Goal: Task Accomplishment & Management: Use online tool/utility

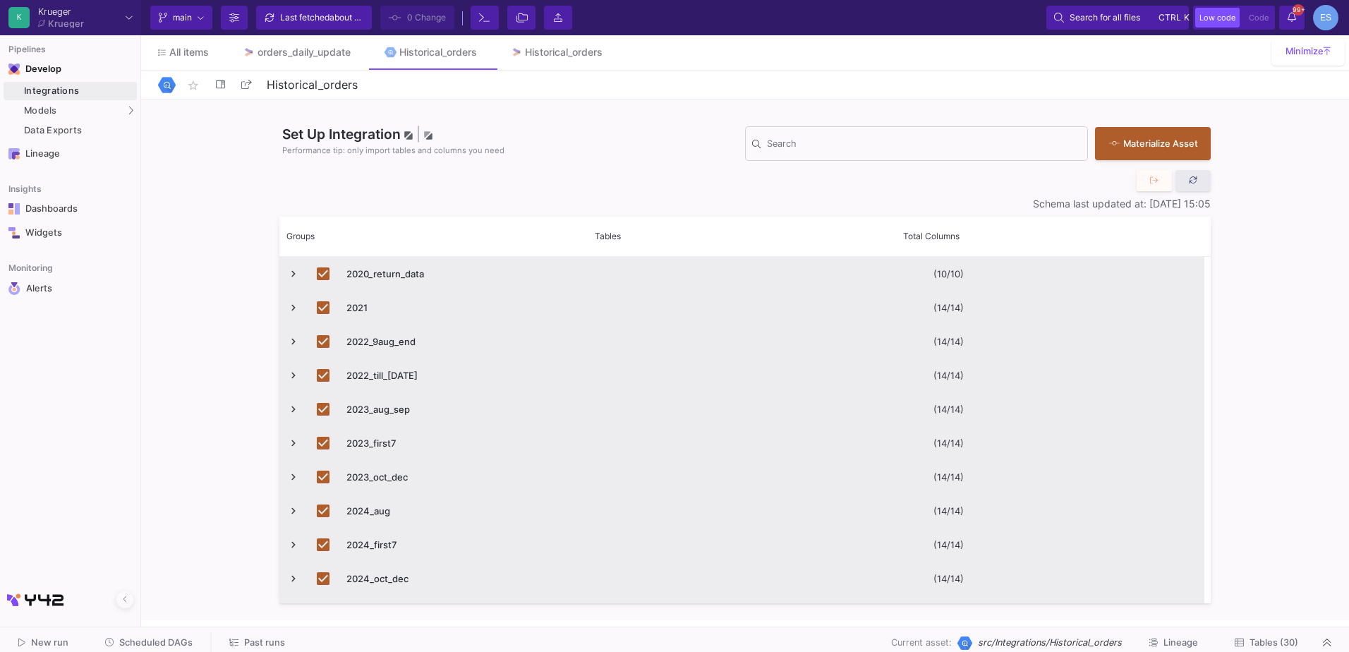
click at [1206, 184] on button at bounding box center [1193, 180] width 35 height 21
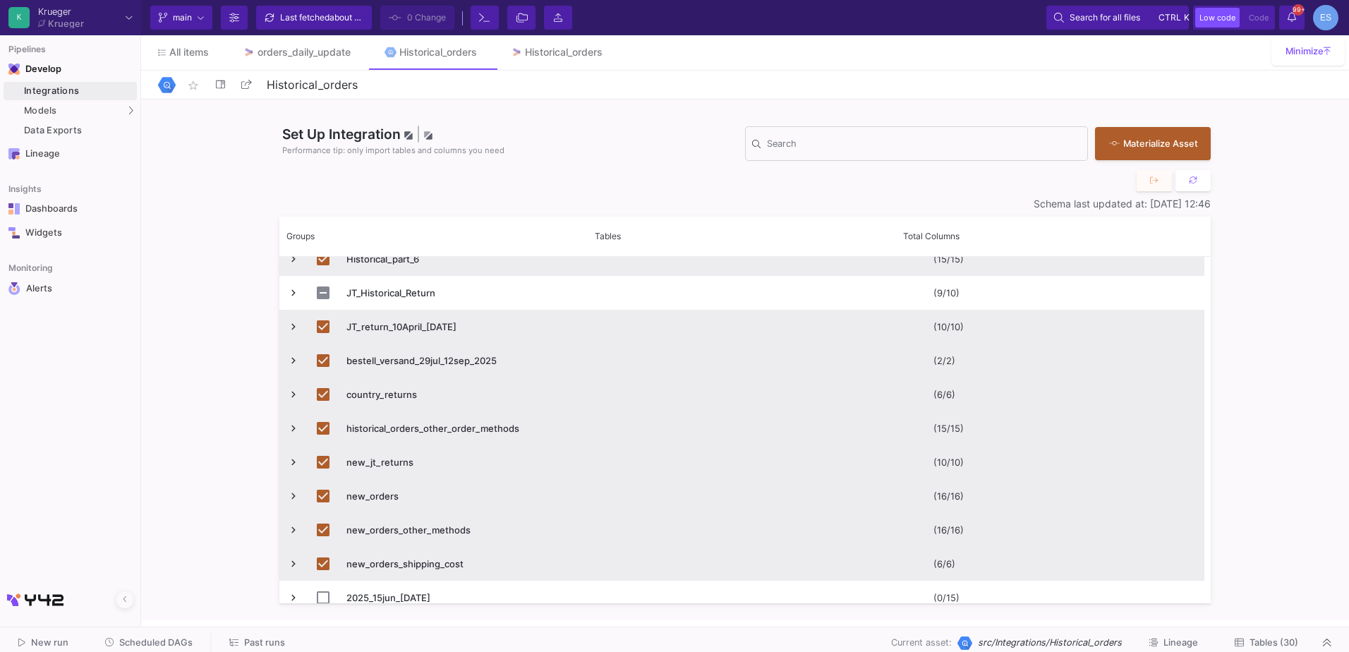
scroll to position [738, 0]
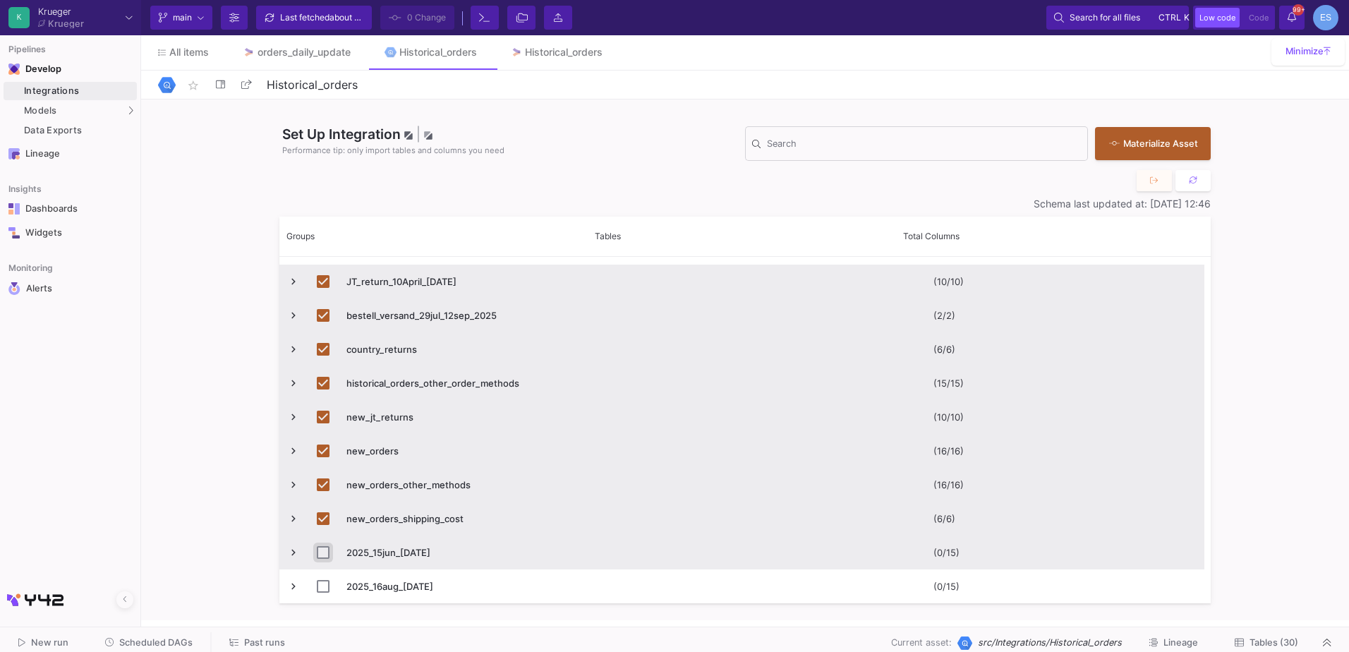
click at [323, 552] on input "Press Space to toggle row selection (unchecked)" at bounding box center [323, 552] width 13 height 13
checkbox input "true"
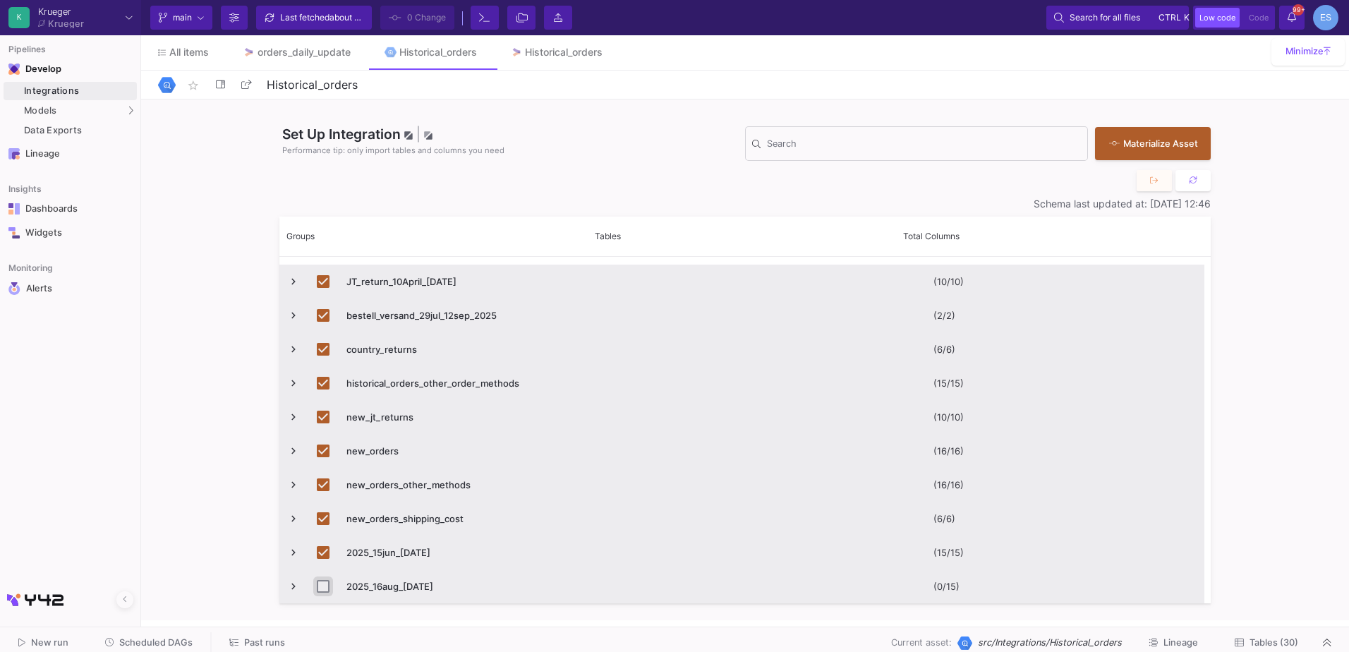
click at [320, 585] on input "Press Space to toggle row selection (unchecked)" at bounding box center [323, 586] width 13 height 13
checkbox input "true"
click at [1289, 644] on span "Tables (32)" at bounding box center [1274, 642] width 49 height 11
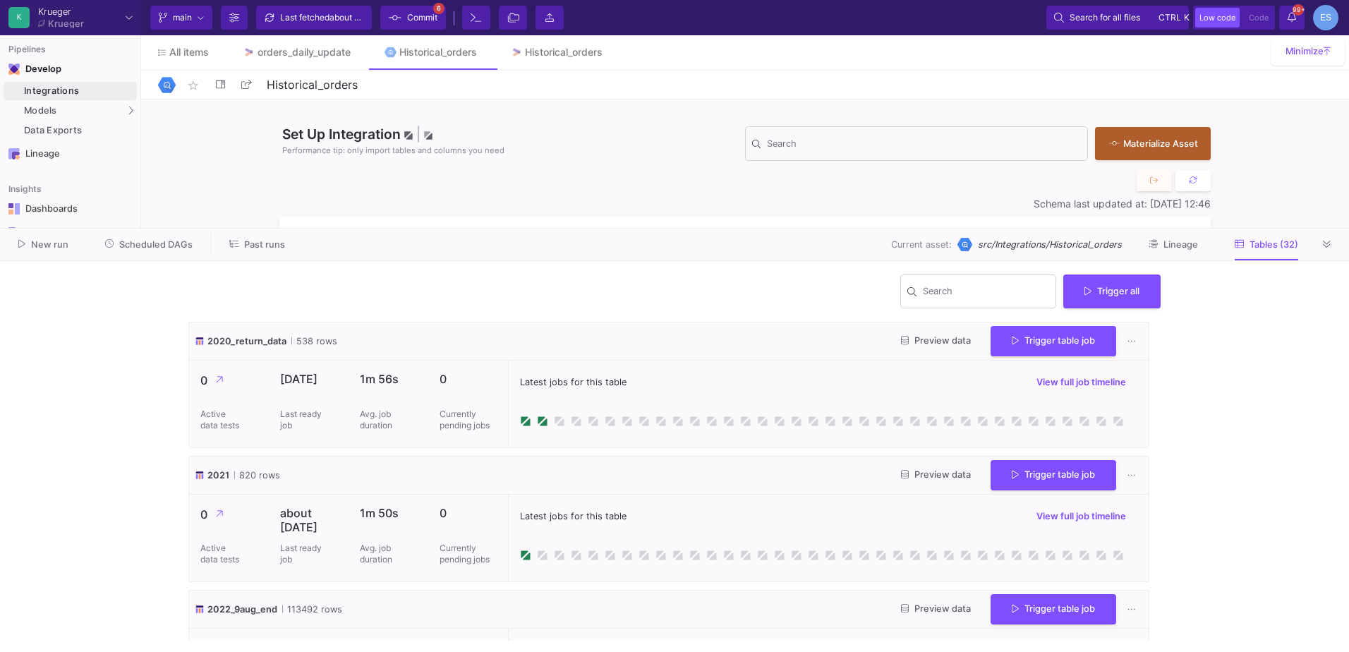
click at [399, 18] on icon at bounding box center [395, 18] width 13 height 10
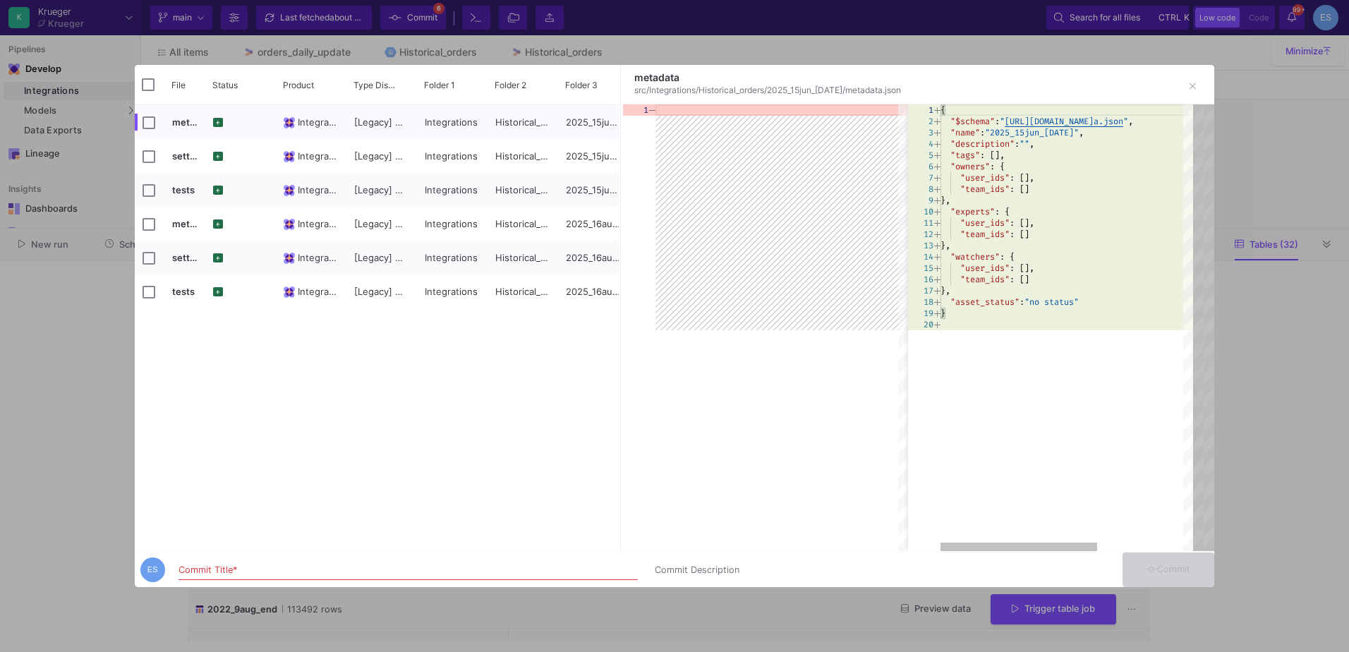
click at [272, 558] on div "Commit Title *" at bounding box center [408, 567] width 459 height 26
type input "import new data"
click at [1195, 575] on button "Commit" at bounding box center [1169, 570] width 92 height 35
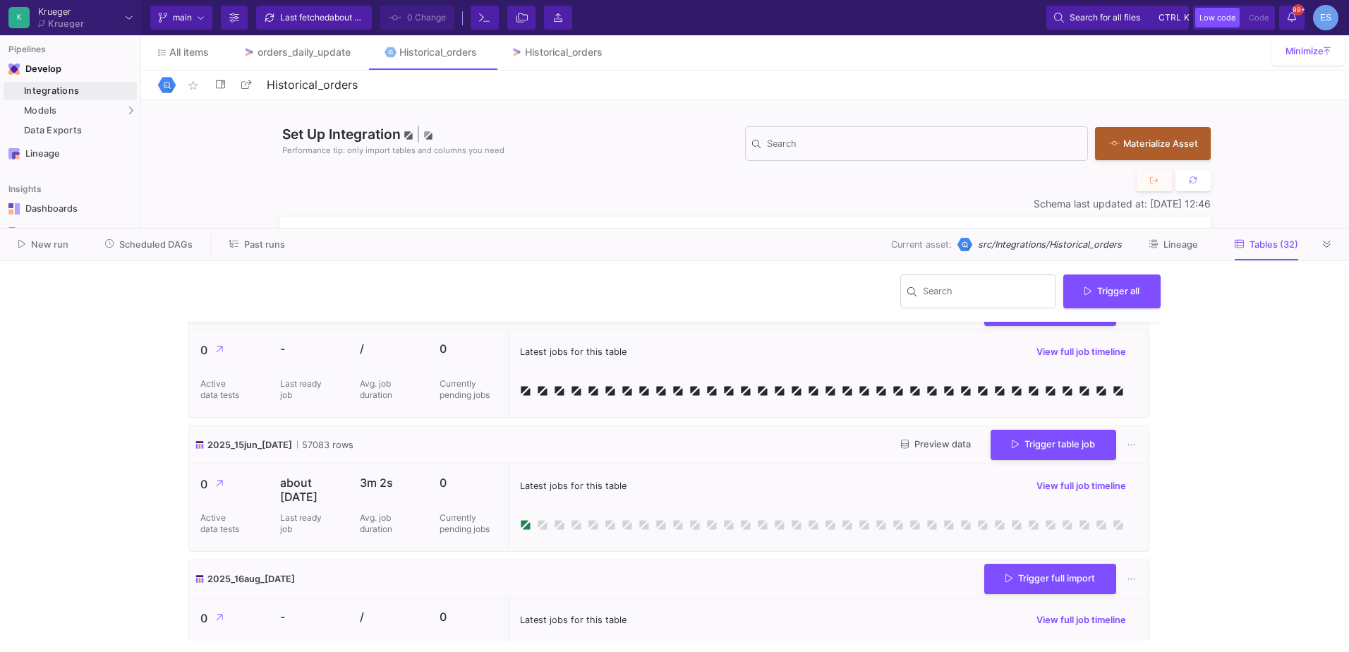
scroll to position [1623, 0]
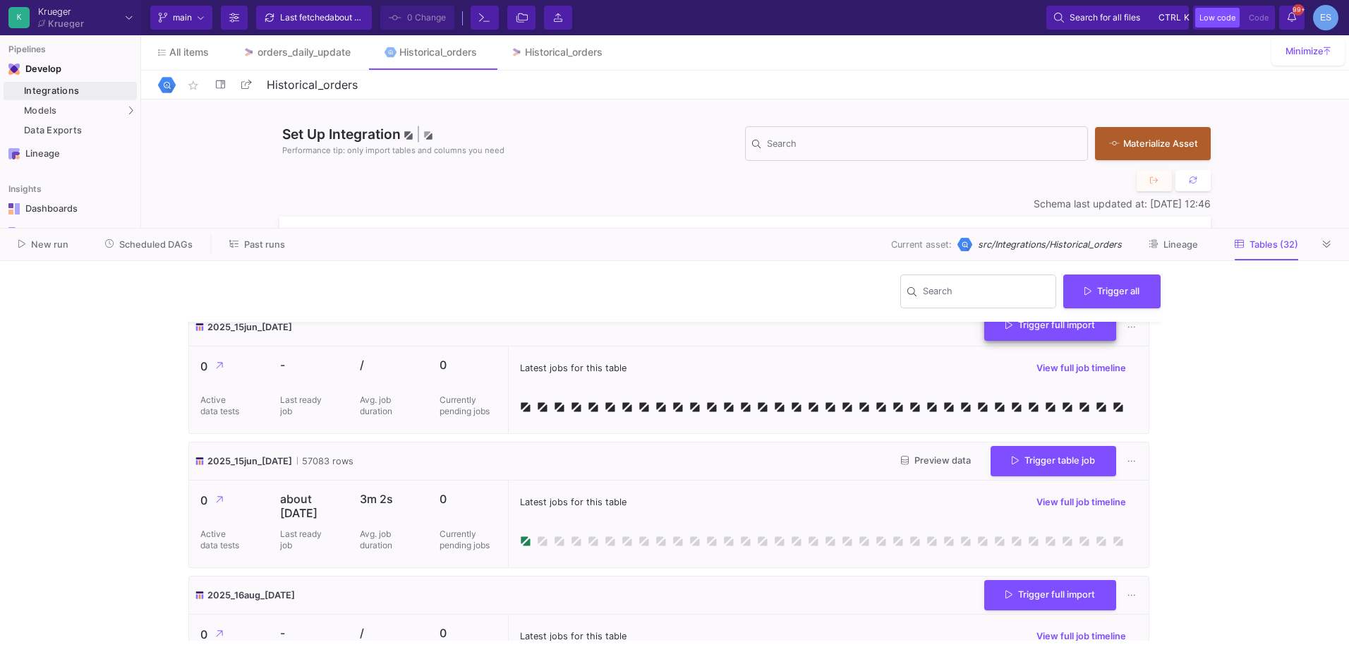
click at [1062, 330] on span "Trigger full import" at bounding box center [1051, 325] width 90 height 11
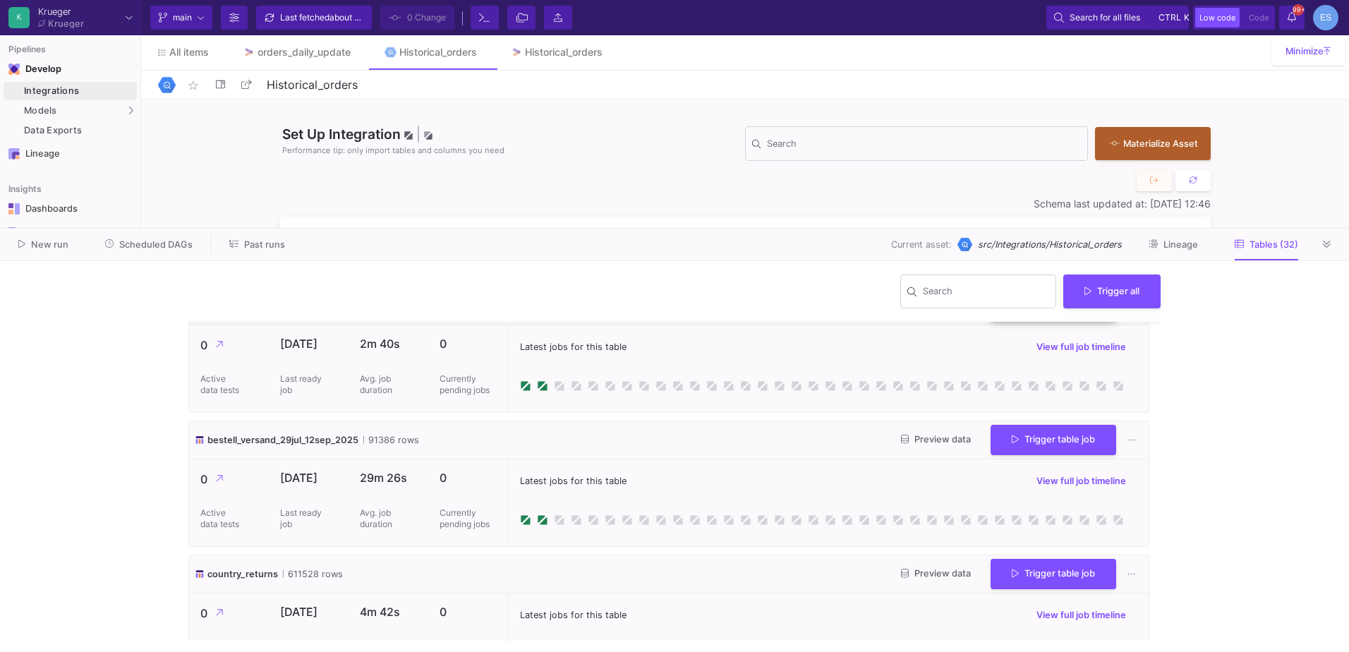
scroll to position [1976, 0]
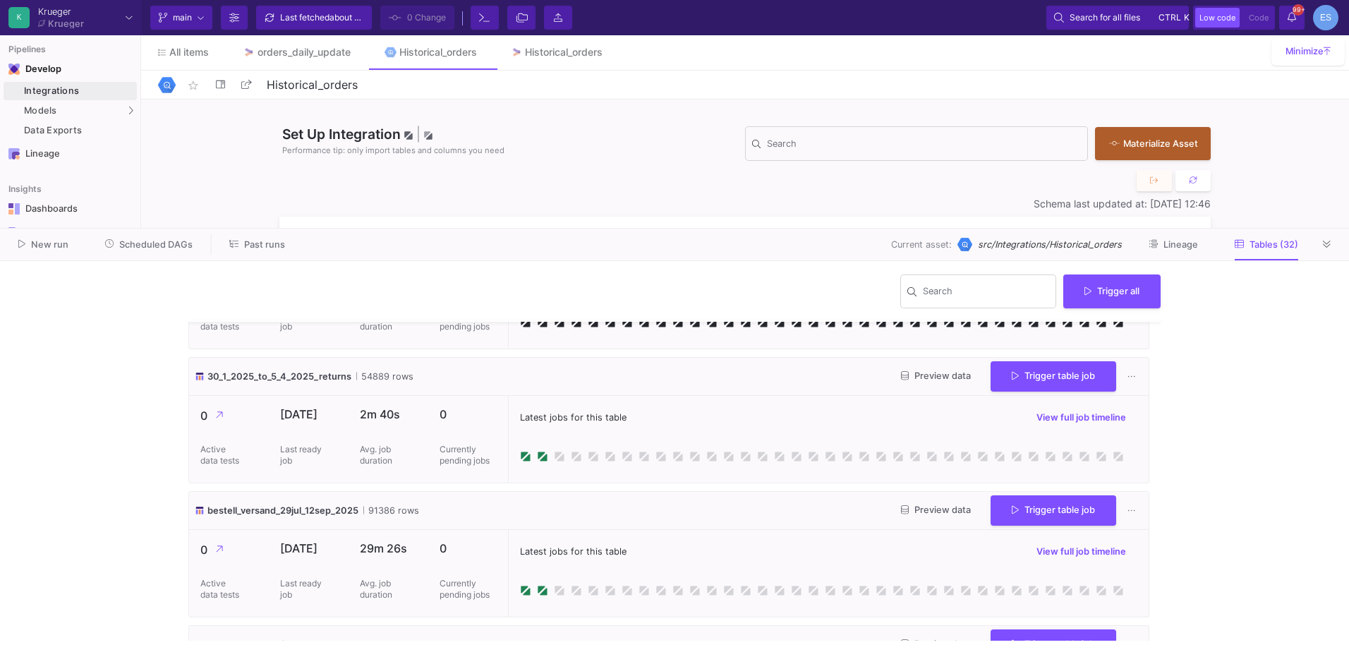
click at [1059, 256] on button "Trigger full import" at bounding box center [1051, 241] width 132 height 30
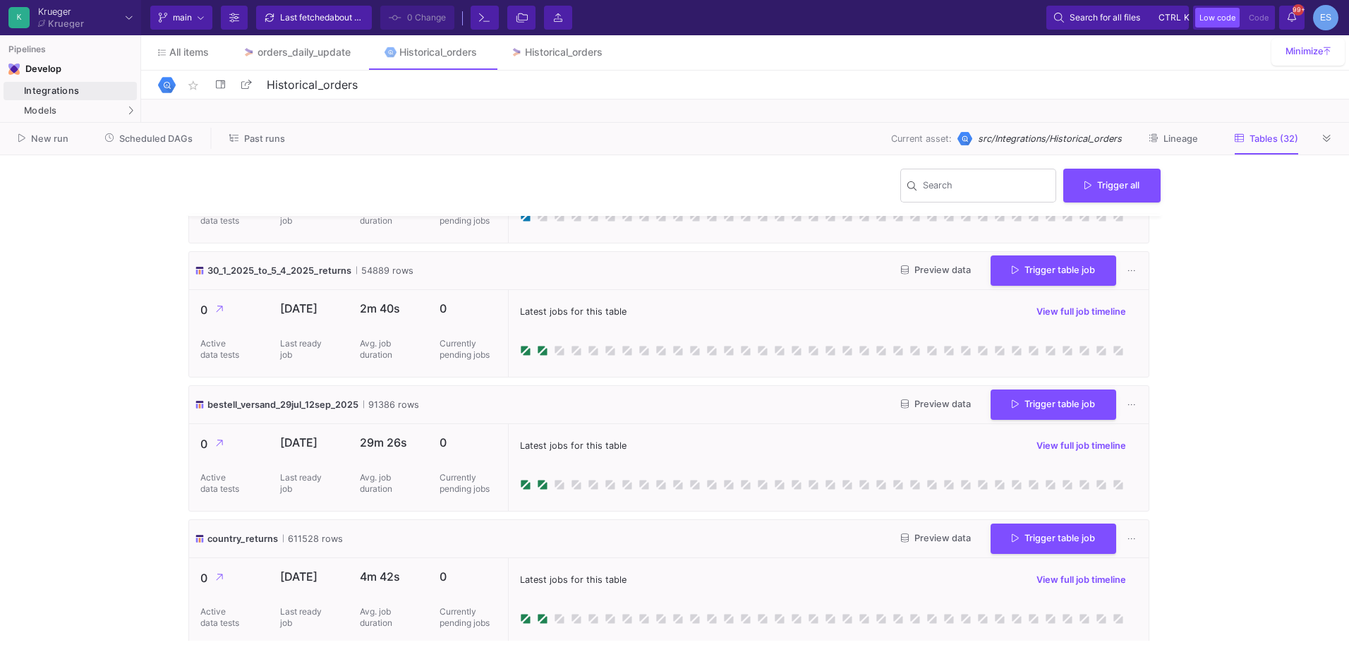
drag, startPoint x: 1289, startPoint y: 228, endPoint x: 1275, endPoint y: 122, distance: 106.8
click at [1275, 122] on div at bounding box center [674, 122] width 1349 height 1
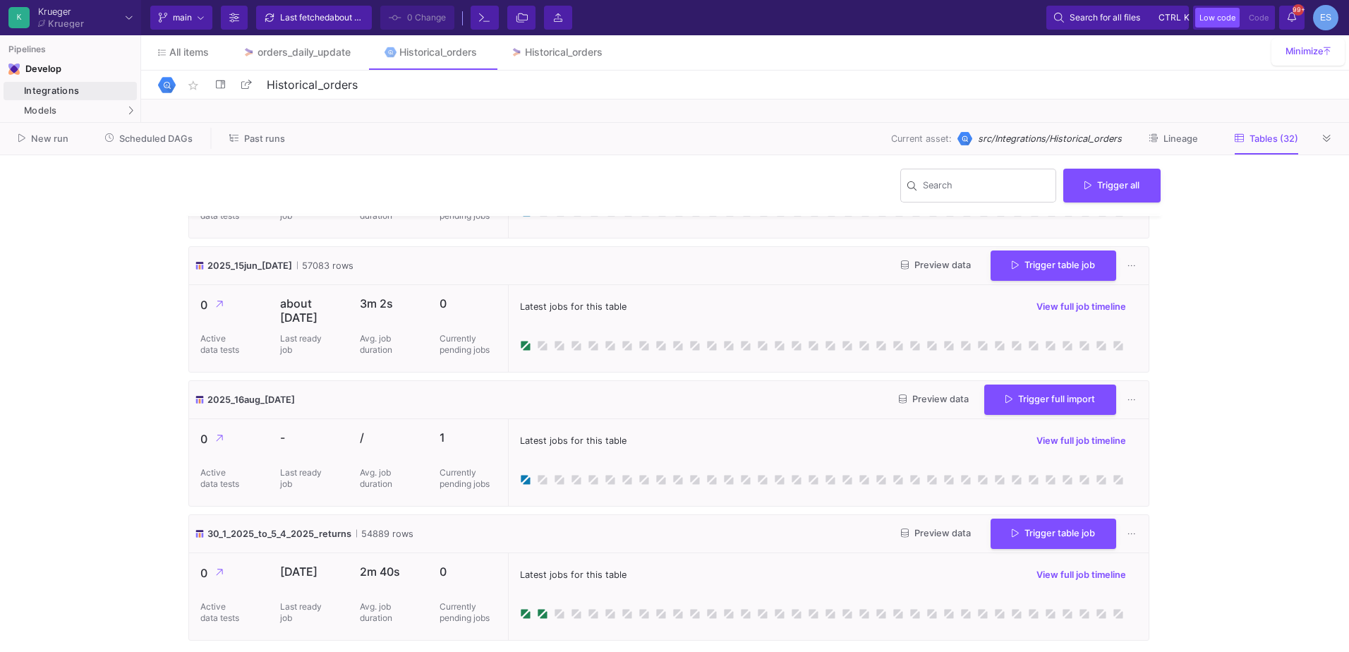
scroll to position [1694, 0]
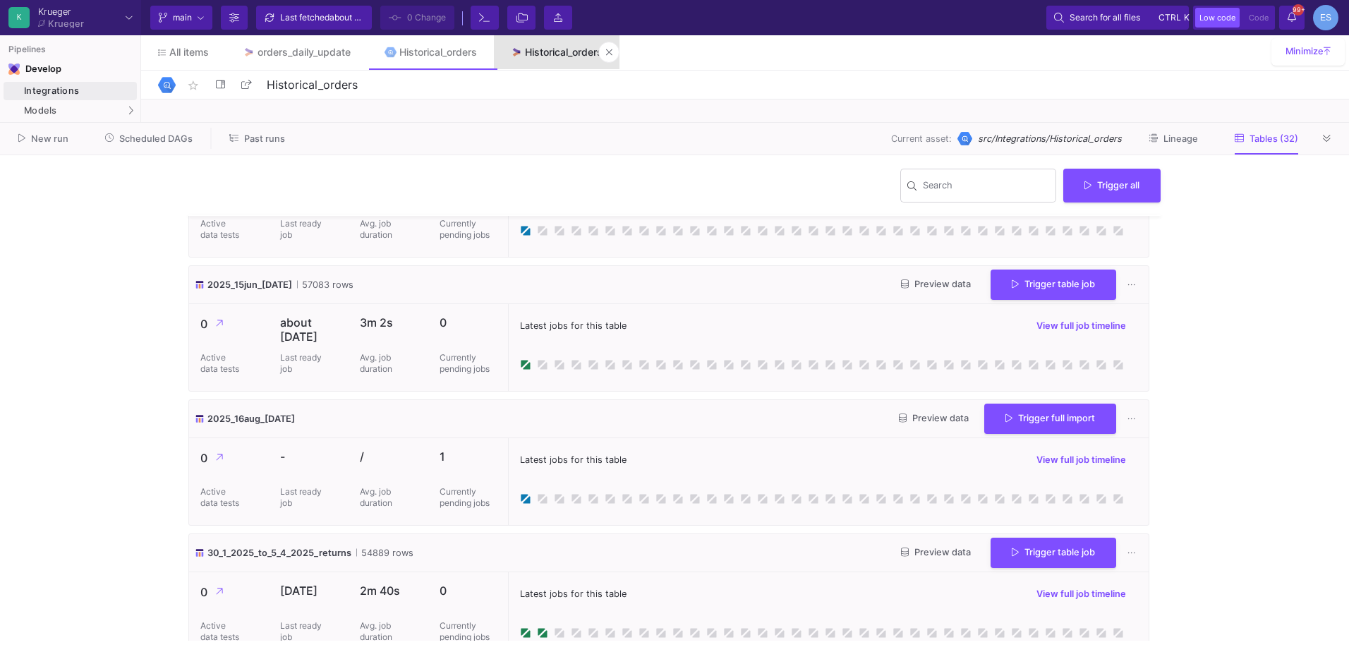
click at [565, 52] on div "Historical_orders" at bounding box center [564, 52] width 78 height 11
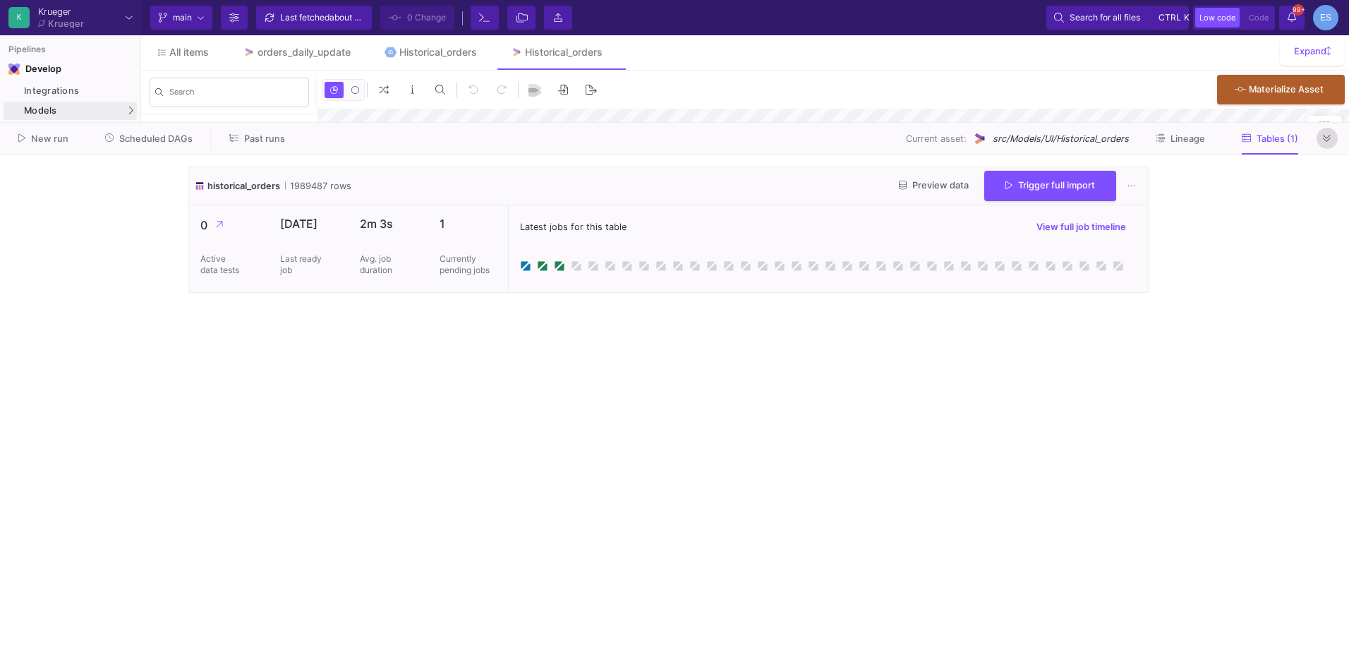
click at [1325, 134] on icon at bounding box center [1327, 138] width 8 height 9
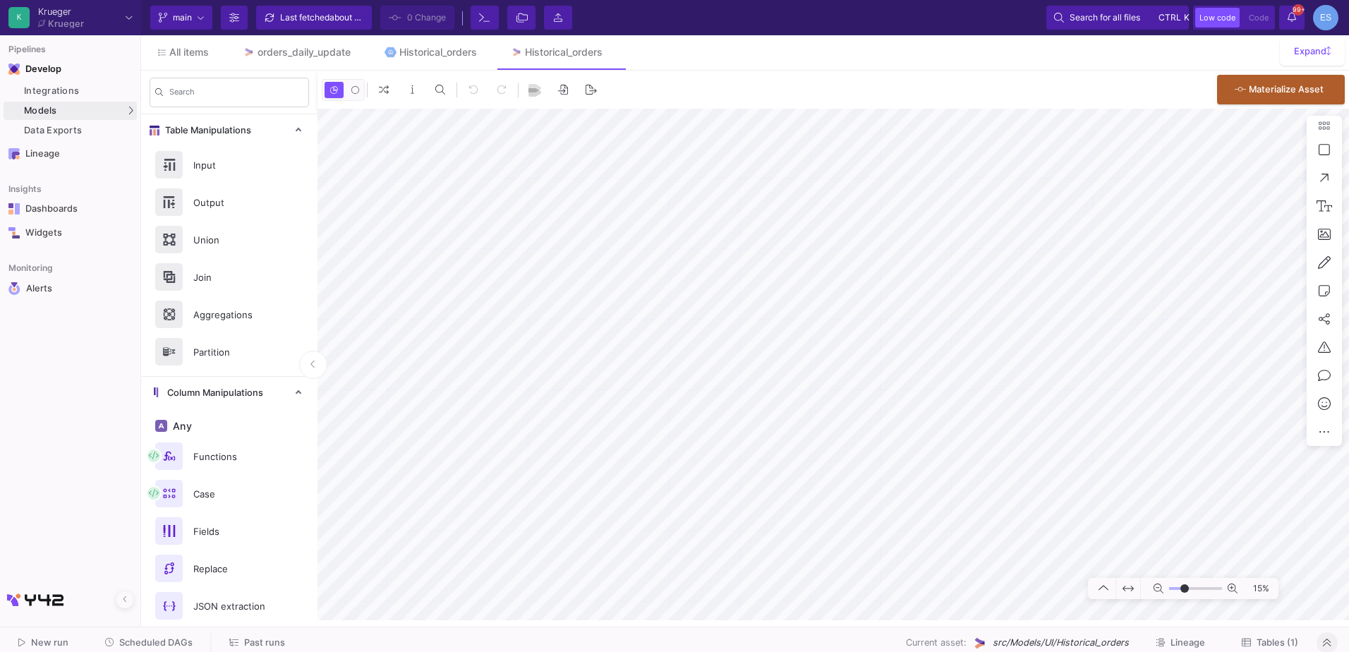
type input "-12"
click at [1185, 586] on input "range" at bounding box center [1195, 589] width 53 height 18
click at [615, 308] on button "Clone" at bounding box center [607, 311] width 79 height 34
click at [762, 301] on button "Clone" at bounding box center [743, 297] width 79 height 34
click at [431, 219] on textarea "last update: 15.06.2025 up to 12.09.2025" at bounding box center [458, 210] width 68 height 28
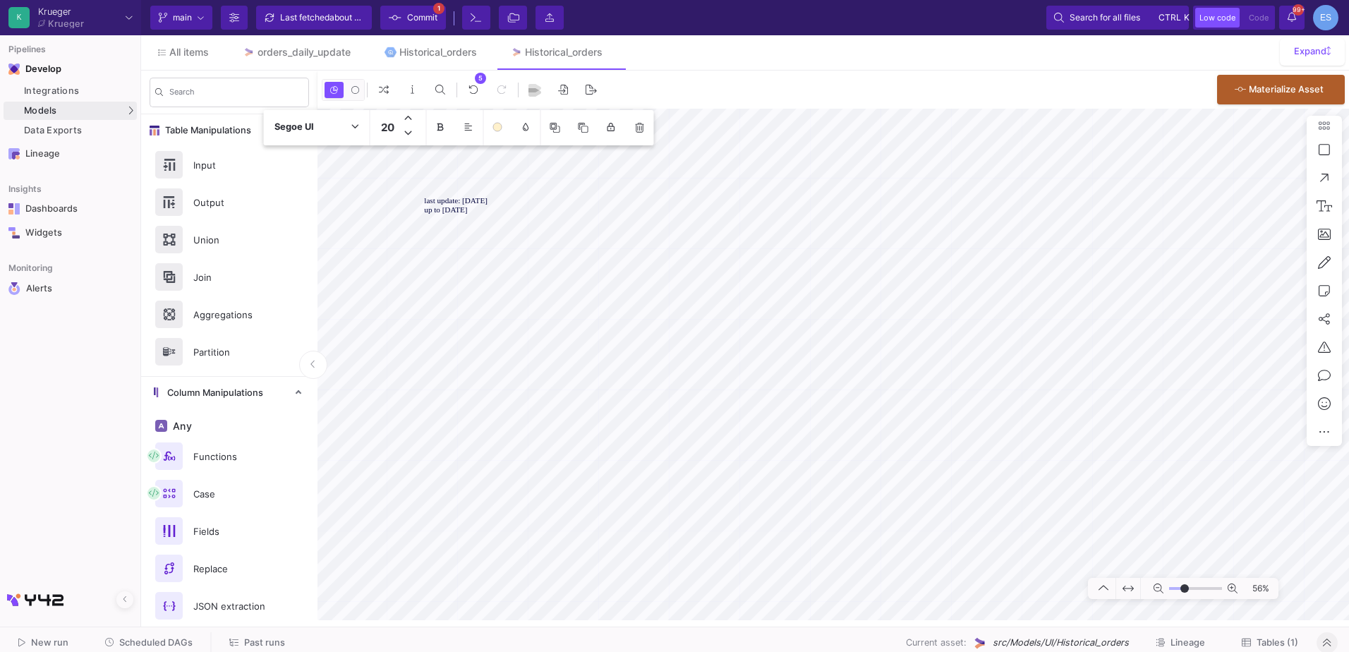
click at [433, 219] on textarea "last update: 15.06.2025 up to 12.09.2025" at bounding box center [458, 210] width 68 height 28
type textarea "last update: 15.06.2025 up to 15.09.2025"
click at [438, 44] on link "Historical_orders" at bounding box center [431, 52] width 126 height 34
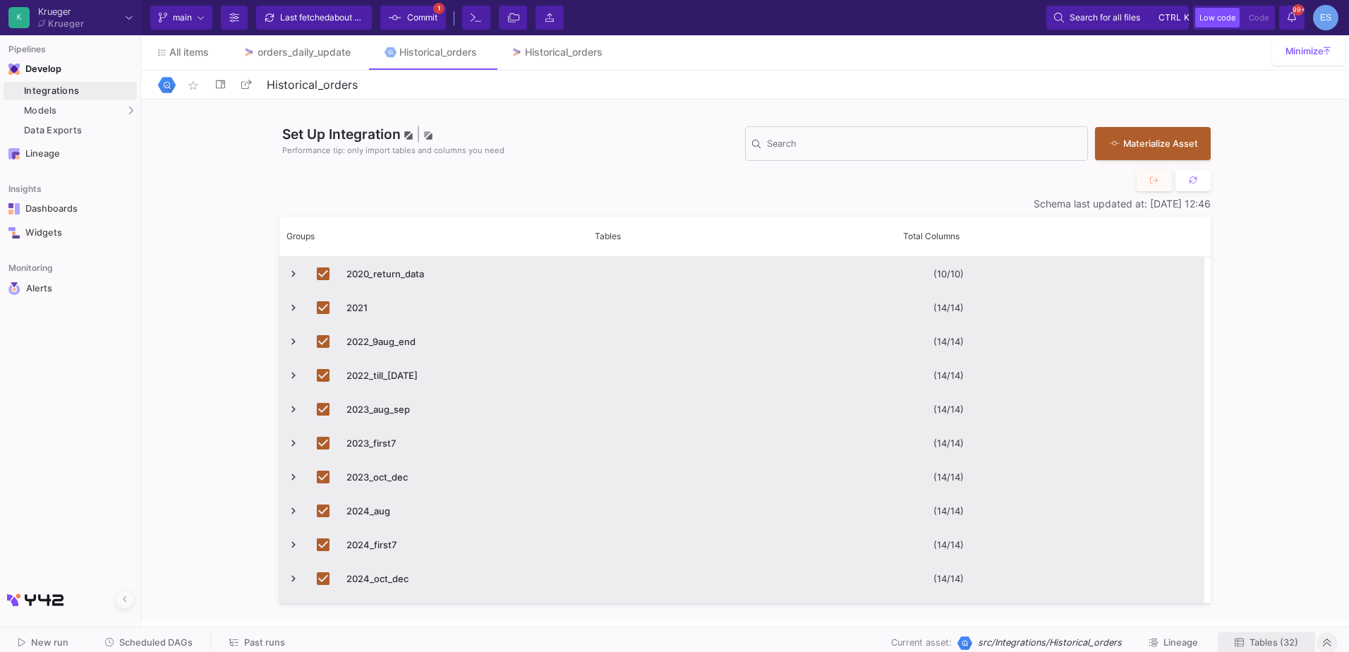
click at [1258, 642] on span "Tables (32)" at bounding box center [1274, 642] width 49 height 11
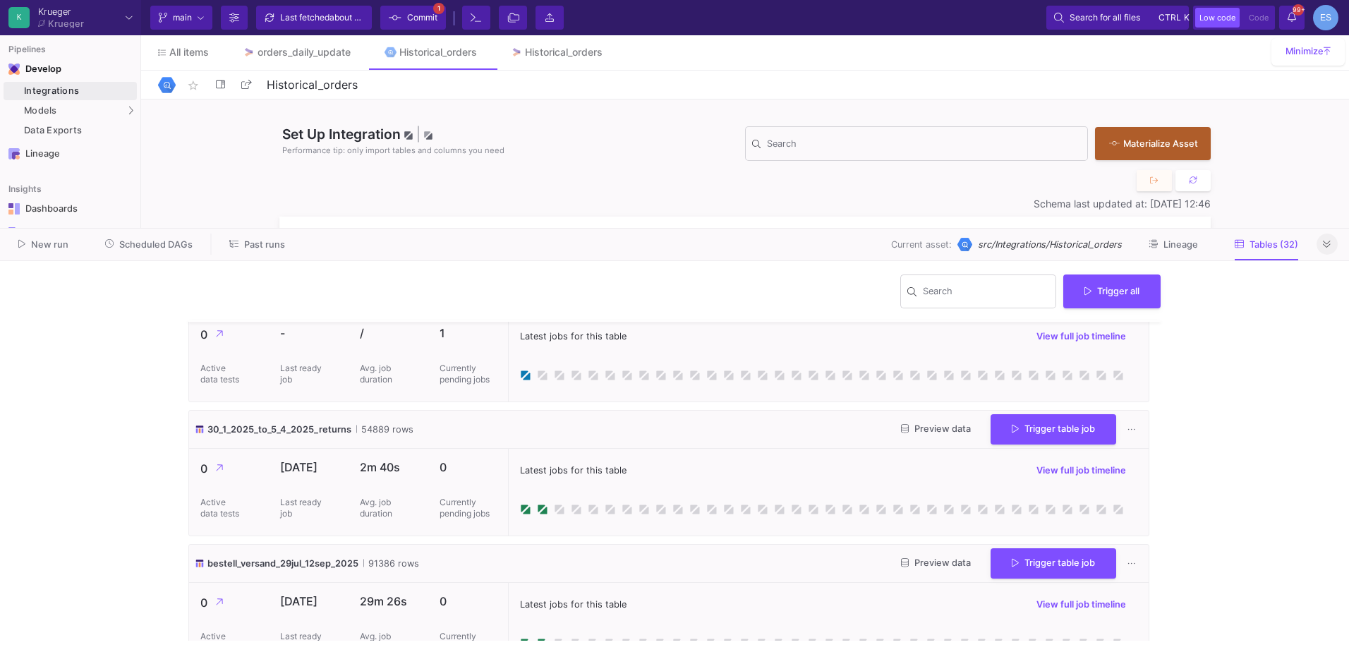
scroll to position [1947, 0]
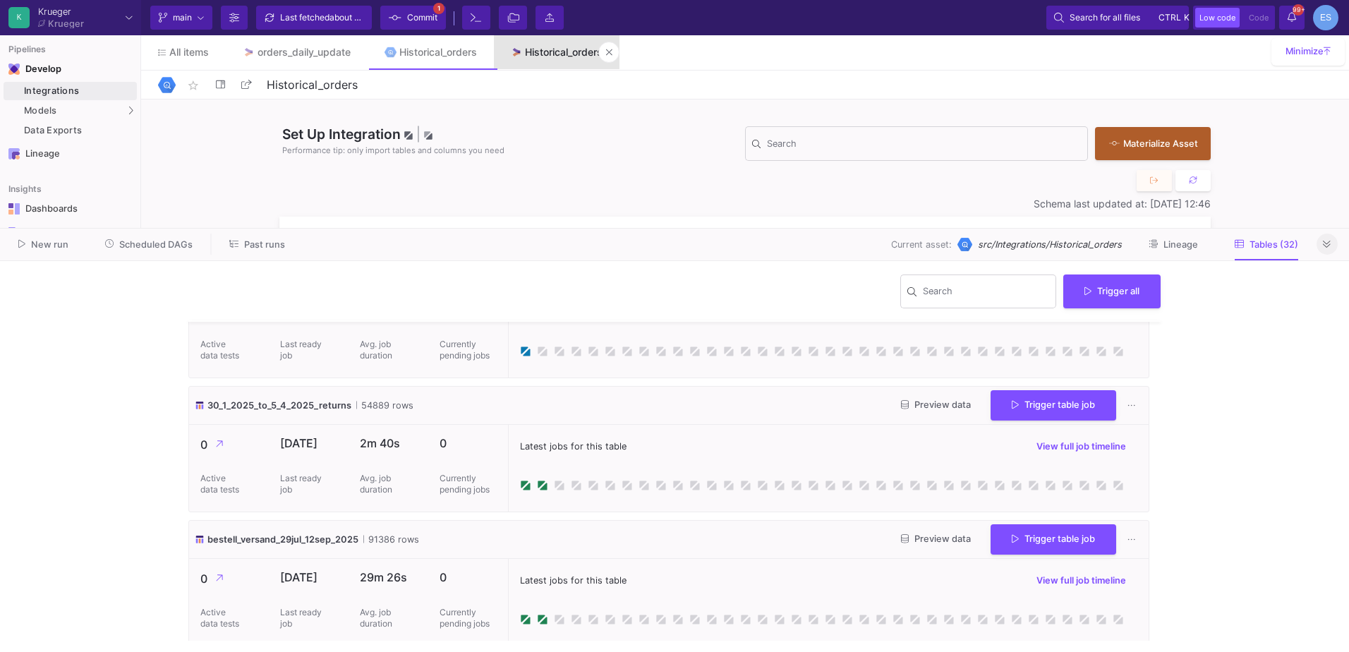
click at [555, 43] on link "Historical_orders" at bounding box center [557, 52] width 126 height 34
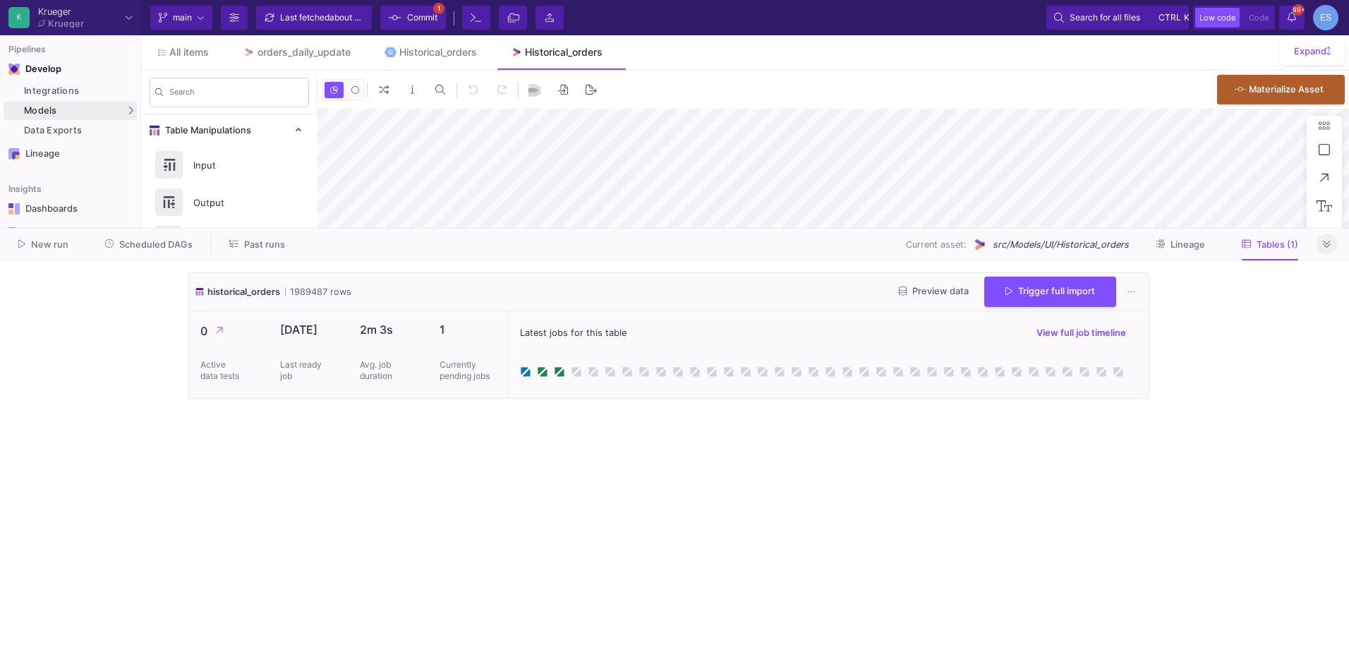
type input "-39"
click at [1327, 249] on fa-icon at bounding box center [1327, 244] width 8 height 11
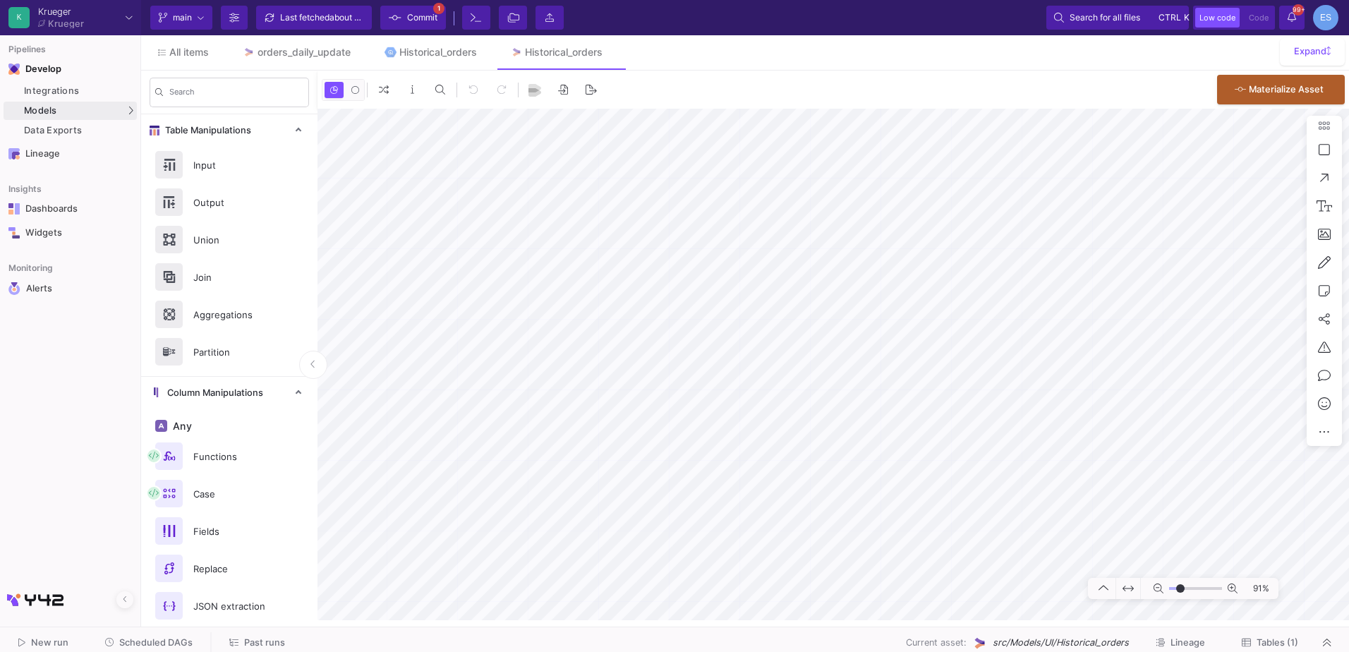
click at [1181, 588] on input "range" at bounding box center [1195, 589] width 53 height 18
drag, startPoint x: 1176, startPoint y: 588, endPoint x: 1188, endPoint y: 590, distance: 12.2
type input "-2"
click at [1188, 590] on input "range" at bounding box center [1195, 589] width 53 height 18
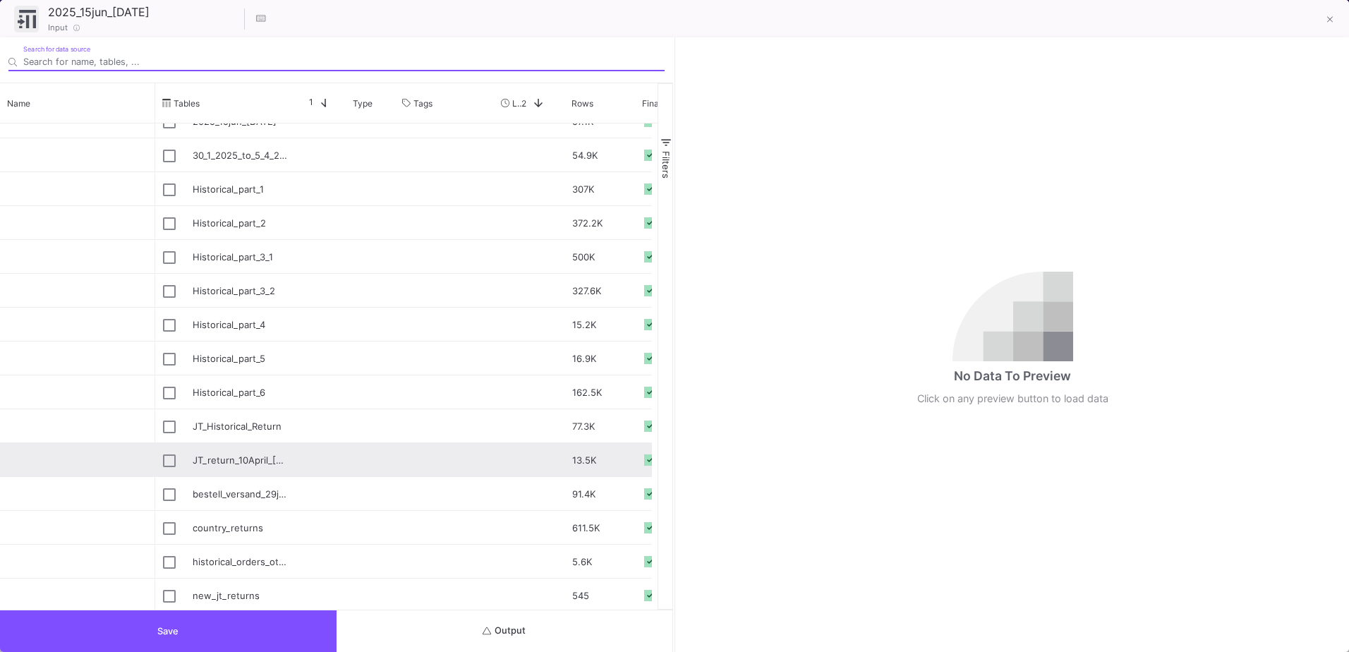
scroll to position [557, 0]
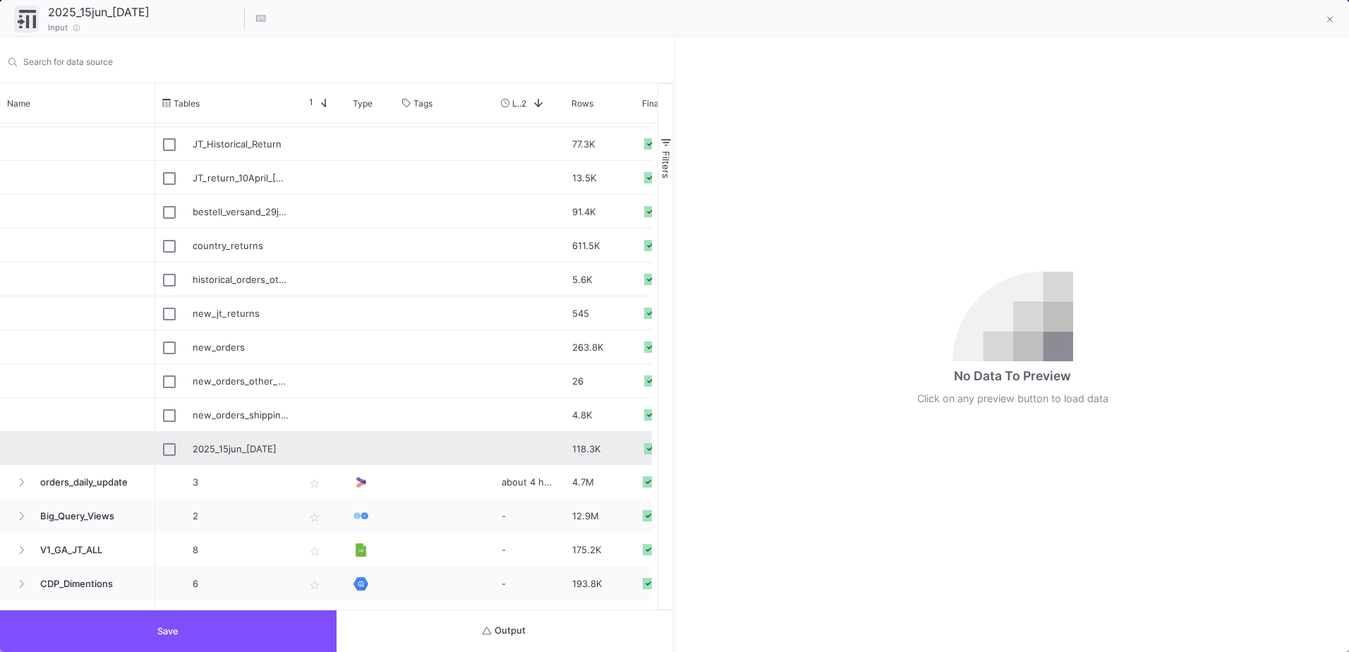
click at [176, 449] on div "2025_15jun_[DATE]" at bounding box center [226, 449] width 126 height 33
type input "2025_15jun_[DATE]"
checkbox input "false"
checkbox input "true"
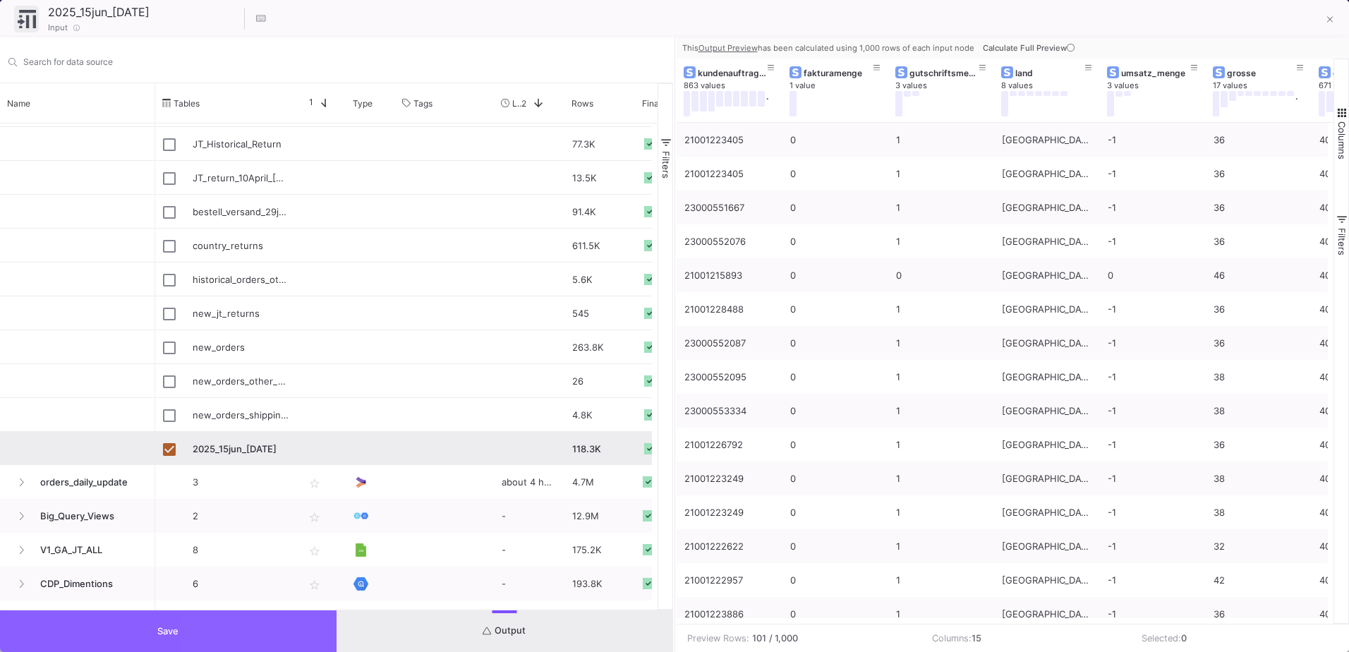
click at [311, 635] on button "Save" at bounding box center [168, 631] width 337 height 42
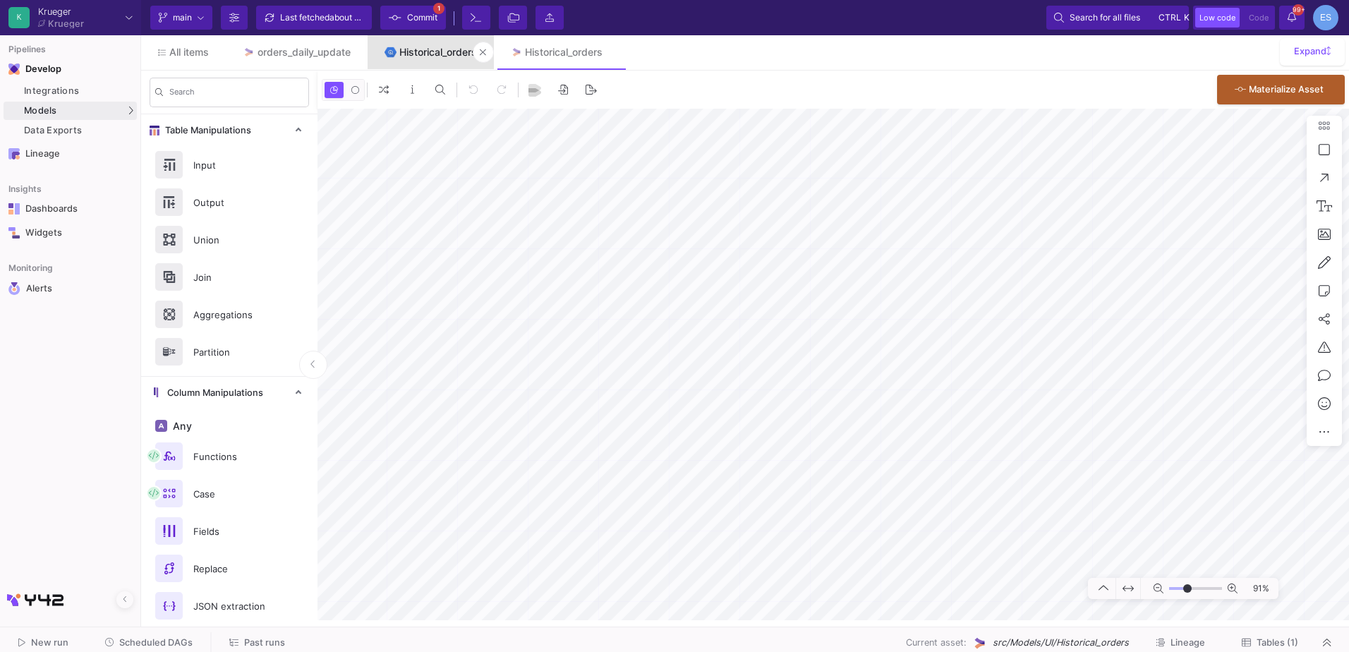
click at [426, 57] on div "Historical_orders" at bounding box center [438, 52] width 78 height 11
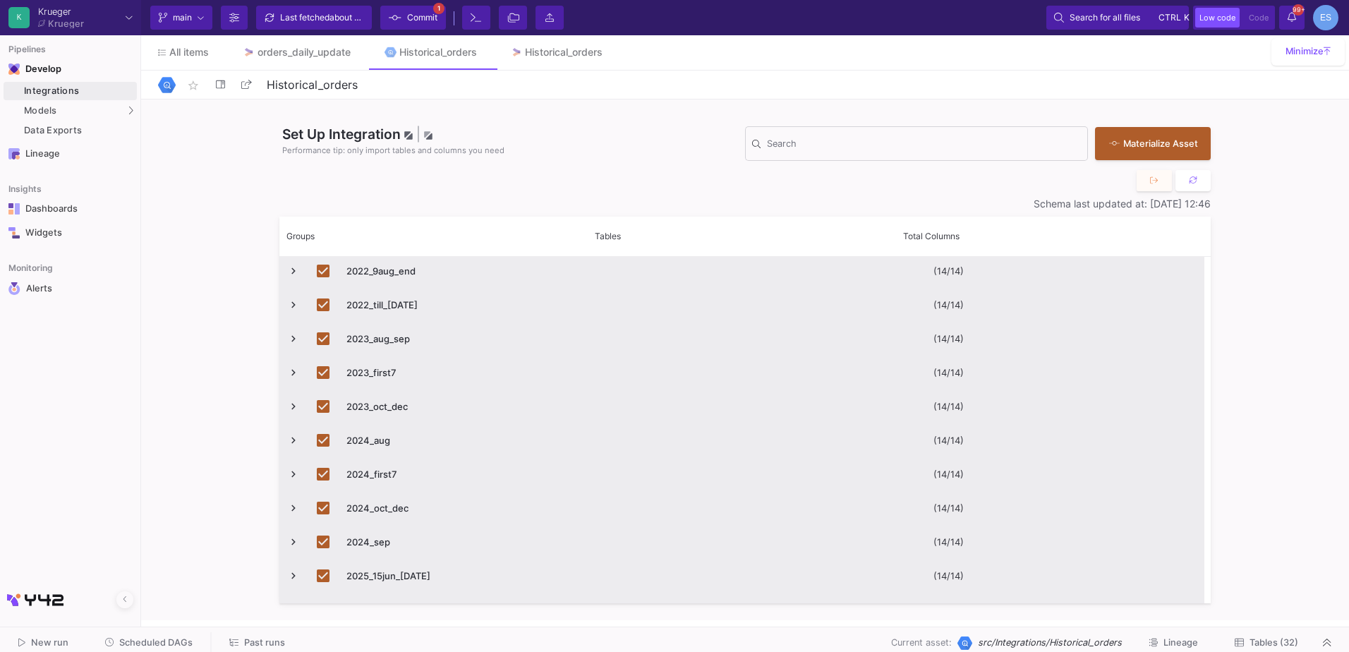
click at [1277, 651] on html "K Krueger Krueger Current branch main Branch Options Last fetched about 5 hours…" at bounding box center [674, 326] width 1349 height 652
click at [1280, 645] on span "Tables (32)" at bounding box center [1274, 642] width 49 height 11
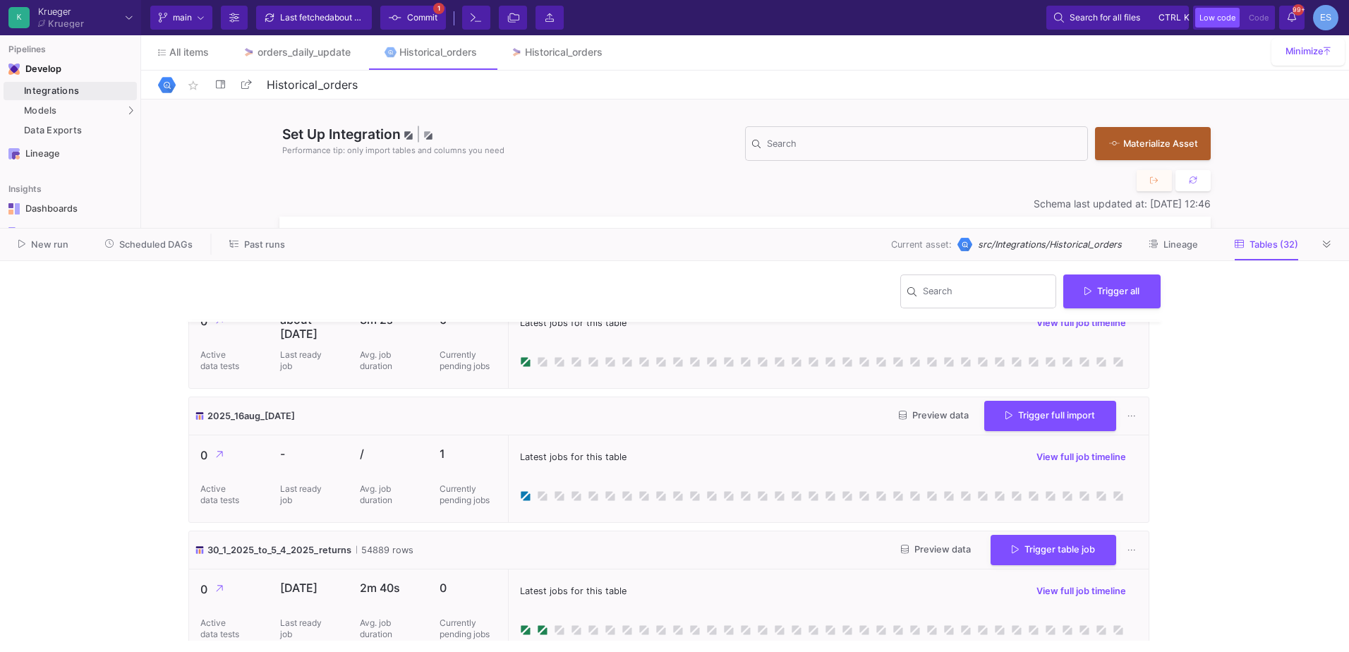
scroll to position [1835, 0]
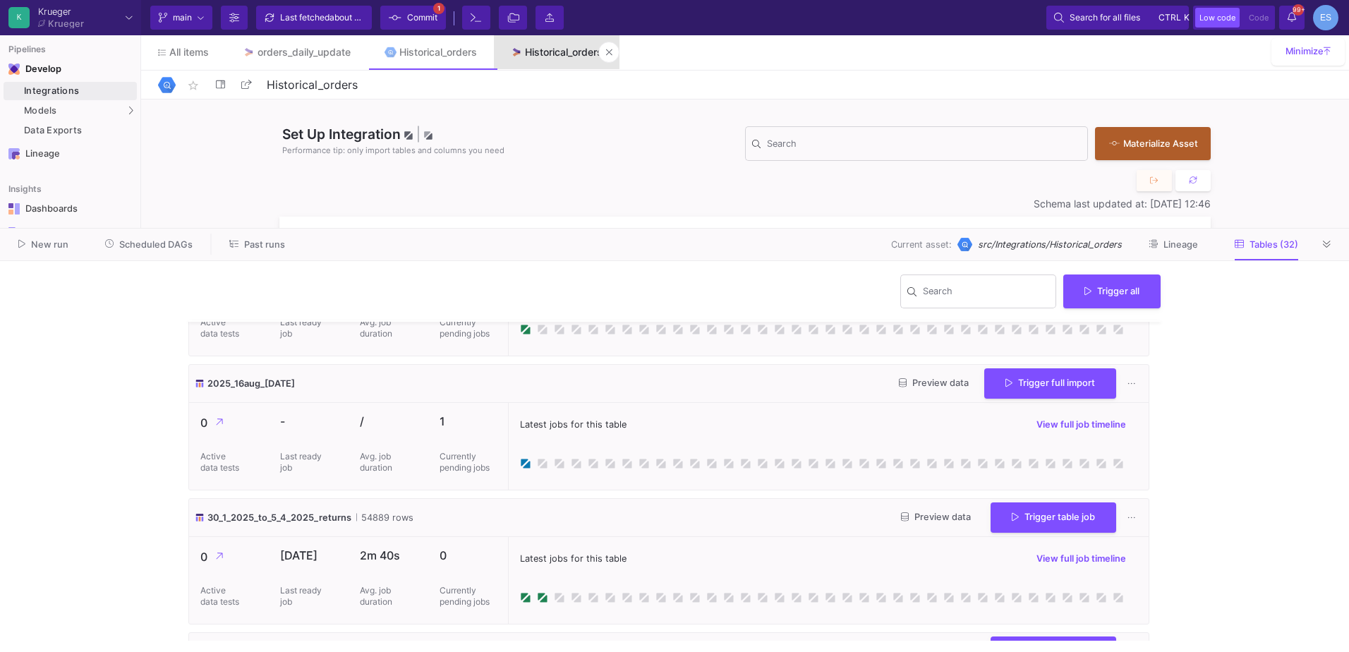
click at [534, 61] on link "Historical_orders" at bounding box center [557, 52] width 126 height 34
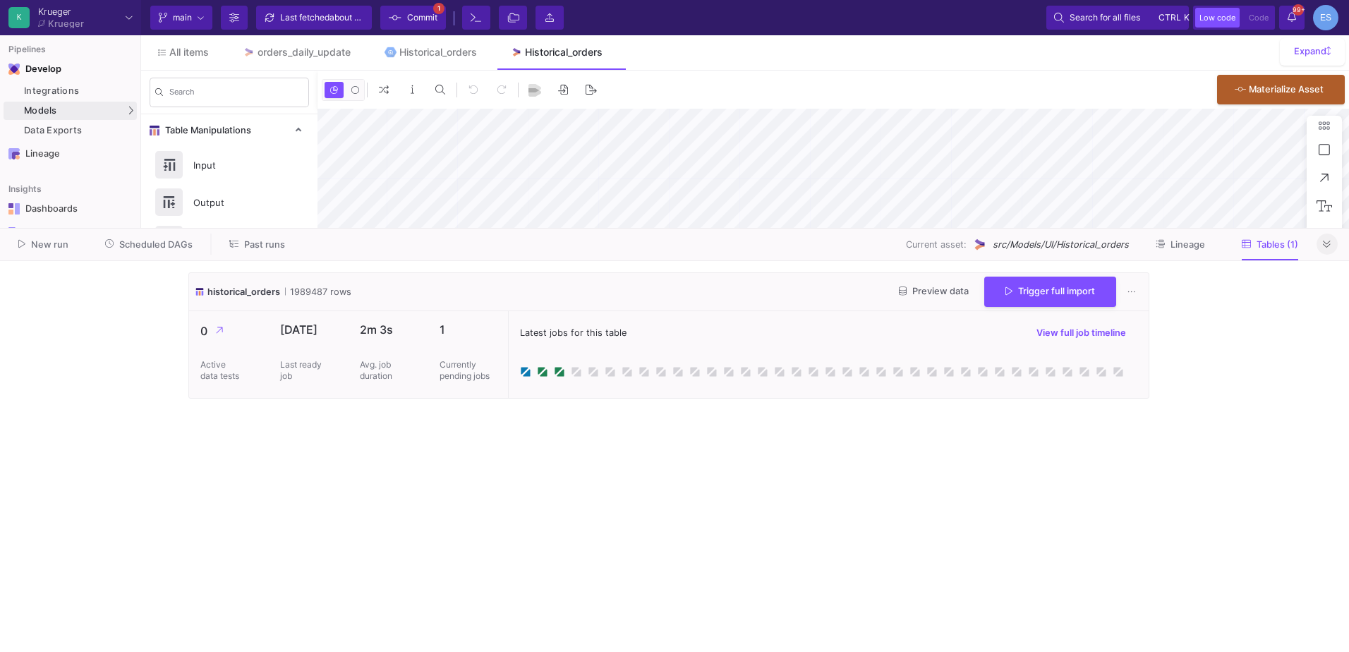
type input "-39"
click at [1331, 248] on icon at bounding box center [1327, 244] width 8 height 9
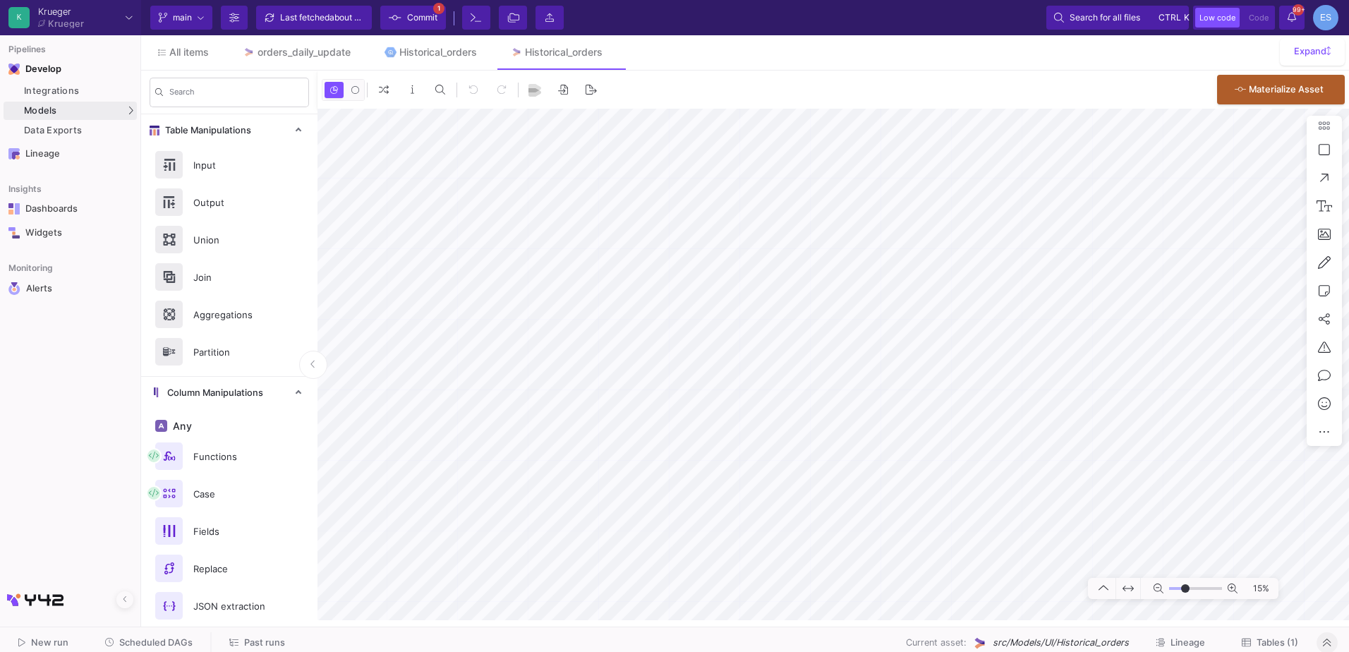
drag, startPoint x: 1174, startPoint y: 589, endPoint x: 1186, endPoint y: 589, distance: 11.3
type input "-10"
click at [1186, 589] on input "range" at bounding box center [1195, 589] width 53 height 18
click at [1349, 548] on html "K Krueger Krueger Current branch main Branch Options Last fetched about 5 hours…" at bounding box center [674, 326] width 1349 height 652
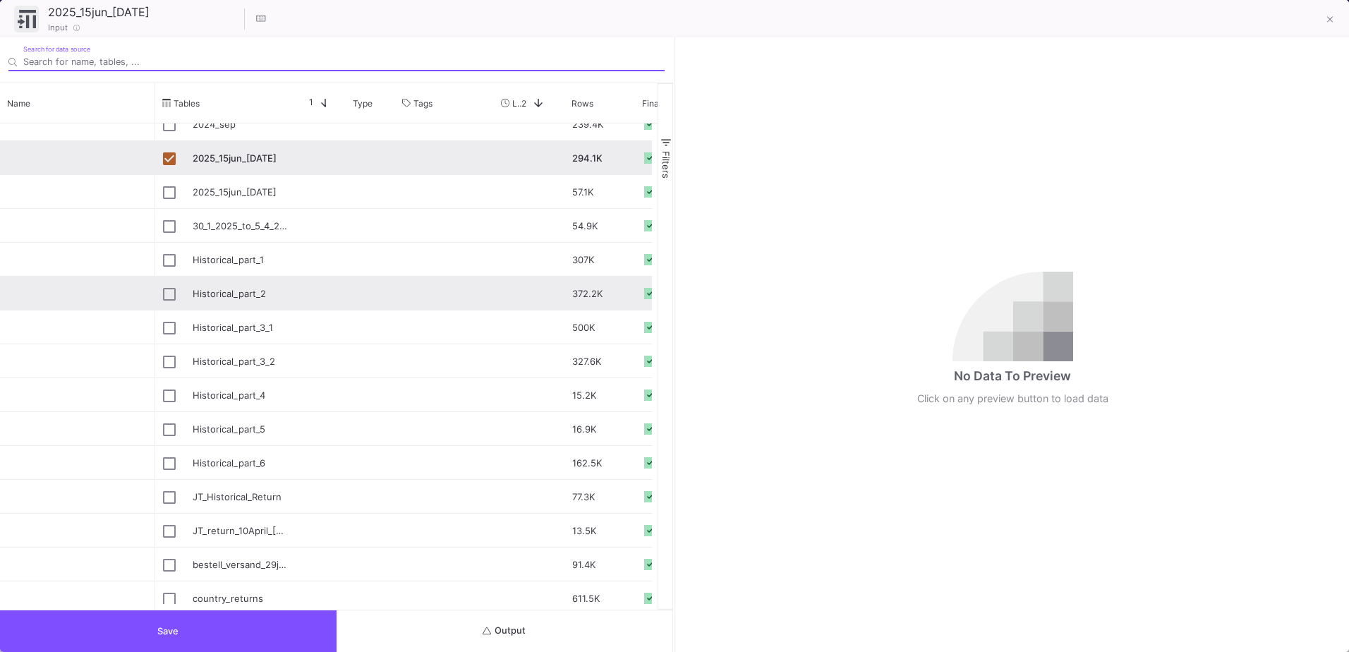
scroll to position [375, 0]
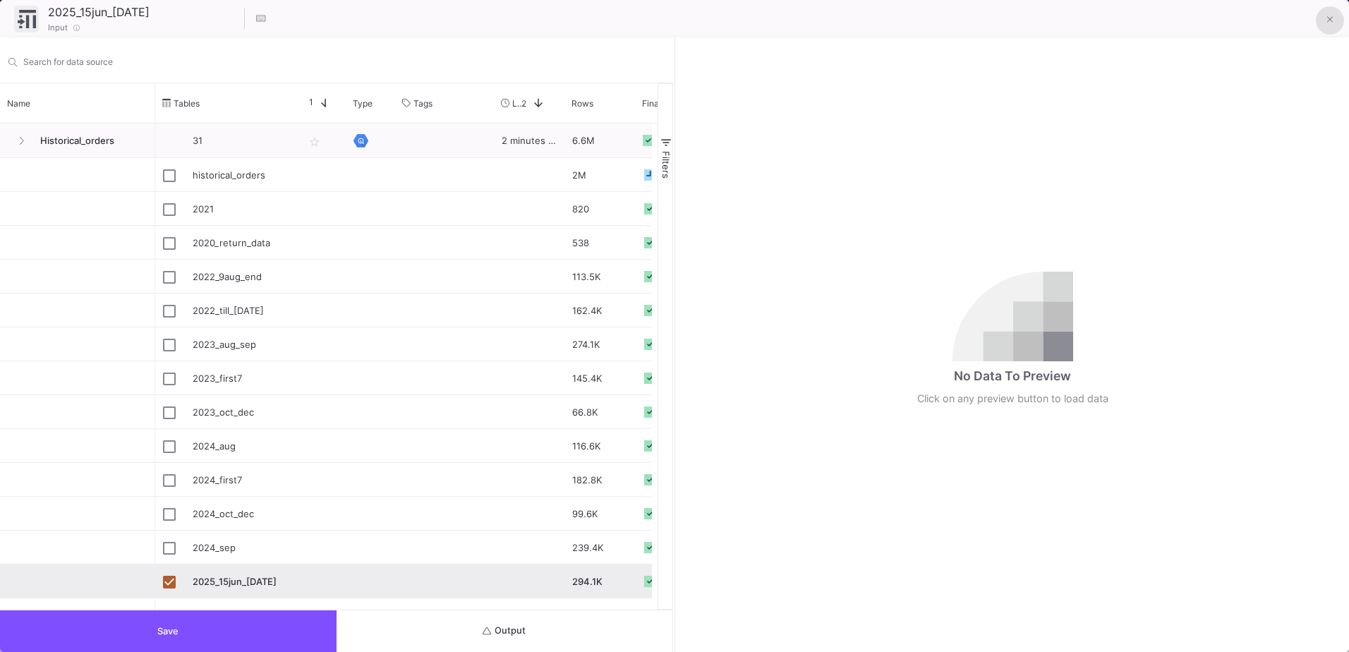
click at [1330, 22] on icon at bounding box center [1331, 20] width 6 height 10
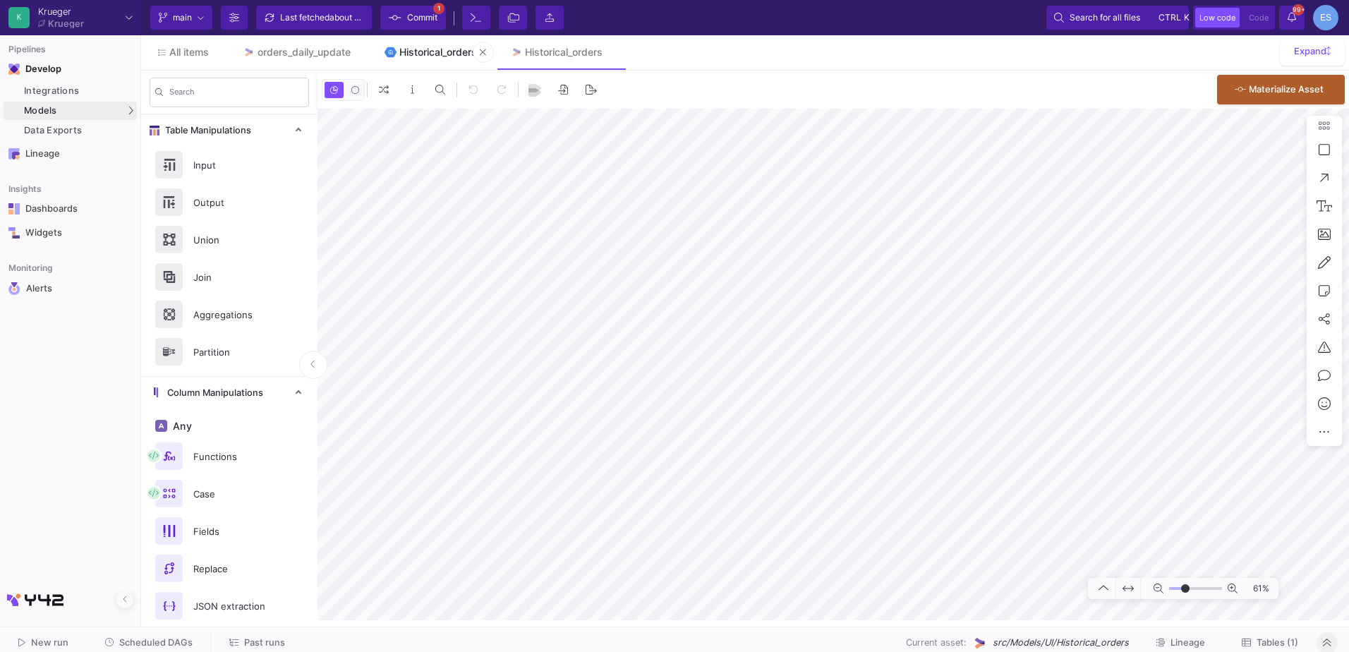
click at [439, 42] on link "Historical_orders" at bounding box center [431, 52] width 126 height 34
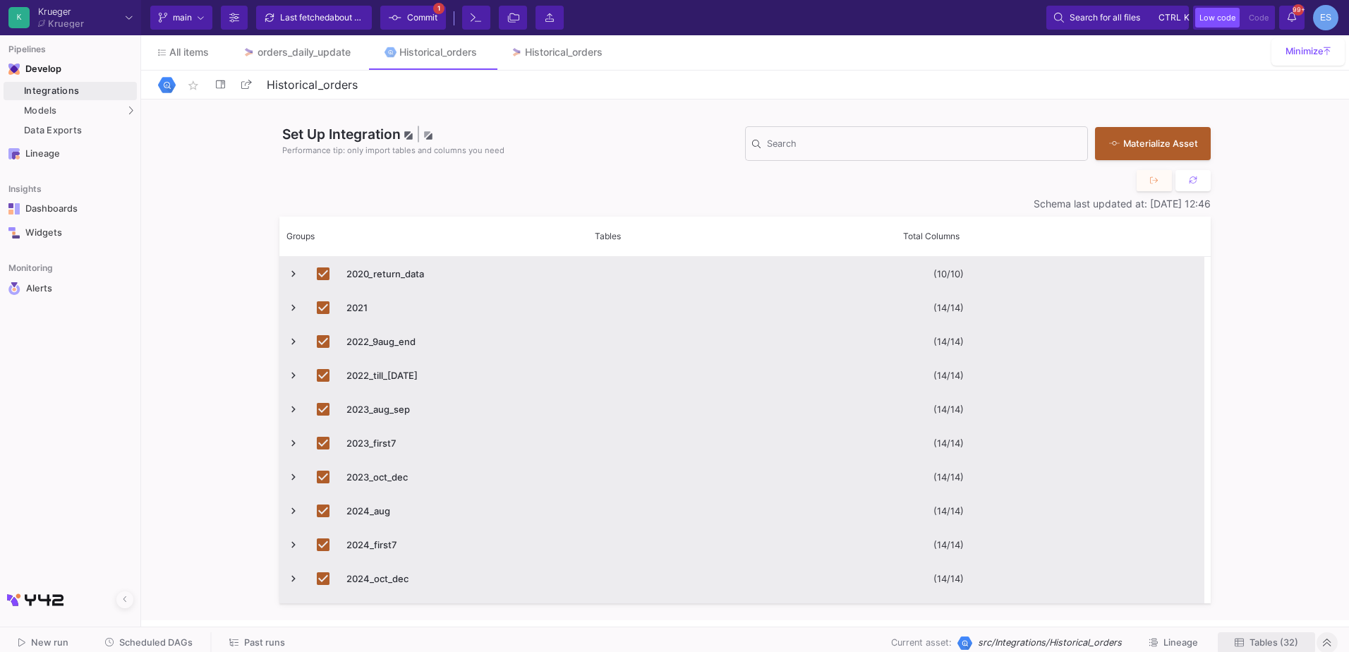
click at [1281, 639] on span "Tables (32)" at bounding box center [1274, 642] width 49 height 11
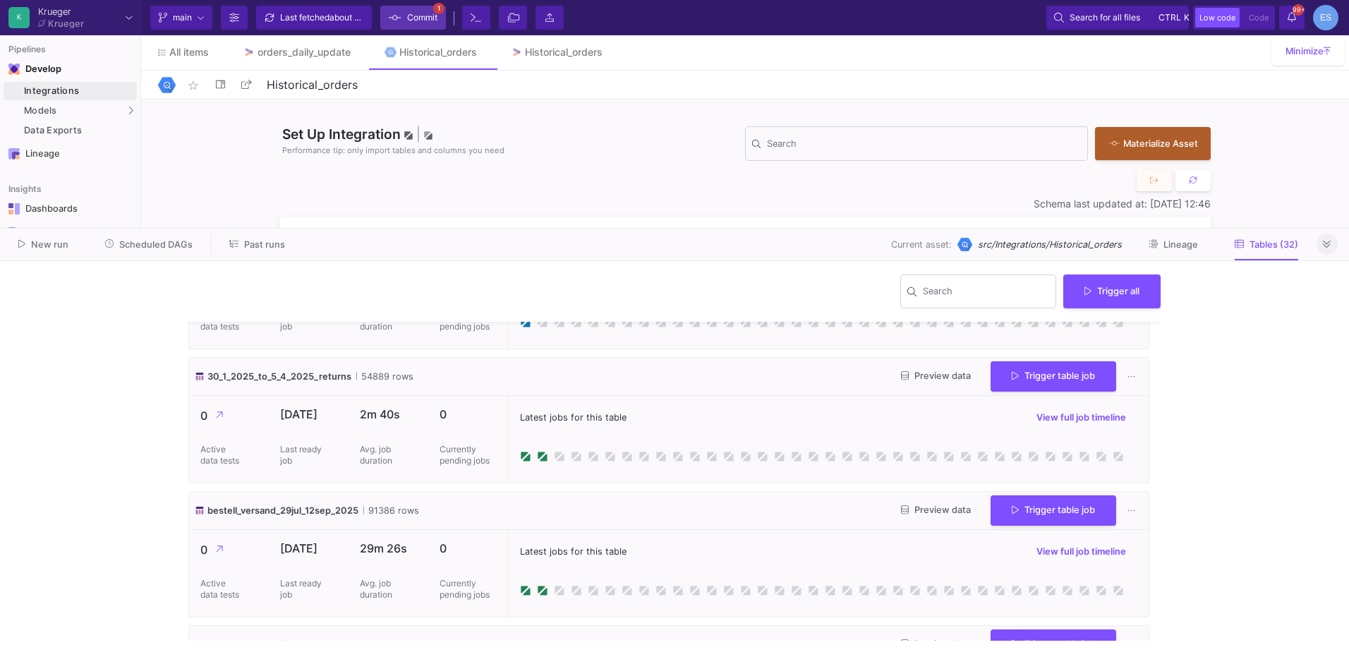
click at [401, 13] on icon at bounding box center [395, 18] width 13 height 10
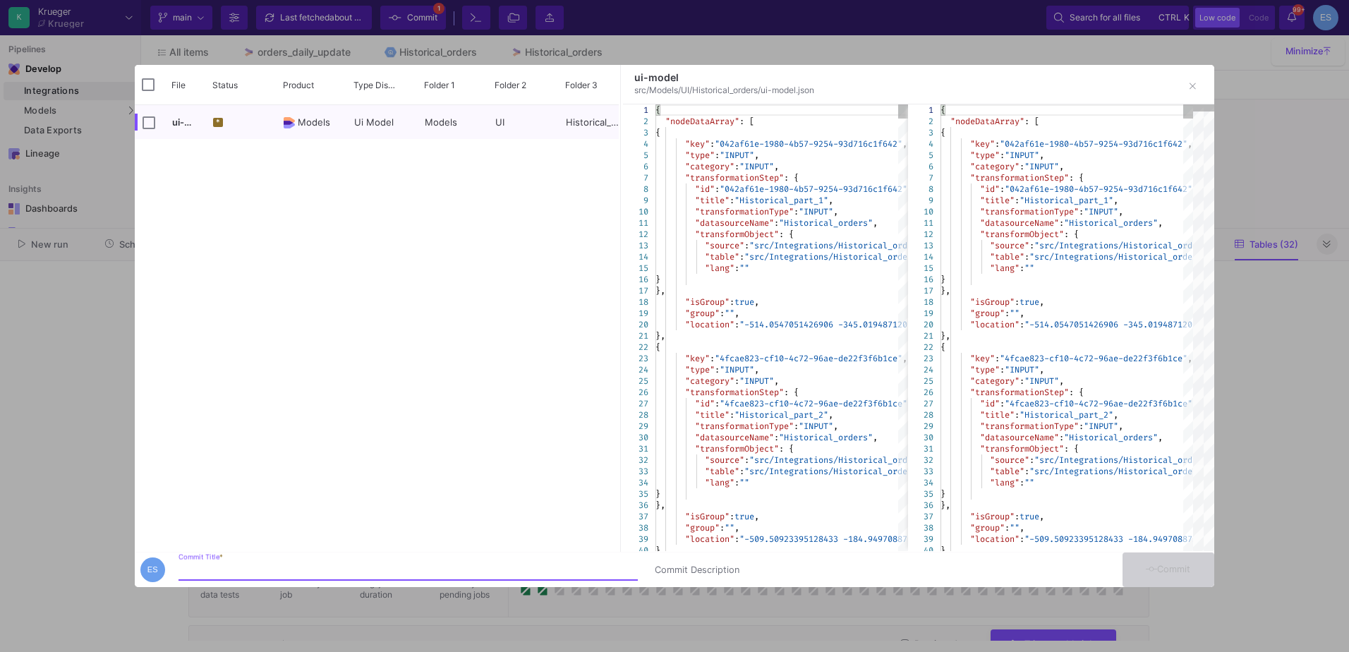
click at [294, 561] on div "Commit Title *" at bounding box center [408, 567] width 459 height 26
type input "updating historical"
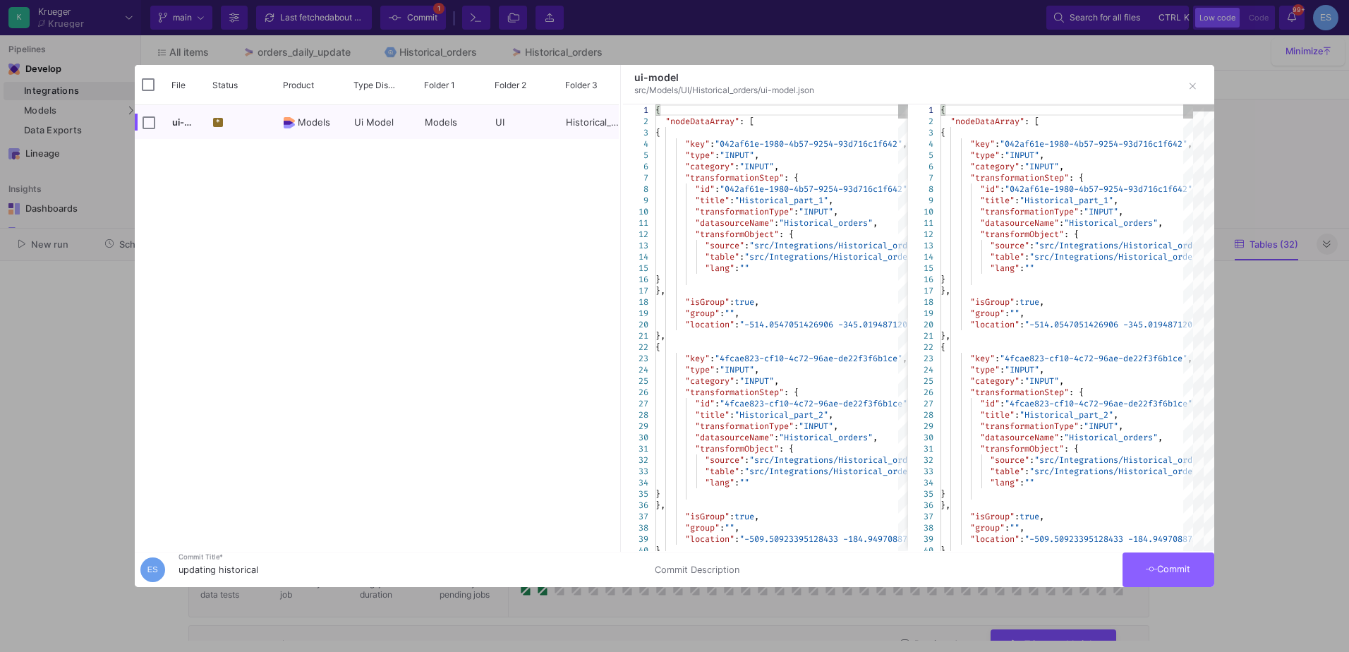
click at [1172, 561] on button "Commit" at bounding box center [1169, 570] width 92 height 35
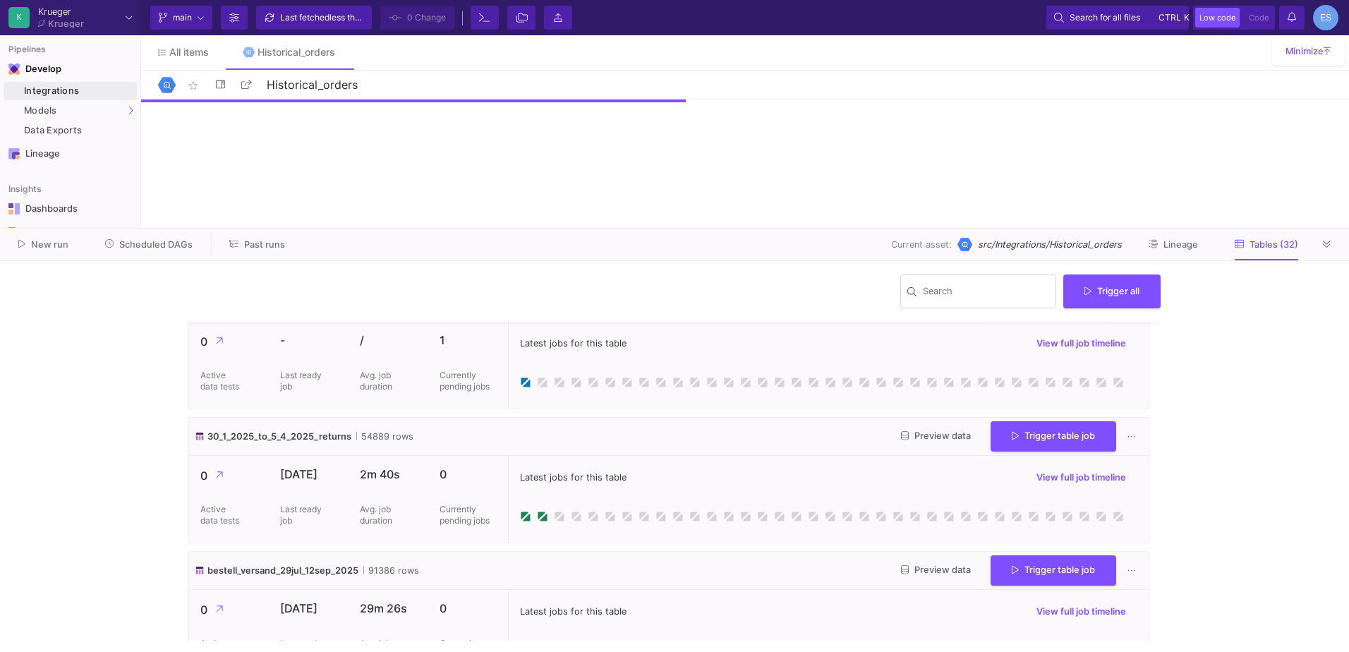
scroll to position [1976, 0]
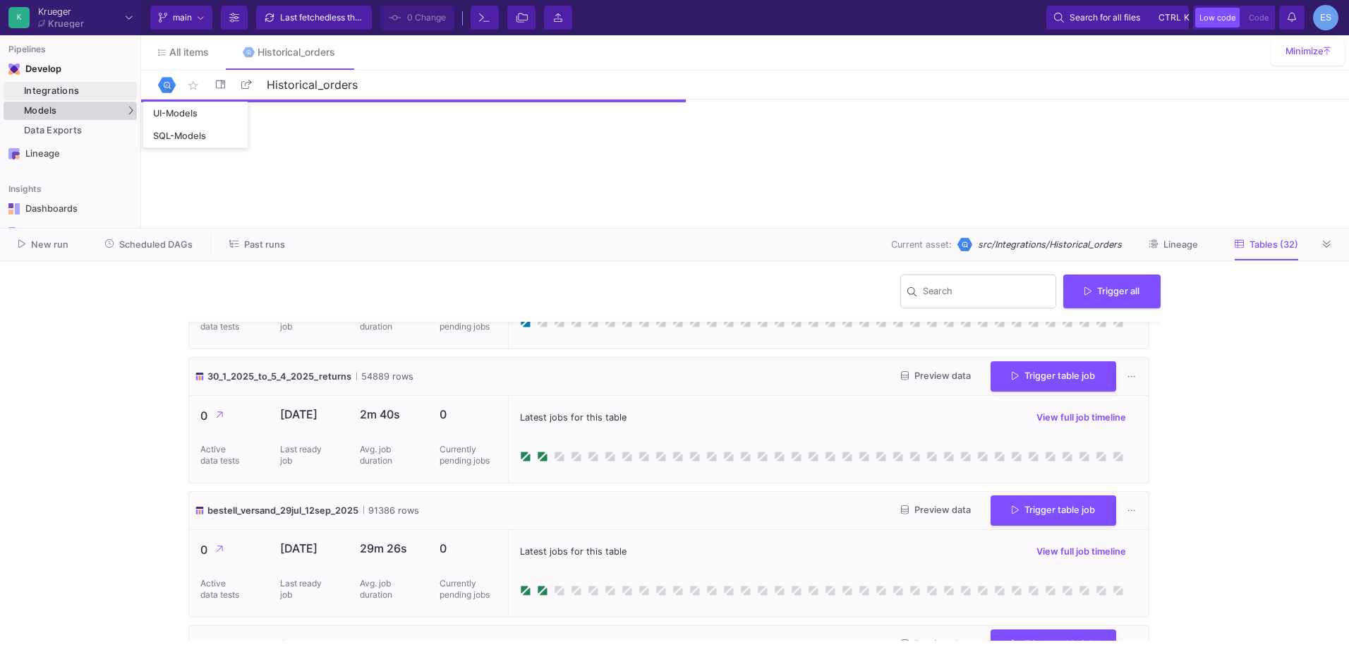
click at [114, 113] on div "Models" at bounding box center [70, 111] width 133 height 18
click at [167, 116] on div "UI-Models" at bounding box center [176, 113] width 46 height 11
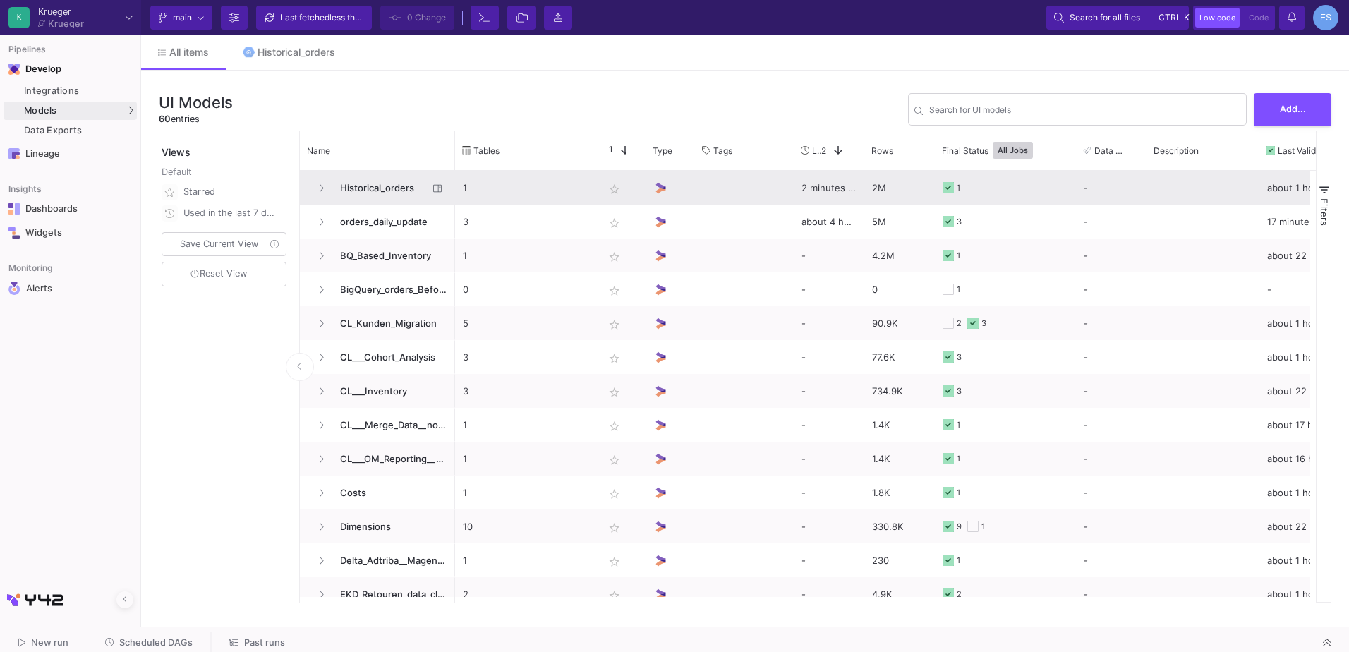
click at [376, 188] on span "Historical_orders" at bounding box center [380, 188] width 97 height 33
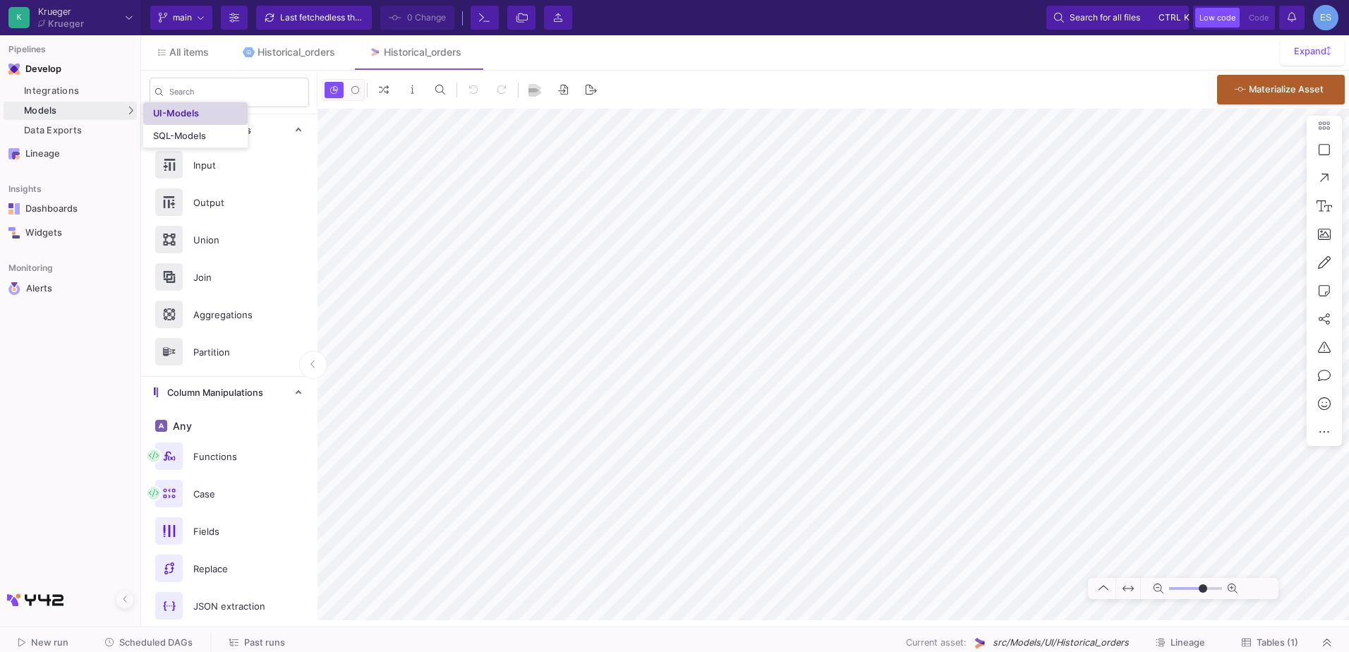
click at [151, 117] on link "UI-Models" at bounding box center [195, 113] width 104 height 23
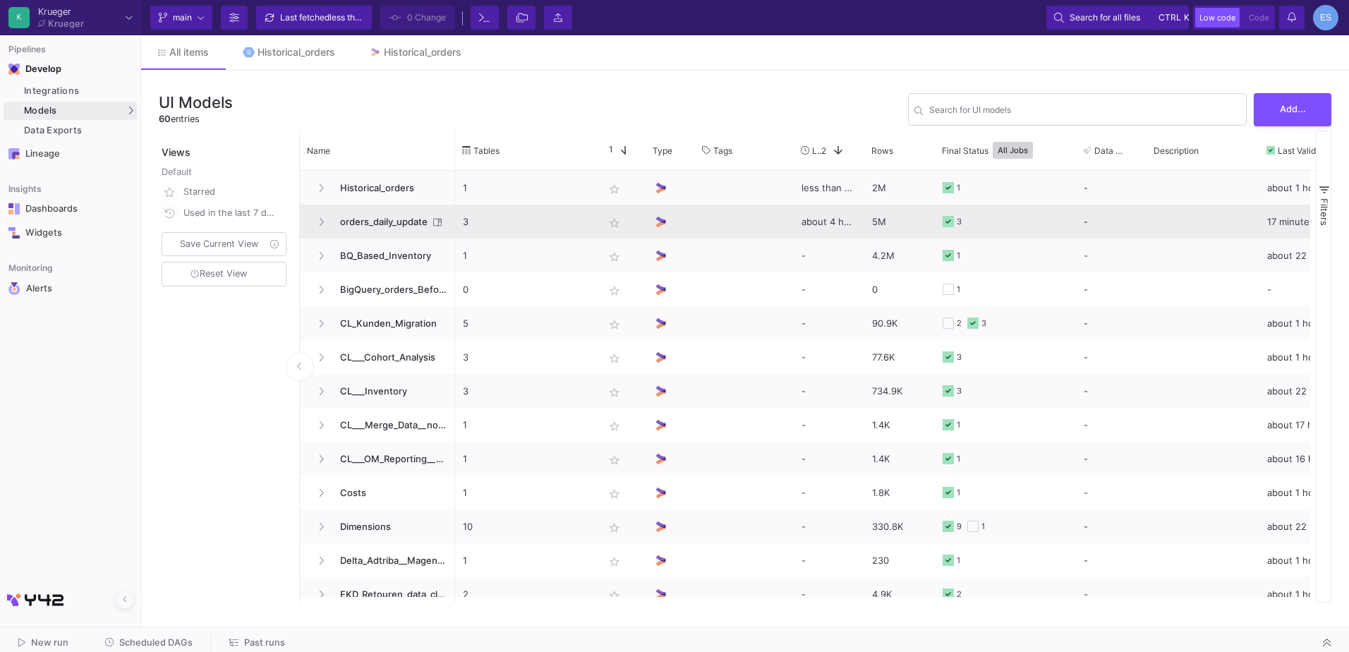
click at [389, 226] on span "orders_daily_update" at bounding box center [380, 221] width 97 height 33
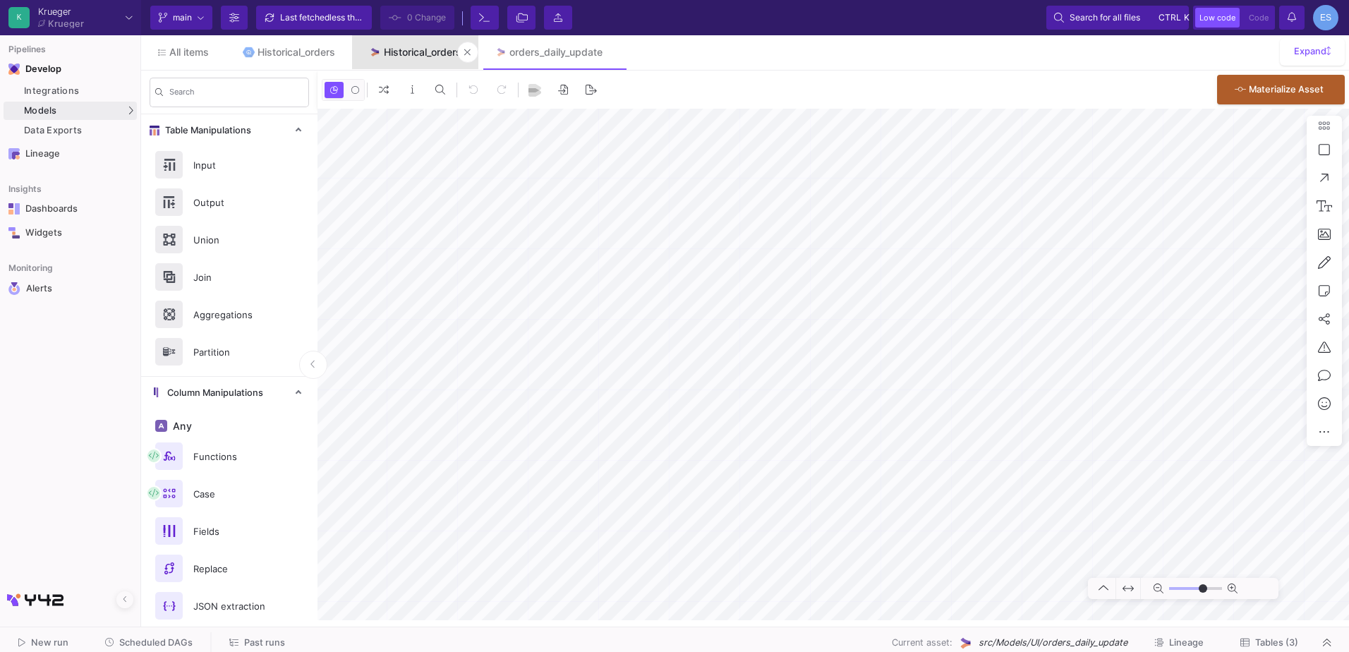
click at [418, 52] on div "Historical_orders" at bounding box center [423, 52] width 78 height 11
drag, startPoint x: 1176, startPoint y: 591, endPoint x: 1180, endPoint y: 582, distance: 10.1
click at [1184, 589] on input "range" at bounding box center [1195, 589] width 53 height 18
type input "0"
click at [1189, 587] on input "range" at bounding box center [1195, 589] width 53 height 18
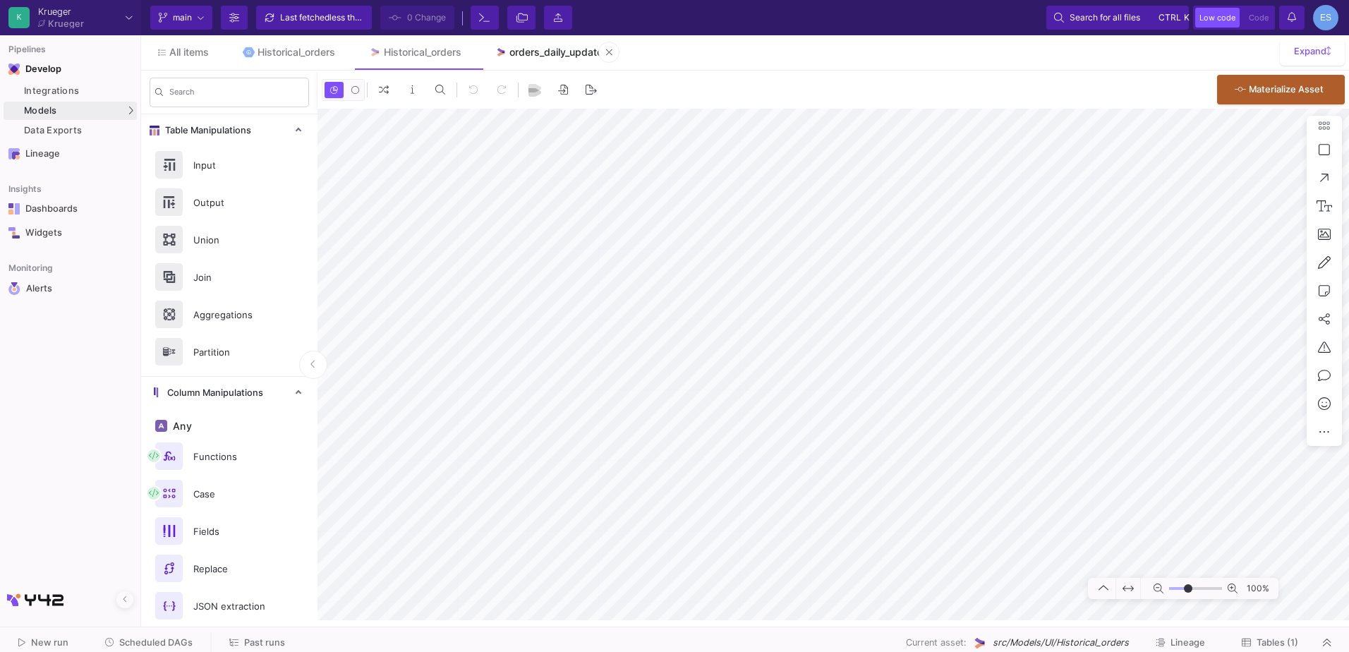
click at [514, 51] on link "orders_daily_update" at bounding box center [550, 52] width 142 height 34
type input "-46"
click at [283, 44] on link "Historical_orders" at bounding box center [289, 52] width 126 height 34
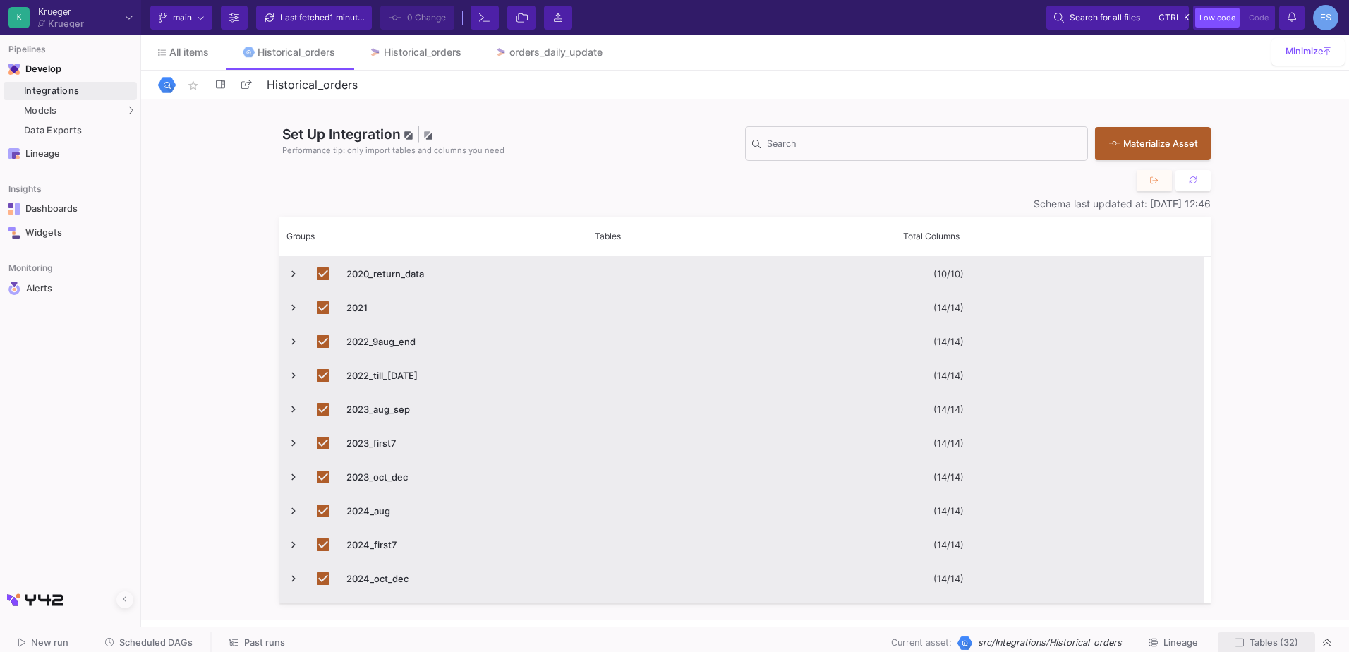
click at [1272, 639] on span "Tables (32)" at bounding box center [1274, 642] width 49 height 11
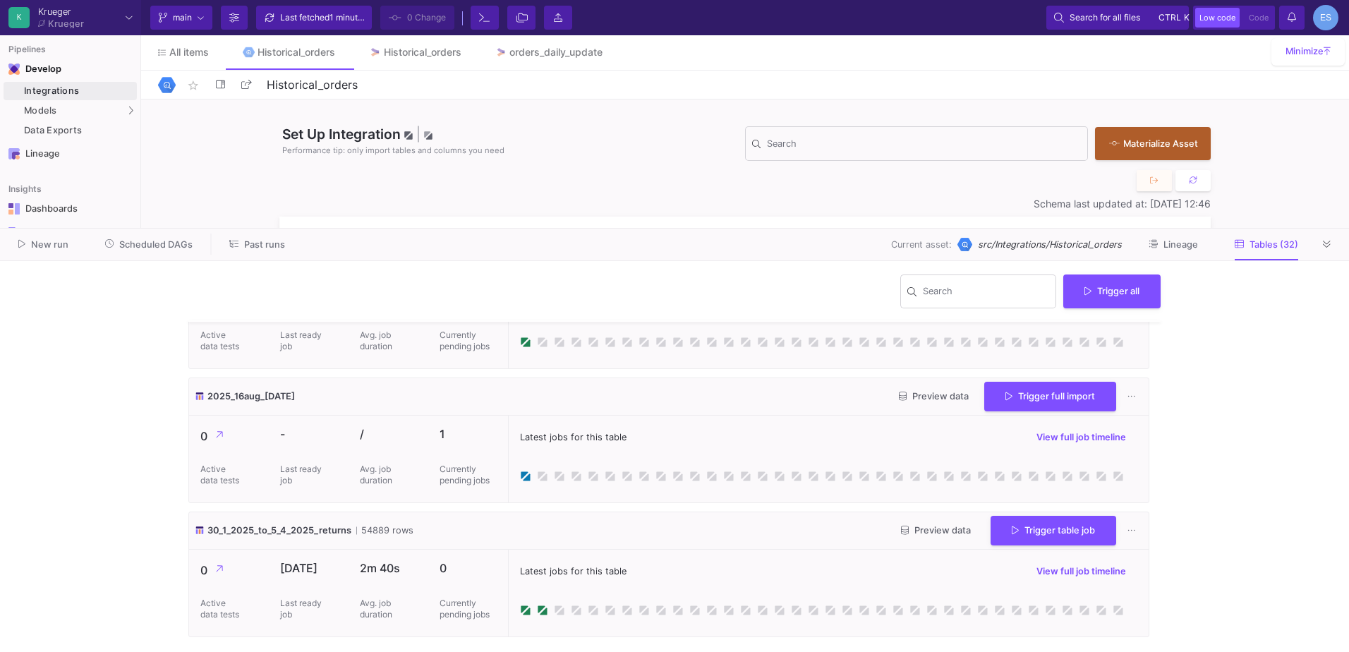
scroll to position [1906, 0]
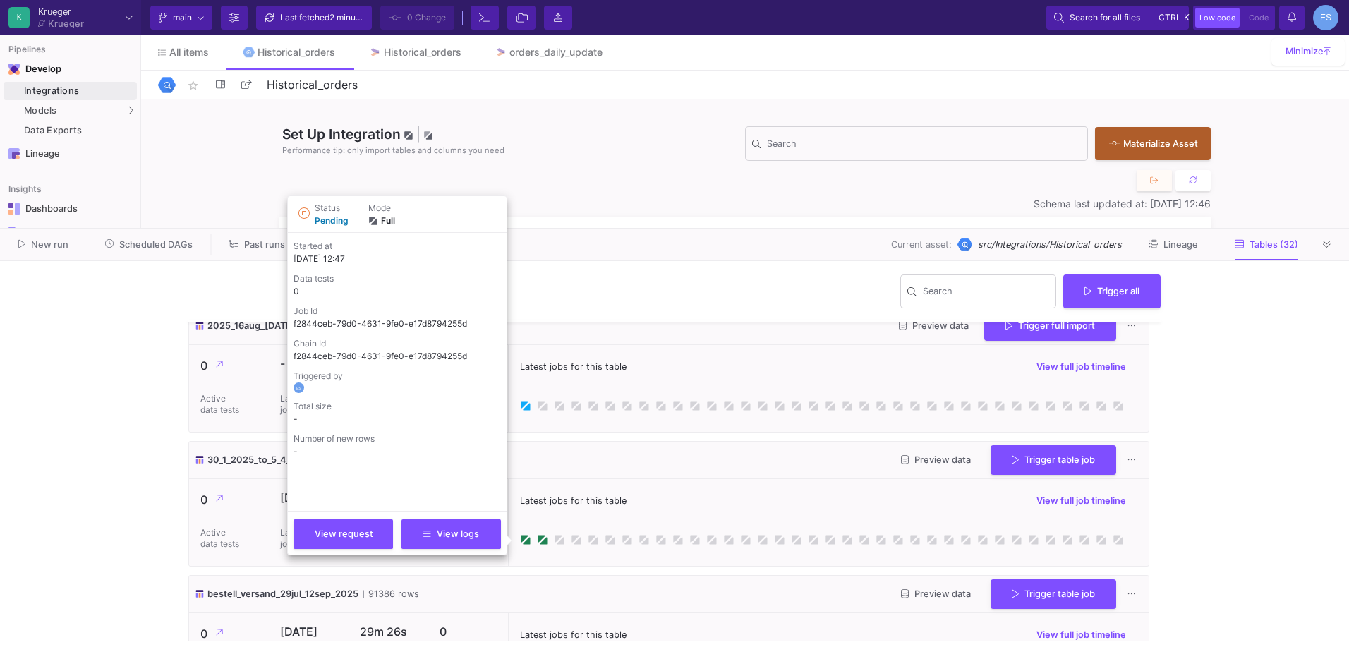
click at [526, 411] on icon at bounding box center [525, 405] width 11 height 11
click at [229, 282] on div "Search Trigger all" at bounding box center [674, 297] width 973 height 50
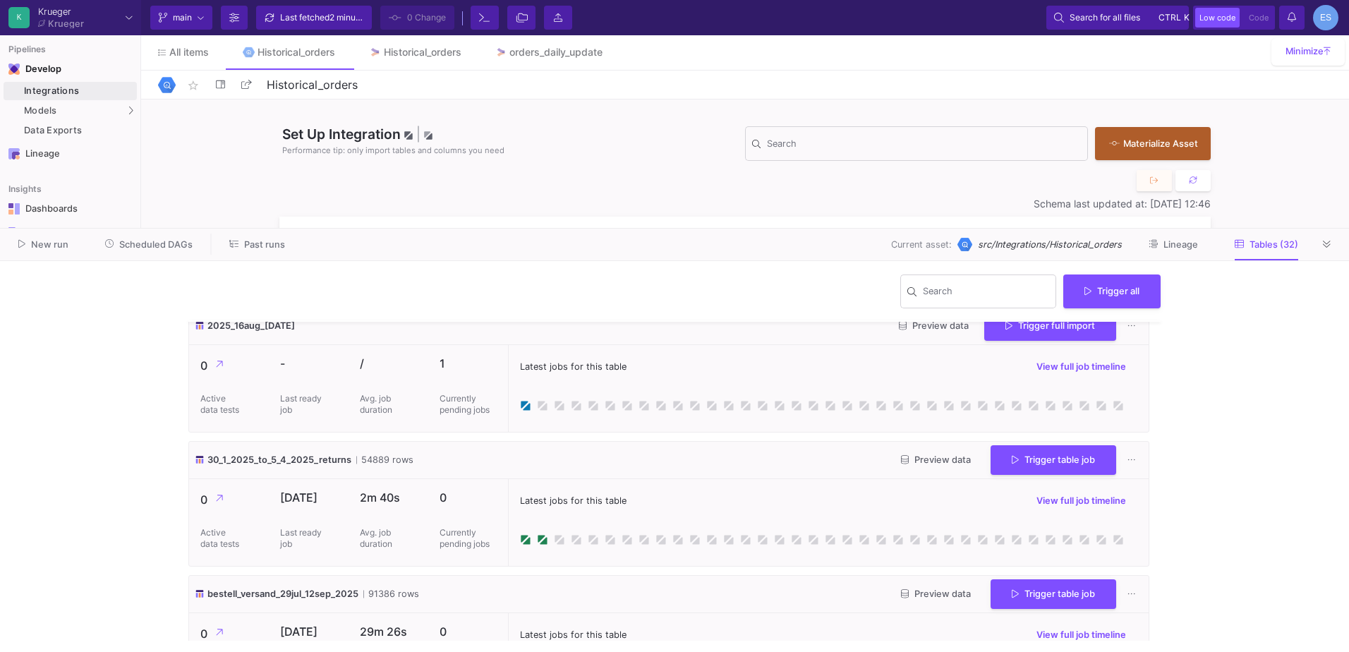
click at [249, 255] on div "New run Scheduled DAGs Past runs Current asset: src/Integrations/Historical_ord…" at bounding box center [674, 245] width 1349 height 32
click at [253, 248] on span "Past runs" at bounding box center [264, 244] width 41 height 11
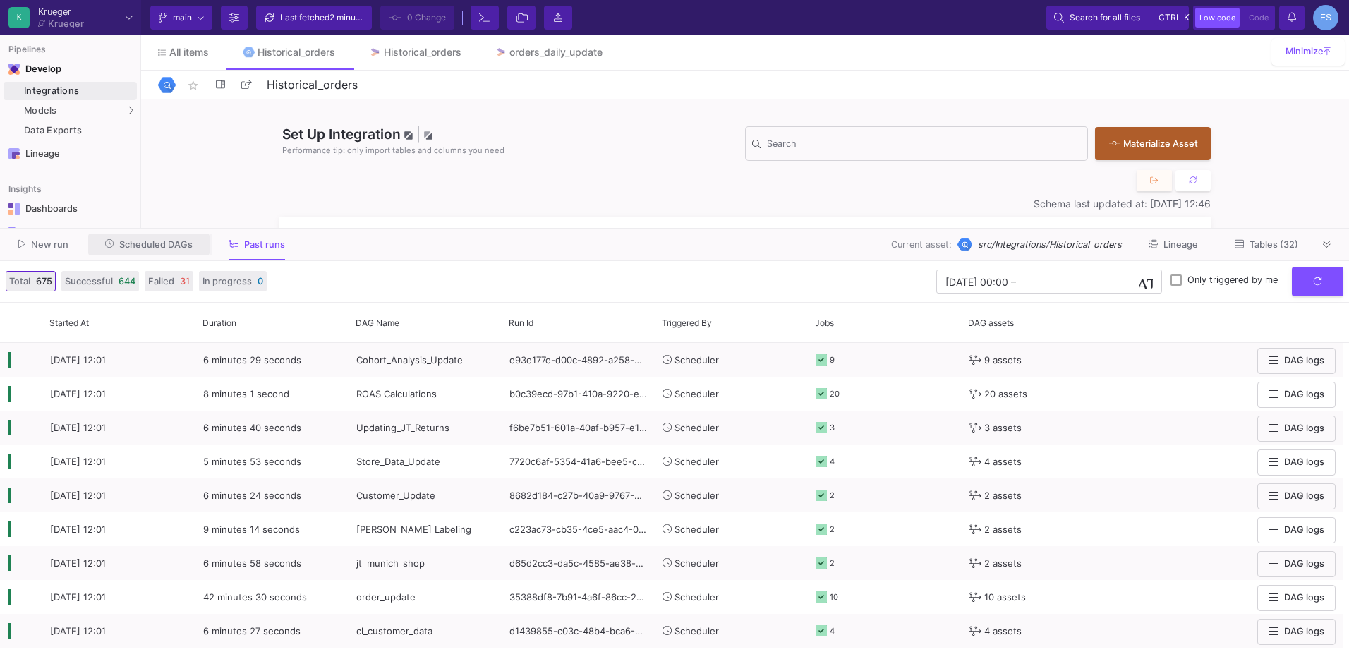
click at [184, 251] on button "Scheduled DAGs" at bounding box center [149, 245] width 122 height 22
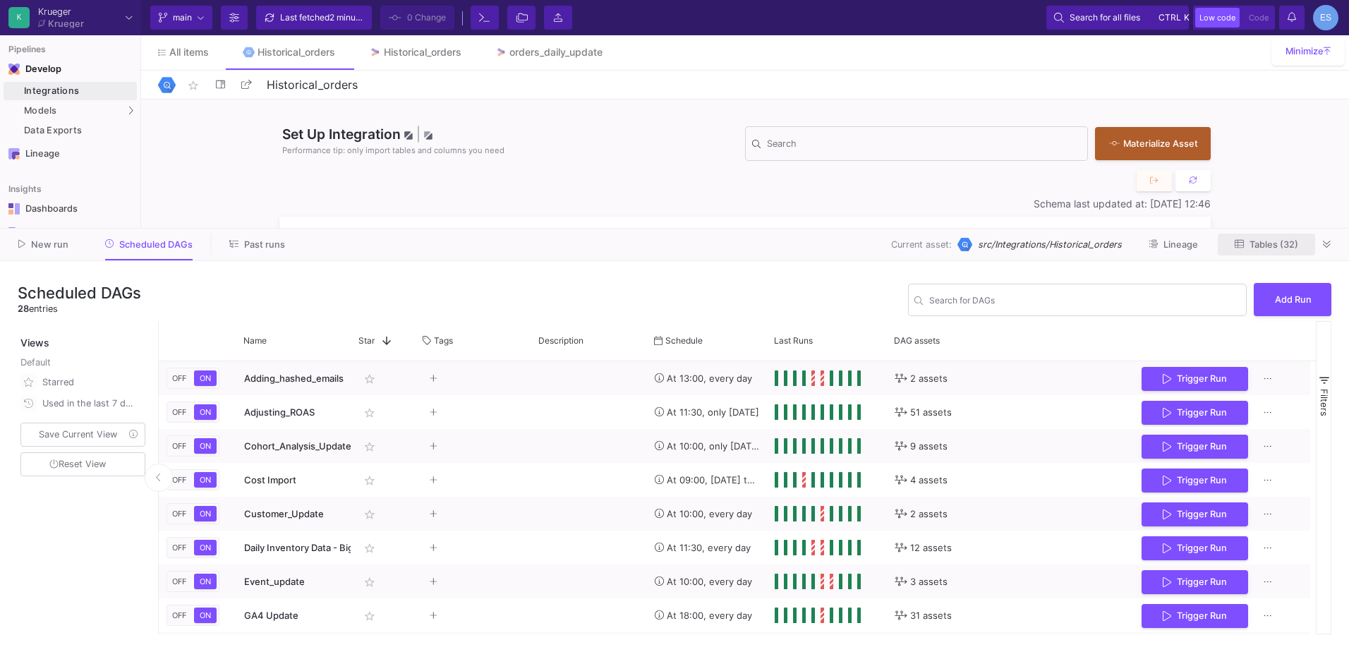
click at [1260, 247] on span "Tables (32)" at bounding box center [1274, 244] width 49 height 11
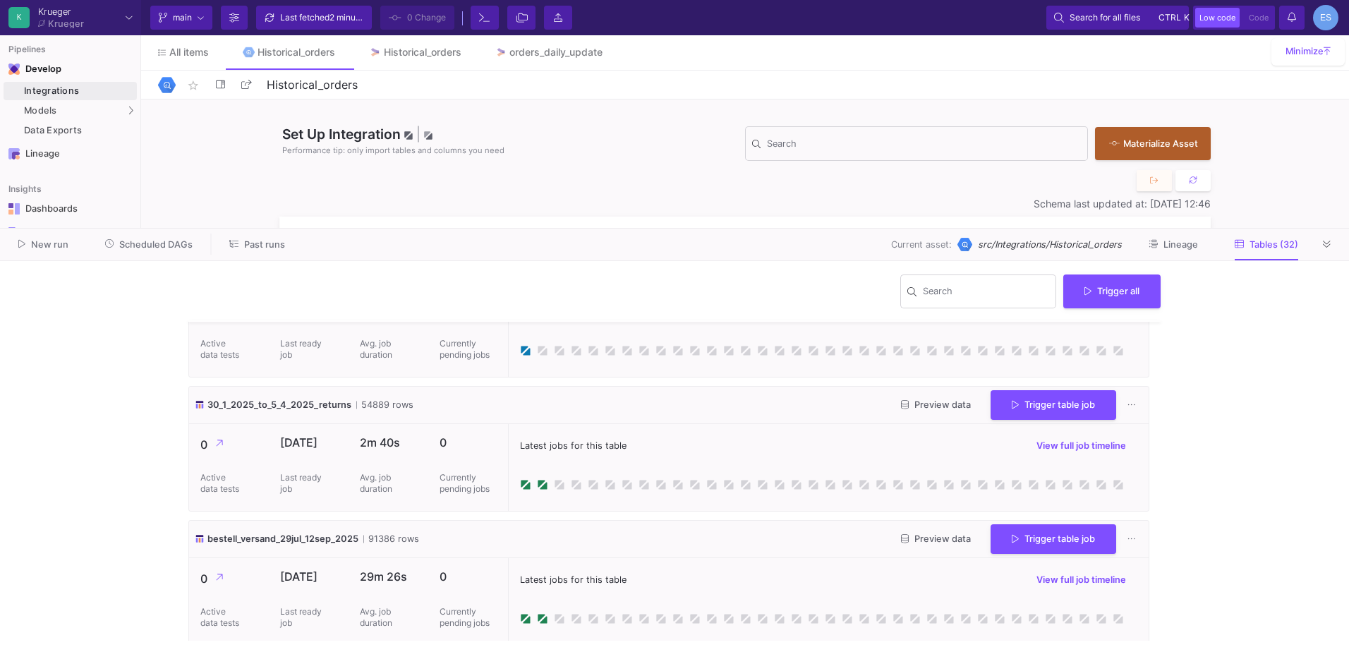
scroll to position [1976, 0]
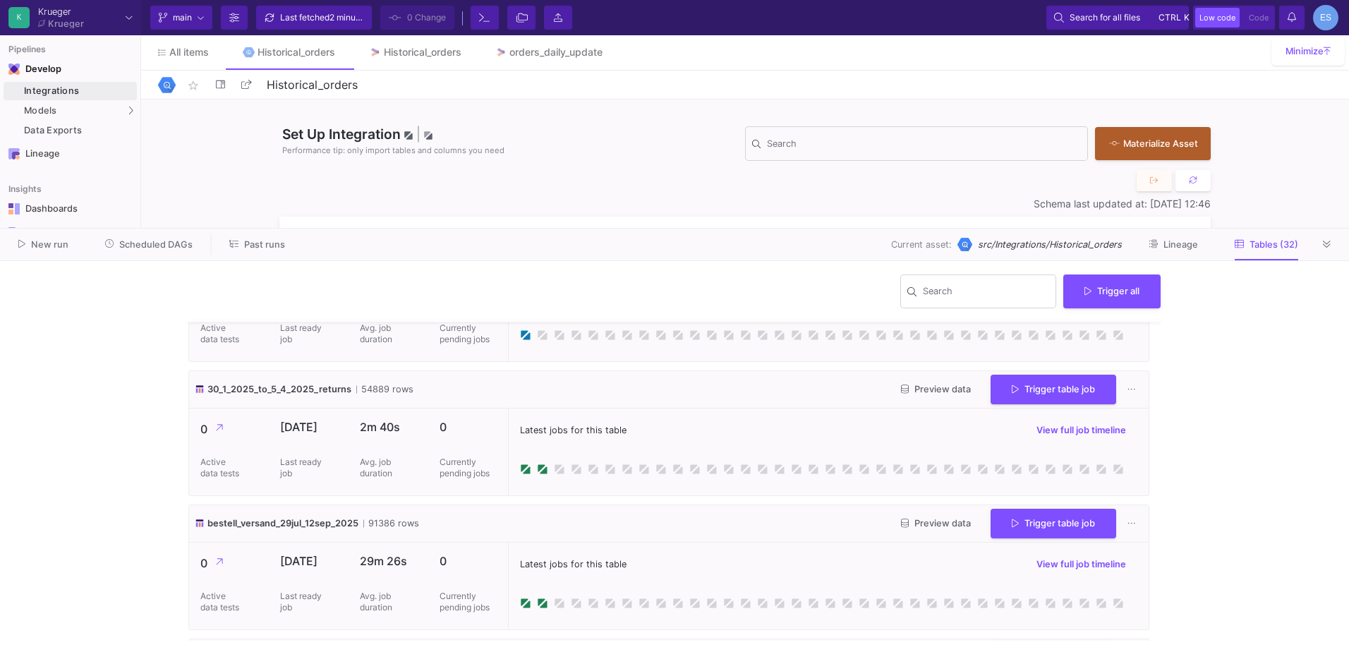
click at [516, 361] on div "Latest jobs for this table View full job timeline" at bounding box center [828, 318] width 641 height 87
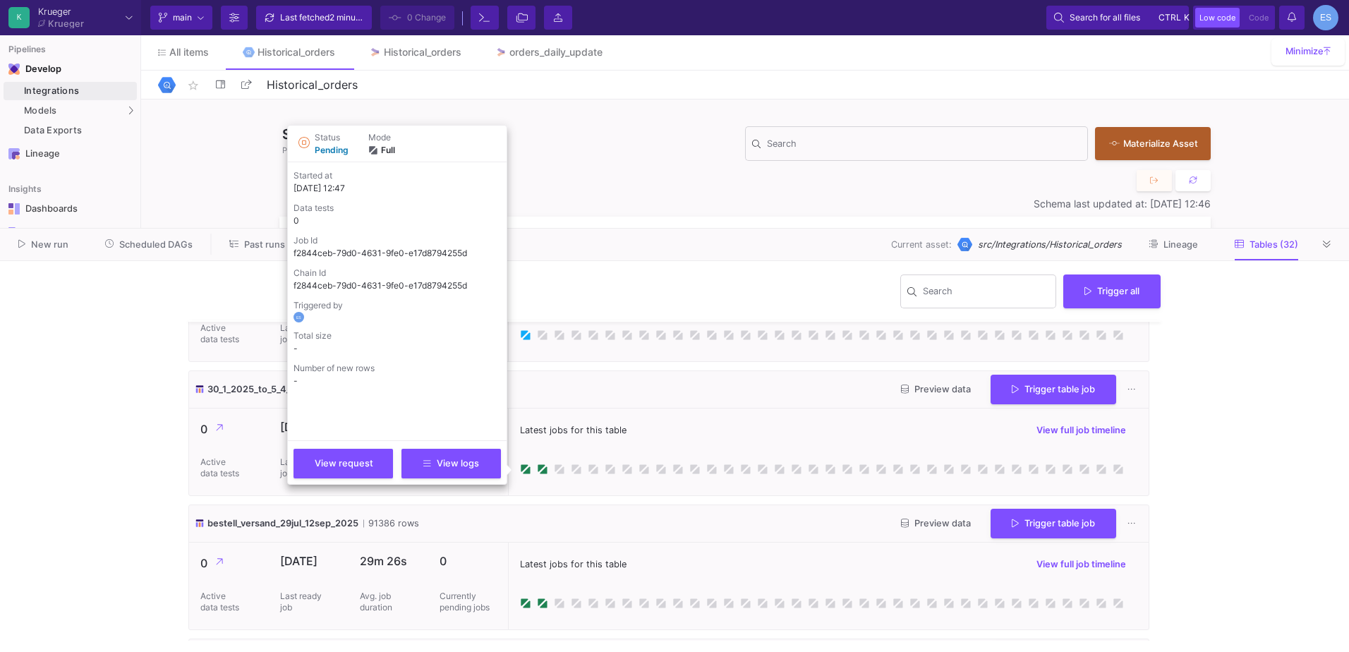
click at [525, 341] on icon at bounding box center [525, 335] width 11 height 11
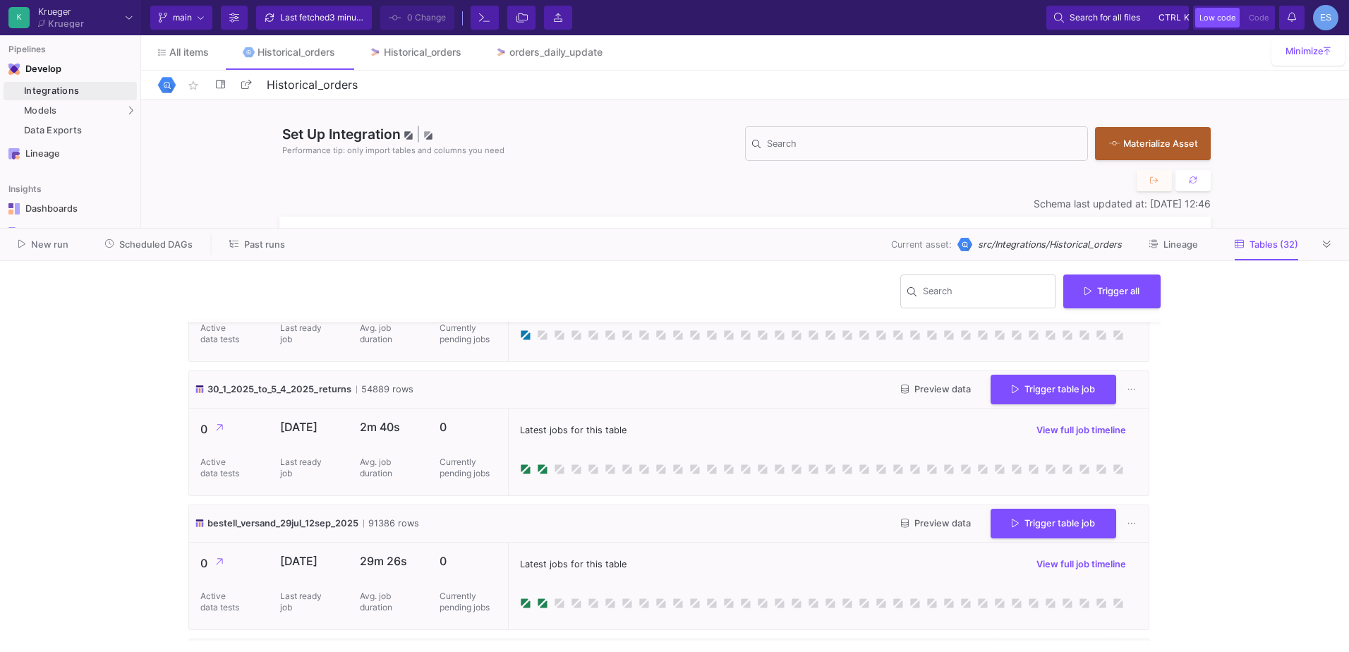
click at [1006, 260] on icon at bounding box center [1009, 255] width 7 height 9
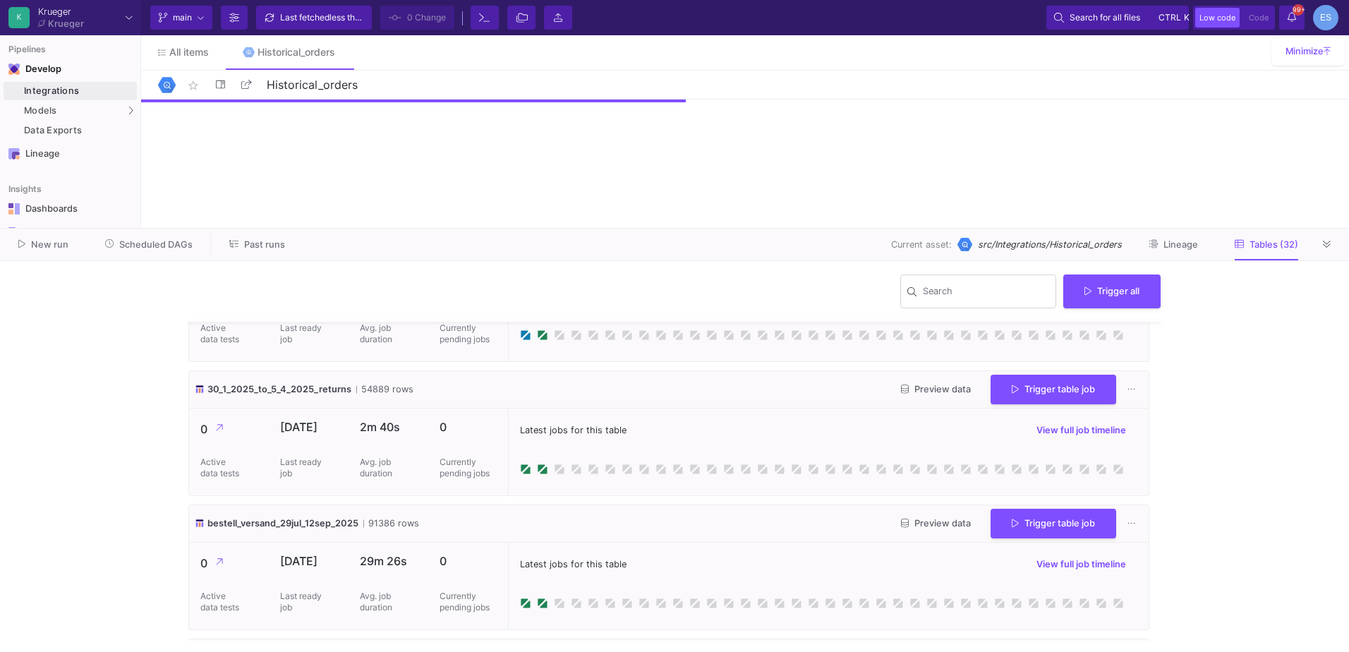
scroll to position [2047, 0]
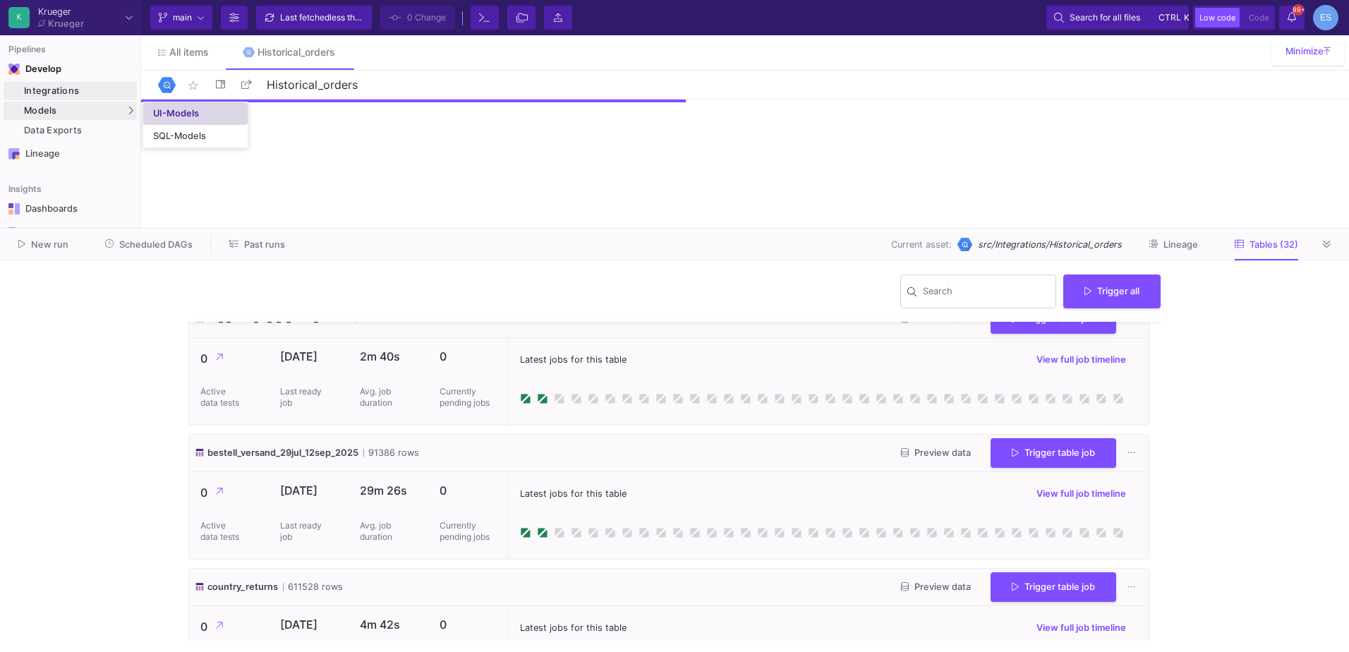
click at [184, 106] on link "UI-Models" at bounding box center [195, 113] width 104 height 23
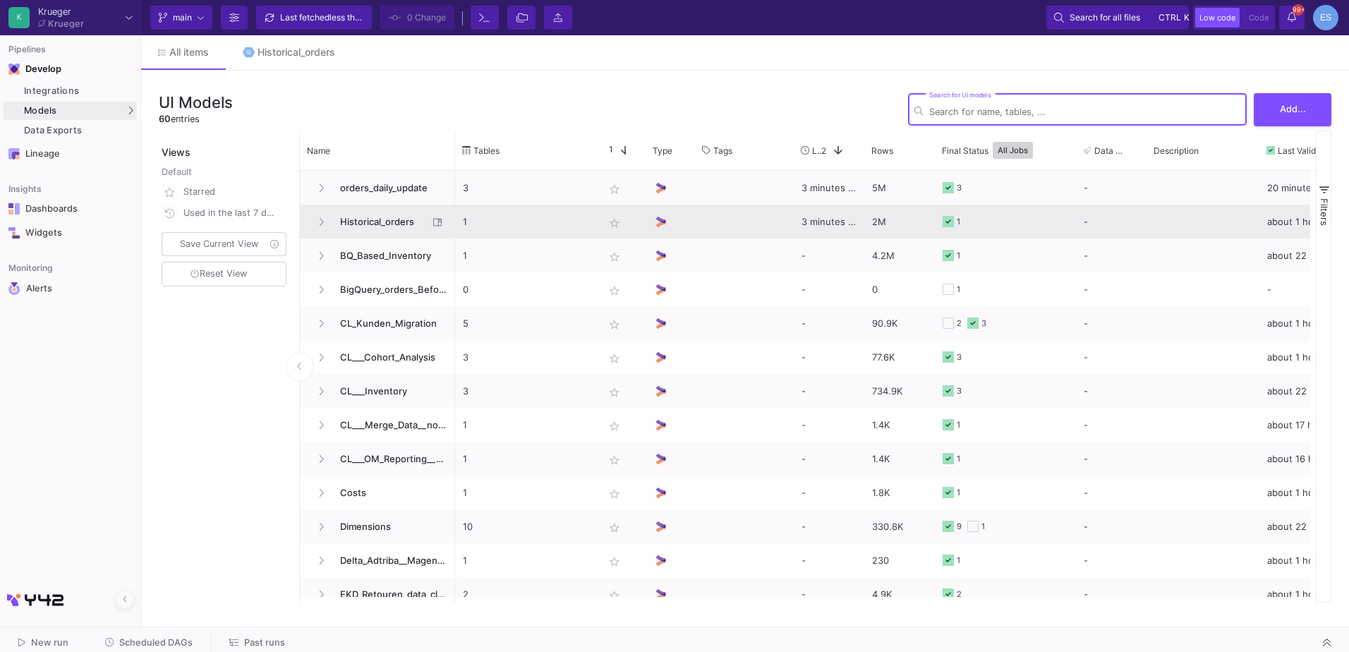
click at [378, 219] on span "Historical_orders" at bounding box center [380, 221] width 97 height 33
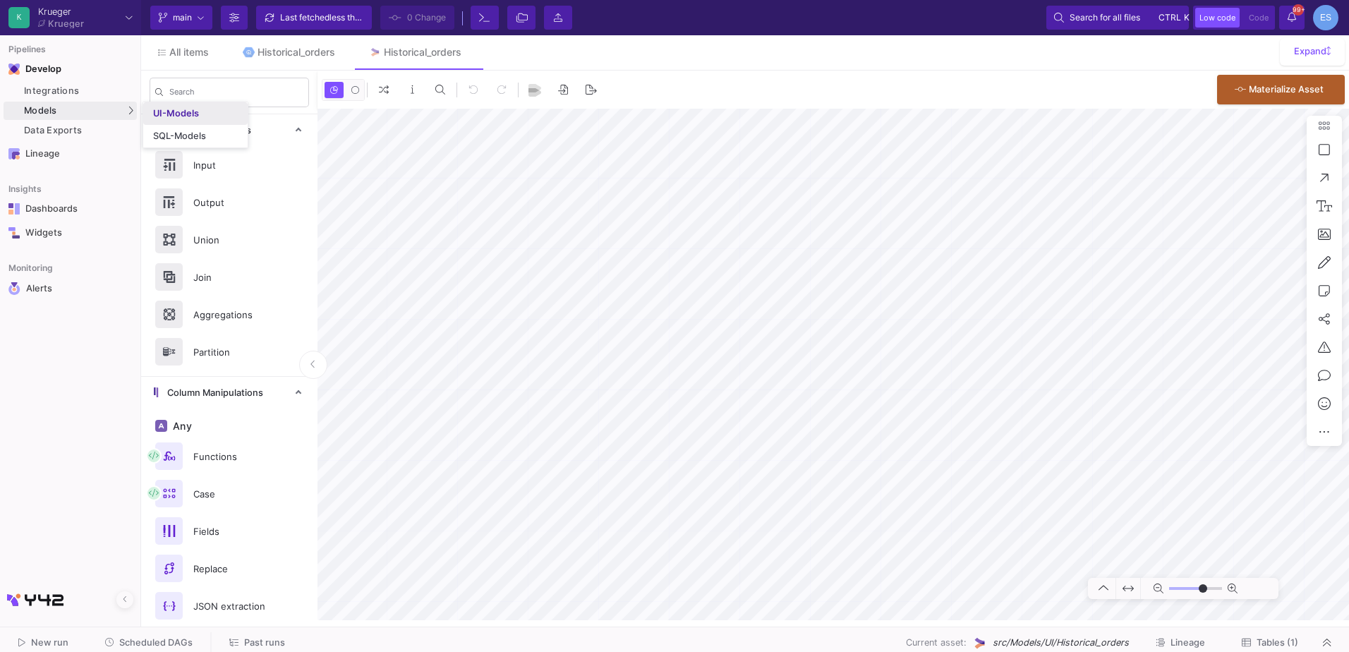
click at [186, 118] on div "UI-Models" at bounding box center [176, 113] width 46 height 11
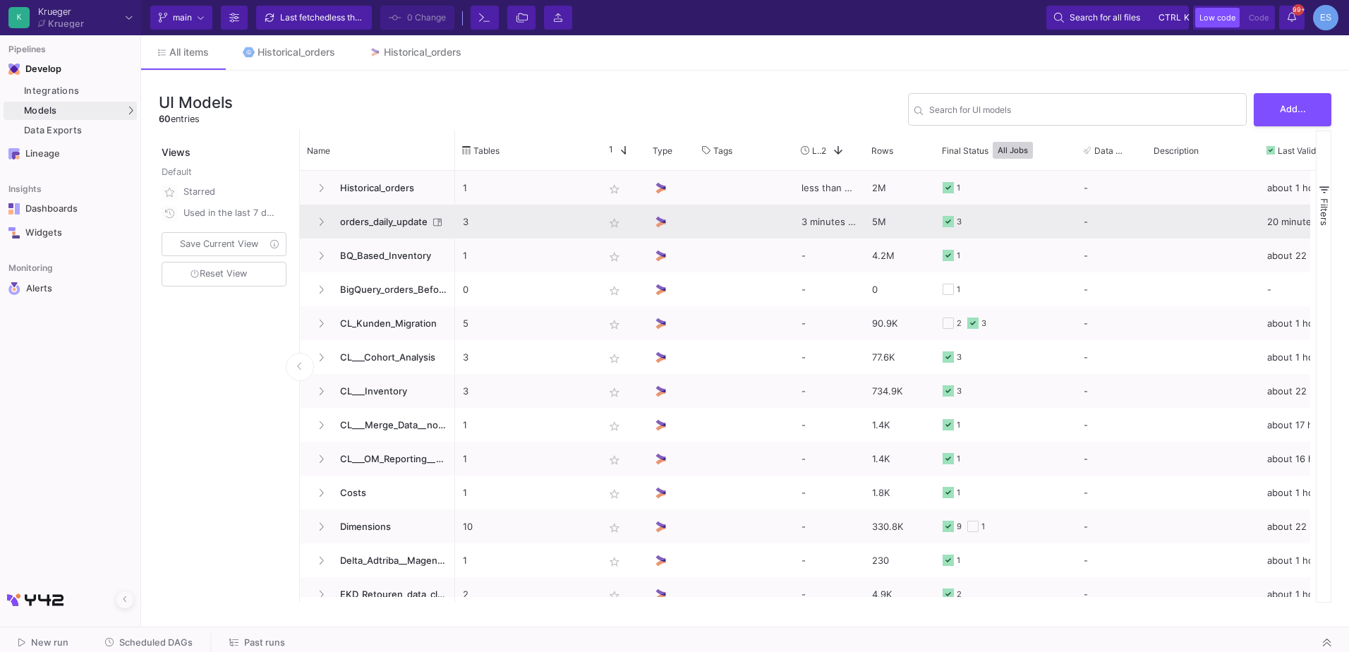
click at [407, 223] on span "orders_daily_update" at bounding box center [380, 221] width 97 height 33
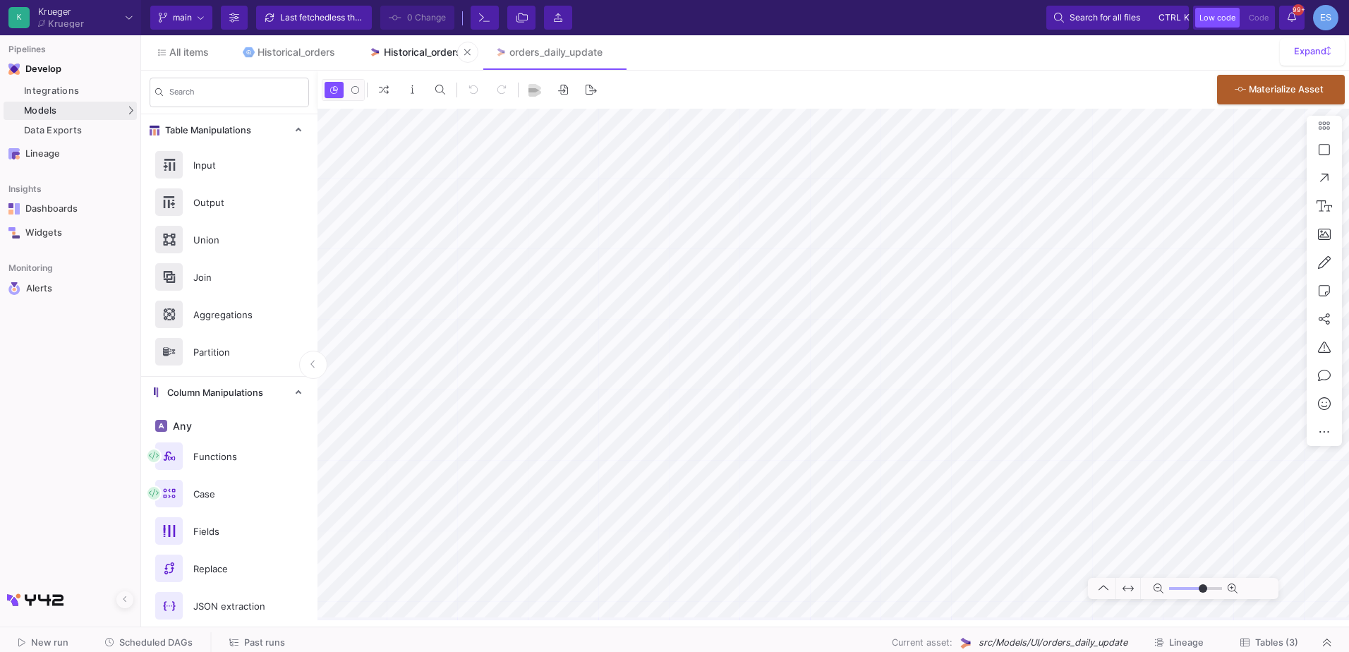
click at [412, 54] on div "Historical_orders" at bounding box center [423, 52] width 78 height 11
type input "-39"
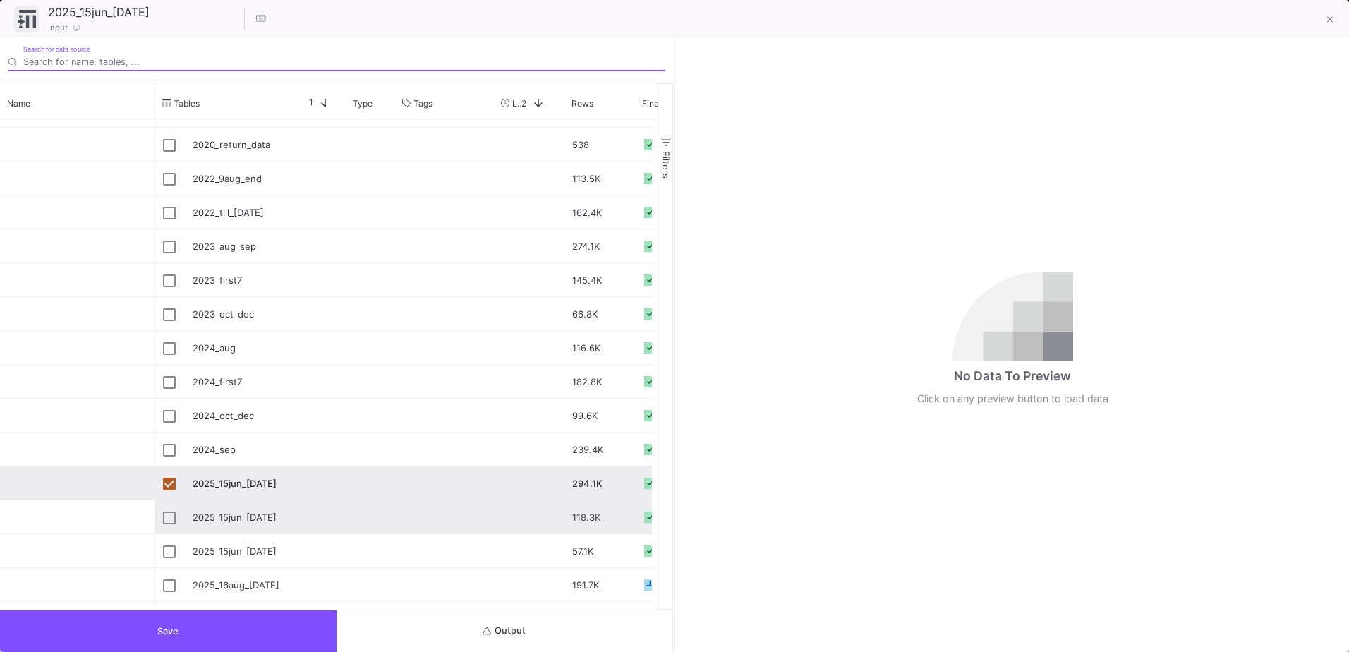
scroll to position [282, 0]
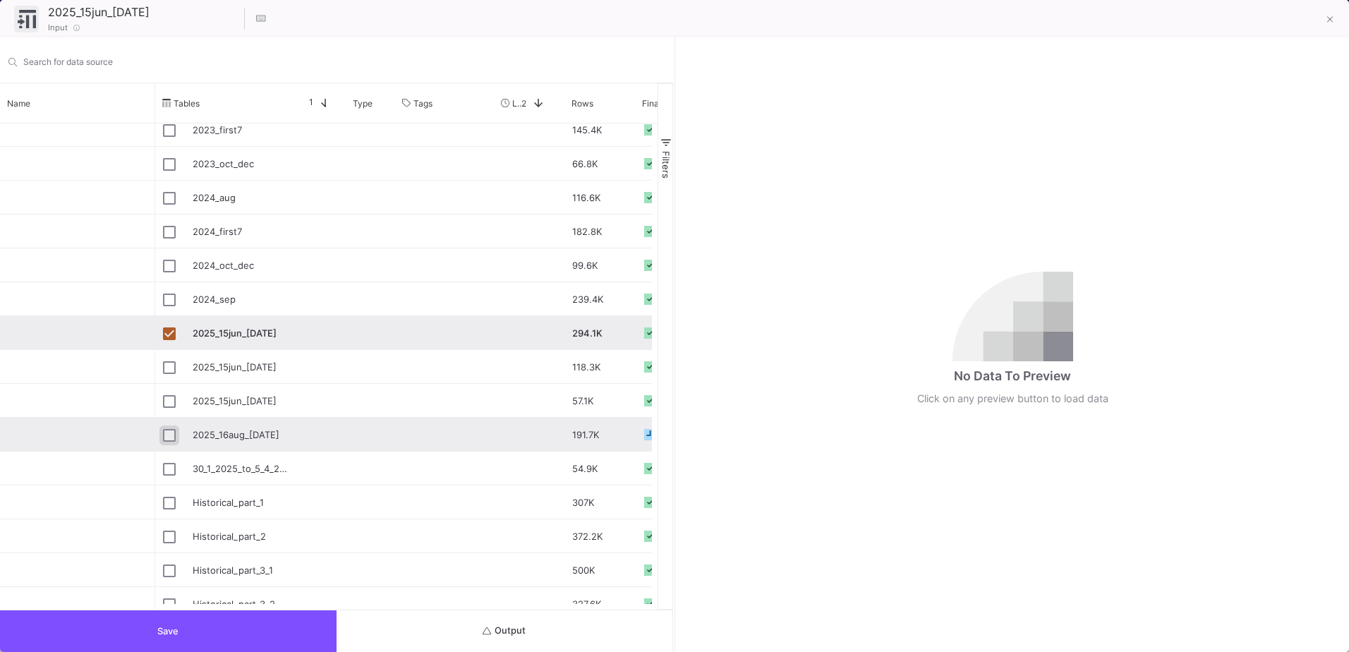
click at [170, 436] on input "Press Space to toggle row selection (unchecked)" at bounding box center [169, 435] width 13 height 13
checkbox input "true"
checkbox input "false"
type input "2025_16aug_[DATE]"
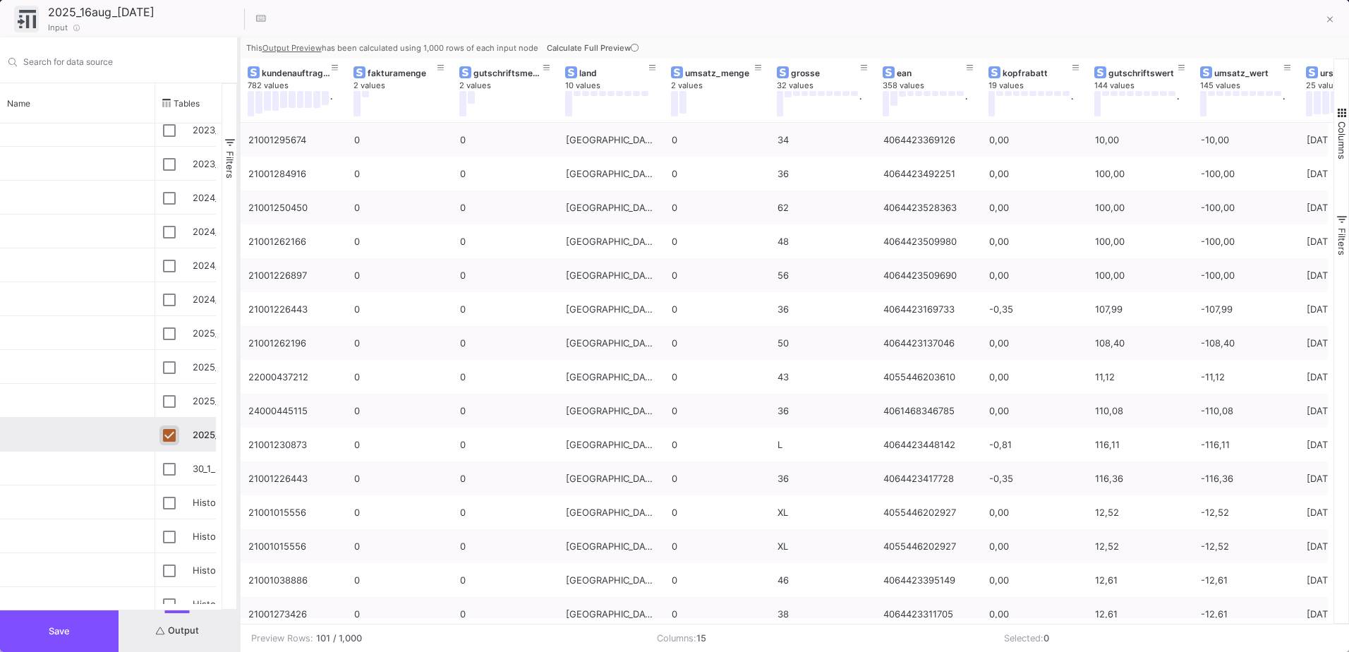
drag, startPoint x: 675, startPoint y: 330, endPoint x: 239, endPoint y: 335, distance: 436.2
click at [239, 335] on div at bounding box center [239, 344] width 4 height 615
click at [82, 629] on button "Save" at bounding box center [59, 631] width 119 height 42
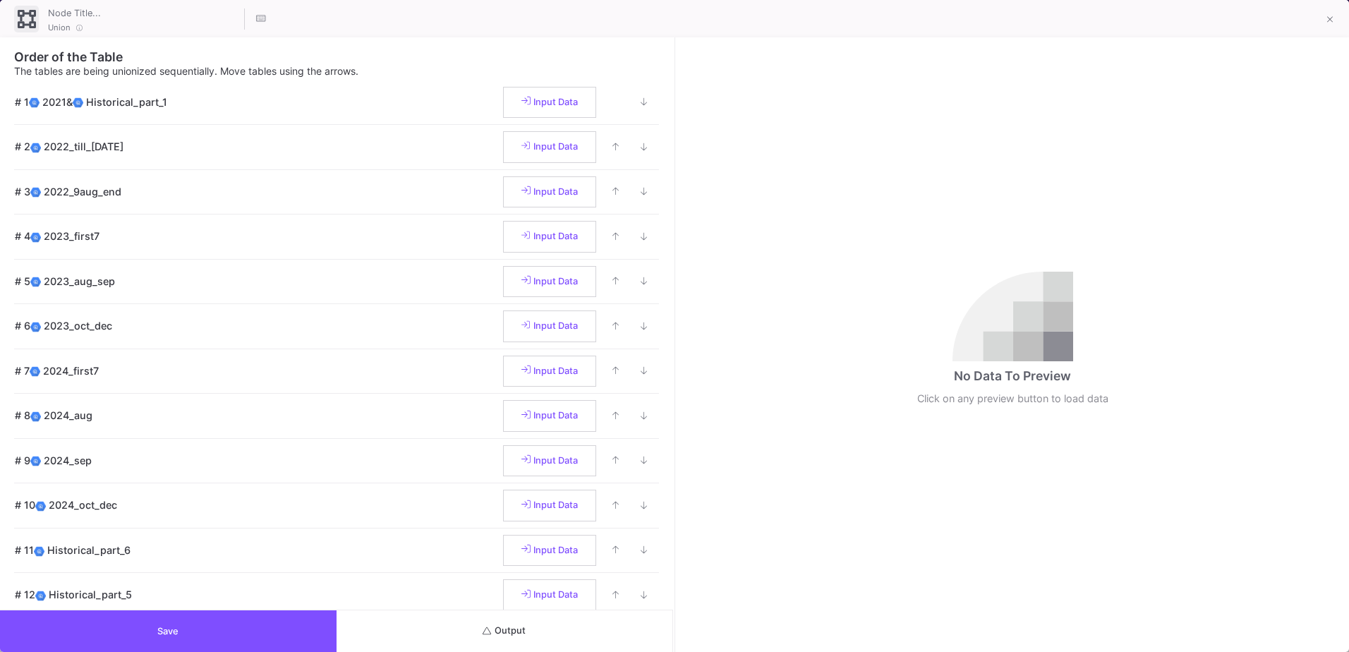
click at [502, 620] on button "Output" at bounding box center [505, 631] width 337 height 42
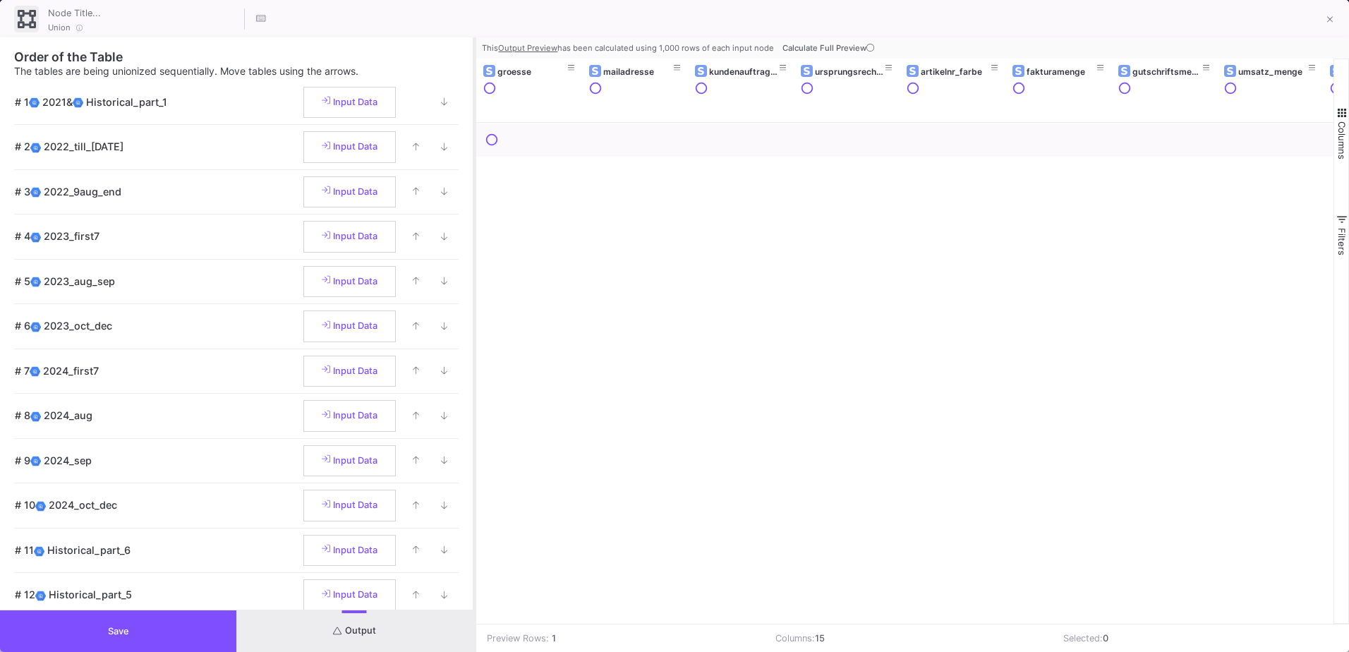
drag, startPoint x: 675, startPoint y: 457, endPoint x: 476, endPoint y: 455, distance: 199.8
click at [476, 455] on div at bounding box center [475, 344] width 4 height 615
click at [151, 635] on button "Save" at bounding box center [118, 631] width 236 height 42
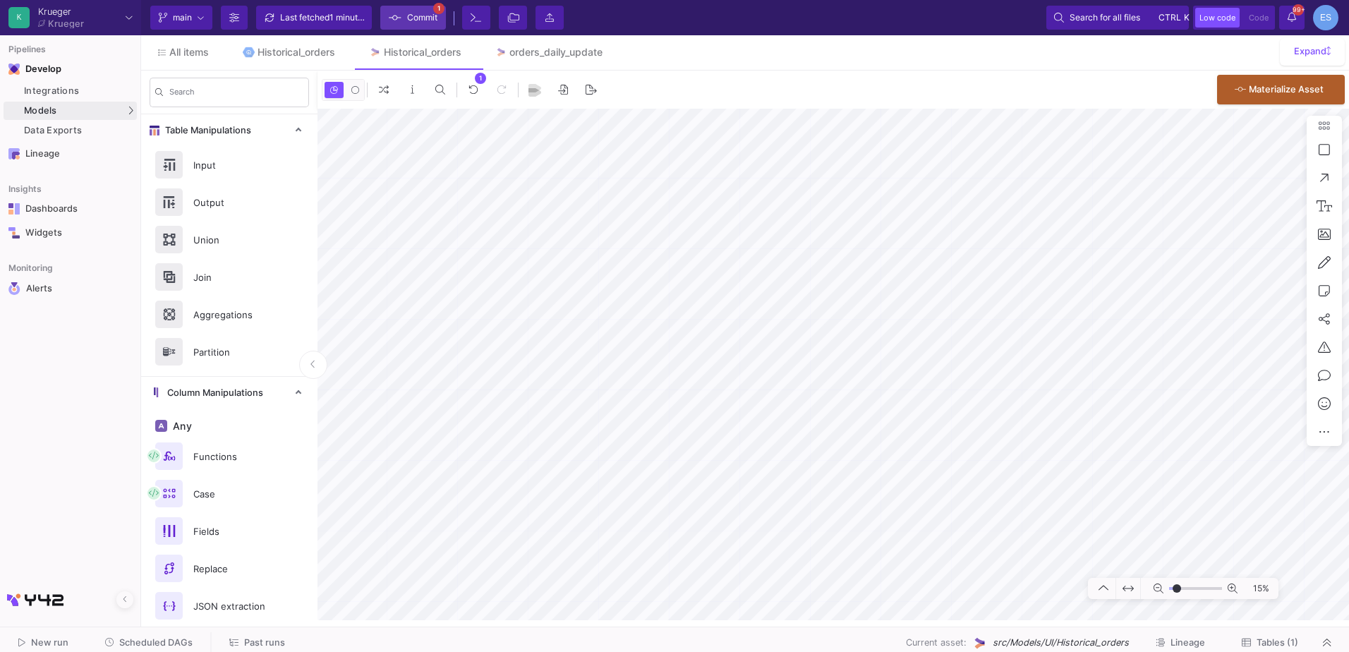
click at [421, 14] on span "Commit" at bounding box center [422, 17] width 30 height 21
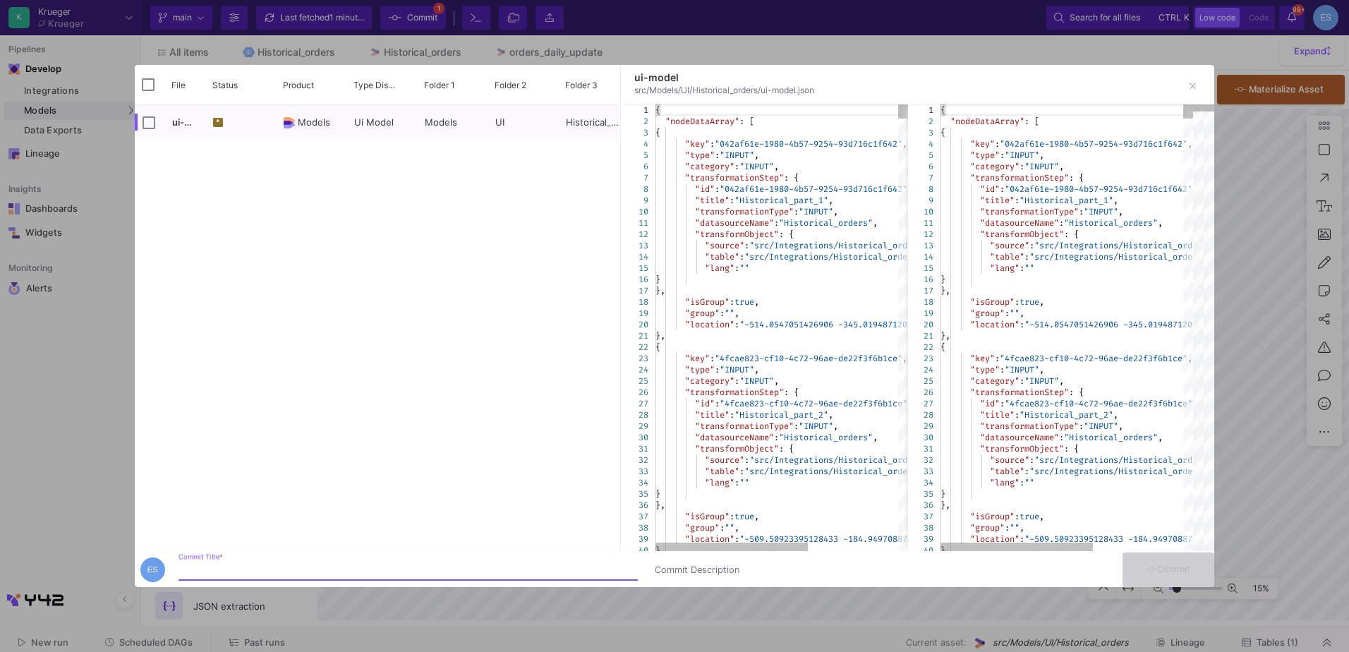
click at [351, 570] on input "Commit Title *" at bounding box center [408, 570] width 459 height 11
type input "historical adjust"
click at [1163, 574] on button "Commit" at bounding box center [1169, 570] width 92 height 35
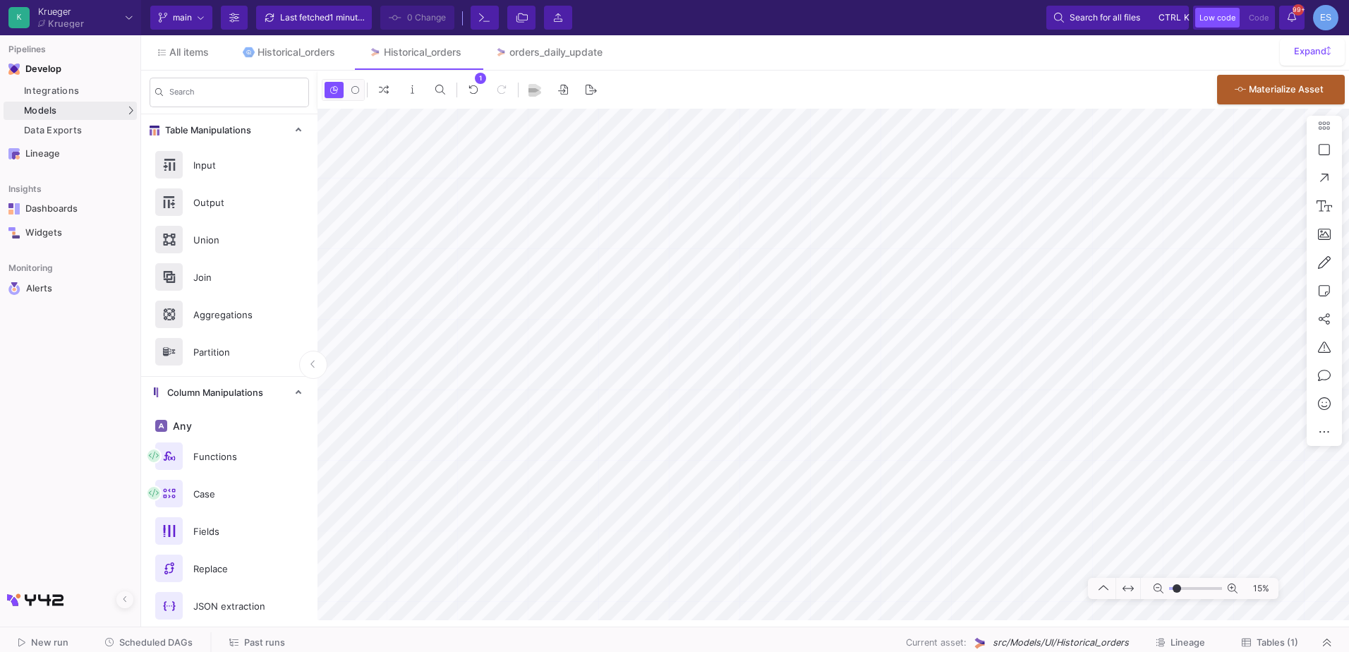
click at [1278, 645] on span "Tables (1)" at bounding box center [1278, 642] width 42 height 11
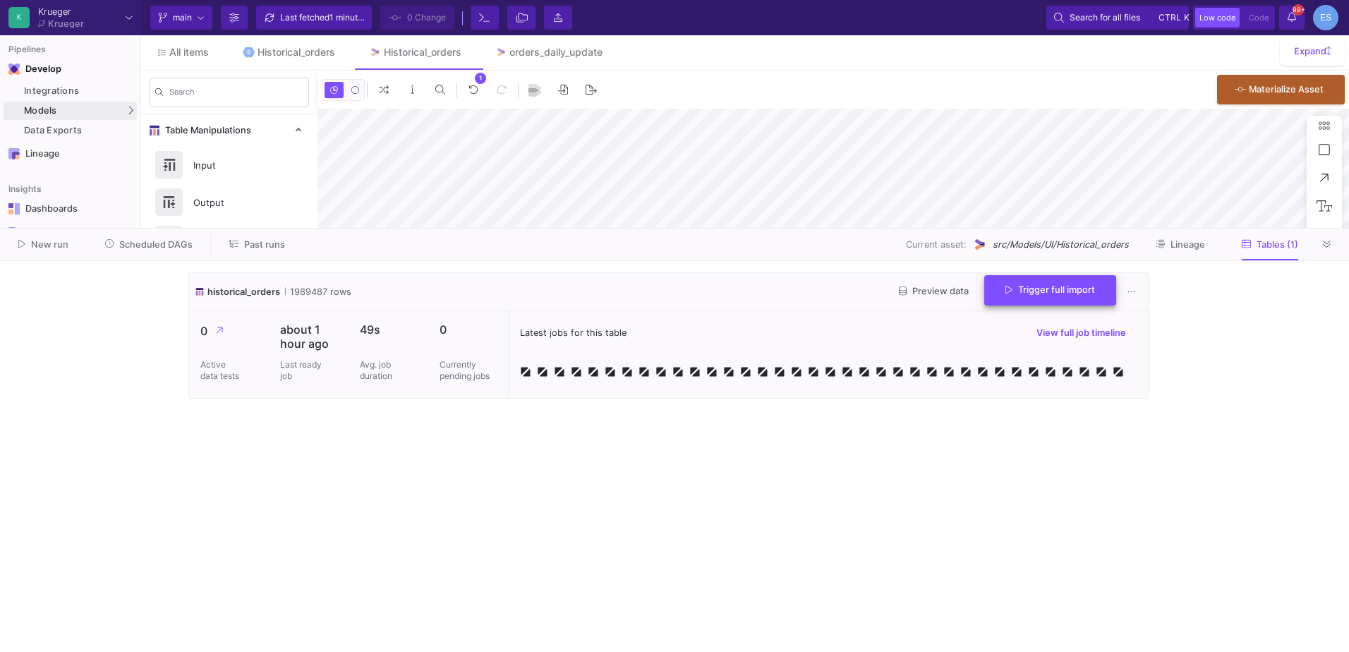
click at [1051, 301] on button "Trigger full import" at bounding box center [1051, 290] width 132 height 30
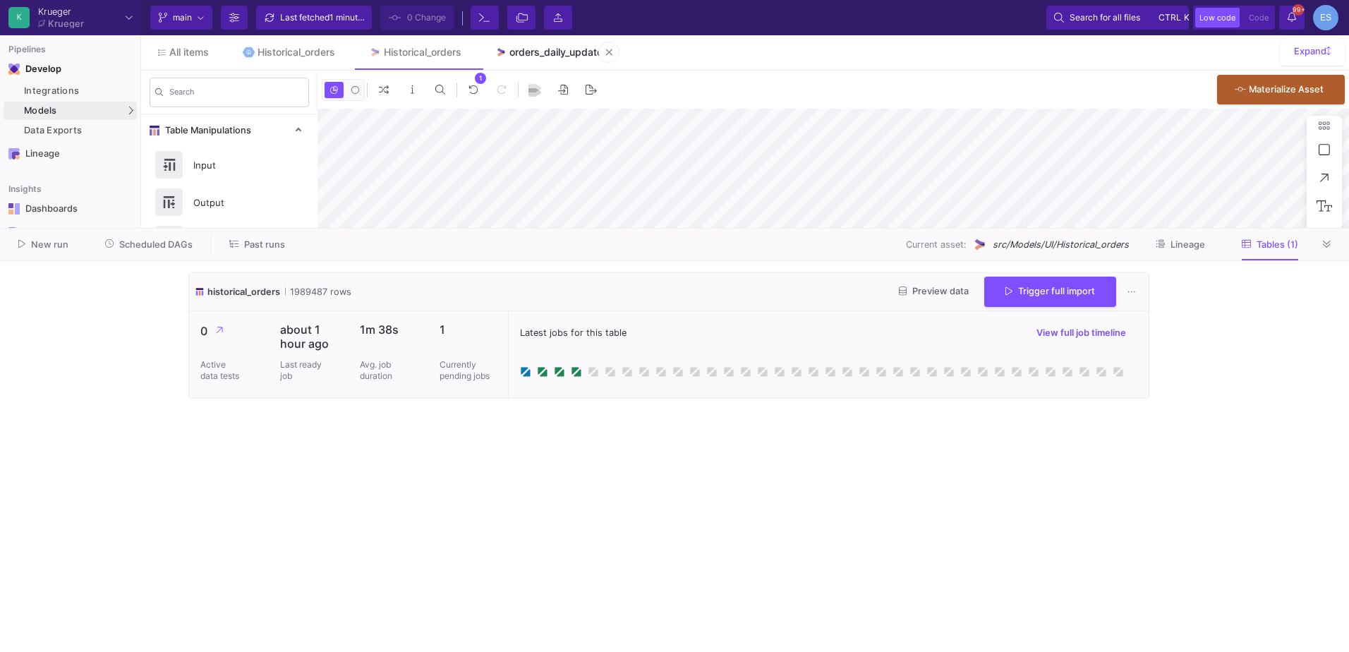
click at [556, 54] on div "orders_daily_update" at bounding box center [556, 52] width 93 height 11
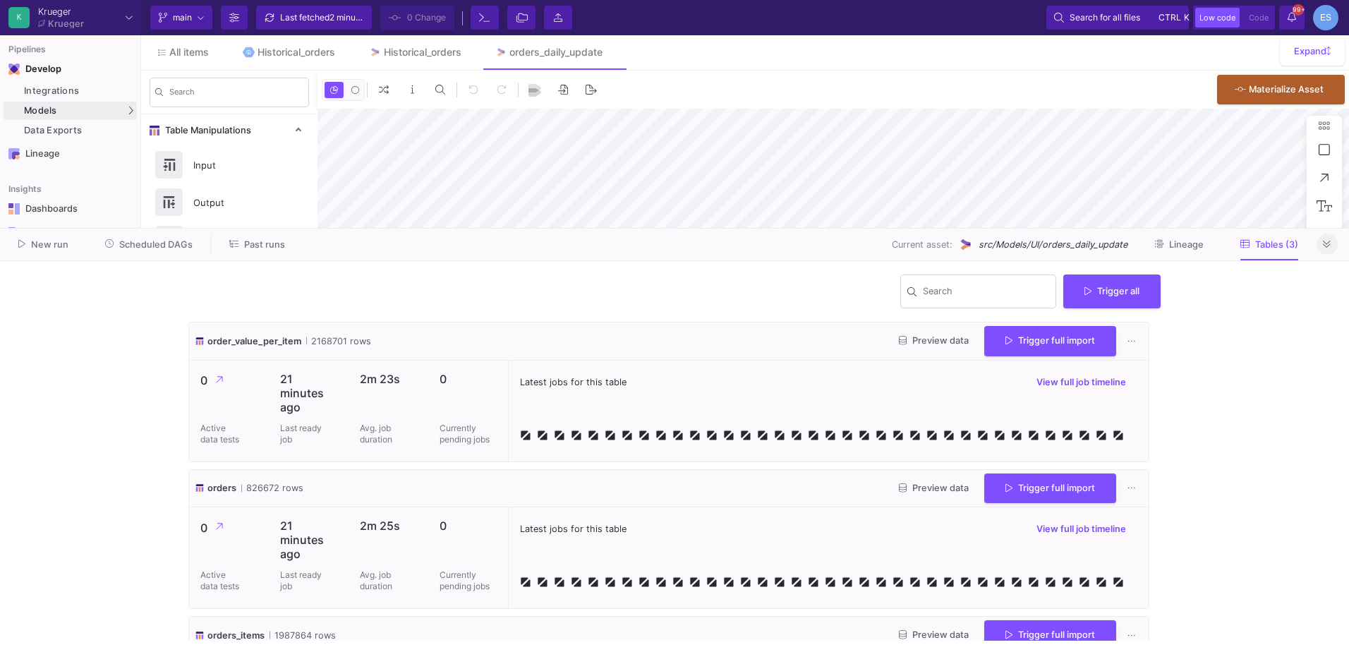
click at [1327, 240] on icon at bounding box center [1327, 244] width 8 height 9
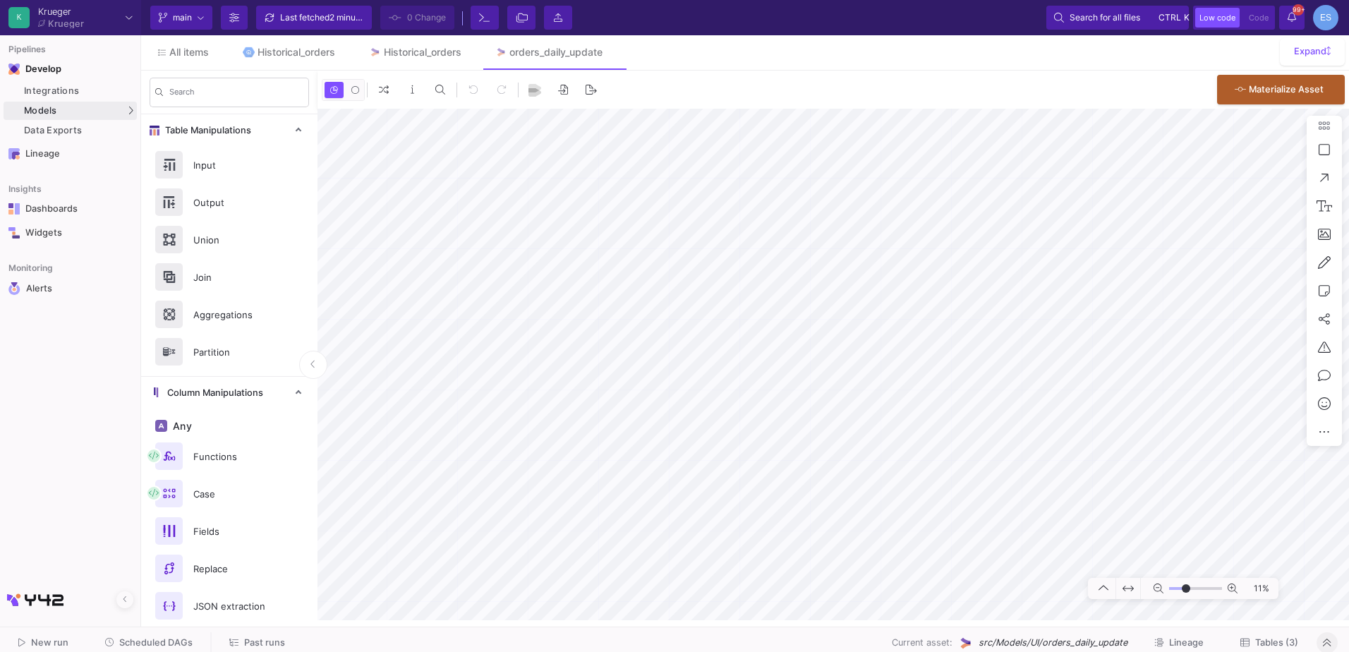
drag, startPoint x: 1174, startPoint y: 589, endPoint x: 1186, endPoint y: 591, distance: 12.2
click at [1186, 591] on input "range" at bounding box center [1195, 589] width 53 height 18
click at [1146, 267] on button "Delete" at bounding box center [1165, 258] width 79 height 34
click at [1230, 333] on icon at bounding box center [1229, 331] width 8 height 9
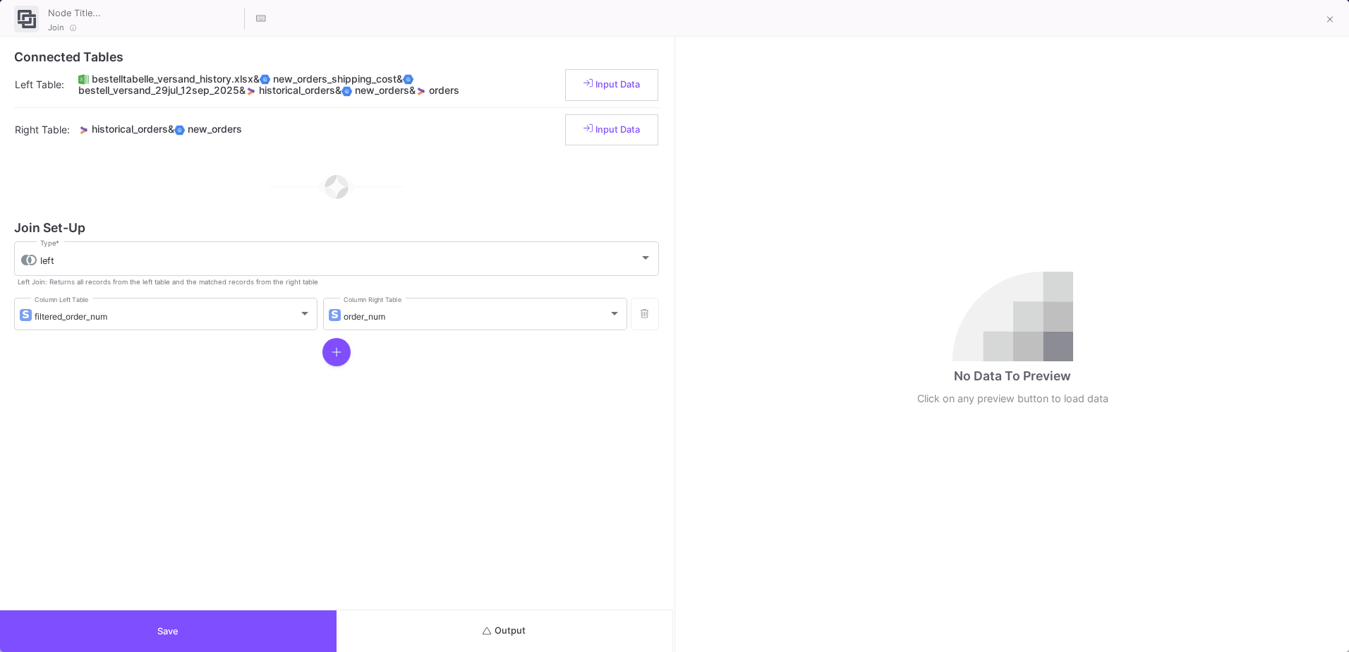
click at [260, 620] on button "Save" at bounding box center [168, 631] width 337 height 42
click at [207, 634] on button "Save" at bounding box center [168, 631] width 337 height 42
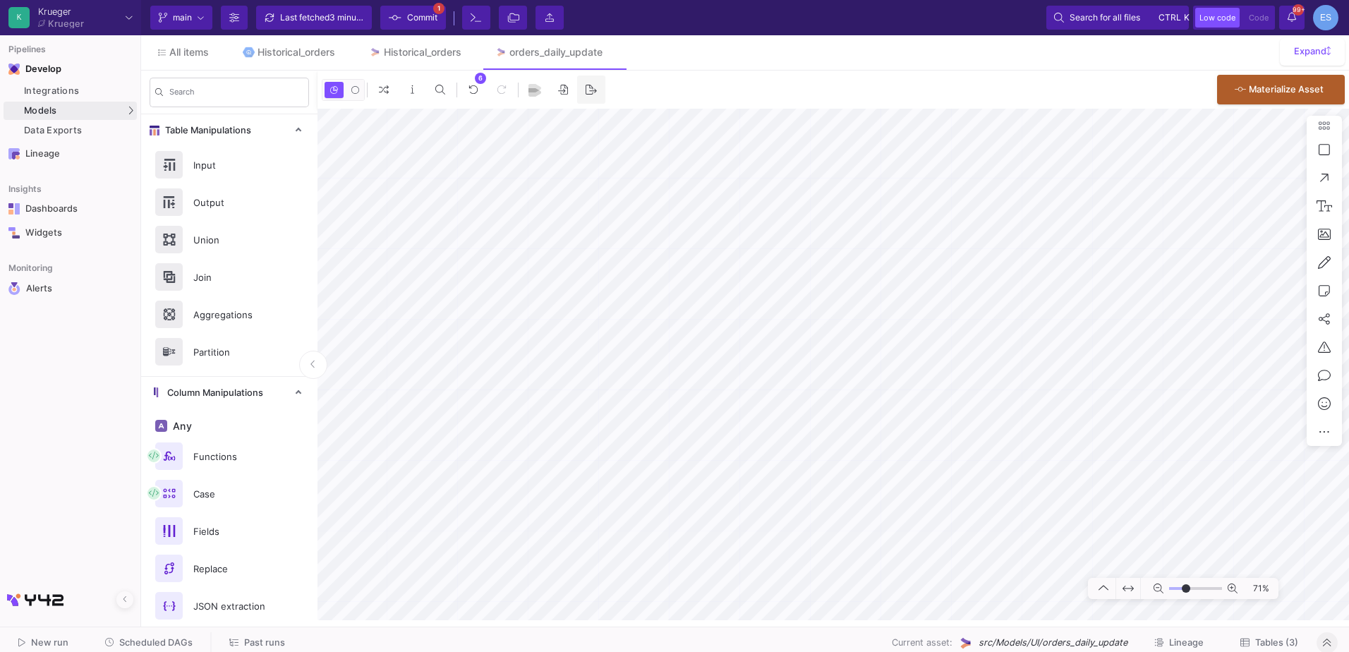
click at [578, 101] on div "6 0 . Materialize Asset 71%" at bounding box center [834, 346] width 1032 height 550
click at [1186, 591] on input "range" at bounding box center [1195, 589] width 53 height 18
type input "-19"
click at [1183, 591] on input "range" at bounding box center [1195, 589] width 53 height 18
click at [948, 376] on button "Delete" at bounding box center [962, 382] width 79 height 34
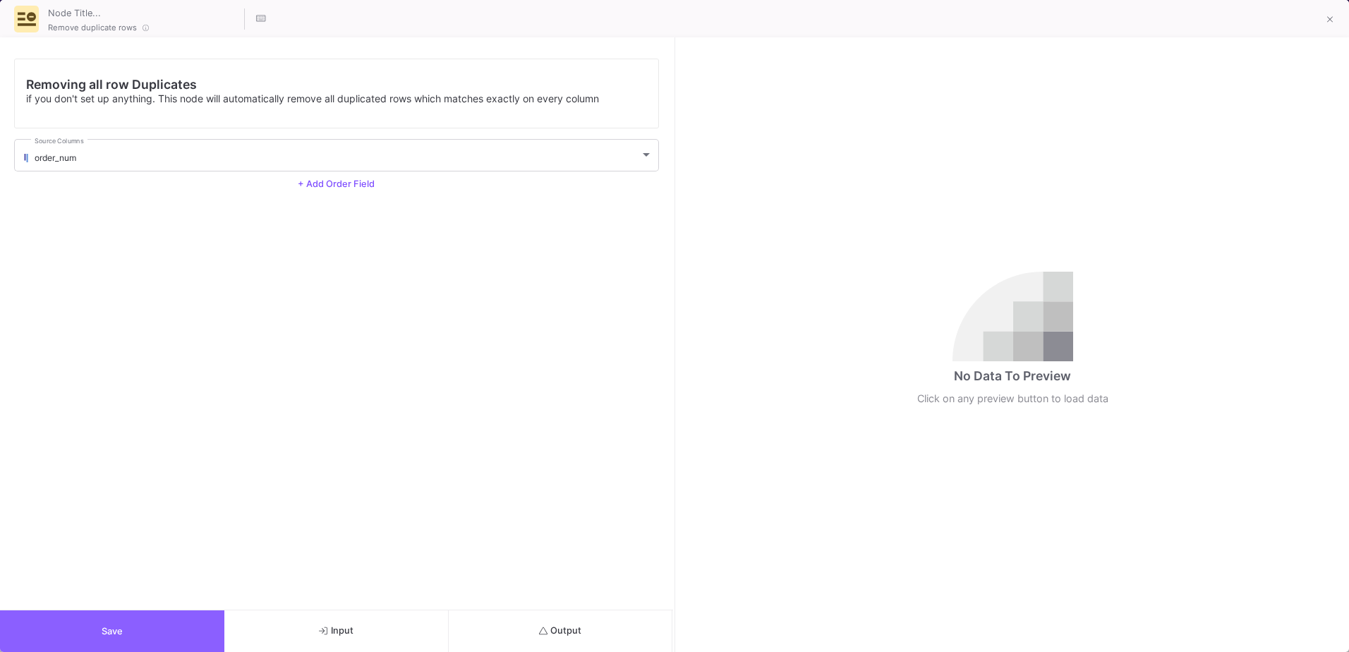
click at [138, 621] on button "Save" at bounding box center [112, 631] width 224 height 42
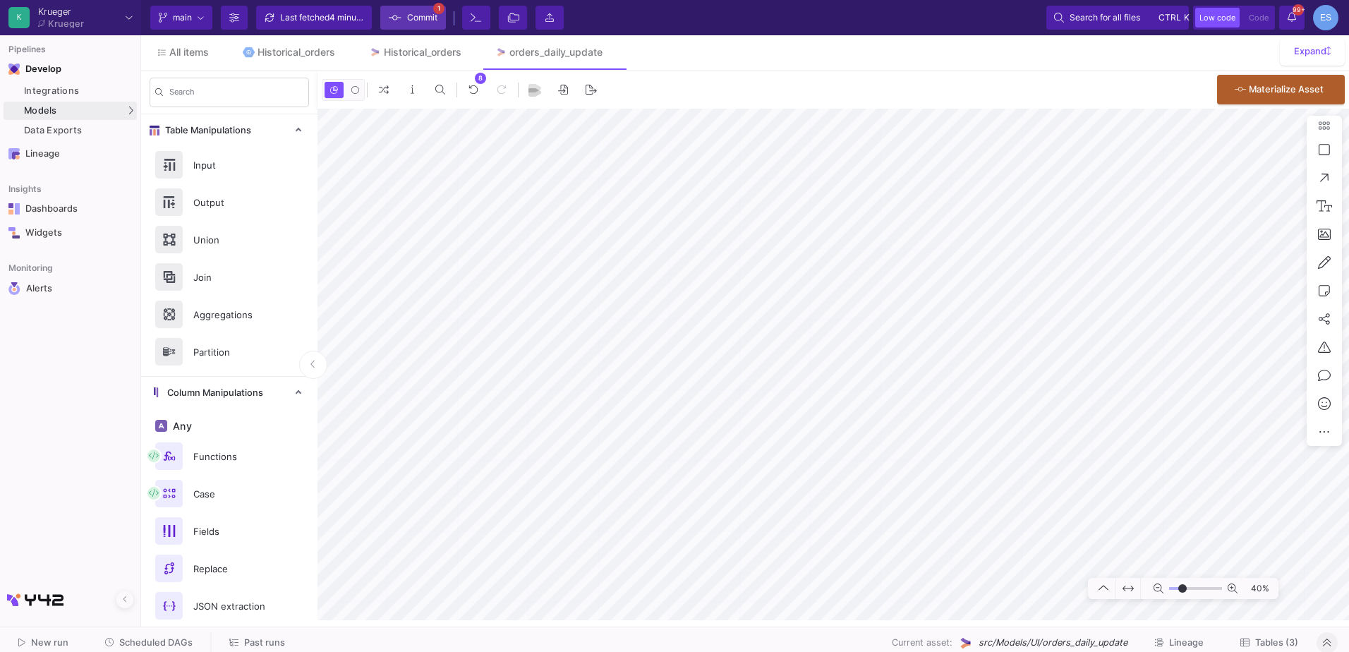
click at [415, 21] on span "Commit" at bounding box center [422, 17] width 30 height 21
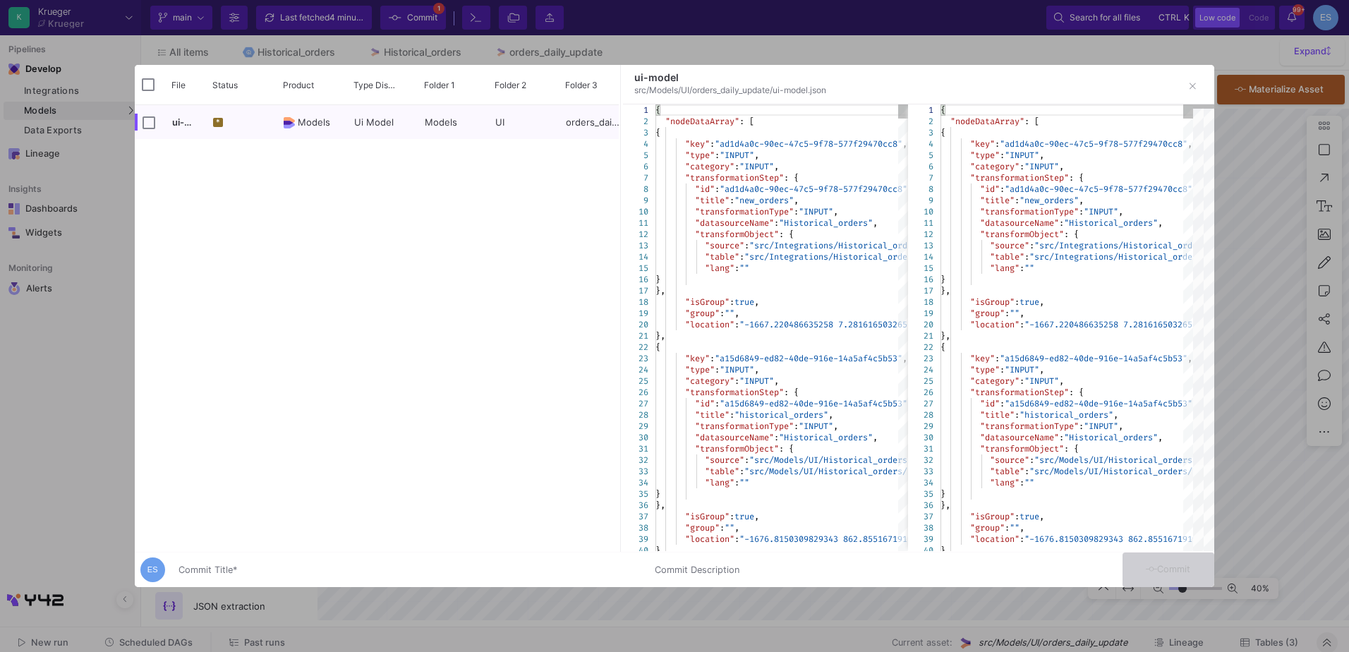
click at [259, 559] on div "Commit Title *" at bounding box center [408, 567] width 459 height 26
click at [258, 574] on input "Commit Title *" at bounding box center [408, 570] width 459 height 11
click at [258, 577] on div "Commit Title *" at bounding box center [408, 567] width 459 height 26
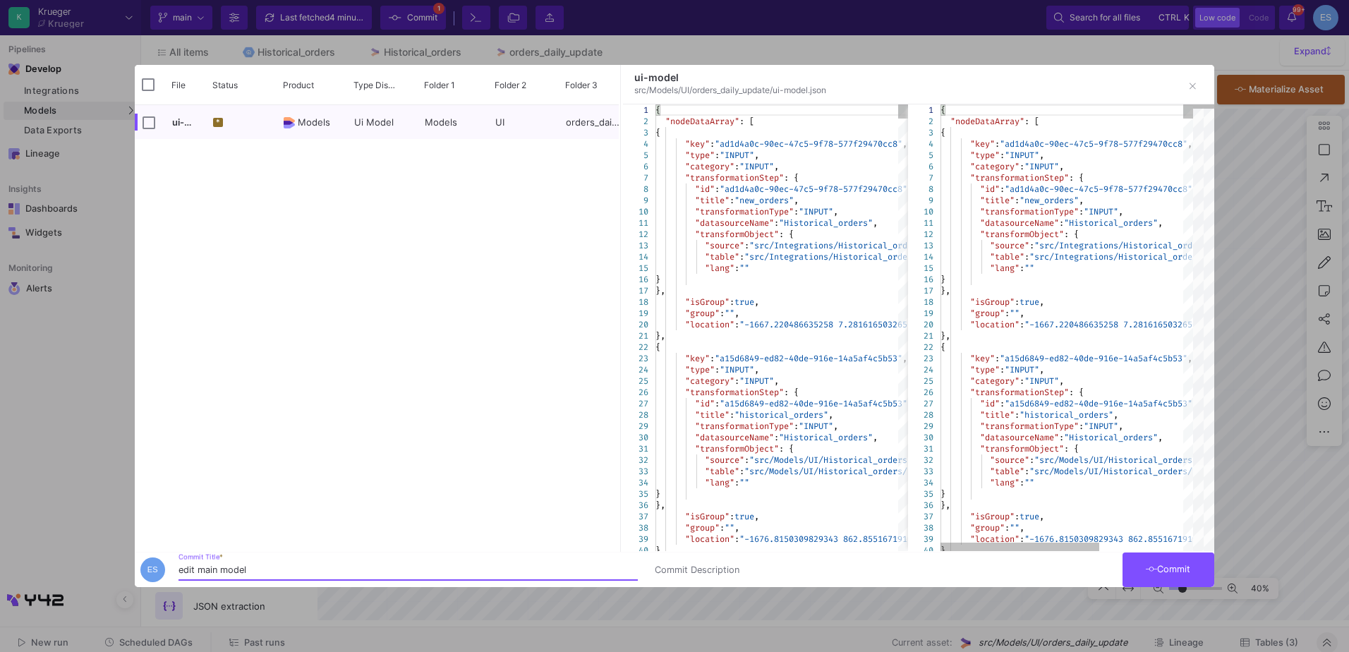
type input "edit main model"
click at [1152, 558] on button "Commit" at bounding box center [1169, 570] width 92 height 35
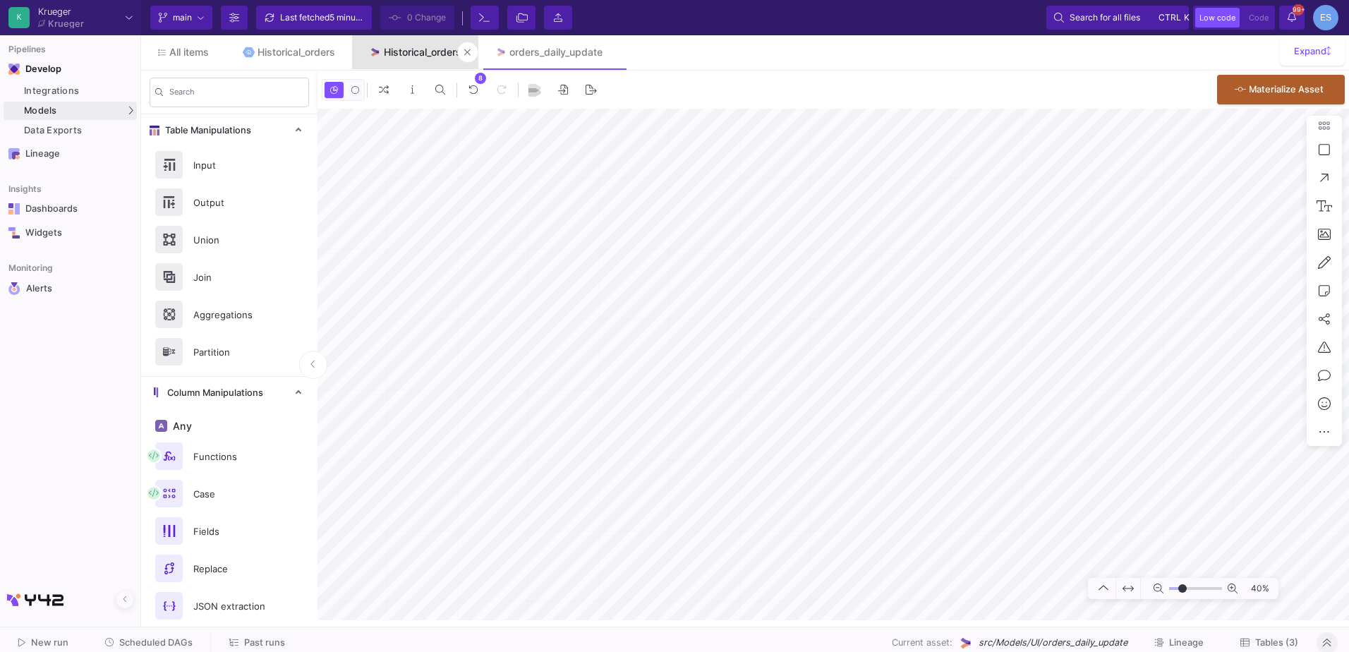
click at [406, 47] on div "Historical_orders" at bounding box center [423, 52] width 78 height 11
click at [1265, 644] on span "Tables (1)" at bounding box center [1278, 642] width 42 height 11
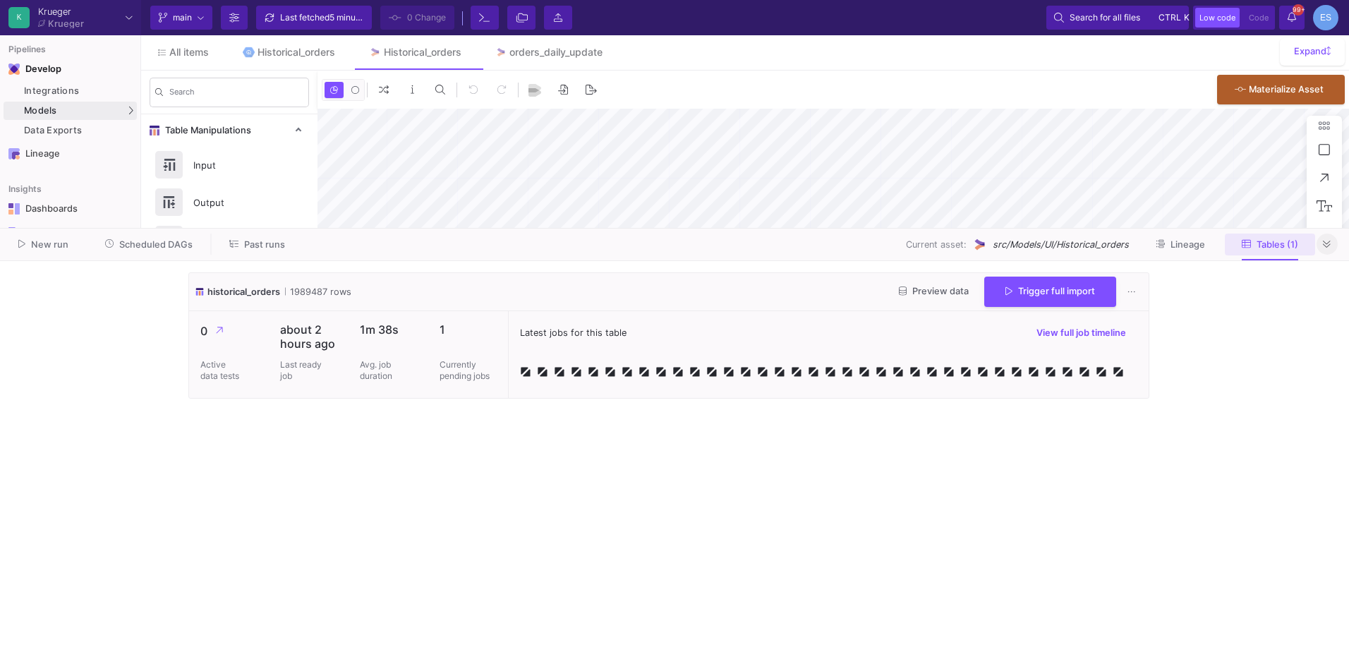
type input "-39"
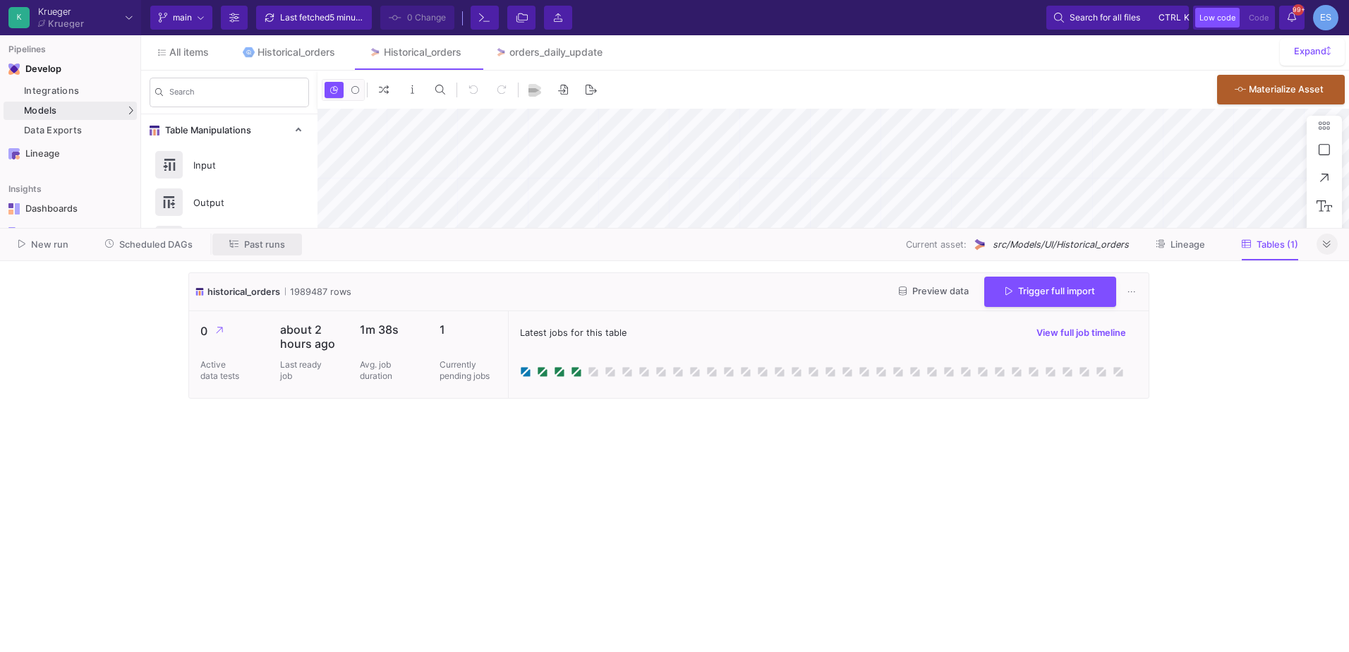
click at [275, 251] on button "Past runs" at bounding box center [257, 245] width 90 height 22
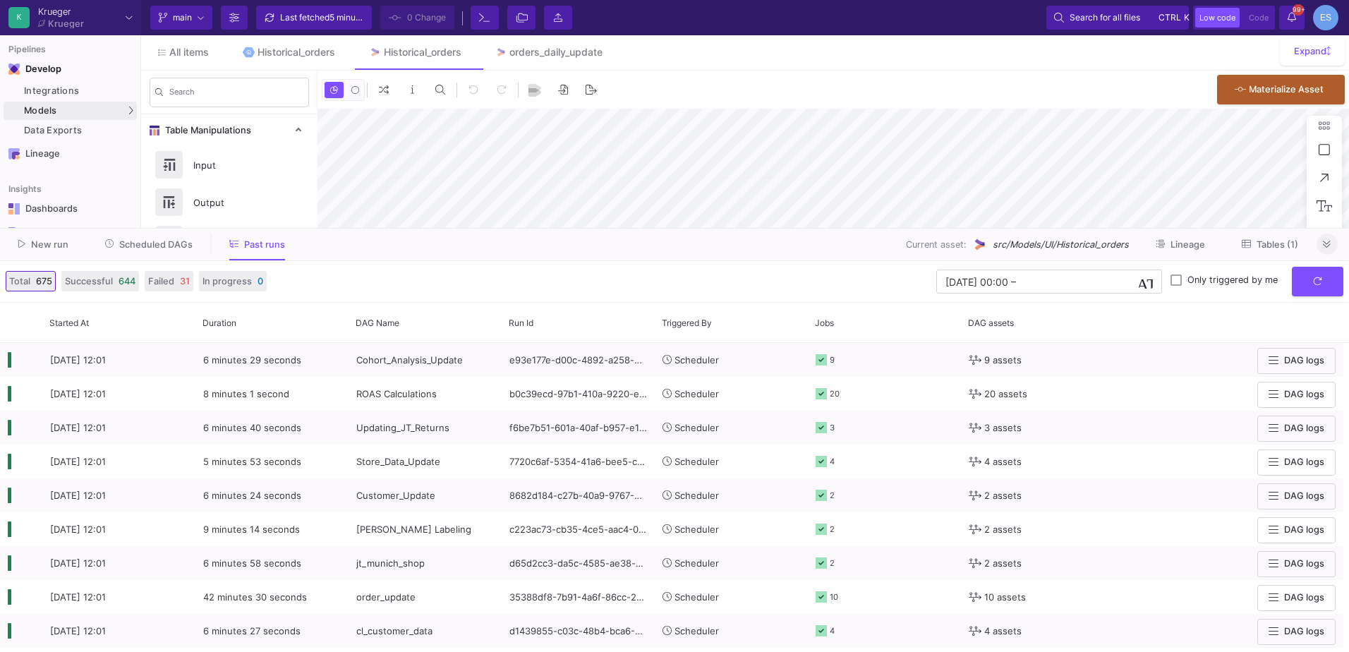
click at [1253, 248] on span "Tables (1)" at bounding box center [1270, 244] width 56 height 11
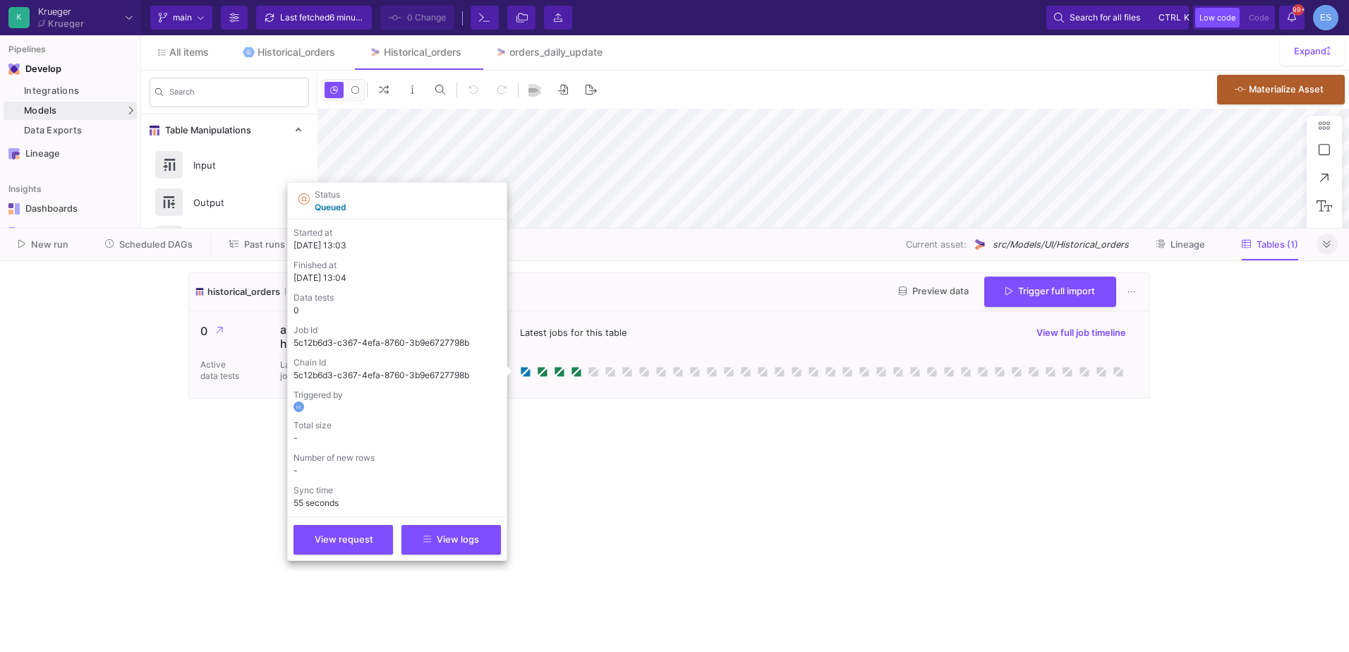
click at [610, 464] on cdk-virtual-scroll-viewport "historical_orders 1989487 rows Preview data Trigger full import 0 Active data t…" at bounding box center [674, 456] width 973 height 368
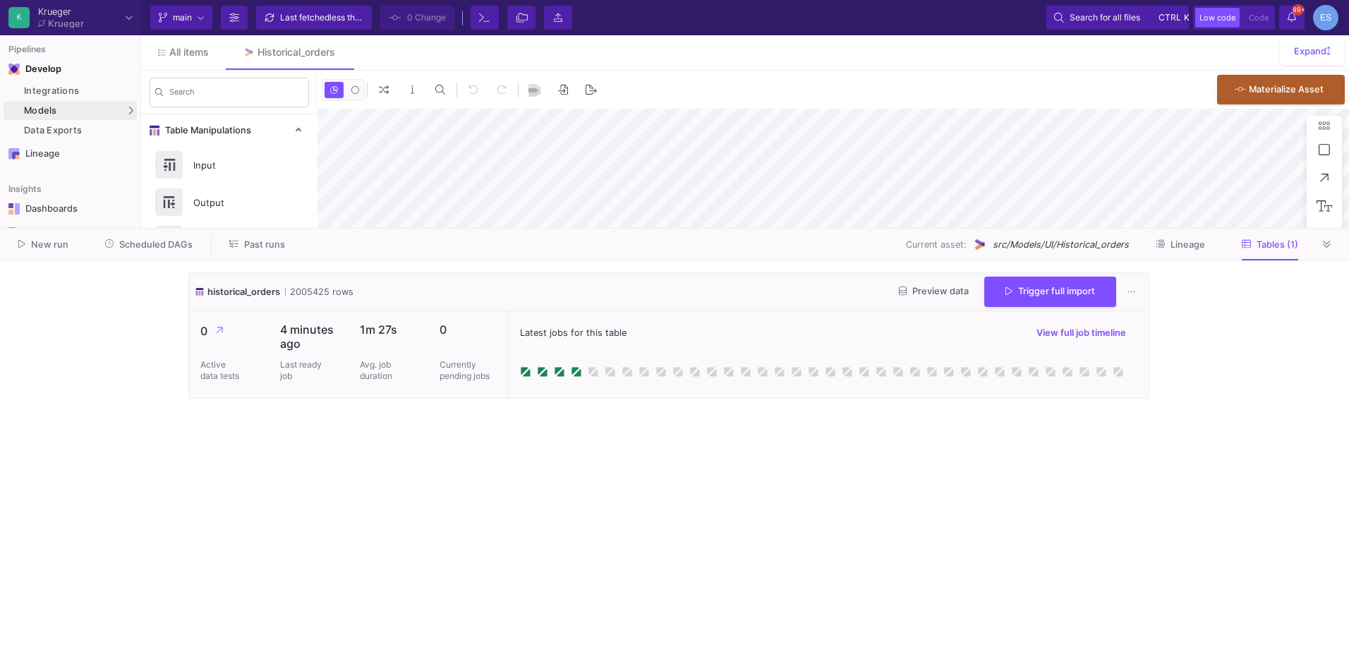
type input "-39"
click at [939, 293] on span "Preview data" at bounding box center [934, 291] width 70 height 11
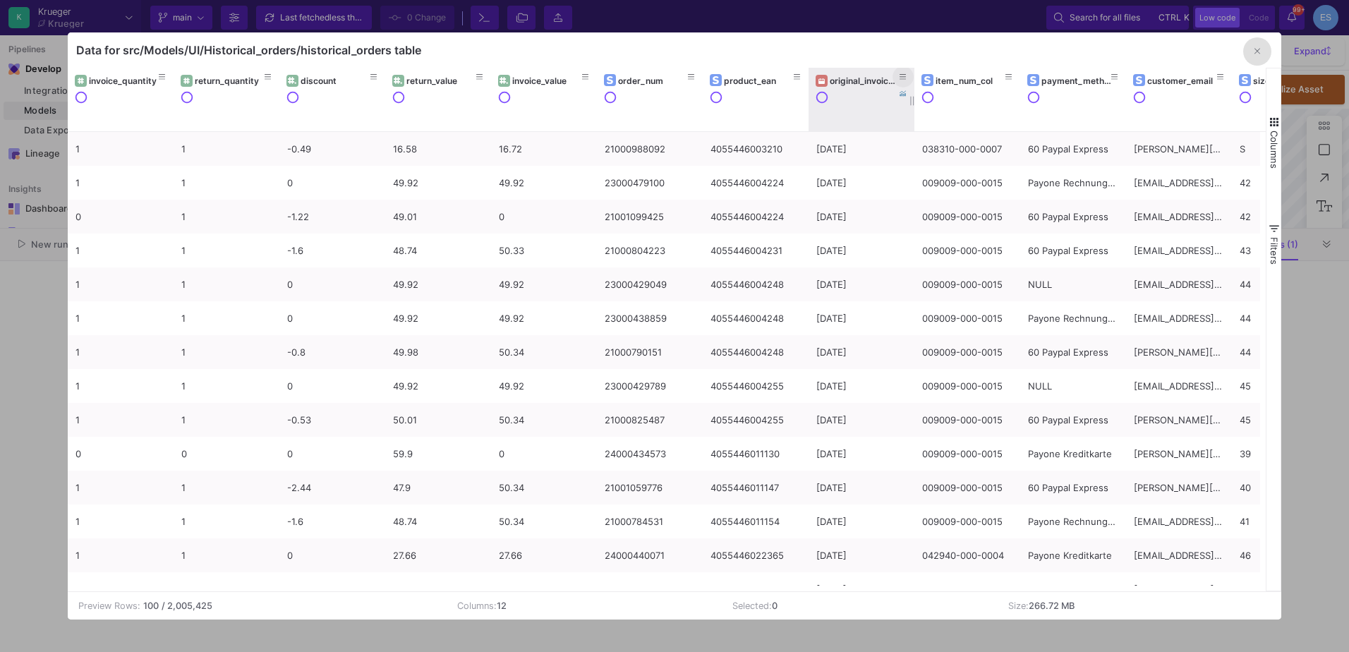
click at [896, 78] on button at bounding box center [903, 76] width 21 height 21
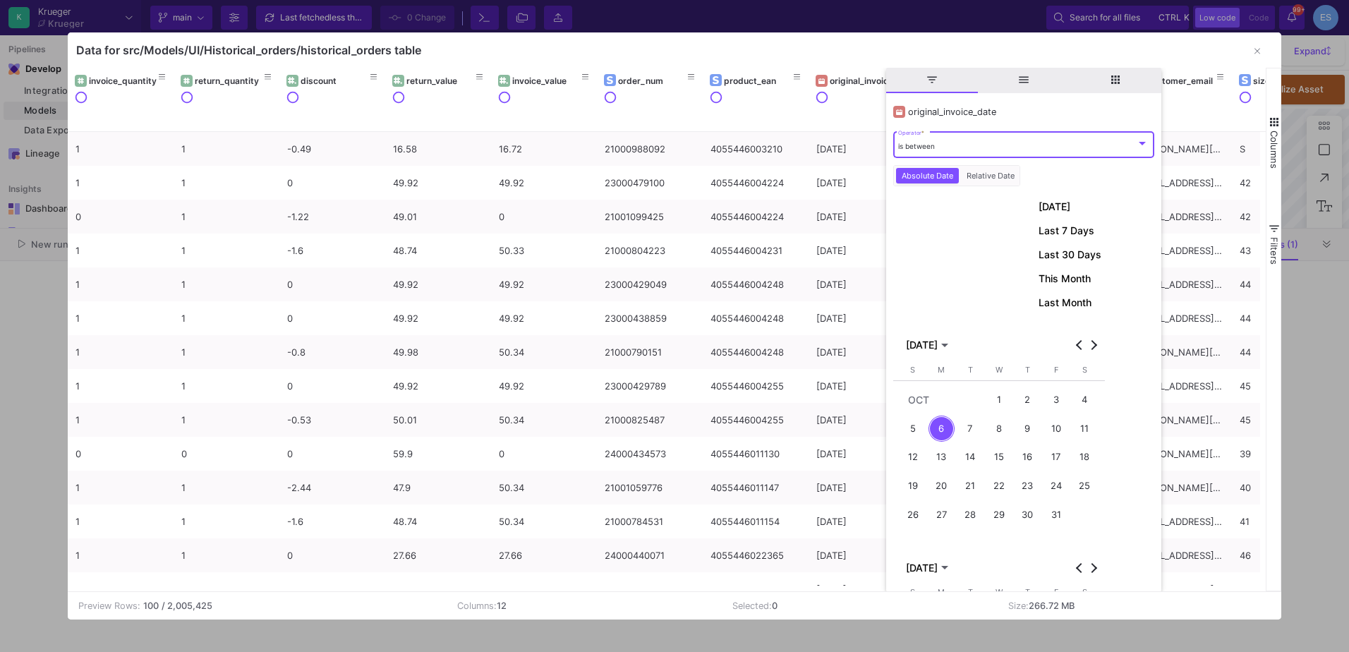
click at [978, 148] on div "is between" at bounding box center [1017, 146] width 238 height 9
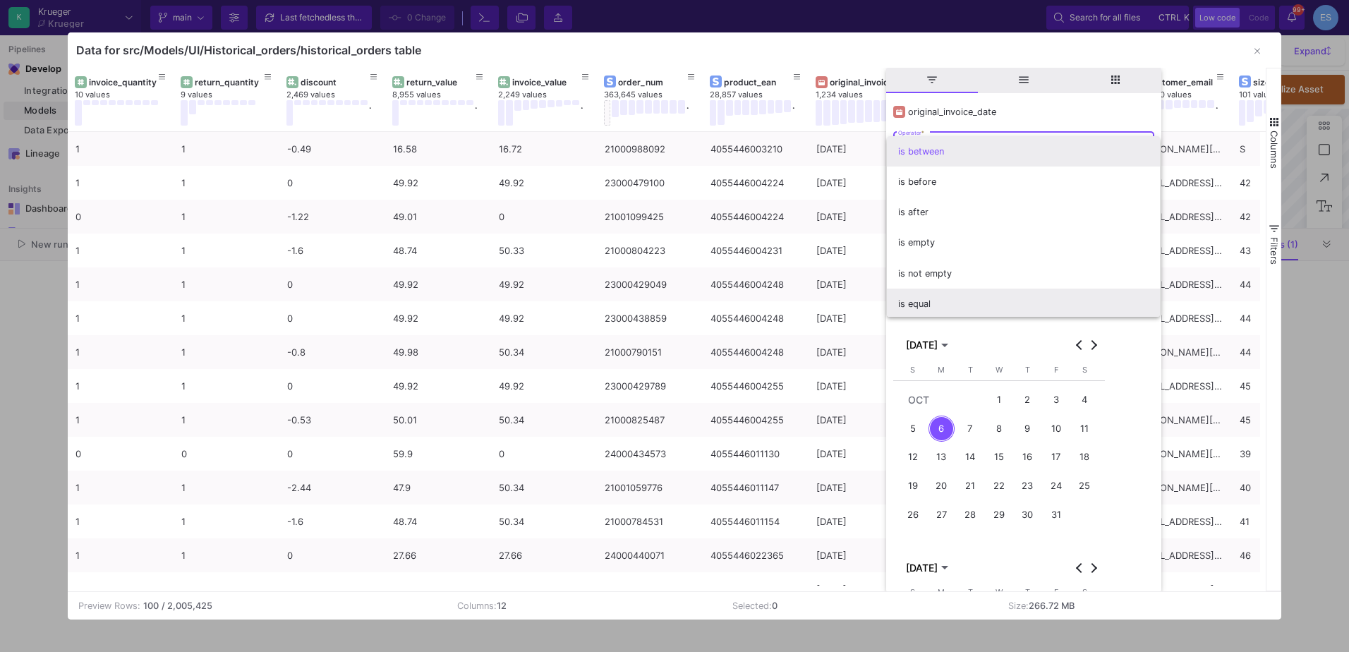
scroll to position [2, 0]
click at [945, 303] on span "is equal" at bounding box center [1023, 302] width 251 height 30
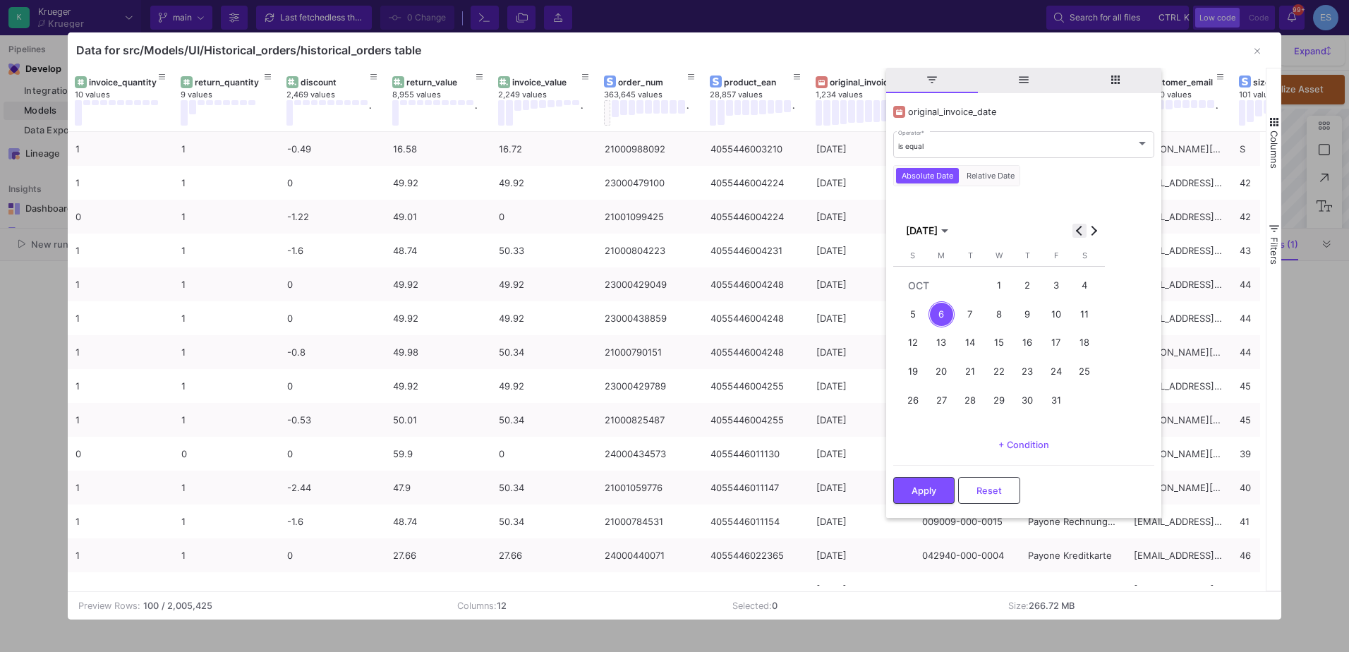
click at [1081, 230] on button "Previous month" at bounding box center [1080, 231] width 14 height 14
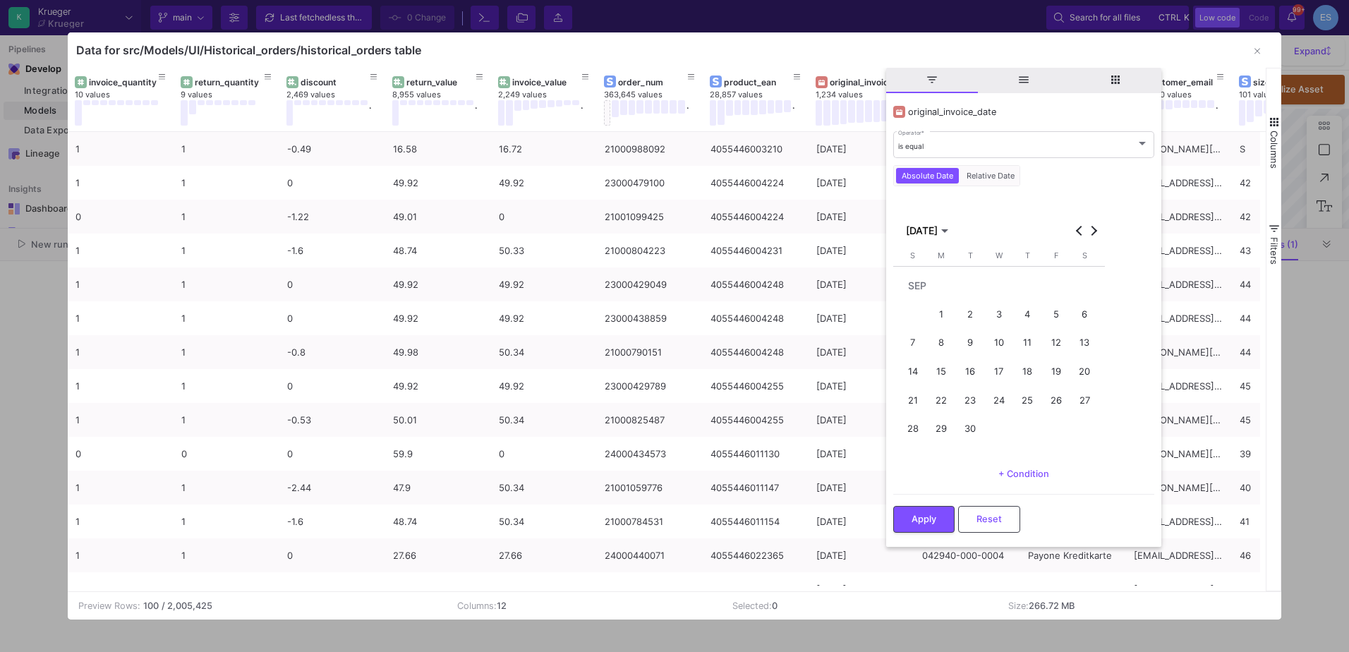
click at [1056, 342] on div "12" at bounding box center [1056, 343] width 26 height 26
click at [908, 519] on button "Apply" at bounding box center [923, 518] width 61 height 27
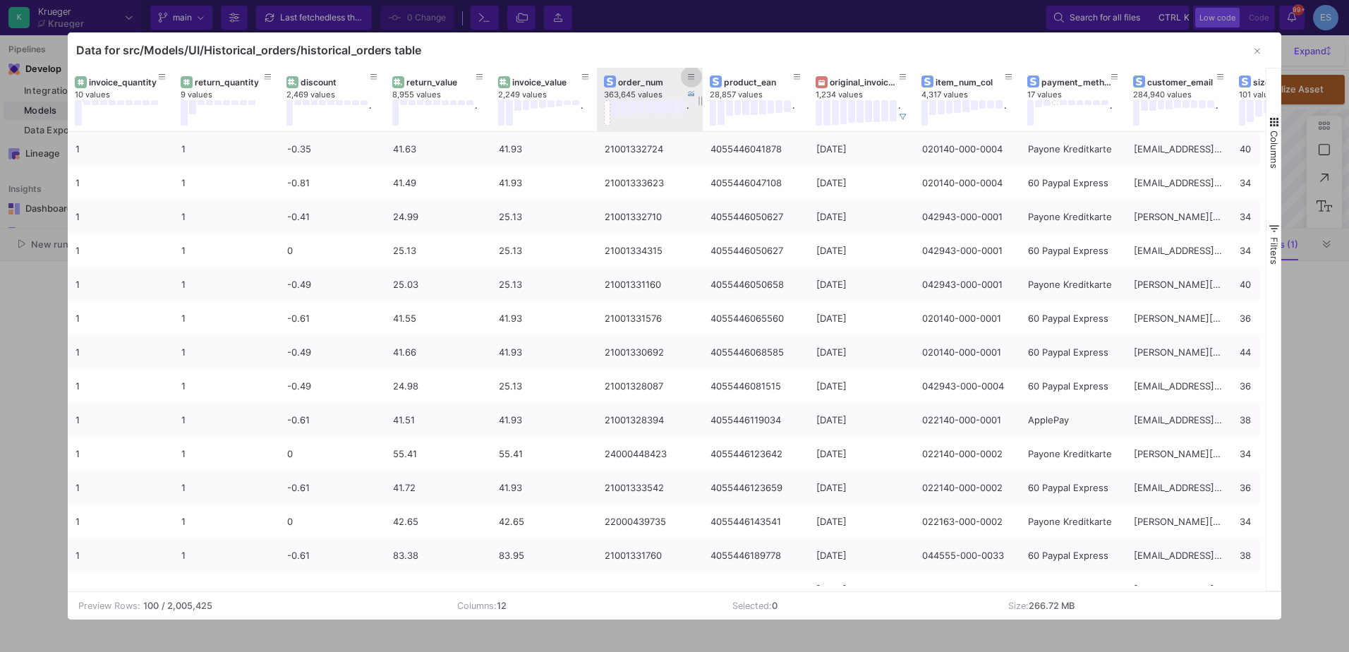
click at [690, 78] on icon at bounding box center [691, 77] width 7 height 8
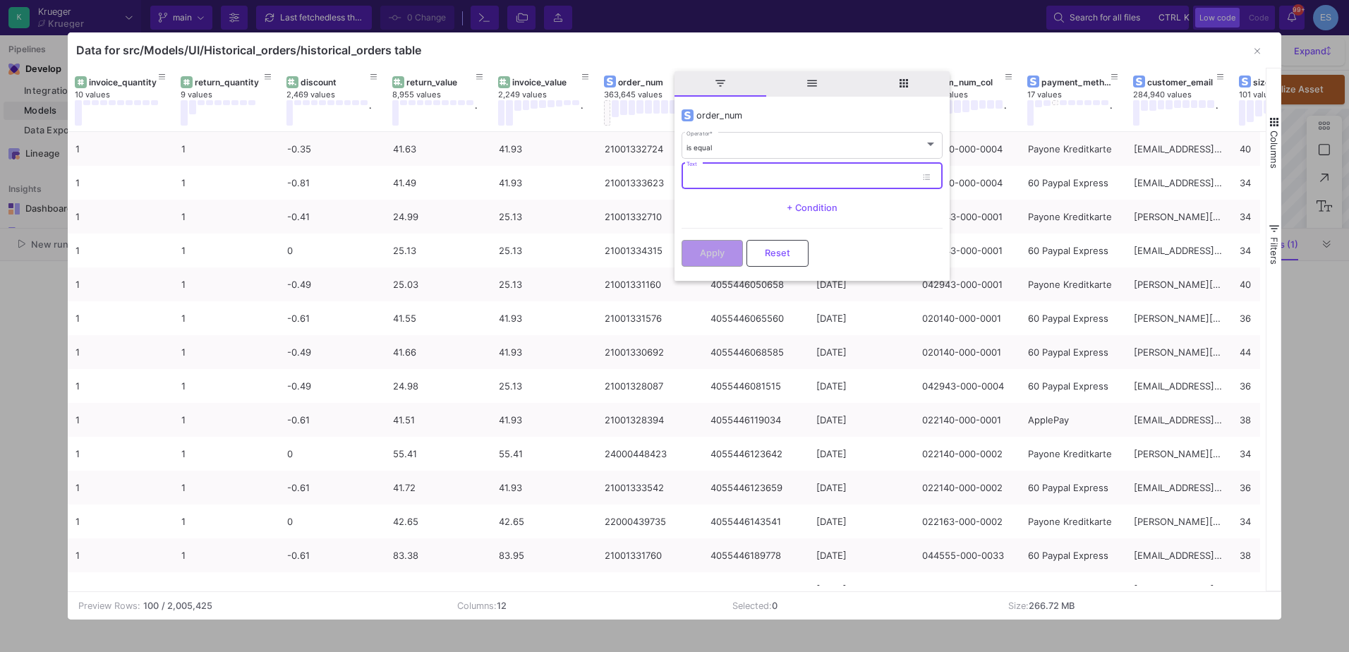
click at [727, 174] on input "Text" at bounding box center [801, 178] width 229 height 9
paste input "21001334483"
type input "21001334483"
click at [690, 248] on button "Apply" at bounding box center [712, 252] width 61 height 27
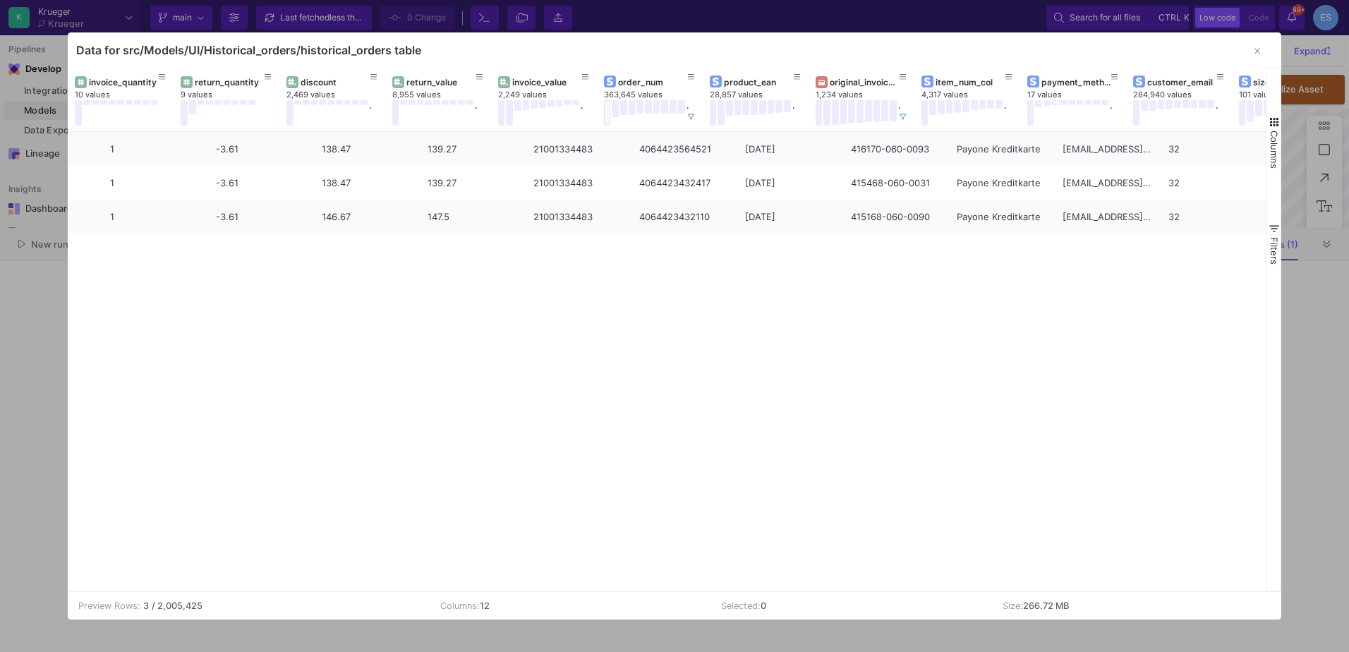
scroll to position [0, 0]
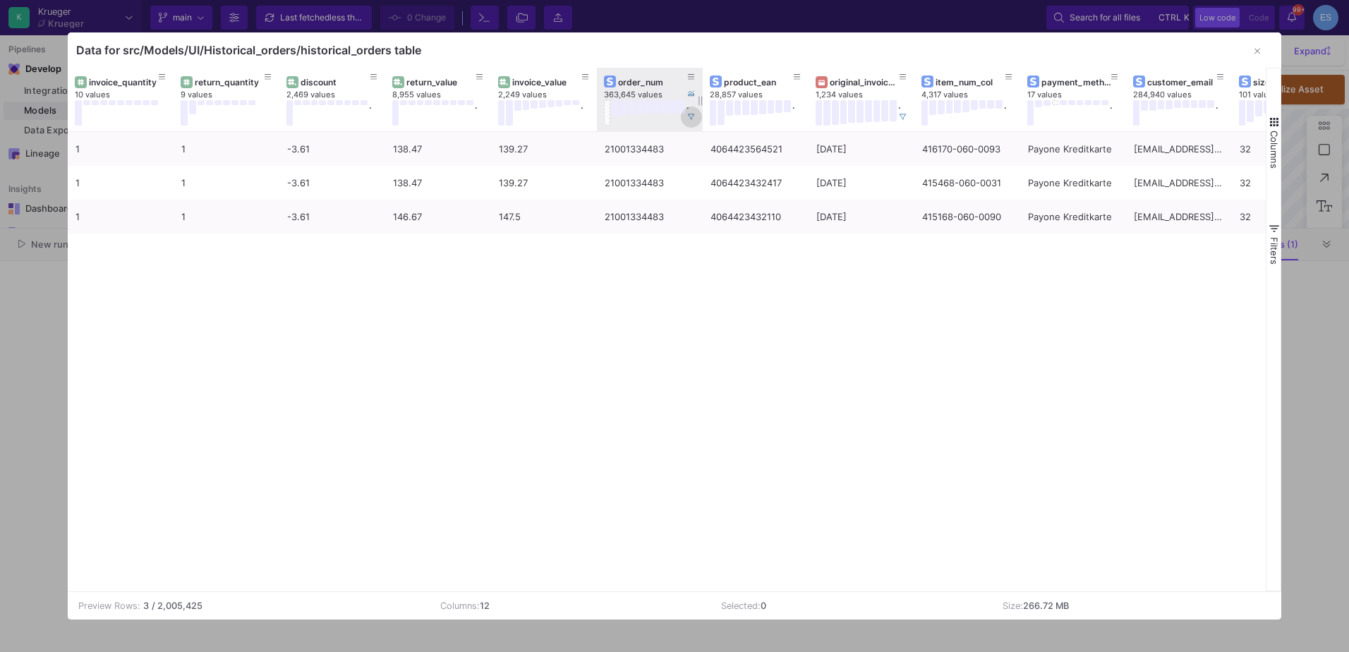
click at [687, 116] on button at bounding box center [691, 117] width 21 height 21
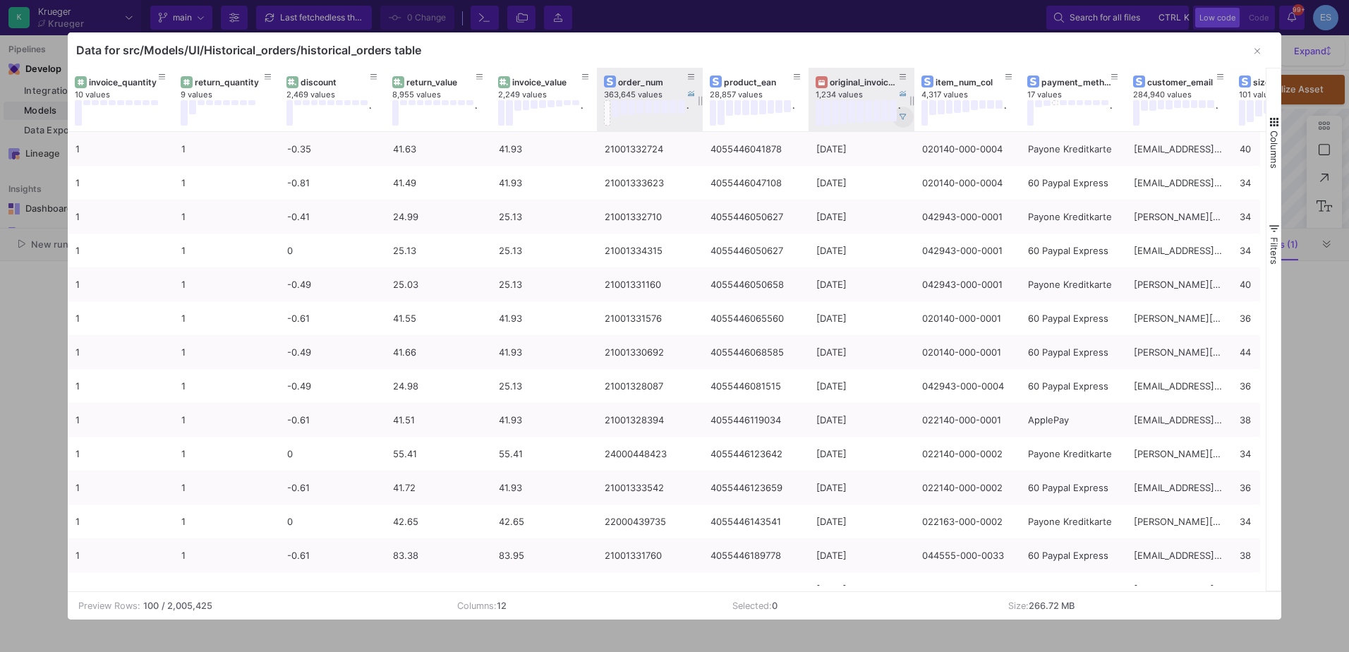
click at [905, 119] on icon at bounding box center [903, 117] width 7 height 7
click at [605, 117] on button at bounding box center [607, 112] width 7 height 25
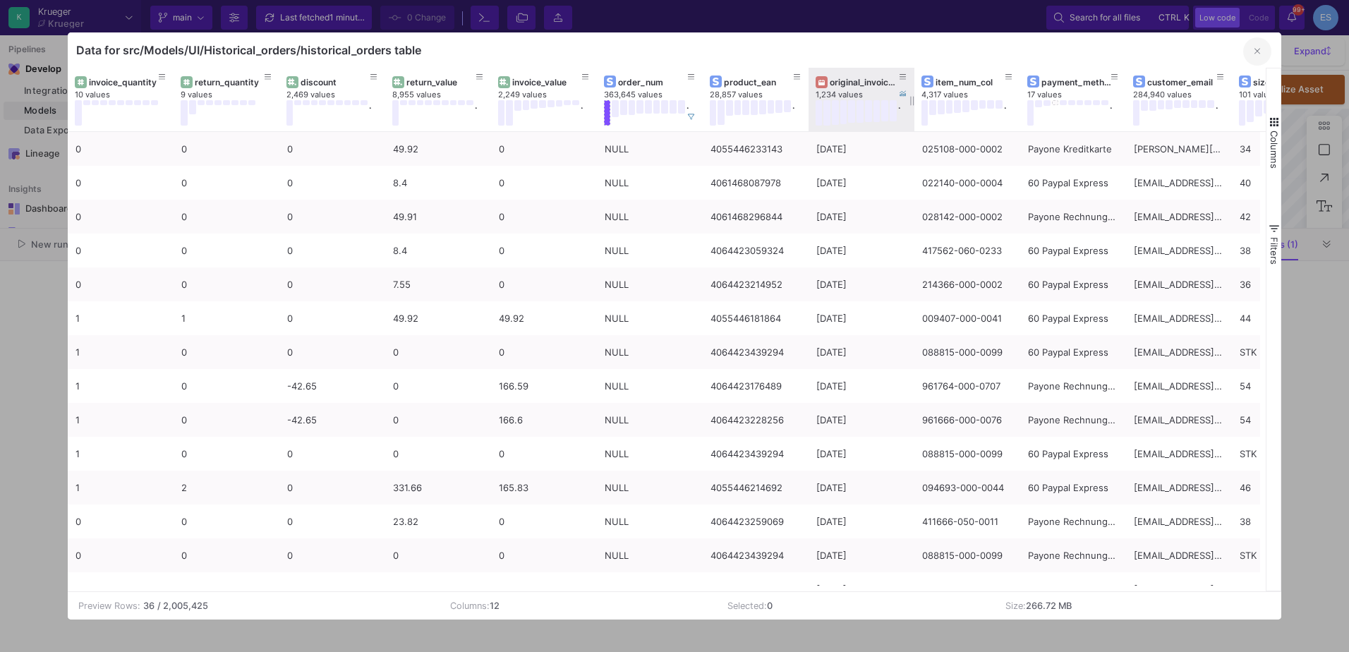
click at [1252, 47] on button "button" at bounding box center [1258, 51] width 28 height 28
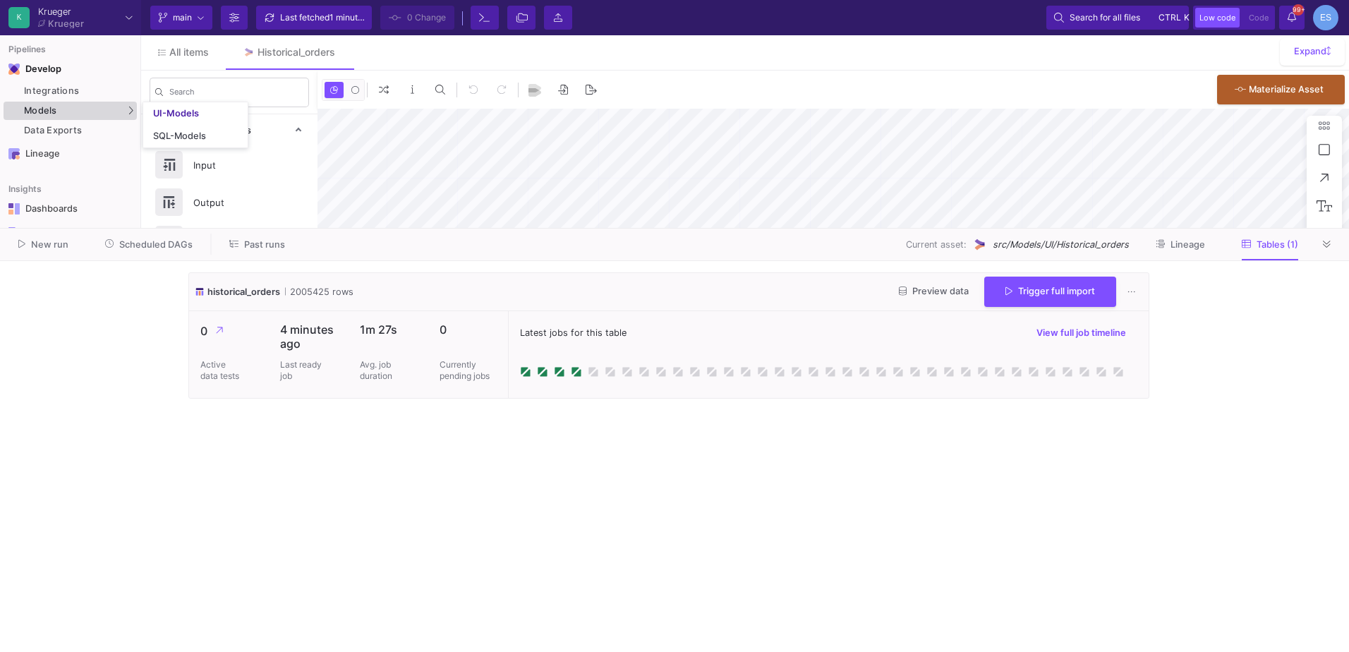
click at [94, 118] on div "Models" at bounding box center [70, 111] width 133 height 18
click at [163, 118] on div "UI-Models" at bounding box center [176, 113] width 46 height 11
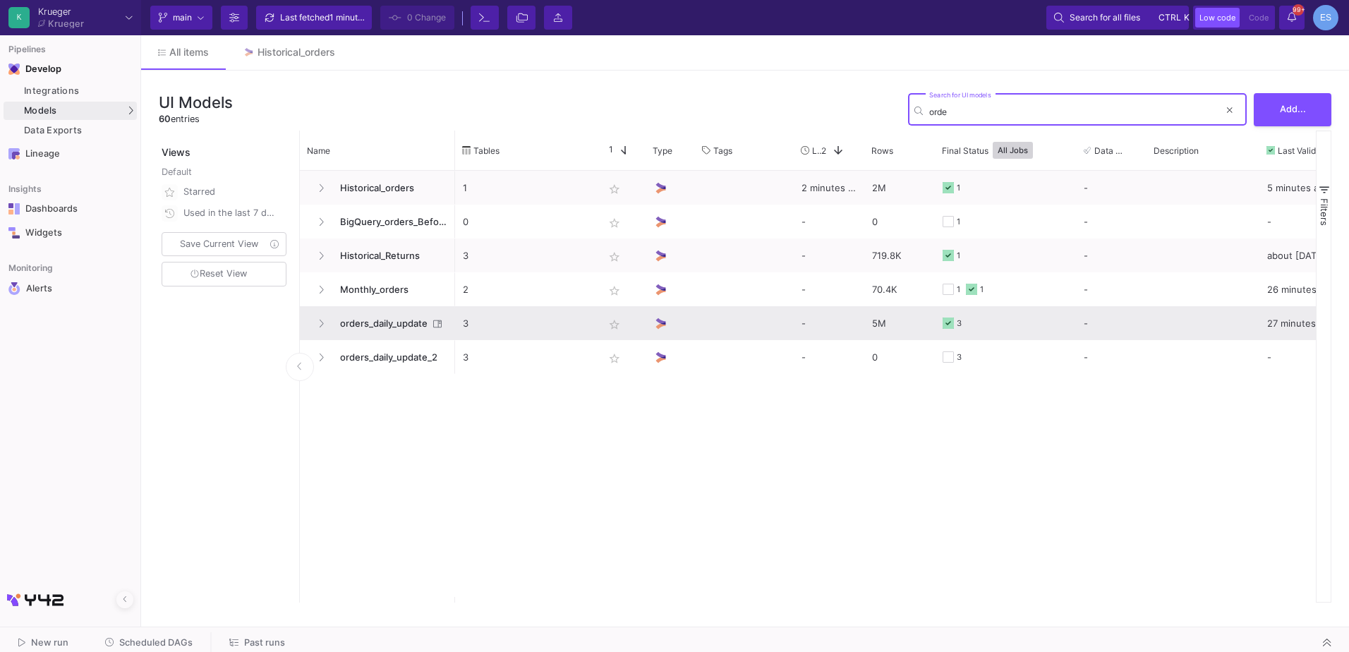
type input "orde"
click at [378, 323] on span "orders_daily_update" at bounding box center [380, 323] width 97 height 33
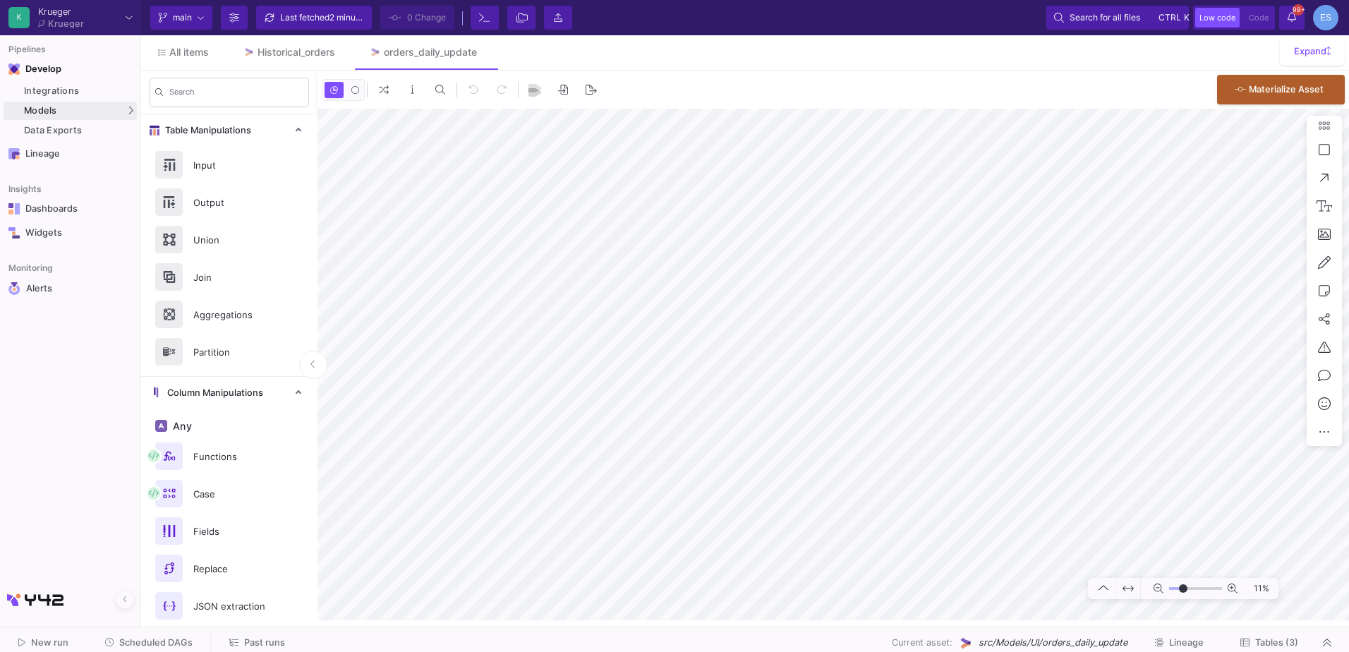
type input "-17"
click at [1184, 589] on input "range" at bounding box center [1195, 589] width 53 height 18
click at [101, 300] on mat-sidenav-container "Pipelines Develop Integrations Models Models UI-Models SQL-Models Data Exports …" at bounding box center [674, 310] width 1349 height 620
click at [337, 55] on div "All items Historical_orders orders_daily_update Expand Search Table Manipulatio…" at bounding box center [745, 327] width 1208 height 585
click at [1158, 467] on button "Delete" at bounding box center [1166, 465] width 79 height 34
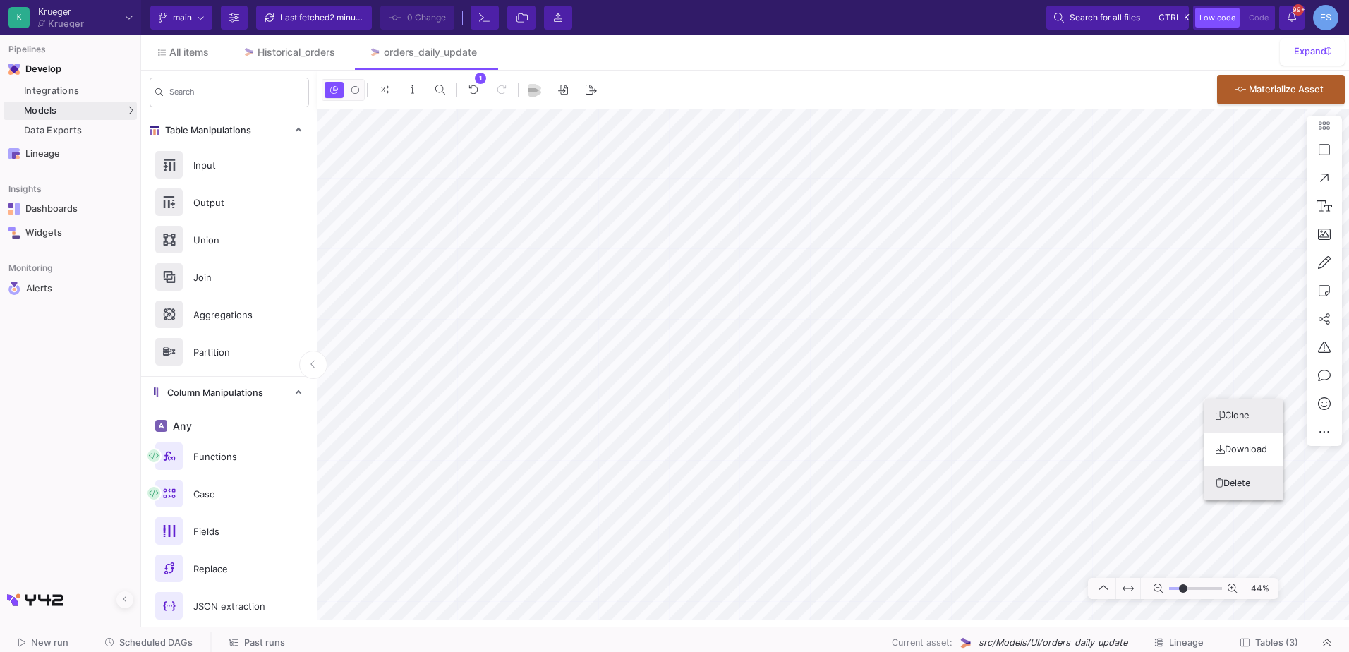
click at [1249, 488] on button "Delete" at bounding box center [1244, 484] width 79 height 34
click at [1283, 628] on div "New run Scheduled DAGs Past runs Current asset: src/Models/UI/orders_daily_upda…" at bounding box center [674, 643] width 1349 height 32
click at [1280, 642] on span "Tables (3)" at bounding box center [1277, 642] width 43 height 11
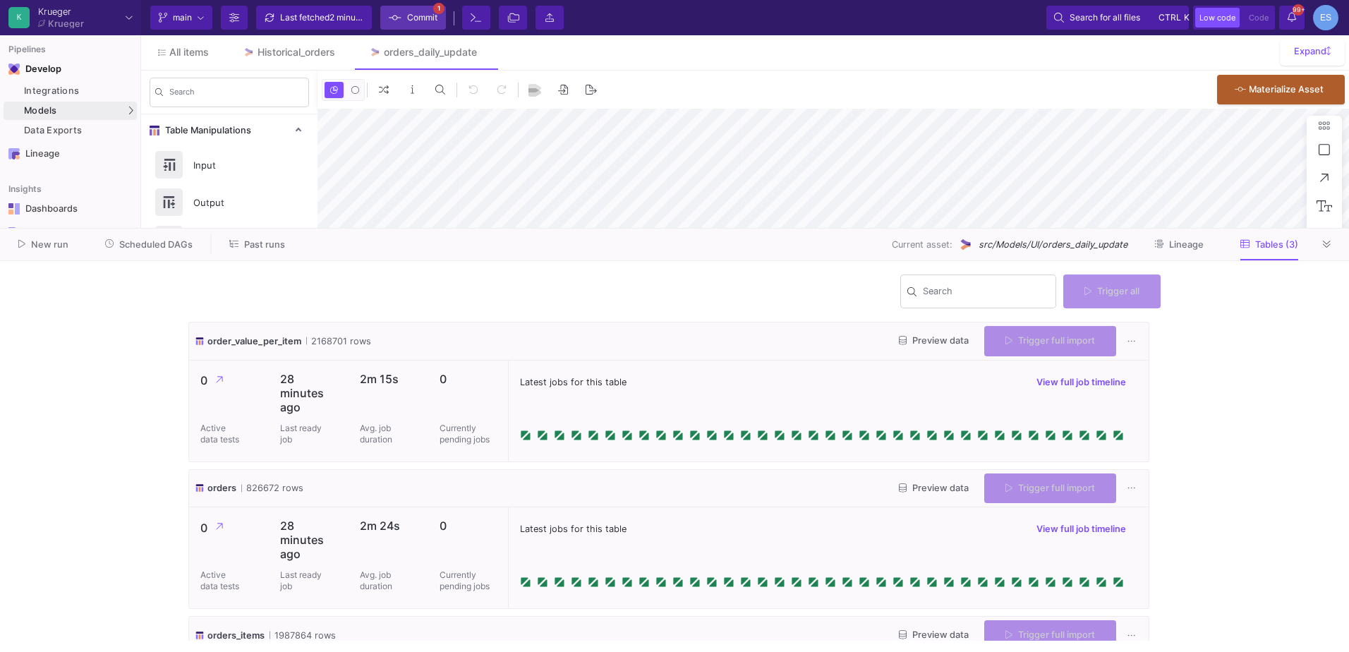
click at [433, 15] on span "Commit" at bounding box center [422, 17] width 30 height 21
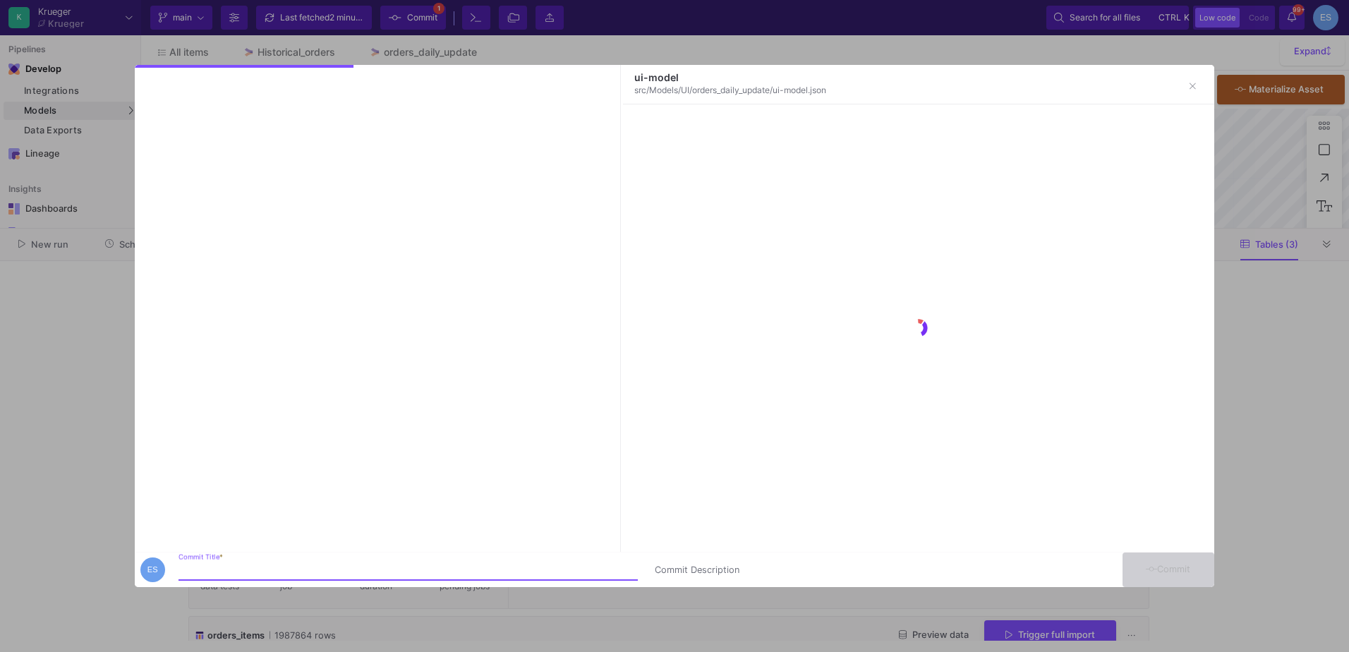
type input "-46"
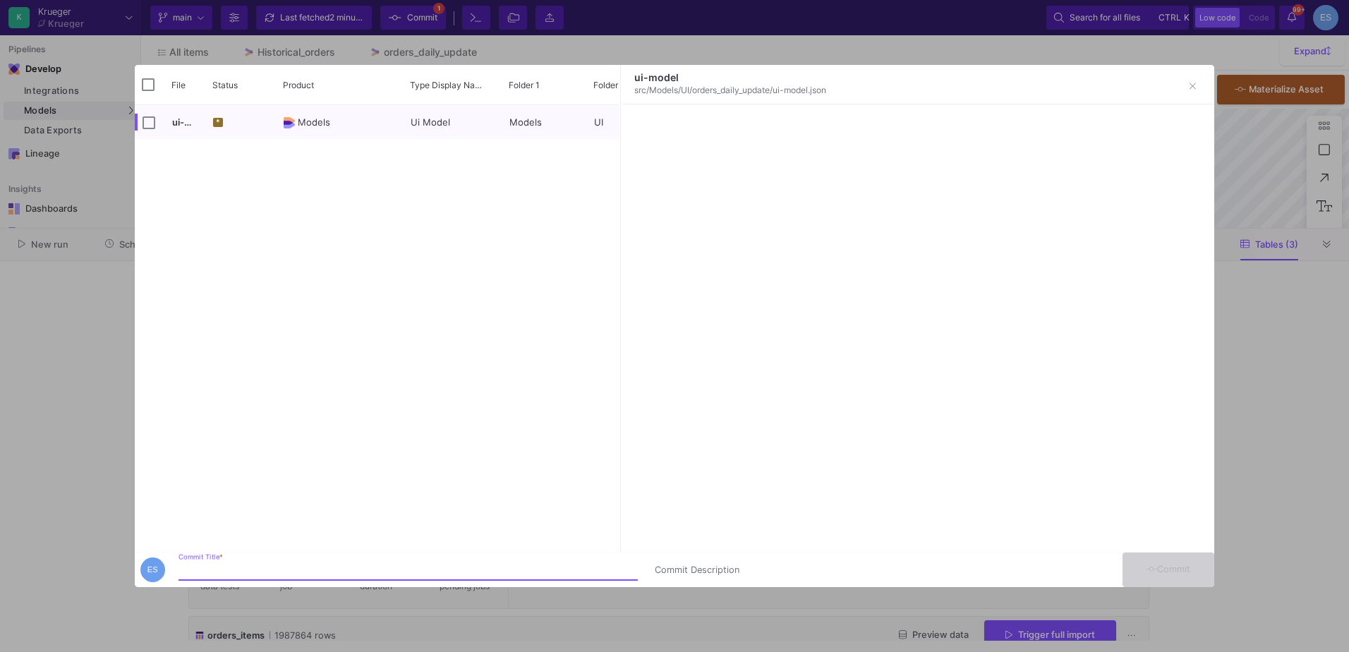
click at [344, 569] on input "Commit Title *" at bounding box center [408, 570] width 459 height 11
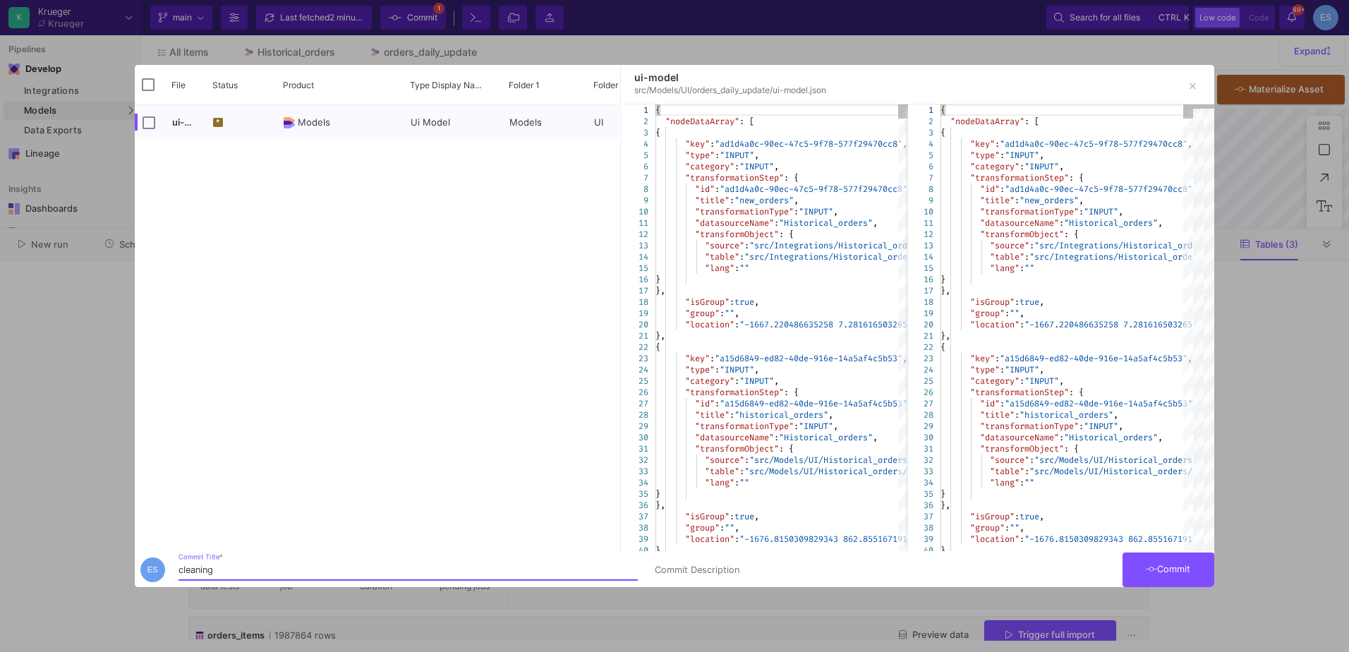
type input "cleaning"
click at [1181, 575] on button "Commit" at bounding box center [1169, 570] width 92 height 35
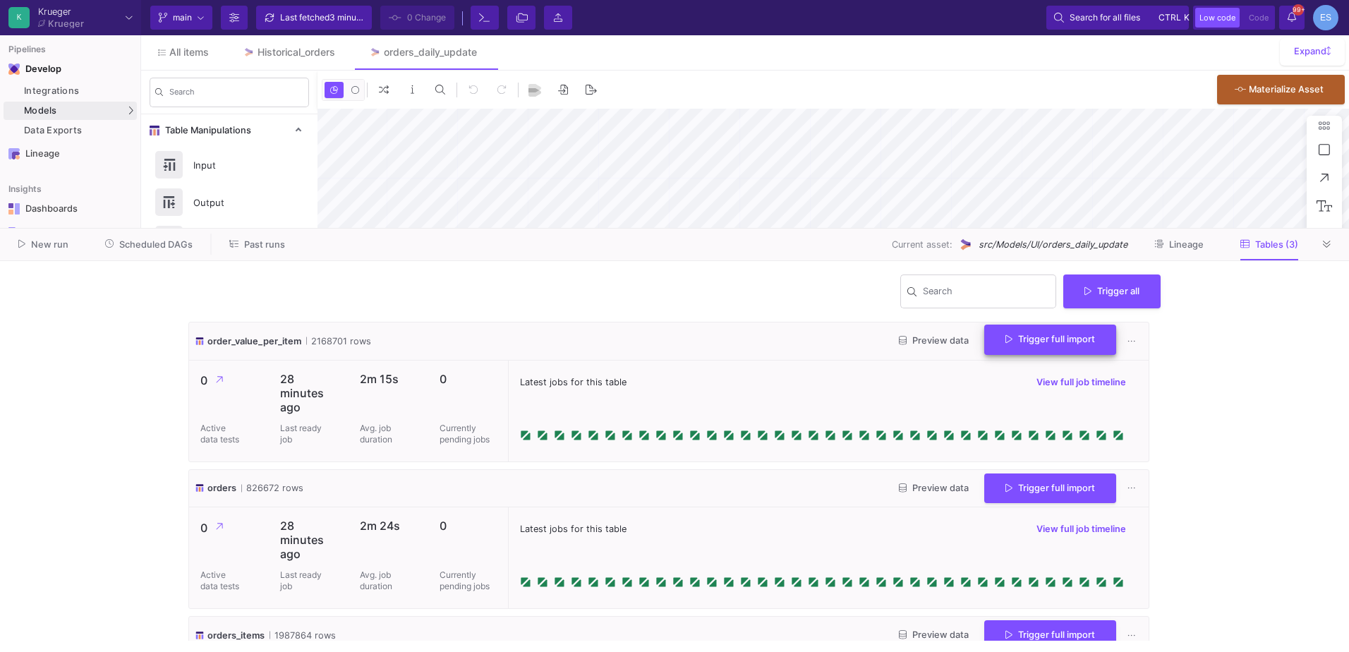
click at [993, 344] on button "Trigger full import" at bounding box center [1051, 340] width 132 height 30
click at [1027, 484] on span "Trigger full import" at bounding box center [1051, 486] width 90 height 11
click at [1033, 622] on button "Trigger full import" at bounding box center [1051, 634] width 132 height 30
click at [917, 494] on button "Preview data" at bounding box center [934, 489] width 92 height 22
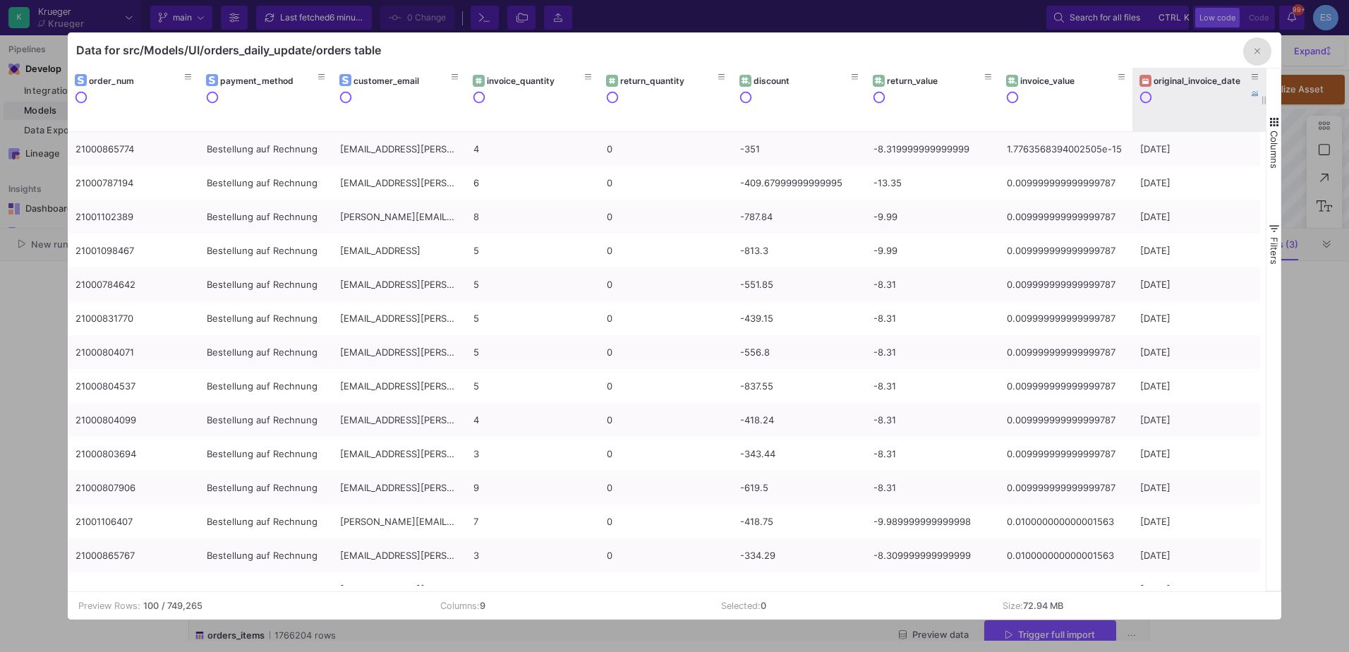
click at [1176, 83] on div "original_invoice_date" at bounding box center [1202, 81] width 97 height 11
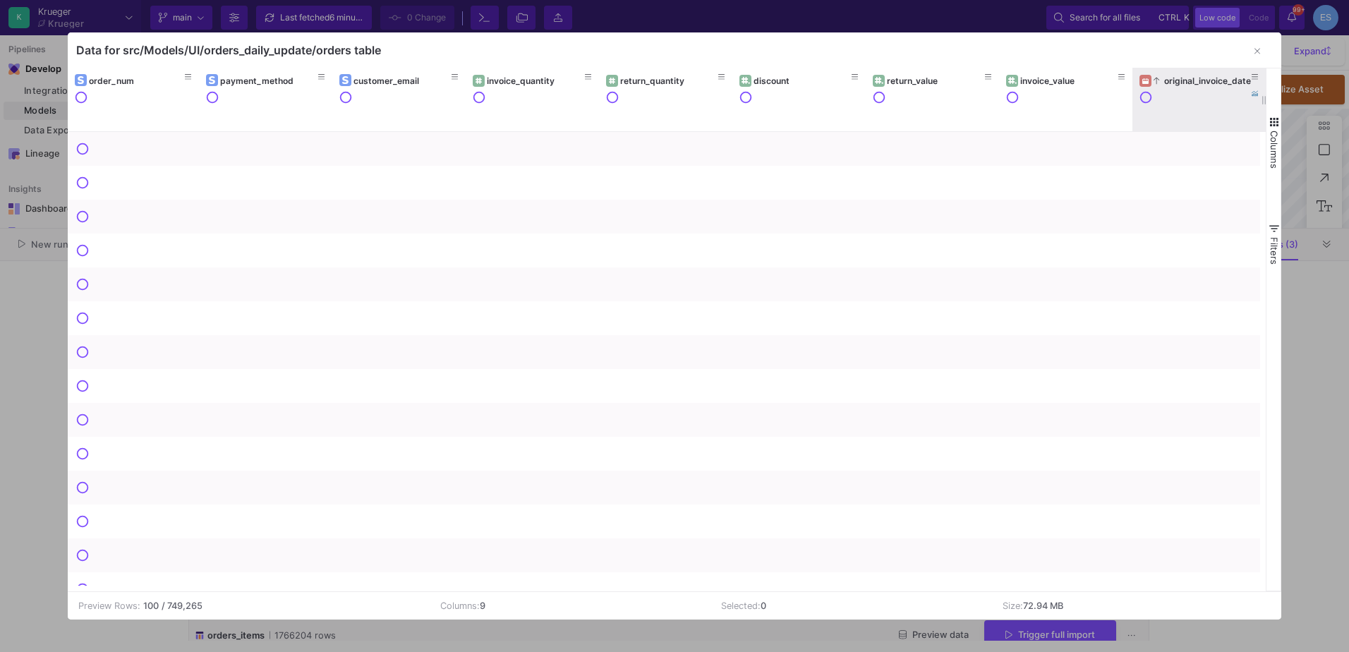
click at [1176, 83] on div "original_invoice_date" at bounding box center [1202, 81] width 97 height 11
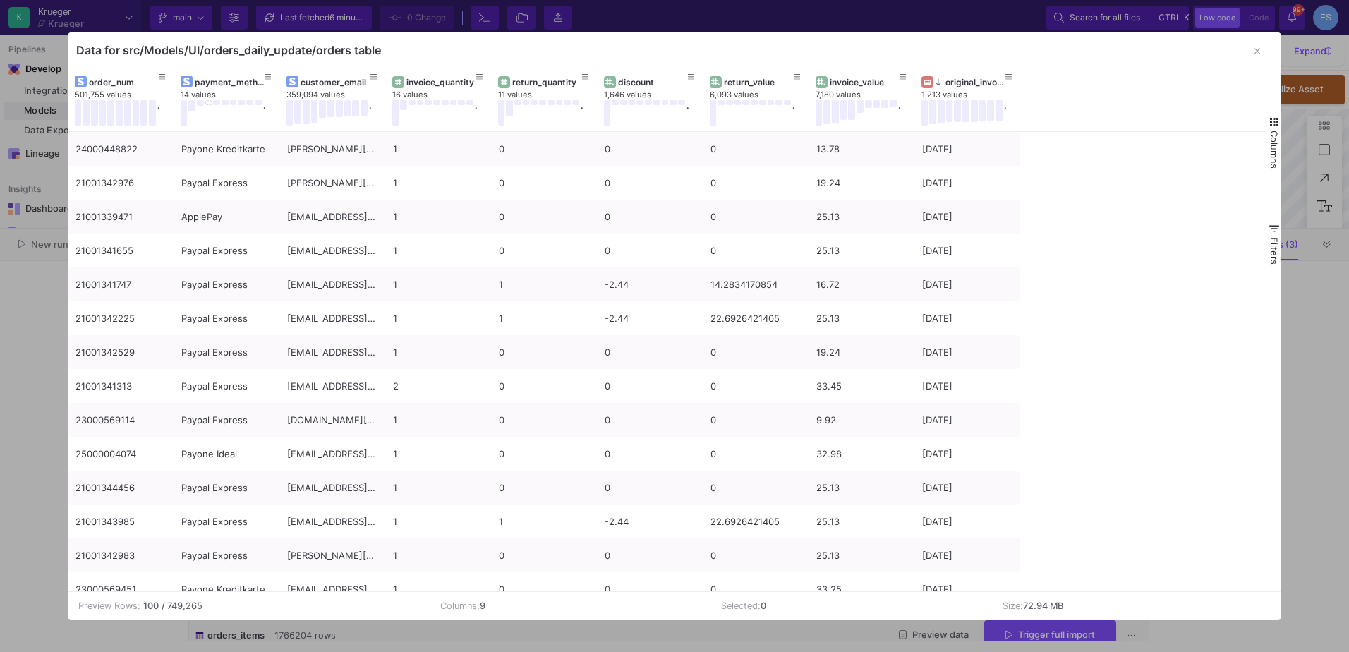
click at [1275, 124] on span "button" at bounding box center [1274, 122] width 13 height 13
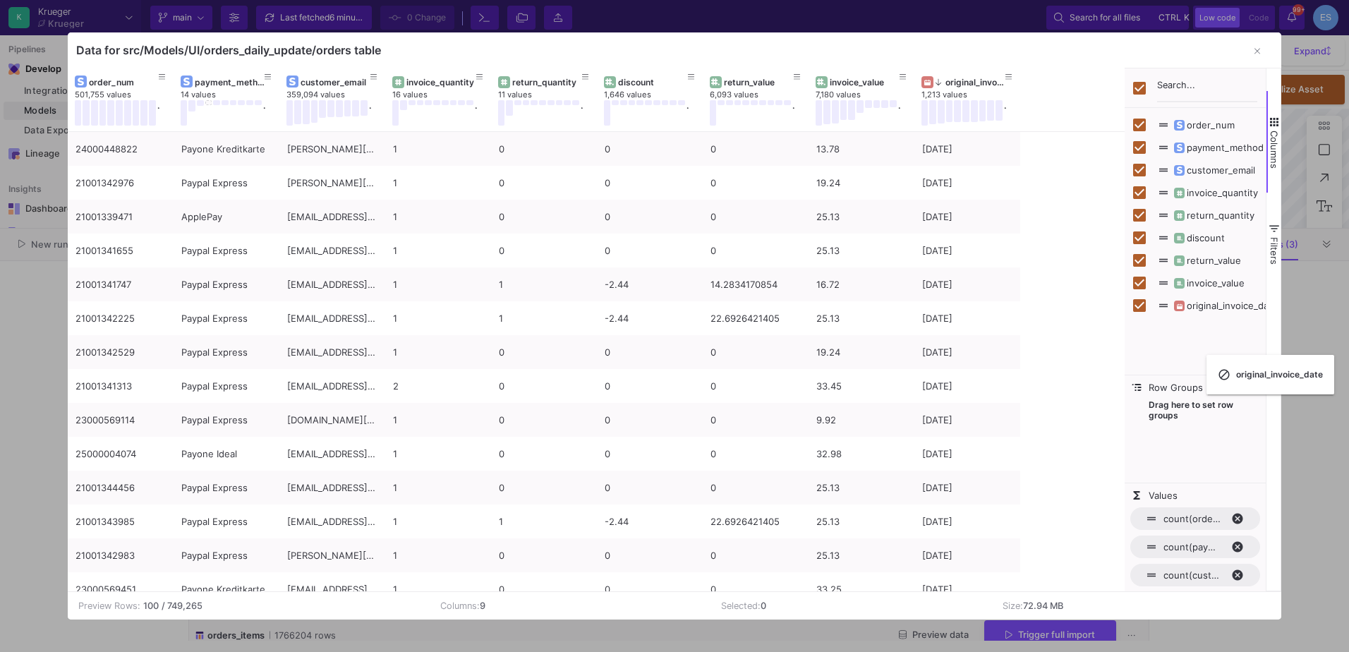
checkbox input "false"
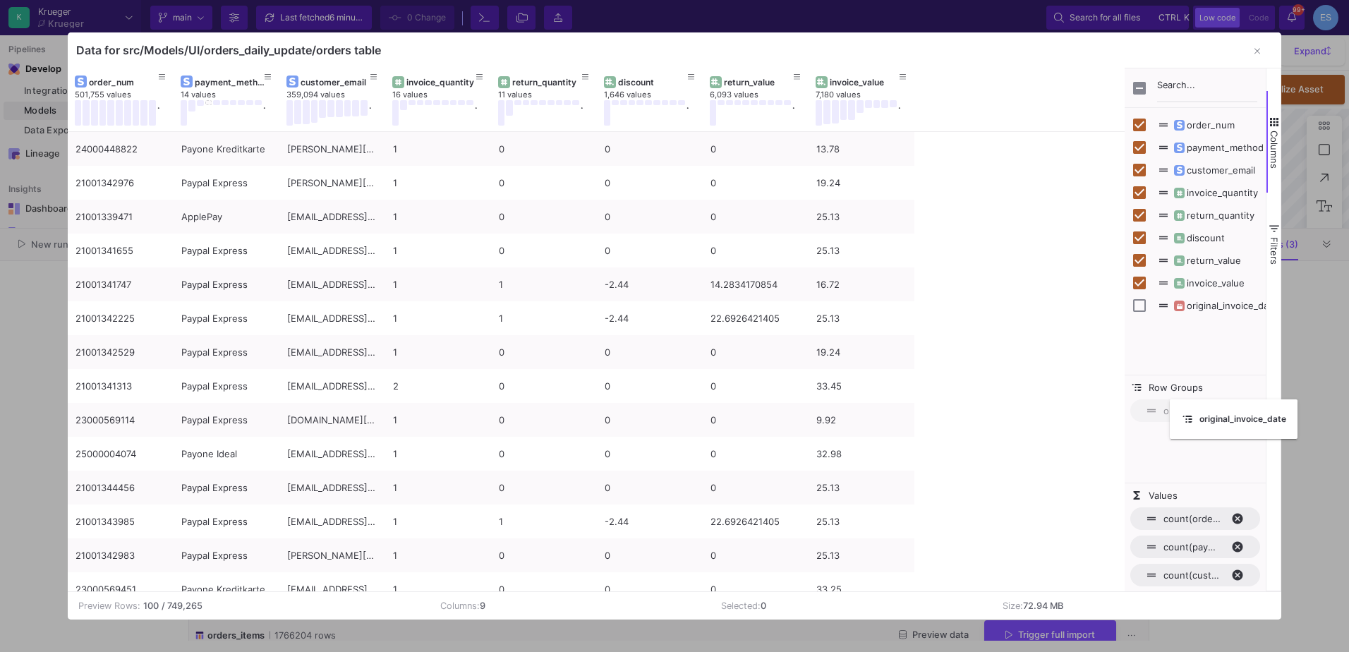
drag, startPoint x: 953, startPoint y: 77, endPoint x: 1177, endPoint y: 406, distance: 397.8
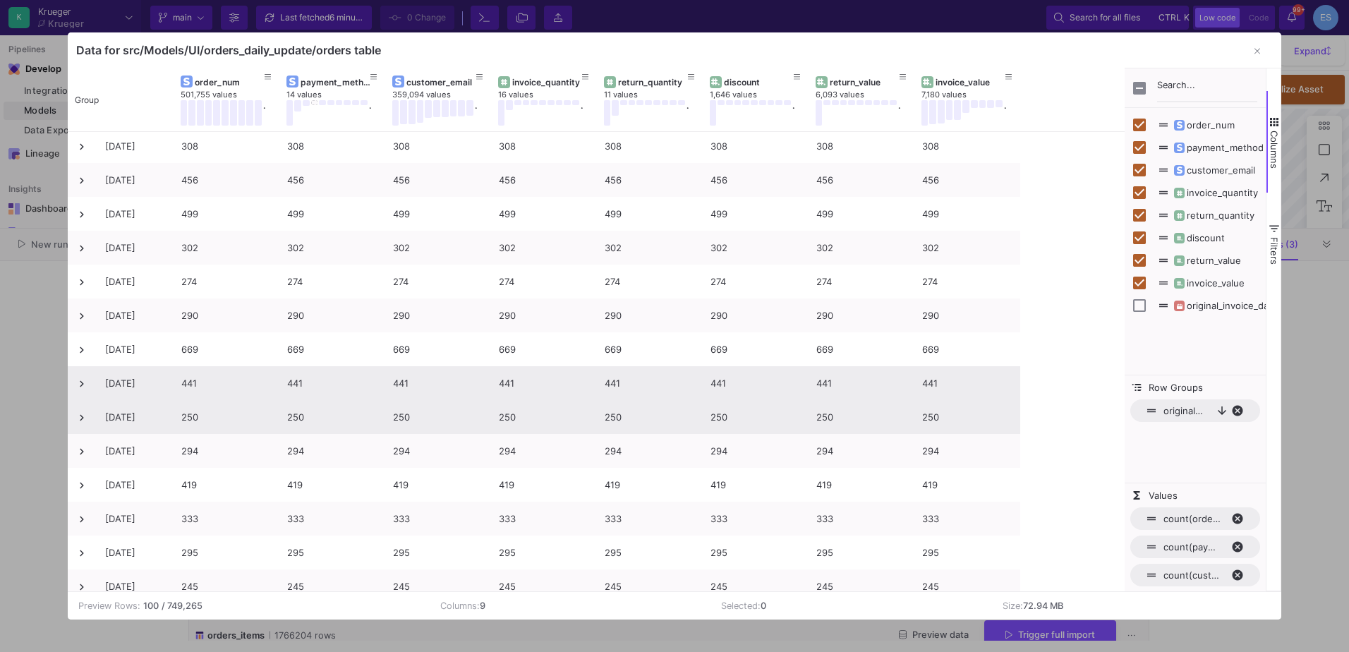
scroll to position [622, 0]
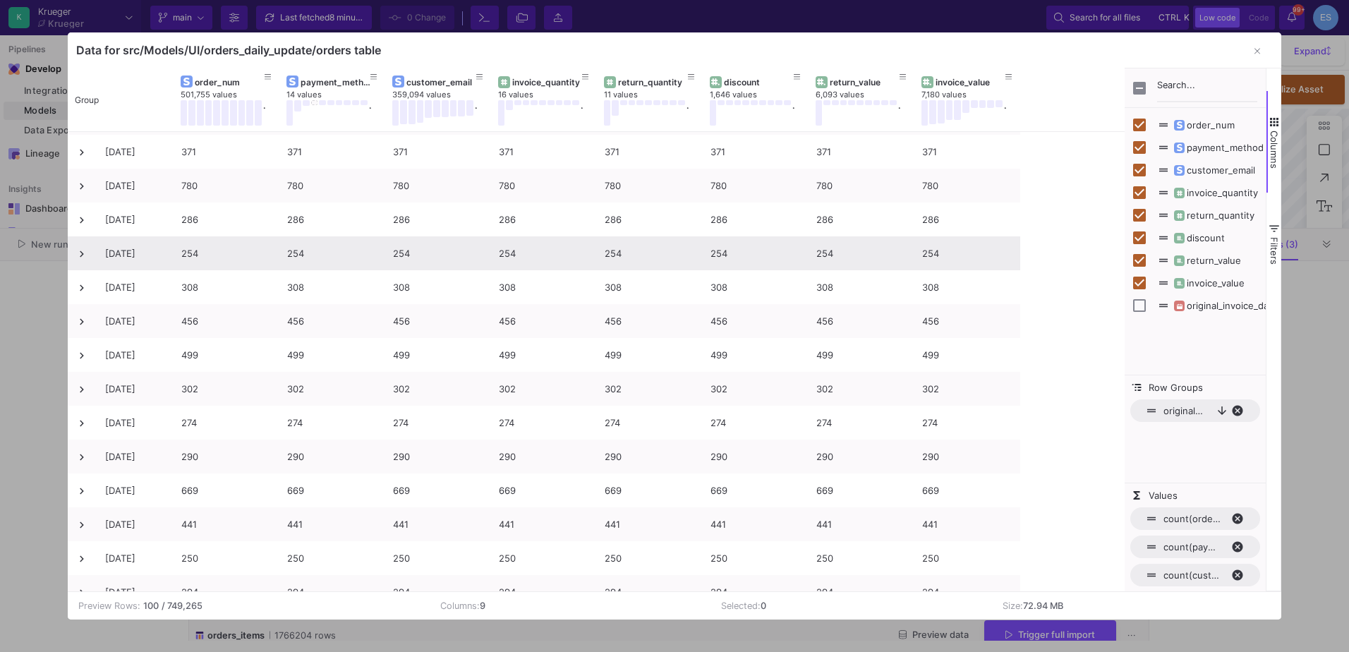
drag, startPoint x: 488, startPoint y: 257, endPoint x: -488, endPoint y: 344, distance: 979.9
click at [0, 344] on html "K Krueger Krueger Current branch main Branch Options Last fetched 8 minutes ago…" at bounding box center [674, 326] width 1349 height 652
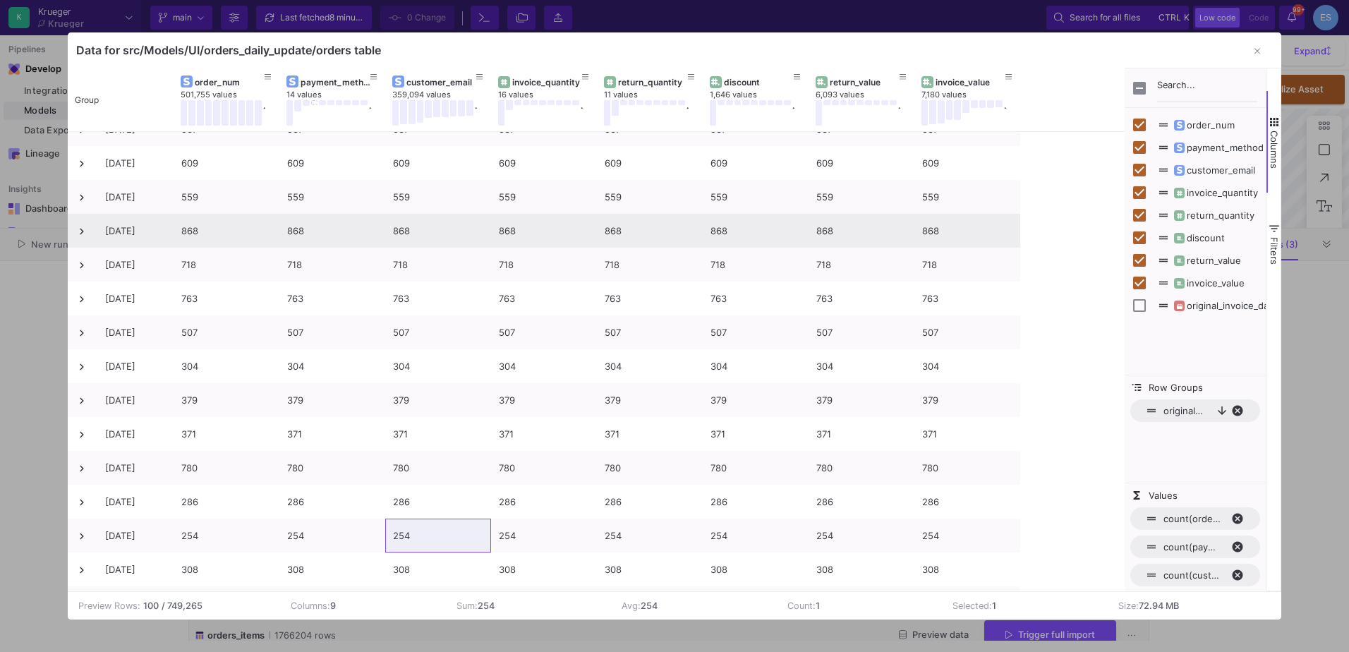
scroll to position [423, 0]
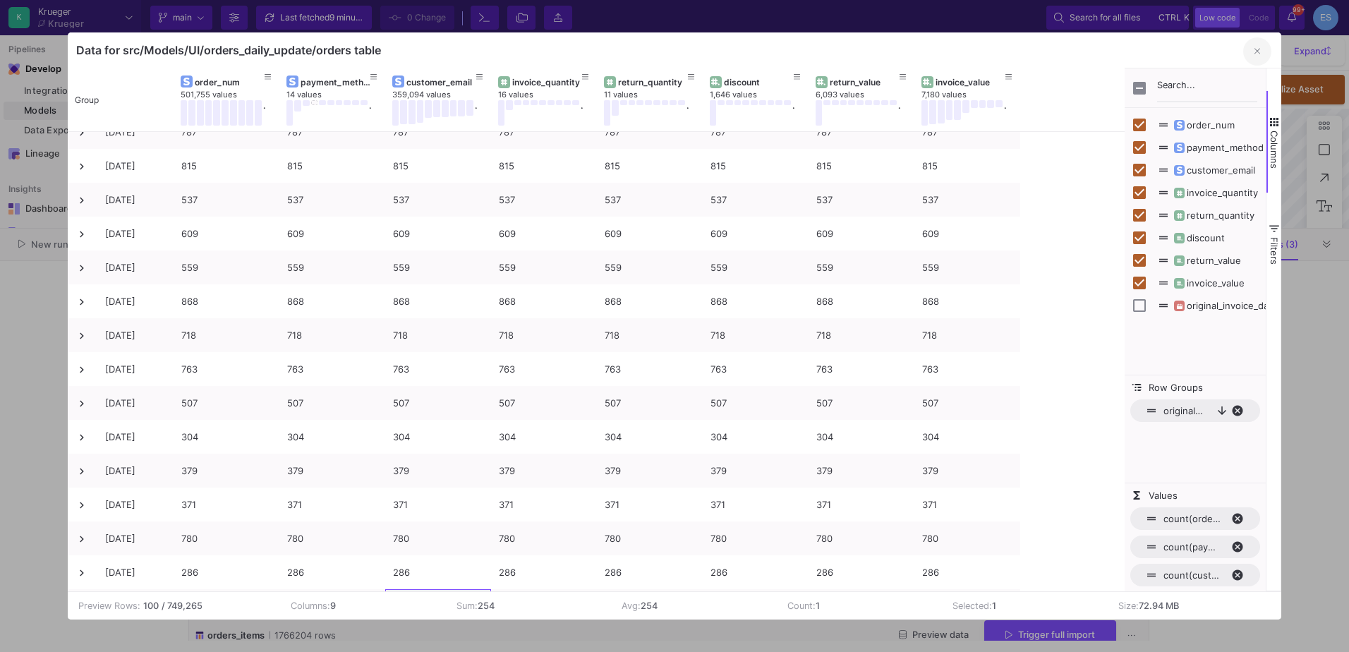
click at [1253, 53] on button "button" at bounding box center [1258, 51] width 28 height 28
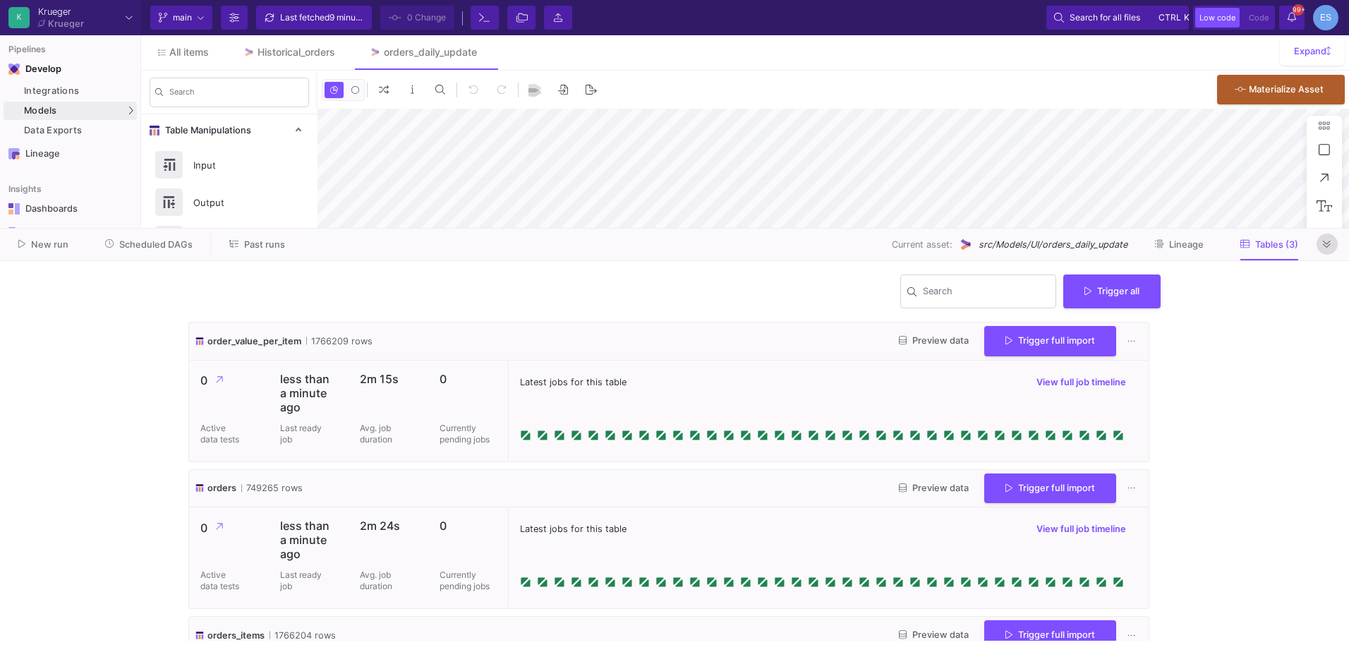
click at [1317, 248] on button at bounding box center [1327, 244] width 21 height 21
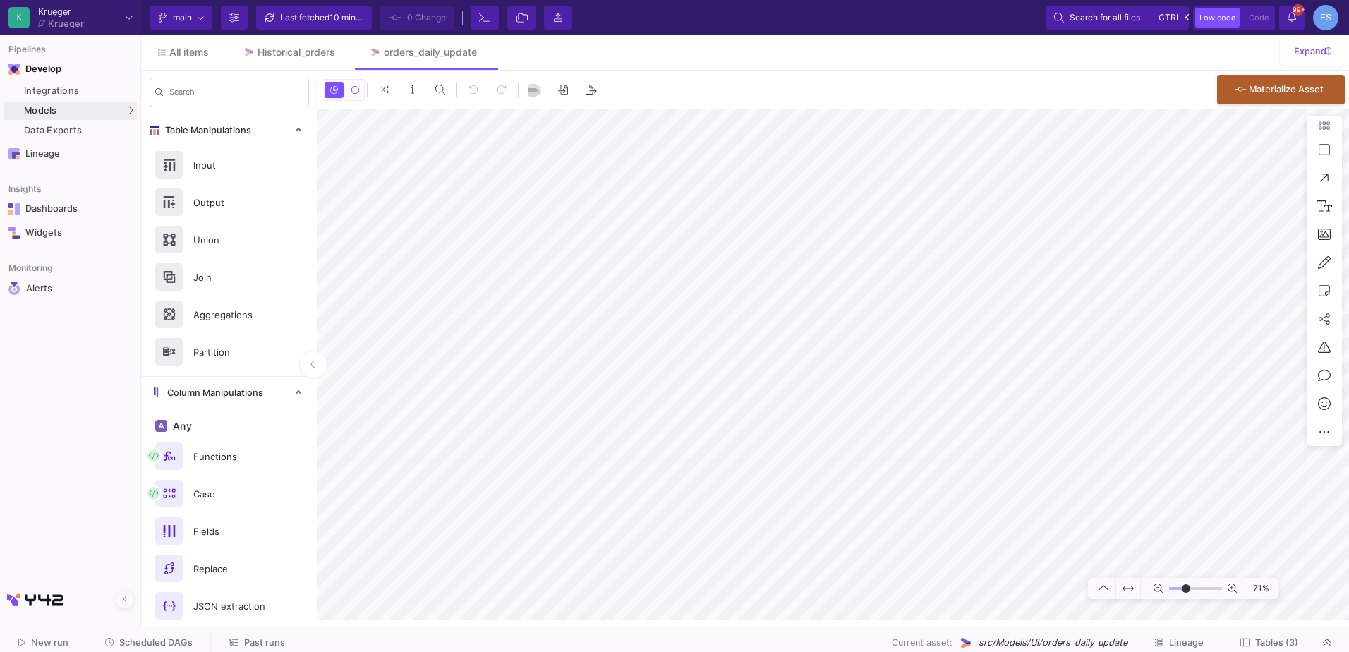
drag, startPoint x: 1175, startPoint y: 587, endPoint x: 1186, endPoint y: 587, distance: 11.3
click at [1186, 587] on input "range" at bounding box center [1195, 589] width 53 height 18
click at [133, 218] on mat-sidenav-container "Pipelines Develop Integrations Models Models UI-Models SQL-Models Data Exports …" at bounding box center [674, 310] width 1349 height 620
click at [1102, 412] on button "Delete" at bounding box center [1122, 419] width 79 height 34
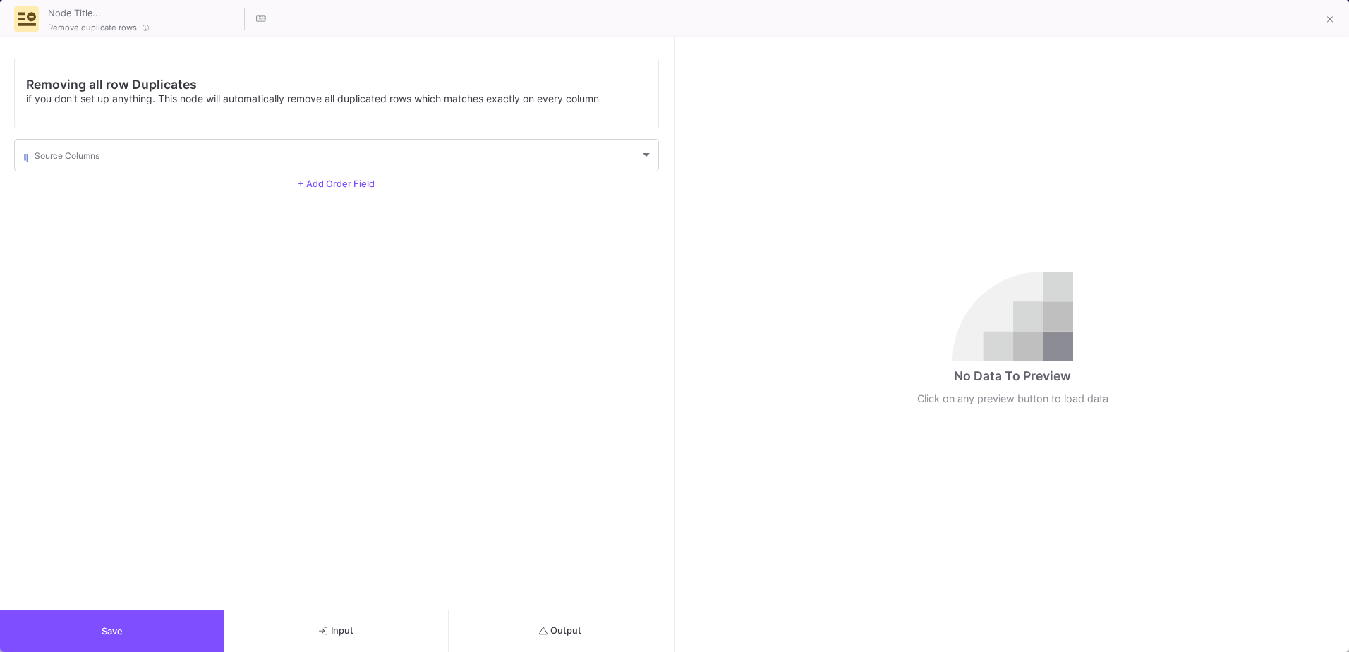
click at [487, 620] on button "Output" at bounding box center [561, 631] width 224 height 42
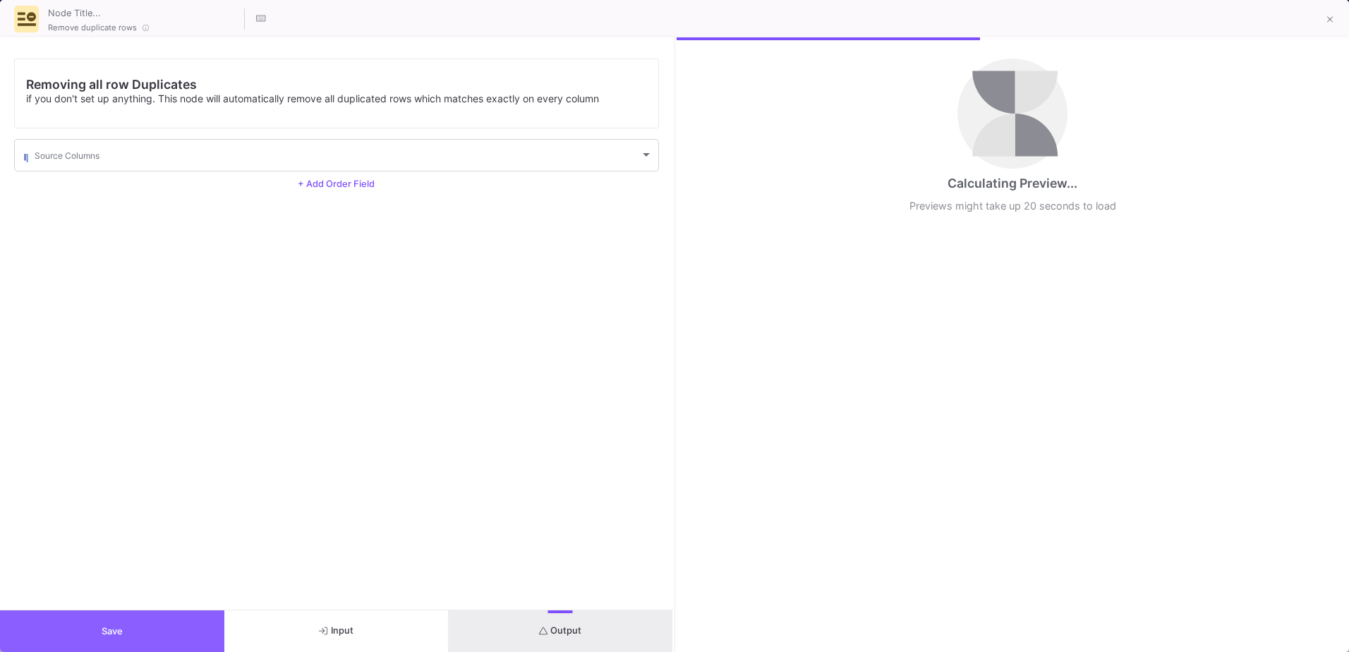
click at [49, 618] on button "Save" at bounding box center [112, 631] width 224 height 42
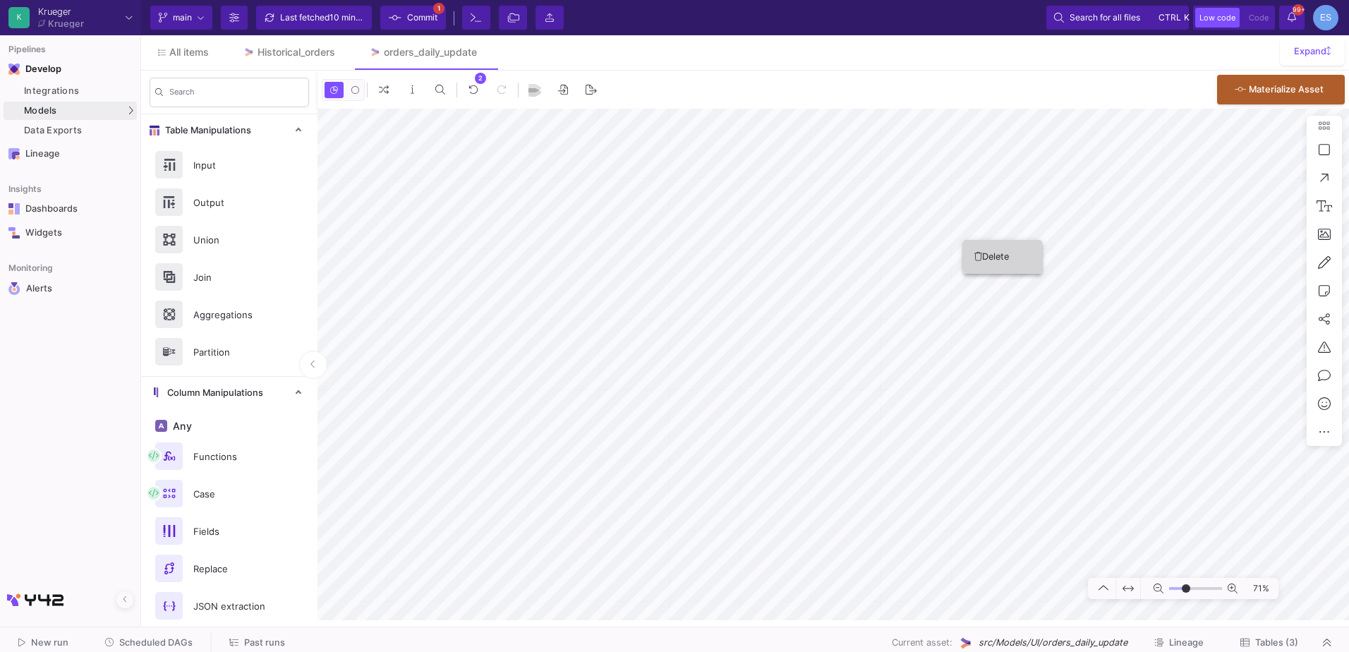
click at [975, 252] on icon at bounding box center [979, 256] width 8 height 9
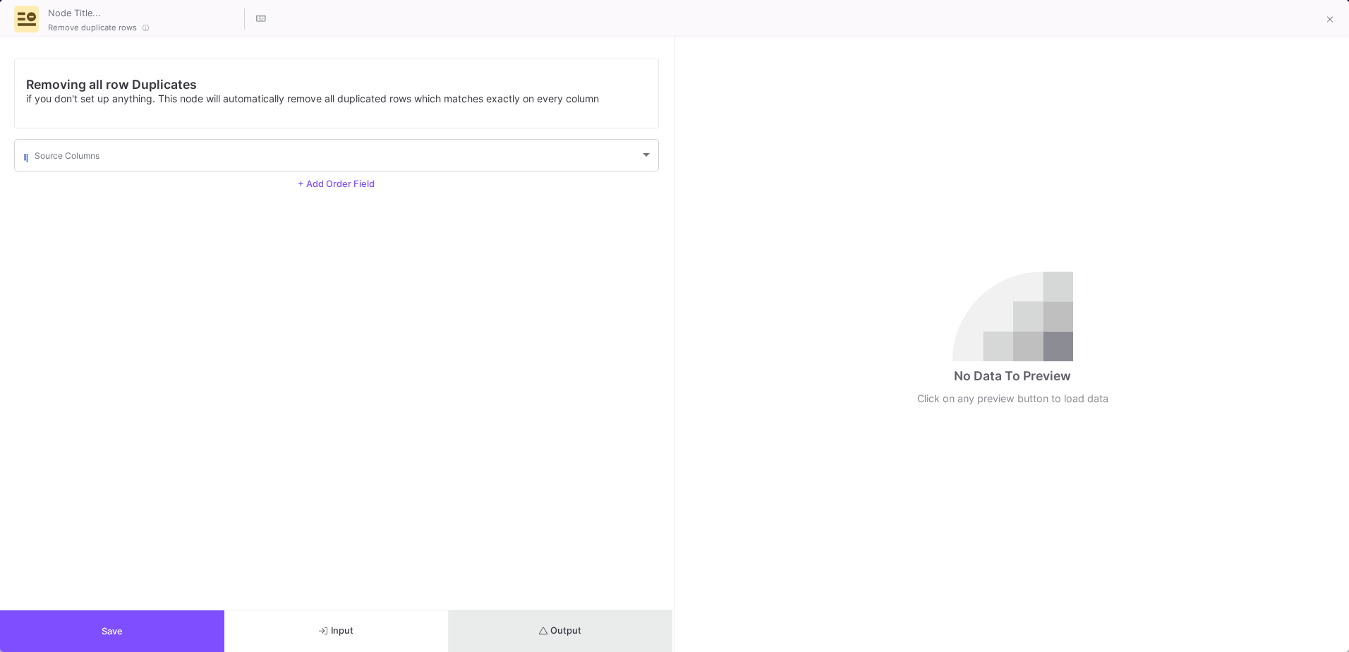
click at [586, 627] on button "Output" at bounding box center [561, 631] width 224 height 42
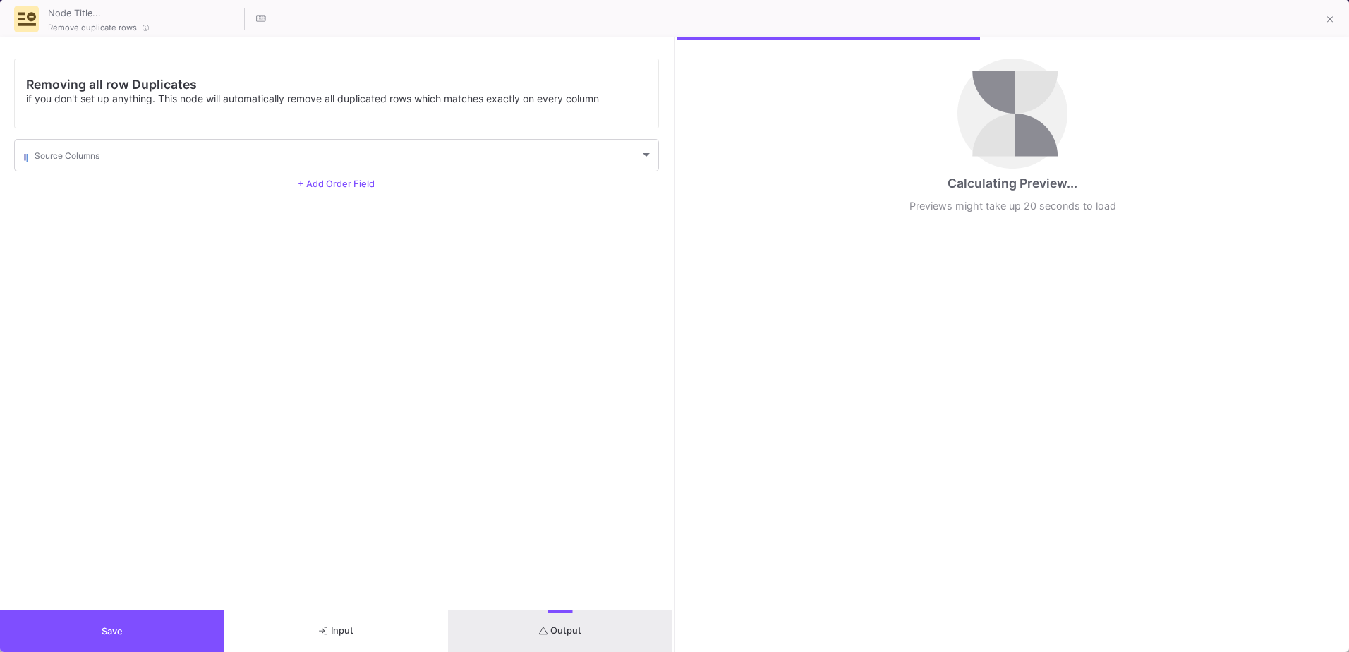
click at [119, 621] on button "Save" at bounding box center [112, 631] width 224 height 42
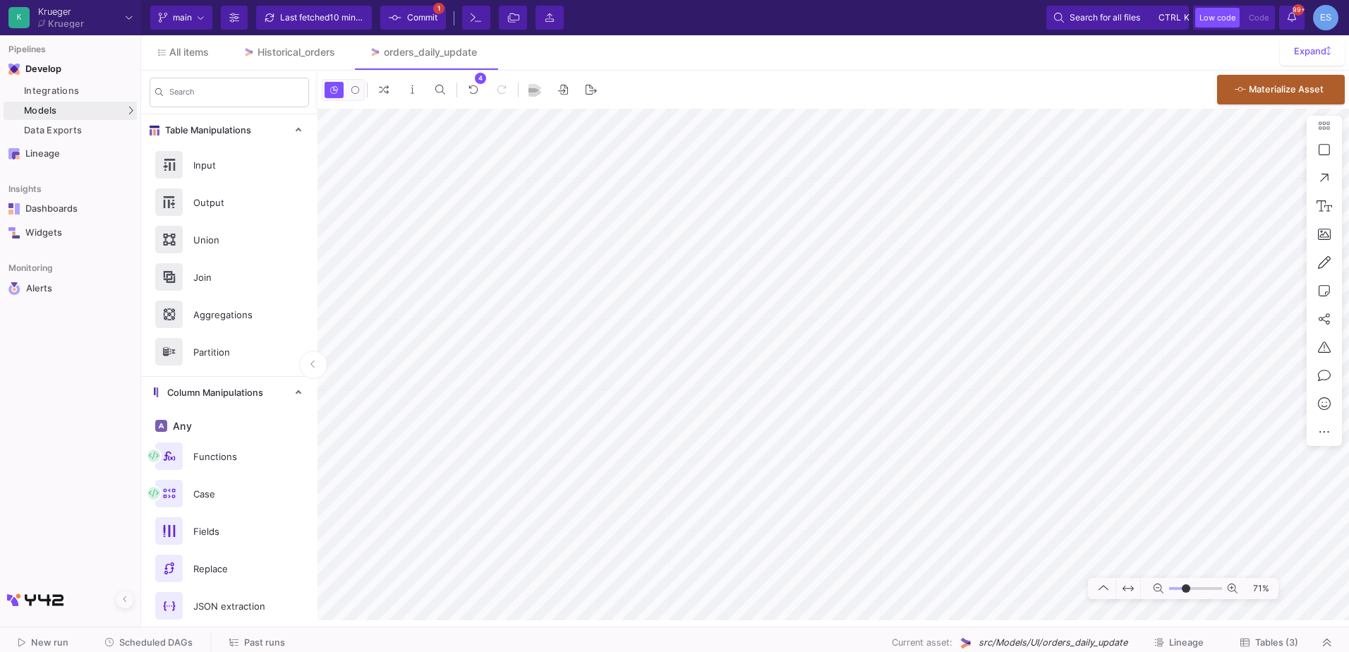
click at [924, 93] on div "4 0 . Materialize Asset 71%" at bounding box center [834, 346] width 1032 height 550
click at [853, 248] on button "Delete" at bounding box center [869, 254] width 79 height 34
type input "-21"
click at [1182, 588] on input "range" at bounding box center [1195, 589] width 53 height 18
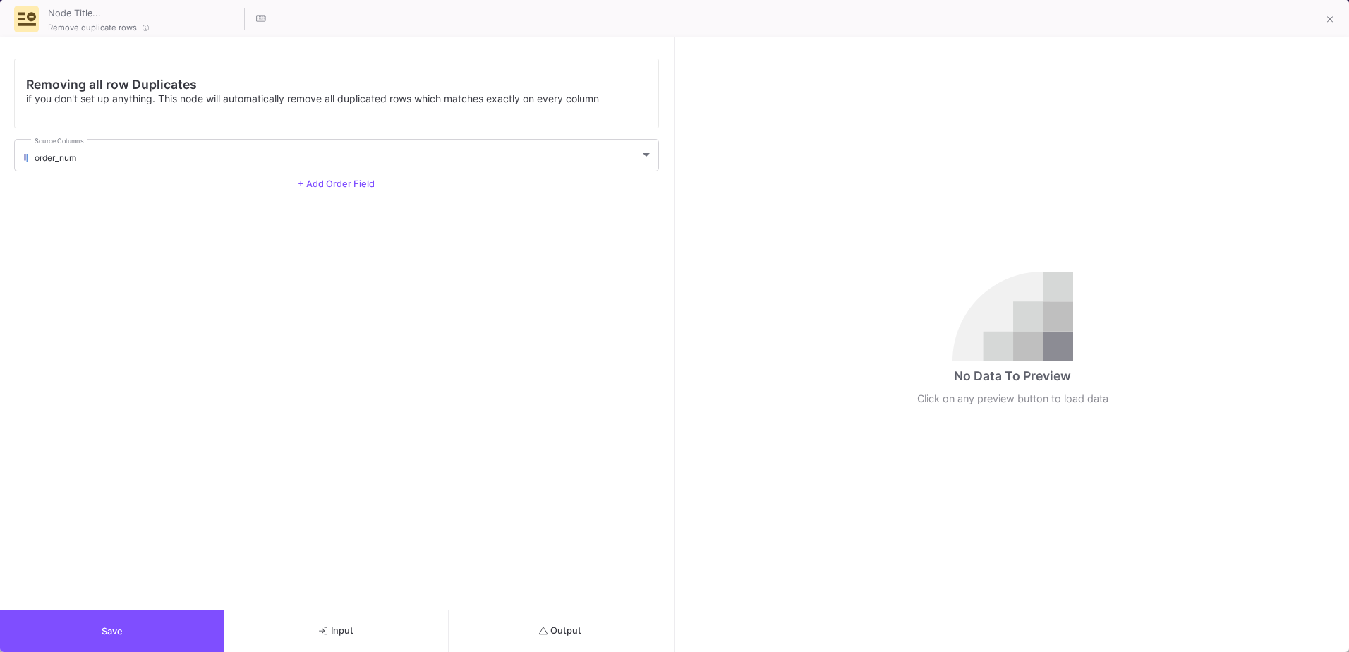
click at [593, 635] on button "Output" at bounding box center [561, 631] width 224 height 42
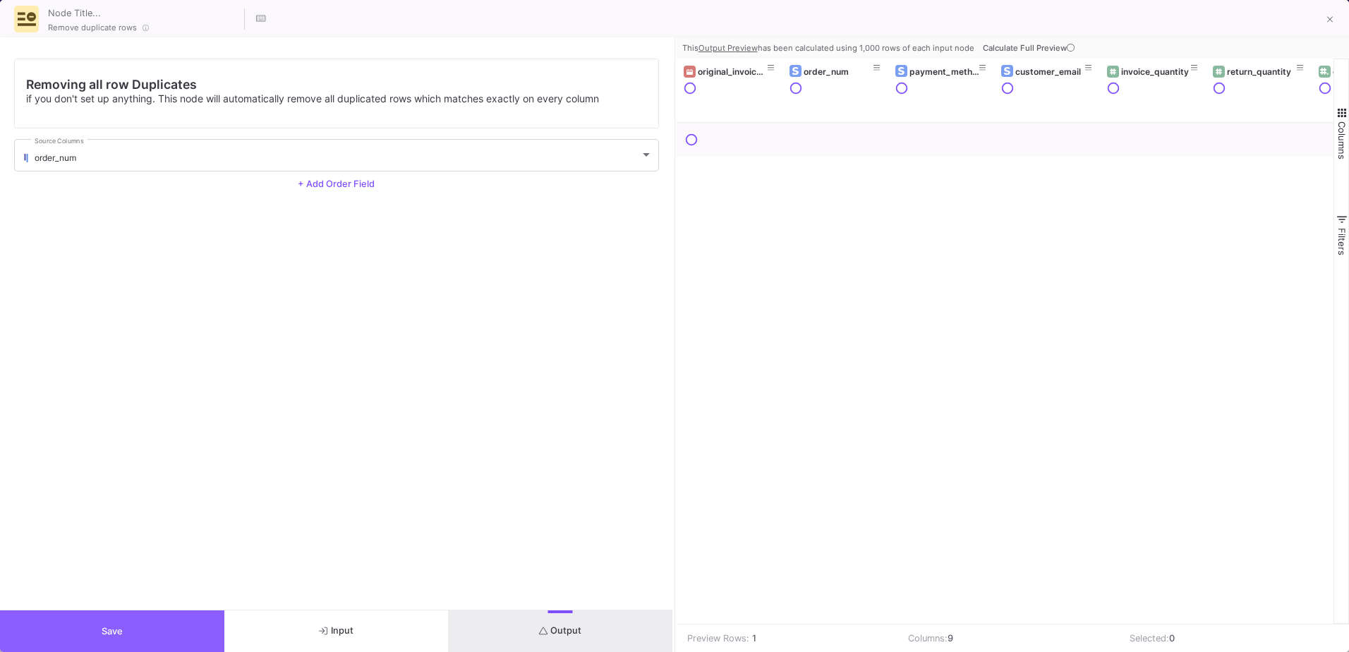
click at [131, 625] on button "Save" at bounding box center [112, 631] width 224 height 42
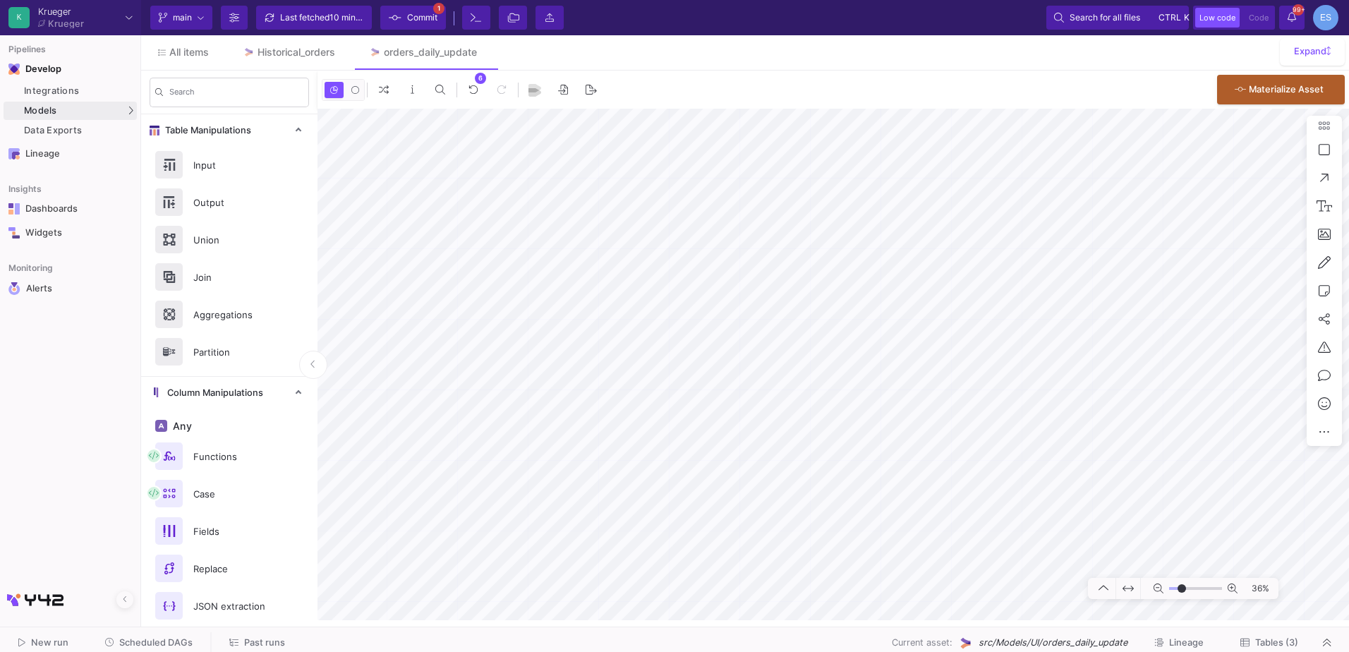
click at [1297, 642] on span "Tables (3)" at bounding box center [1277, 642] width 43 height 11
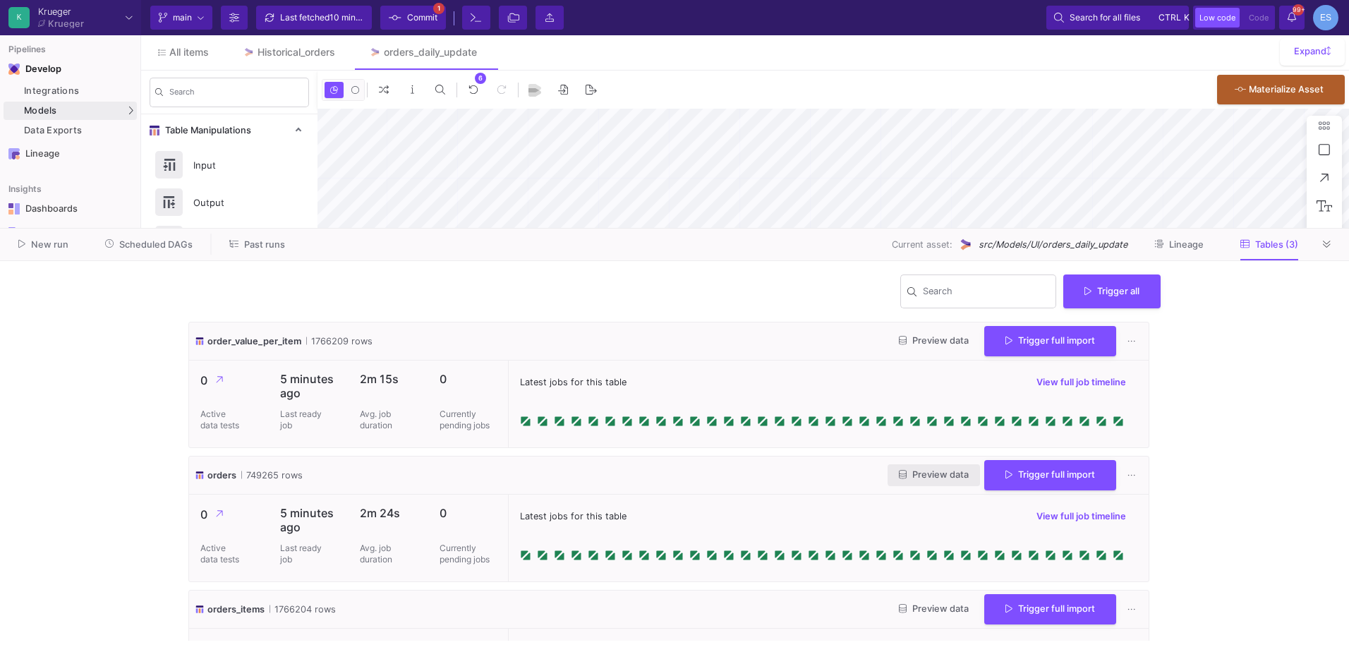
click at [939, 475] on span "Preview data" at bounding box center [934, 474] width 70 height 11
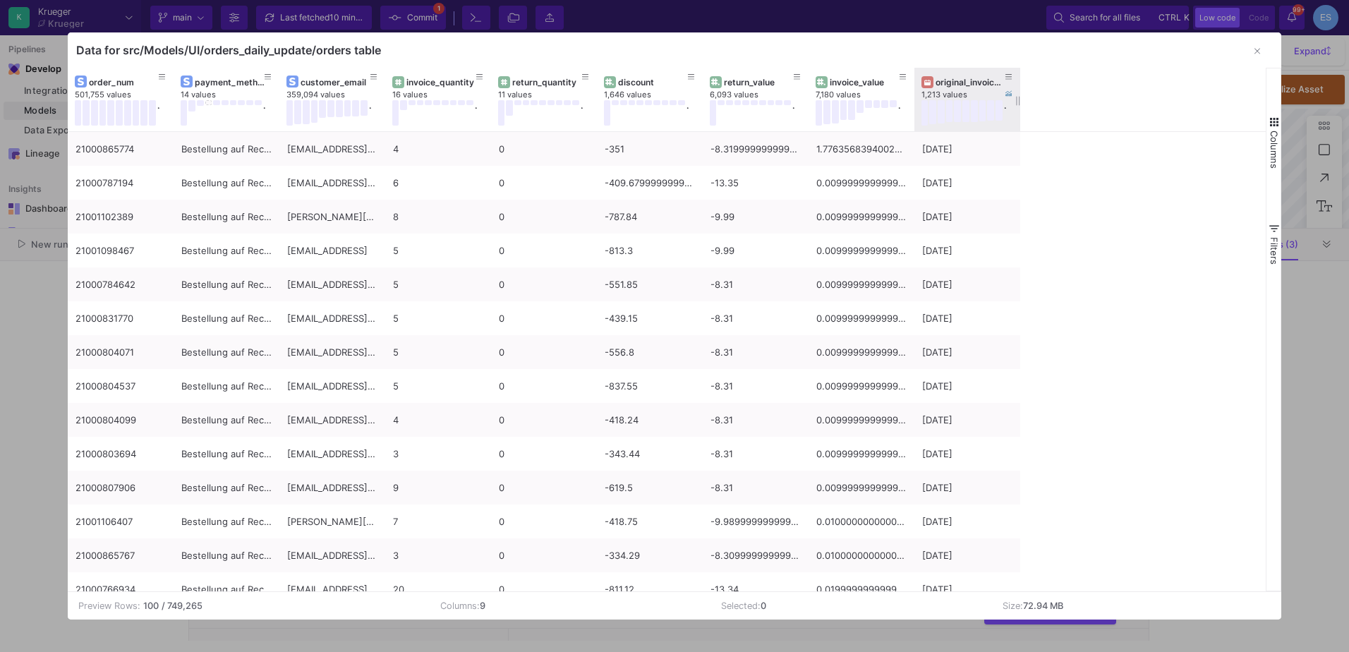
click at [954, 83] on div "original_invoice_date" at bounding box center [971, 82] width 70 height 11
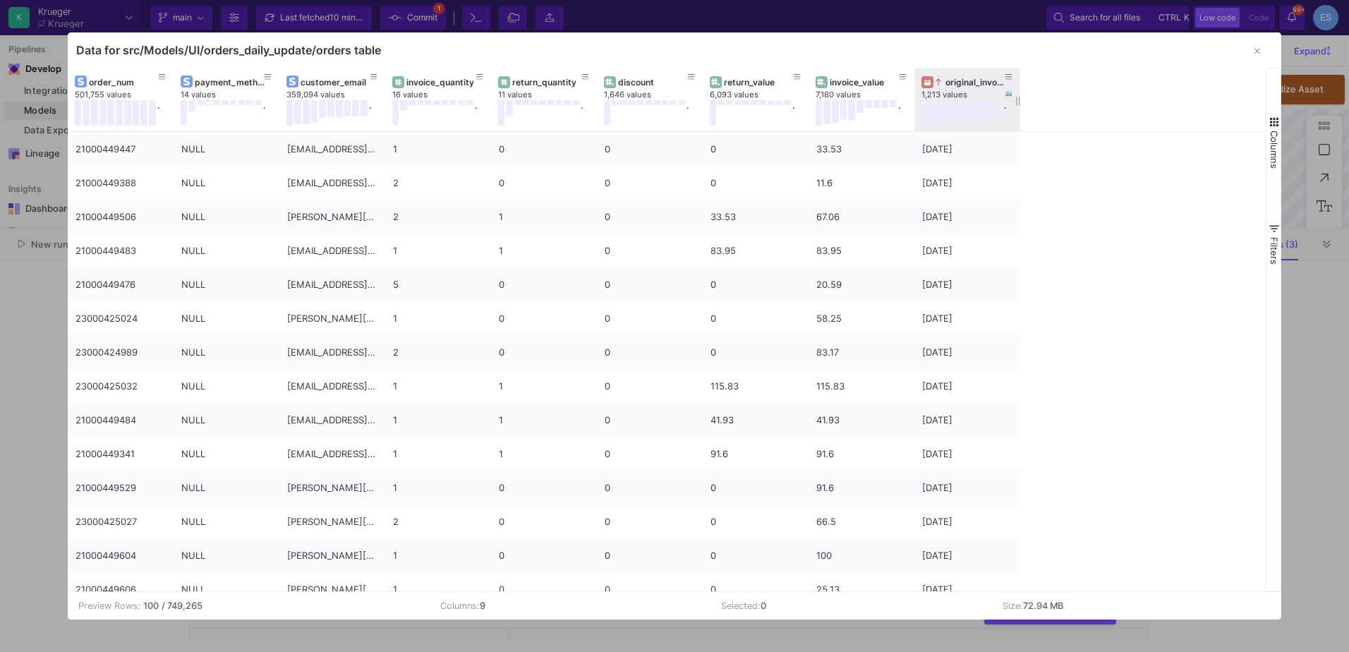
click at [963, 78] on div "original_invoice_date" at bounding box center [971, 82] width 70 height 11
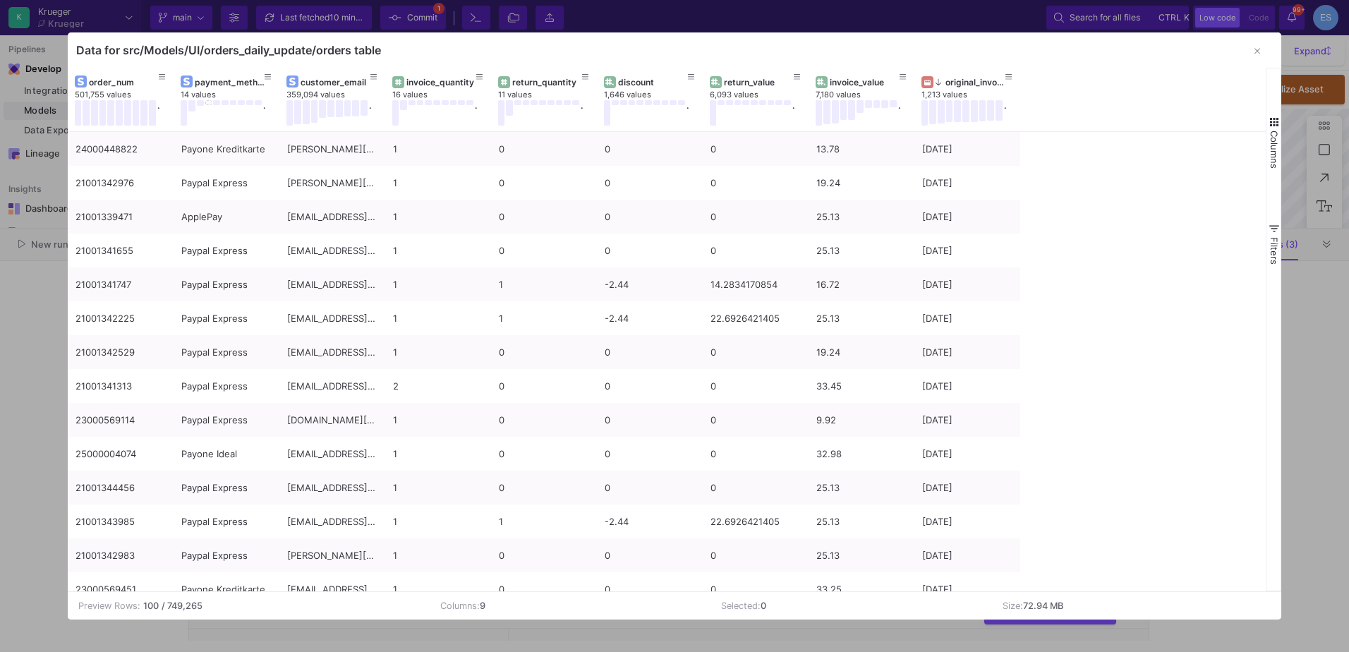
click at [1271, 136] on span "Columns" at bounding box center [1274, 150] width 11 height 38
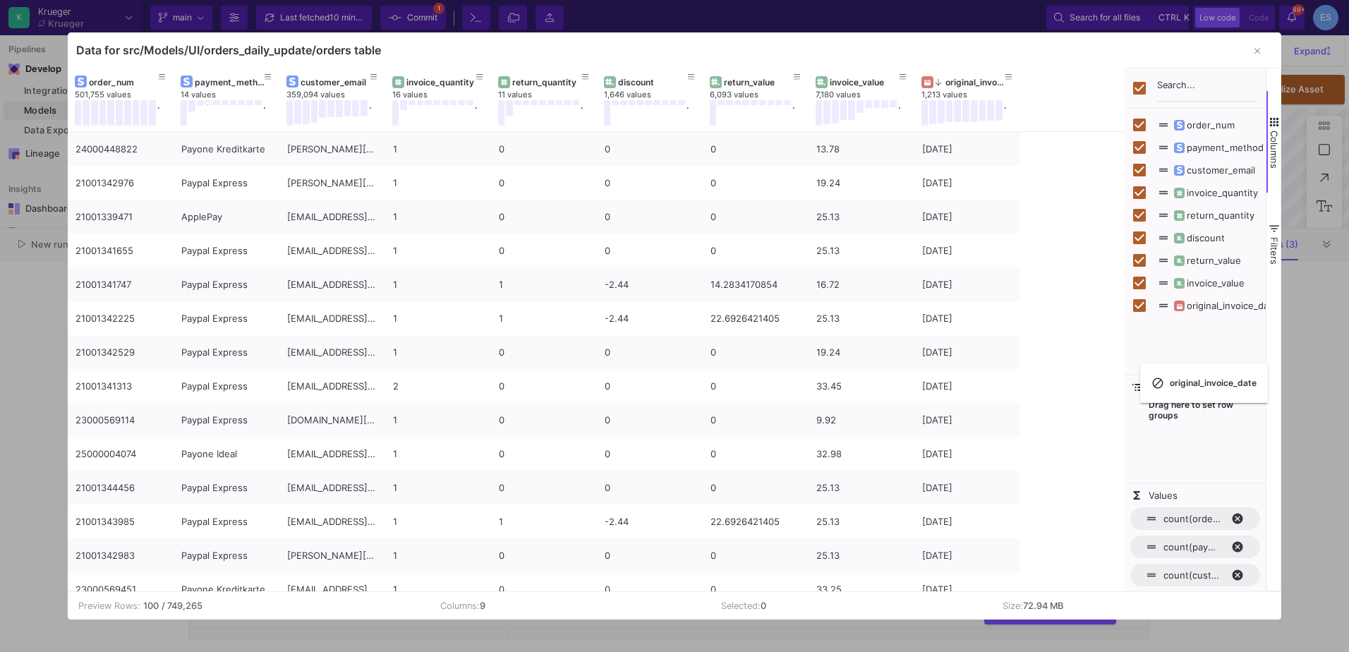
checkbox input "false"
drag, startPoint x: 957, startPoint y: 78, endPoint x: 1149, endPoint y: 391, distance: 366.9
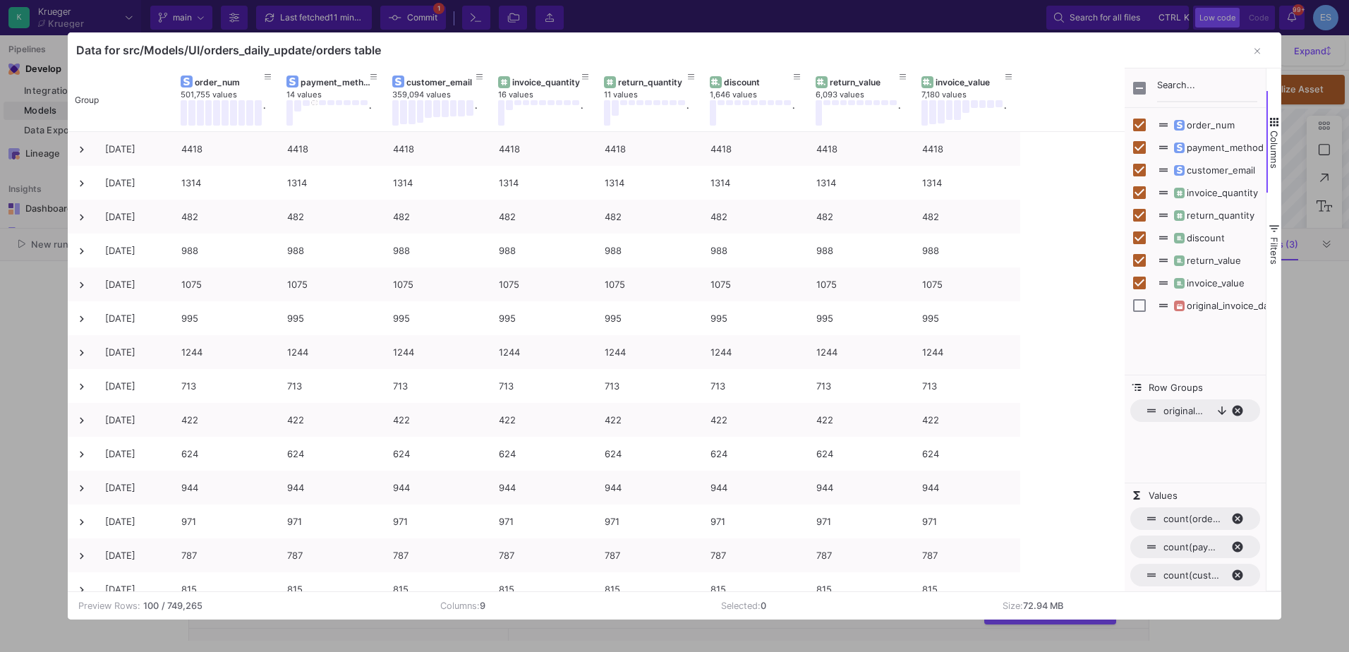
drag, startPoint x: 1265, startPoint y: 53, endPoint x: 1233, endPoint y: 55, distance: 31.8
click at [1265, 53] on button "button" at bounding box center [1258, 51] width 28 height 28
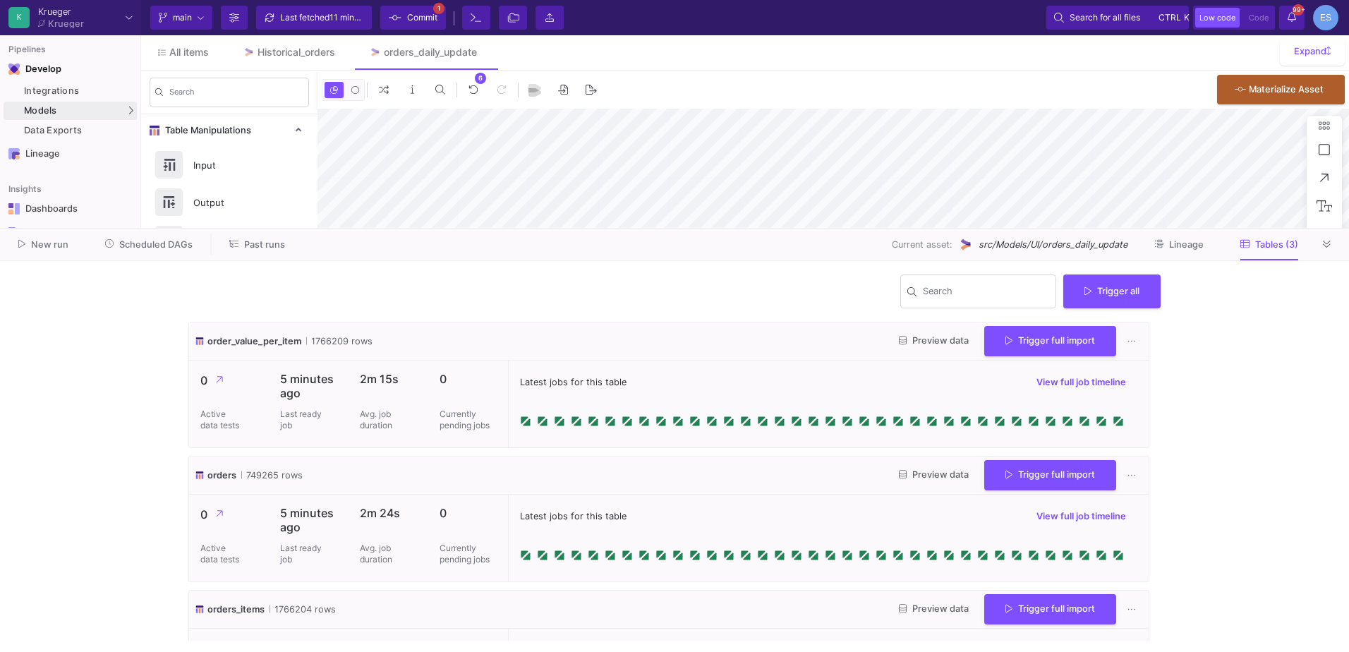
click at [423, 15] on span "Commit" at bounding box center [422, 17] width 30 height 21
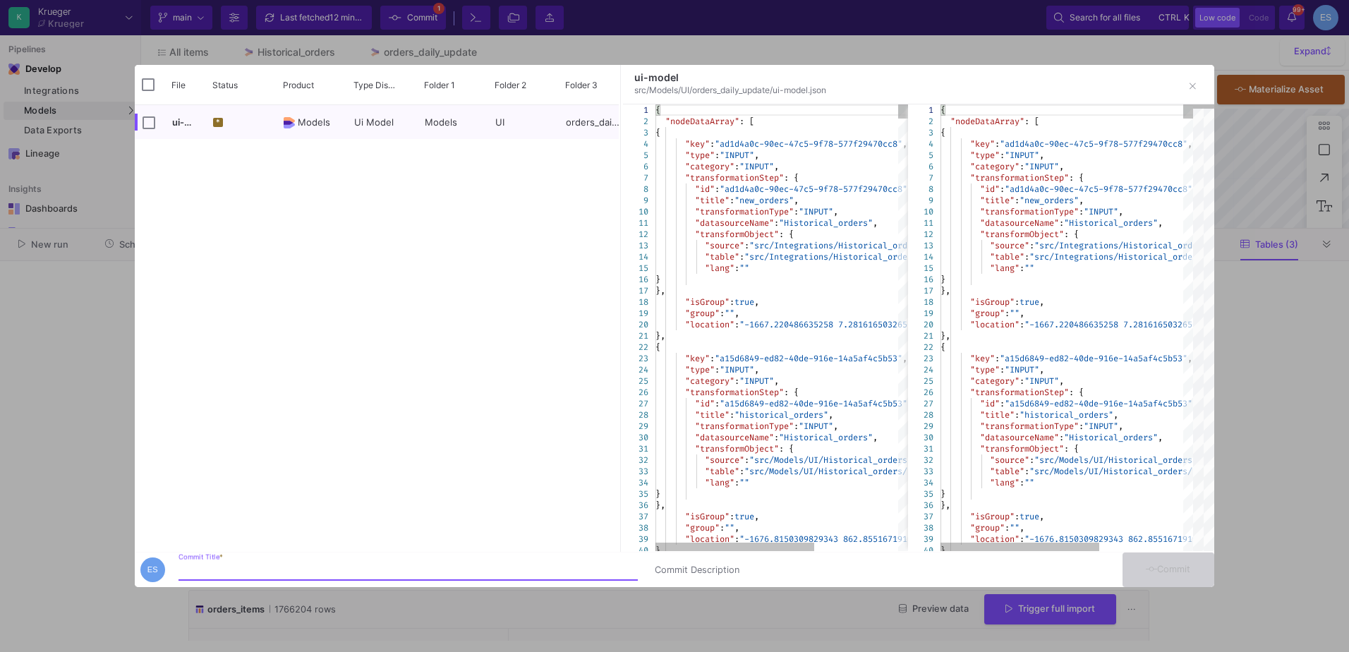
click at [265, 572] on input "Commit Title *" at bounding box center [408, 570] width 459 height 11
type input "reconnect"
click at [1180, 564] on span "Commit" at bounding box center [1168, 569] width 44 height 11
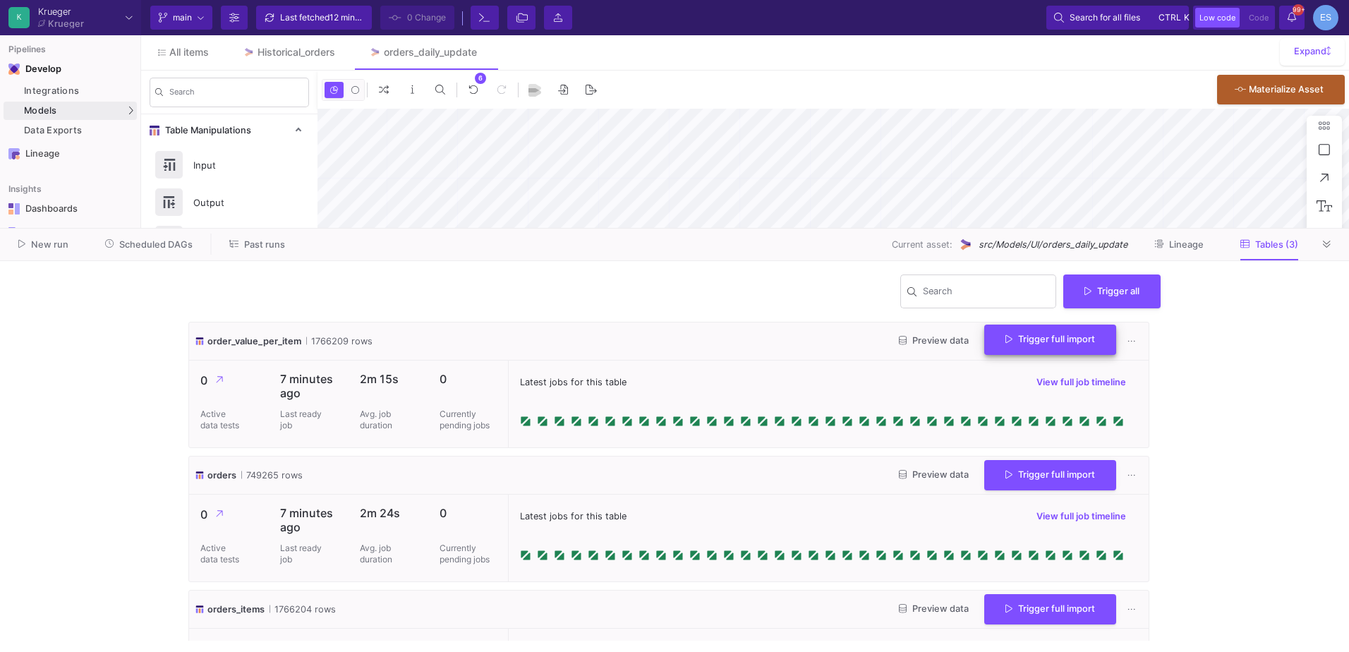
click at [1042, 342] on span "Trigger full import" at bounding box center [1051, 339] width 90 height 11
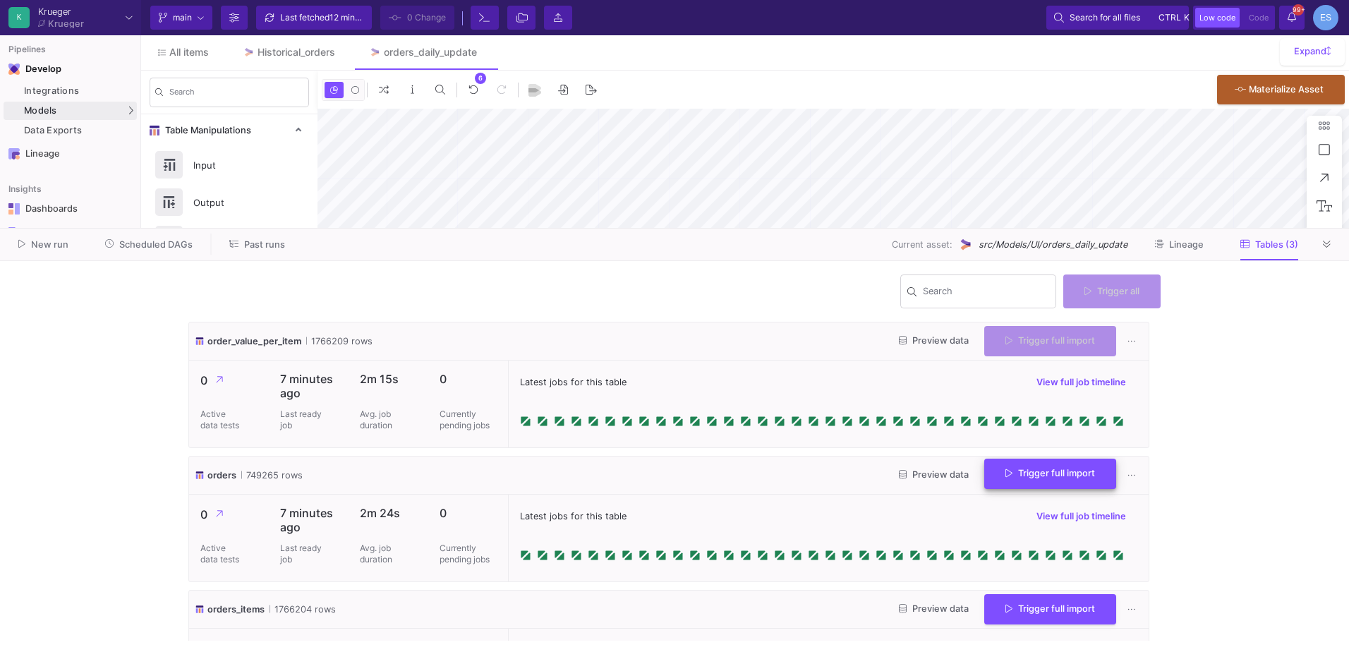
click at [1032, 487] on button "Trigger full import" at bounding box center [1051, 474] width 132 height 30
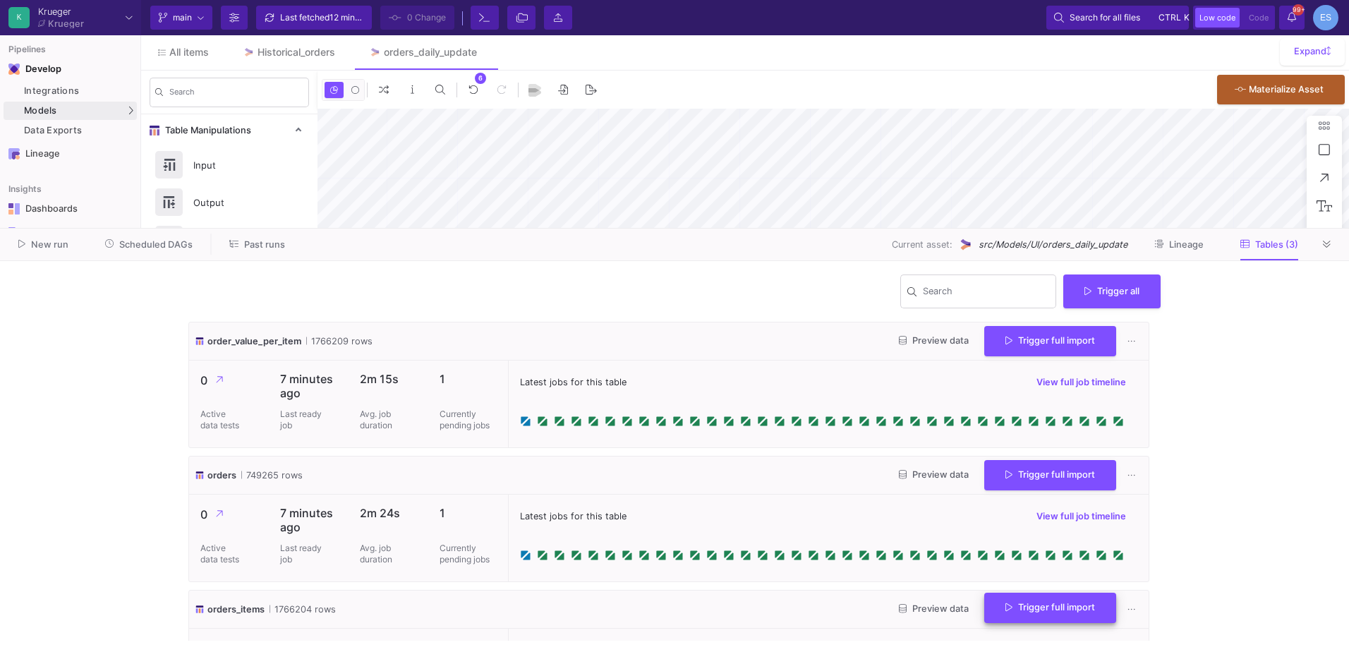
click at [1027, 606] on span "Trigger full import" at bounding box center [1051, 607] width 90 height 11
drag, startPoint x: 627, startPoint y: 391, endPoint x: 622, endPoint y: 405, distance: 15.0
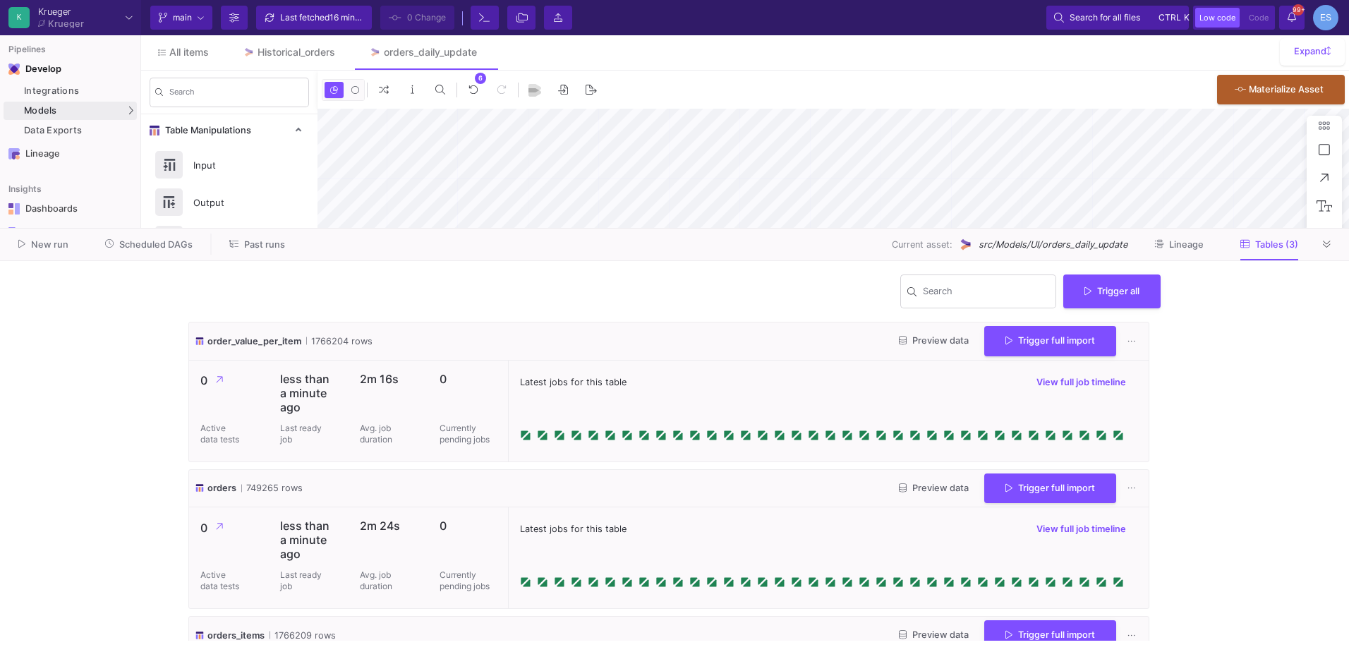
drag, startPoint x: 622, startPoint y: 405, endPoint x: 761, endPoint y: 483, distance: 158.6
click at [761, 483] on div "orders 749265 rows Preview data Trigger full import" at bounding box center [669, 489] width 960 height 38
click at [926, 493] on span "Preview data" at bounding box center [934, 488] width 70 height 11
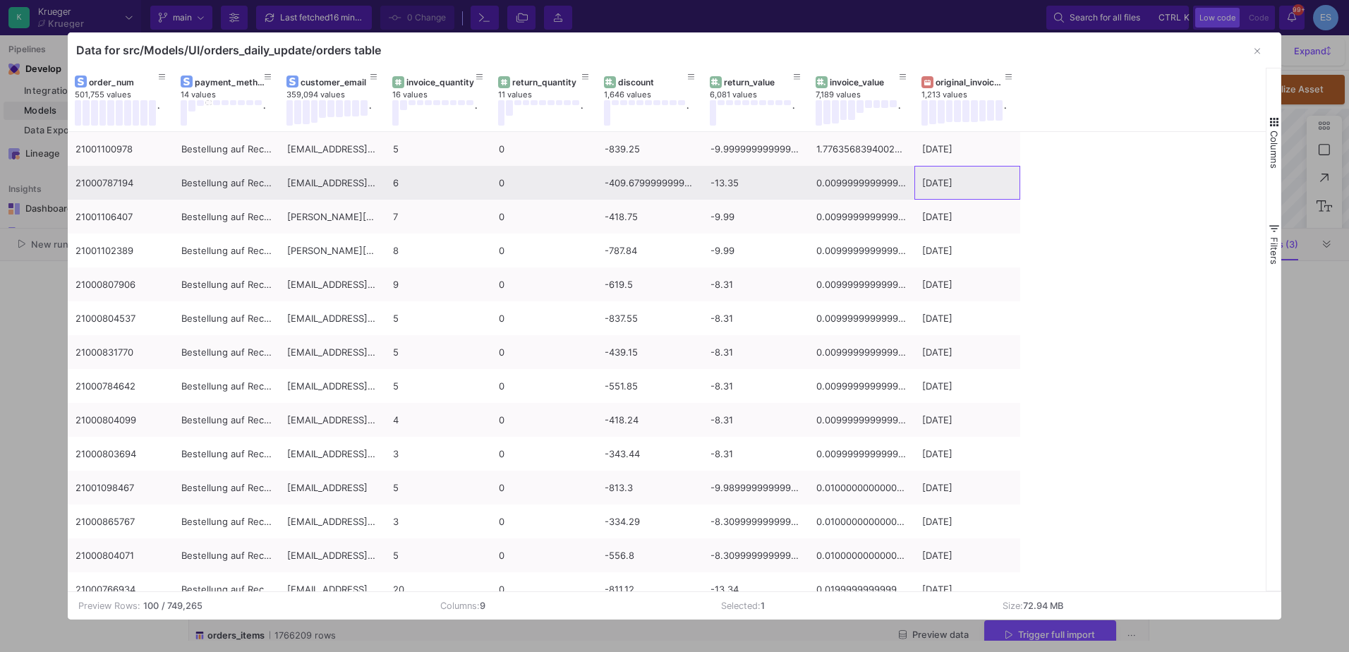
drag, startPoint x: 1017, startPoint y: 183, endPoint x: 986, endPoint y: 195, distance: 33.6
click at [992, 191] on div "15/09/23" at bounding box center [968, 183] width 106 height 34
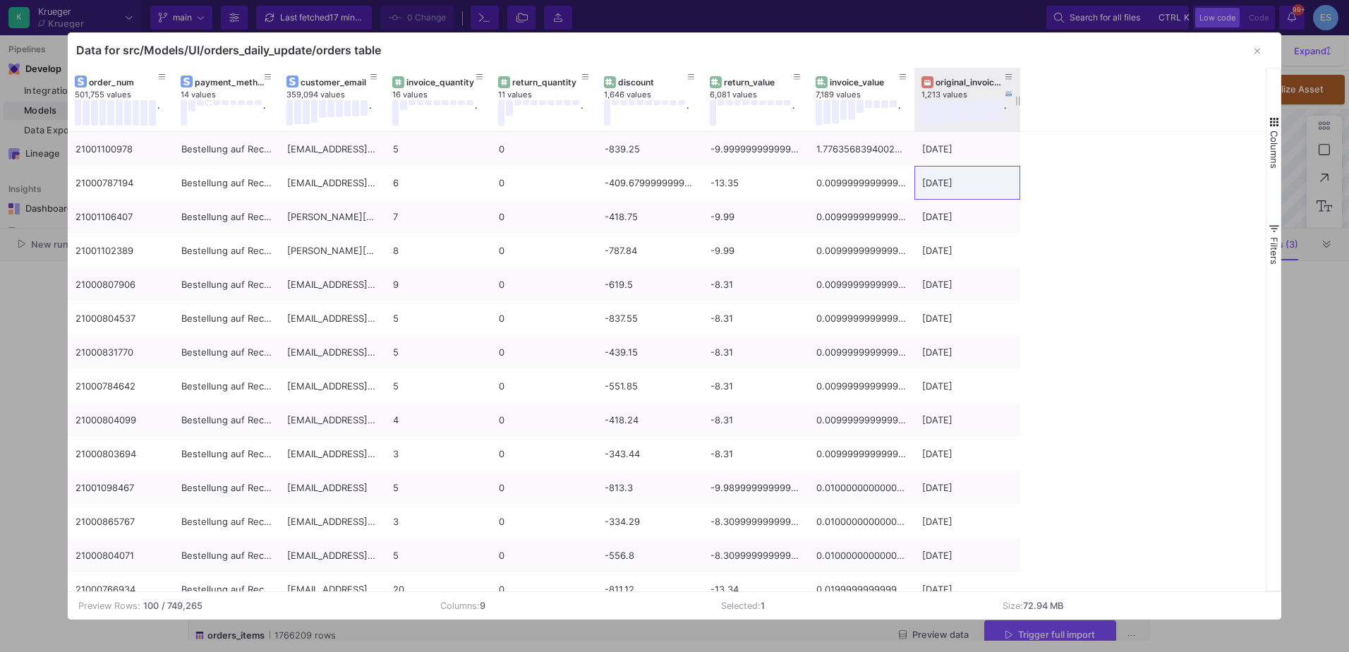
click at [942, 88] on div "original_invoice_date" at bounding box center [968, 82] width 92 height 16
click at [979, 78] on div "original_invoice_date" at bounding box center [971, 82] width 70 height 11
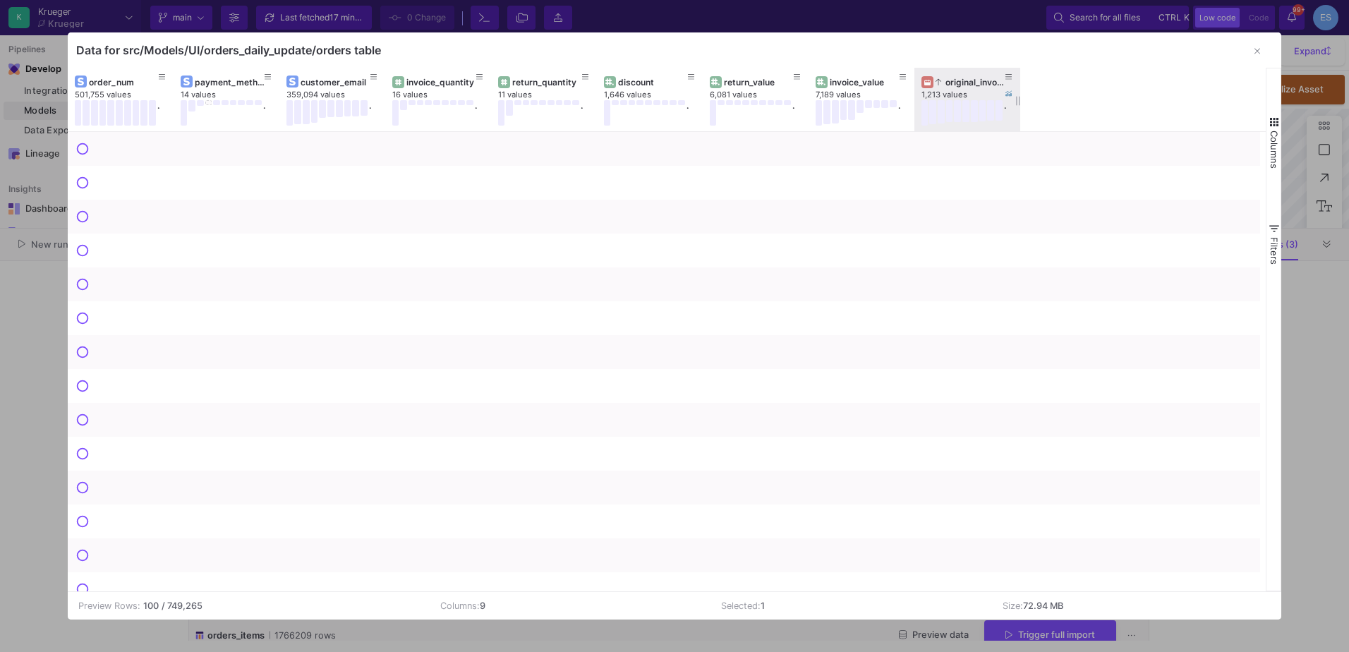
click at [973, 83] on div "original_invoice_date" at bounding box center [971, 82] width 70 height 11
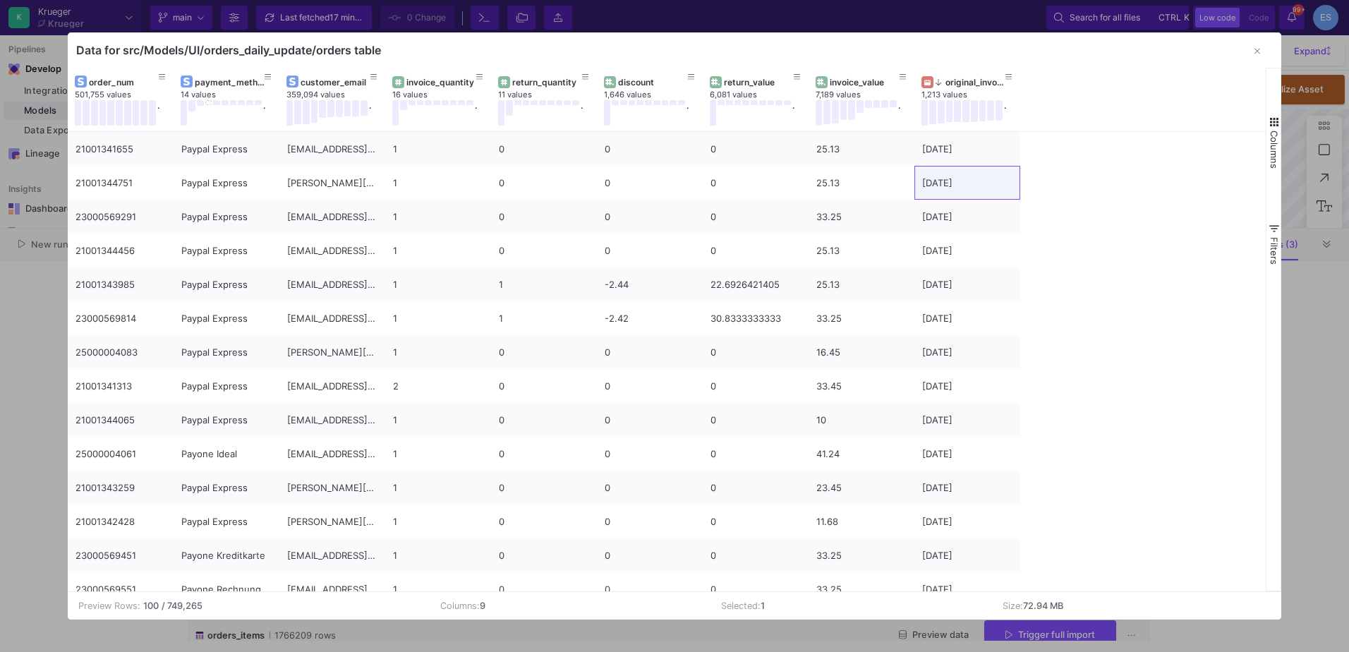
click at [1277, 119] on span "button" at bounding box center [1274, 122] width 13 height 13
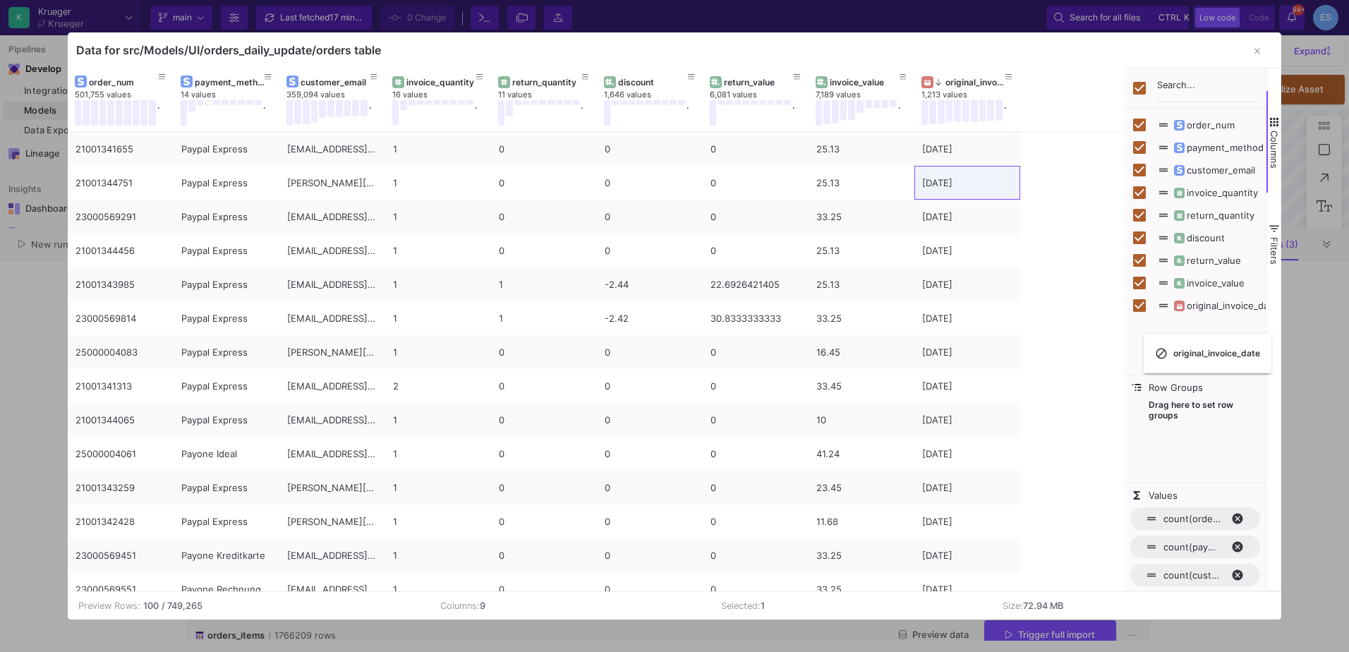
checkbox input "false"
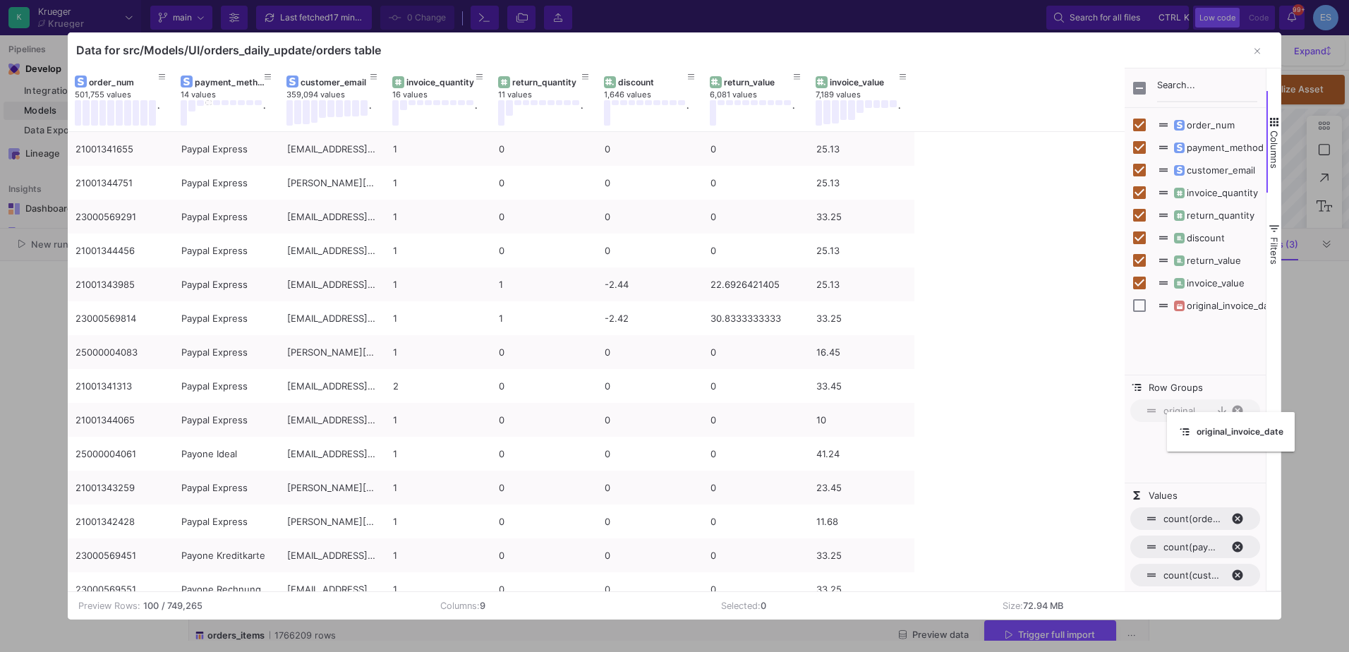
drag, startPoint x: 953, startPoint y: 84, endPoint x: 1174, endPoint y: 421, distance: 402.7
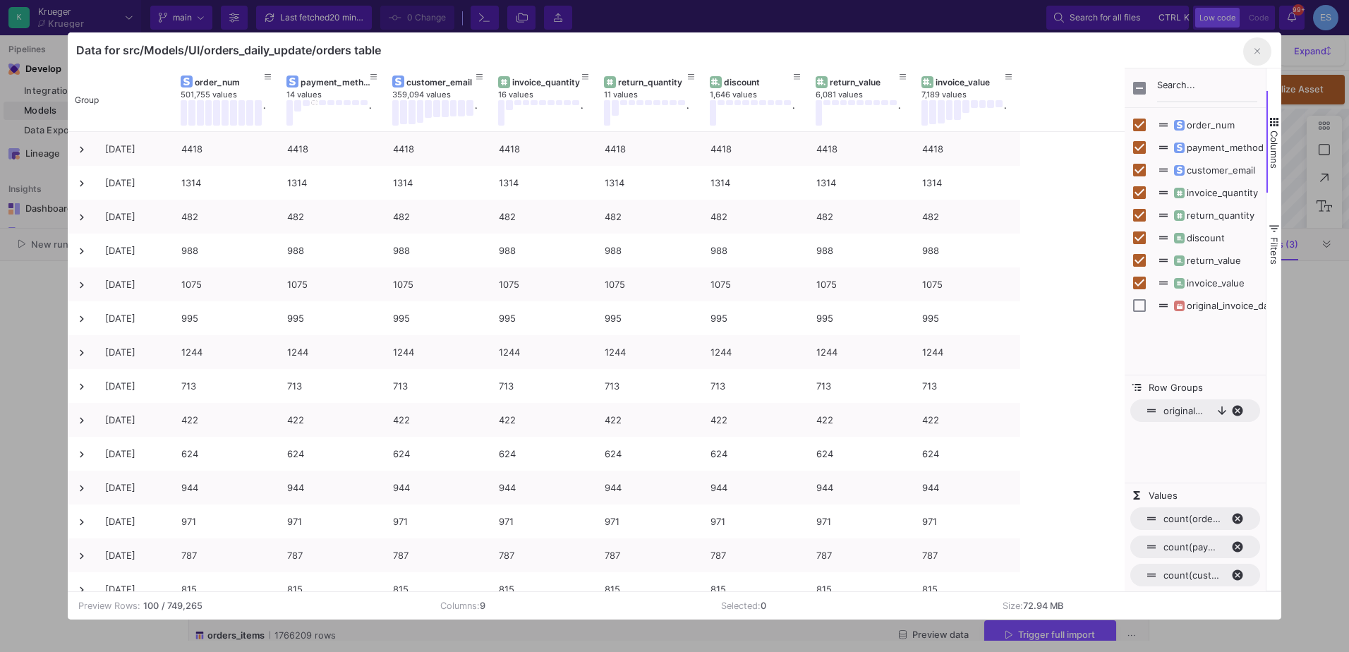
click at [1255, 54] on icon "button" at bounding box center [1258, 51] width 6 height 9
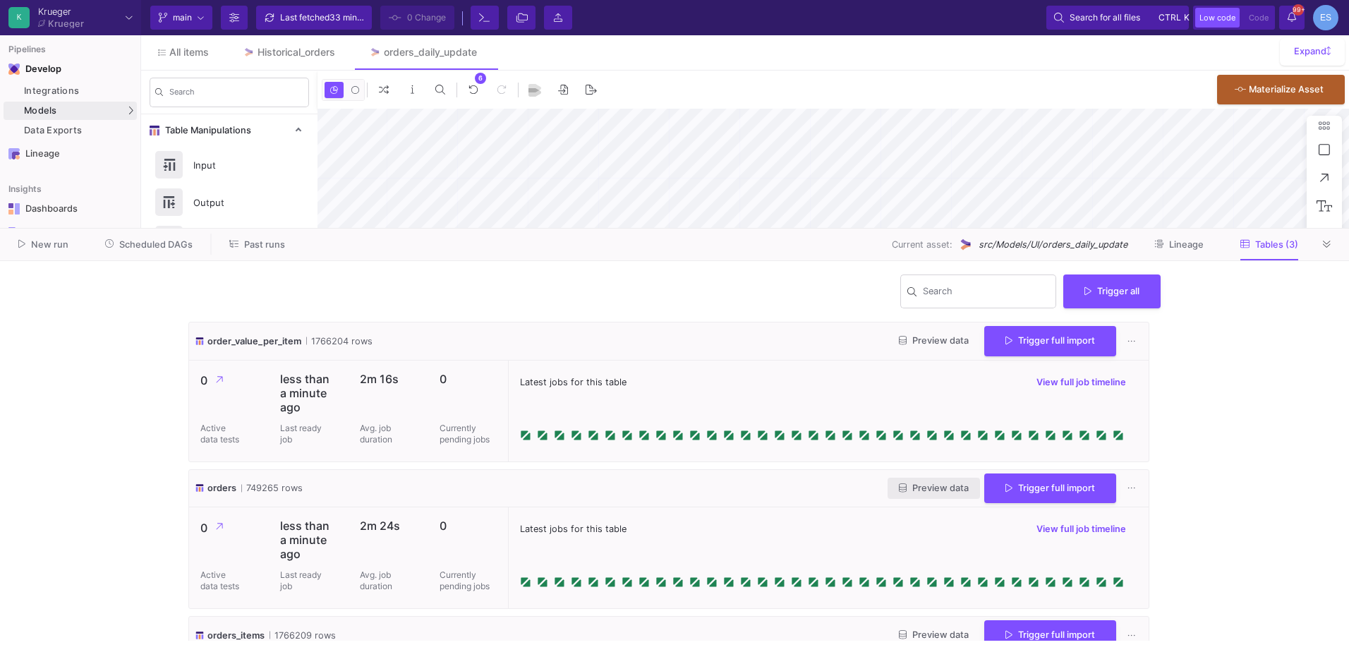
click at [910, 479] on button "Preview data" at bounding box center [934, 489] width 92 height 22
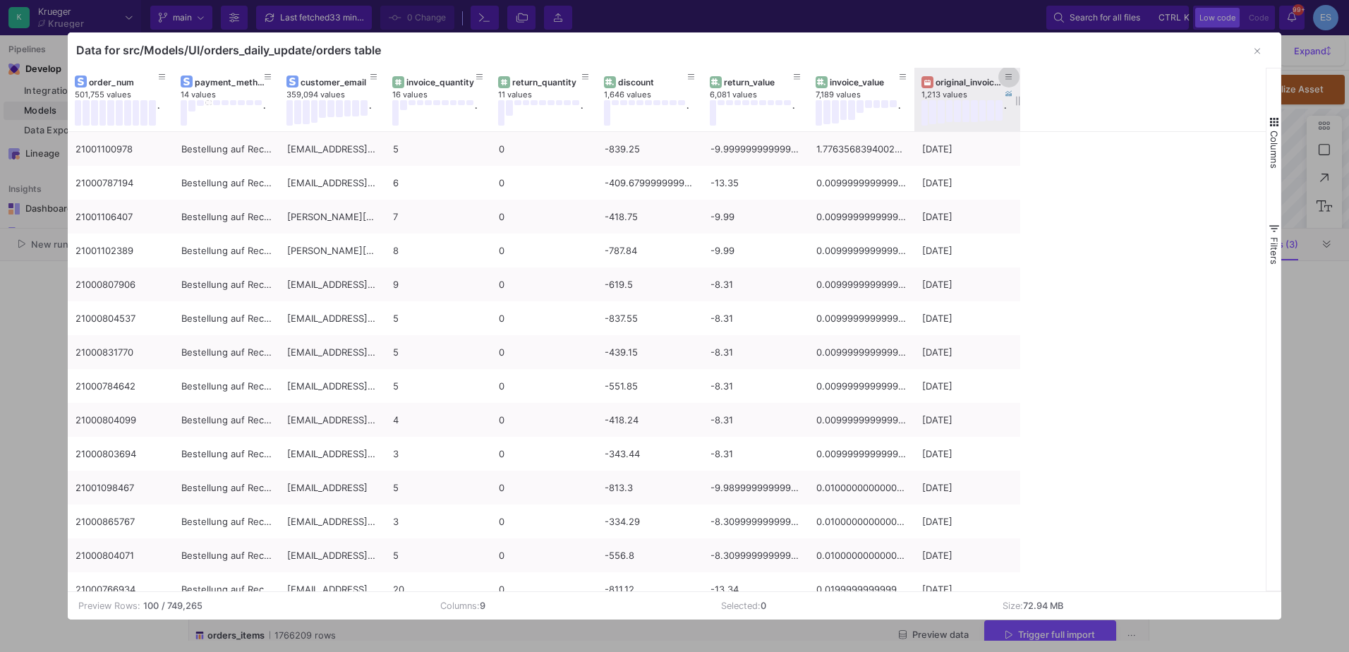
click at [1008, 73] on icon at bounding box center [1009, 77] width 7 height 8
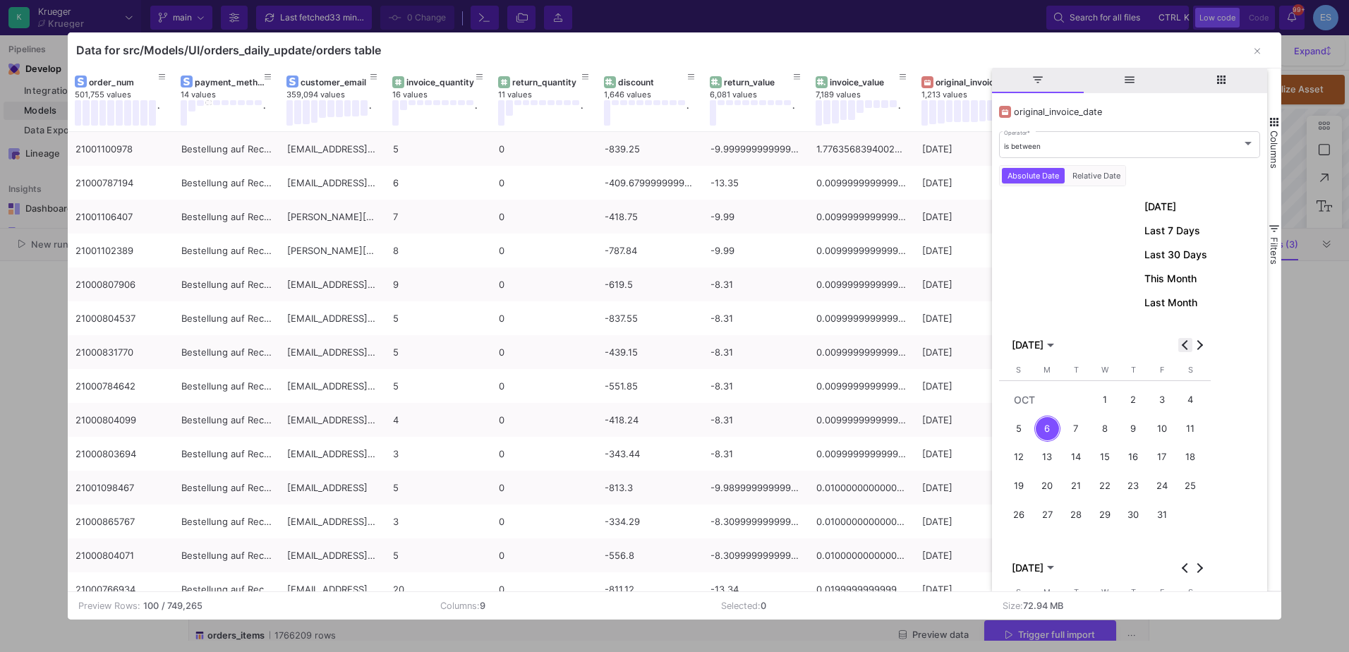
click at [1182, 344] on button "Previous month" at bounding box center [1186, 345] width 14 height 14
click at [1191, 342] on span "Previous month" at bounding box center [1186, 345] width 14 height 14
click at [1155, 392] on div "1" at bounding box center [1162, 400] width 26 height 26
click at [1015, 545] on div "31" at bounding box center [1019, 543] width 26 height 26
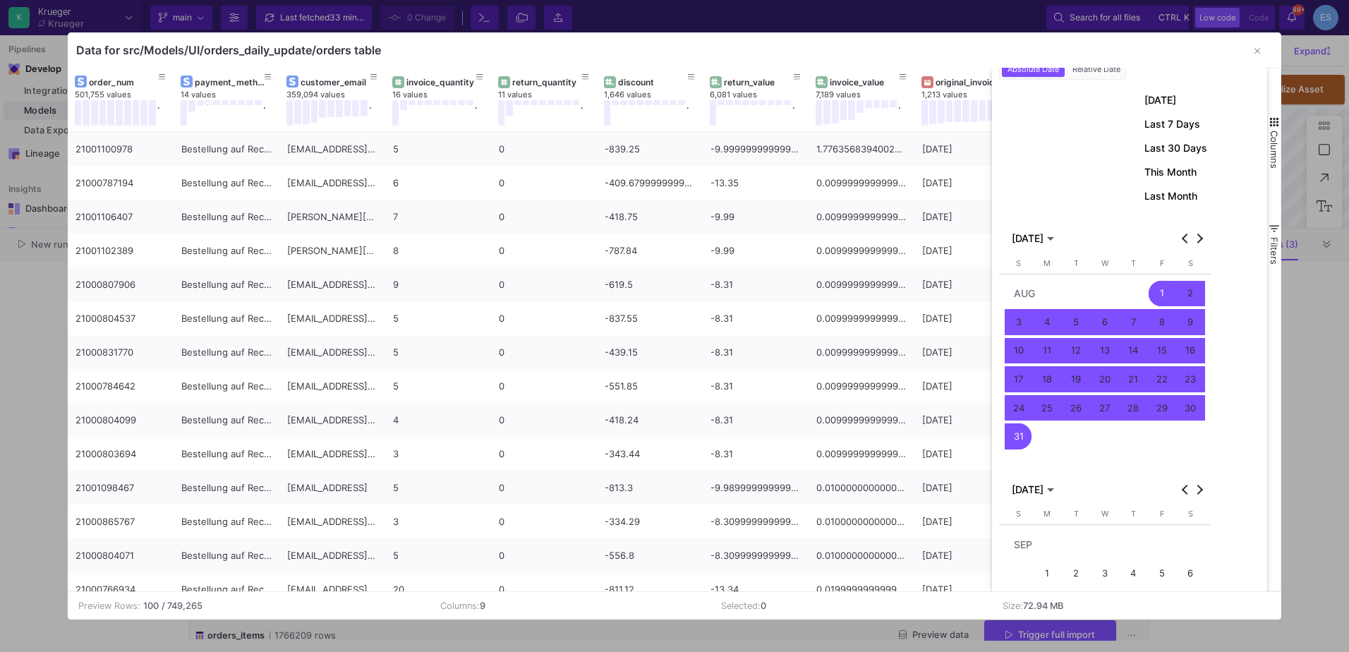
scroll to position [321, 0]
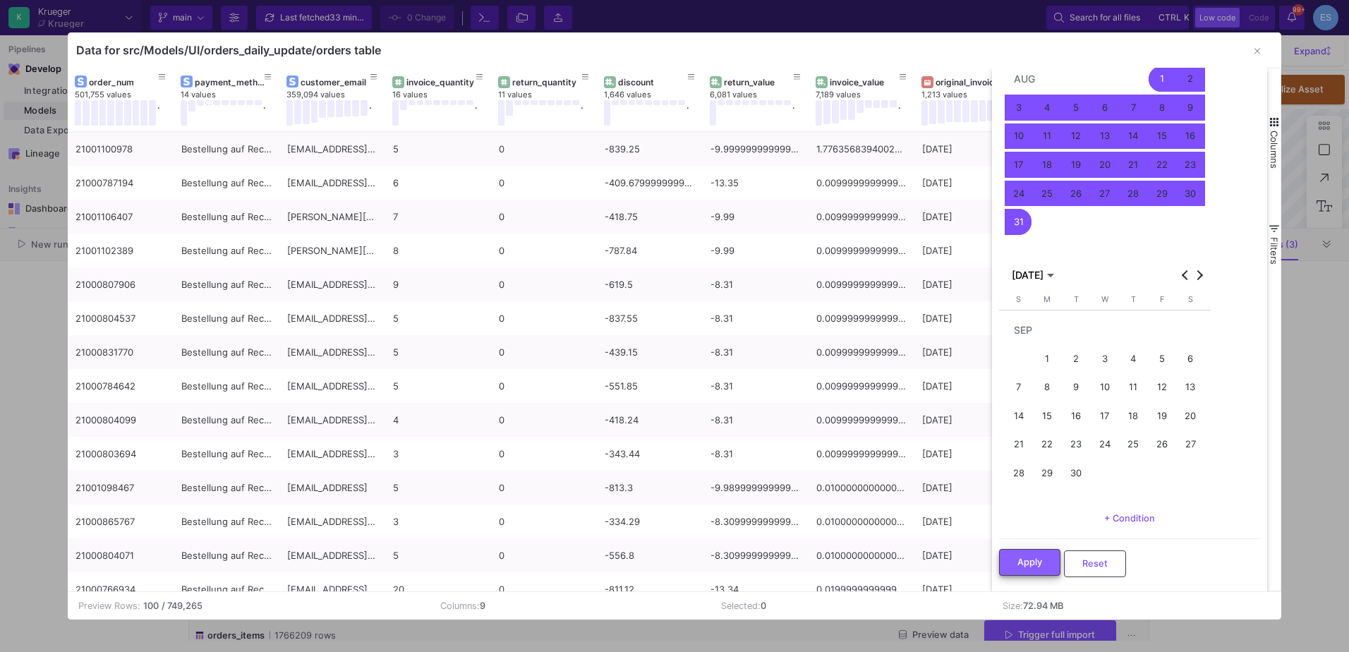
click at [1051, 562] on button "Apply" at bounding box center [1029, 562] width 61 height 27
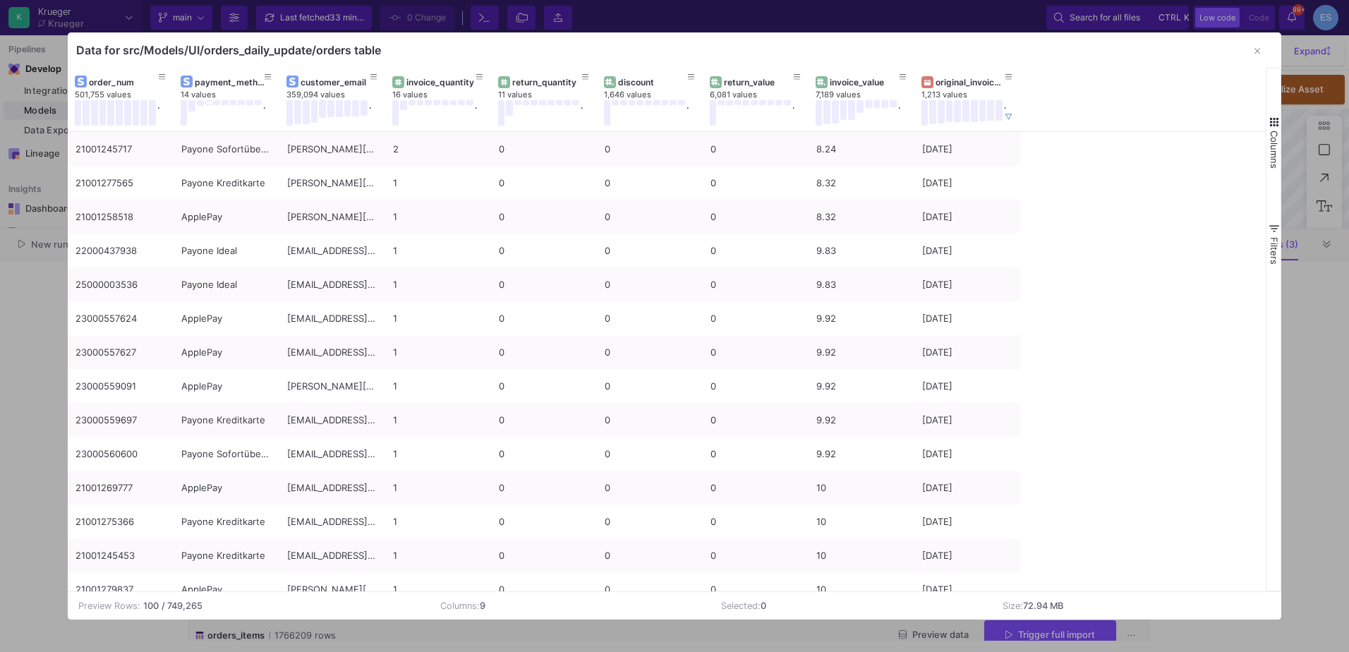
click at [1270, 138] on span "Columns" at bounding box center [1274, 150] width 11 height 38
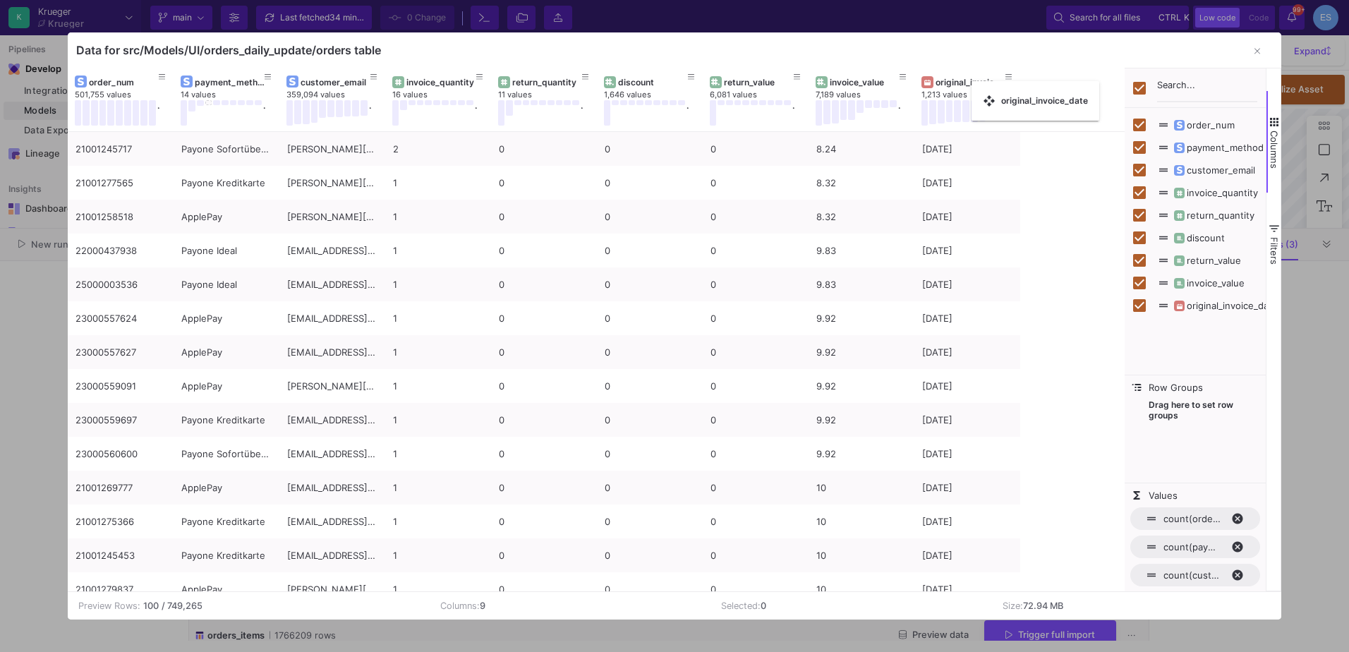
drag, startPoint x: 965, startPoint y: 81, endPoint x: 979, endPoint y: 90, distance: 16.5
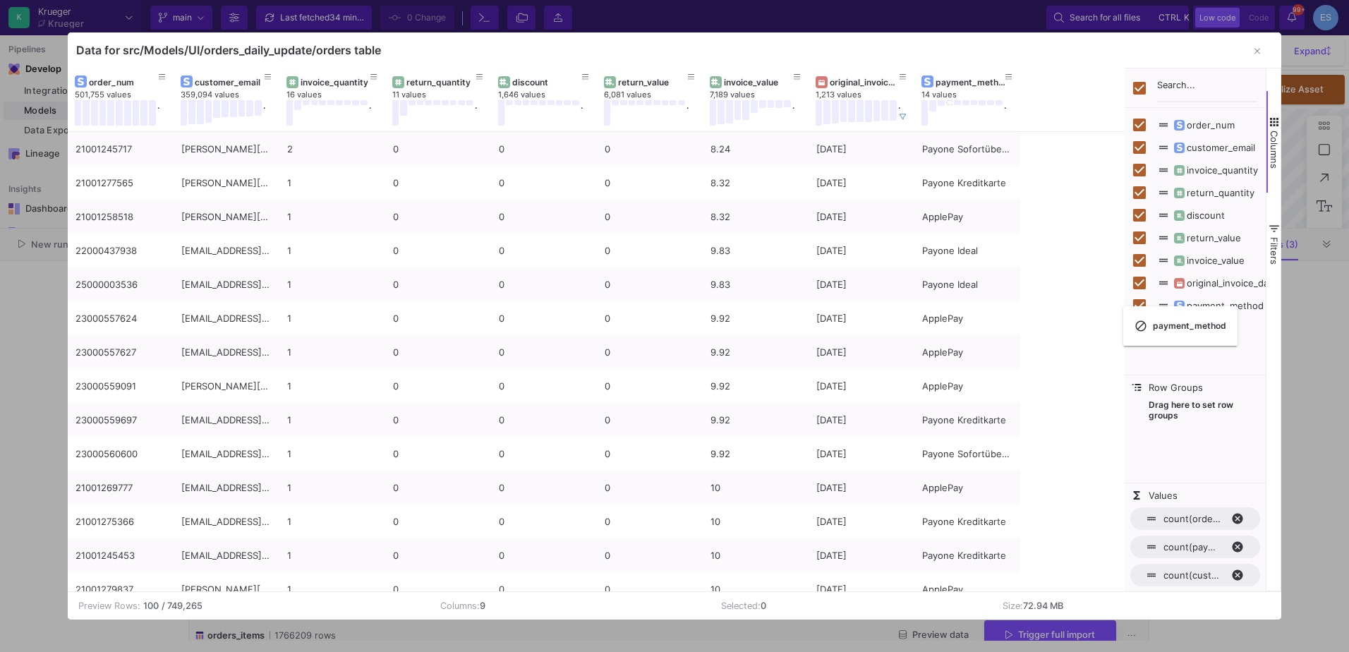
checkbox input "false"
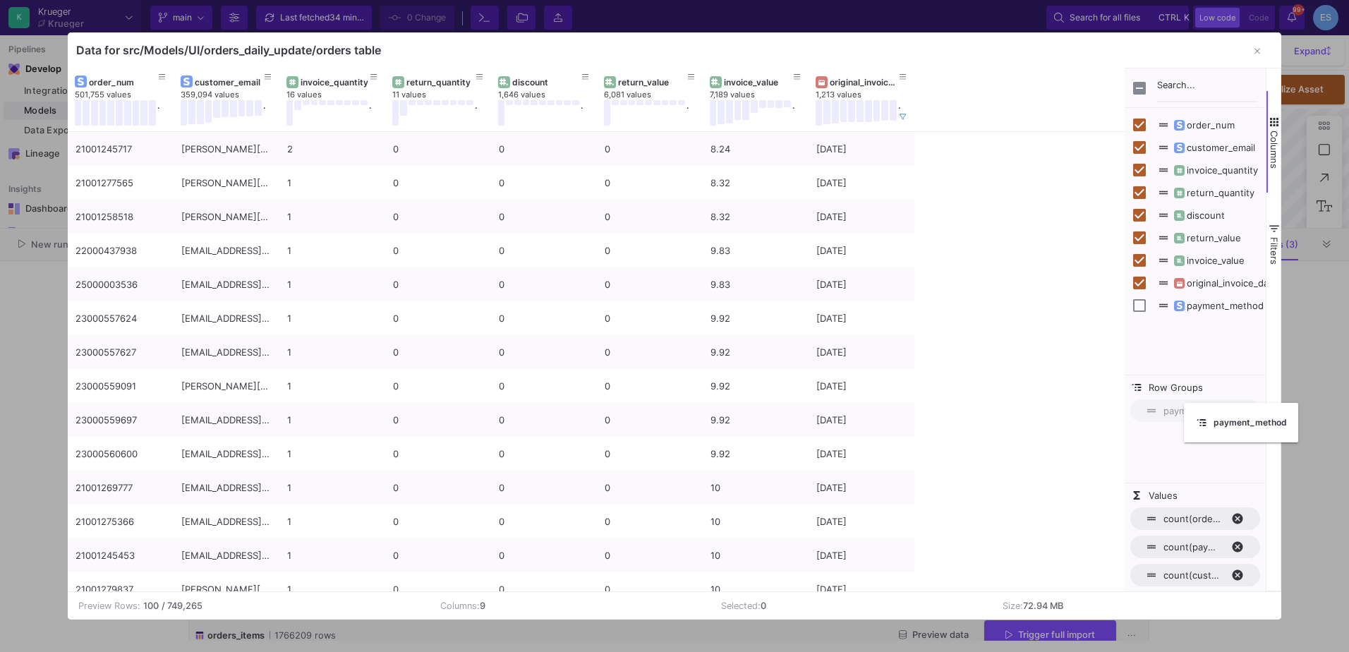
drag, startPoint x: 218, startPoint y: 76, endPoint x: 1191, endPoint y: 411, distance: 1029.4
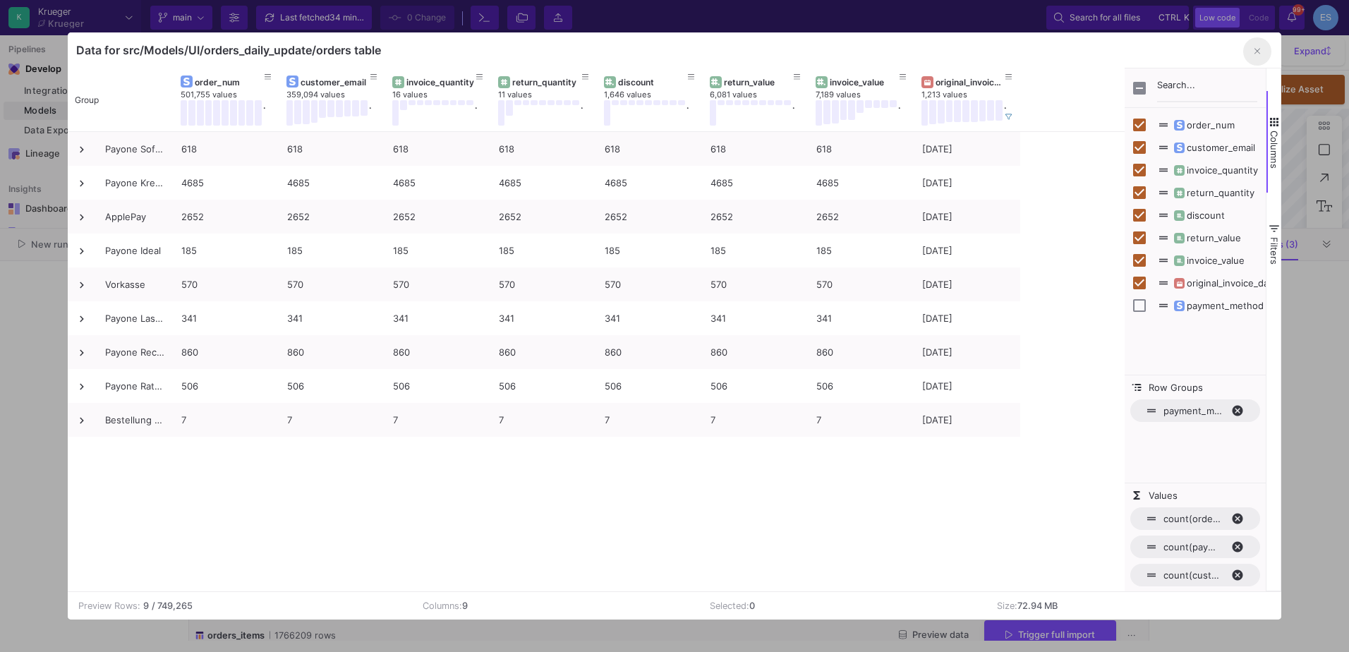
click at [1258, 52] on icon "button" at bounding box center [1258, 51] width 6 height 9
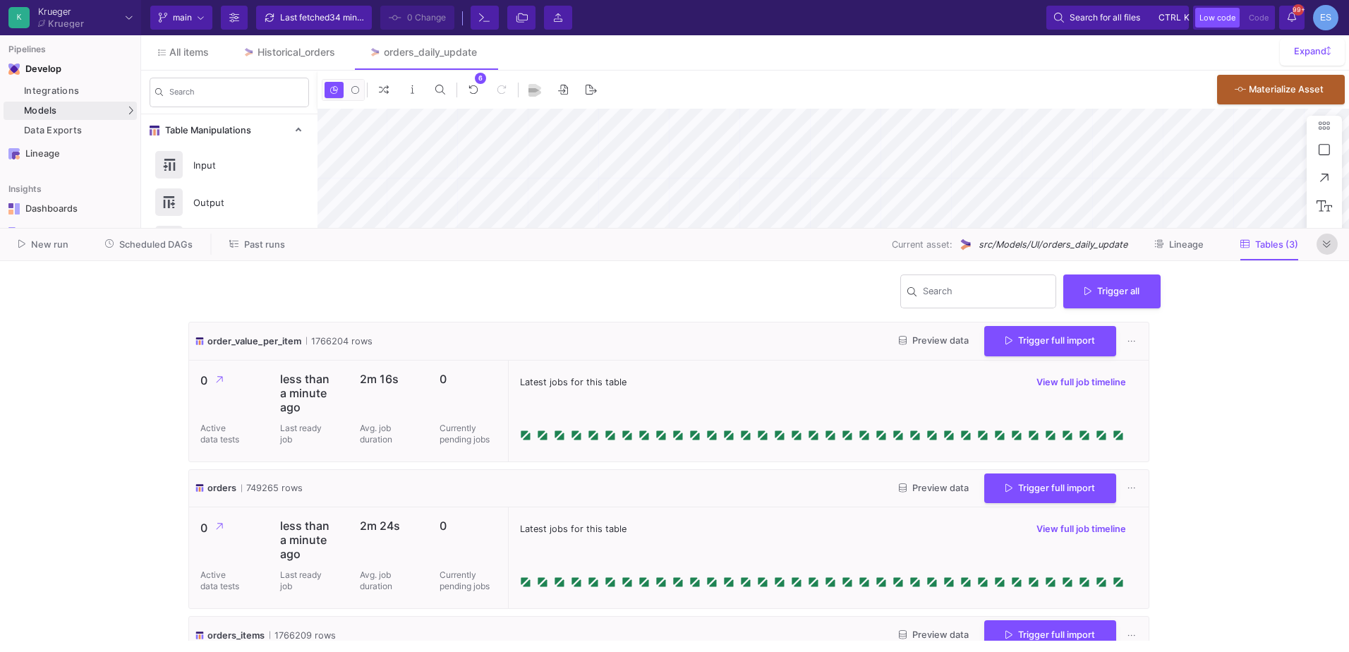
click at [1324, 248] on icon at bounding box center [1327, 244] width 8 height 9
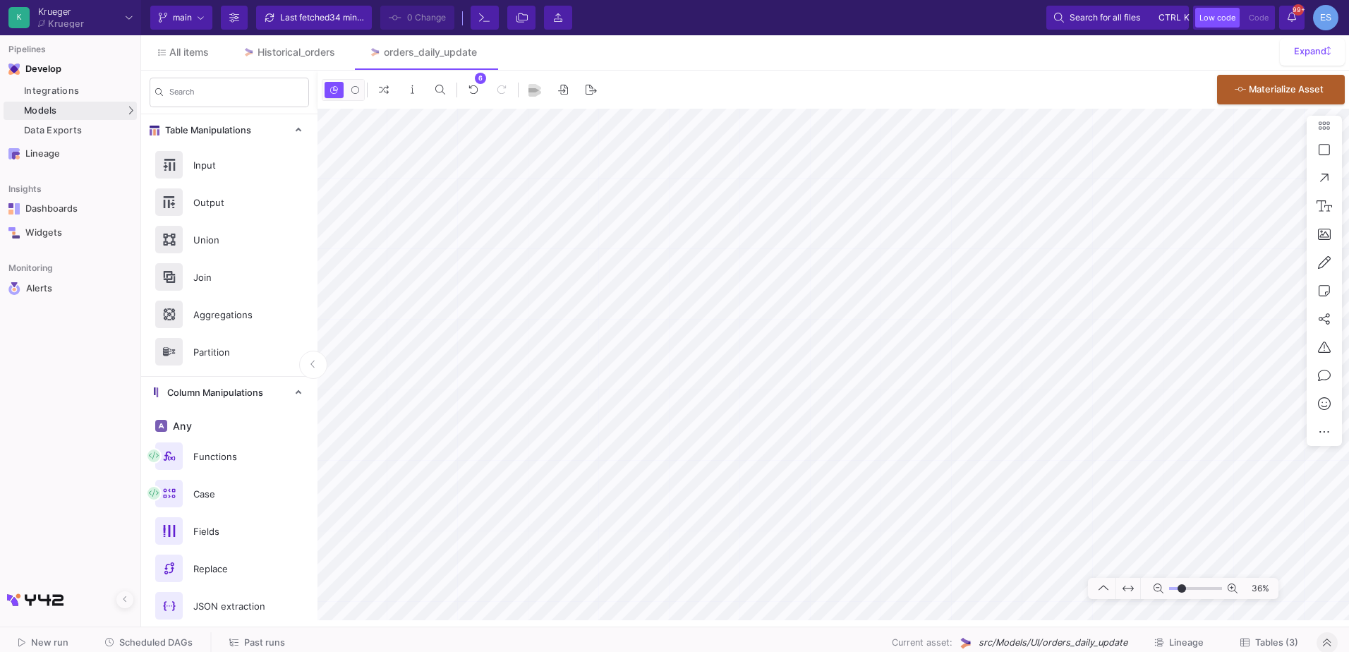
click at [1309, 383] on div "36%" at bounding box center [834, 365] width 1032 height 512
click at [183, 440] on mat-sidenav-container "Search Table Manipulations Input Output Union Join Aggregations Partition Colum…" at bounding box center [745, 346] width 1208 height 550
click at [229, 536] on div "Fields" at bounding box center [233, 531] width 97 height 21
drag, startPoint x: 1184, startPoint y: 586, endPoint x: 1176, endPoint y: 587, distance: 8.5
click at [1176, 587] on input "range" at bounding box center [1195, 589] width 53 height 18
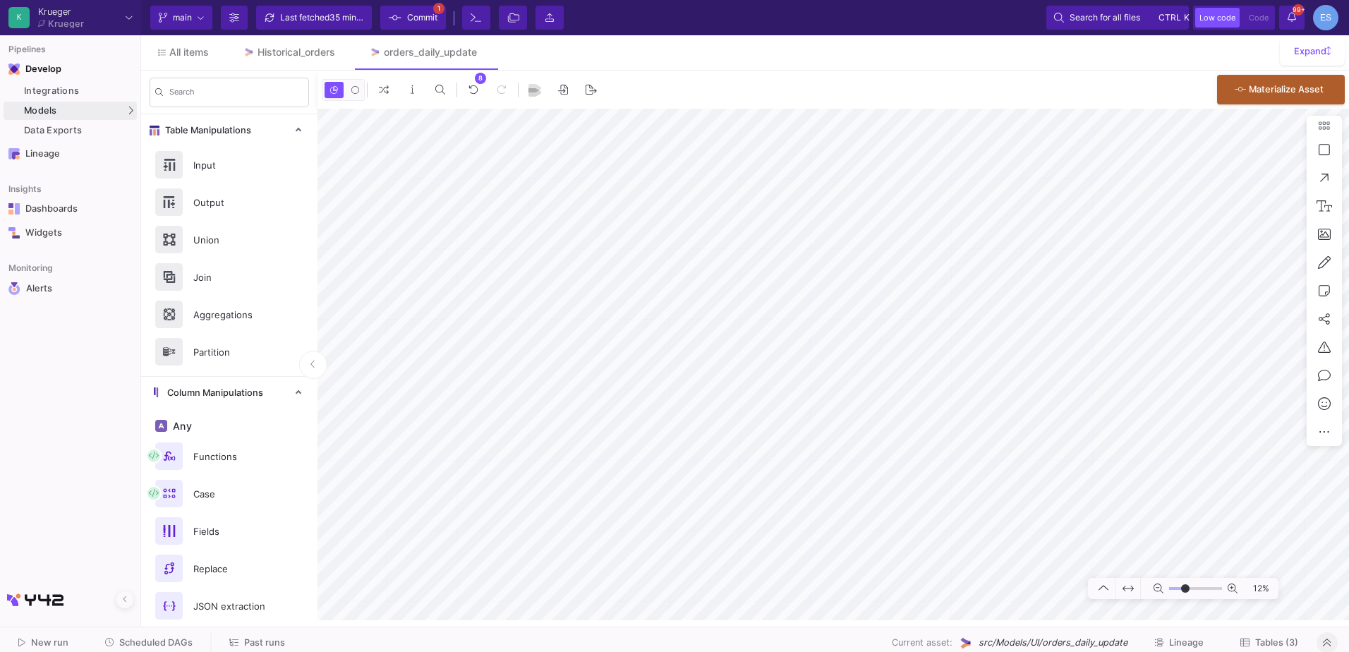
drag, startPoint x: 1179, startPoint y: 587, endPoint x: 1186, endPoint y: 589, distance: 7.2
type input "-10"
click at [1186, 589] on input "range" at bounding box center [1195, 589] width 53 height 18
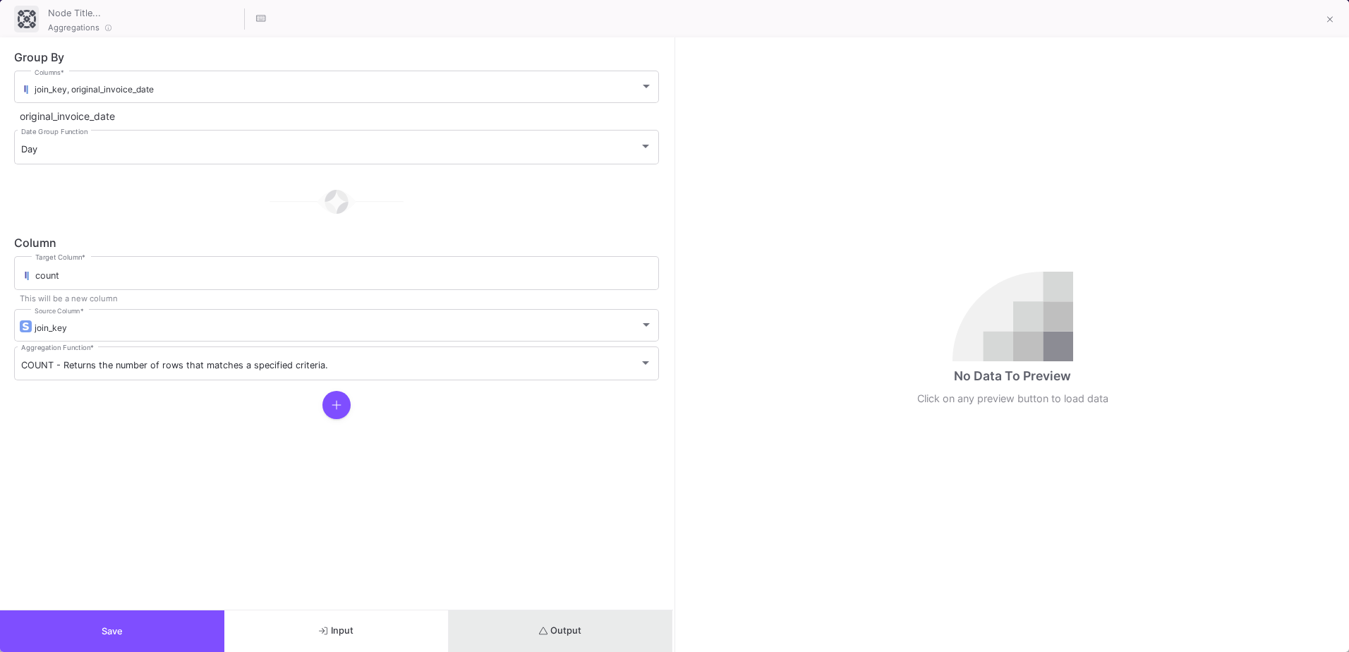
click at [570, 625] on span "Output" at bounding box center [560, 630] width 43 height 11
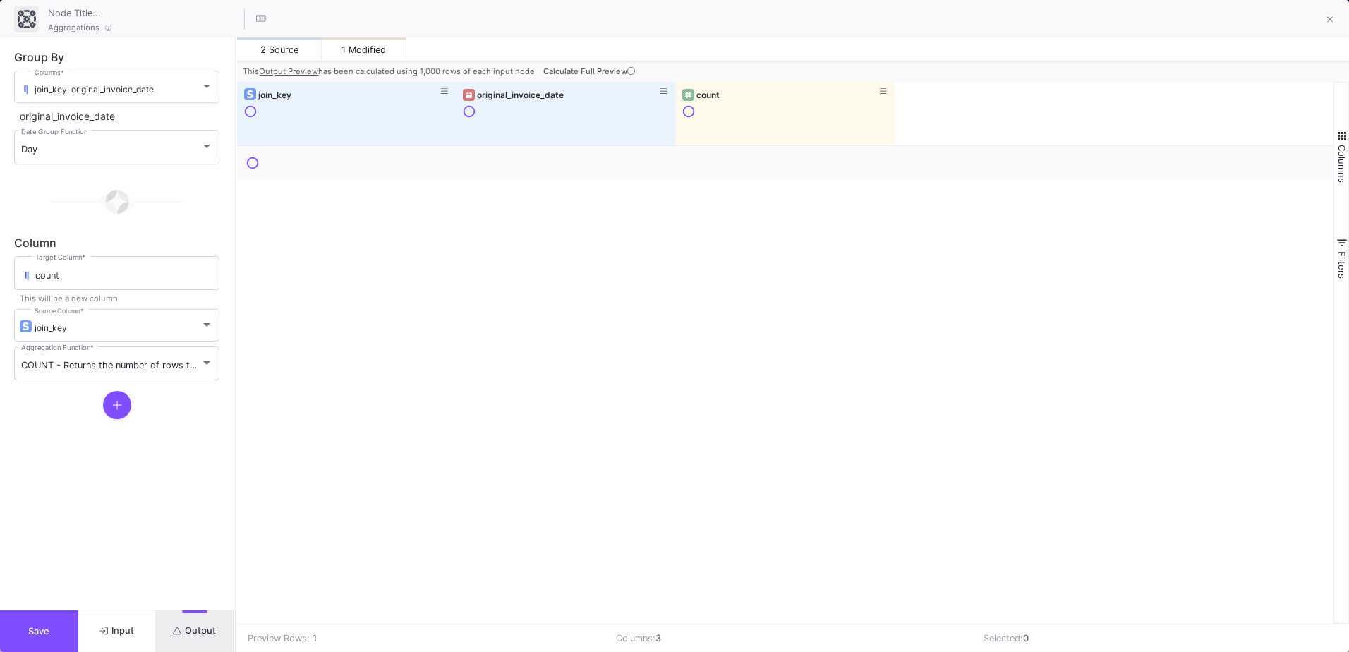
drag, startPoint x: 673, startPoint y: 411, endPoint x: 234, endPoint y: 399, distance: 439.2
click at [234, 399] on div at bounding box center [236, 344] width 4 height 615
click at [631, 71] on icon at bounding box center [631, 71] width 8 height 8
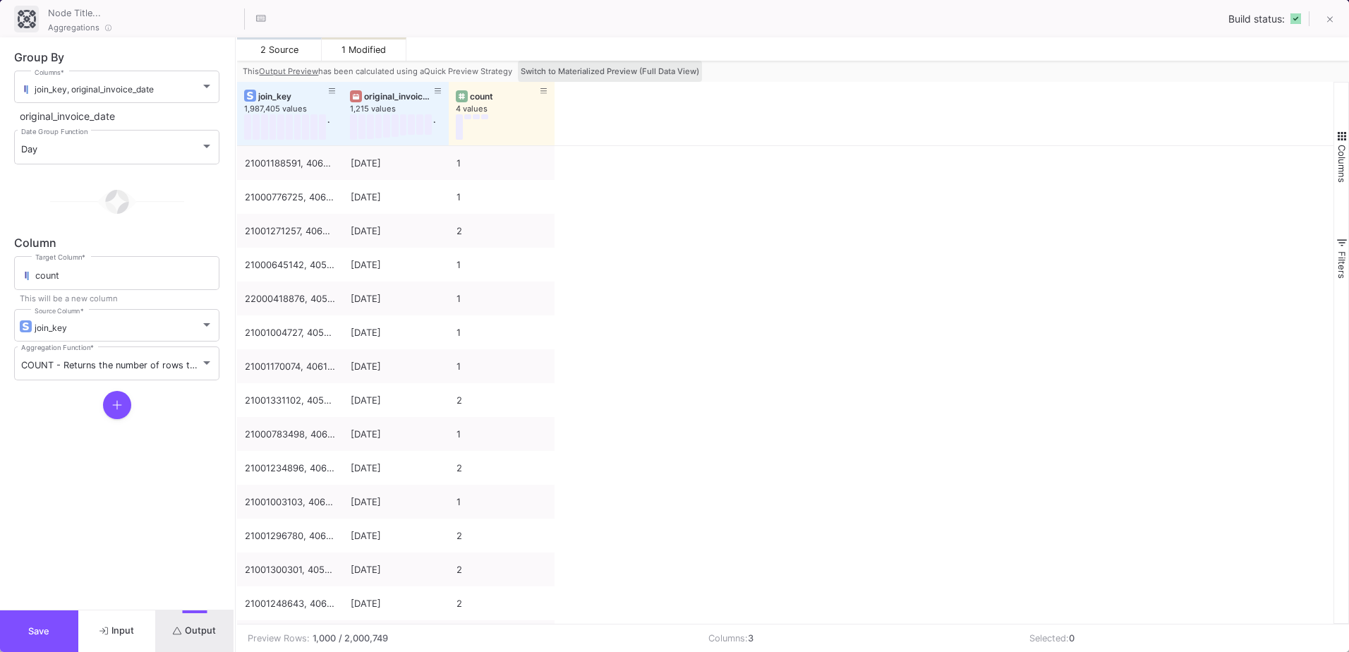
click at [645, 64] on button "Switch to Materialized Preview (Full Data View)" at bounding box center [610, 71] width 184 height 21
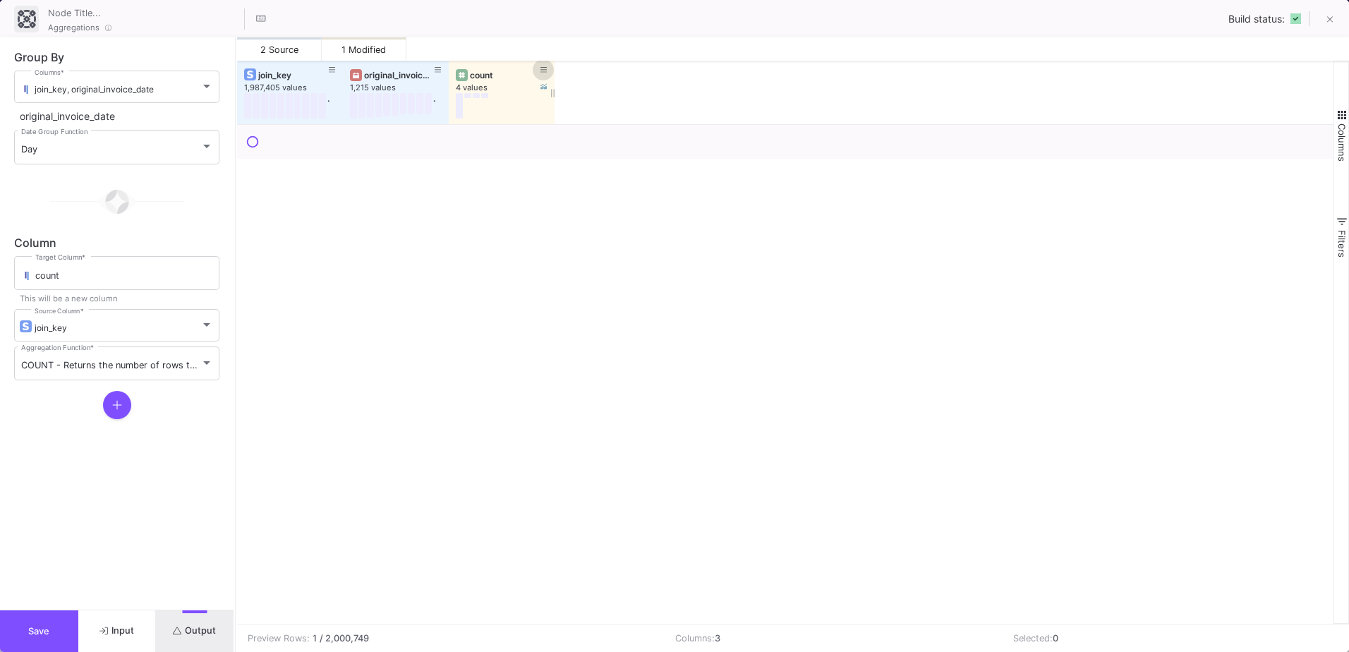
click at [549, 68] on button at bounding box center [543, 69] width 21 height 21
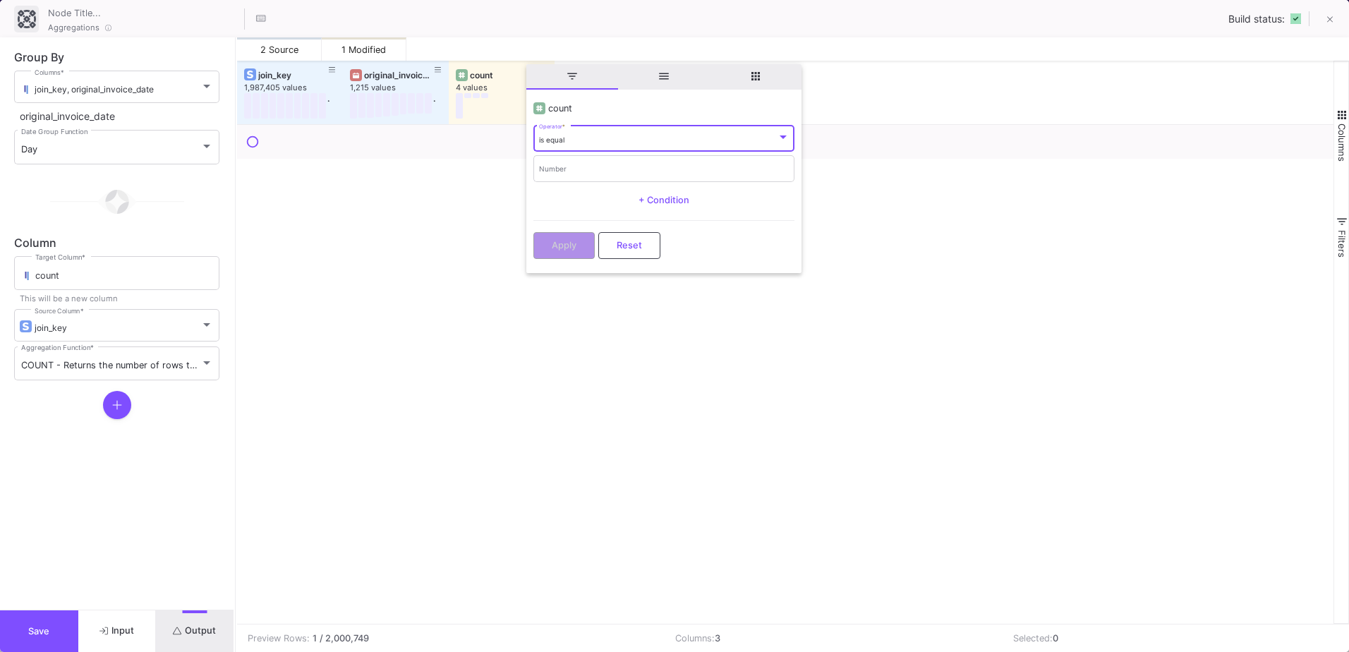
click at [596, 137] on div "is equal" at bounding box center [658, 140] width 238 height 9
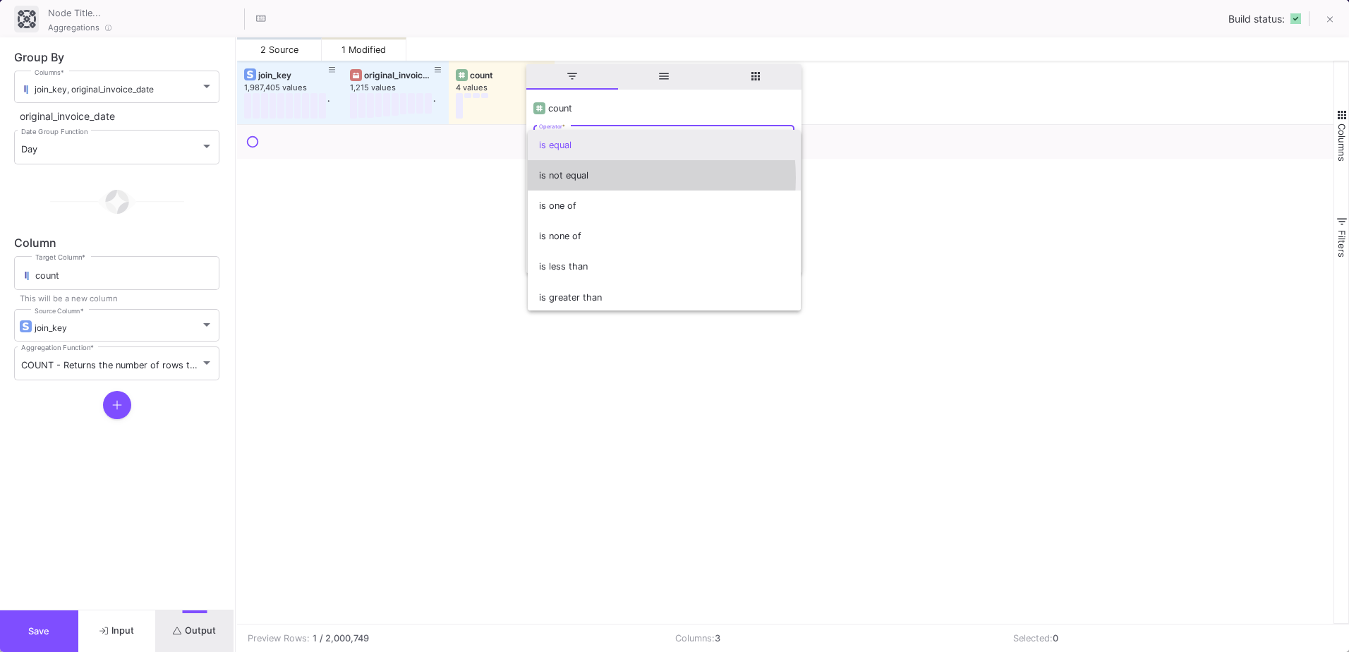
click at [594, 178] on span "is not equal" at bounding box center [664, 175] width 251 height 30
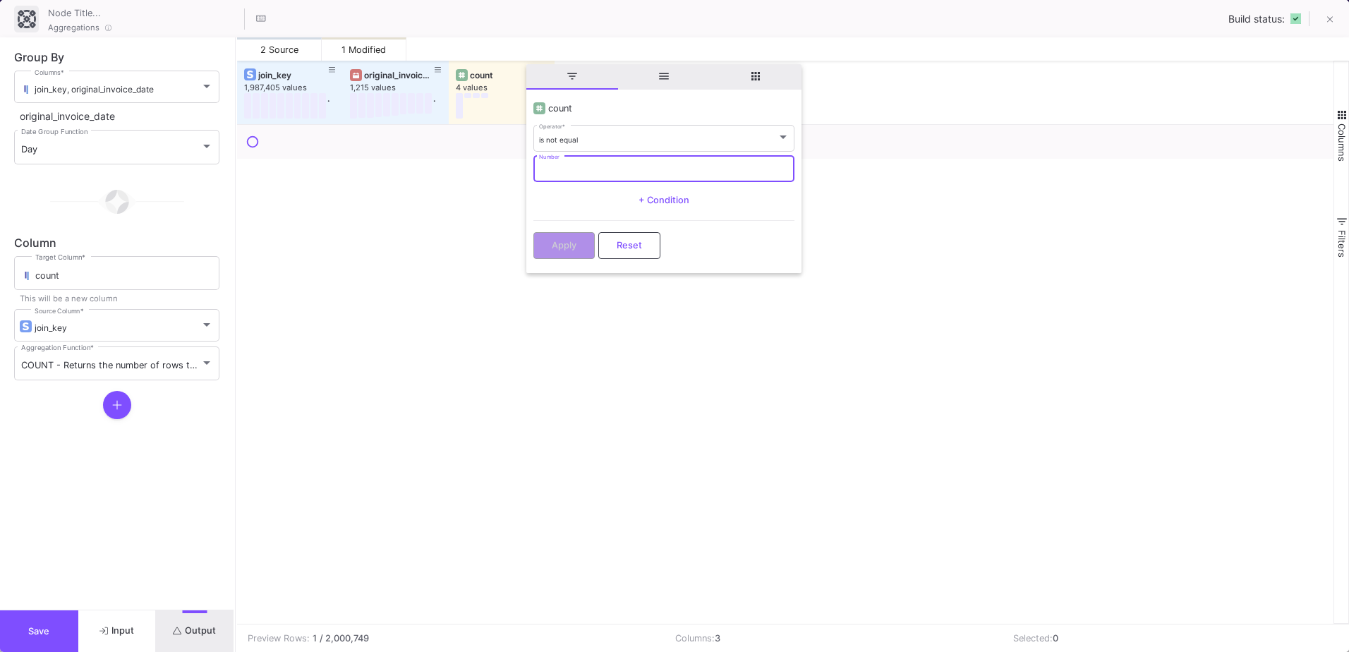
click at [588, 170] on input "Number" at bounding box center [664, 170] width 251 height 9
type input "1"
click at [557, 245] on span "Apply" at bounding box center [564, 244] width 25 height 11
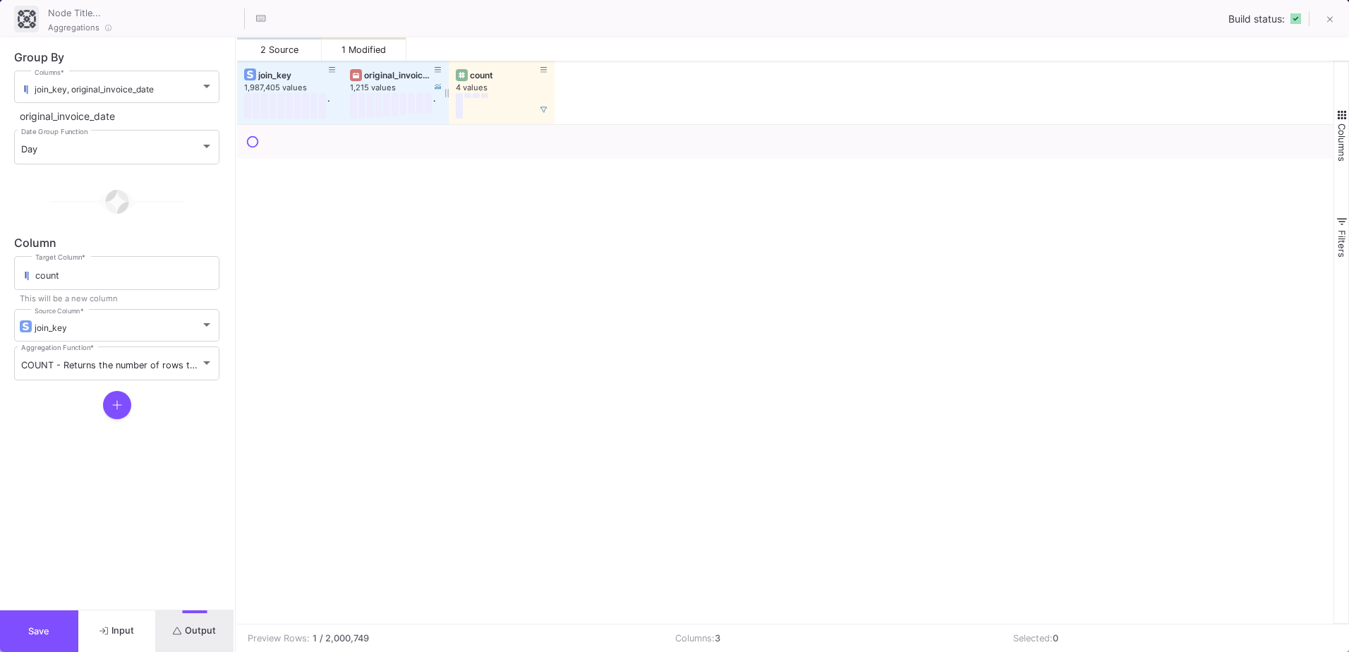
click at [401, 70] on div "original_invoice_date" at bounding box center [399, 75] width 70 height 11
click at [1344, 119] on span "button" at bounding box center [1342, 115] width 13 height 13
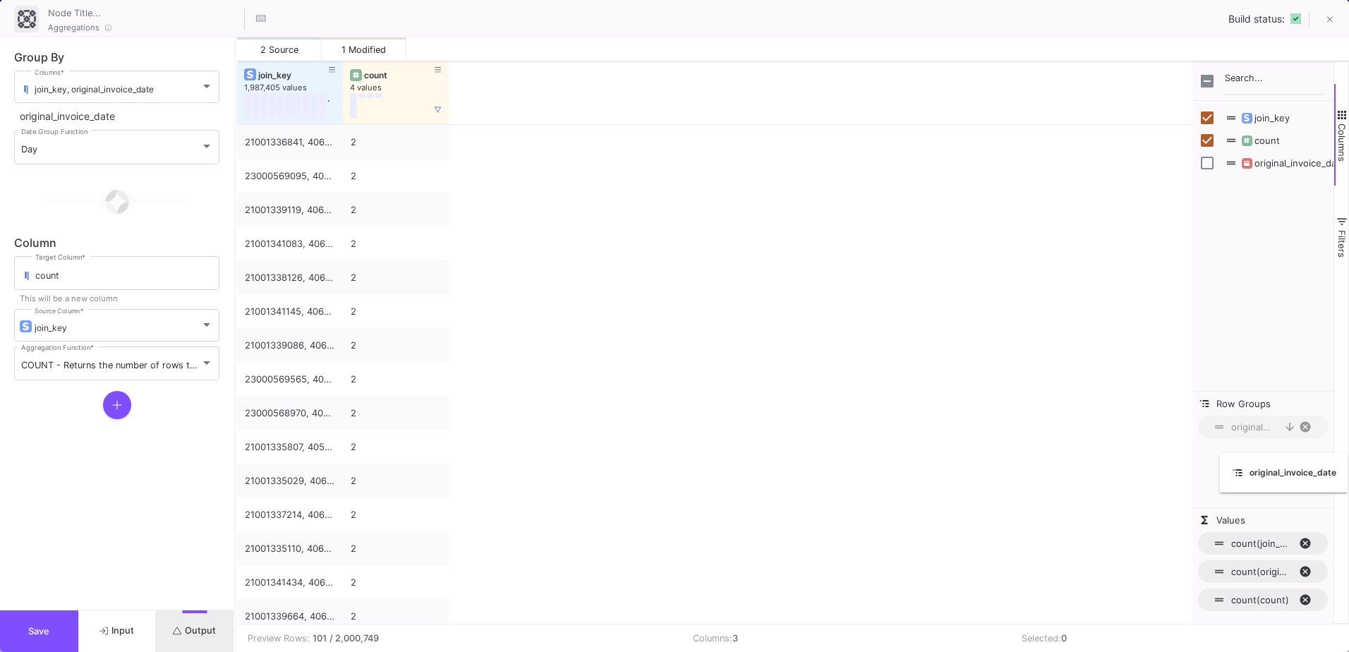
drag, startPoint x: 375, startPoint y: 69, endPoint x: 1268, endPoint y: 462, distance: 975.9
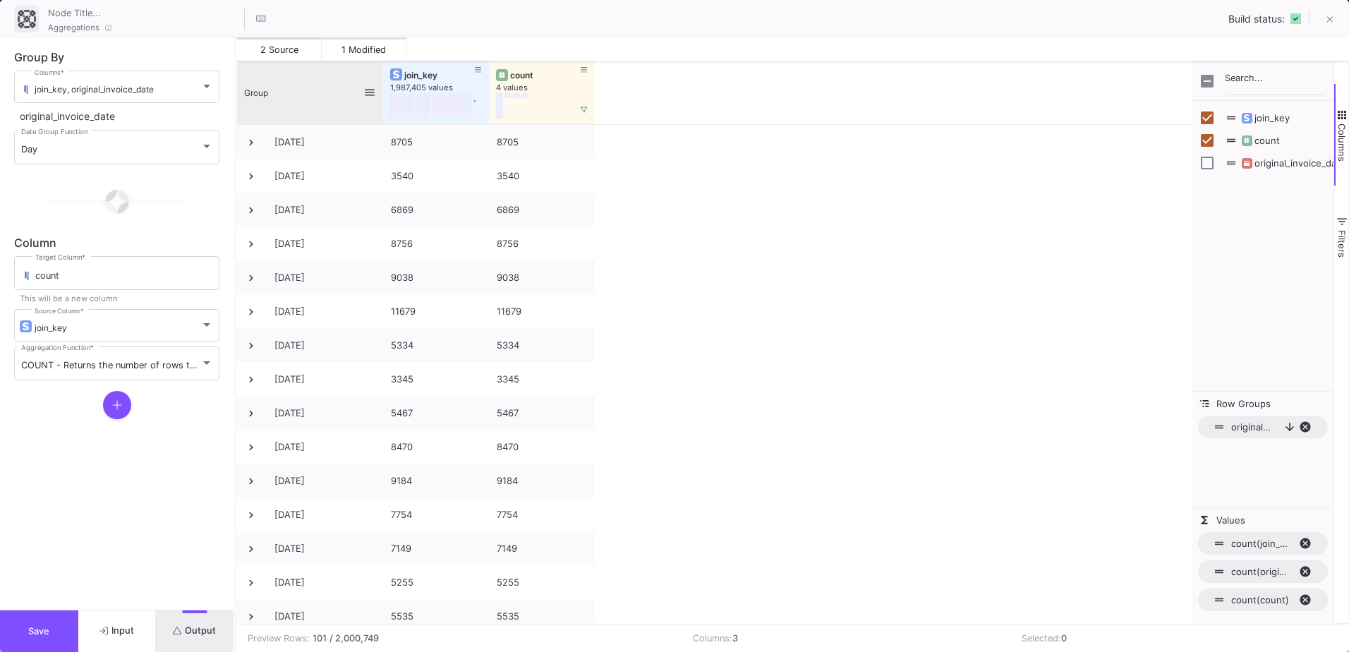
drag, startPoint x: 342, startPoint y: 73, endPoint x: 382, endPoint y: 92, distance: 44.5
click at [382, 92] on div at bounding box center [383, 93] width 6 height 64
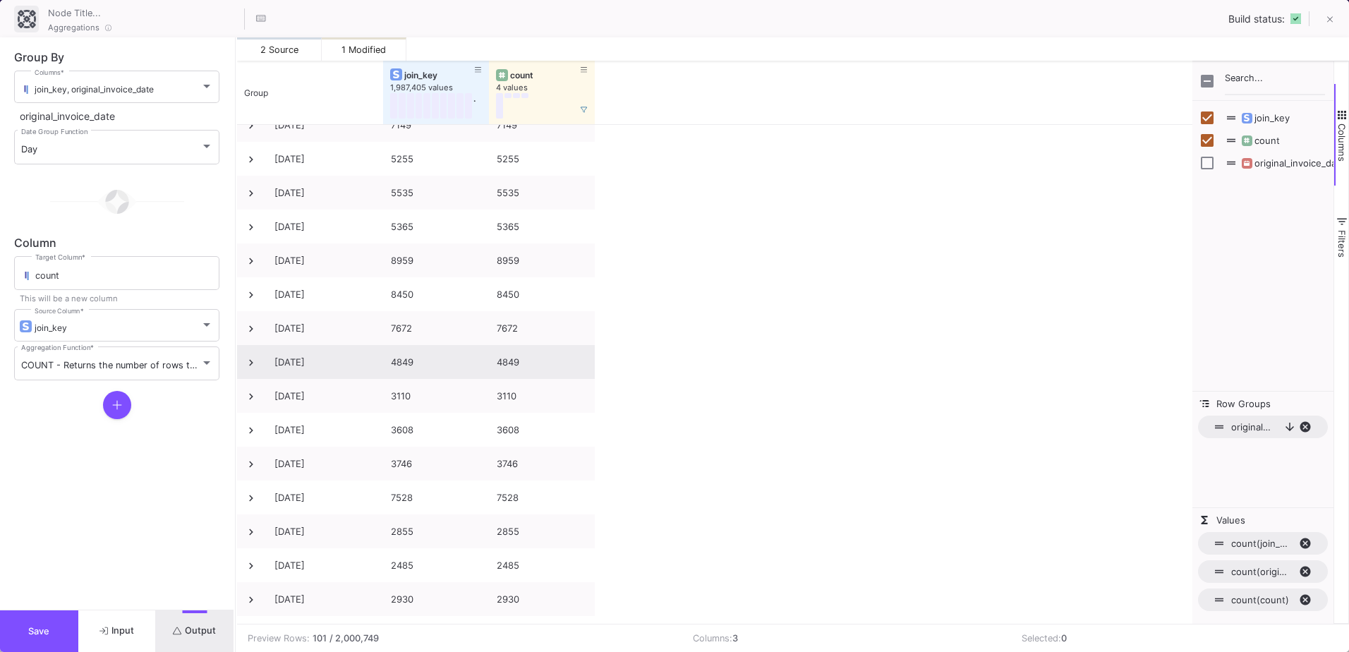
scroll to position [494, 0]
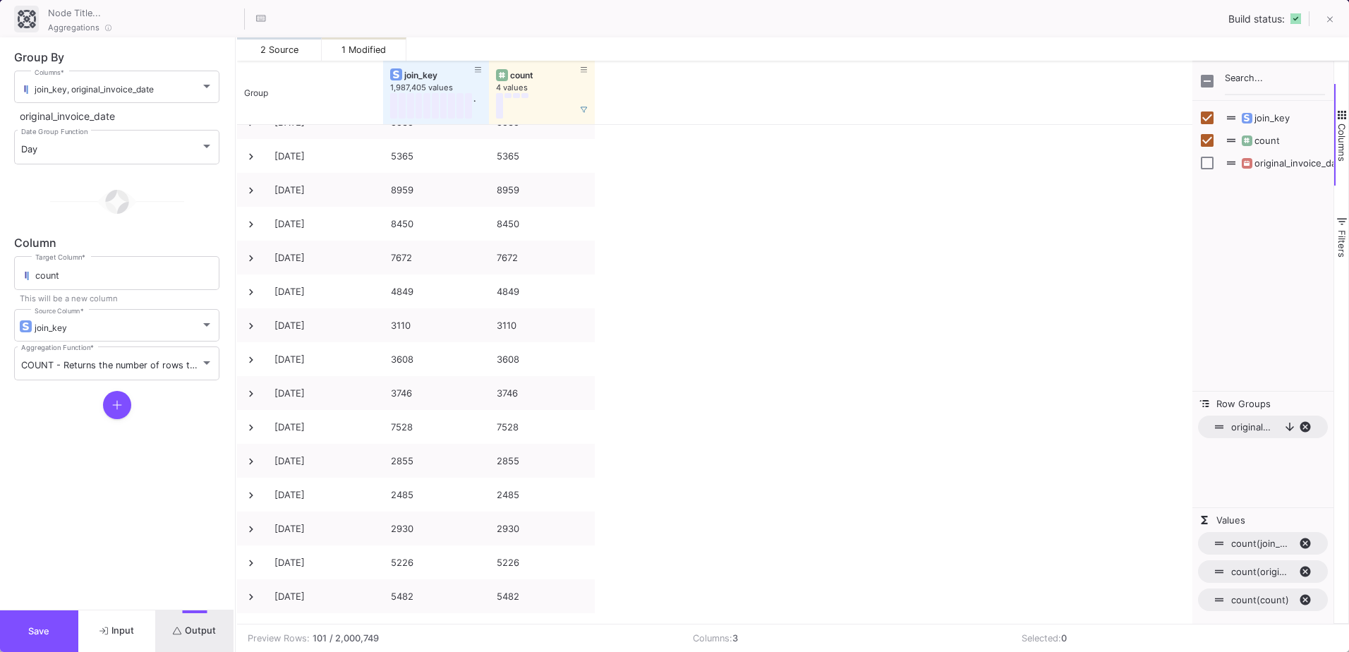
click at [1311, 426] on span "original_invoice_date, descending. Press ENTER to sort. Press DELETE to remove" at bounding box center [1310, 427] width 23 height 13
checkbox input "true"
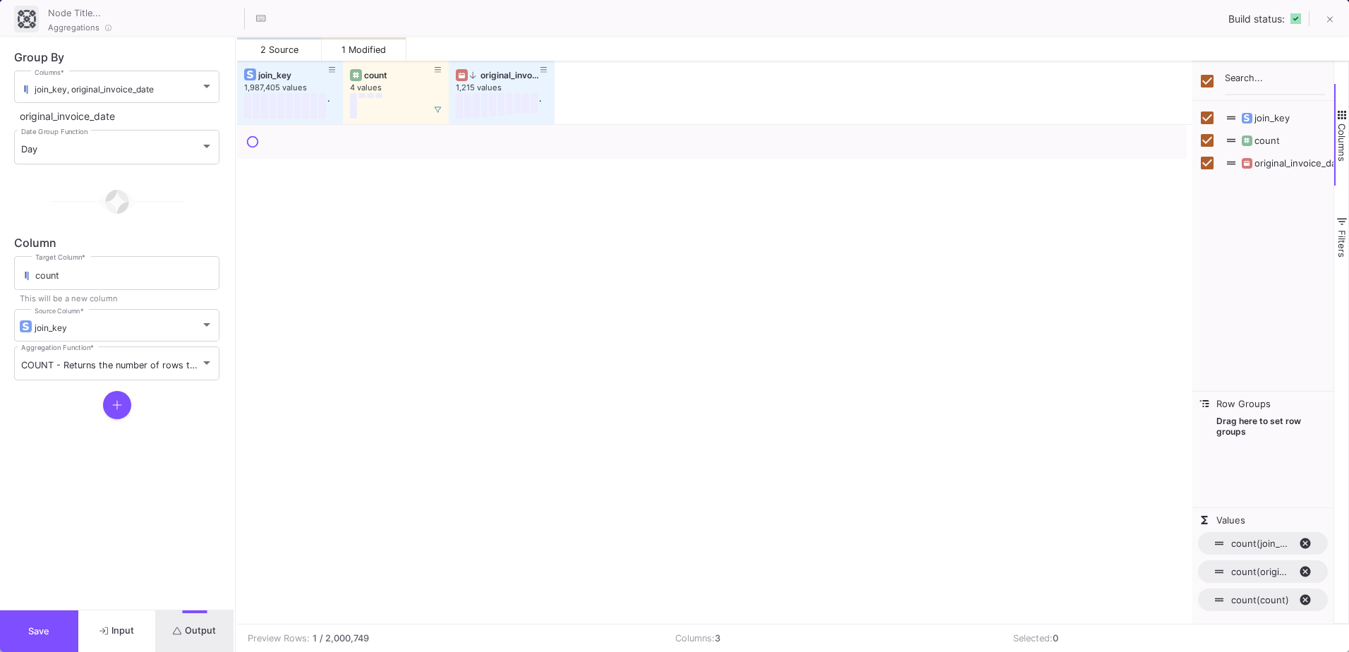
scroll to position [0, 0]
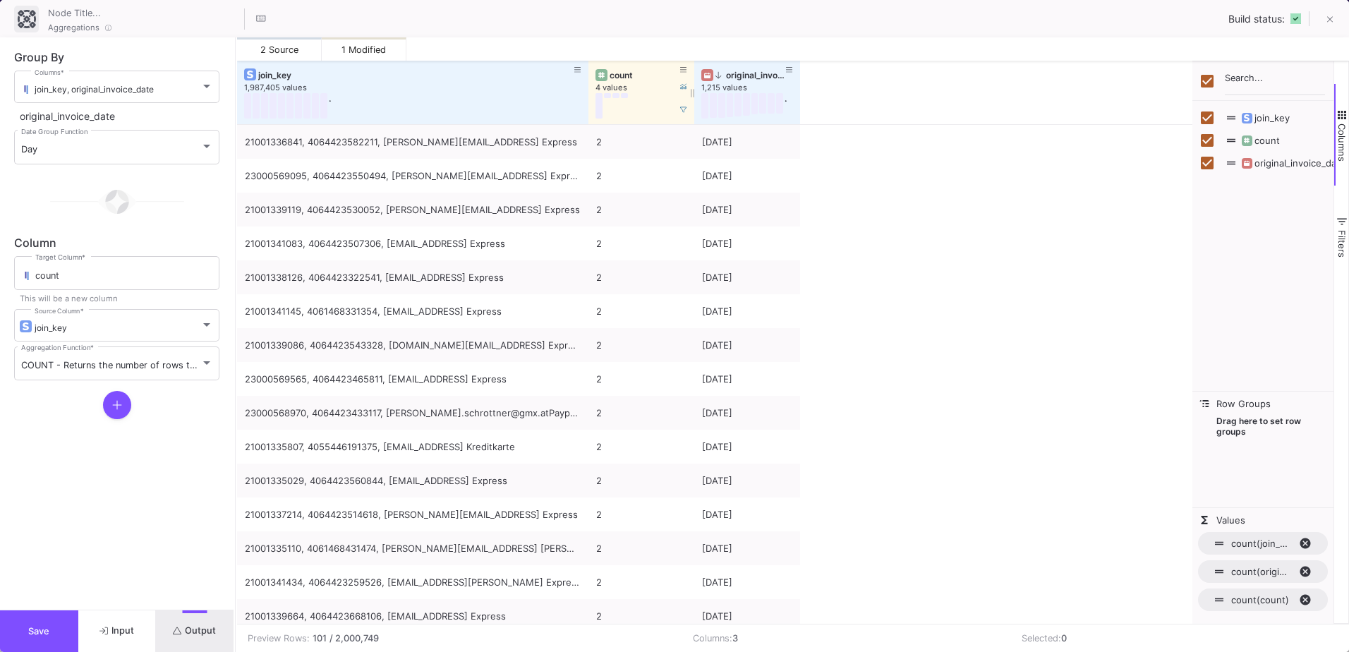
drag, startPoint x: 340, startPoint y: 71, endPoint x: 648, endPoint y: 112, distance: 310.3
click at [677, 107] on div "join_key 1,987,405 values . count 4 values original_invoice_date 1,215 values ." at bounding box center [518, 93] width 563 height 64
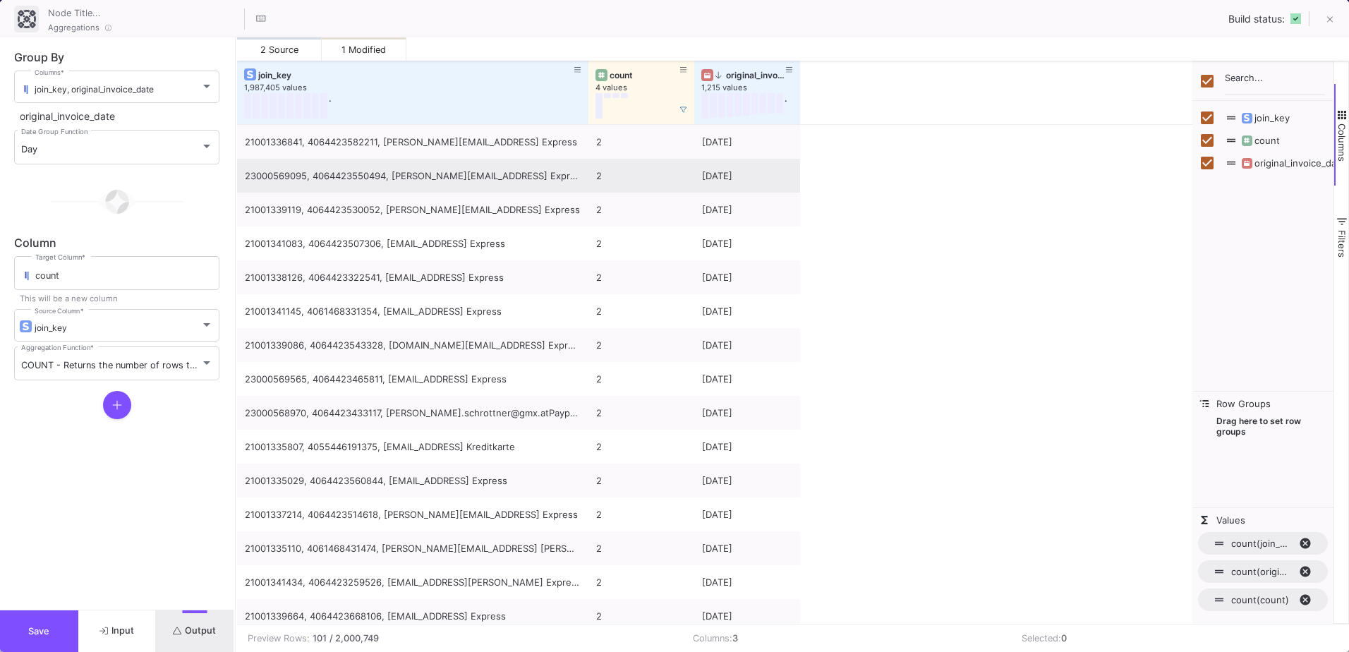
click at [351, 166] on div "23000569095, 4064423550494, julia.winisch@gmail.comPaypal Express" at bounding box center [413, 176] width 336 height 33
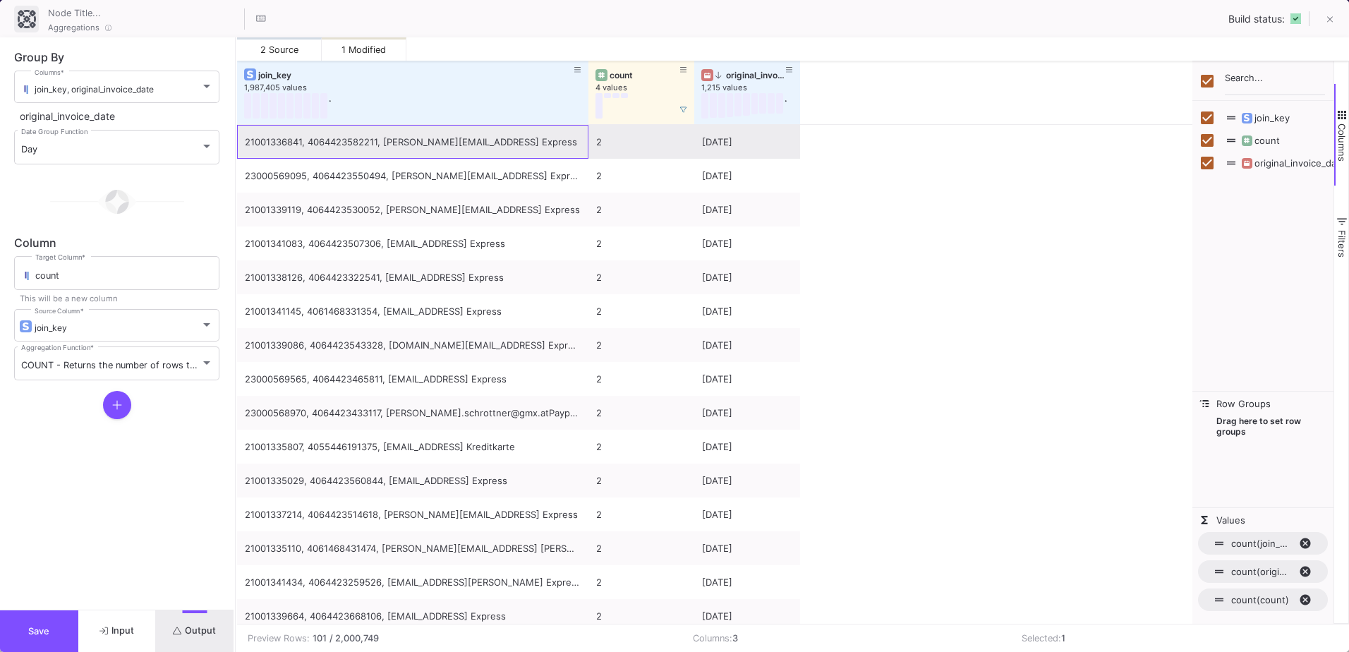
click at [359, 152] on div "21001336841, 4064423582211, nora.fe90@gmail.comPaypal Express" at bounding box center [413, 142] width 336 height 33
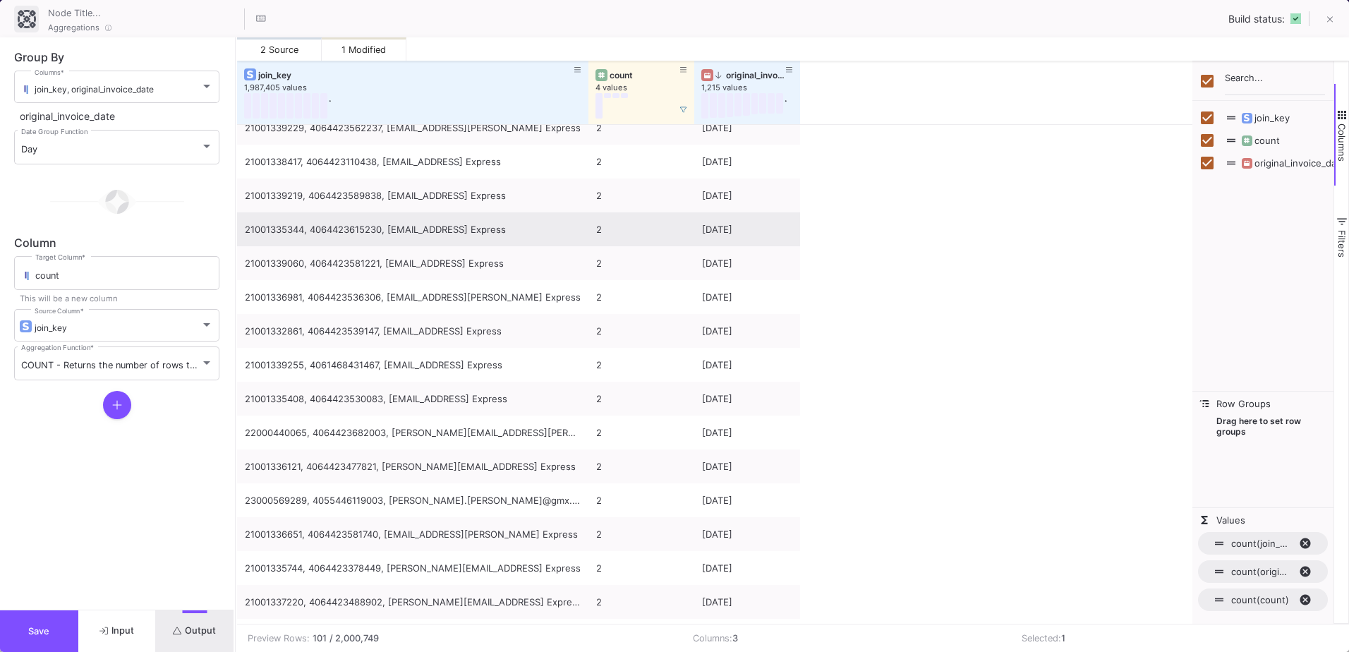
scroll to position [2821, 0]
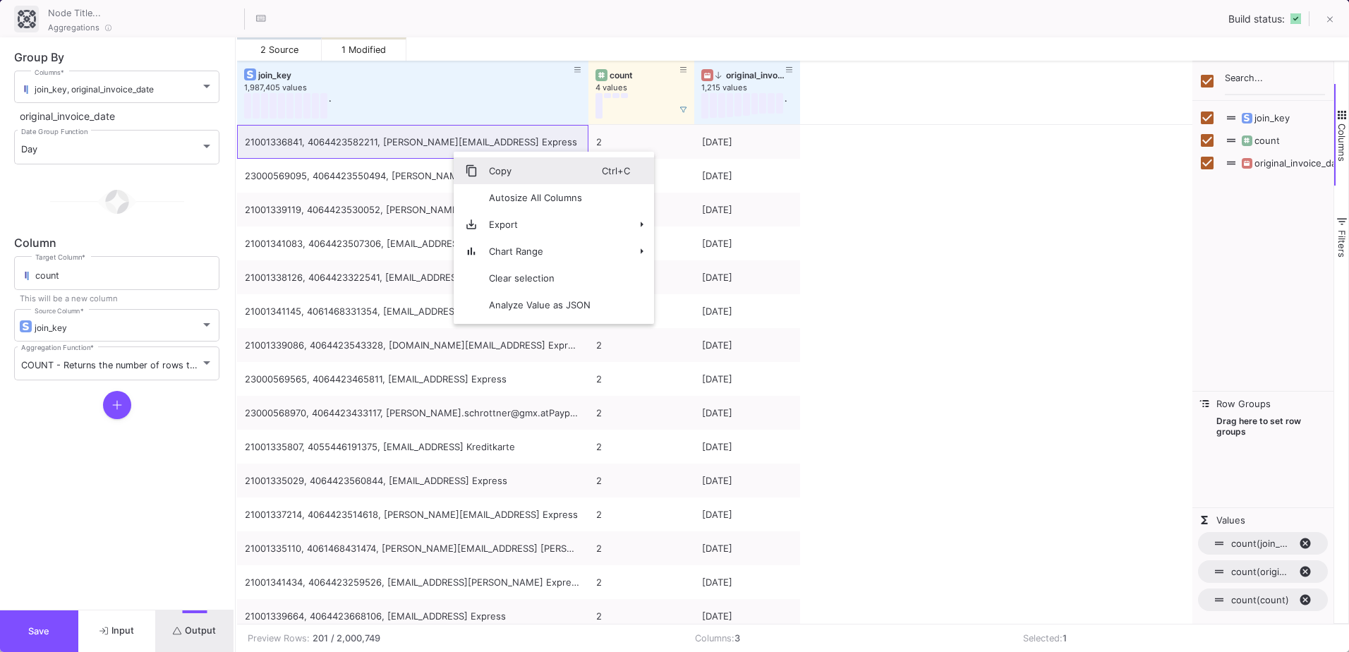
click at [507, 172] on span "Copy" at bounding box center [540, 170] width 124 height 27
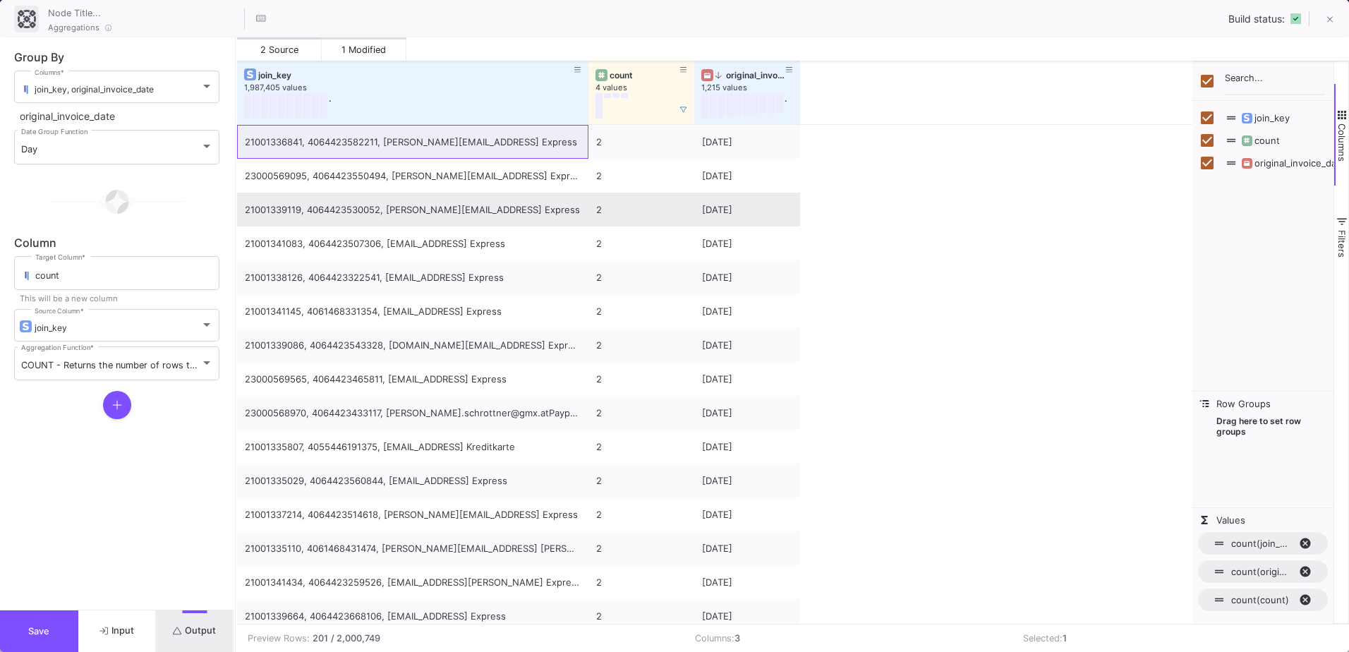
click at [423, 211] on div "21001339119, 4064423530052, nina@baukunst.comPaypal Express" at bounding box center [413, 209] width 336 height 33
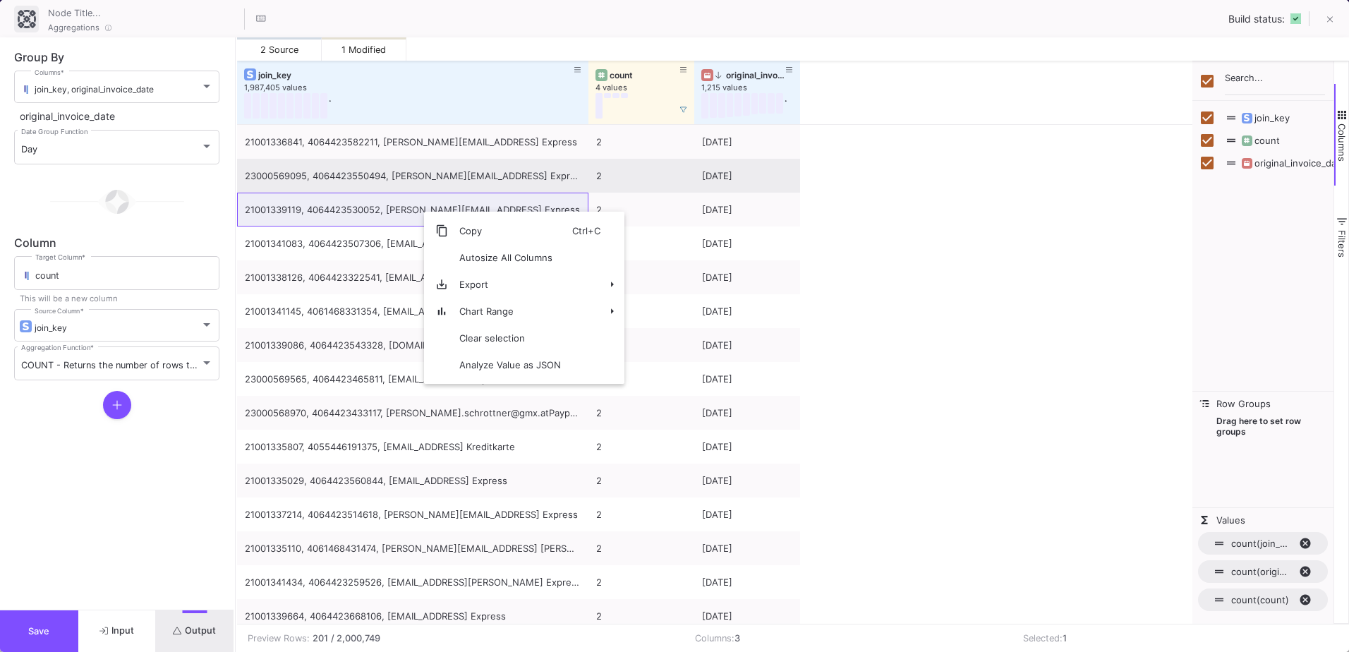
click at [460, 177] on div "23000569095, 4064423550494, julia.winisch@gmail.comPaypal Express" at bounding box center [413, 176] width 336 height 33
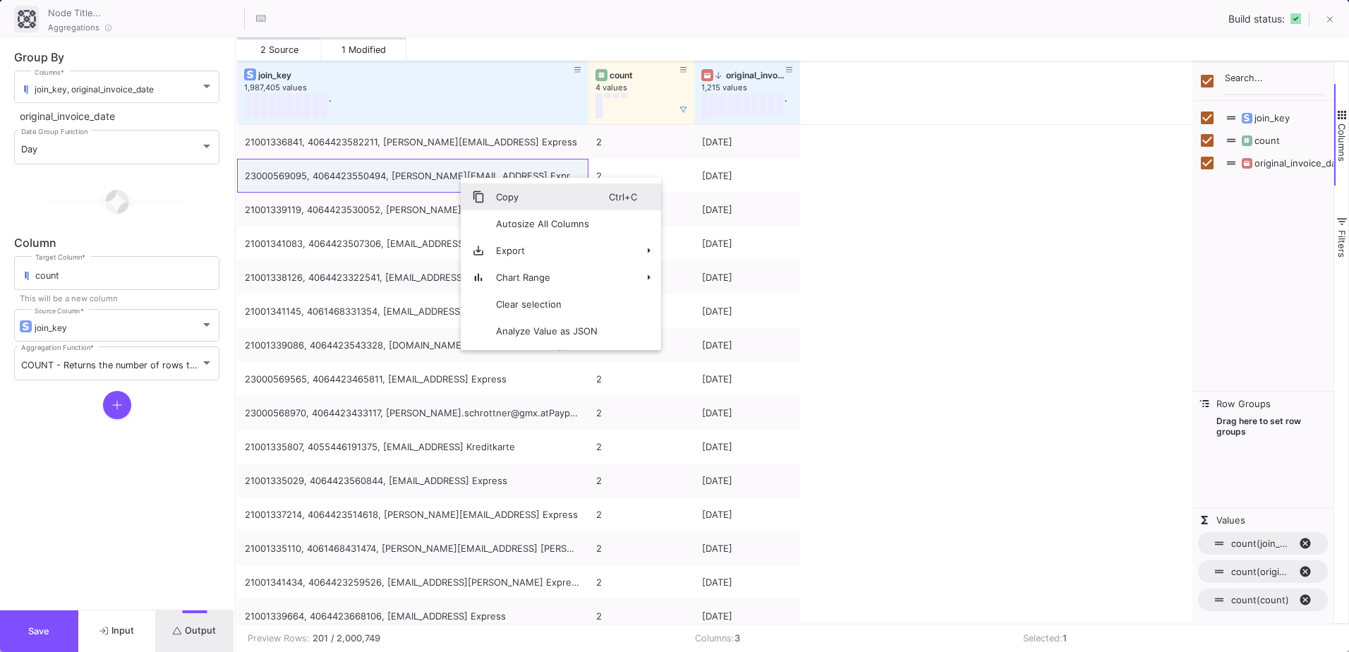
click at [491, 193] on span "Copy" at bounding box center [547, 196] width 124 height 27
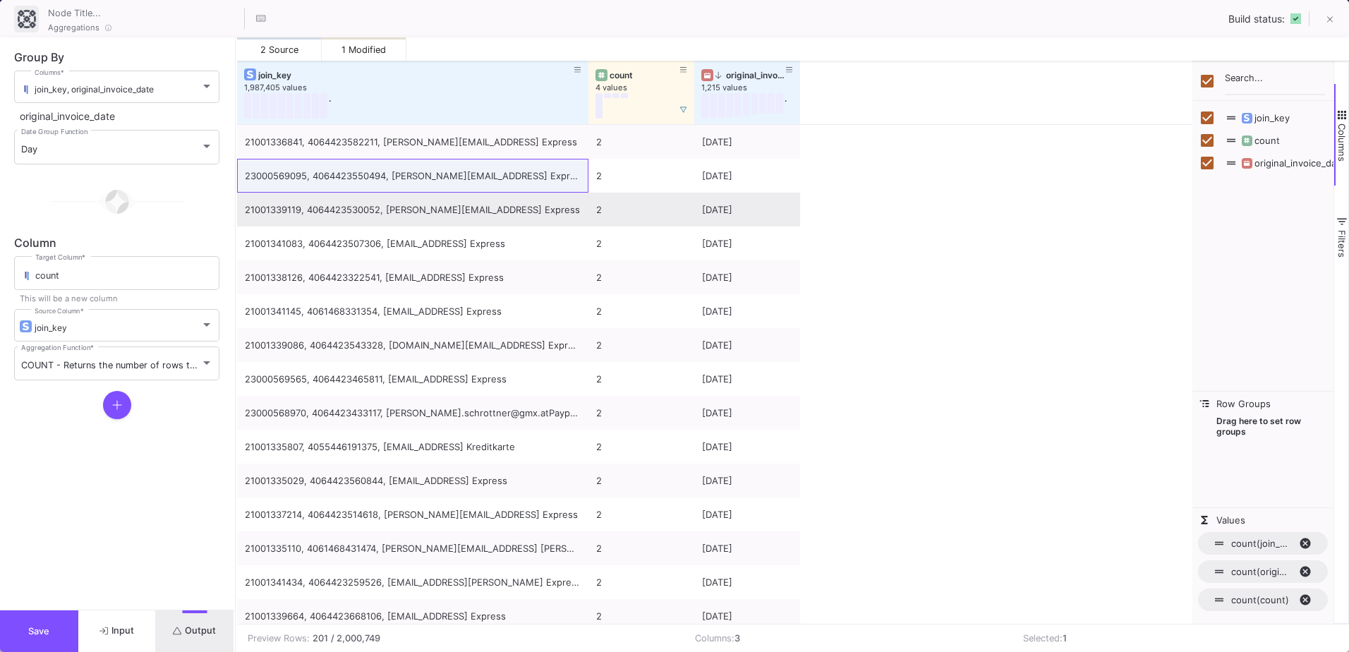
click at [350, 224] on div "21001339119, 4064423530052, nina@baukunst.comPaypal Express" at bounding box center [413, 209] width 336 height 33
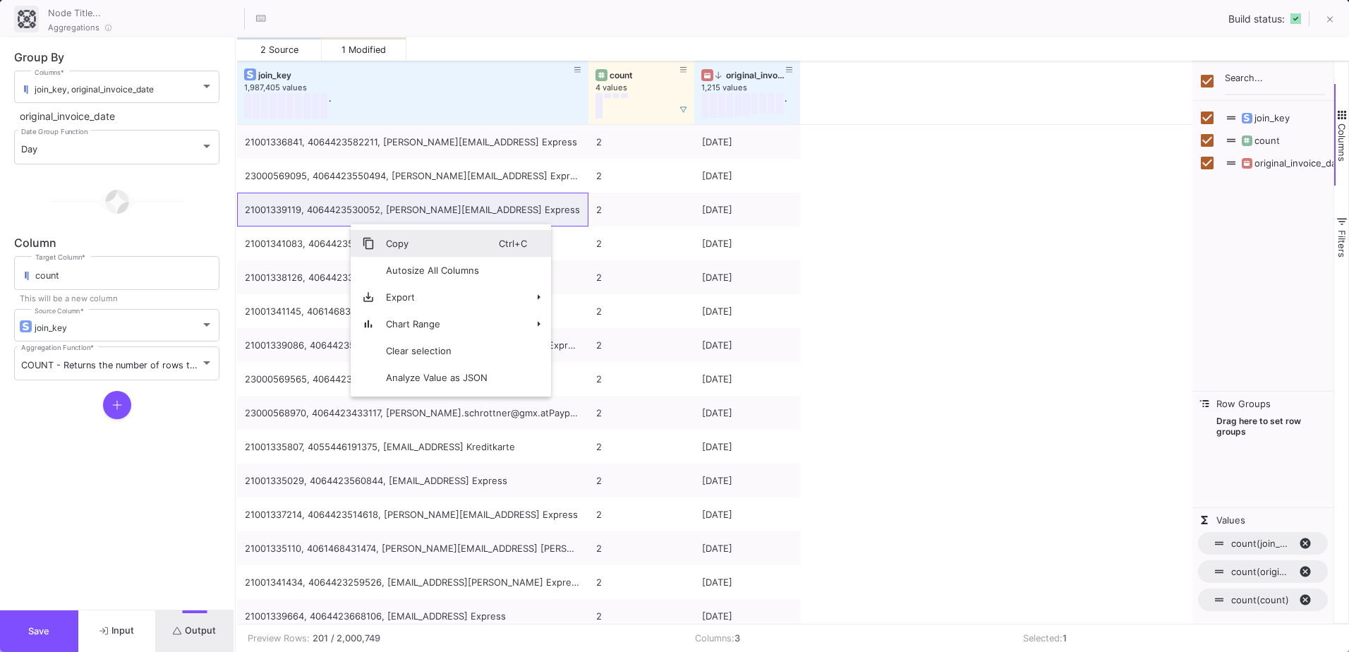
click at [370, 236] on span "Context Menu" at bounding box center [363, 243] width 24 height 27
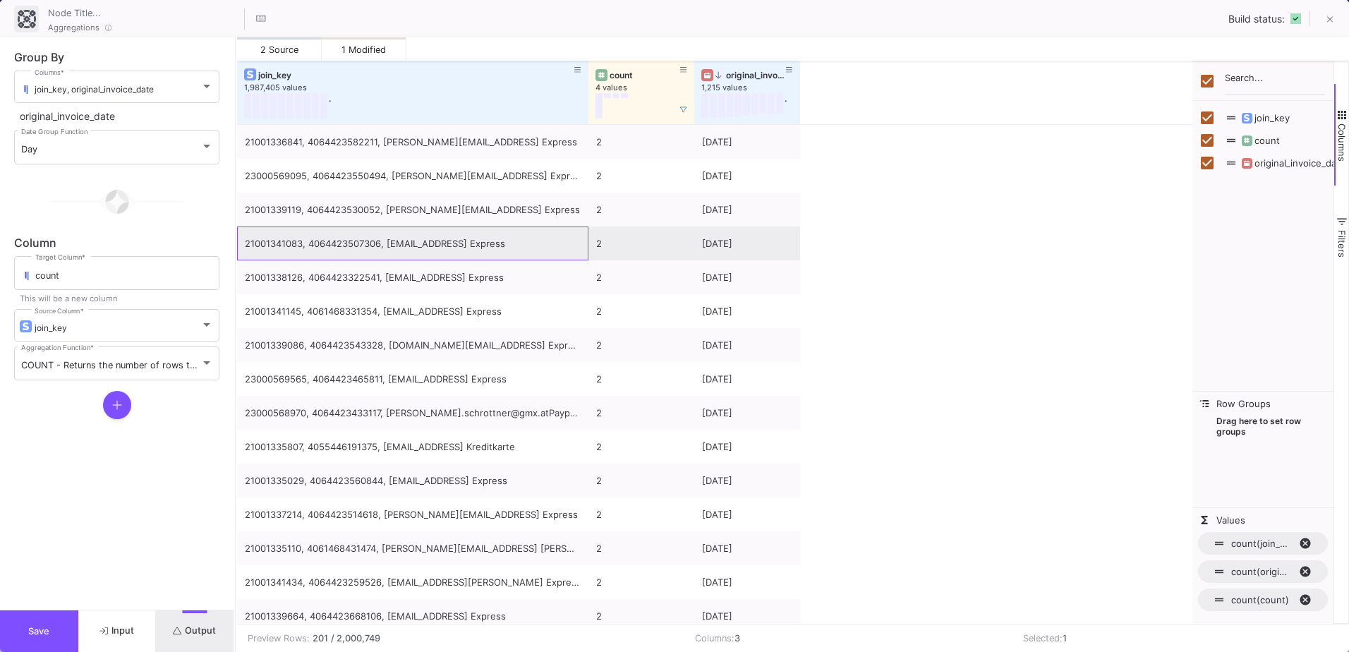
click at [515, 247] on div "21001341083, 4064423507306, berfulusoy@gmail.comPaypal Express" at bounding box center [413, 243] width 336 height 33
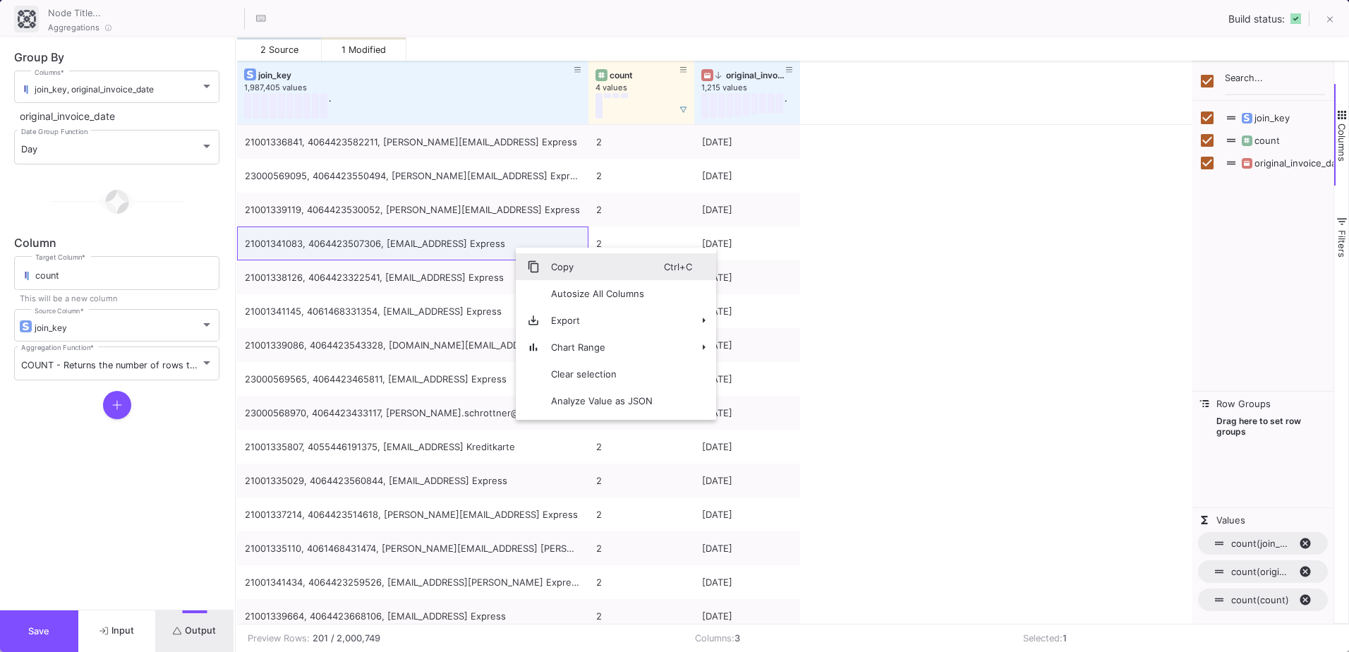
click at [556, 272] on span "Copy" at bounding box center [602, 266] width 124 height 27
click at [1328, 30] on button at bounding box center [1330, 20] width 28 height 28
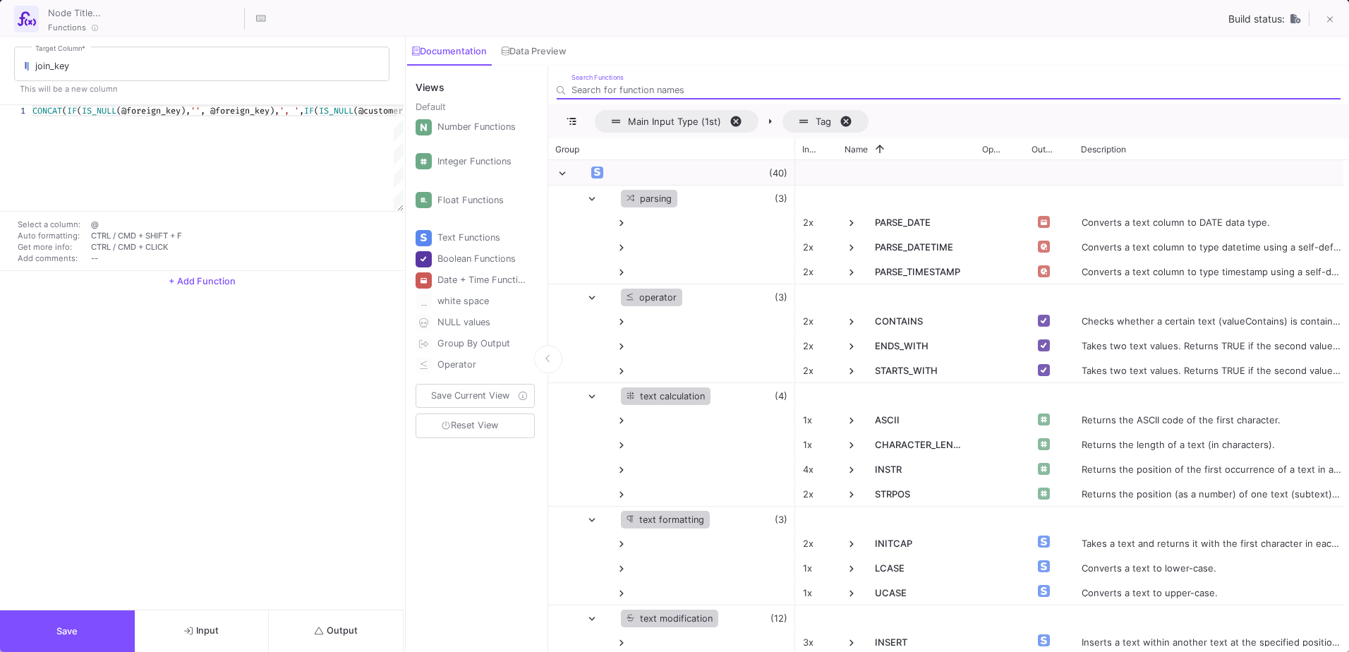
click at [366, 624] on button "Output" at bounding box center [336, 631] width 135 height 42
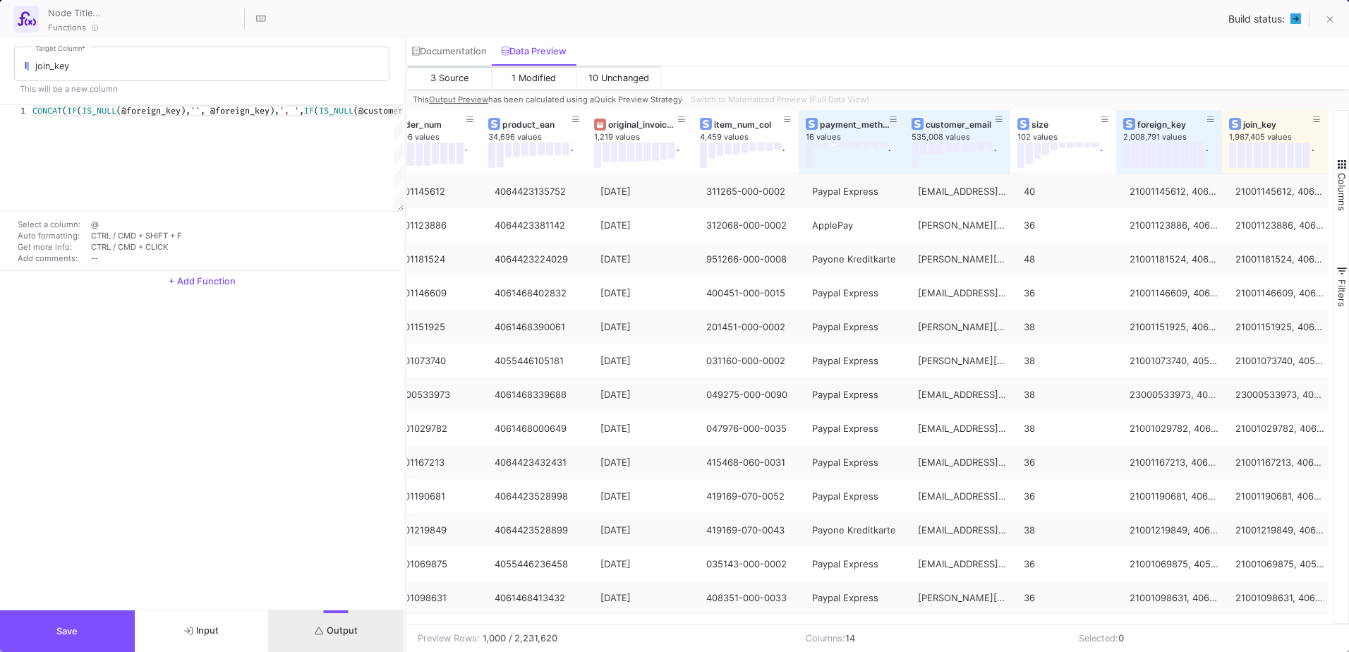
click at [403, 203] on div "1 CONCAT ( IF ( IS_NULL (@foreign_key), '' , @foreign_key), ', ' , IF ( IS_NULL…" at bounding box center [202, 158] width 404 height 106
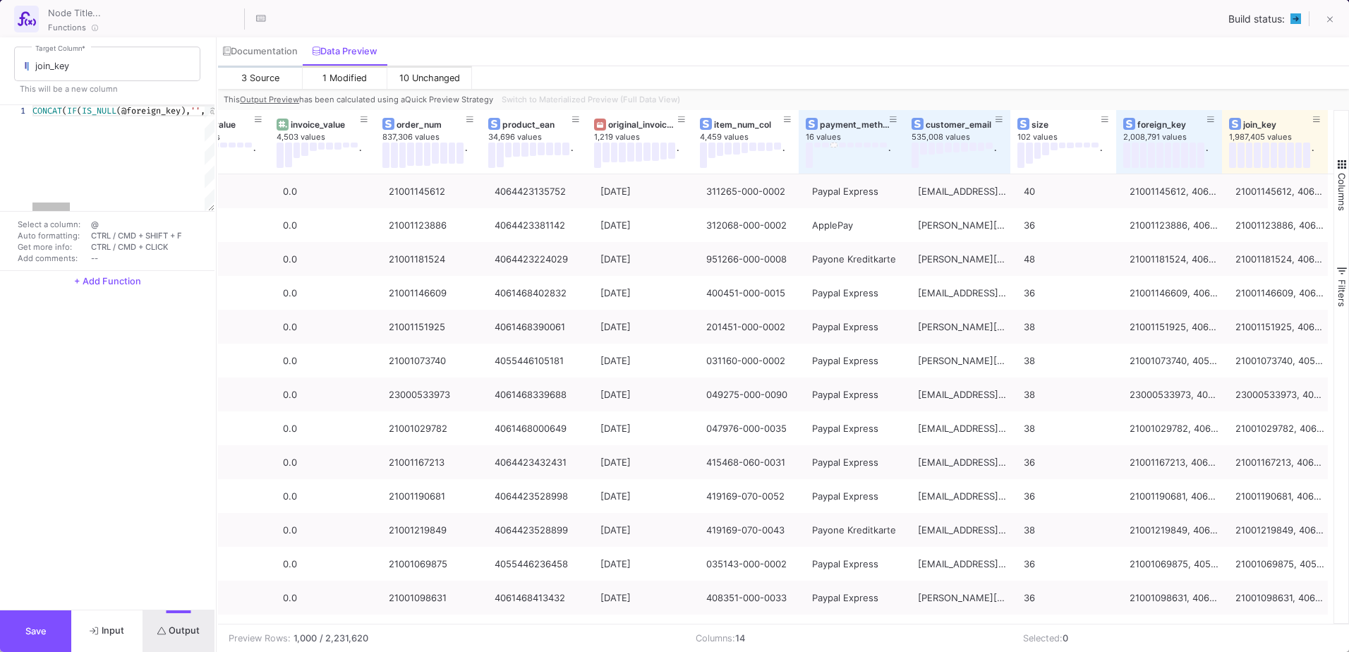
drag, startPoint x: 406, startPoint y: 207, endPoint x: 217, endPoint y: 218, distance: 189.4
click at [217, 218] on div at bounding box center [217, 344] width 4 height 615
click at [633, 97] on span "Switch to Materialized Preview (Full Data View)" at bounding box center [591, 100] width 179 height 10
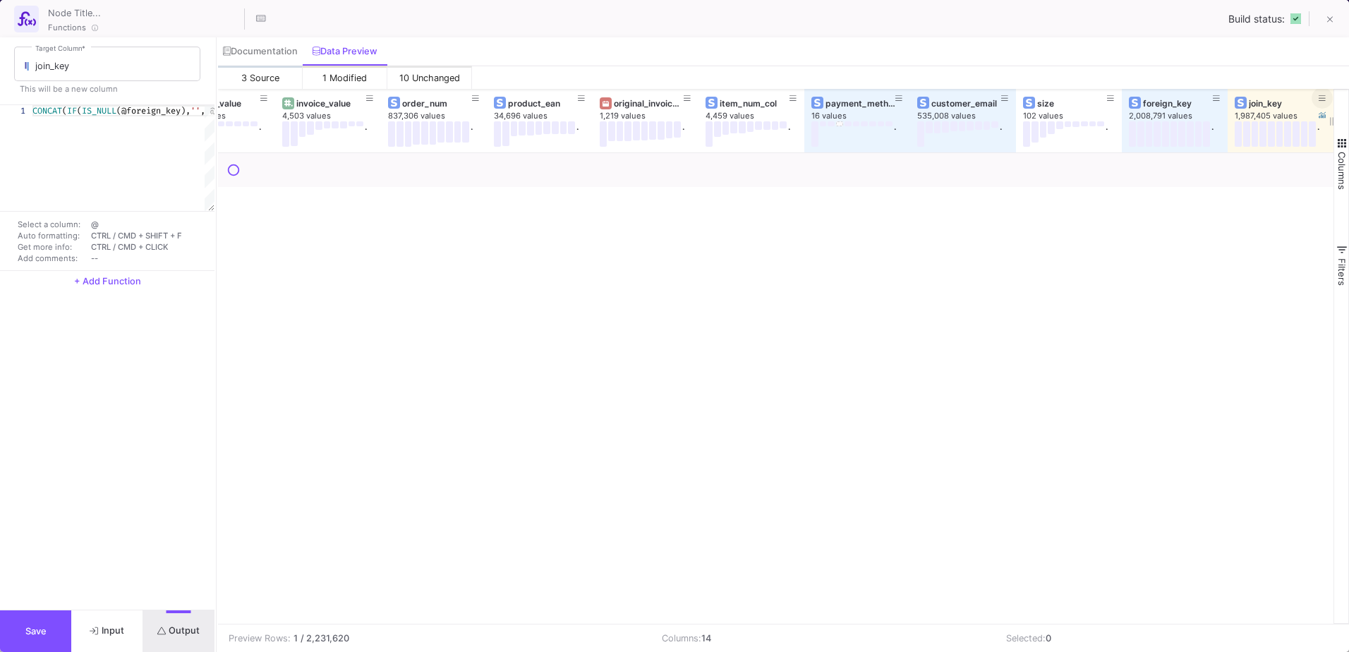
click at [1319, 95] on icon at bounding box center [1322, 99] width 7 height 8
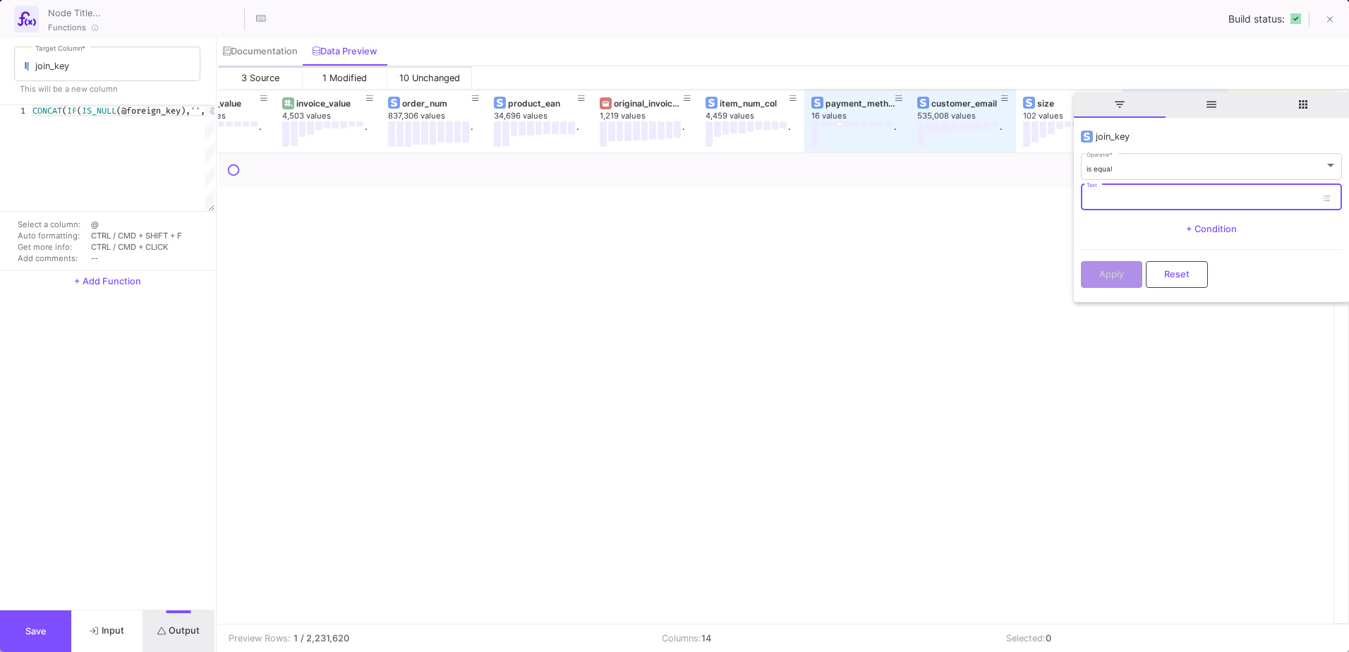
click at [1115, 201] on input "Text" at bounding box center [1201, 199] width 229 height 9
paste input "21001336841, 4064423582211, nora.fe90@gmail.comPaypal Express"
type input "21001336841, 4064423582211, nora.fe90@gmail.comPaypal Express"
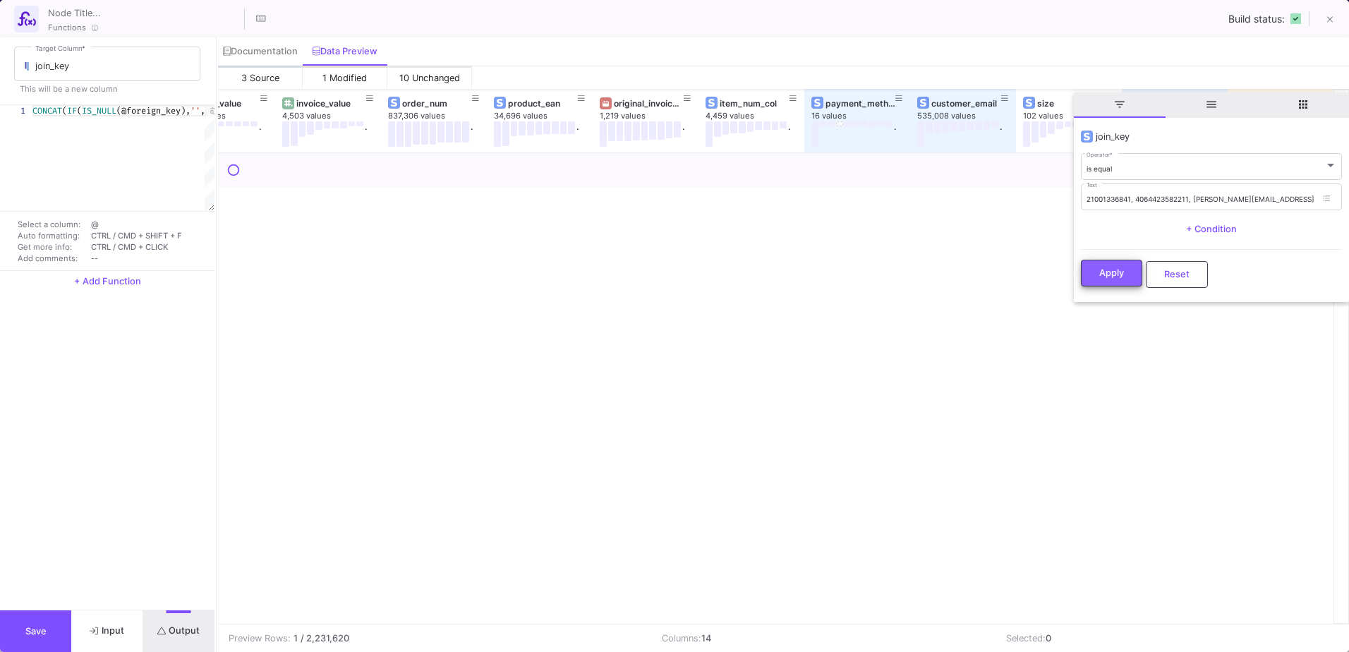
click at [1117, 279] on button "Apply" at bounding box center [1111, 273] width 61 height 27
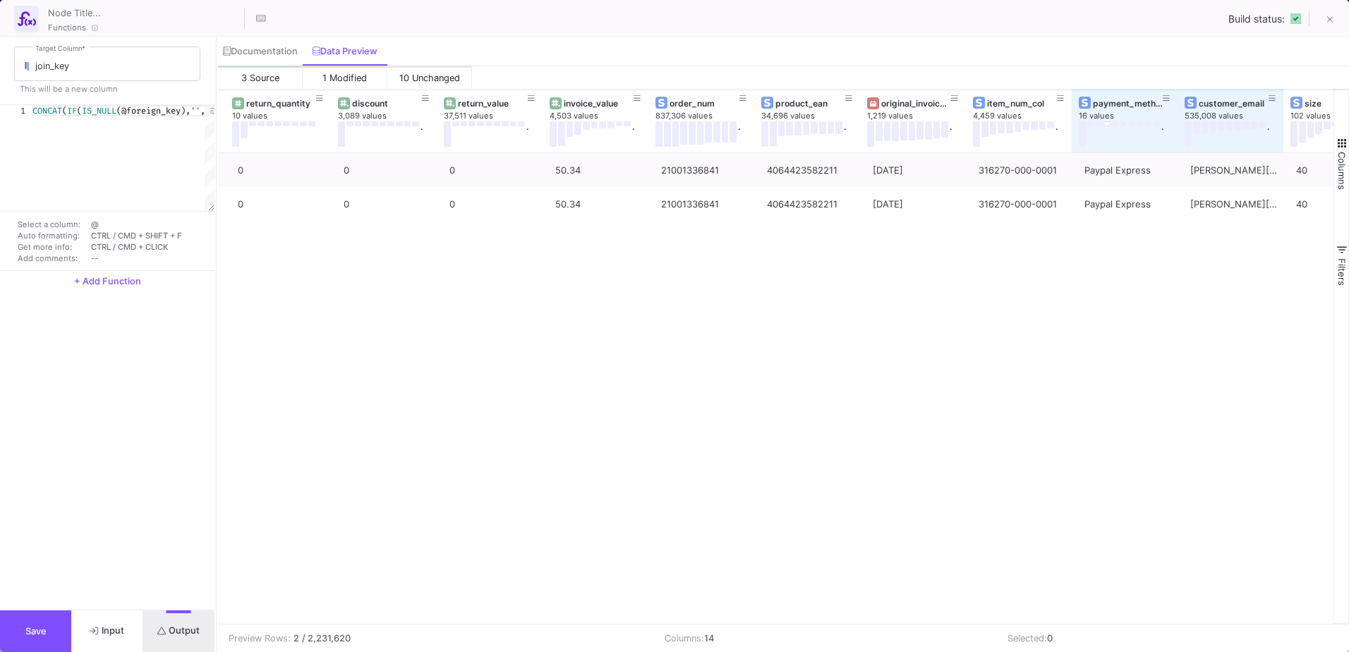
scroll to position [0, 67]
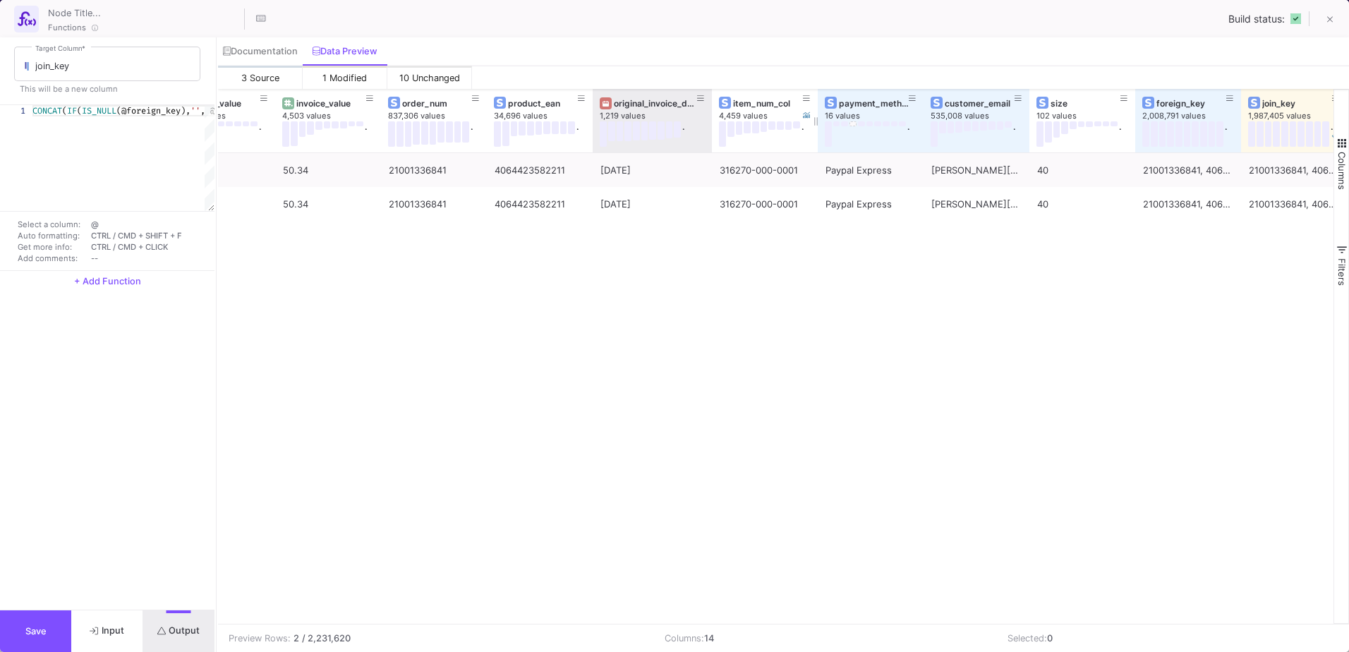
drag, startPoint x: 699, startPoint y: 106, endPoint x: 712, endPoint y: 112, distance: 14.8
click at [712, 112] on div at bounding box center [712, 121] width 6 height 64
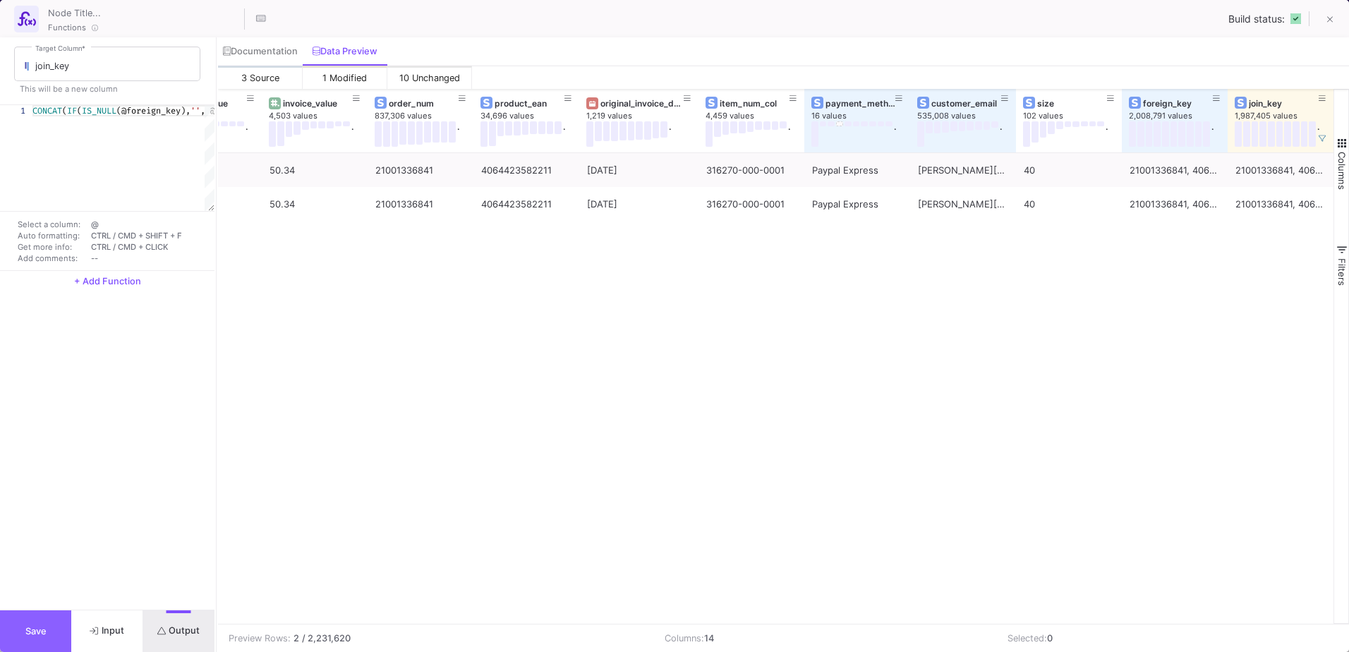
click at [35, 617] on button "Save" at bounding box center [35, 631] width 71 height 42
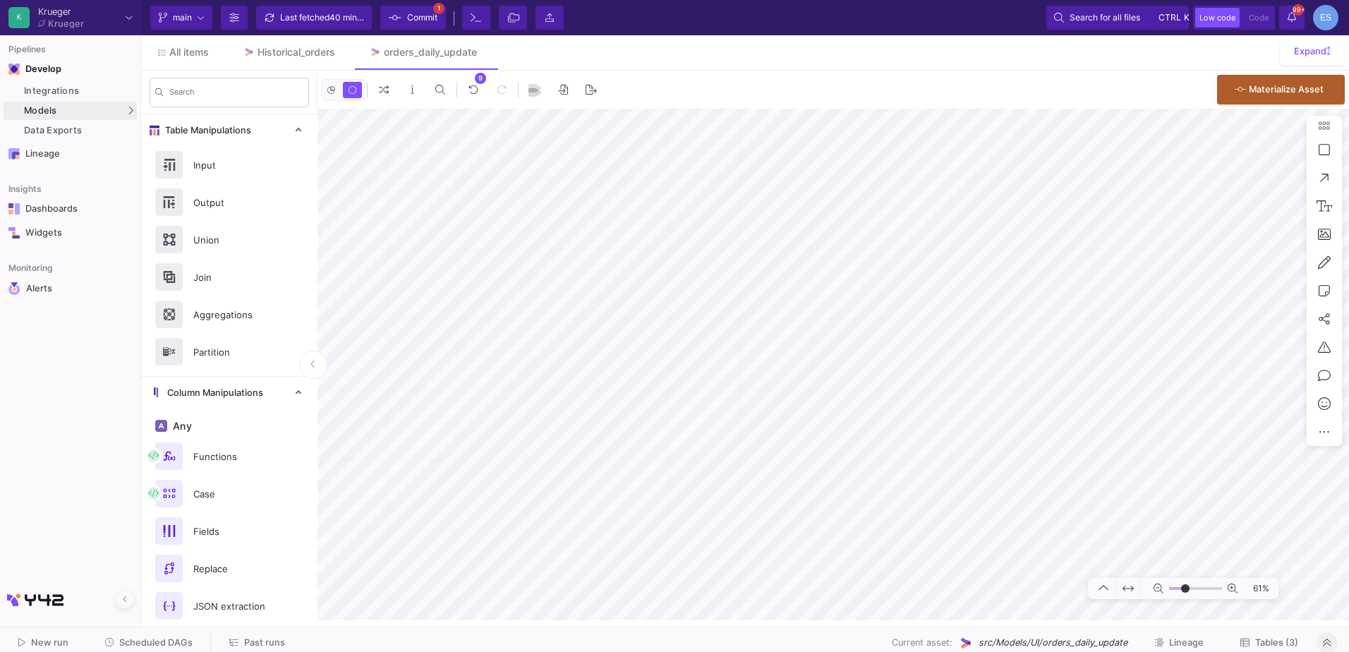
click at [1349, 270] on html "Writing to file system K Krueger Krueger Current branch main Branch Options Las…" at bounding box center [674, 326] width 1349 height 652
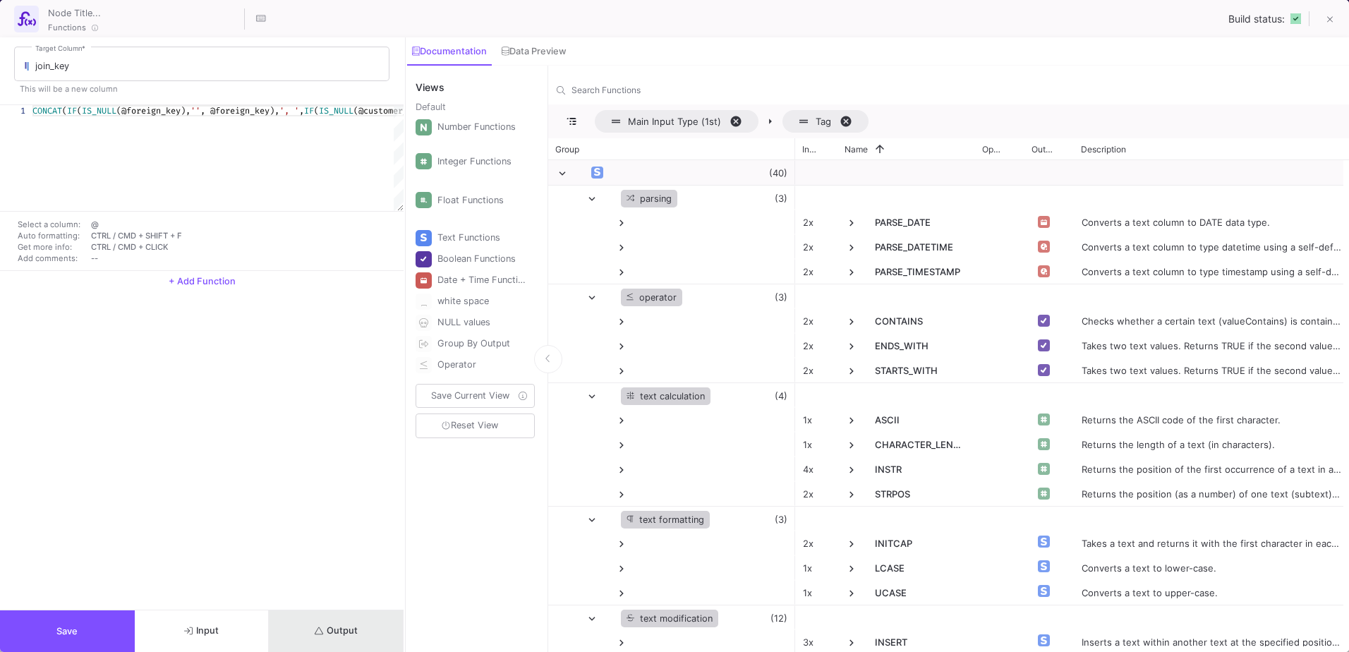
click at [353, 617] on button "Output" at bounding box center [336, 631] width 135 height 42
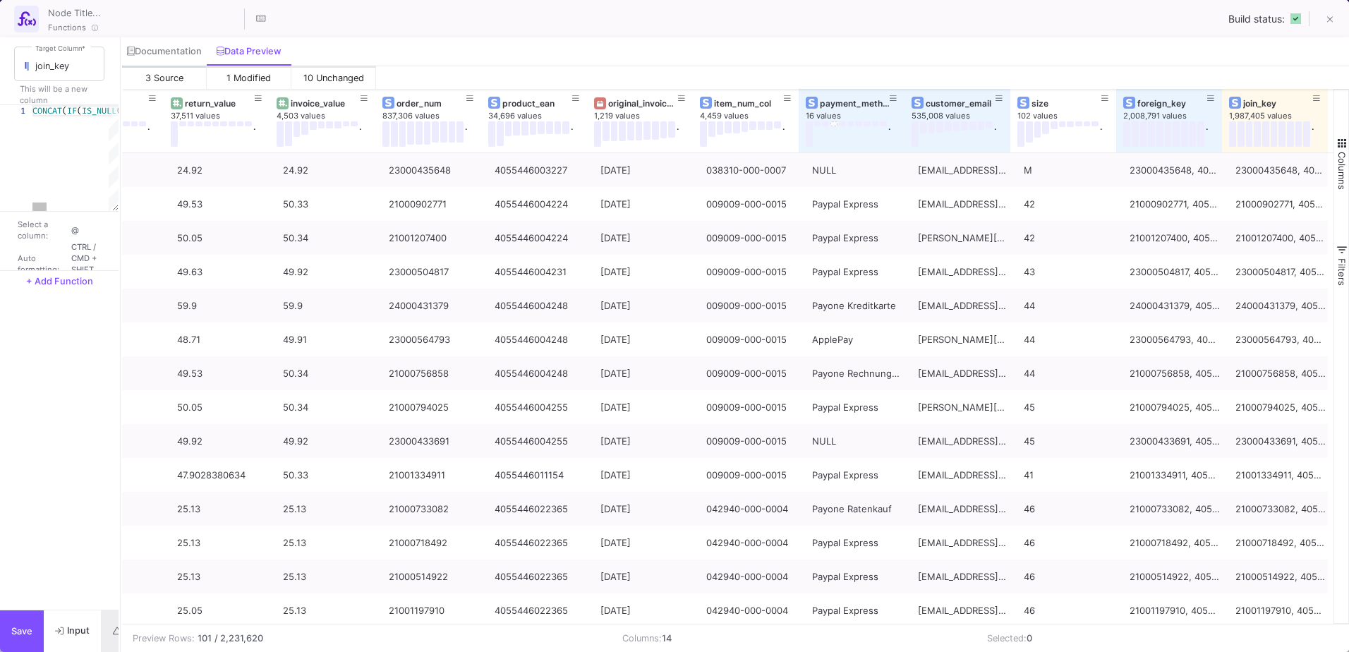
drag, startPoint x: 406, startPoint y: 371, endPoint x: 121, endPoint y: 369, distance: 285.1
click at [121, 369] on div at bounding box center [121, 344] width 4 height 615
click at [1316, 97] on icon at bounding box center [1316, 99] width 7 height 8
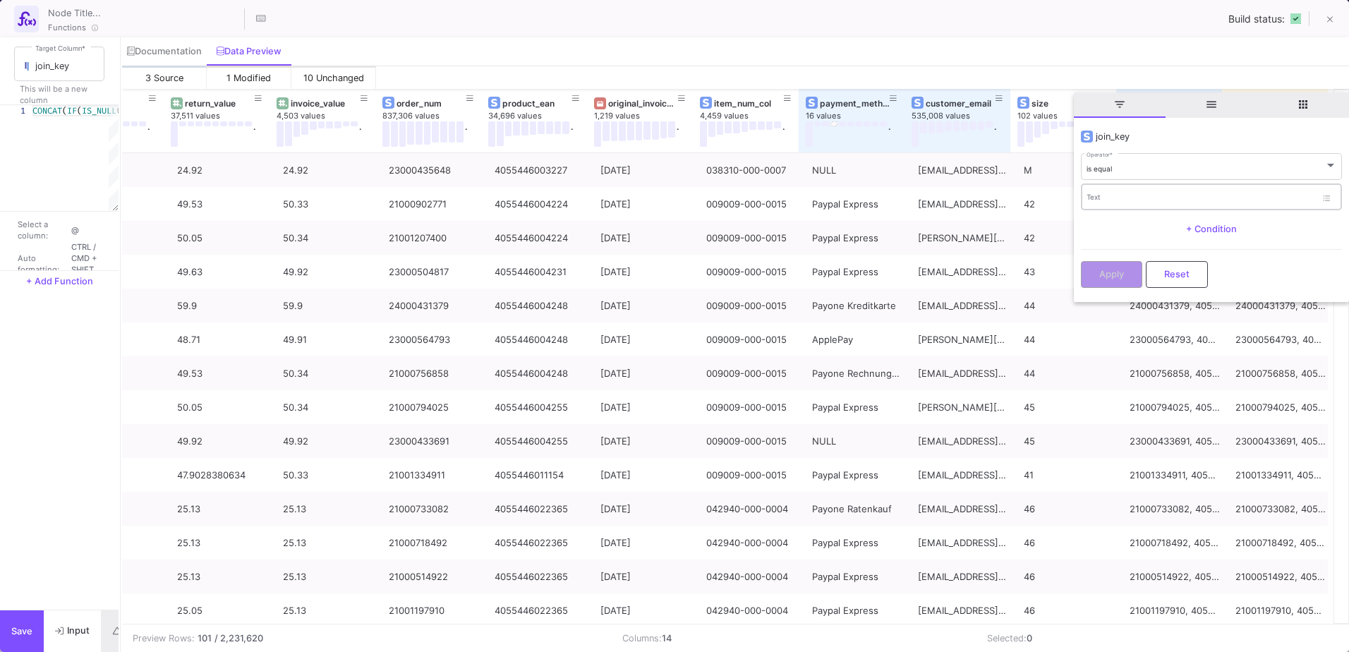
click at [1153, 192] on div "Text" at bounding box center [1201, 196] width 229 height 29
paste input "21001336841, 4064423582211, nora.fe90@gmail.comPaypal Express"
type input "21001336841, 4064423582211, nora.fe90@gmail.comPaypal Express"
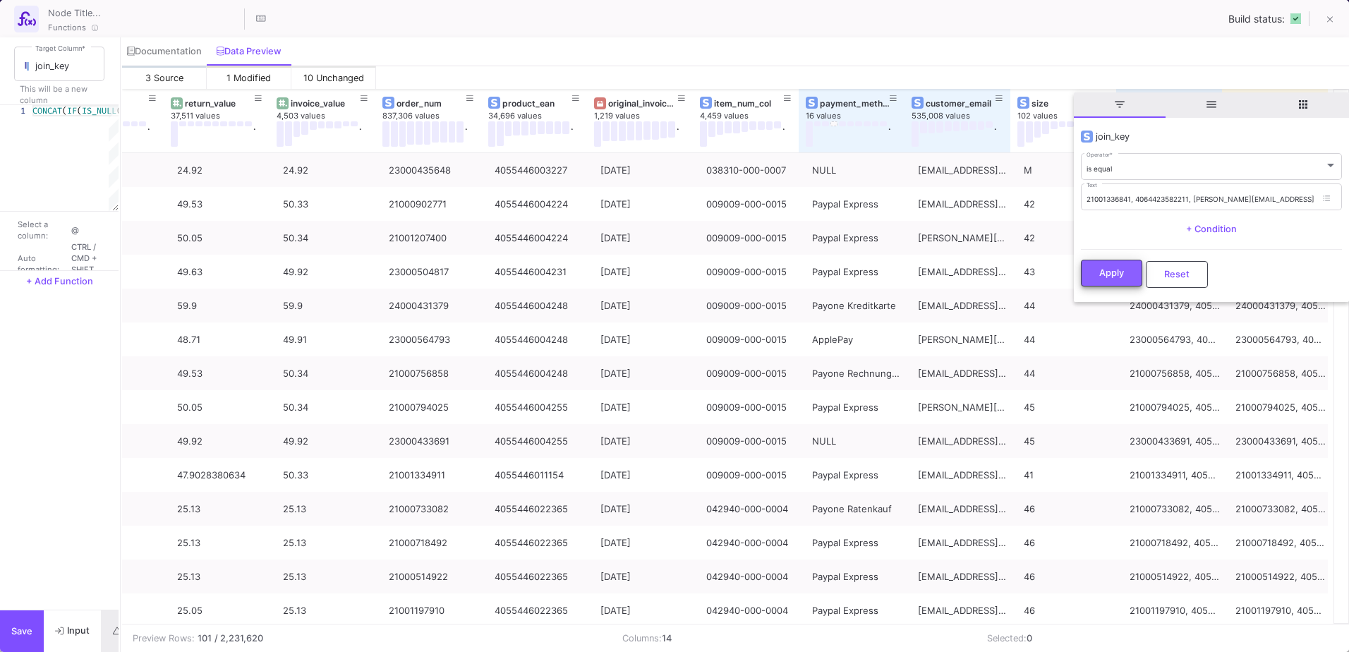
click at [1129, 267] on button "Apply" at bounding box center [1111, 273] width 61 height 27
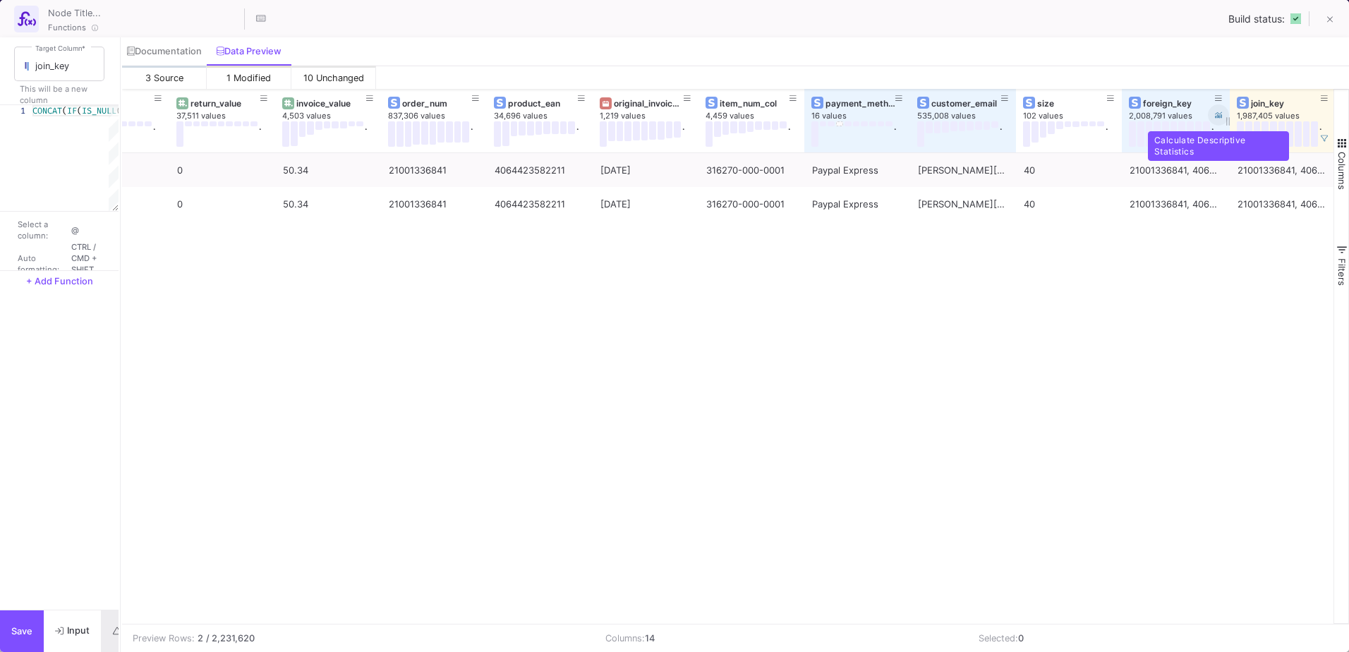
drag, startPoint x: 1227, startPoint y: 102, endPoint x: 1213, endPoint y: 116, distance: 19.0
click at [1213, 116] on div "foreign_key 2,008,791 values ." at bounding box center [1176, 121] width 108 height 64
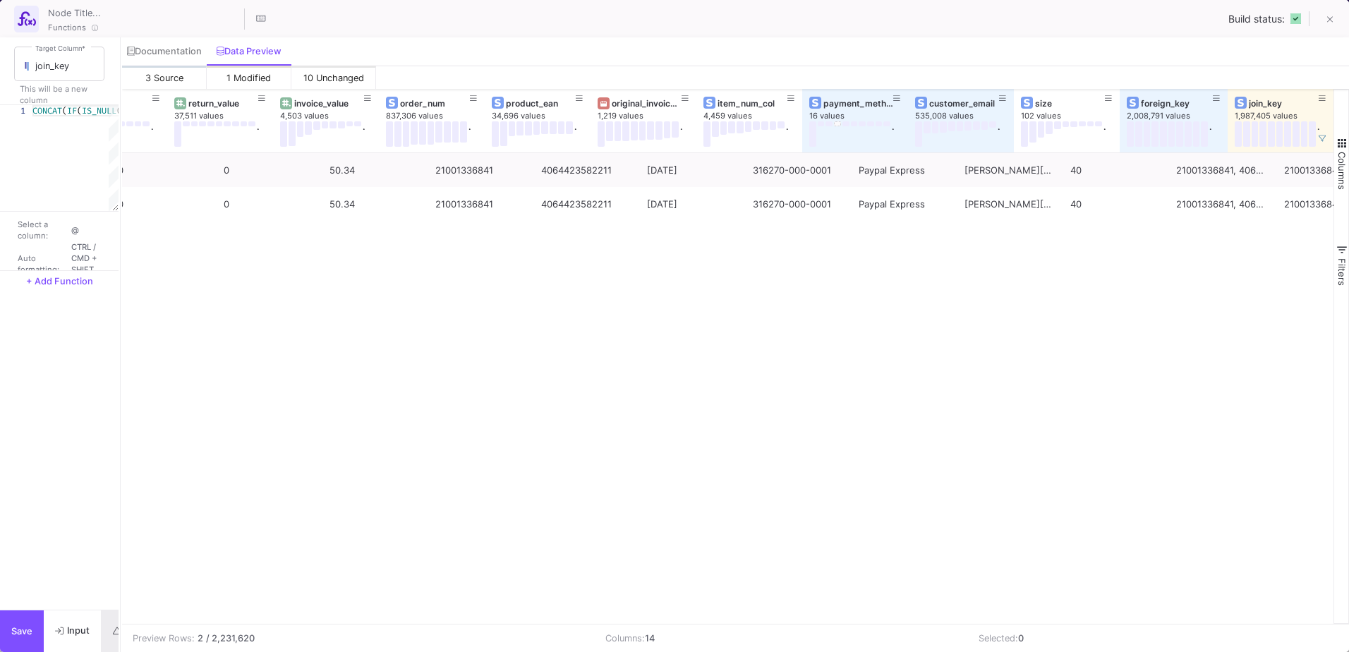
scroll to position [0, 272]
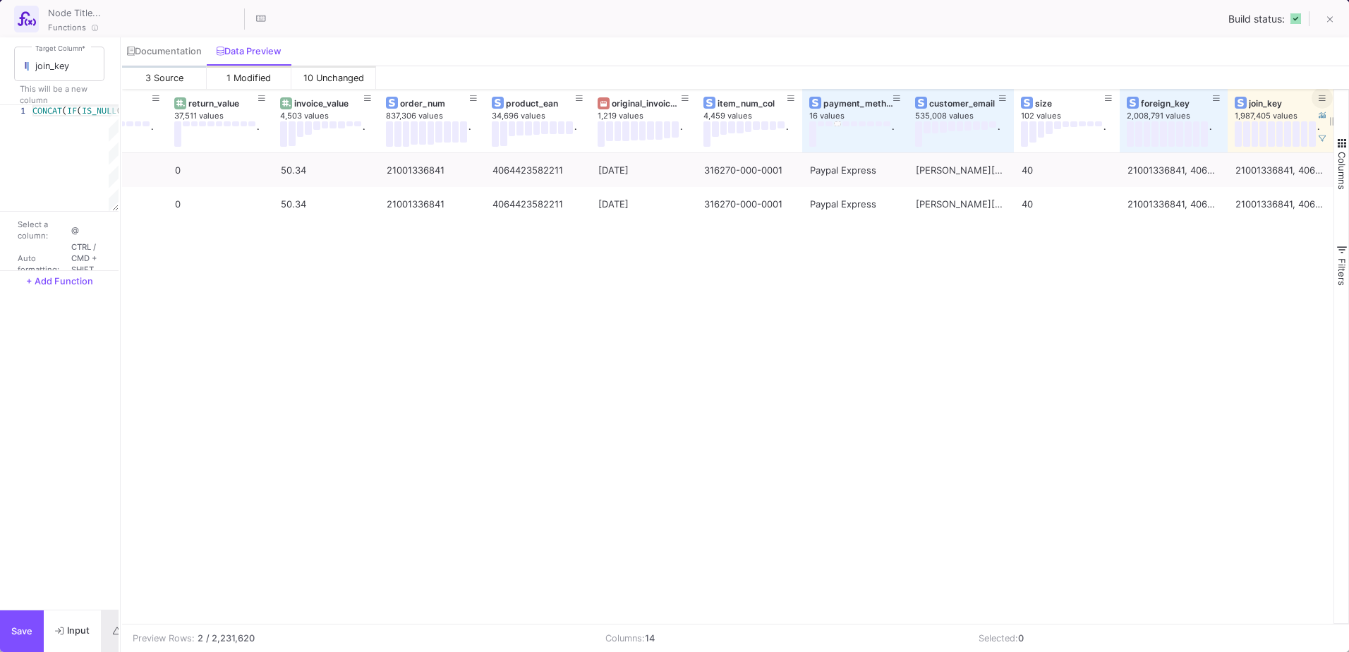
click at [1323, 97] on icon at bounding box center [1322, 99] width 7 height 8
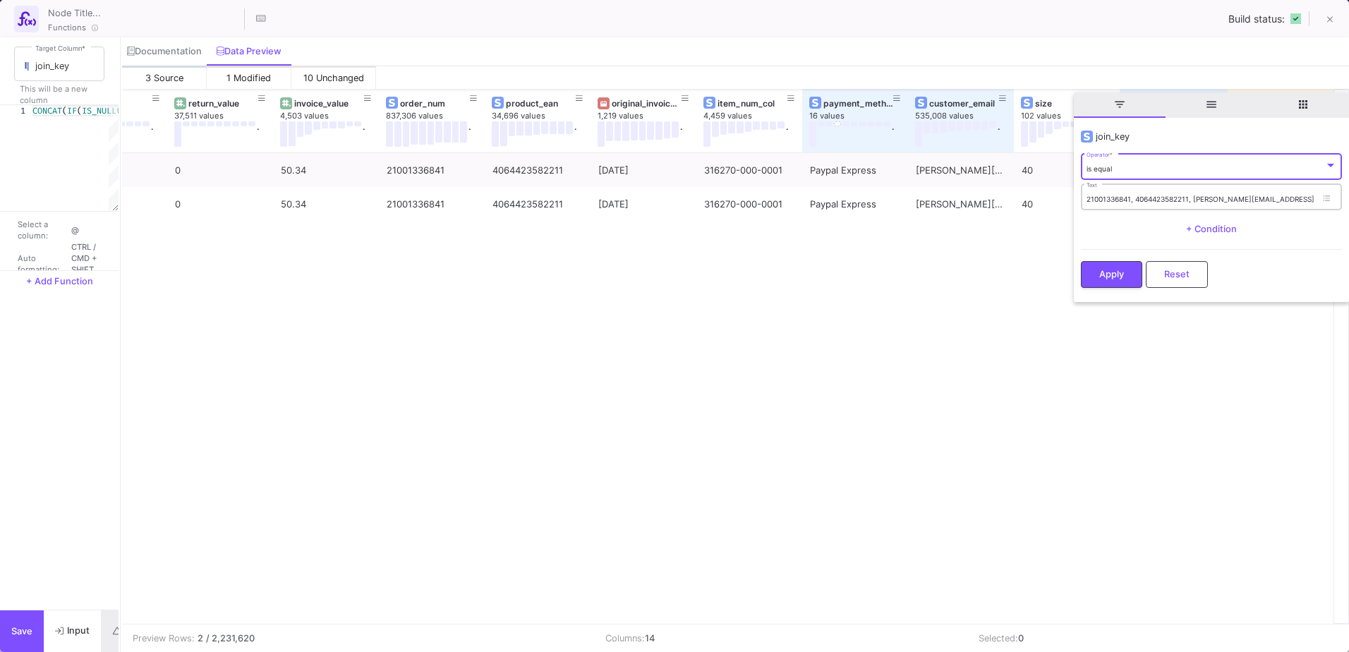
click at [1155, 208] on div "21001336841, 4064423582211, nora.fe90@gmail.comPaypal Express Text" at bounding box center [1201, 196] width 229 height 29
click at [1163, 199] on input "21001336841, 4064423582211, nora.fe90@gmail.comPaypal Express" at bounding box center [1201, 199] width 229 height 9
paste input "3000569095, 4064423550494, julia.winisch"
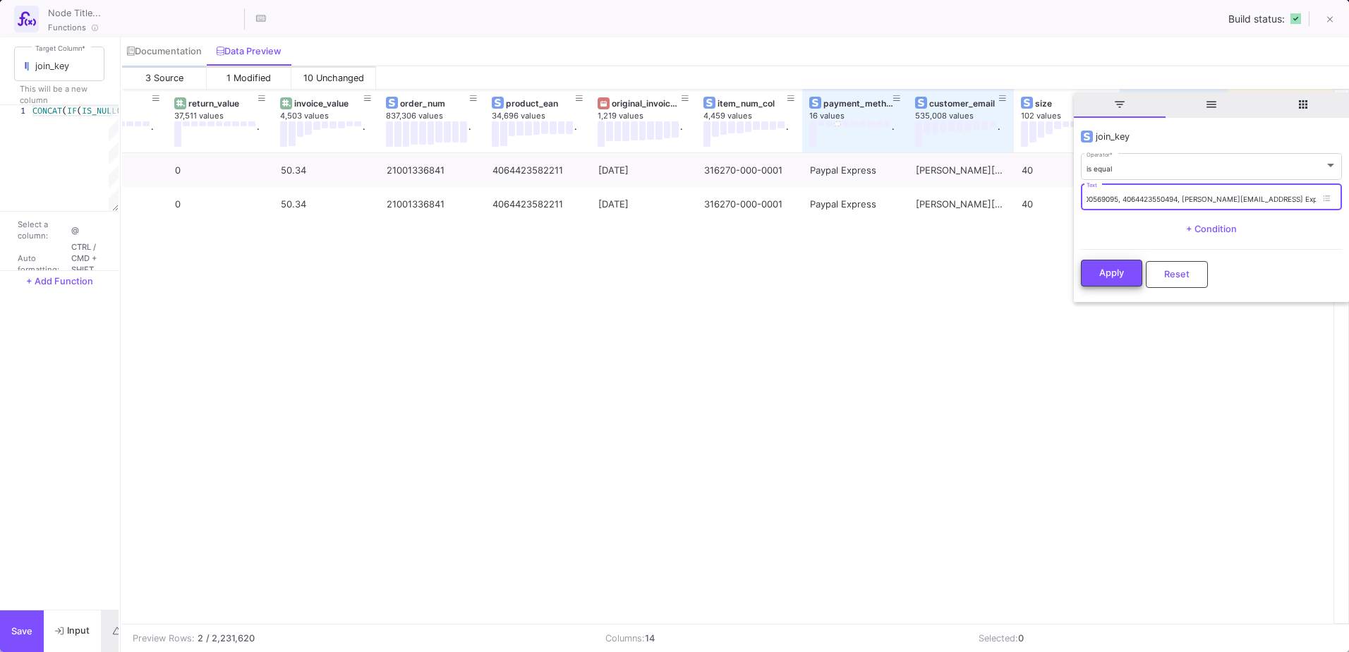
type input "23000569095, 4064423550494, julia.winisch@gmail.comPaypal Express"
click at [1113, 267] on span "Apply" at bounding box center [1112, 272] width 25 height 11
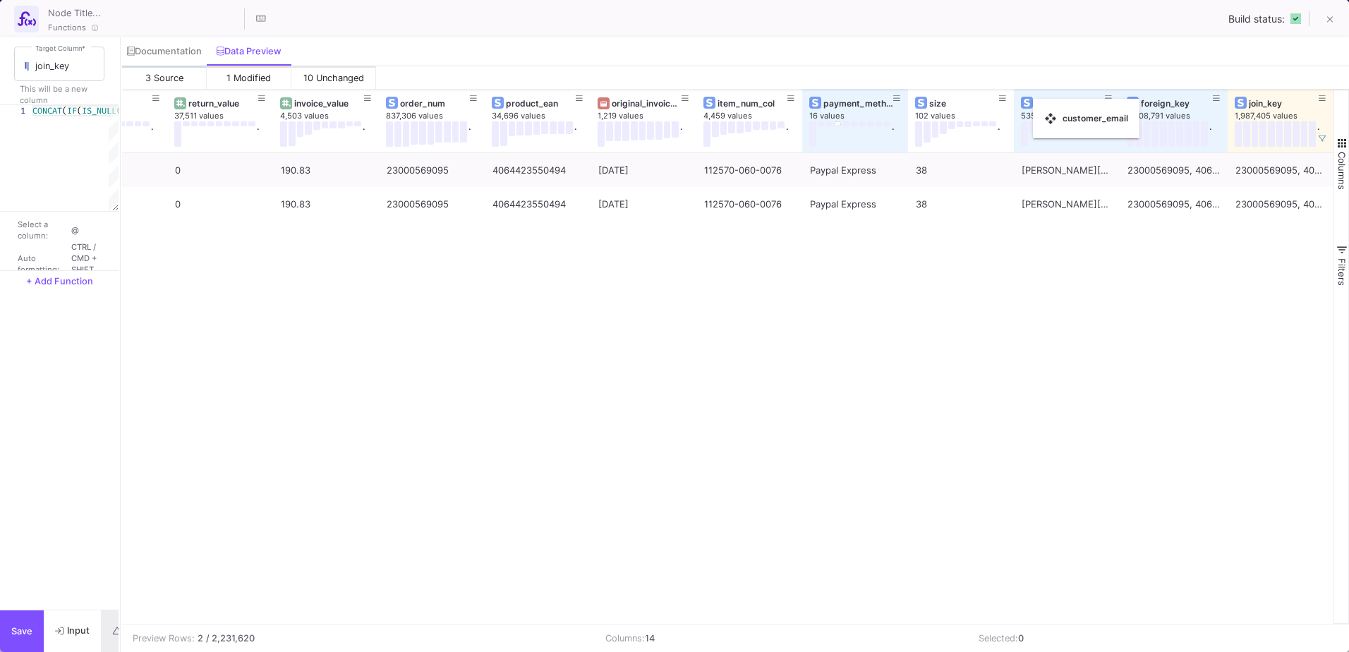
drag, startPoint x: 950, startPoint y: 107, endPoint x: 1040, endPoint y: 107, distance: 90.3
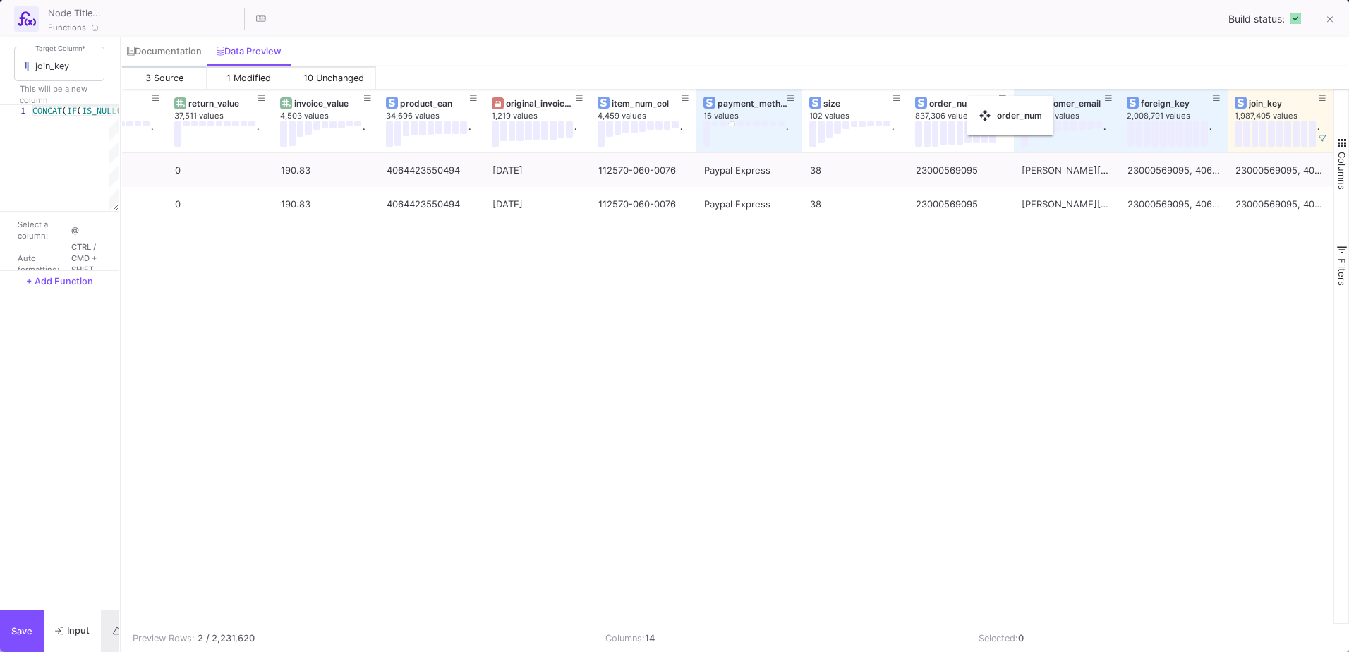
drag, startPoint x: 421, startPoint y: 100, endPoint x: 975, endPoint y: 104, distance: 553.3
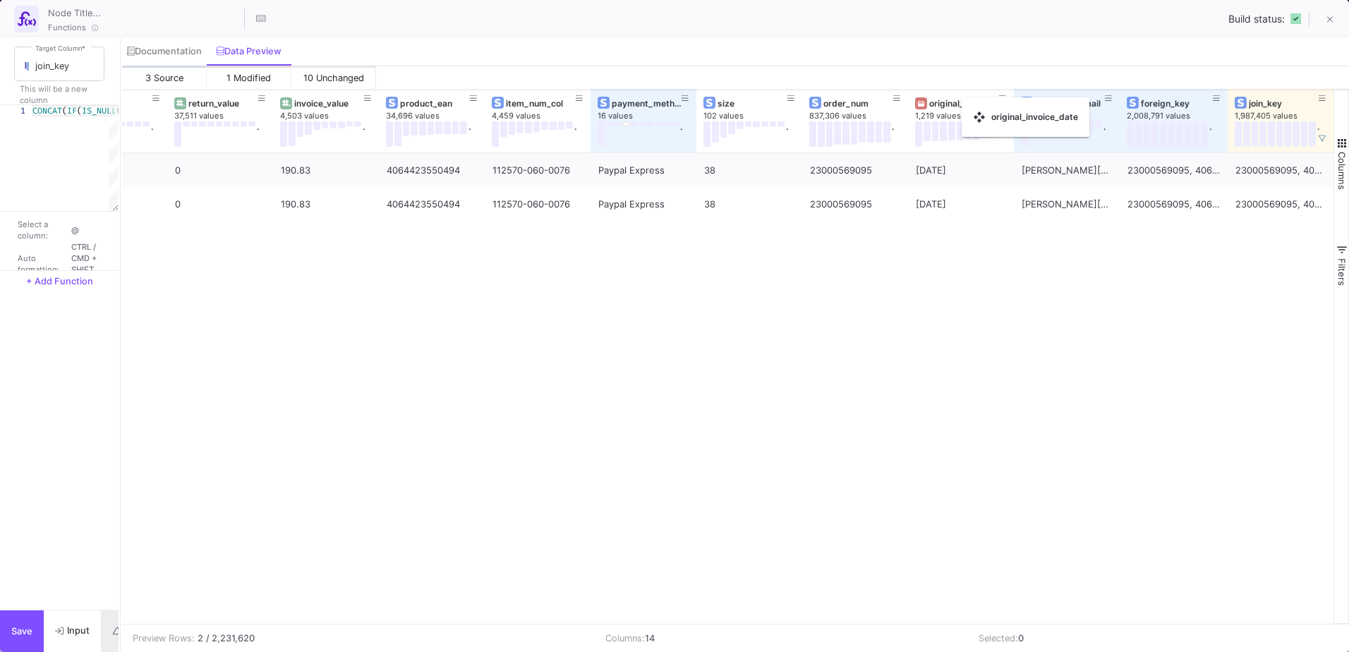
drag, startPoint x: 510, startPoint y: 100, endPoint x: 969, endPoint y: 106, distance: 458.8
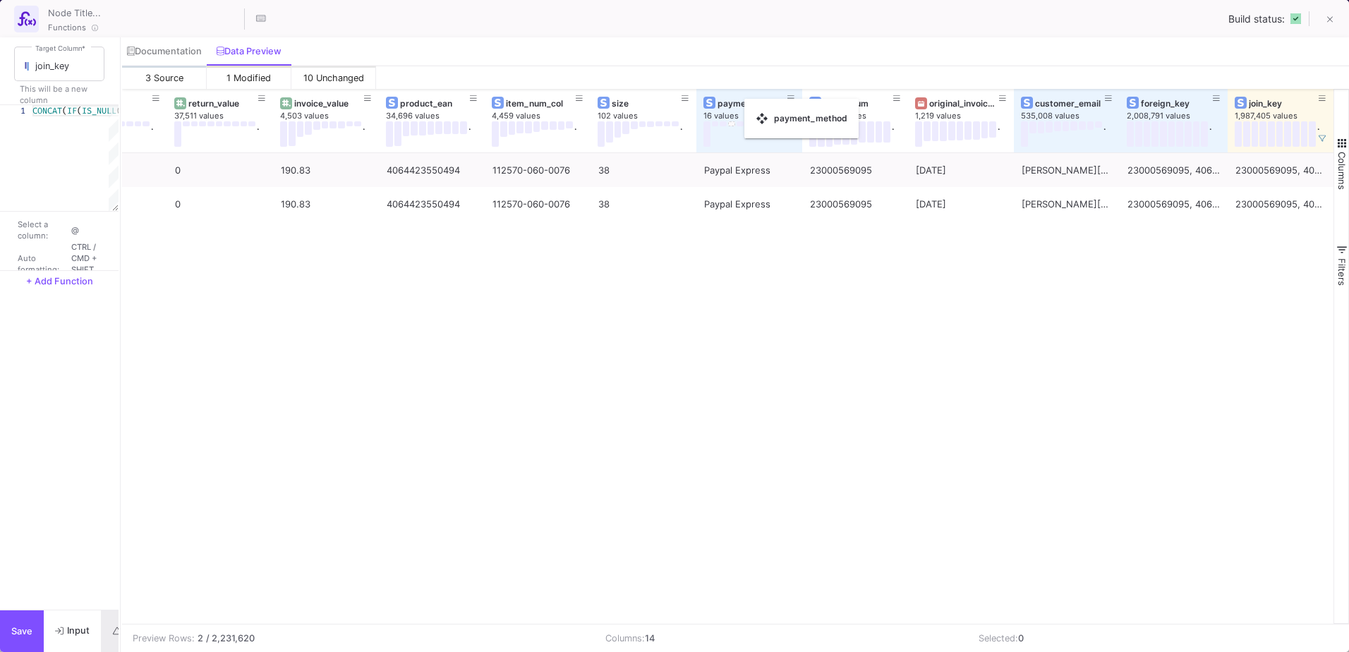
drag, startPoint x: 636, startPoint y: 97, endPoint x: 752, endPoint y: 107, distance: 116.2
drag, startPoint x: 409, startPoint y: 97, endPoint x: 512, endPoint y: 104, distance: 103.3
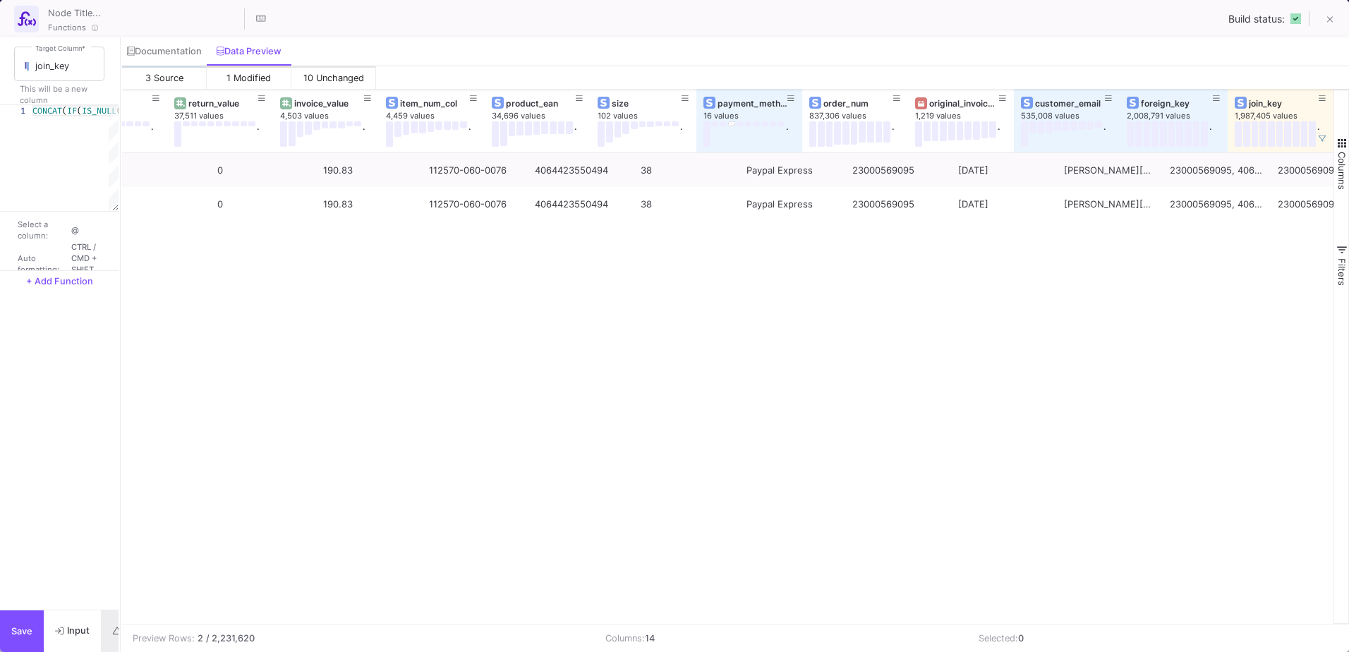
scroll to position [0, 272]
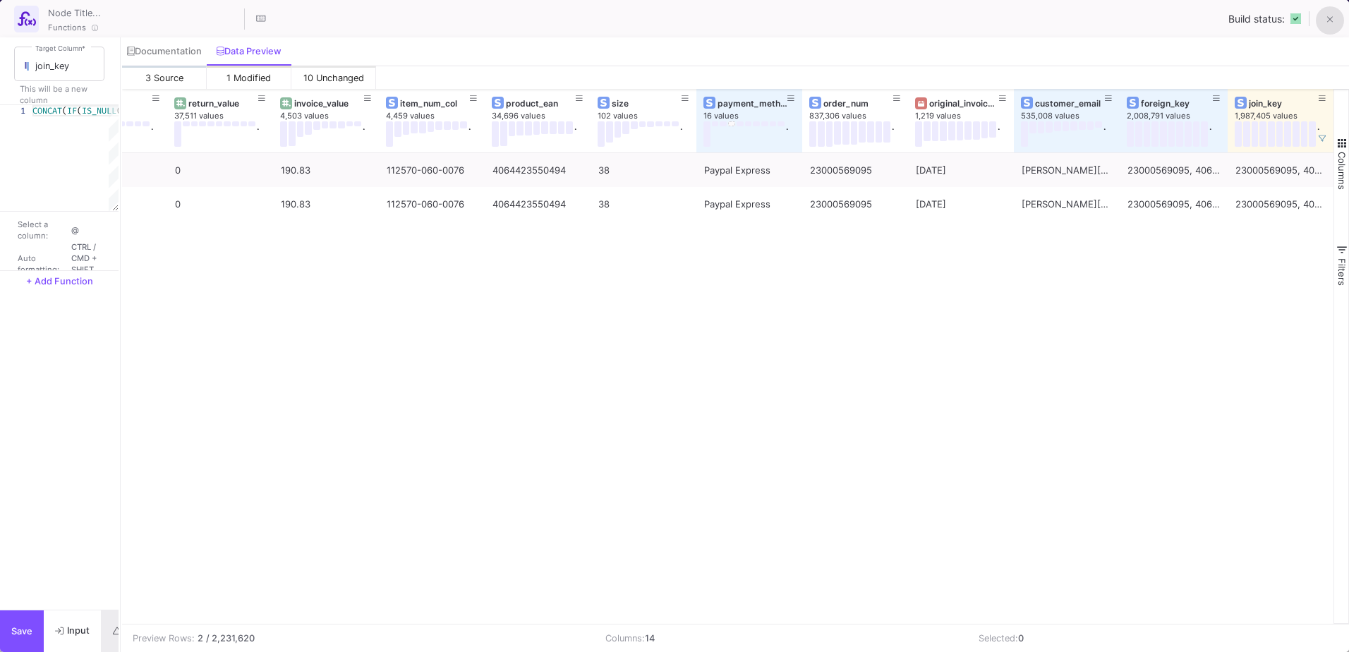
click at [1337, 18] on button at bounding box center [1330, 20] width 28 height 28
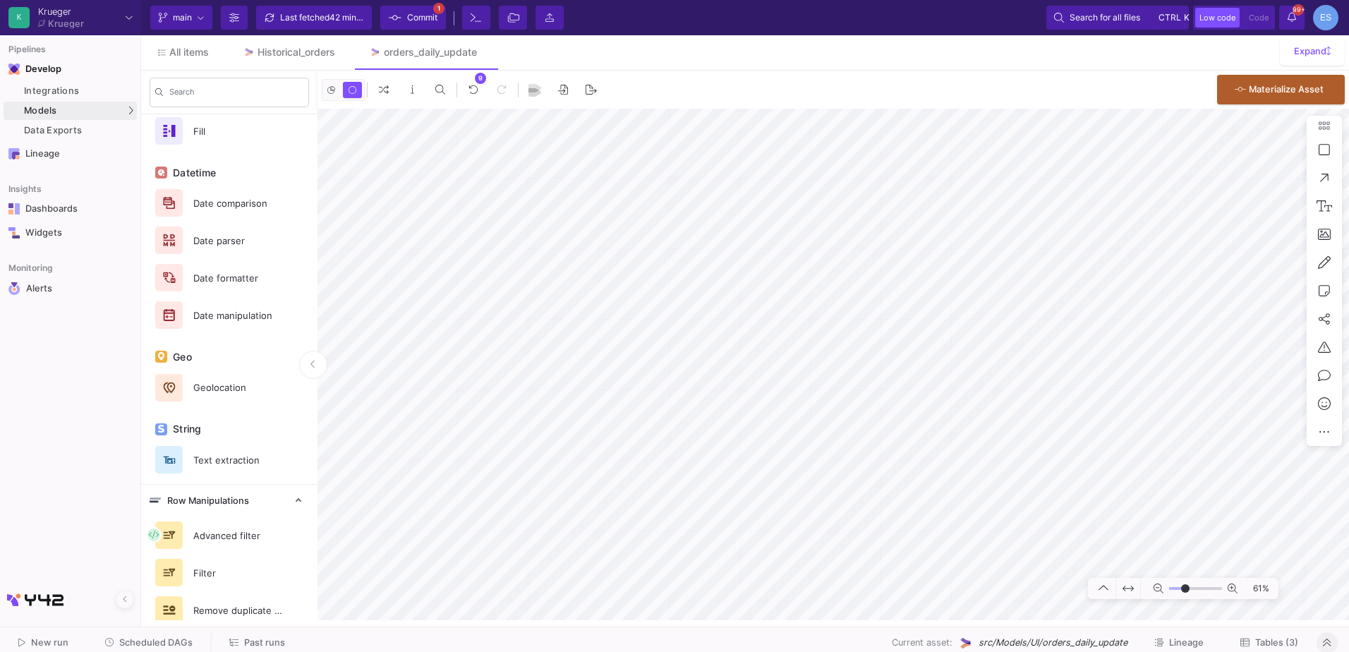
scroll to position [677, 0]
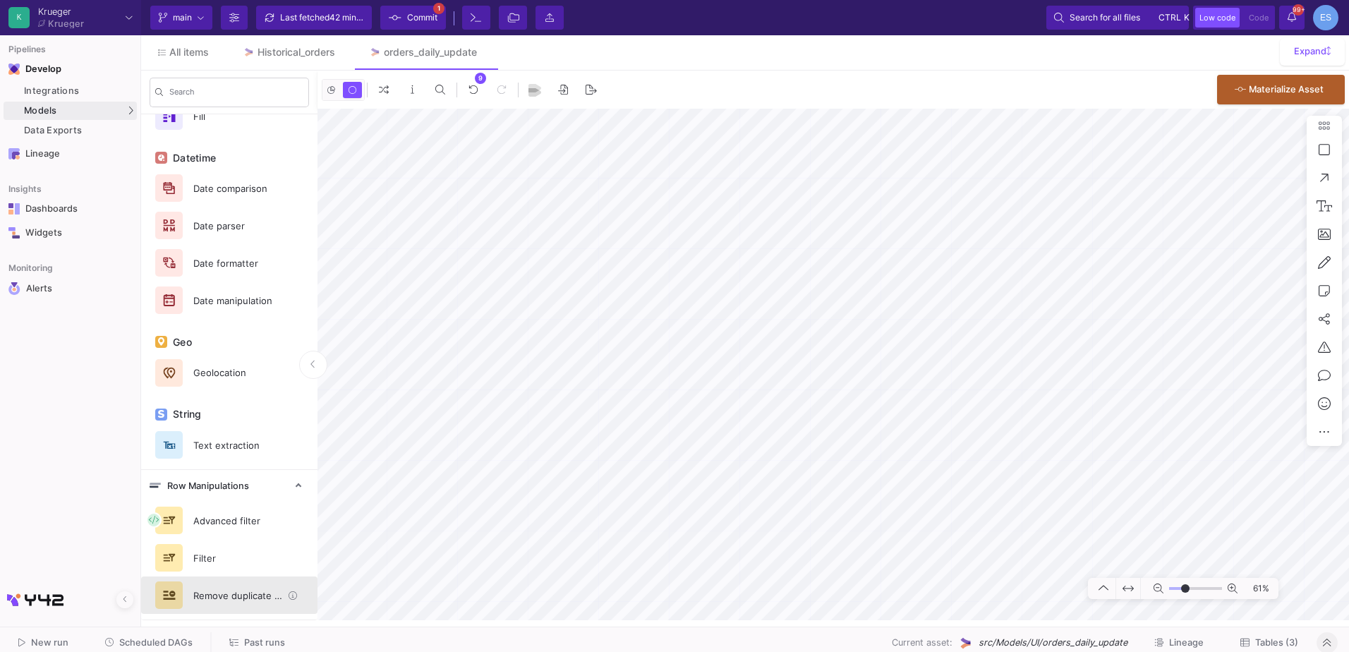
click at [239, 590] on div "Remove duplicate rows" at bounding box center [233, 595] width 97 height 21
click at [751, 416] on button "Delete" at bounding box center [767, 420] width 79 height 34
click at [737, 346] on icon at bounding box center [740, 347] width 8 height 9
click at [733, 345] on icon at bounding box center [737, 346] width 8 height 9
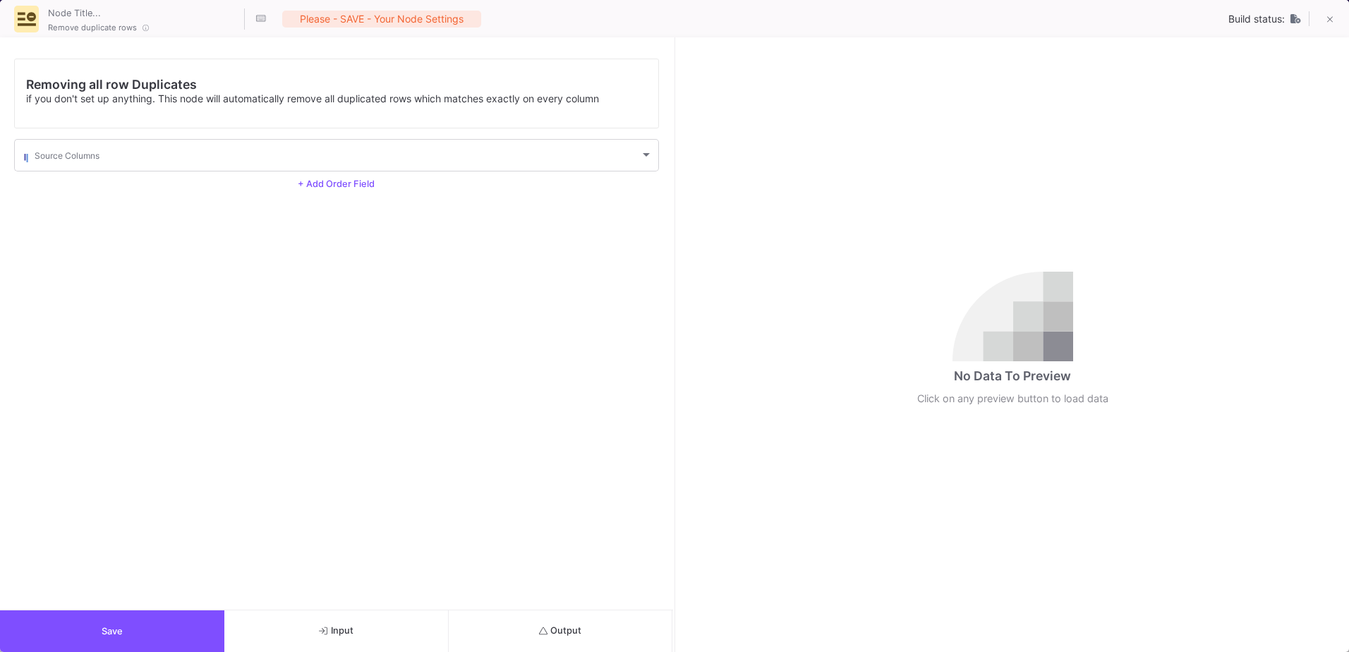
click at [553, 635] on span "Output" at bounding box center [560, 630] width 43 height 11
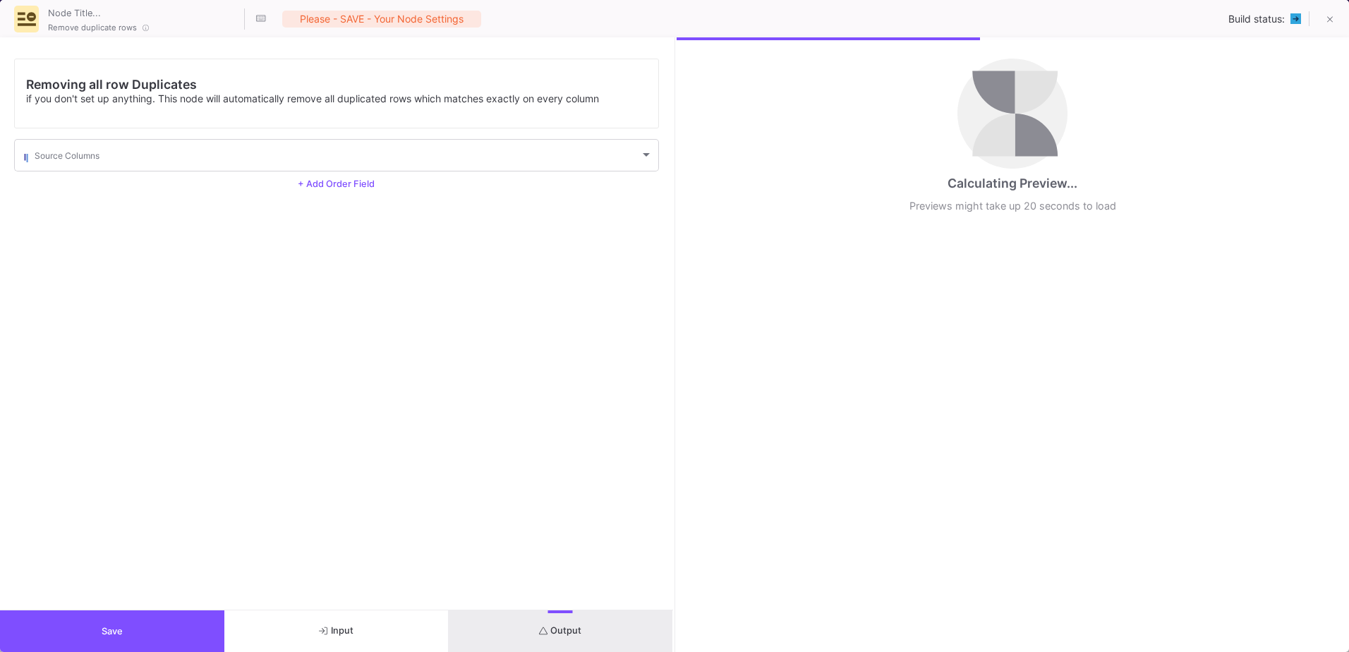
click at [180, 623] on button "Save" at bounding box center [112, 631] width 224 height 42
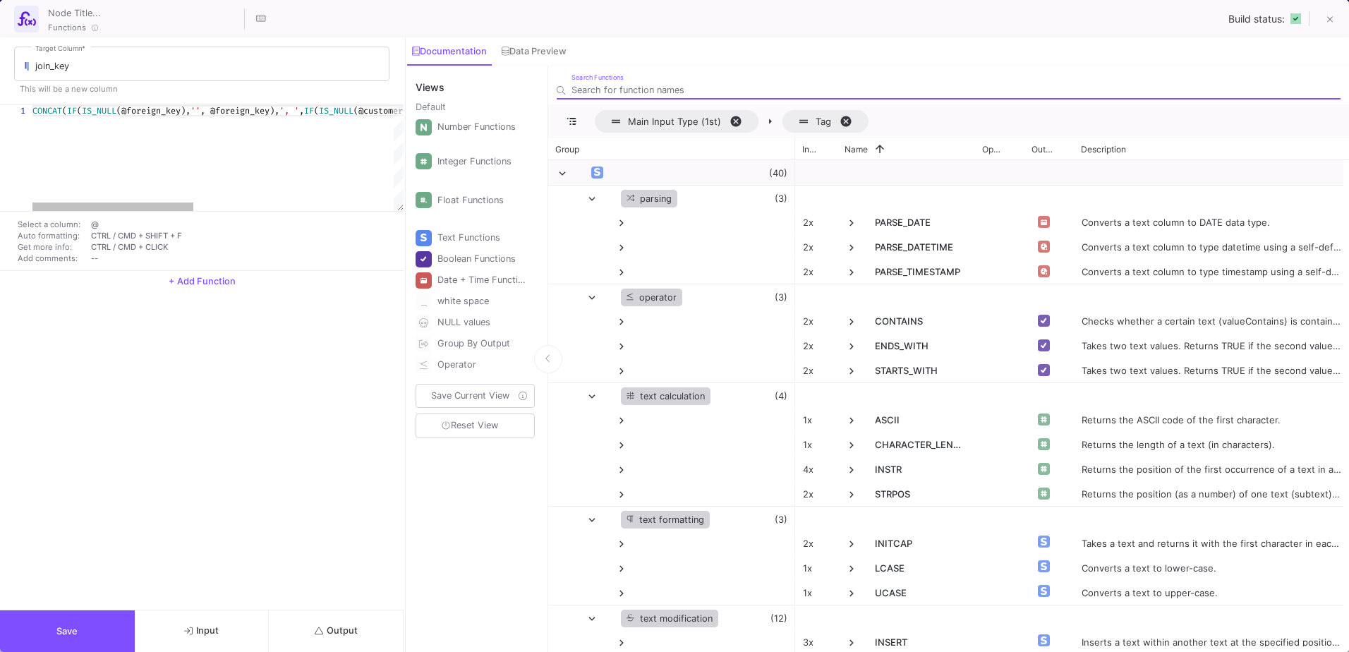
click at [365, 637] on button "Output" at bounding box center [336, 631] width 135 height 42
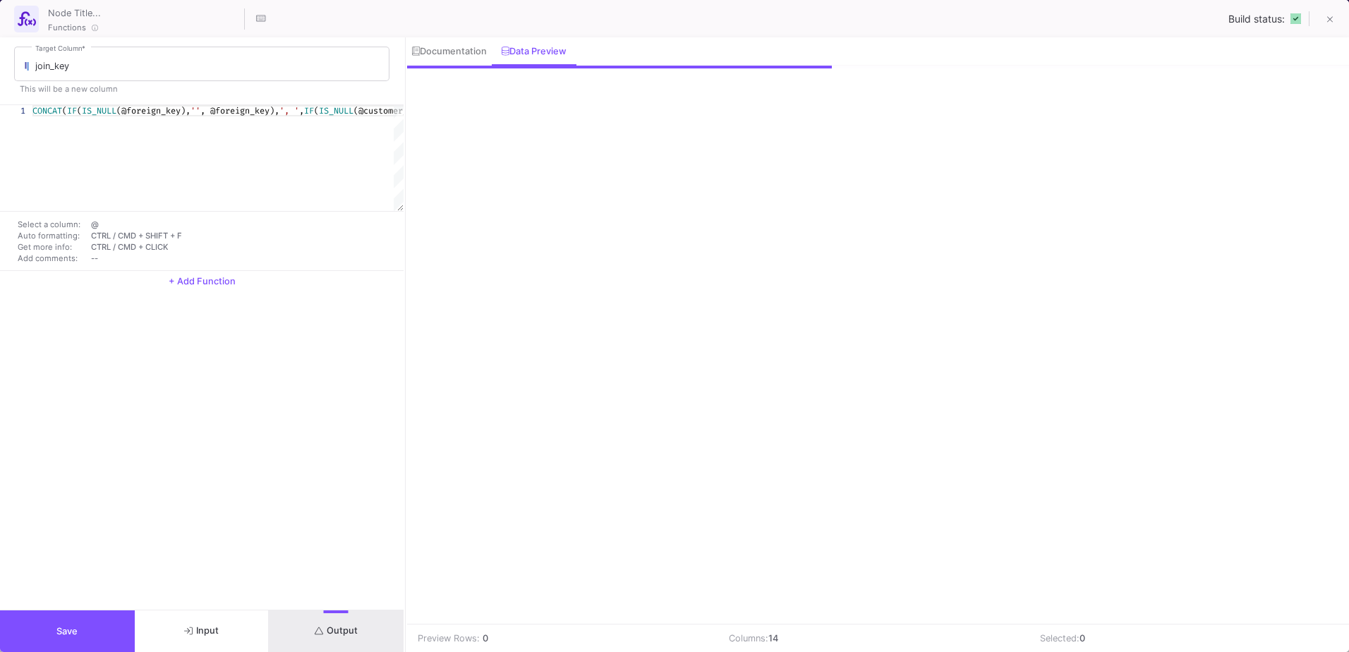
scroll to position [0, 555]
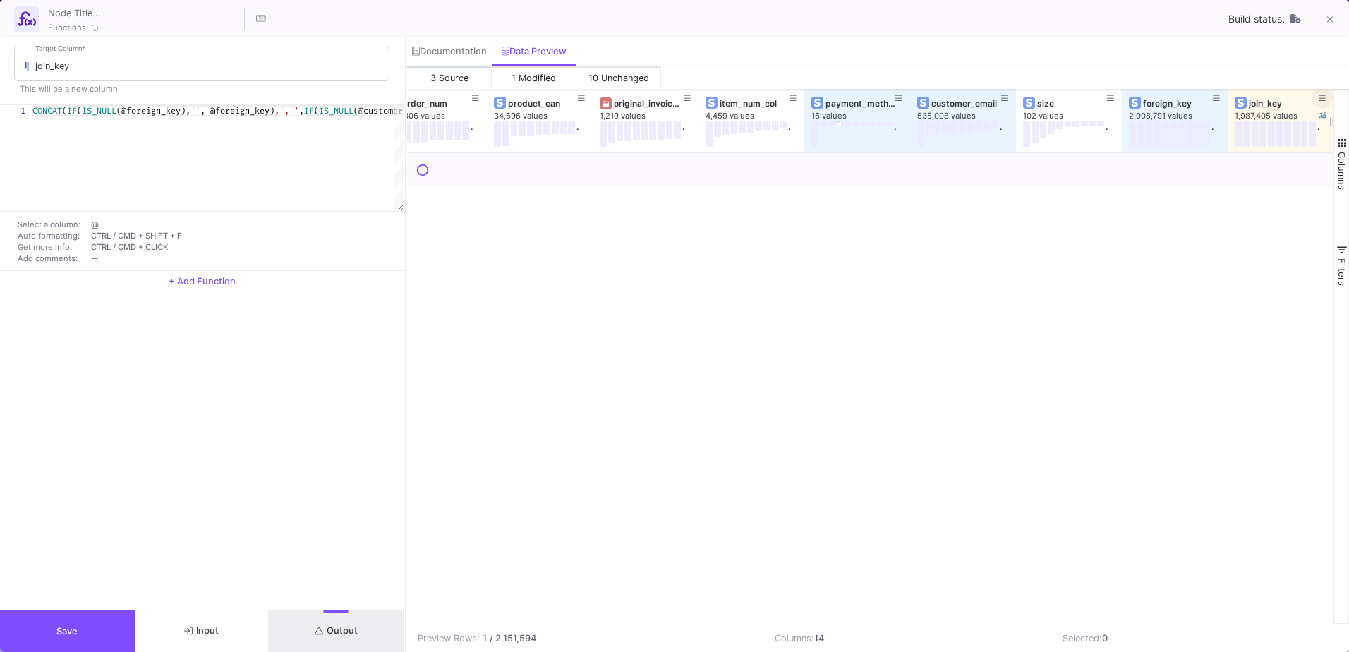
click at [1320, 96] on icon at bounding box center [1322, 99] width 7 height 8
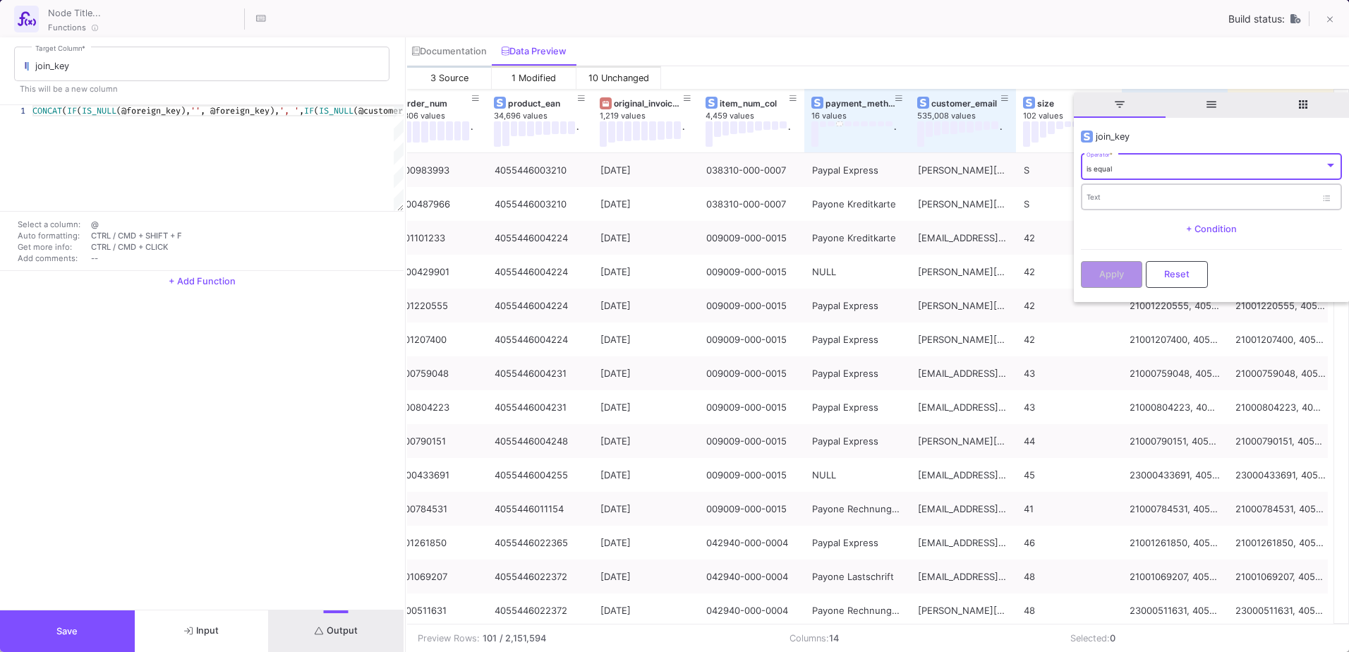
click at [1156, 198] on input "Text" at bounding box center [1201, 199] width 229 height 9
paste input "23000569095, 4064423550494, julia.winisch@gmail.comPaypal Express"
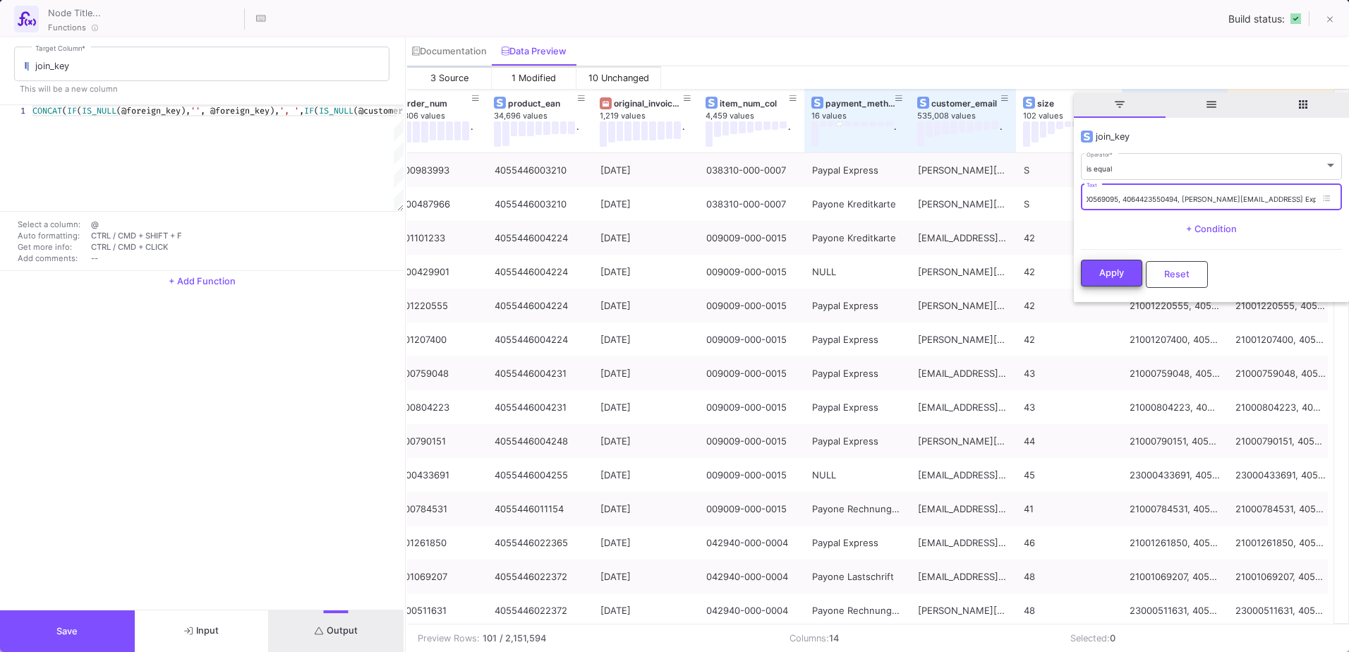
type input "23000569095, 4064423550494, julia.winisch@gmail.comPaypal Express"
click at [1136, 265] on button "Apply" at bounding box center [1111, 273] width 61 height 27
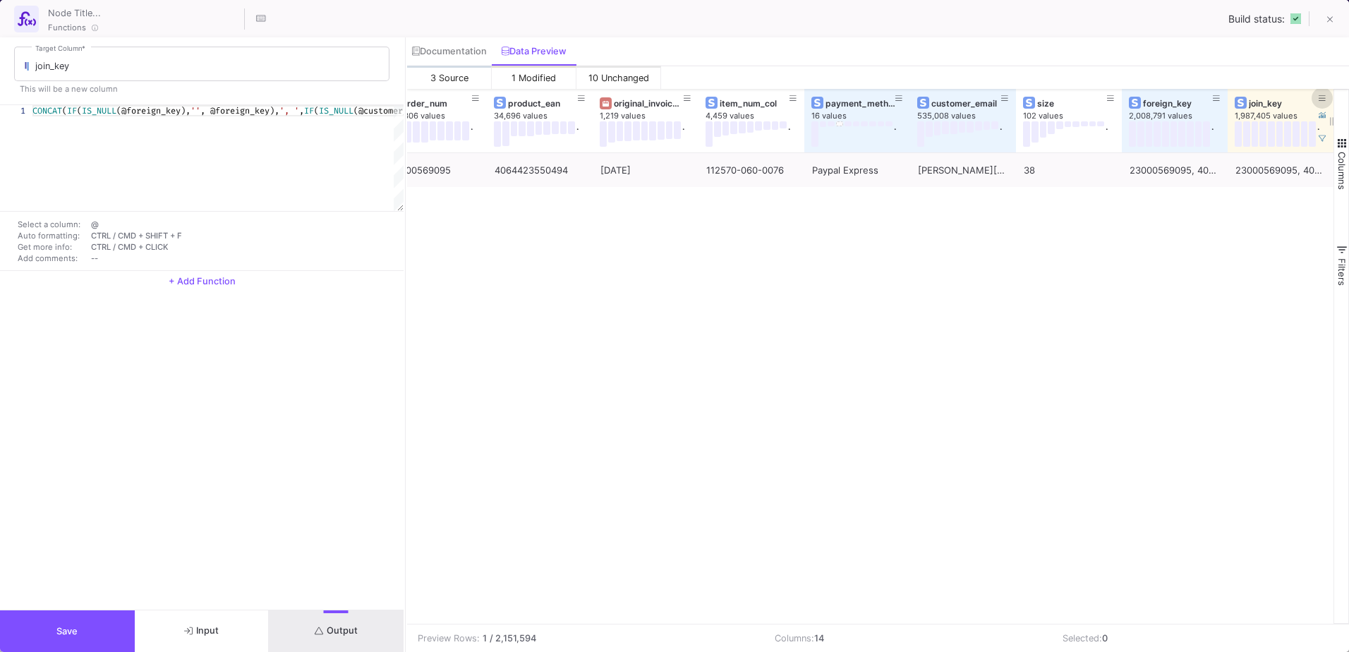
click at [1325, 96] on icon at bounding box center [1322, 99] width 7 height 8
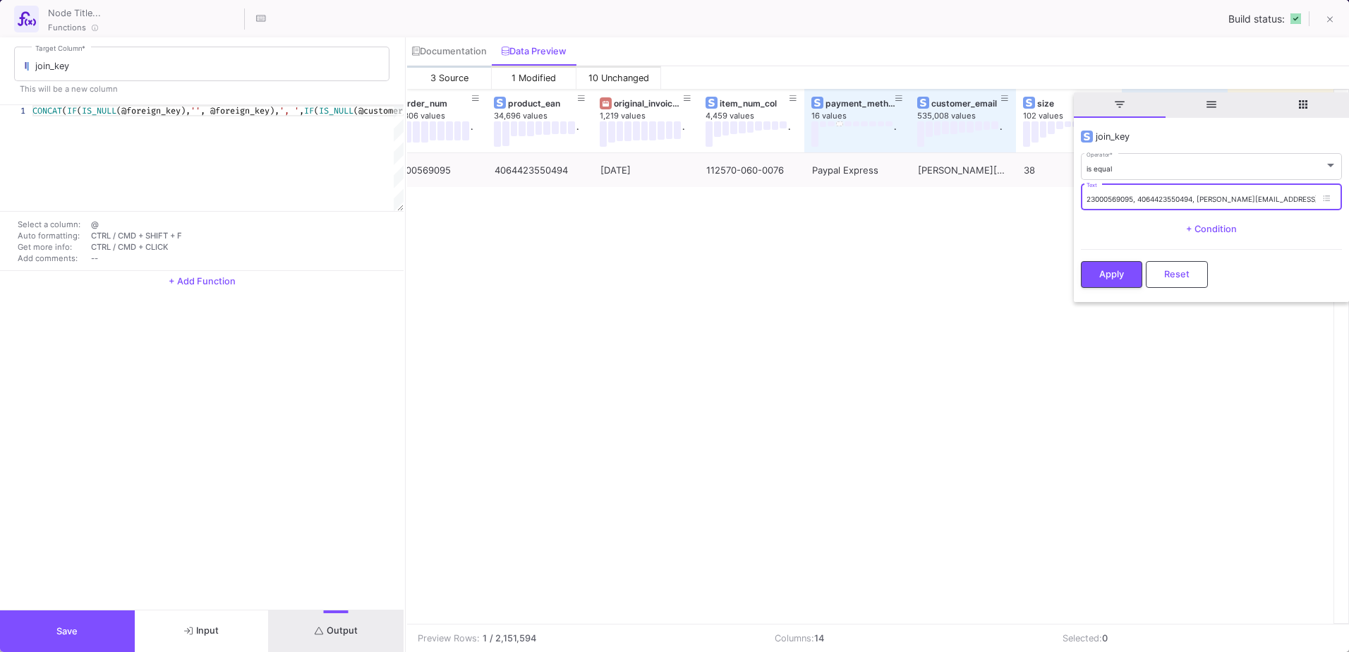
click at [1187, 195] on input "23000569095, 4064423550494, julia.winisch@gmail.comPaypal Express" at bounding box center [1201, 199] width 229 height 9
paste input "1001339119, 4064423530052, nina@baukunst"
type input "21001339119, 4064423530052, nina@baukunst.comPaypal Express"
click at [1138, 261] on button "Apply" at bounding box center [1111, 273] width 61 height 27
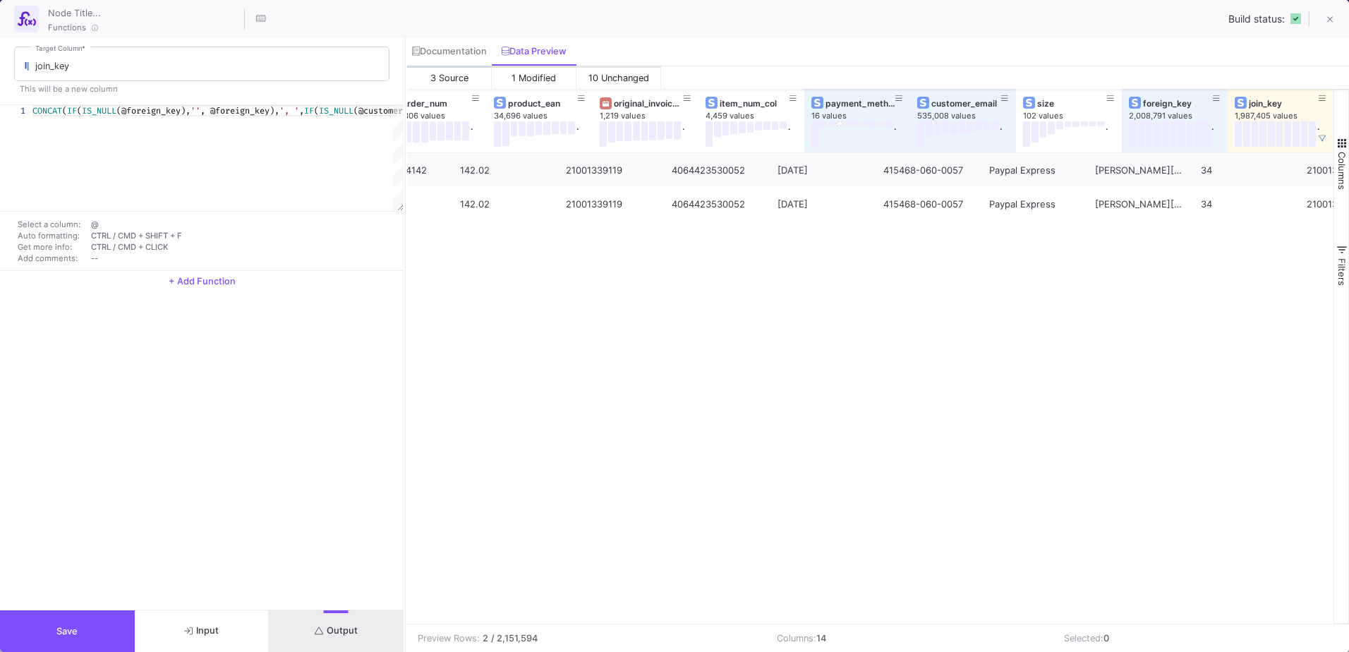
scroll to position [0, 555]
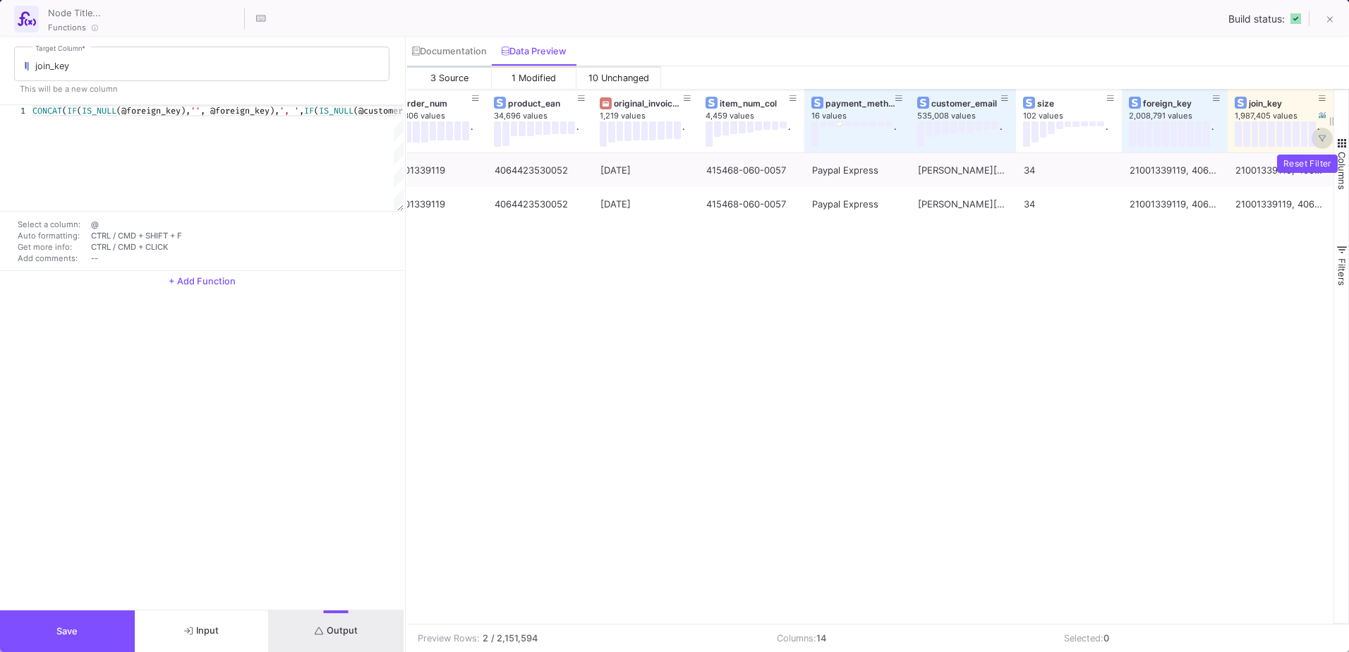
click at [1325, 139] on icon at bounding box center [1322, 138] width 7 height 7
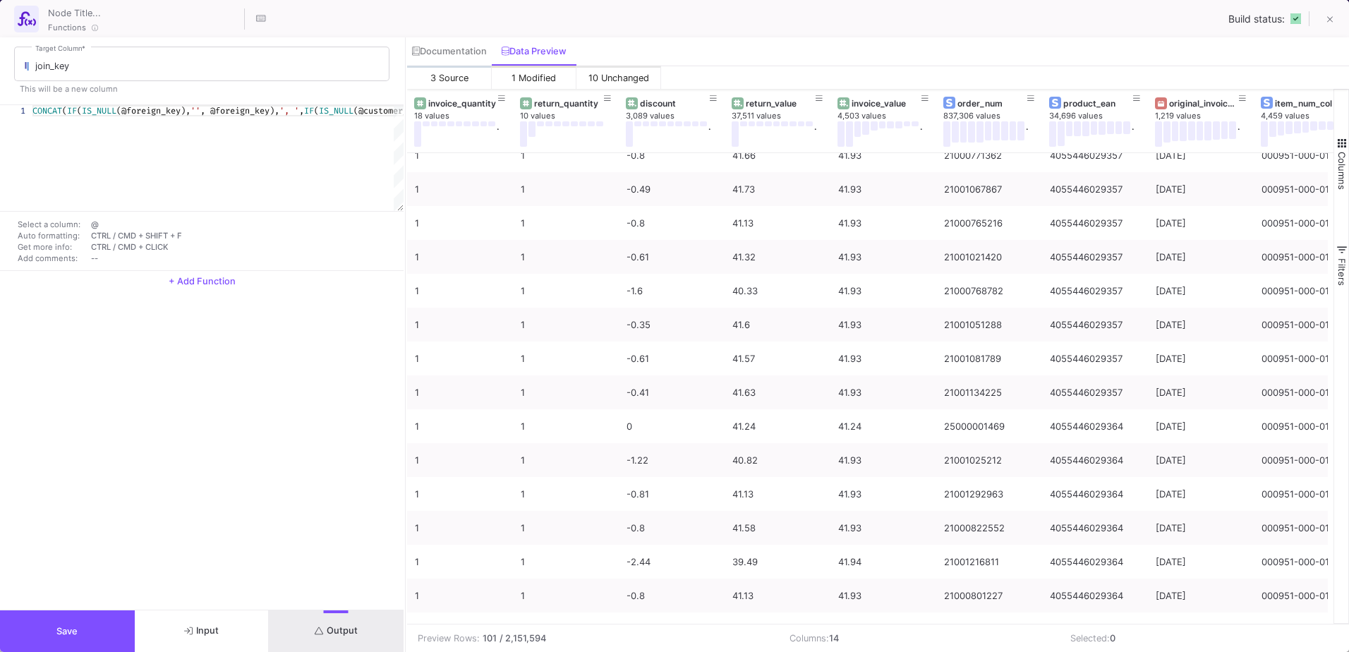
scroll to position [2956, 0]
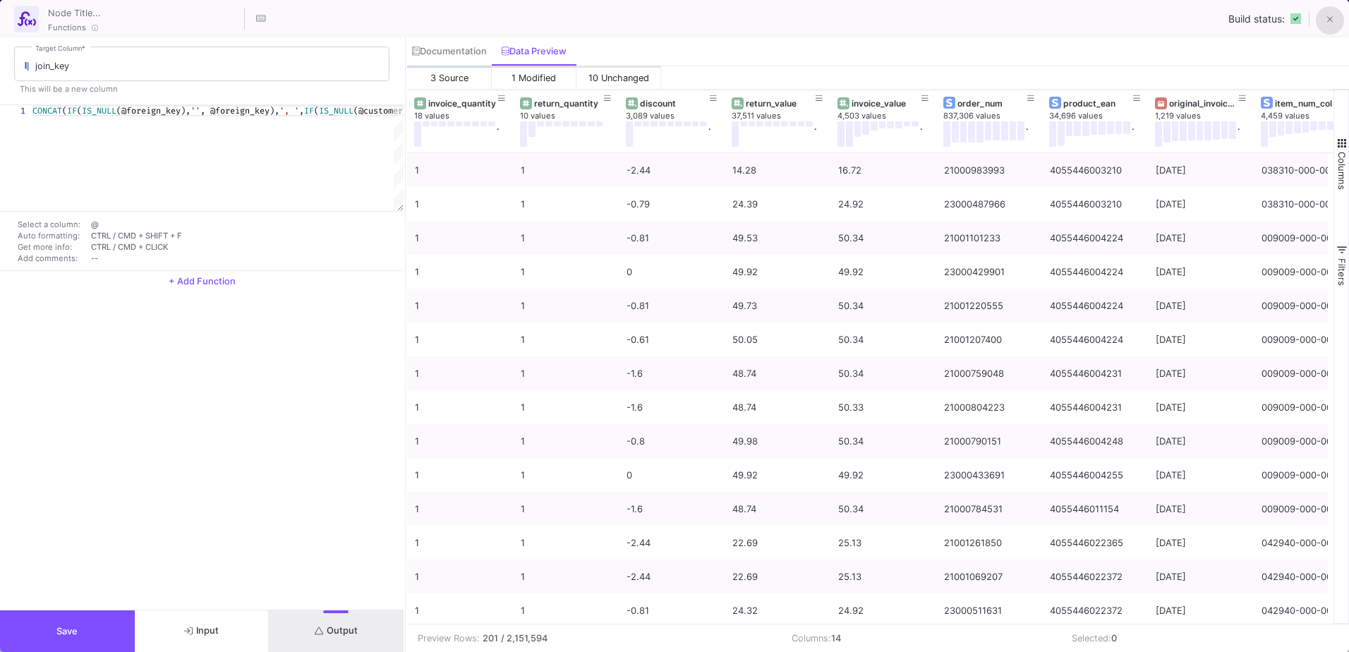
click at [1318, 21] on button at bounding box center [1330, 20] width 28 height 28
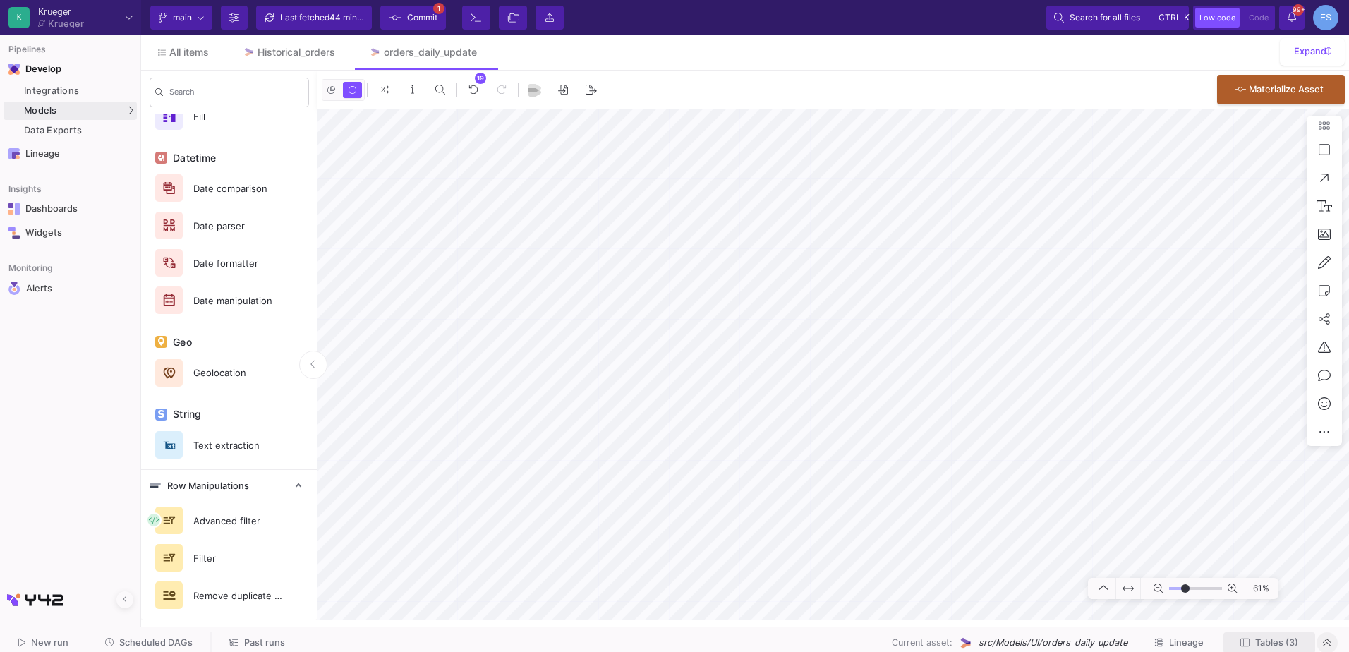
click at [1271, 644] on span "Tables (3)" at bounding box center [1277, 642] width 43 height 11
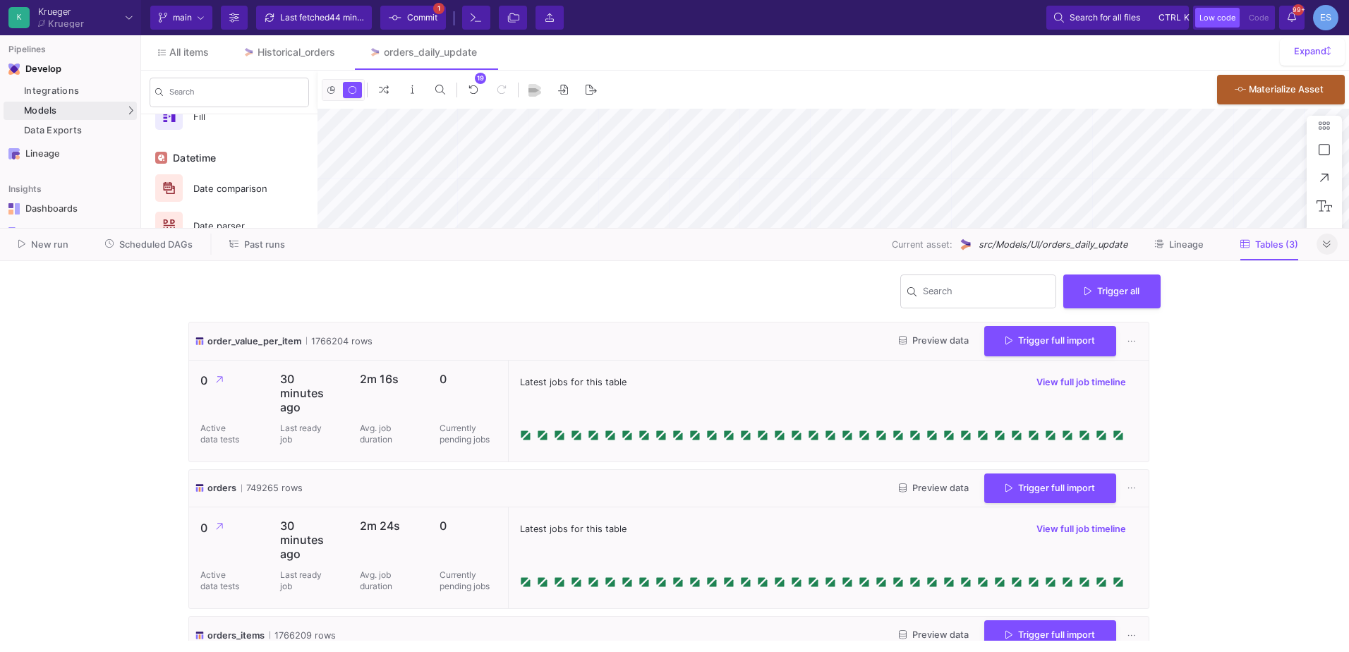
click at [936, 490] on span "Preview data" at bounding box center [934, 488] width 70 height 11
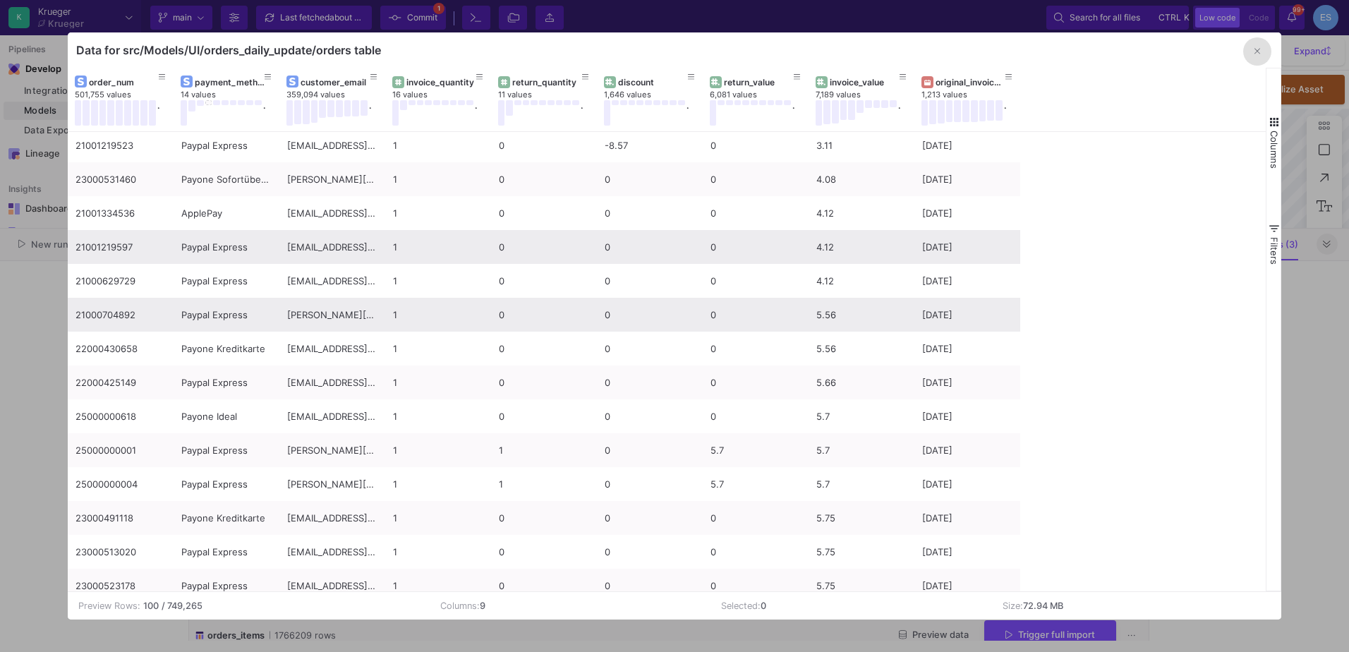
scroll to position [700, 0]
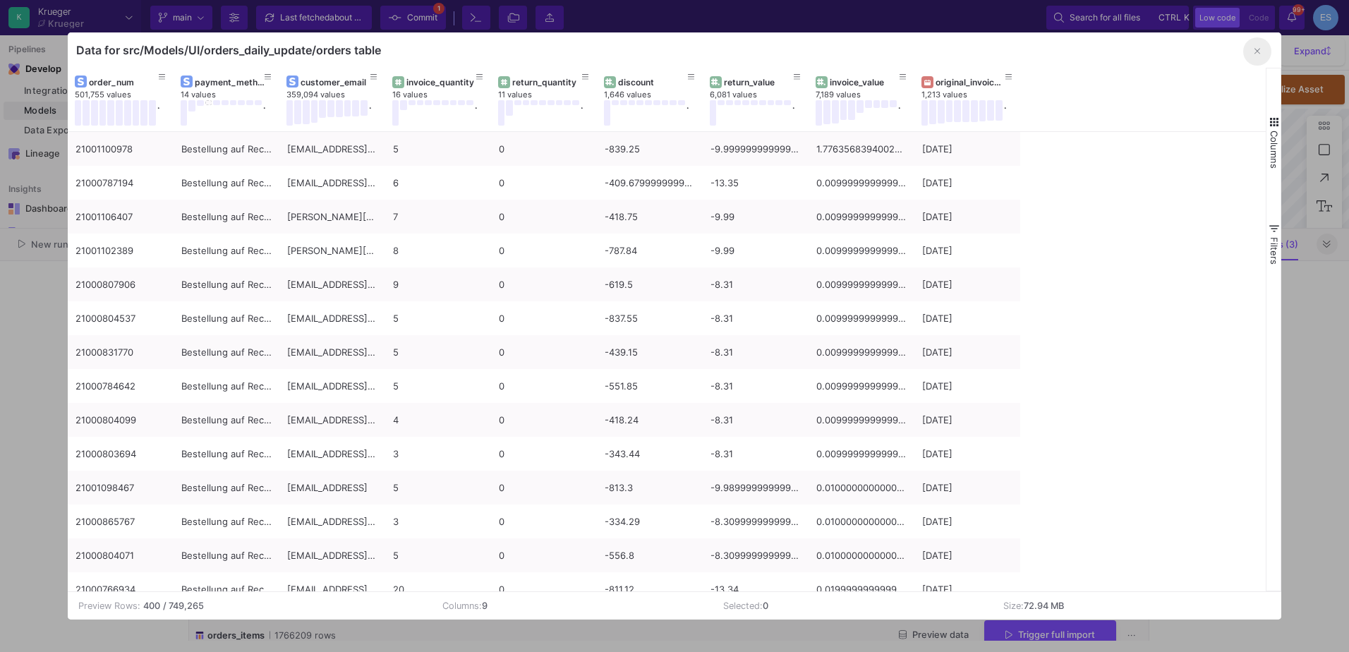
click at [1260, 55] on icon "button" at bounding box center [1258, 51] width 6 height 9
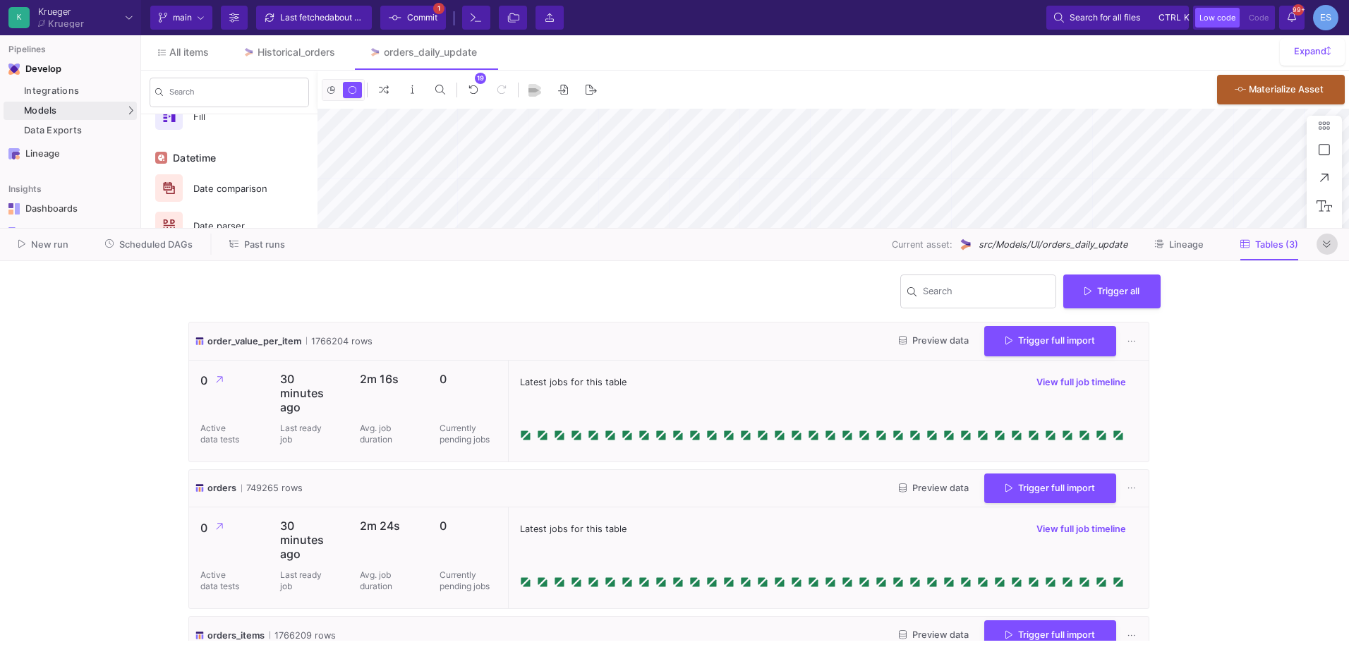
click at [1325, 245] on icon at bounding box center [1327, 244] width 8 height 9
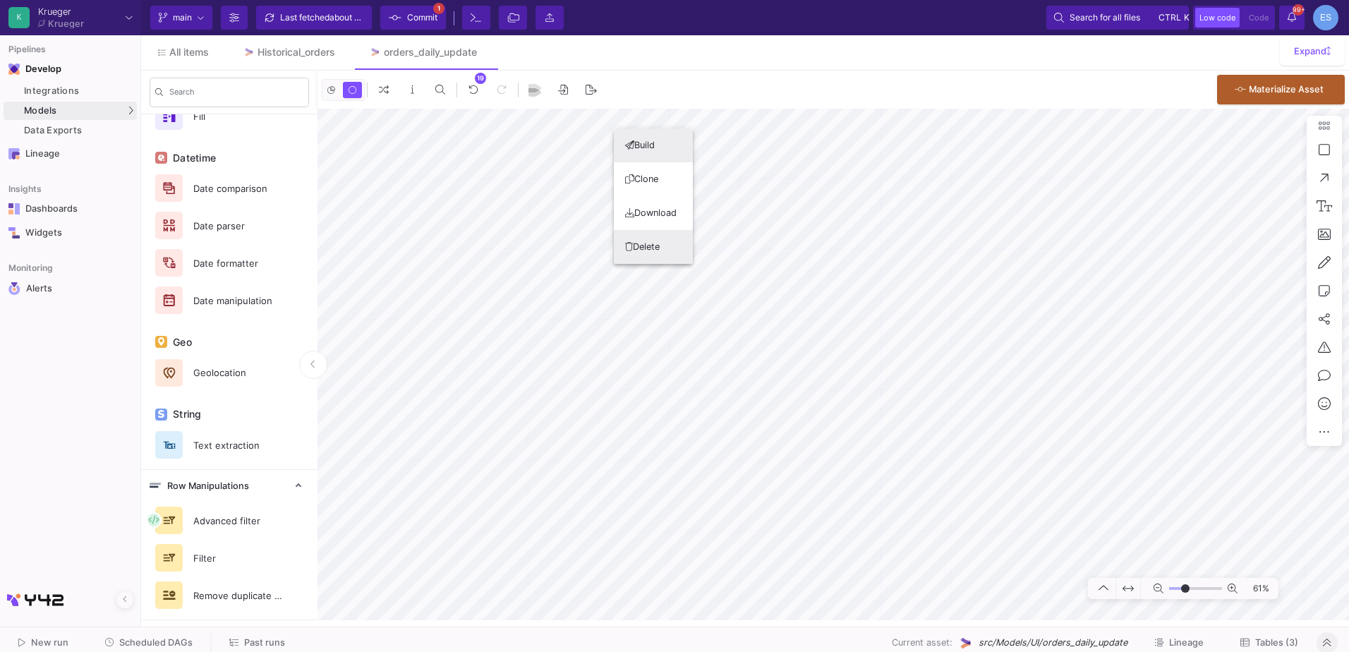
click at [671, 248] on button "Delete" at bounding box center [653, 247] width 79 height 34
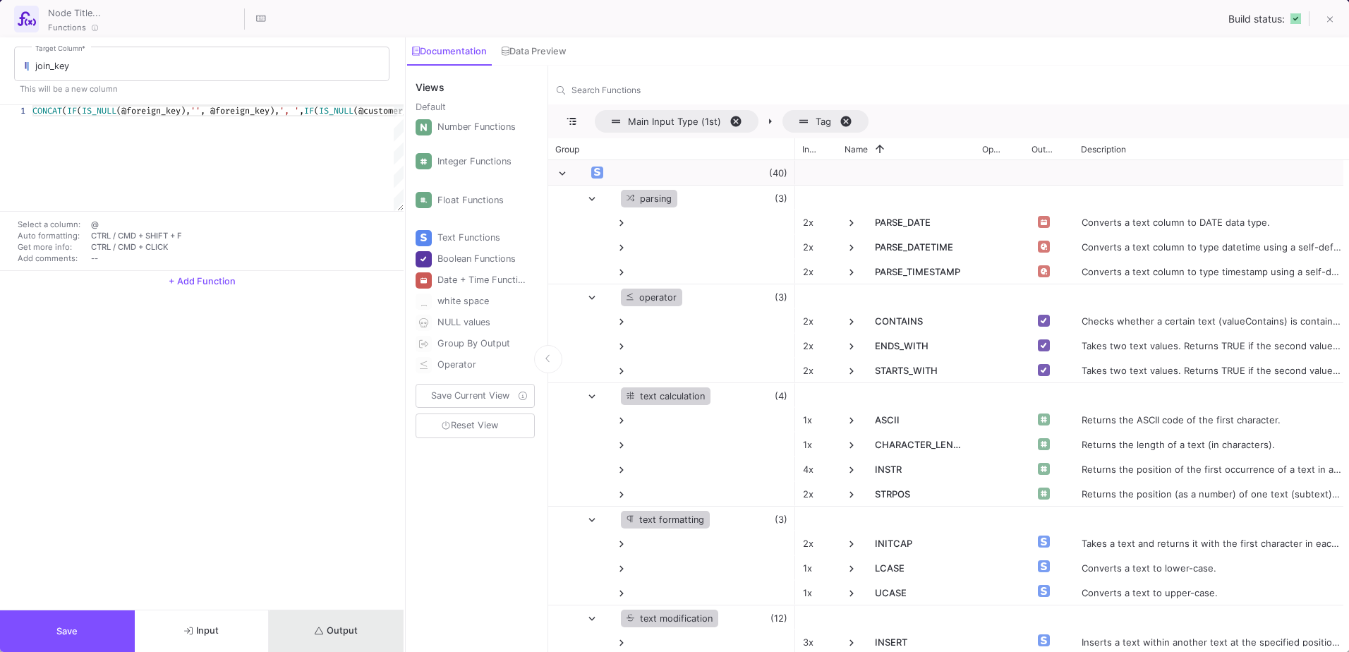
click at [341, 641] on button "Output" at bounding box center [336, 631] width 135 height 42
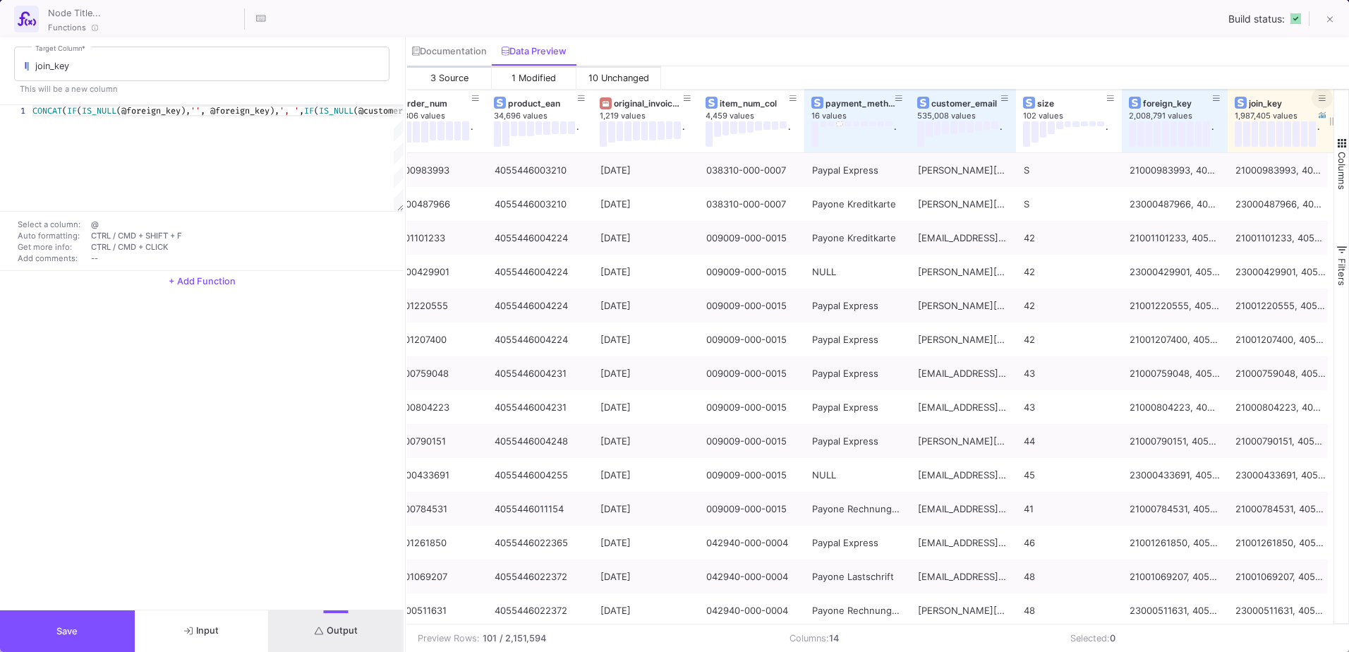
click at [1327, 97] on button at bounding box center [1322, 98] width 21 height 21
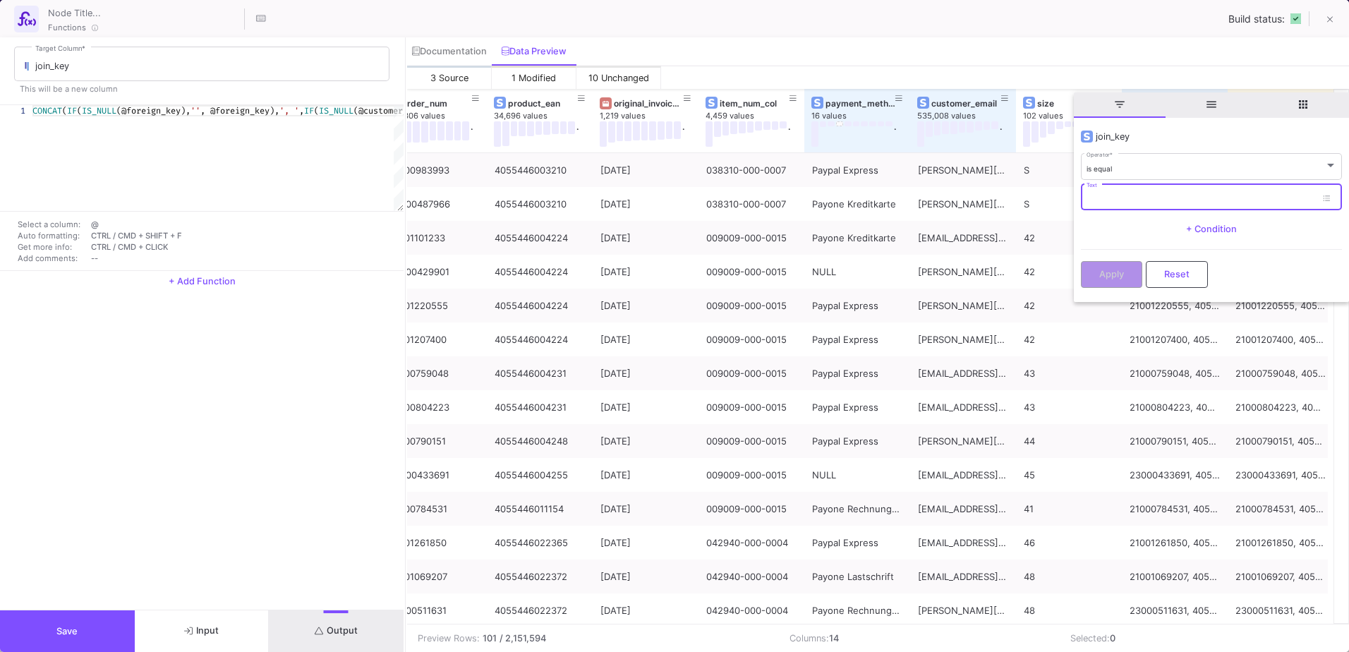
click at [1151, 198] on input "Text" at bounding box center [1201, 199] width 229 height 9
paste input "21001341083, 4064423507306, berfulusoy@gmail.comPaypal Express"
type input "21001341083, 4064423507306, berfulusoy@gmail.comPaypal Express"
click at [1133, 266] on button "Apply" at bounding box center [1111, 273] width 61 height 27
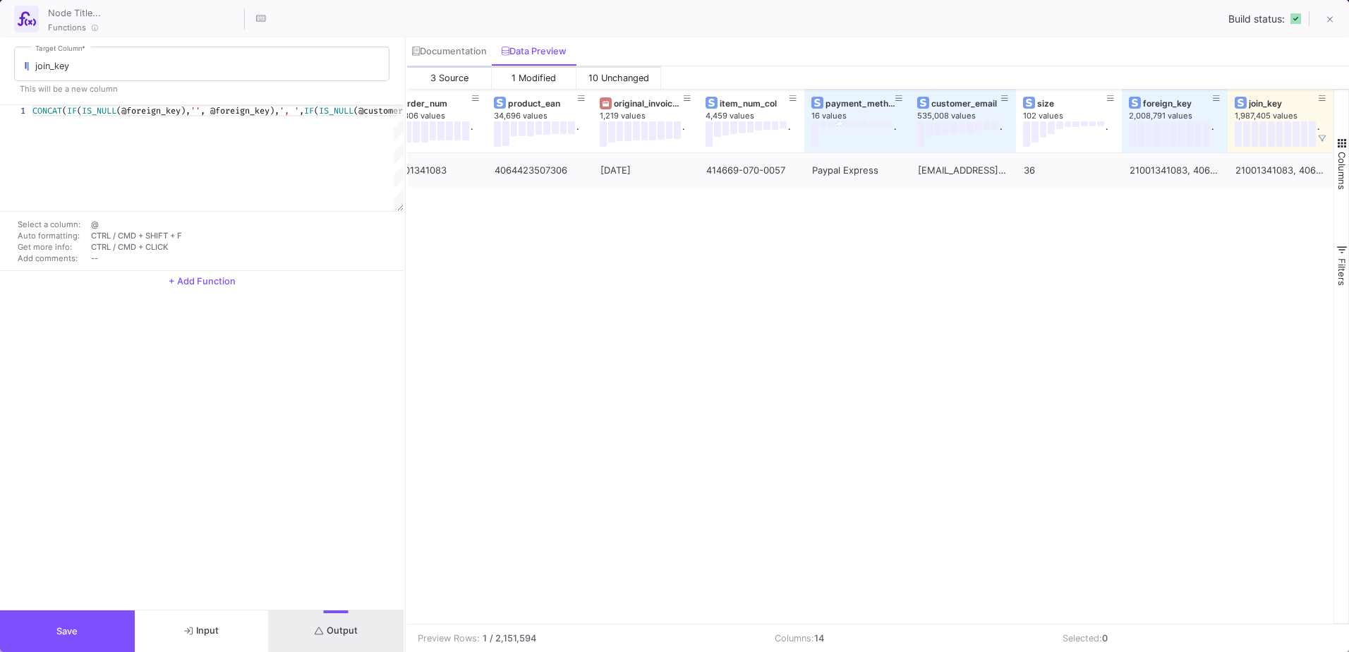
click at [66, 613] on div "join_key Target Column * This will be a new column 1 CONCAT ( IF ( IS_NULL (@fo…" at bounding box center [202, 344] width 404 height 615
click at [66, 613] on button "Save" at bounding box center [67, 631] width 135 height 42
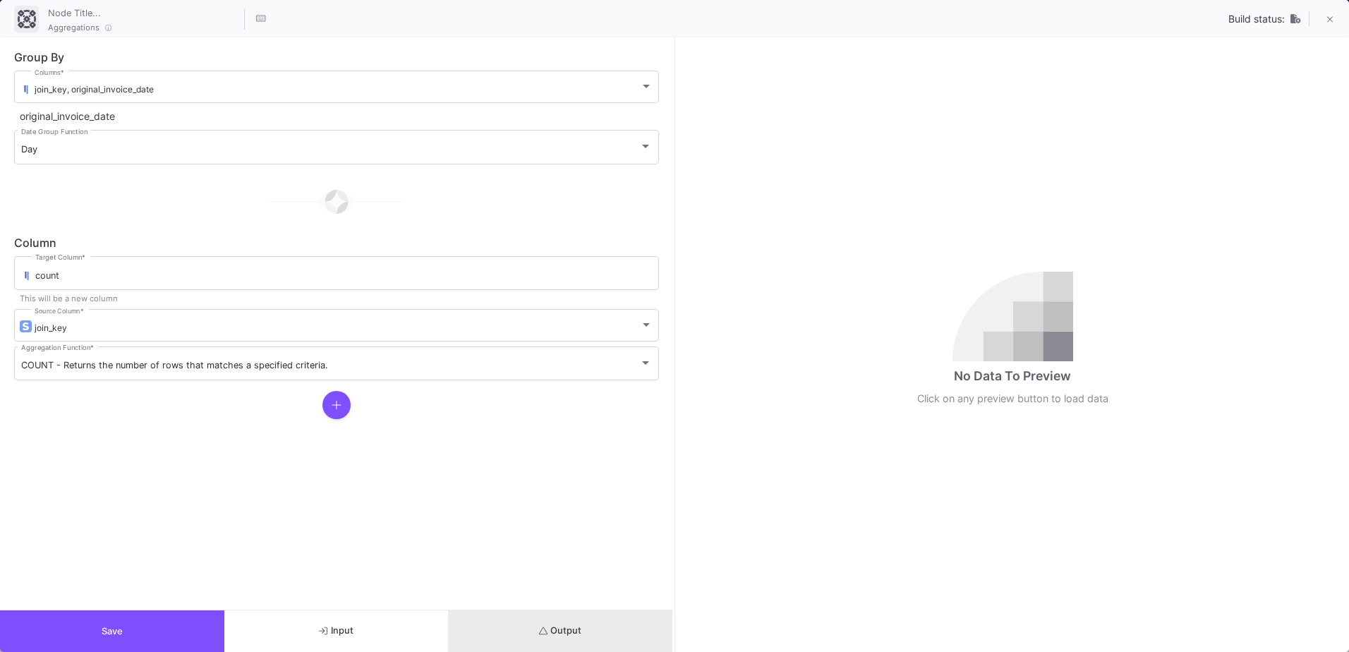
click at [568, 634] on span "Output" at bounding box center [560, 630] width 43 height 11
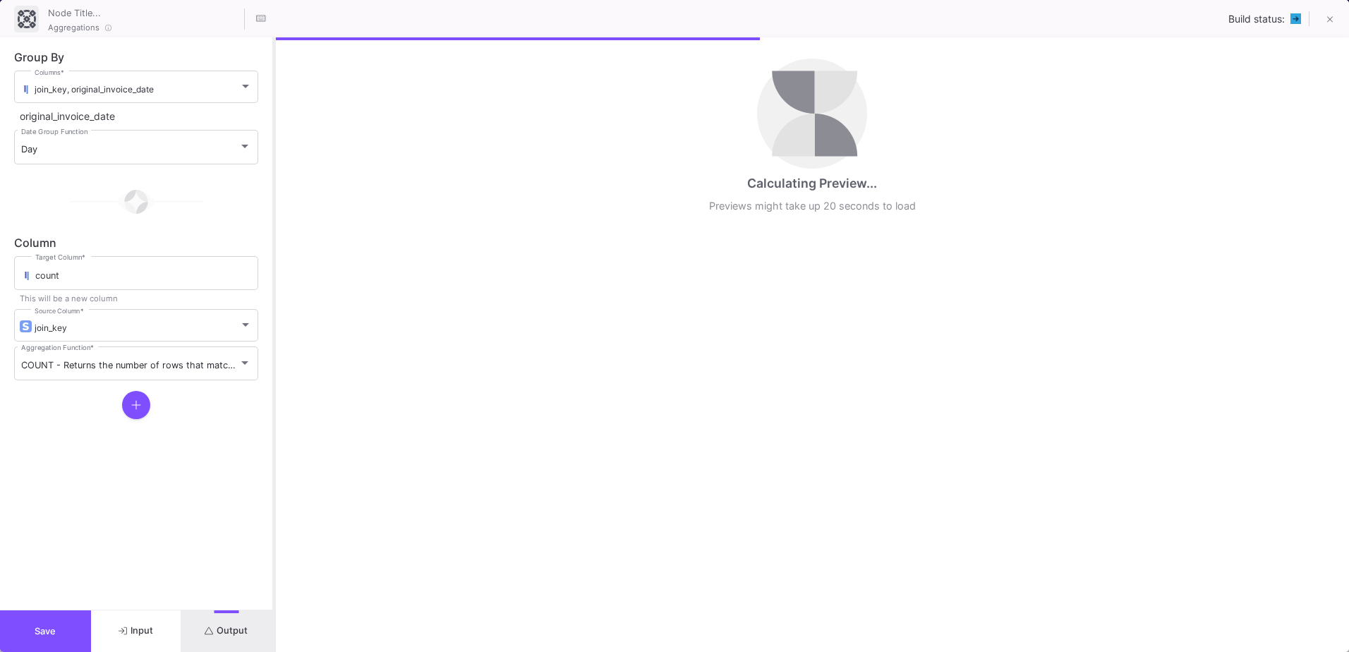
drag, startPoint x: 675, startPoint y: 483, endPoint x: 274, endPoint y: 455, distance: 401.8
click at [274, 455] on div at bounding box center [274, 344] width 4 height 615
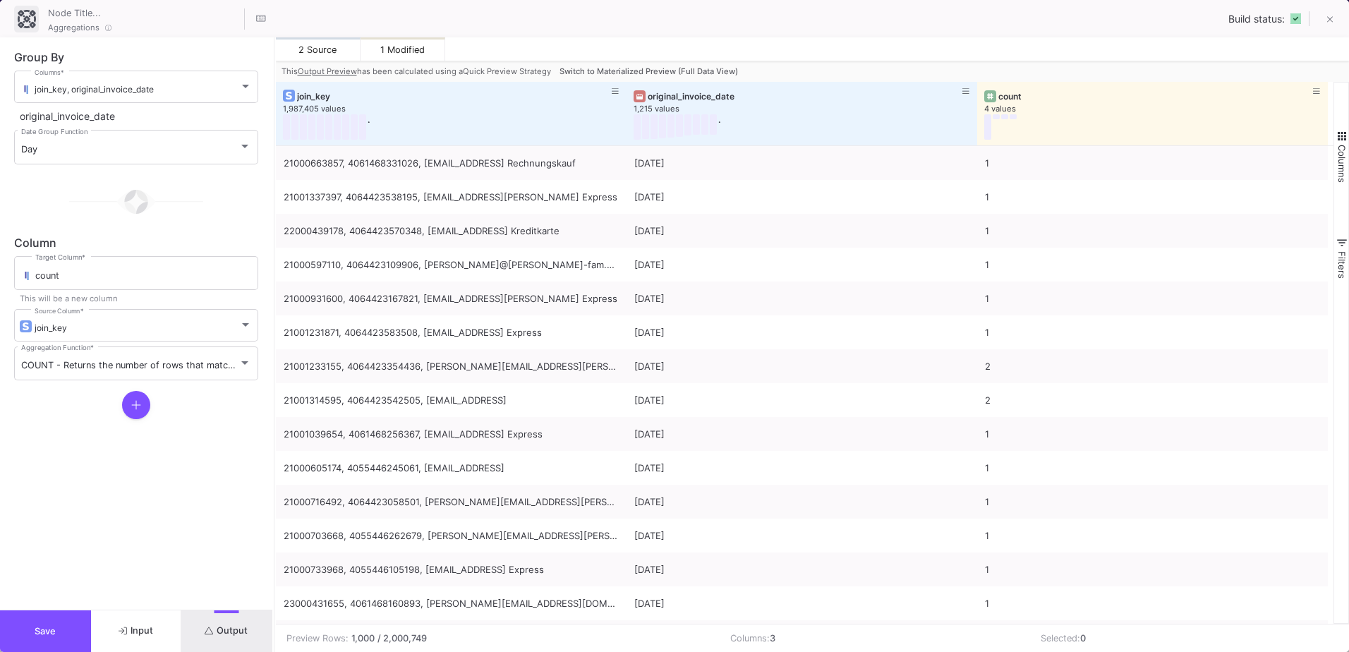
click at [696, 80] on button "Switch to Materialized Preview (Full Data View)" at bounding box center [649, 71] width 184 height 21
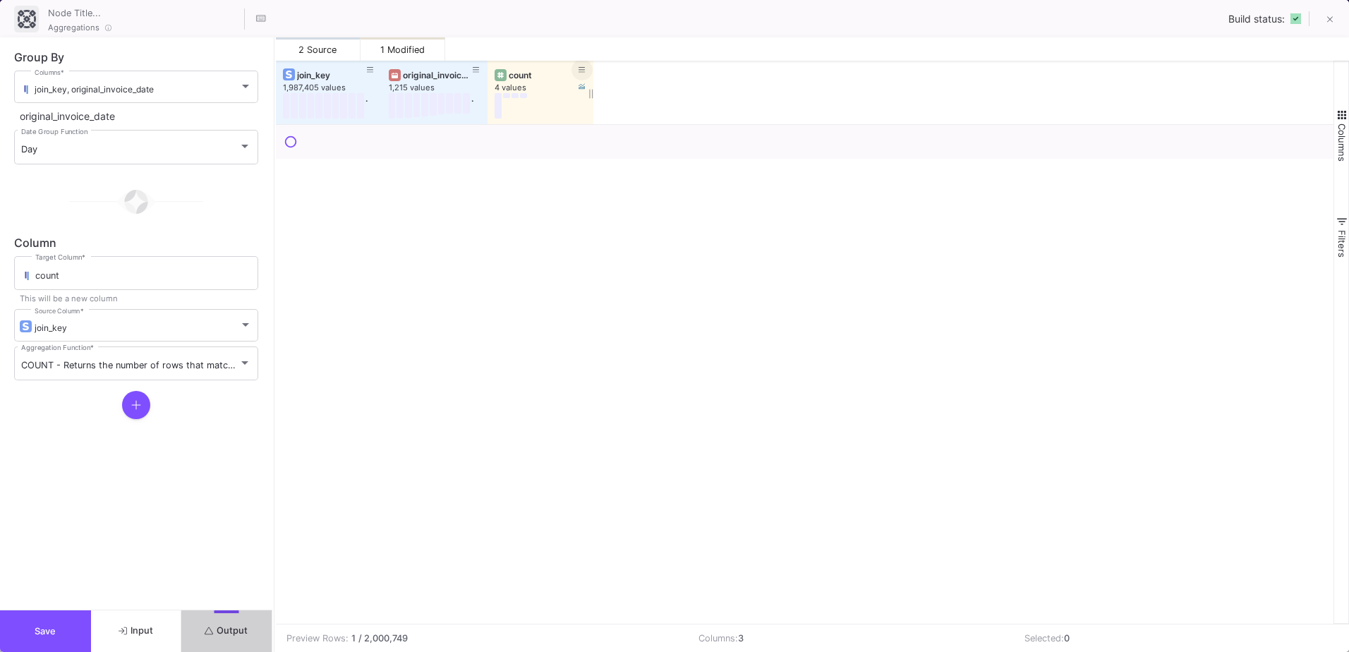
click at [589, 71] on button at bounding box center [582, 69] width 21 height 21
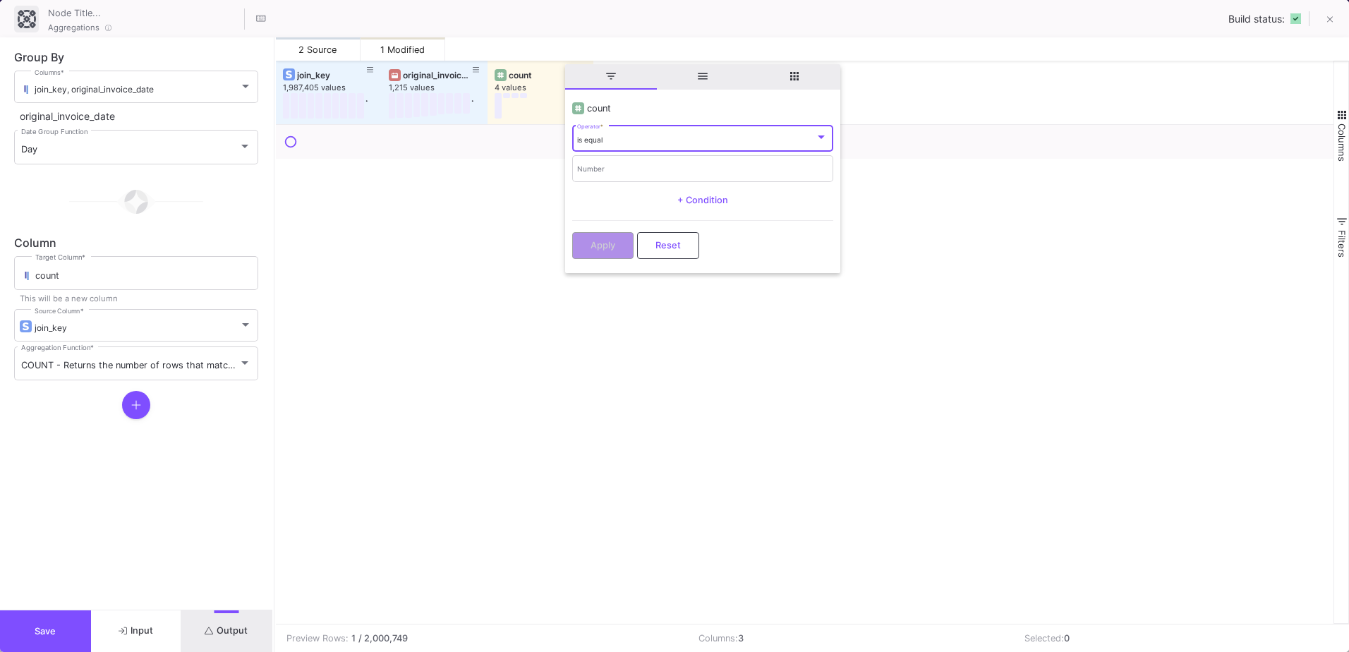
click at [622, 143] on div "is equal" at bounding box center [696, 140] width 238 height 9
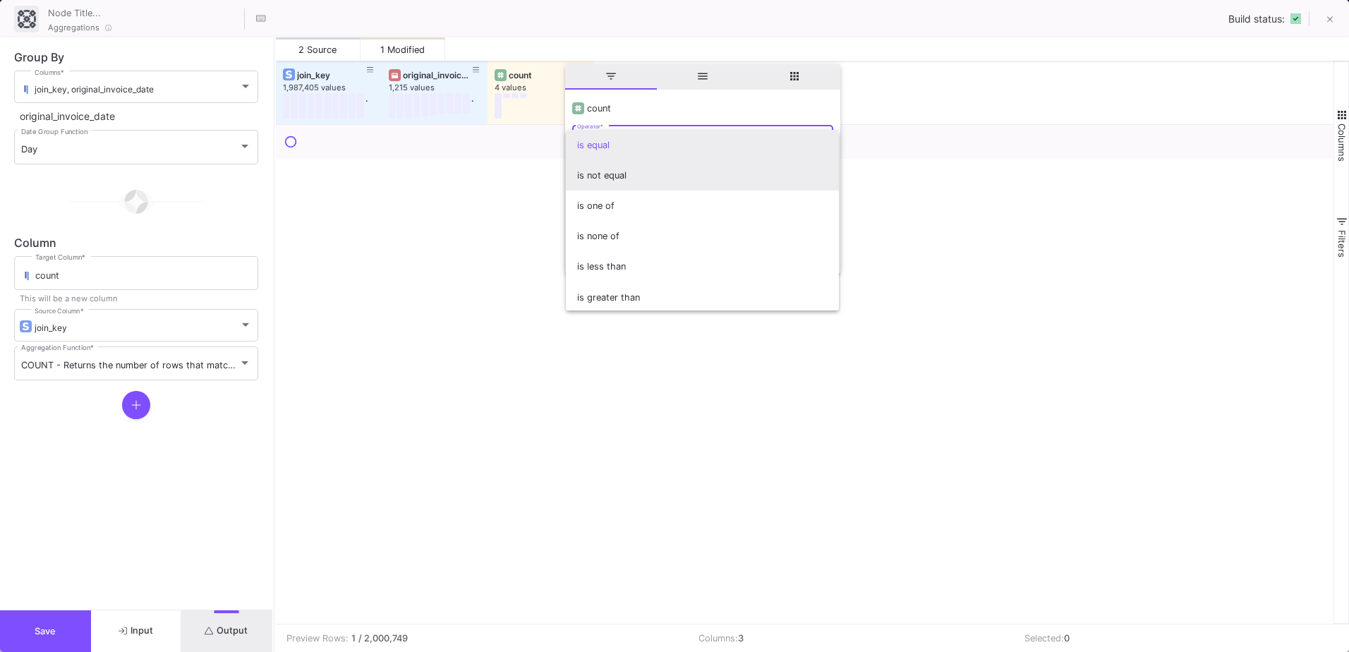
click at [625, 173] on span "is not equal" at bounding box center [702, 175] width 251 height 30
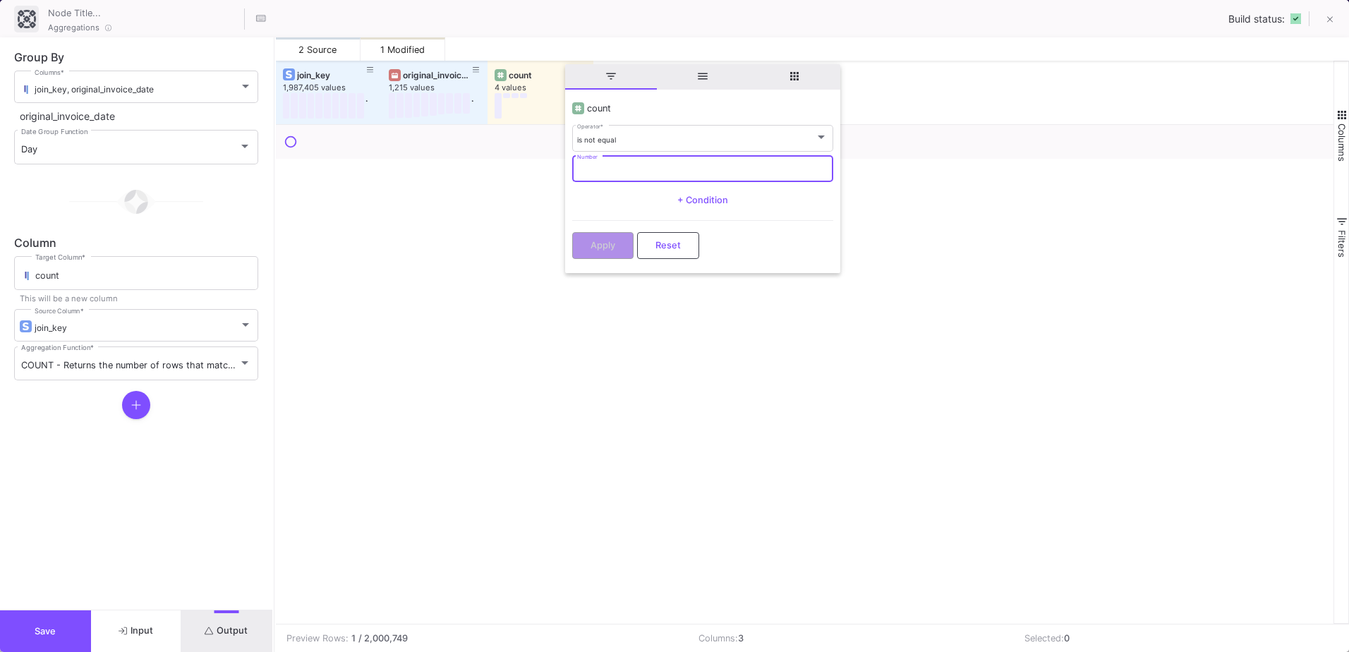
click at [617, 169] on input "Number" at bounding box center [702, 170] width 251 height 9
type input "1"
click at [615, 245] on span "Apply" at bounding box center [603, 244] width 25 height 11
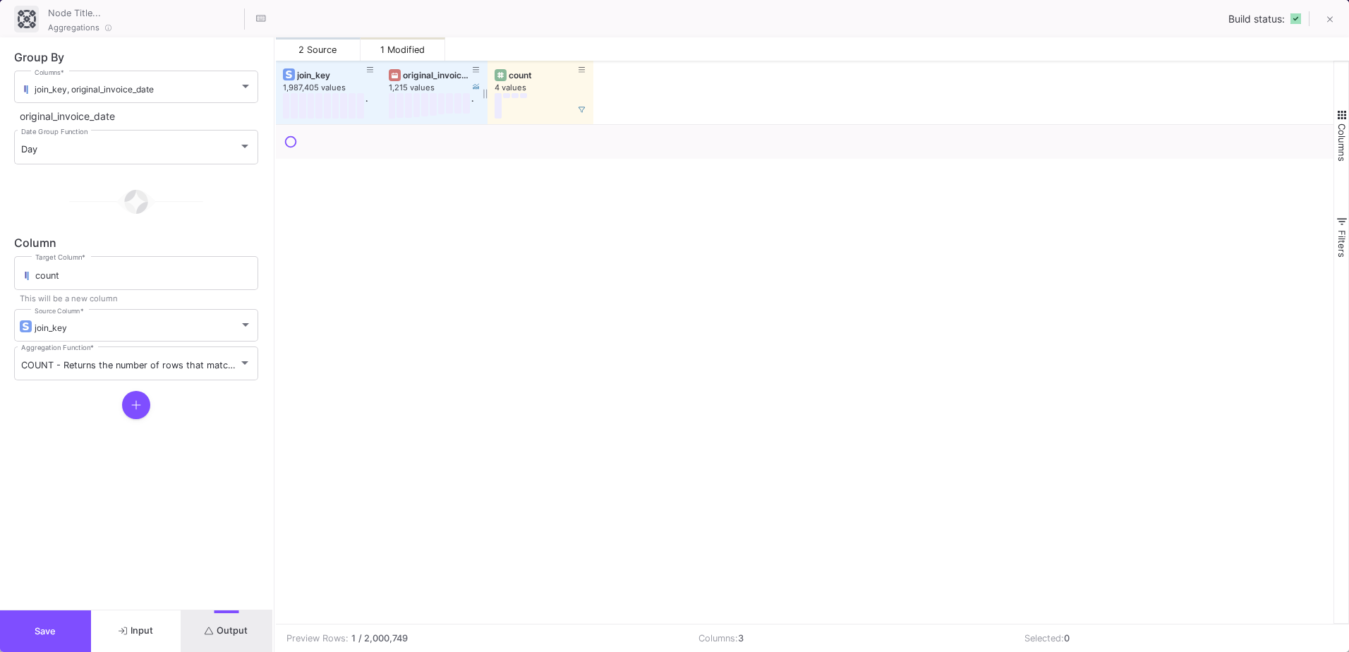
click at [438, 78] on div "original_invoice_date" at bounding box center [438, 75] width 70 height 11
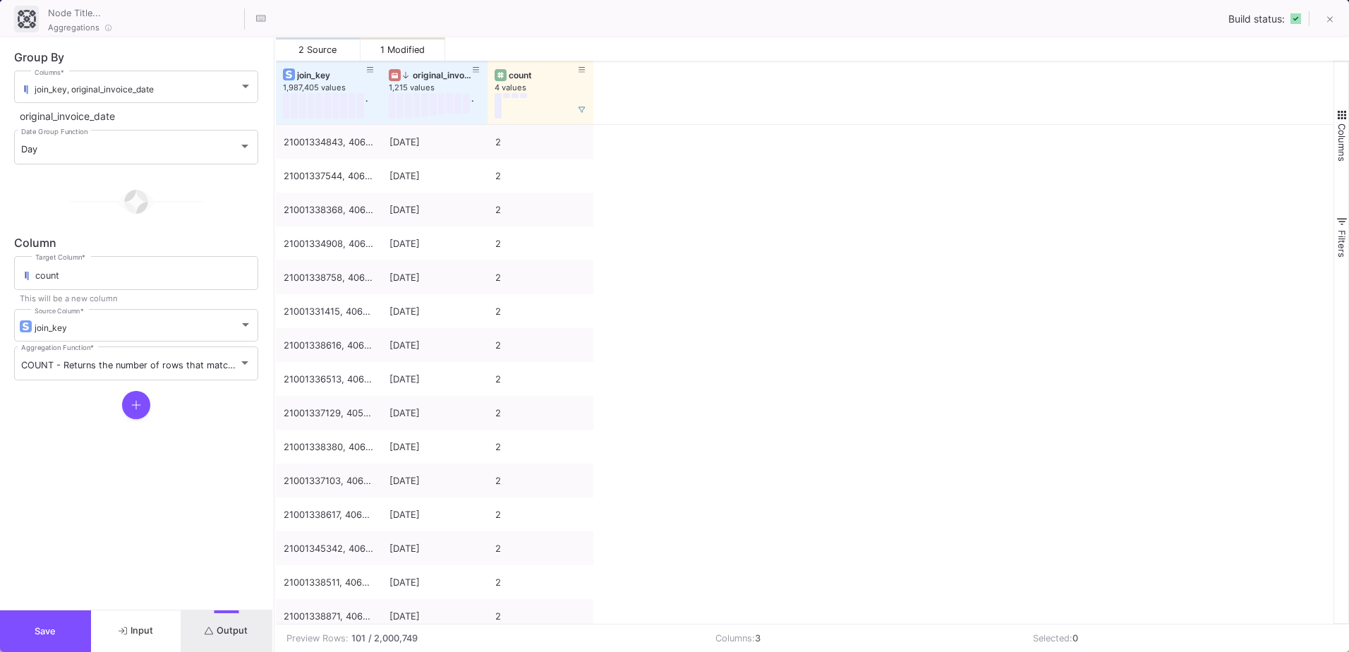
click at [1344, 116] on span "button" at bounding box center [1342, 115] width 13 height 13
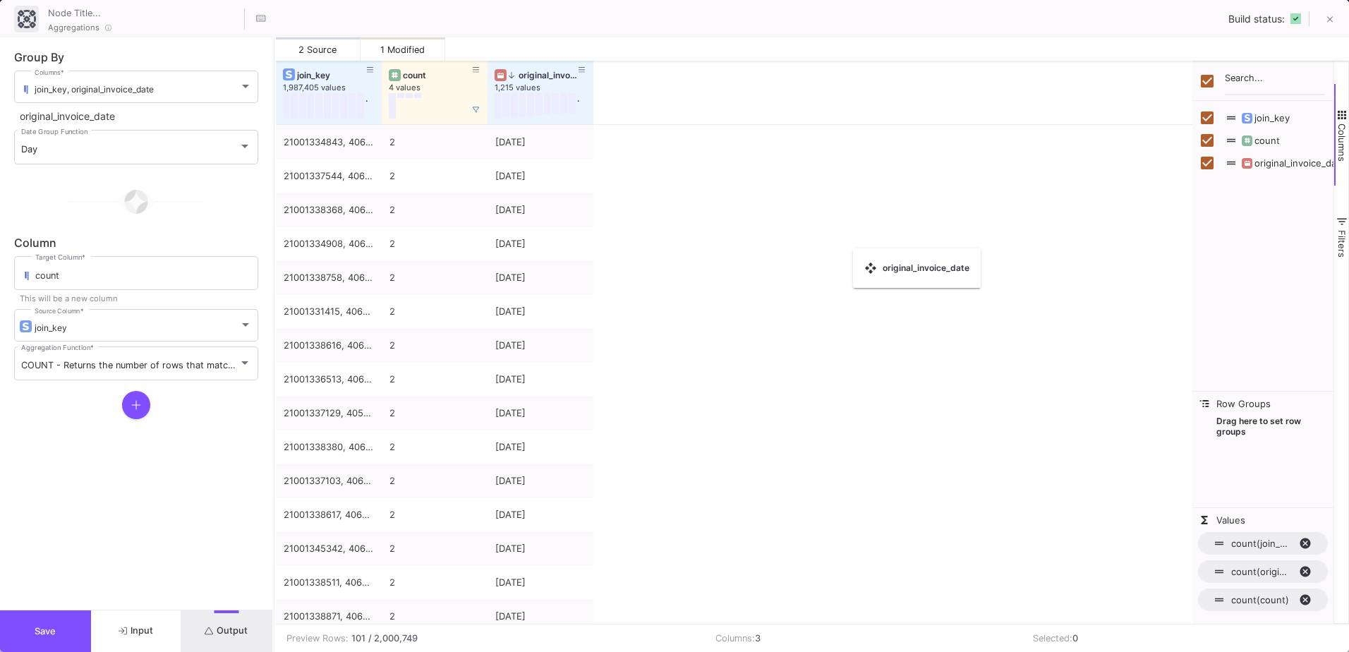
checkbox input "false"
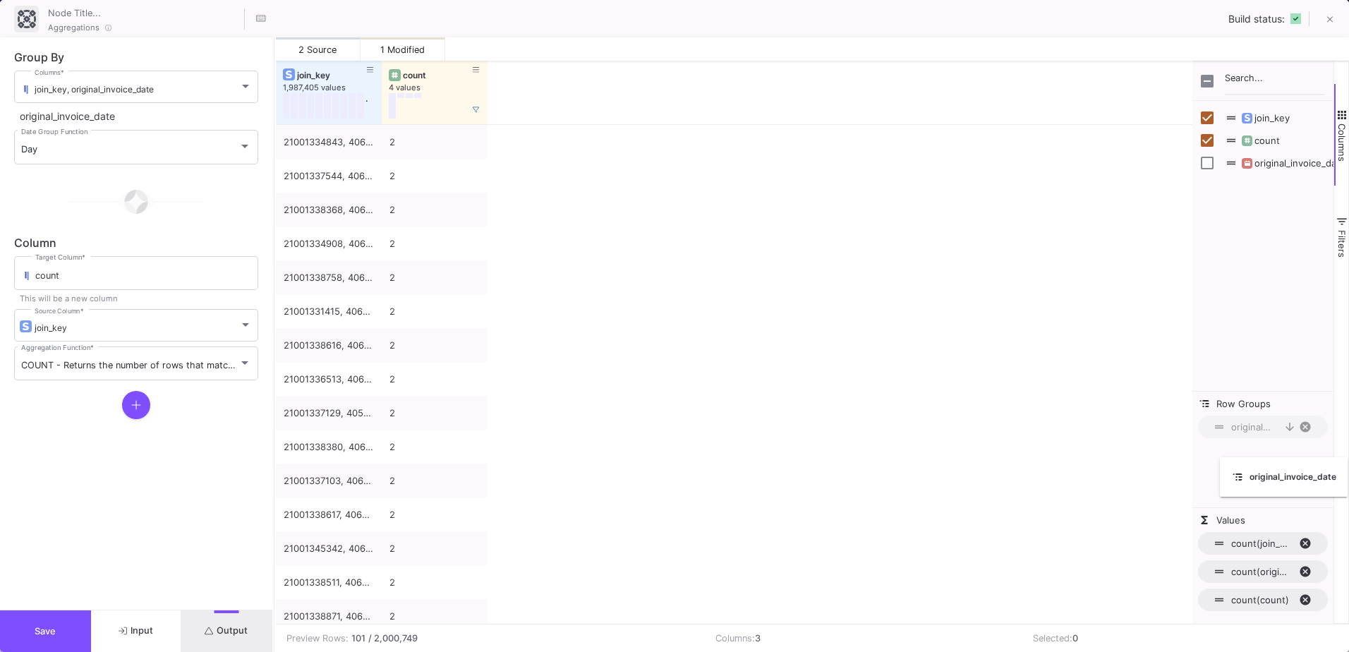
drag, startPoint x: 445, startPoint y: 74, endPoint x: 1281, endPoint y: 459, distance: 920.2
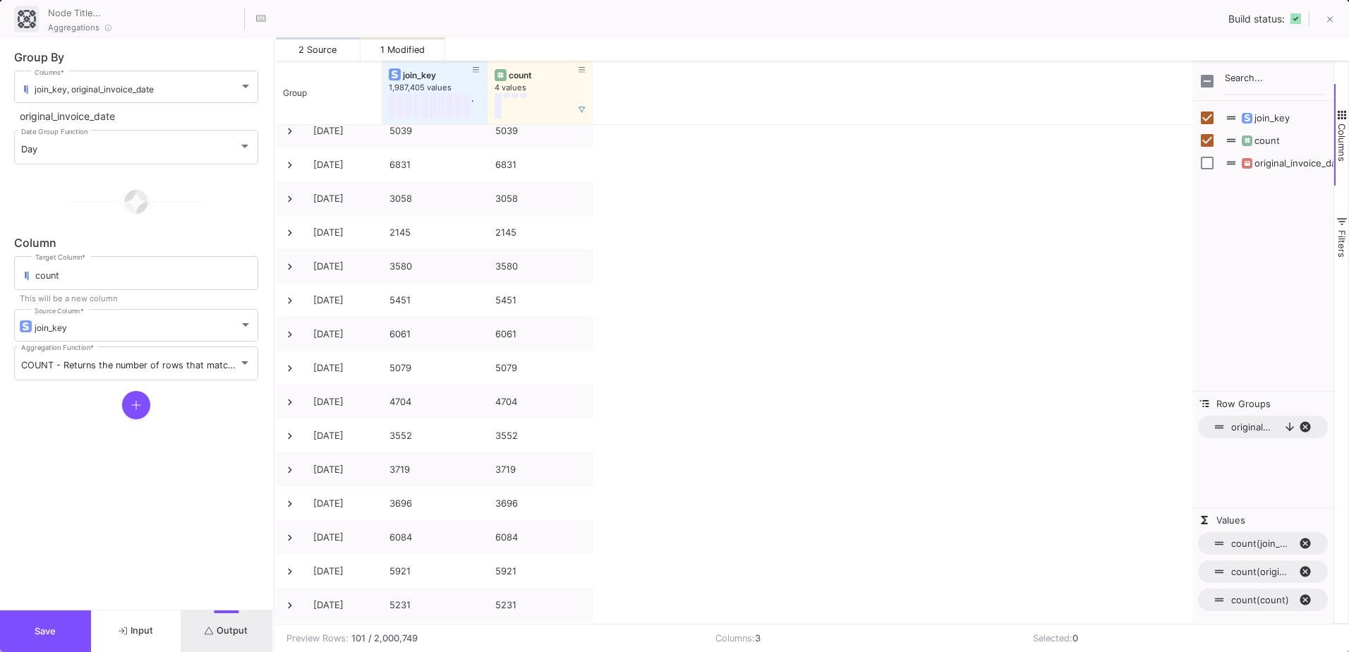
scroll to position [141, 0]
click at [1307, 425] on span "original_invoice_date, descending. Press ENTER to sort. Press DELETE to remove" at bounding box center [1310, 427] width 23 height 13
checkbox input "true"
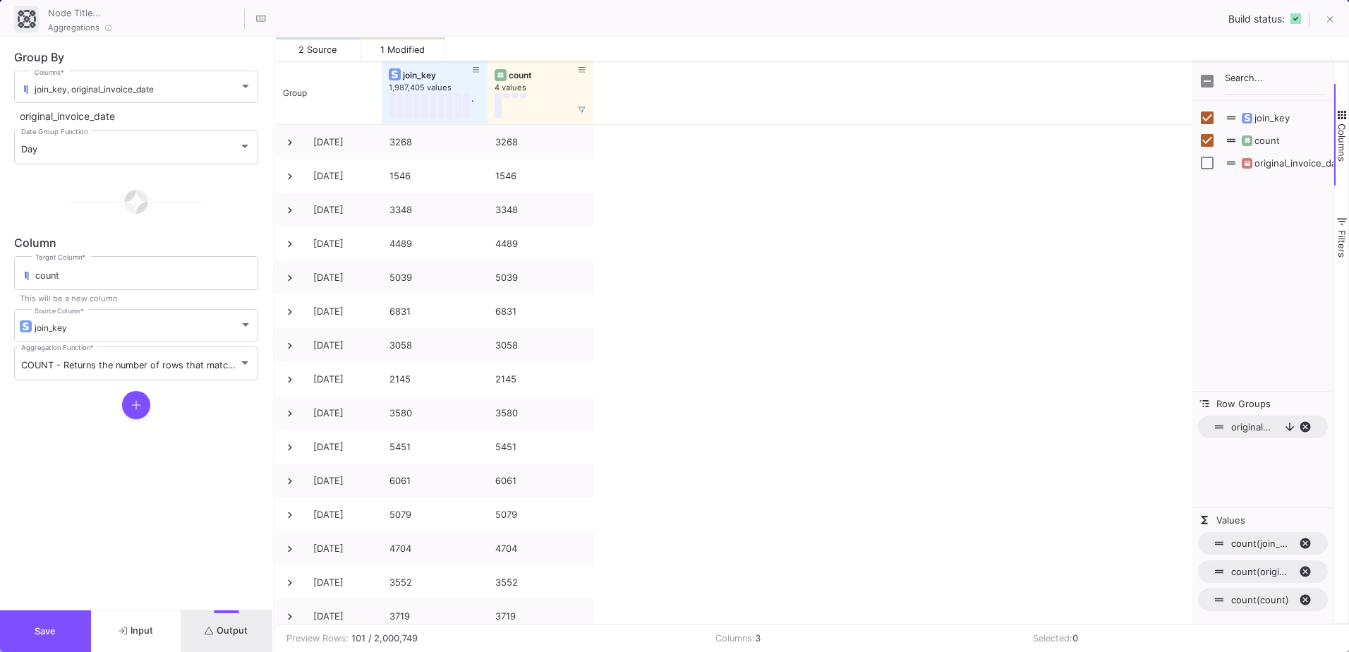
scroll to position [0, 0]
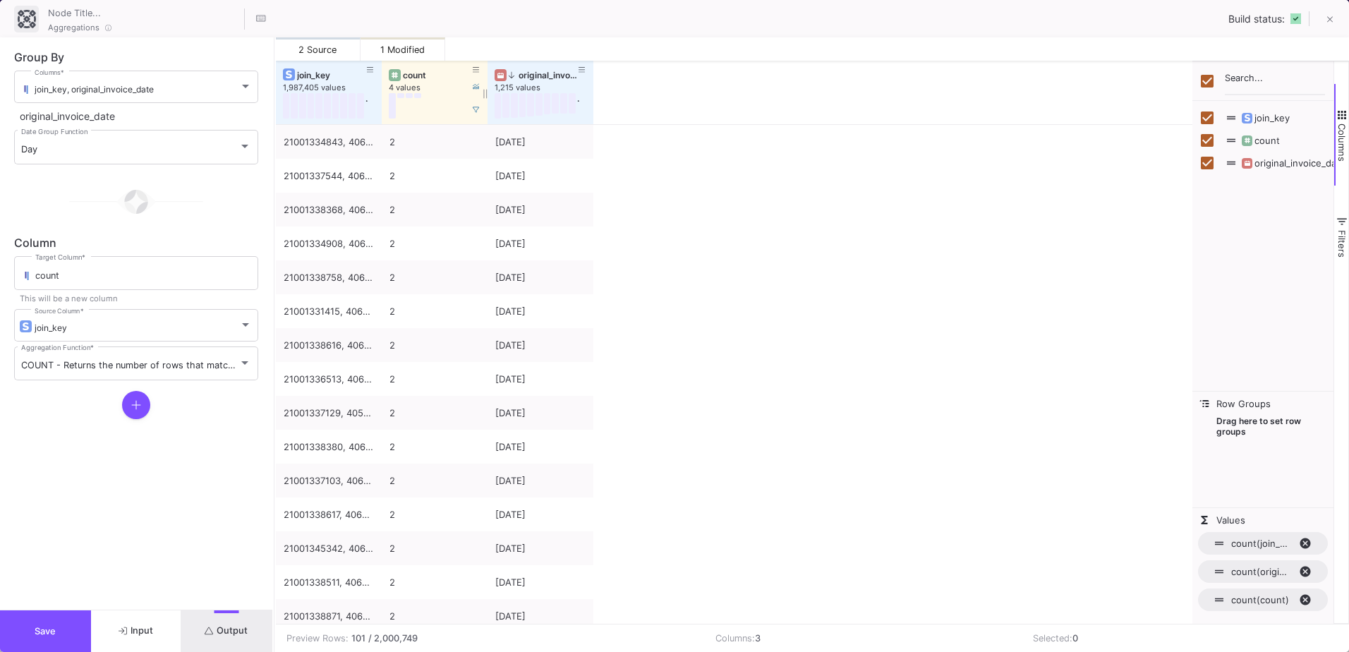
click at [382, 70] on div "count 4 values" at bounding box center [435, 93] width 106 height 64
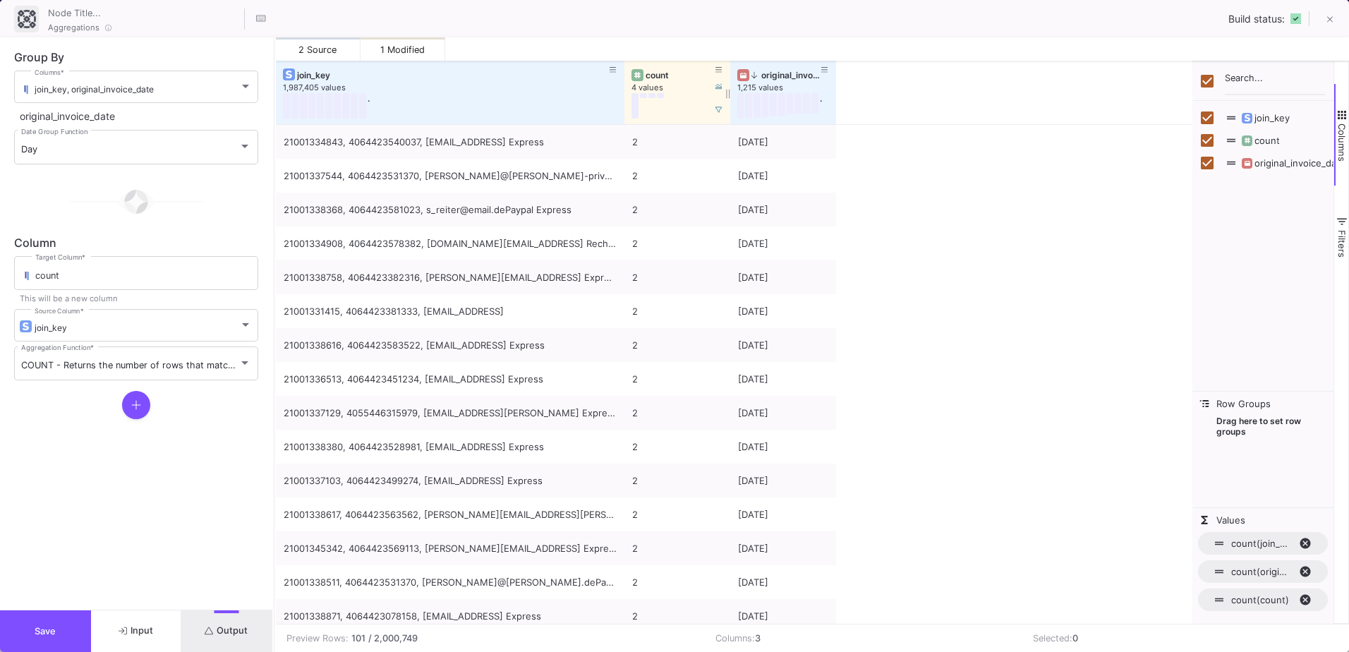
drag, startPoint x: 380, startPoint y: 67, endPoint x: 678, endPoint y: 85, distance: 297.7
click at [678, 85] on div "join_key 1,987,405 values . count 4 values original_invoice_date 1,215 values ." at bounding box center [556, 93] width 560 height 64
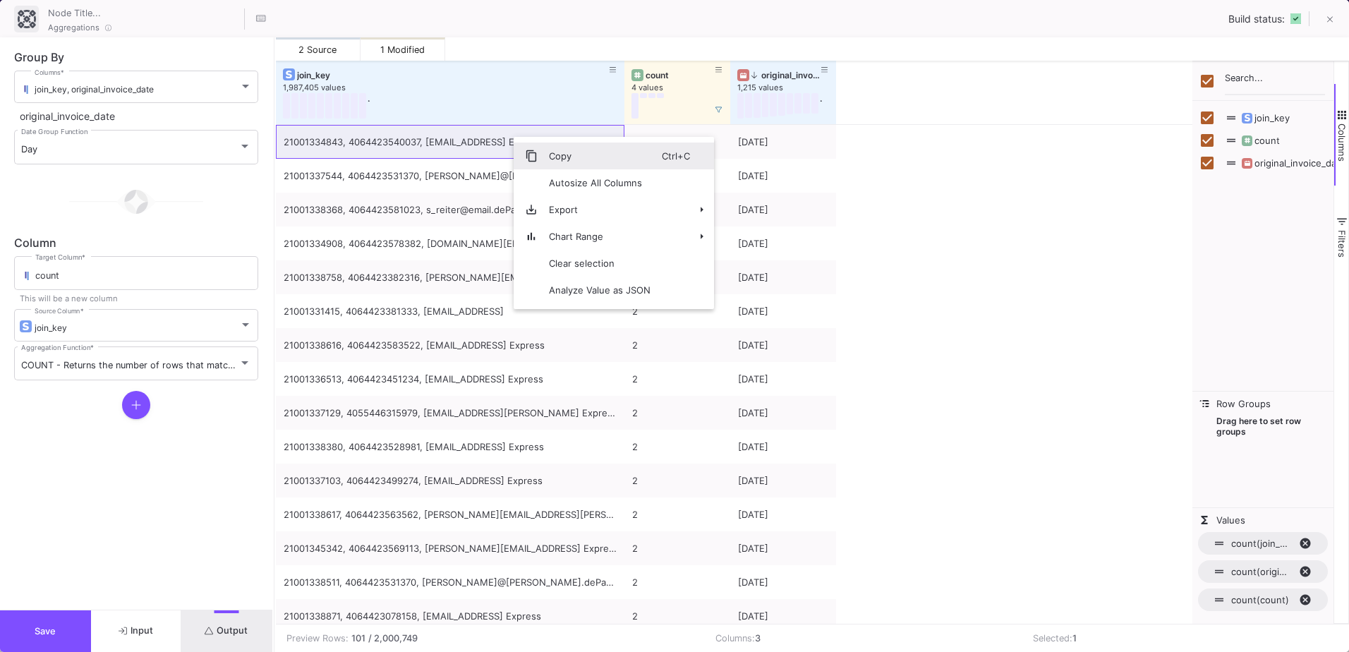
click at [546, 160] on span "Copy" at bounding box center [600, 156] width 124 height 27
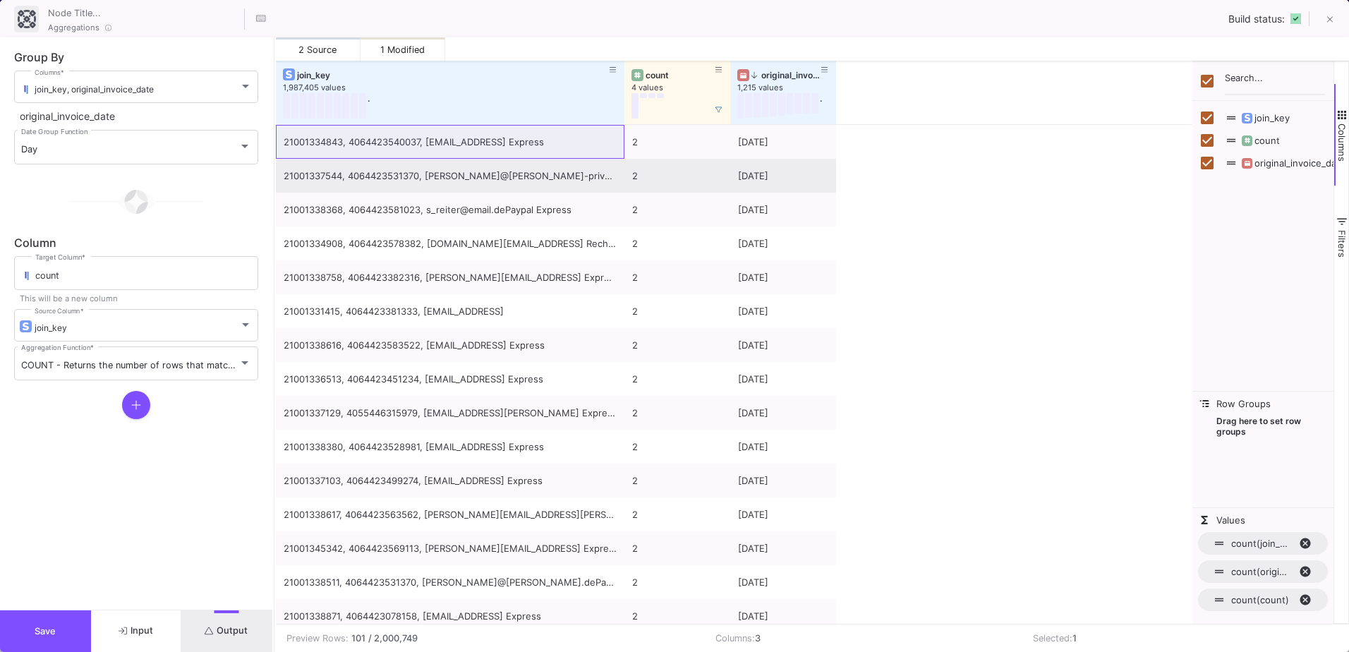
click at [421, 164] on div "21001337544, 4064423531370, claudia@ahlmann-privat.dePaypal Express" at bounding box center [450, 176] width 333 height 33
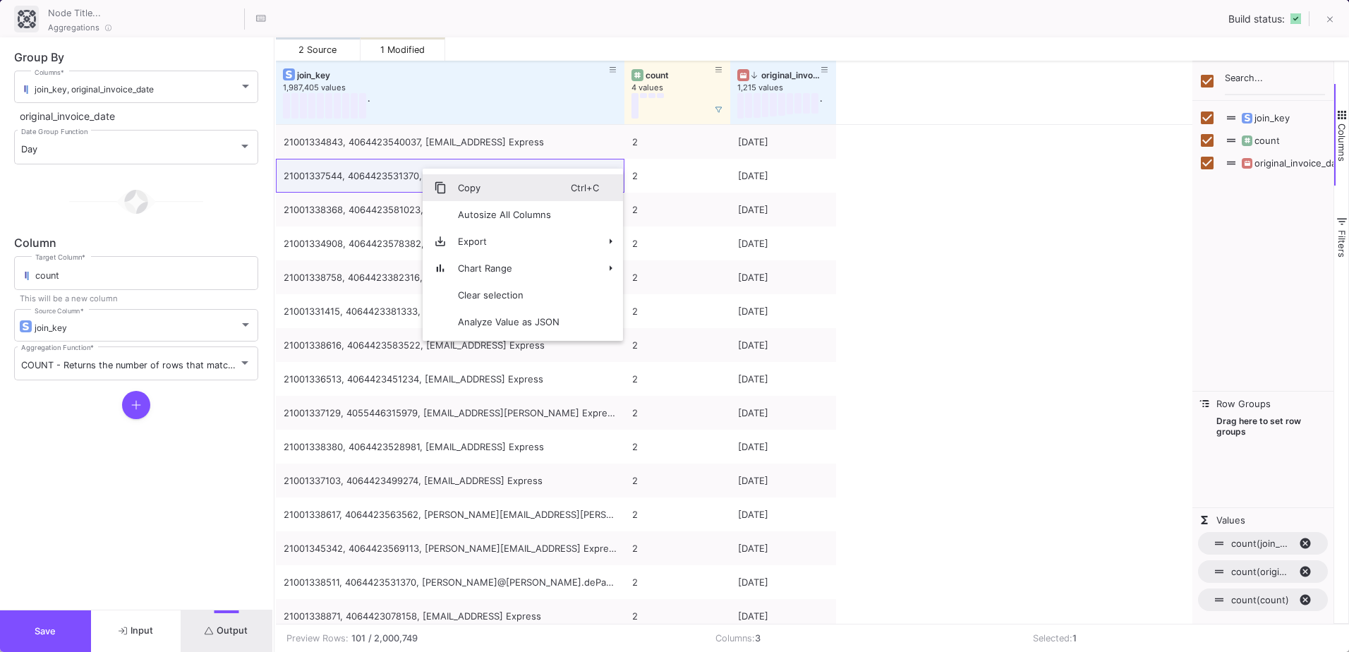
click at [476, 198] on span "Copy" at bounding box center [509, 187] width 124 height 27
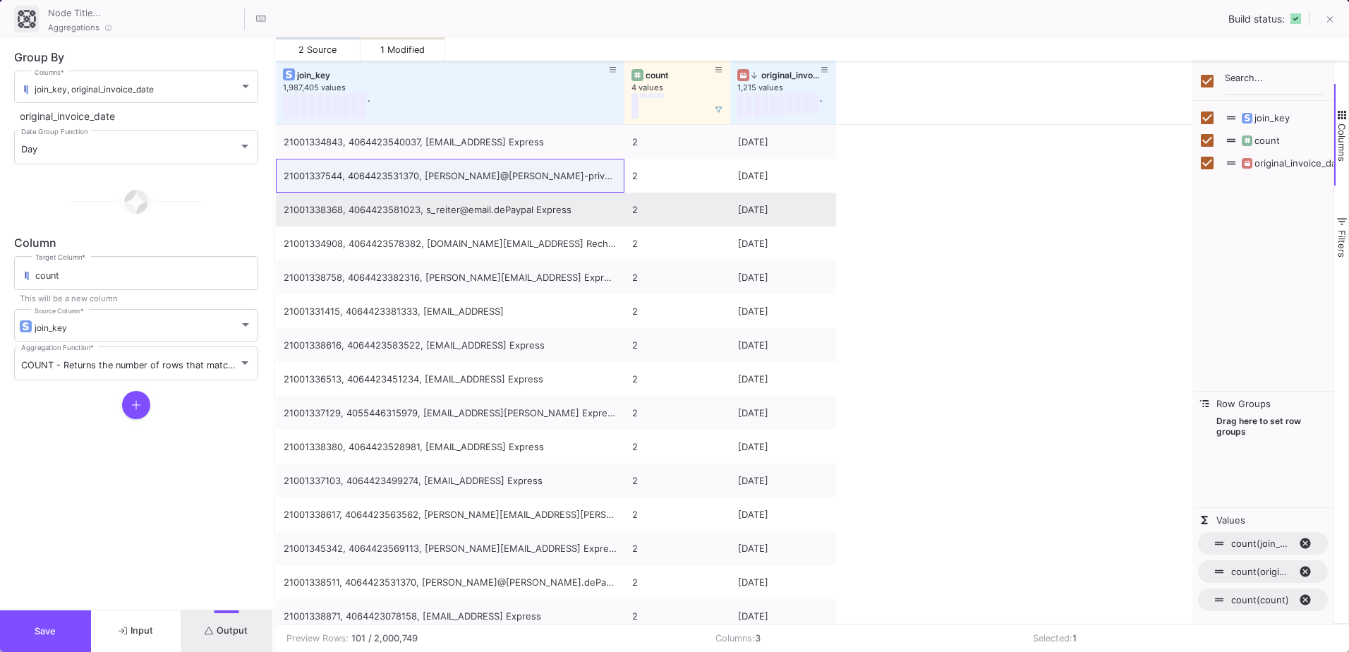
click at [543, 209] on div "21001338368, 4064423581023, s_reiter@email.dePaypal Express" at bounding box center [450, 209] width 333 height 33
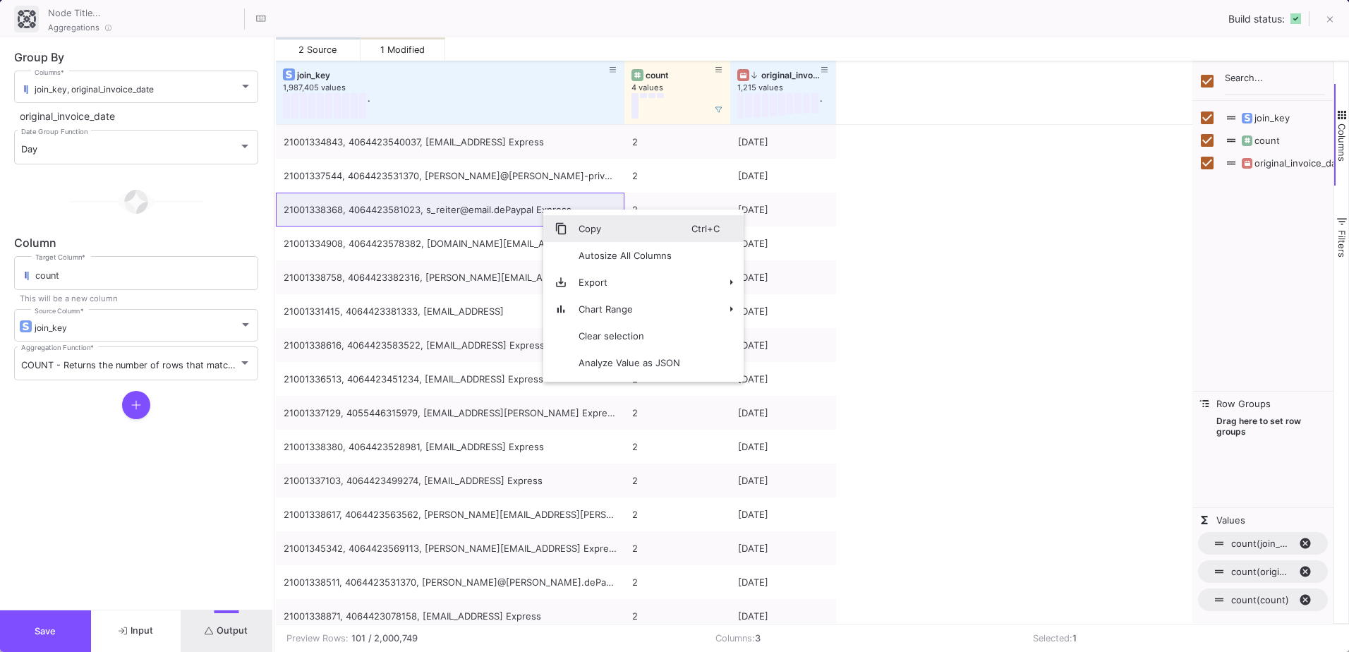
click at [598, 226] on span "Copy" at bounding box center [629, 228] width 124 height 27
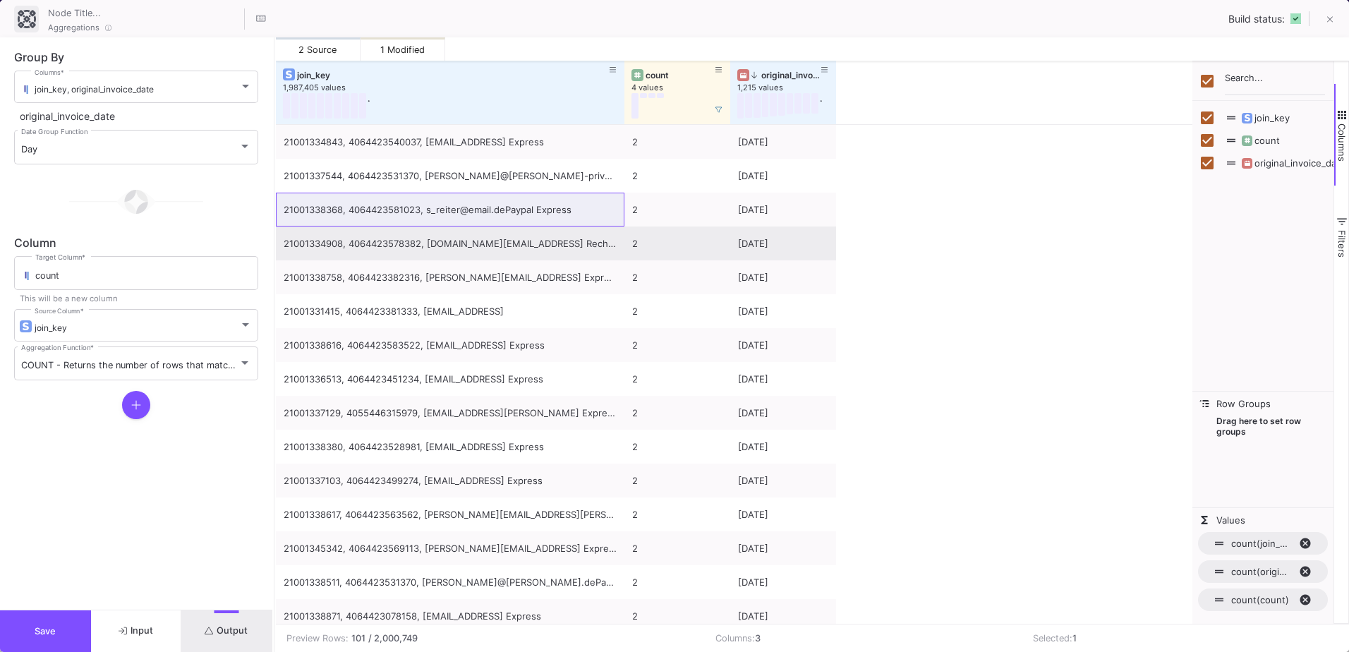
click at [511, 243] on div "21001334908, 4064423578382, melli.pl@gmx.dePayone Rechnungskauf" at bounding box center [450, 243] width 333 height 33
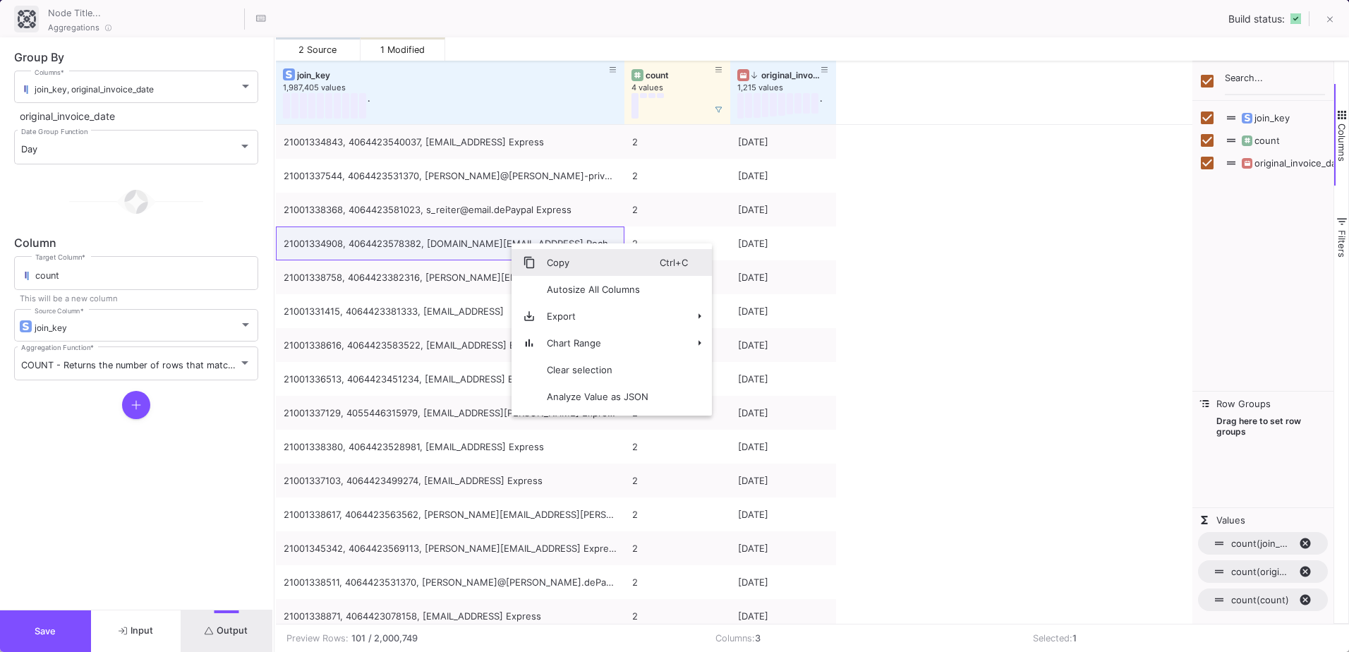
click at [564, 254] on span "Copy" at bounding box center [598, 262] width 124 height 27
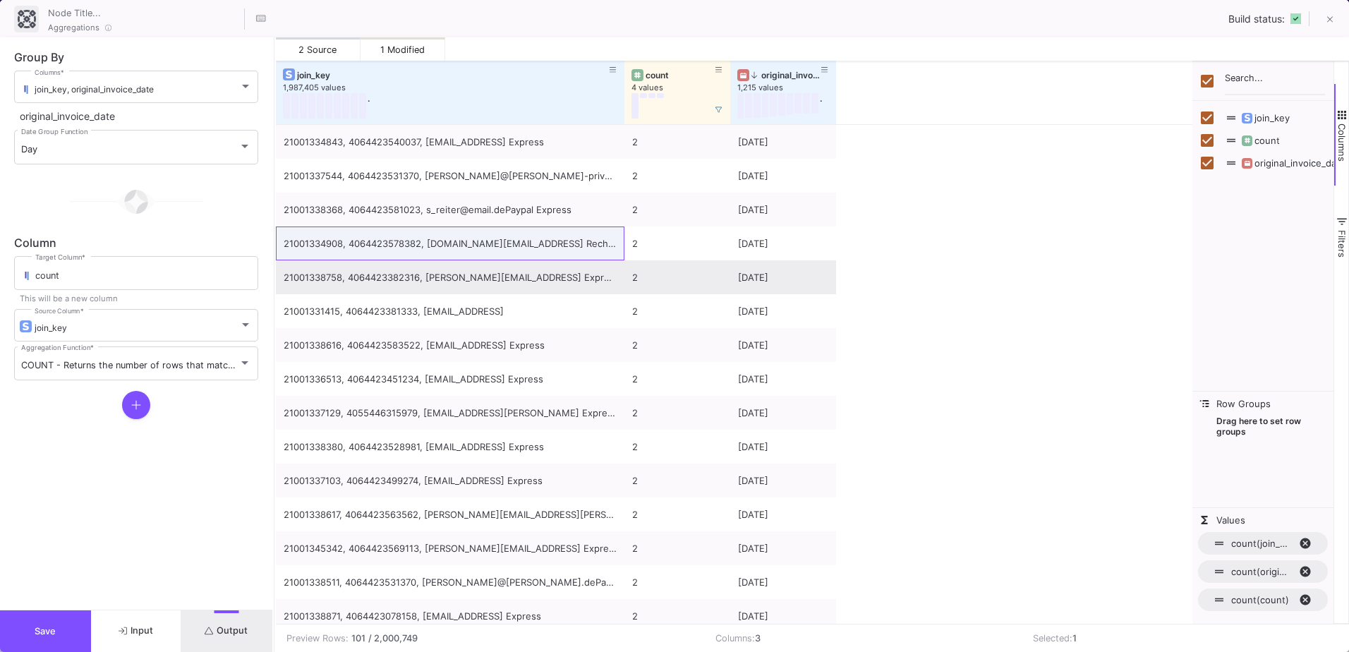
click at [546, 269] on div "21001338758, 4064423382316, a.roethig@gmail.comPaypal Express" at bounding box center [450, 277] width 333 height 33
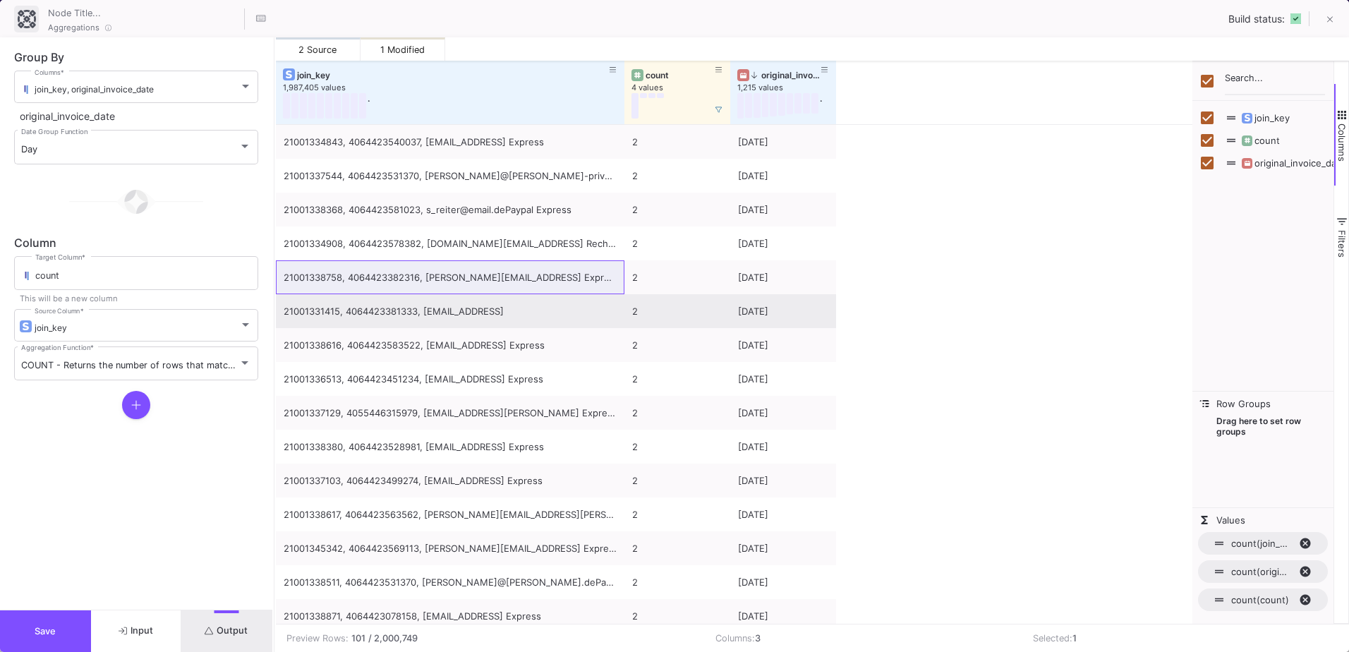
click at [427, 313] on div "21001331415, 4064423381333, isa1989@gmx.netVorkasse" at bounding box center [450, 311] width 333 height 33
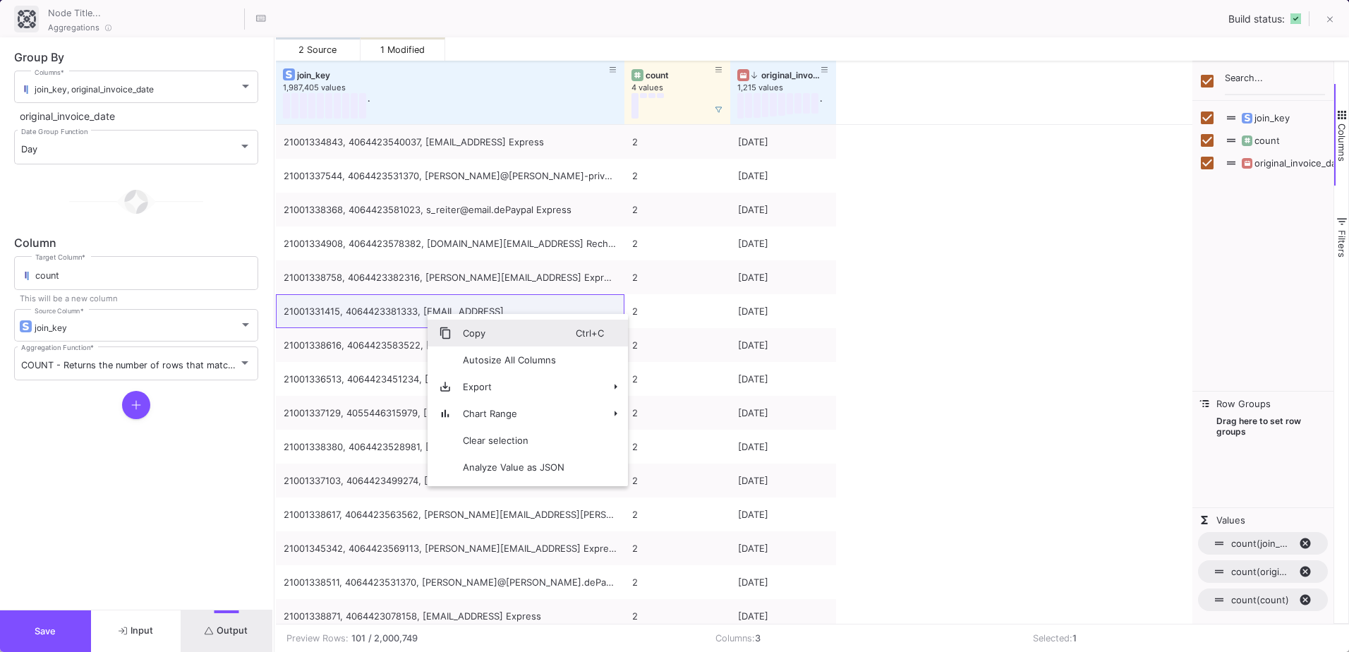
click at [463, 324] on span "Copy" at bounding box center [514, 333] width 124 height 27
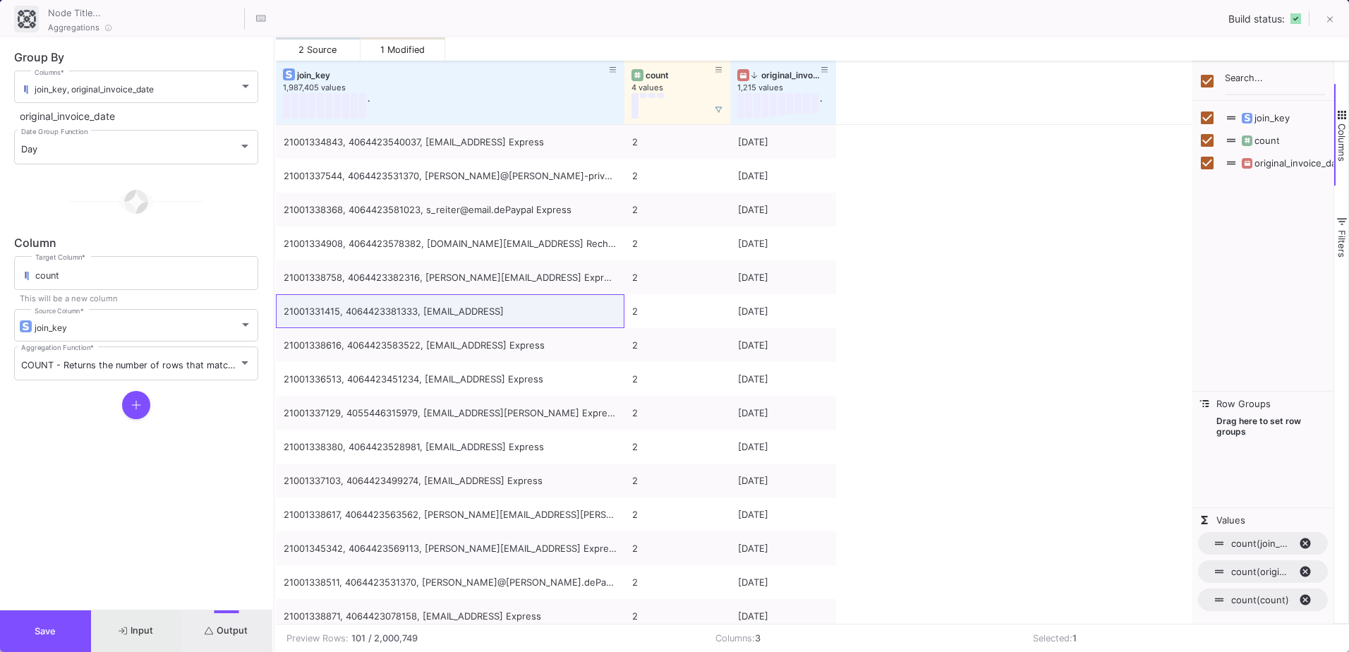
click at [134, 627] on span "Input" at bounding box center [136, 630] width 35 height 11
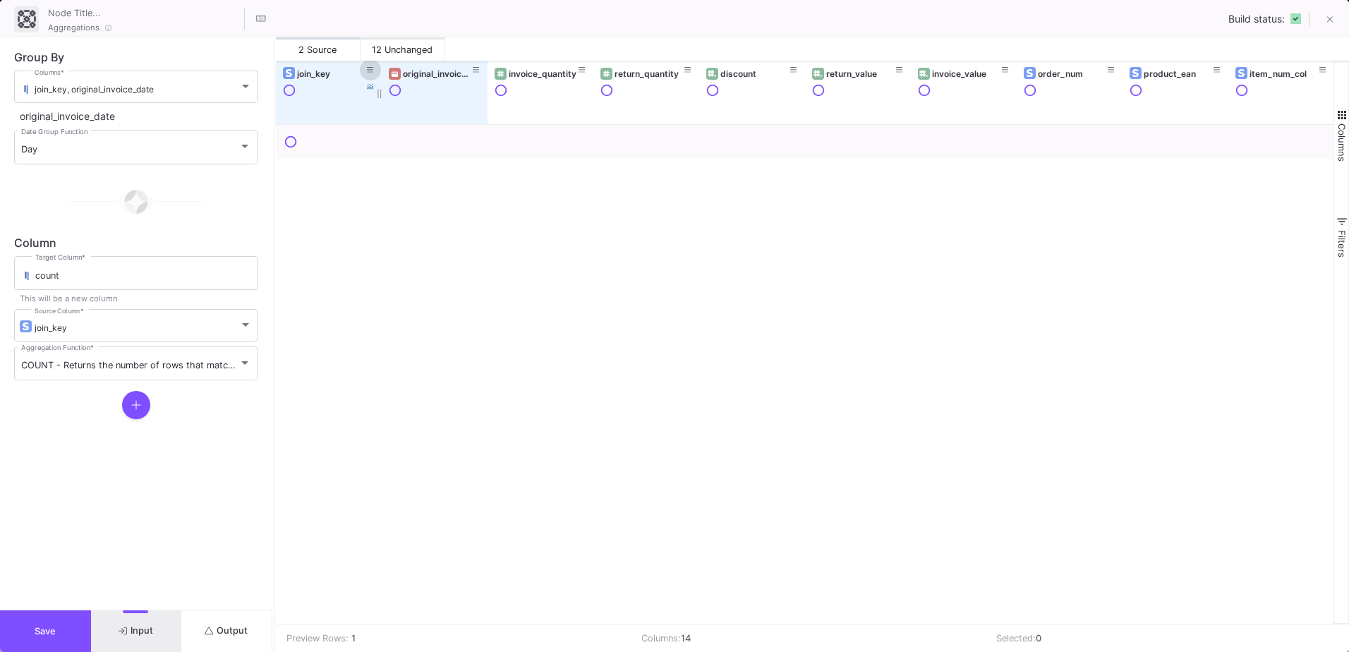
click at [368, 72] on icon at bounding box center [370, 70] width 7 height 8
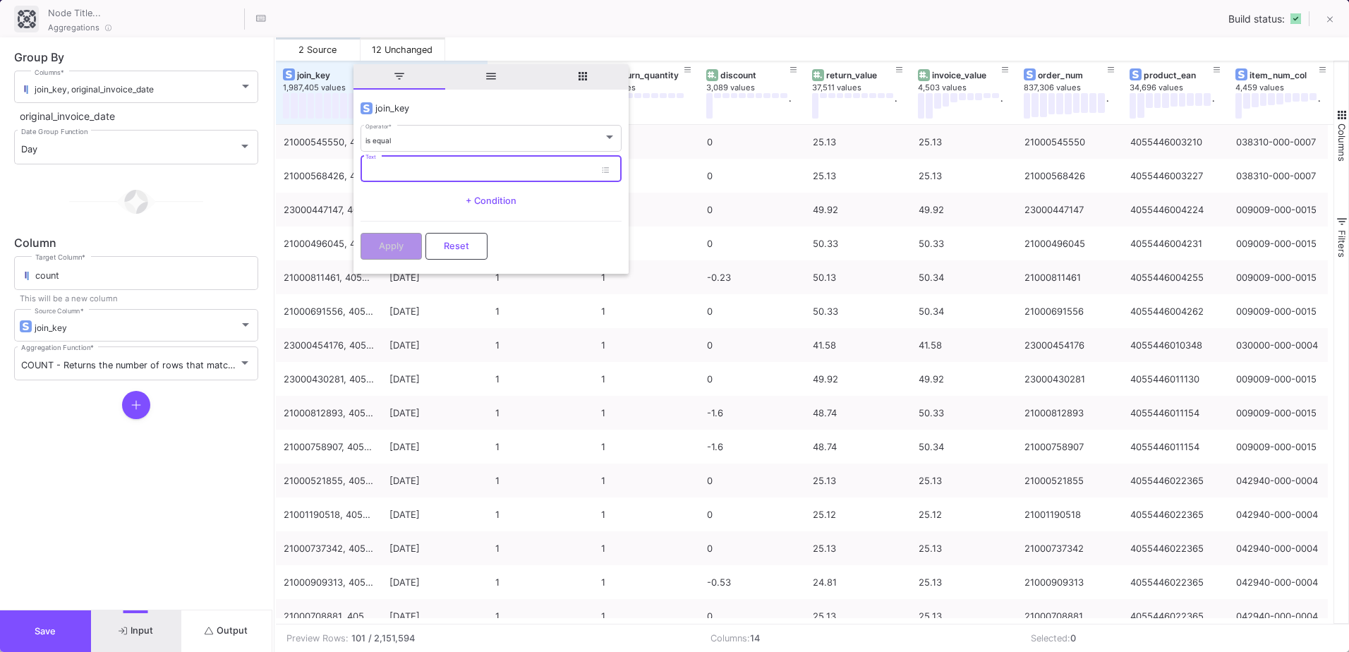
click at [407, 167] on input "Text" at bounding box center [480, 171] width 229 height 9
paste input "21001331415, 4064423381333, isa1989@gmx.netVorkasse"
type input "21001331415, 4064423381333, isa1989@gmx.netVorkasse"
click at [400, 248] on span "Apply" at bounding box center [391, 244] width 25 height 11
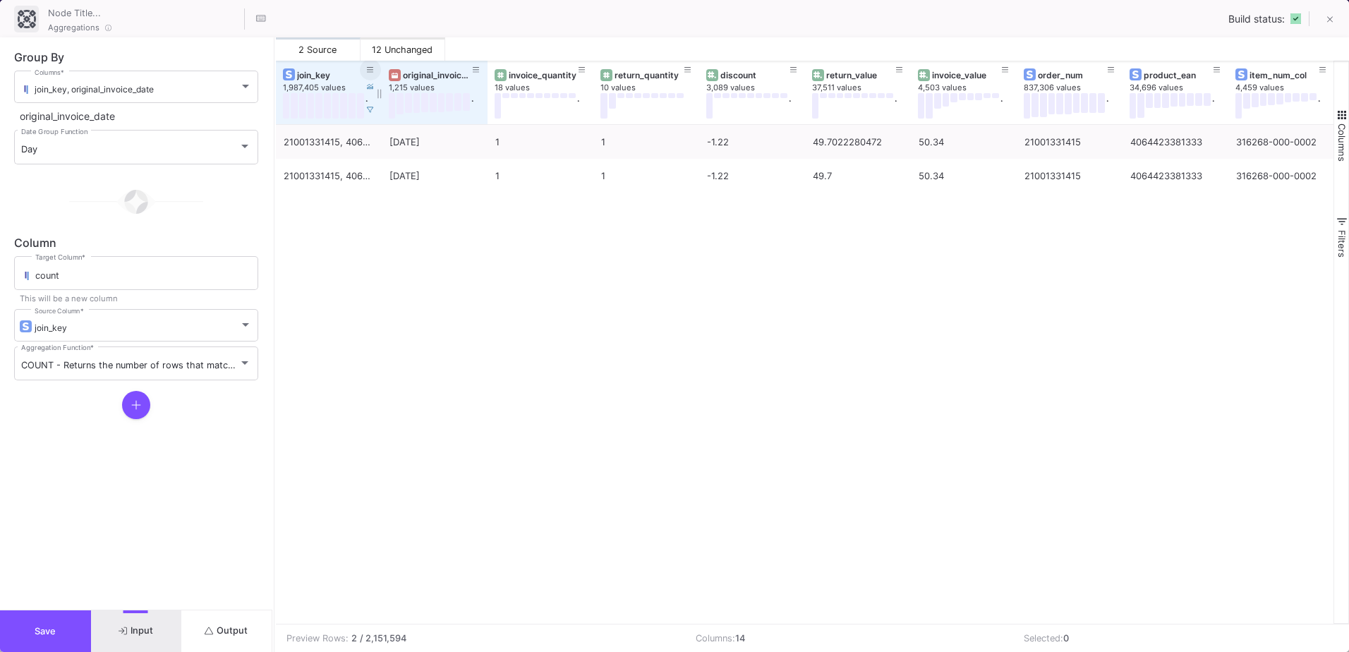
click at [370, 68] on icon at bounding box center [370, 70] width 7 height 8
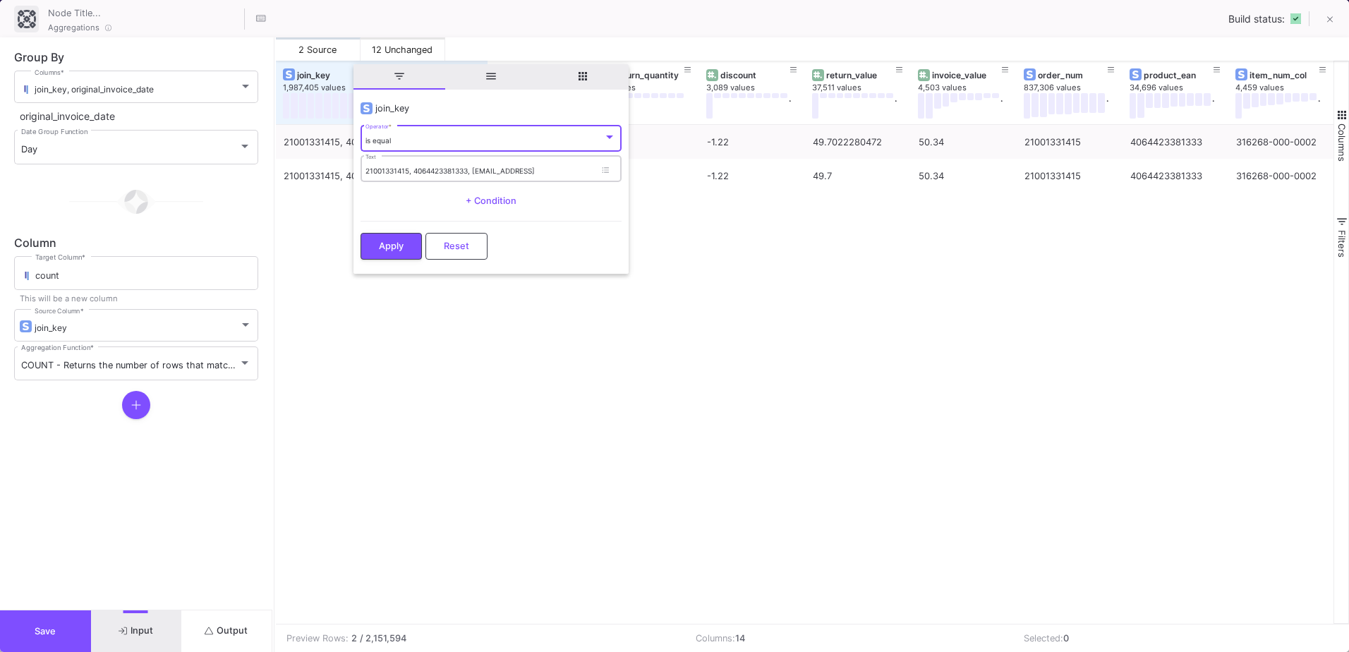
click at [458, 172] on input "21001331415, 4064423381333, isa1989@gmx.netVorkasse" at bounding box center [480, 171] width 229 height 9
drag, startPoint x: 580, startPoint y: 172, endPoint x: 210, endPoint y: 169, distance: 369.8
click at [210, 169] on as-split "Group By join_key, original_invoice_date Columns * original_invoice_date Day Da…" at bounding box center [674, 344] width 1349 height 615
paste input "8758, 4064423382316, a.roethig@gmail.comPaypal Express"
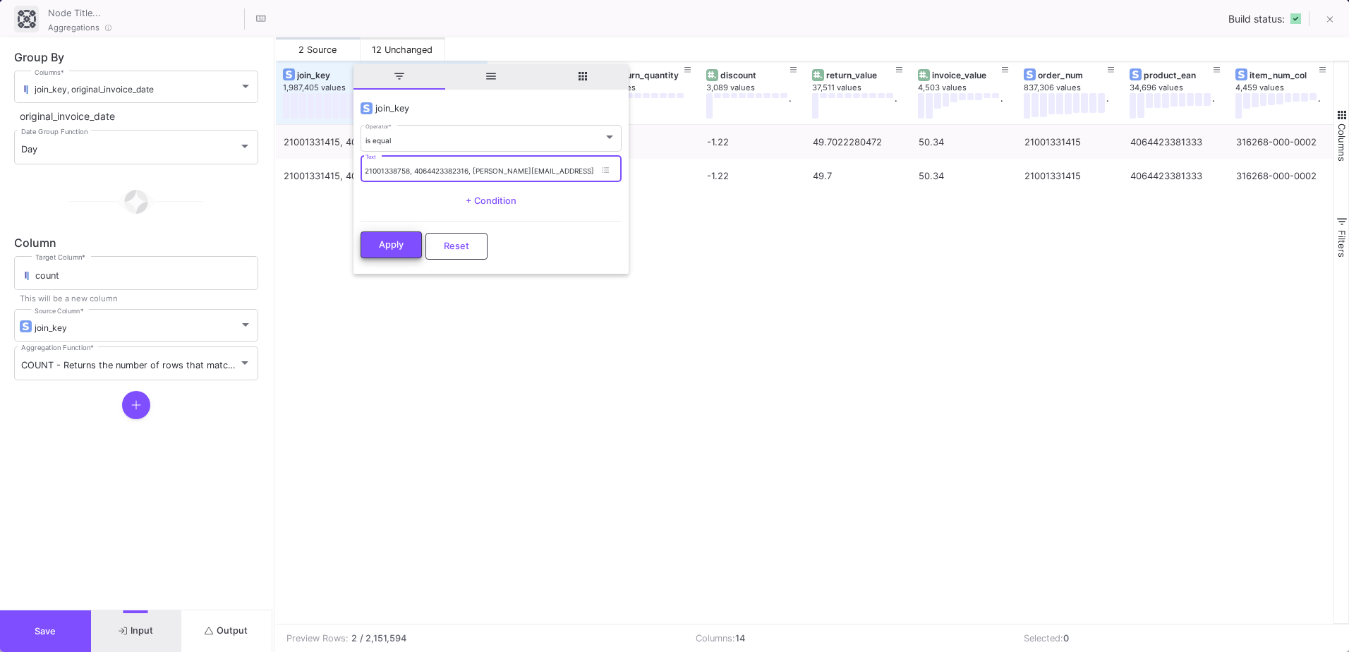
type input "21001338758, 4064423382316, a.roethig@gmail.comPaypal Express"
click at [390, 237] on button "Apply" at bounding box center [391, 244] width 61 height 27
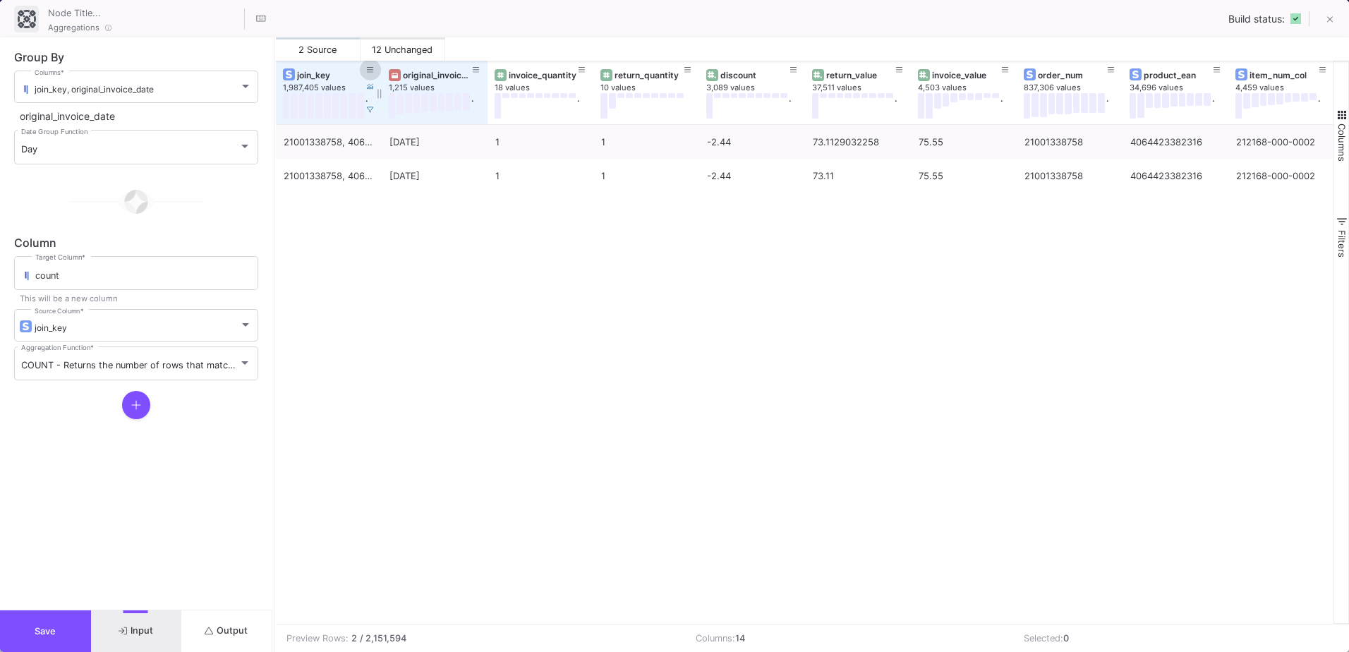
click at [368, 66] on icon at bounding box center [370, 70] width 7 height 8
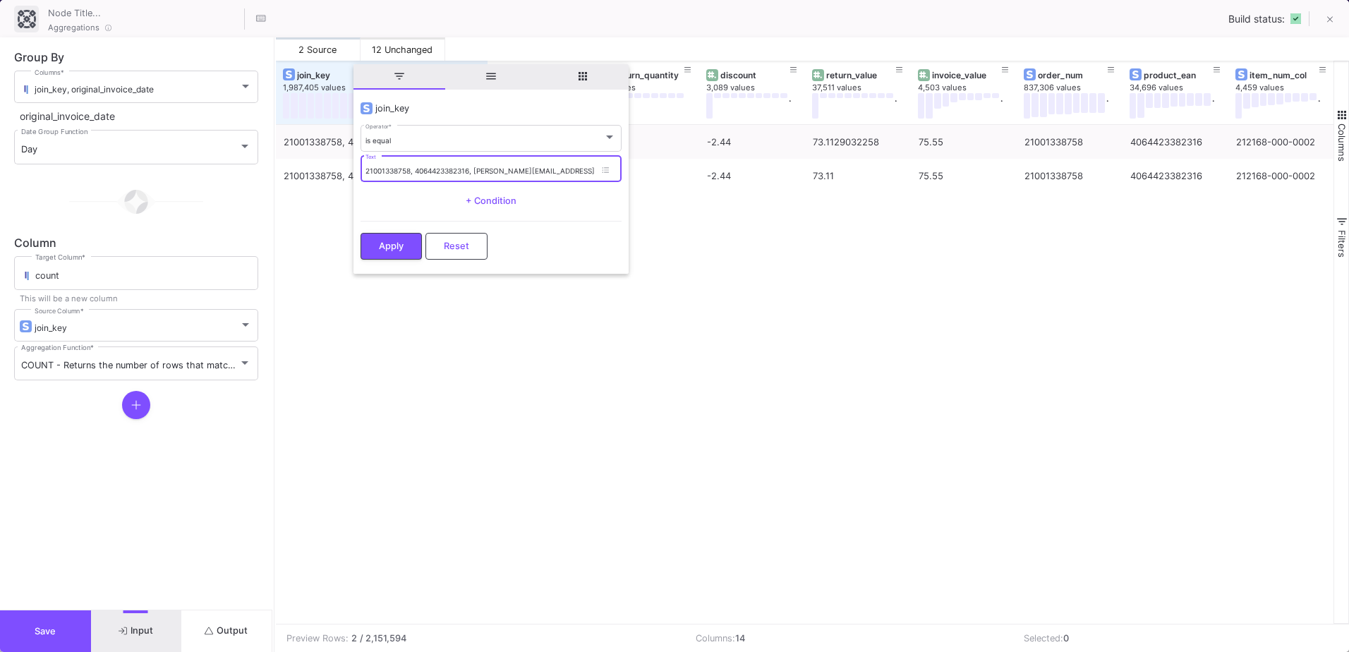
click at [392, 172] on input "21001338758, 4064423382316, a.roethig@gmail.comPaypal Express" at bounding box center [480, 171] width 229 height 9
paste input "4908, 4064423578382, melli.pl@gmx.dePayone Rechnungskauf"
type input "21001334908, 4064423578382, melli.pl@gmx.dePayone Rechnungskauf"
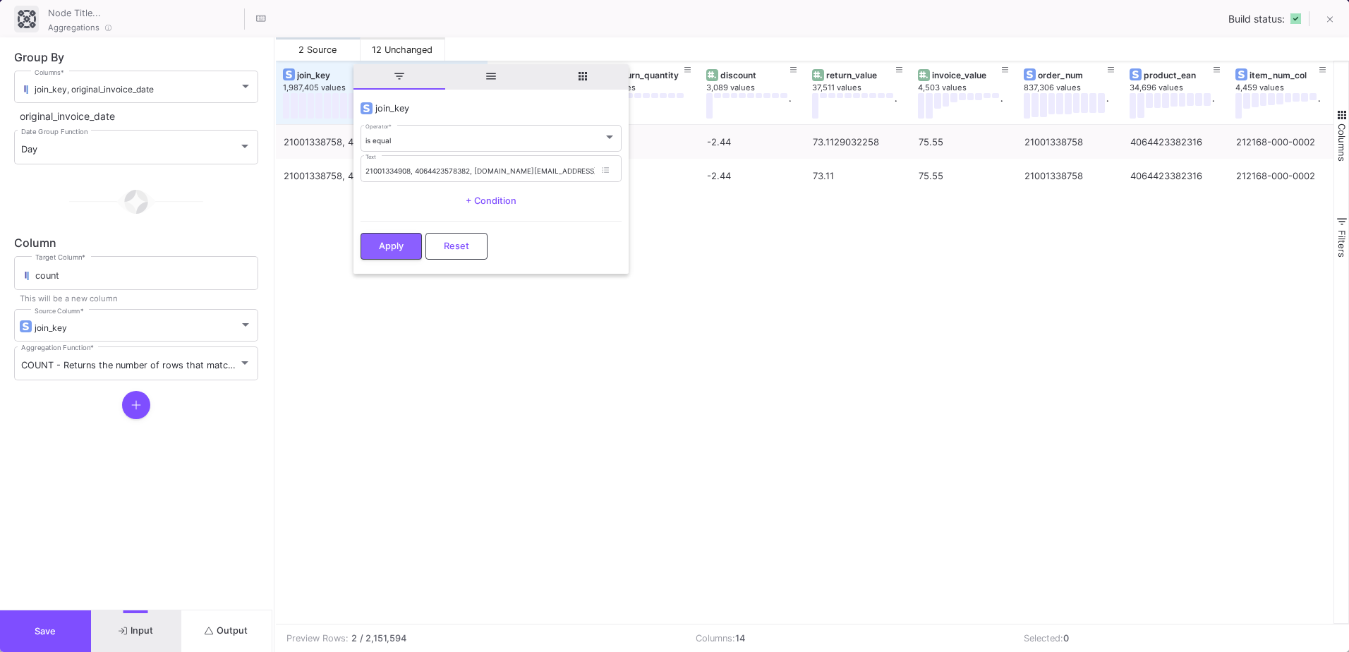
click at [409, 234] on button "Apply" at bounding box center [391, 246] width 61 height 27
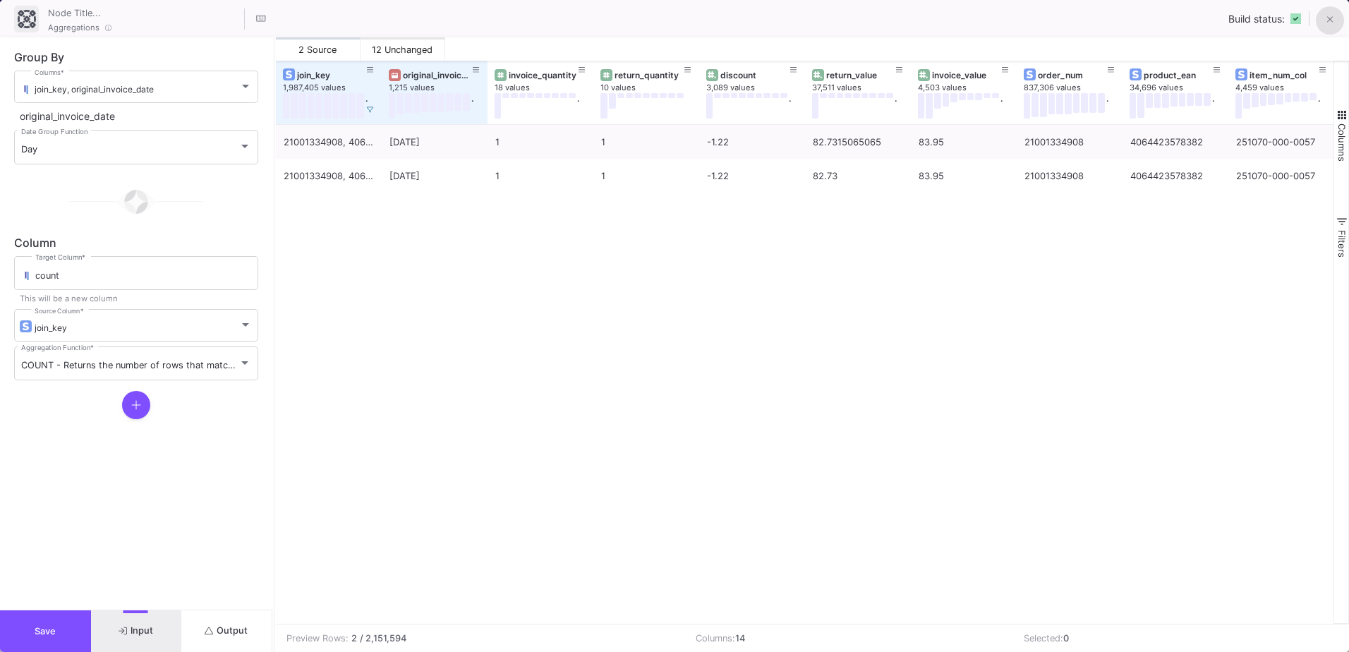
click at [1330, 23] on icon at bounding box center [1331, 20] width 6 height 10
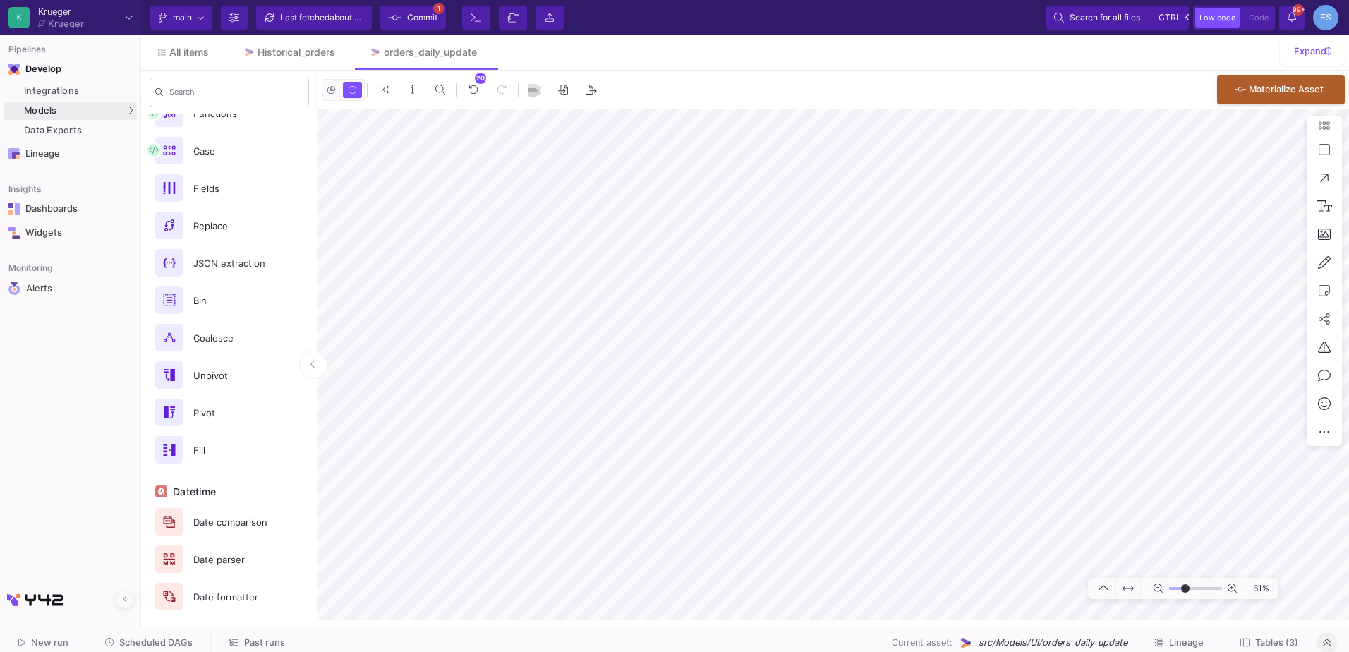
scroll to position [324, 0]
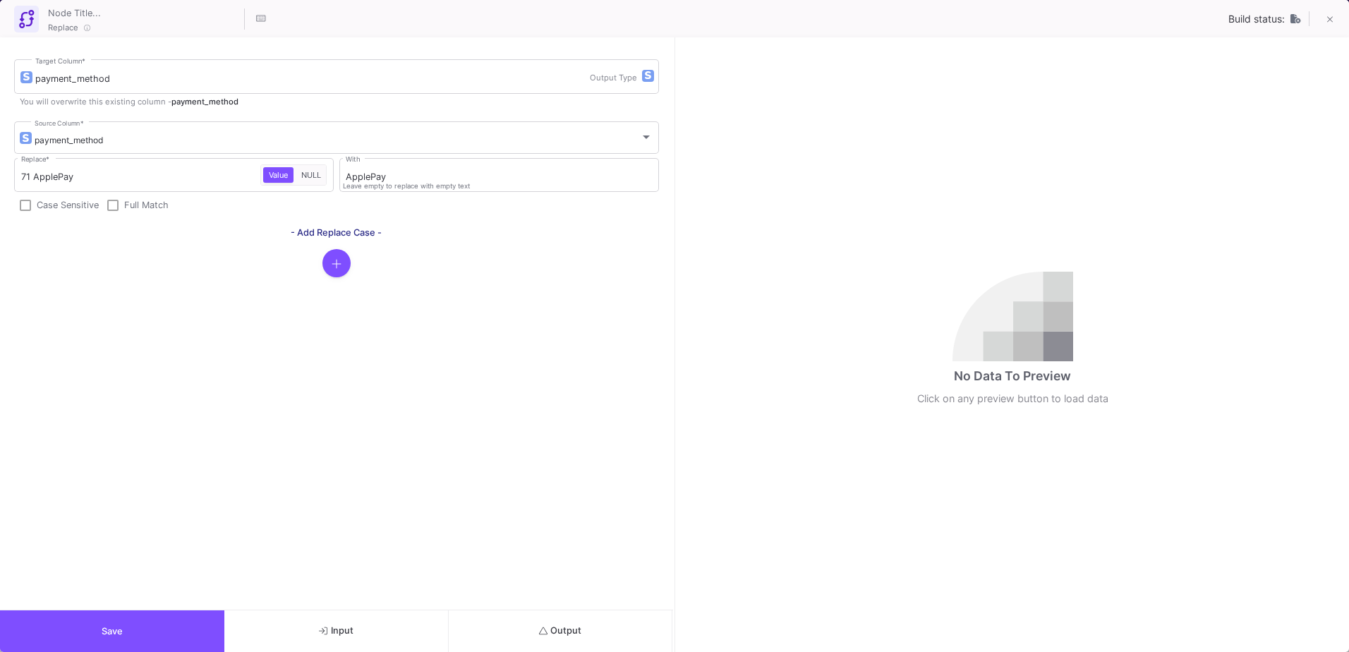
click at [329, 265] on button "button" at bounding box center [337, 263] width 28 height 28
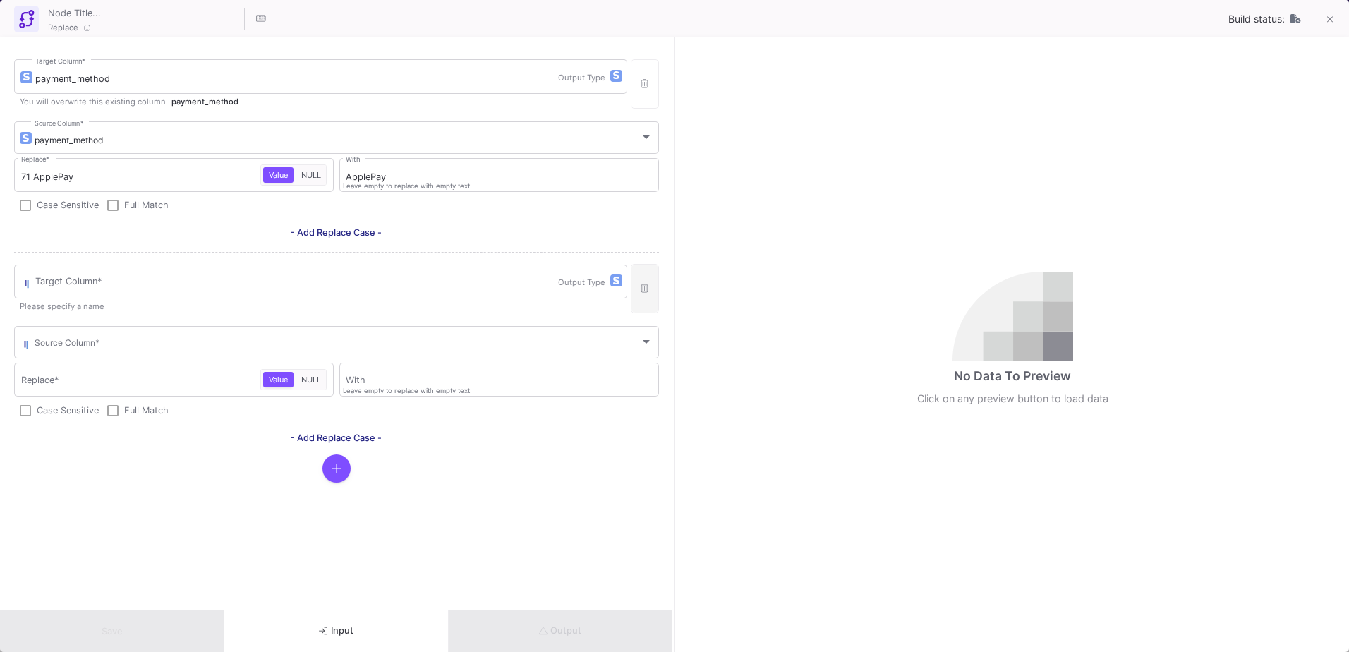
click at [640, 281] on button "button" at bounding box center [645, 288] width 28 height 49
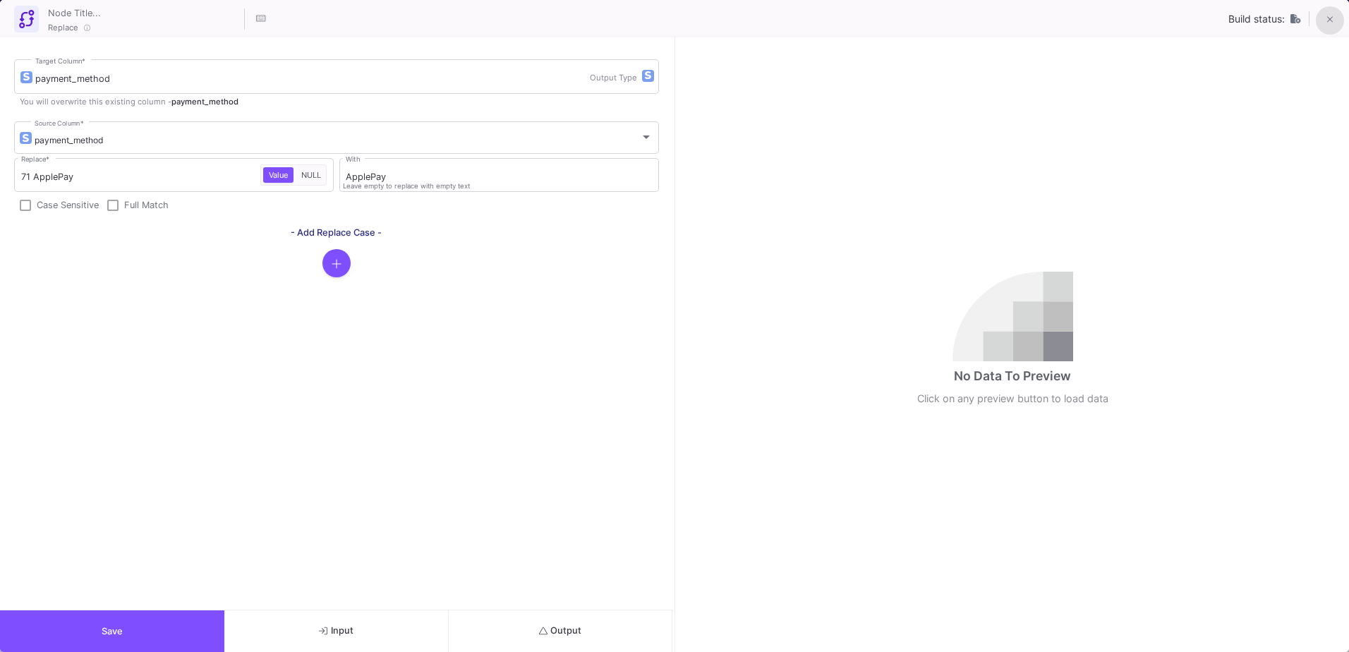
click at [1333, 20] on icon at bounding box center [1331, 20] width 6 height 10
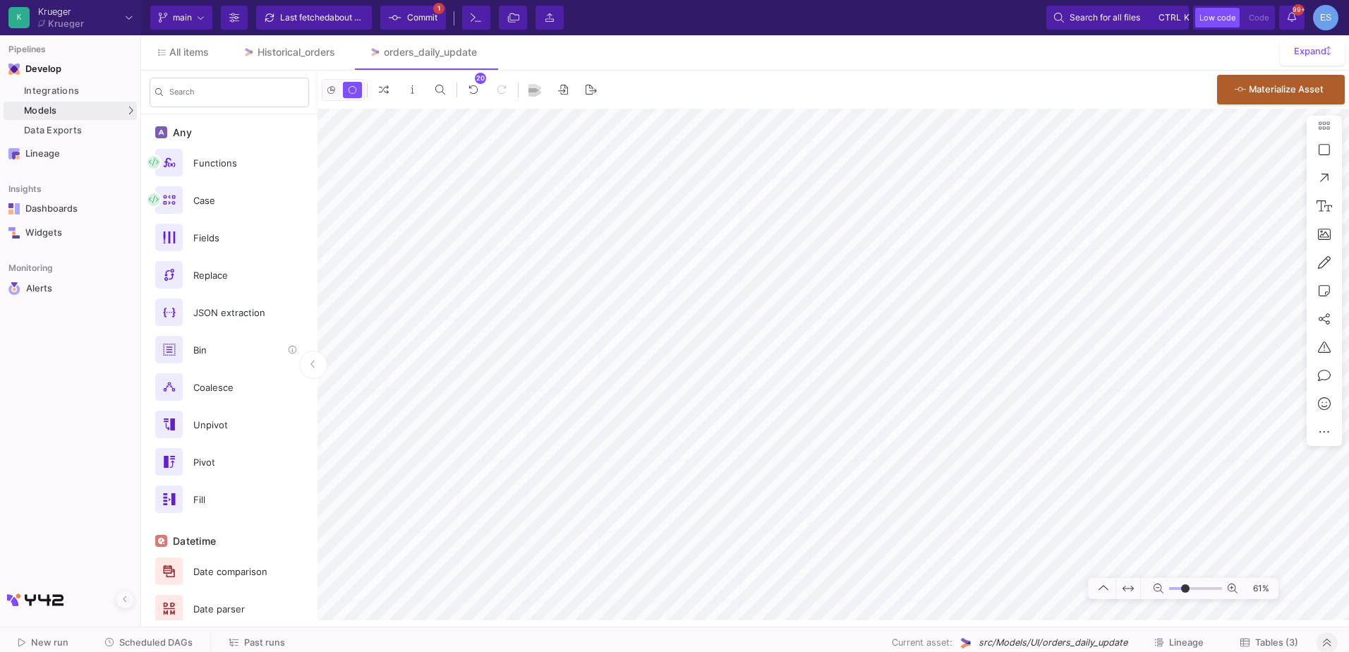
scroll to position [253, 0]
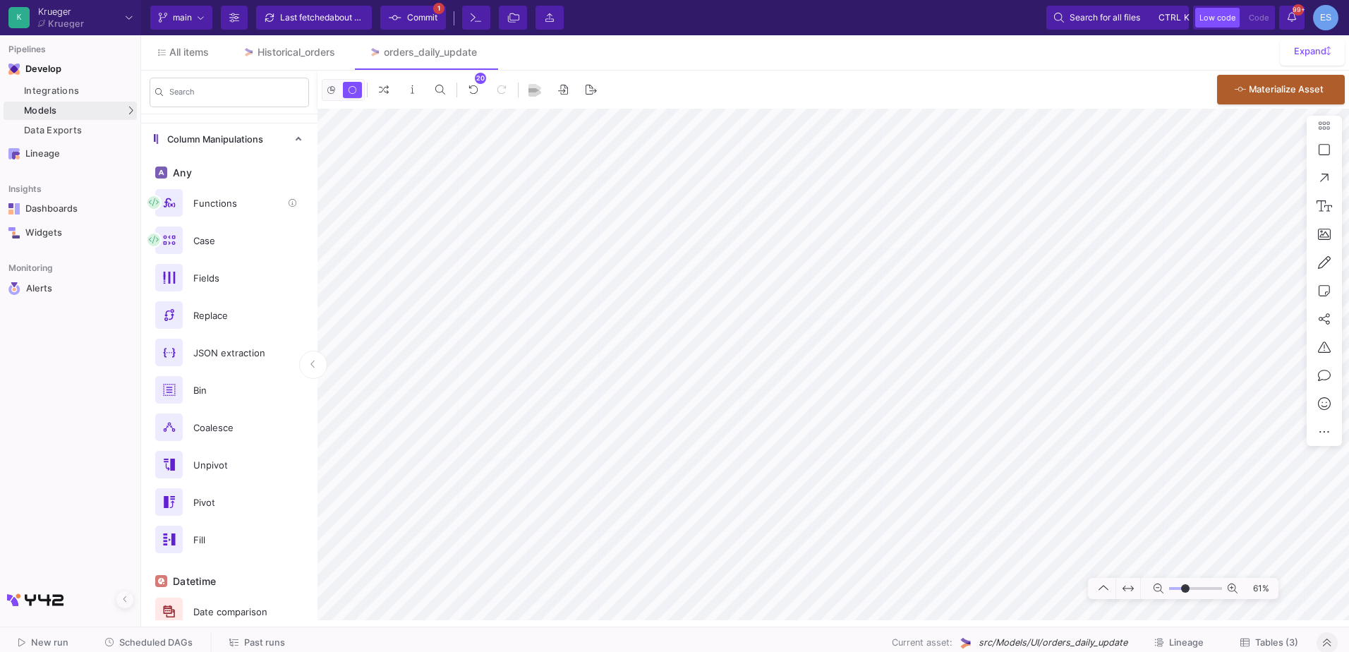
click at [232, 202] on div "Functions" at bounding box center [233, 203] width 97 height 21
click at [634, 418] on icon at bounding box center [638, 415] width 8 height 9
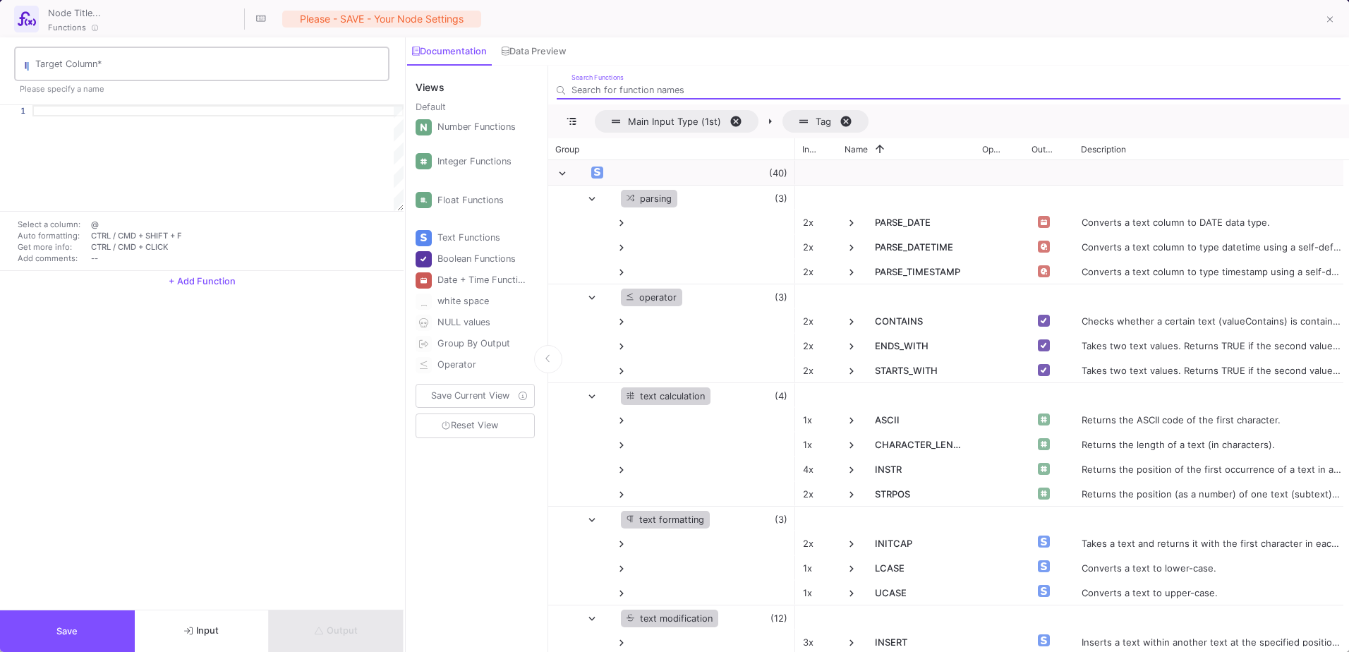
click at [71, 76] on div "Target Column *" at bounding box center [209, 62] width 348 height 37
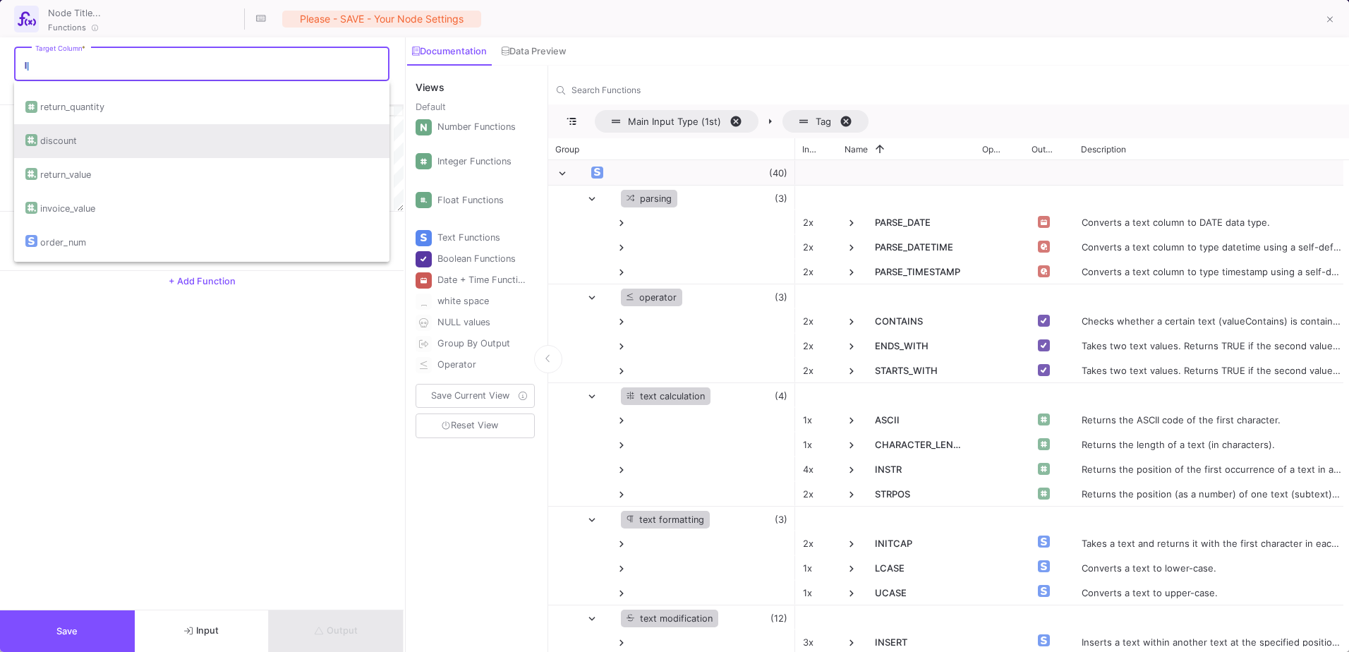
scroll to position [71, 0]
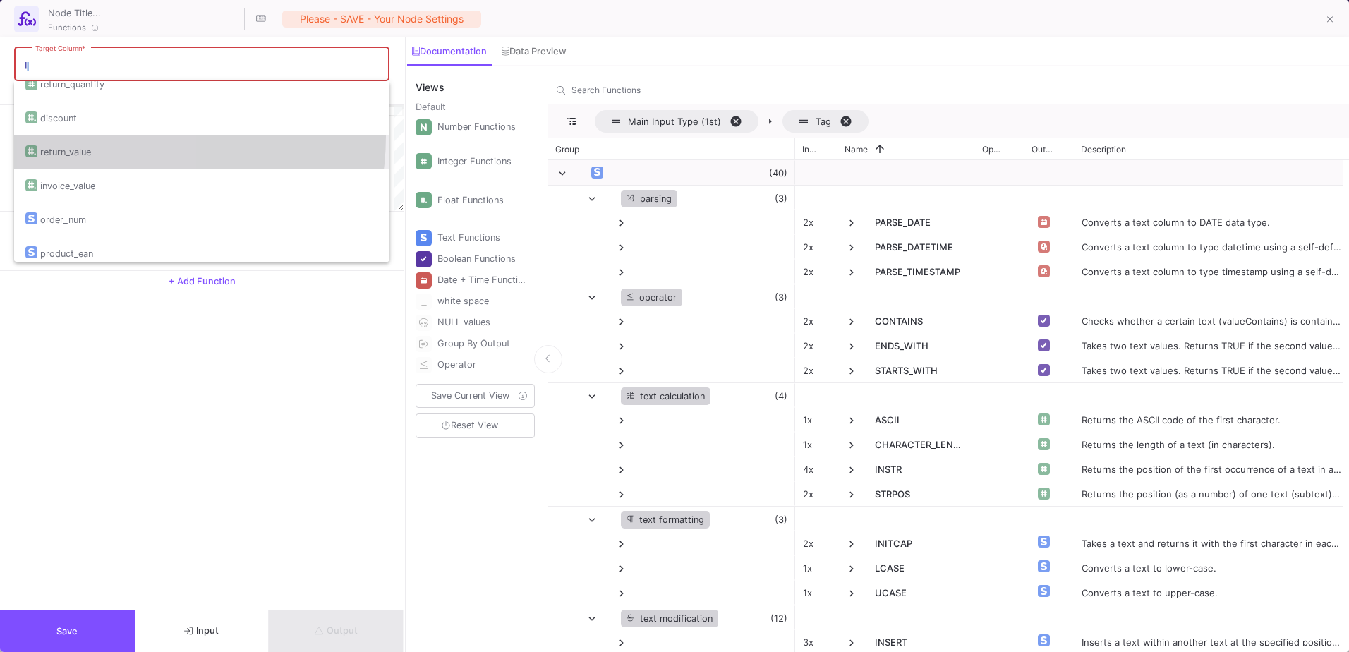
click at [112, 136] on div "return_value" at bounding box center [201, 153] width 353 height 34
type input "return_value"
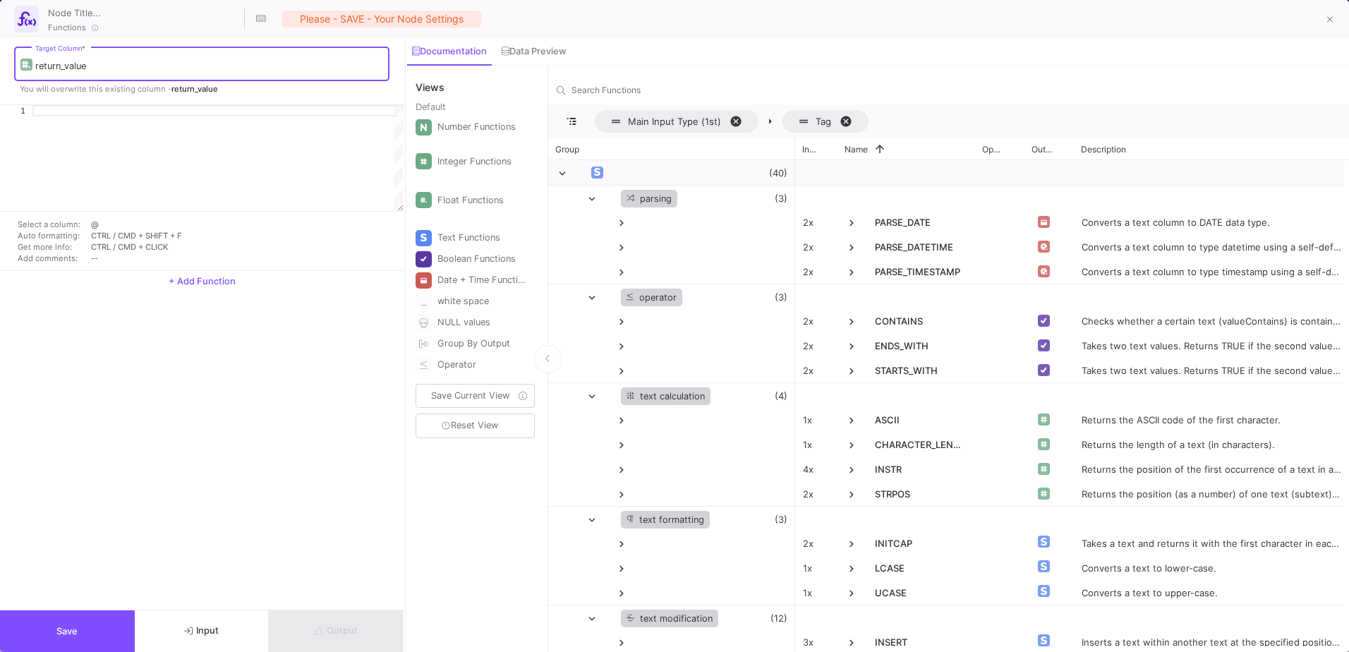
click at [194, 277] on span "+ Add Function" at bounding box center [202, 281] width 67 height 11
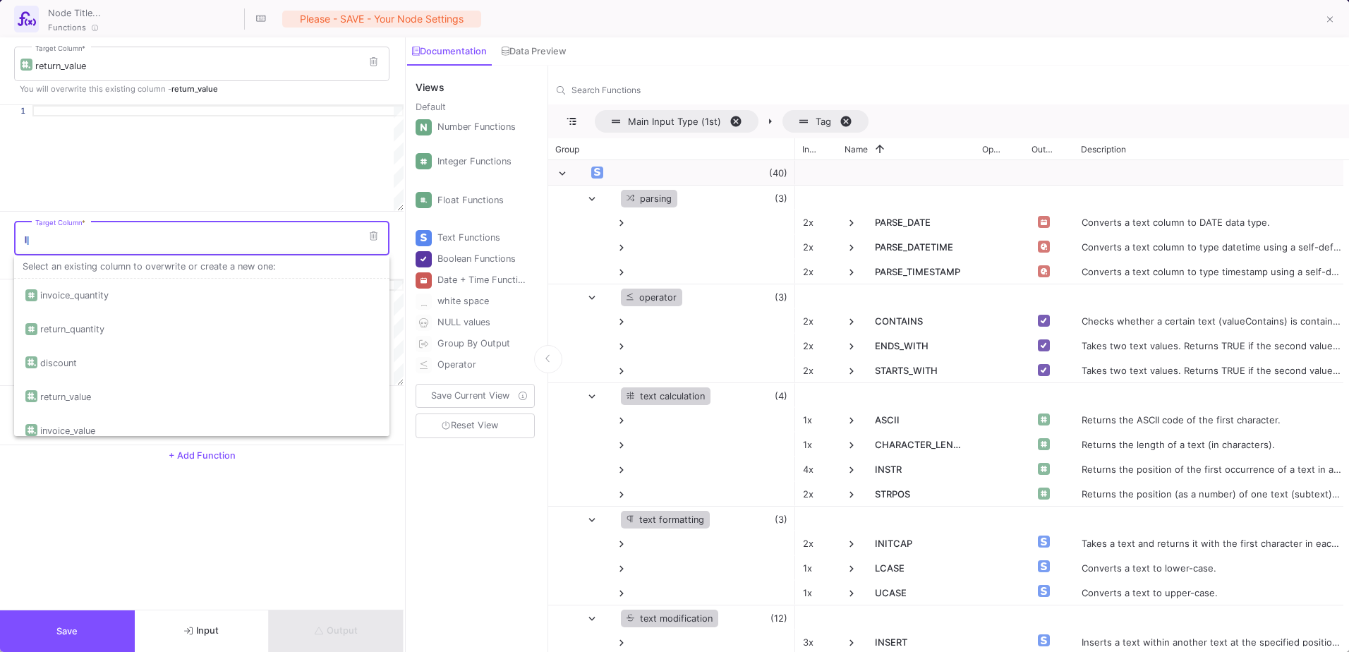
click at [90, 237] on input "Target Column *" at bounding box center [209, 240] width 348 height 11
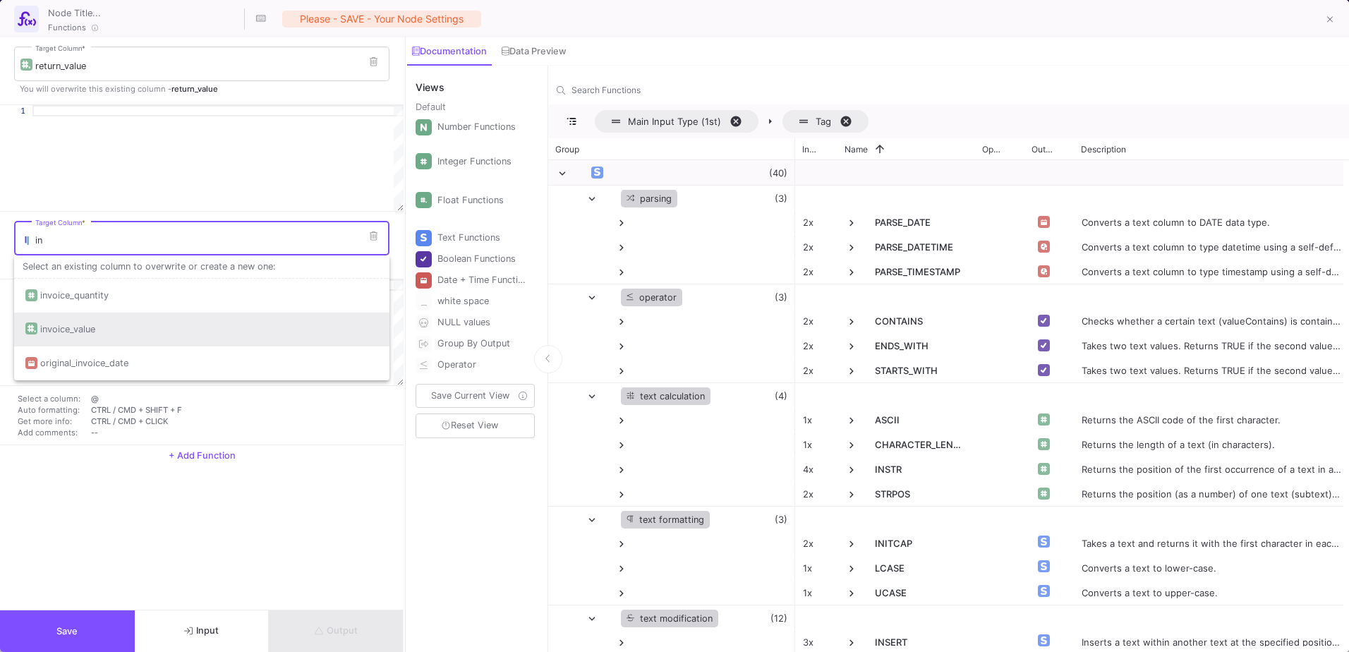
click at [130, 328] on div "invoice_value" at bounding box center [201, 330] width 353 height 34
type input "invoice_value"
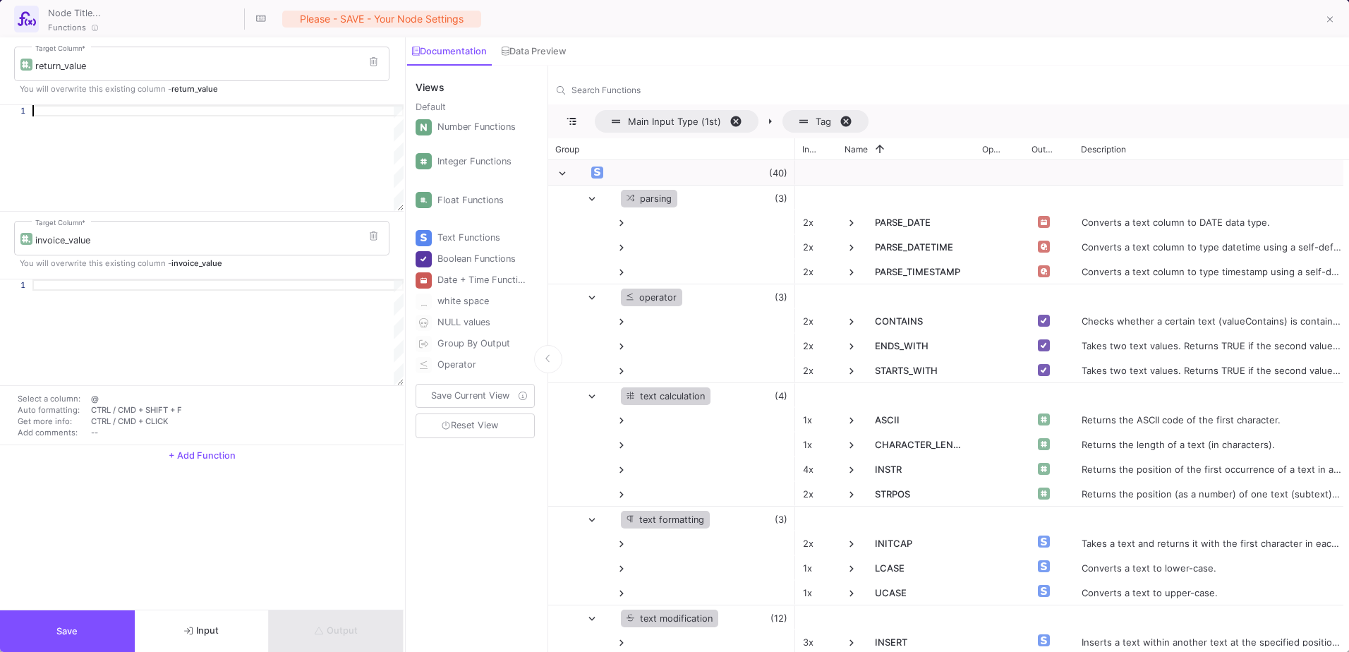
click at [68, 114] on div at bounding box center [217, 110] width 371 height 11
type textarea "ROUND(@return_value, 2)"
click at [534, 47] on div "Data Preview" at bounding box center [534, 51] width 65 height 11
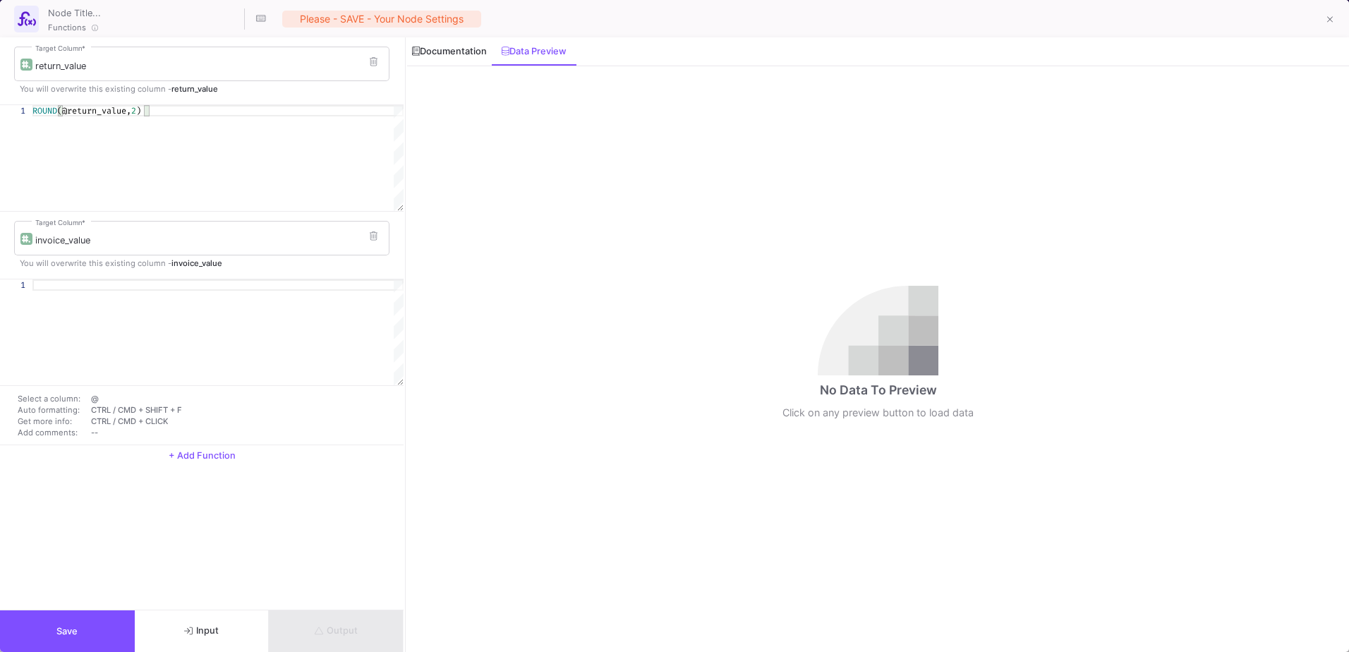
click at [452, 45] on div "Documentation" at bounding box center [449, 51] width 85 height 28
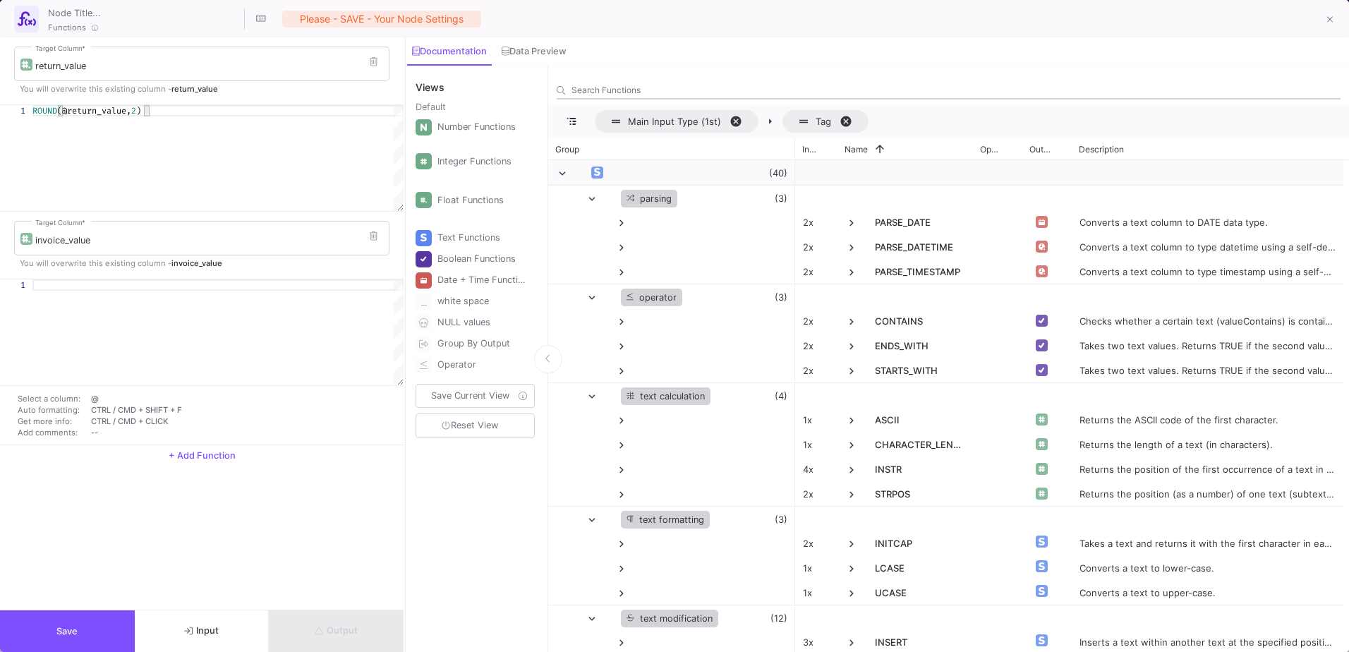
click at [694, 92] on input "Search Functions" at bounding box center [956, 90] width 769 height 11
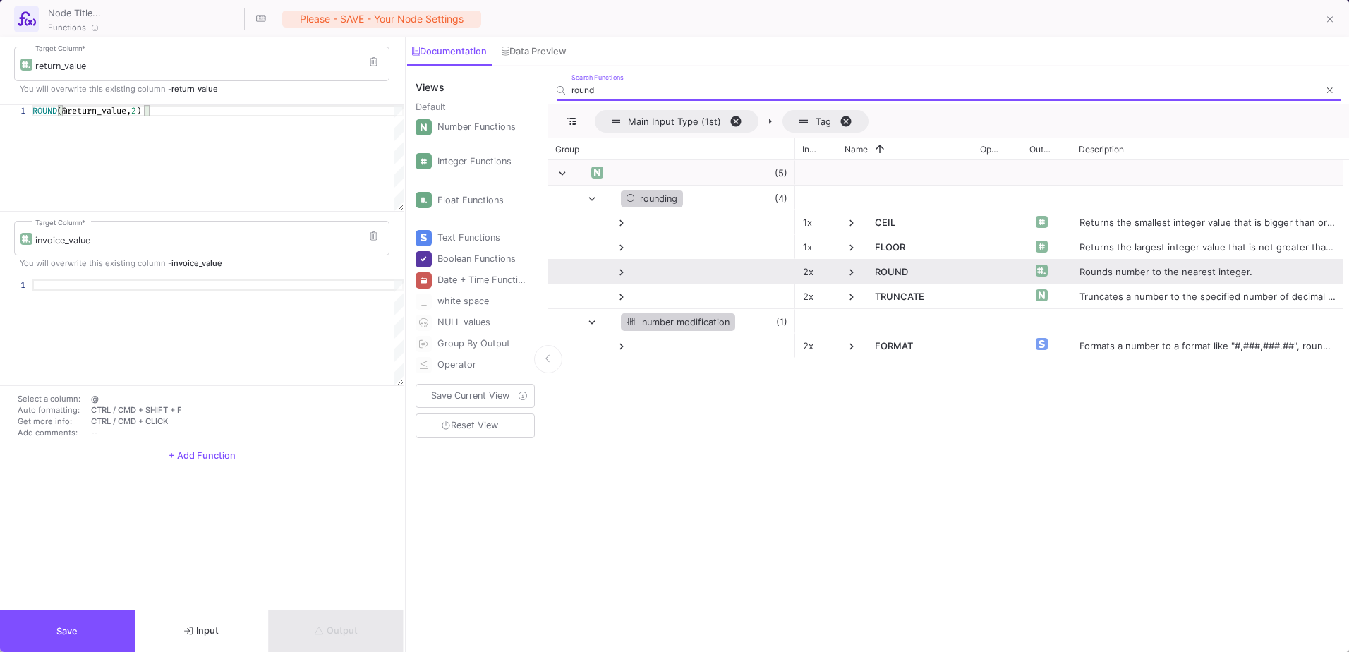
type input "round"
click at [850, 277] on span at bounding box center [852, 272] width 13 height 13
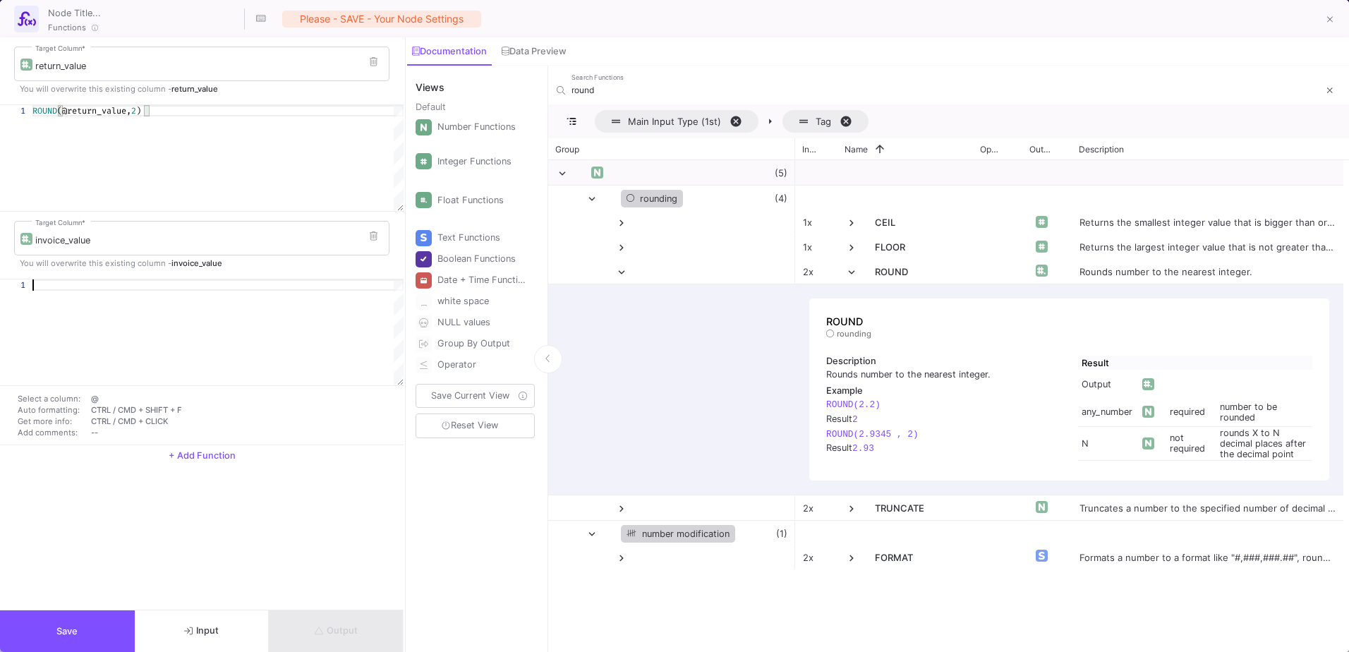
click at [112, 279] on div at bounding box center [217, 284] width 371 height 11
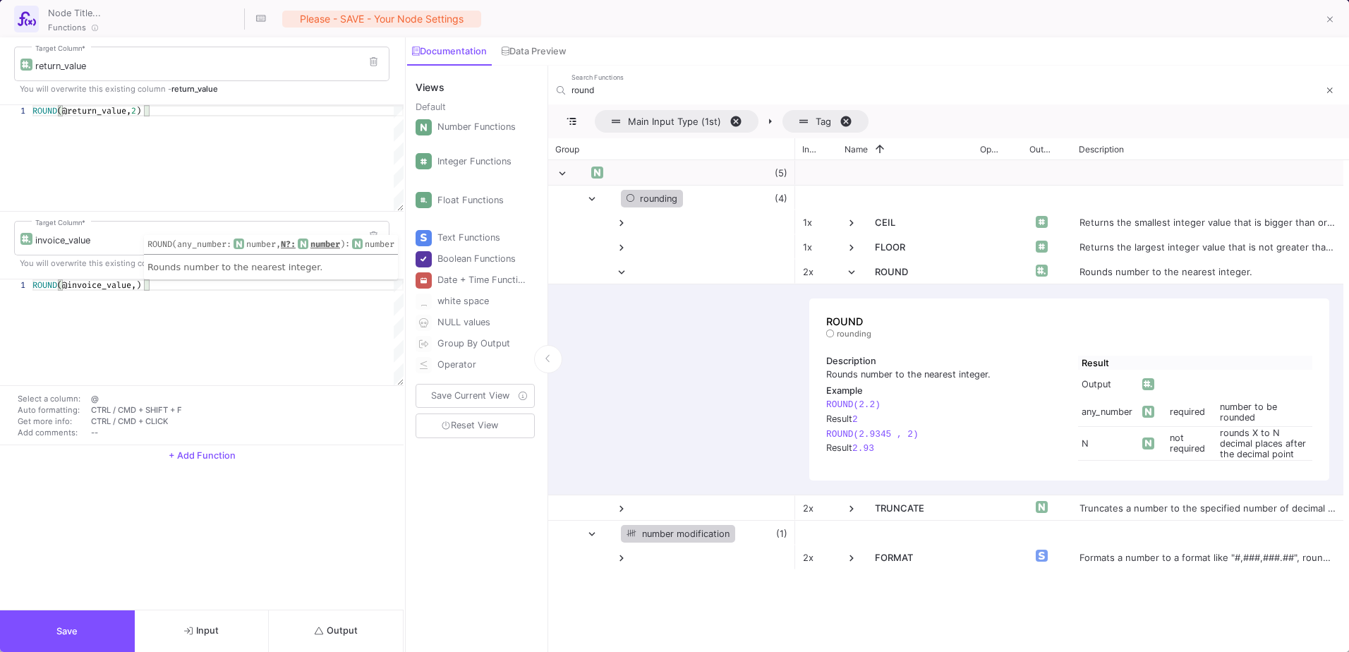
scroll to position [0, 116]
type textarea "ROUND(@invoice_value, 2)"
click at [323, 566] on div "return_value Target Column * You will overwrite this existing column - return_v…" at bounding box center [202, 323] width 404 height 572
click at [355, 622] on button "Output" at bounding box center [336, 631] width 135 height 42
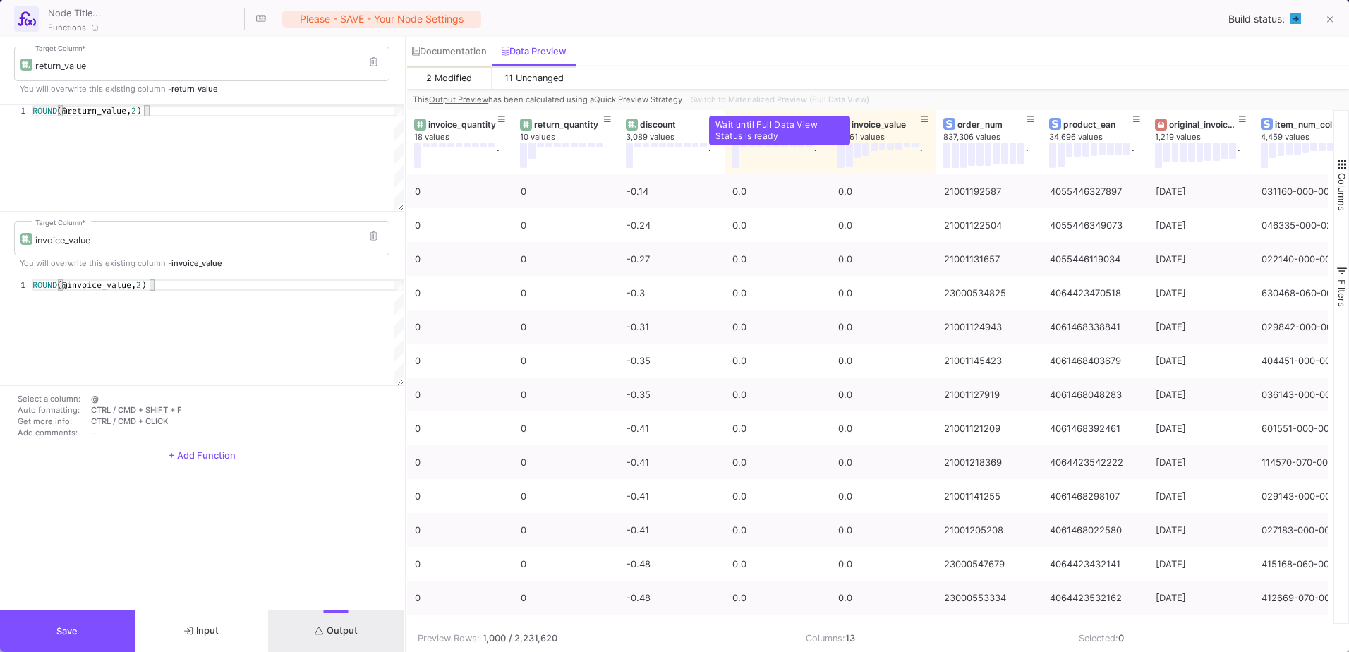
click at [755, 98] on div "Switch to Materialized Preview (Full Data View)" at bounding box center [778, 99] width 187 height 21
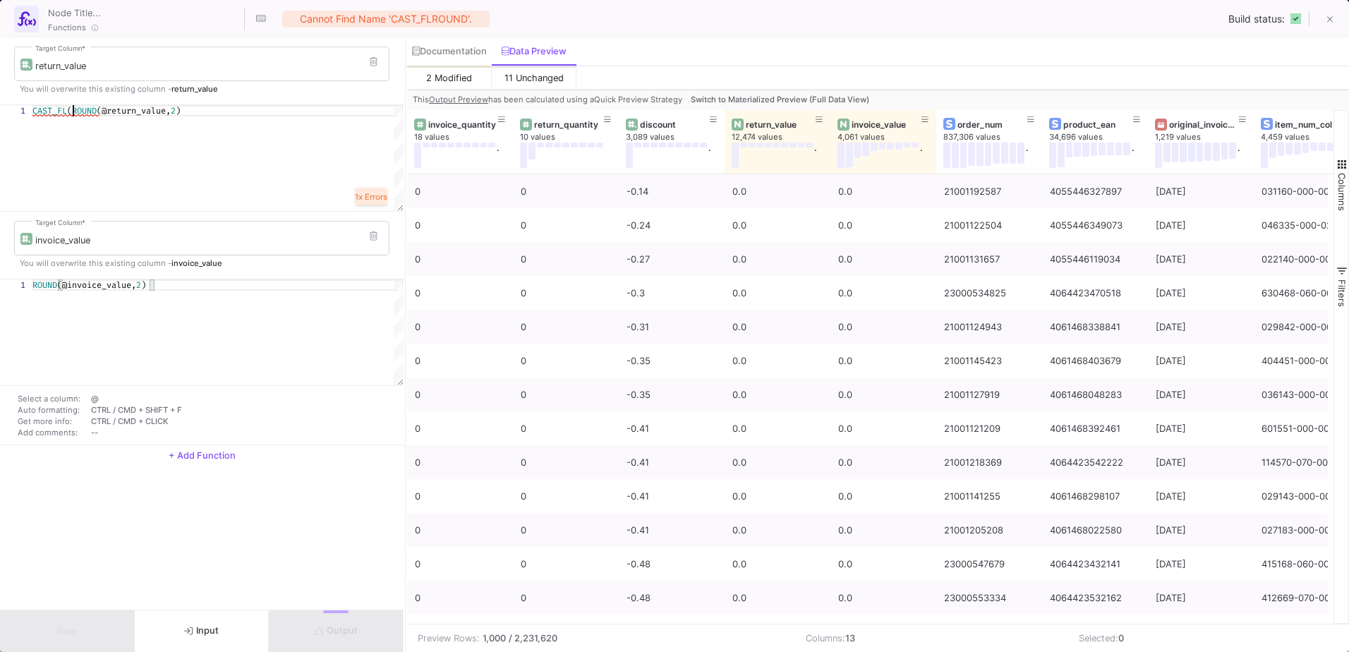
scroll to position [0, 40]
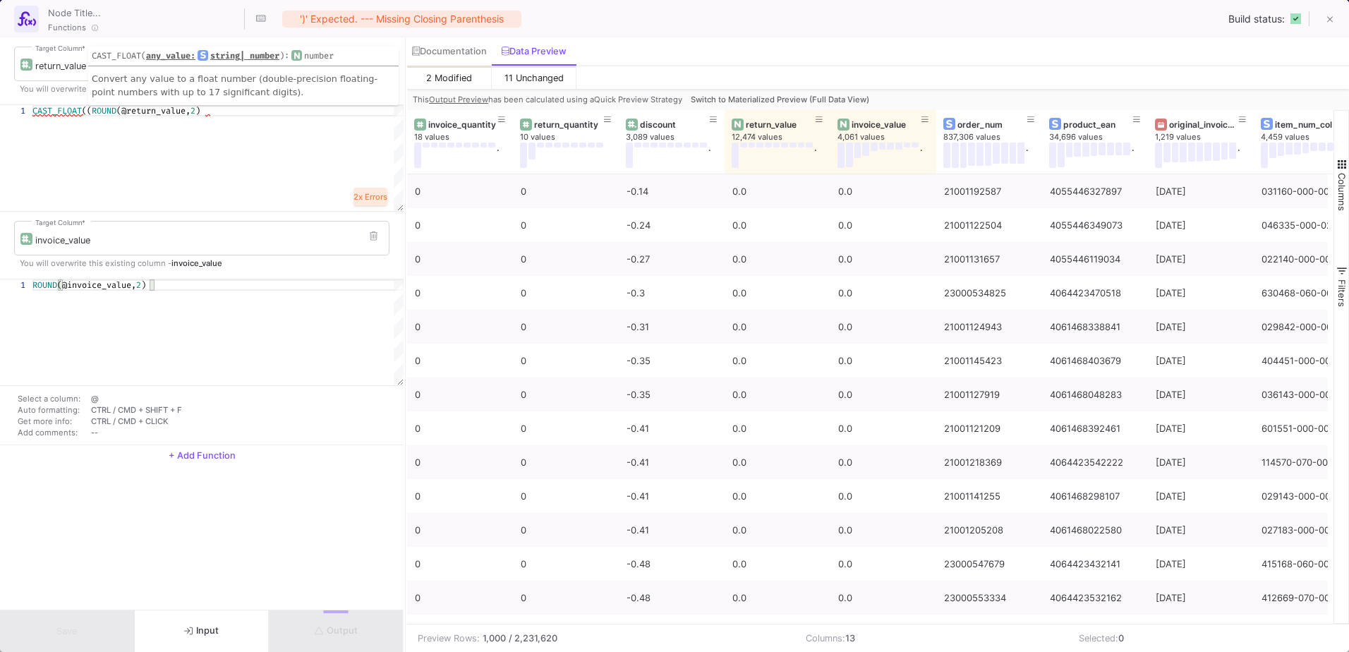
click at [250, 114] on div "CAST_FLOAT (( ROUND (@return_value, 2 )" at bounding box center [217, 110] width 371 height 11
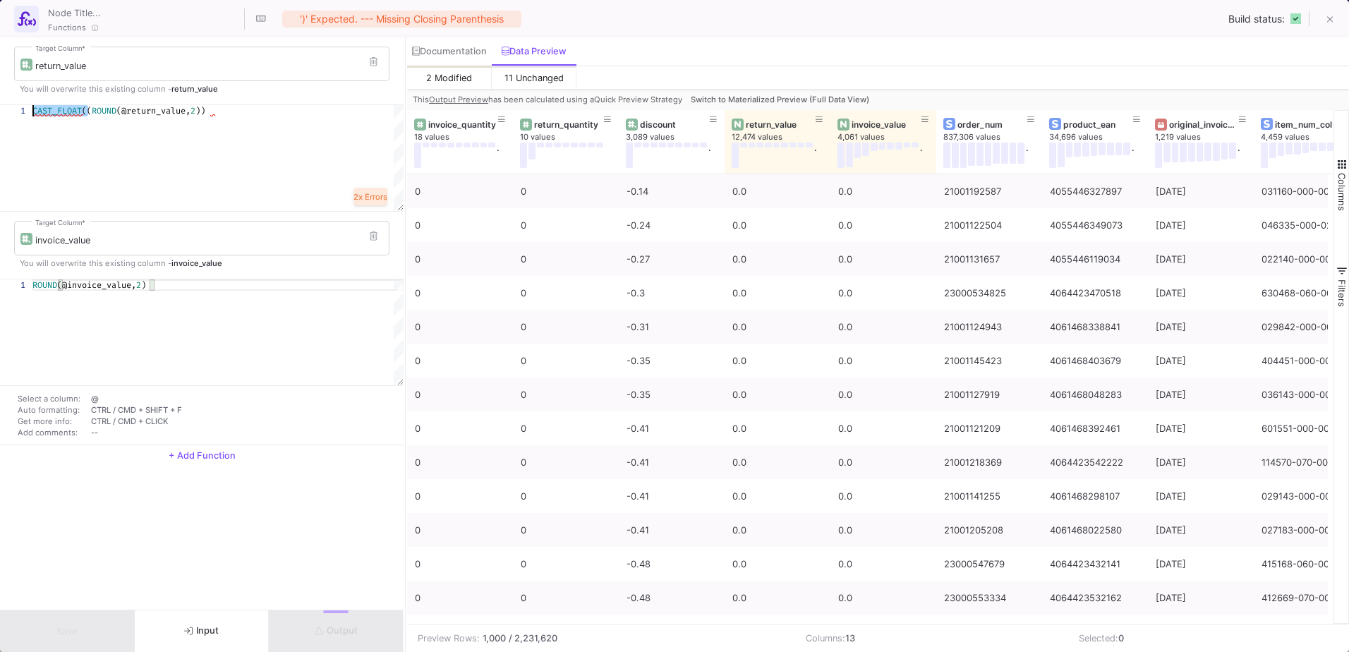
drag, startPoint x: 88, startPoint y: 107, endPoint x: 11, endPoint y: 109, distance: 77.0
type textarea "CAST_FLOAT((ROUND(@return_value, 2))"
paste textarea "CAST_FLOAT("
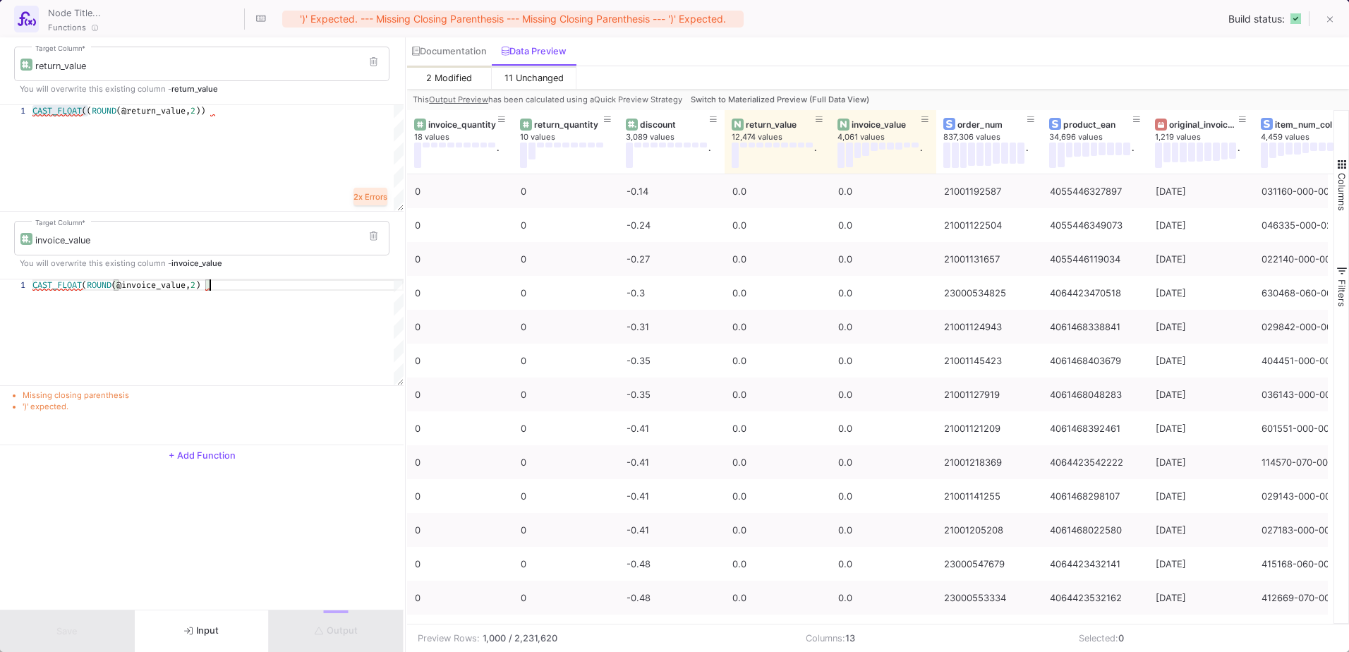
click at [234, 287] on div "CAST_FLOAT ( ROUND (@invoice_value, 2 )" at bounding box center [217, 284] width 371 height 11
type textarea "CAST_FLOAT(ROUND(@invoice_value, 2))"
click at [65, 109] on span "CAST_FLOAT" at bounding box center [56, 110] width 49 height 11
click at [71, 286] on span "CAST_FLOAT" at bounding box center [56, 284] width 49 height 11
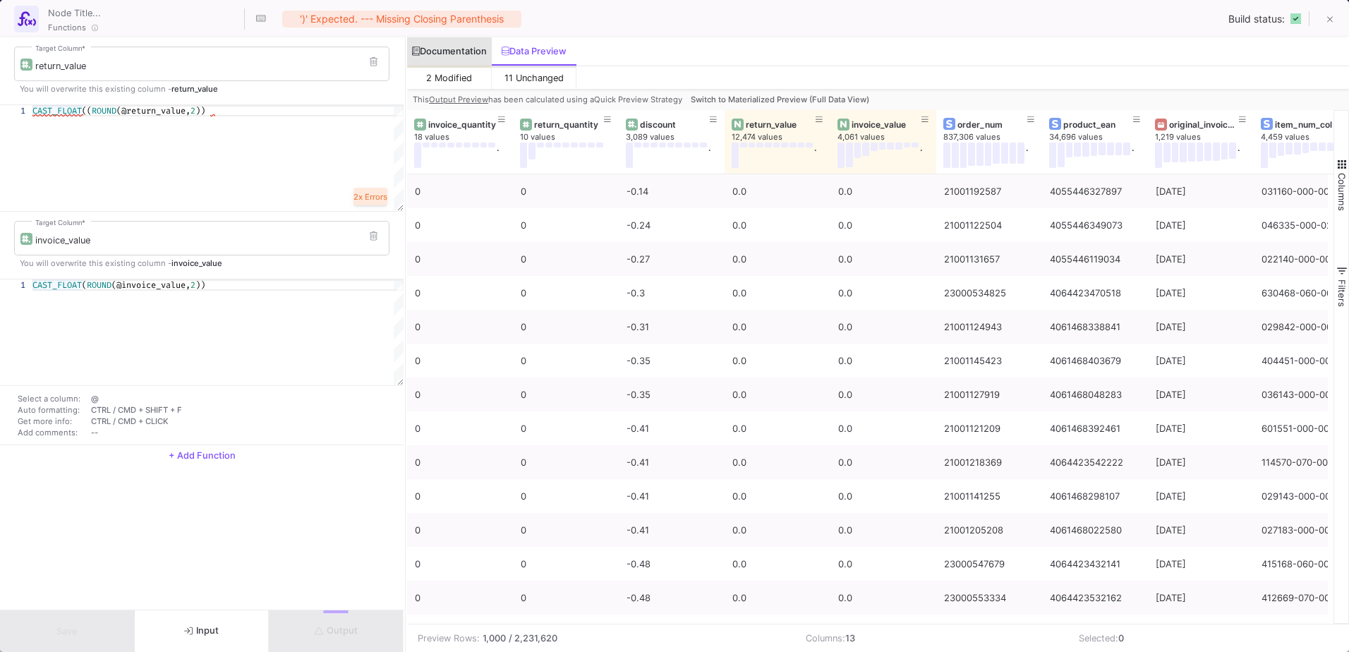
click at [456, 49] on div "Documentation" at bounding box center [449, 51] width 75 height 11
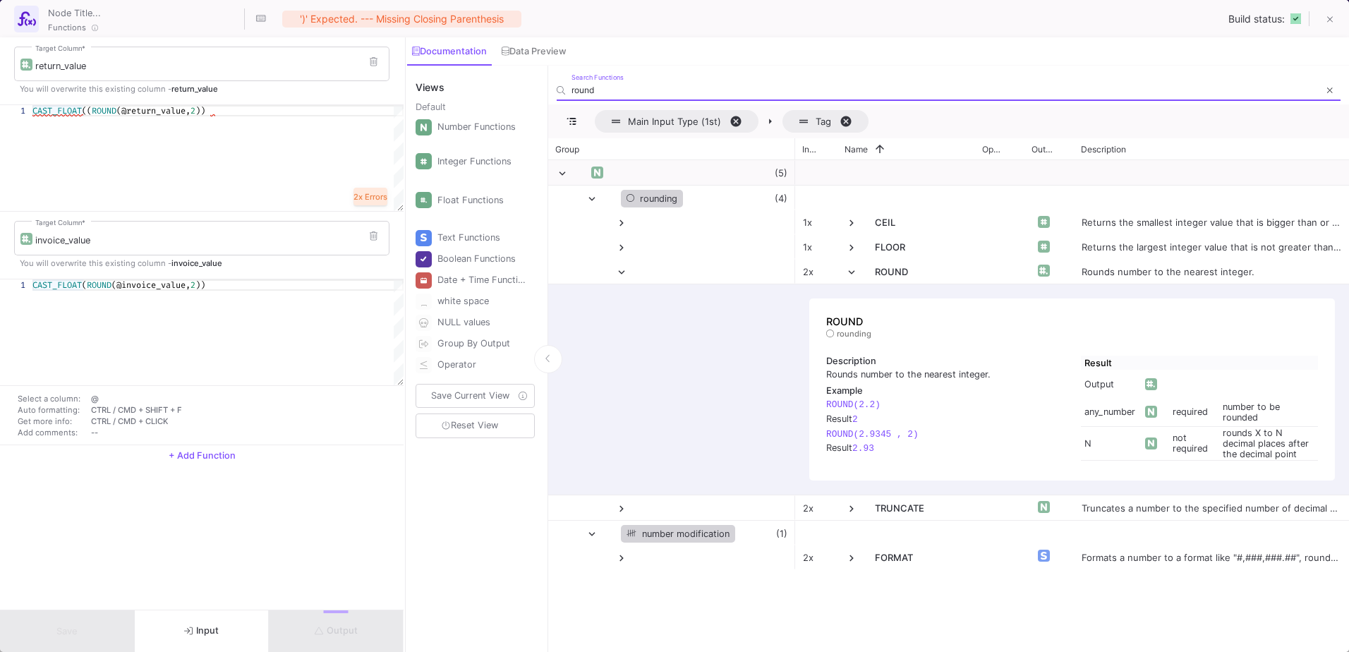
click at [600, 86] on input "round" at bounding box center [946, 90] width 748 height 11
click at [586, 92] on input "round" at bounding box center [946, 90] width 748 height 11
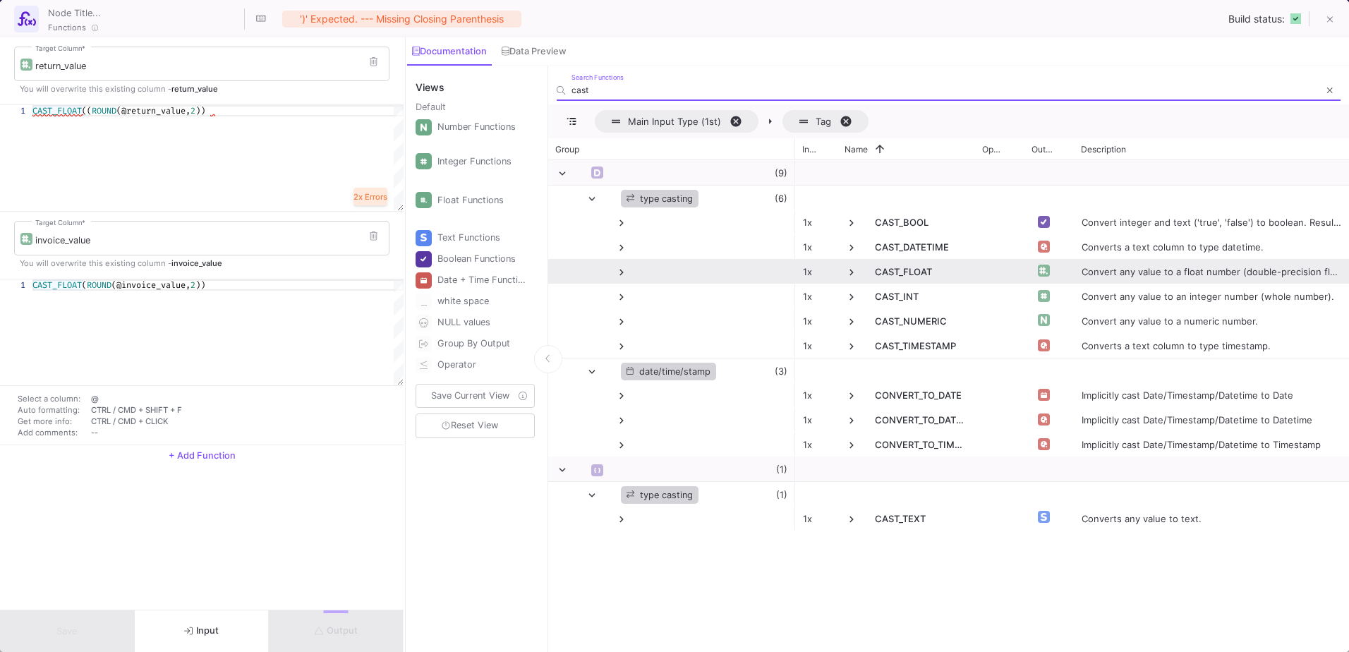
type input "cast"
click at [850, 273] on span at bounding box center [852, 272] width 13 height 13
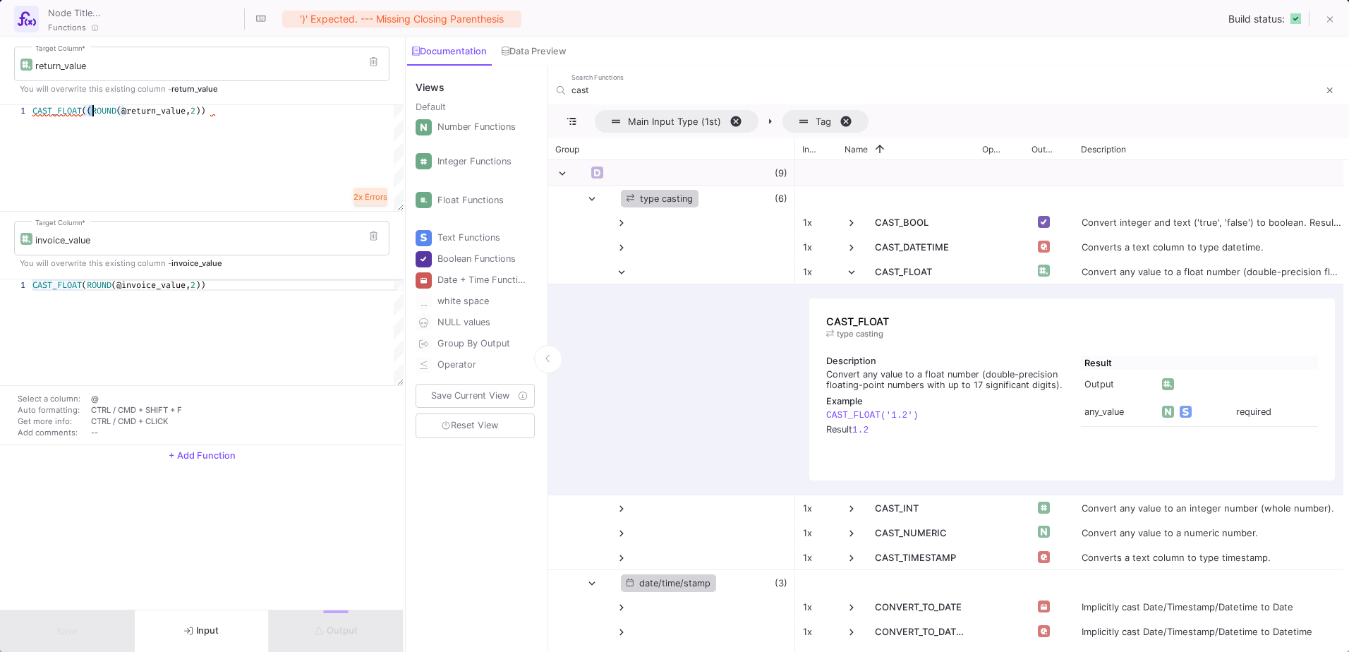
scroll to position [0, 30]
click at [95, 108] on span "ROUND" at bounding box center [104, 110] width 25 height 11
type textarea "CAST_FLOAT(ROUND(@return_value, 2))"
click at [258, 243] on input "invoice_value" at bounding box center [209, 240] width 348 height 11
click at [325, 354] on div "CAST_FLOAT ( ROUND (@invoice_value, 2 ))" at bounding box center [217, 332] width 371 height 106
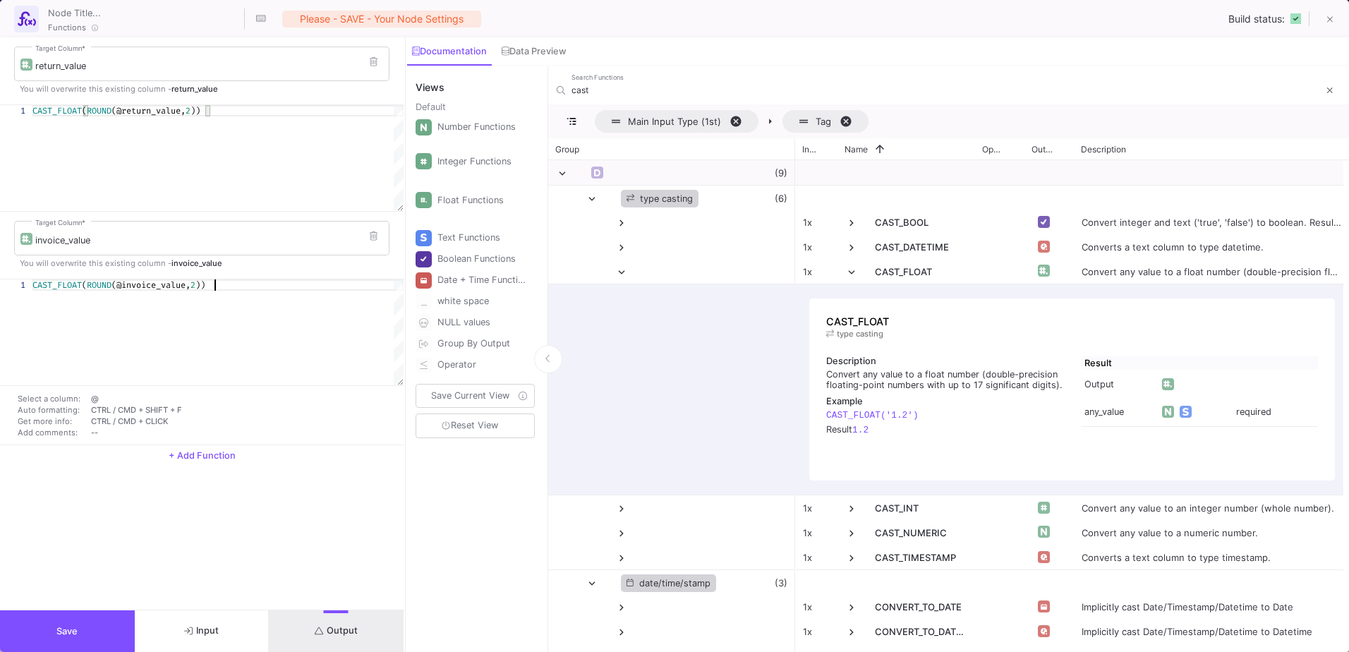
scroll to position [0, 40]
click at [378, 634] on button "Output" at bounding box center [336, 631] width 135 height 42
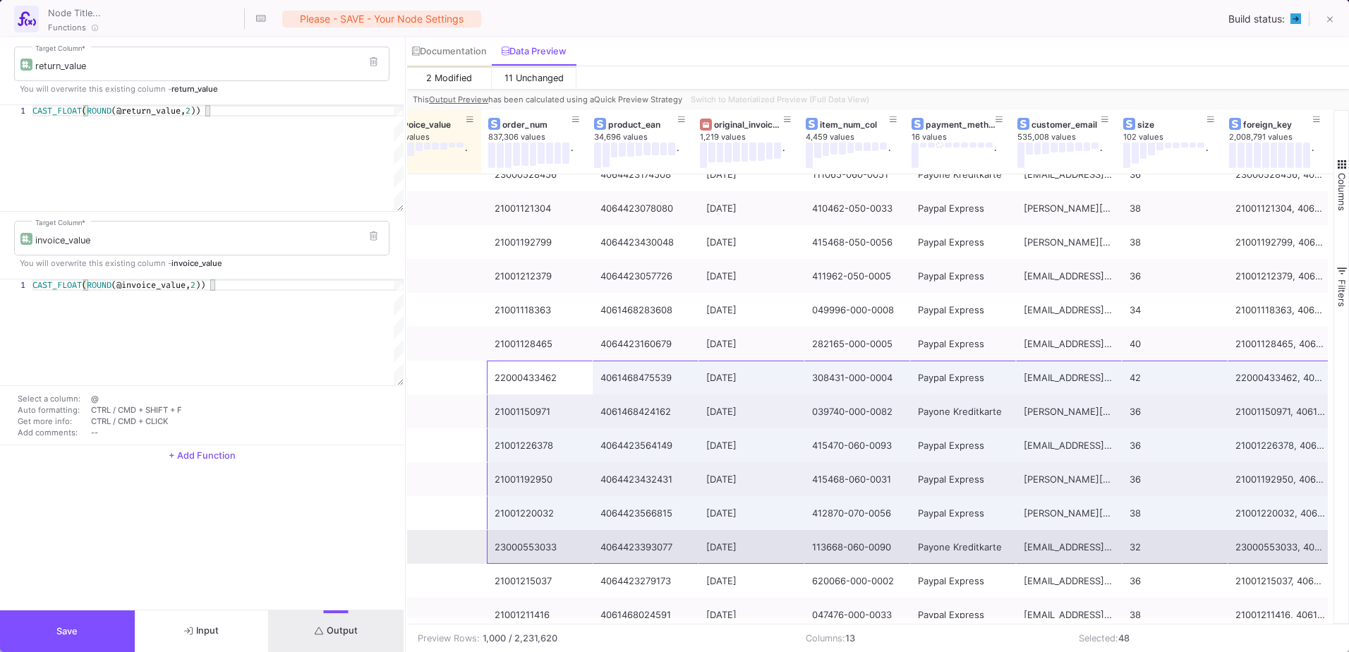
scroll to position [367, 0]
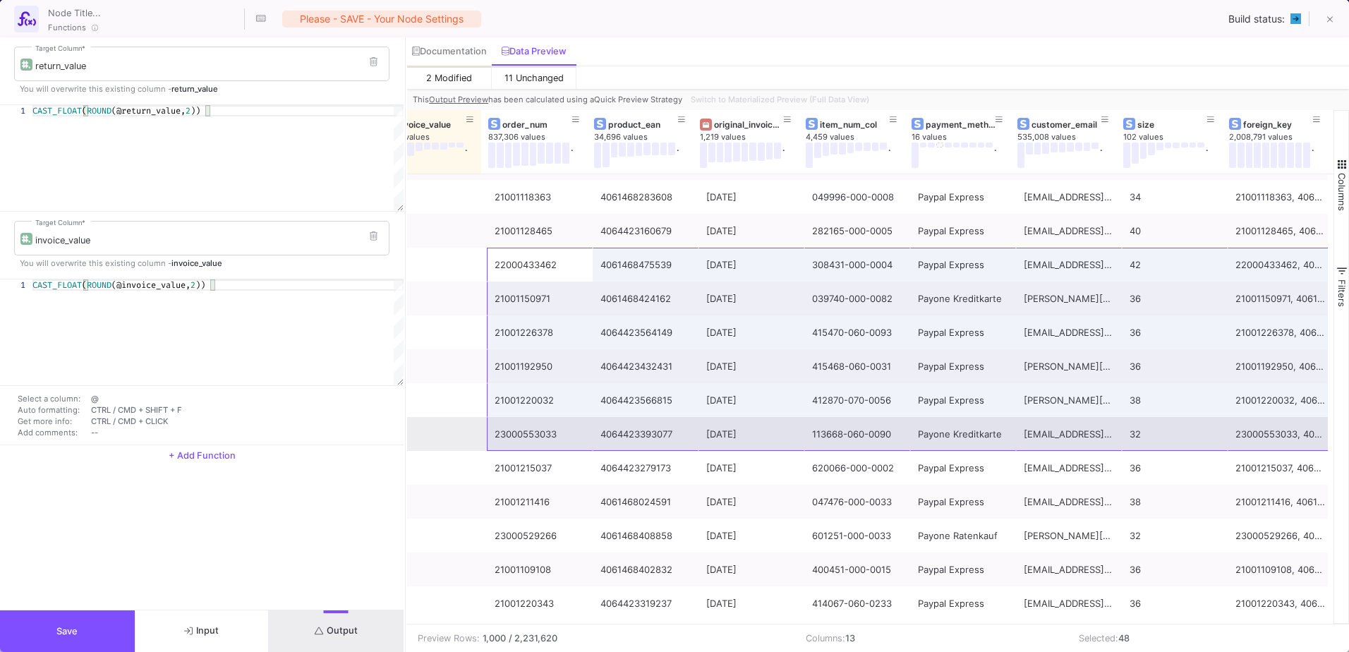
drag, startPoint x: 1020, startPoint y: 618, endPoint x: 1299, endPoint y: 614, distance: 279.5
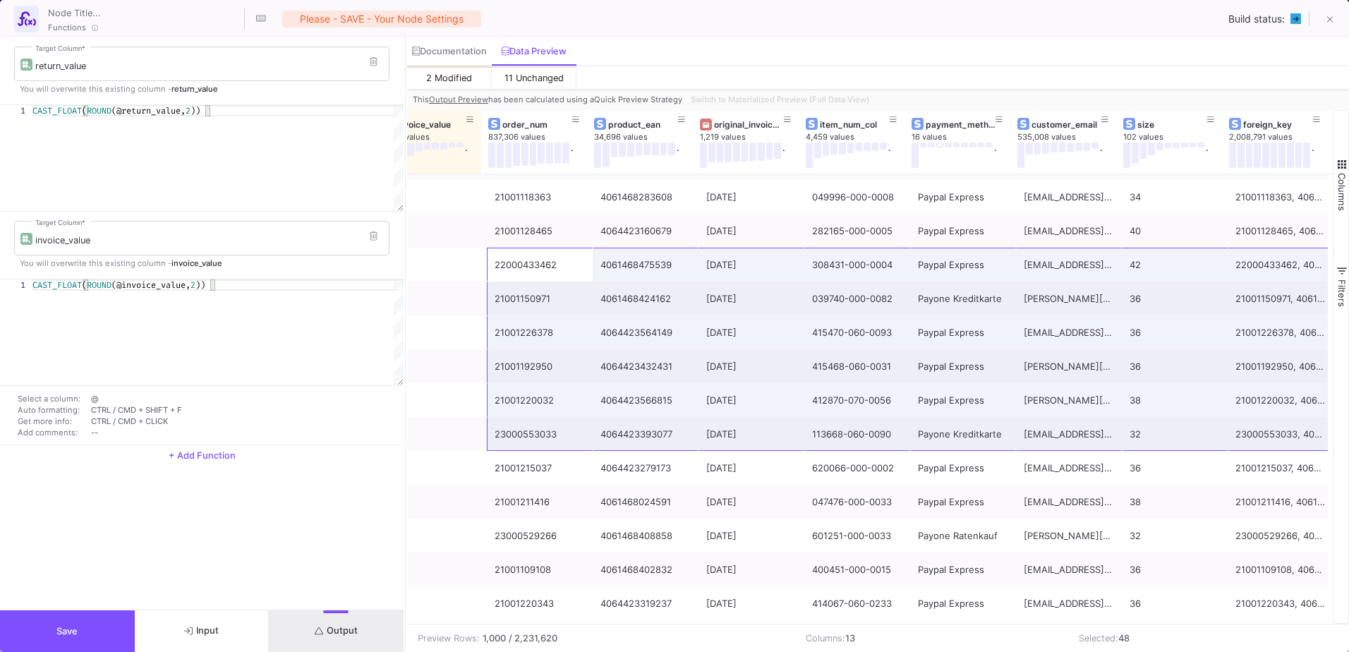
scroll to position [508, 0]
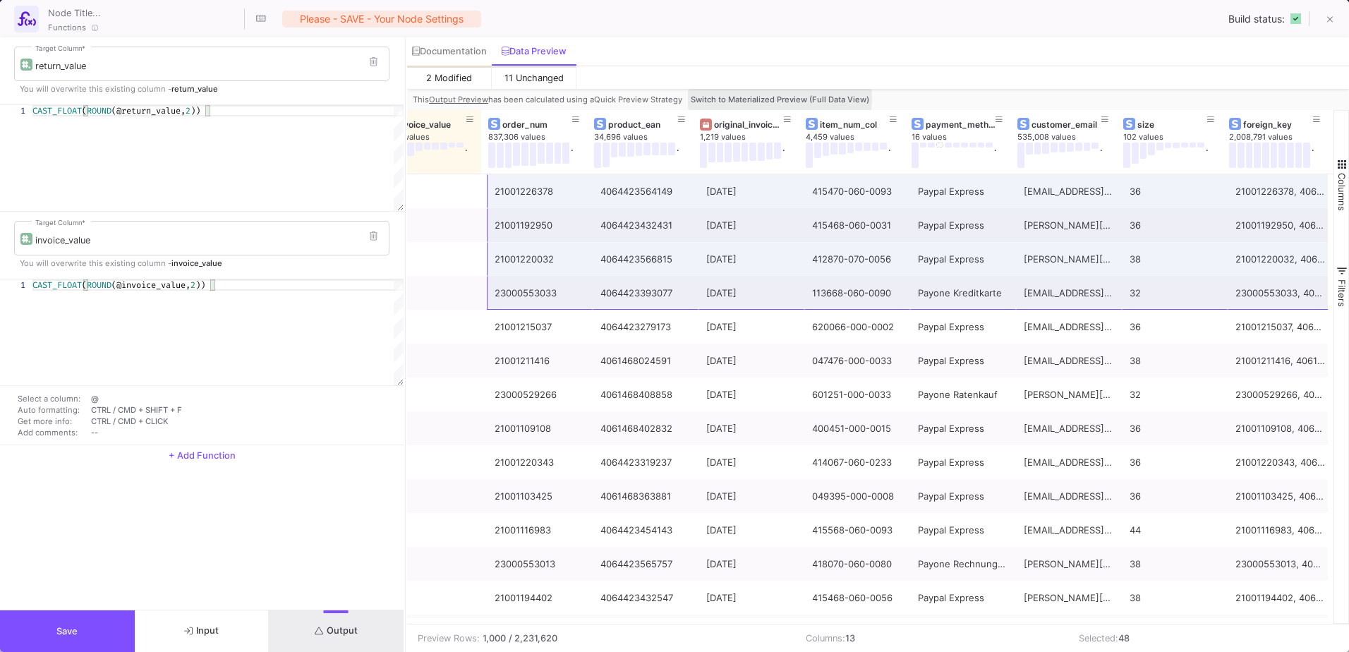
click at [750, 98] on span "Switch to Materialized Preview (Full Data View)" at bounding box center [780, 100] width 179 height 10
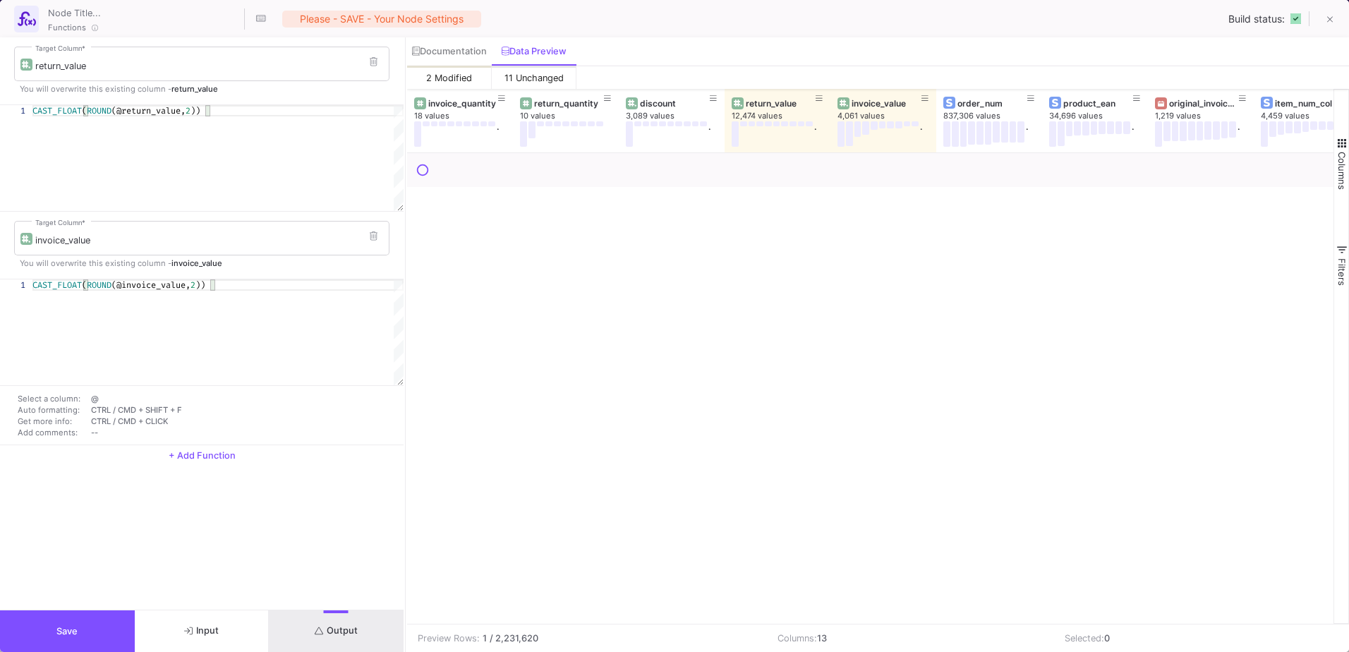
drag, startPoint x: 932, startPoint y: 618, endPoint x: 1144, endPoint y: 616, distance: 211.7
click at [1144, 616] on div at bounding box center [870, 388] width 927 height 471
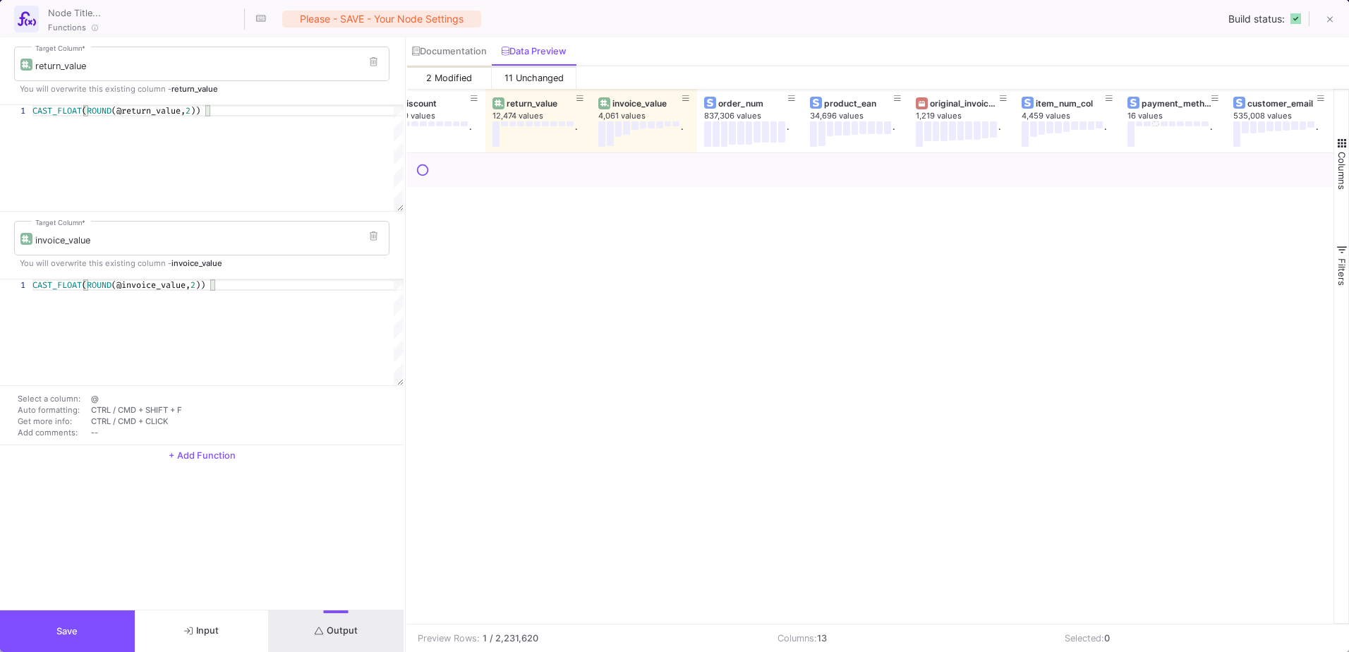
scroll to position [0, 438]
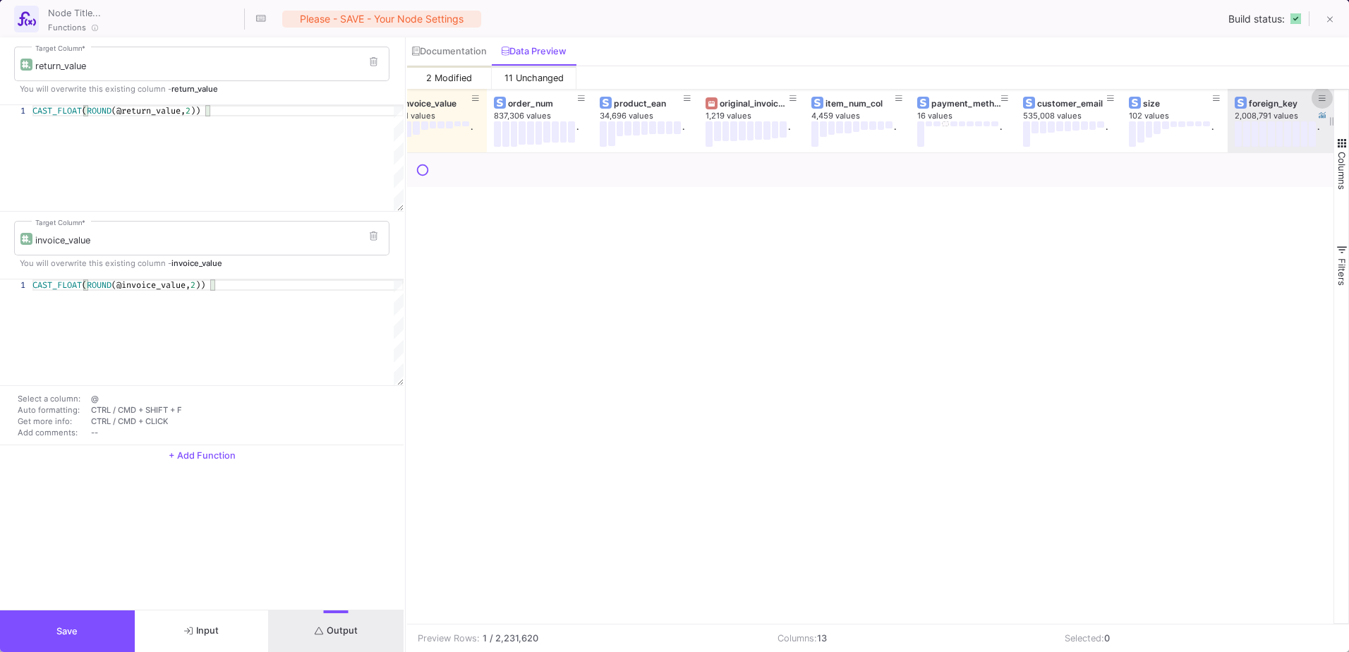
click at [1316, 98] on button at bounding box center [1322, 98] width 21 height 21
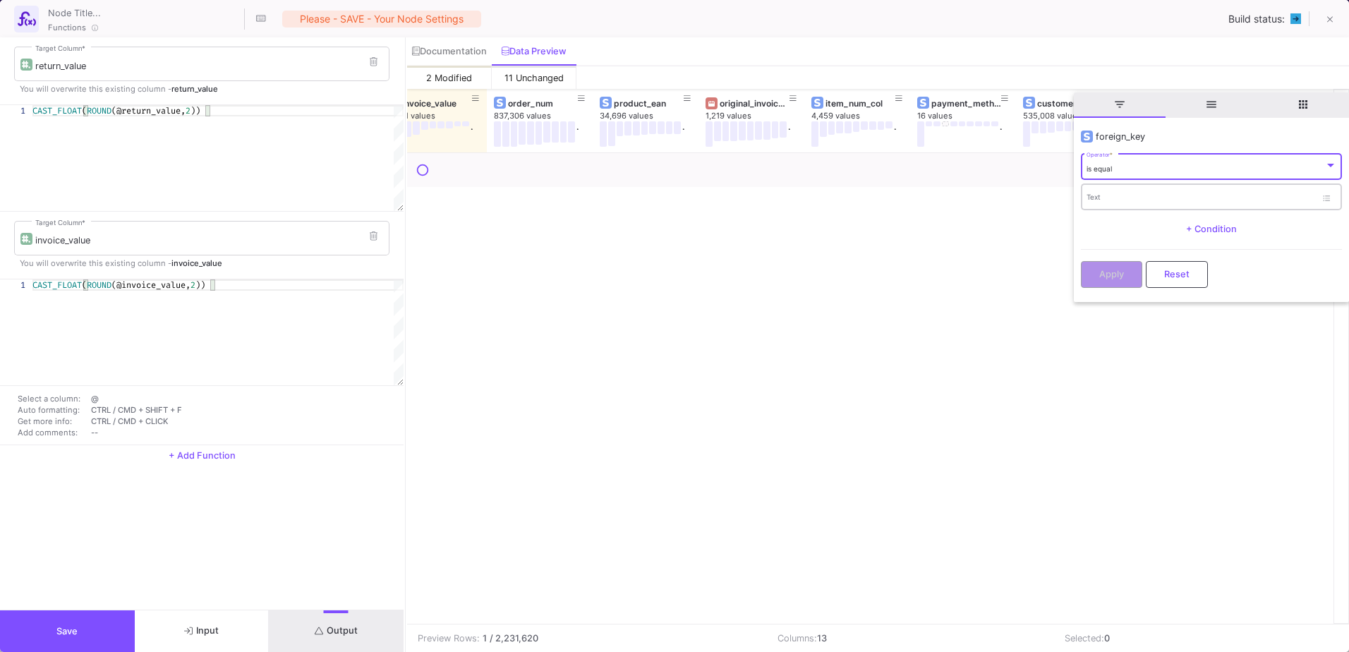
click at [1145, 202] on input "Text" at bounding box center [1201, 199] width 229 height 9
paste input "21001334908, 4064423578382"
type input "21001334908, 4064423578382"
click at [1117, 265] on button "Apply" at bounding box center [1111, 273] width 61 height 27
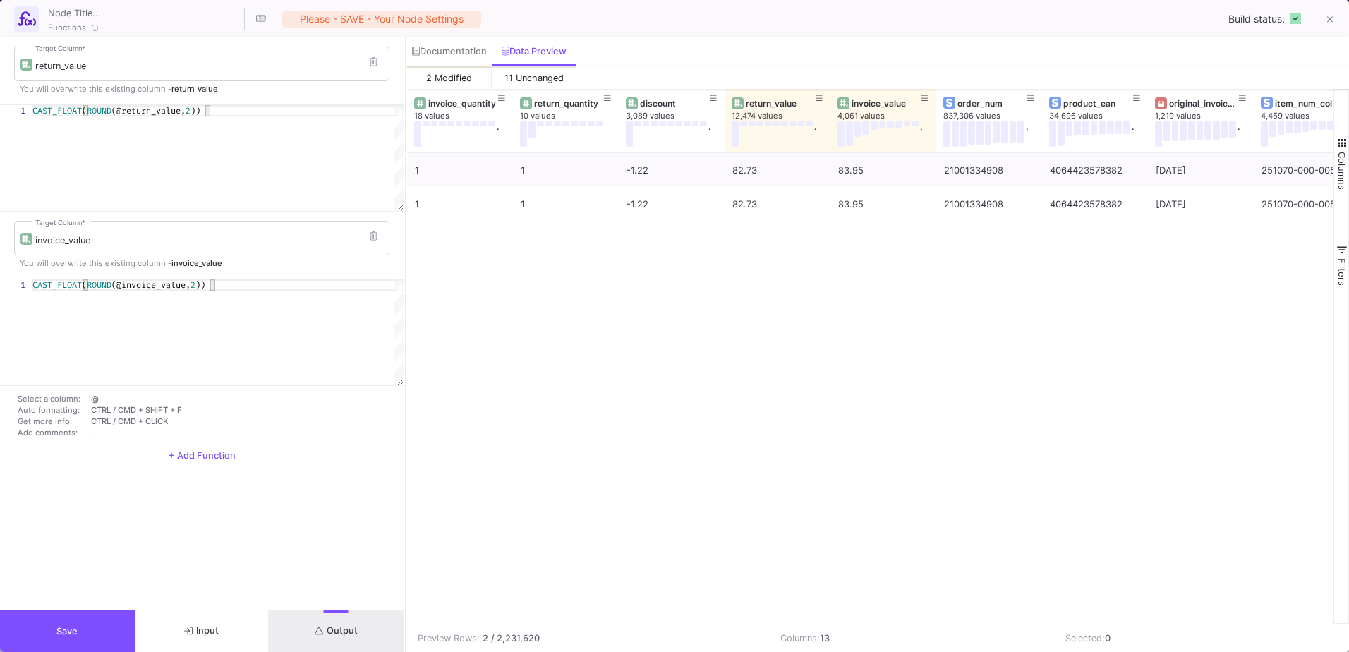
click at [112, 613] on button "Save" at bounding box center [67, 631] width 135 height 42
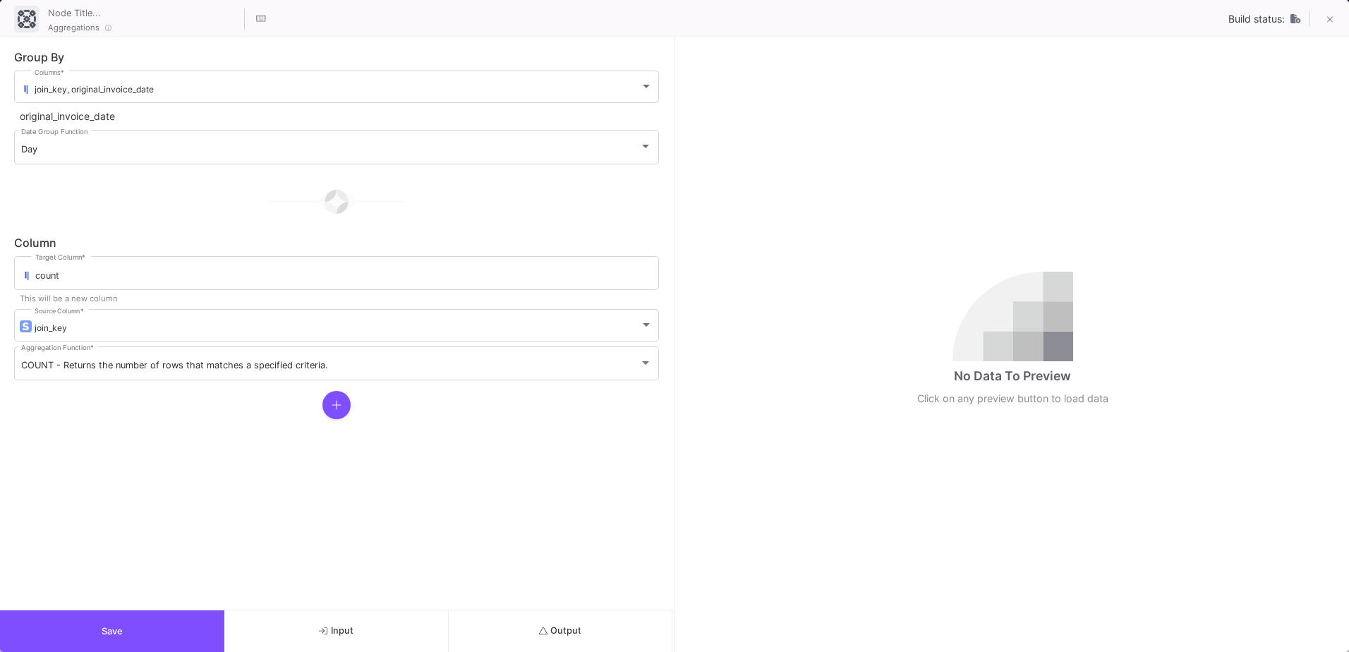
click at [558, 649] on button "Output" at bounding box center [561, 631] width 224 height 42
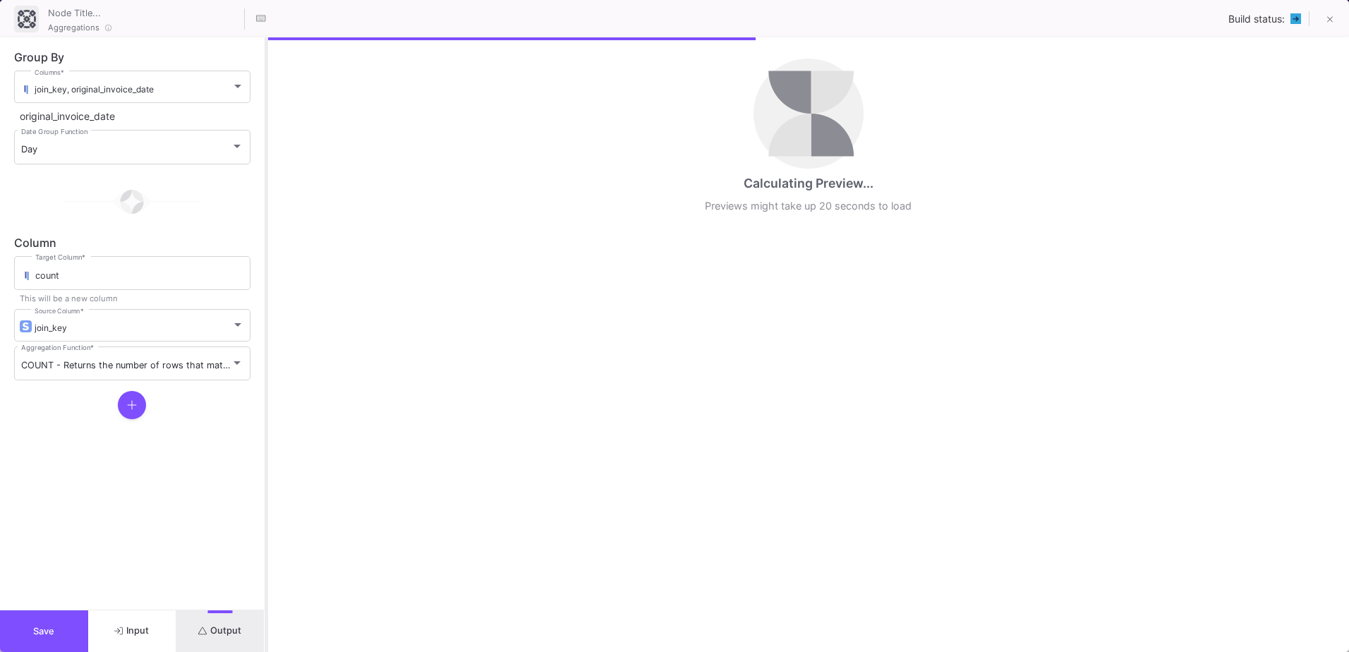
drag, startPoint x: 675, startPoint y: 507, endPoint x: 267, endPoint y: 467, distance: 410.6
click at [267, 467] on div at bounding box center [267, 344] width 4 height 615
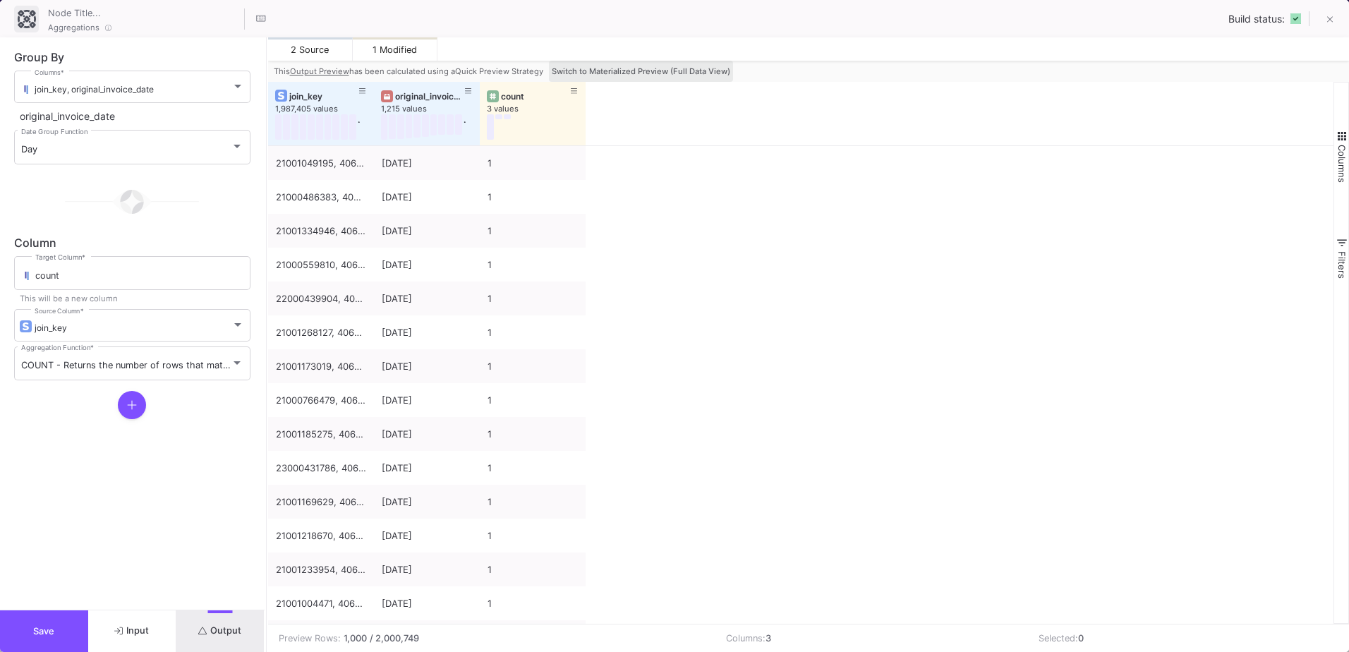
click at [674, 64] on button "Switch to Materialized Preview (Full Data View)" at bounding box center [641, 71] width 184 height 21
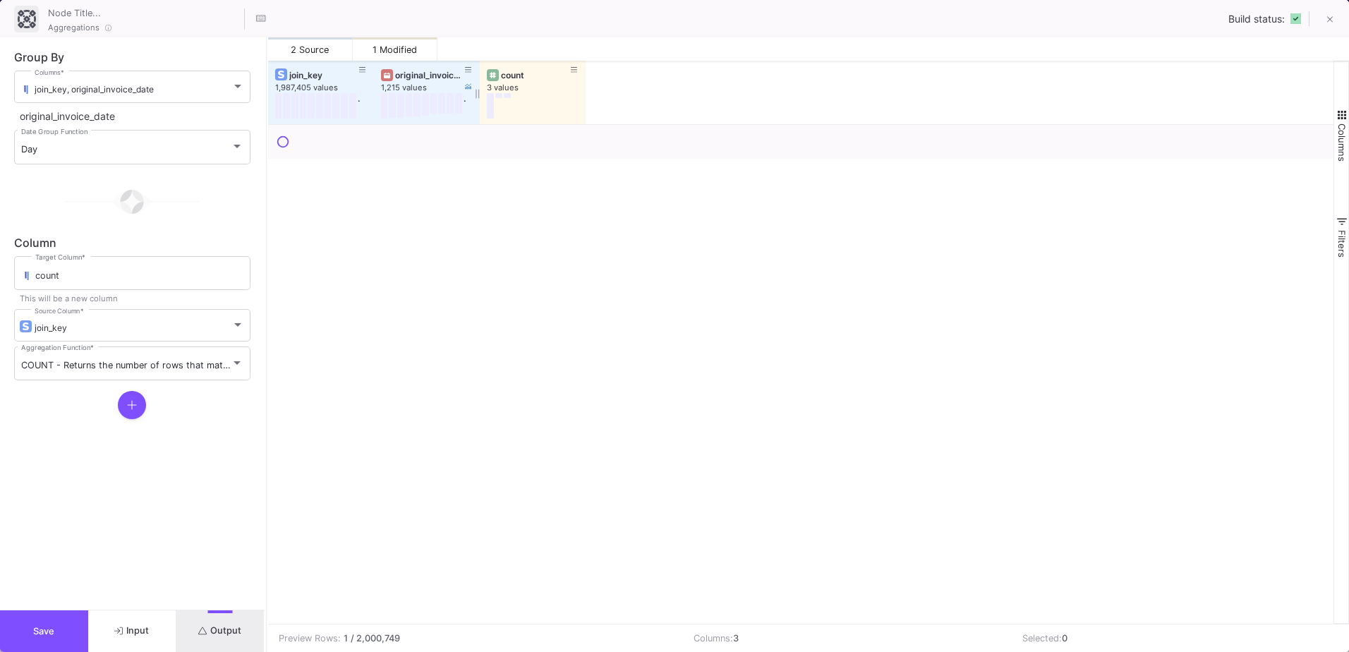
click at [421, 73] on div "original_invoice_date" at bounding box center [430, 75] width 70 height 11
click at [572, 68] on icon at bounding box center [574, 70] width 7 height 8
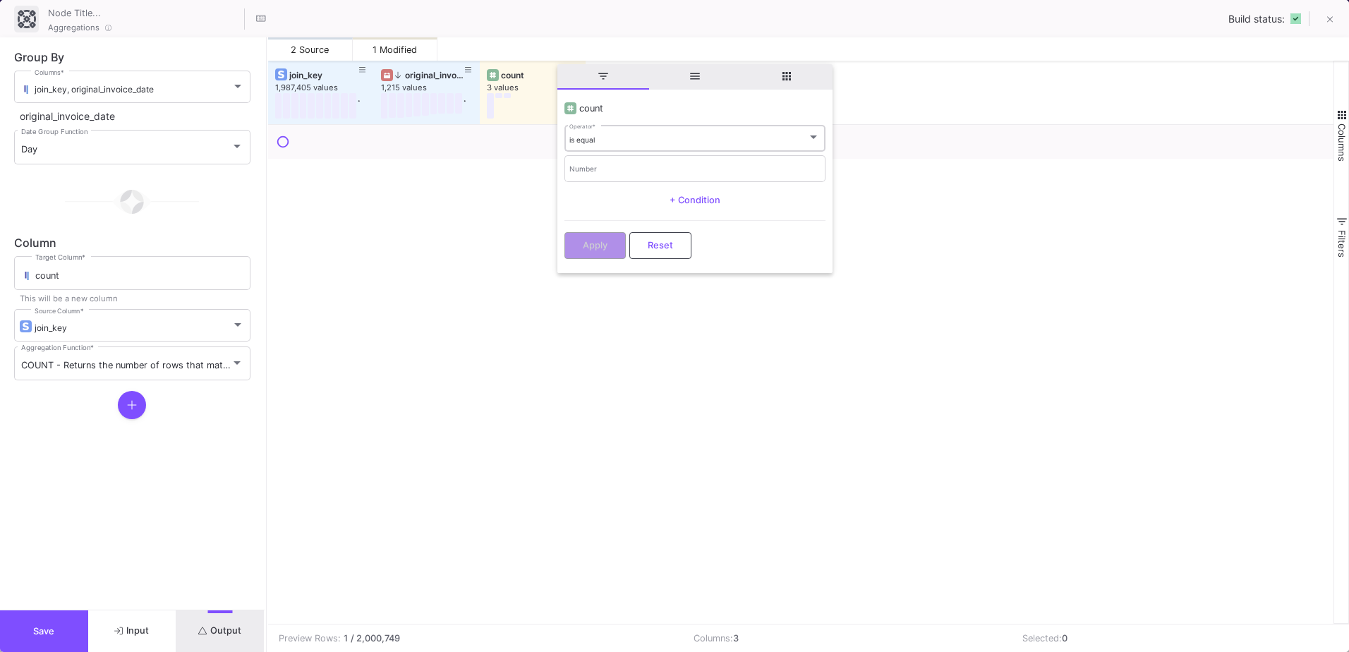
click at [637, 145] on div "is equal Operator *" at bounding box center [695, 137] width 251 height 29
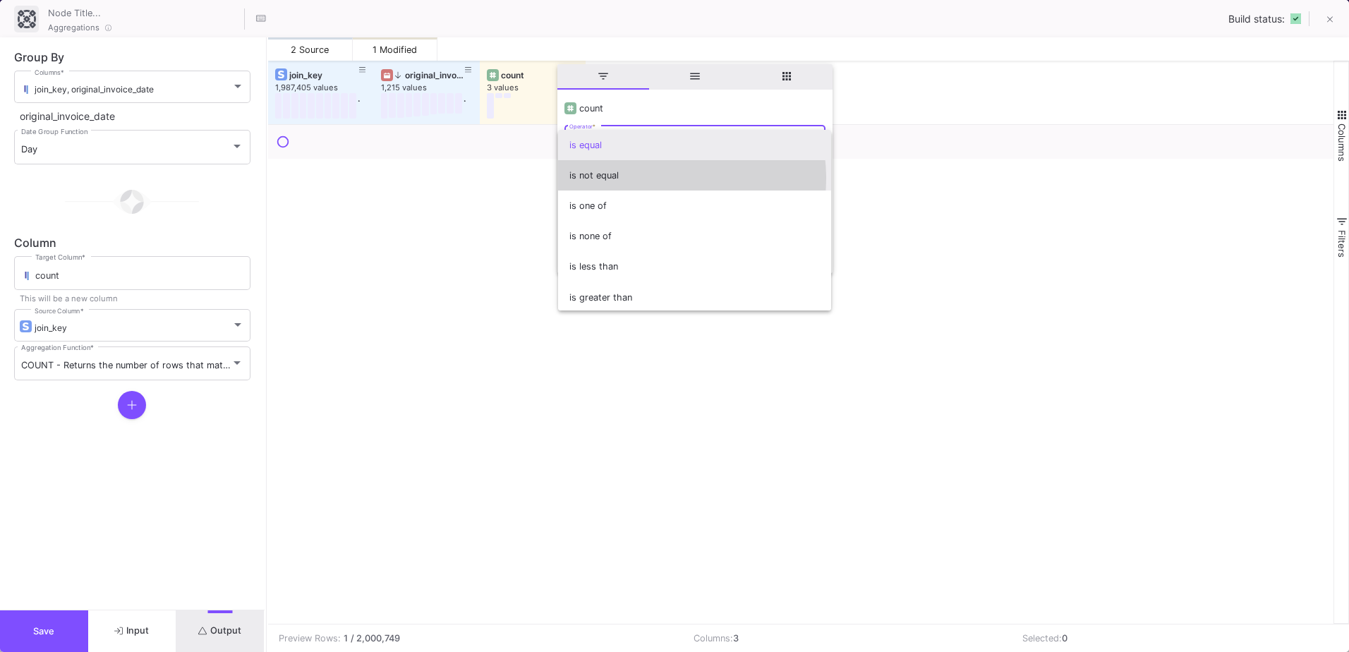
click at [642, 179] on span "is not equal" at bounding box center [695, 175] width 251 height 30
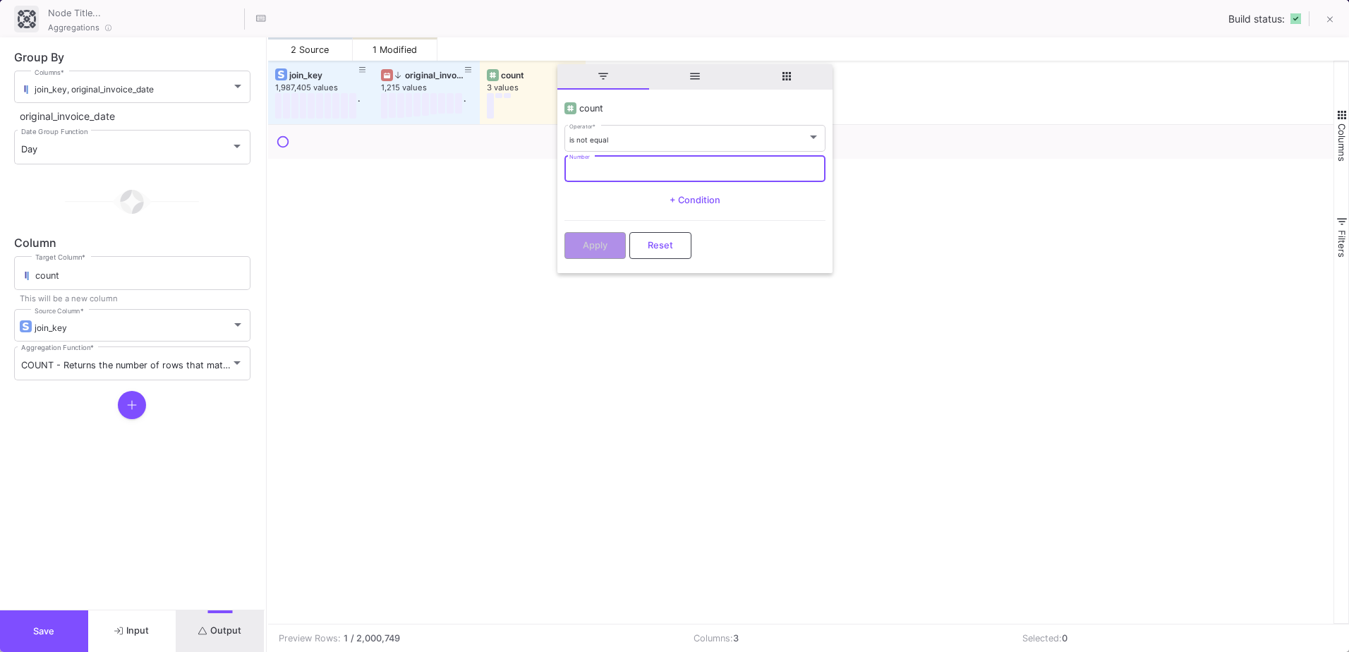
click at [627, 170] on input "Number" at bounding box center [695, 170] width 251 height 9
type input "1"
click at [601, 244] on span "Apply" at bounding box center [595, 244] width 25 height 11
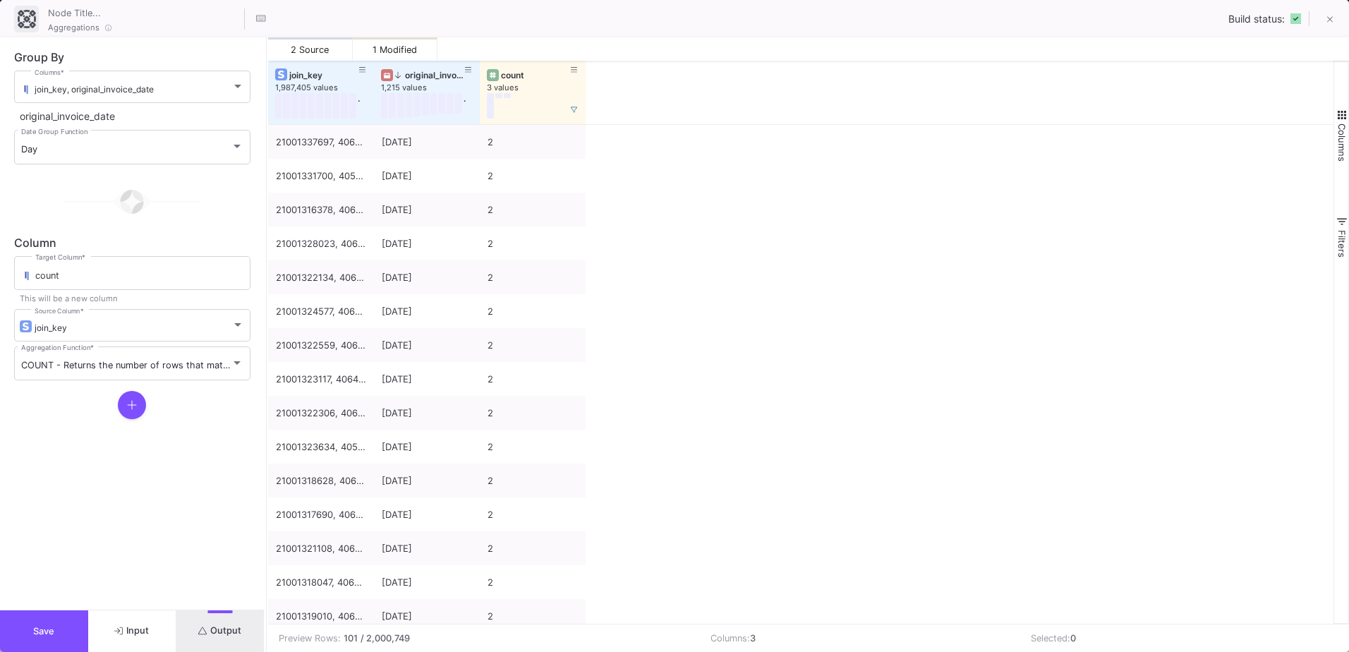
click at [1340, 128] on span "Columns" at bounding box center [1342, 143] width 11 height 38
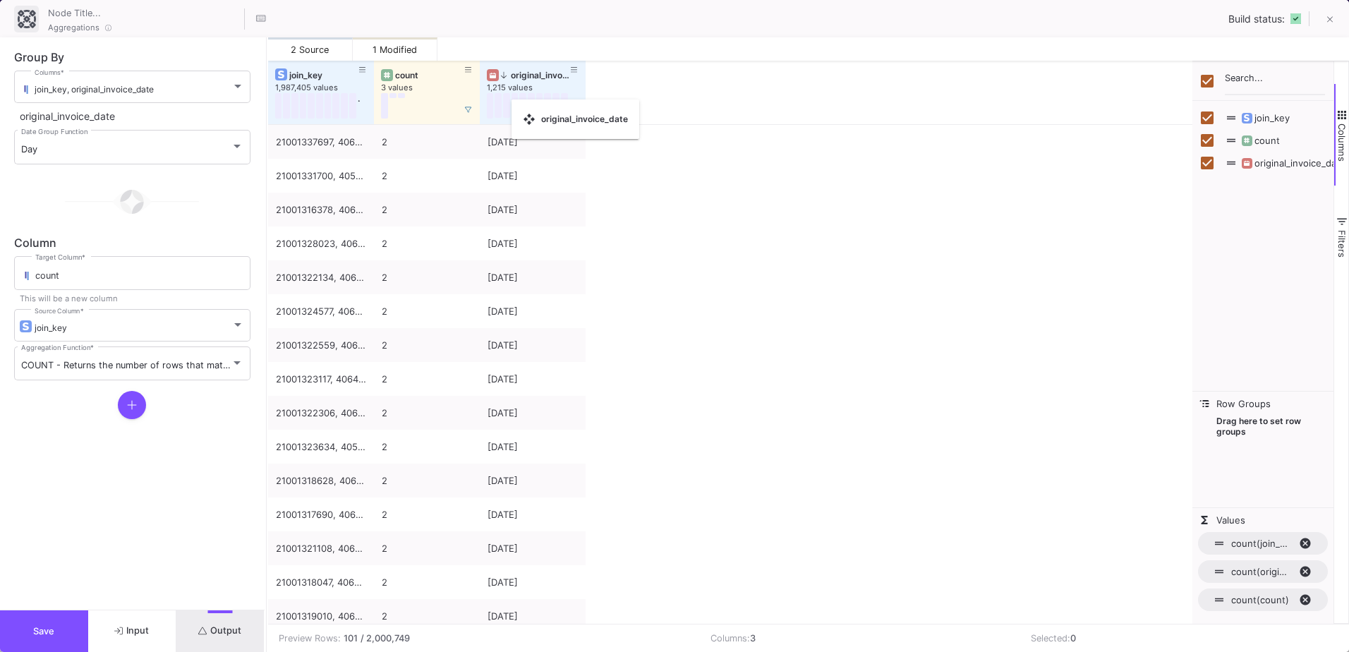
checkbox input "false"
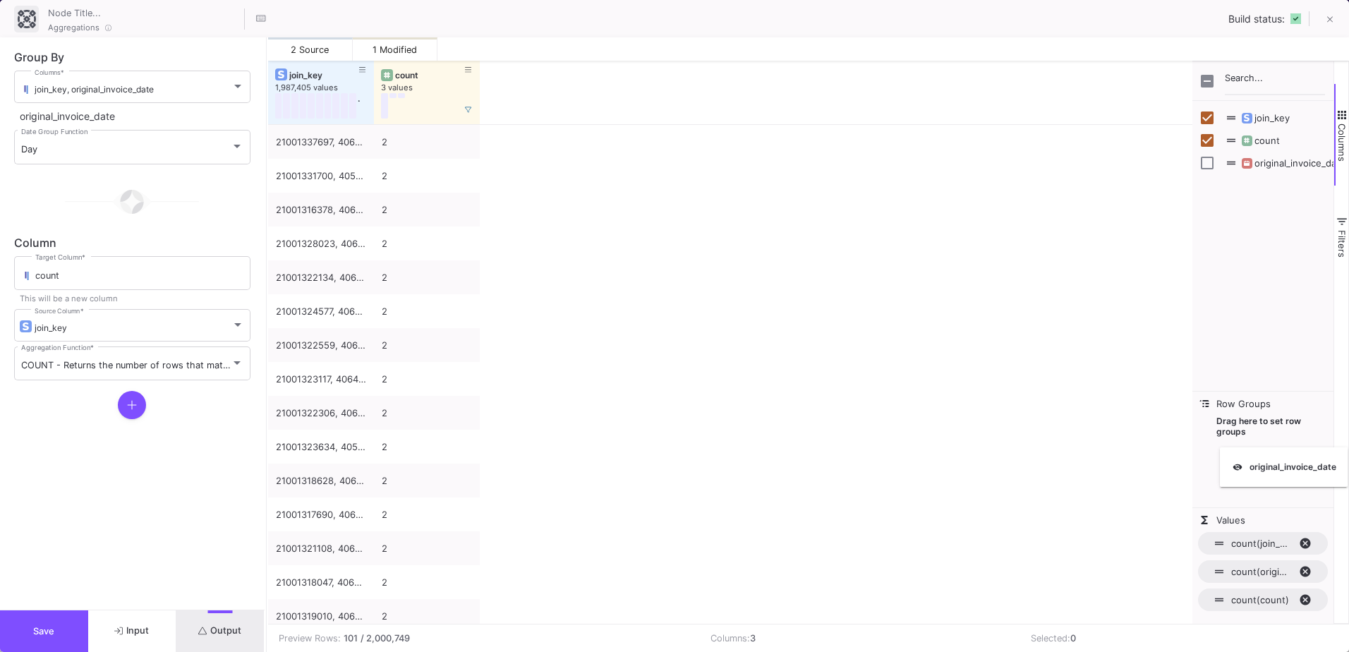
checkbox input "true"
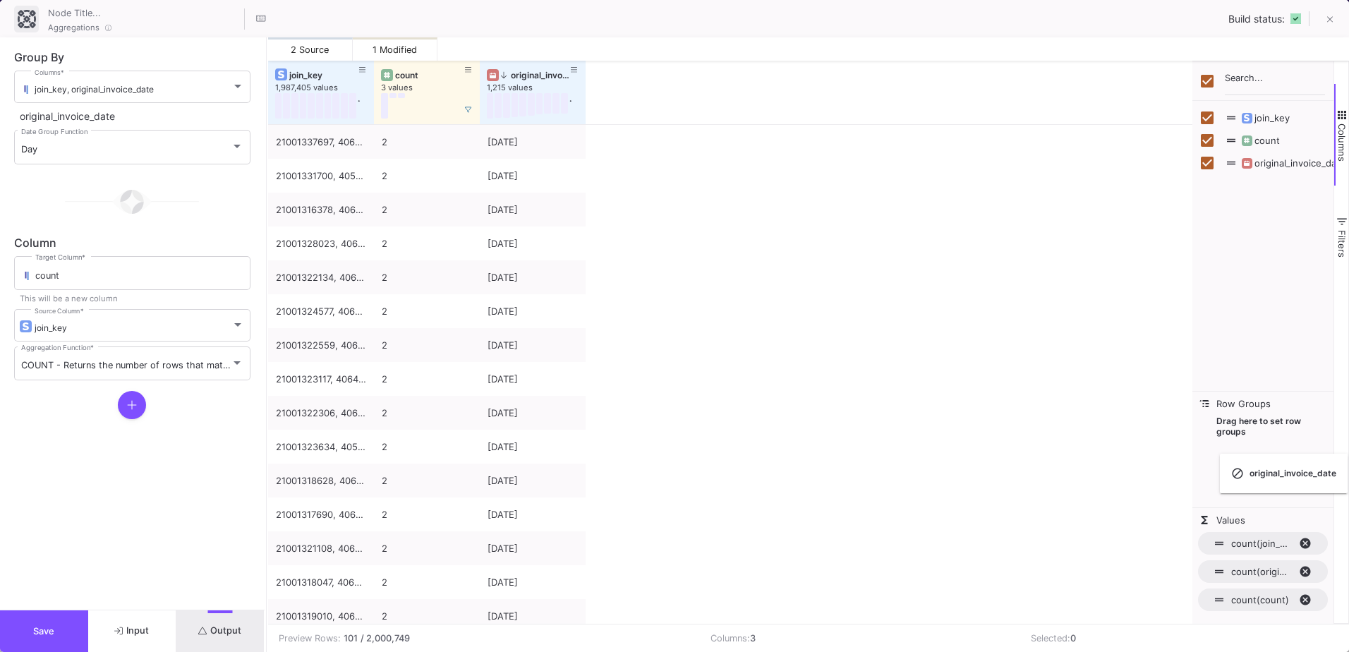
checkbox input "false"
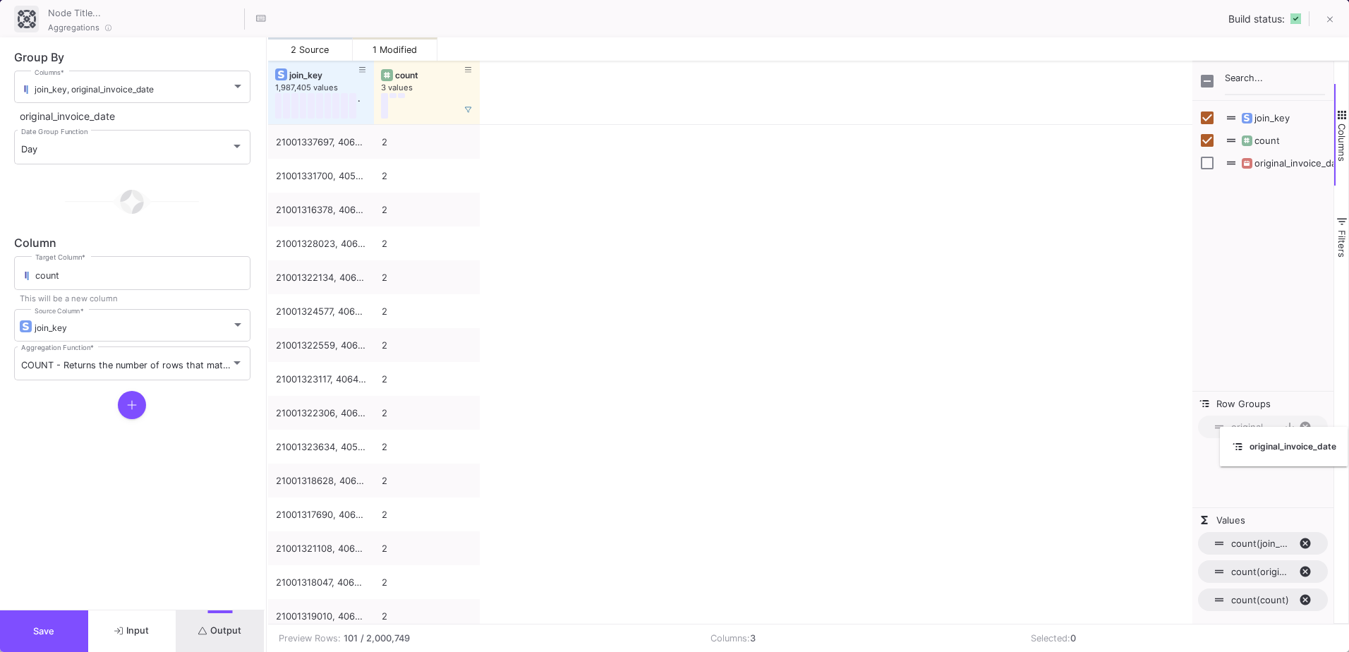
drag, startPoint x: 421, startPoint y: 83, endPoint x: 1296, endPoint y: 434, distance: 943.7
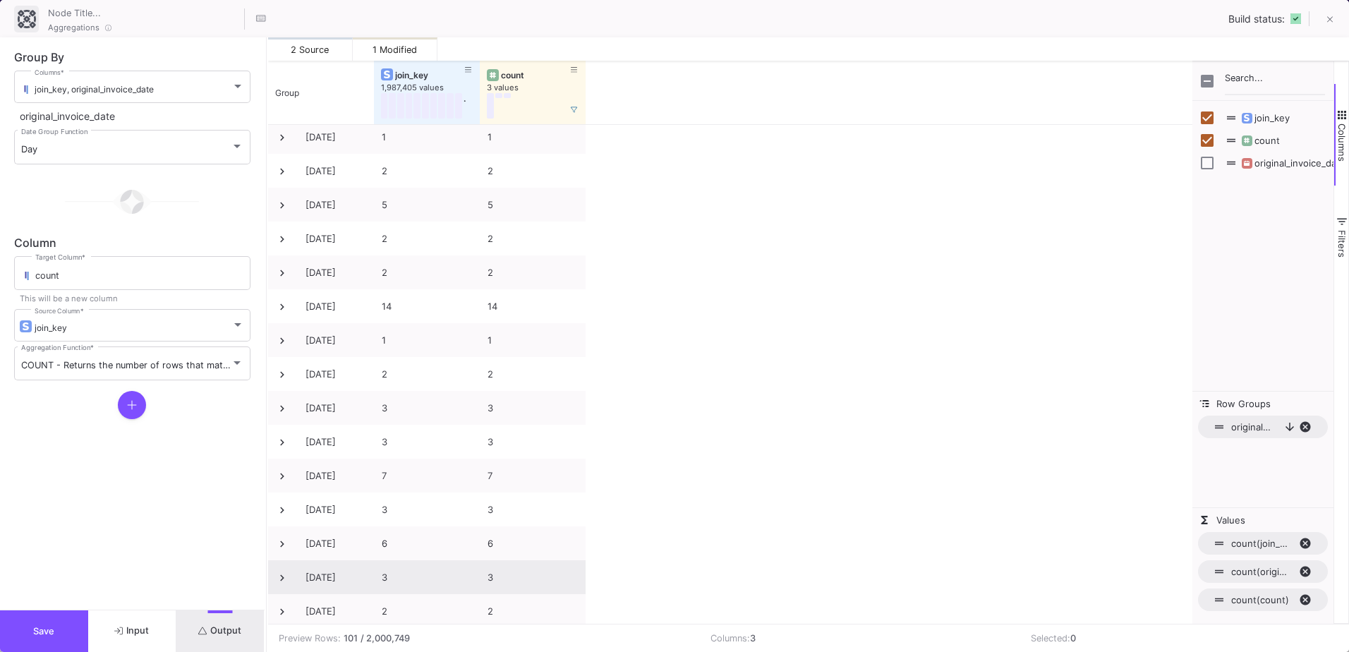
scroll to position [2529, 0]
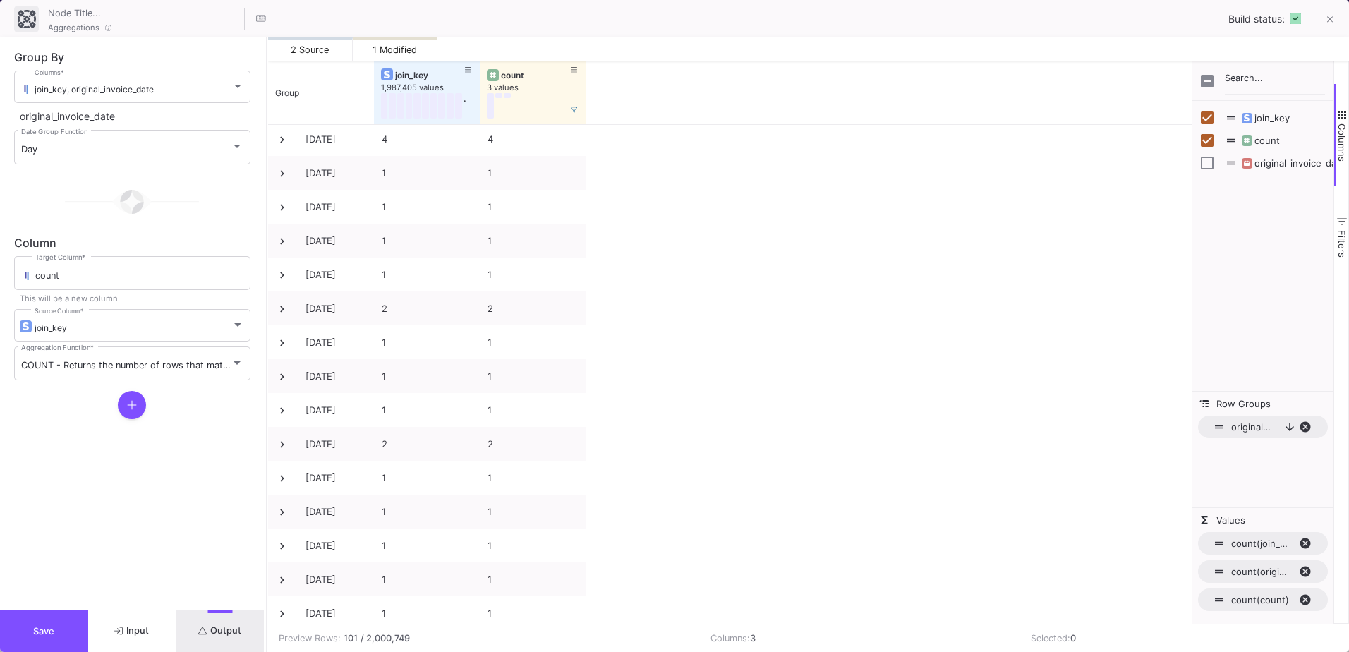
click at [56, 625] on button "Save" at bounding box center [44, 631] width 88 height 42
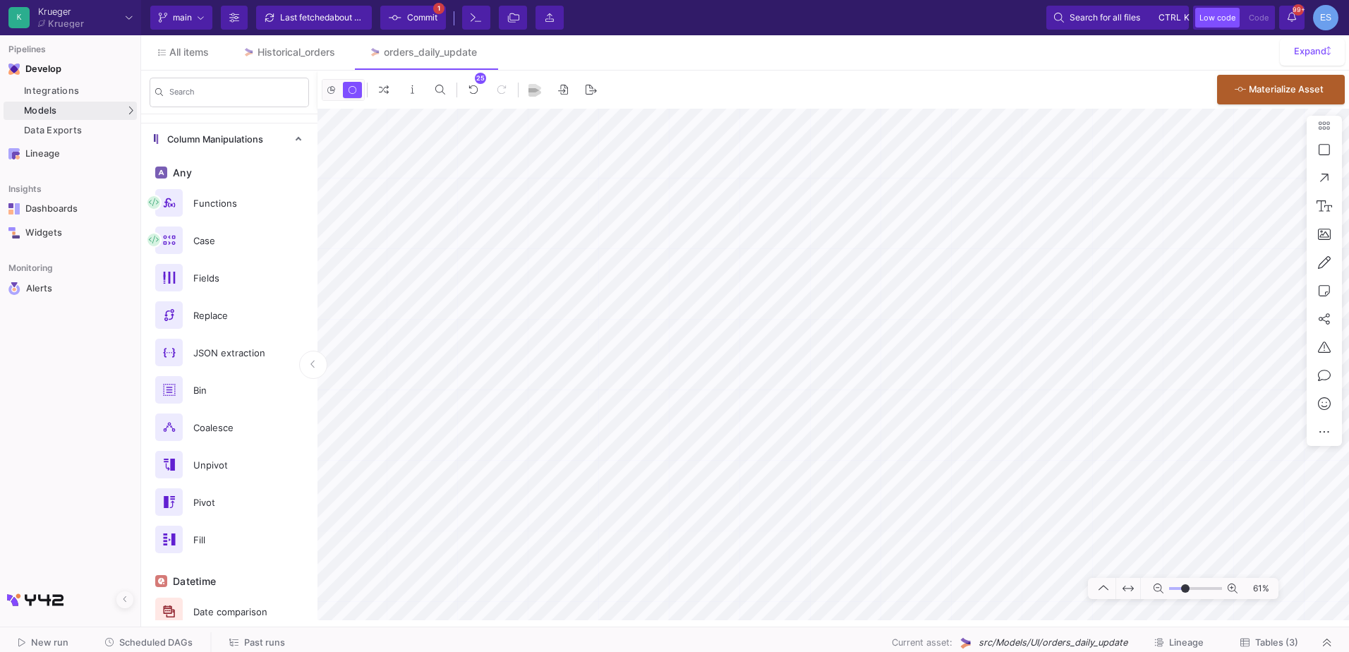
click at [428, 19] on span "Commit" at bounding box center [422, 17] width 30 height 21
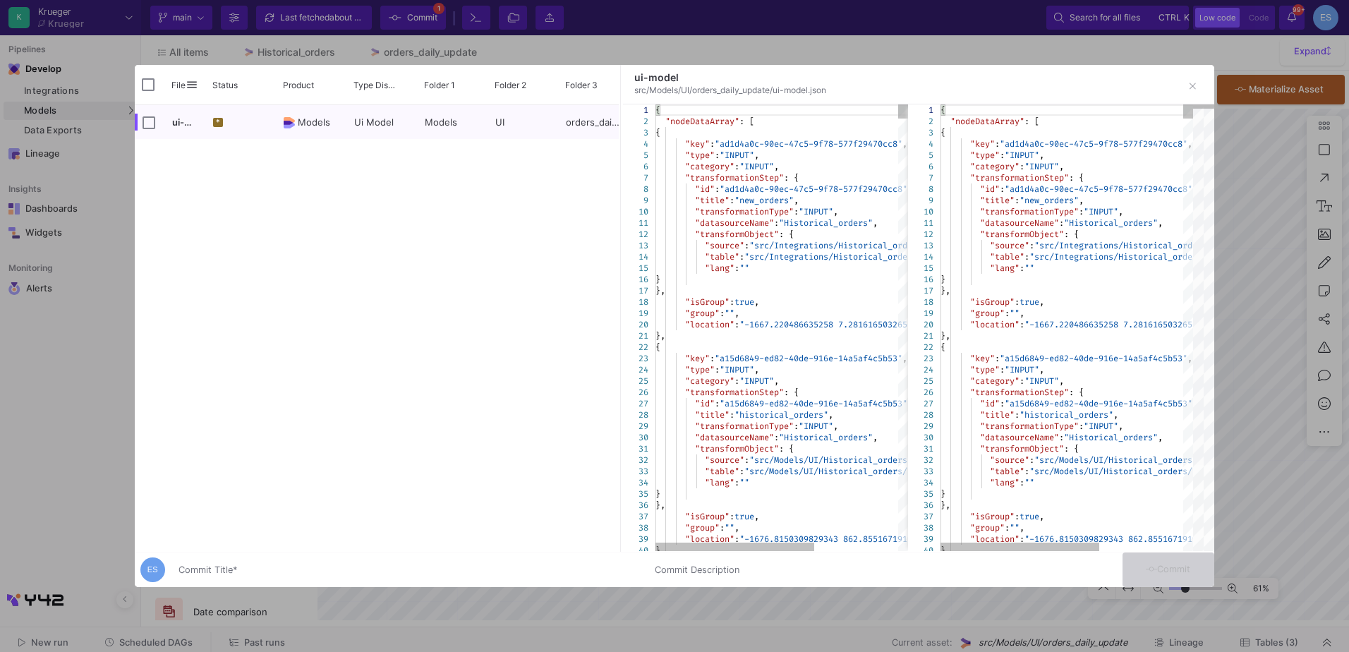
click at [233, 570] on input "Commit Title *" at bounding box center [408, 570] width 459 height 11
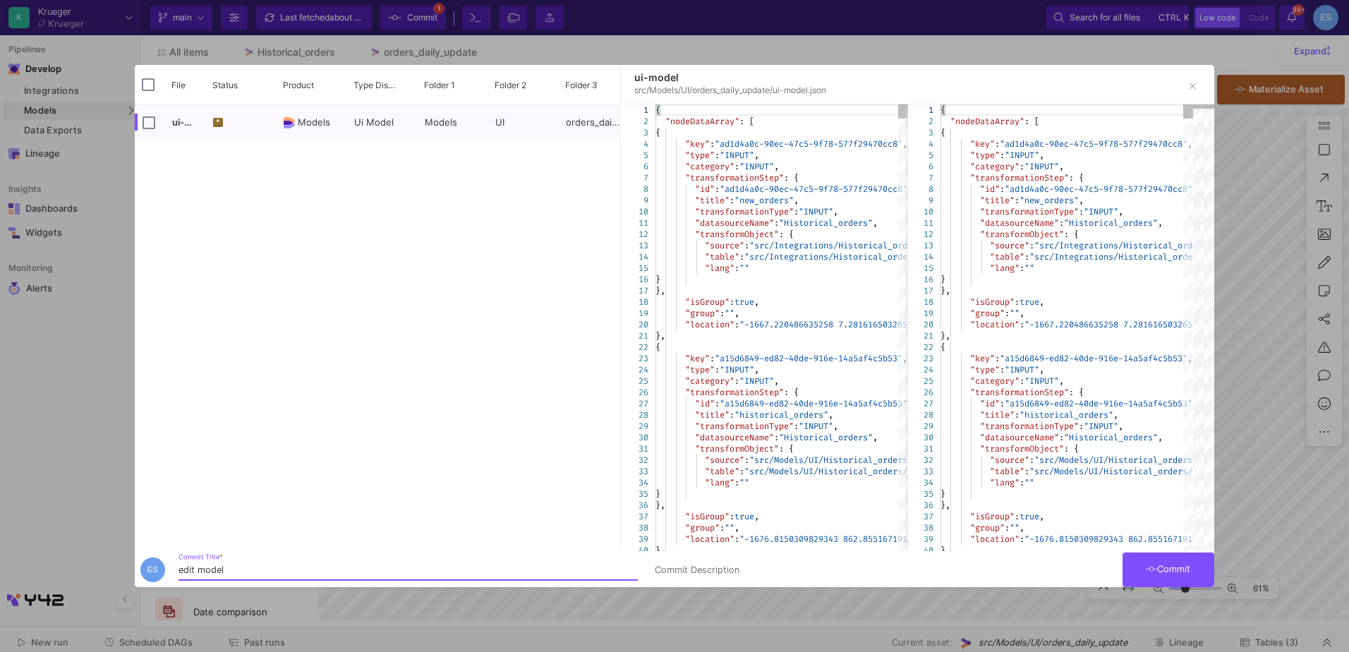
type input "edit model"
click at [1195, 567] on button "Commit" at bounding box center [1169, 570] width 92 height 35
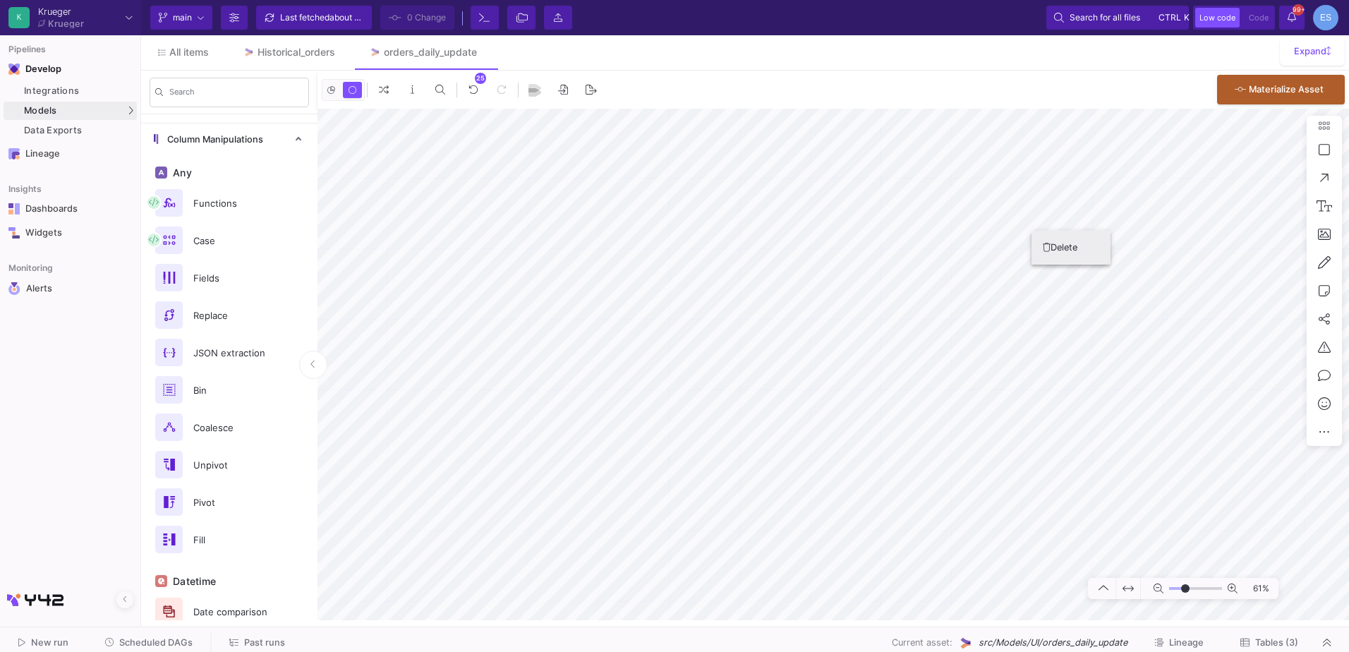
click at [1038, 245] on button "Delete" at bounding box center [1071, 248] width 79 height 34
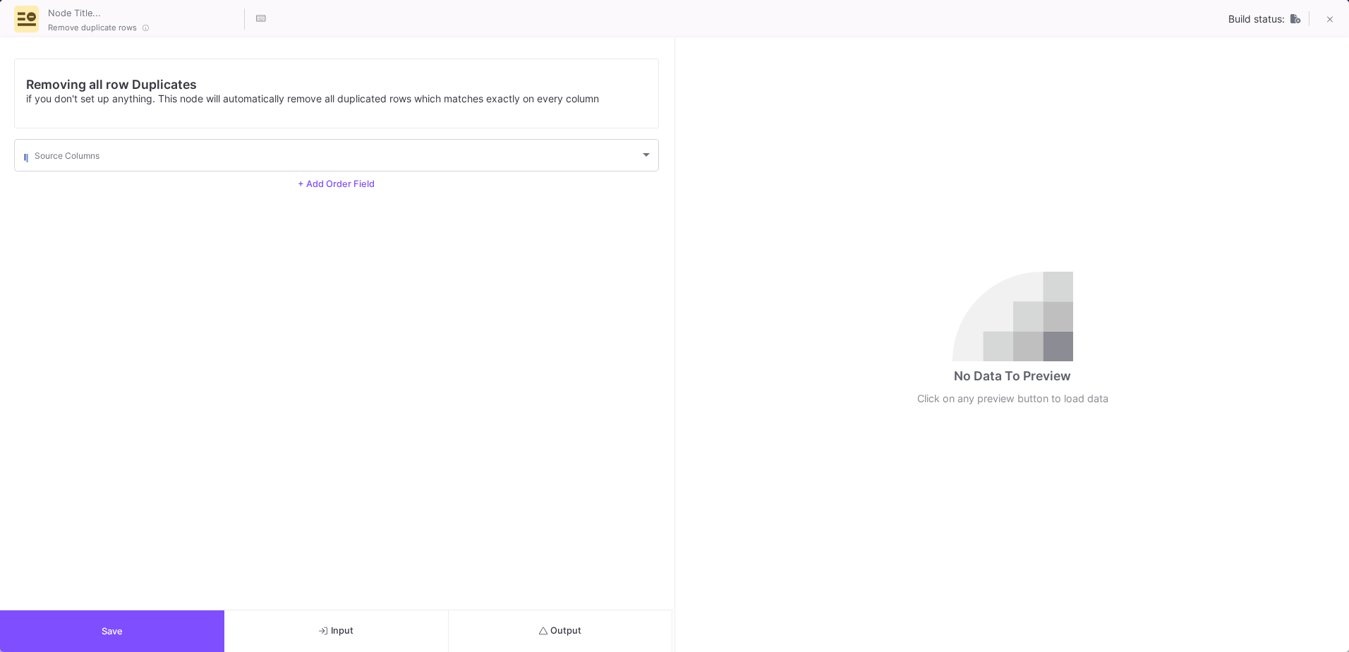
click at [538, 625] on button "Output" at bounding box center [561, 631] width 224 height 42
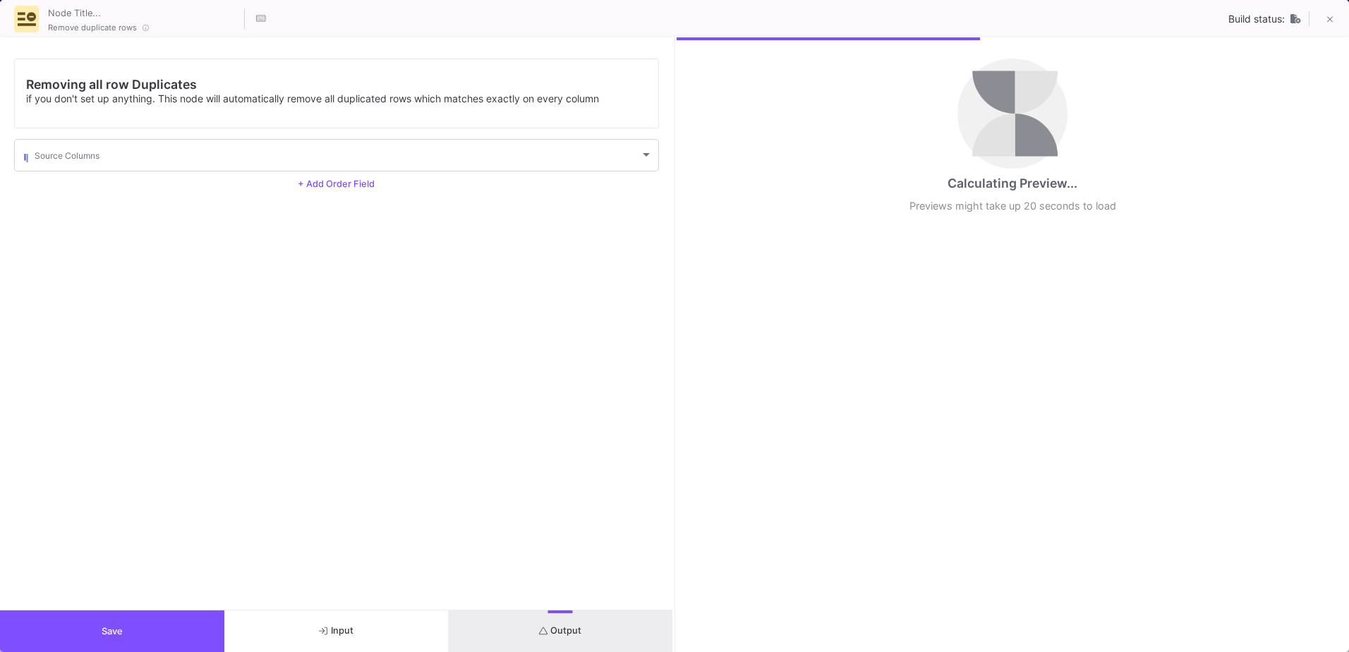
click at [161, 622] on button "Save" at bounding box center [112, 631] width 224 height 42
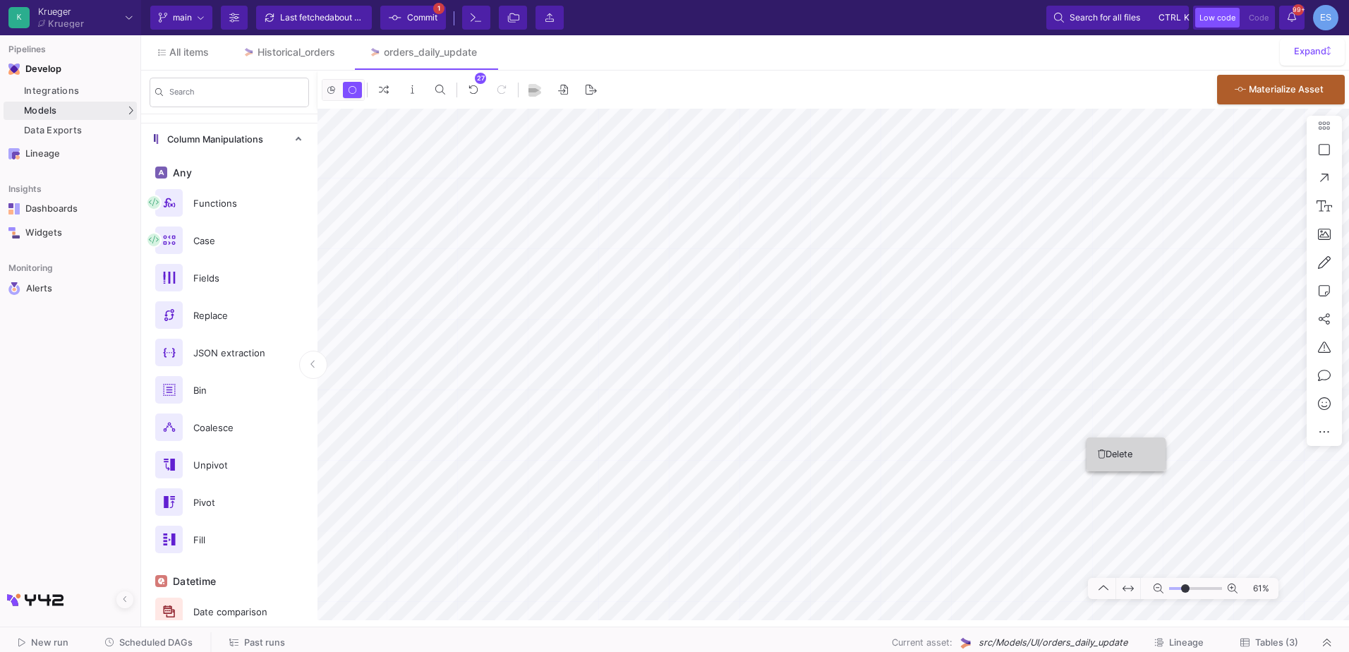
click at [1108, 445] on button "Delete" at bounding box center [1126, 455] width 79 height 34
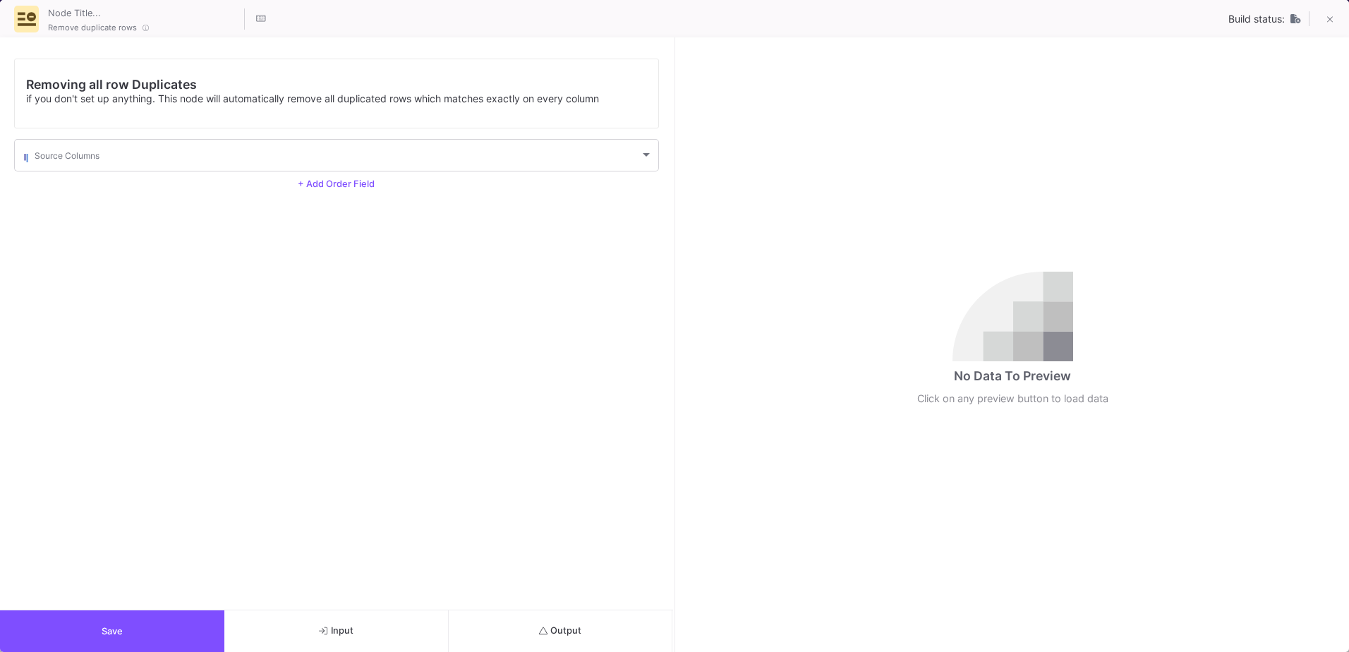
click at [564, 625] on span "Output" at bounding box center [560, 630] width 43 height 11
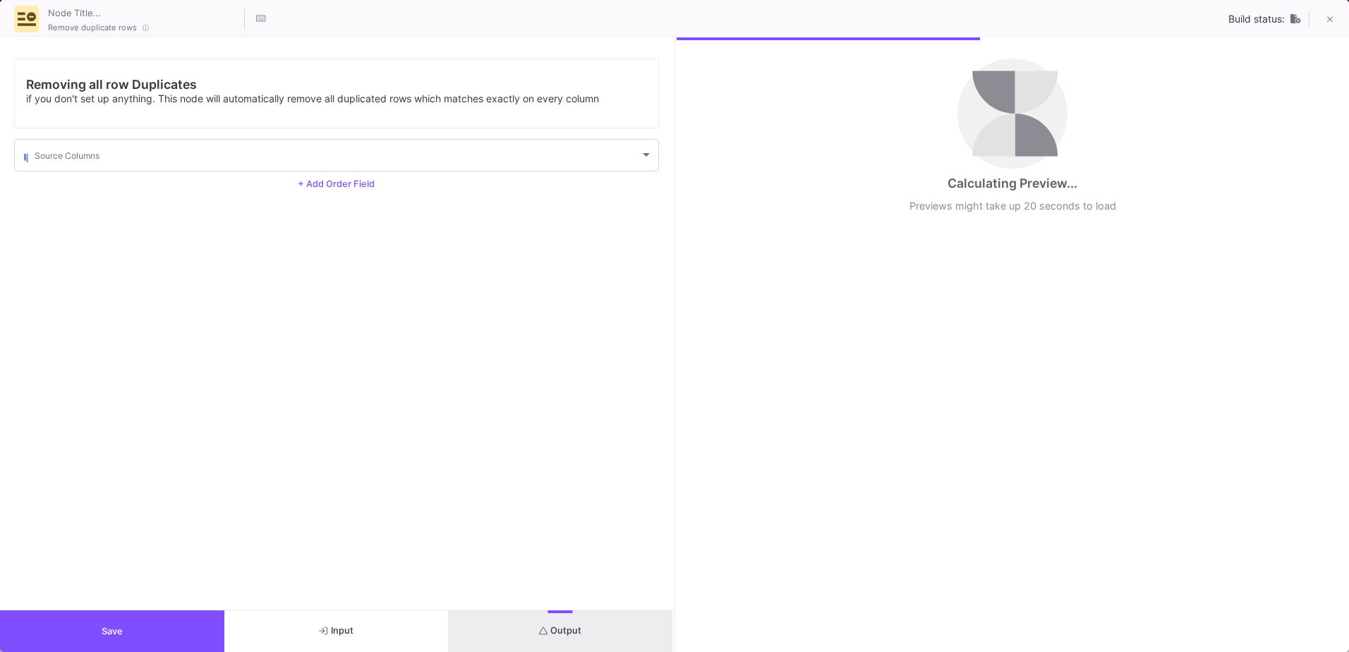
click at [204, 622] on button "Save" at bounding box center [112, 631] width 224 height 42
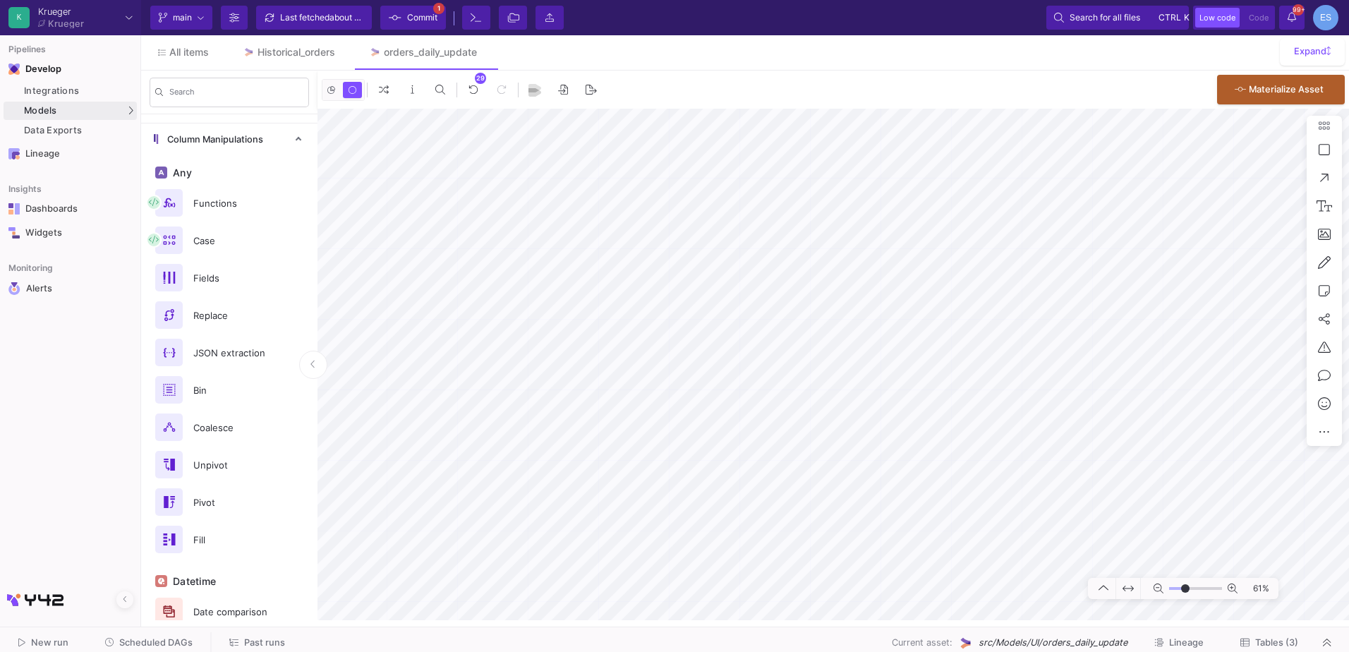
click at [889, 106] on div "29 0 . Materialize Asset 61%" at bounding box center [834, 346] width 1032 height 550
click at [1096, 485] on button "Delete" at bounding box center [1127, 491] width 79 height 34
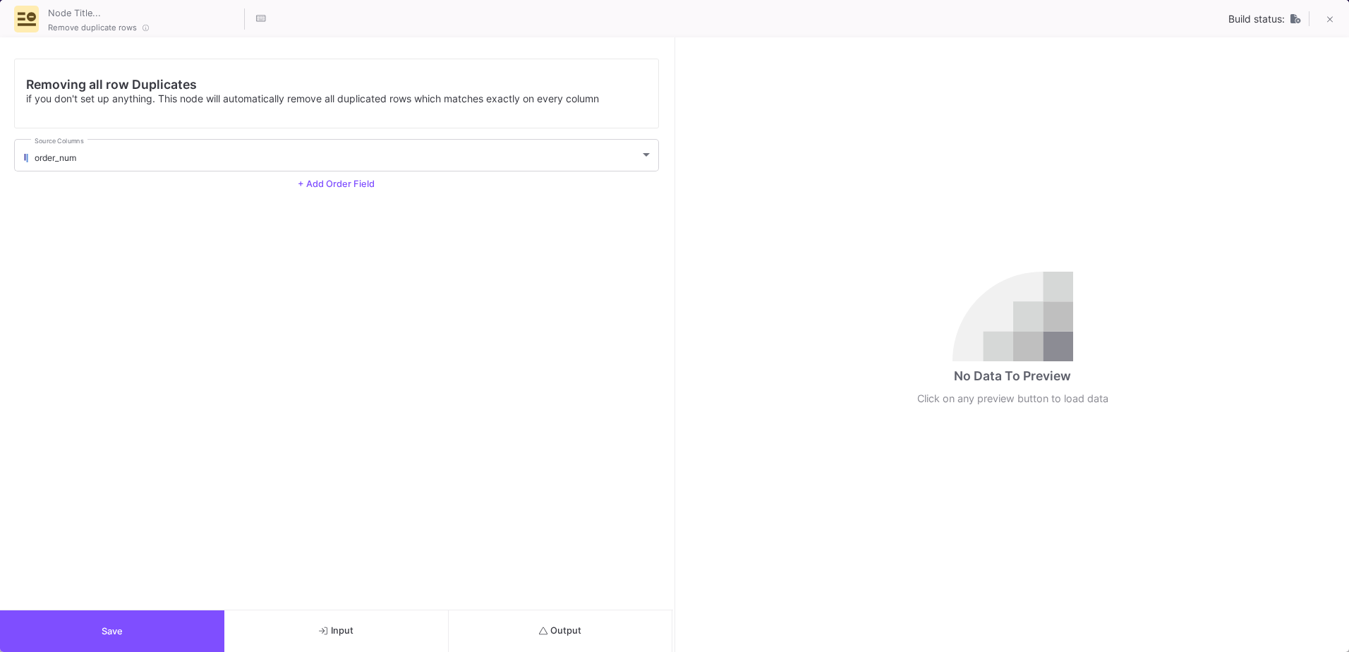
click at [591, 636] on button "Output" at bounding box center [561, 631] width 224 height 42
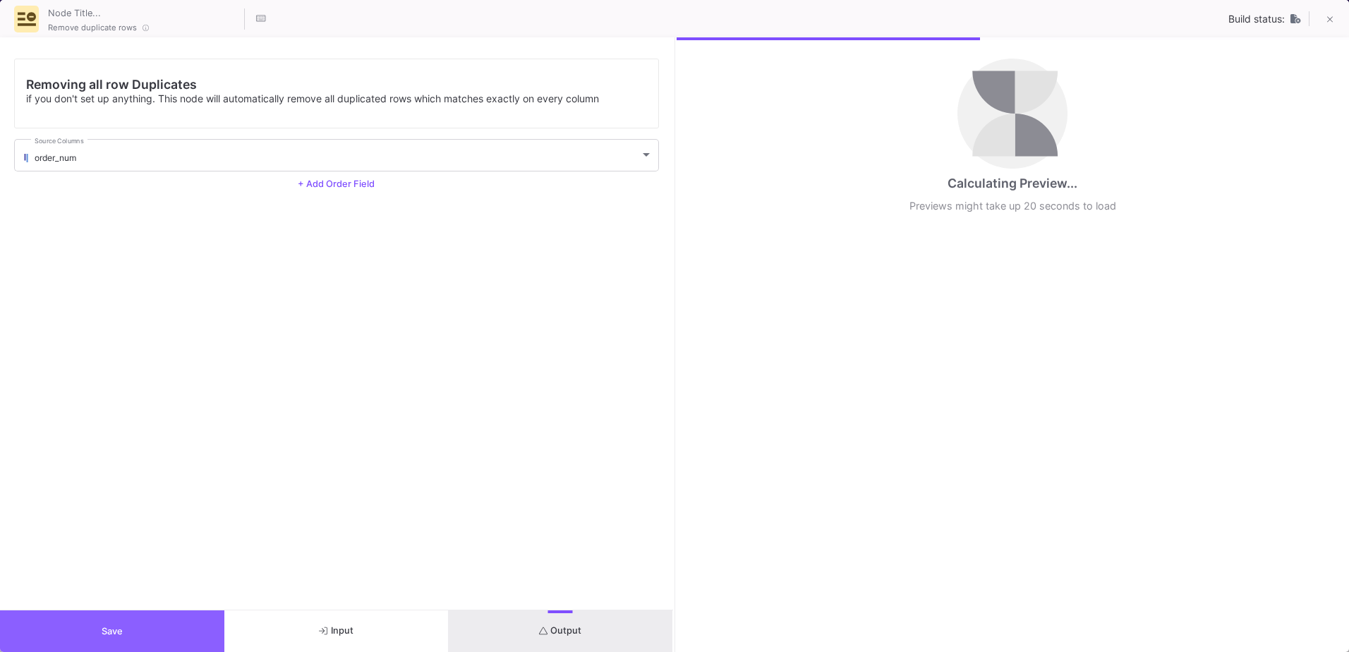
click at [196, 620] on button "Save" at bounding box center [112, 631] width 224 height 42
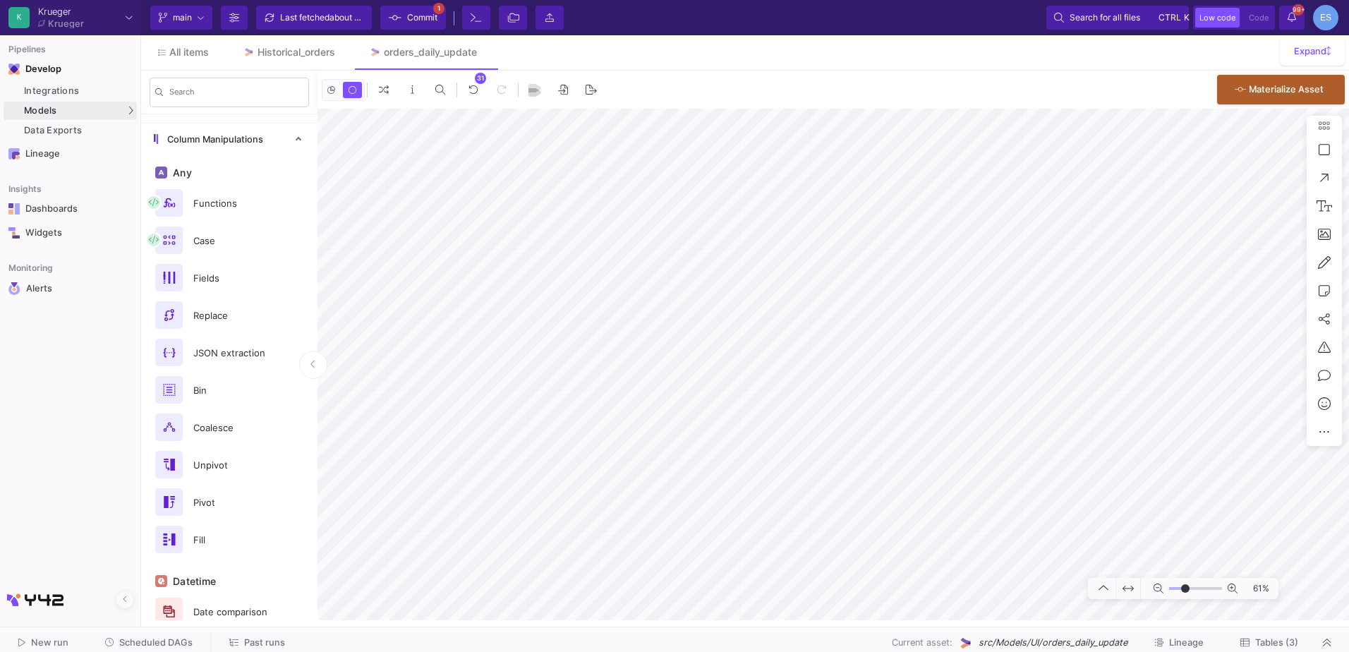
click at [411, 25] on span "Commit" at bounding box center [422, 17] width 30 height 21
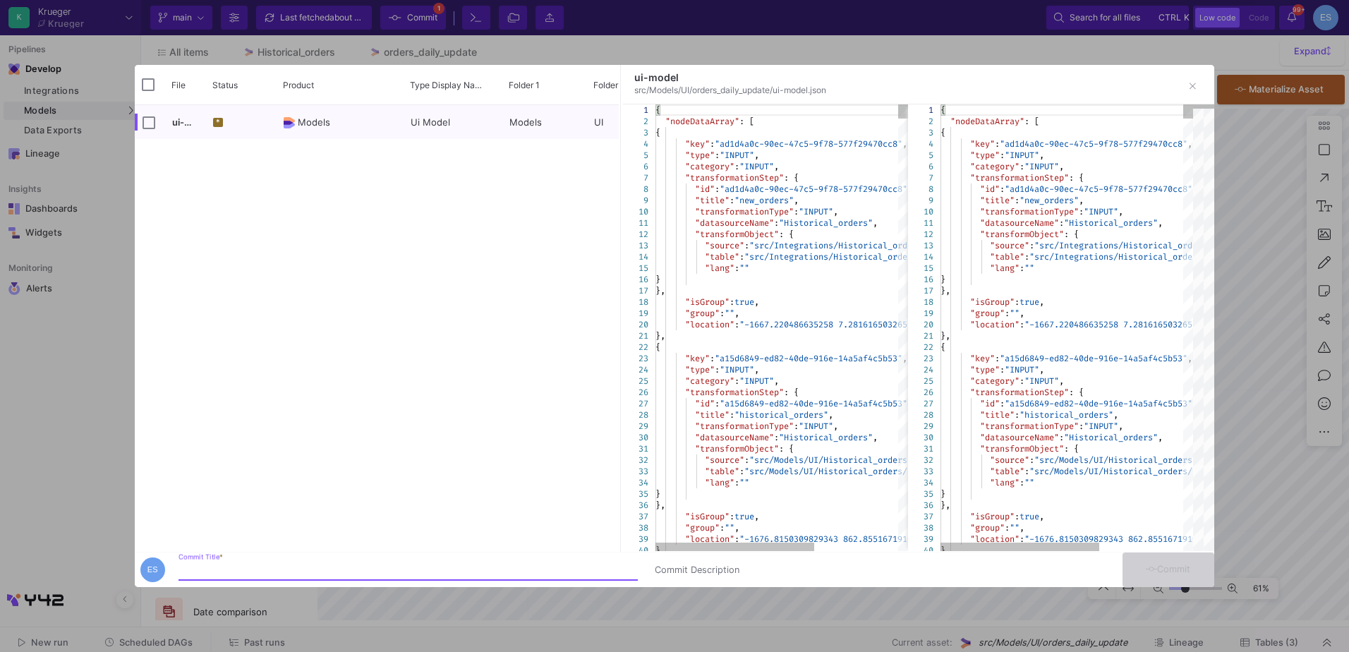
click at [265, 574] on input "Commit Title *" at bounding box center [408, 570] width 459 height 11
type input "remove loop"
click at [1138, 569] on button "Commit" at bounding box center [1169, 570] width 92 height 35
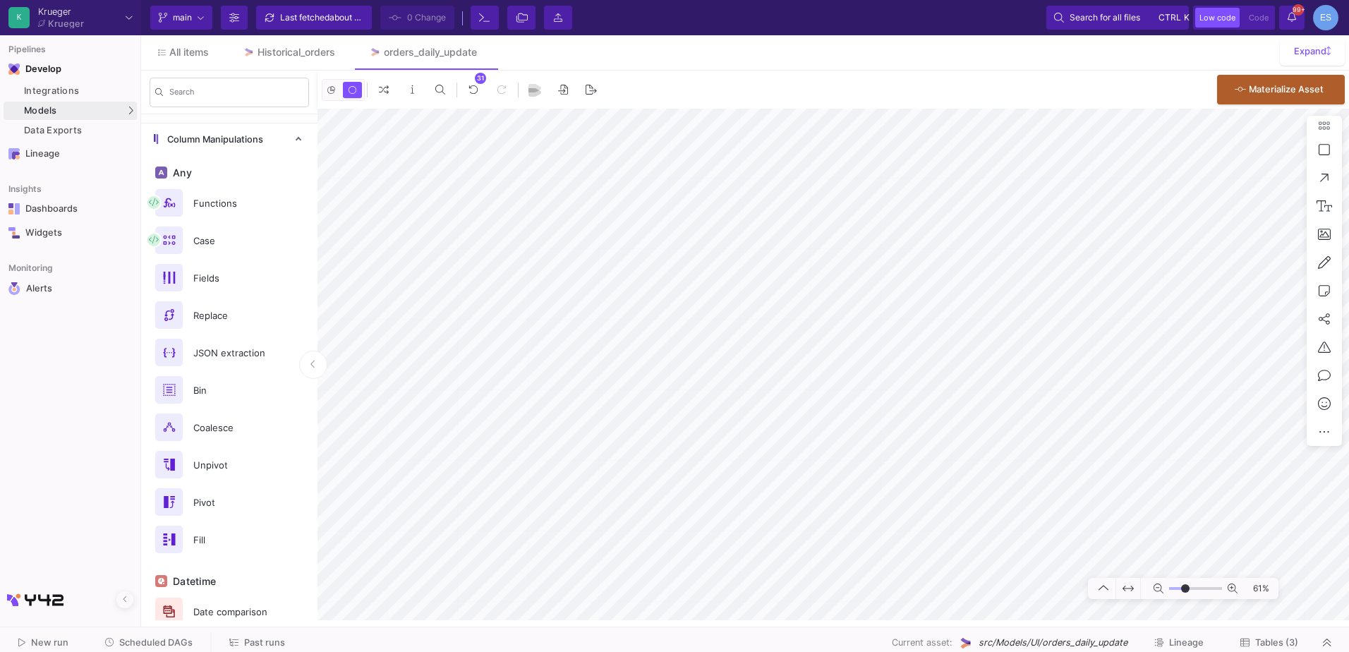
click at [1287, 644] on span "Tables (3)" at bounding box center [1277, 642] width 43 height 11
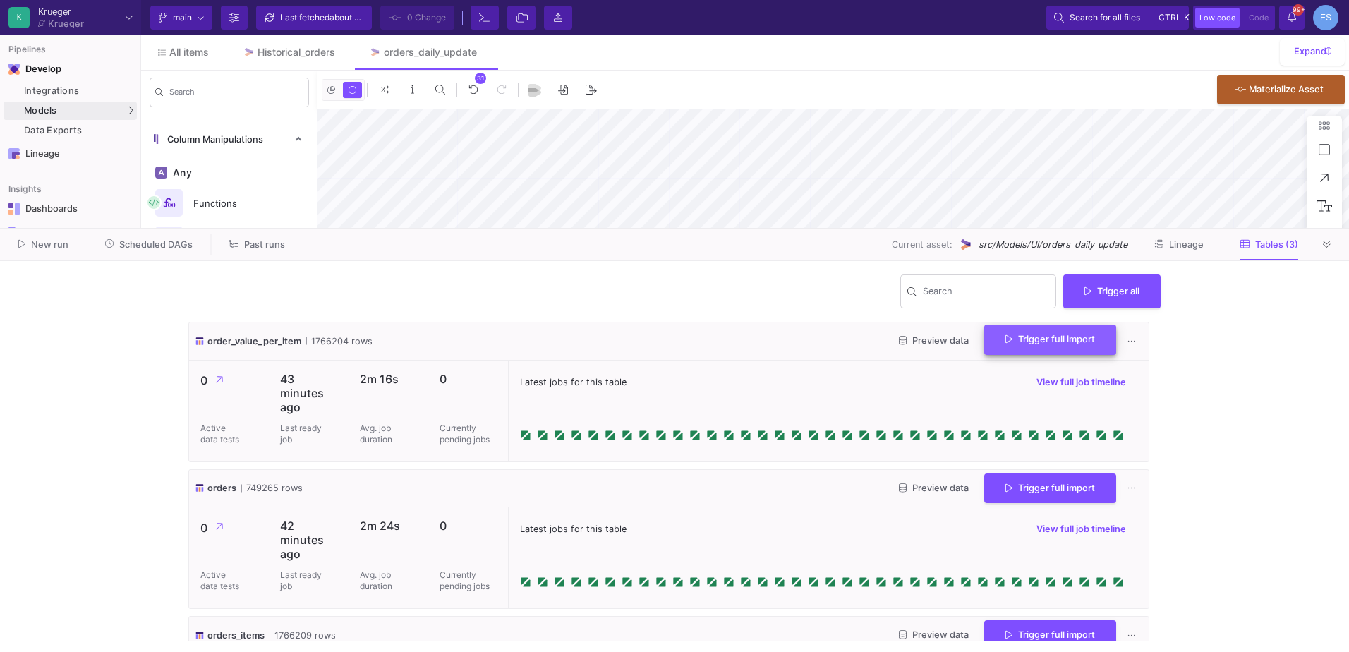
click at [1006, 348] on button "Trigger full import" at bounding box center [1051, 340] width 132 height 30
click at [1033, 495] on button "Trigger full import" at bounding box center [1051, 487] width 132 height 30
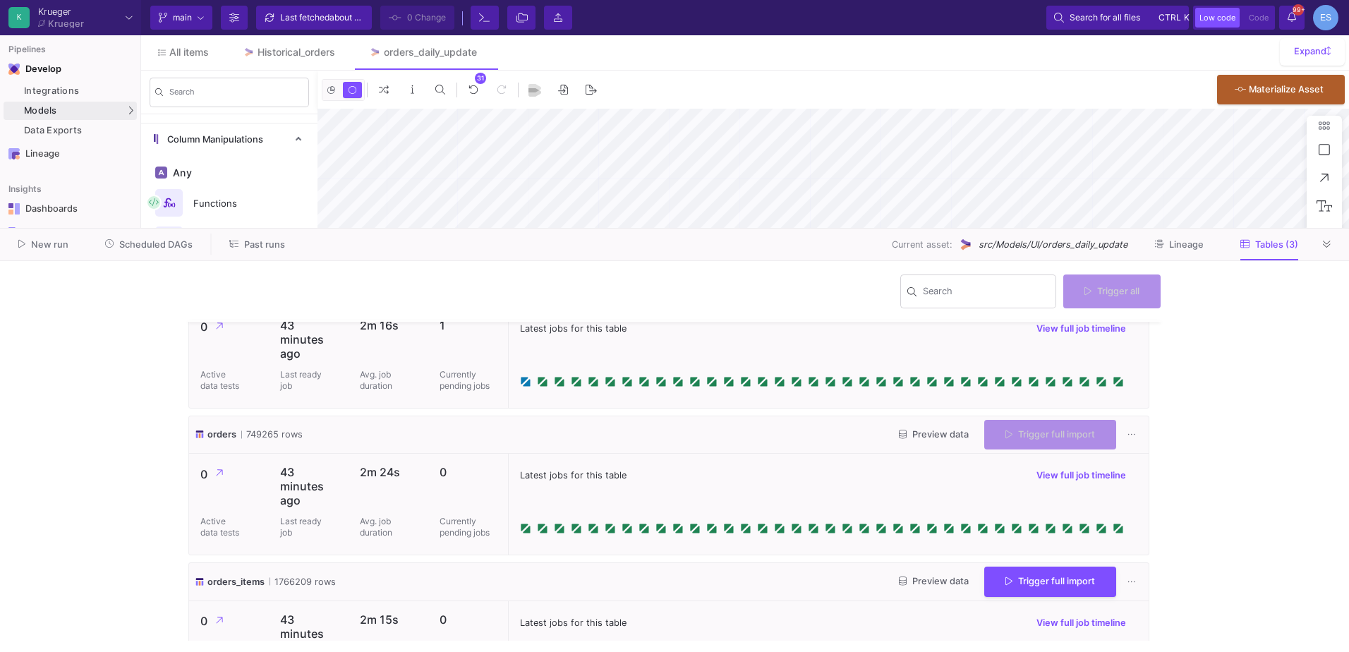
scroll to position [116, 0]
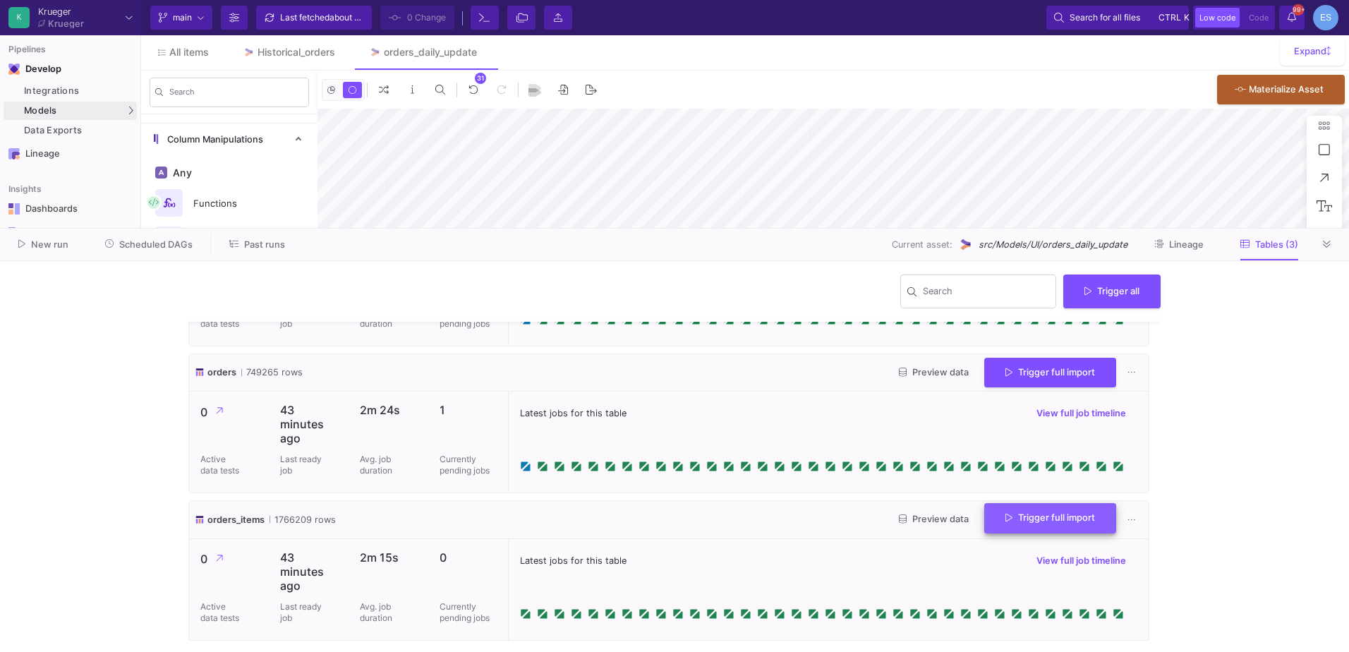
click at [1047, 529] on button "Trigger full import" at bounding box center [1051, 518] width 132 height 30
click at [1321, 251] on button at bounding box center [1327, 244] width 21 height 21
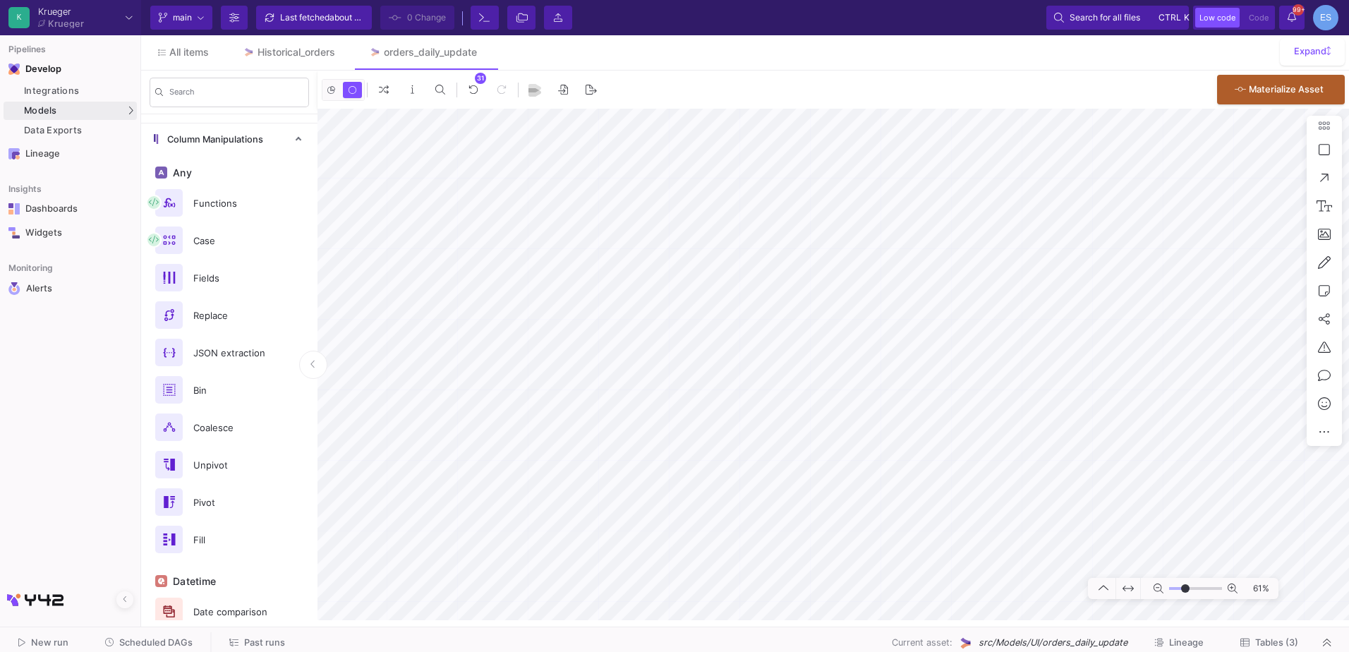
click at [915, 651] on html "K Krueger Krueger Current branch main Branch Options Last fetched about 1 hour …" at bounding box center [674, 326] width 1349 height 652
type input "-14"
click at [1184, 589] on input "range" at bounding box center [1195, 589] width 53 height 18
click at [937, 378] on icon at bounding box center [939, 381] width 8 height 9
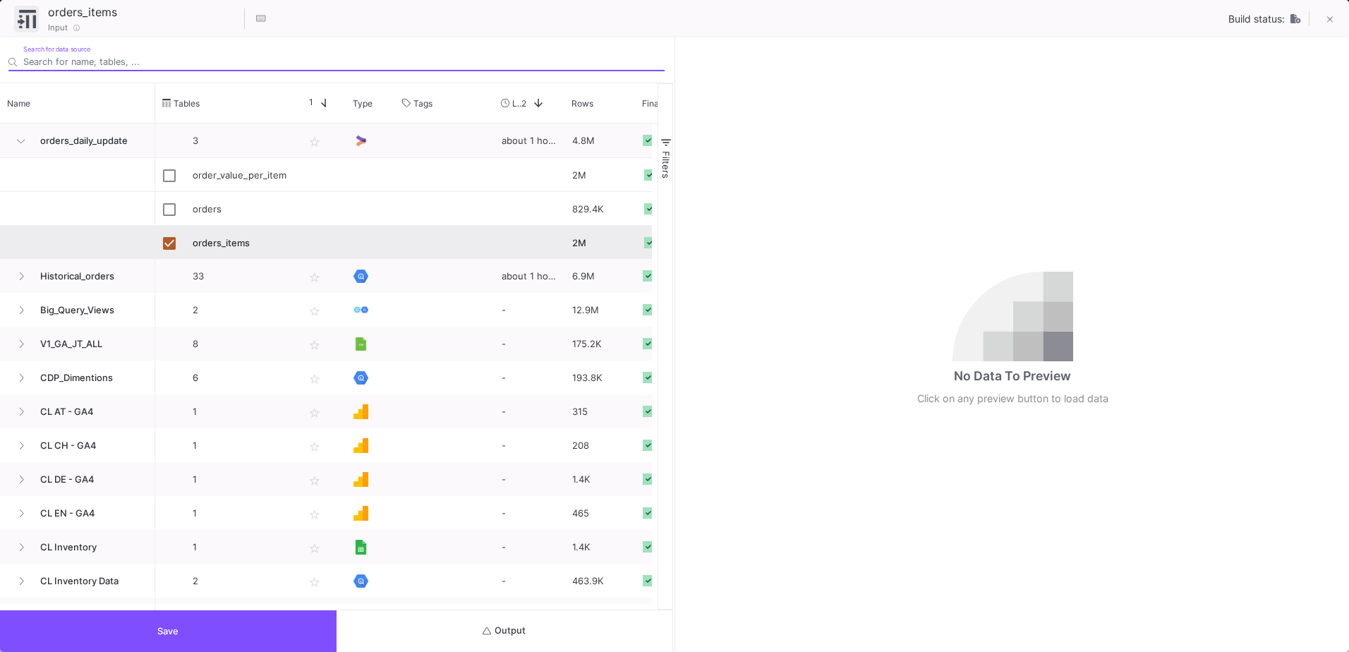
click at [413, 616] on button "Output" at bounding box center [505, 631] width 337 height 42
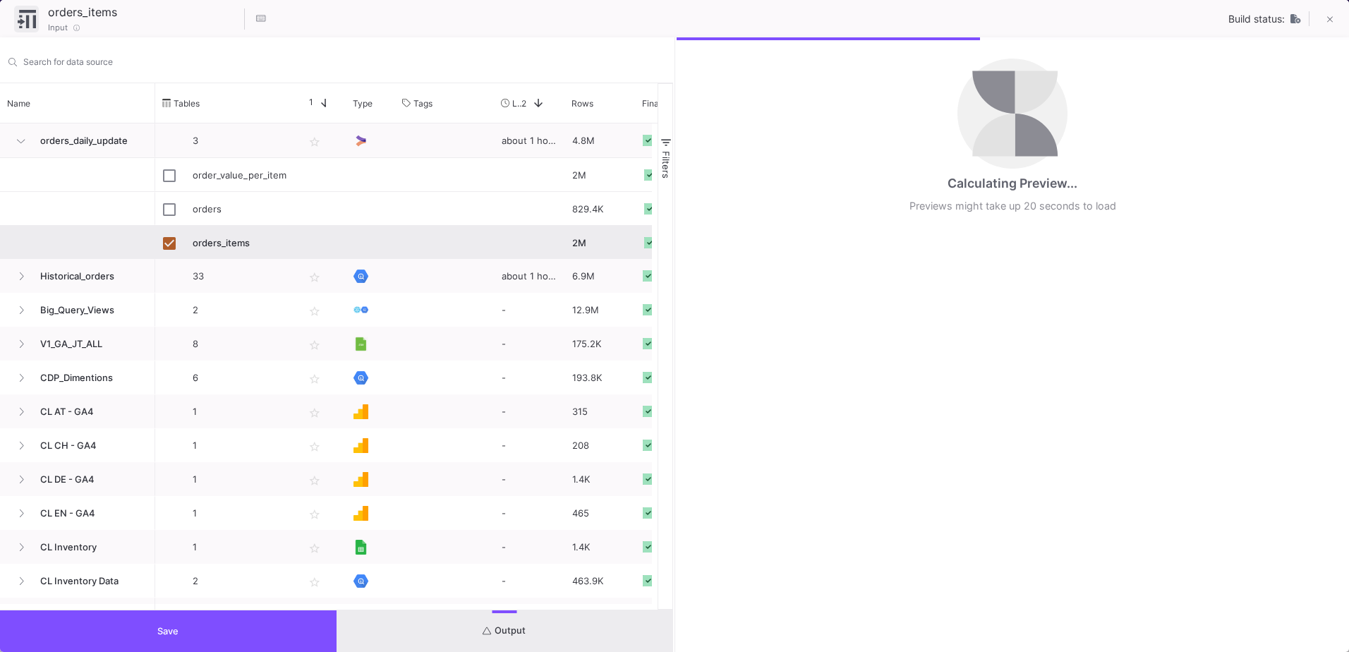
click at [272, 622] on button "Save" at bounding box center [168, 631] width 337 height 42
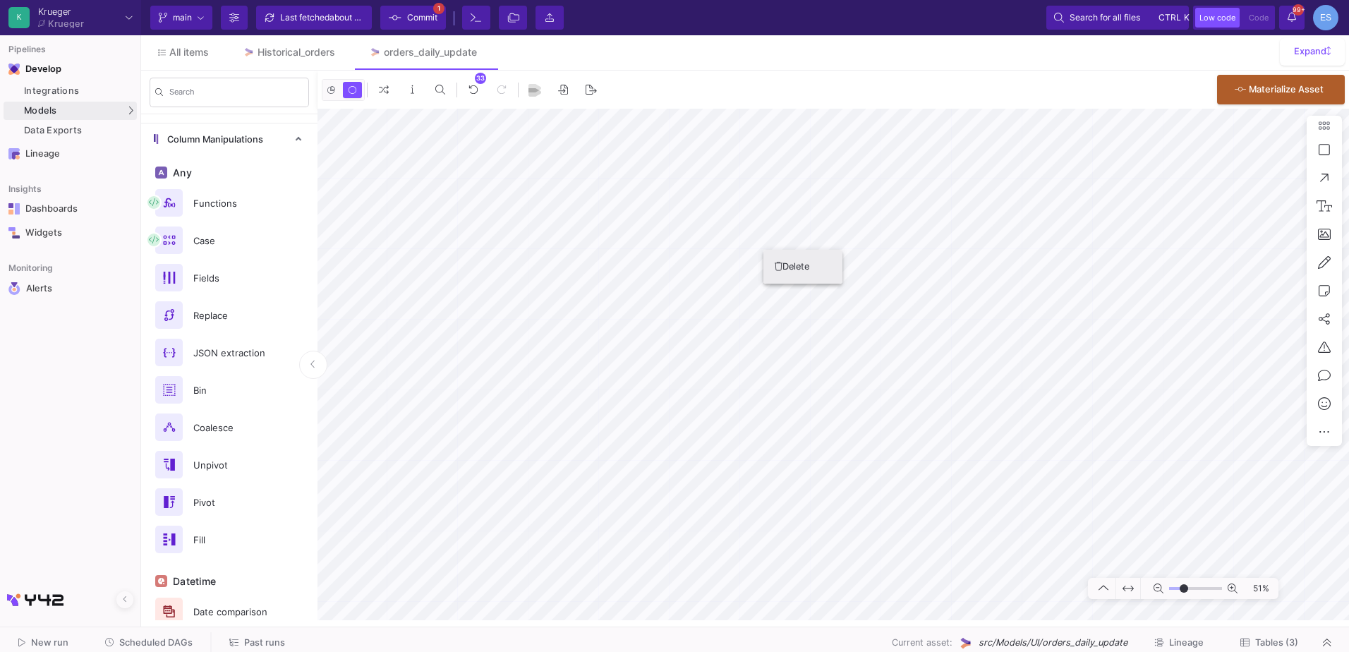
click at [784, 273] on button "Delete" at bounding box center [803, 267] width 79 height 34
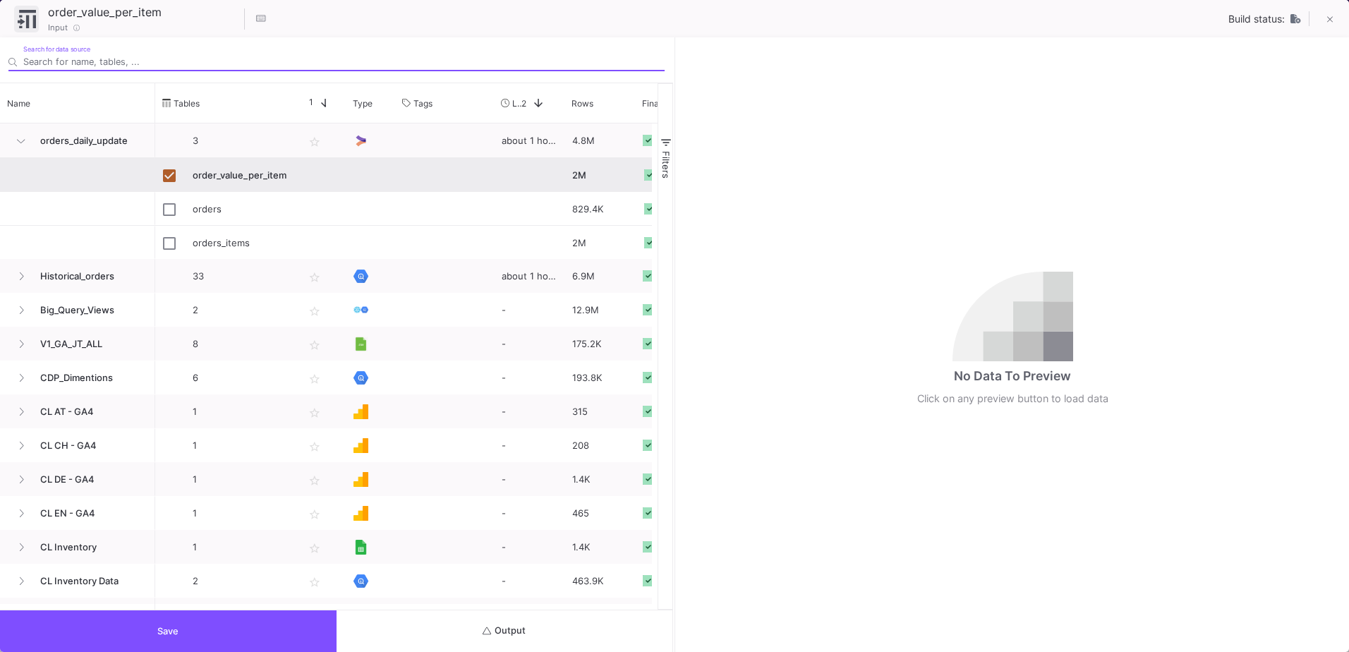
click at [608, 644] on button "Output" at bounding box center [505, 631] width 337 height 42
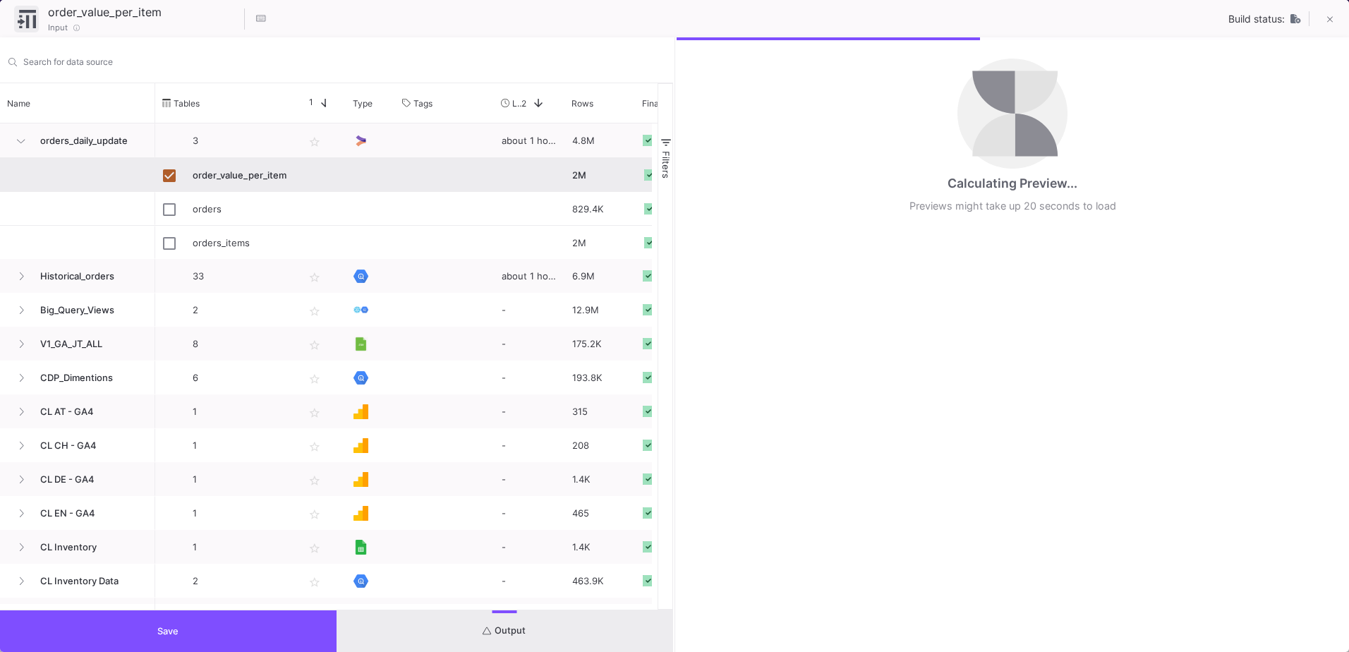
click at [147, 639] on button "Save" at bounding box center [168, 631] width 337 height 42
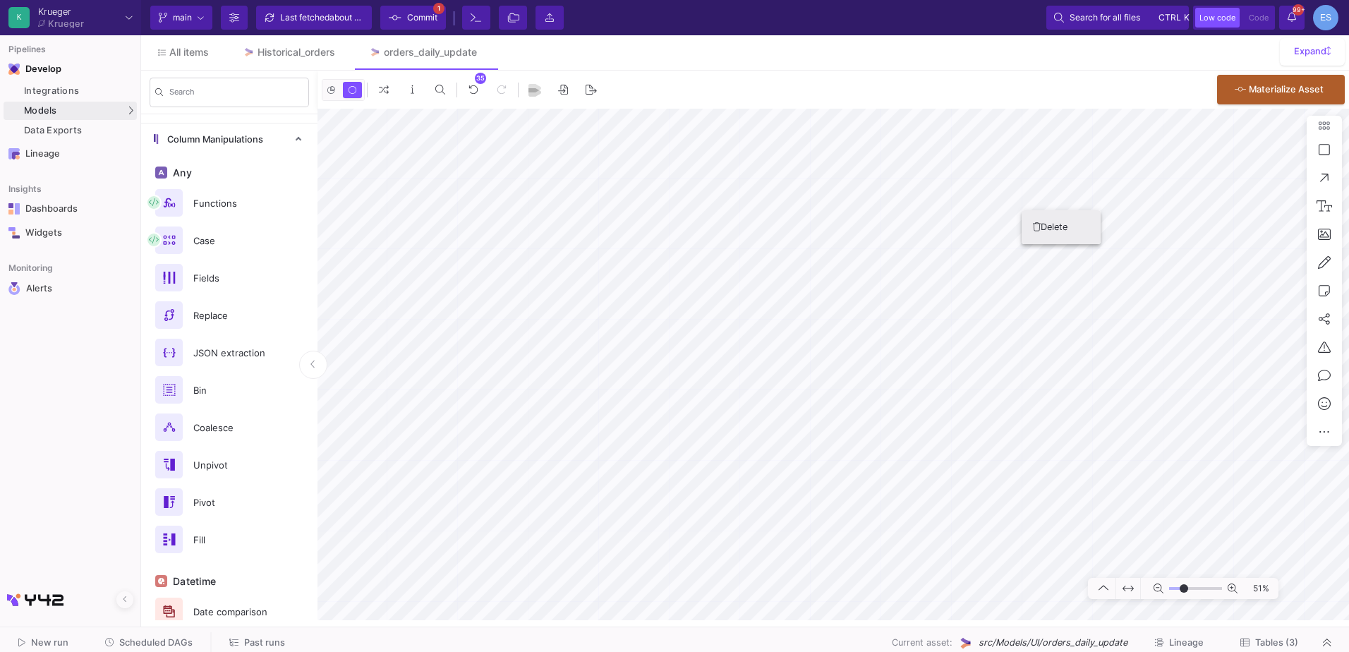
click at [1033, 224] on button "Delete" at bounding box center [1061, 227] width 79 height 34
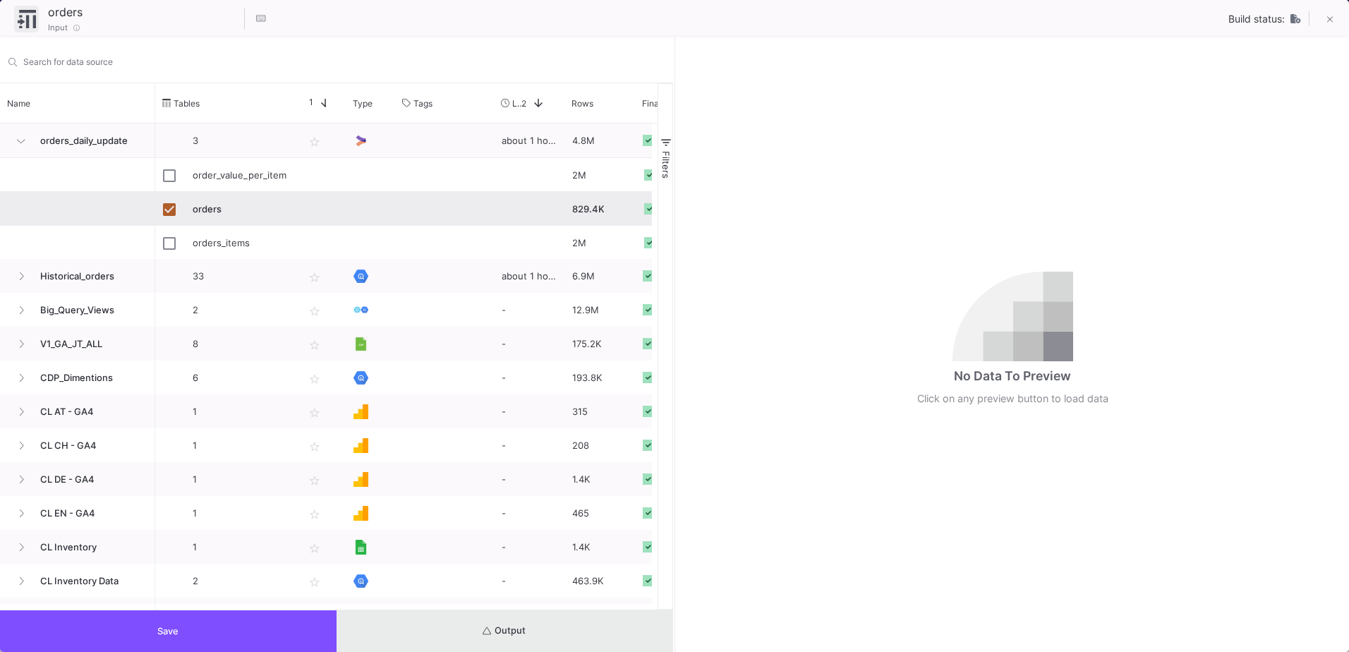
click at [481, 627] on button "Output" at bounding box center [505, 631] width 337 height 42
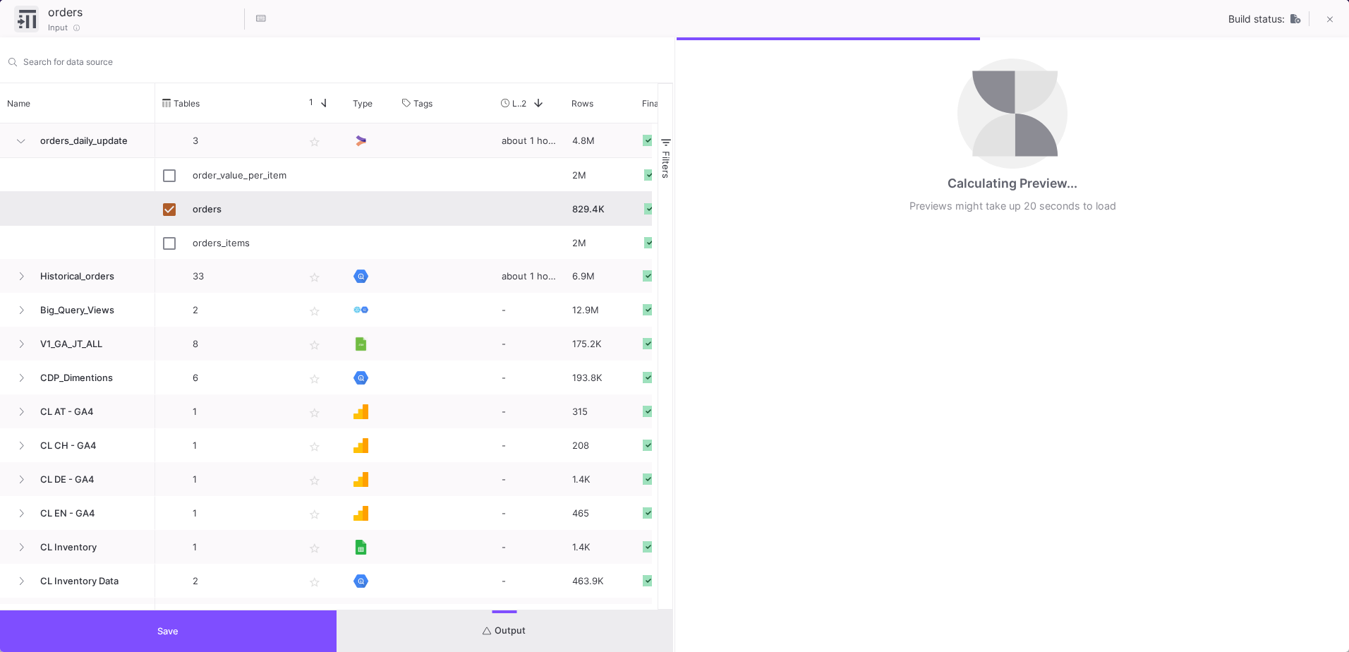
click at [334, 631] on button "Save" at bounding box center [168, 631] width 337 height 42
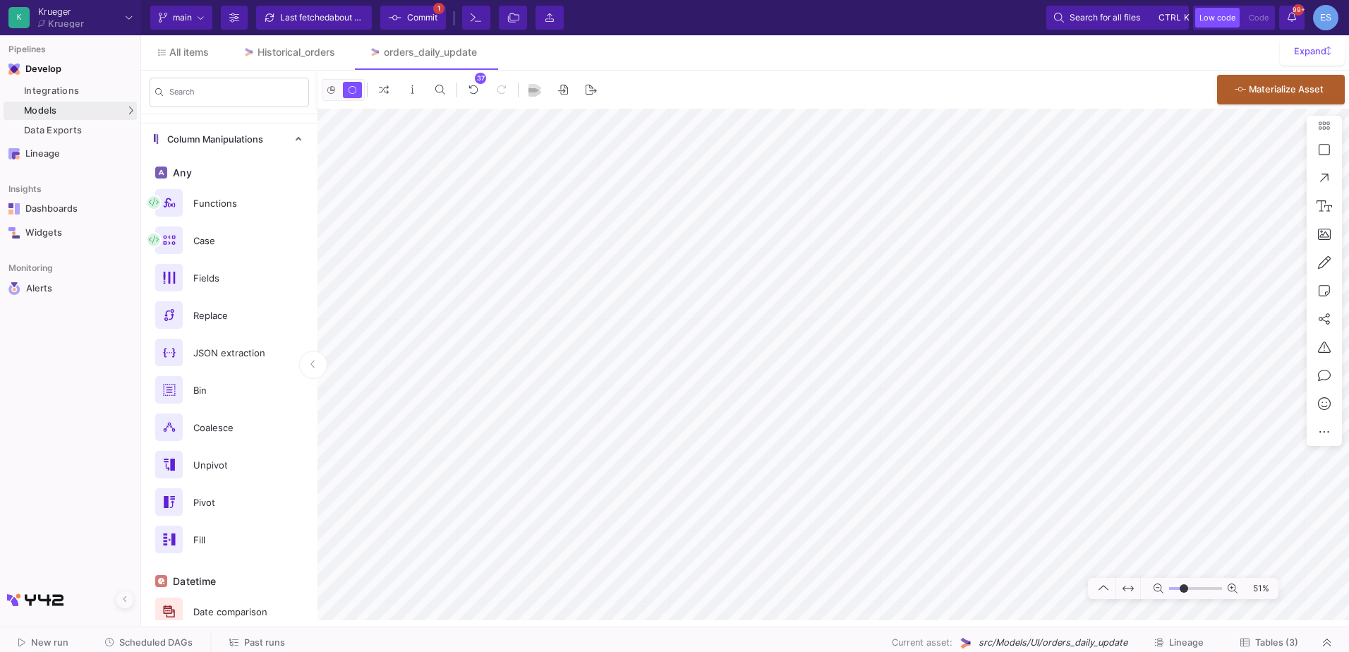
click at [422, 27] on span "Commit" at bounding box center [422, 17] width 30 height 21
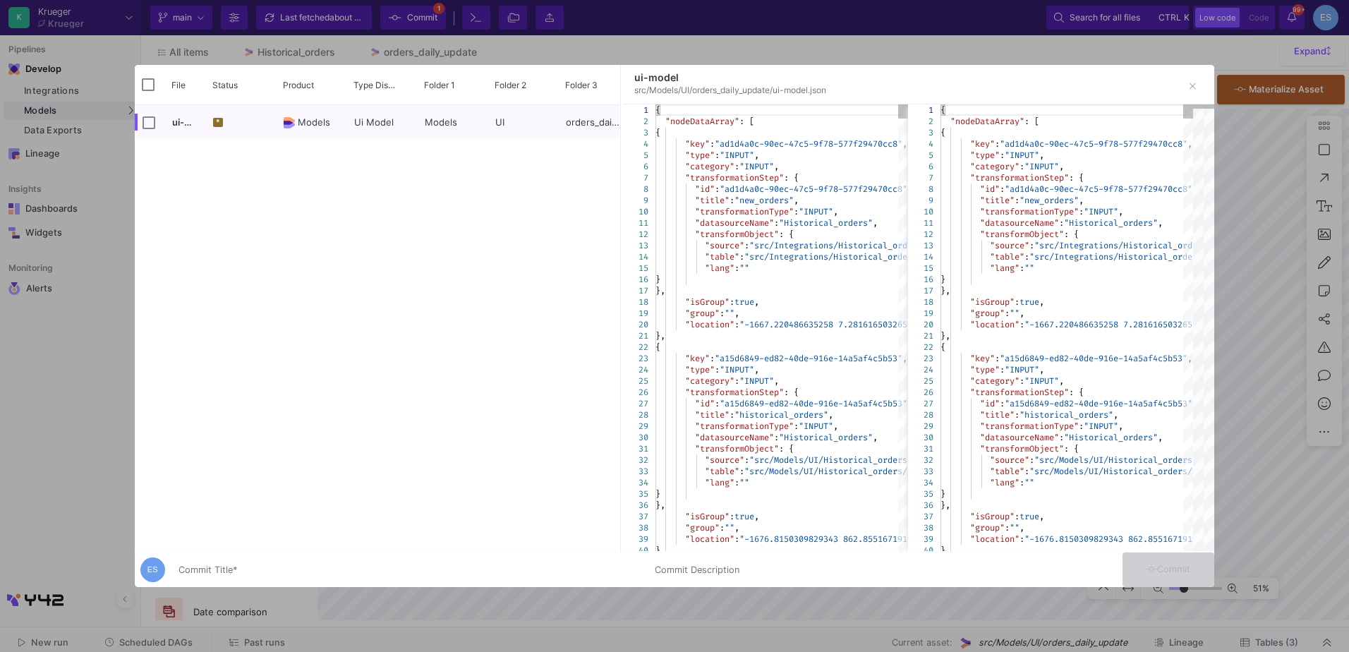
click at [387, 563] on div "Commit Title *" at bounding box center [408, 567] width 459 height 26
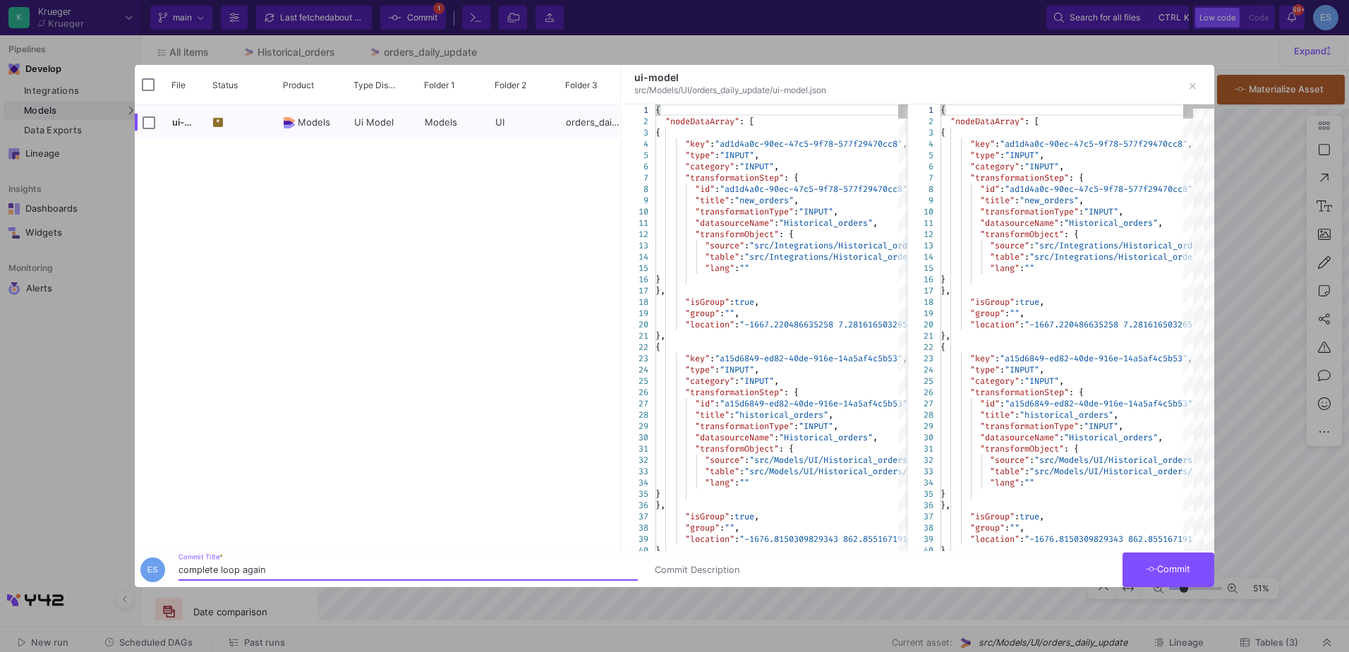
type input "complete loop again"
click at [1173, 574] on button "Commit" at bounding box center [1169, 570] width 92 height 35
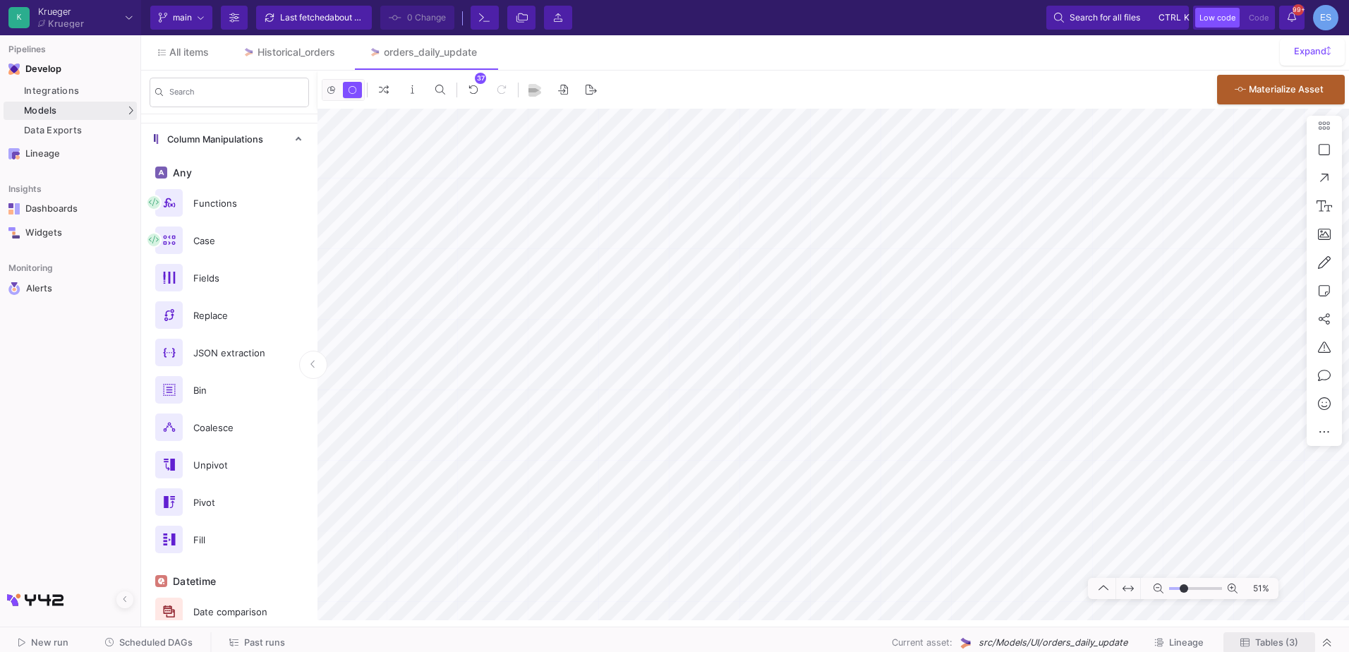
click at [1278, 649] on button "Tables (3)" at bounding box center [1270, 643] width 92 height 22
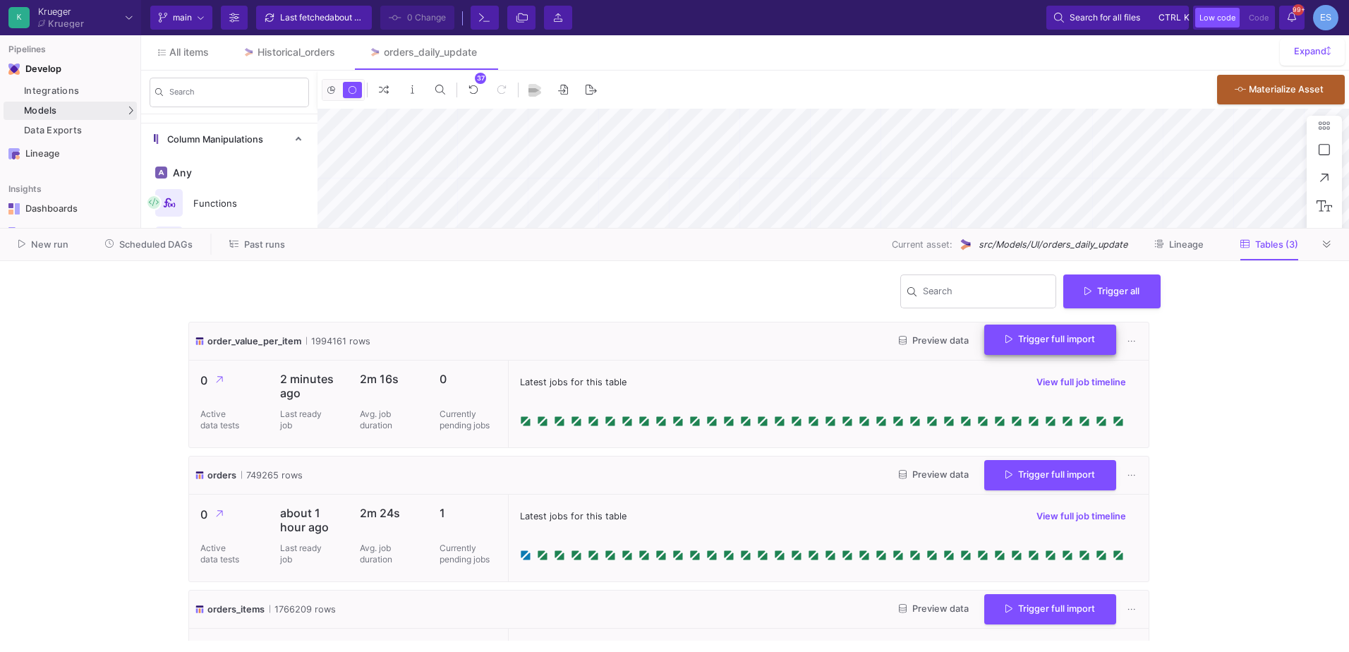
click at [1037, 351] on button "Trigger full import" at bounding box center [1051, 340] width 132 height 30
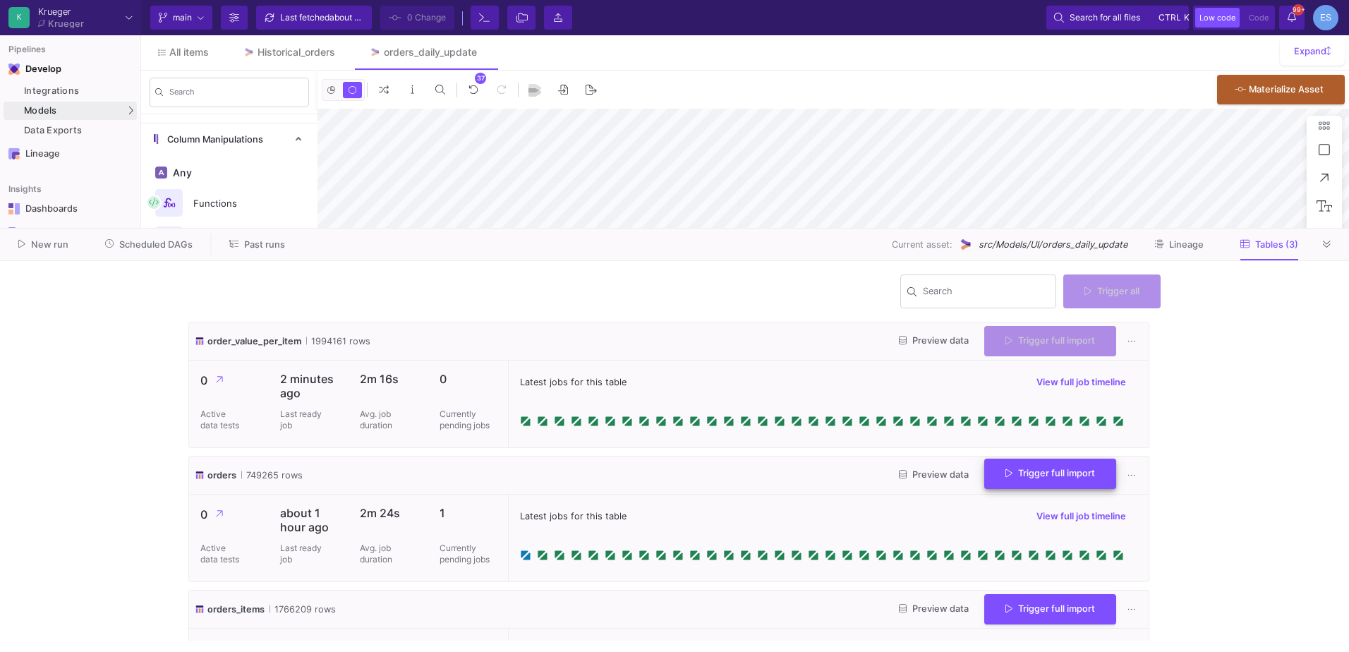
click at [1031, 467] on button "Trigger full import" at bounding box center [1051, 474] width 132 height 30
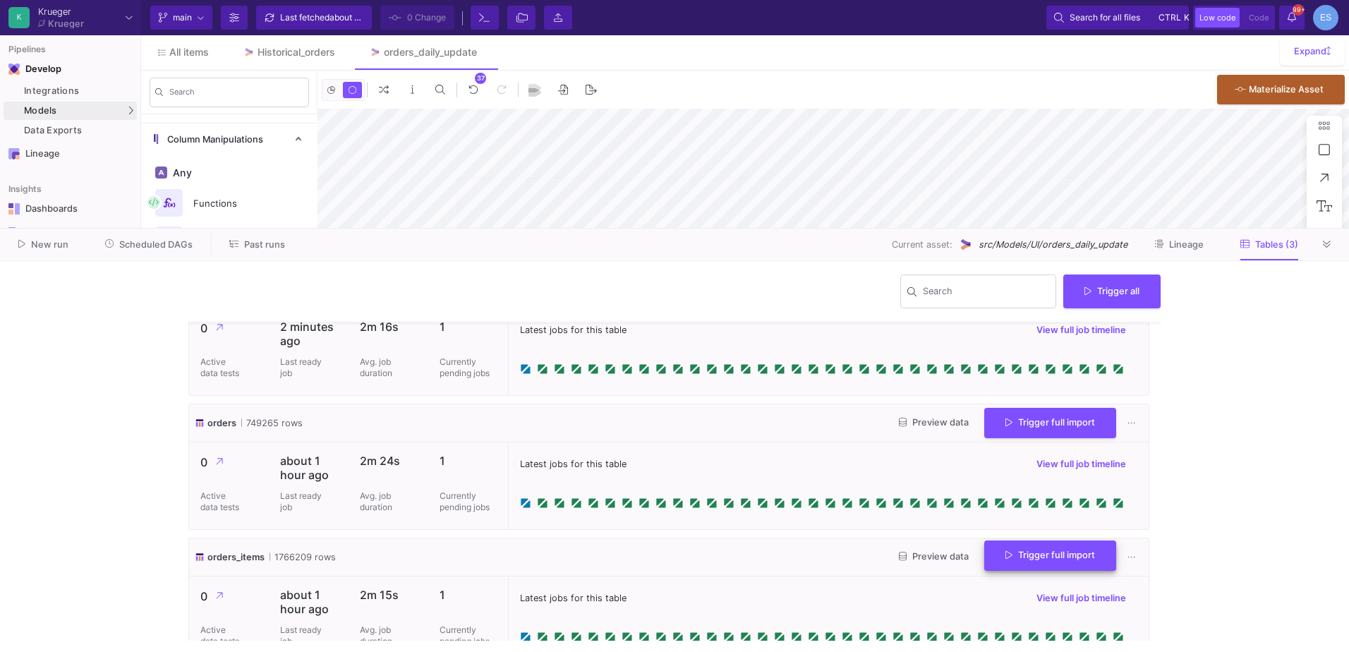
scroll to position [76, 0]
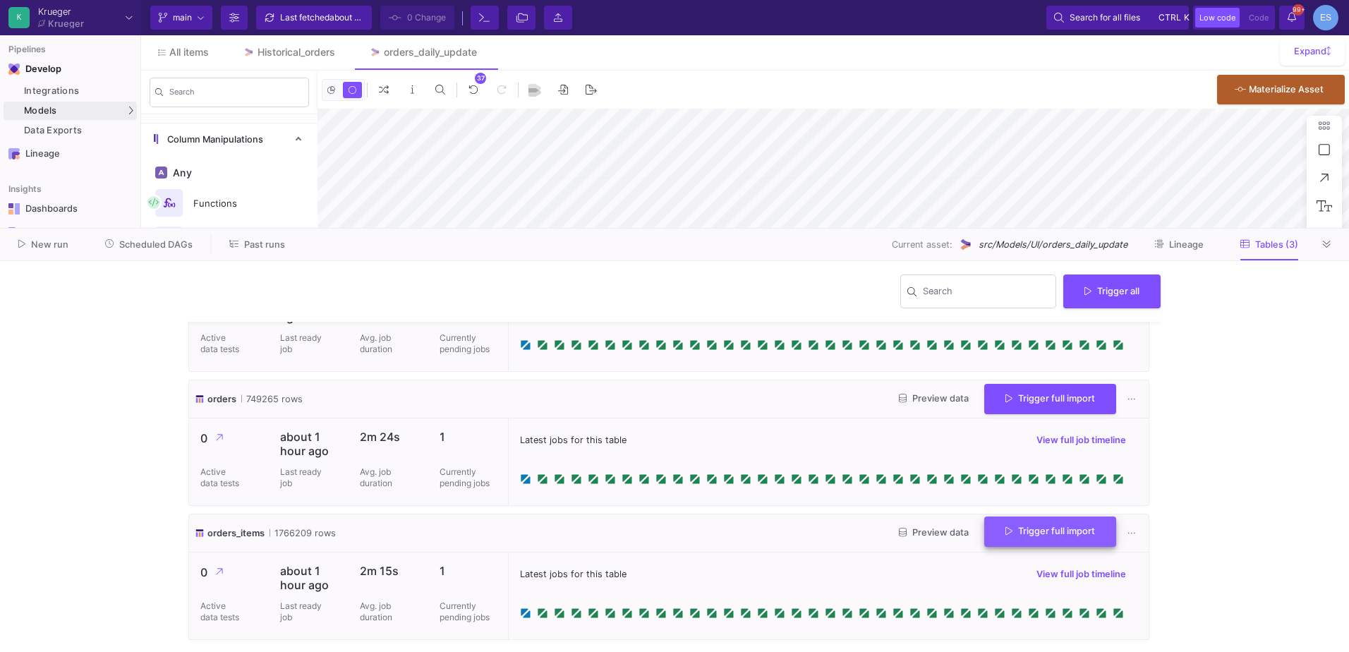
click at [1042, 531] on span "Trigger full import" at bounding box center [1051, 531] width 90 height 11
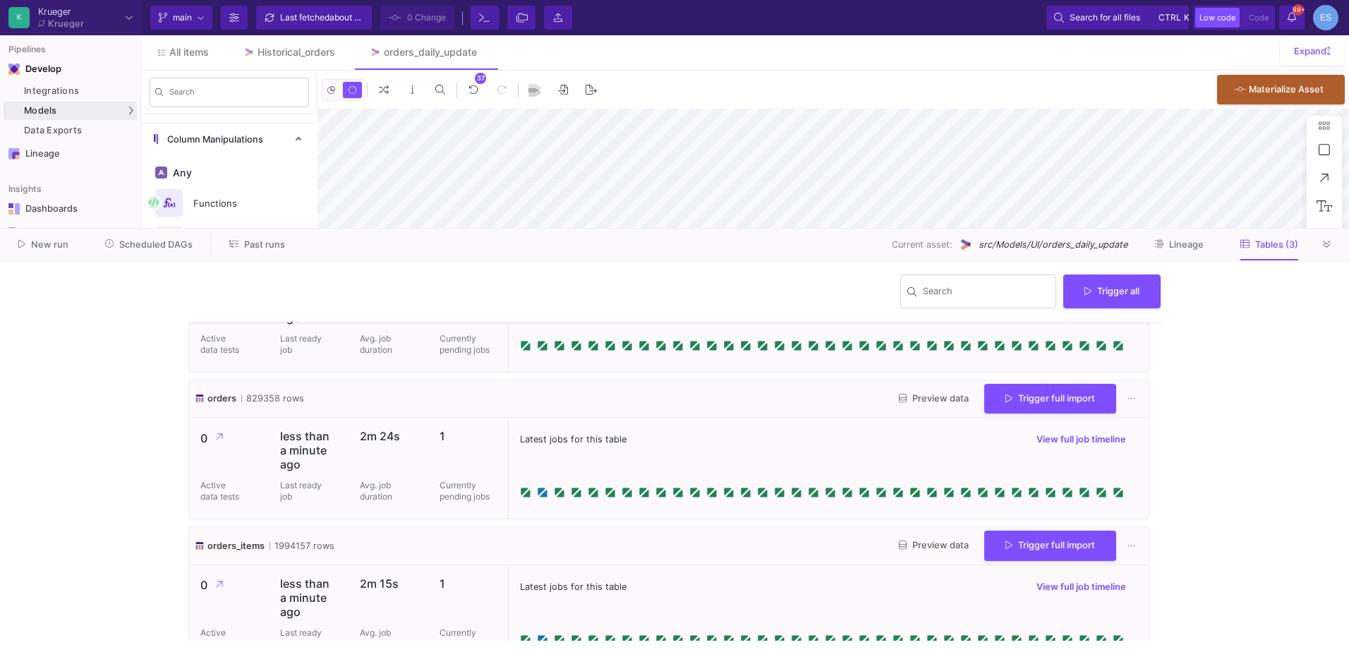
scroll to position [90, 0]
click at [1325, 250] on button at bounding box center [1327, 244] width 21 height 21
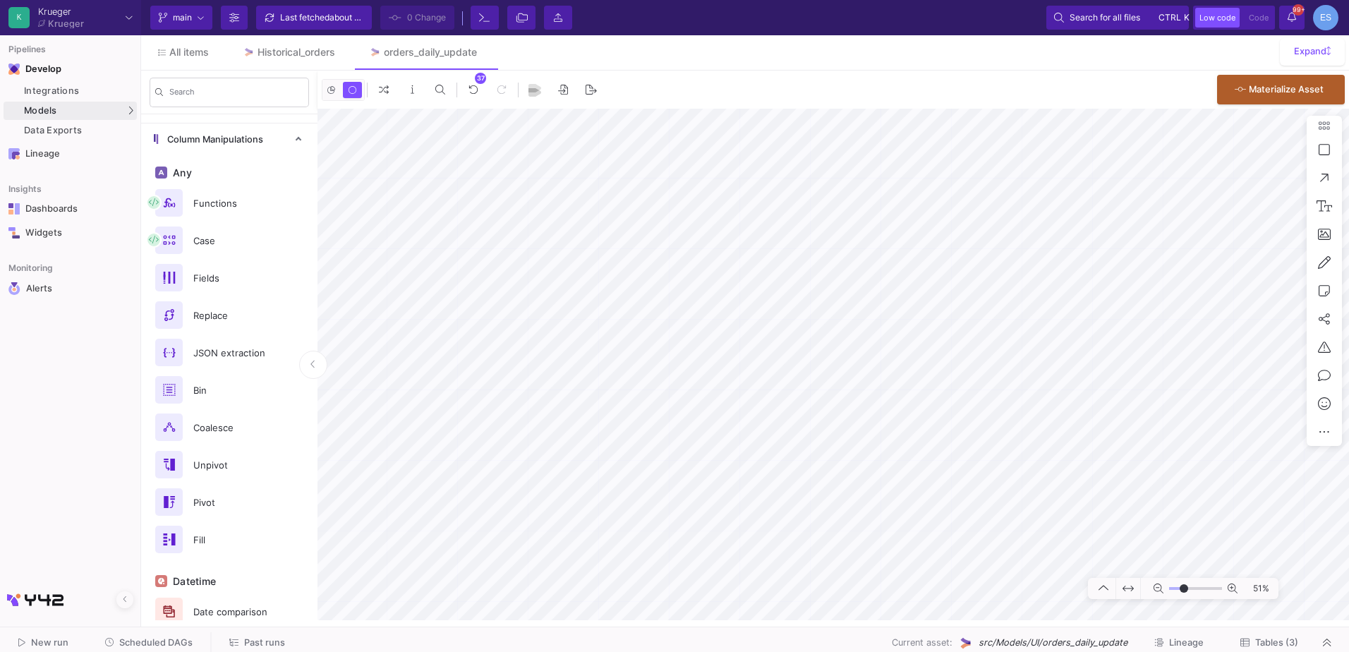
click at [975, 651] on html "K Krueger Krueger Current branch main Branch Options Last fetched about 2 hours…" at bounding box center [674, 326] width 1349 height 652
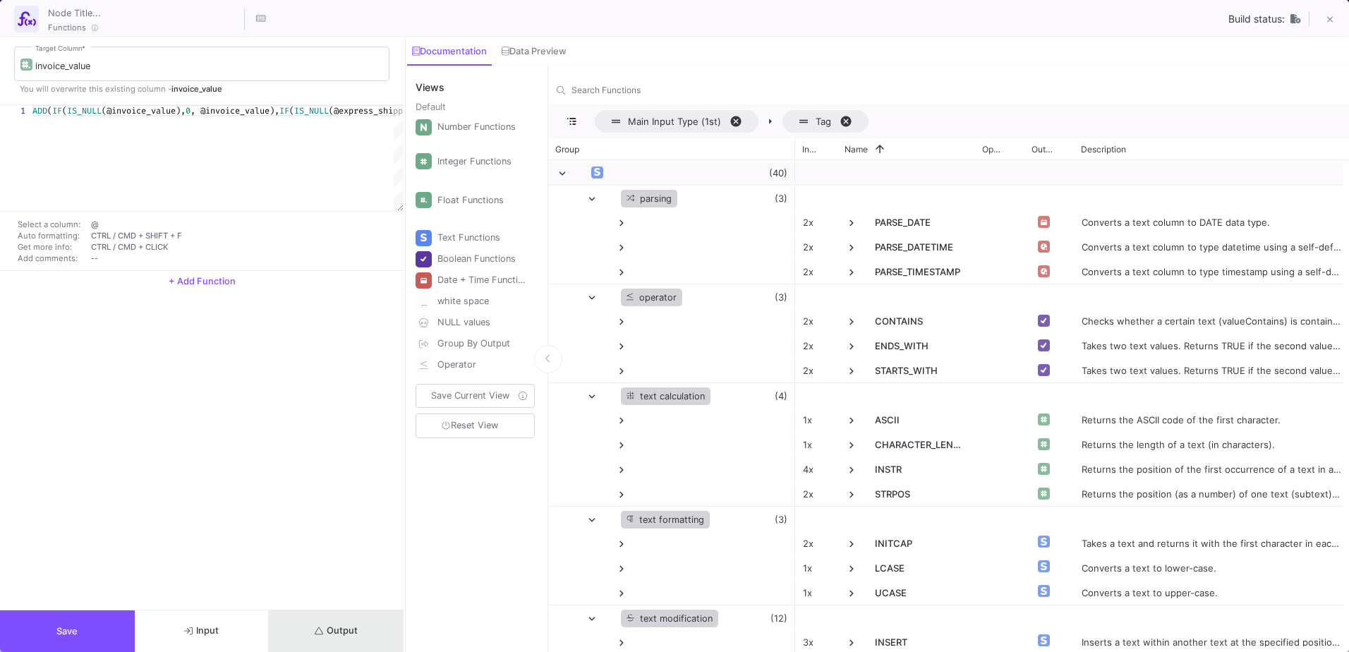
click at [336, 625] on button "Output" at bounding box center [336, 631] width 135 height 42
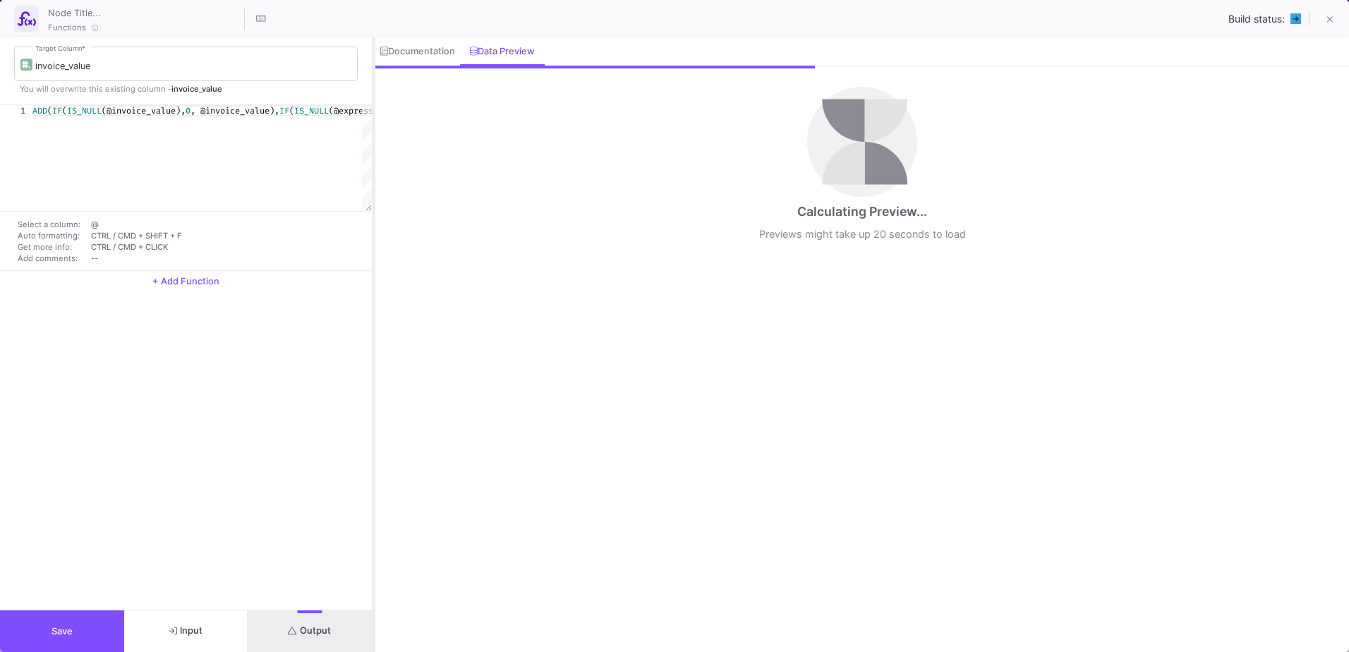
drag, startPoint x: 405, startPoint y: 493, endPoint x: 373, endPoint y: 498, distance: 32.0
click at [373, 498] on div at bounding box center [374, 344] width 4 height 615
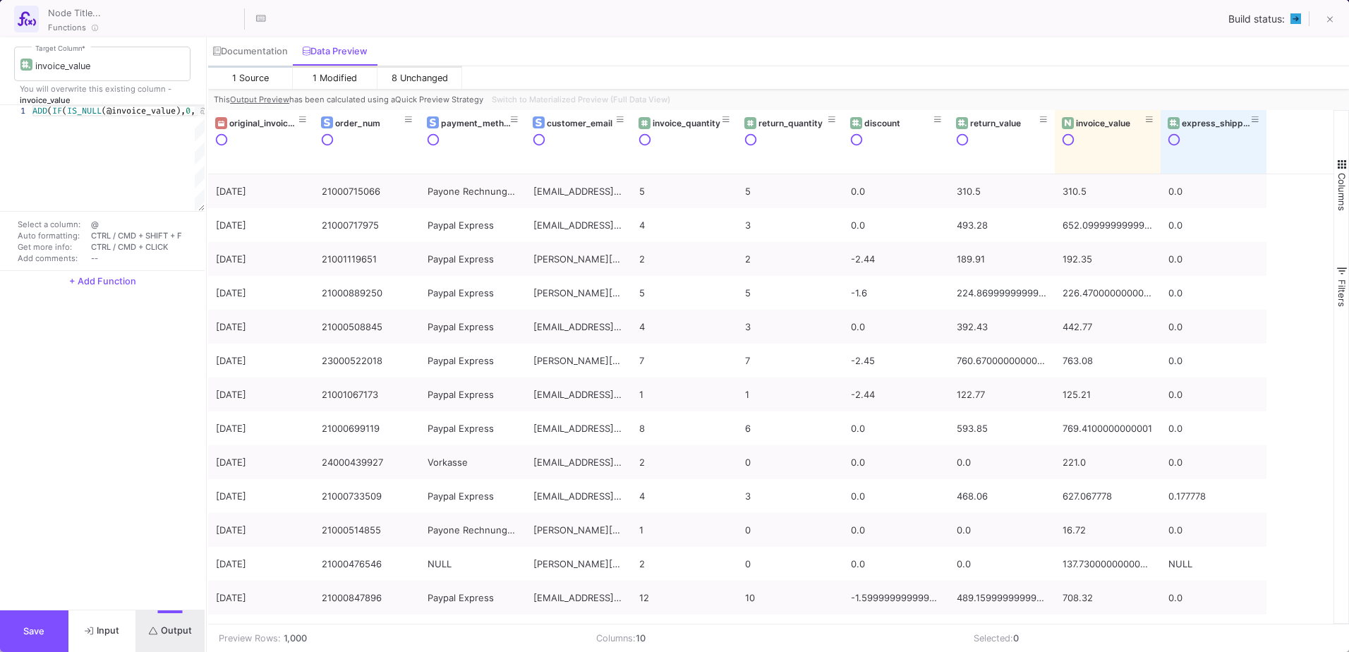
drag, startPoint x: 373, startPoint y: 498, endPoint x: 206, endPoint y: 519, distance: 168.7
click at [206, 519] on div at bounding box center [207, 344] width 4 height 615
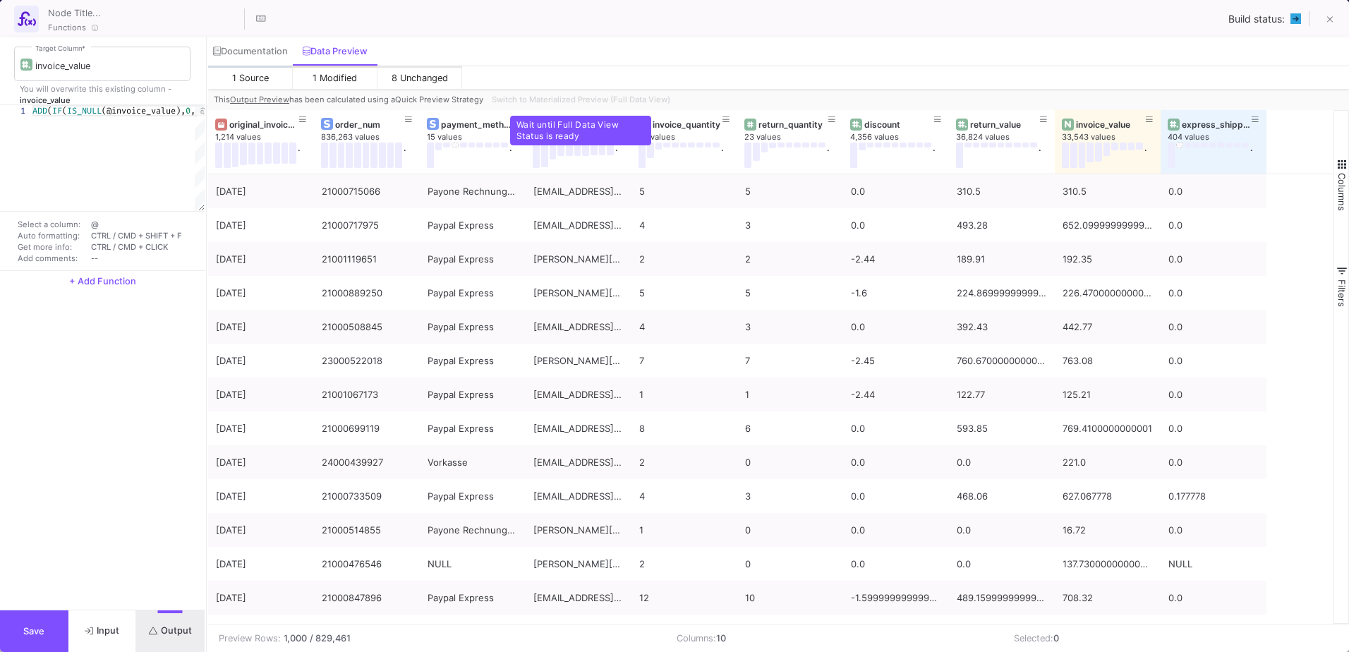
click at [554, 101] on div "Switch to Materialized Preview (Full Data View)" at bounding box center [579, 99] width 187 height 21
click at [1333, 19] on icon at bounding box center [1331, 20] width 6 height 10
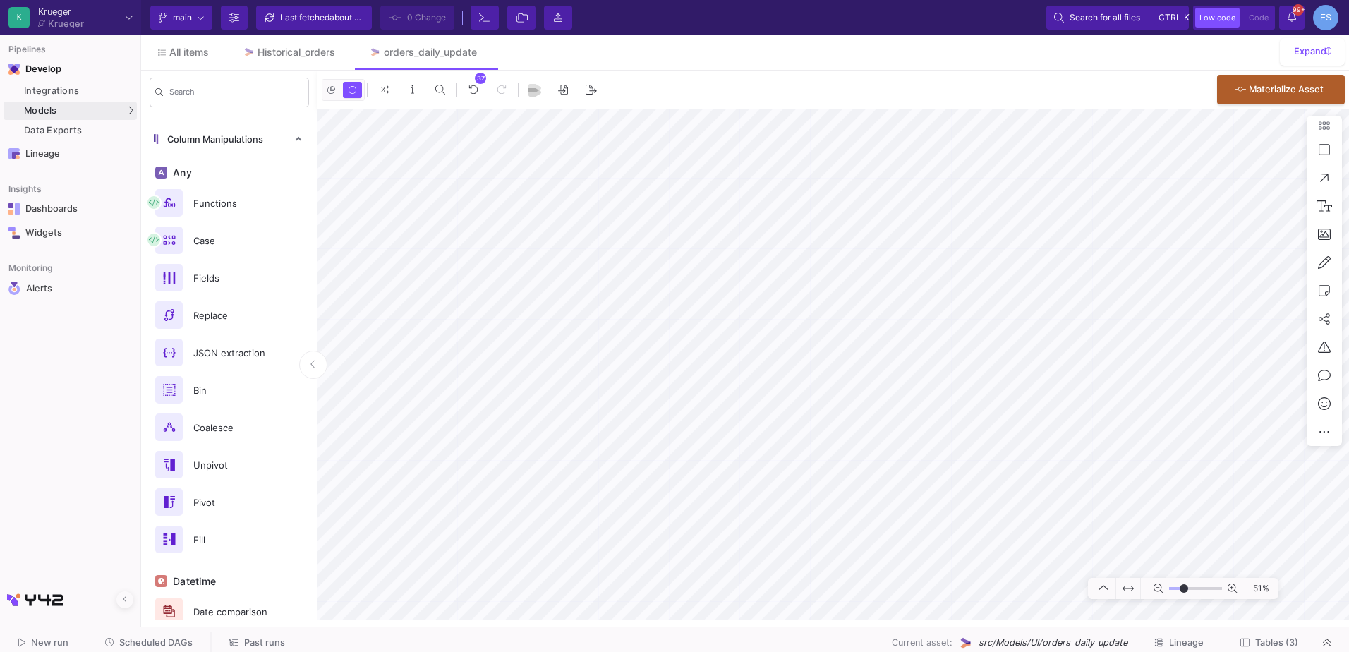
click at [1349, 283] on html "K Krueger Krueger Current branch main Branch Options Last fetched about 2 hours…" at bounding box center [674, 326] width 1349 height 652
click at [262, 474] on mat-sidenav-container "Search Table Manipulations Input Output Union Join Aggregations Partition Colum…" at bounding box center [745, 346] width 1208 height 550
click at [553, 399] on button "Clone" at bounding box center [548, 400] width 79 height 34
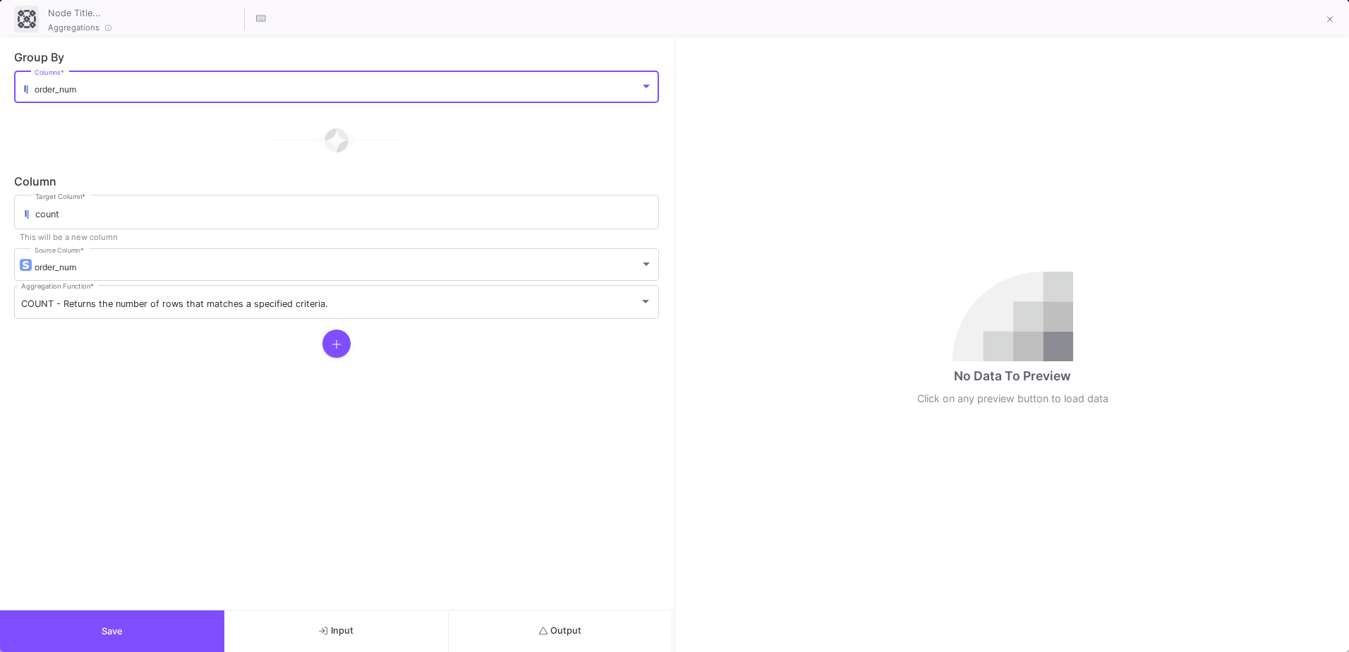
click at [147, 94] on div "order_num" at bounding box center [338, 89] width 606 height 11
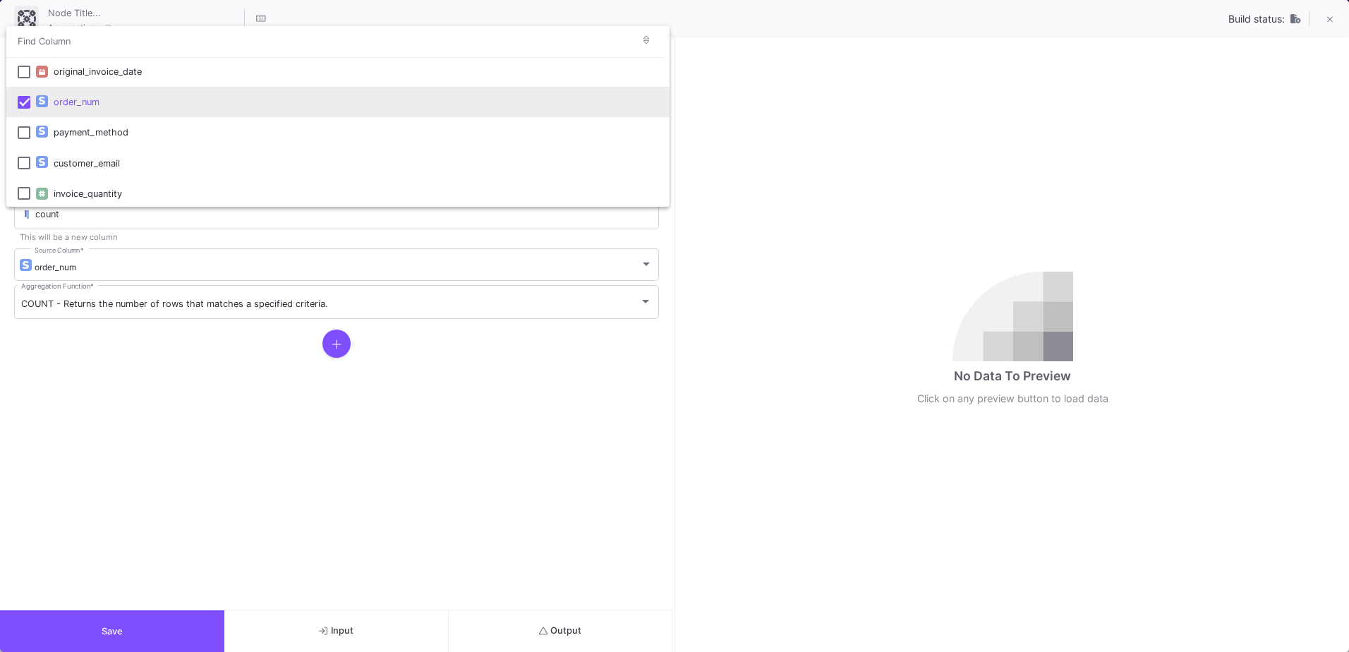
click at [21, 99] on mat-pseudo-checkbox at bounding box center [24, 102] width 13 height 13
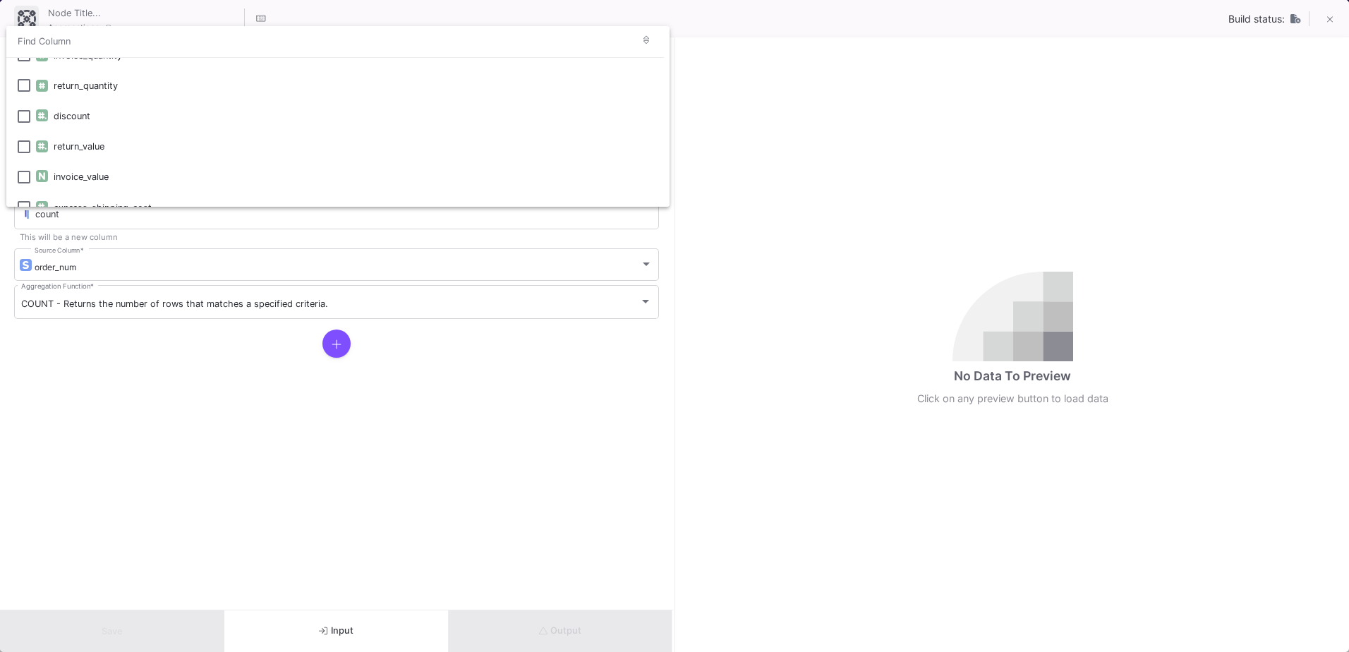
scroll to position [155, 0]
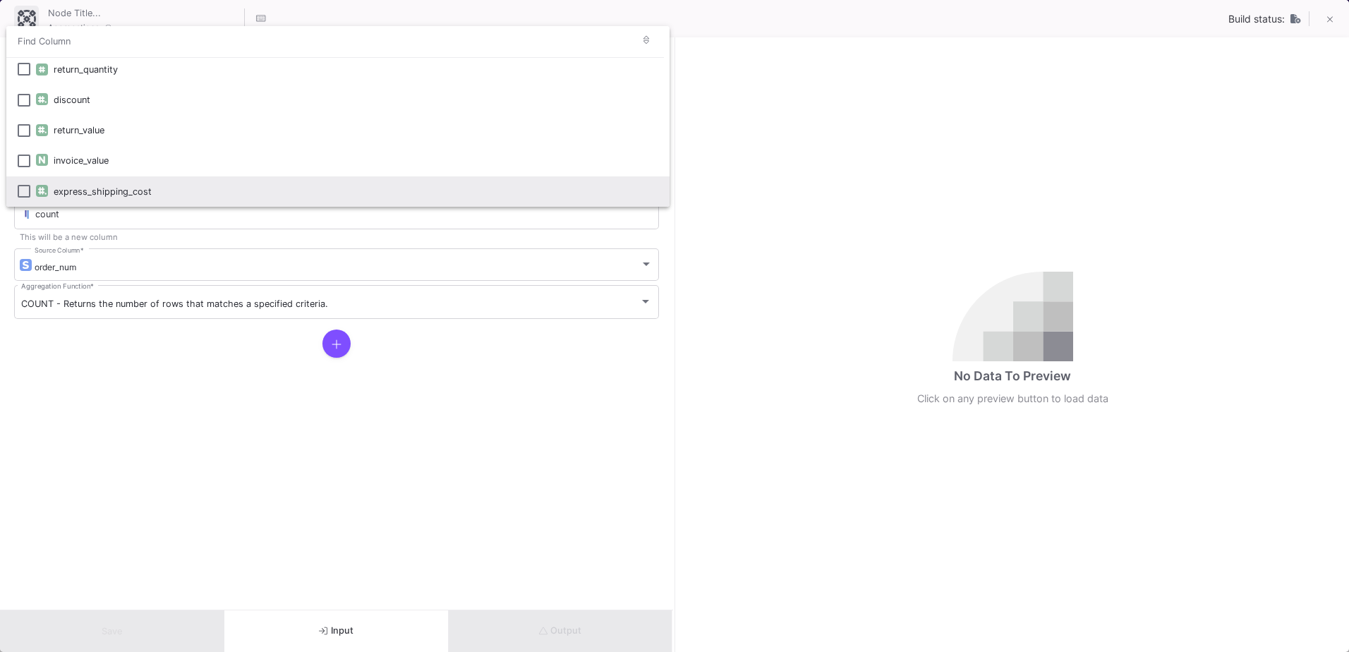
click at [16, 192] on mat-option "express_shipping_cost" at bounding box center [337, 191] width 663 height 30
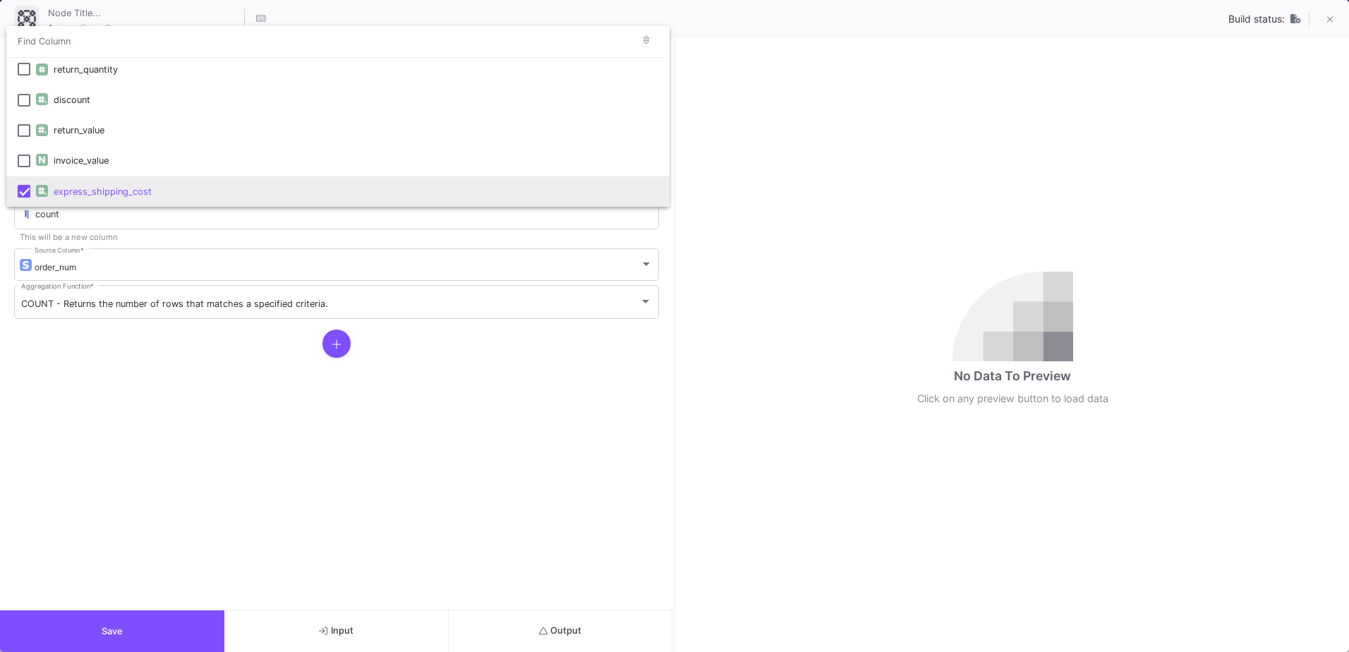
click at [107, 346] on div at bounding box center [674, 326] width 1349 height 652
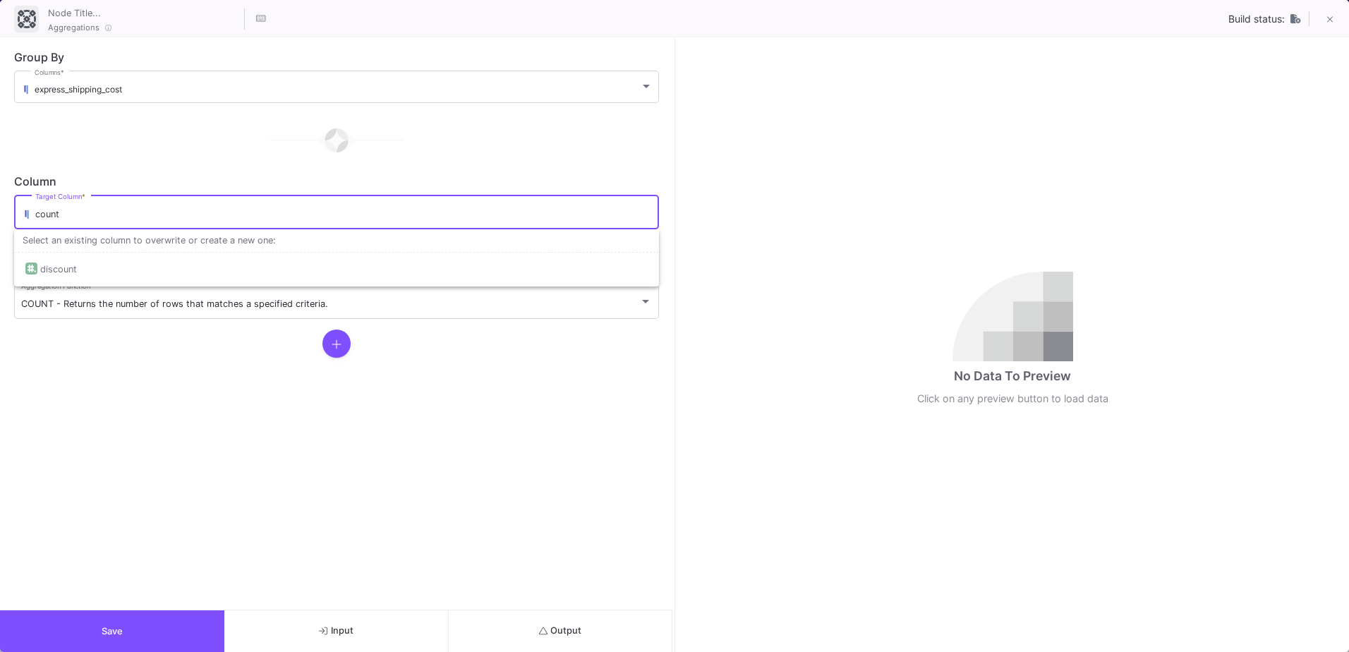
click at [81, 219] on input "count" at bounding box center [343, 214] width 617 height 11
click at [42, 210] on input "count" at bounding box center [343, 214] width 617 height 11
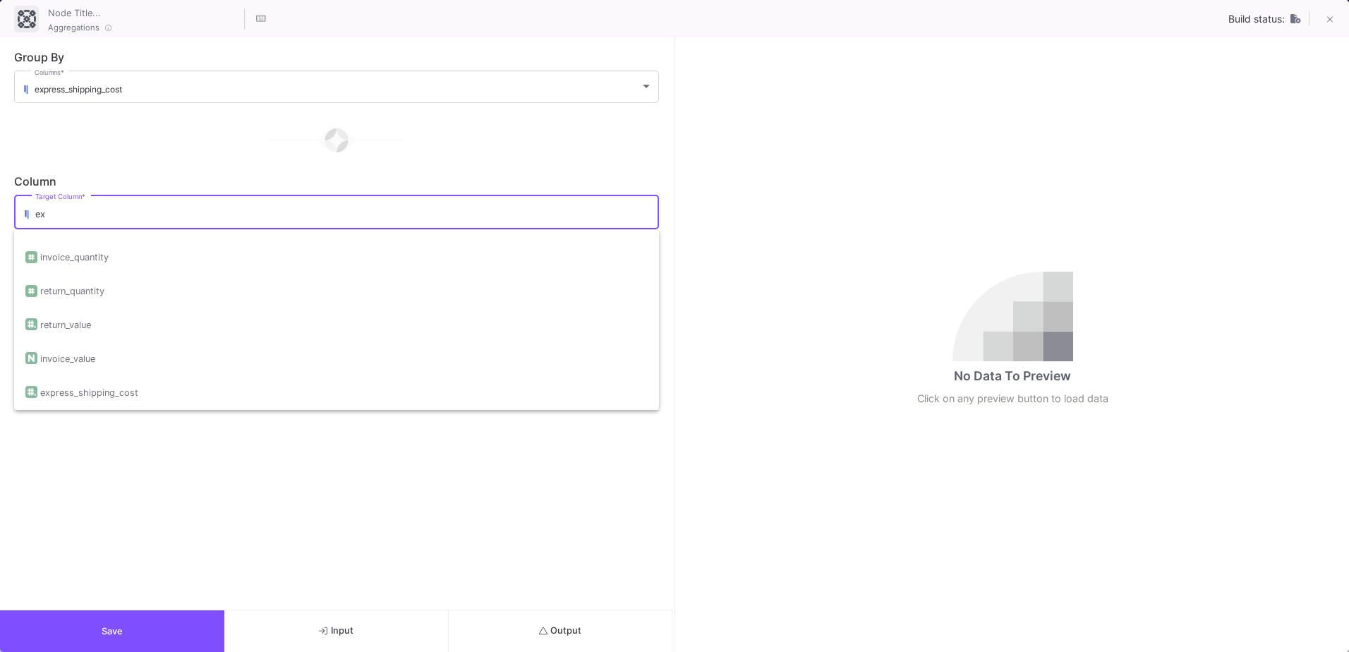
scroll to position [0, 0]
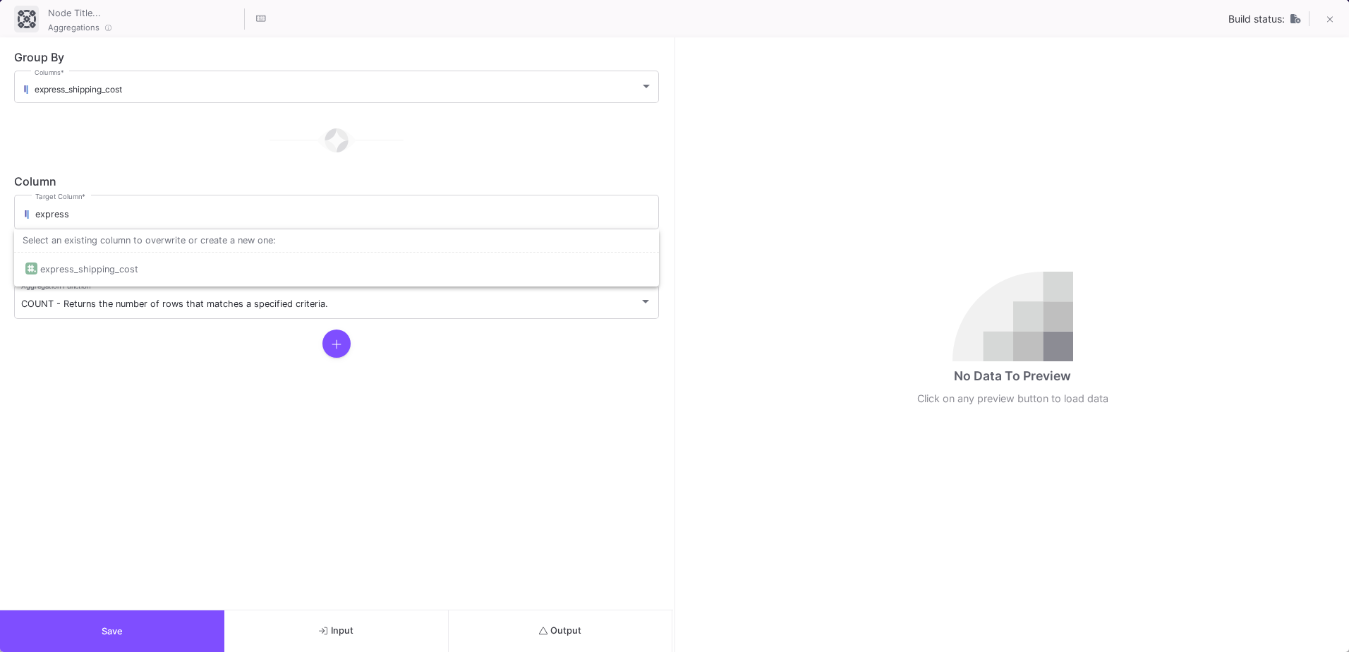
click at [125, 392] on form "Group By express_shipping_cost Columns * Column express Target Column * This wi…" at bounding box center [336, 323] width 673 height 572
click at [46, 263] on span "order_num" at bounding box center [56, 267] width 42 height 11
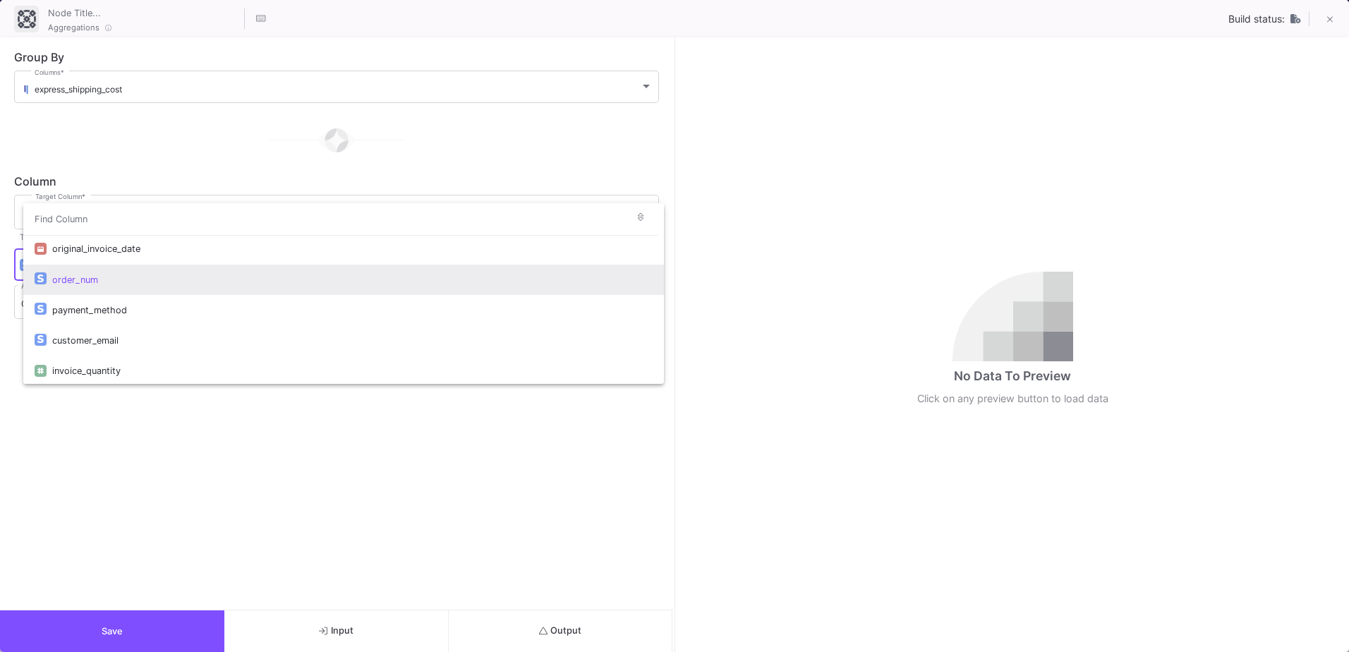
drag, startPoint x: 92, startPoint y: 169, endPoint x: 92, endPoint y: 178, distance: 9.2
click at [92, 169] on div at bounding box center [674, 326] width 1349 height 652
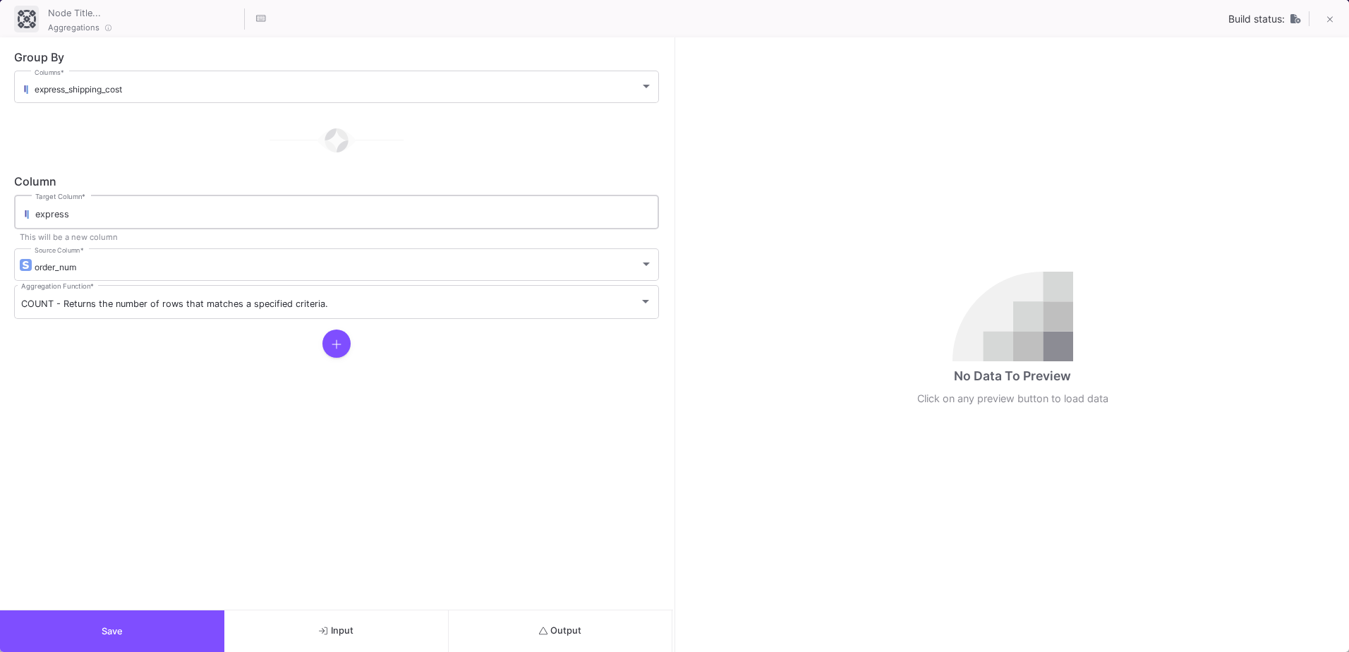
click at [90, 211] on input "express" at bounding box center [343, 214] width 617 height 11
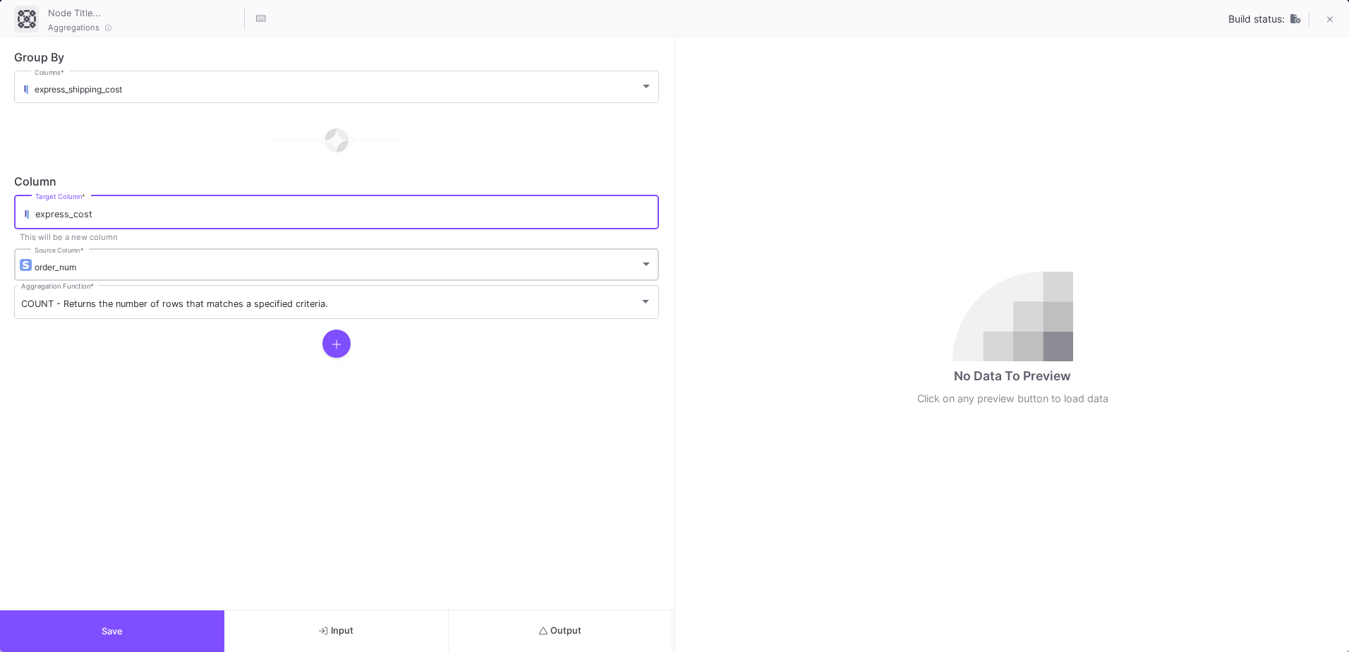
type input "express_cost"
click at [100, 267] on div "order_num" at bounding box center [338, 267] width 606 height 11
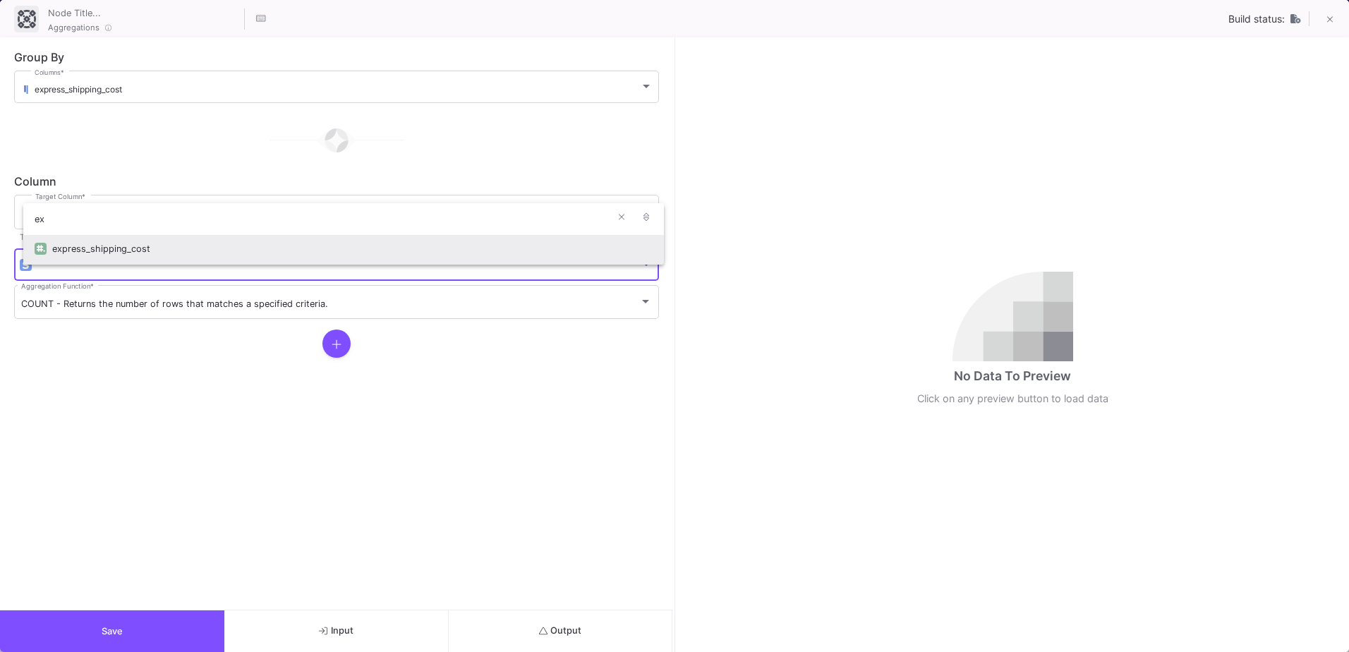
type input "ex"
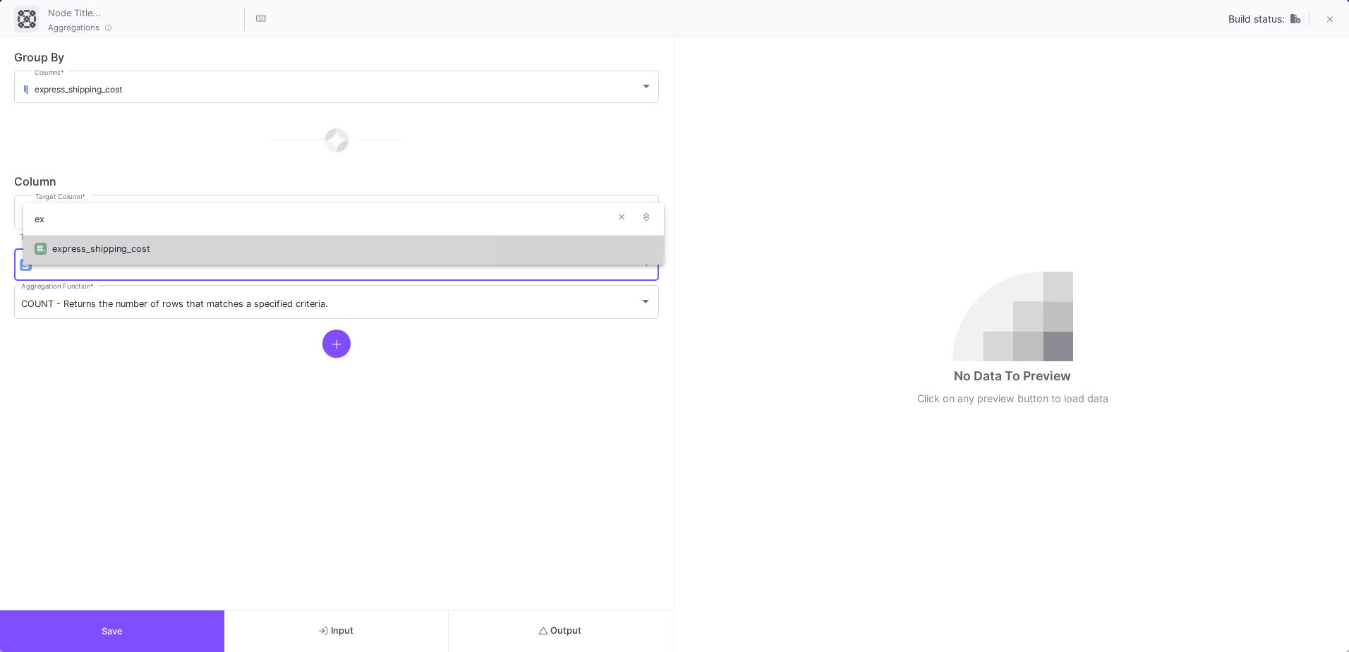
drag, startPoint x: 131, startPoint y: 245, endPoint x: 127, endPoint y: 260, distance: 15.2
click at [131, 245] on div "express_shipping_cost" at bounding box center [352, 249] width 601 height 30
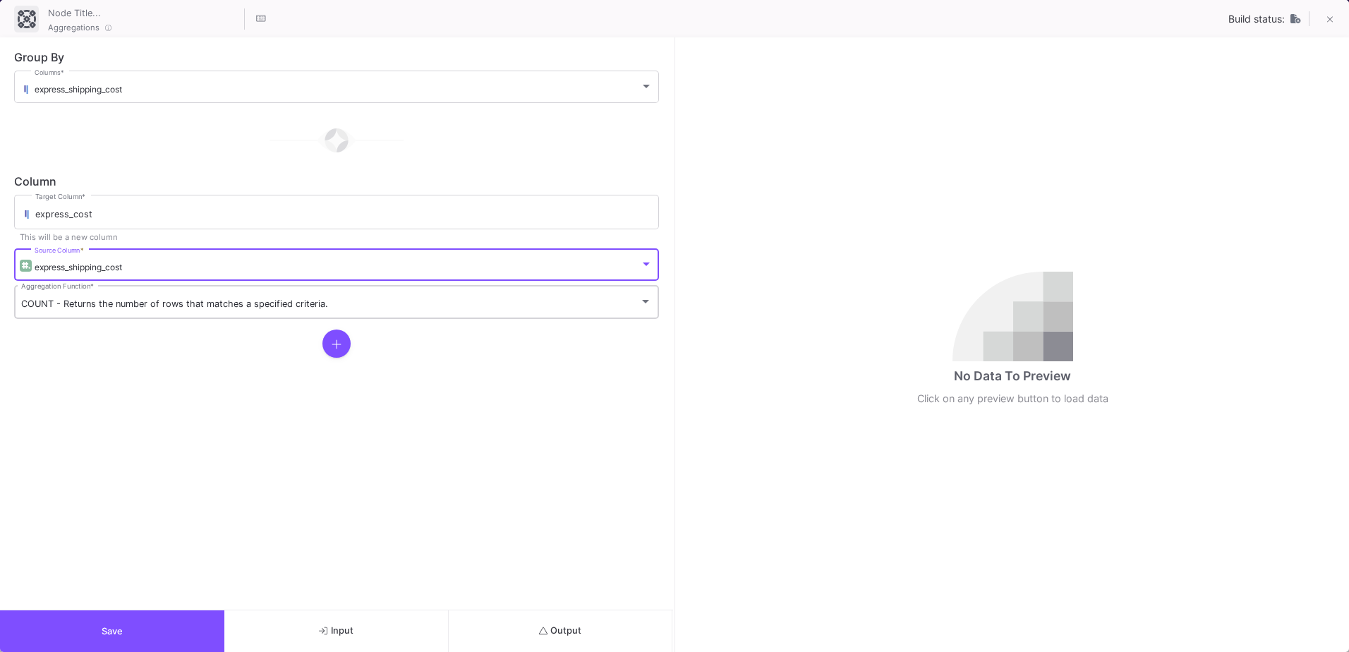
click at [110, 298] on div "COUNT - Returns the number of rows that matches a specified criteria. Aggregati…" at bounding box center [336, 301] width 631 height 37
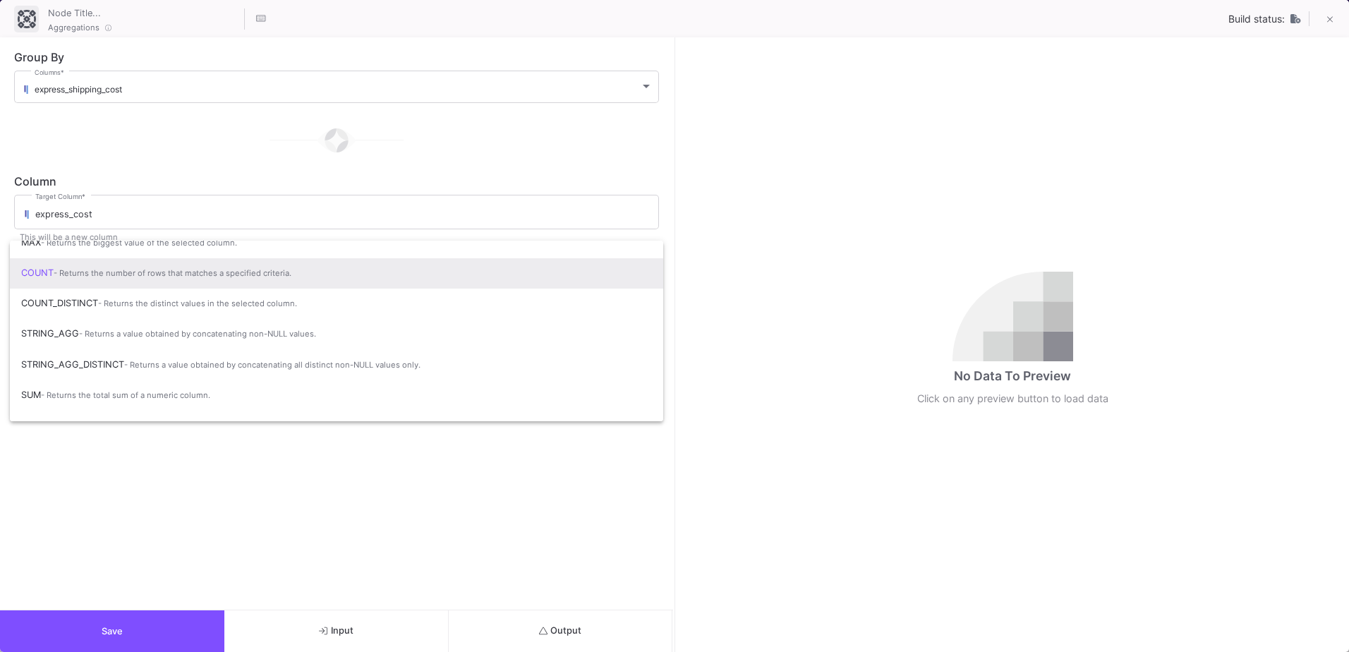
scroll to position [94, 0]
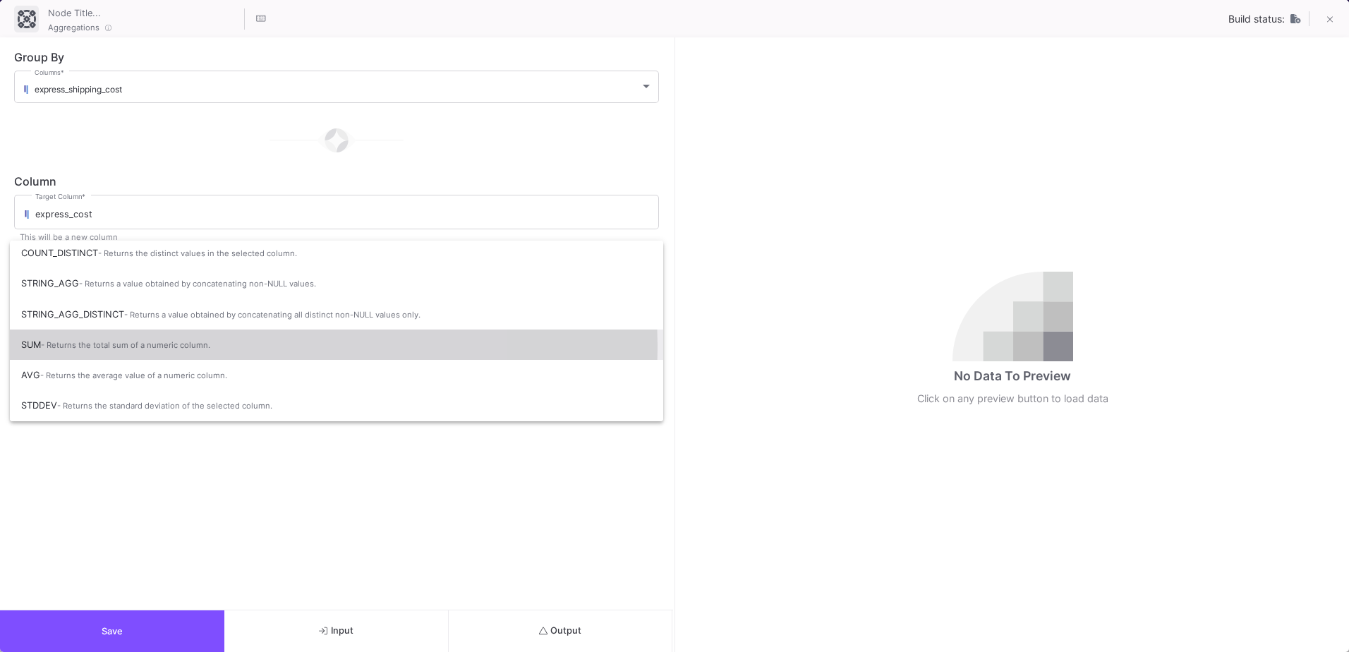
click at [134, 344] on span "- Returns the total sum of a numeric column." at bounding box center [125, 345] width 169 height 10
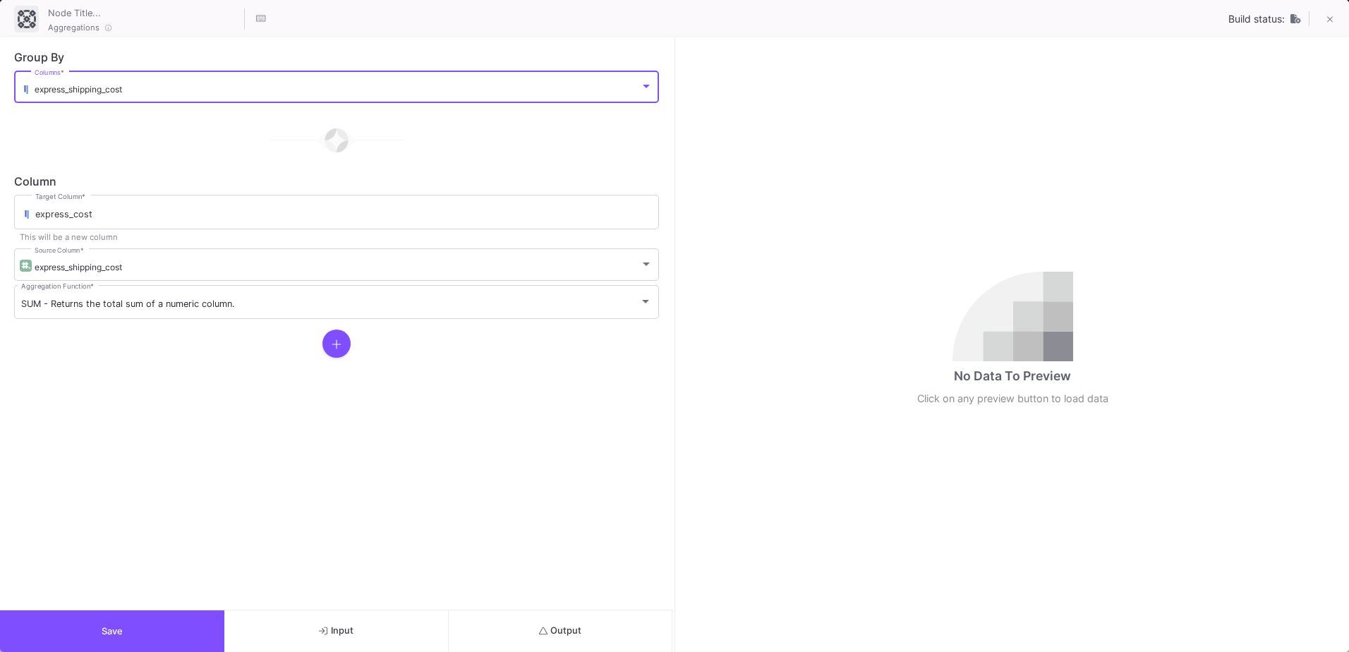
click at [104, 88] on span "express_shipping_cost" at bounding box center [79, 89] width 88 height 11
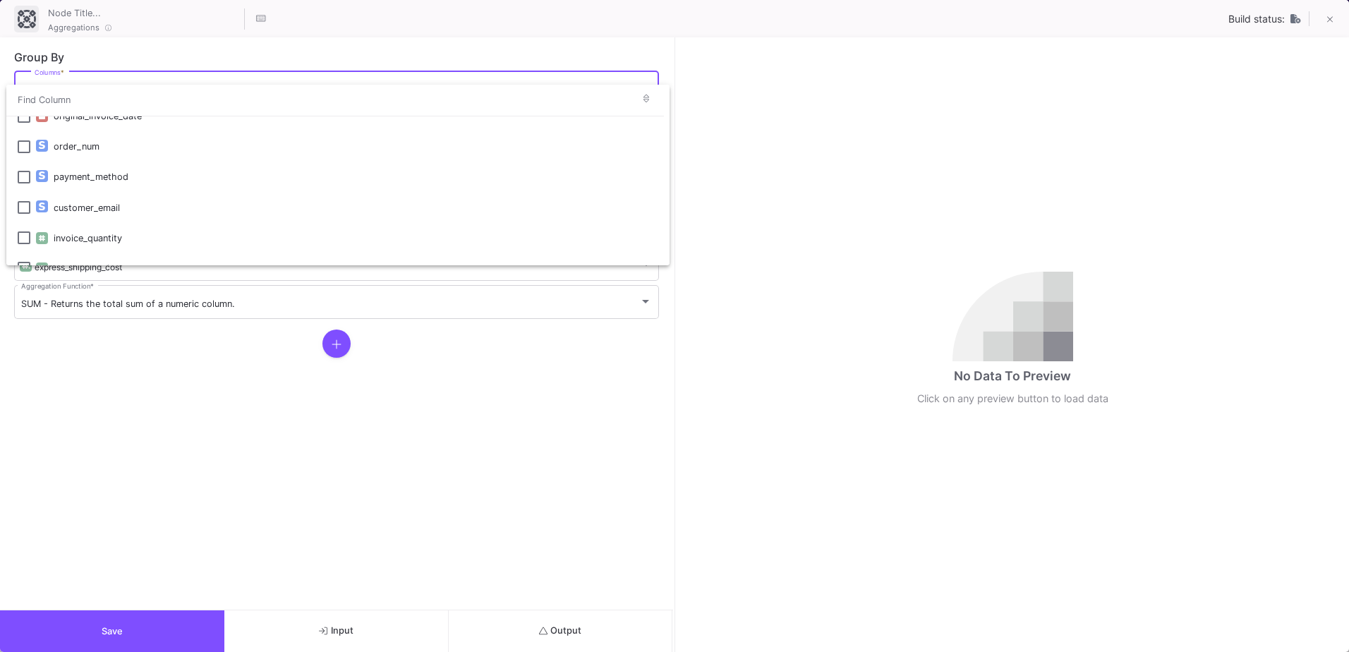
scroll to position [0, 0]
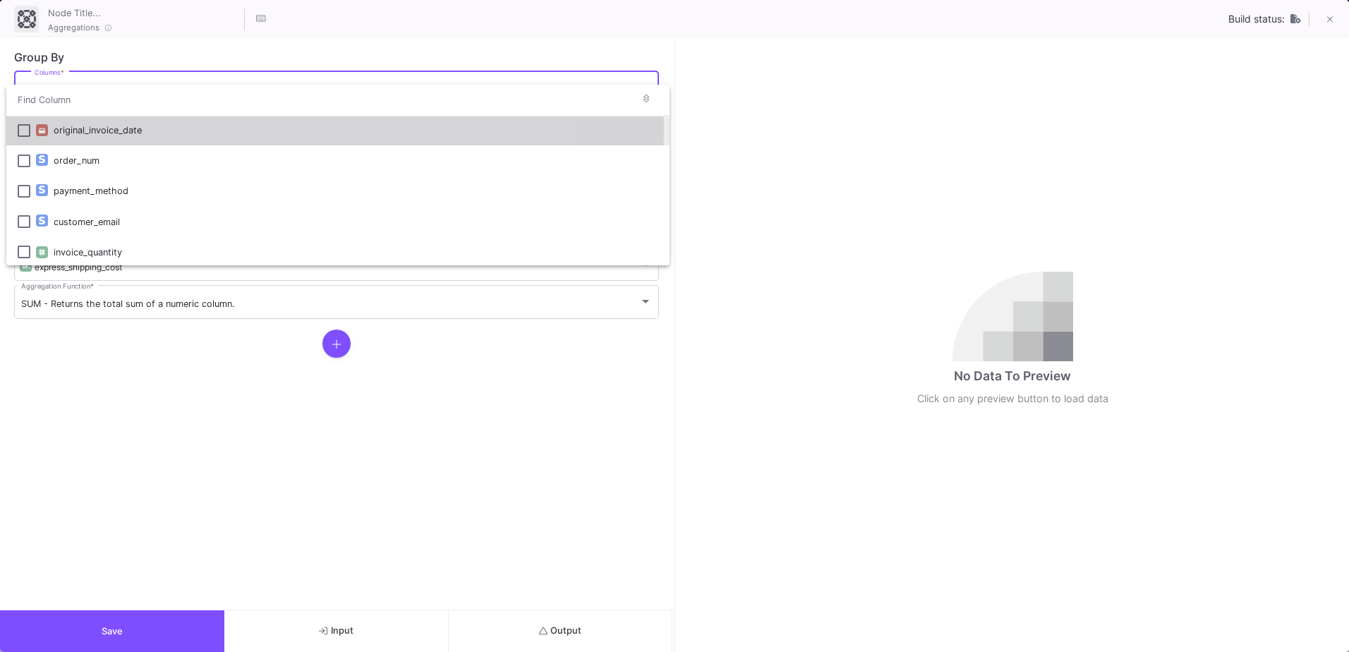
click at [81, 129] on div "original_invoice_date" at bounding box center [356, 130] width 605 height 30
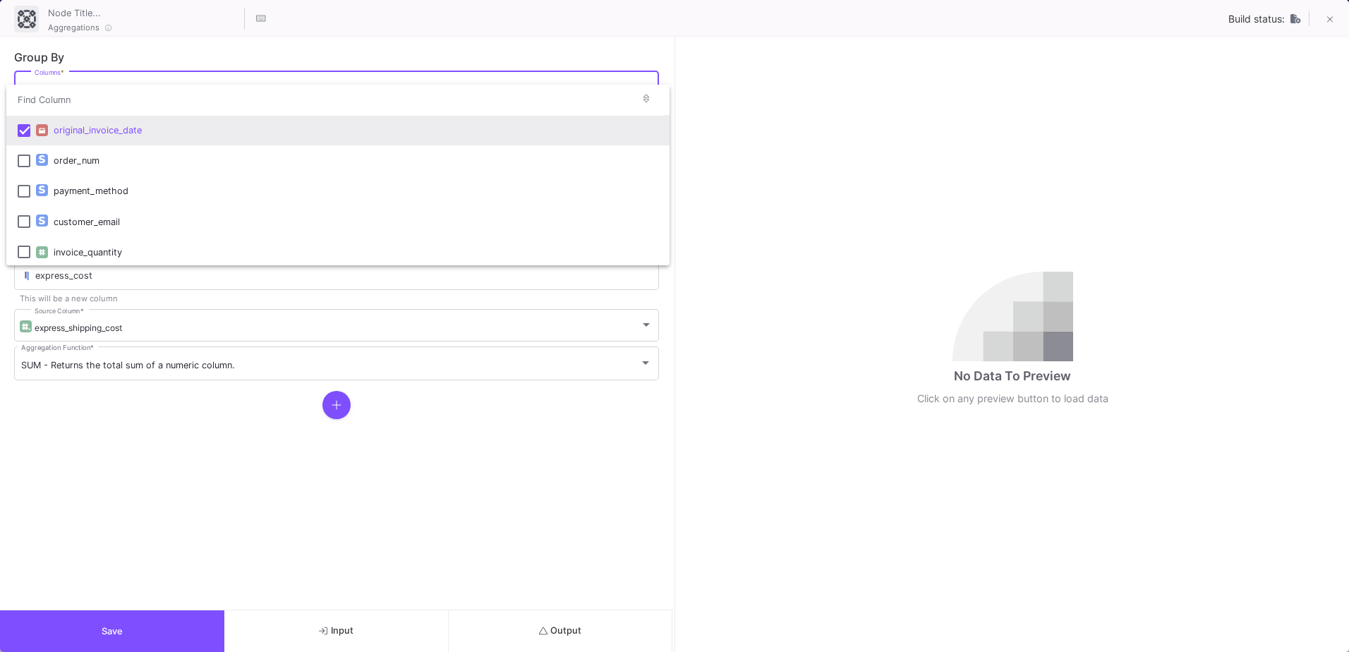
click at [419, 49] on div at bounding box center [674, 326] width 1349 height 652
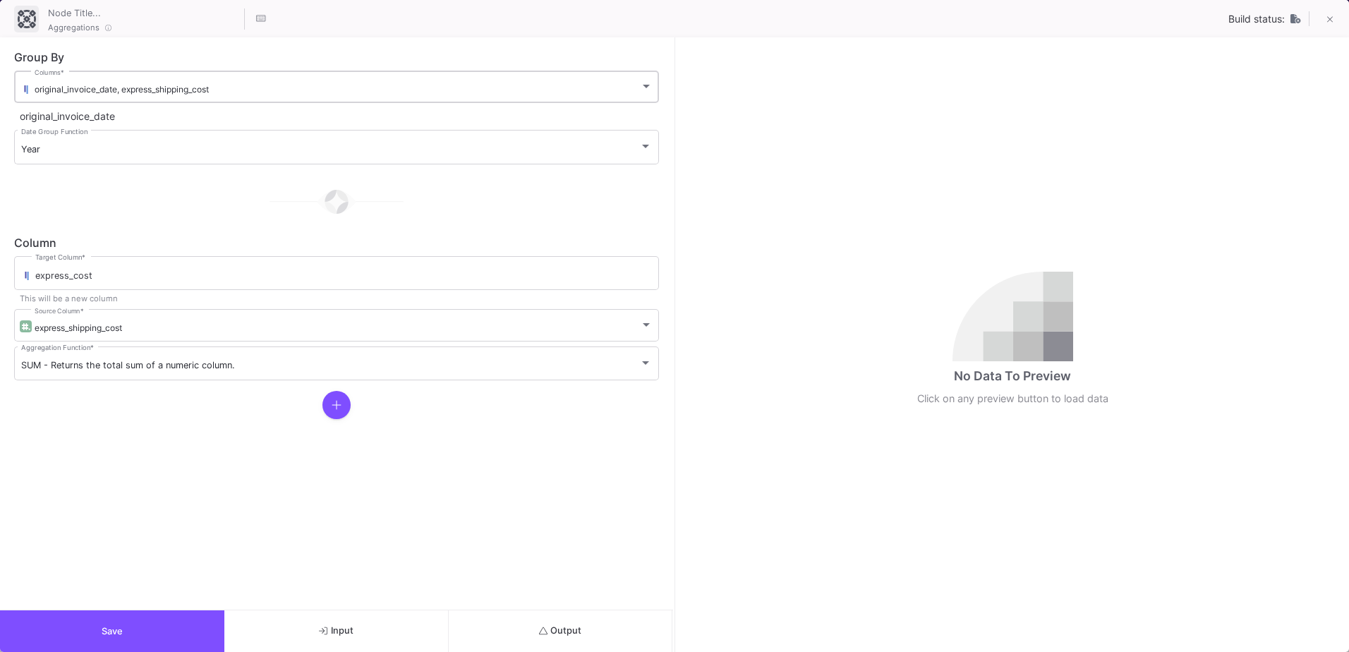
click at [228, 94] on div "original_invoice_date, express_shipping_cost" at bounding box center [338, 89] width 606 height 11
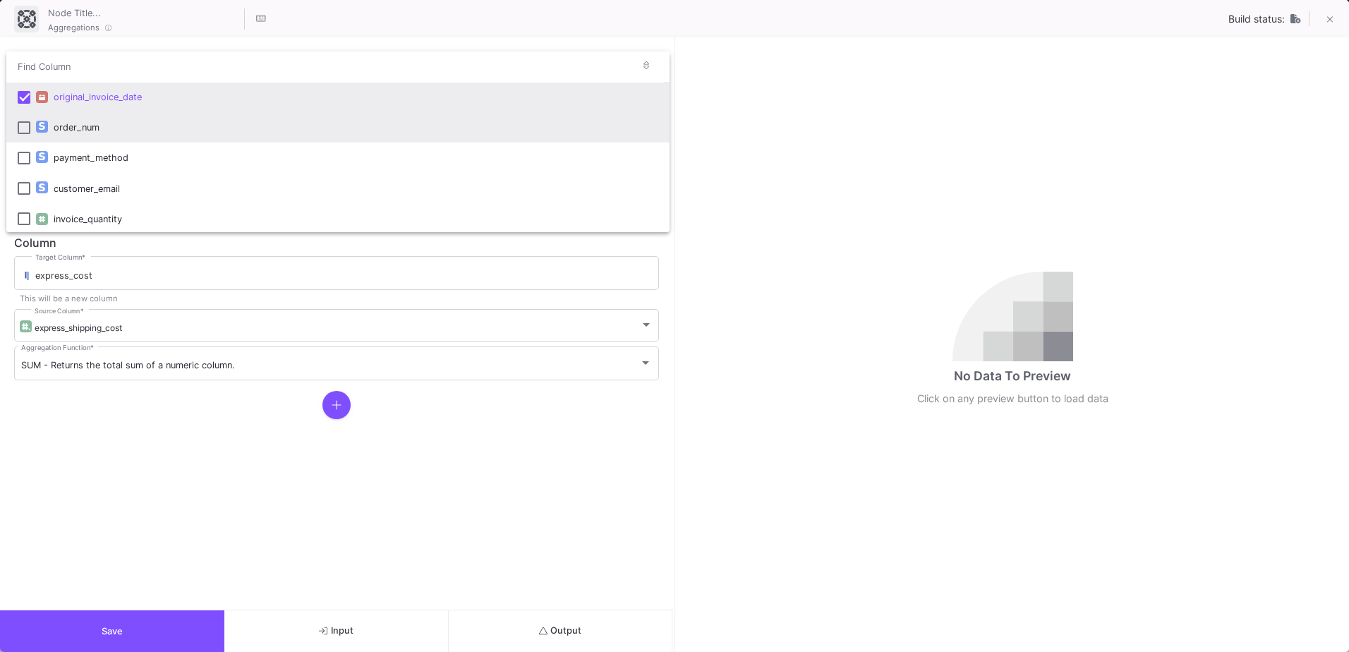
scroll to position [155, 0]
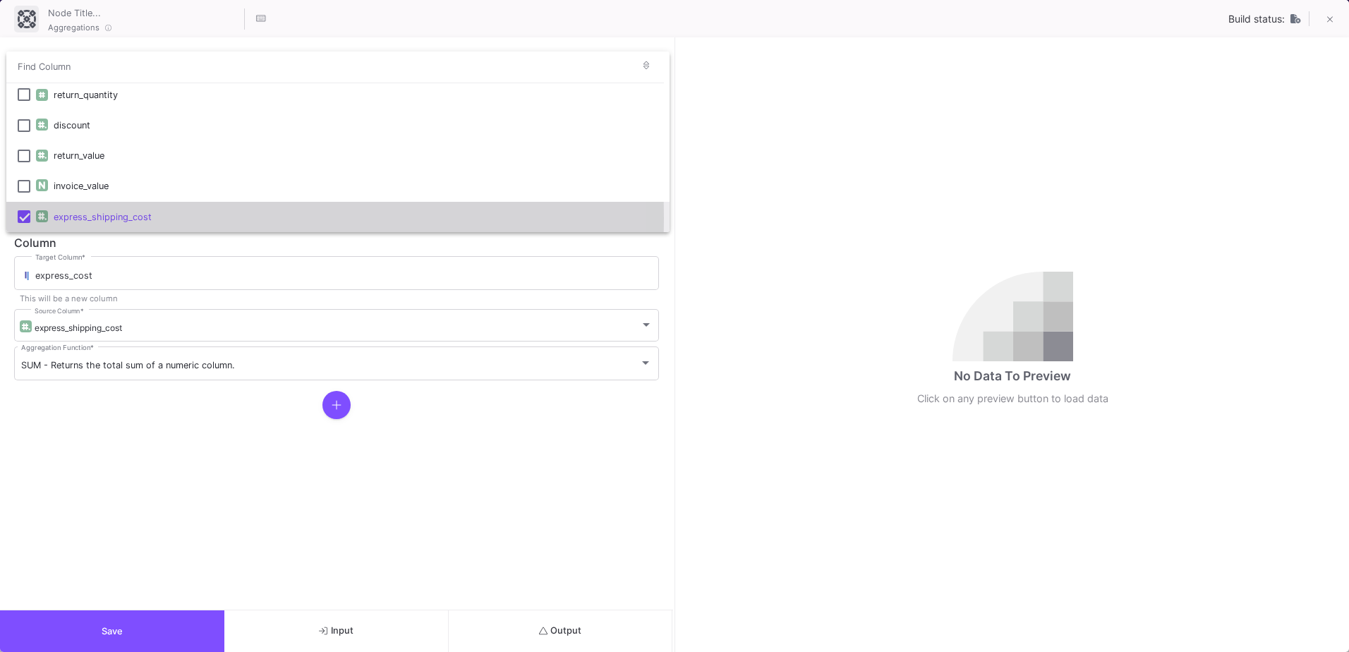
click at [28, 218] on mat-pseudo-checkbox at bounding box center [24, 216] width 13 height 13
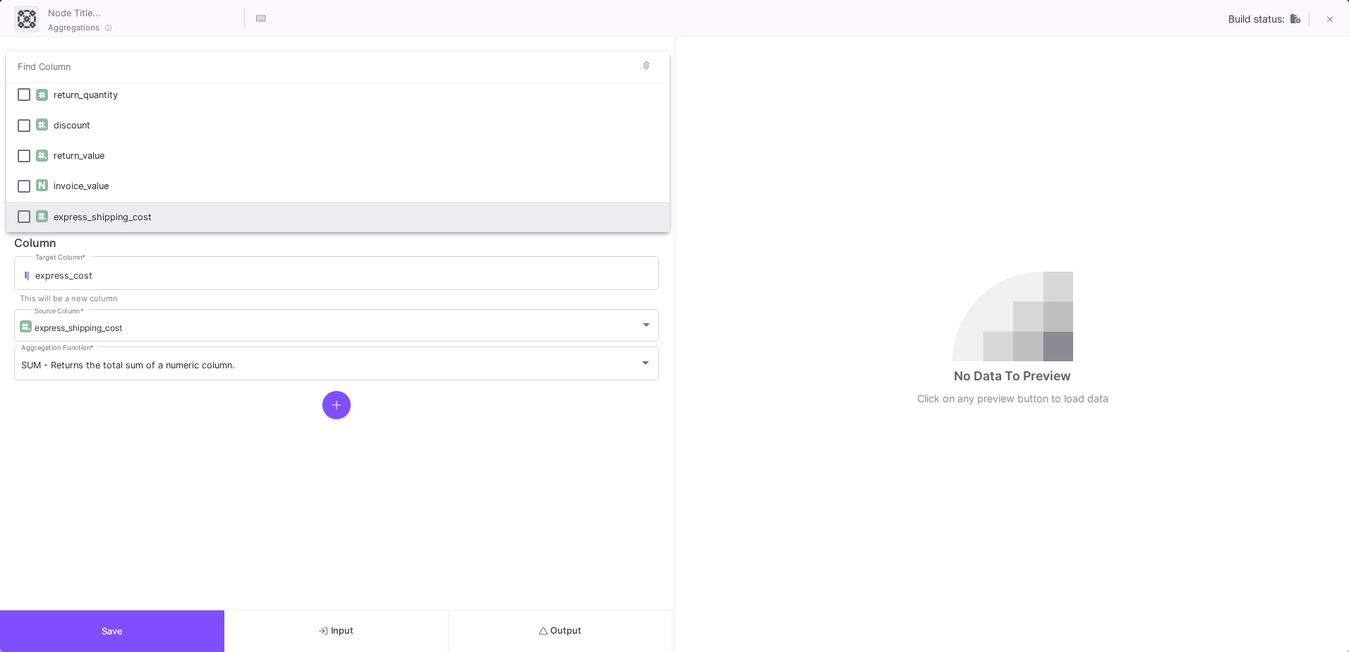
click at [253, 483] on div at bounding box center [674, 326] width 1349 height 652
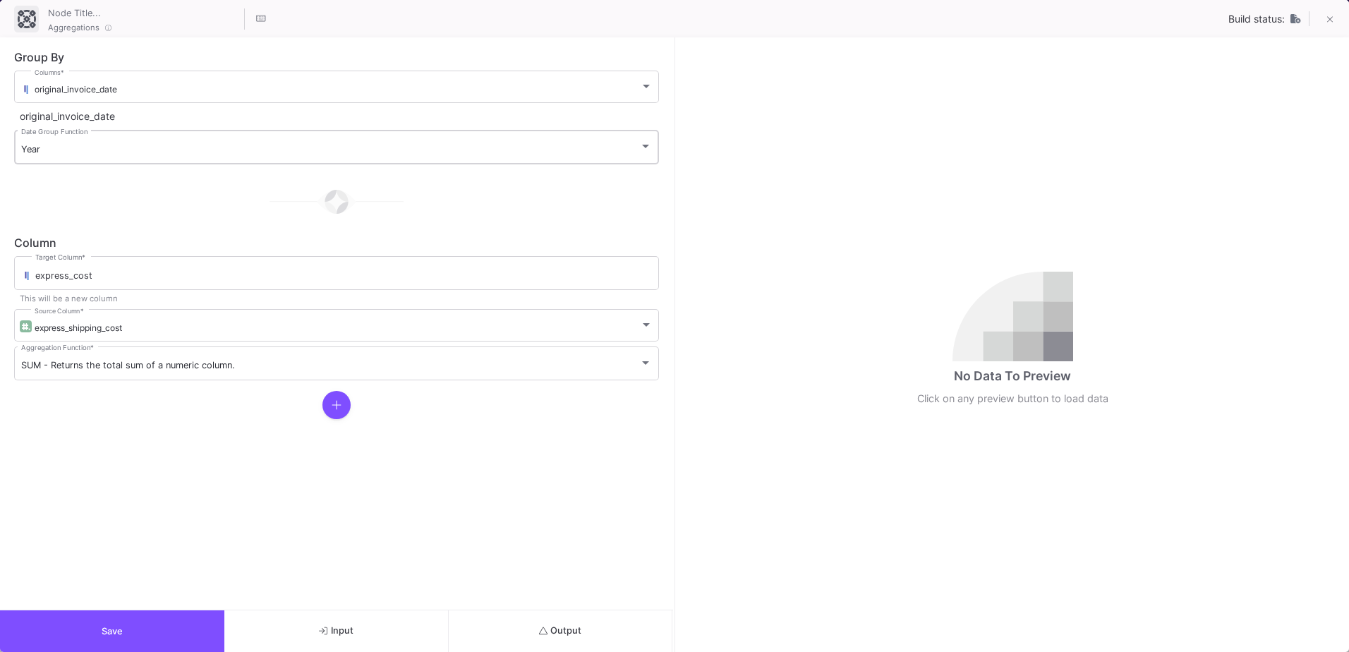
click at [98, 156] on div "Year Date Group Function" at bounding box center [336, 146] width 631 height 37
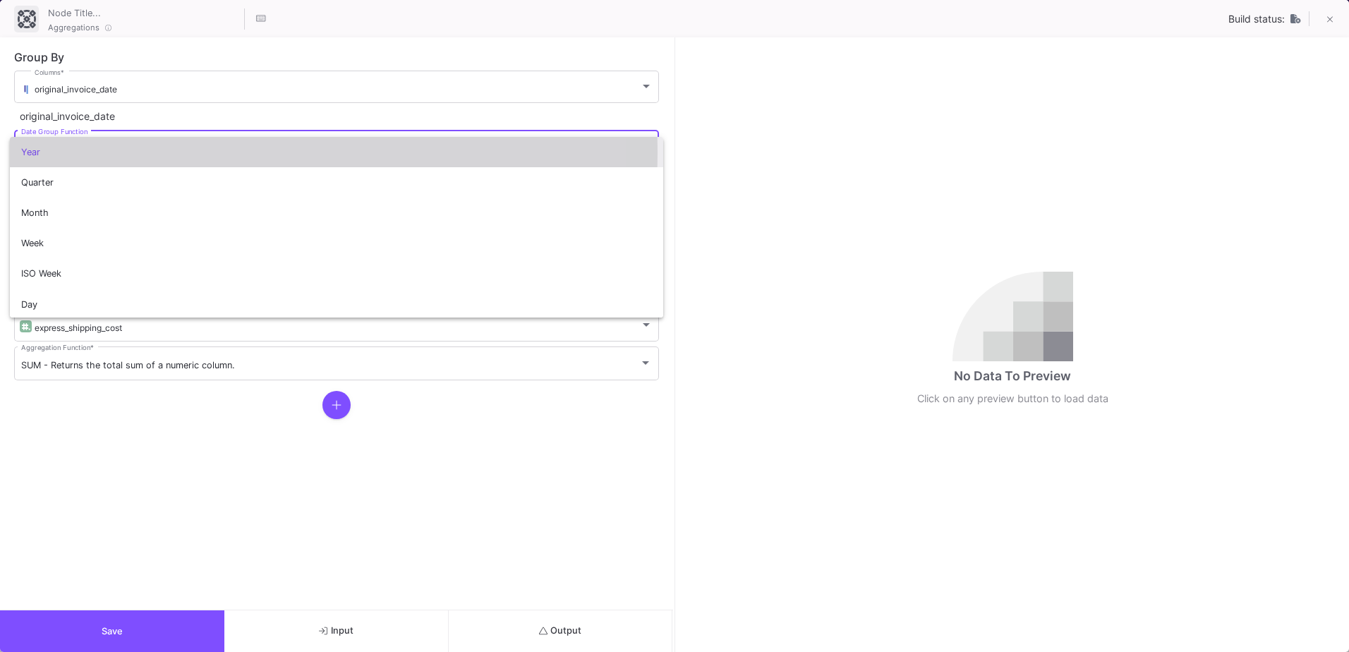
click at [104, 153] on span "Year" at bounding box center [336, 152] width 631 height 30
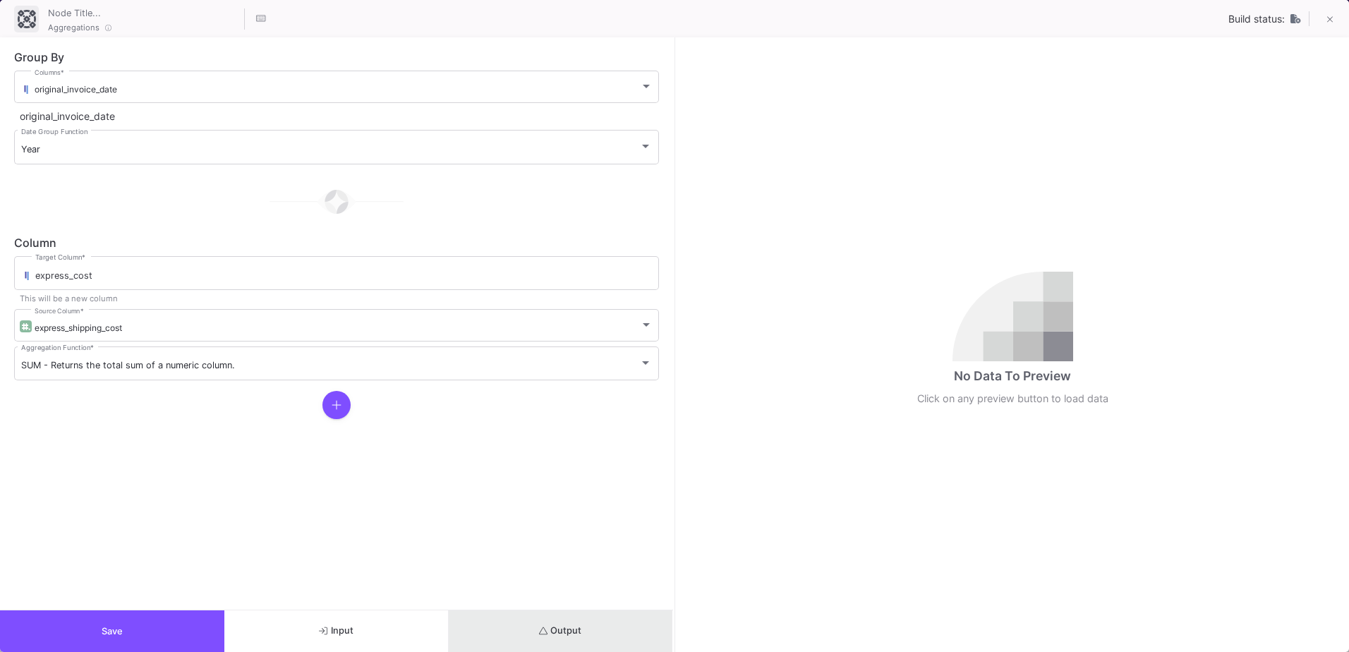
click at [586, 627] on button "Output" at bounding box center [561, 631] width 224 height 42
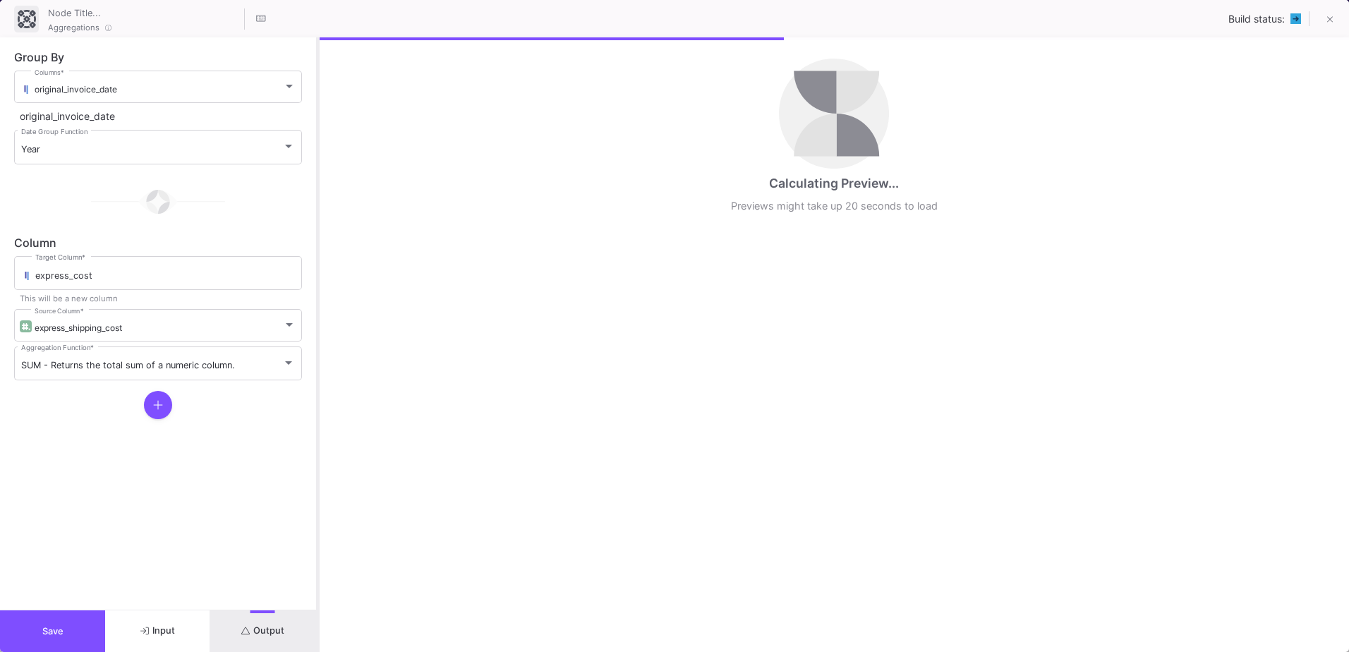
drag, startPoint x: 673, startPoint y: 466, endPoint x: 316, endPoint y: 448, distance: 357.6
click at [316, 448] on div at bounding box center [318, 344] width 4 height 615
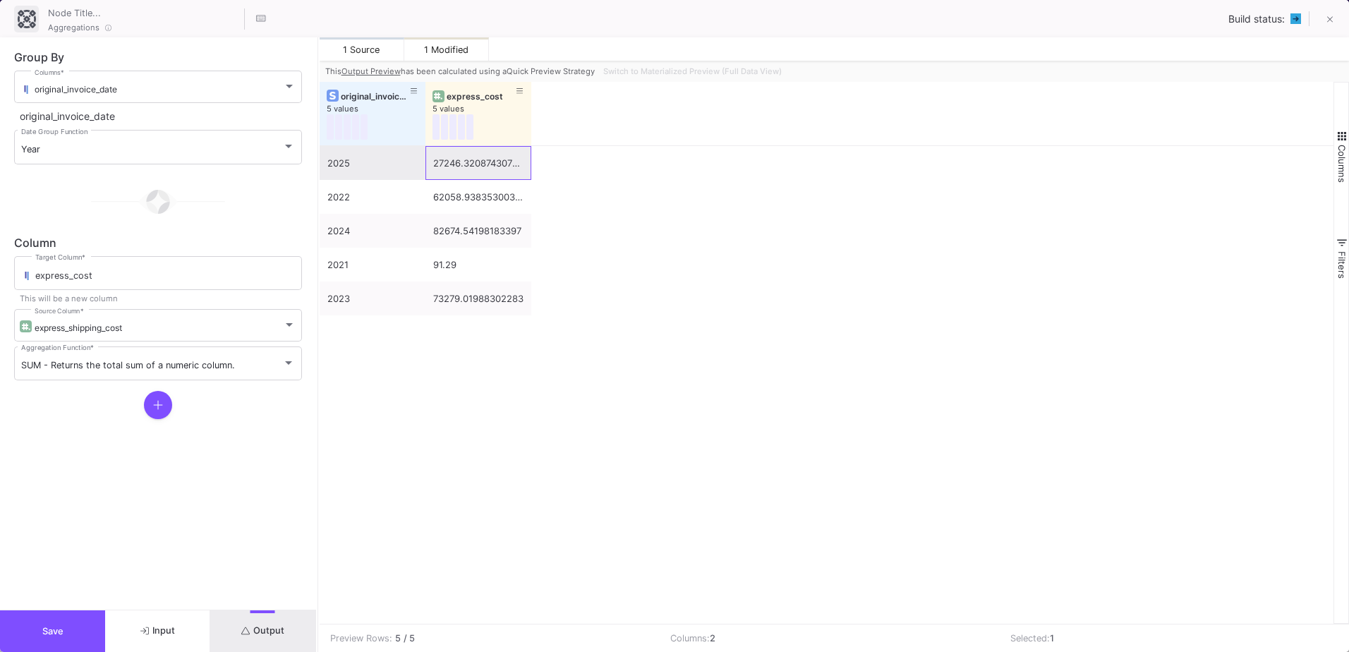
drag, startPoint x: 444, startPoint y: 164, endPoint x: 441, endPoint y: 172, distance: 8.3
click at [441, 172] on div "27246.320874307723" at bounding box center [478, 163] width 90 height 33
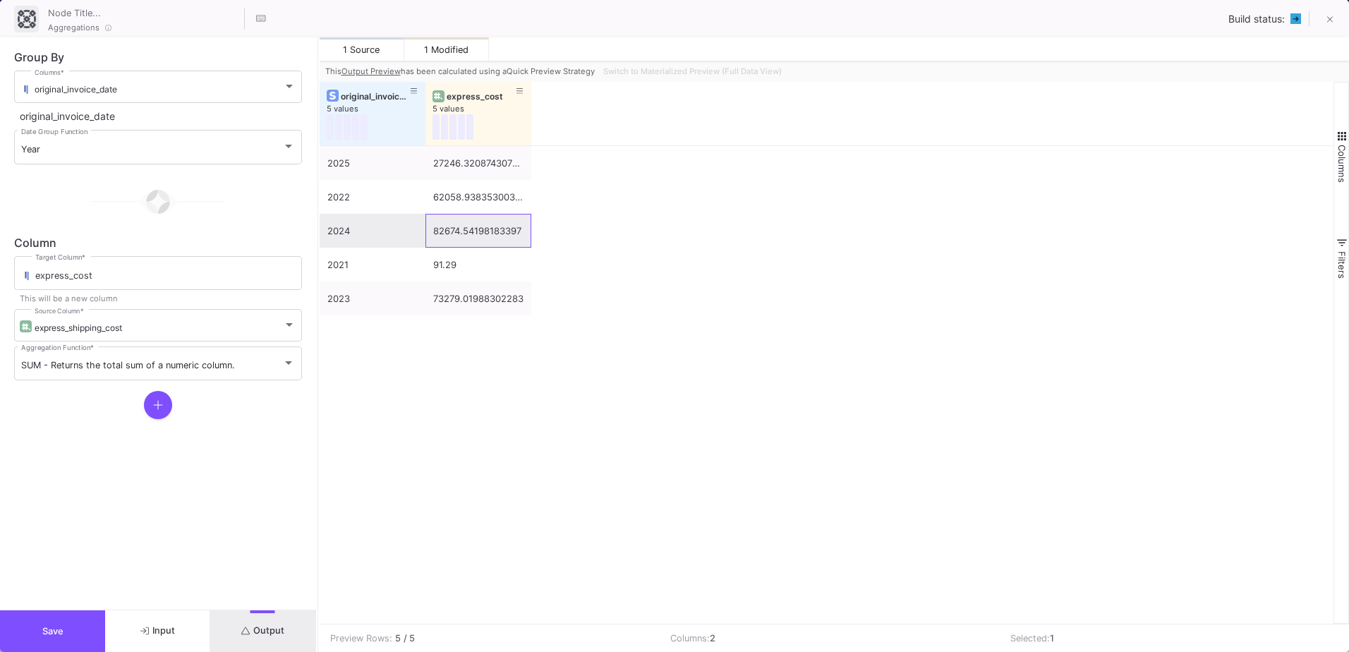
click at [445, 231] on div "82674.54198183397" at bounding box center [478, 231] width 90 height 33
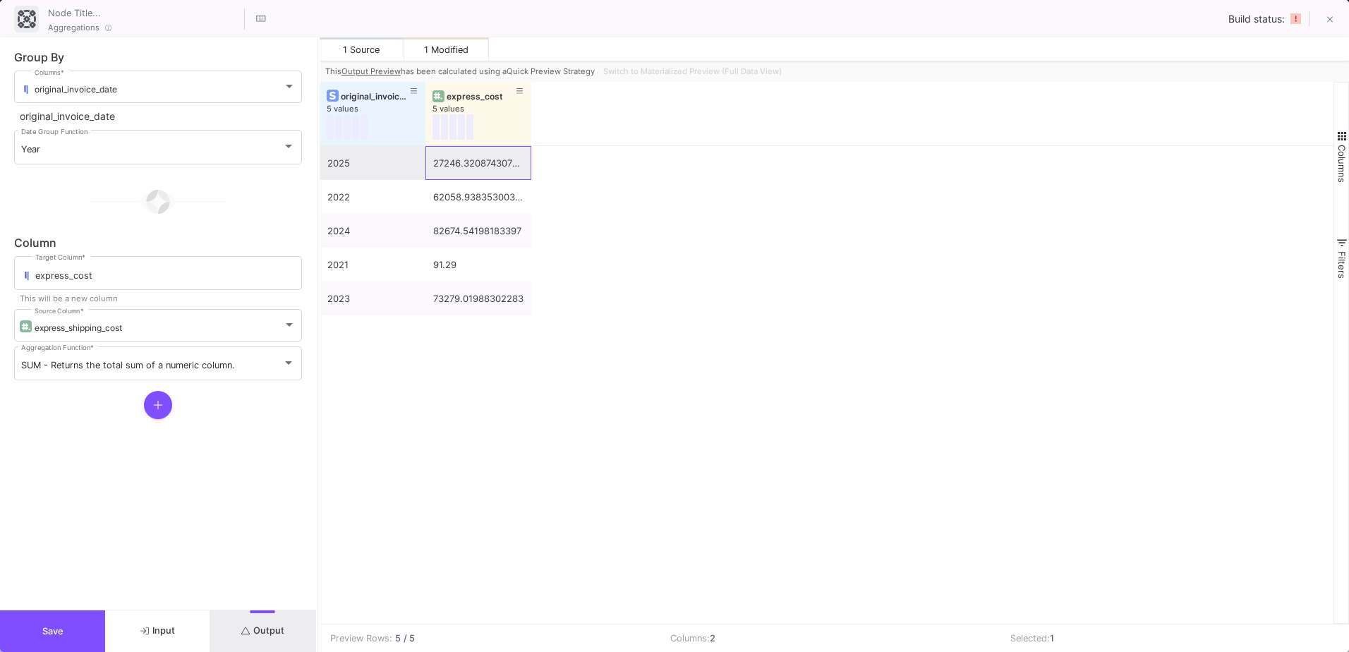
click at [441, 164] on div "27246.320874307723" at bounding box center [478, 163] width 90 height 33
click at [668, 70] on div "Switch to Materialized Preview (Full Data View)" at bounding box center [691, 71] width 187 height 21
click at [233, 626] on button "Output" at bounding box center [262, 631] width 105 height 42
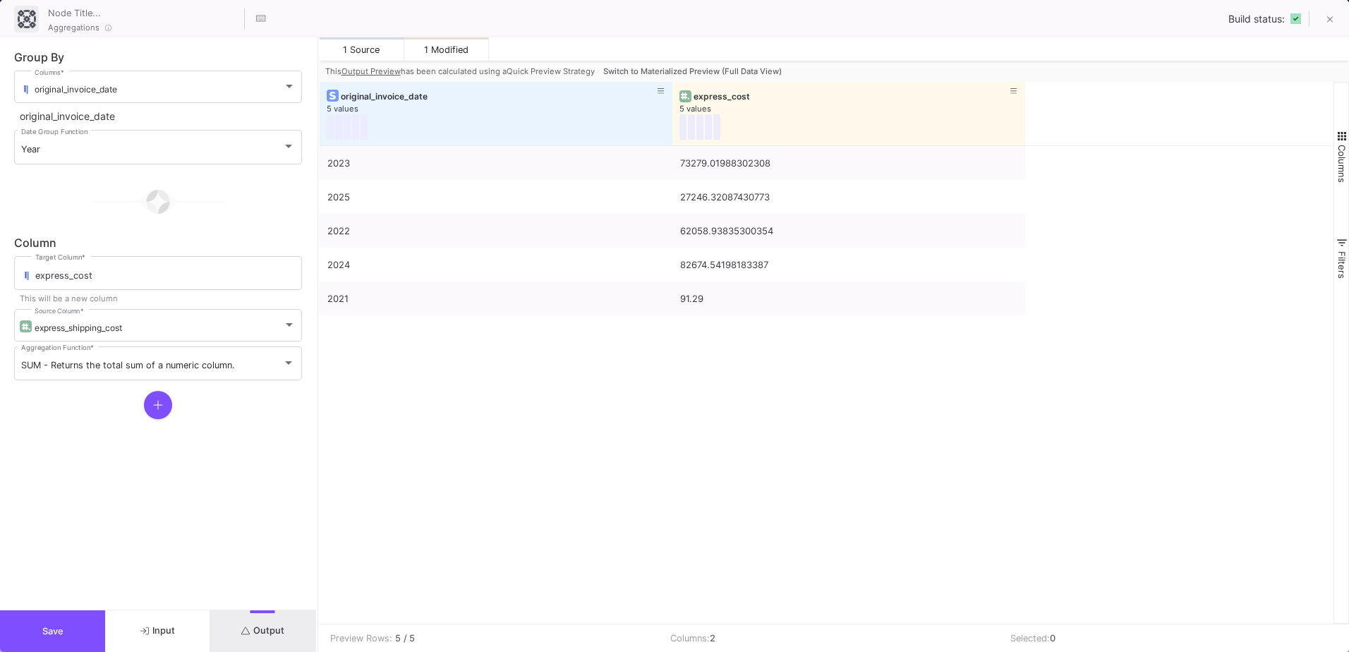
click at [764, 69] on span "Switch to Materialized Preview (Full Data View)" at bounding box center [692, 71] width 179 height 10
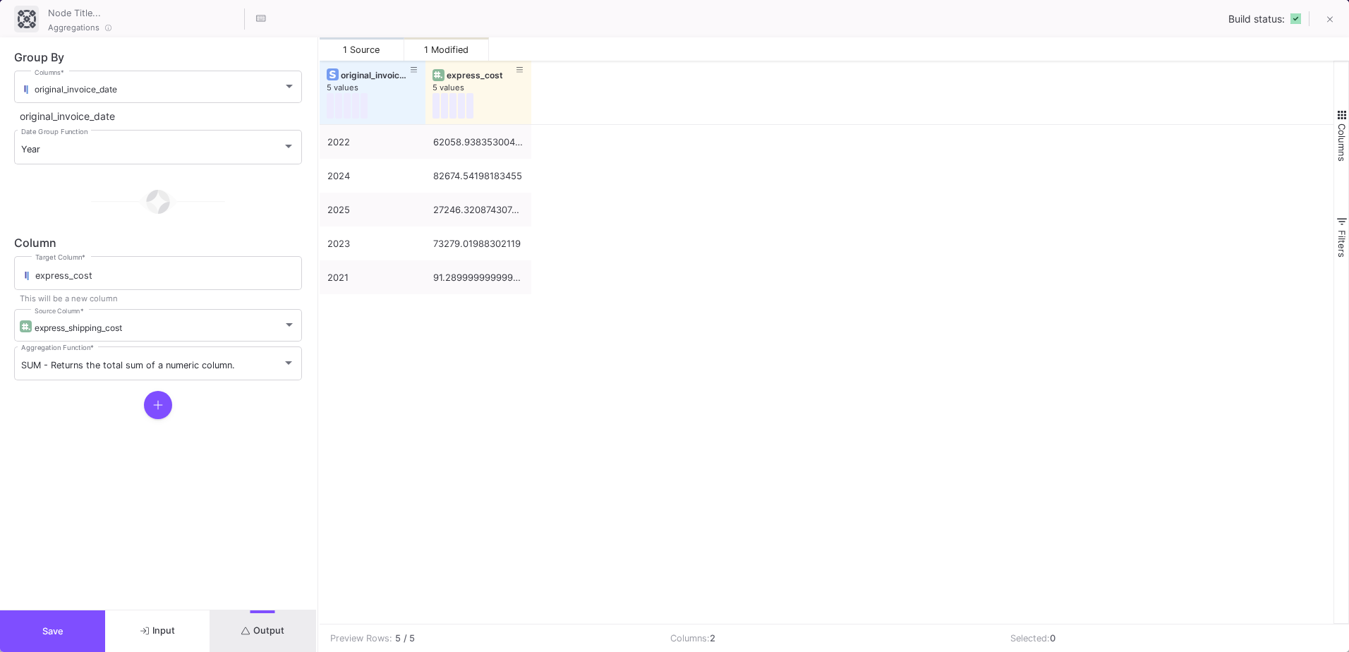
click at [68, 649] on button "Save" at bounding box center [52, 631] width 105 height 42
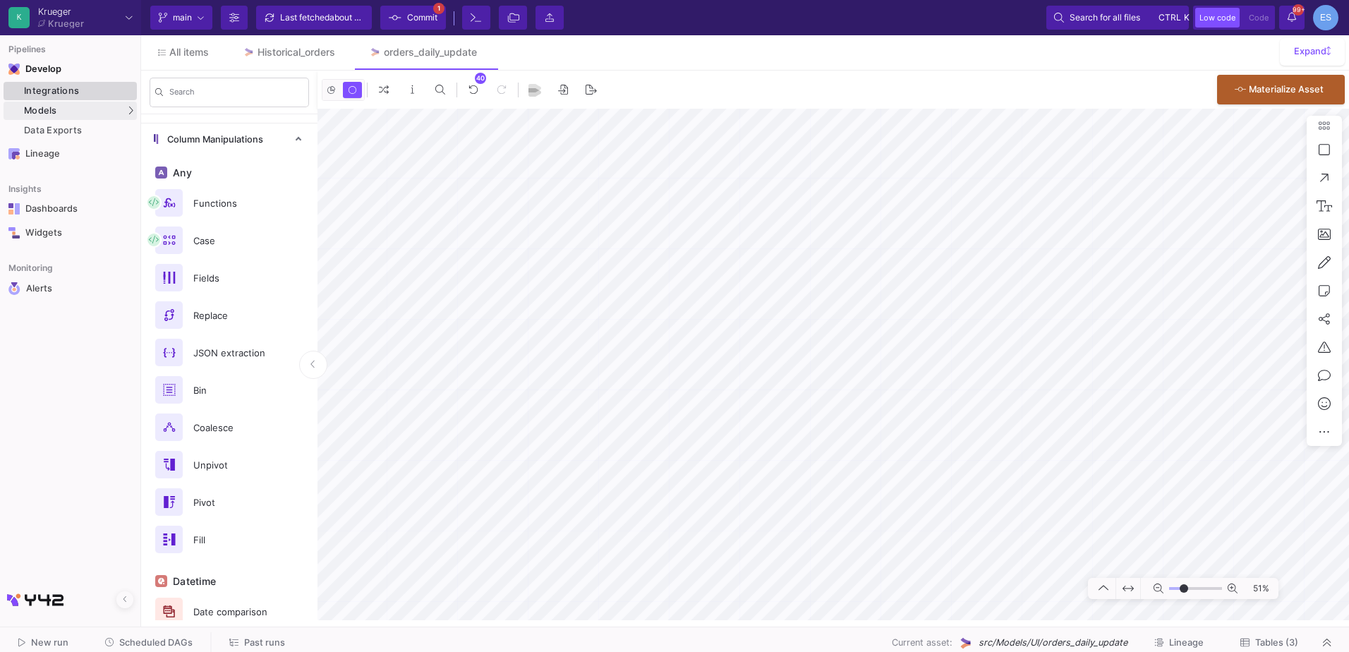
click at [49, 98] on link "Integrations" at bounding box center [70, 91] width 133 height 18
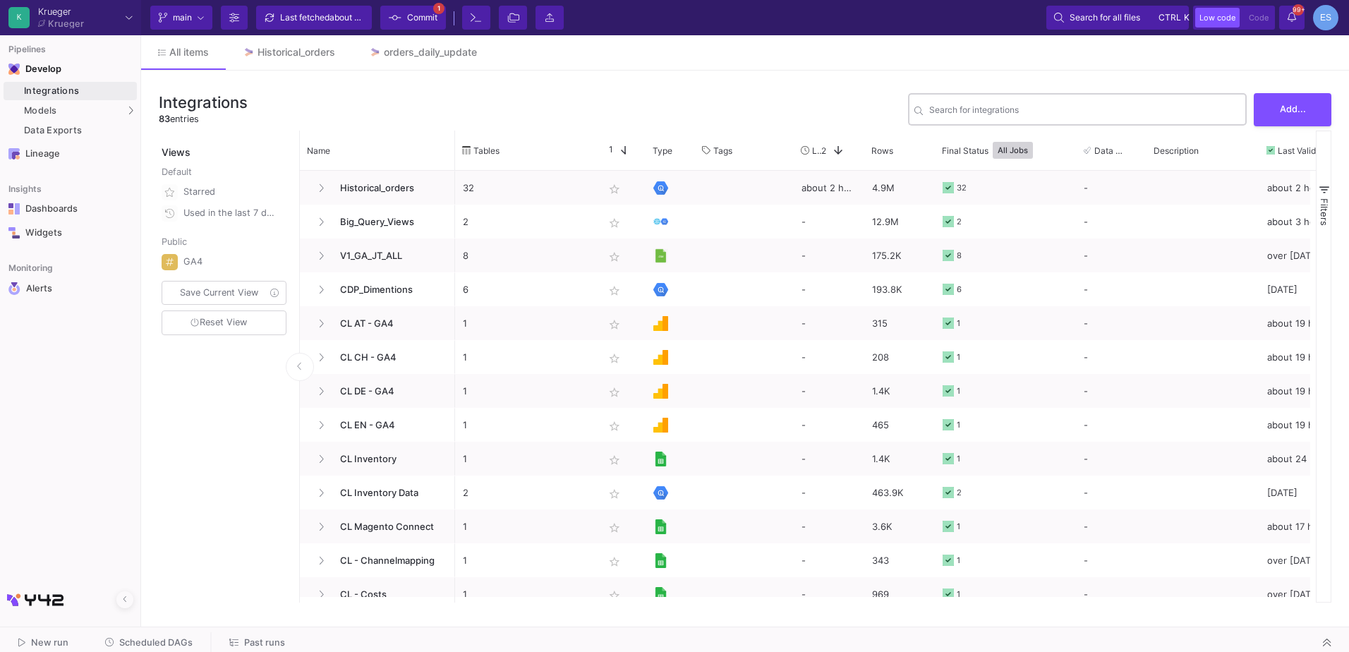
click at [1006, 103] on div "Search for integrations" at bounding box center [1084, 108] width 311 height 35
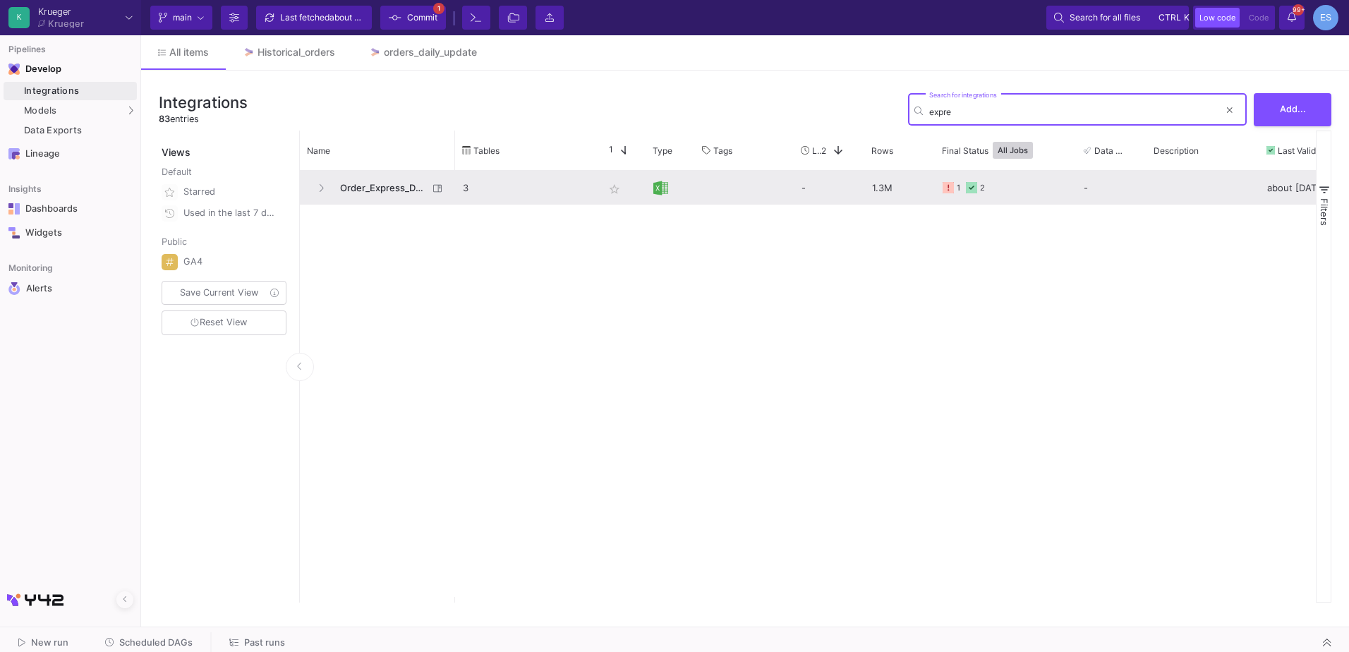
type input "expre"
click at [422, 199] on span "Order_Express_Delivery_Costs" at bounding box center [380, 188] width 97 height 33
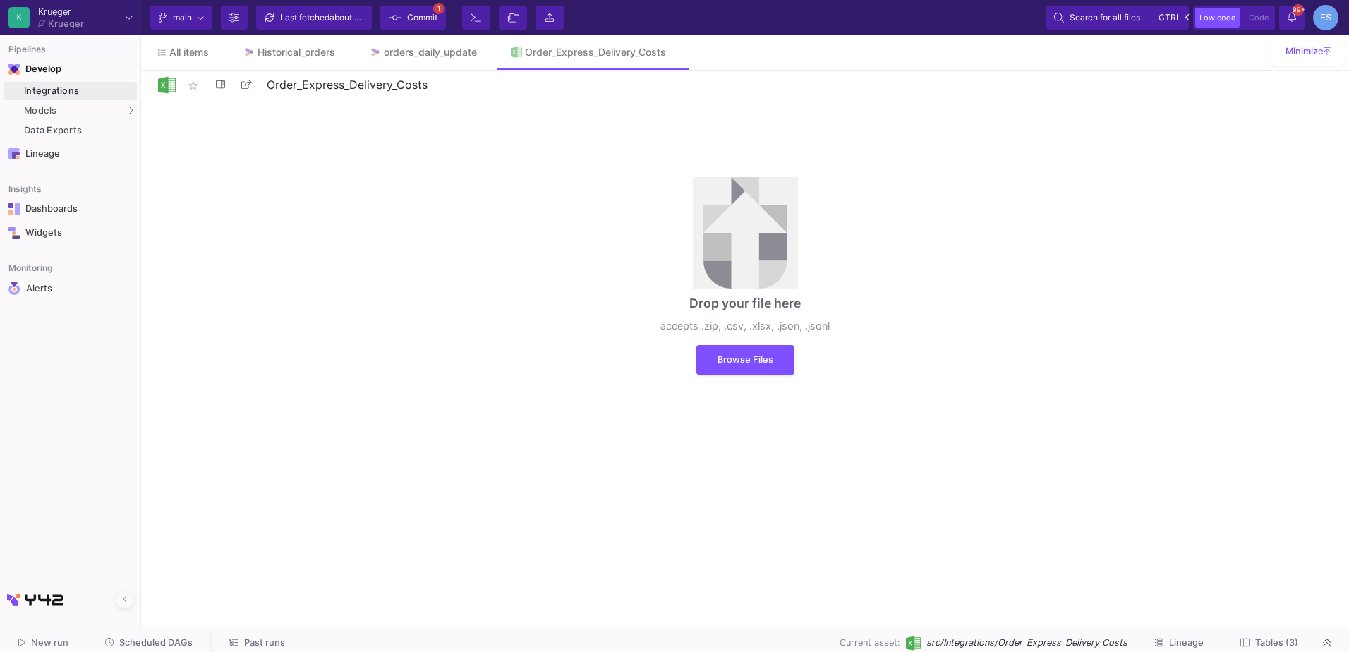
click at [1283, 634] on button "Tables (3)" at bounding box center [1270, 643] width 92 height 22
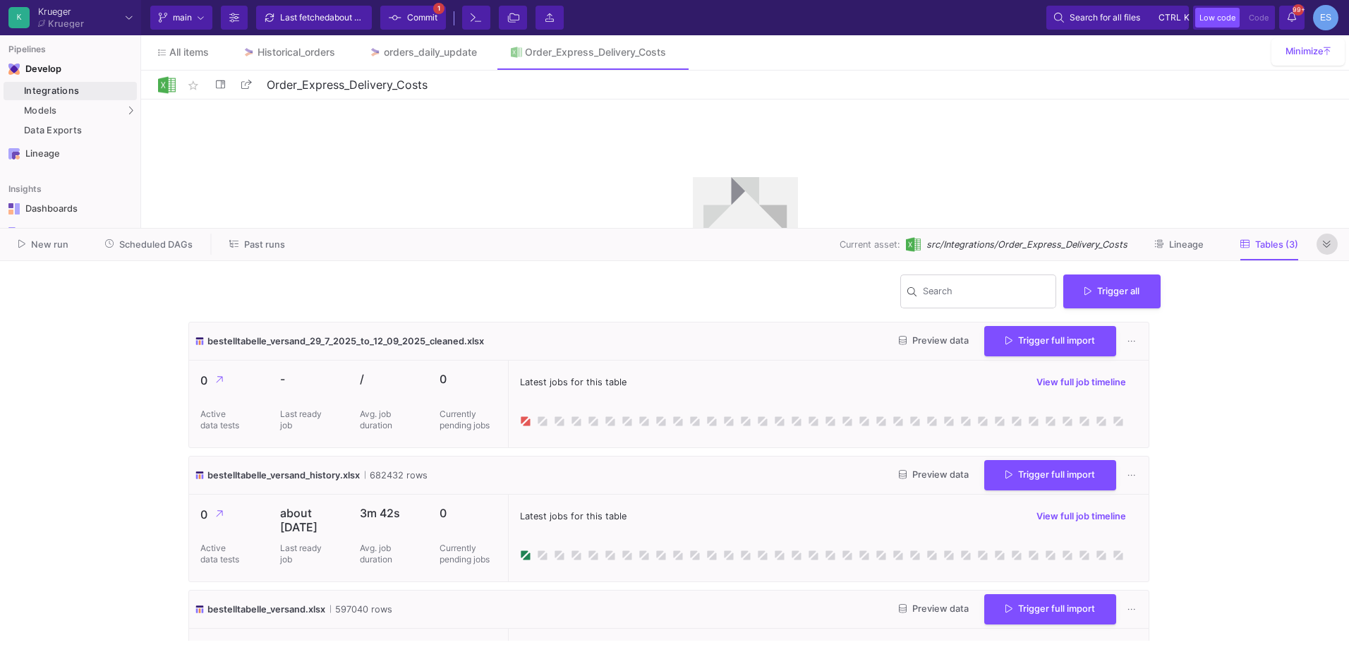
click at [1324, 243] on icon at bounding box center [1327, 244] width 8 height 9
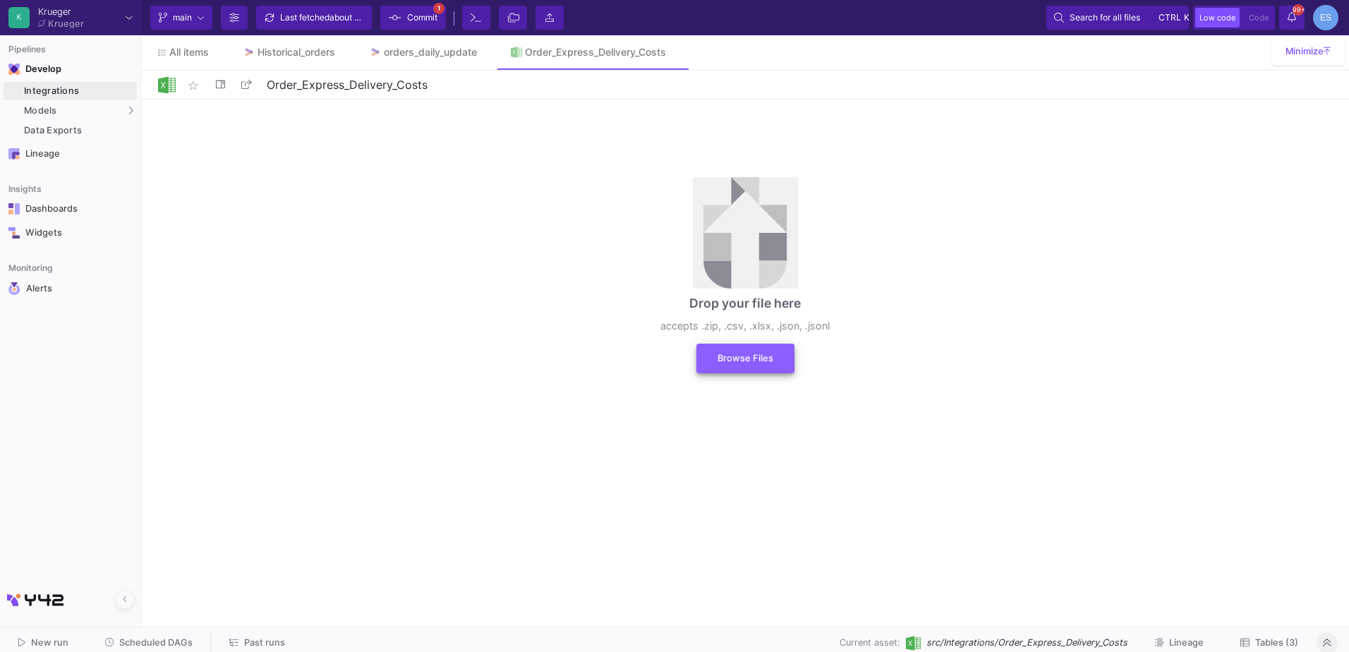
click at [734, 365] on button "Browse Files" at bounding box center [746, 359] width 98 height 30
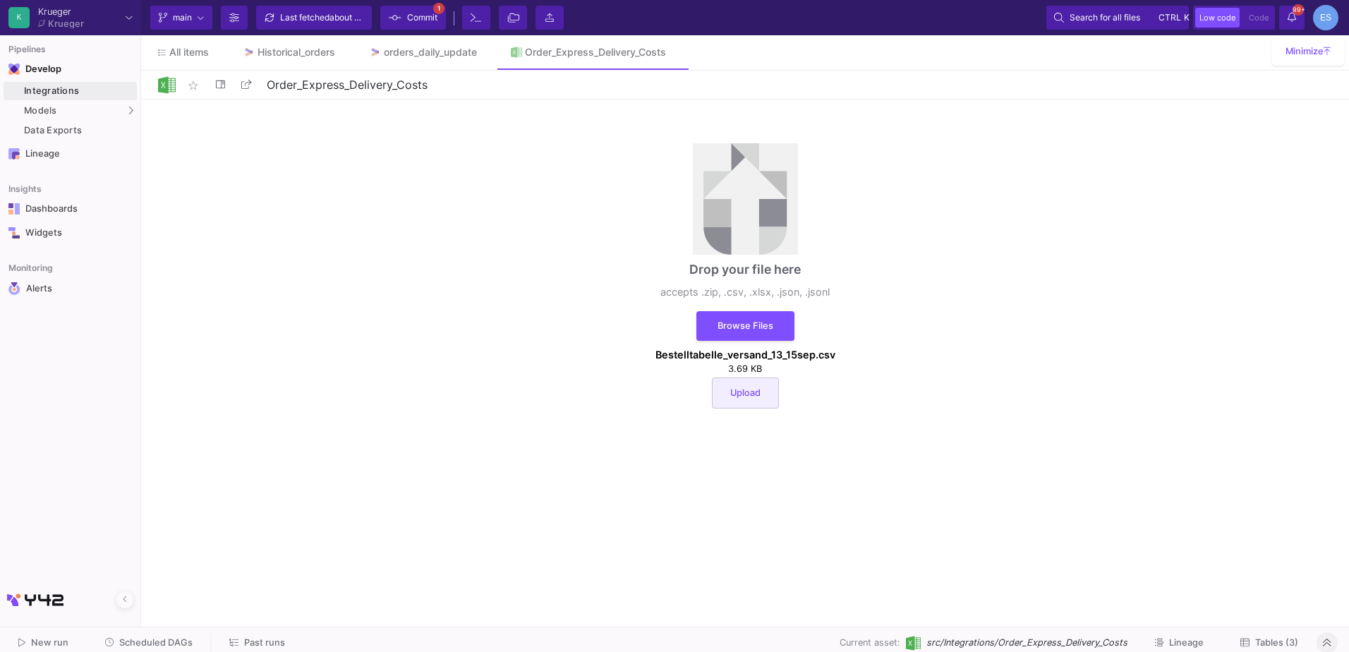
click at [755, 408] on button "Upload" at bounding box center [745, 393] width 67 height 31
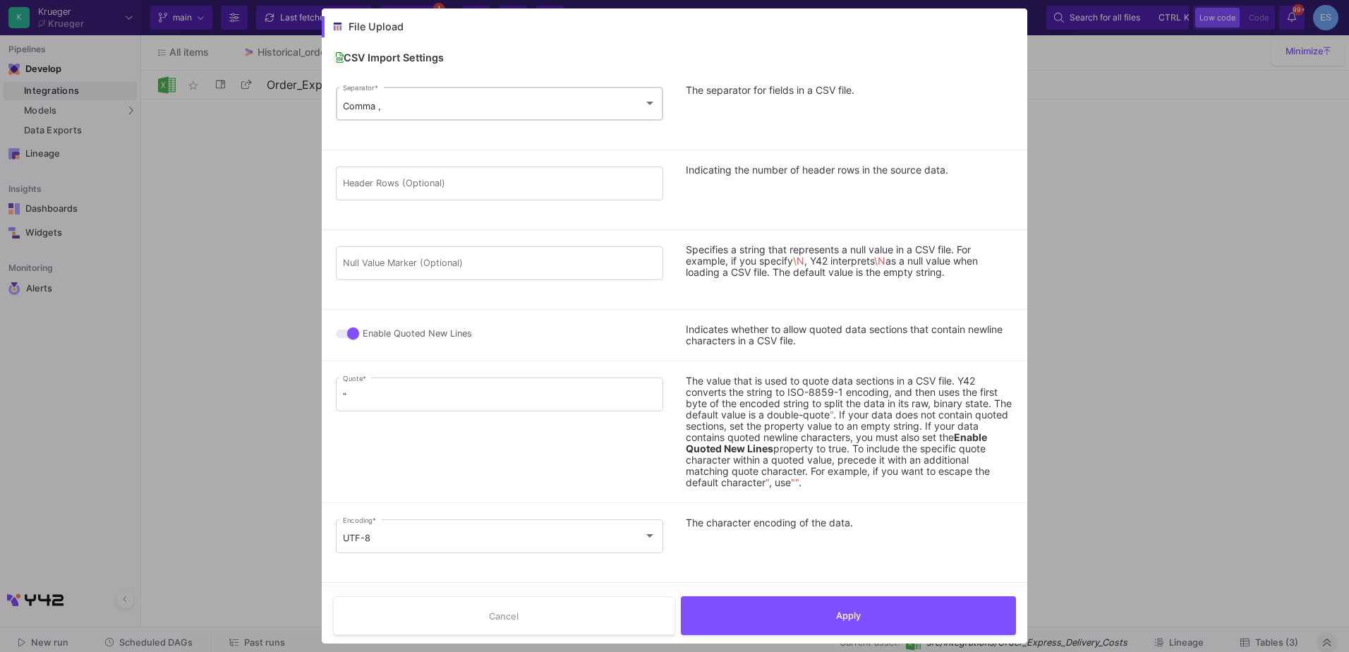
click at [499, 100] on div "Comma , Separator *" at bounding box center [500, 103] width 314 height 37
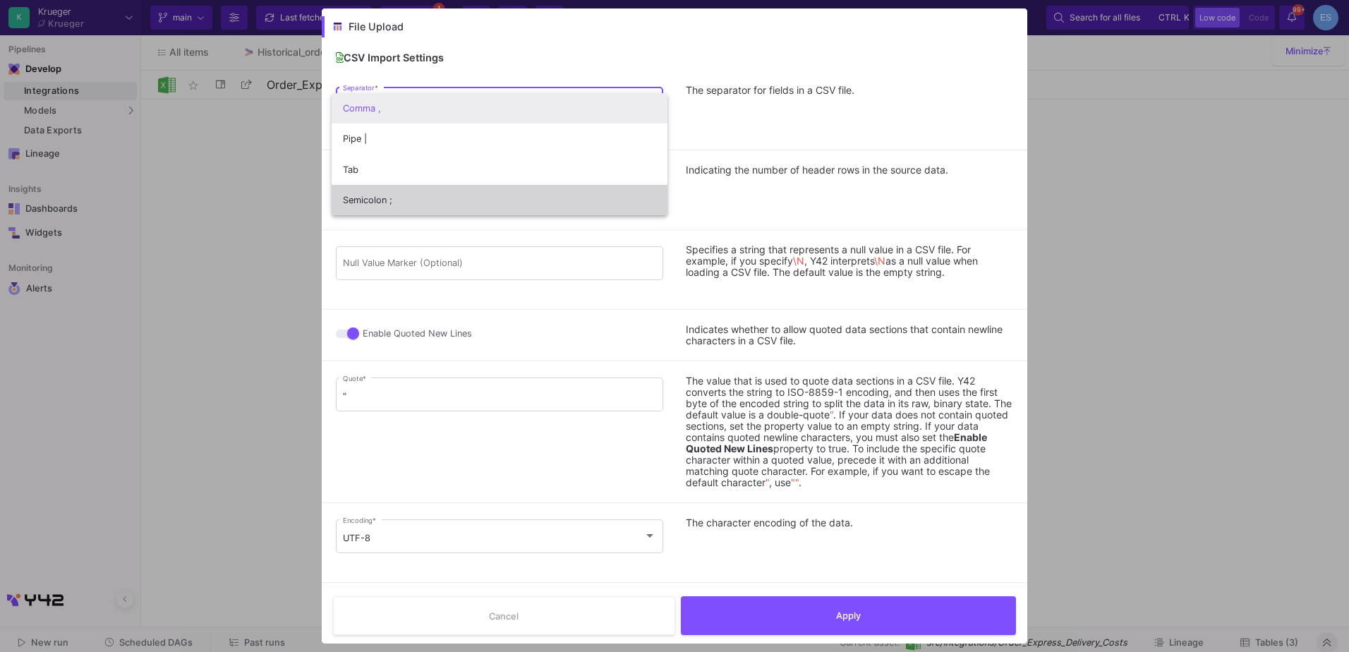
click at [495, 186] on span "Semicolon ;" at bounding box center [500, 200] width 314 height 30
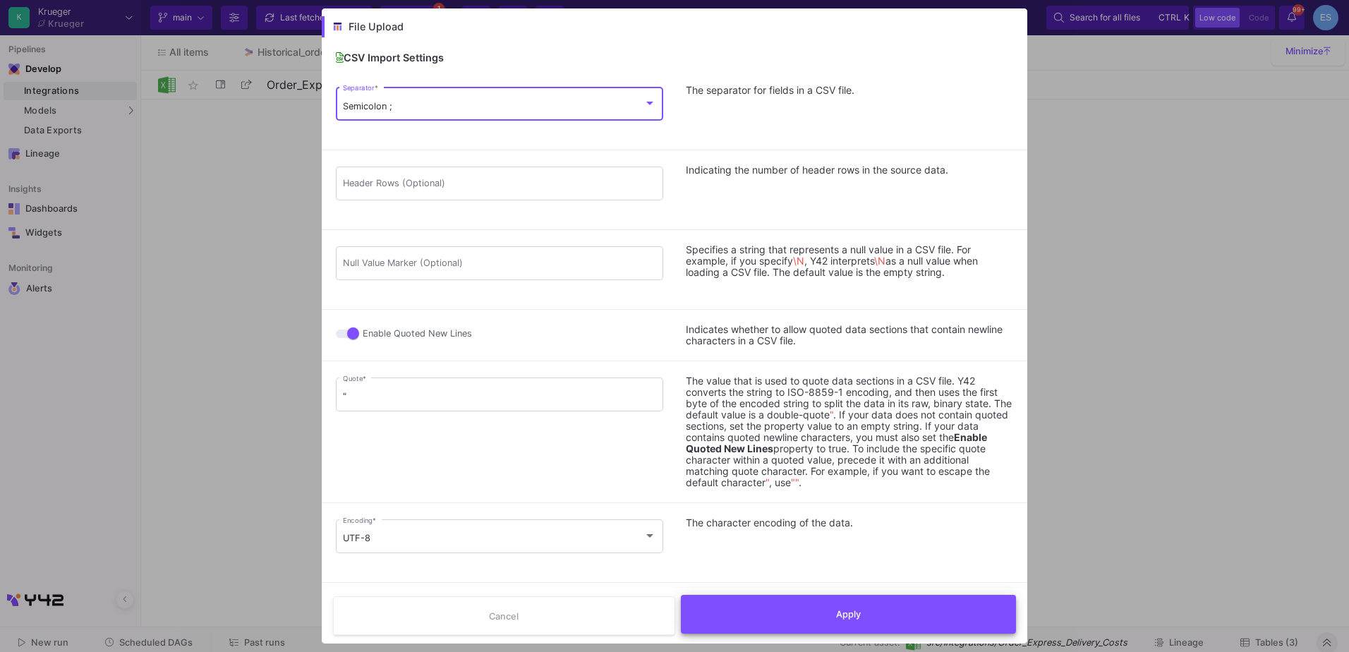
click at [814, 617] on button "Apply" at bounding box center [849, 614] width 336 height 39
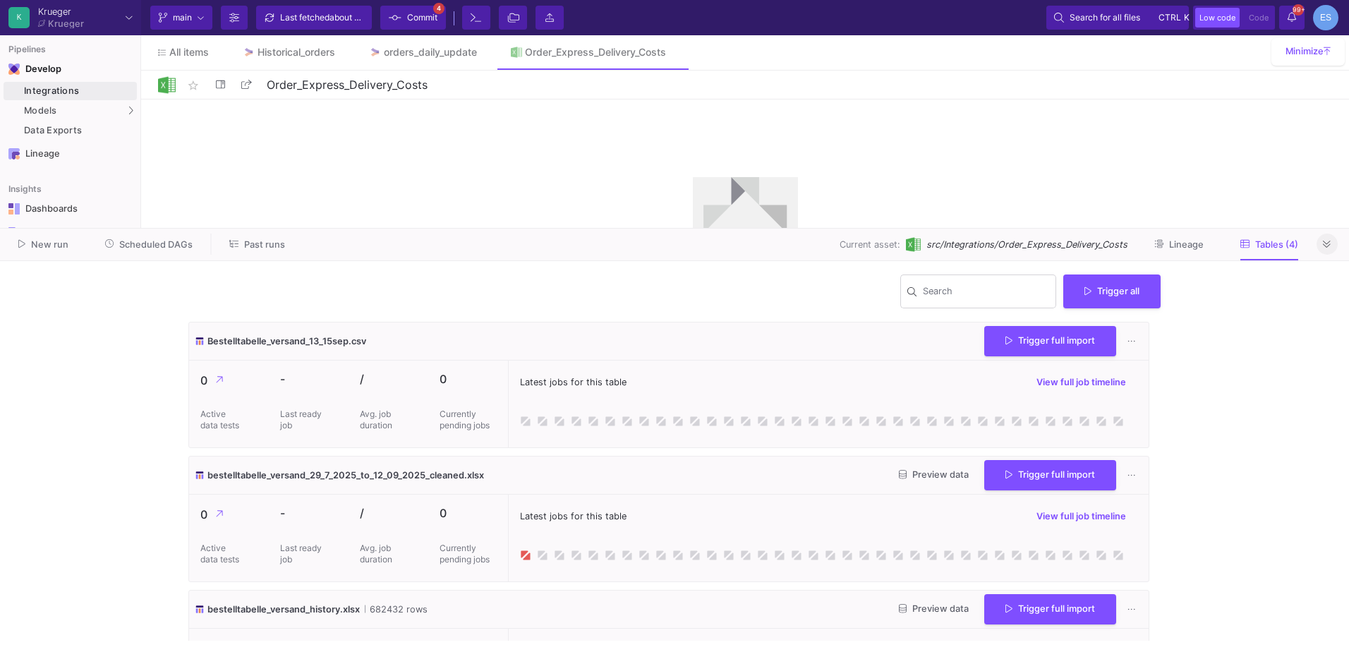
click at [424, 19] on span "Commit" at bounding box center [422, 17] width 30 height 21
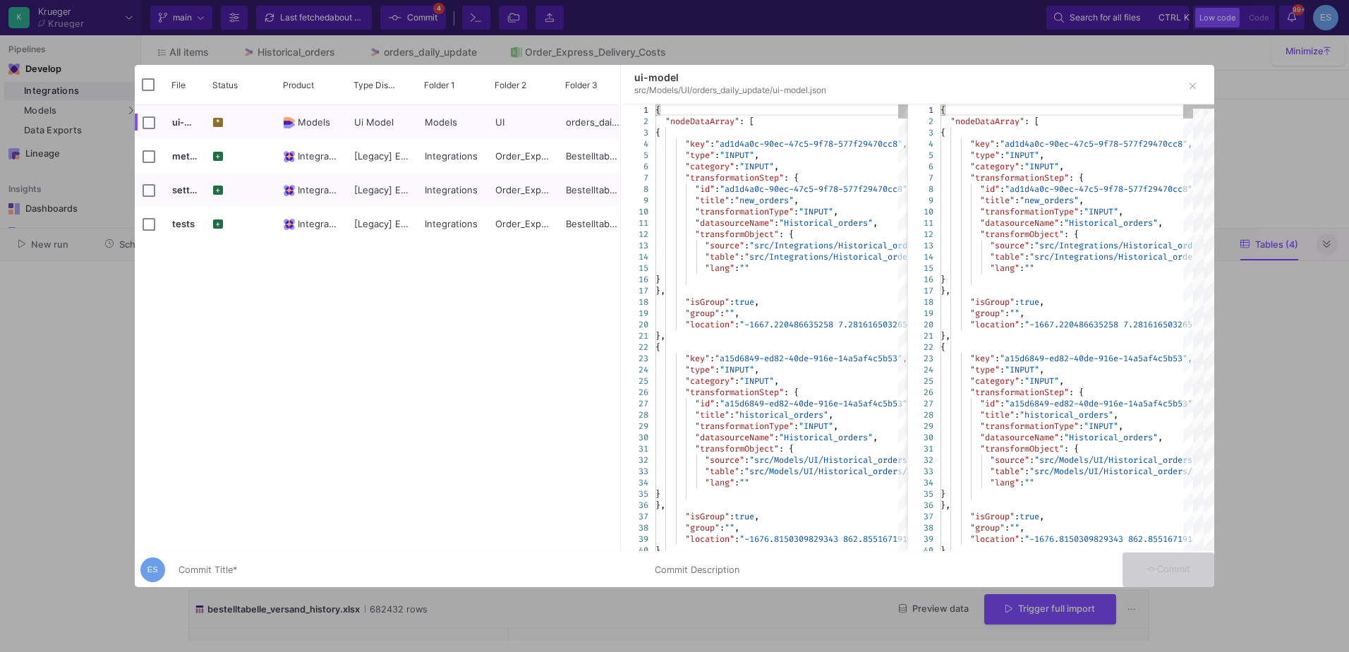
click at [393, 579] on div "Commit Title *" at bounding box center [408, 567] width 459 height 26
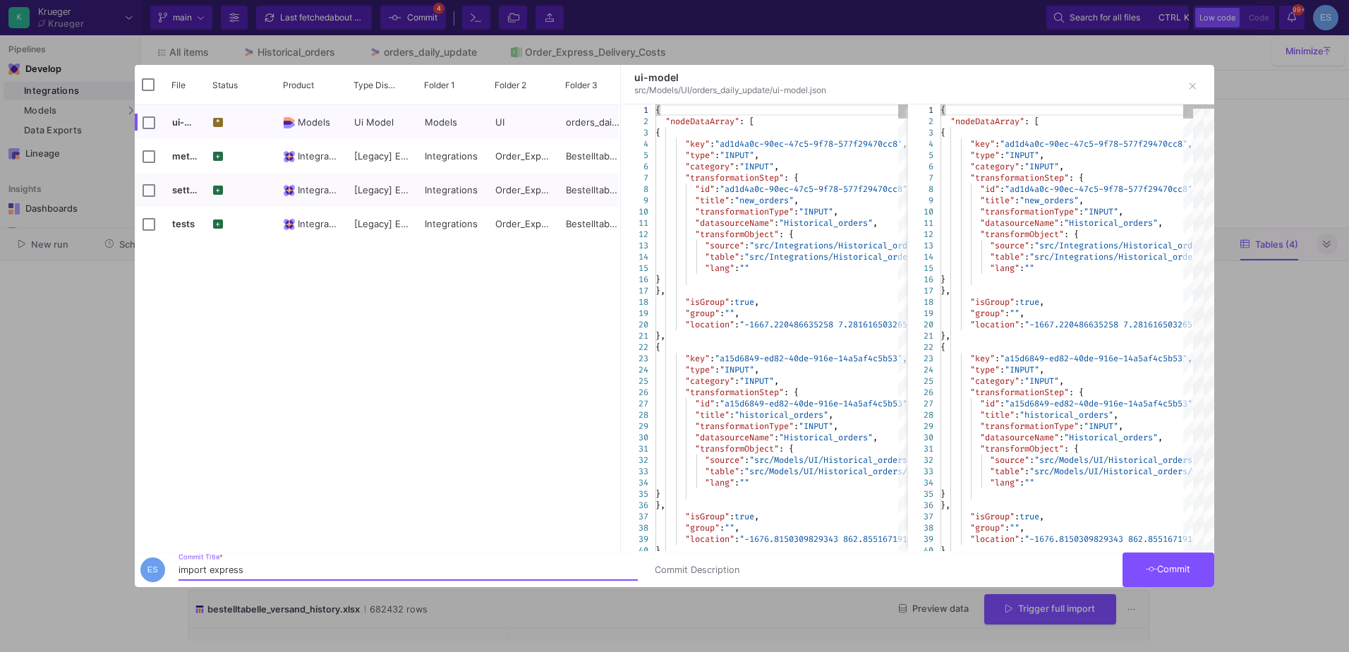
type input "import express"
click at [1177, 575] on button "Commit" at bounding box center [1169, 570] width 92 height 35
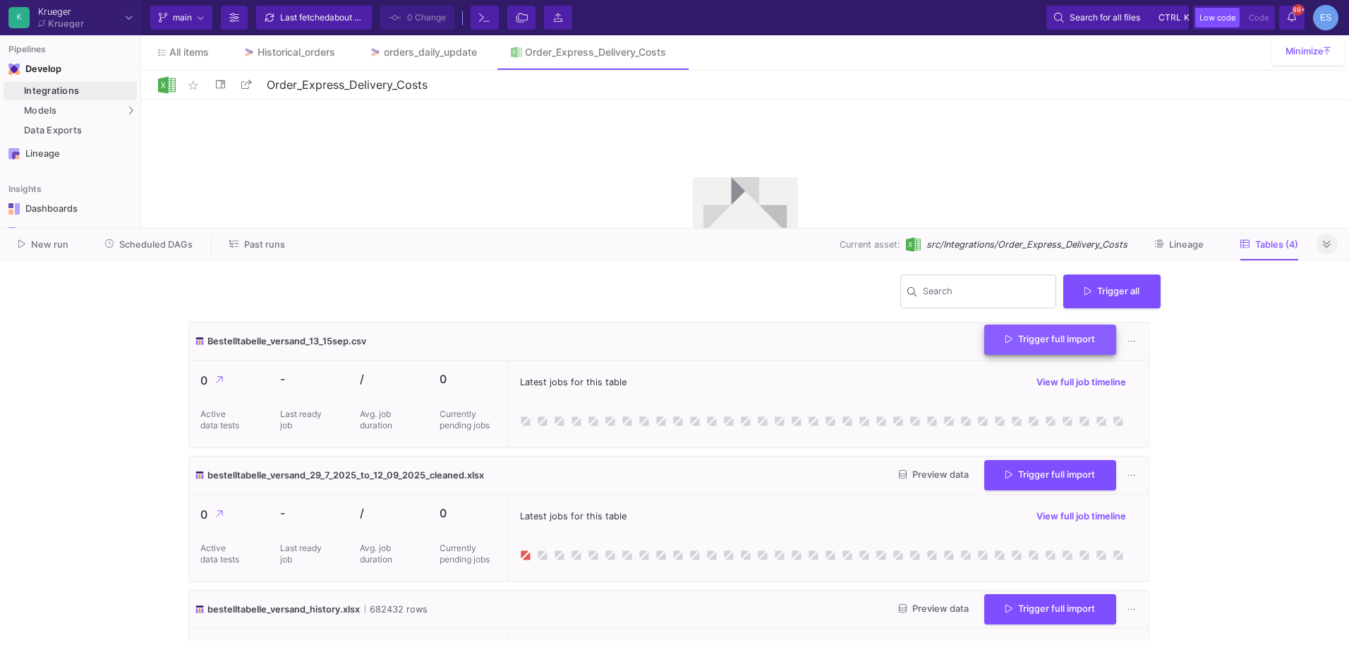
click at [1016, 349] on button "Trigger full import" at bounding box center [1051, 340] width 132 height 30
click at [258, 249] on span "Past runs" at bounding box center [264, 244] width 41 height 11
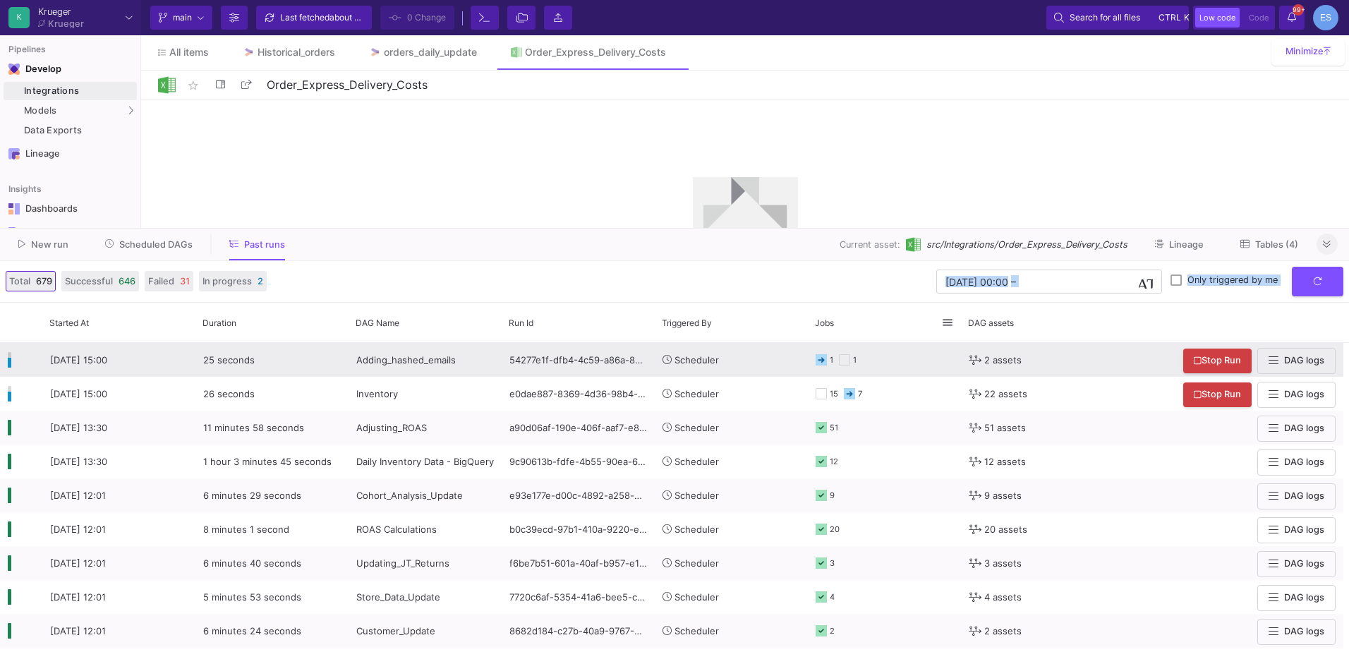
drag, startPoint x: 863, startPoint y: 339, endPoint x: 908, endPoint y: 347, distance: 45.0
click at [908, 347] on y42-orchestration-past-runs "Total 679 Successful 646 Failed 31 In progress 2 06/09/2025 00:00 06/09/2025 00…" at bounding box center [674, 456] width 1349 height 391
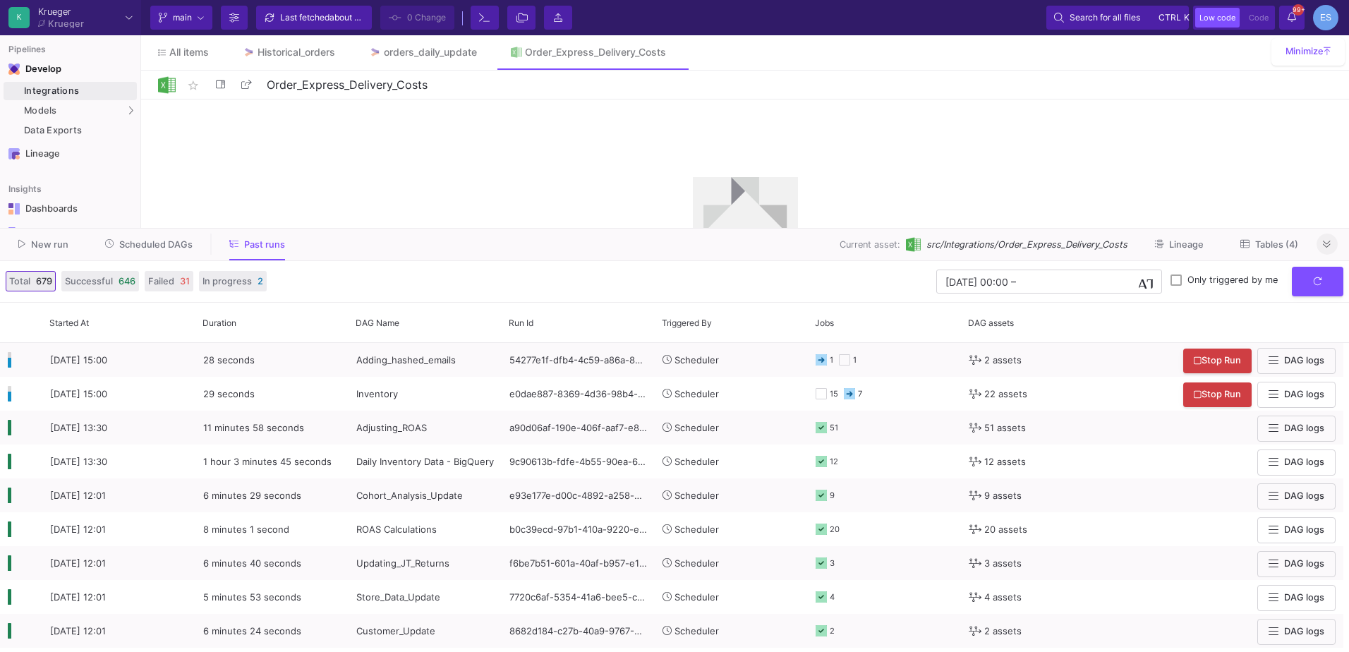
click at [743, 288] on y42-orchestration-past-runs-form "06/09/2025 00:00 06/09/2025 00:00 – End datetime today Only triggered by me" at bounding box center [807, 282] width 1071 height 30
click at [1296, 245] on span "Tables (4)" at bounding box center [1277, 244] width 43 height 11
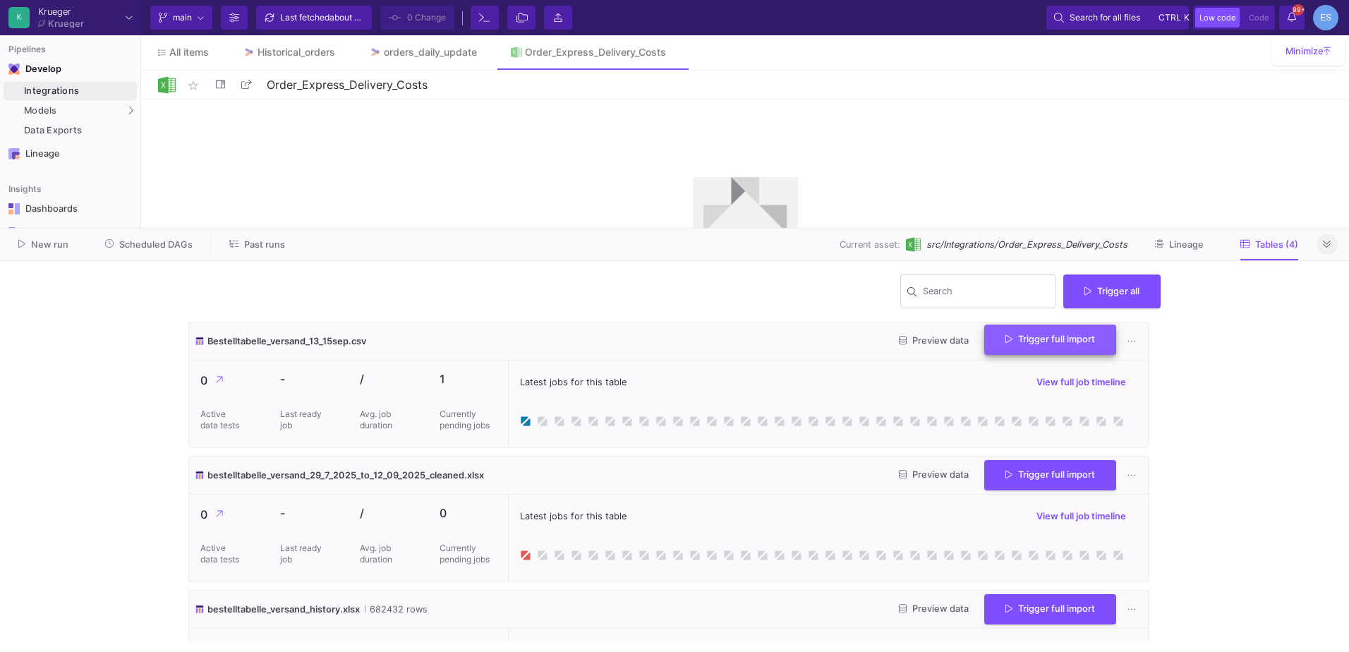
click at [1002, 354] on button "Trigger full import" at bounding box center [1051, 340] width 132 height 30
click at [121, 496] on y42-wrapper "Search Trigger all Bestelltabelle_versand_13_15sep.csv Preview data Trigger ful…" at bounding box center [674, 456] width 1349 height 391
click at [961, 339] on button "Preview data" at bounding box center [934, 341] width 92 height 22
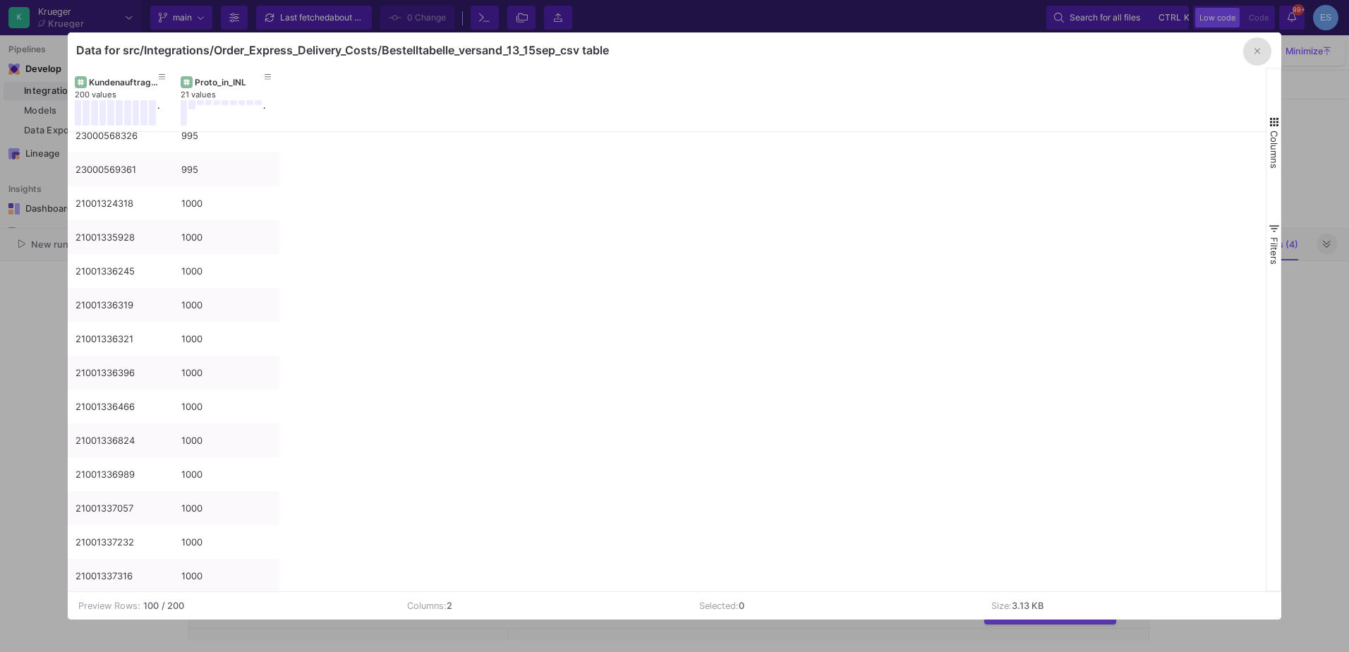
scroll to position [2231, 0]
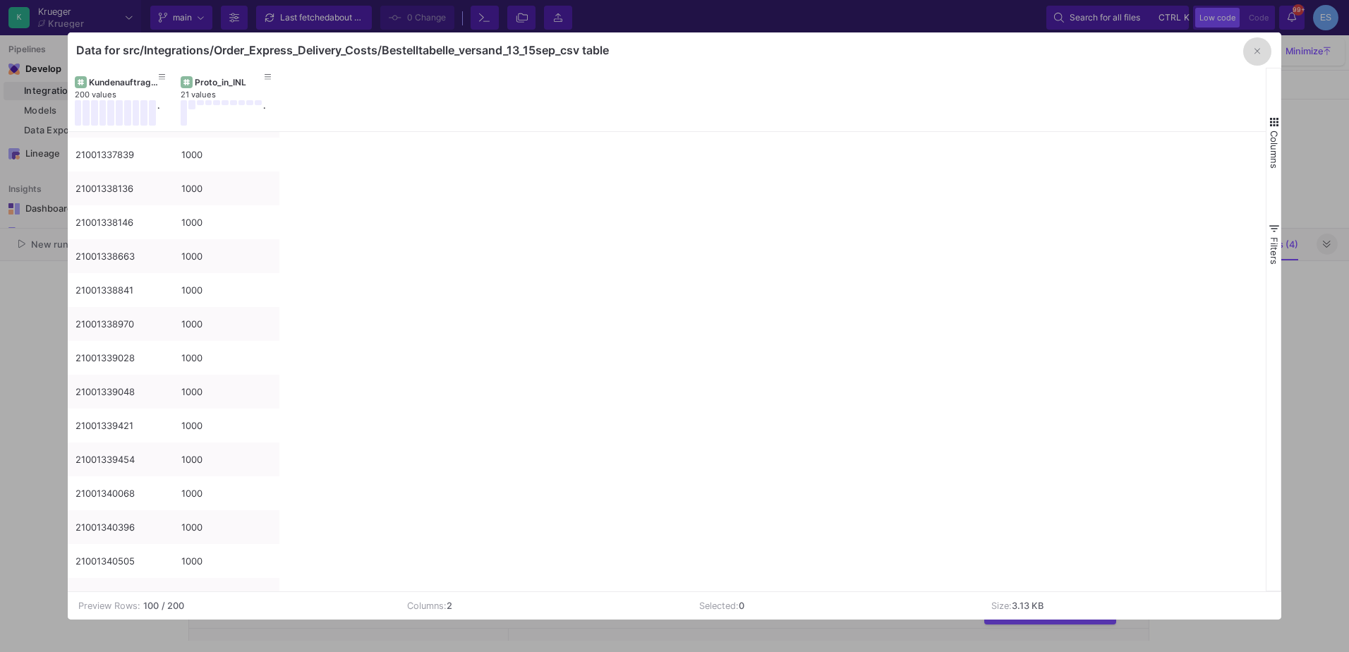
click at [1254, 52] on button "button" at bounding box center [1258, 51] width 28 height 28
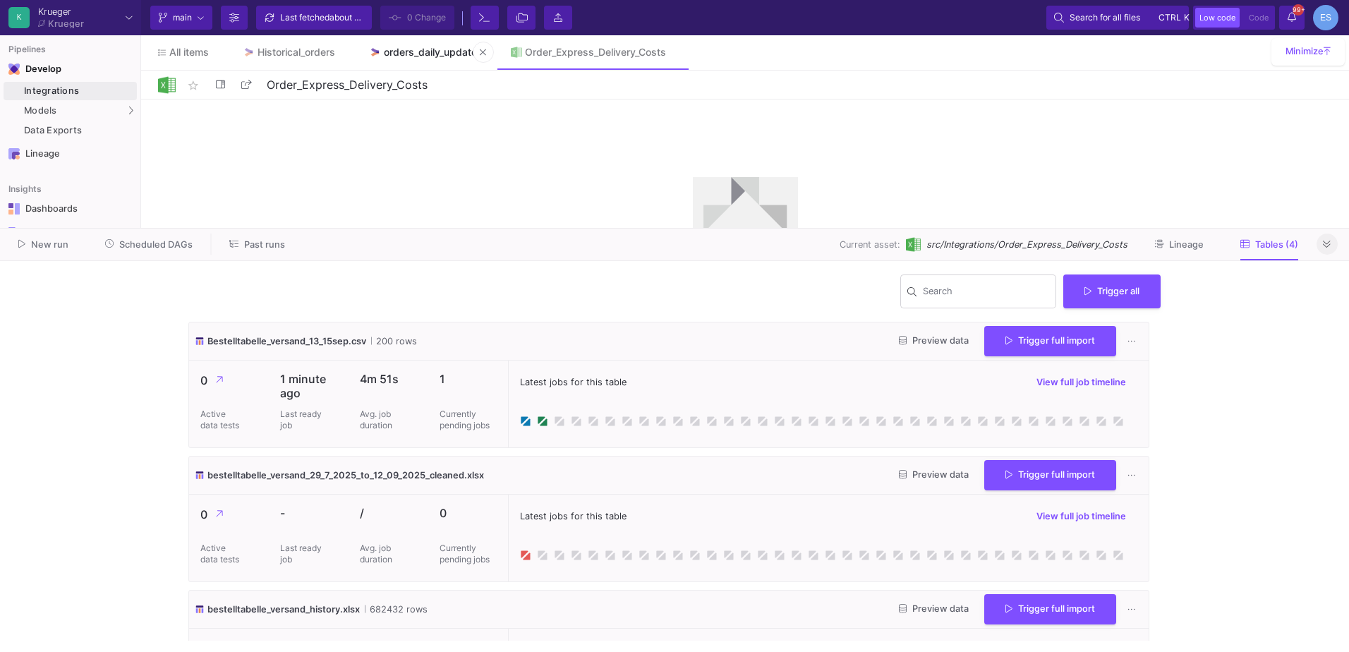
click at [444, 58] on link "orders_daily_update" at bounding box center [423, 52] width 142 height 34
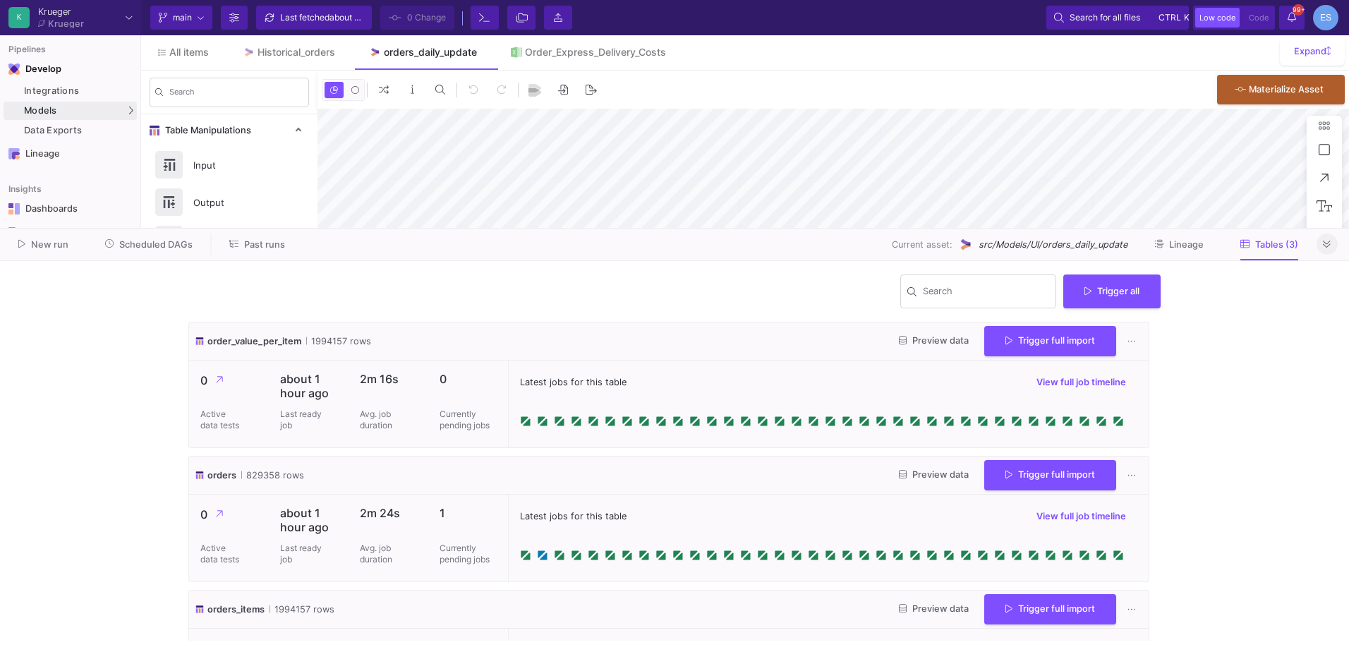
type input "-46"
click at [1325, 246] on icon at bounding box center [1327, 244] width 8 height 9
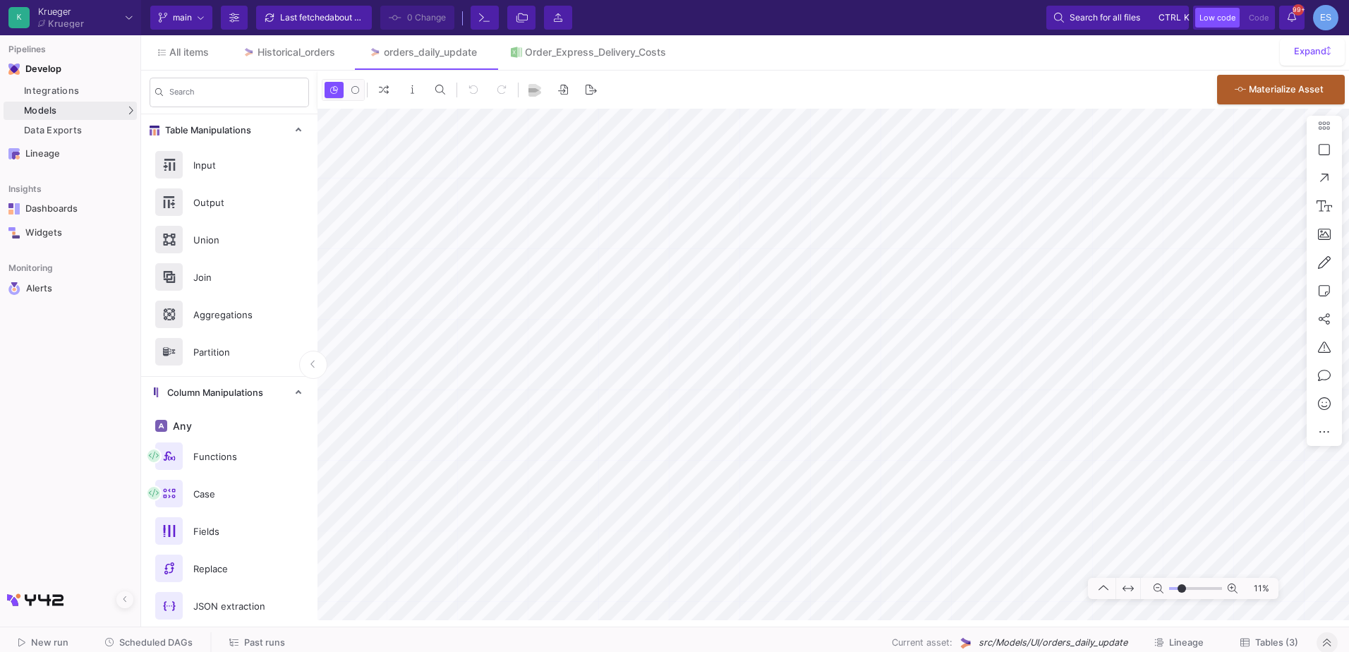
type input "-21"
click at [1182, 589] on input "range" at bounding box center [1195, 589] width 53 height 18
click at [222, 175] on div "Input" at bounding box center [233, 165] width 97 height 21
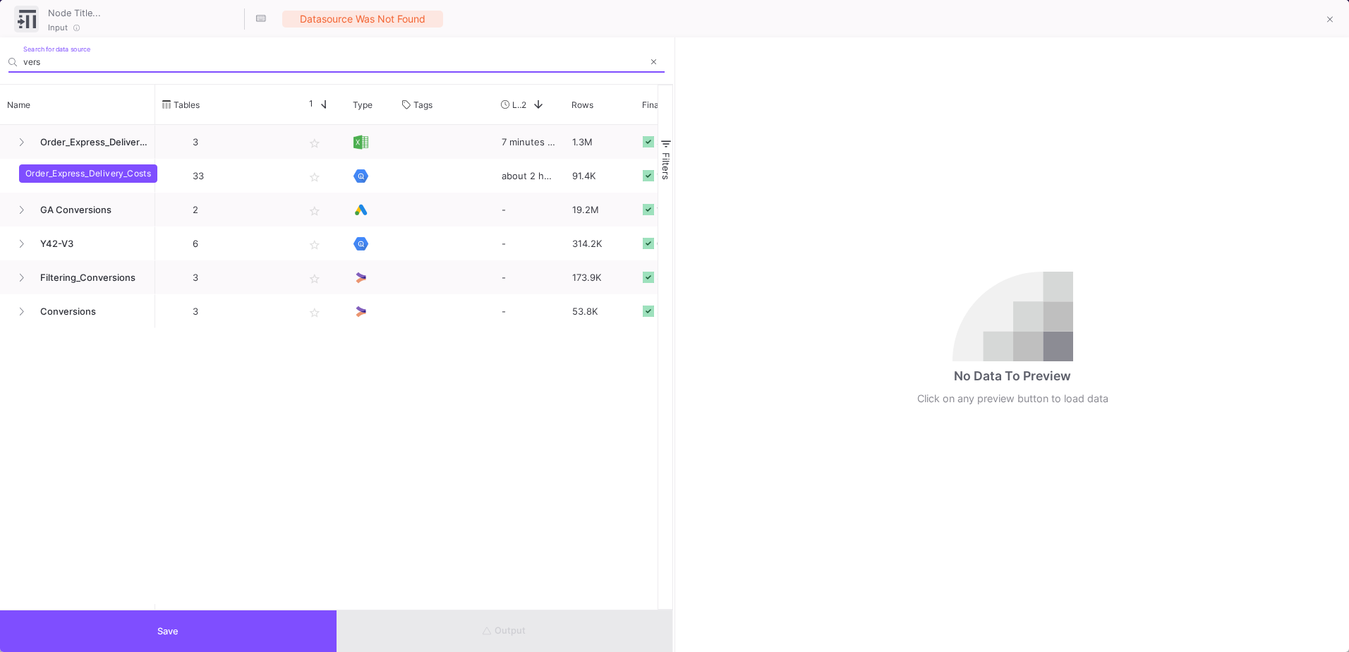
type input "vers"
click at [35, 169] on div "Order_Express_Delivery_Costs" at bounding box center [88, 173] width 138 height 18
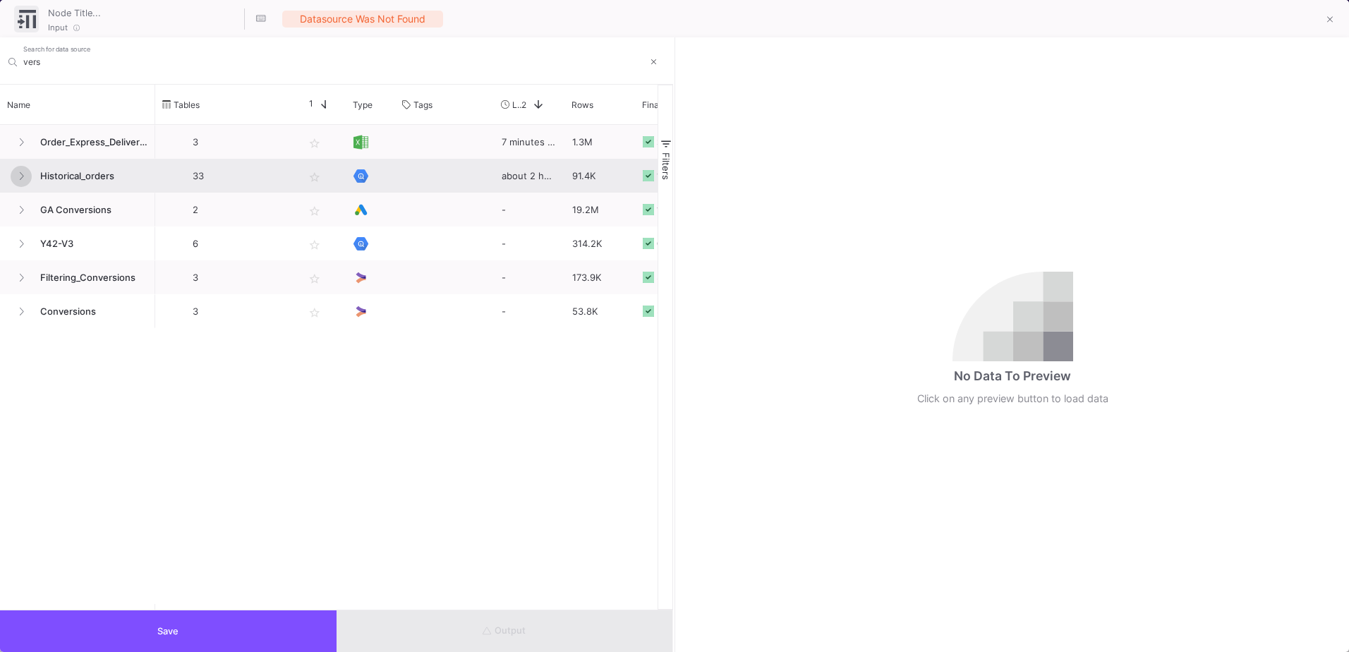
click at [15, 180] on button at bounding box center [21, 176] width 21 height 21
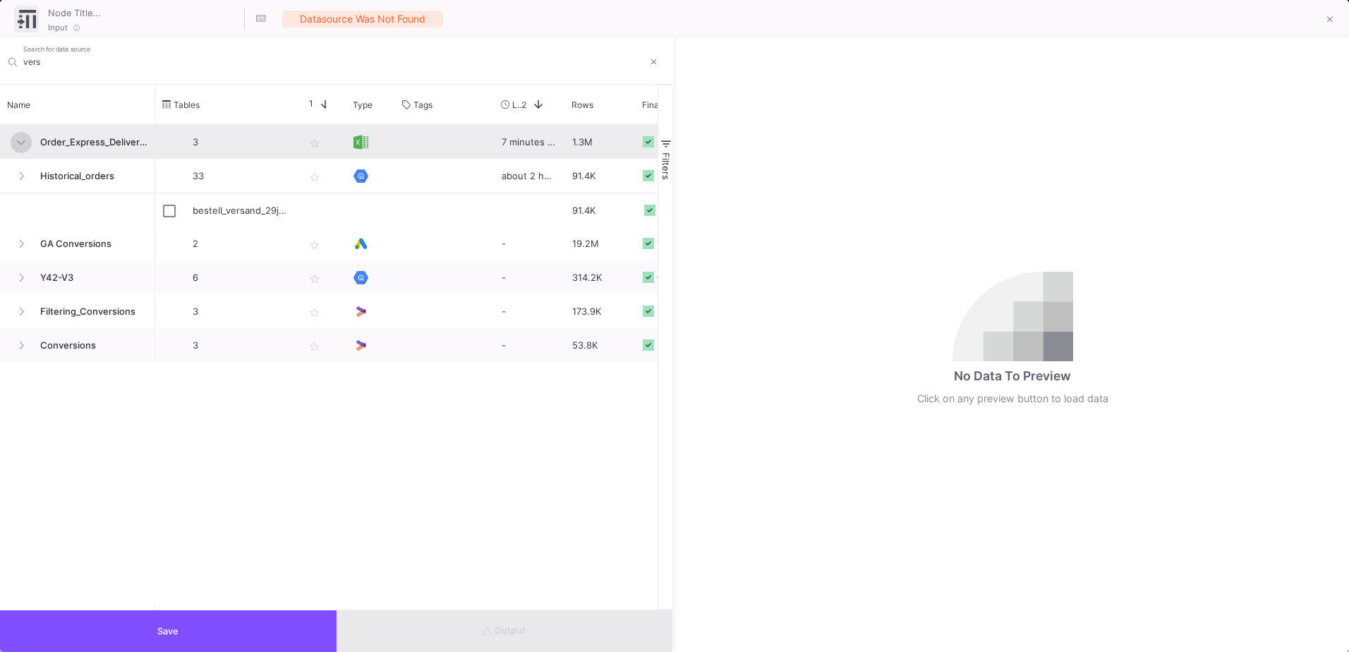
click at [26, 138] on button at bounding box center [21, 142] width 21 height 21
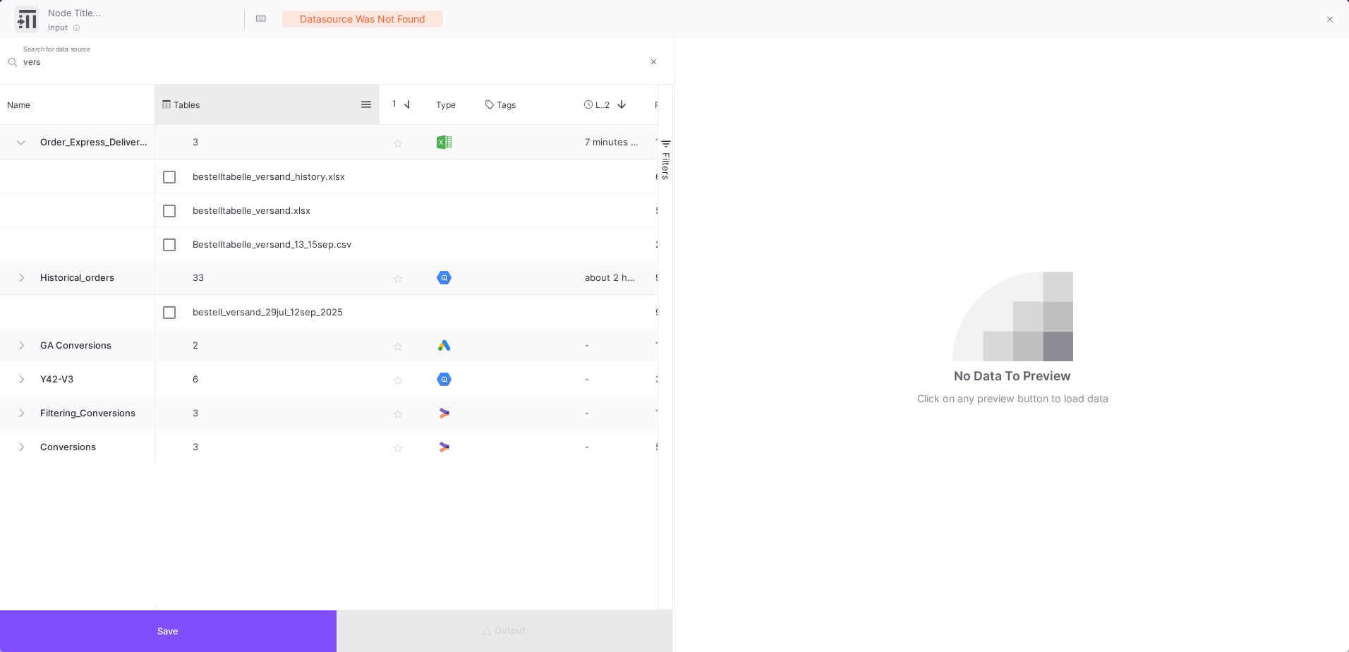
drag, startPoint x: 294, startPoint y: 114, endPoint x: 377, endPoint y: 118, distance: 83.4
click at [377, 118] on div at bounding box center [380, 105] width 6 height 40
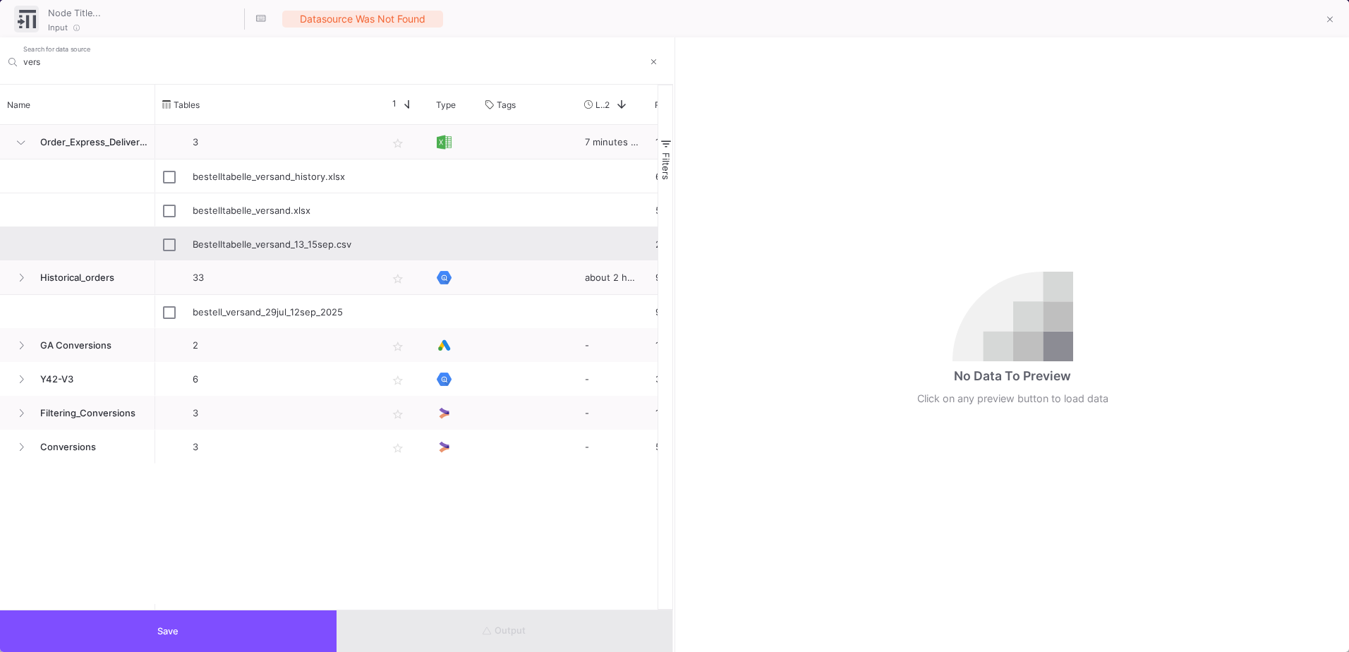
click at [271, 237] on div "Bestelltabelle_versand_13_15sep.csv" at bounding box center [282, 244] width 179 height 33
type input "Bestelltabelle_versand_13_15sep.csv"
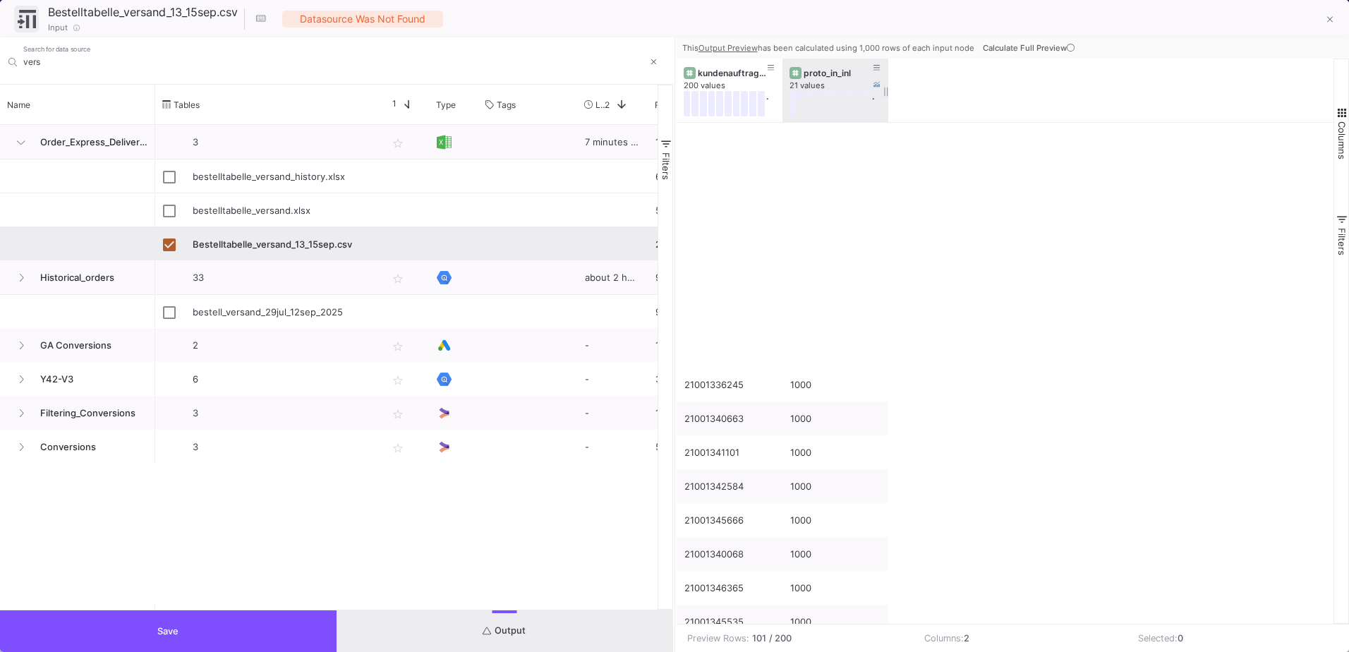
scroll to position [2920, 0]
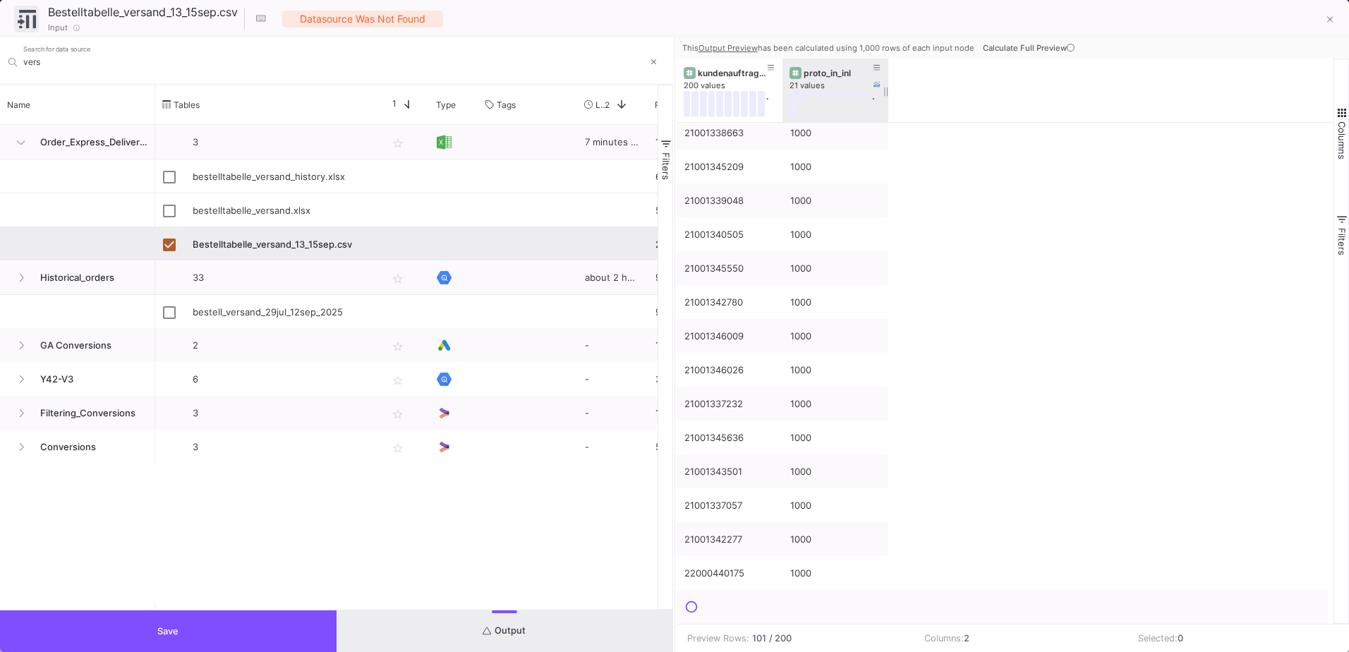
click at [834, 83] on div "21 values" at bounding box center [843, 85] width 106 height 11
click at [836, 76] on div "proto_in_inl" at bounding box center [839, 73] width 70 height 11
click at [1065, 51] on span "Calculate Full Preview" at bounding box center [1030, 48] width 95 height 10
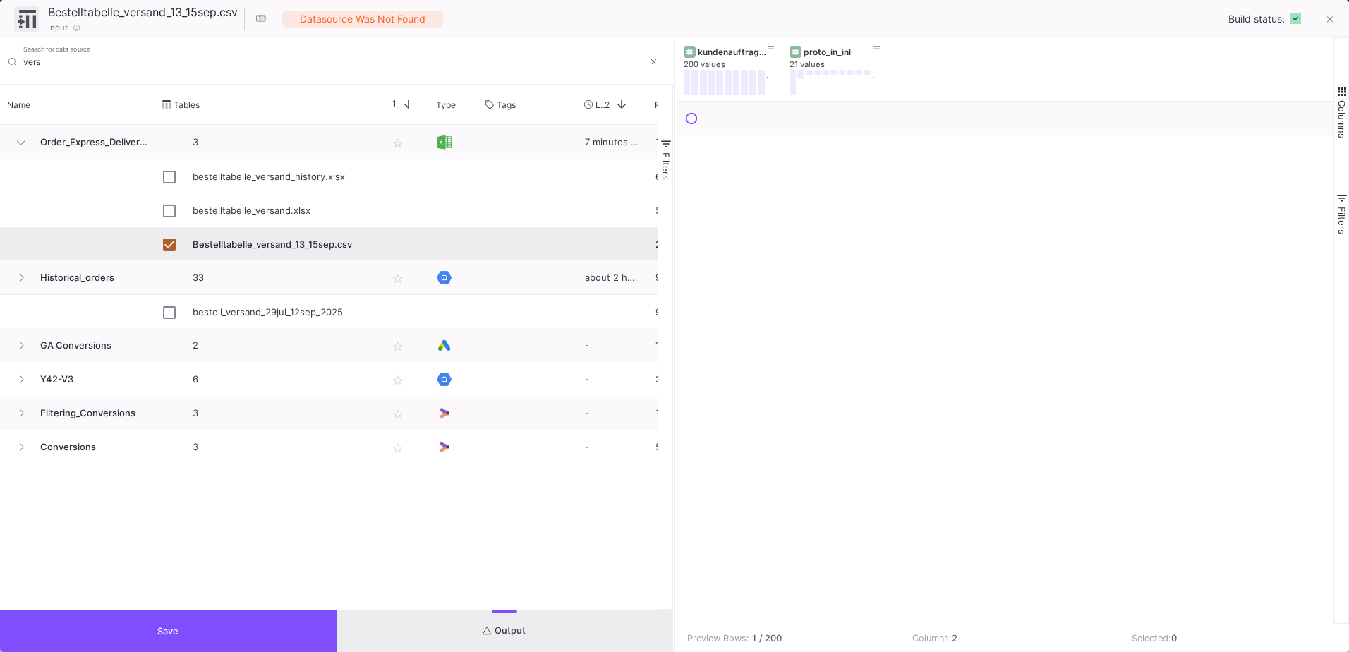
checkbox input "false"
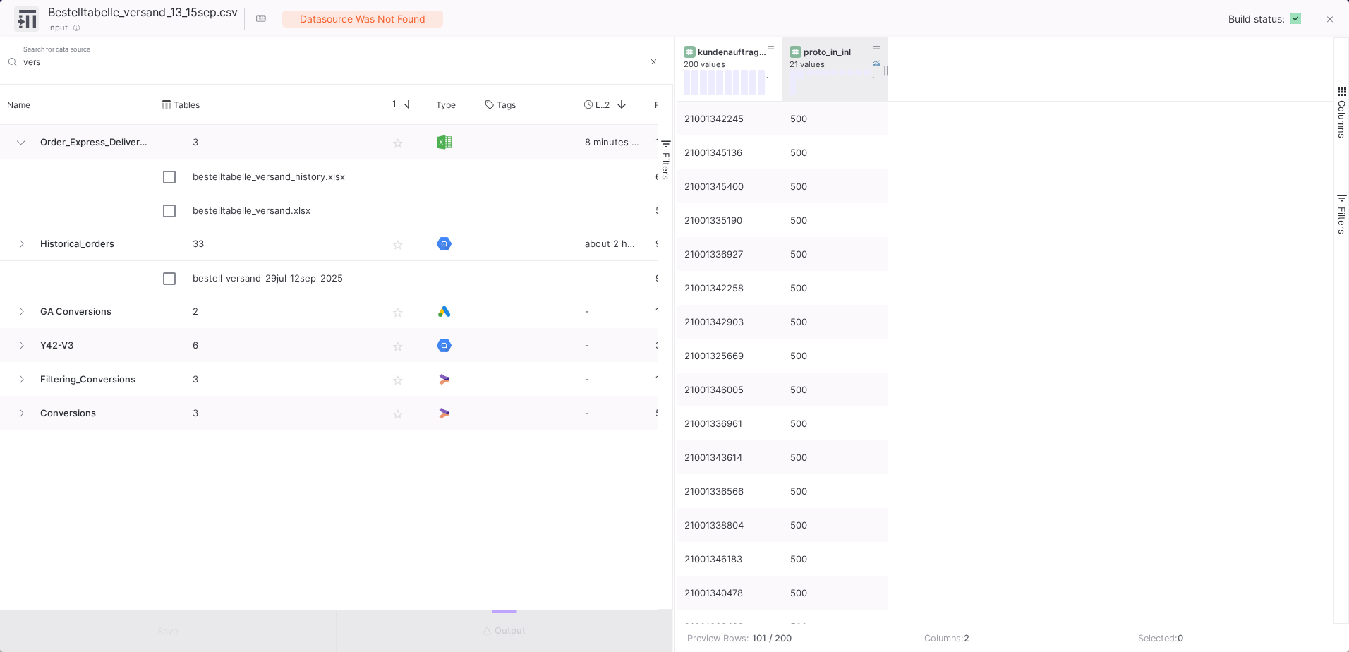
click at [831, 52] on div "proto_in_inl" at bounding box center [839, 52] width 70 height 11
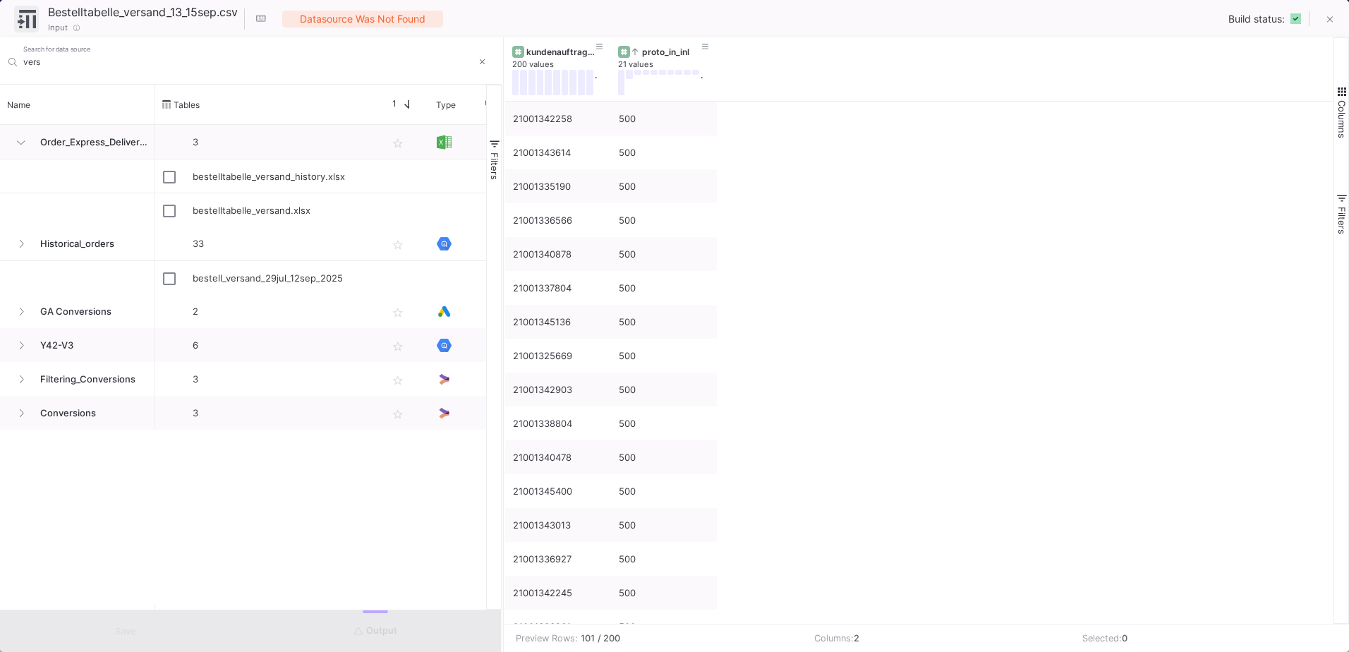
drag, startPoint x: 674, startPoint y: 68, endPoint x: 503, endPoint y: 73, distance: 171.6
click at [503, 73] on div at bounding box center [504, 344] width 4 height 615
click at [1316, 23] on button at bounding box center [1330, 20] width 28 height 28
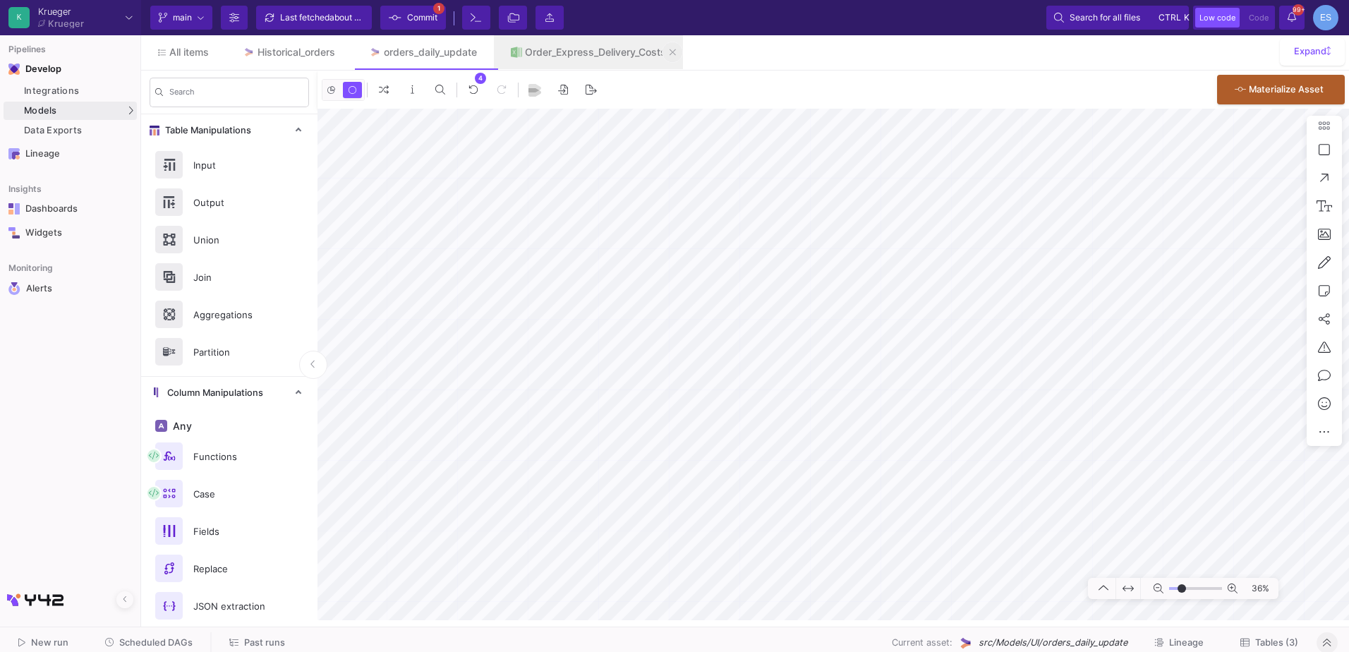
click at [673, 52] on button at bounding box center [672, 52] width 21 height 21
click at [88, 92] on div "Integrations" at bounding box center [78, 90] width 109 height 11
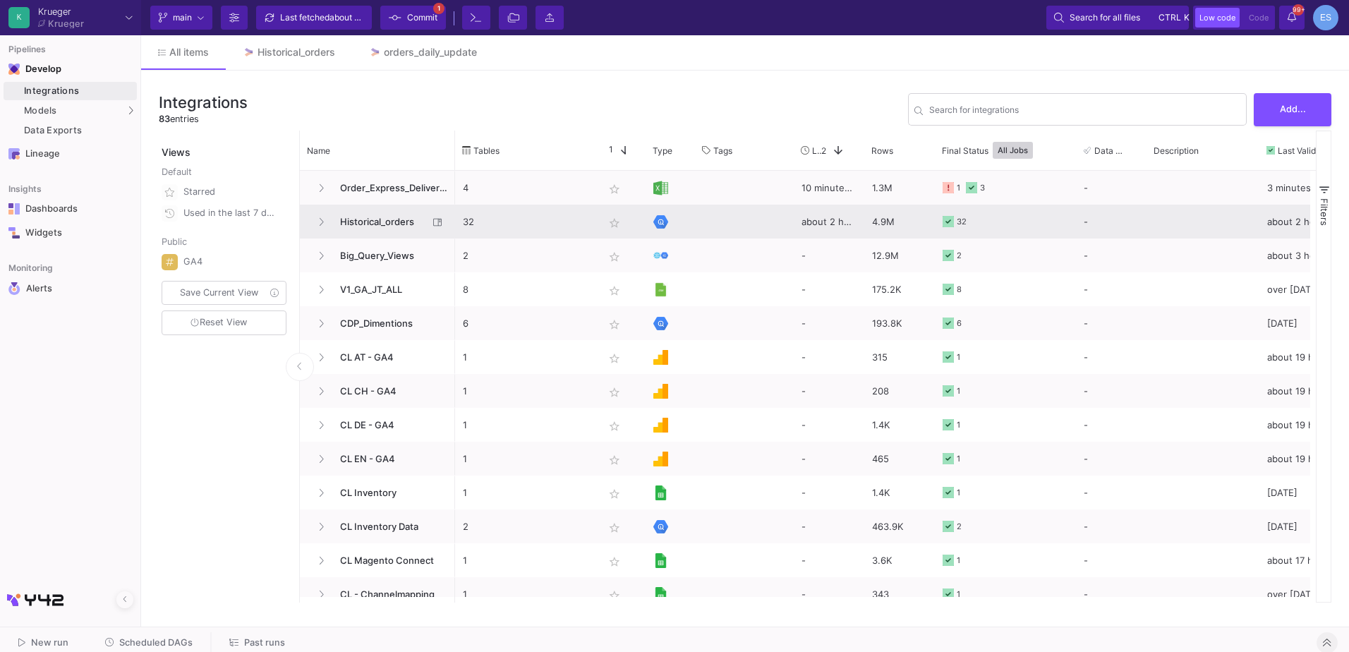
click at [382, 228] on span "Historical_orders" at bounding box center [380, 221] width 97 height 33
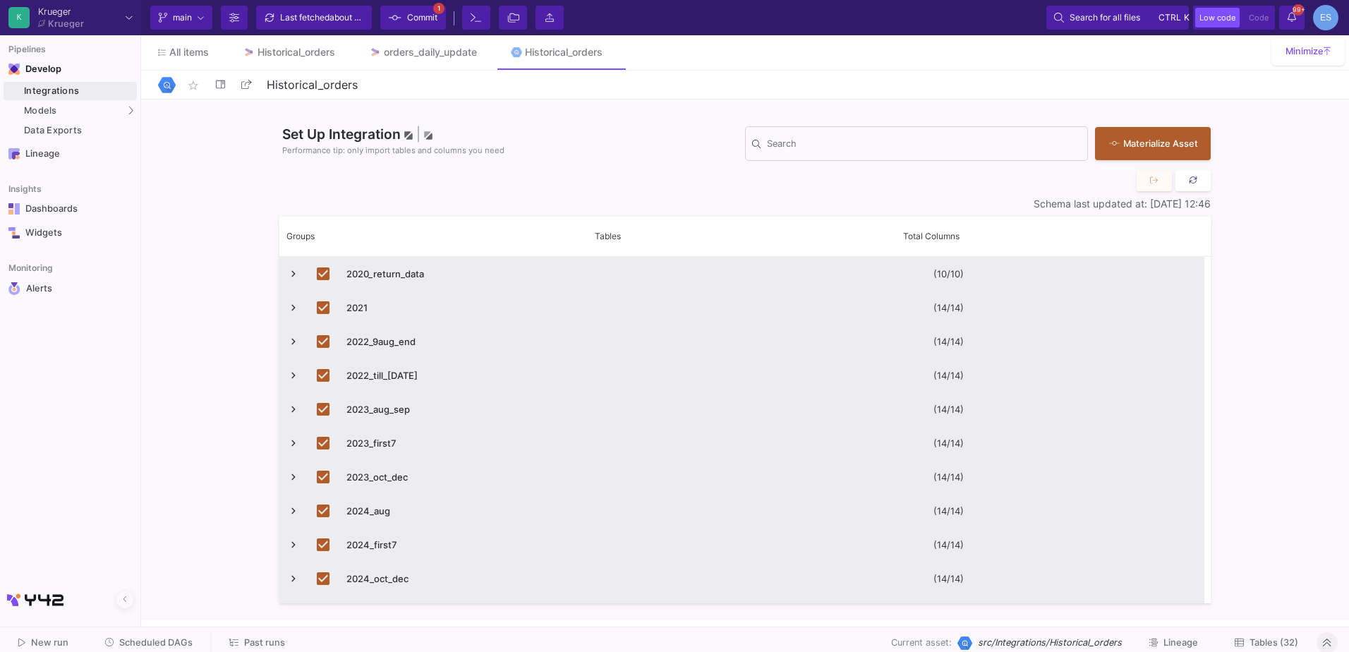
click at [1185, 181] on button at bounding box center [1193, 180] width 35 height 21
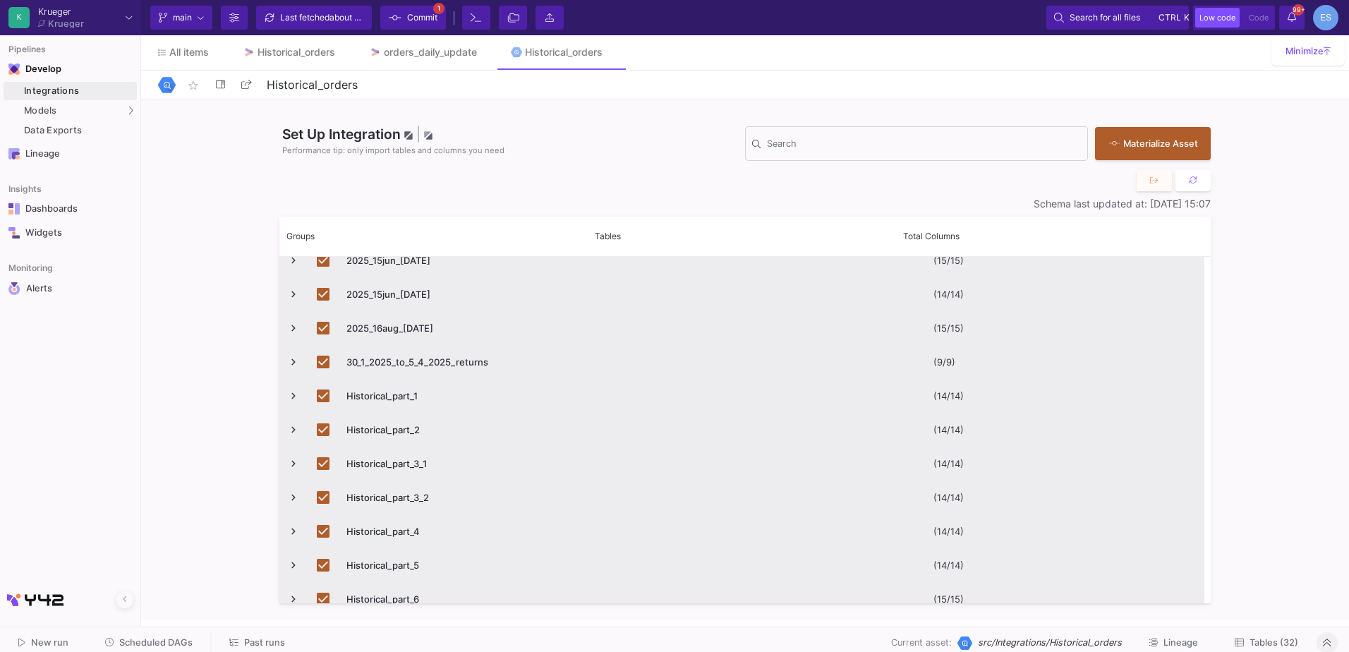
scroll to position [771, 0]
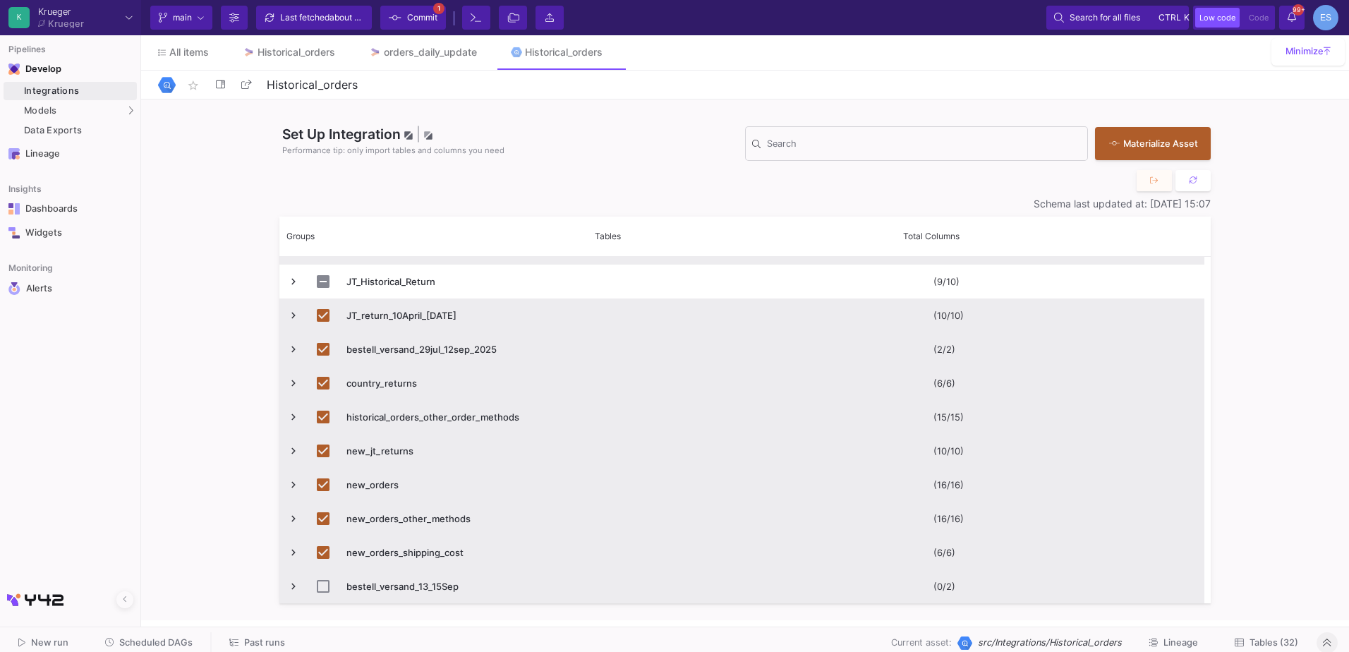
click at [416, 581] on span "bestell_versand_13_15Sep" at bounding box center [463, 586] width 232 height 33
click at [323, 590] on input "Press Space to toggle row selection (unchecked)" at bounding box center [323, 586] width 13 height 13
checkbox input "true"
click at [1283, 636] on button "Tables (33)" at bounding box center [1266, 643] width 97 height 22
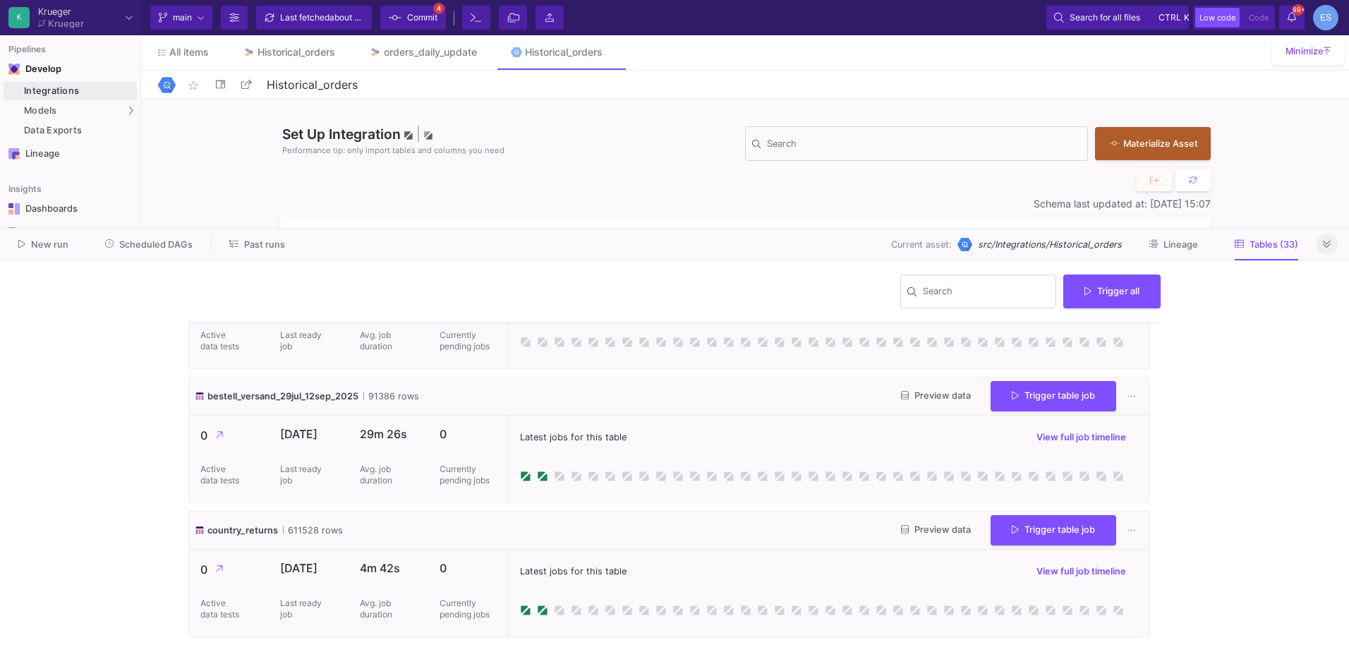
scroll to position [2152, 0]
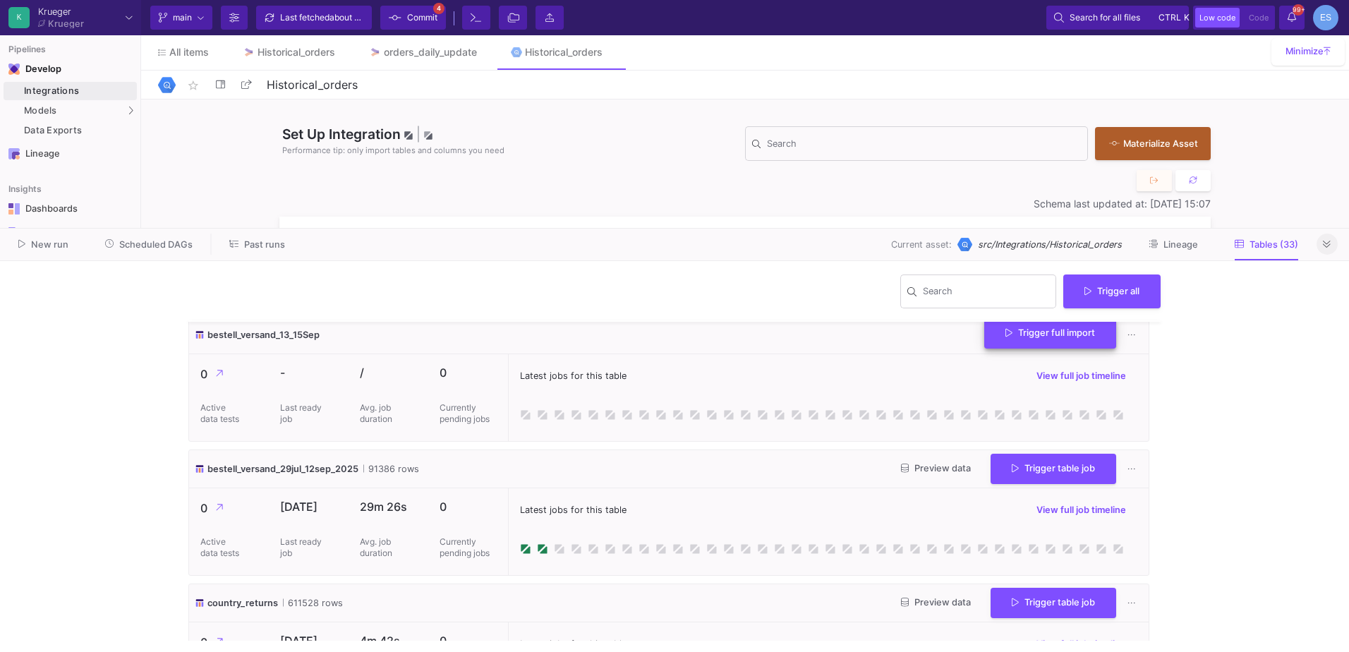
click at [1074, 349] on button "Trigger full import" at bounding box center [1051, 333] width 132 height 30
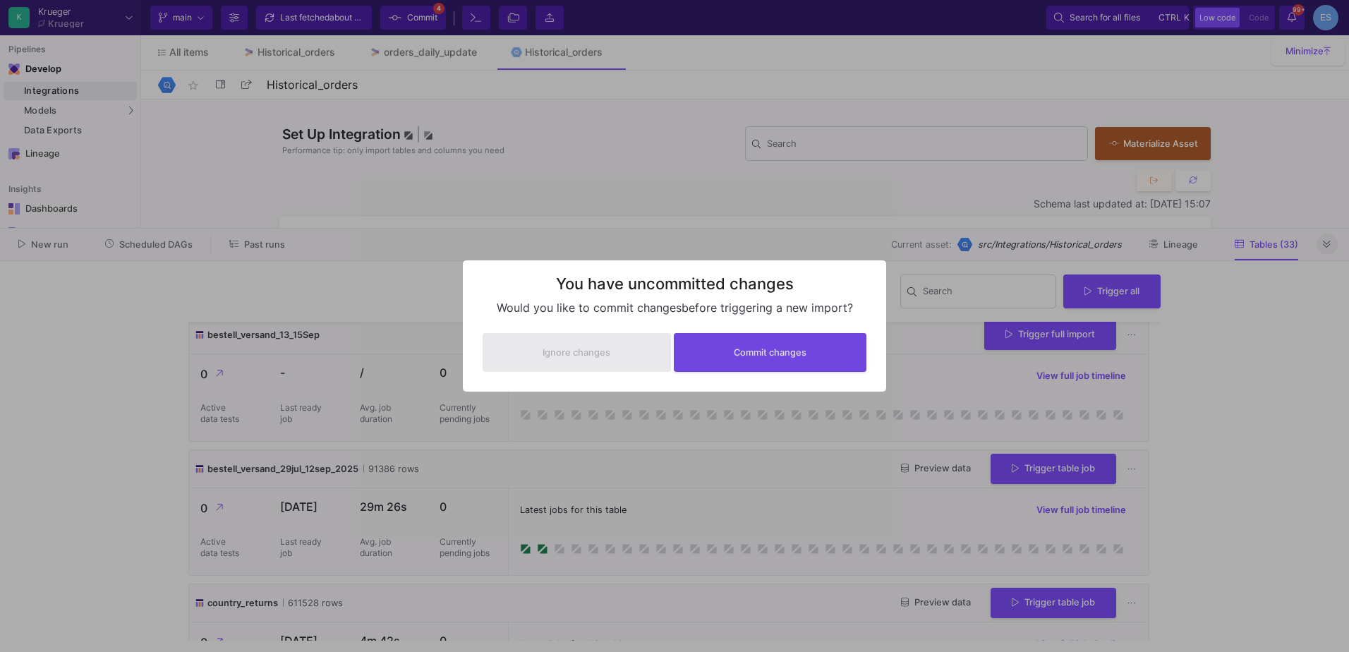
click at [397, 263] on div at bounding box center [674, 326] width 1349 height 652
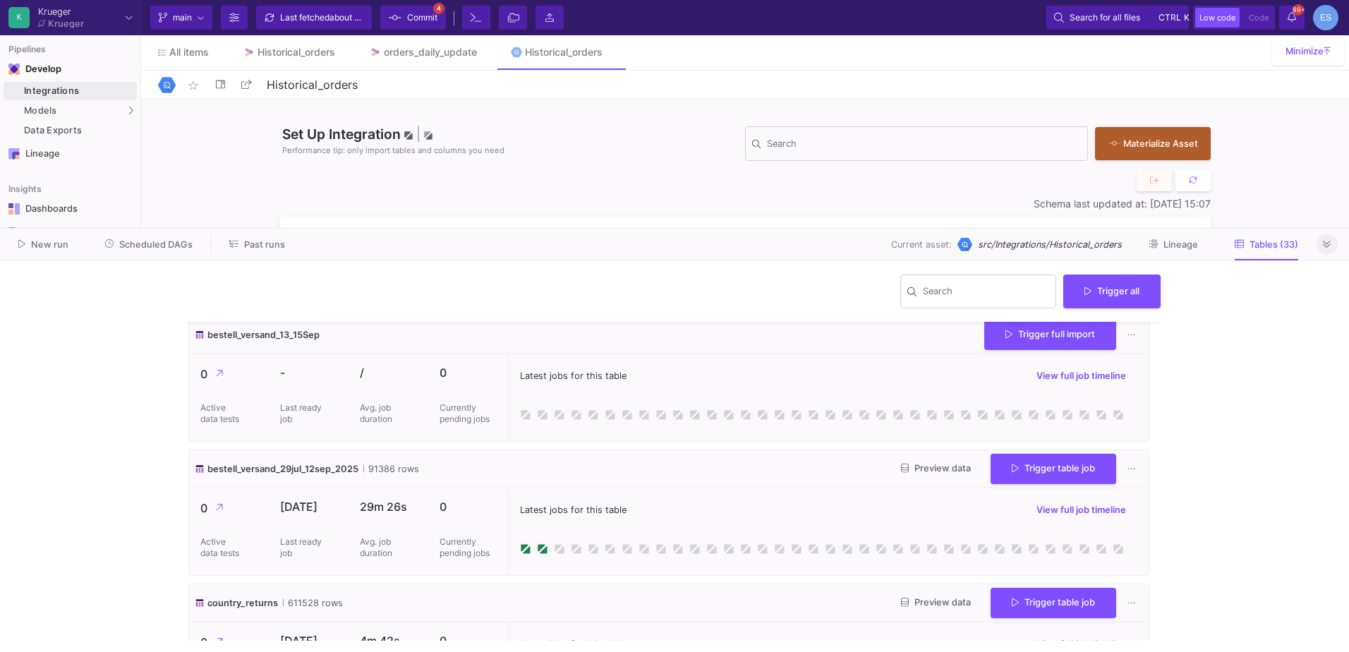
click at [416, 23] on span "Commit" at bounding box center [422, 17] width 30 height 21
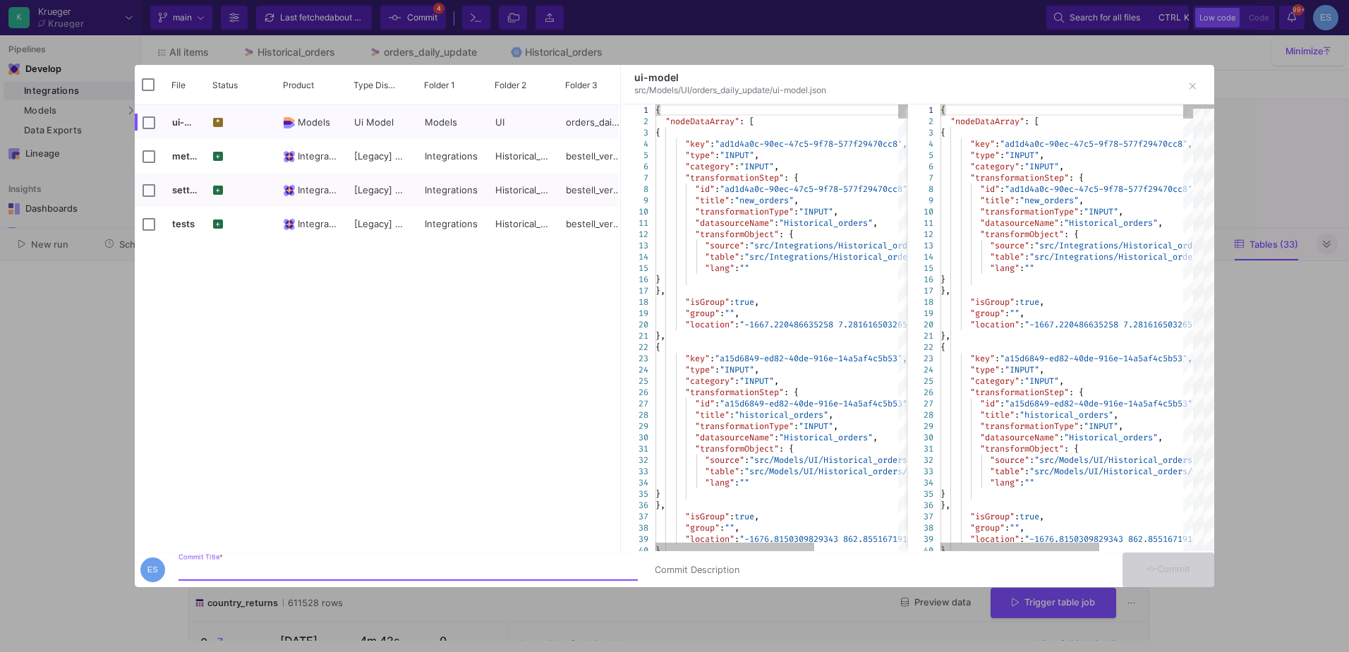
click at [443, 561] on div "Commit Title *" at bounding box center [408, 567] width 459 height 26
type input "import missing express"
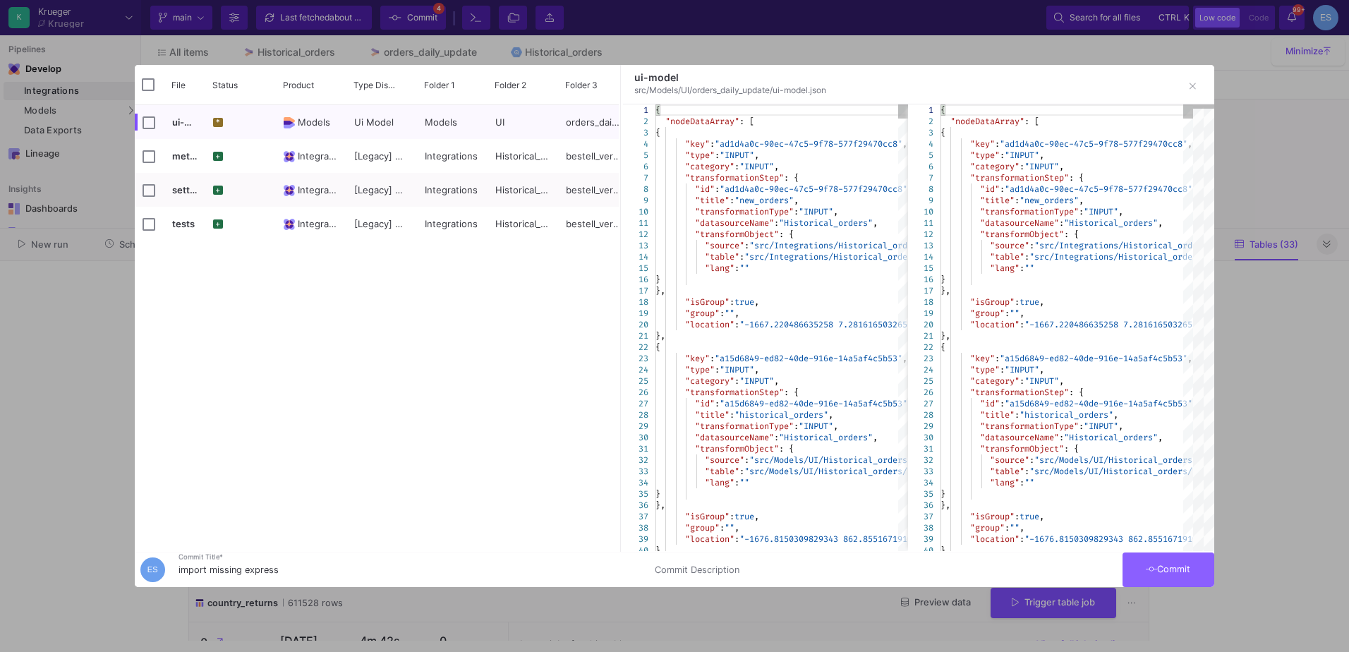
click at [1191, 571] on span "Commit" at bounding box center [1168, 569] width 44 height 11
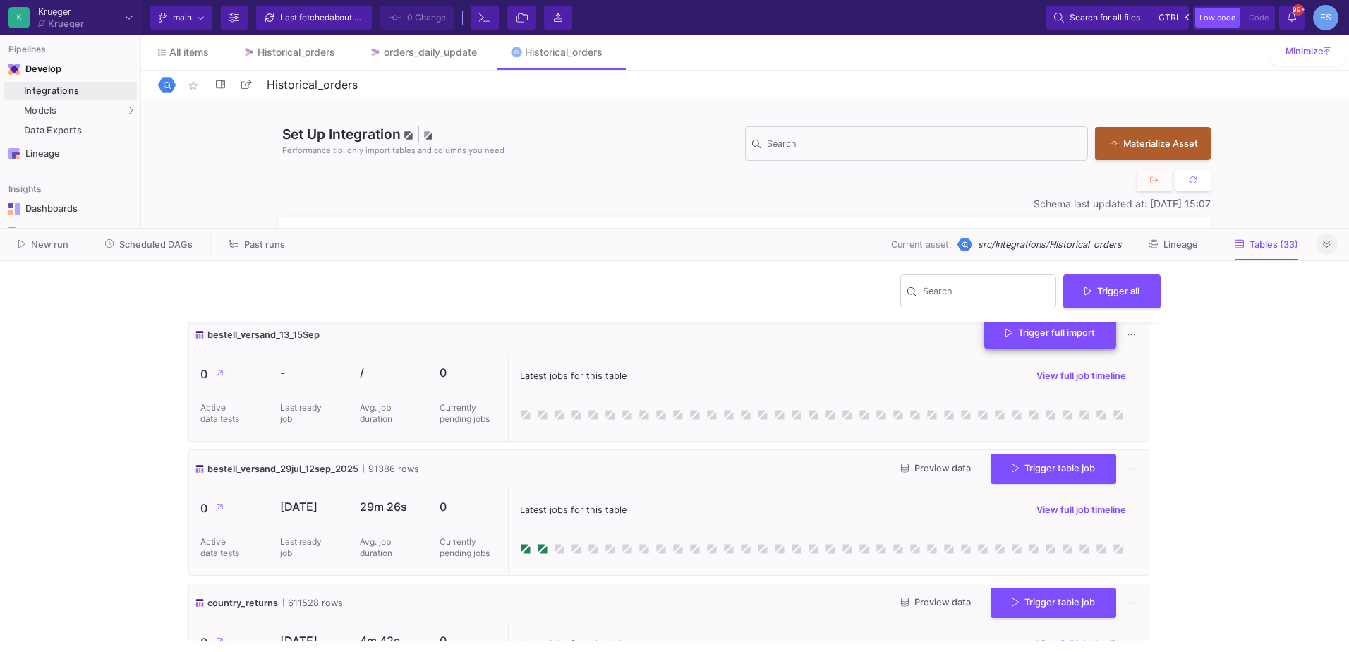
click at [1071, 338] on span "Trigger full import" at bounding box center [1051, 332] width 90 height 11
click at [946, 339] on span "Preview data" at bounding box center [934, 334] width 70 height 11
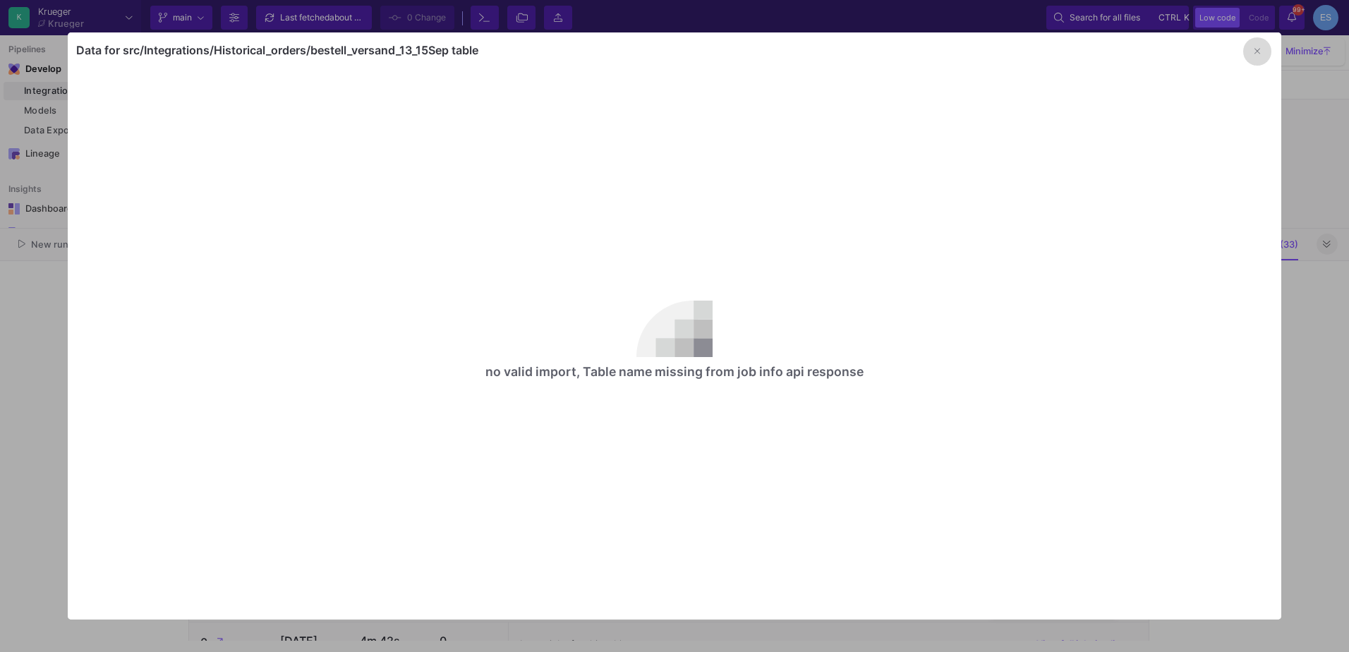
click at [1260, 60] on button "button" at bounding box center [1258, 51] width 28 height 28
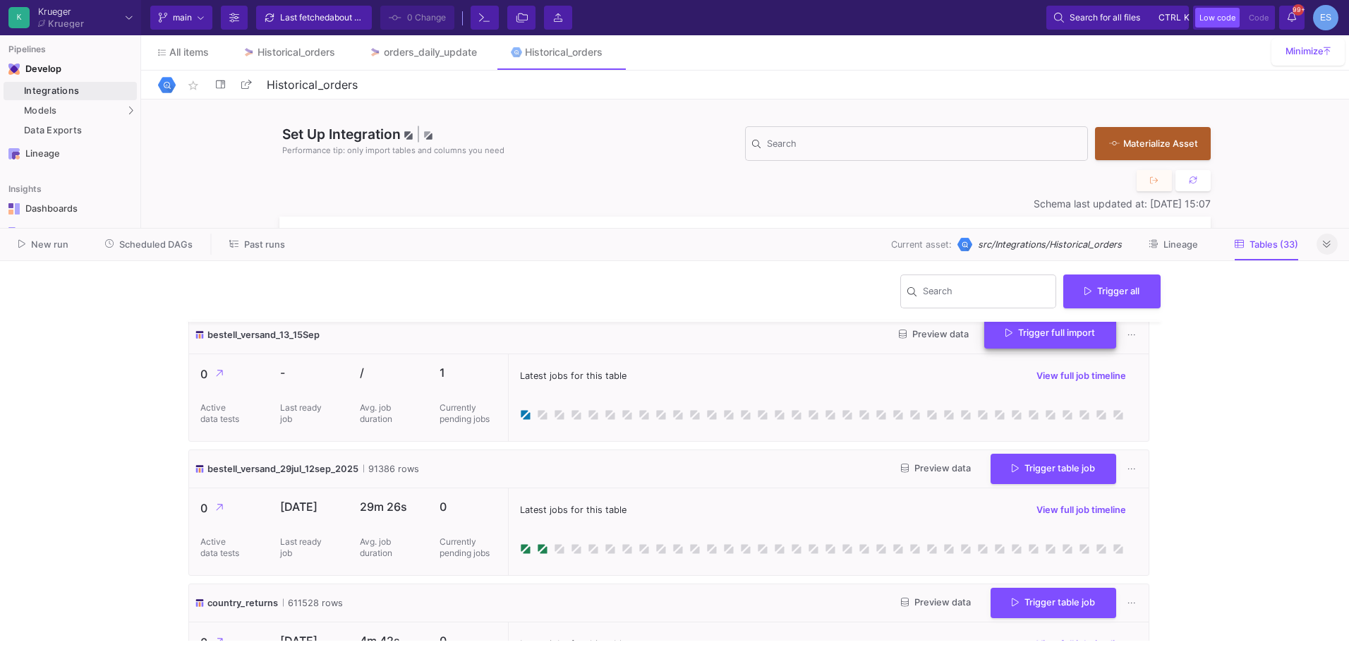
click at [1039, 338] on span "Trigger full import" at bounding box center [1051, 332] width 90 height 11
click at [396, 441] on div "/ Avg. job duration" at bounding box center [389, 397] width 80 height 87
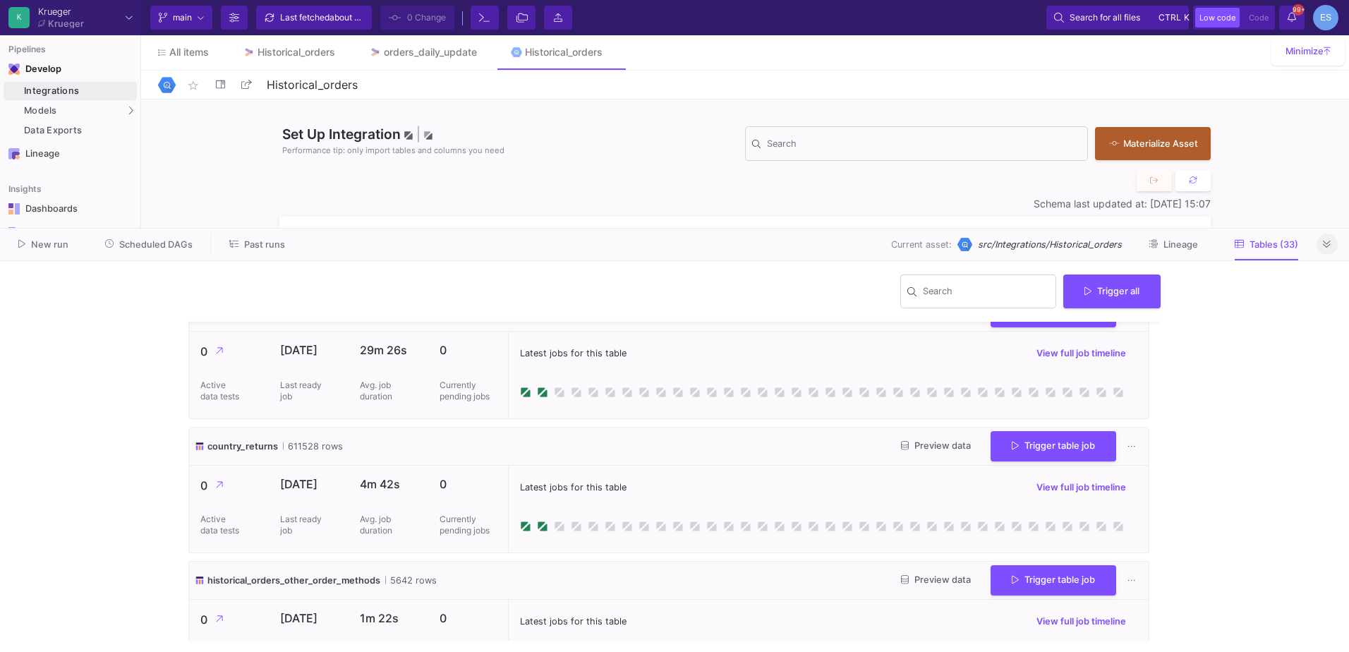
scroll to position [2364, 0]
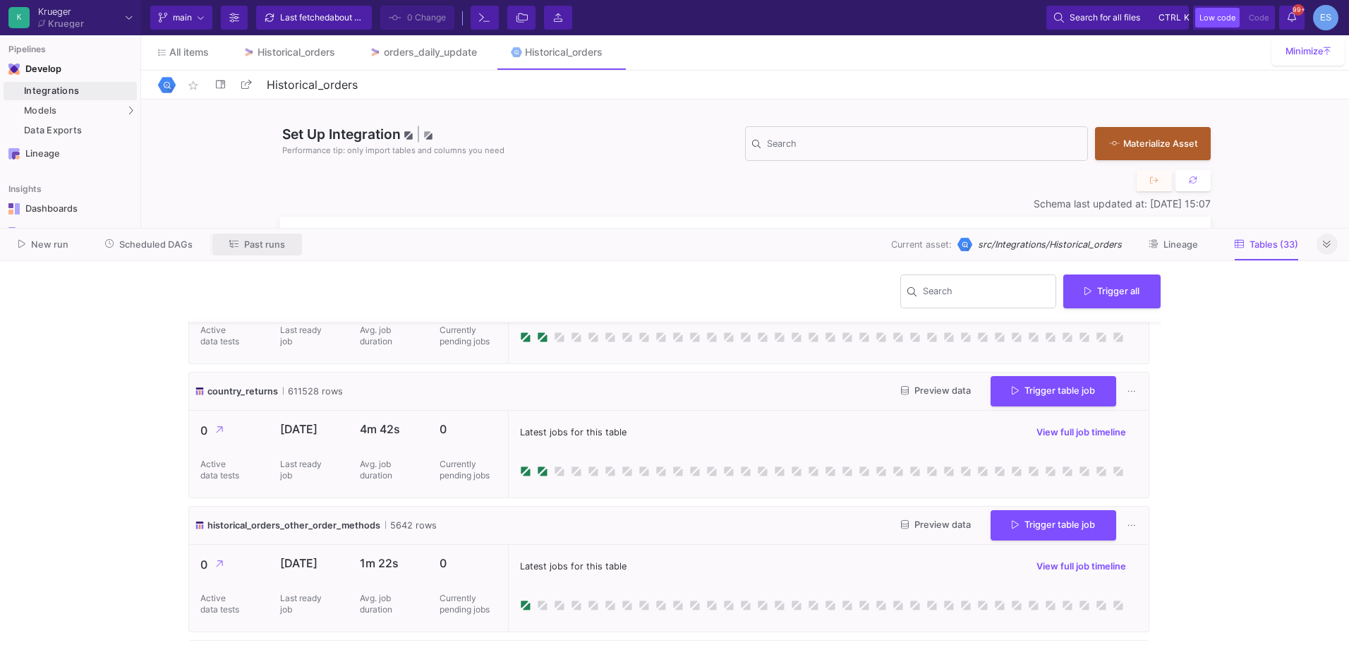
click at [289, 248] on button "Past runs" at bounding box center [257, 245] width 90 height 22
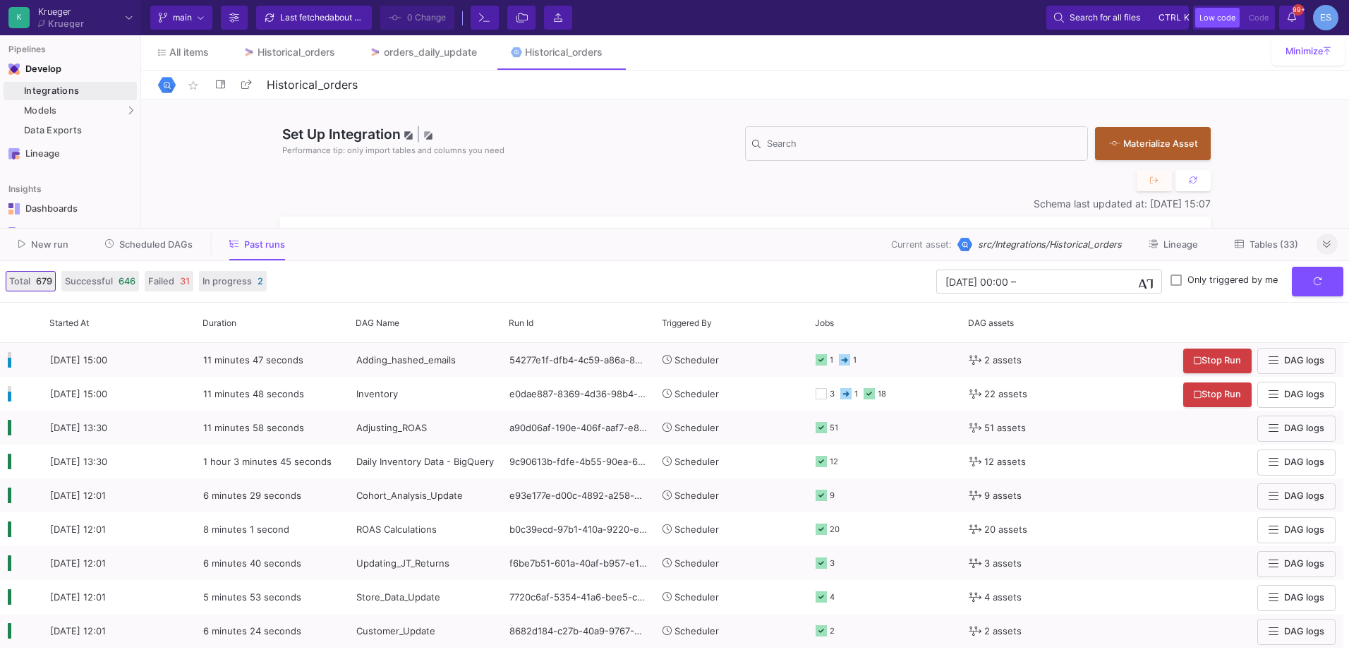
click at [1263, 244] on span "Tables (33)" at bounding box center [1274, 244] width 49 height 11
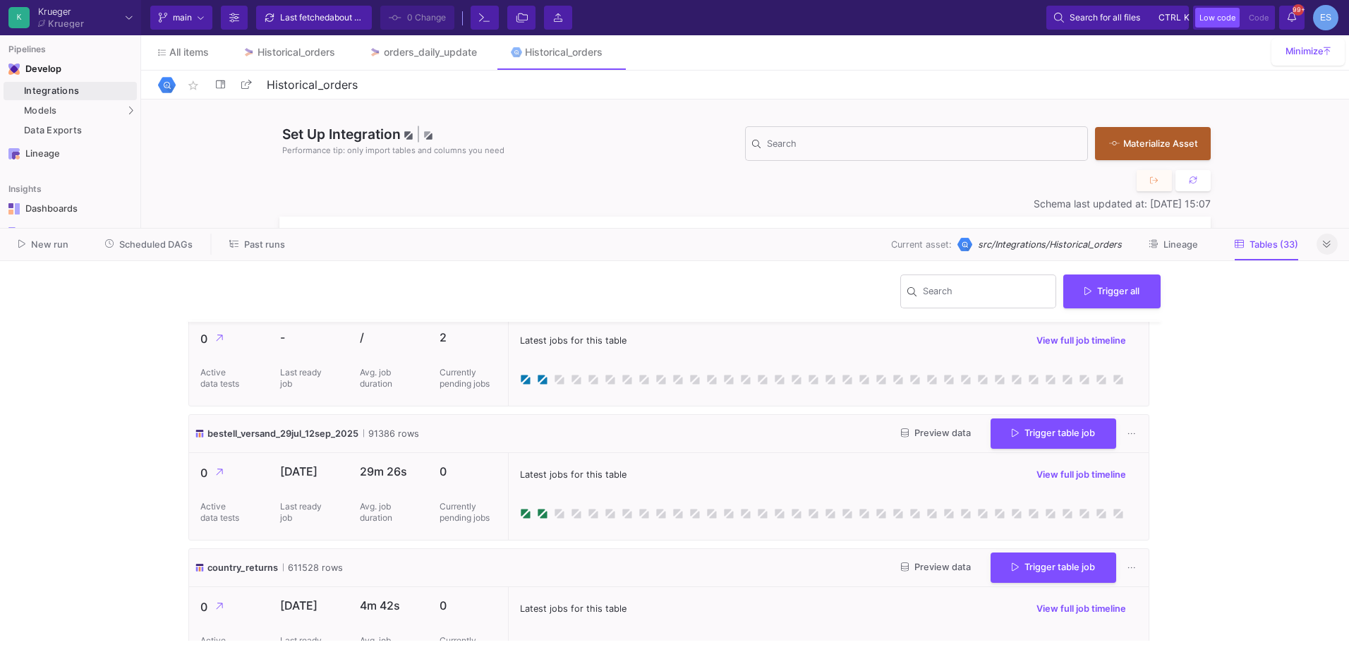
scroll to position [2188, 0]
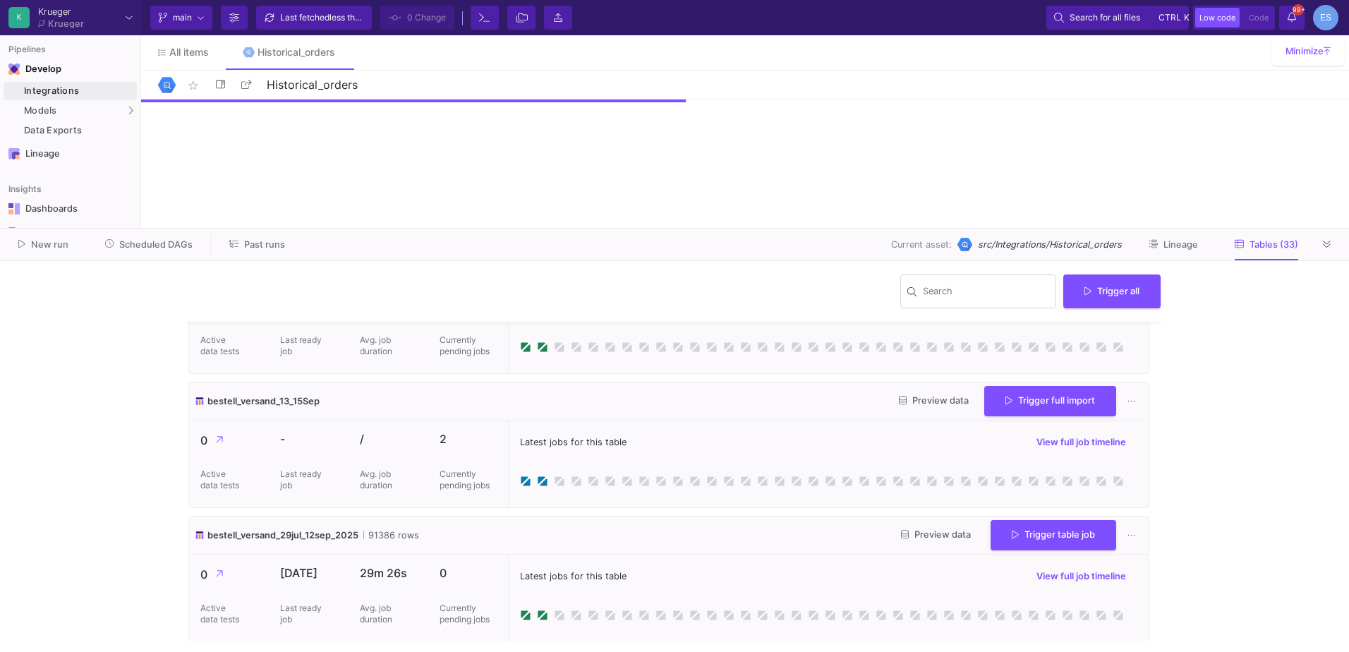
scroll to position [2117, 0]
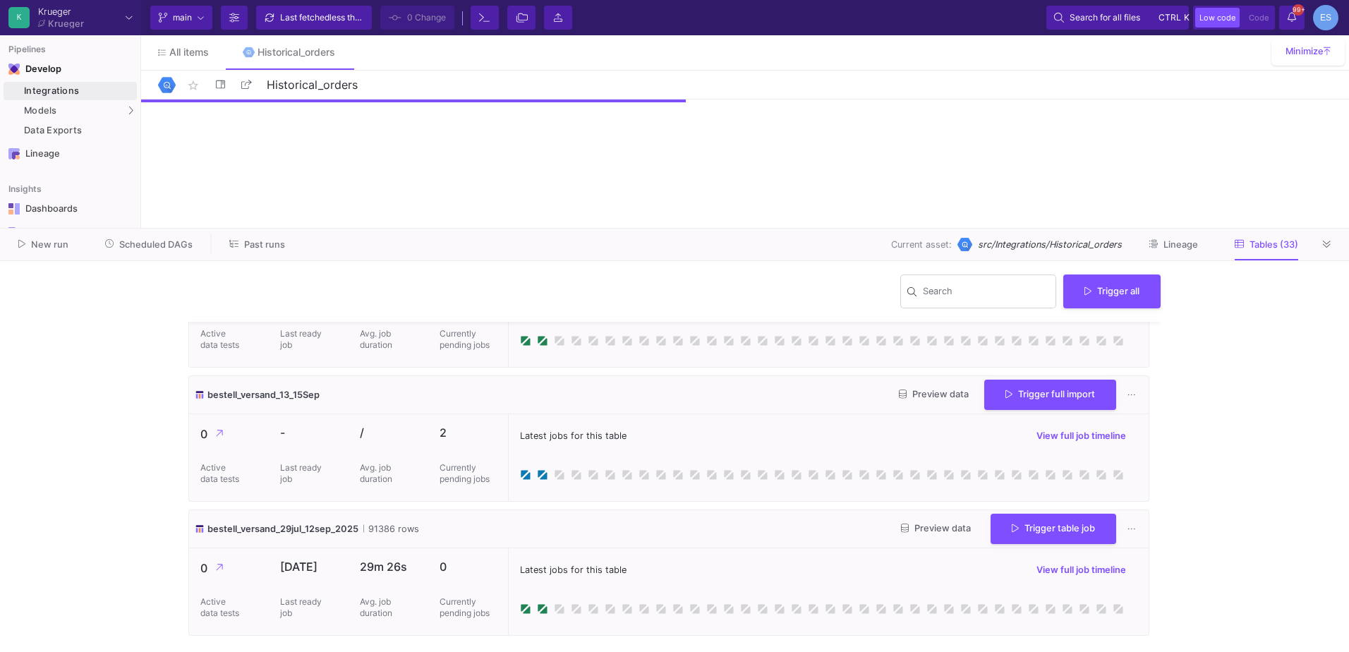
scroll to position [2188, 0]
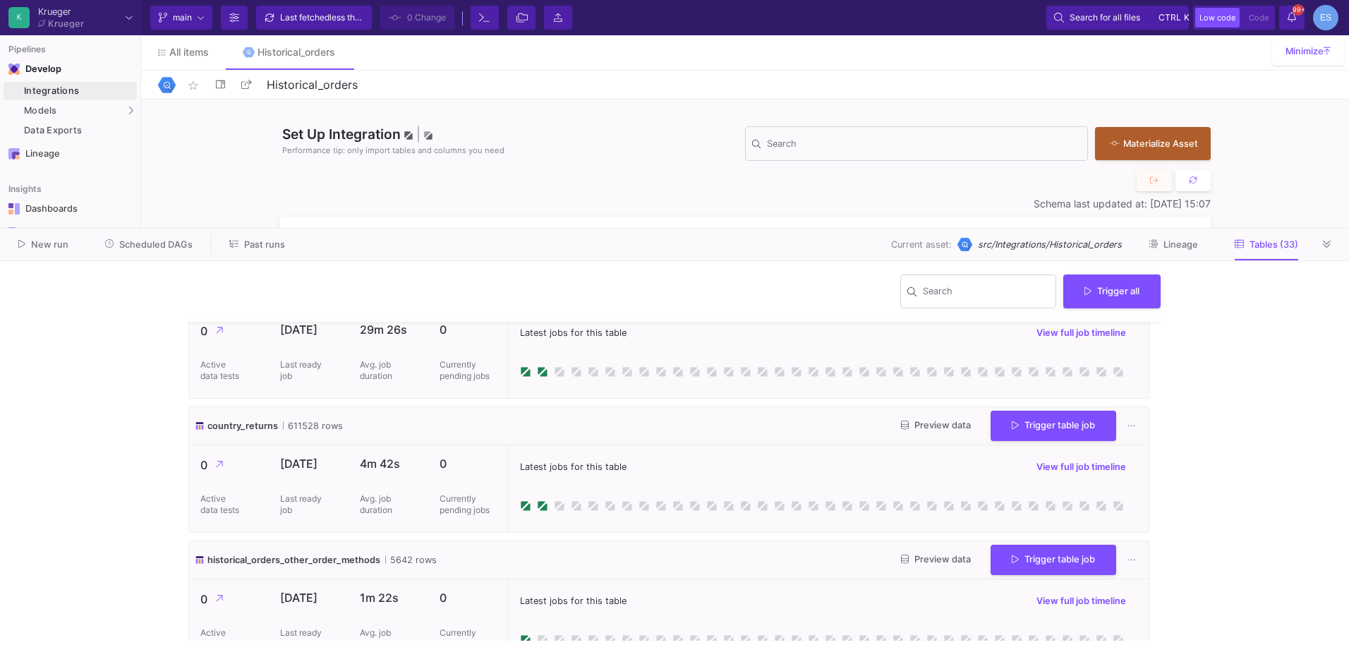
scroll to position [2258, 0]
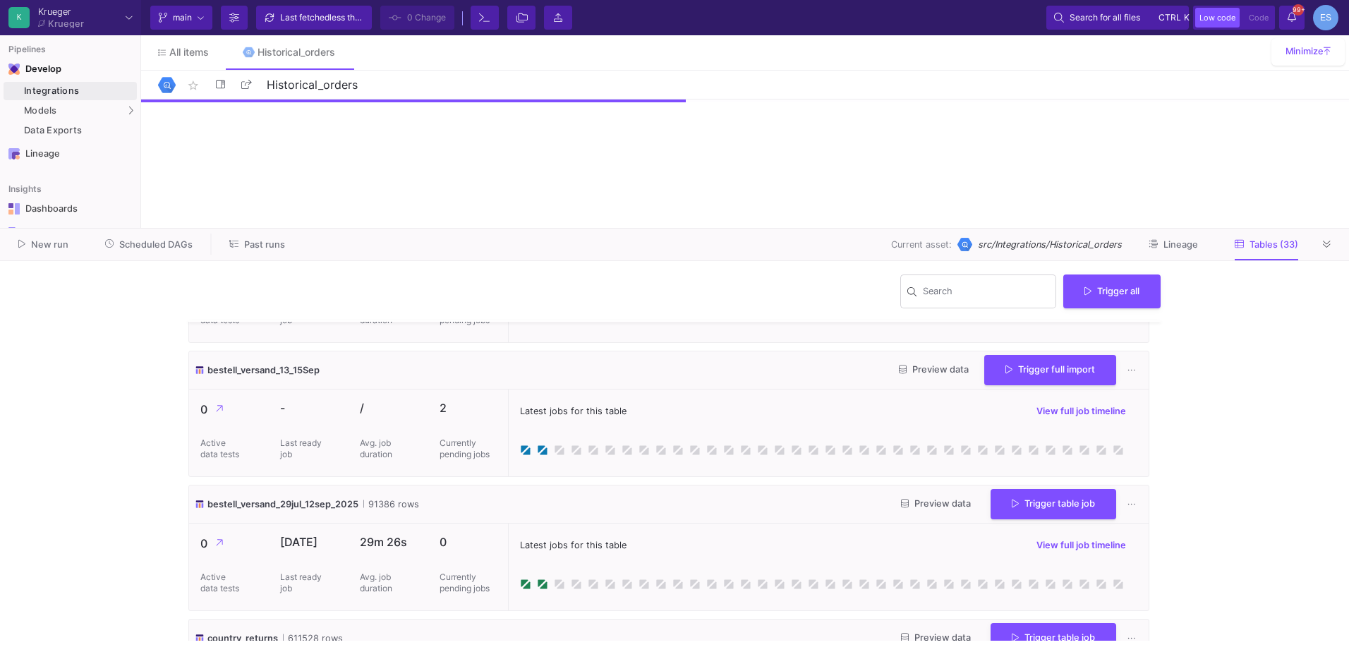
scroll to position [2117, 0]
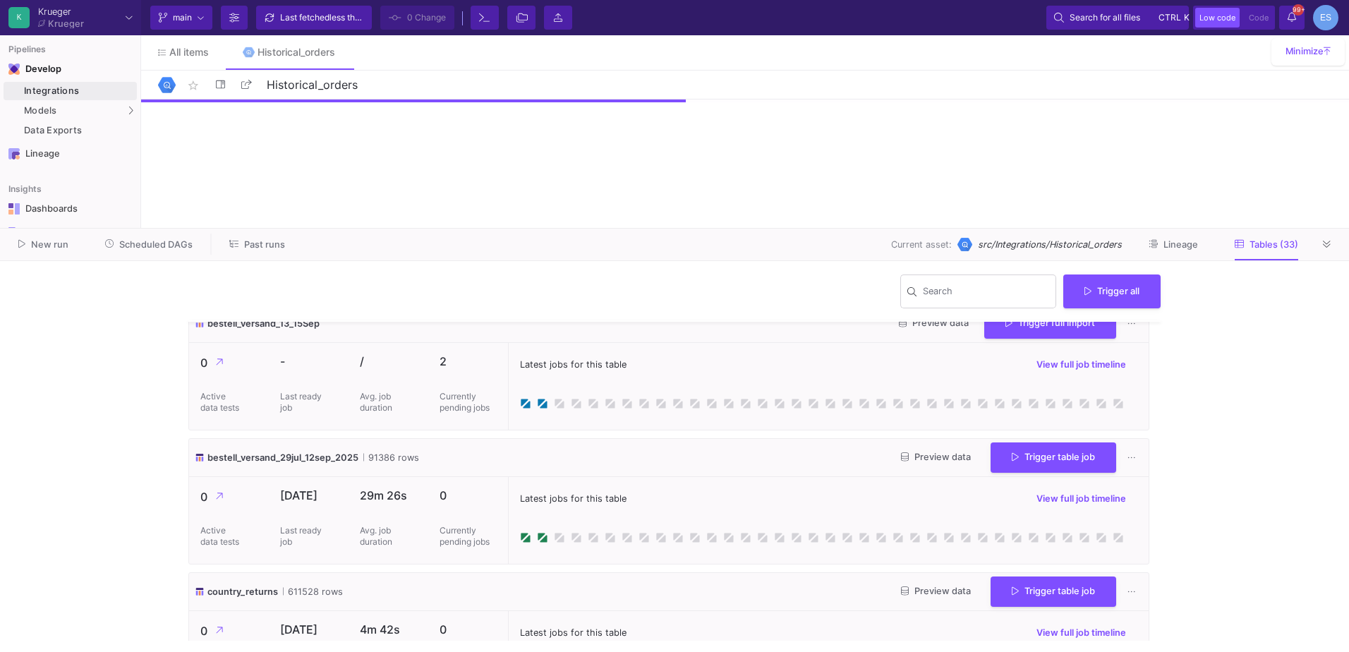
scroll to position [2188, 0]
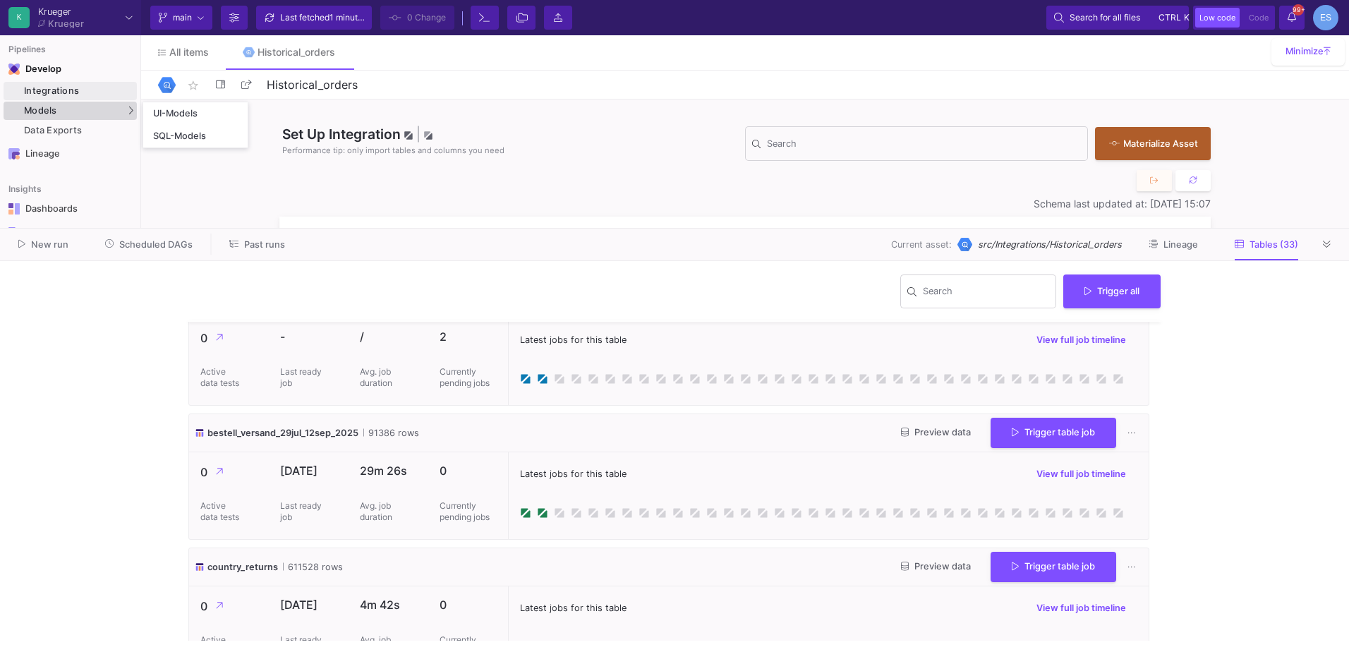
click at [107, 115] on div "Models" at bounding box center [70, 111] width 133 height 18
click at [168, 255] on div "New run Scheduled DAGs Past runs Current asset: src/Integrations/Historical_ord…" at bounding box center [674, 245] width 1349 height 32
click at [172, 251] on button "Scheduled DAGs" at bounding box center [149, 245] width 122 height 22
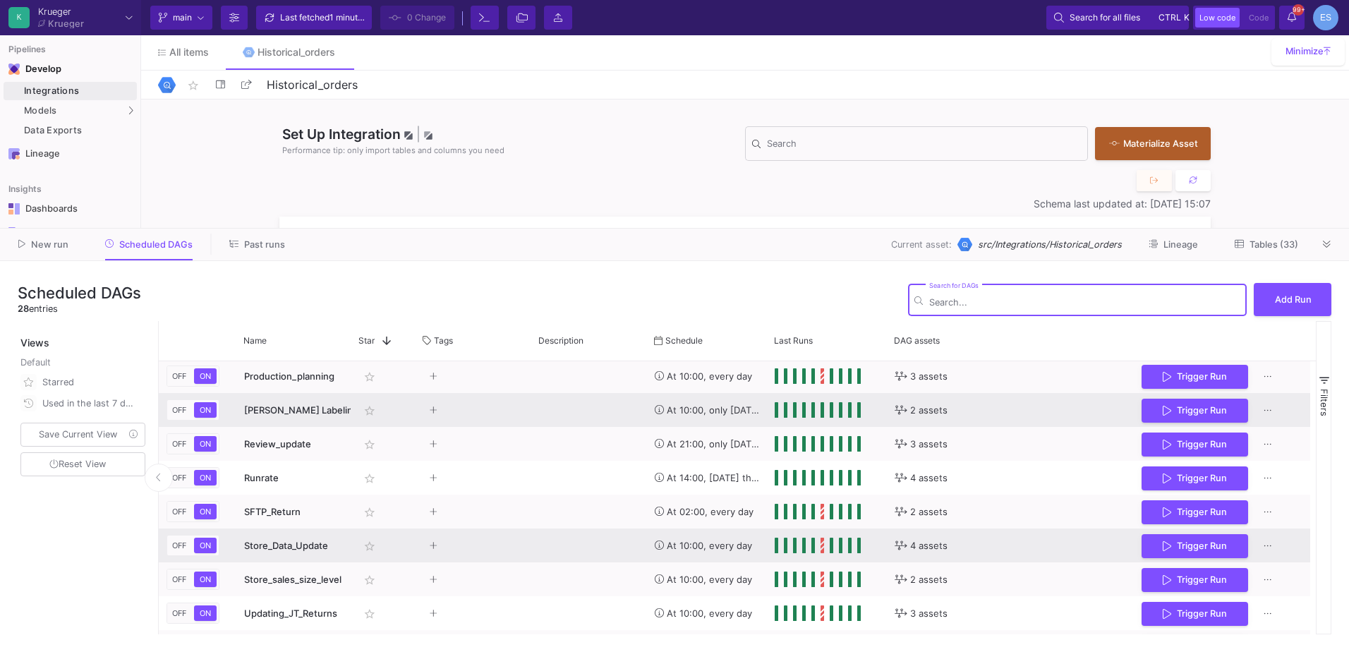
scroll to position [494, 0]
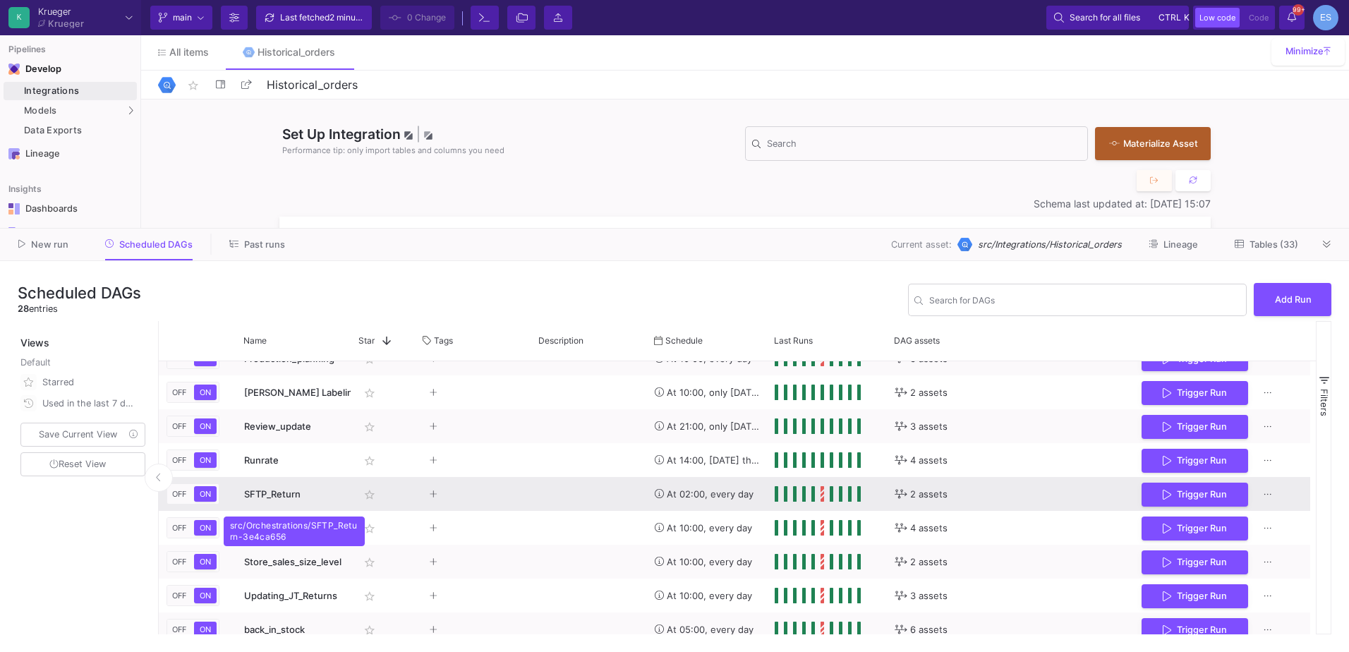
click at [258, 495] on span "SFTP_Return" at bounding box center [272, 493] width 56 height 11
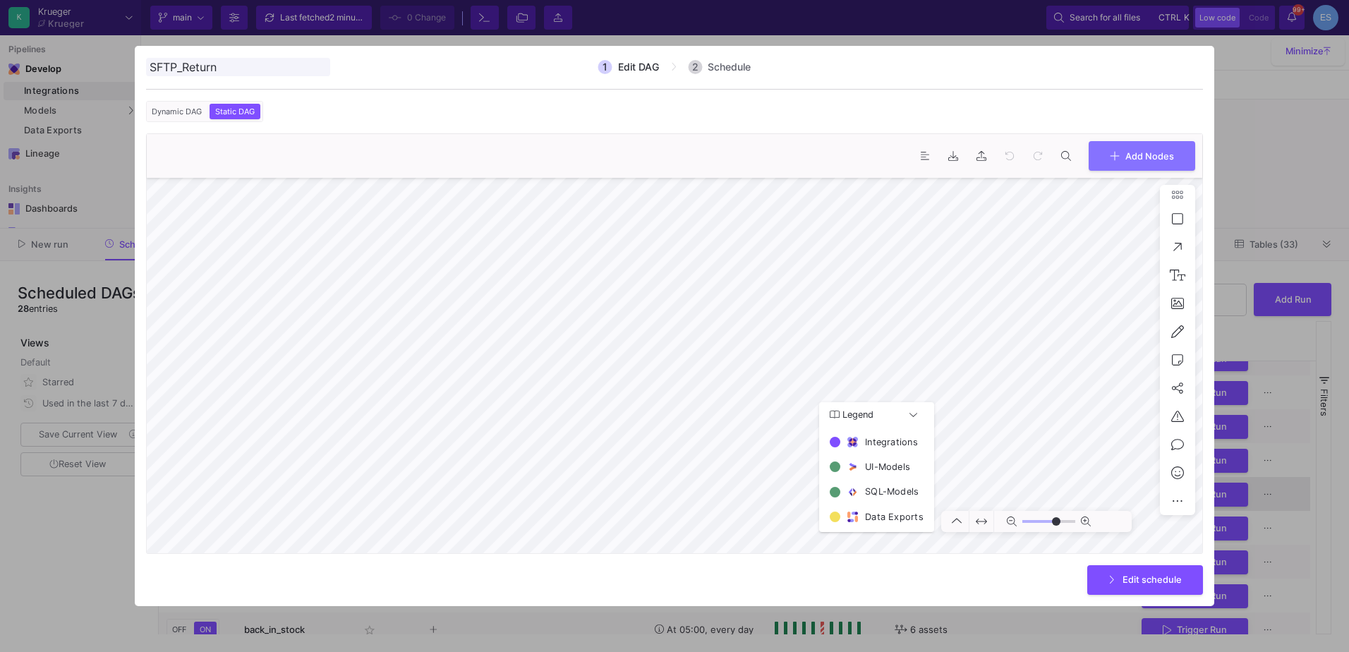
type input "0"
click at [87, 525] on div at bounding box center [674, 326] width 1349 height 652
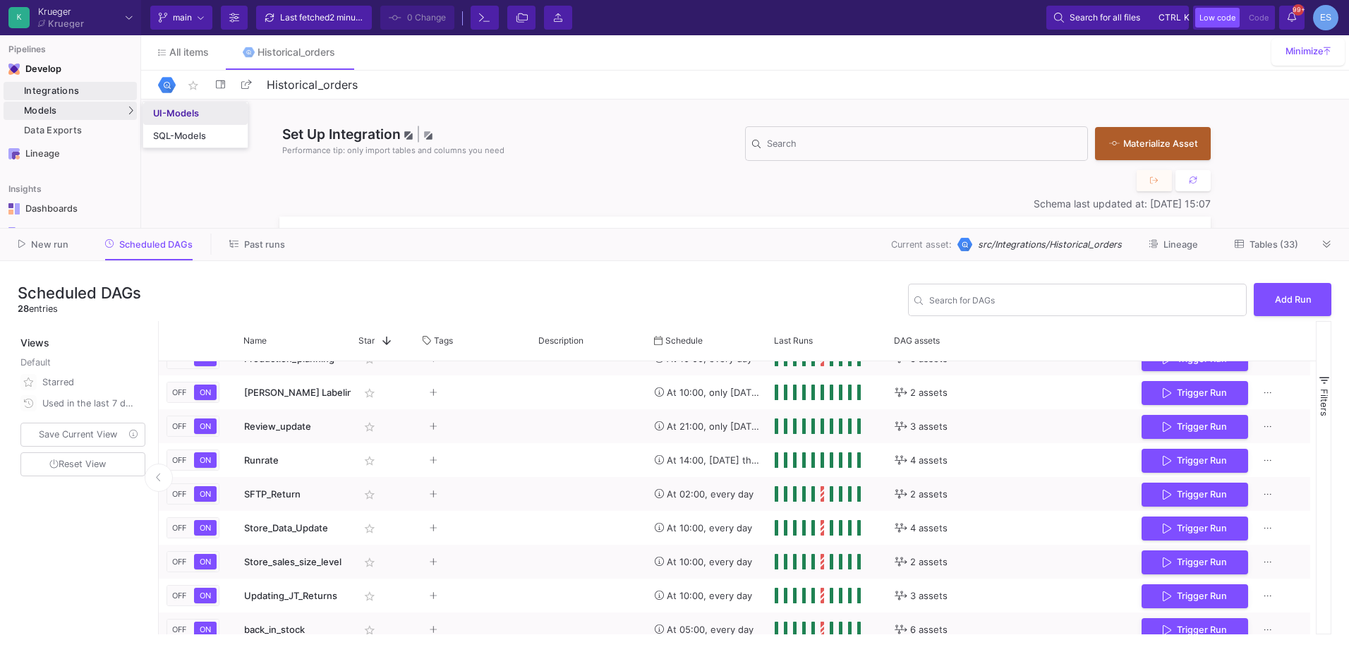
click at [161, 118] on div "UI-Models" at bounding box center [176, 113] width 46 height 11
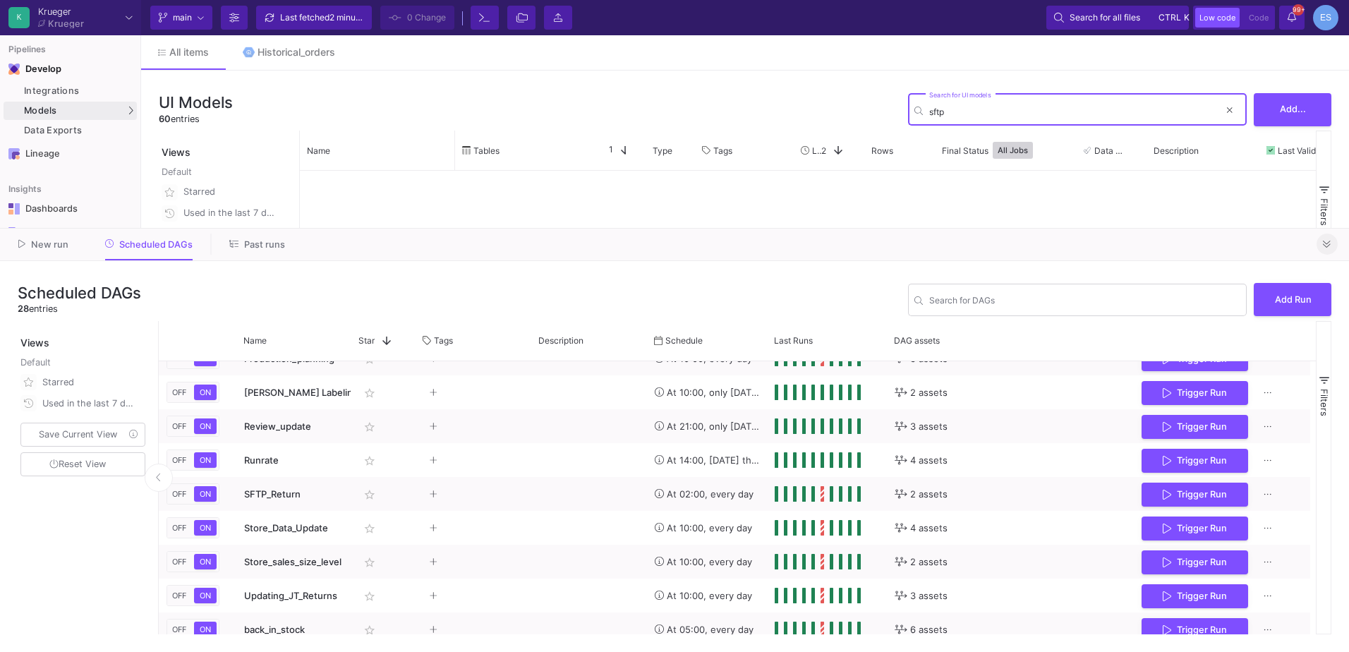
type input "sftp"
click at [1328, 250] on button at bounding box center [1327, 244] width 21 height 21
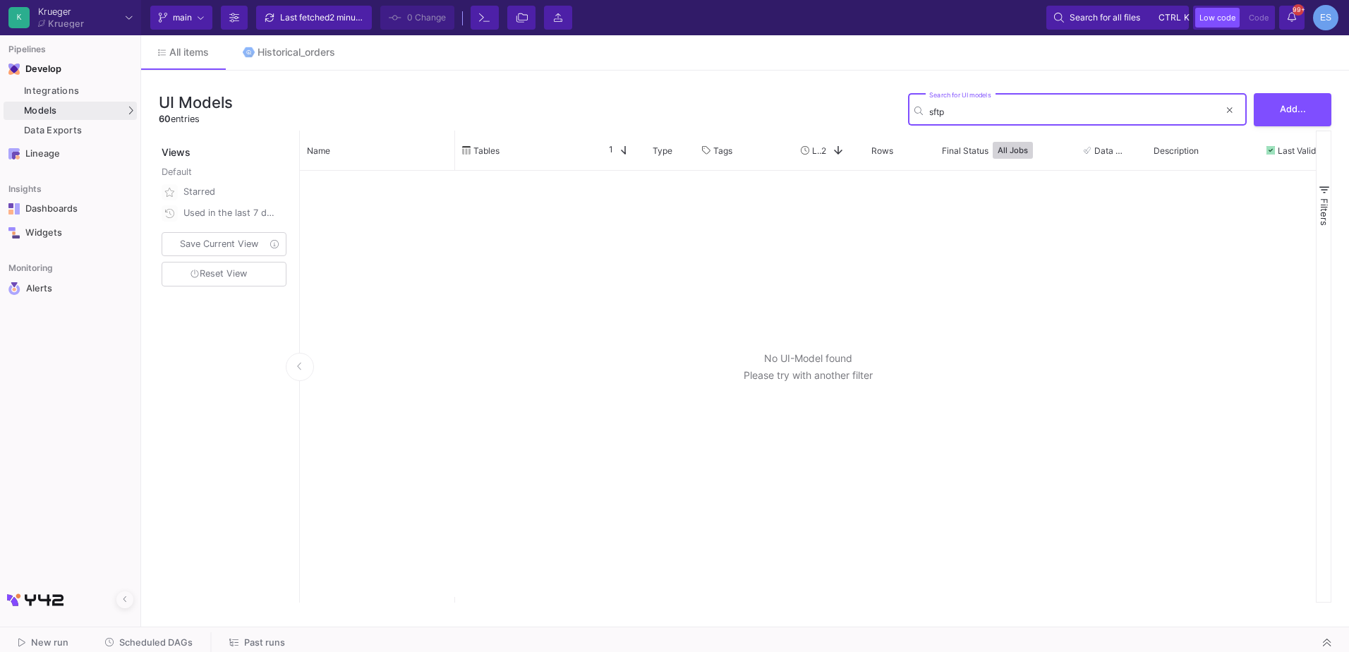
click at [932, 112] on input "sftp" at bounding box center [1074, 112] width 290 height 11
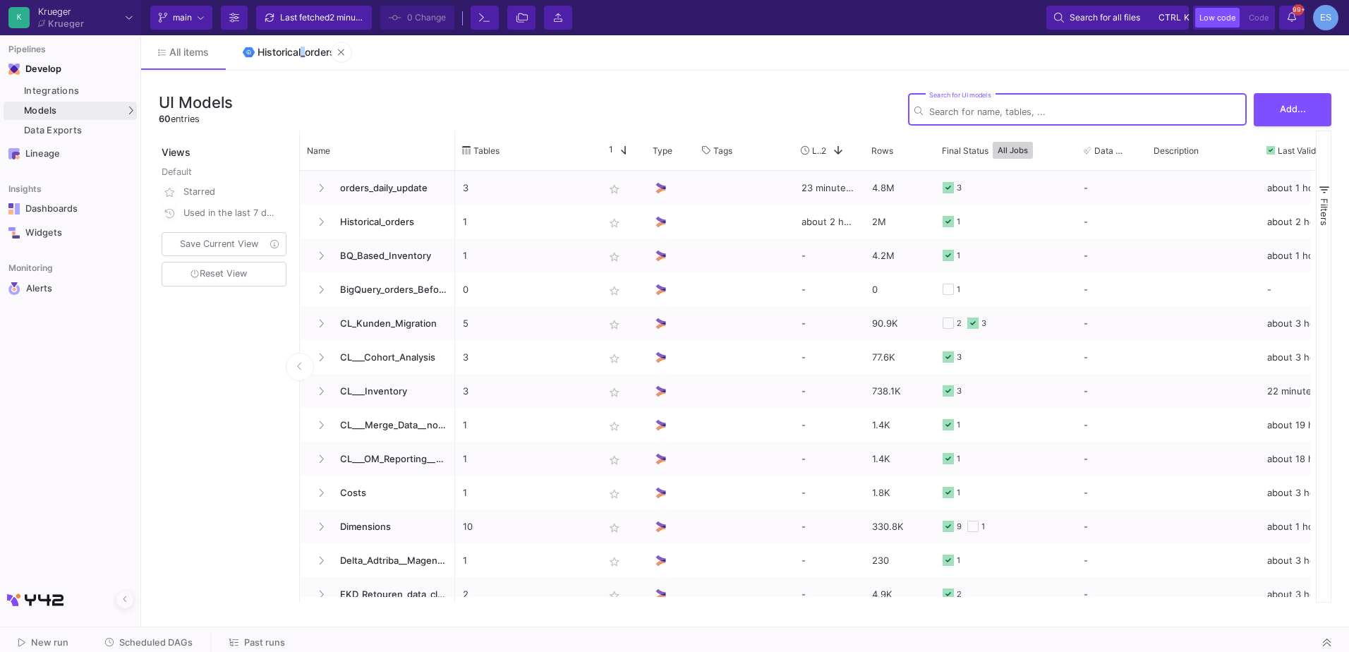
click at [301, 59] on link "Historical_orders" at bounding box center [289, 52] width 126 height 34
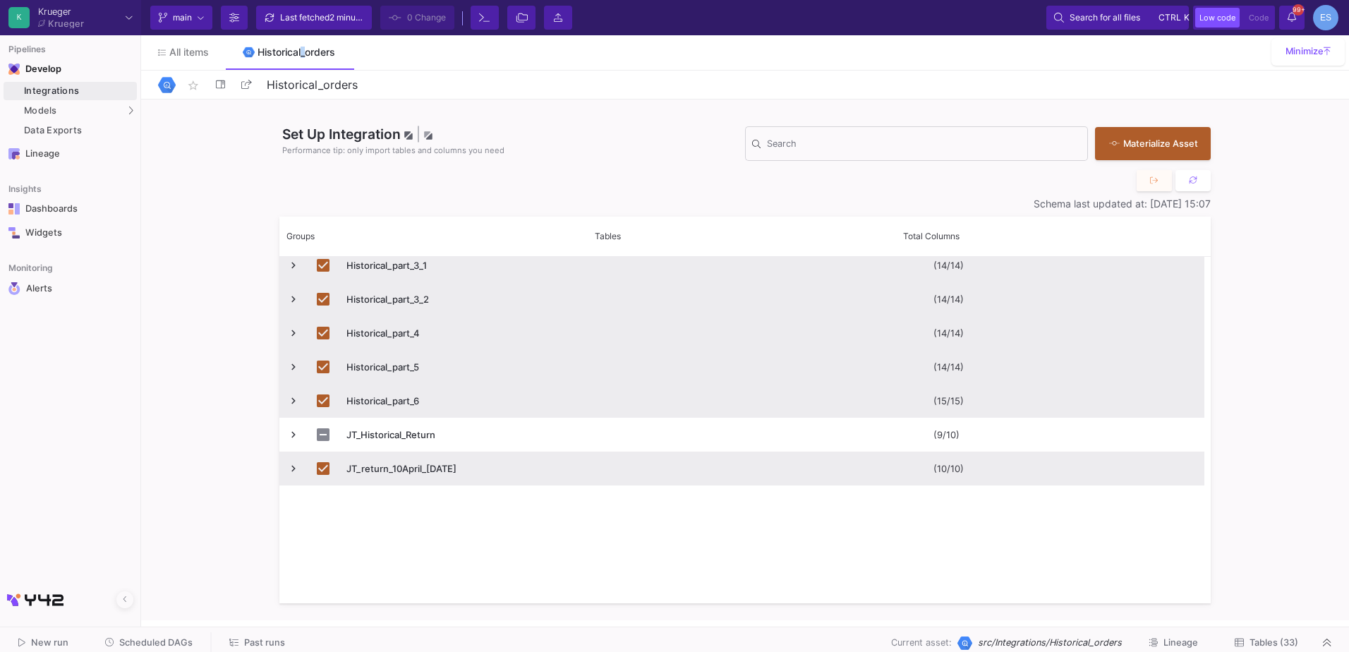
scroll to position [771, 0]
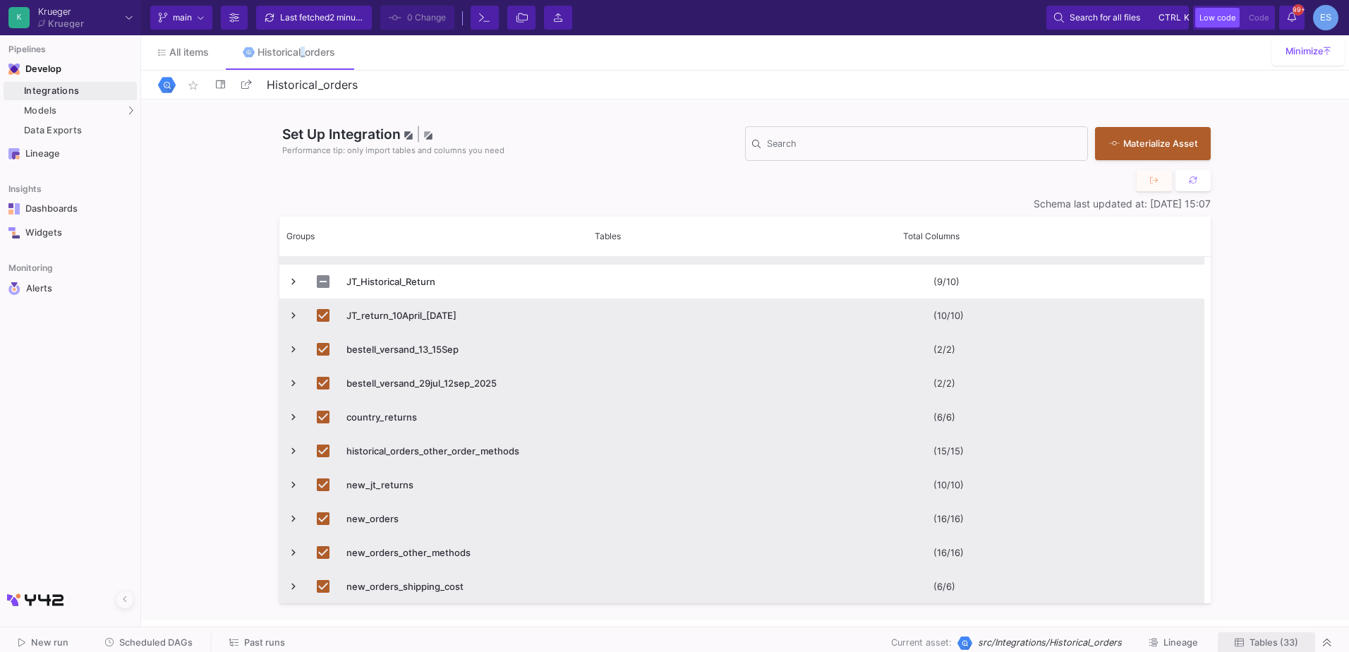
click at [1284, 644] on span "Tables (33)" at bounding box center [1274, 642] width 49 height 11
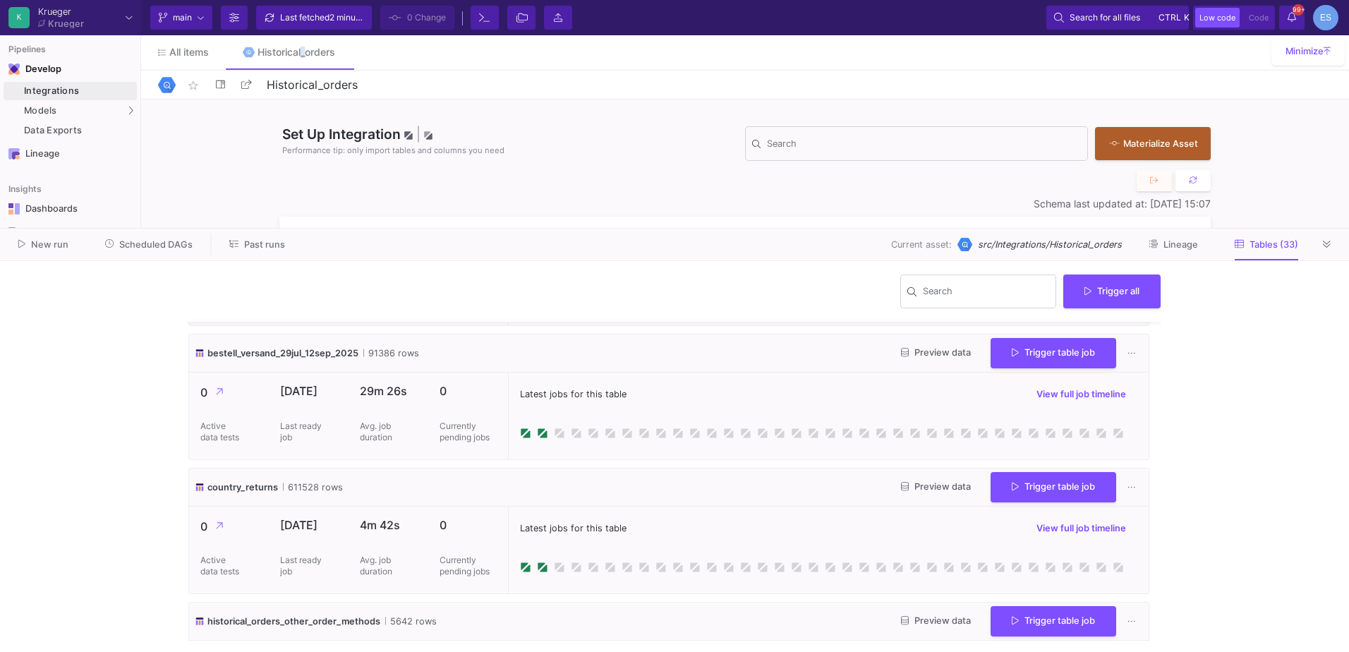
scroll to position [2258, 0]
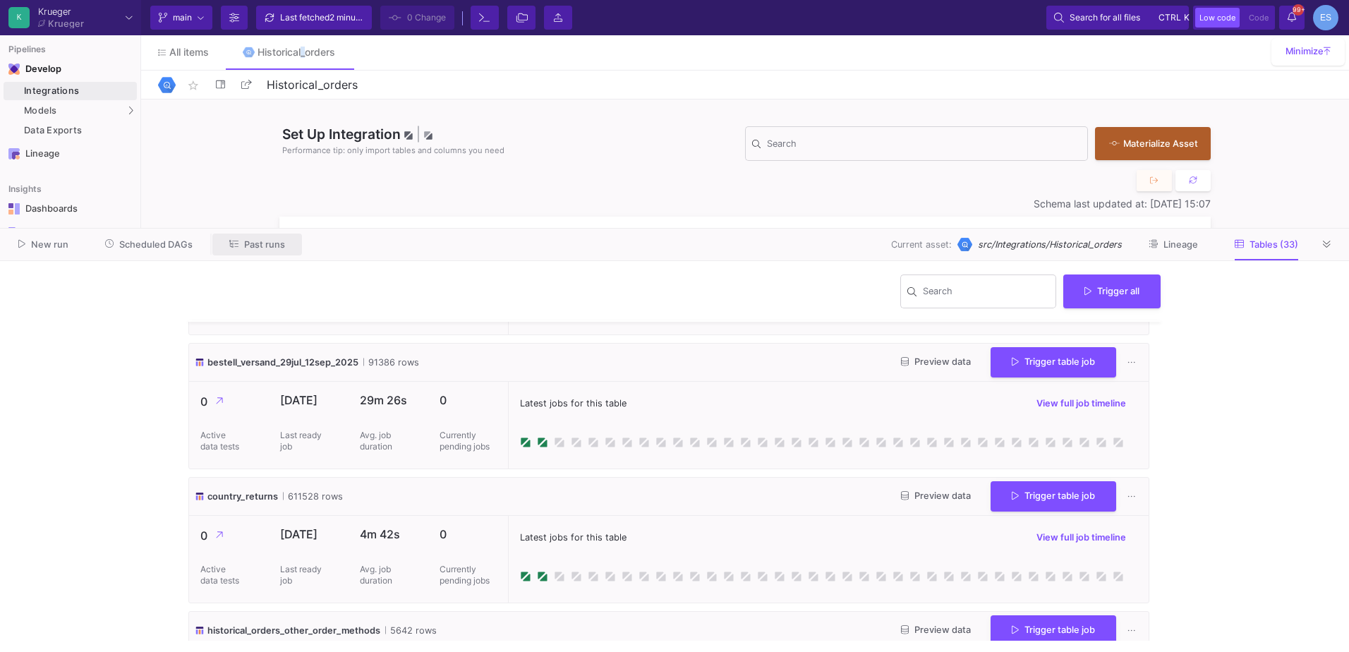
click at [255, 254] on button "Past runs" at bounding box center [257, 245] width 90 height 22
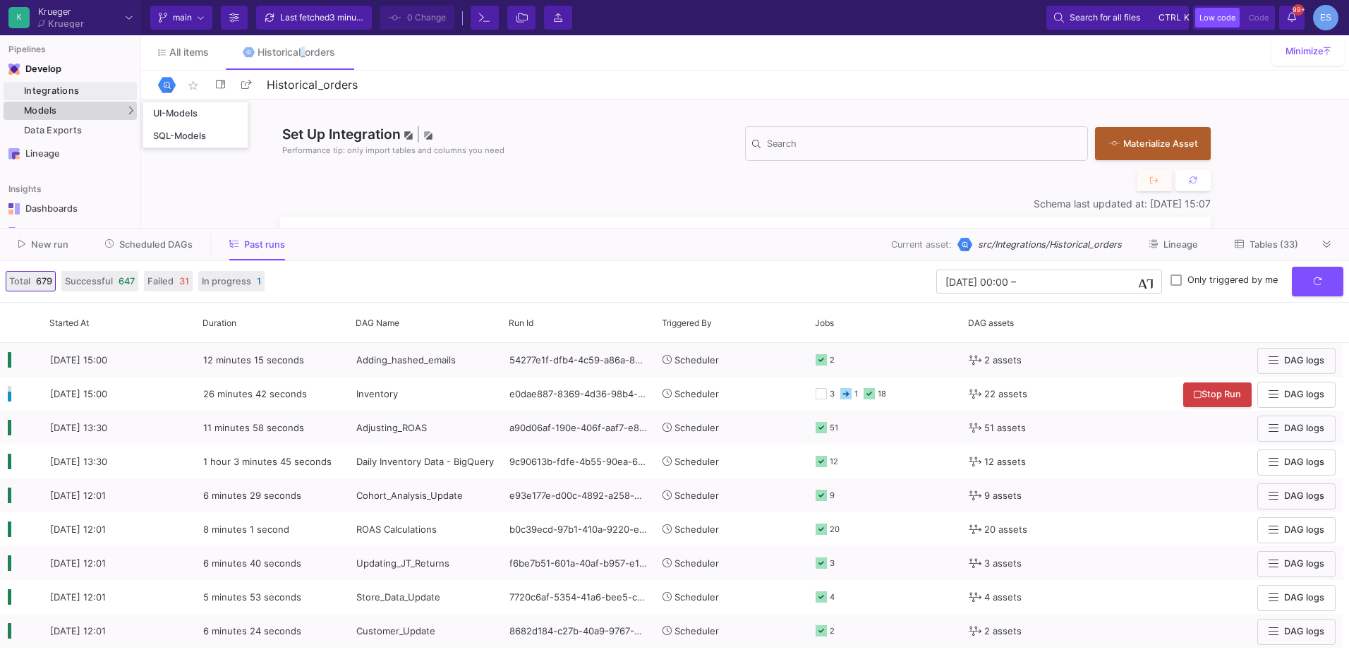
click at [108, 105] on div "Models" at bounding box center [70, 111] width 133 height 18
click at [198, 115] on div "UI-Models" at bounding box center [176, 113] width 46 height 11
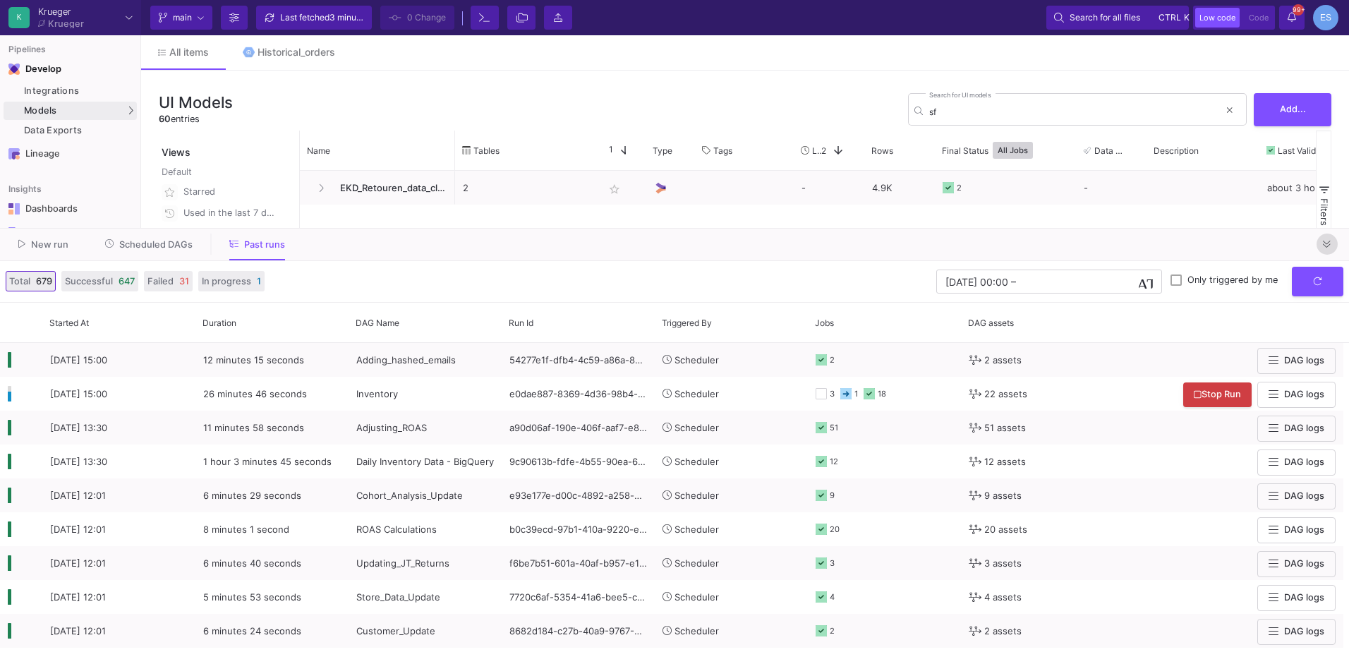
click at [1321, 247] on button at bounding box center [1327, 244] width 21 height 21
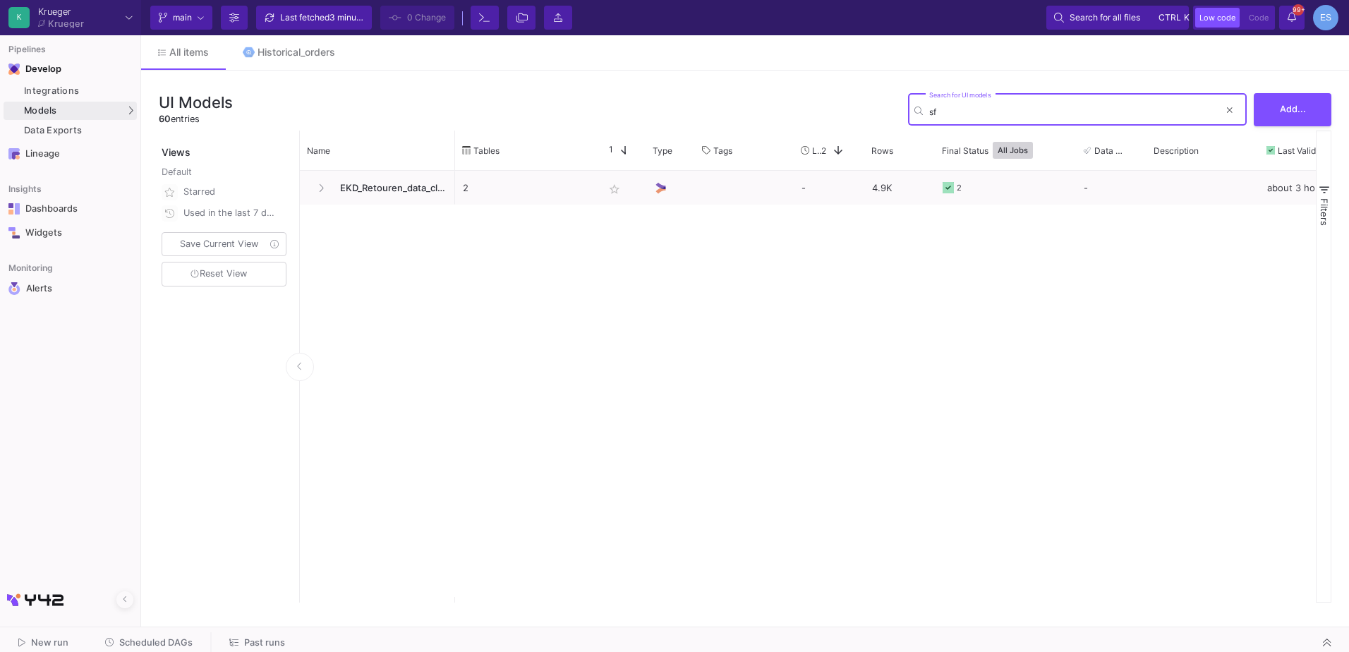
drag, startPoint x: 931, startPoint y: 110, endPoint x: 949, endPoint y: 114, distance: 18.1
click at [949, 114] on input "sf" at bounding box center [1074, 112] width 290 height 11
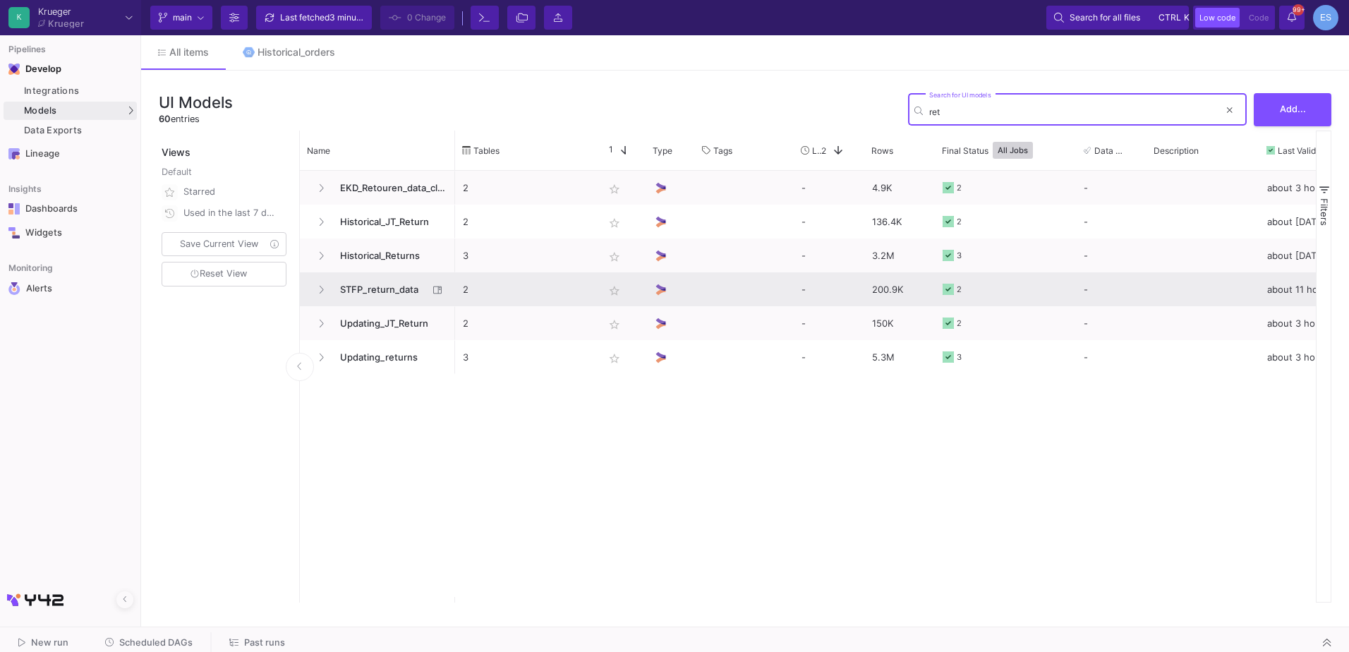
type input "ret"
click at [391, 289] on span "STFP_return_data" at bounding box center [380, 289] width 97 height 33
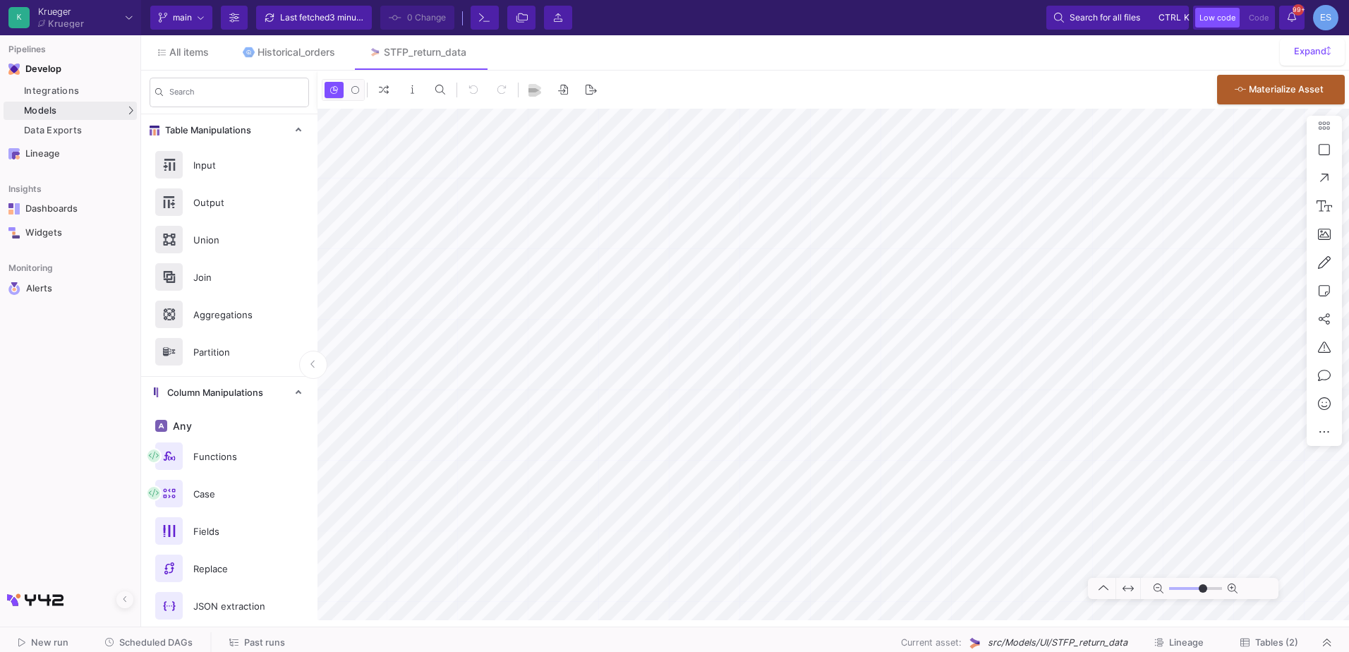
type input "-18"
click at [192, 646] on button "Scheduled DAGs" at bounding box center [149, 643] width 122 height 22
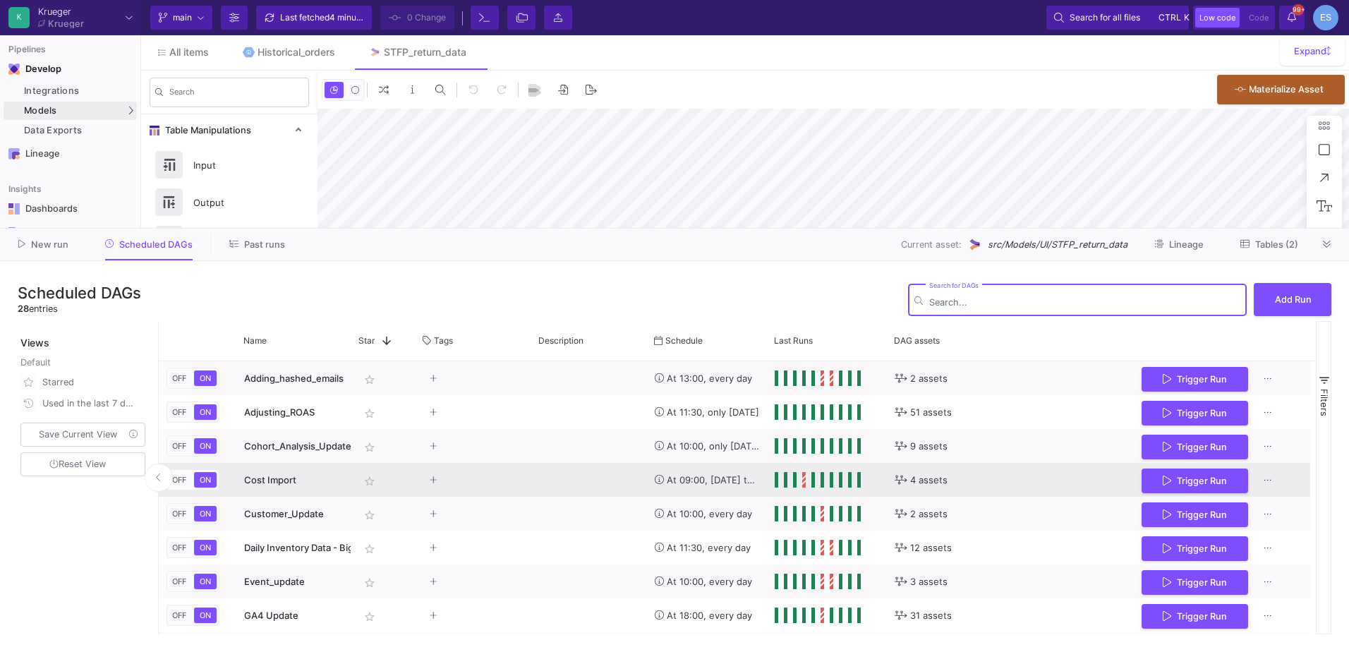
type input "-18"
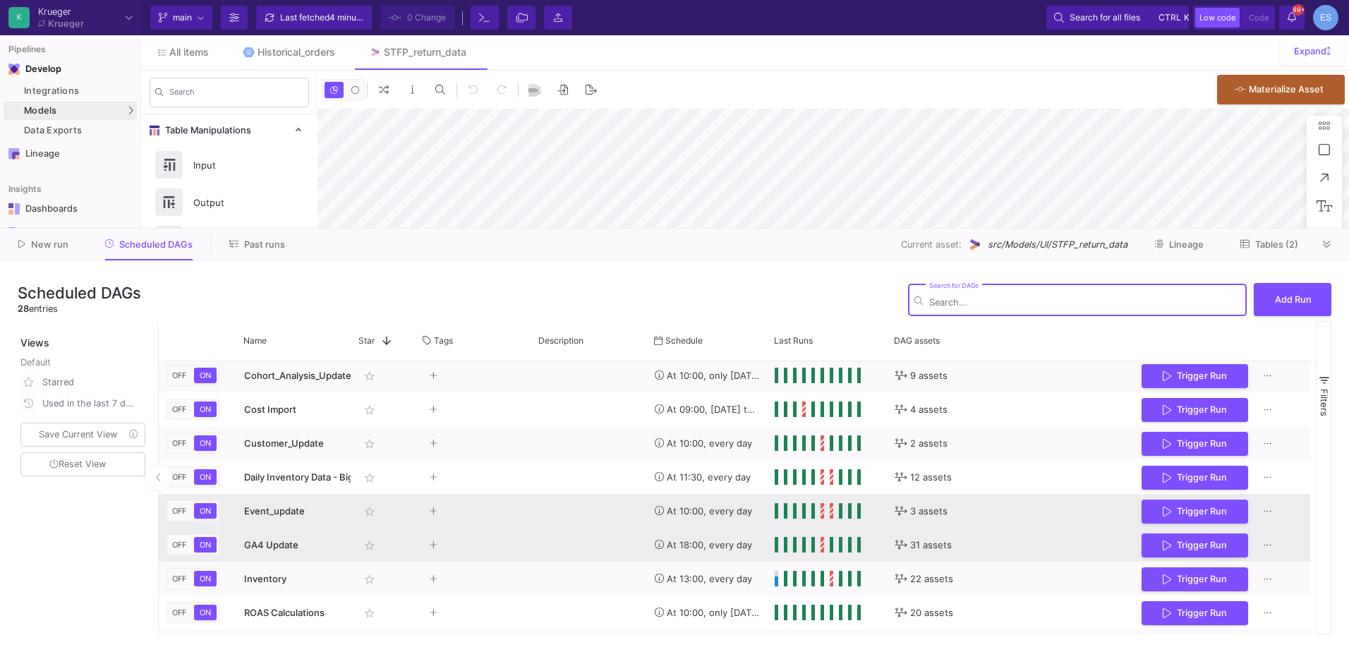
scroll to position [141, 0]
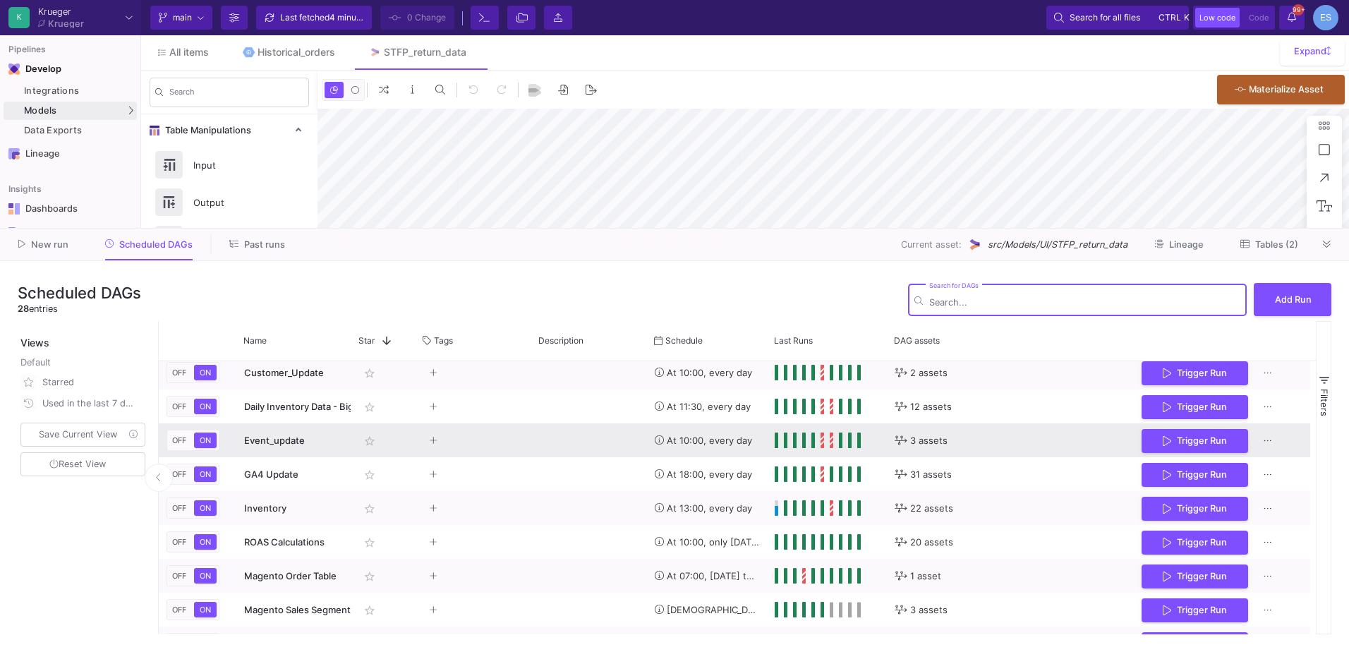
click at [279, 450] on div "Event_update" at bounding box center [294, 440] width 100 height 33
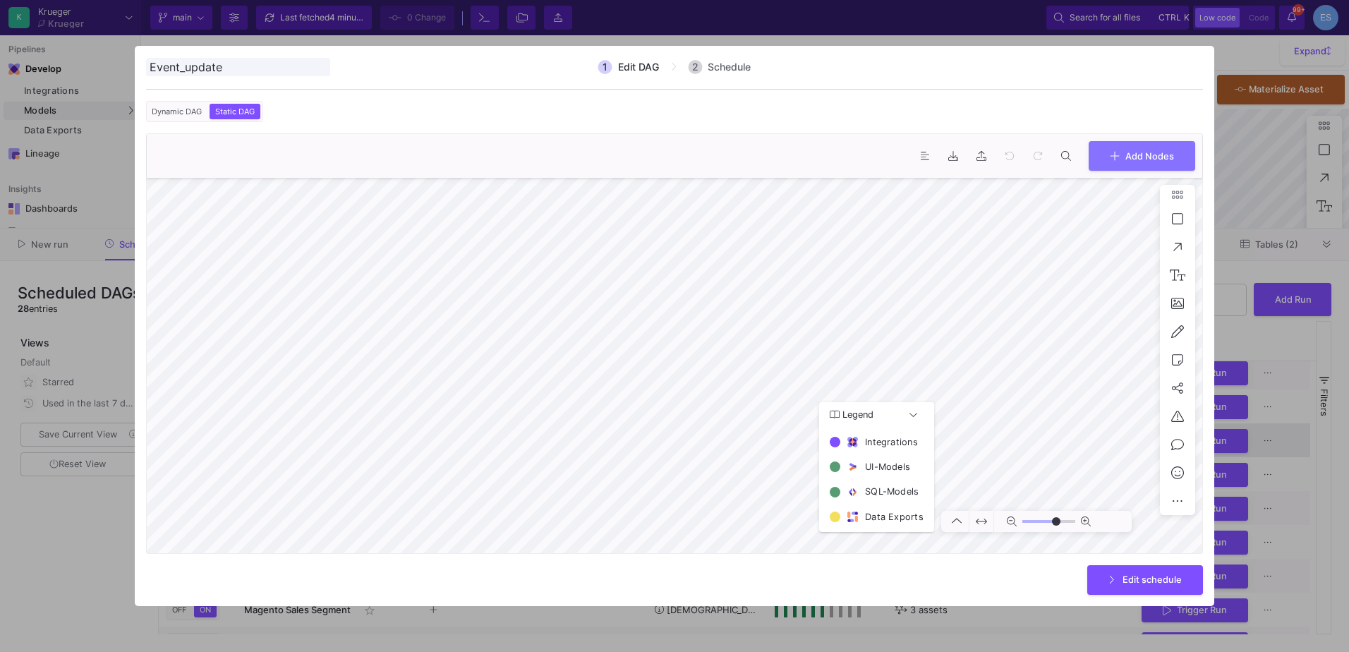
type input "0"
click at [60, 524] on div at bounding box center [674, 326] width 1349 height 652
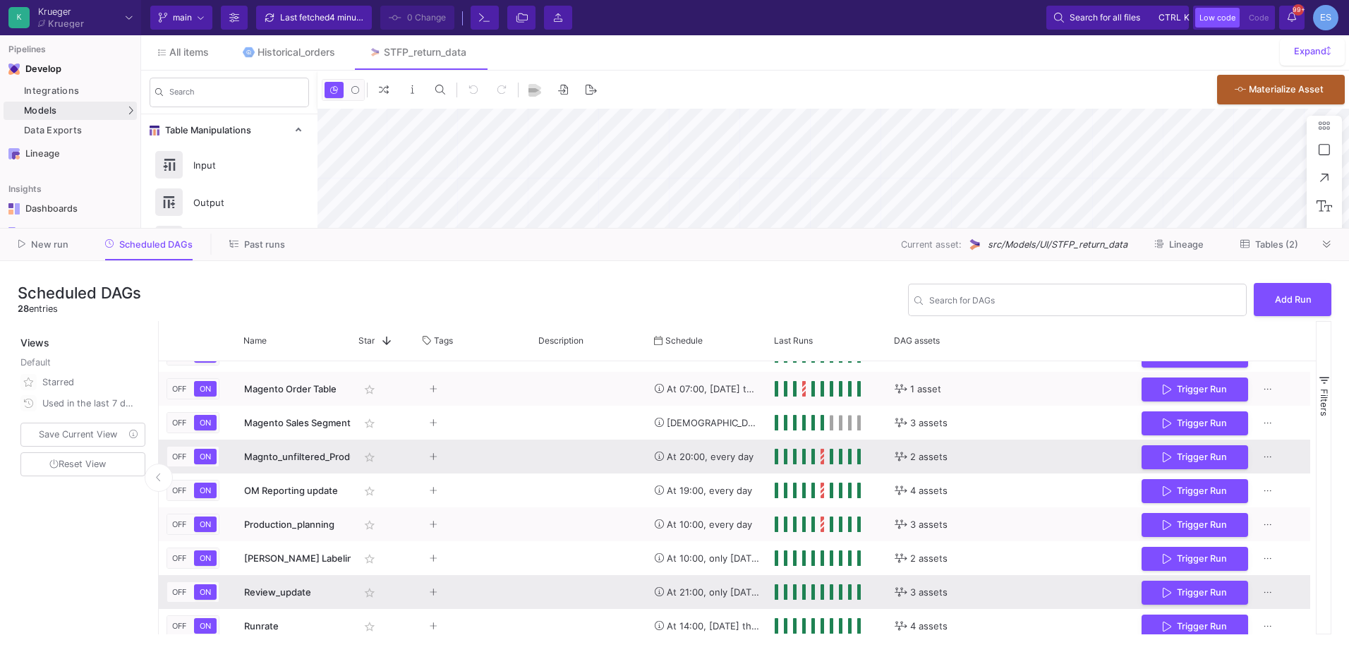
scroll to position [353, 0]
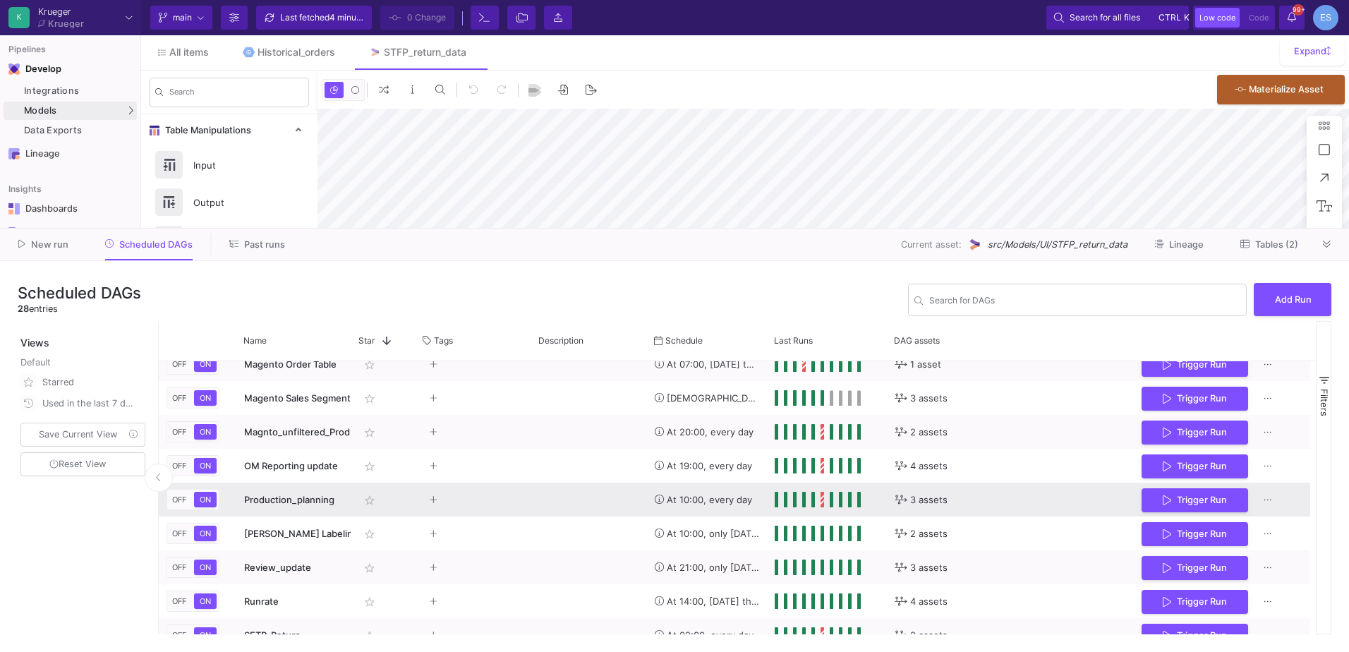
click at [267, 501] on span "Production_planning" at bounding box center [289, 499] width 90 height 11
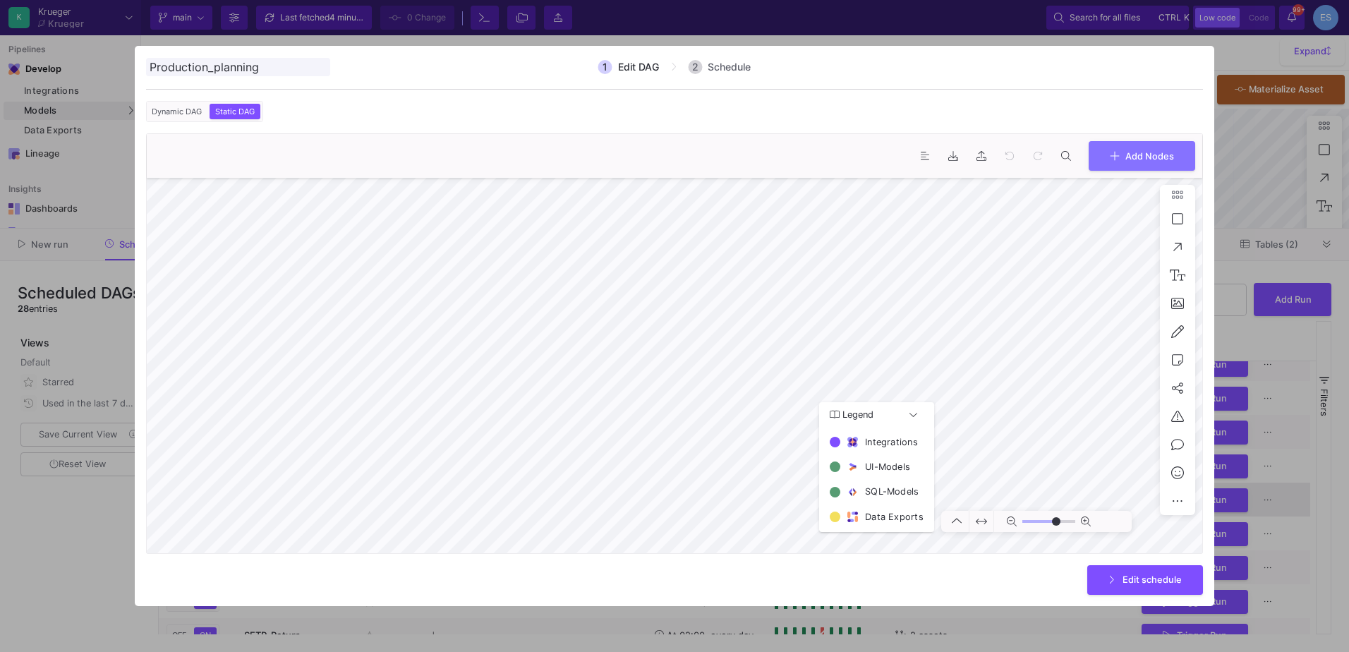
type input "0"
click at [66, 552] on div at bounding box center [674, 326] width 1349 height 652
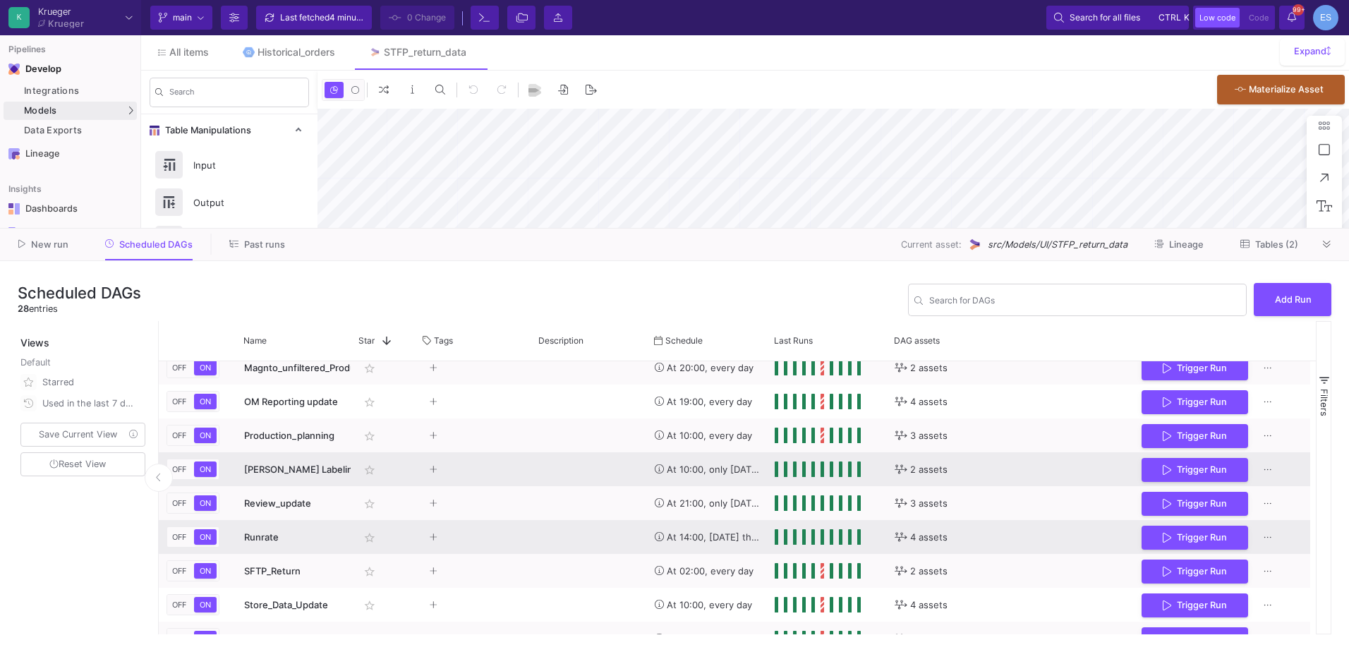
scroll to position [494, 0]
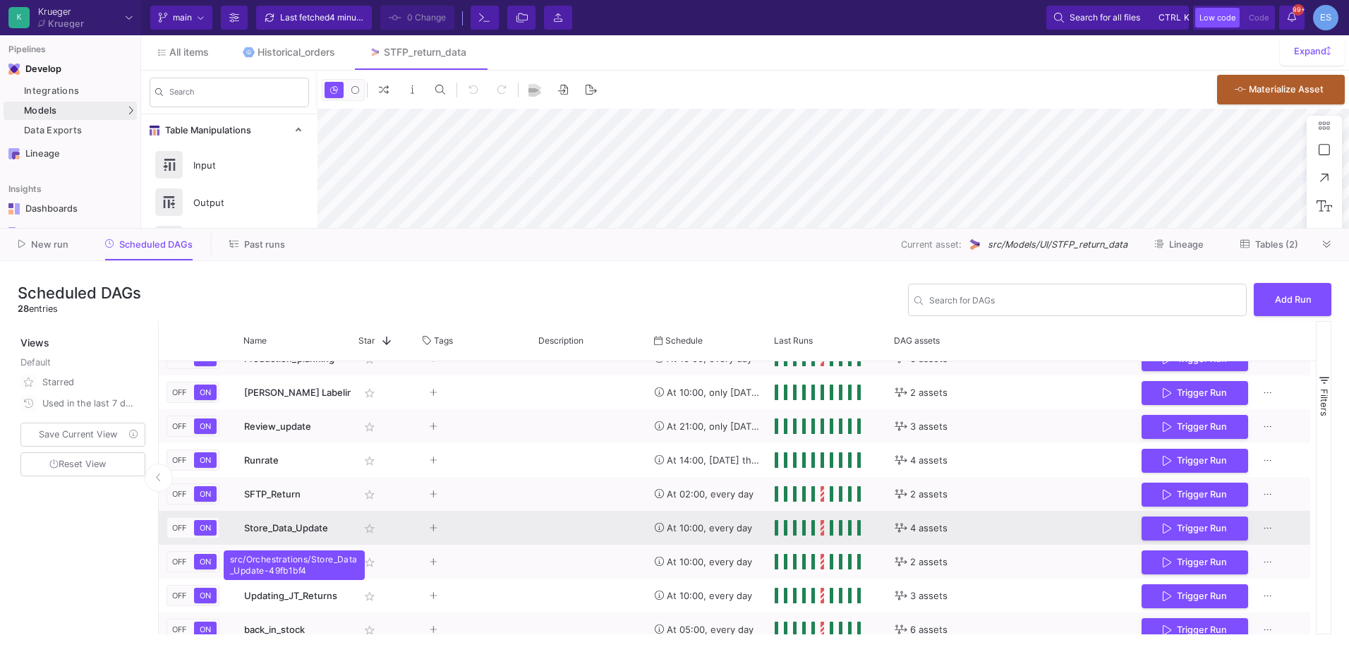
click at [289, 536] on div "Store_Data_Update" at bounding box center [294, 528] width 100 height 33
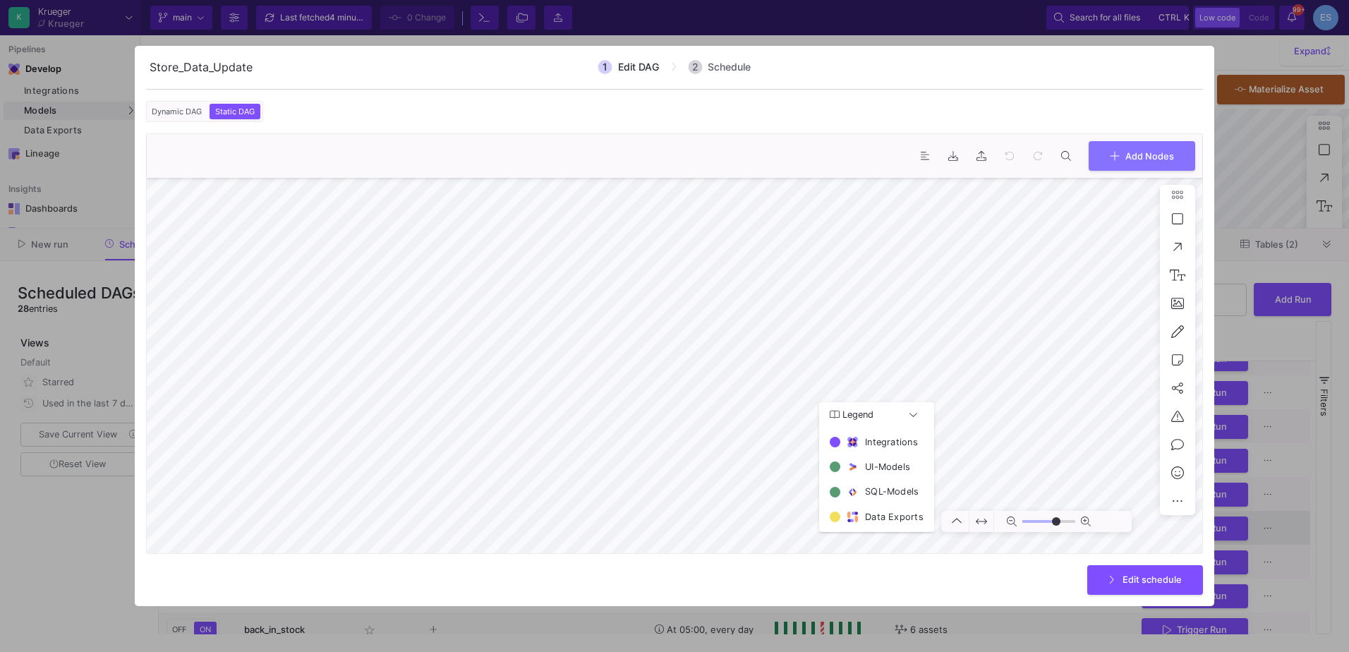
type input "0"
click at [72, 550] on div at bounding box center [674, 326] width 1349 height 652
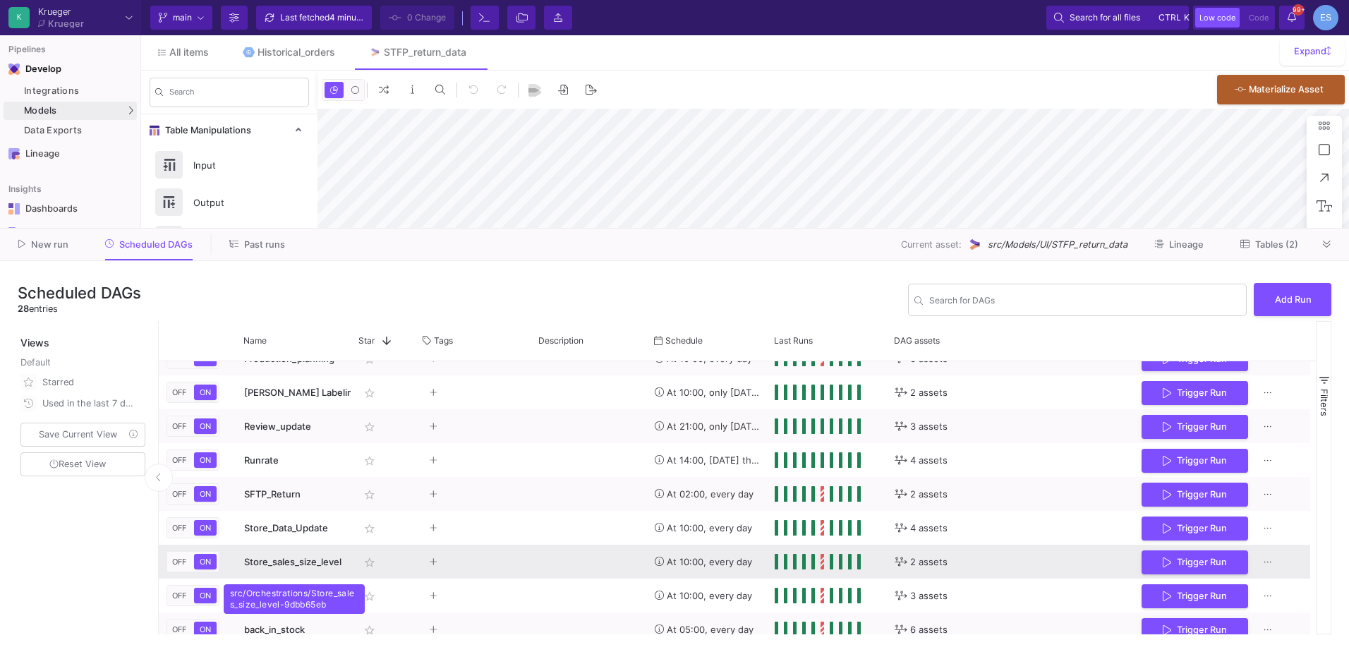
click at [284, 566] on span "Store_sales_size_level" at bounding box center [292, 561] width 97 height 11
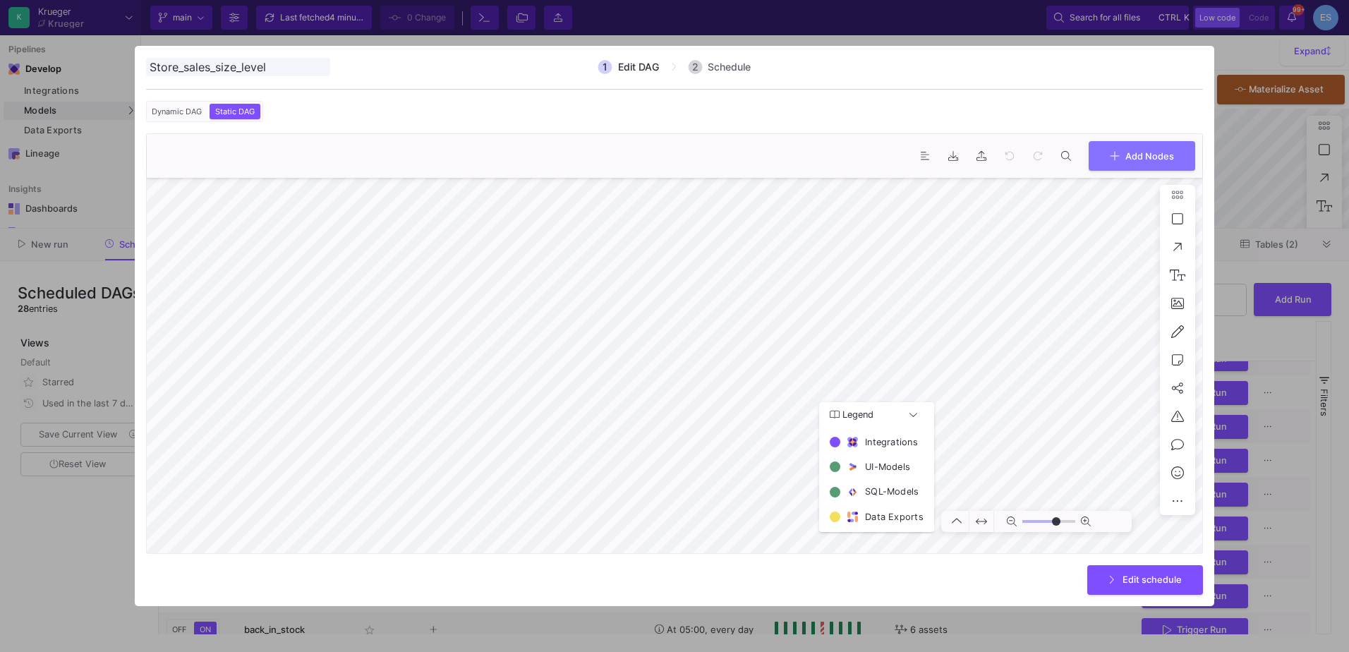
type input "0"
click at [20, 562] on div at bounding box center [674, 326] width 1349 height 652
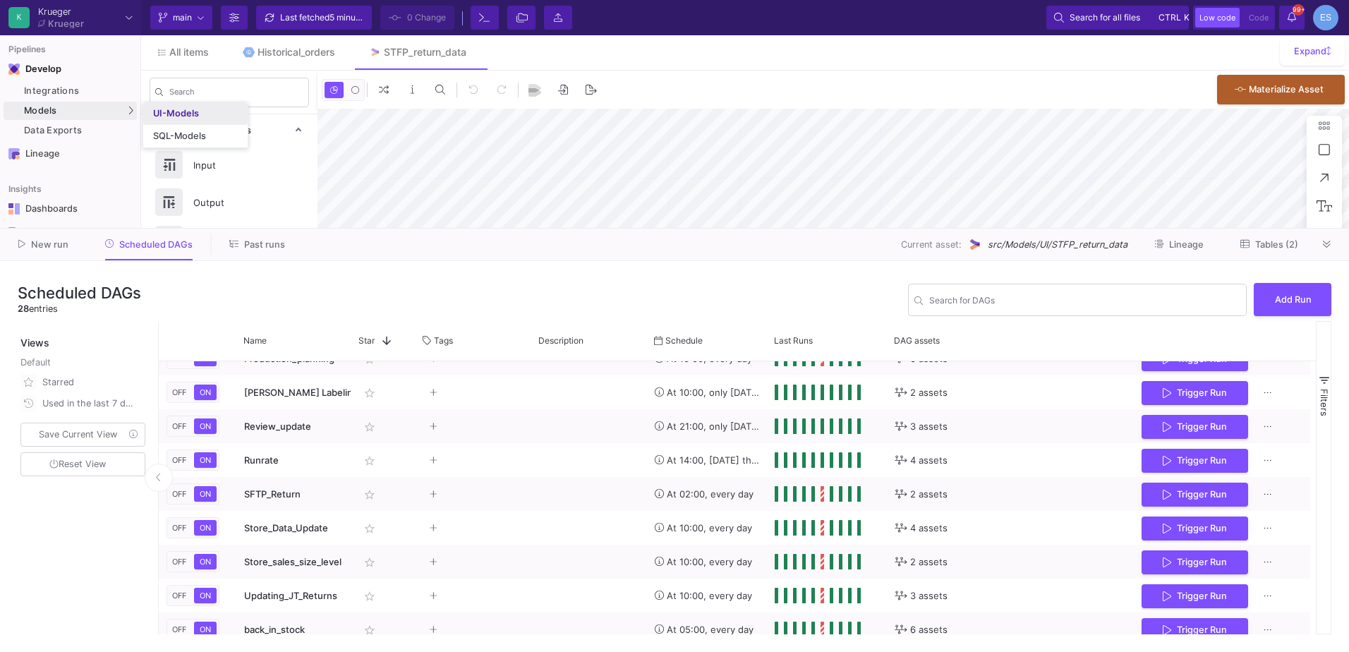
click at [168, 112] on div "UI-Models" at bounding box center [176, 113] width 46 height 11
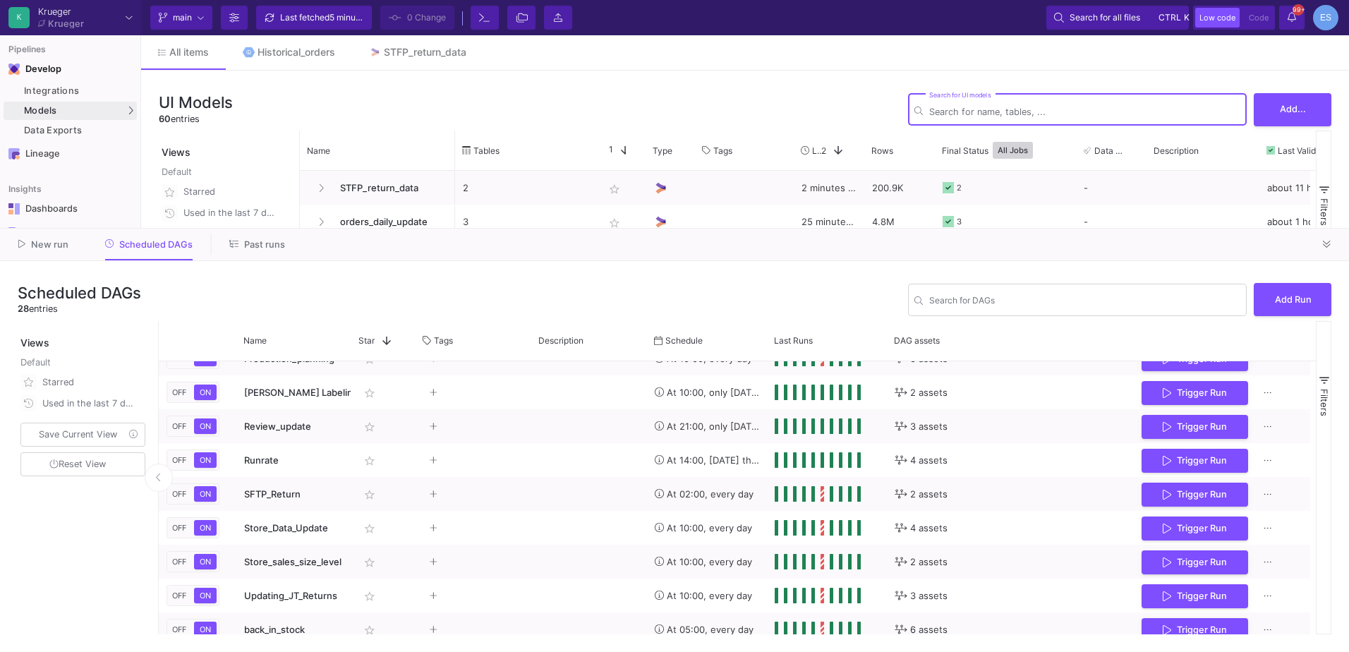
click at [1007, 105] on div "Search for UI models" at bounding box center [1084, 108] width 311 height 35
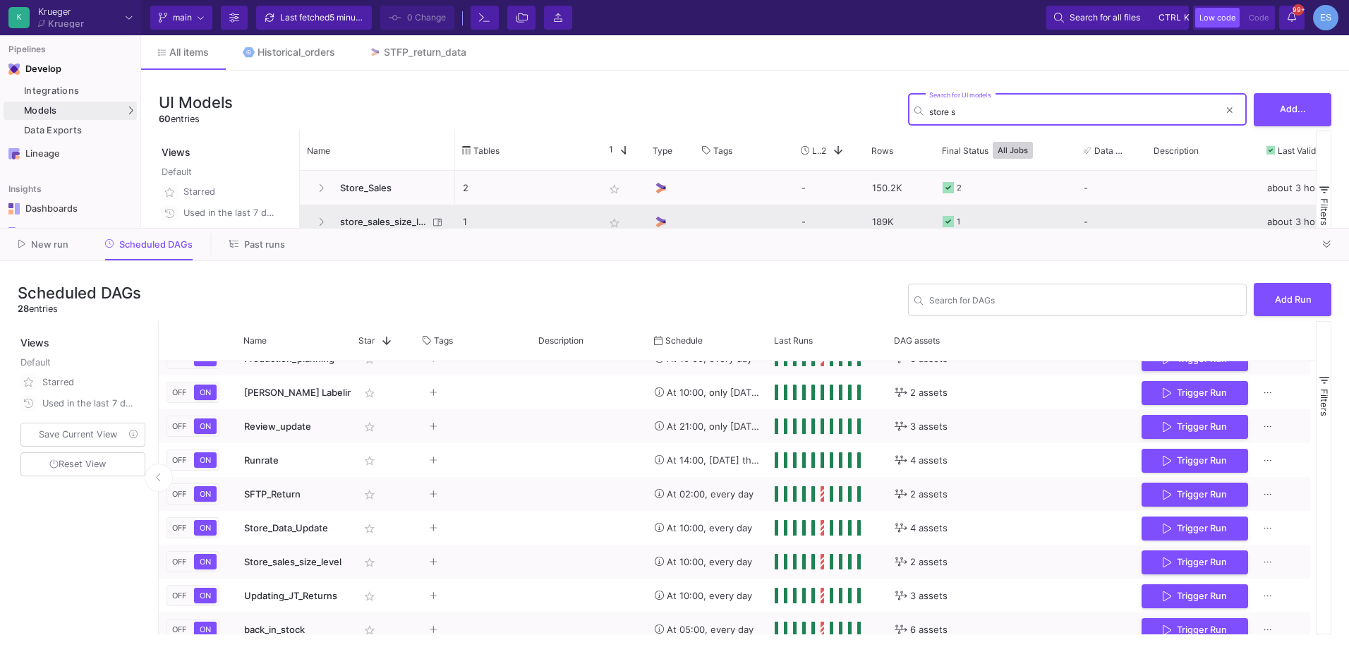
type input "store s"
click at [373, 217] on span "store_sales_size_level" at bounding box center [380, 221] width 97 height 33
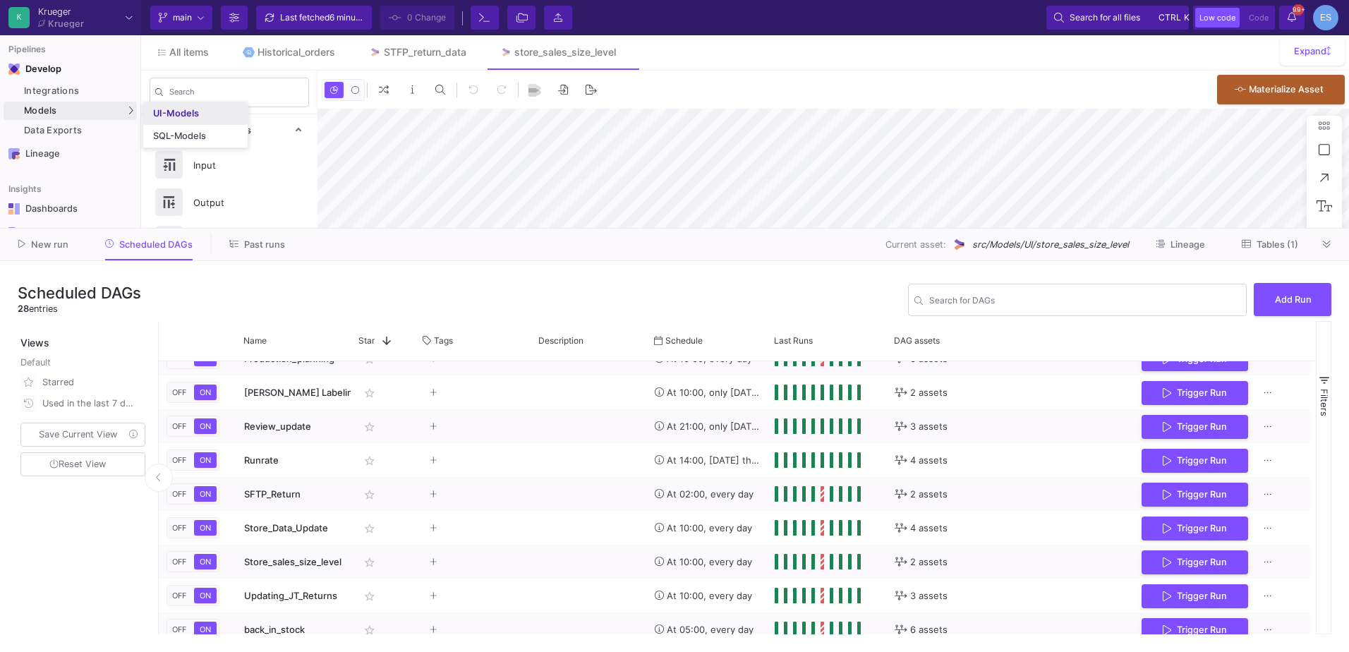
click at [171, 115] on div "UI-Models" at bounding box center [176, 113] width 46 height 11
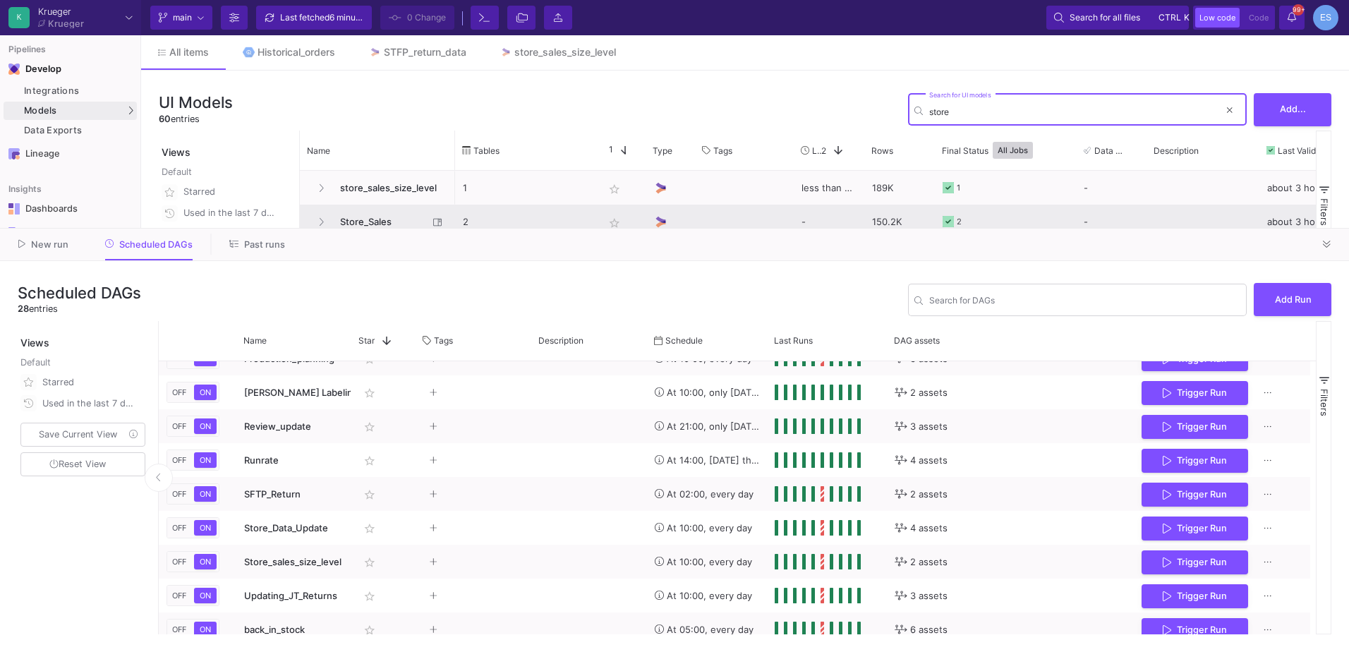
type input "store"
click at [383, 221] on span "Store_Sales" at bounding box center [380, 221] width 97 height 33
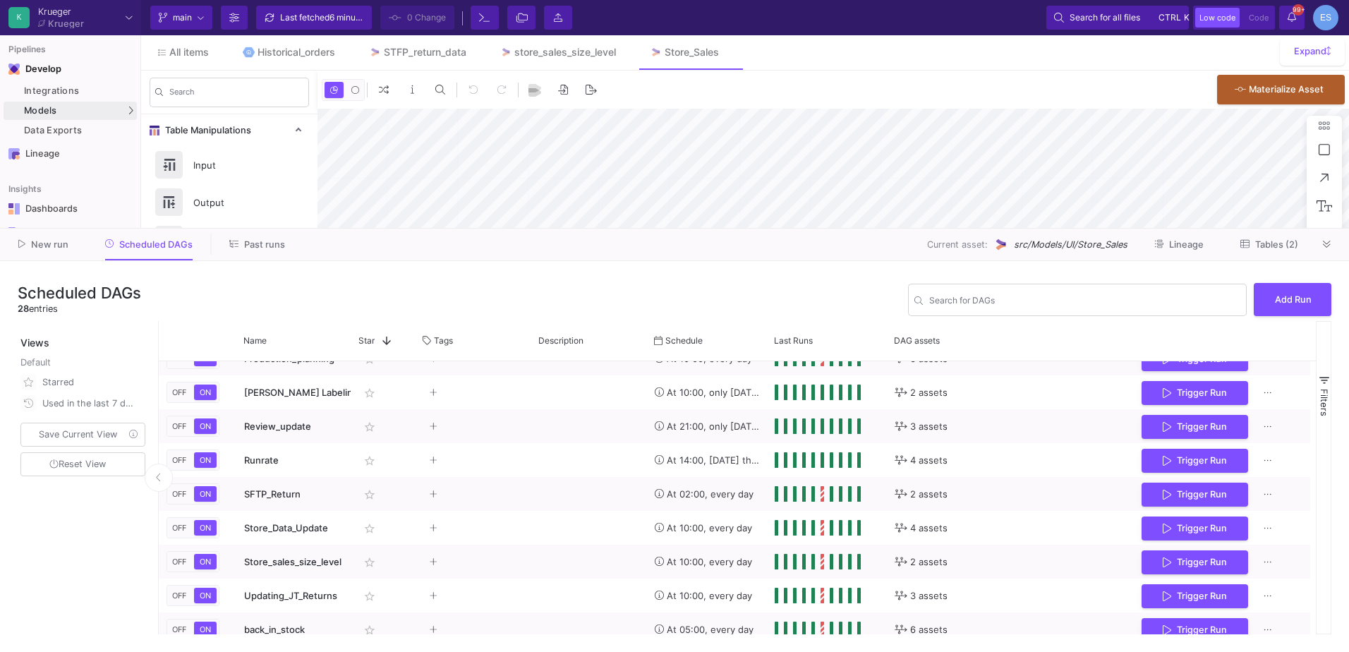
click at [557, 35] on div "Current branch main Branch Options Last fetched 6 minutes ago 0 Change Terminal…" at bounding box center [745, 17] width 1208 height 35
click at [555, 48] on div "store_sales_size_level" at bounding box center [566, 52] width 102 height 11
click at [1323, 244] on icon at bounding box center [1327, 244] width 8 height 9
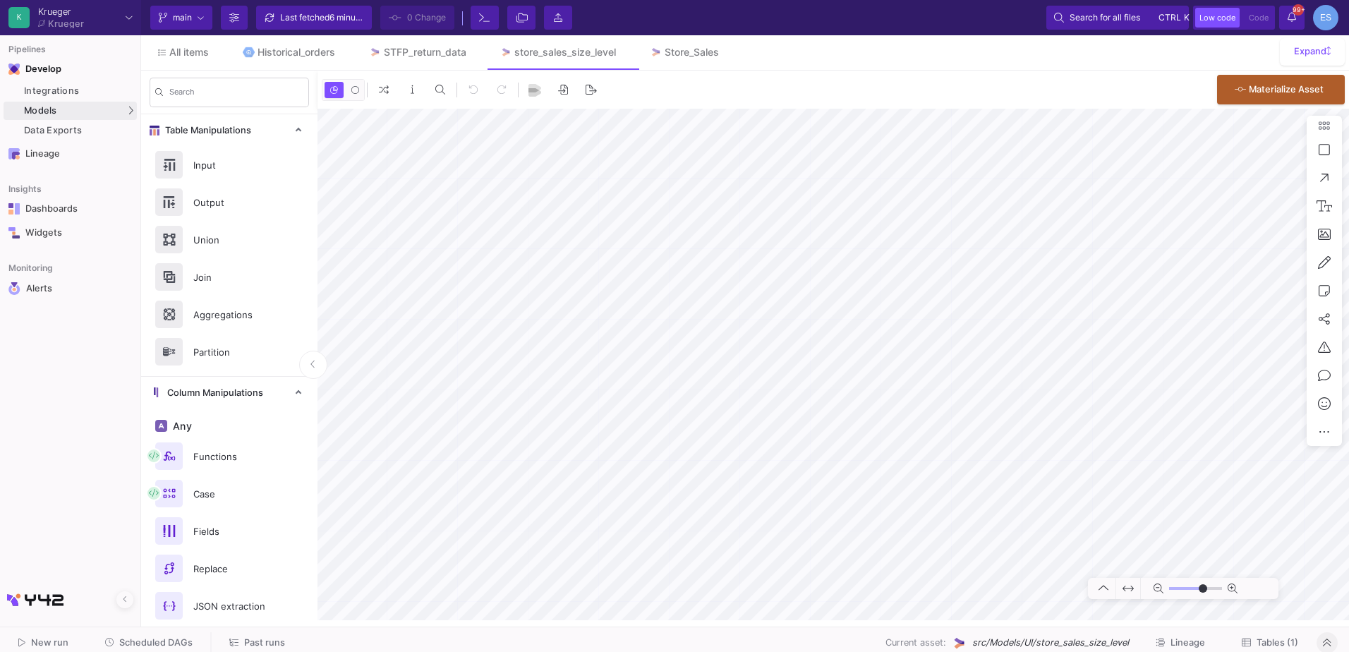
type input "-17"
click at [626, 52] on icon at bounding box center [623, 52] width 6 height 6
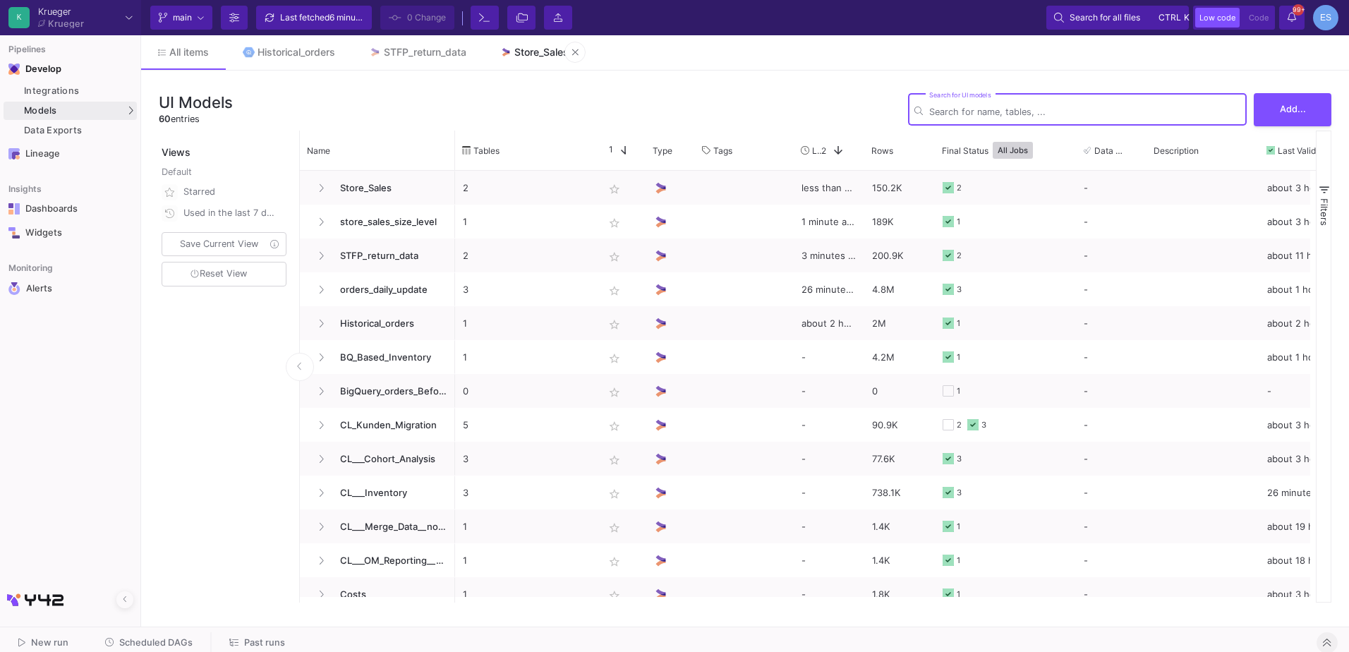
click at [565, 52] on div "Store_Sales" at bounding box center [542, 52] width 54 height 11
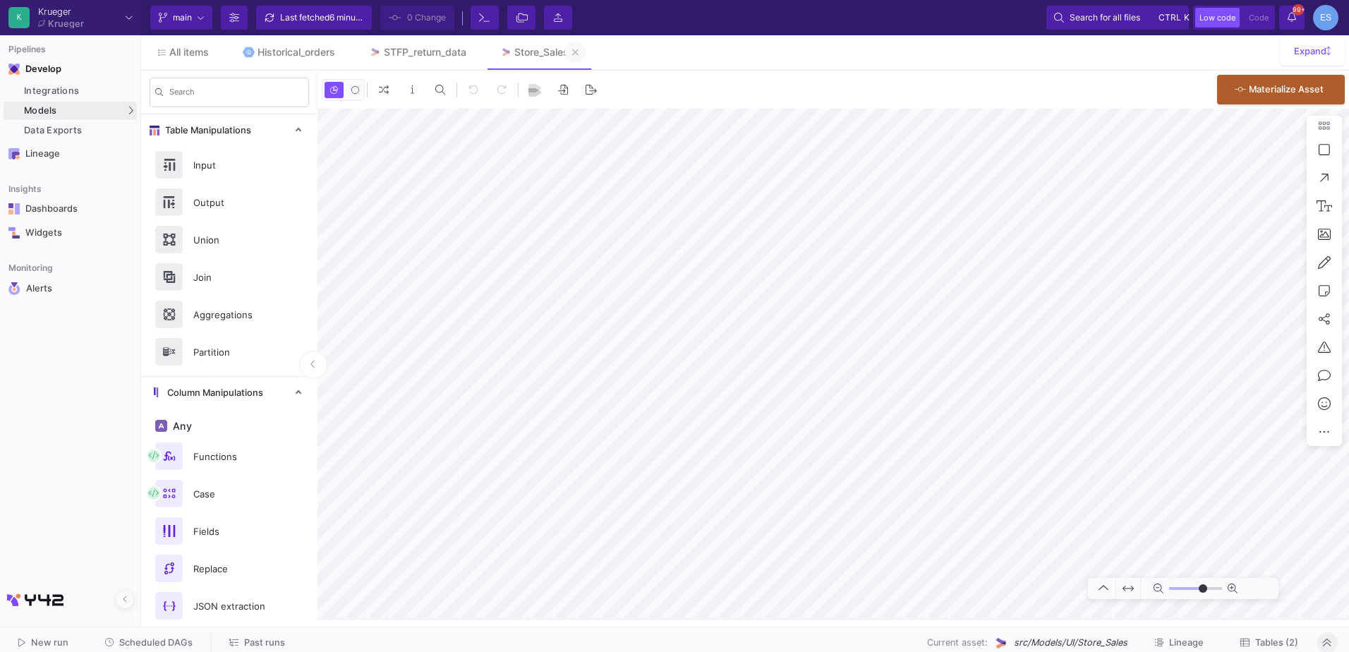
click at [579, 54] on icon at bounding box center [575, 52] width 6 height 6
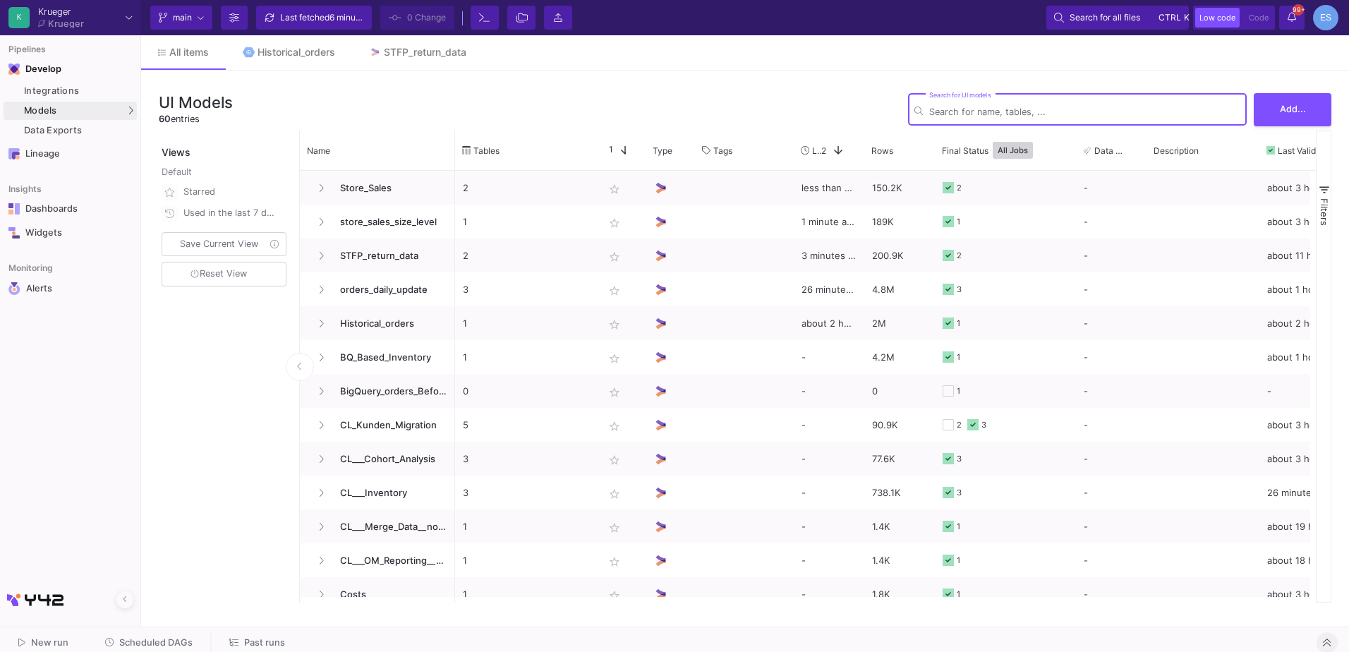
click at [171, 634] on button "Scheduled DAGs" at bounding box center [149, 643] width 122 height 22
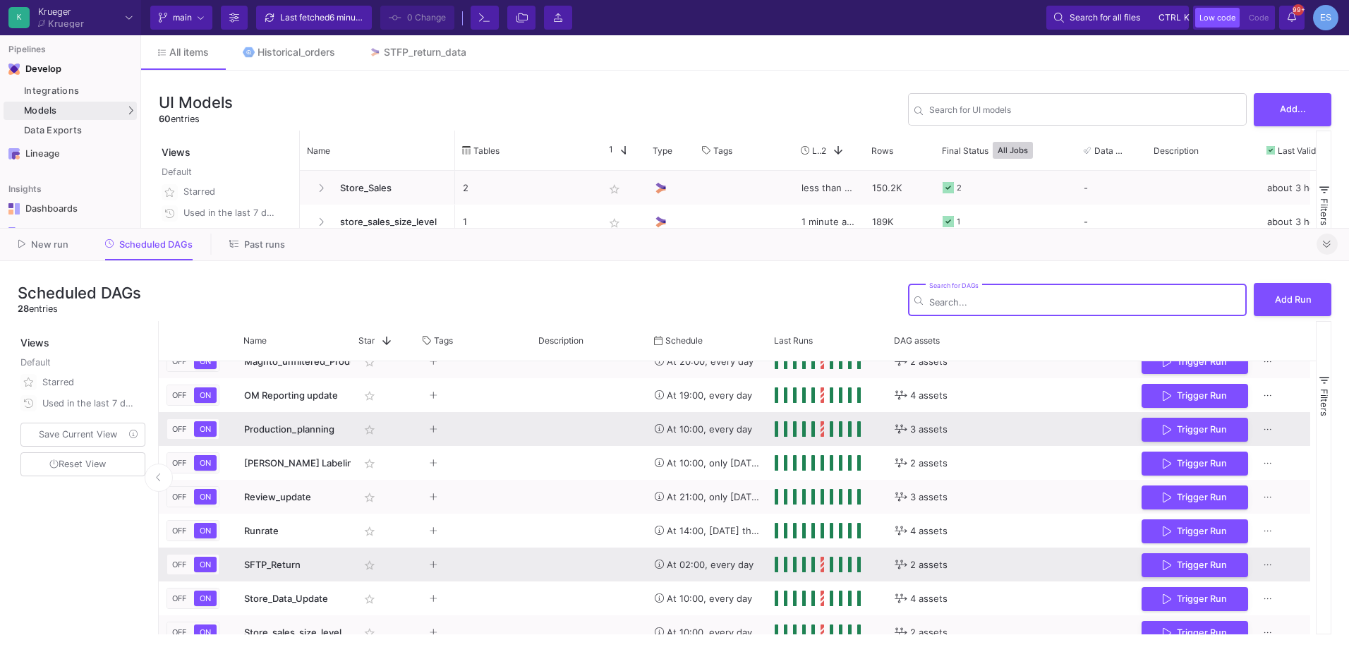
scroll to position [494, 0]
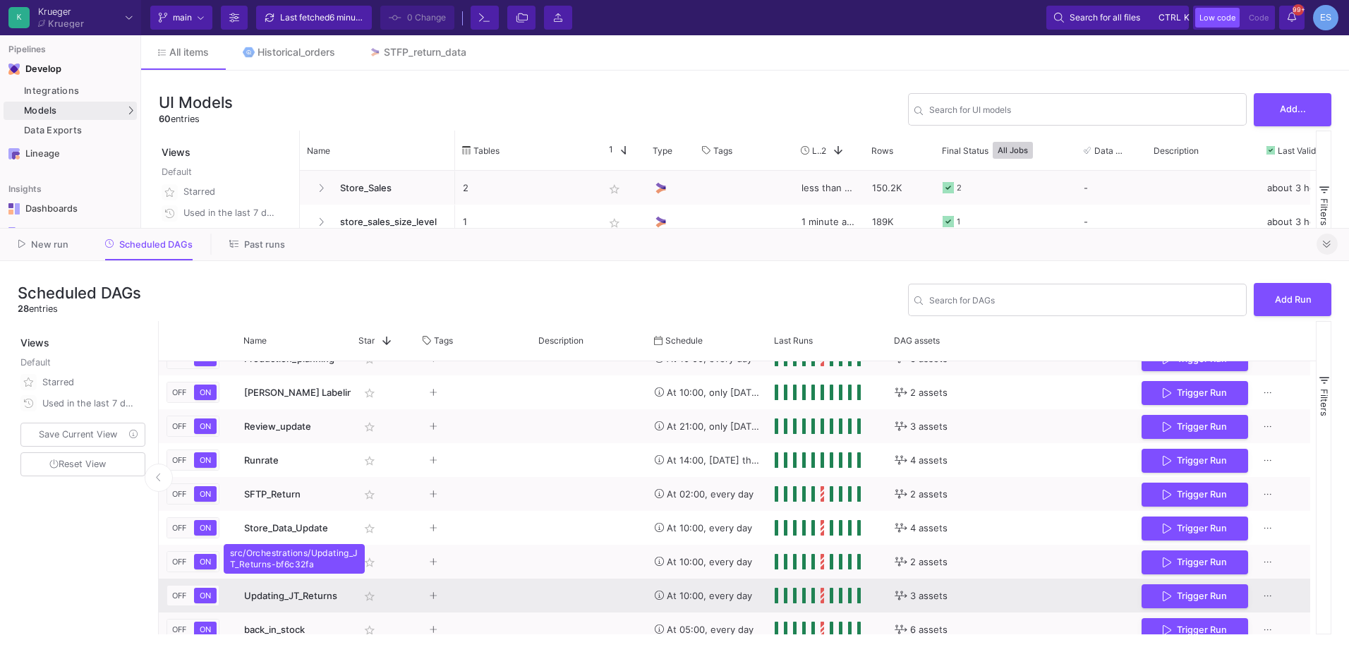
click at [277, 596] on span "Updating_JT_Returns" at bounding box center [290, 595] width 93 height 11
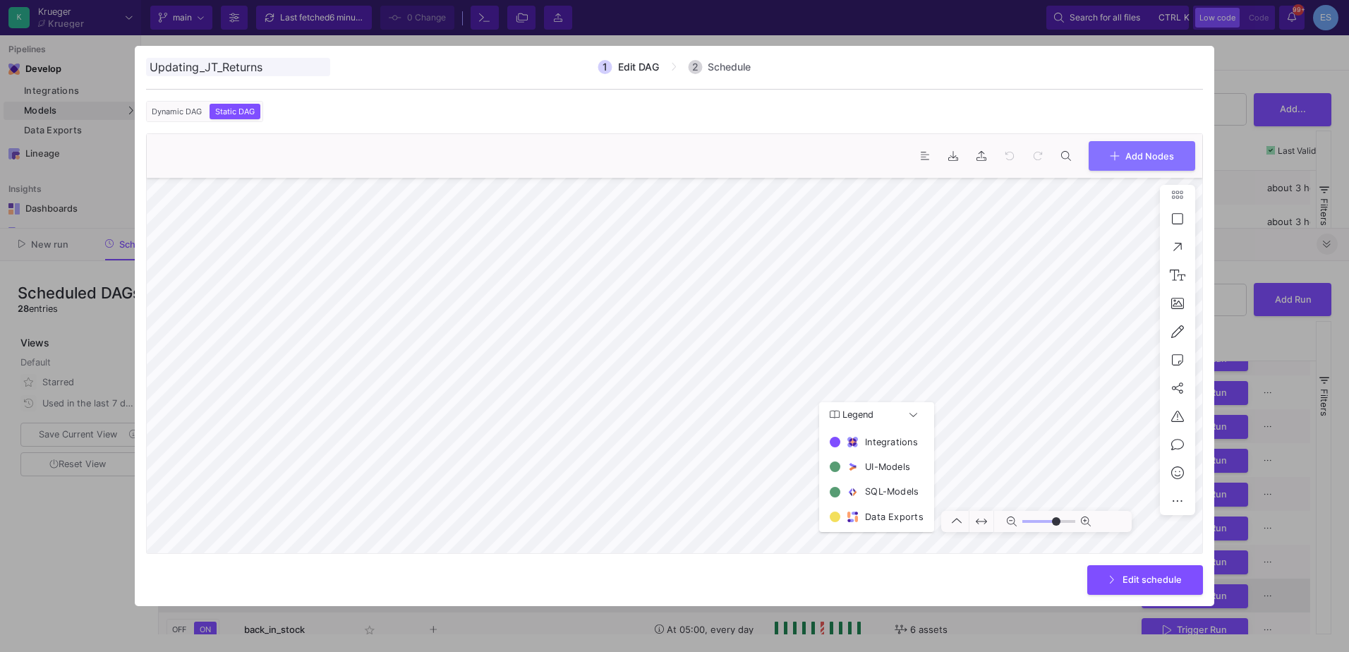
type input "0"
click at [71, 562] on div at bounding box center [674, 326] width 1349 height 652
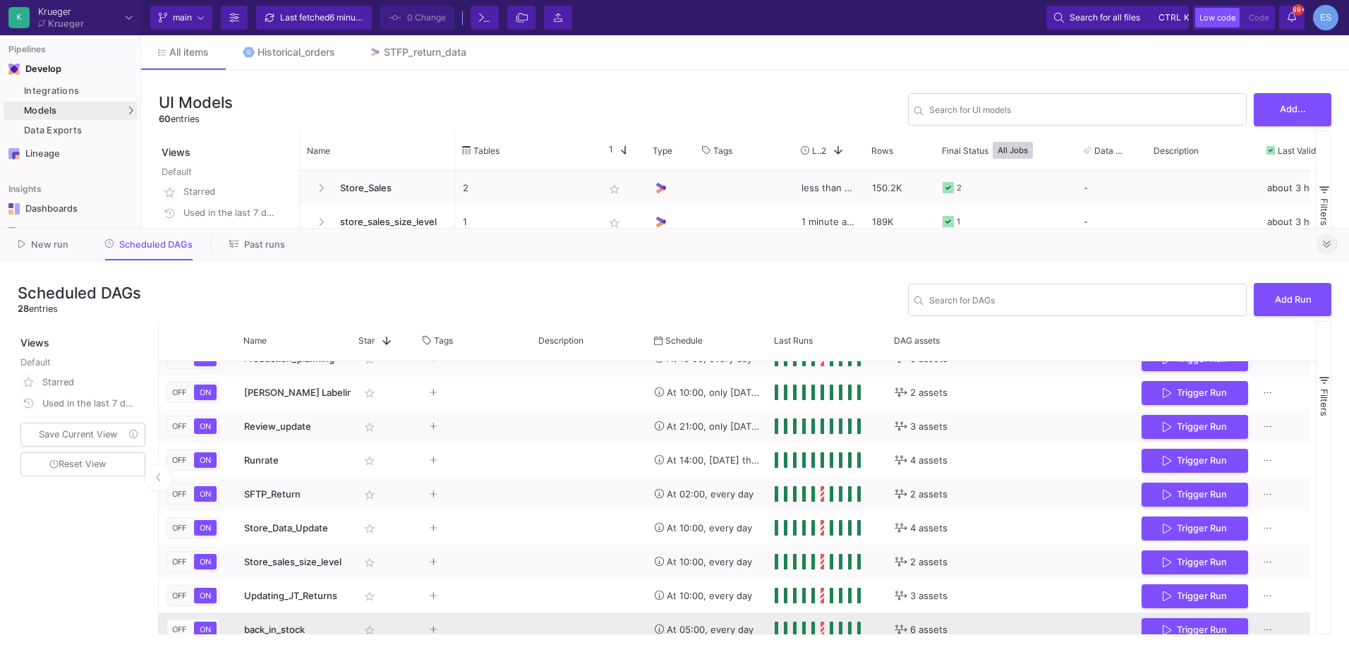
click at [265, 628] on span "back_in_stock" at bounding box center [274, 629] width 61 height 11
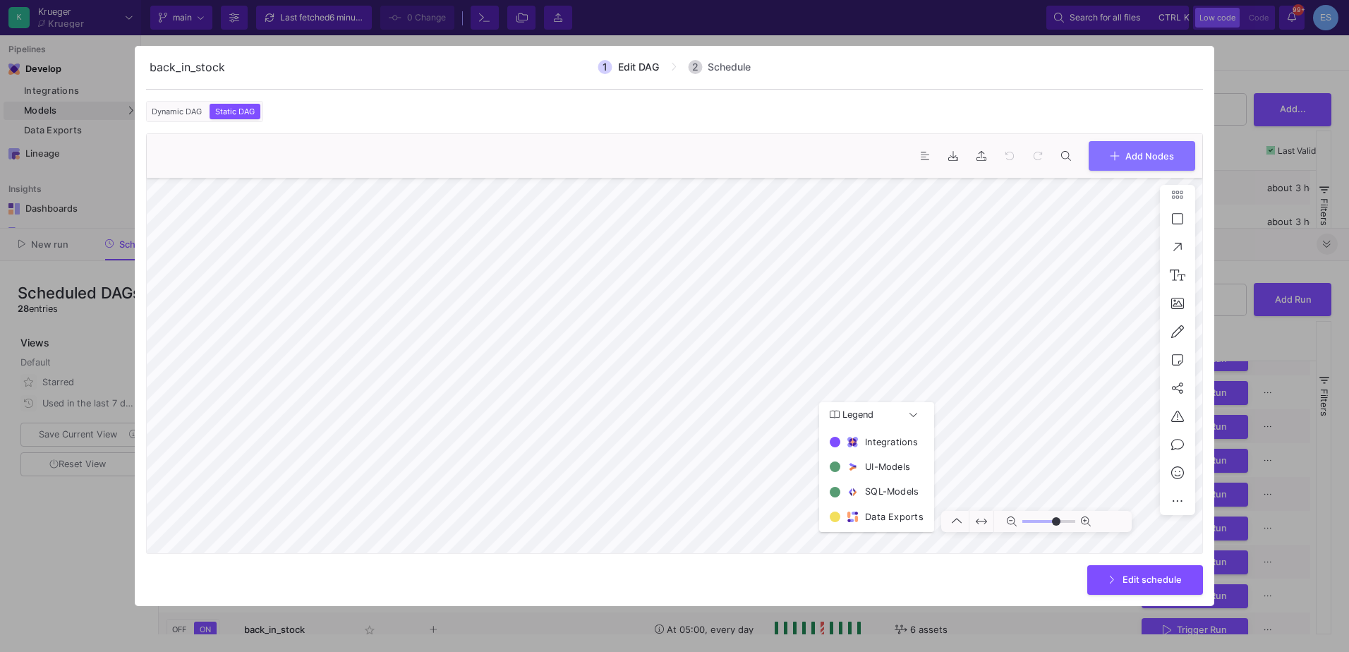
type input "0"
click at [84, 569] on div at bounding box center [674, 326] width 1349 height 652
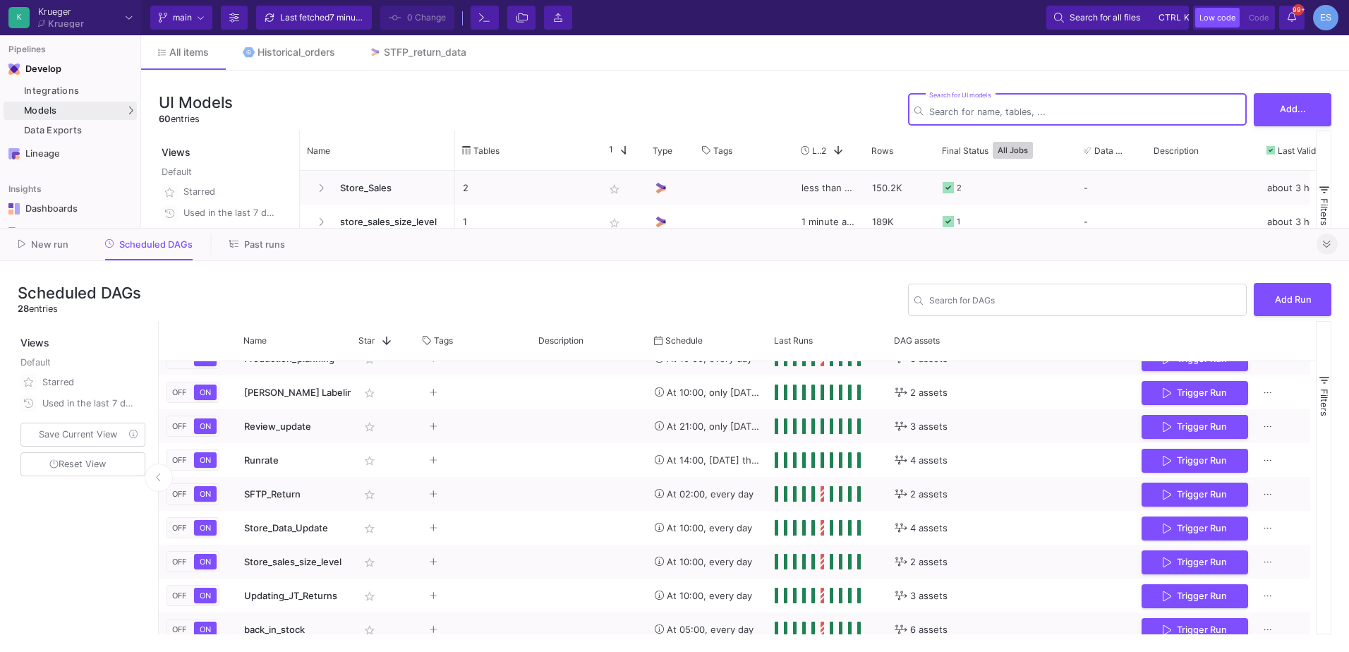
click at [1002, 114] on input "Search for DAGs" at bounding box center [1084, 112] width 311 height 11
type input "jt"
click at [1324, 243] on icon at bounding box center [1327, 244] width 8 height 9
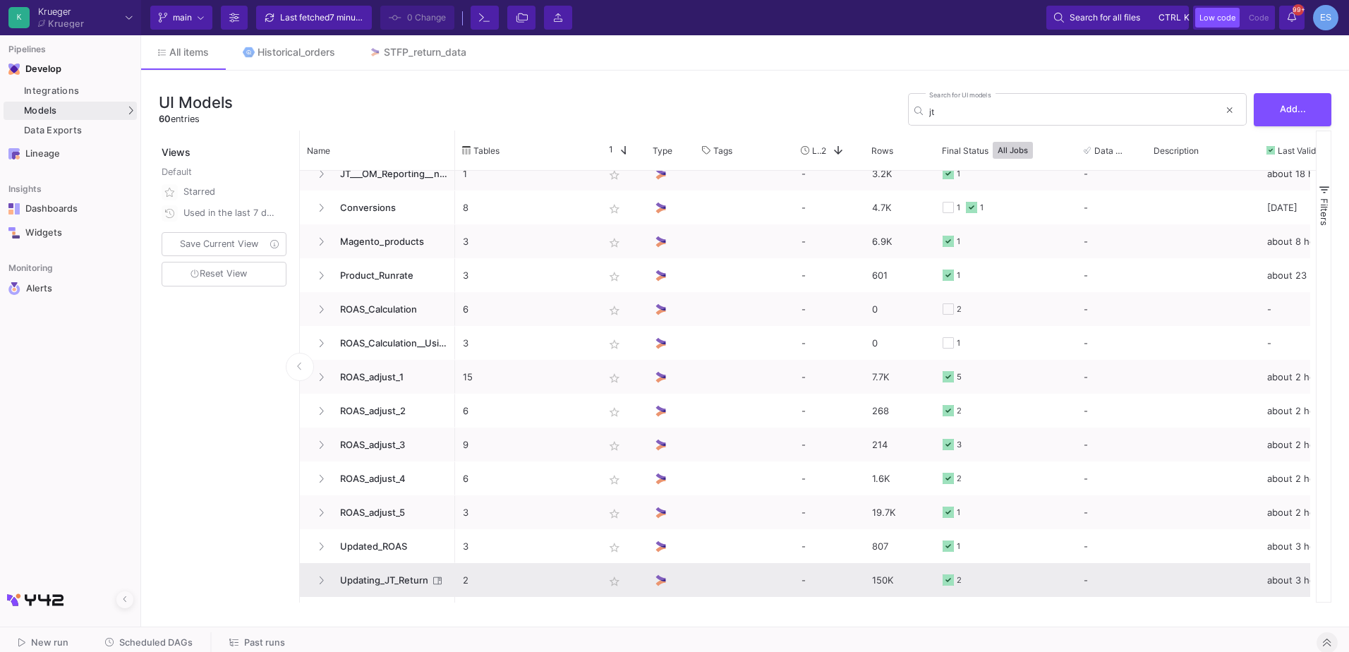
click at [414, 570] on span "Updating_JT_Return" at bounding box center [380, 580] width 97 height 33
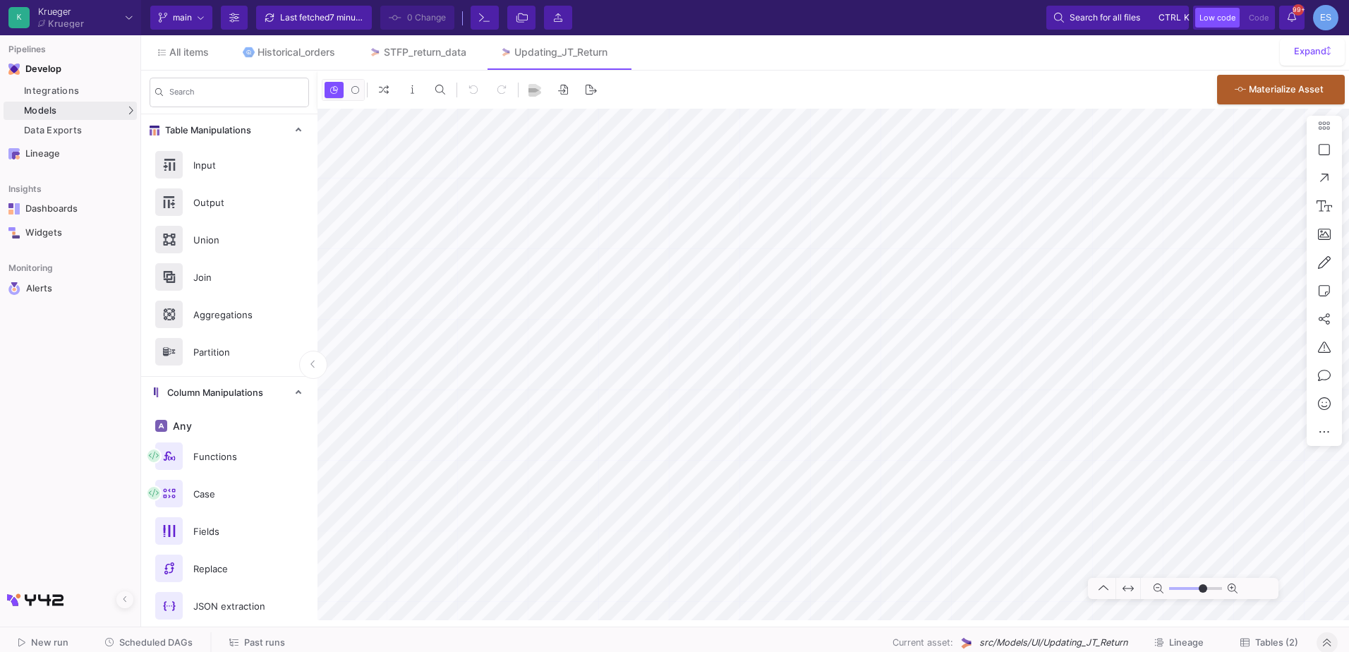
type input "-10"
click at [300, 49] on div "Historical_orders" at bounding box center [297, 52] width 78 height 11
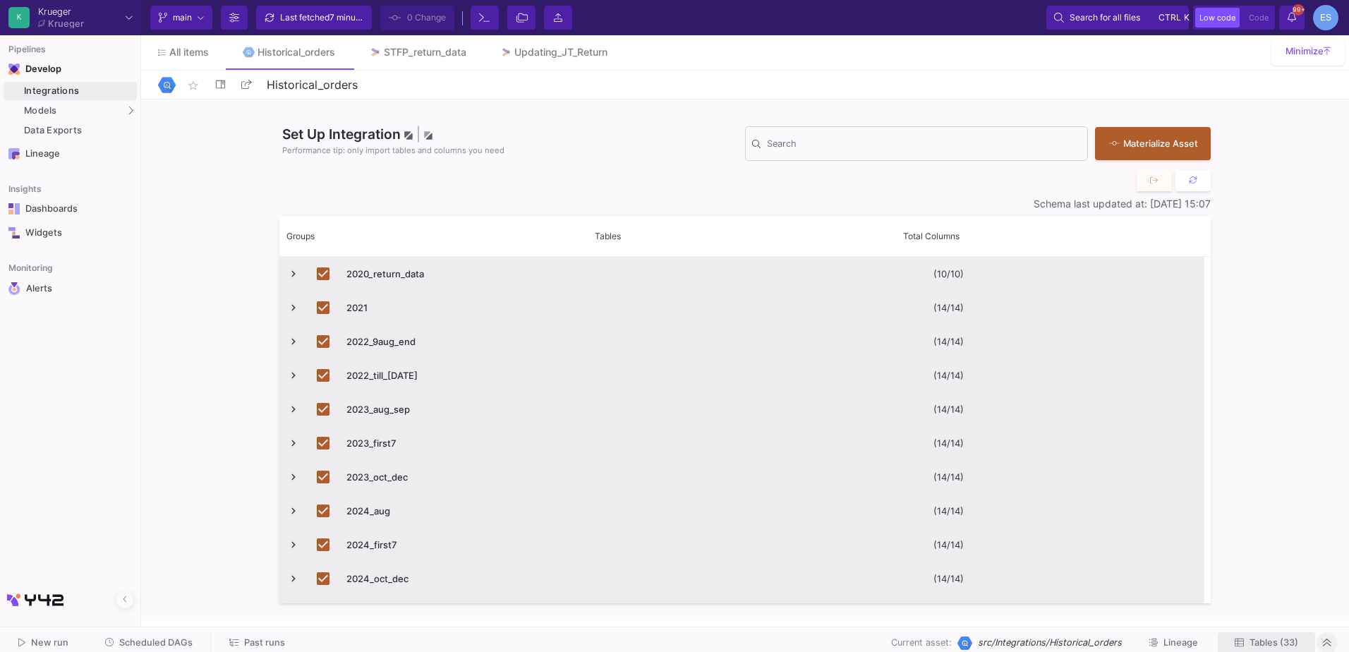
click at [1285, 634] on button "Tables (33)" at bounding box center [1266, 643] width 97 height 22
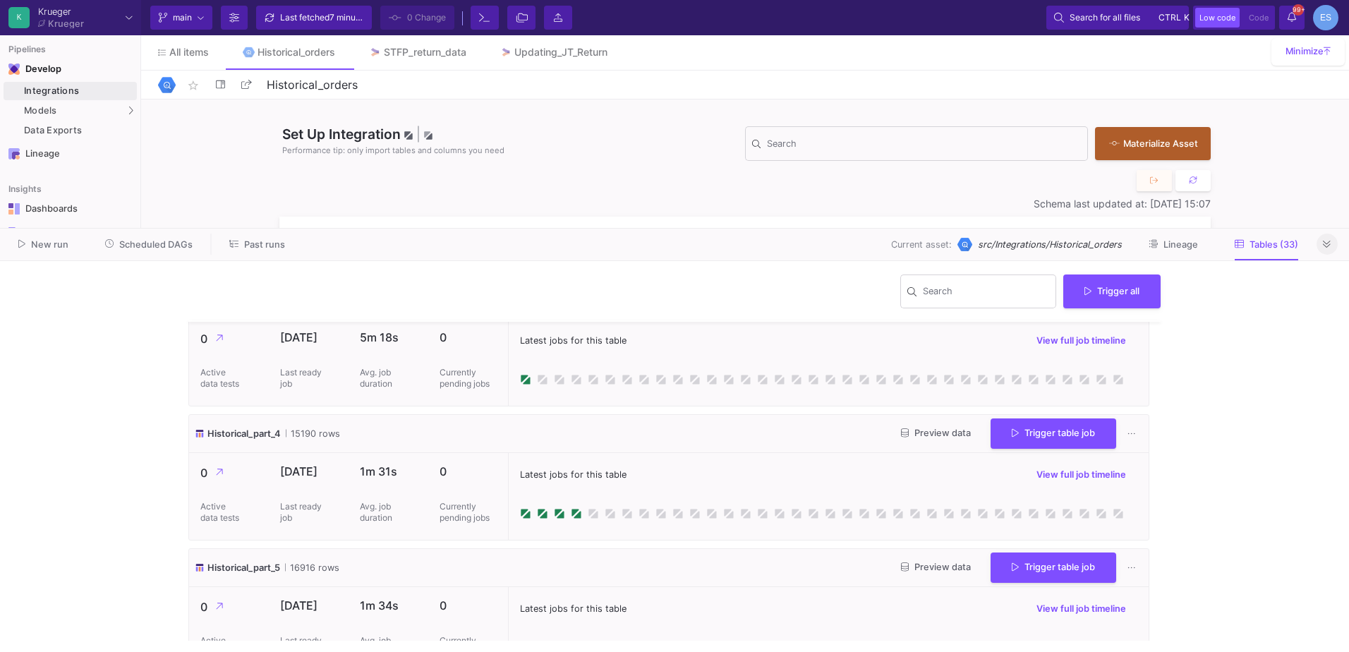
scroll to position [3097, 0]
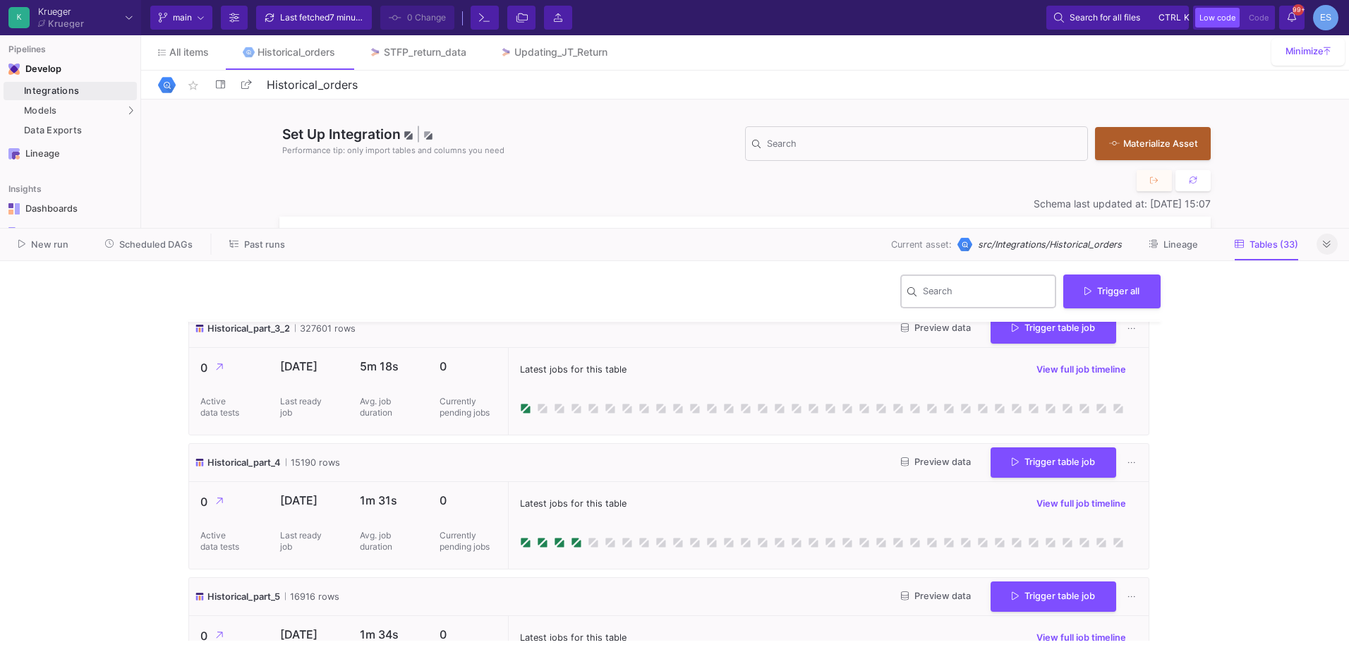
click at [949, 290] on input "Search" at bounding box center [986, 293] width 127 height 11
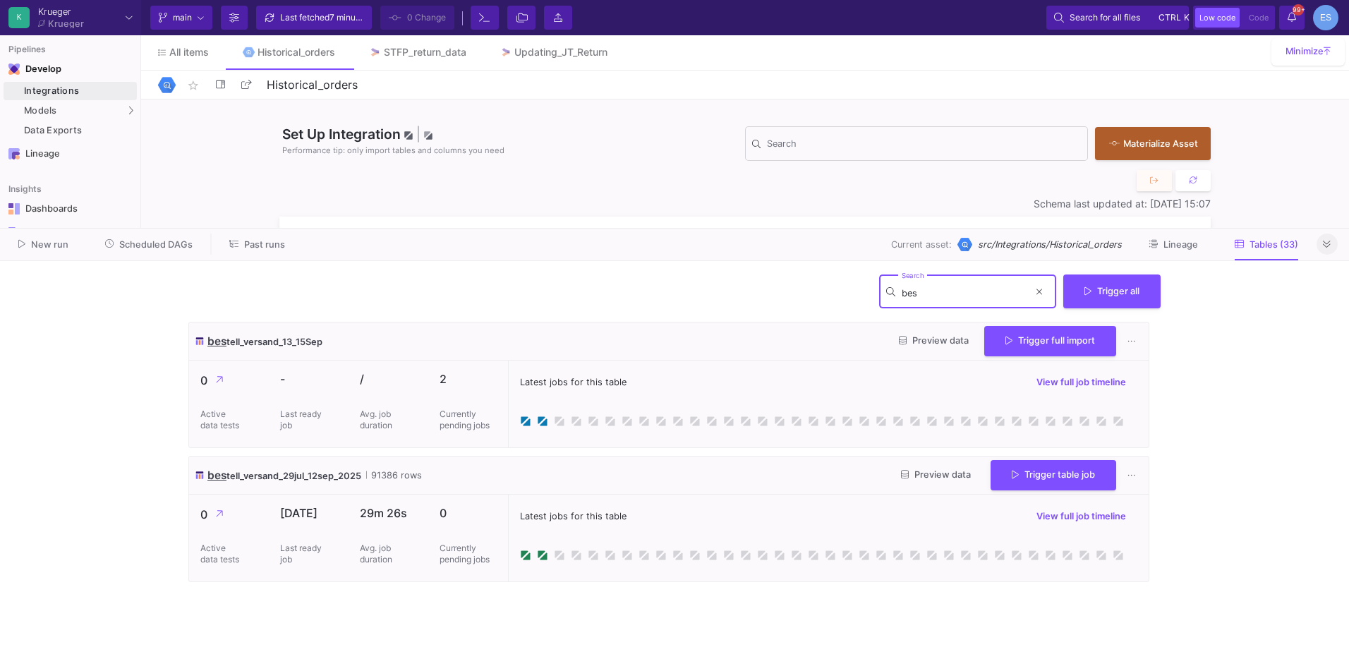
type input "bes"
click at [484, 435] on div "2 Currently pending jobs" at bounding box center [468, 404] width 80 height 87
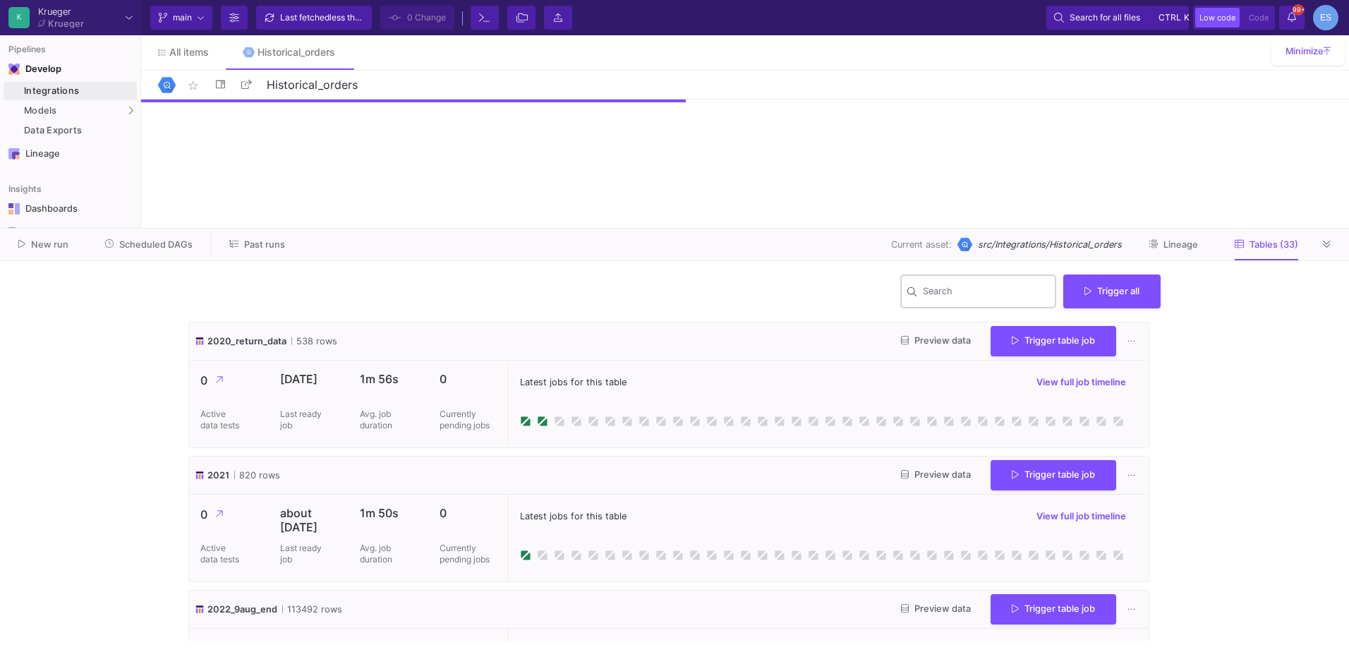
click at [934, 295] on input "Search" at bounding box center [986, 293] width 127 height 11
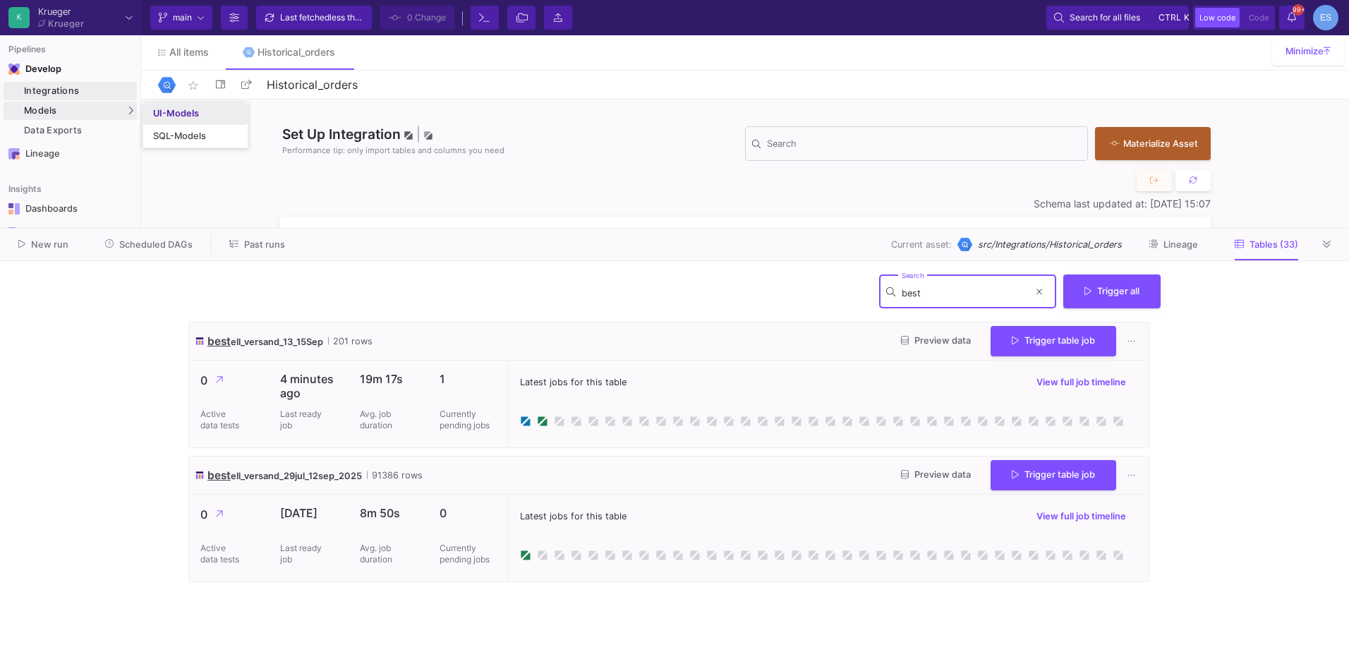
type input "best"
click at [185, 116] on div "UI-Models" at bounding box center [176, 113] width 46 height 11
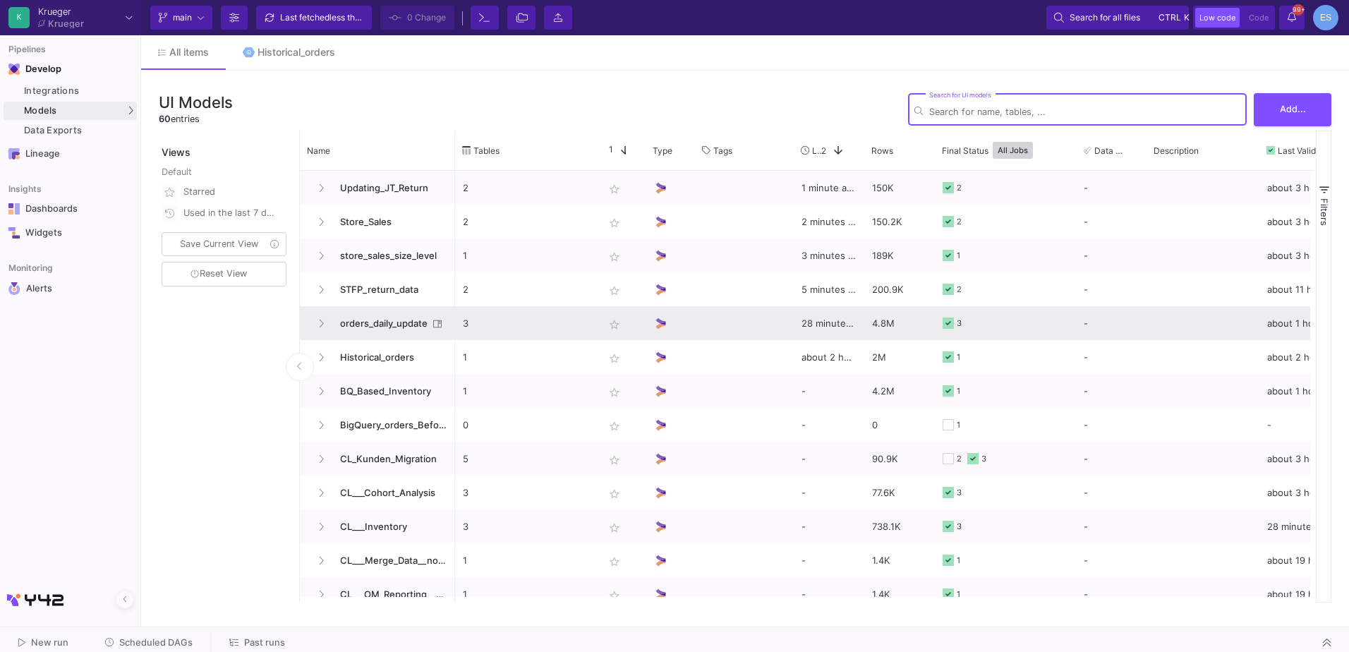
click at [405, 325] on span "orders_daily_update" at bounding box center [380, 323] width 97 height 33
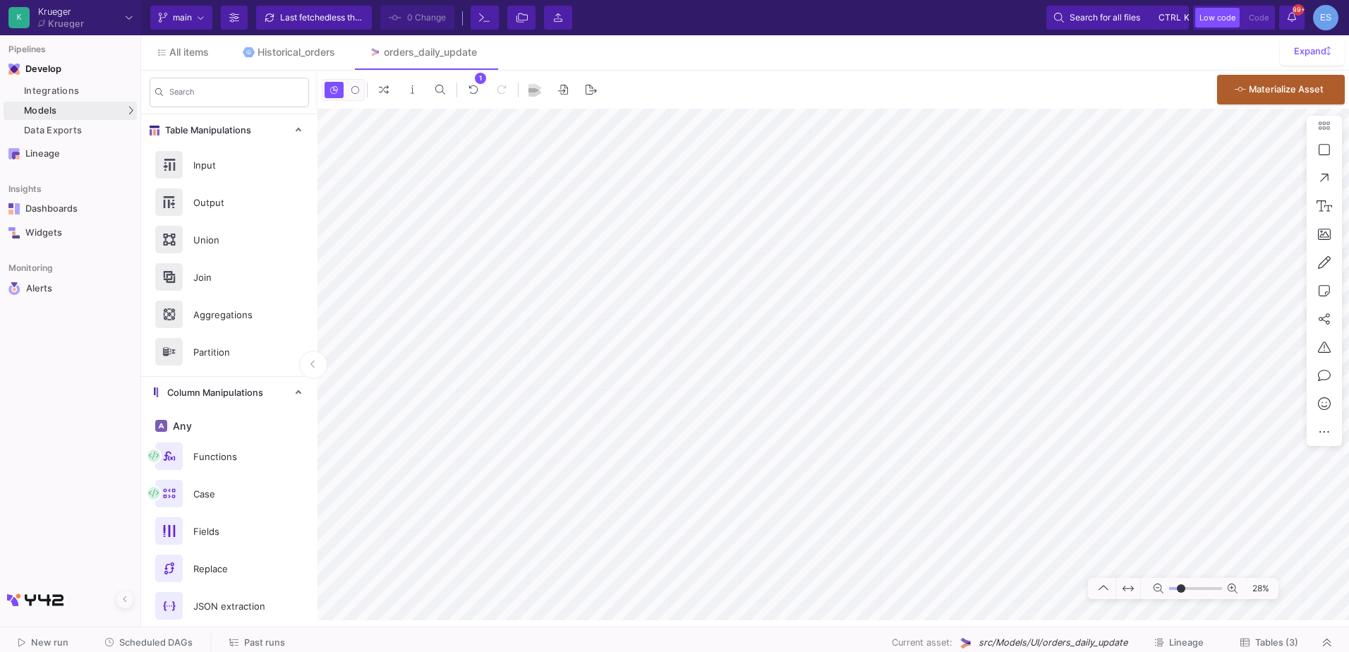
type input "-24"
click at [1181, 592] on input "range" at bounding box center [1195, 589] width 53 height 18
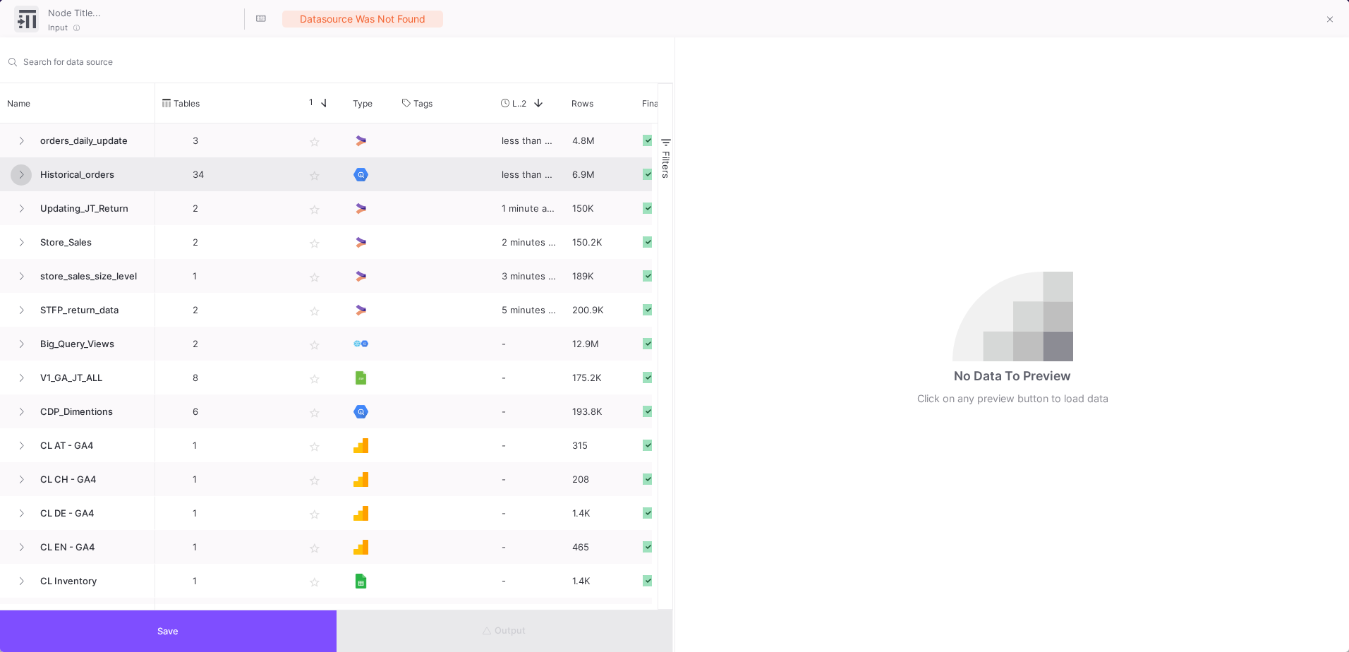
click at [25, 173] on button at bounding box center [21, 174] width 21 height 21
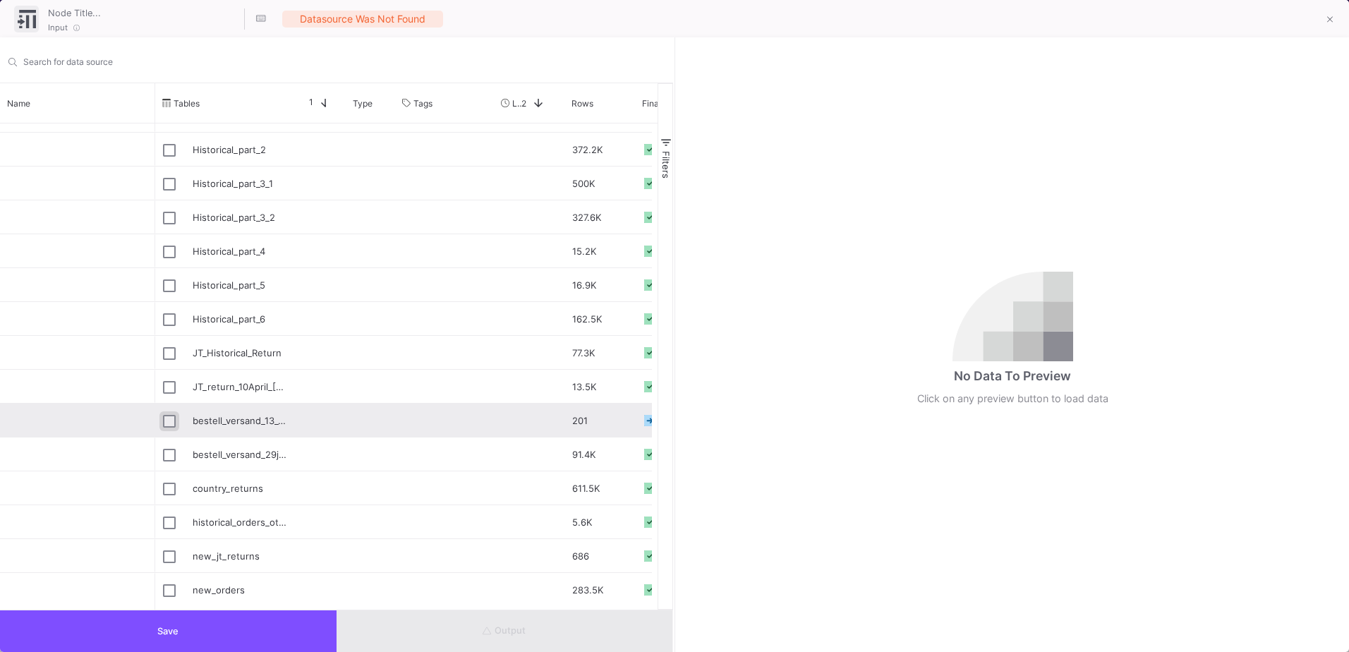
click at [167, 424] on input "Press Space to toggle row selection (unchecked)" at bounding box center [169, 421] width 13 height 13
checkbox input "true"
type input "bestell_versand_13_15Sep"
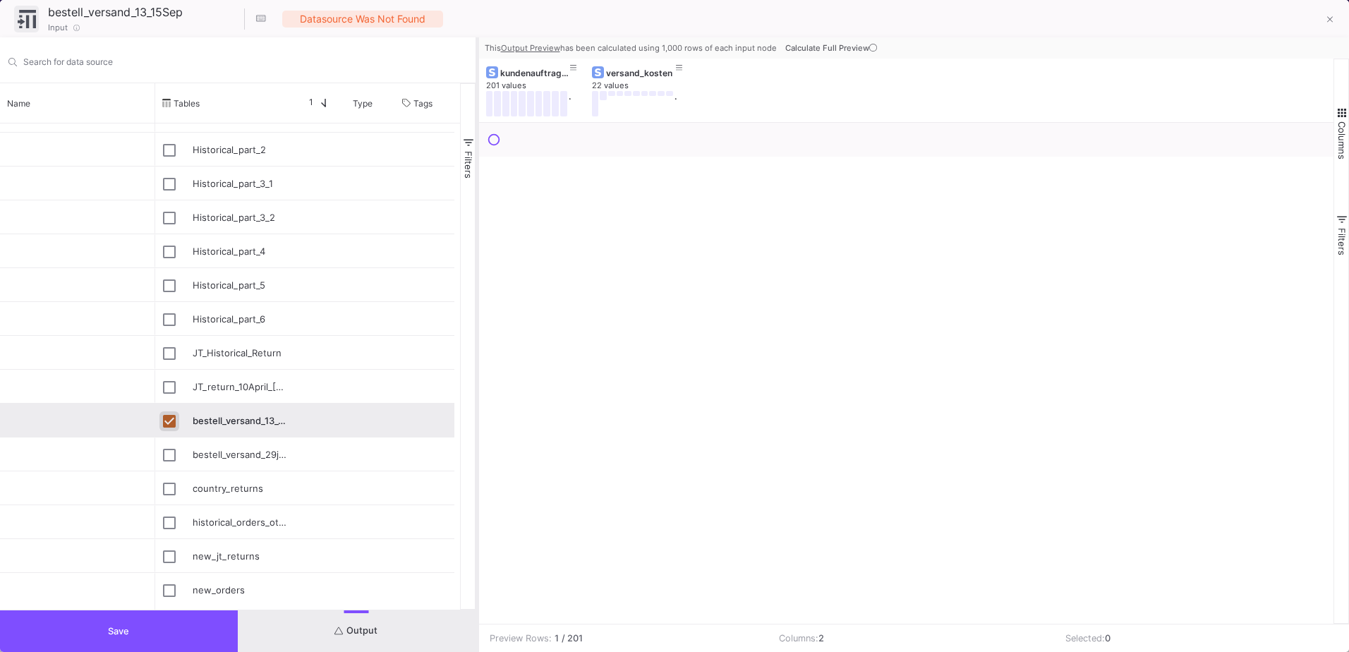
drag, startPoint x: 675, startPoint y: 203, endPoint x: 478, endPoint y: 200, distance: 197.6
click at [478, 200] on div at bounding box center [478, 344] width 4 height 615
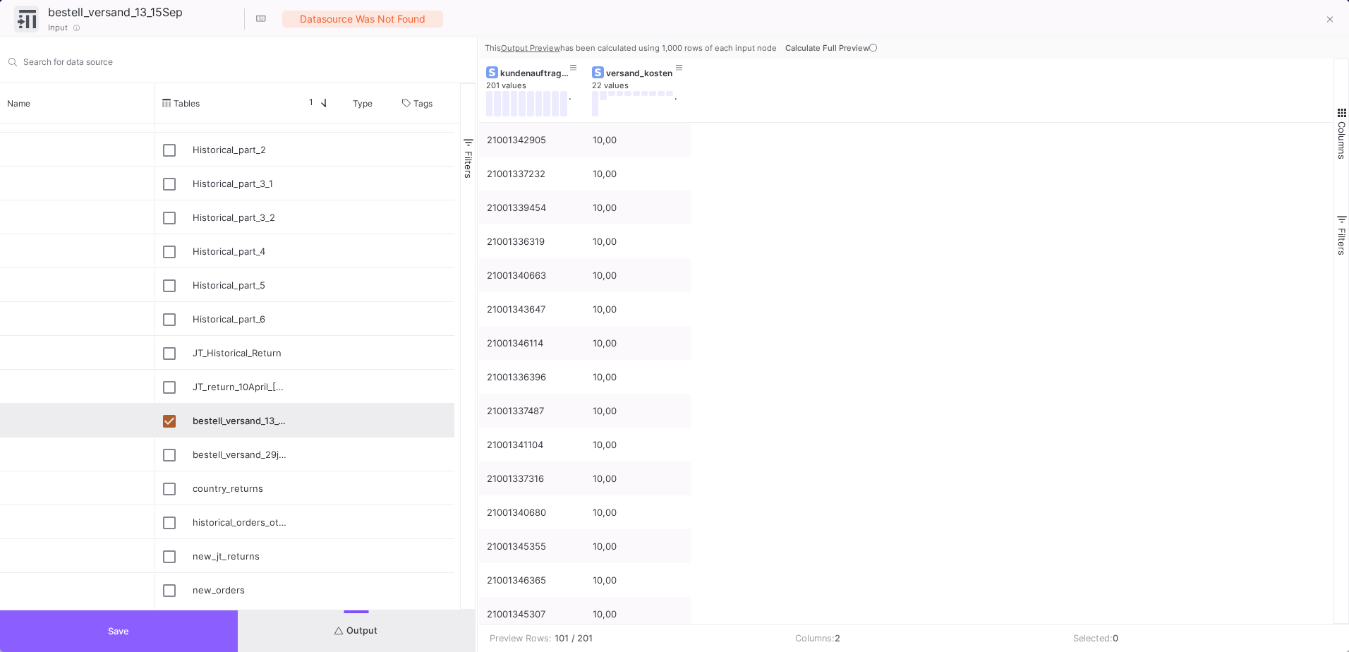
click at [146, 628] on button "Save" at bounding box center [119, 631] width 238 height 42
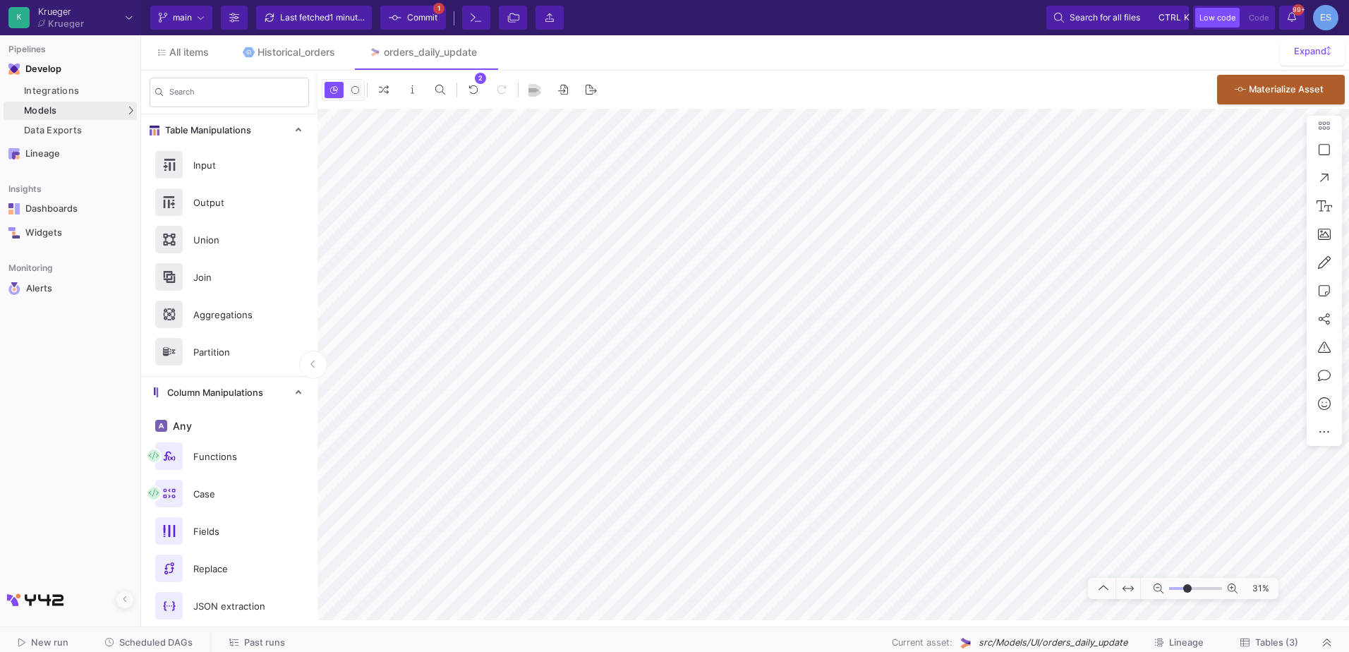
drag, startPoint x: 1181, startPoint y: 591, endPoint x: 1188, endPoint y: 594, distance: 7.9
type input "-2"
click at [1188, 594] on input "range" at bounding box center [1195, 589] width 53 height 18
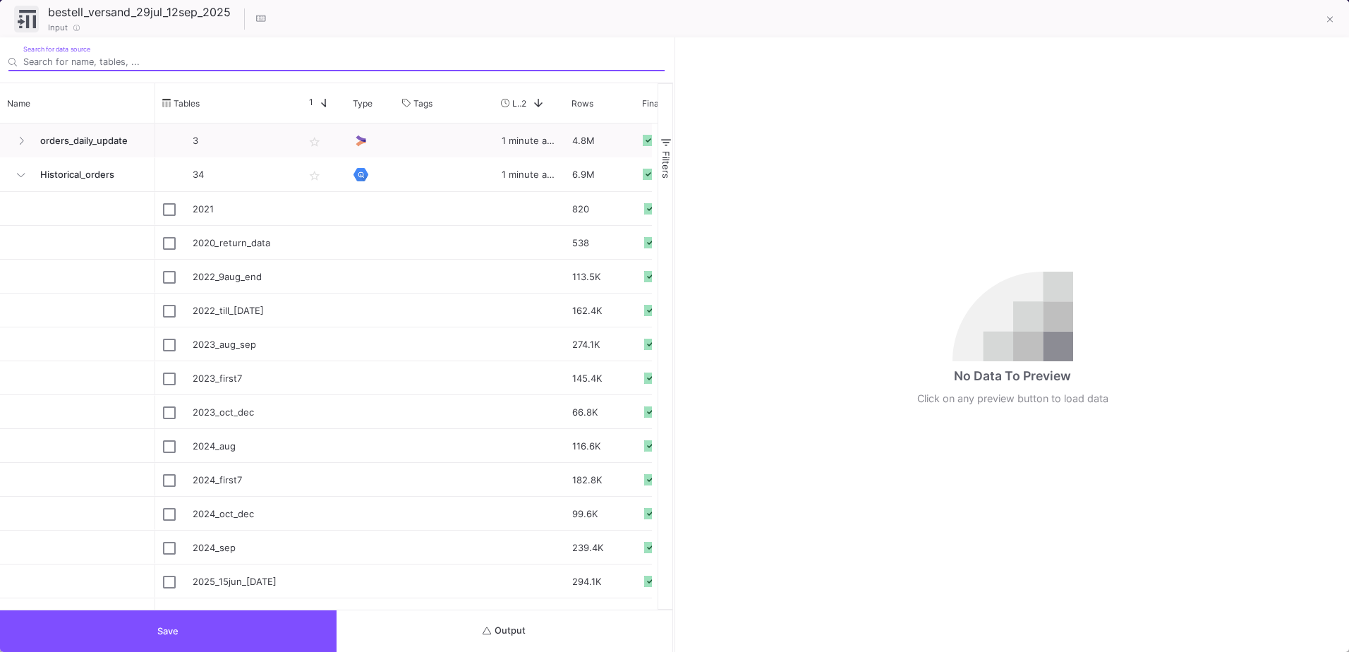
click at [615, 630] on button "Output" at bounding box center [505, 631] width 337 height 42
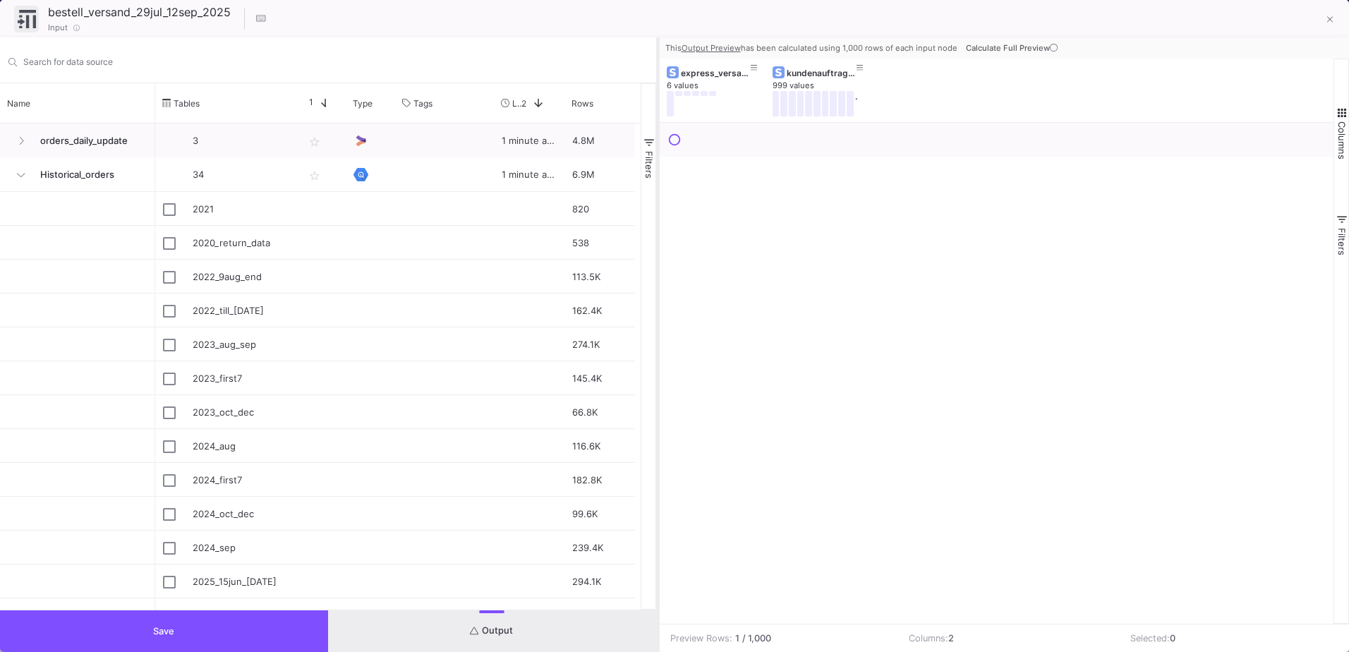
drag, startPoint x: 674, startPoint y: 371, endPoint x: 657, endPoint y: 371, distance: 16.9
click at [657, 371] on div at bounding box center [658, 344] width 4 height 615
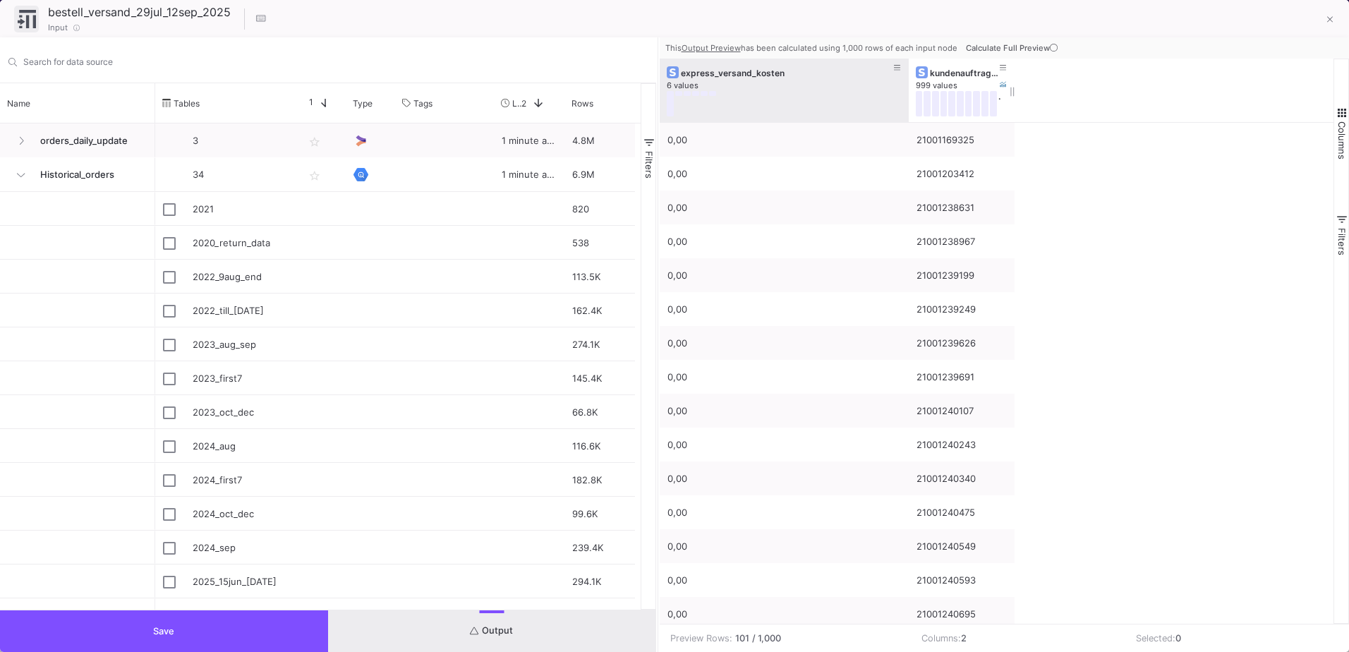
drag, startPoint x: 765, startPoint y: 71, endPoint x: 908, endPoint y: 67, distance: 143.3
click at [908, 67] on div at bounding box center [909, 91] width 6 height 64
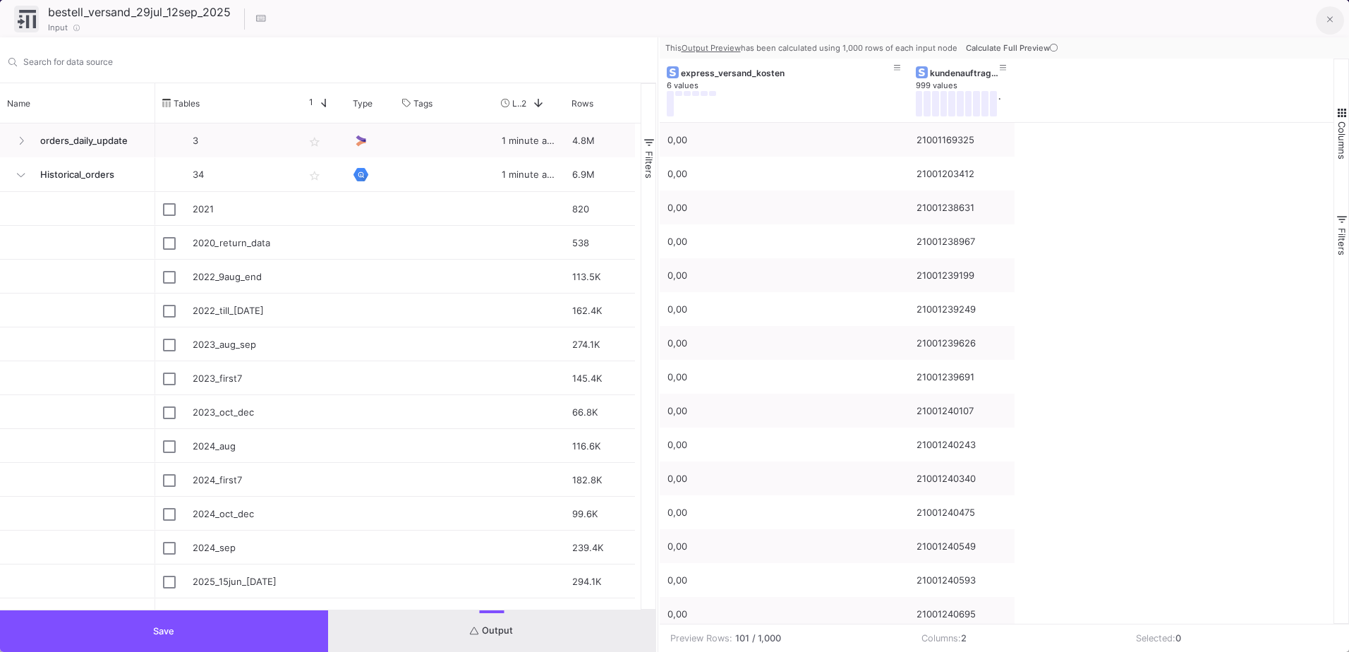
click at [1333, 21] on icon at bounding box center [1331, 20] width 6 height 10
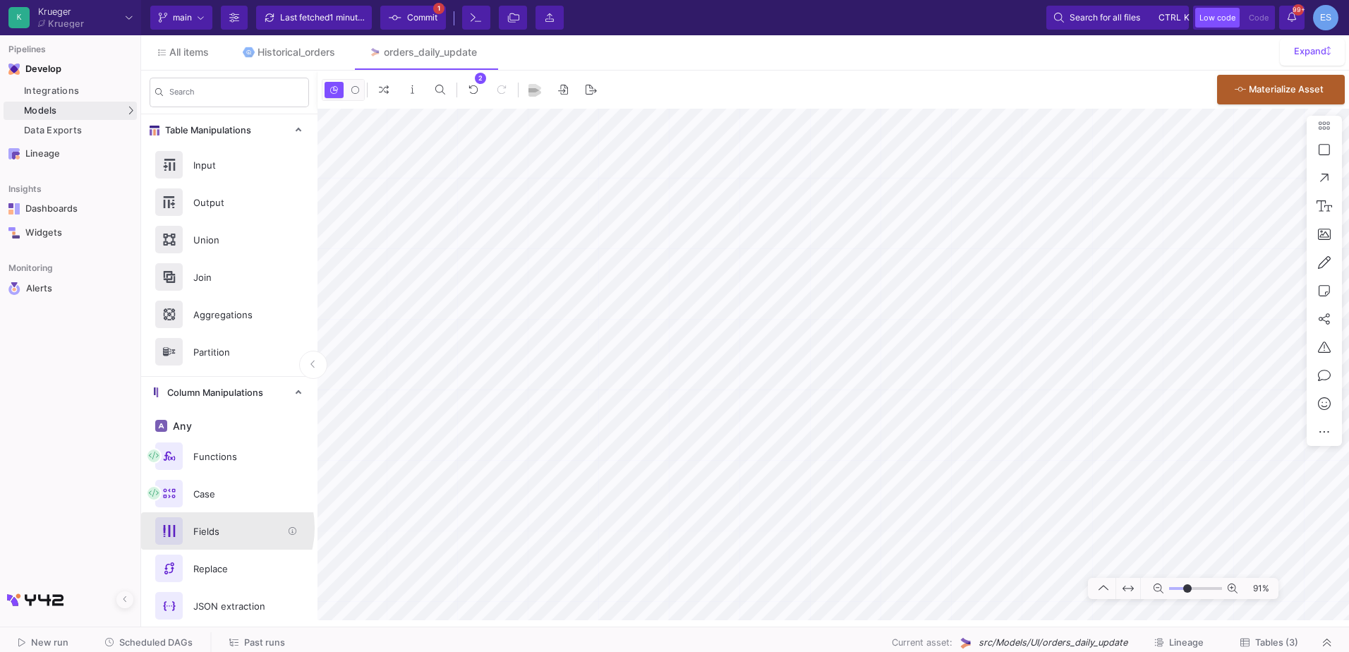
click at [219, 528] on div "Fields" at bounding box center [233, 531] width 97 height 21
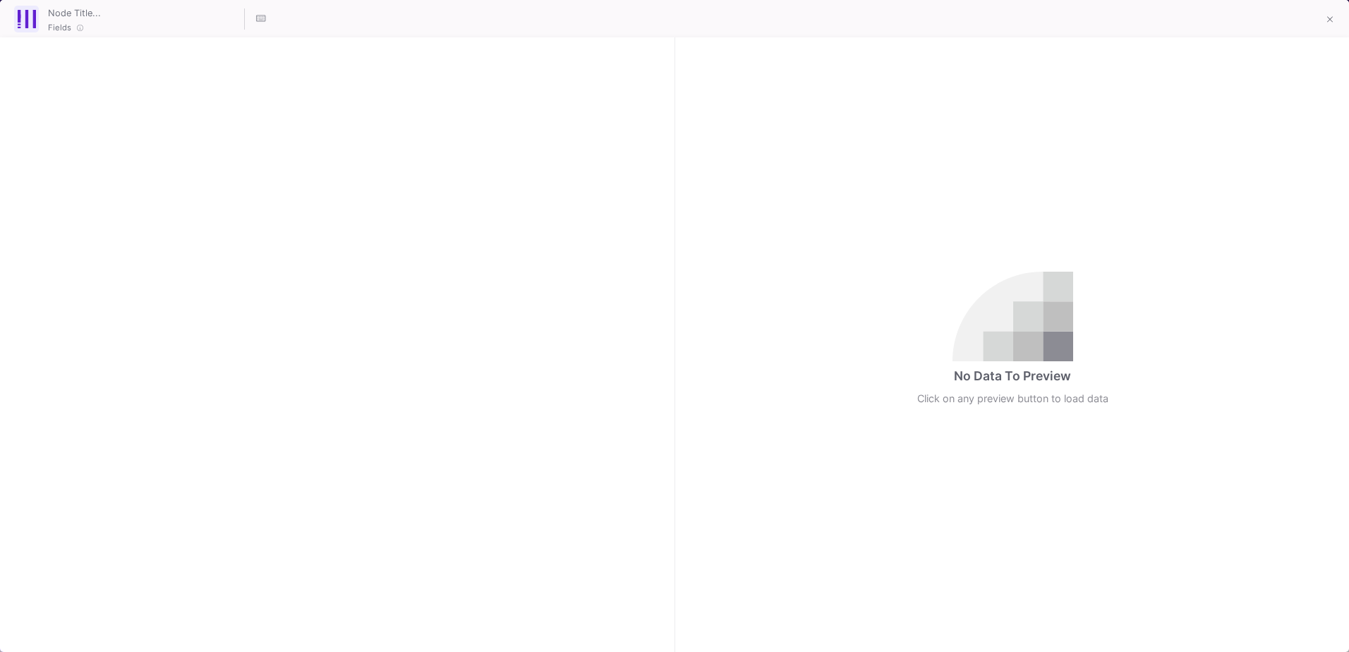
checkbox input "true"
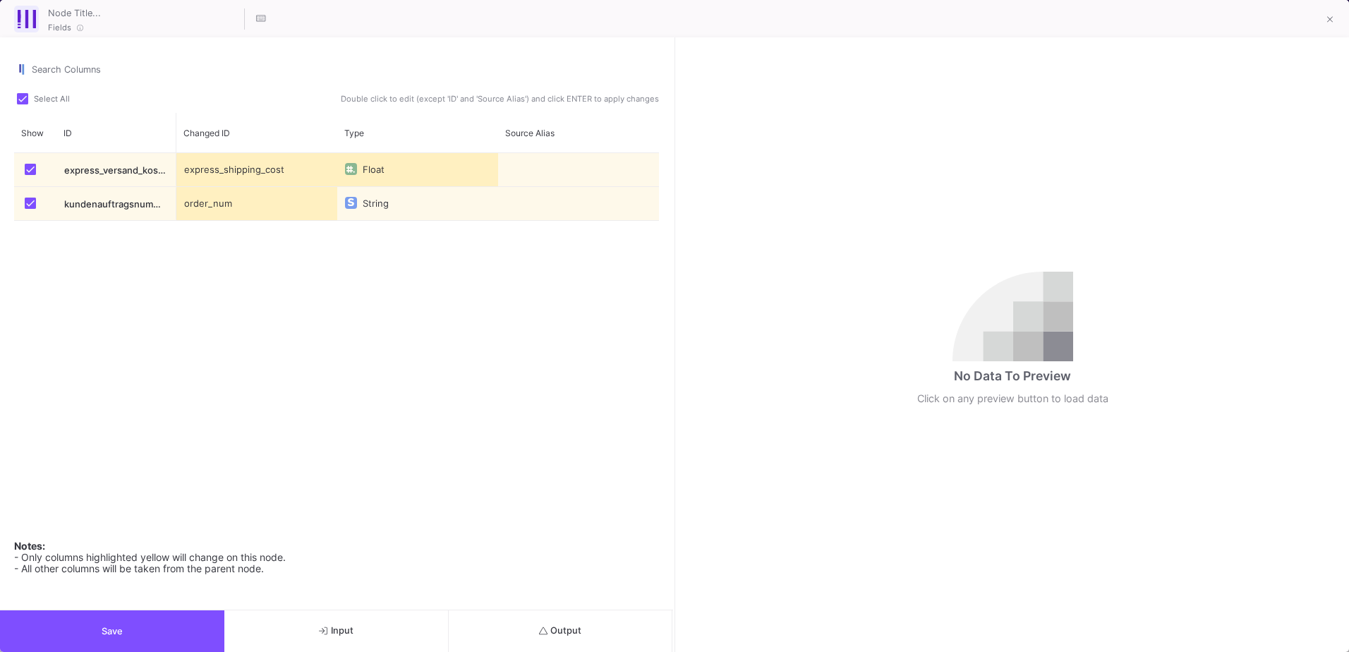
click at [211, 207] on div "order_num" at bounding box center [256, 203] width 161 height 33
click at [219, 174] on div "express_shipping_cost" at bounding box center [256, 169] width 161 height 33
click at [1330, 24] on icon at bounding box center [1331, 20] width 6 height 10
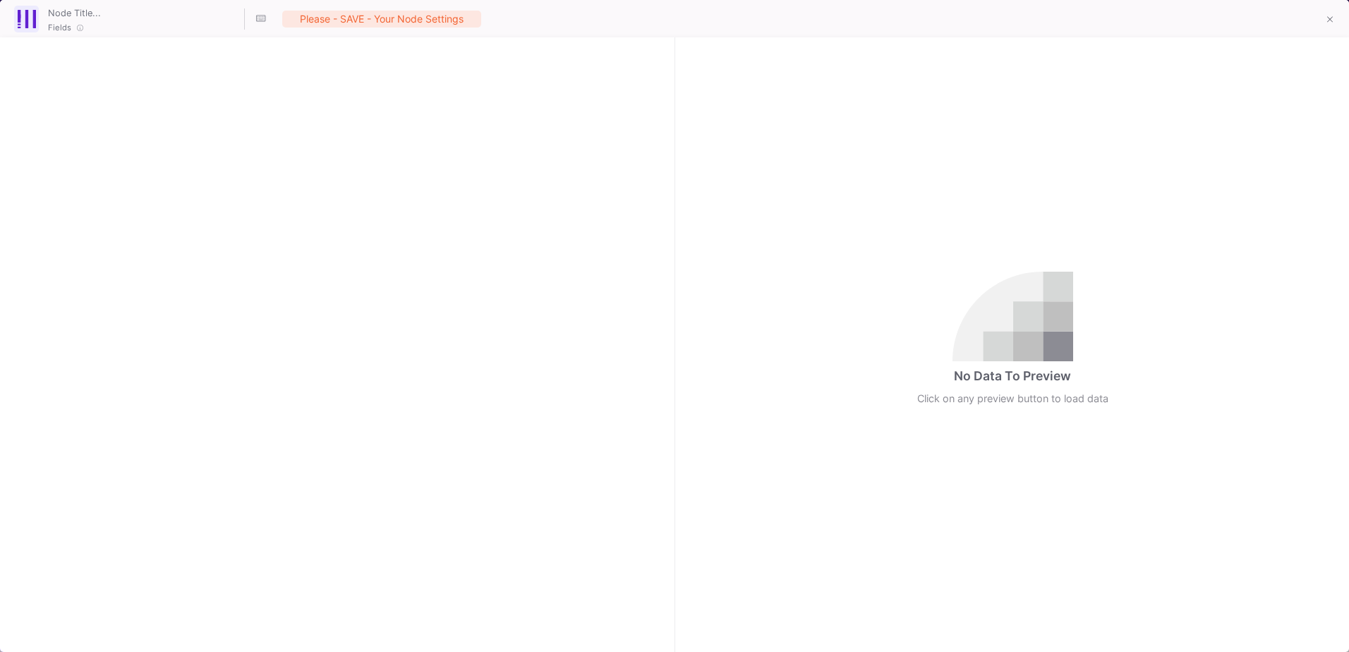
checkbox input "true"
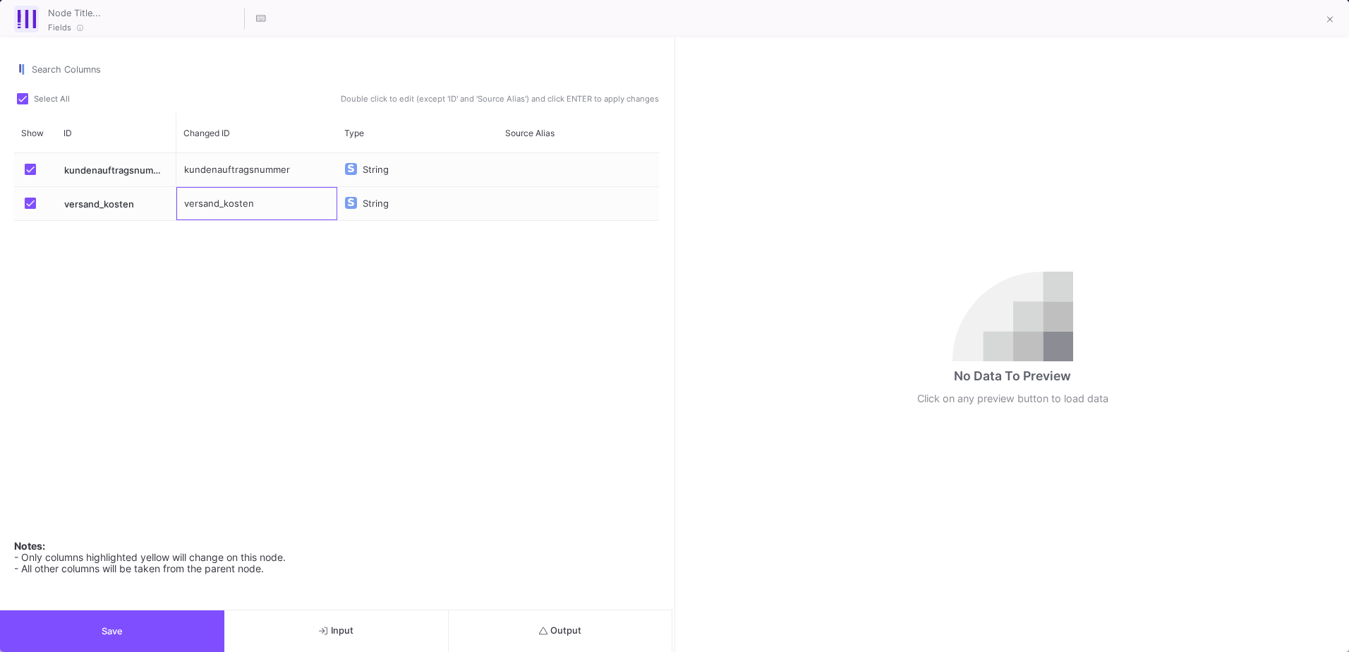
click at [231, 208] on div "versand_kosten" at bounding box center [256, 203] width 161 height 33
type input "express_shipping_cost"
click at [272, 258] on div "kundenauftragsnummer String express_shipping_cost String" at bounding box center [417, 338] width 483 height 371
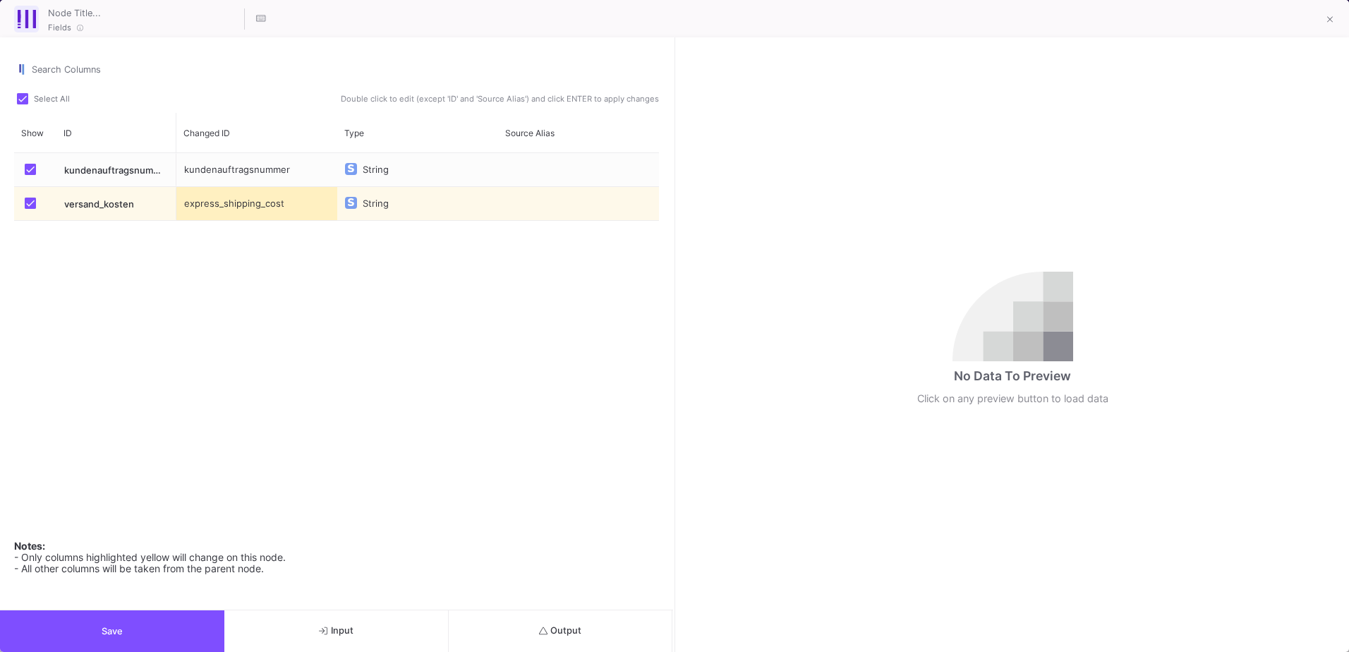
click at [304, 163] on div "kundenauftragsnummer" at bounding box center [256, 169] width 161 height 33
type input "order_num"
click at [377, 399] on div "order_num String express_shipping_cost String" at bounding box center [417, 338] width 483 height 371
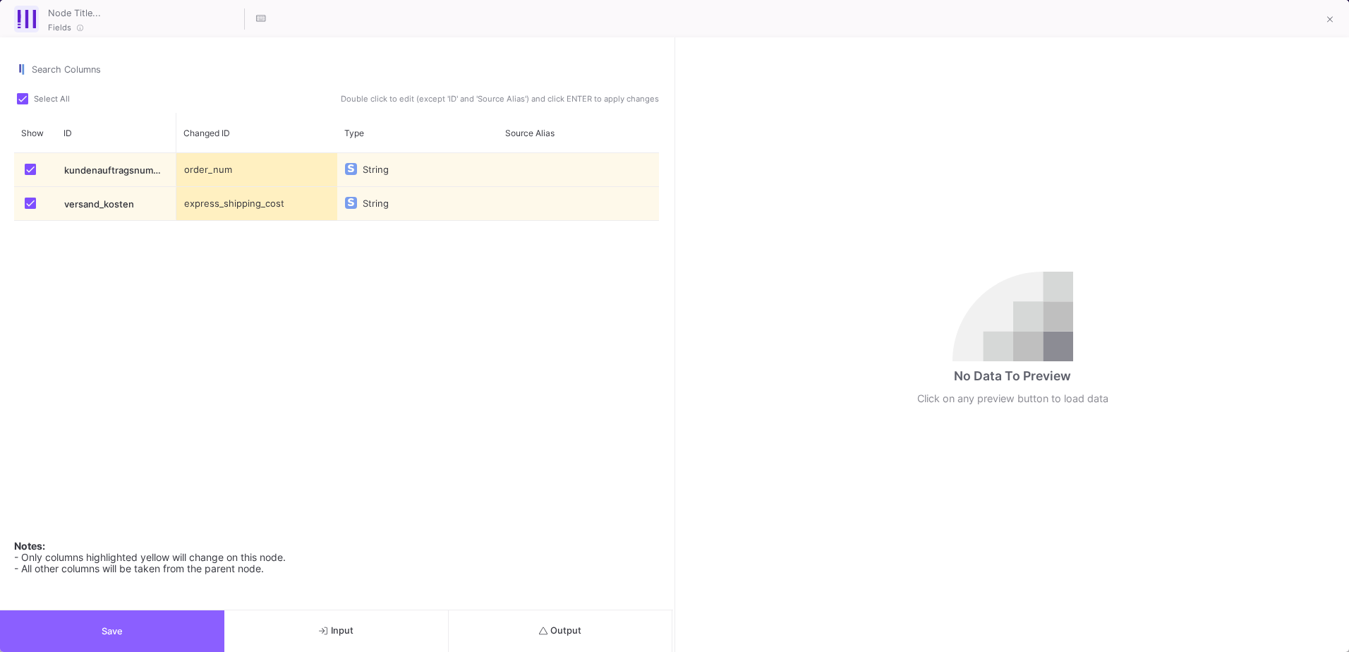
click at [160, 634] on button "Save" at bounding box center [112, 631] width 224 height 42
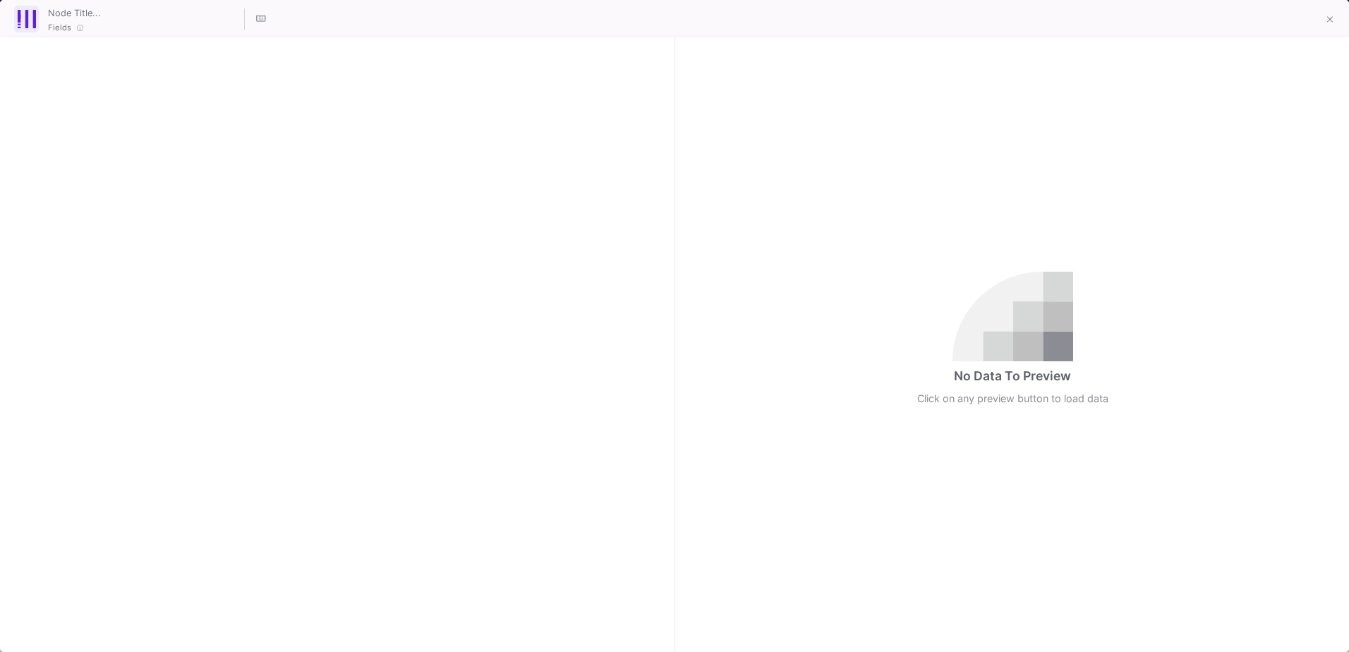
checkbox input "true"
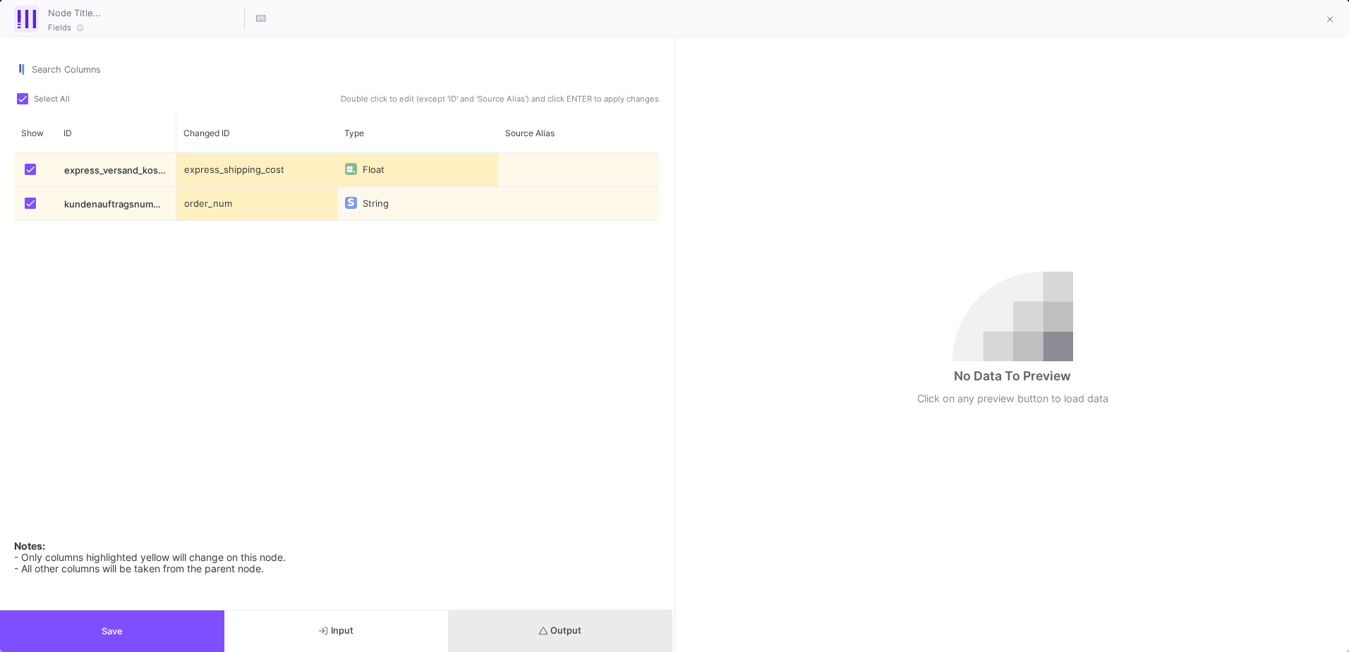
click at [590, 639] on button "Output" at bounding box center [561, 631] width 224 height 42
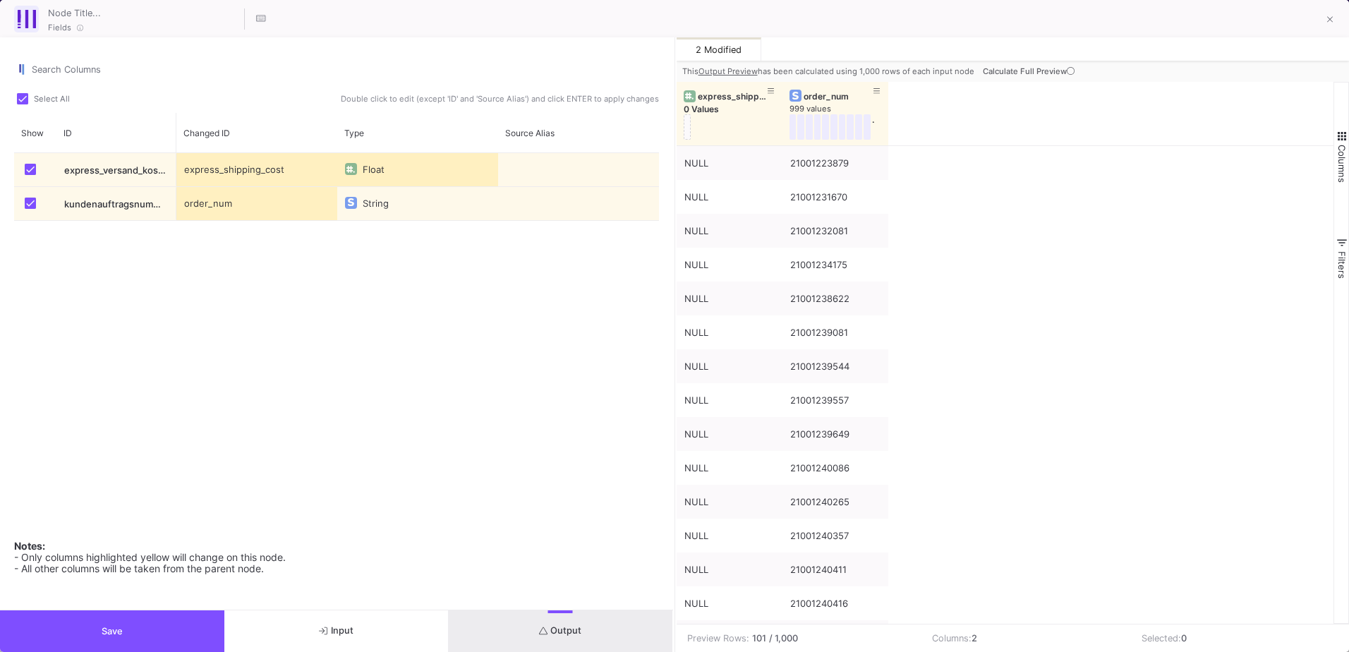
click at [392, 634] on button "Input" at bounding box center [336, 631] width 224 height 42
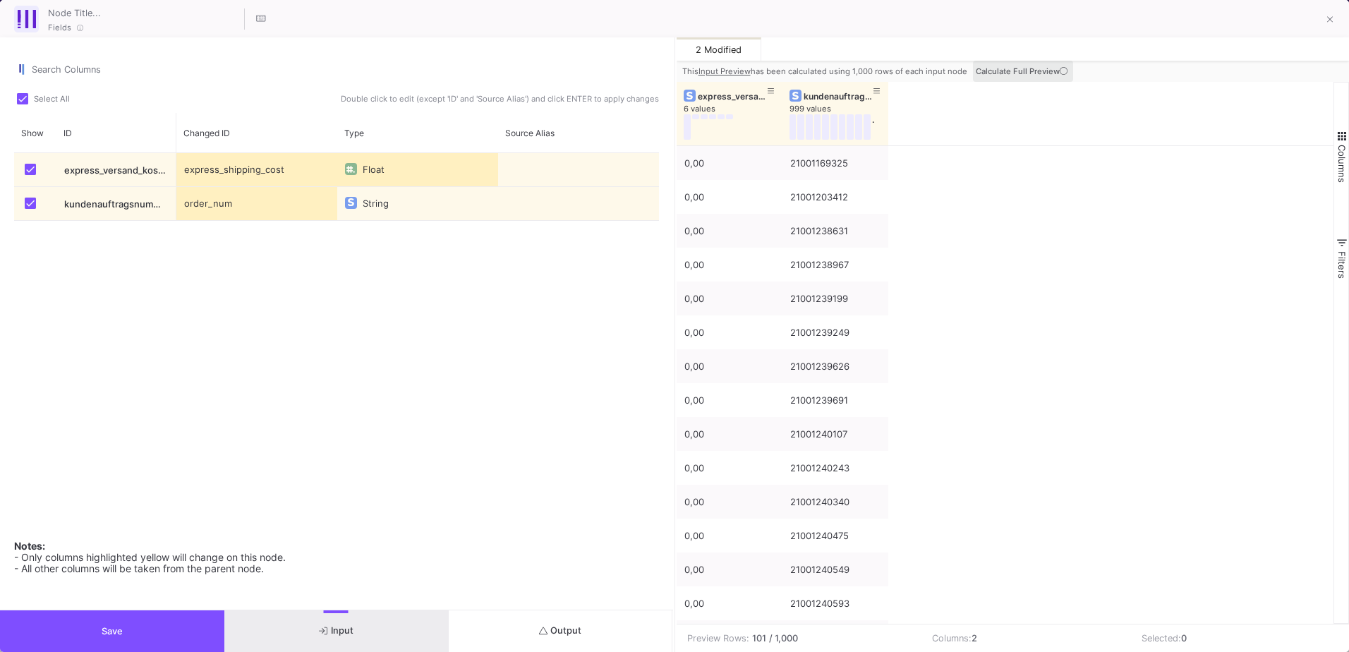
click at [1044, 73] on span "Calculate Full Preview" at bounding box center [1023, 71] width 95 height 10
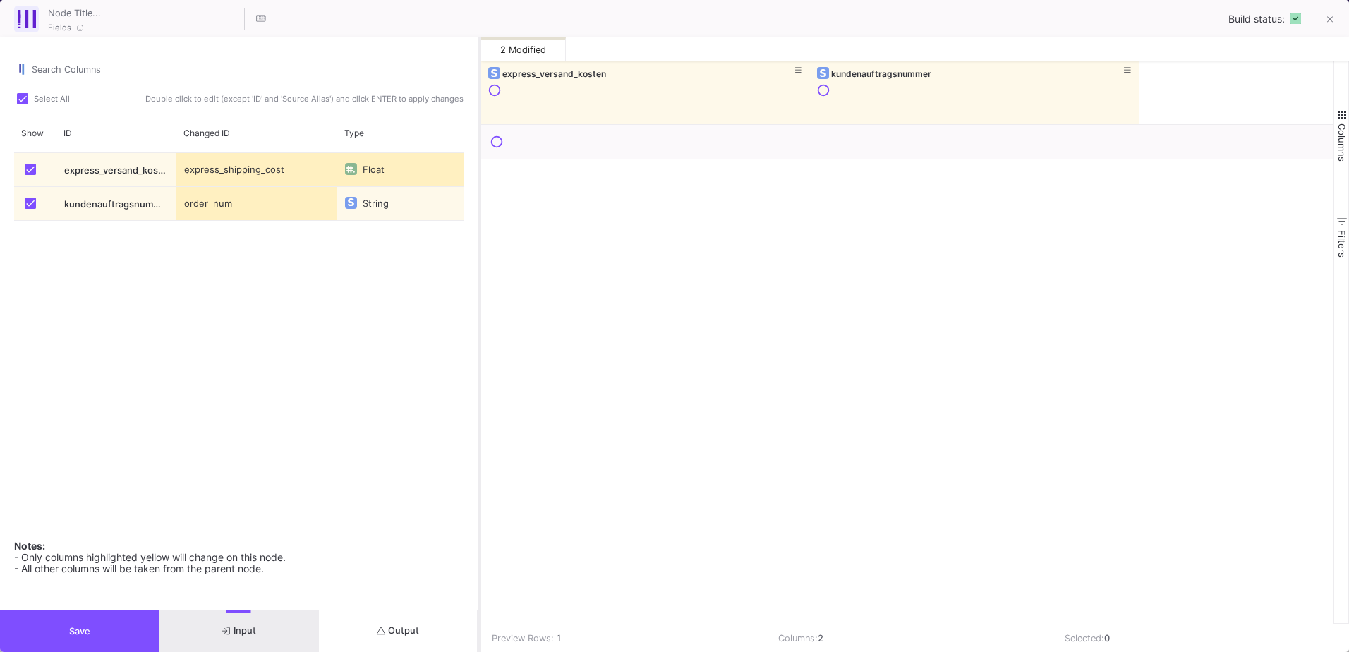
drag, startPoint x: 675, startPoint y: 130, endPoint x: 480, endPoint y: 141, distance: 195.1
click at [480, 141] on div at bounding box center [480, 344] width 4 height 615
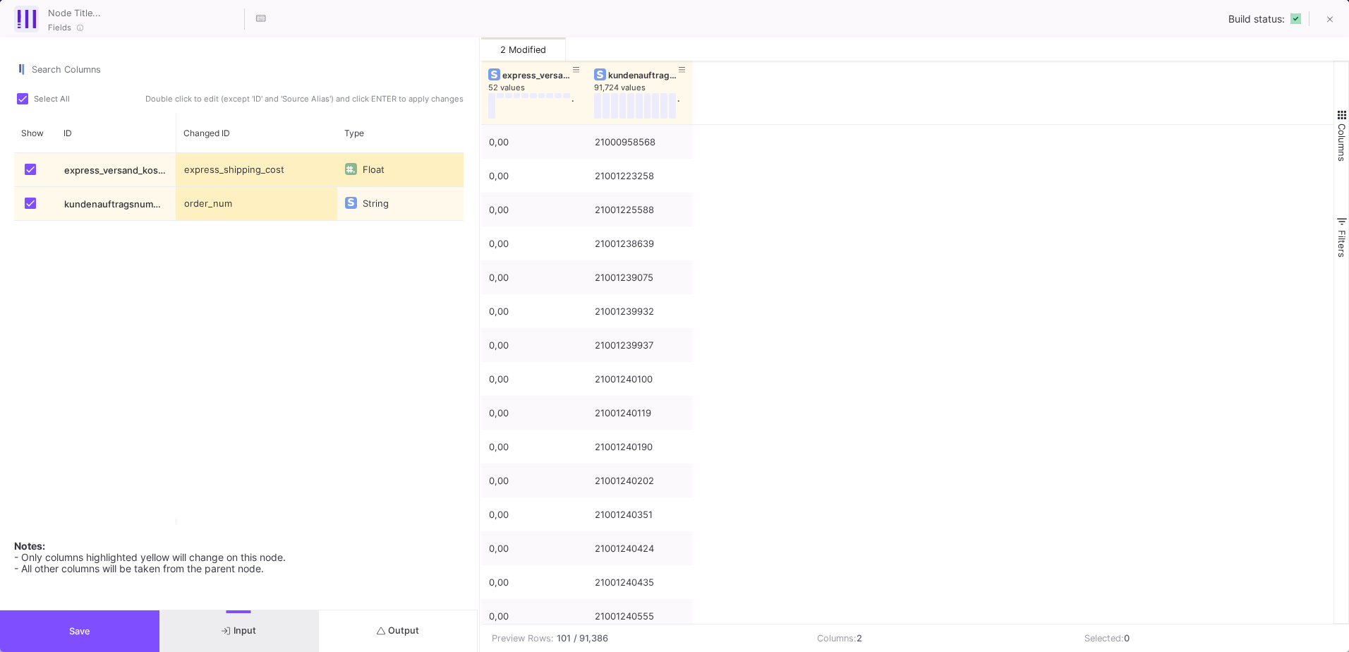
click at [427, 615] on button "Output" at bounding box center [399, 631] width 160 height 42
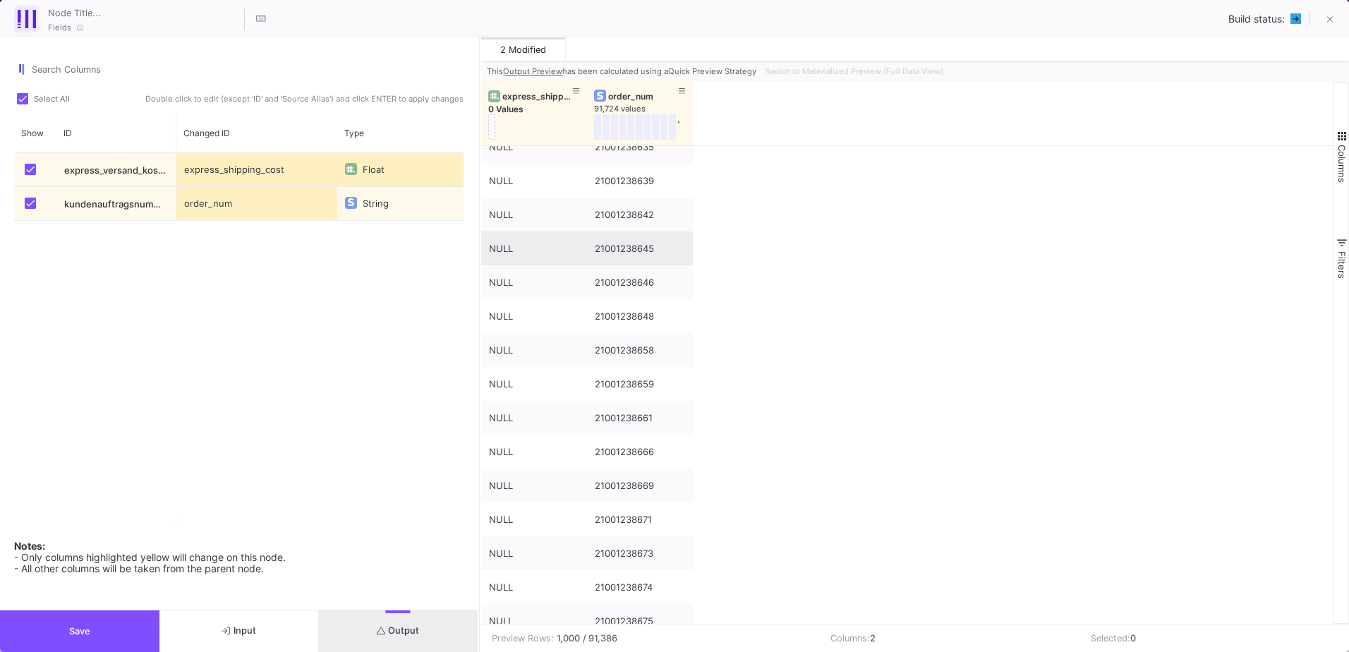
scroll to position [4446, 0]
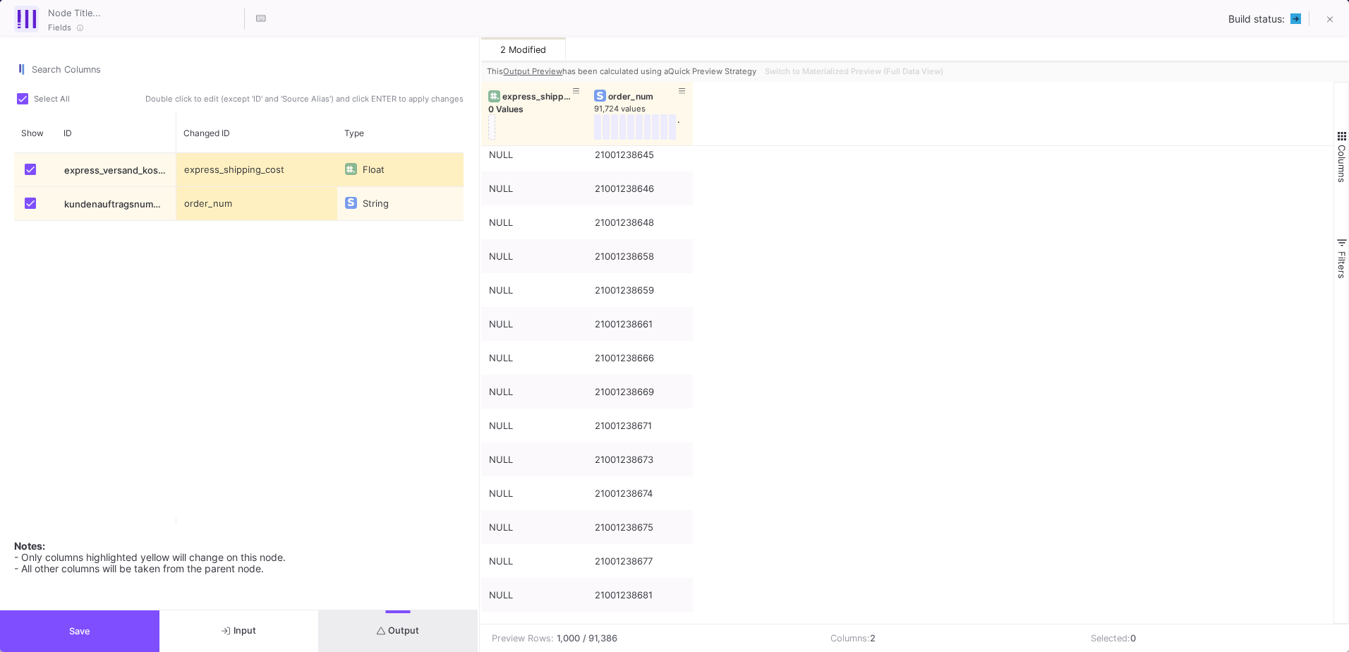
click at [854, 72] on div "Switch to Materialized Preview (Full Data View)" at bounding box center [852, 71] width 187 height 21
click at [856, 72] on div "Switch to Materialized Preview (Full Data View)" at bounding box center [852, 71] width 187 height 21
click at [899, 74] on span "Switch to Materialized Preview (Full Data View)" at bounding box center [854, 71] width 179 height 10
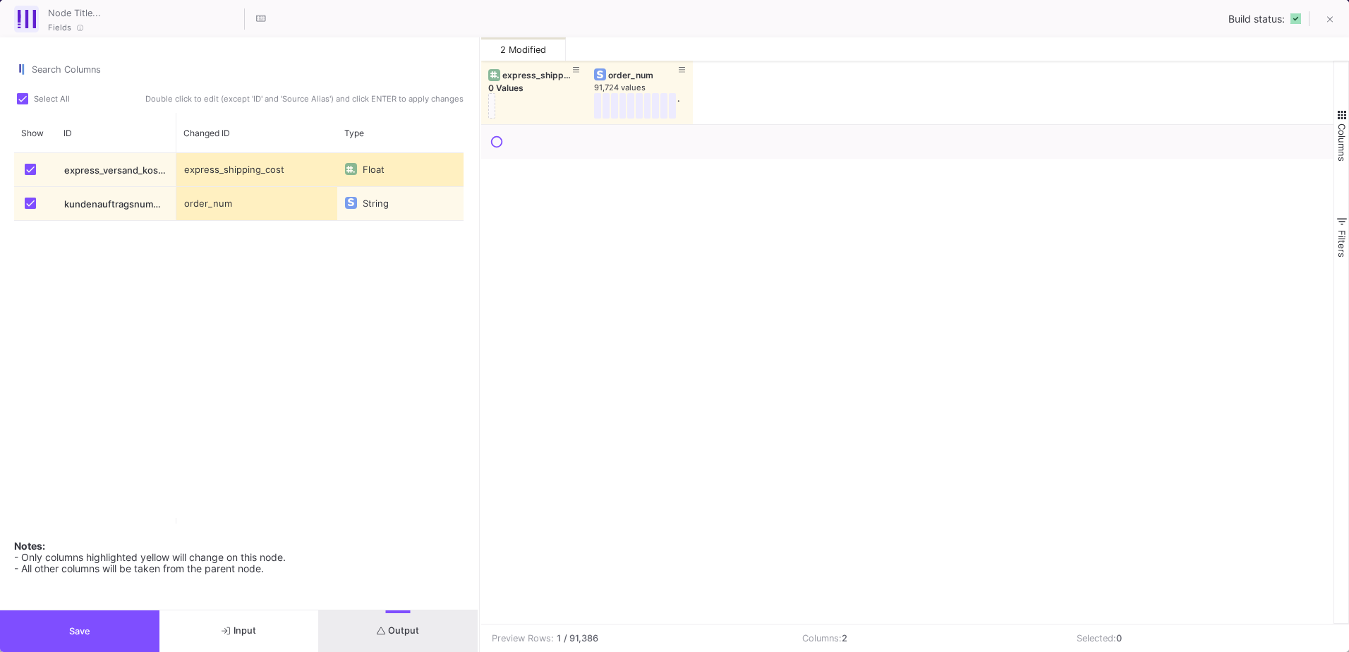
click at [351, 361] on div "express_shipping_cost Float order_num String" at bounding box center [320, 338] width 288 height 371
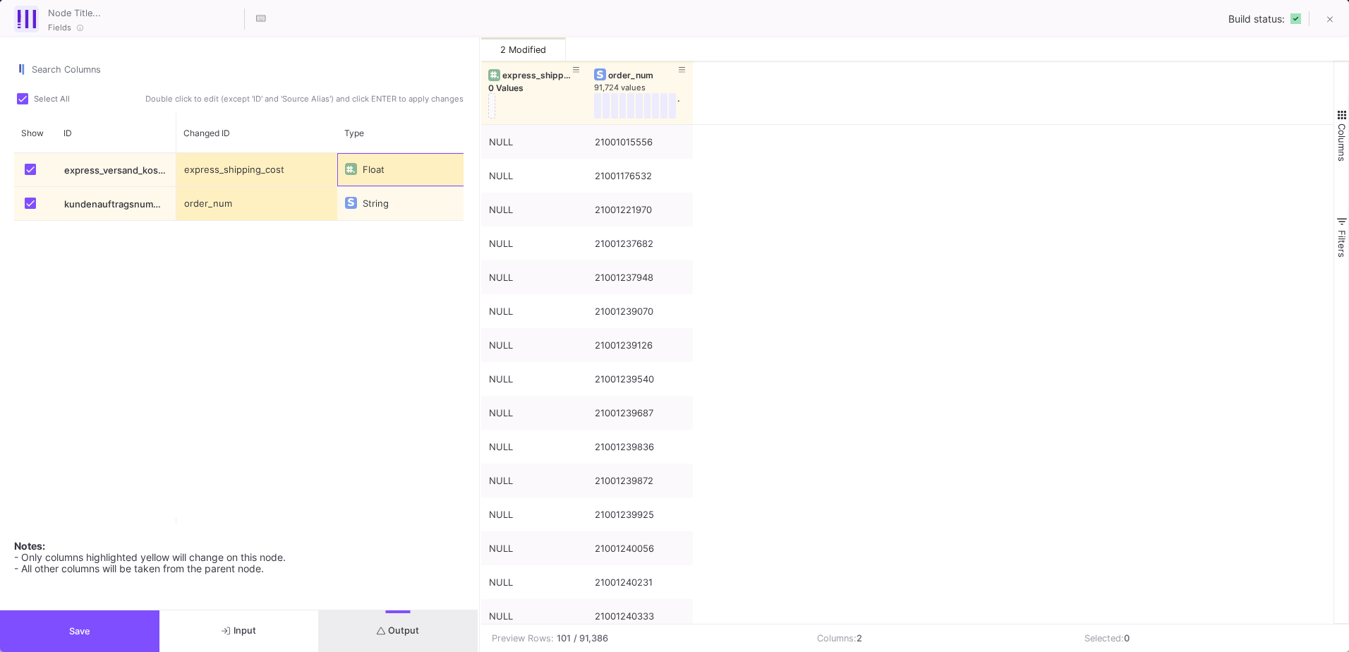
click at [356, 166] on div "Press SPACE to select this row." at bounding box center [351, 169] width 12 height 12
click at [344, 201] on img "List" at bounding box center [345, 198] width 6 height 8
click at [340, 333] on div "express_shipping_cost String order_num String" at bounding box center [320, 338] width 288 height 371
click at [435, 630] on button "Output" at bounding box center [399, 631] width 160 height 42
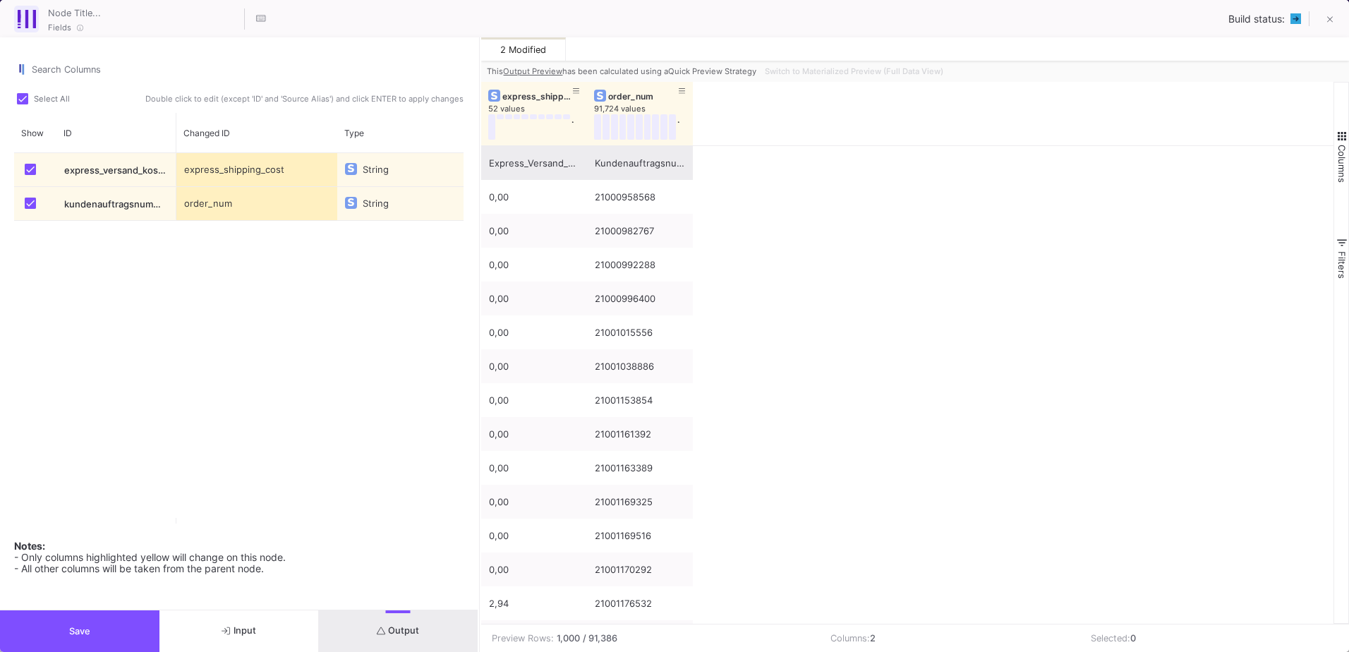
click at [645, 172] on div "Kundenauftragsnummer" at bounding box center [640, 163] width 90 height 33
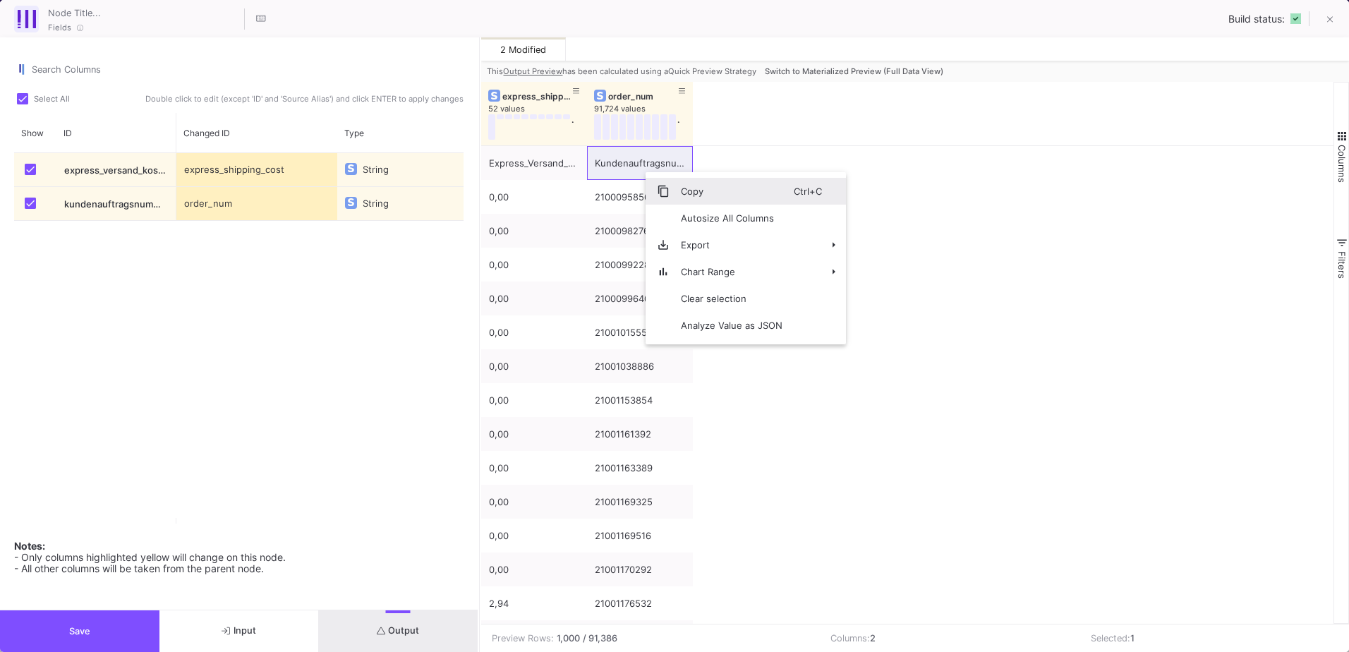
click at [688, 191] on span "Copy" at bounding box center [732, 191] width 124 height 27
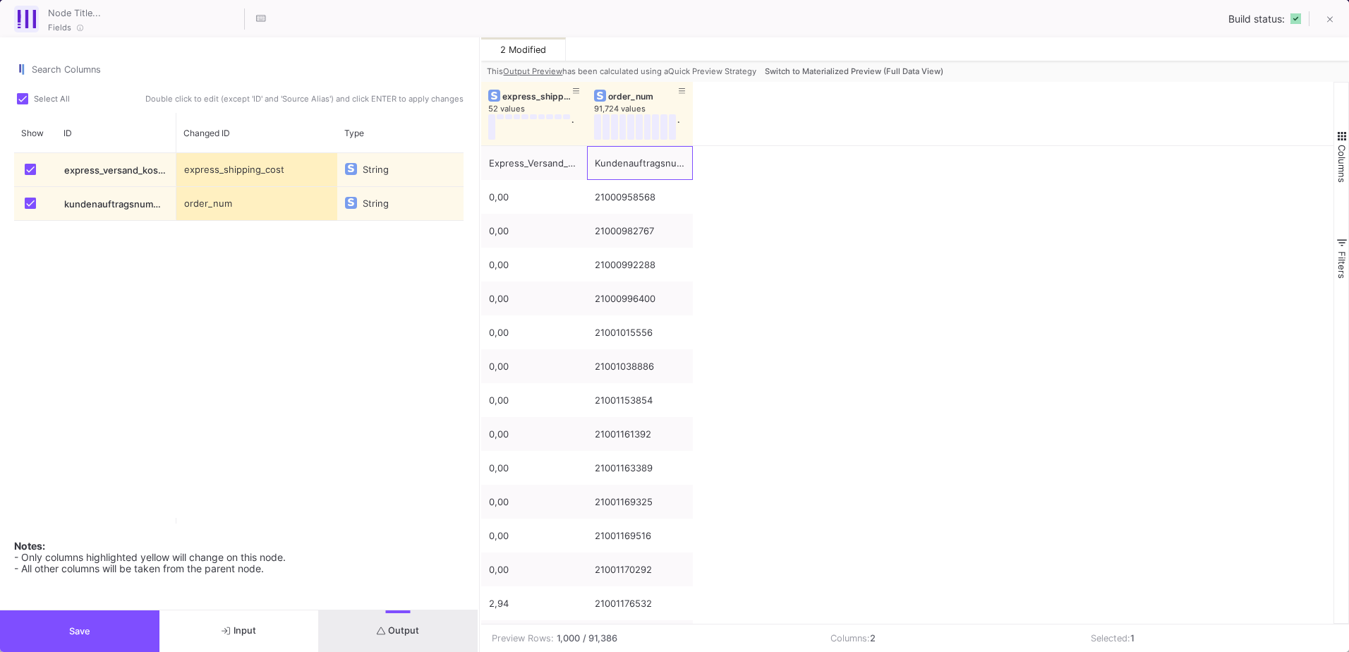
click at [113, 623] on button "Save" at bounding box center [80, 631] width 160 height 42
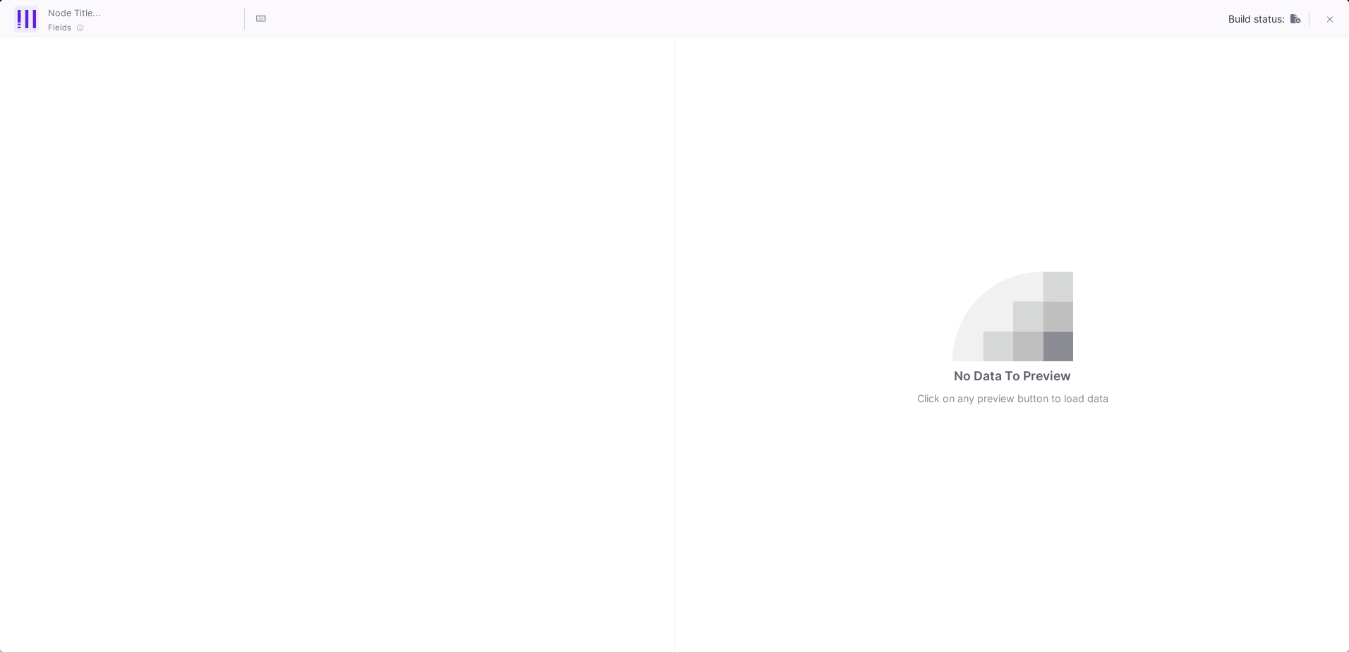
checkbox input "true"
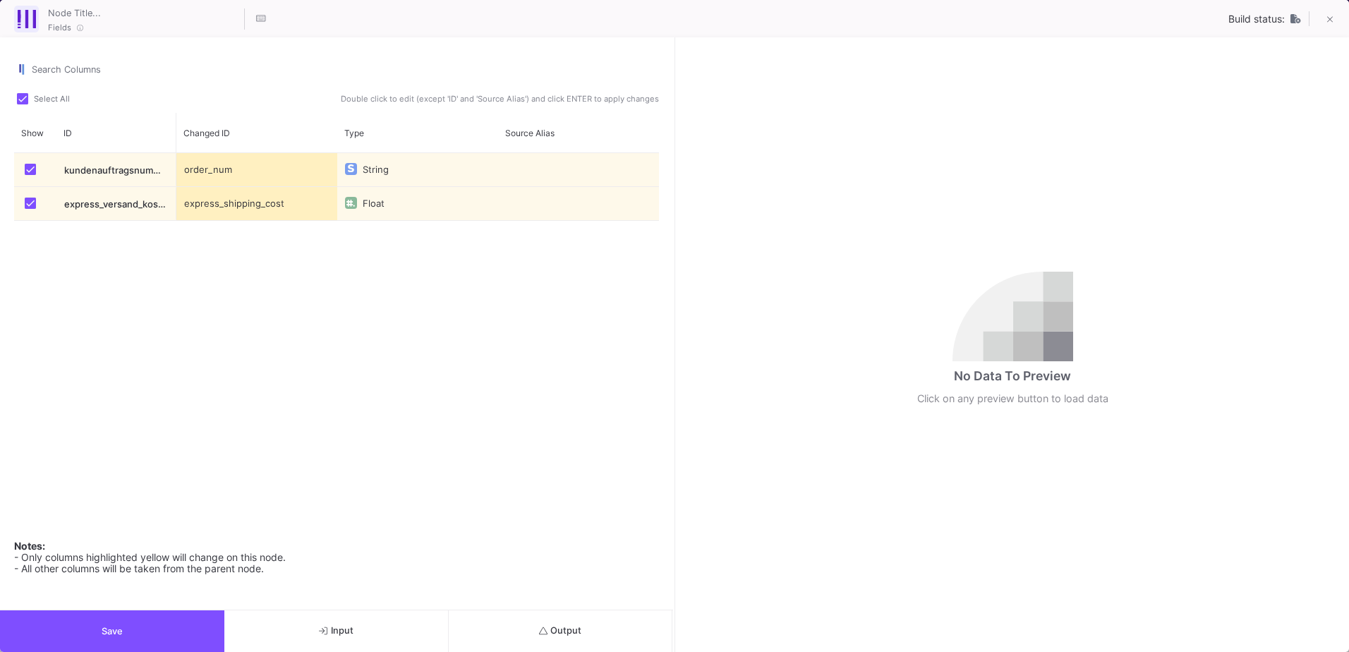
click at [568, 634] on span "Output" at bounding box center [560, 630] width 43 height 11
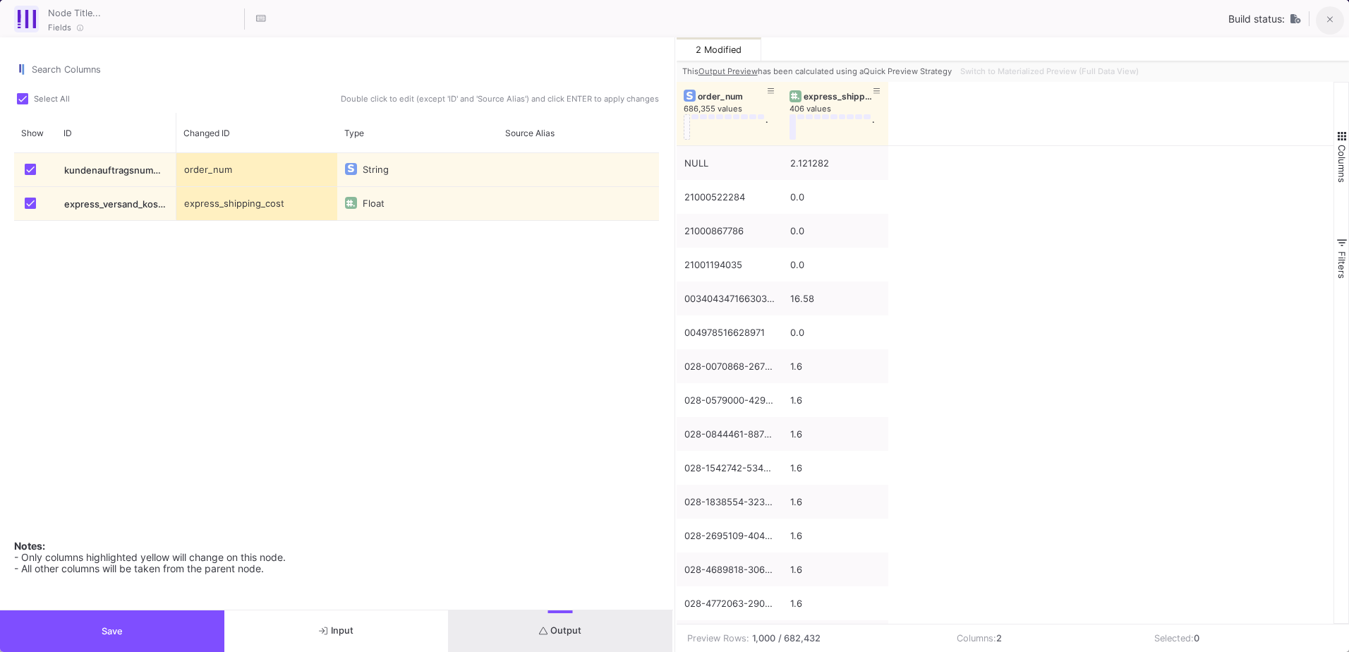
click at [1323, 18] on button at bounding box center [1330, 20] width 28 height 28
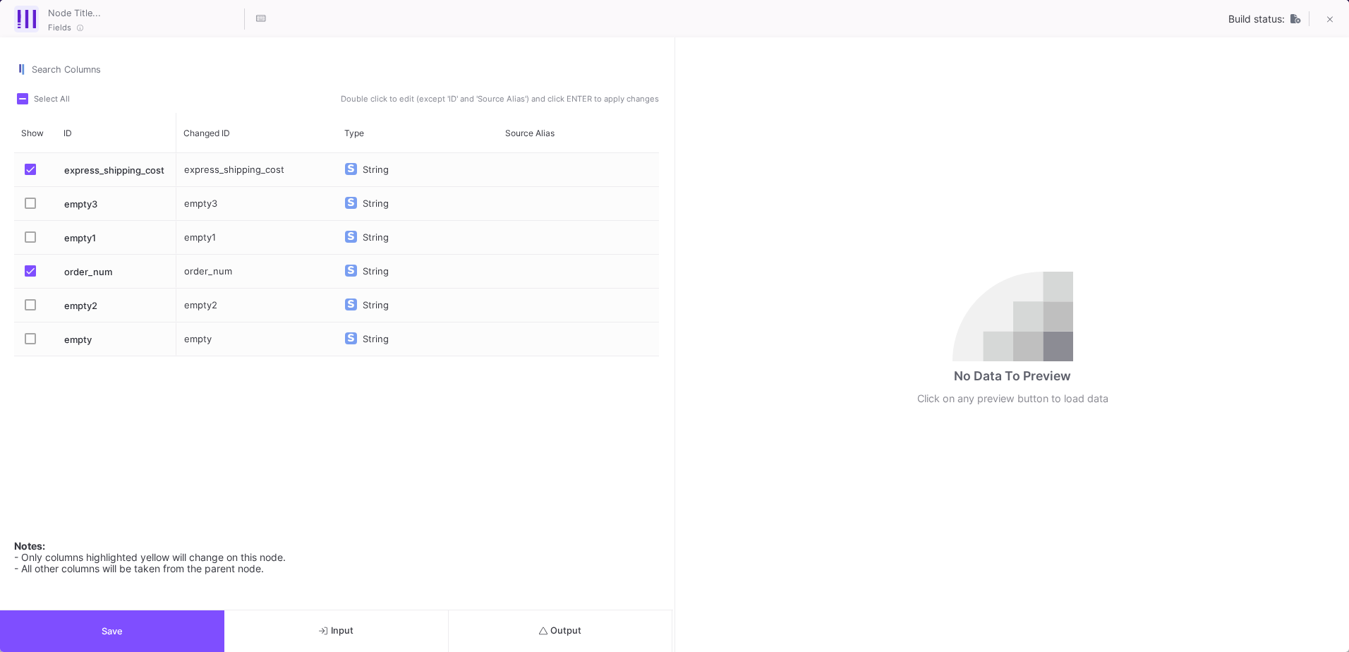
click at [613, 649] on button "Output" at bounding box center [561, 631] width 224 height 42
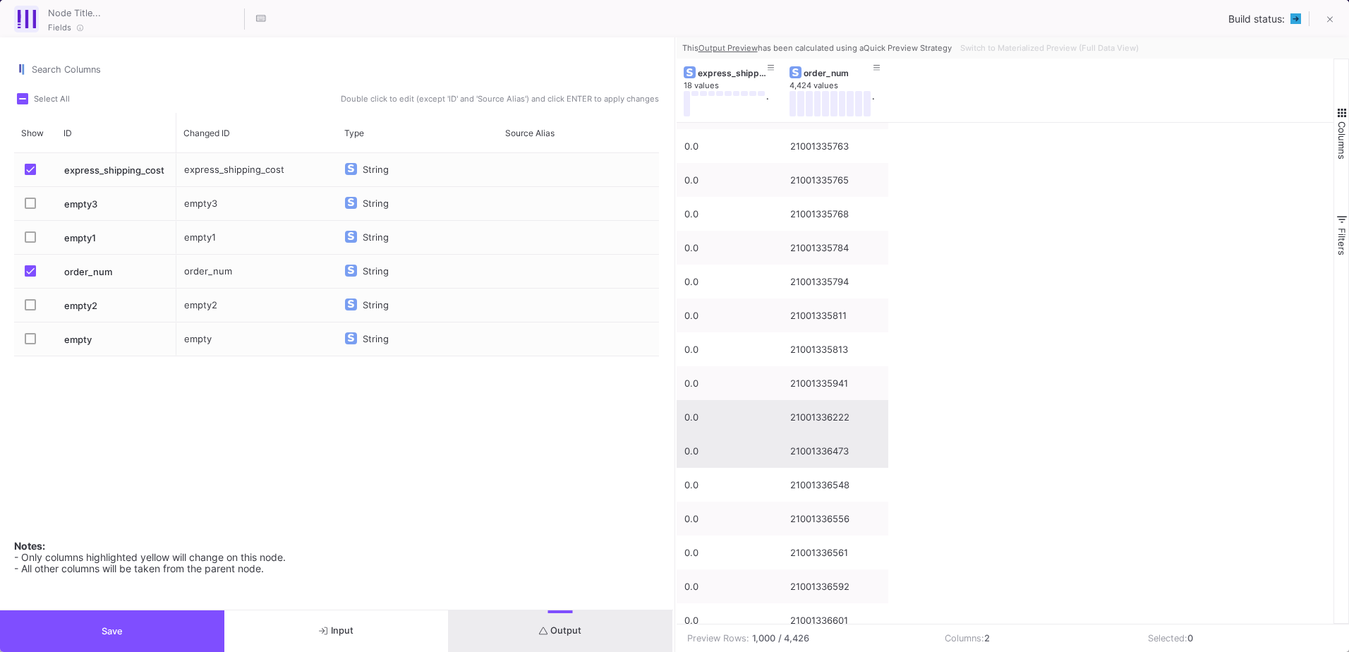
scroll to position [3081, 0]
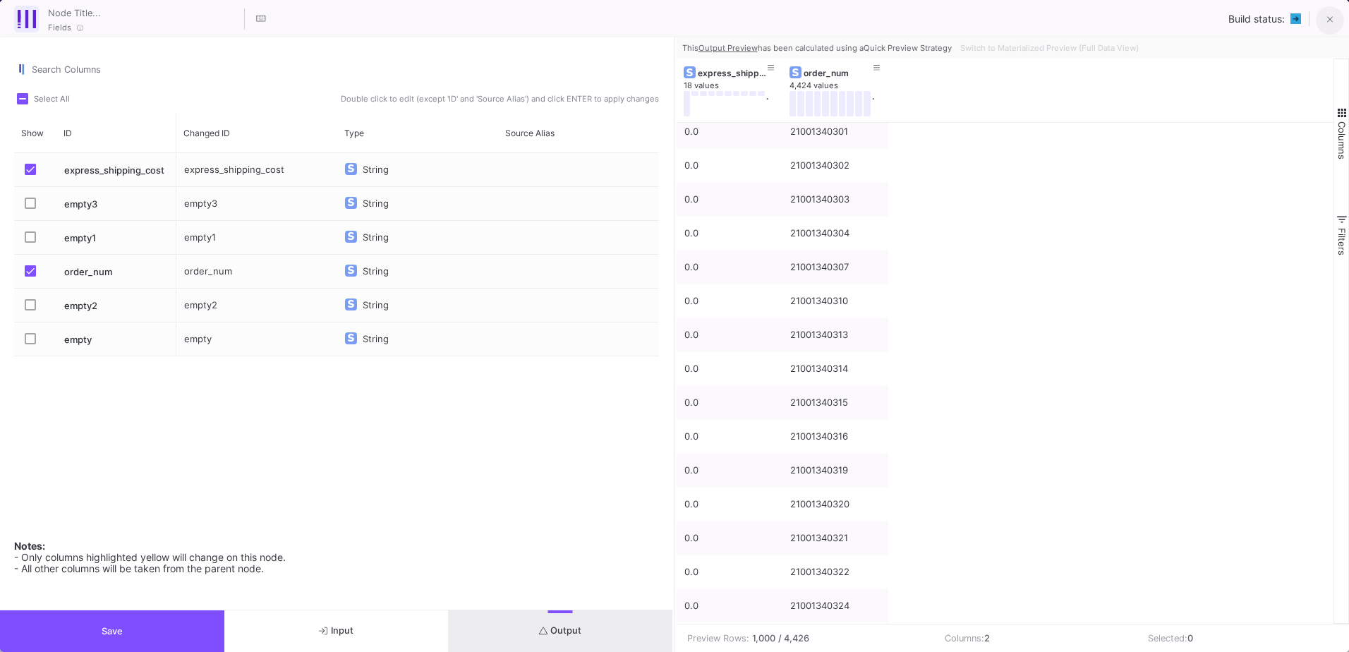
click at [1330, 25] on icon at bounding box center [1331, 20] width 6 height 10
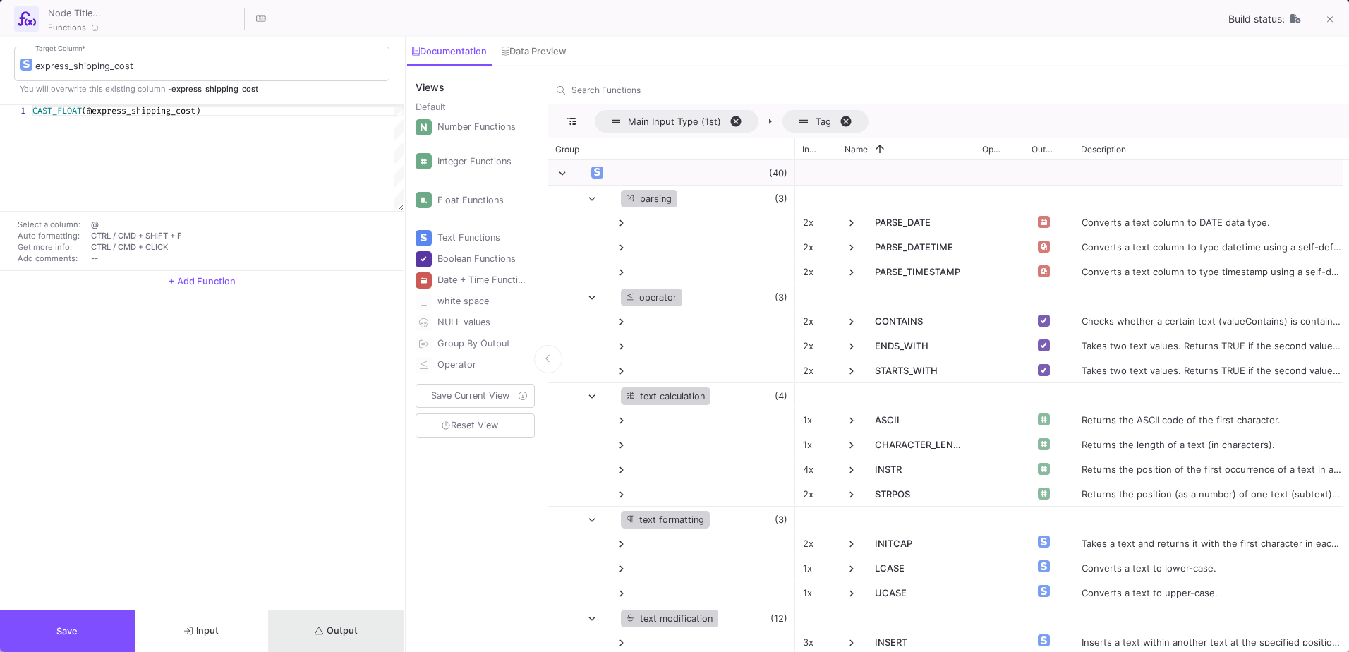
click at [356, 648] on button "Output" at bounding box center [336, 631] width 135 height 42
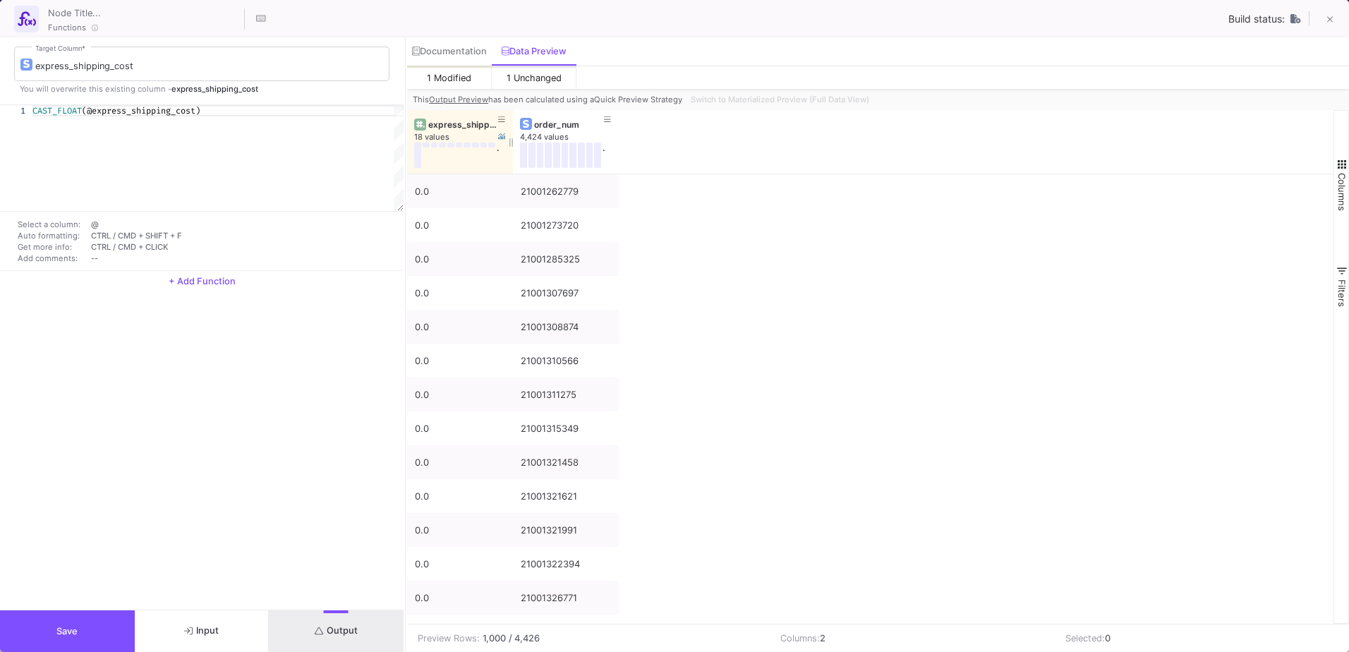
click at [459, 128] on div "express_shipping_cost" at bounding box center [463, 124] width 70 height 11
click at [774, 97] on div "Switch to Materialized Preview (Full Data View)" at bounding box center [778, 99] width 187 height 21
click at [836, 104] on span "Switch to Materialized Preview (Full Data View)" at bounding box center [780, 100] width 179 height 10
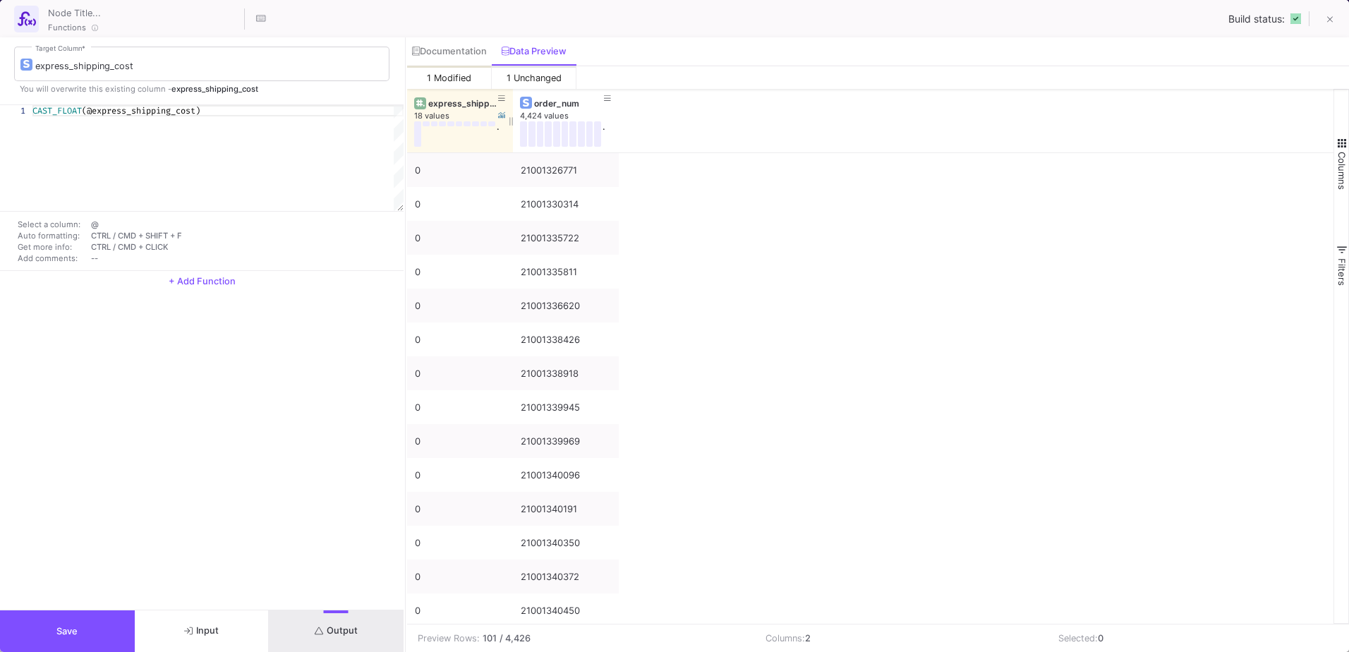
click at [456, 108] on div "express_shipping_cost" at bounding box center [463, 103] width 70 height 11
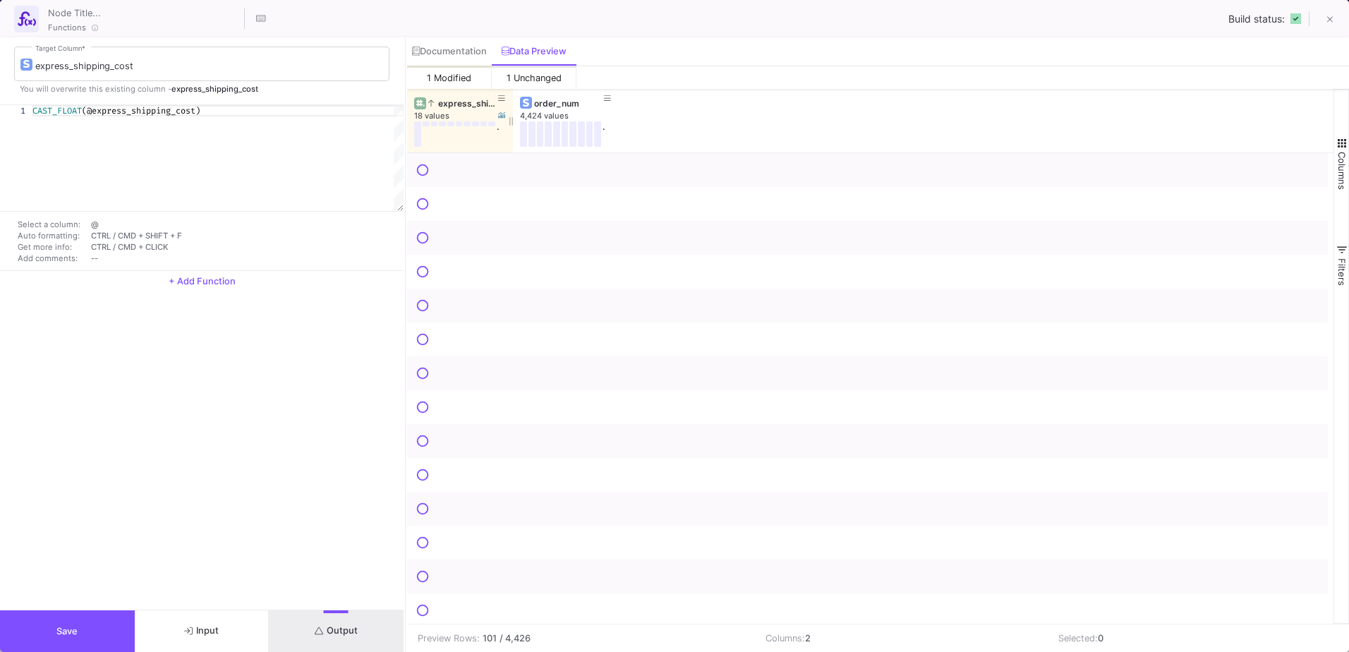
click at [456, 108] on div "express_shipping_cost" at bounding box center [463, 103] width 70 height 11
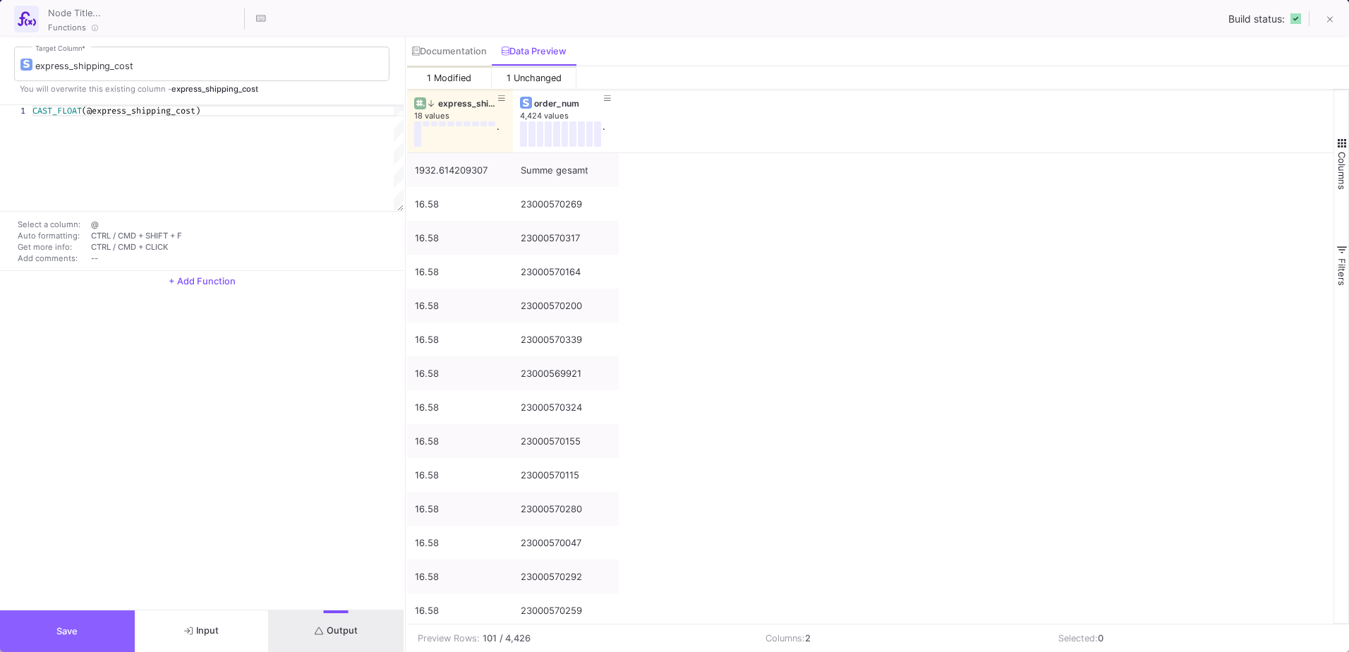
click at [97, 633] on button "Save" at bounding box center [67, 631] width 135 height 42
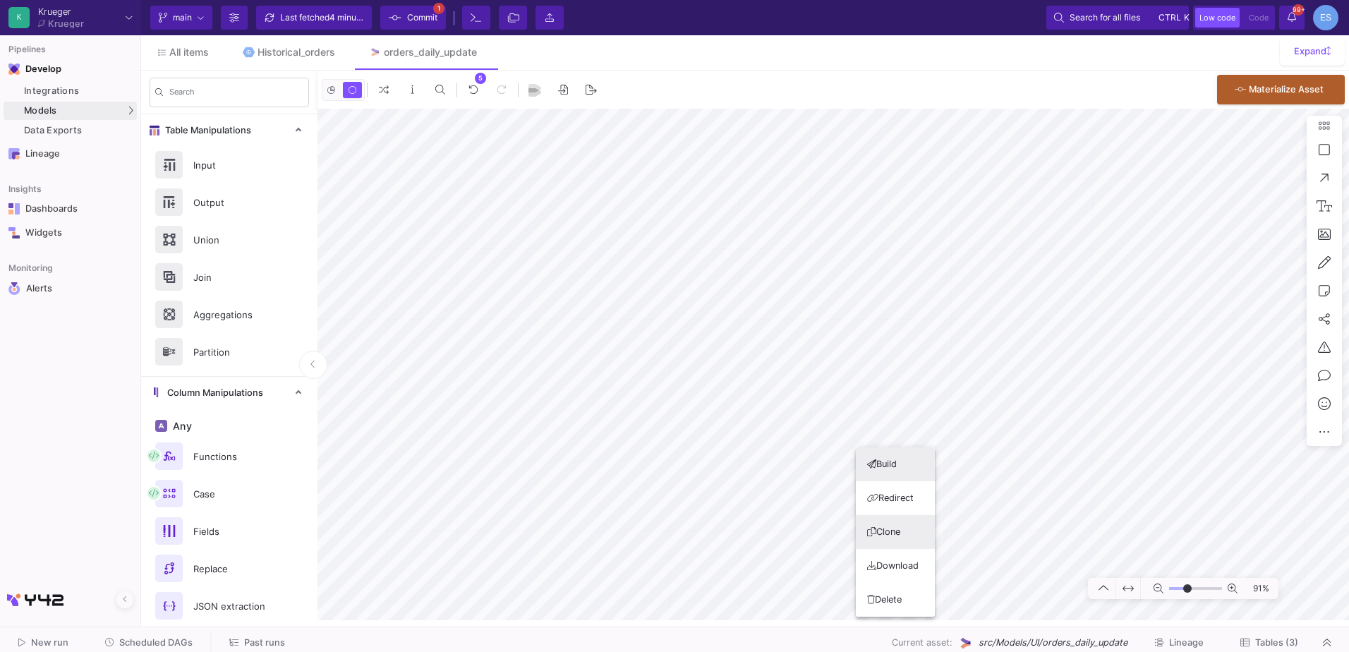
click at [908, 534] on button "Clone" at bounding box center [895, 532] width 79 height 34
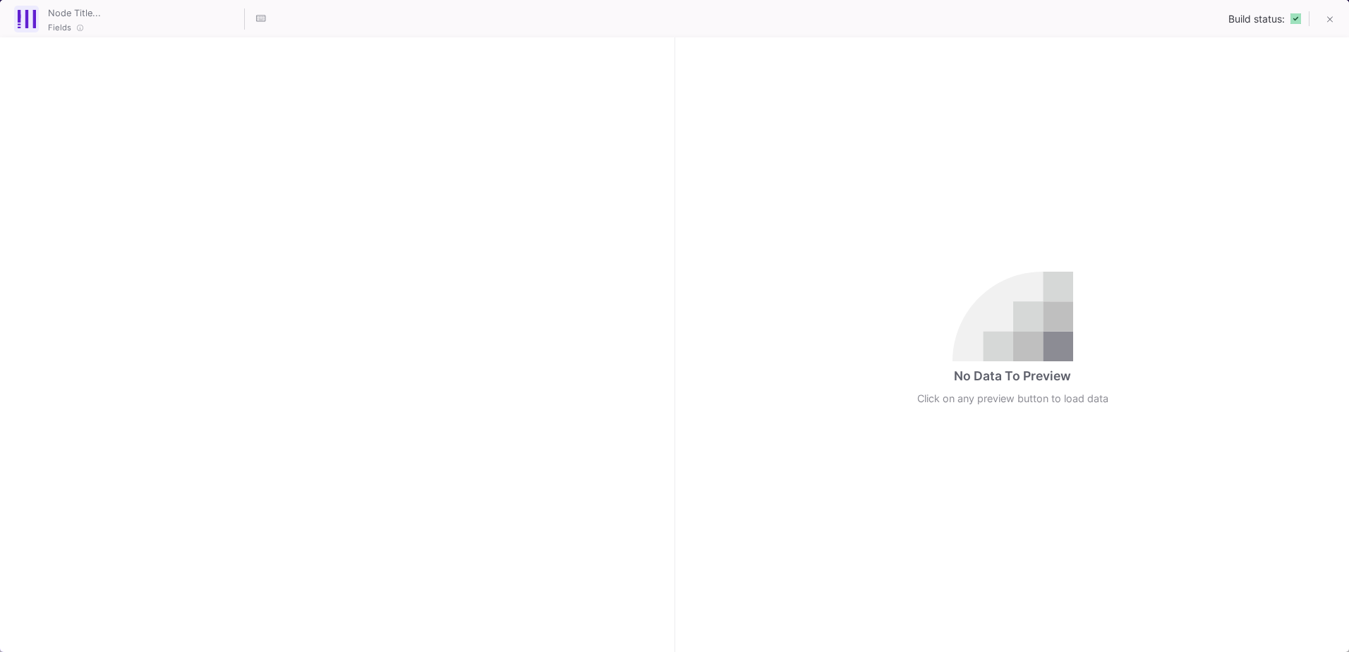
checkbox input "true"
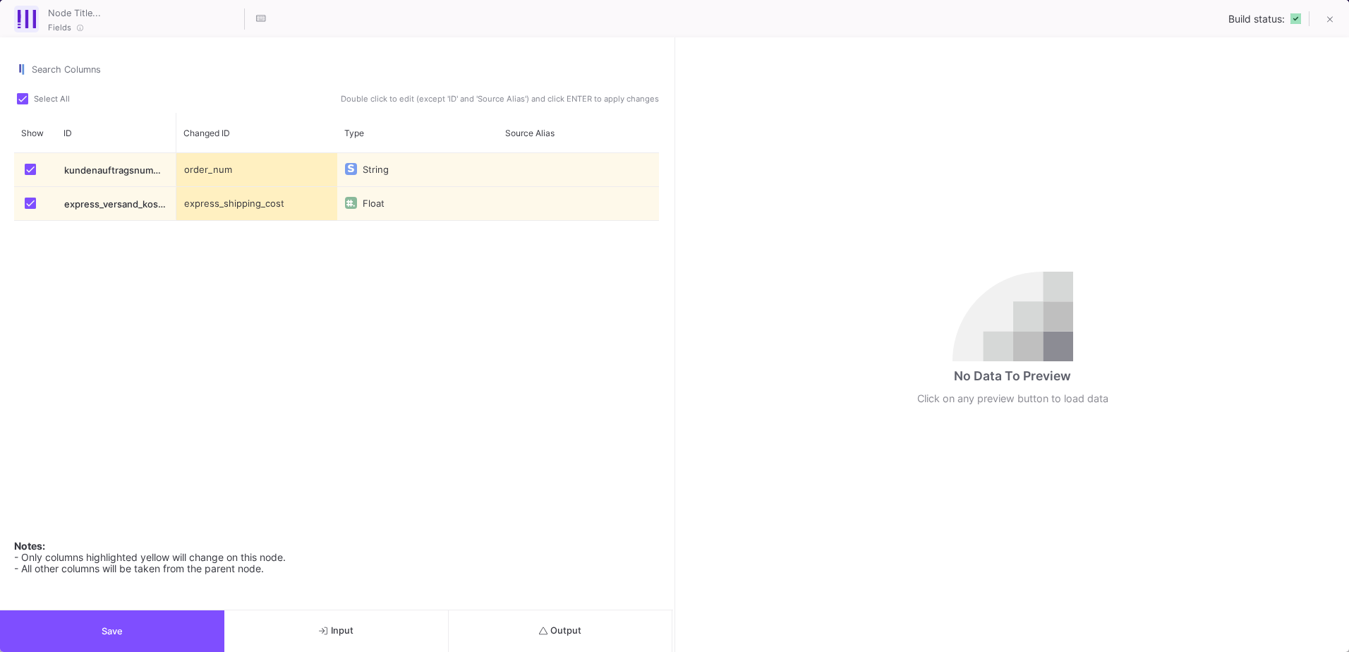
click at [579, 630] on span "Output" at bounding box center [560, 630] width 43 height 11
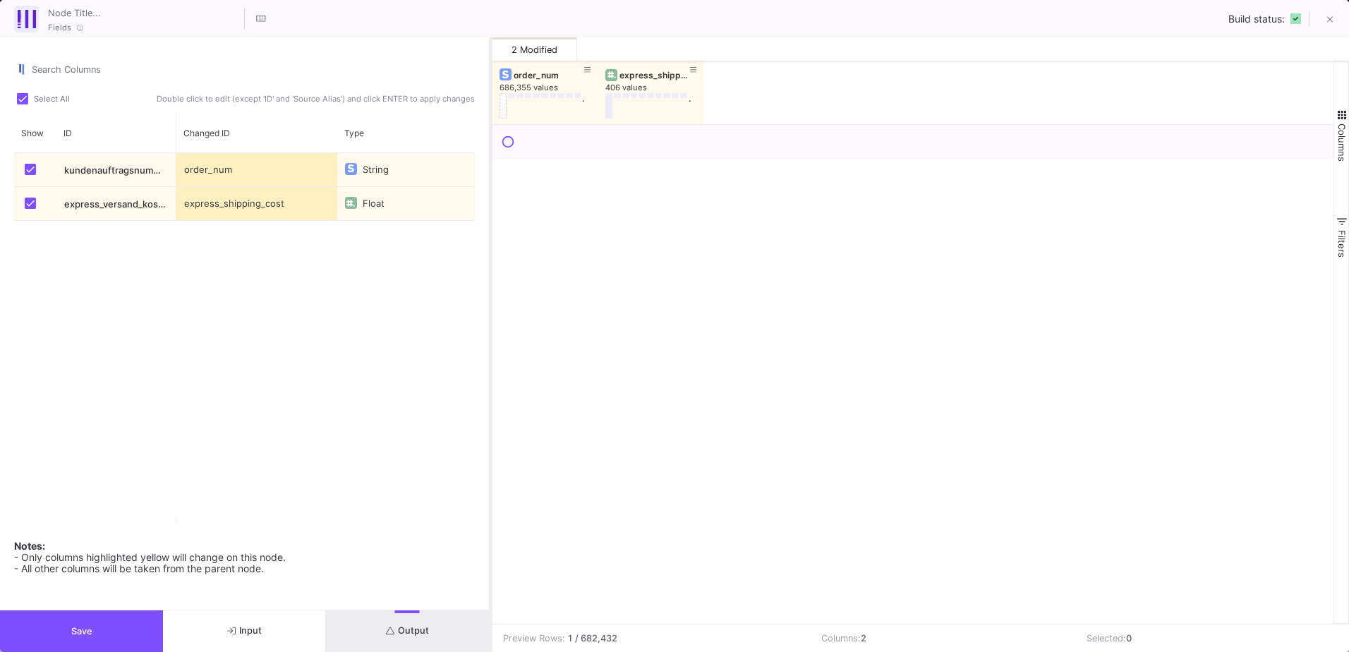
drag, startPoint x: 673, startPoint y: 460, endPoint x: 464, endPoint y: 457, distance: 208.9
click at [489, 457] on div at bounding box center [491, 344] width 4 height 615
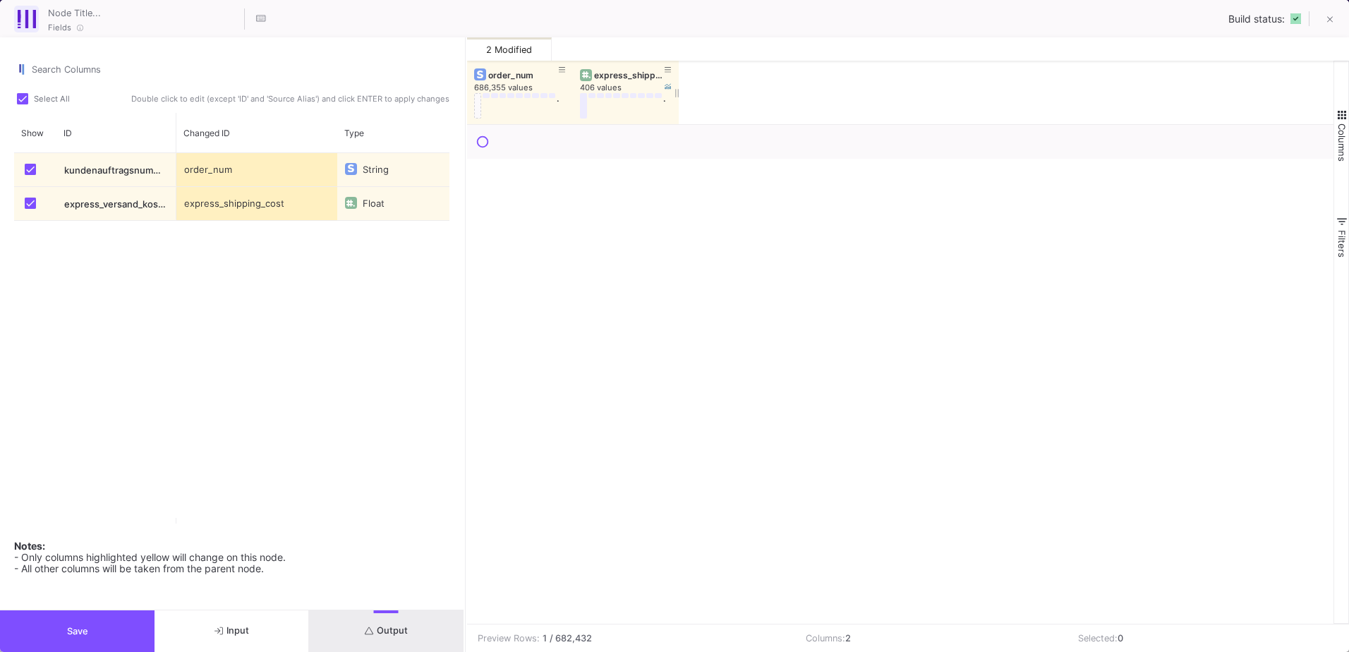
click at [622, 77] on div "express_shipping_cost" at bounding box center [629, 75] width 70 height 11
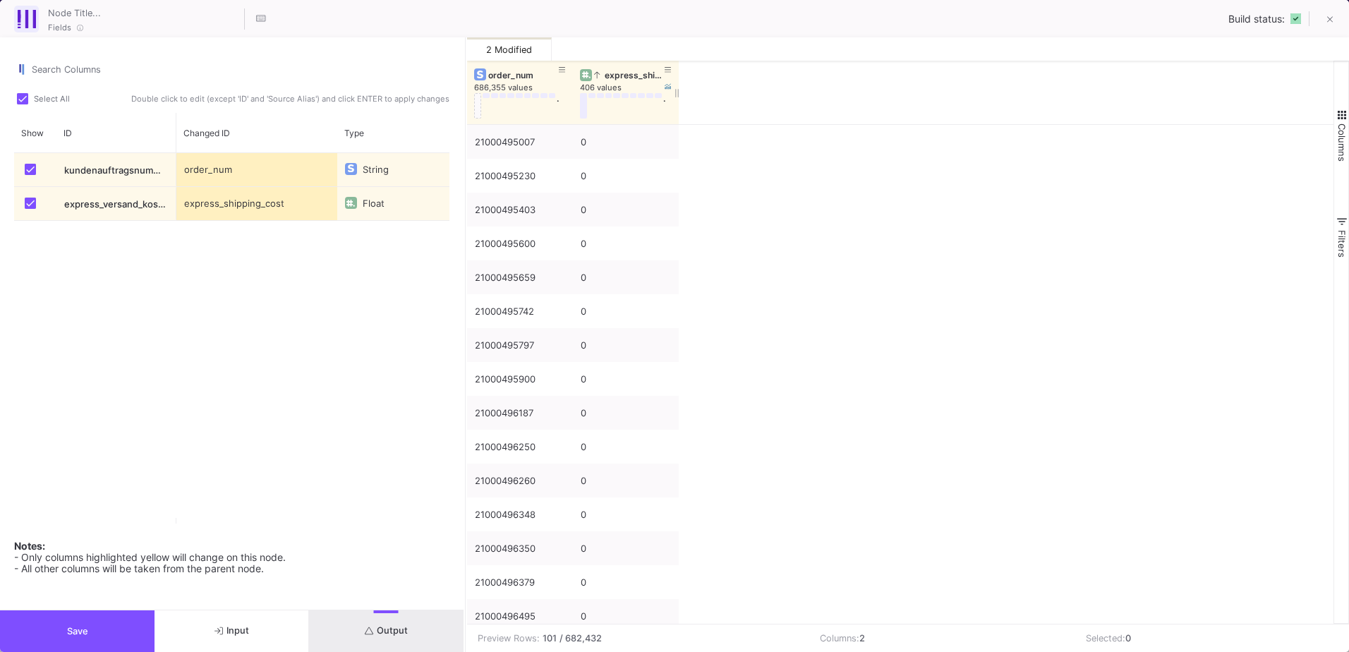
click at [622, 77] on div "express_shipping_cost" at bounding box center [629, 75] width 70 height 11
click at [524, 140] on div "Summe gesamt" at bounding box center [520, 142] width 90 height 33
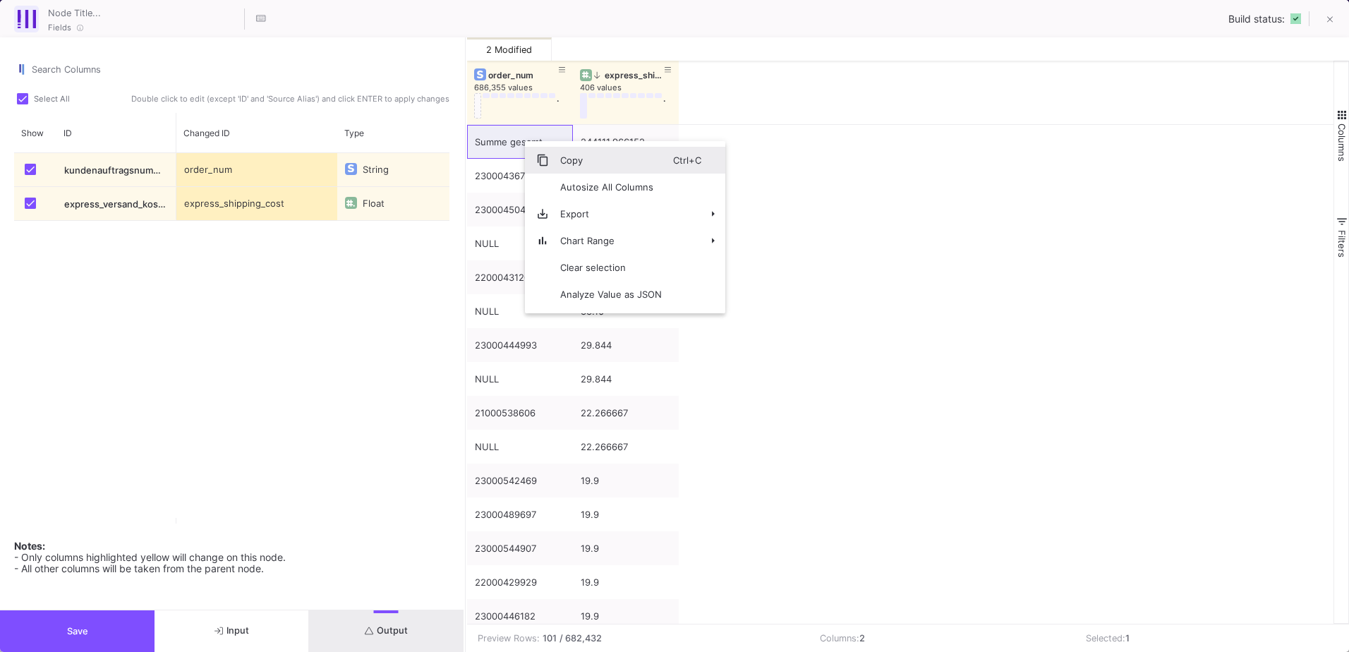
click at [578, 162] on span "Copy" at bounding box center [611, 160] width 124 height 27
click at [1344, 20] on button at bounding box center [1330, 20] width 28 height 28
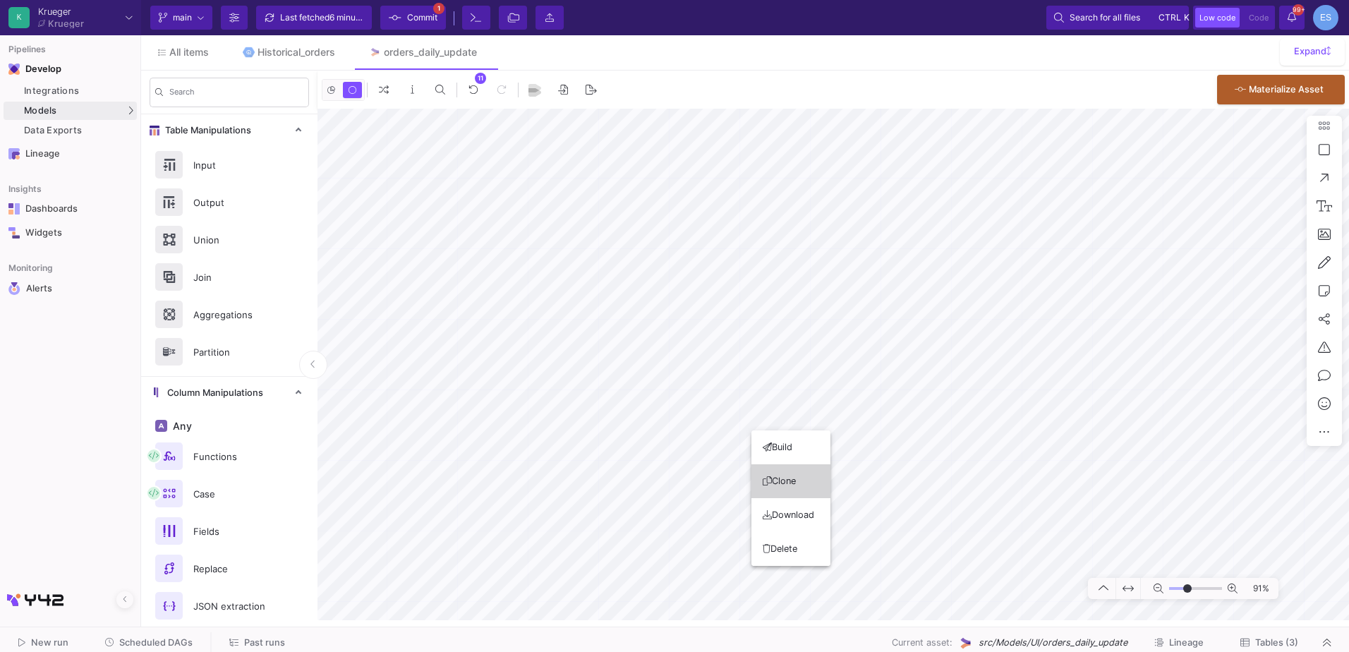
click at [805, 475] on button "Clone" at bounding box center [791, 481] width 79 height 34
click at [893, 228] on icon at bounding box center [892, 227] width 8 height 9
drag, startPoint x: 848, startPoint y: 447, endPoint x: 697, endPoint y: 435, distance: 152.3
click at [697, 435] on div at bounding box center [674, 326] width 1349 height 652
click at [830, 400] on button "Clone" at bounding box center [827, 398] width 79 height 34
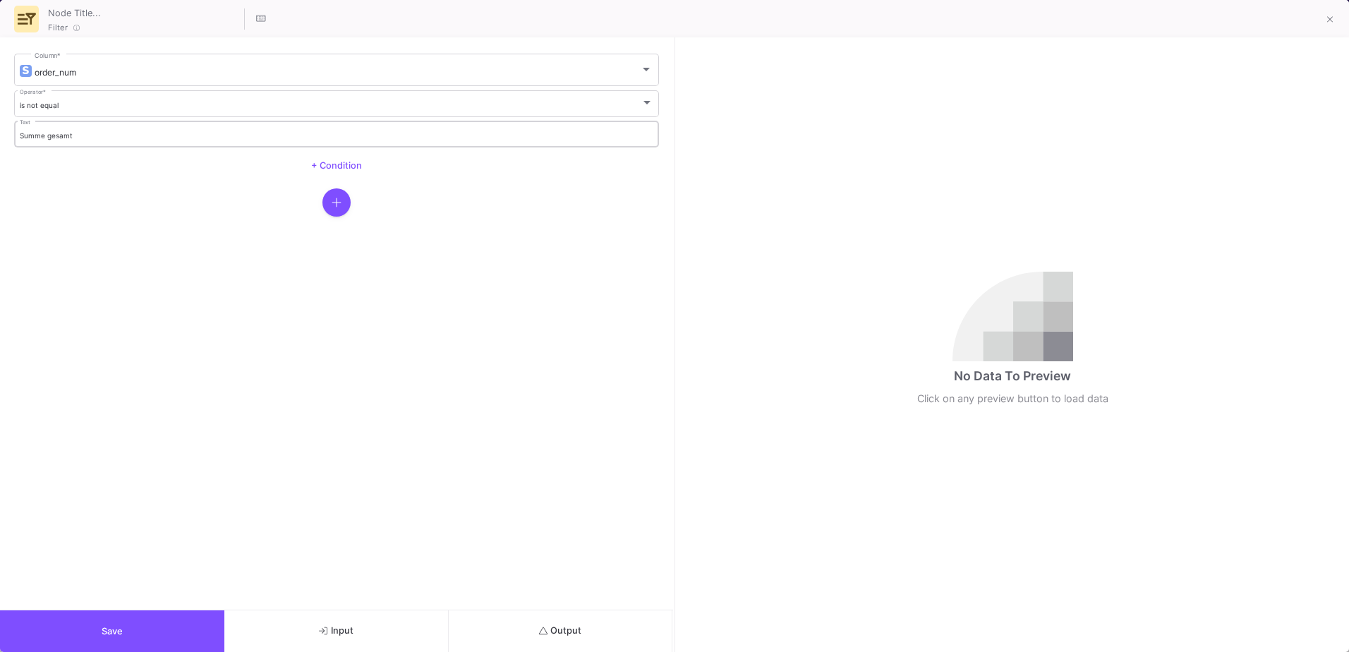
click at [82, 131] on div "Summe gesamt Text" at bounding box center [337, 133] width 634 height 29
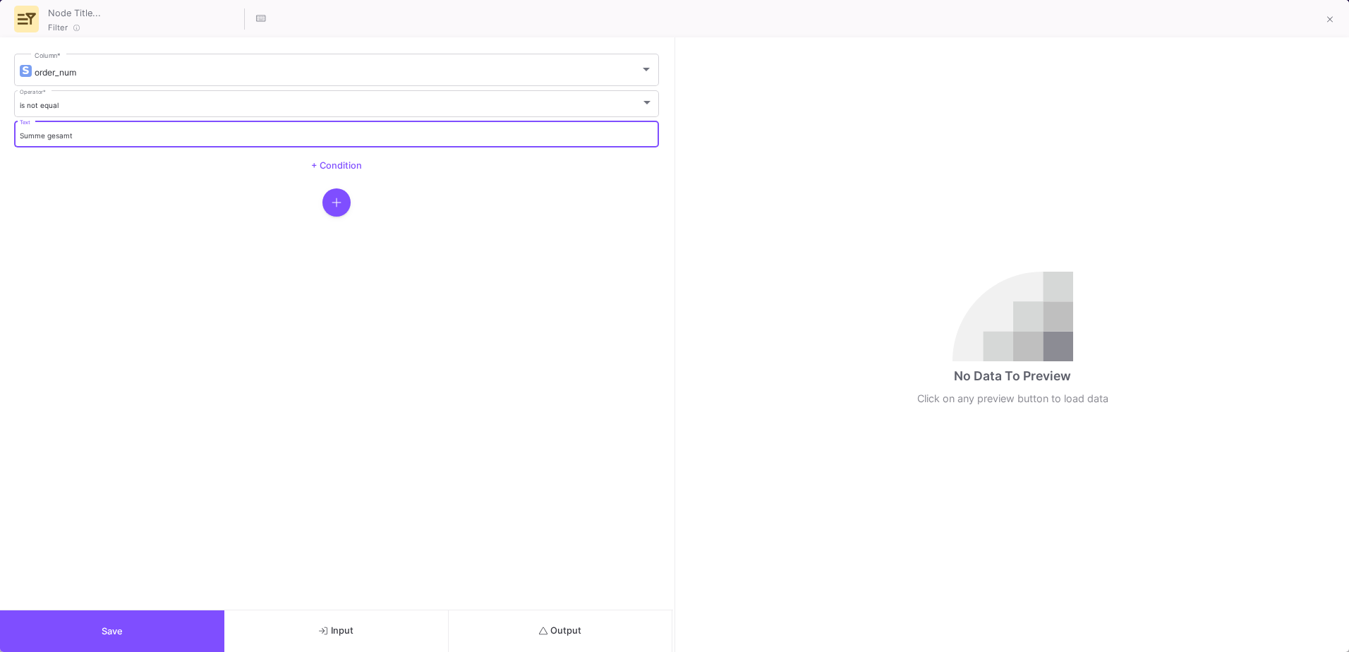
drag, startPoint x: 87, startPoint y: 138, endPoint x: -1, endPoint y: 137, distance: 88.2
click at [0, 137] on html "K Krueger Krueger Current branch main Branch Options Last fetched 7 minutes ago…" at bounding box center [674, 326] width 1349 height 652
paste input "Kundenauftragsnummer"
type input "Kundenauftragsnummer"
click at [608, 639] on button "Output" at bounding box center [561, 631] width 224 height 42
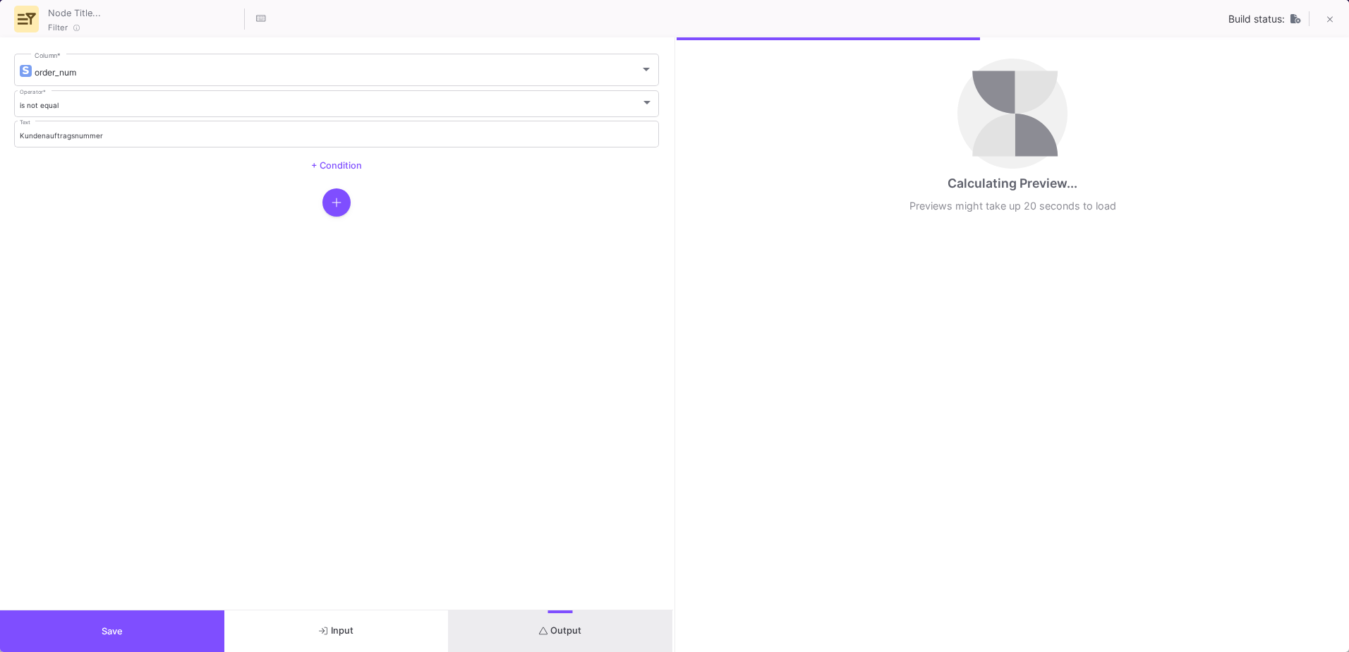
click at [169, 608] on form "order_num Column * is not equal Operator * Kundenauftragsnummer Text + Condition" at bounding box center [336, 323] width 673 height 572
click at [172, 620] on button "Save" at bounding box center [112, 631] width 224 height 42
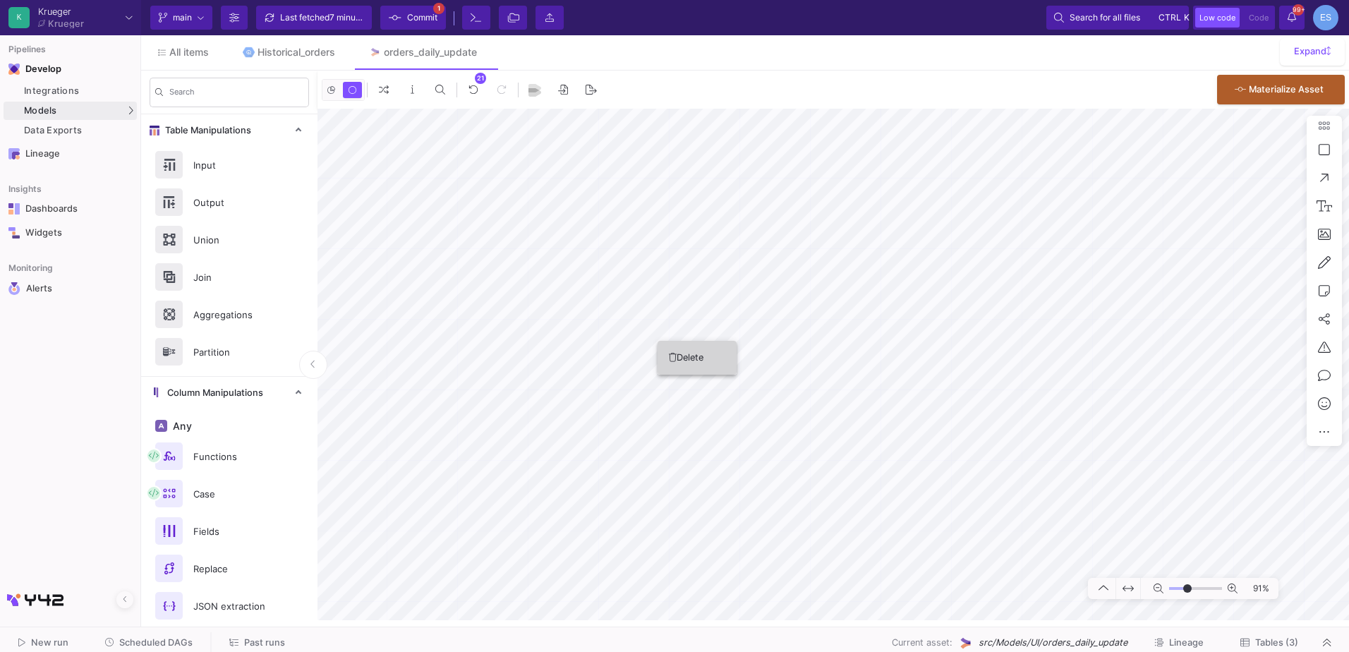
click at [673, 357] on icon at bounding box center [673, 357] width 8 height 9
click at [1349, 478] on html "Writing to file system K Krueger Krueger Current branch main Branch Options Las…" at bounding box center [674, 326] width 1349 height 652
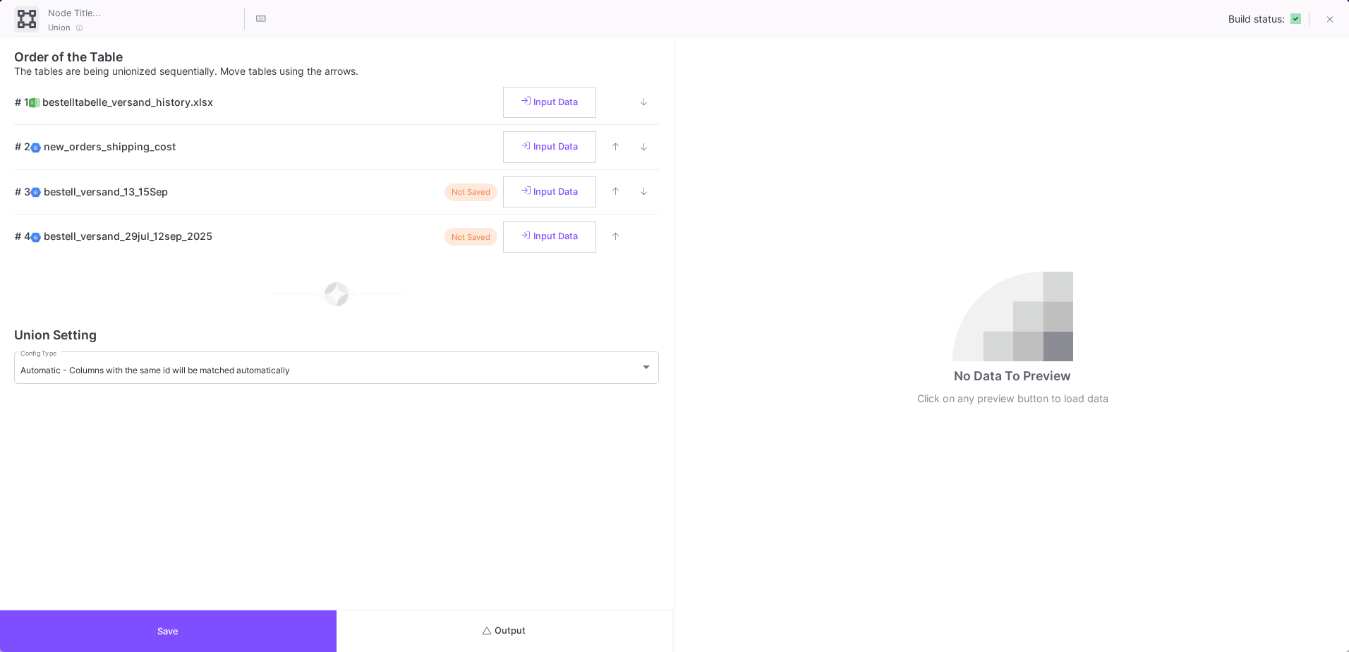
click at [547, 631] on button "Output" at bounding box center [505, 631] width 337 height 42
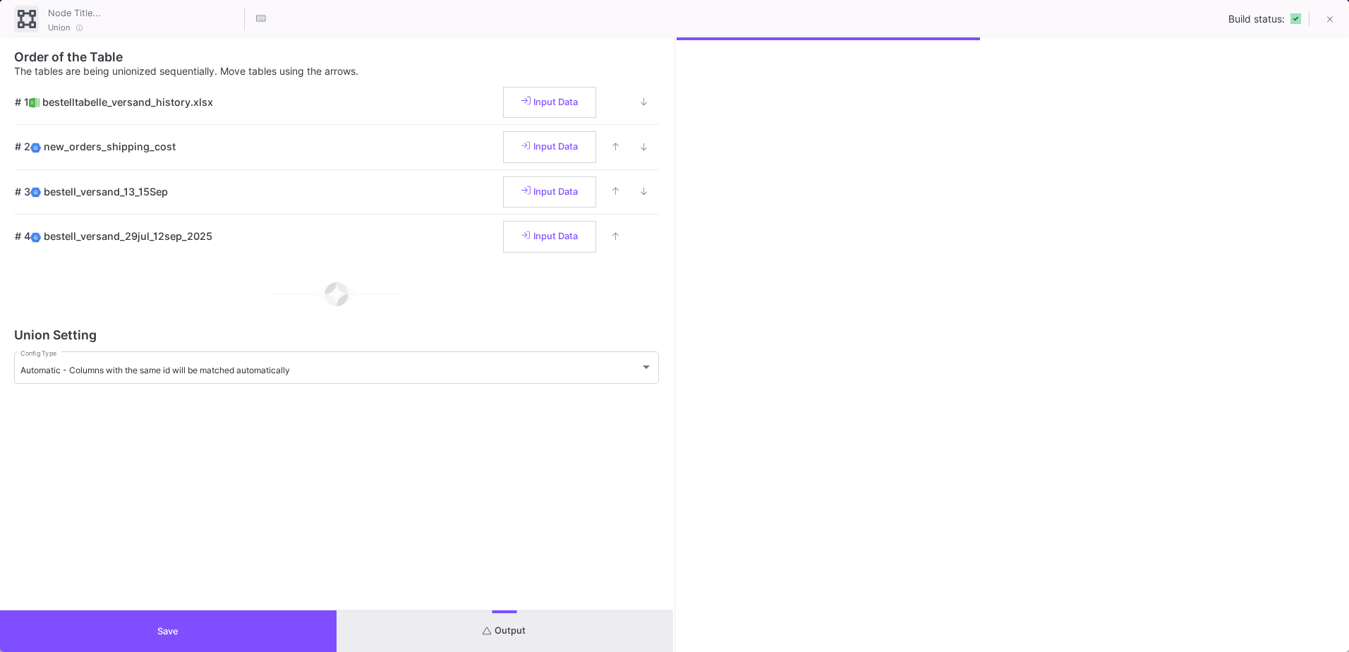
click at [241, 616] on button "Save" at bounding box center [168, 631] width 337 height 42
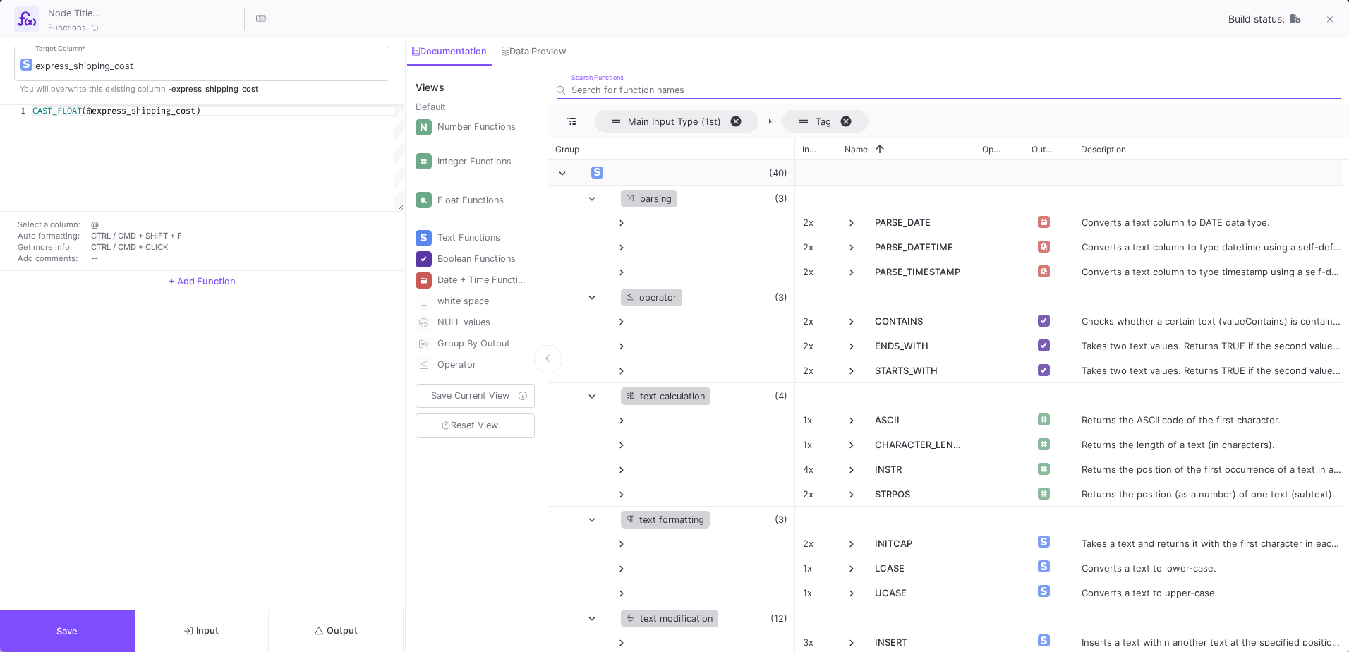
click at [324, 644] on button "Output" at bounding box center [336, 631] width 135 height 42
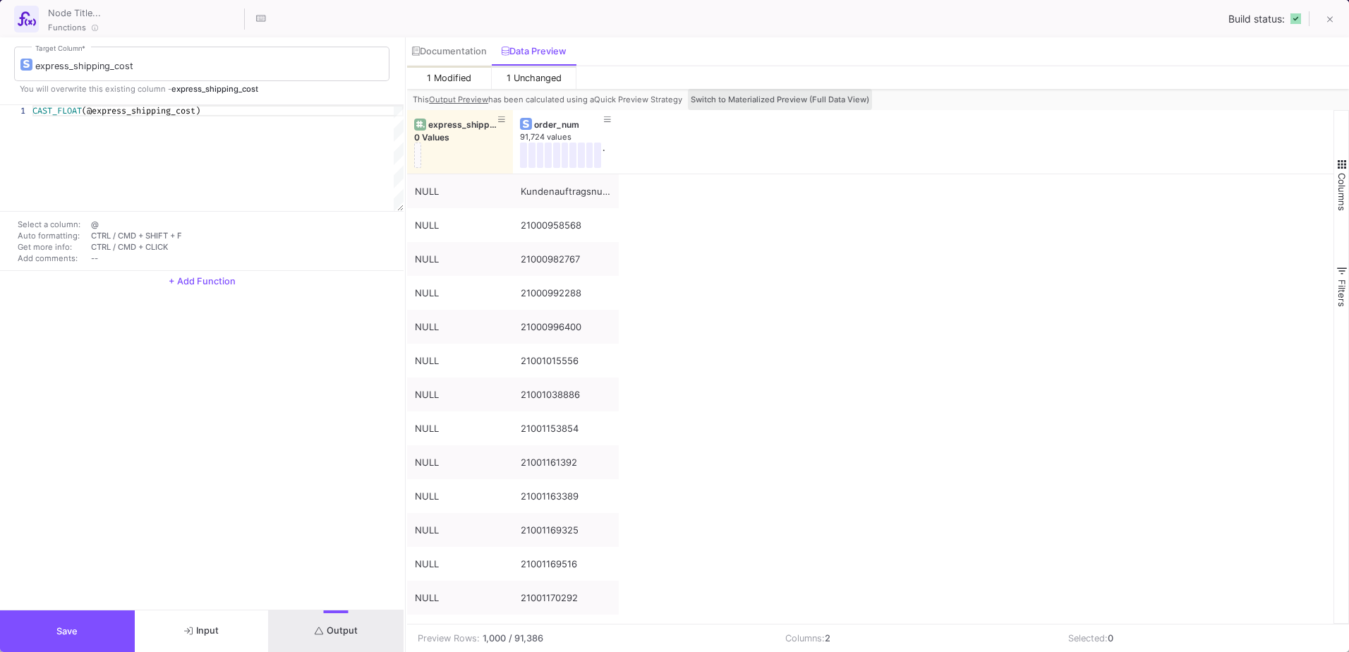
click at [800, 98] on span "Switch to Materialized Preview (Full Data View)" at bounding box center [780, 100] width 179 height 10
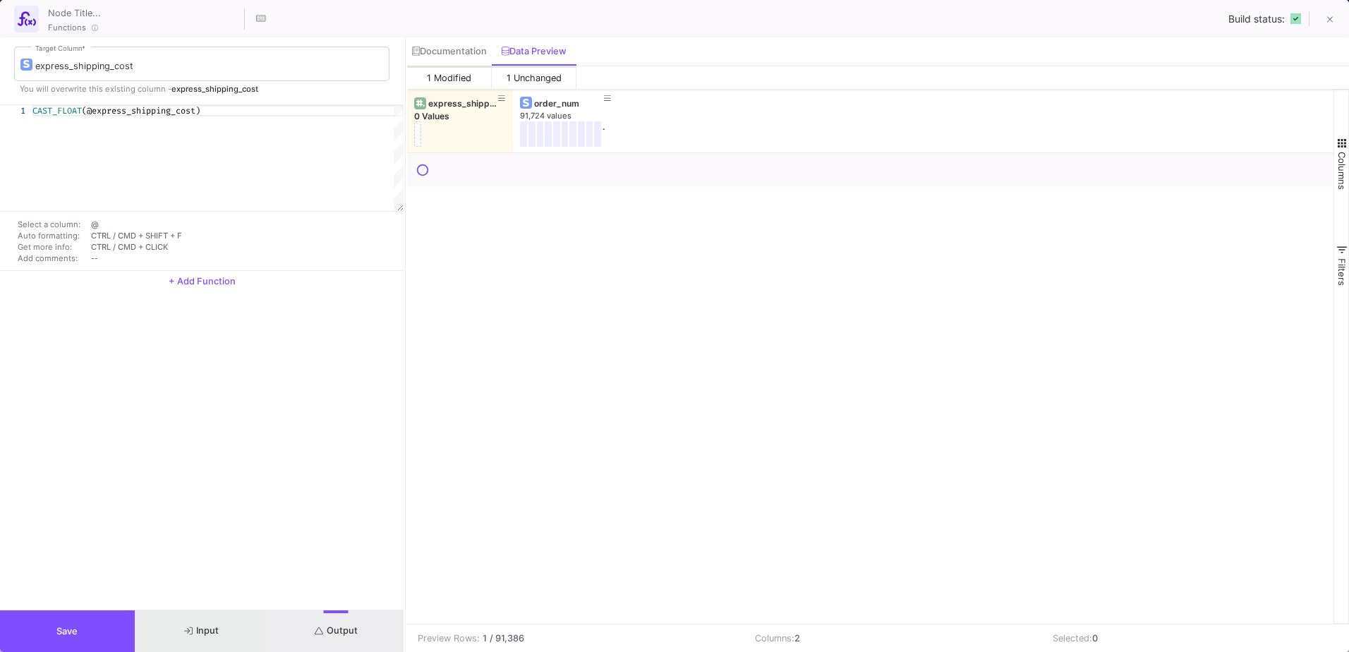
click at [215, 639] on button "Input" at bounding box center [202, 631] width 135 height 42
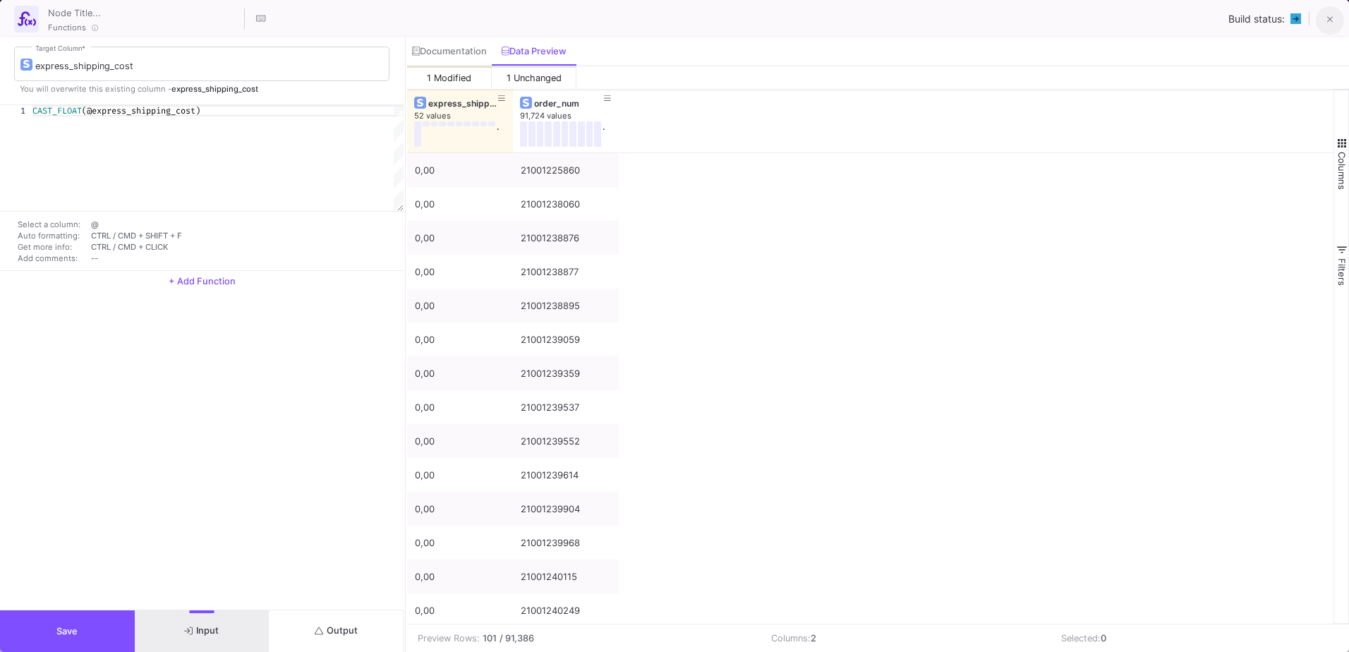
click at [1324, 24] on button at bounding box center [1330, 20] width 28 height 28
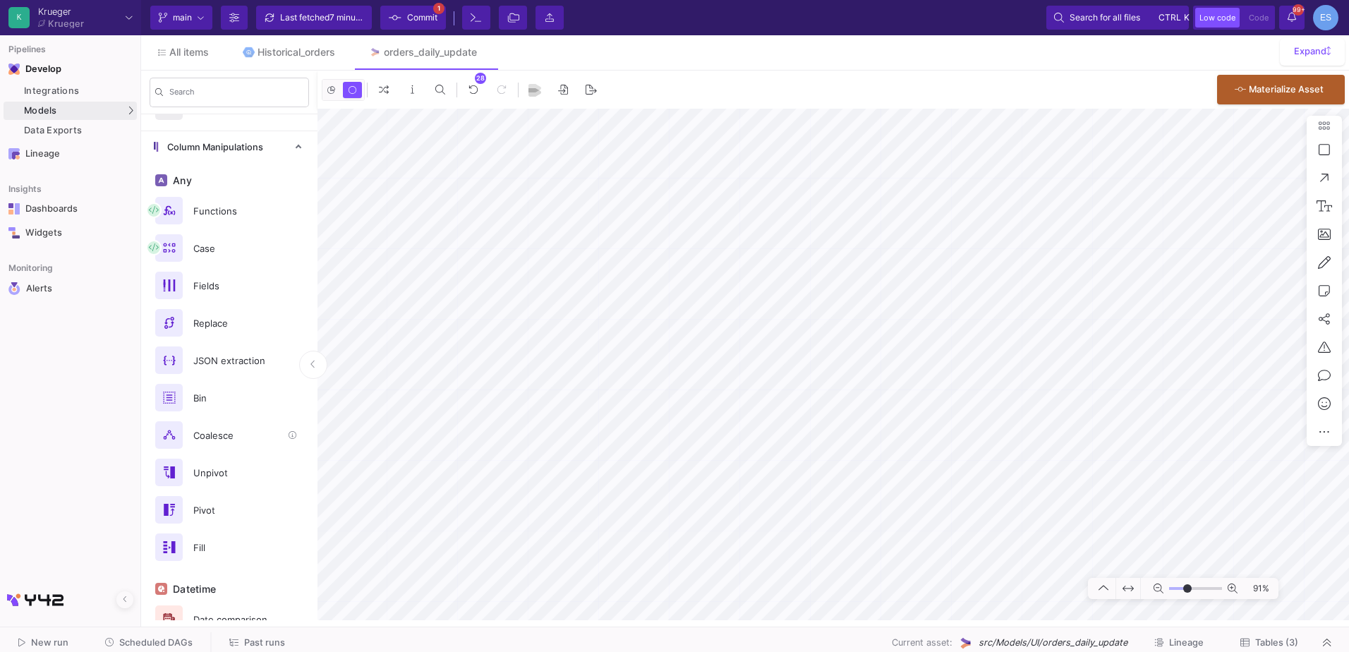
scroll to position [212, 0]
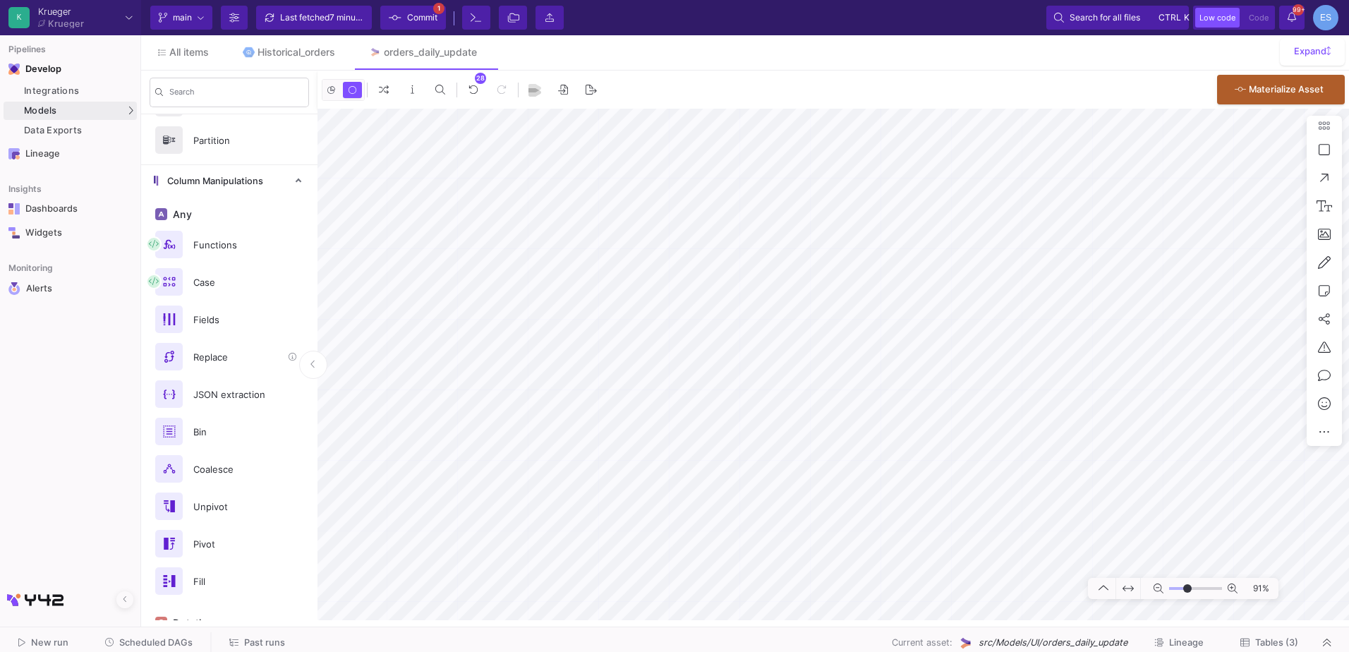
click at [244, 352] on div "Replace" at bounding box center [233, 357] width 97 height 21
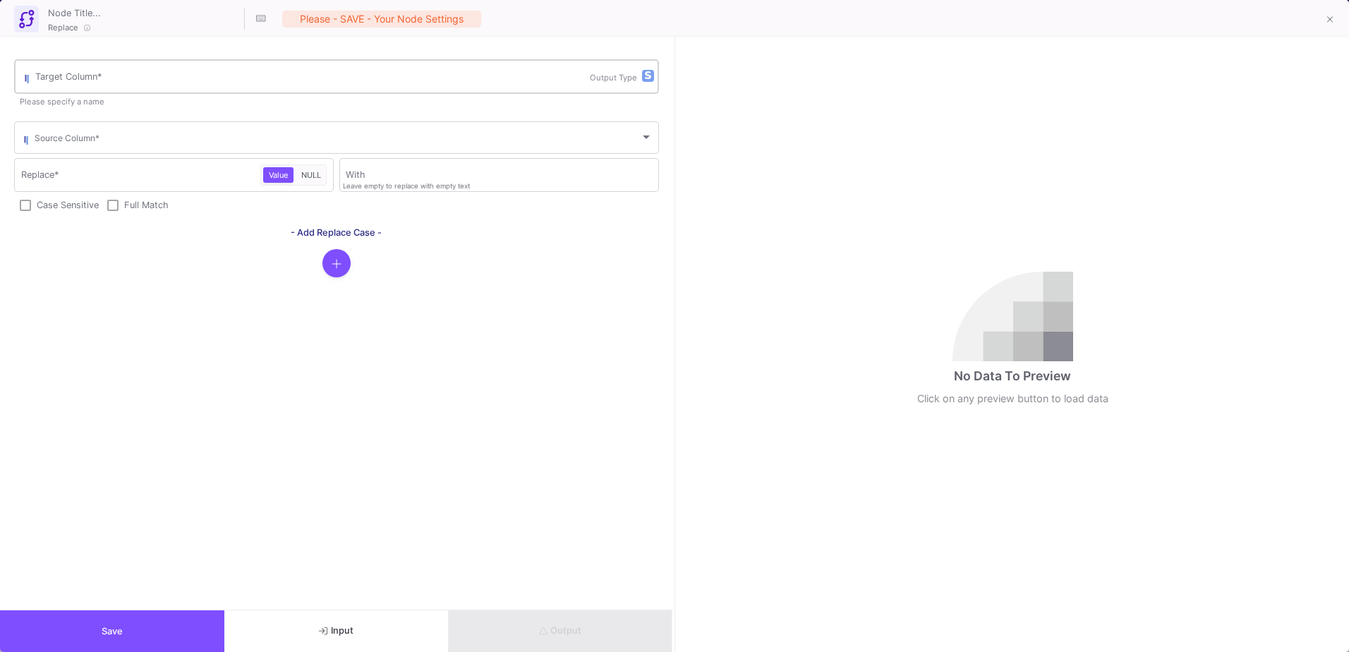
click at [112, 88] on div "Target Column *" at bounding box center [312, 75] width 555 height 37
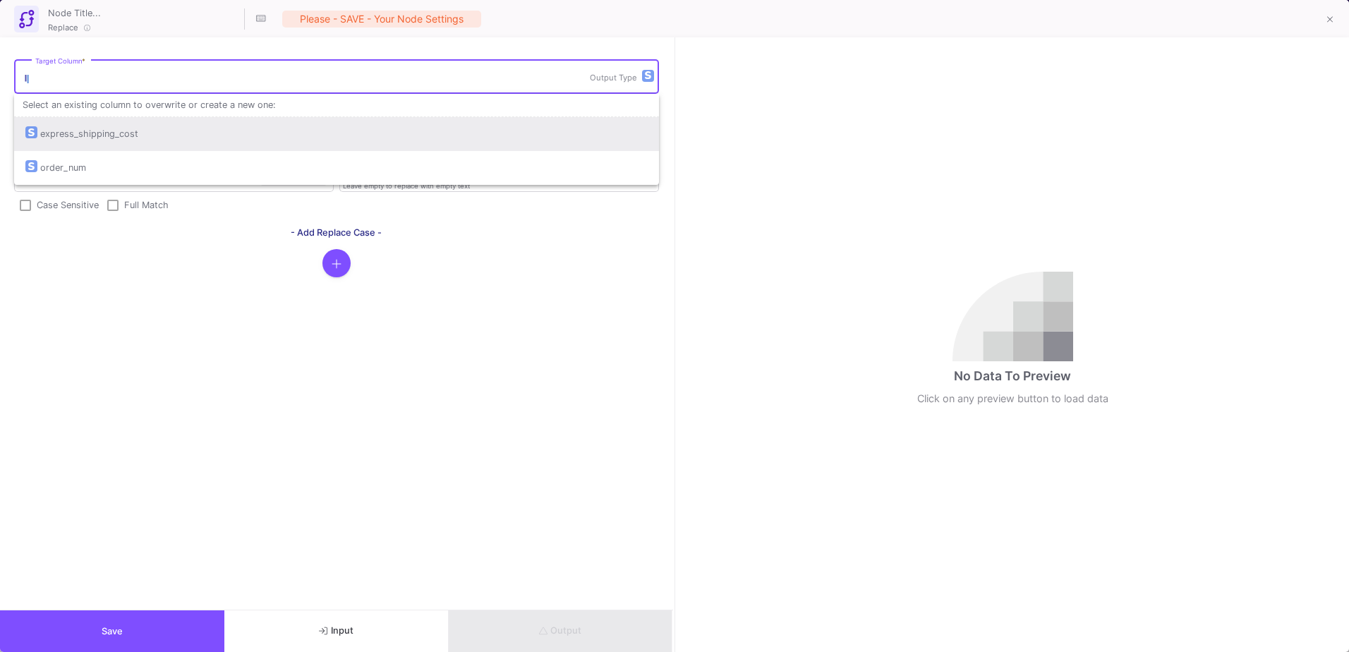
click at [120, 133] on div "express_shipping_cost" at bounding box center [89, 134] width 98 height 34
type input "express_shipping_cost"
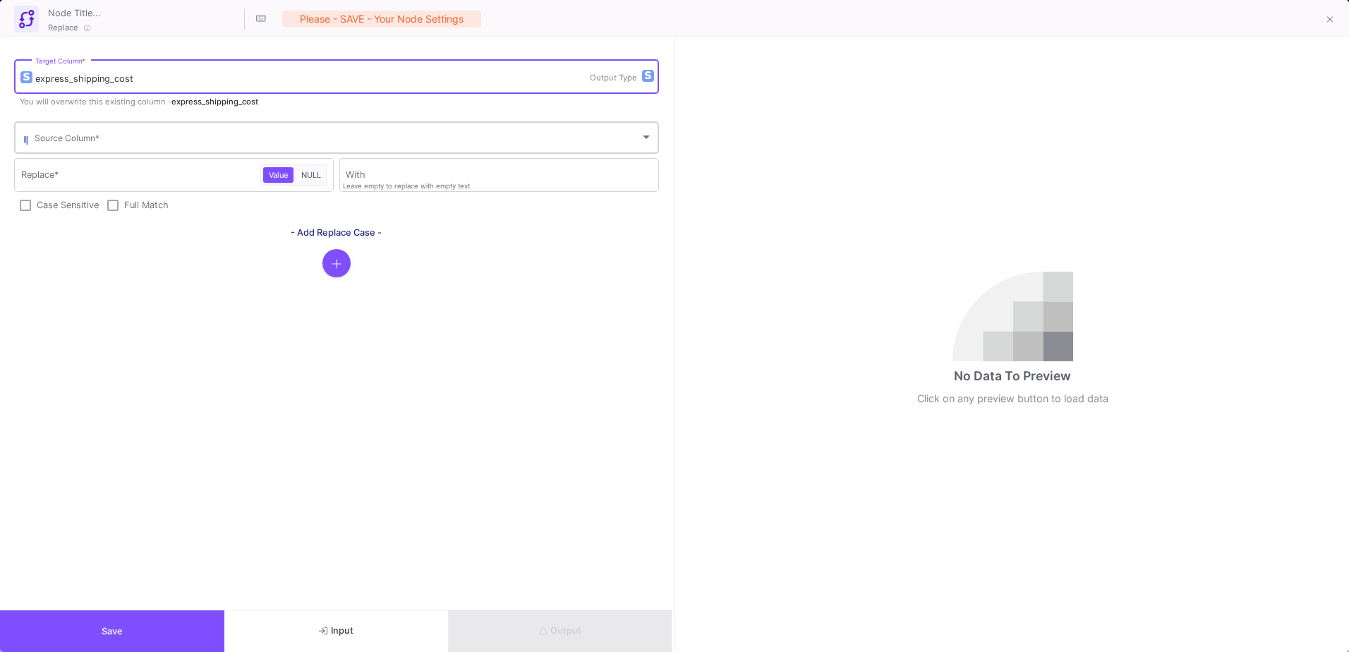
click at [114, 138] on span at bounding box center [338, 140] width 606 height 11
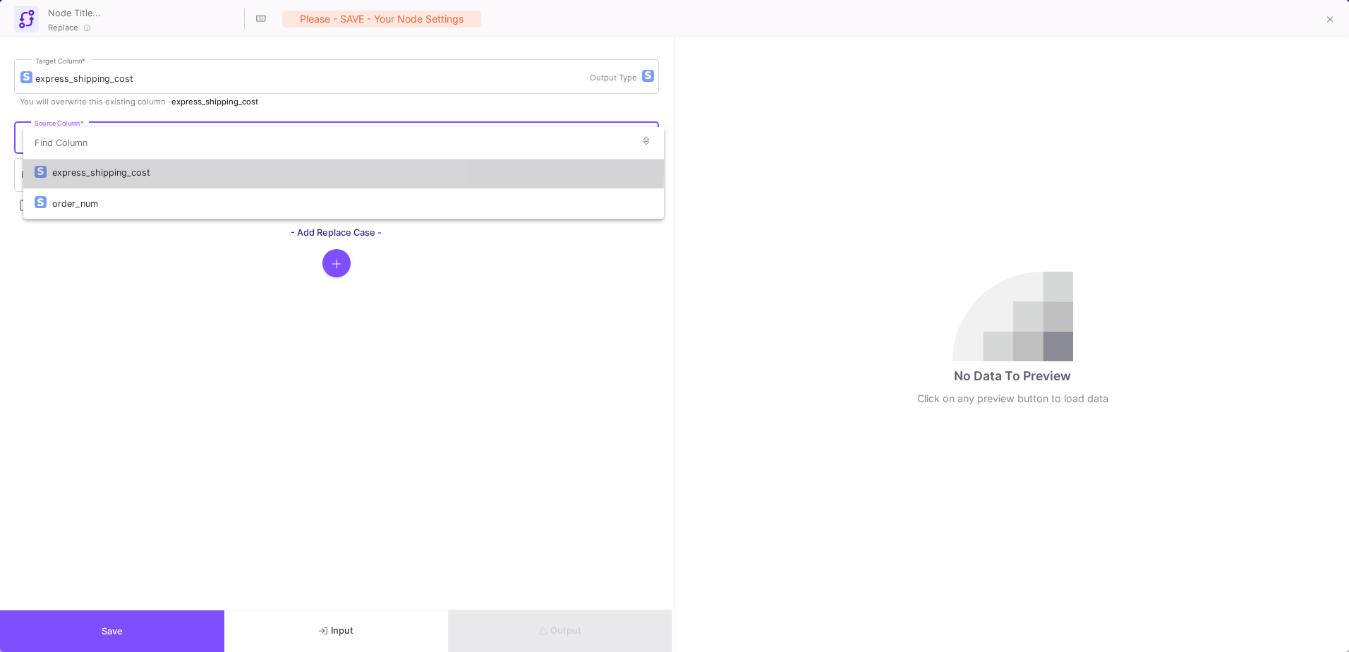
click at [117, 169] on div "express_shipping_cost" at bounding box center [352, 172] width 601 height 30
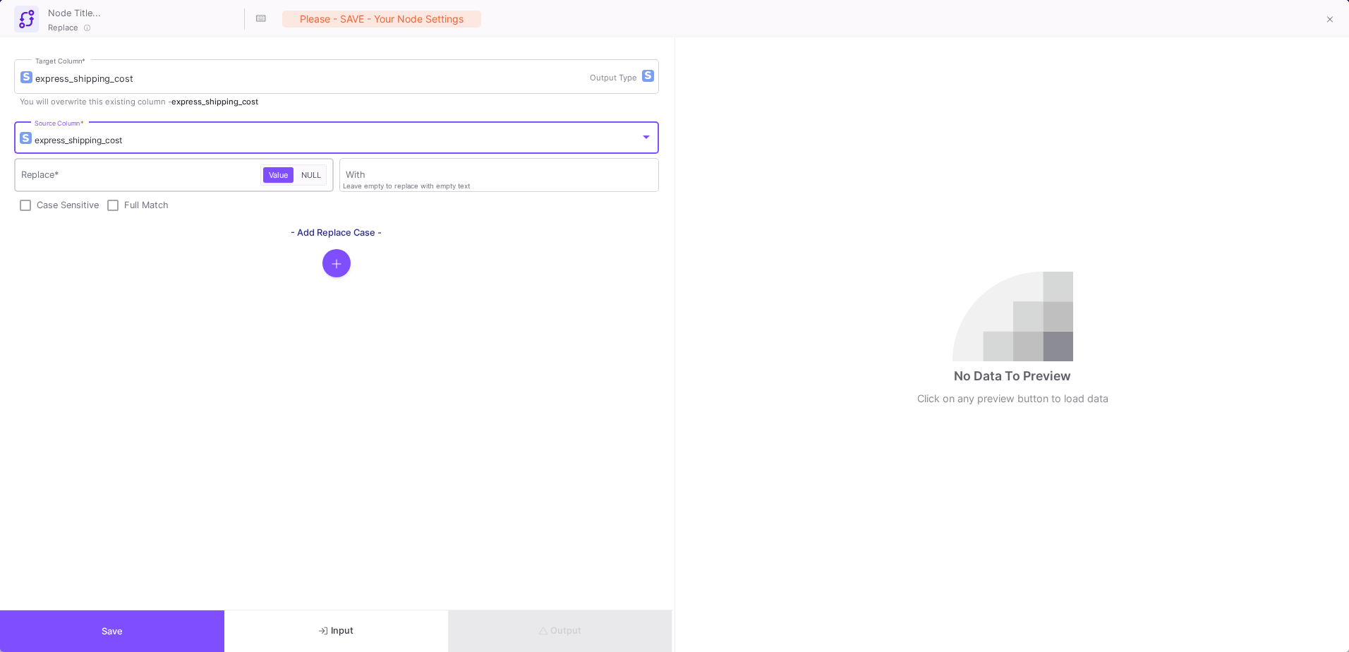
click at [113, 172] on input "Replace *" at bounding box center [141, 177] width 240 height 11
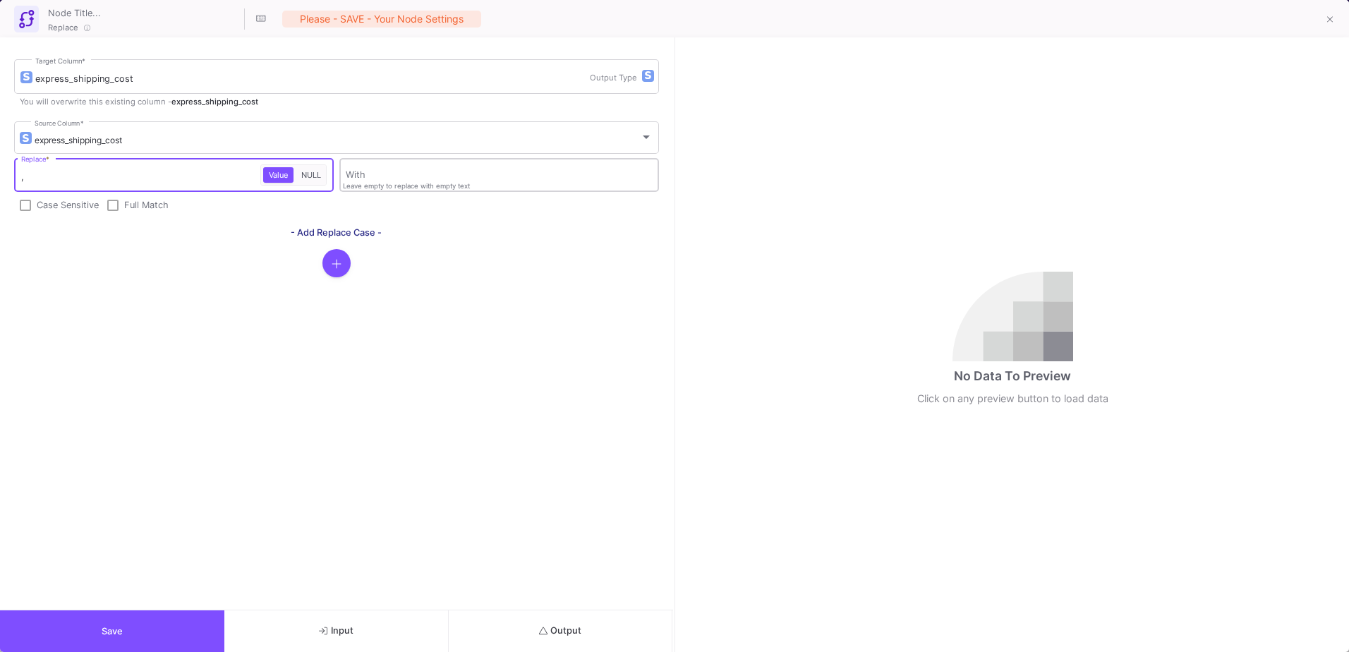
type input ","
click at [356, 177] on input "With" at bounding box center [499, 177] width 306 height 11
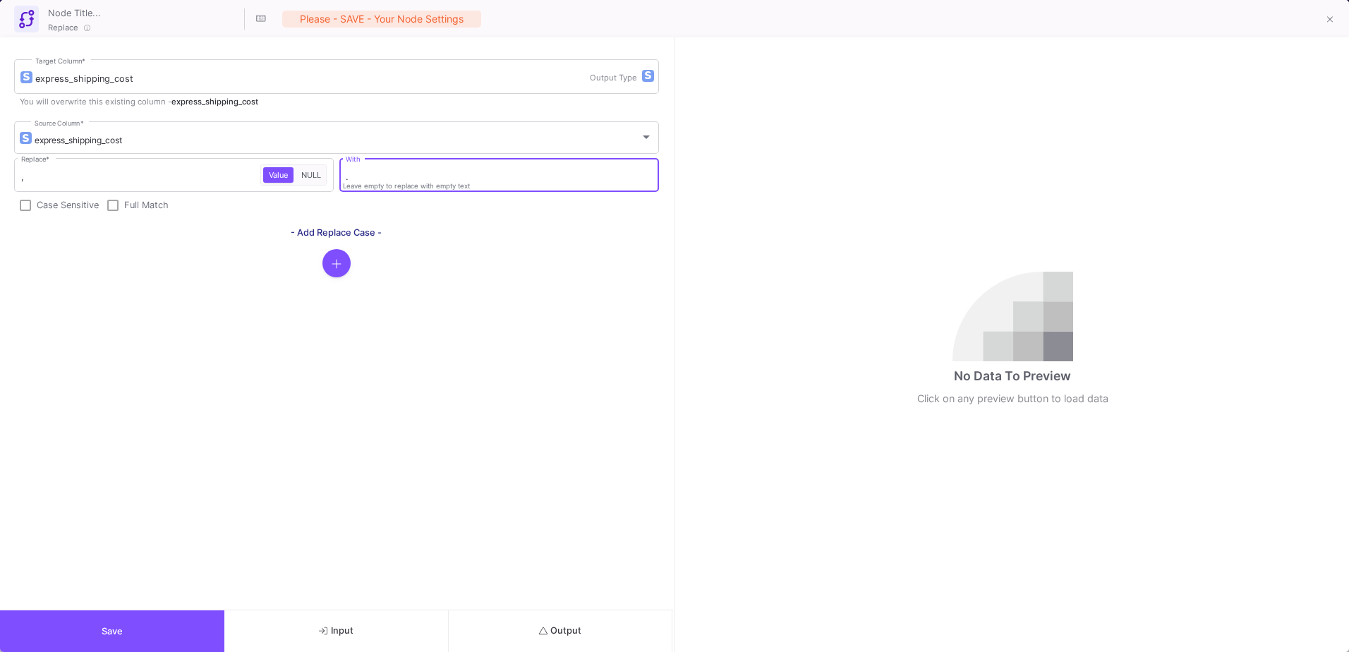
type input "."
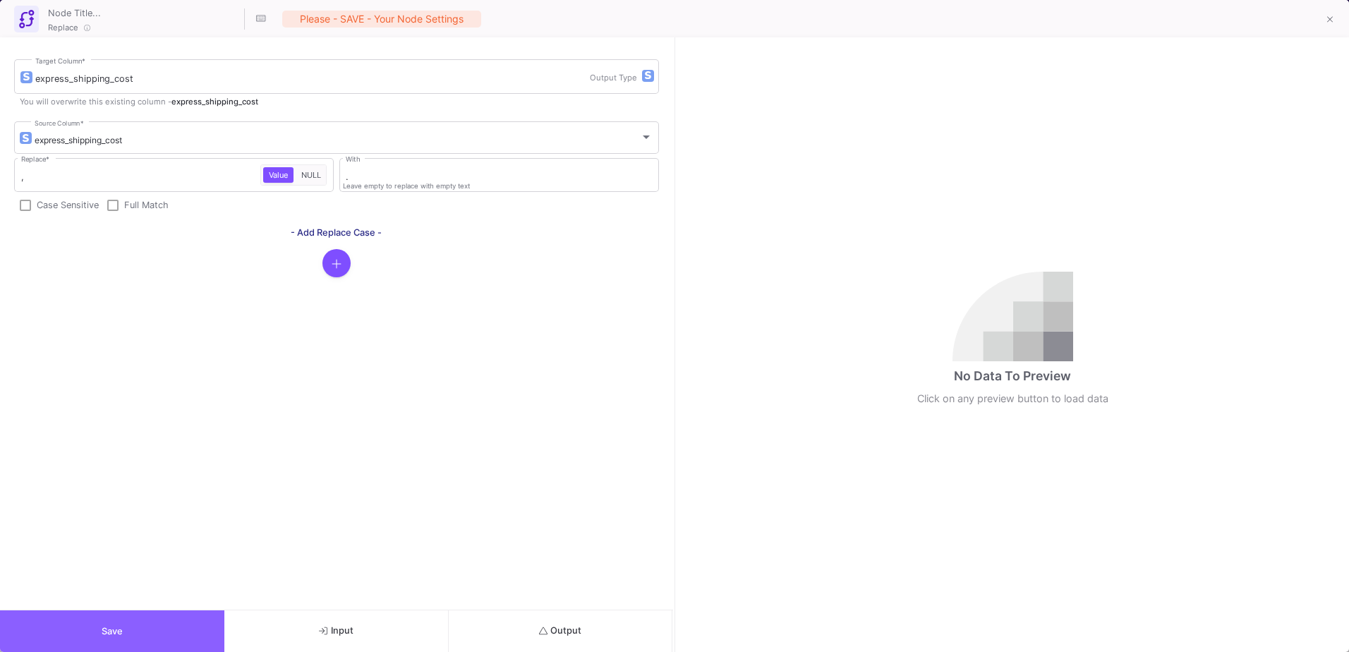
click at [195, 619] on button "Save" at bounding box center [112, 631] width 224 height 42
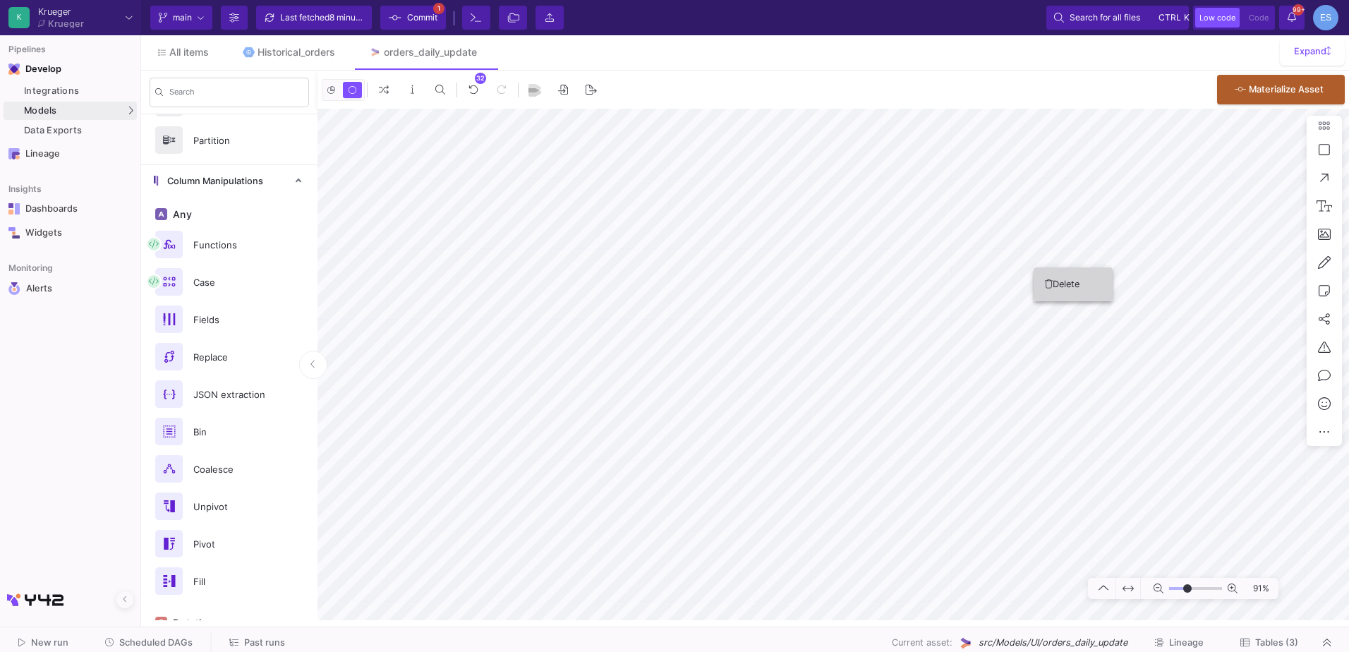
click at [1049, 284] on icon at bounding box center [1049, 283] width 8 height 9
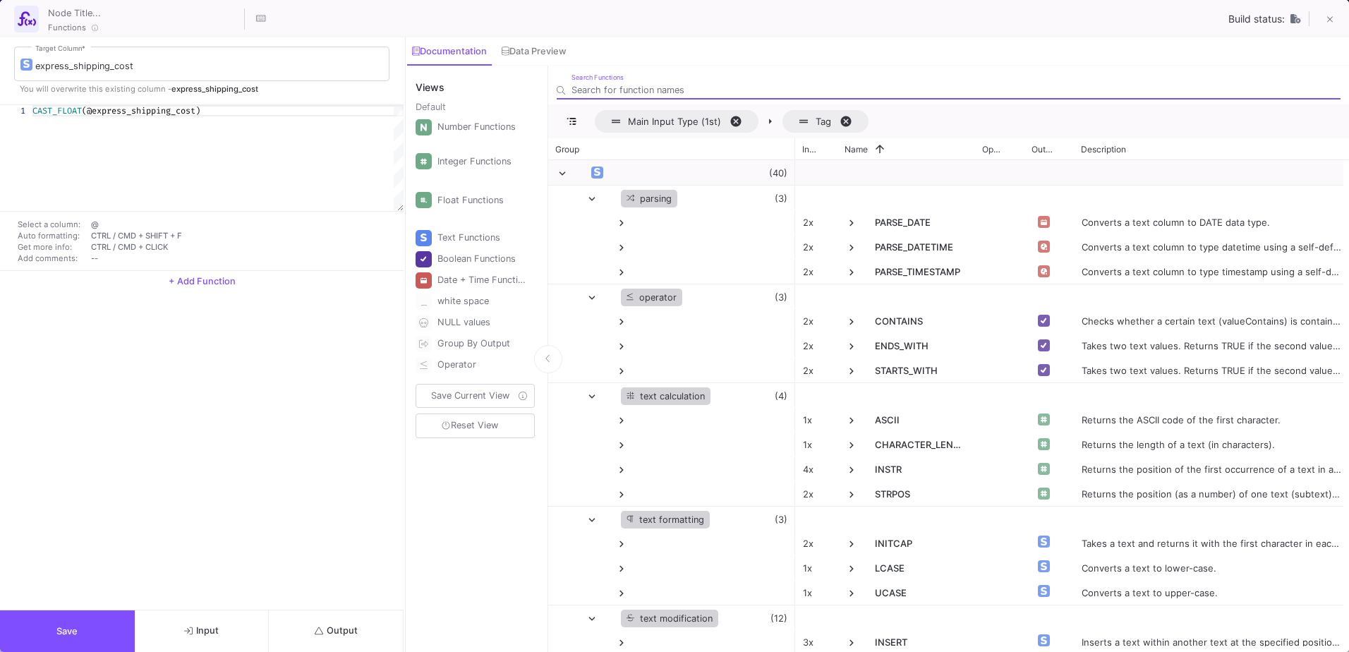
click at [362, 621] on button "Output" at bounding box center [336, 631] width 135 height 42
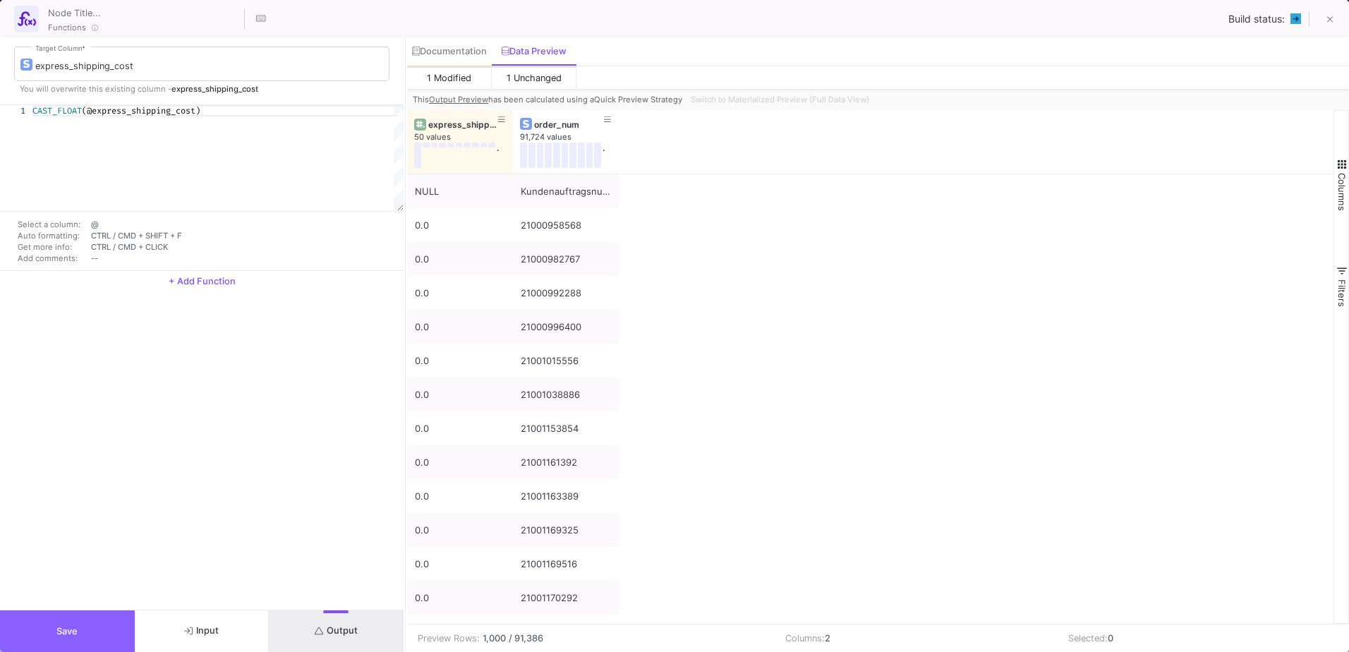
click at [126, 622] on button "Save" at bounding box center [67, 631] width 135 height 42
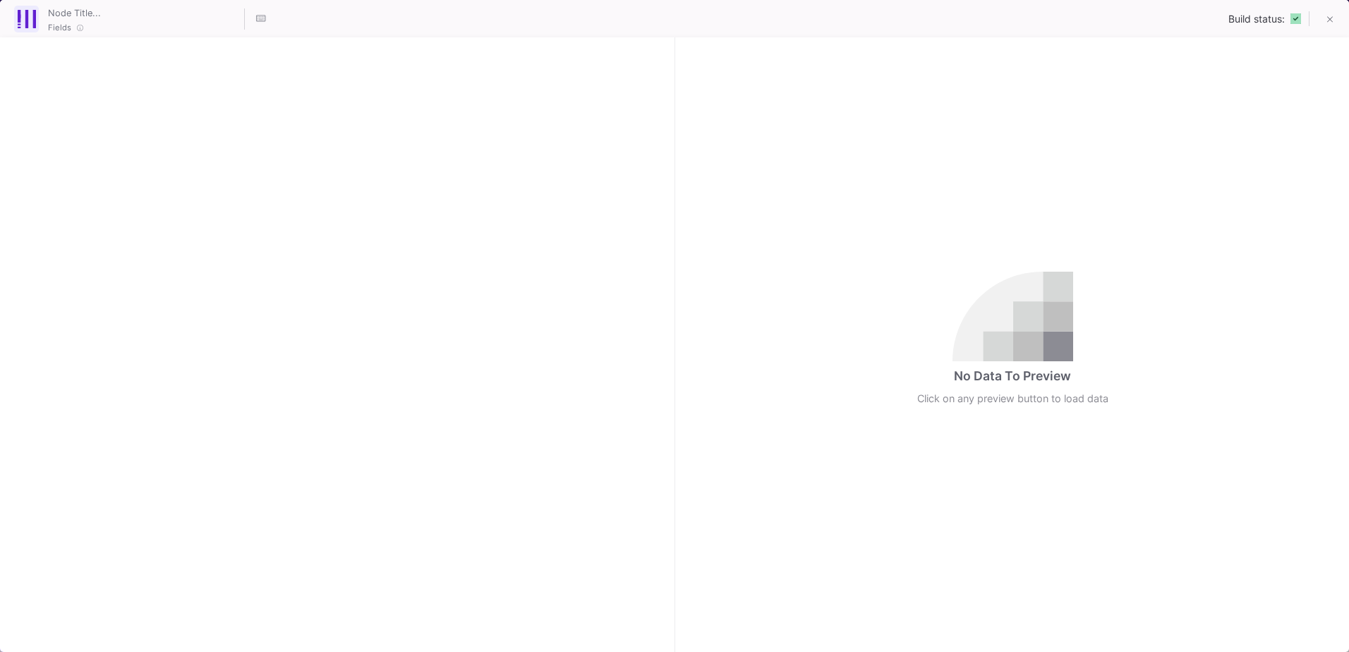
checkbox input "true"
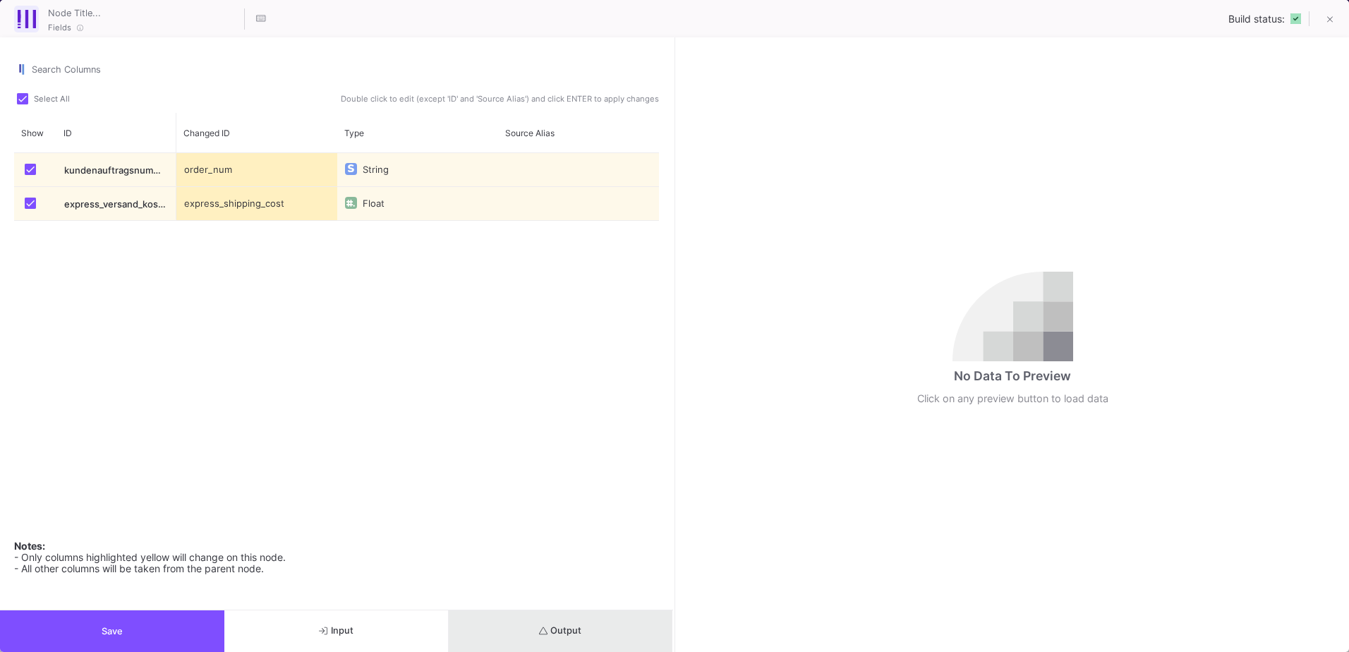
click at [597, 634] on button "Output" at bounding box center [561, 631] width 224 height 42
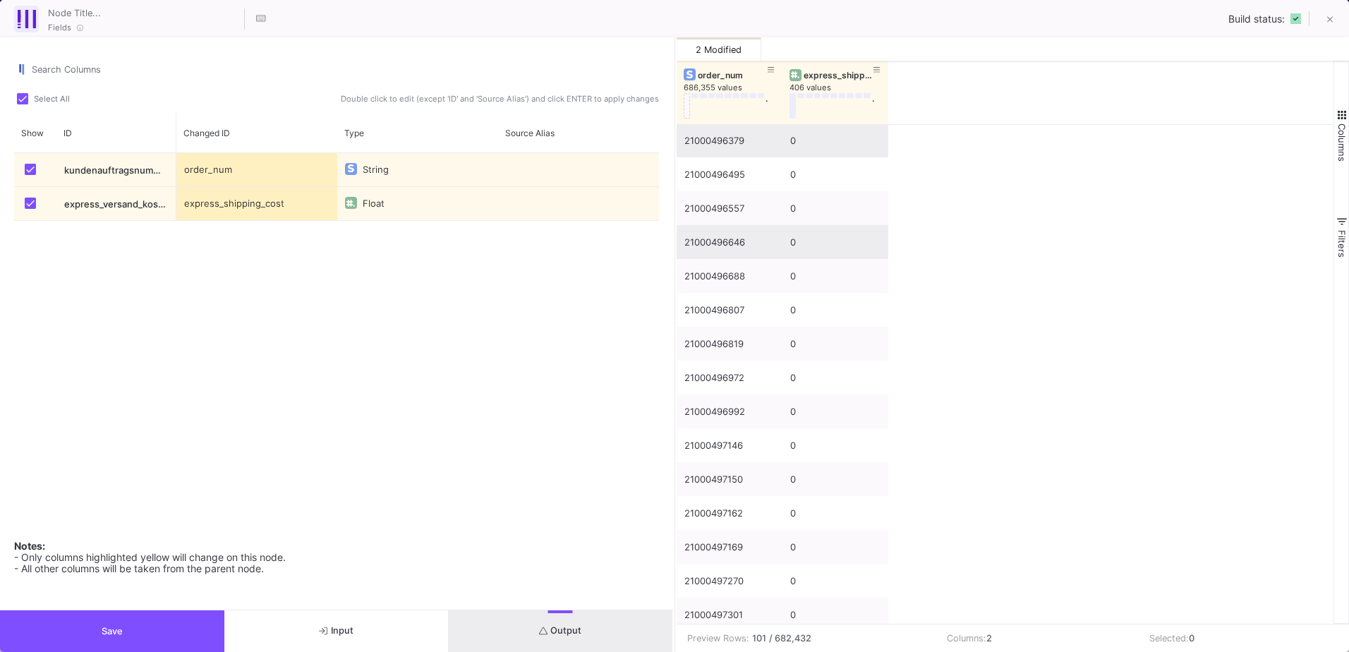
scroll to position [635, 0]
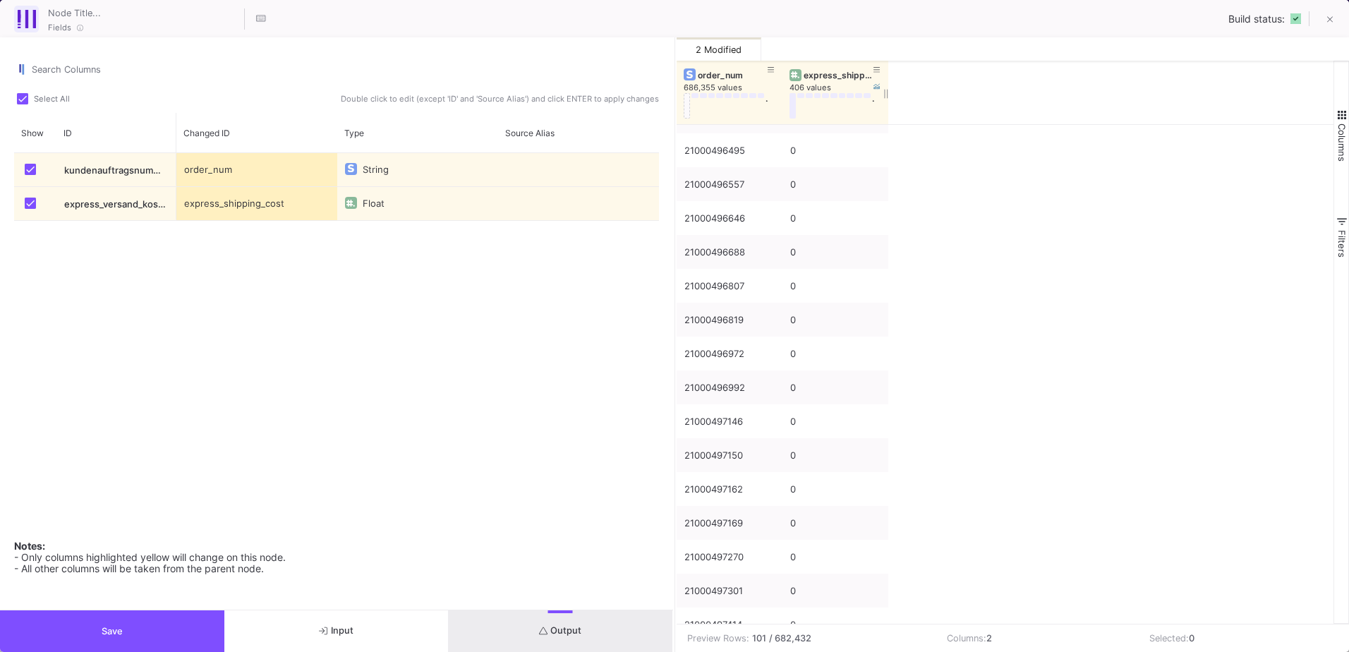
click at [832, 76] on div "express_shipping_cost" at bounding box center [839, 75] width 70 height 11
click at [180, 620] on button "Save" at bounding box center [112, 631] width 224 height 42
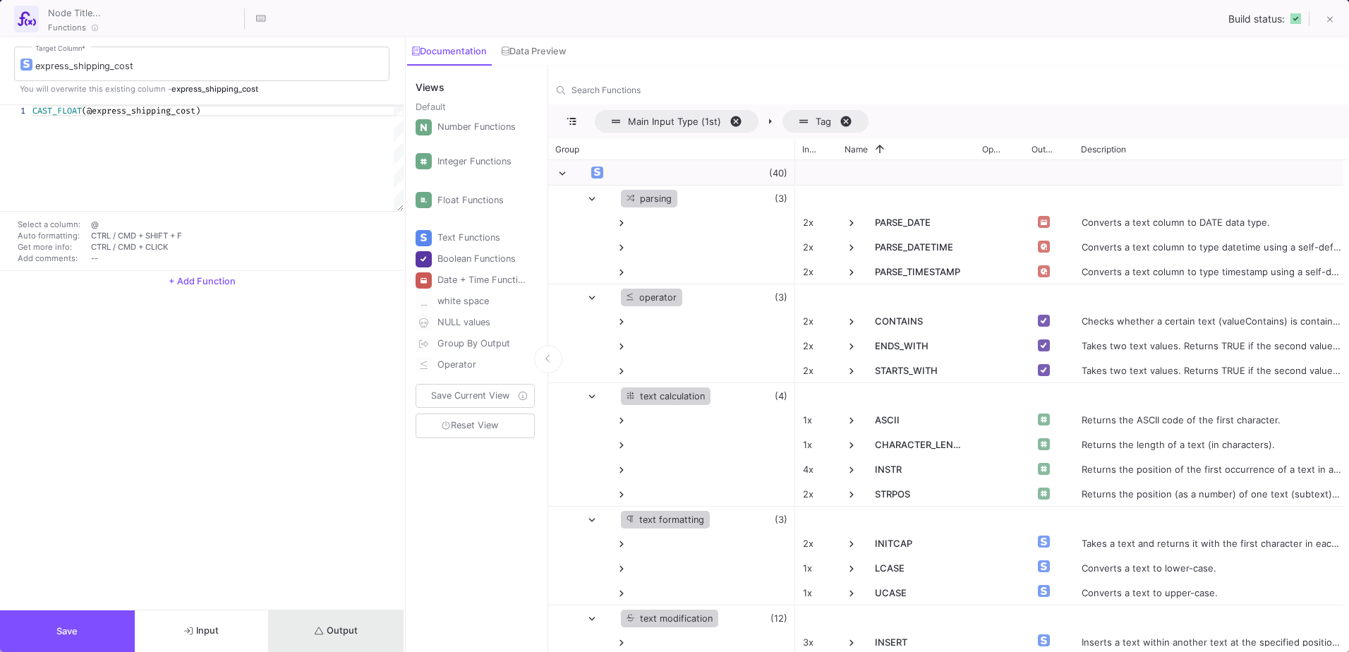
click at [301, 625] on button "Output" at bounding box center [336, 631] width 135 height 42
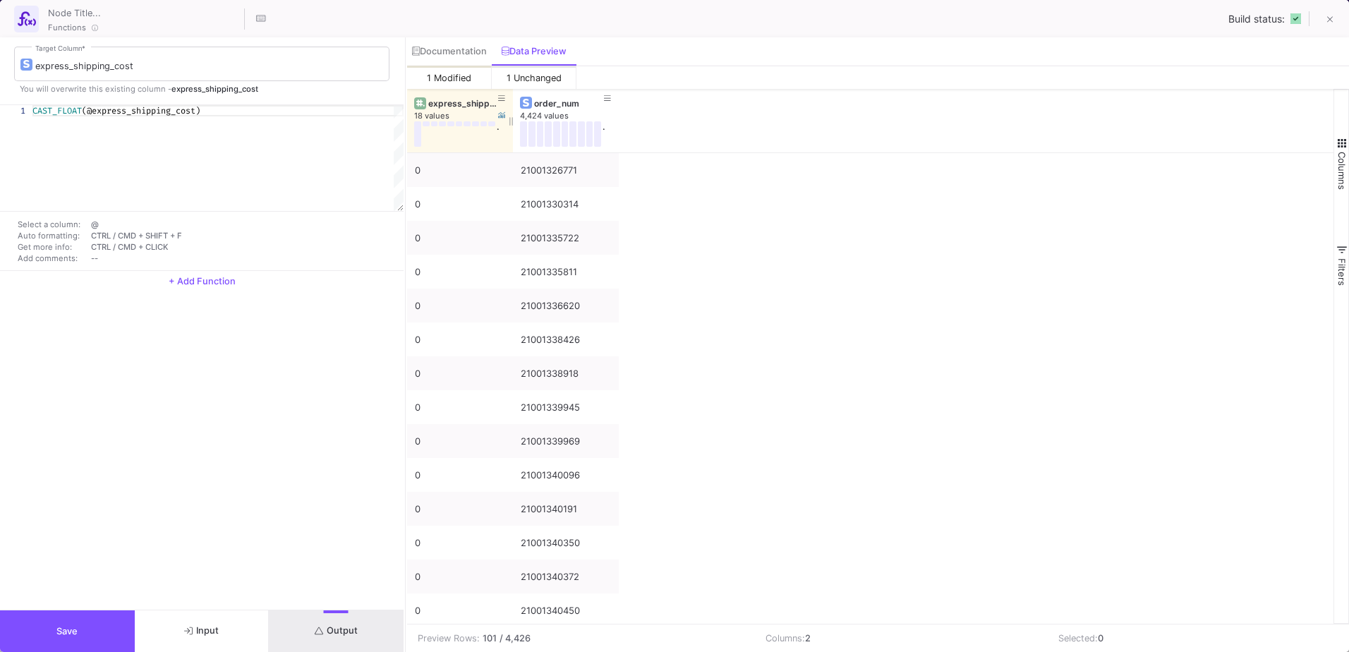
click at [456, 112] on div "18 values" at bounding box center [467, 116] width 106 height 11
click at [462, 103] on div "express_shipping_cost" at bounding box center [463, 103] width 70 height 11
click at [200, 613] on button "Input" at bounding box center [202, 631] width 135 height 42
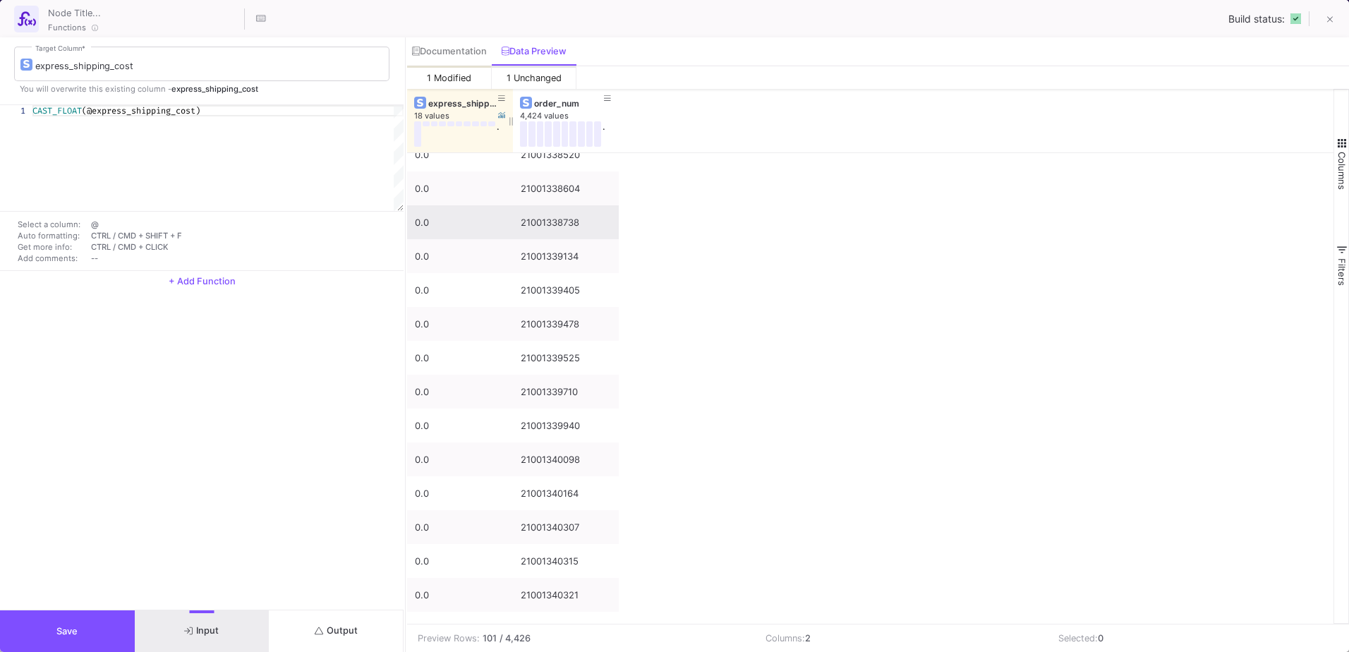
scroll to position [2951, 0]
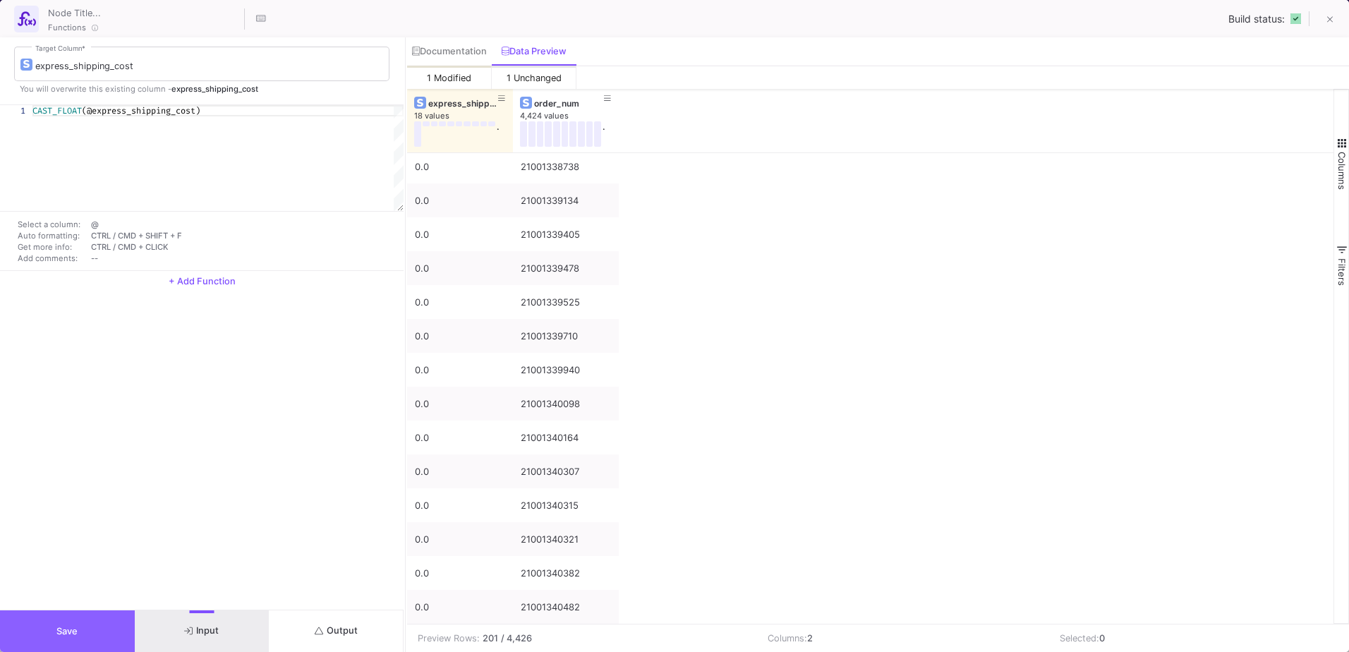
click at [100, 618] on button "Save" at bounding box center [67, 631] width 135 height 42
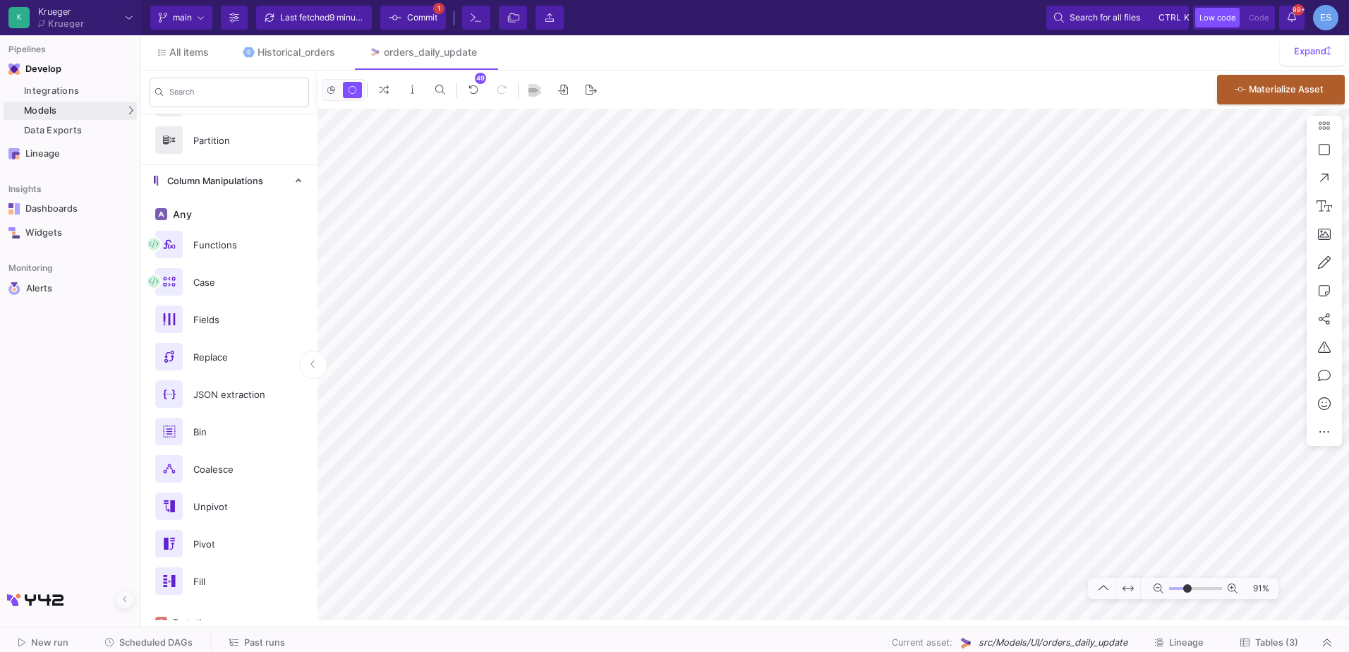
scroll to position [353, 0]
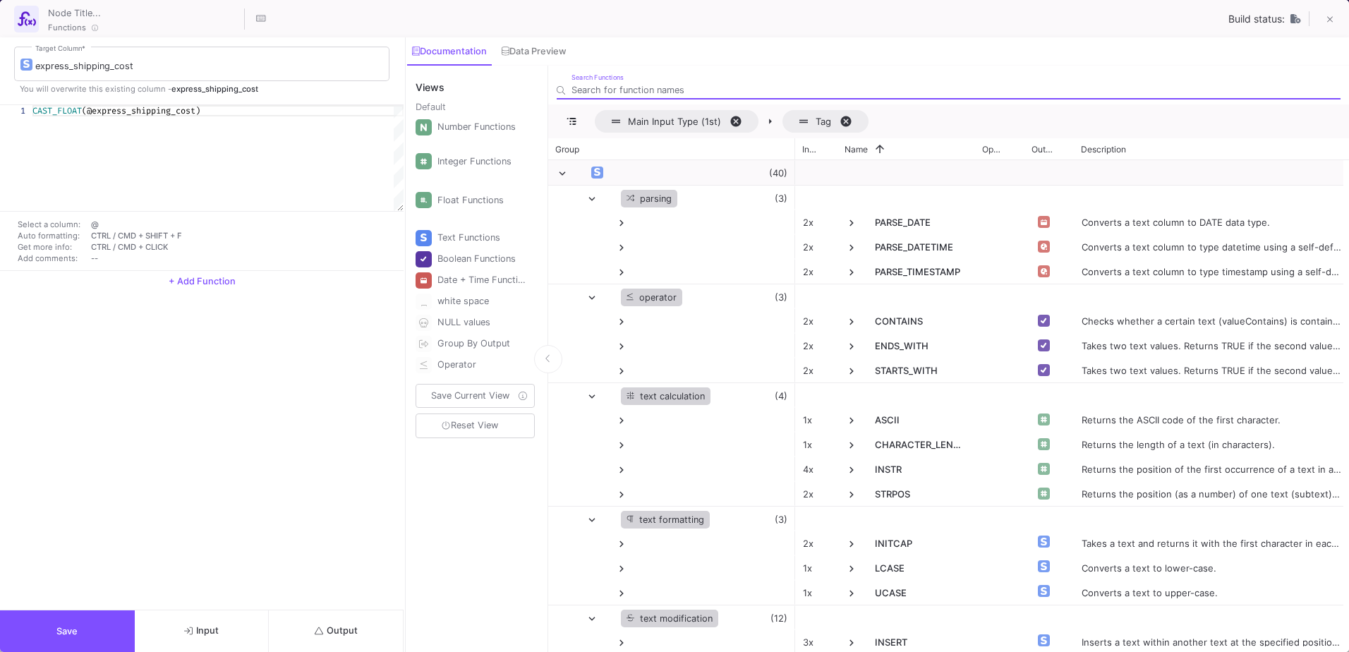
click at [322, 619] on button "Output" at bounding box center [336, 631] width 135 height 42
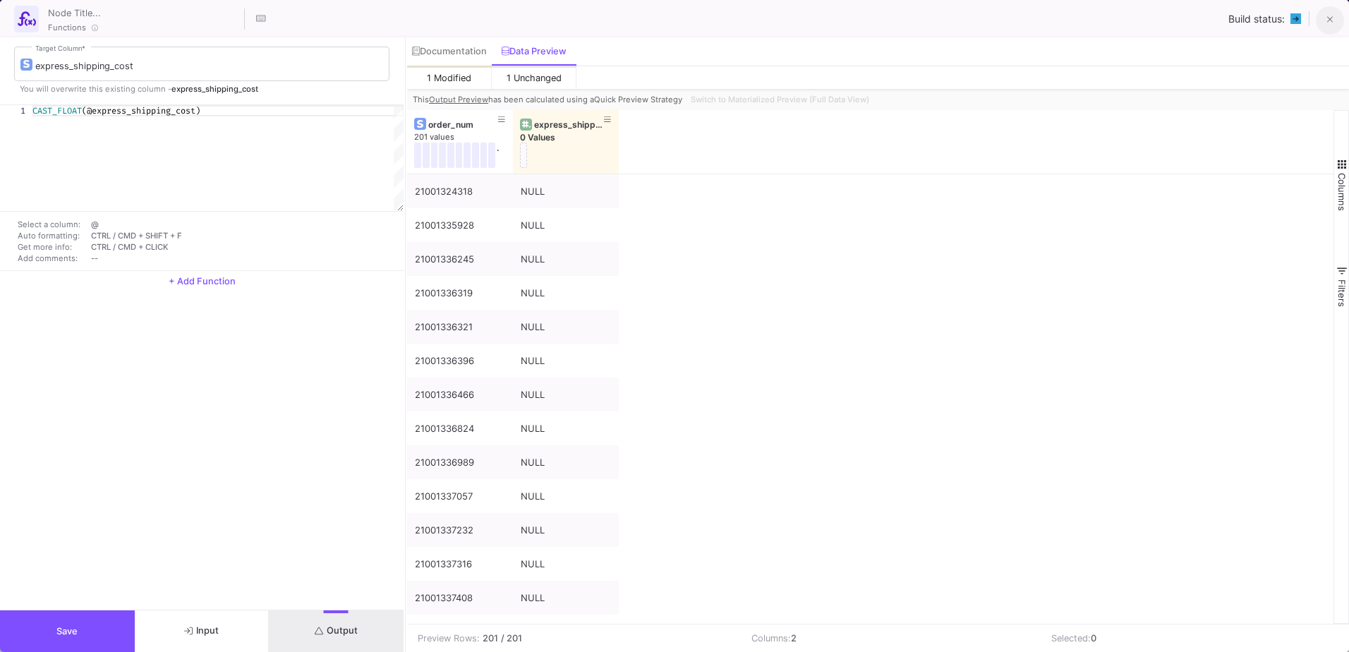
click at [1328, 25] on icon at bounding box center [1331, 20] width 6 height 10
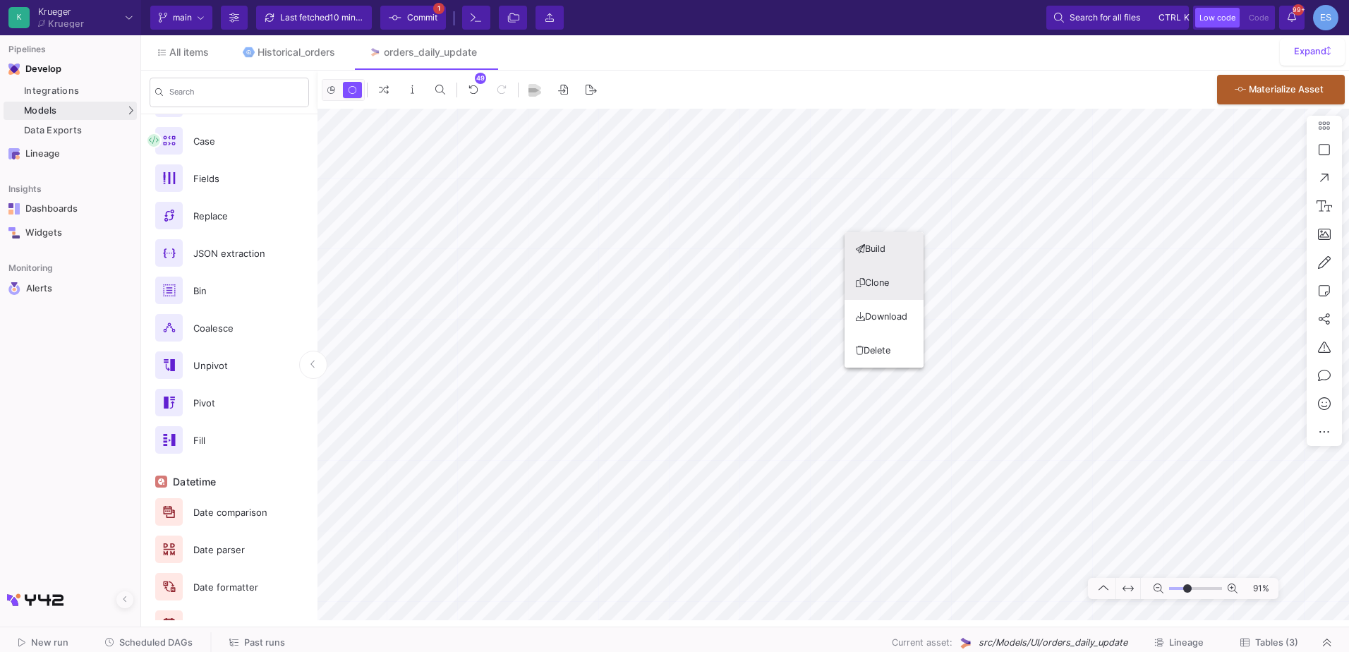
click at [886, 275] on button "Clone" at bounding box center [884, 283] width 79 height 34
click at [812, 478] on button "Delete" at bounding box center [845, 486] width 79 height 34
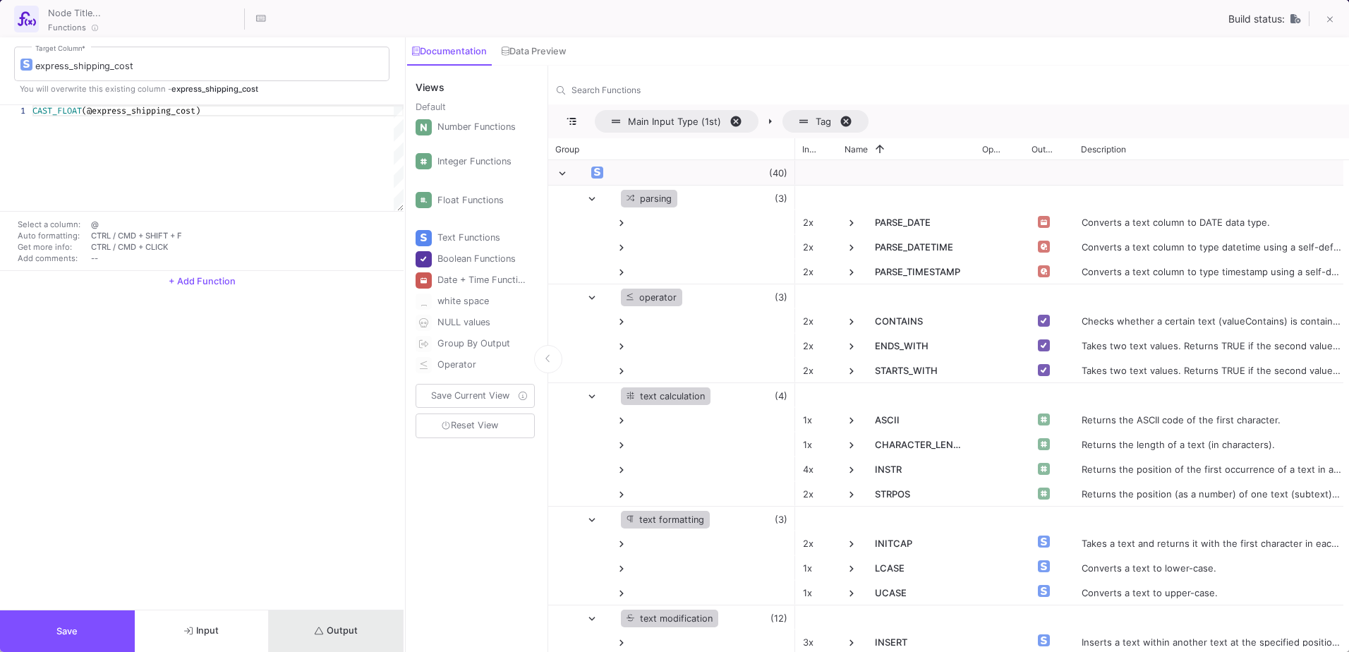
click at [330, 616] on button "Output" at bounding box center [336, 631] width 135 height 42
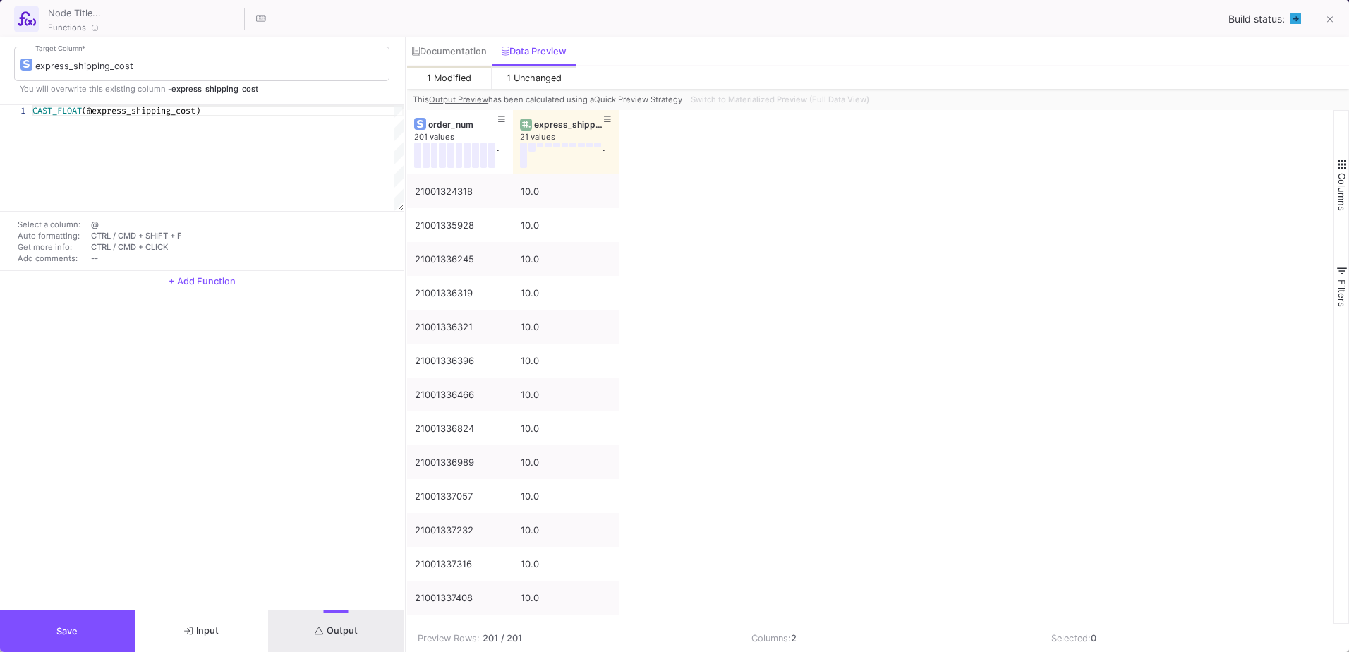
click at [83, 630] on button "Save" at bounding box center [67, 631] width 135 height 42
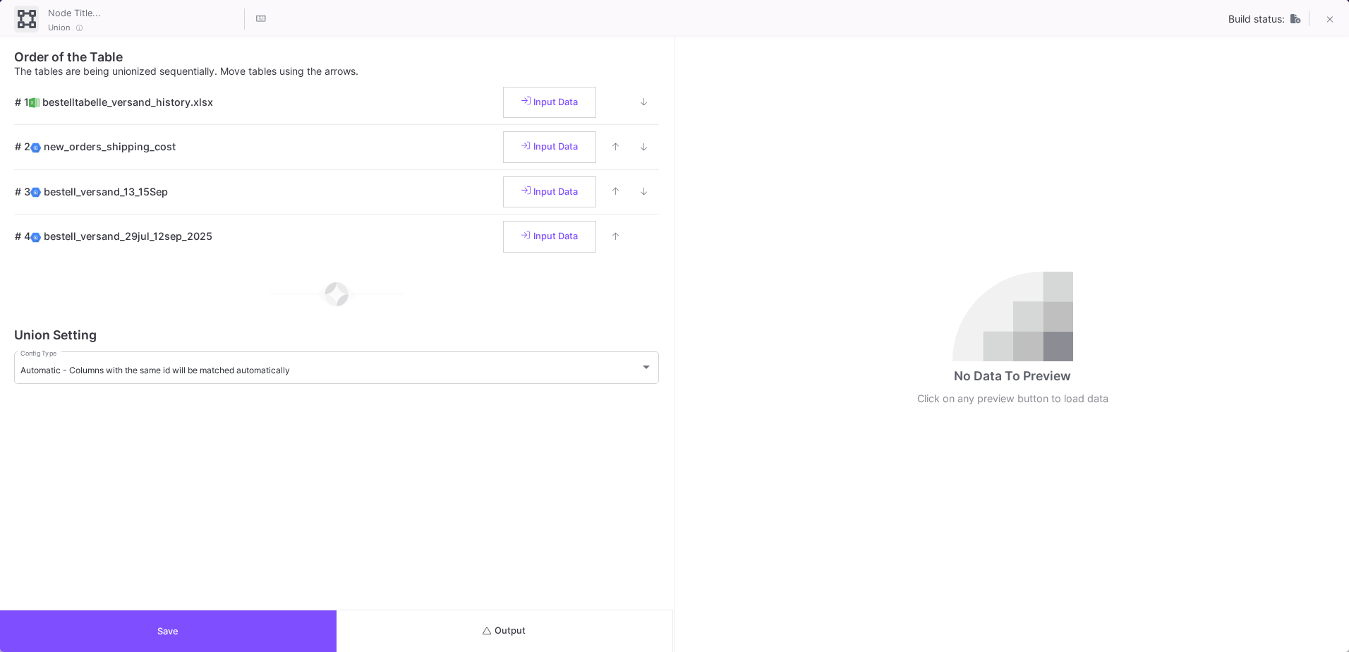
click at [528, 624] on button "Output" at bounding box center [505, 631] width 337 height 42
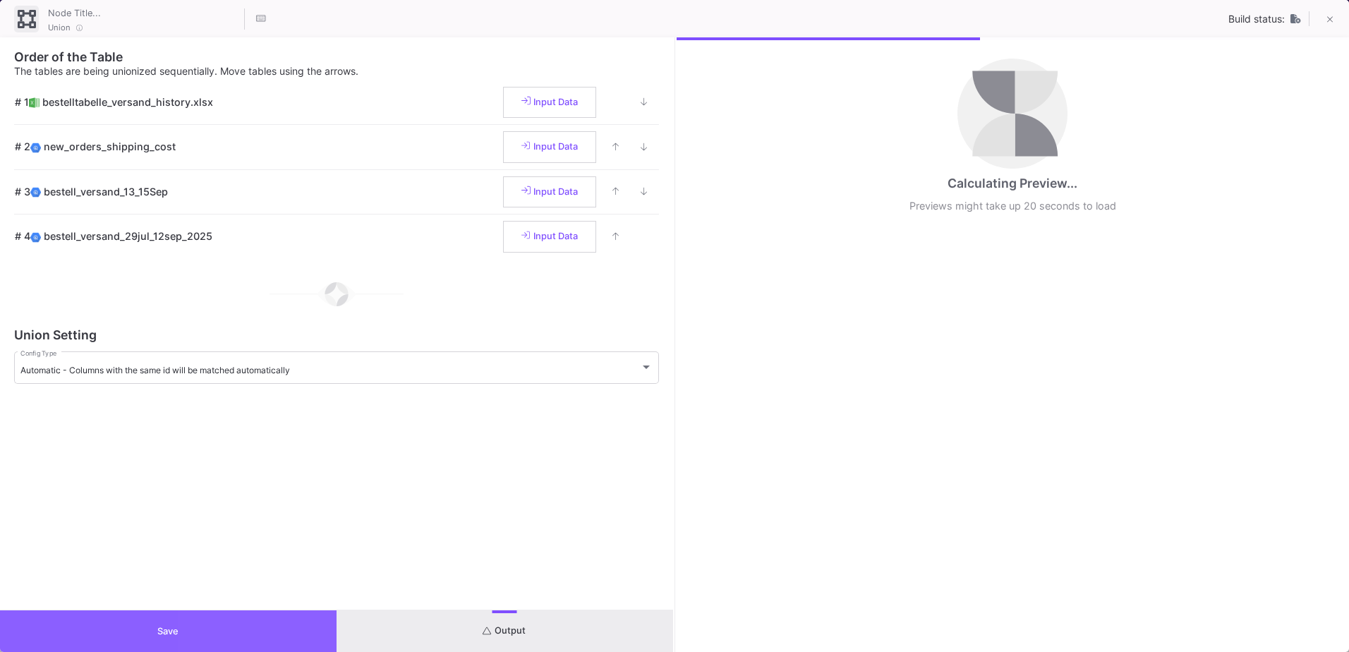
click at [292, 622] on button "Save" at bounding box center [168, 631] width 337 height 42
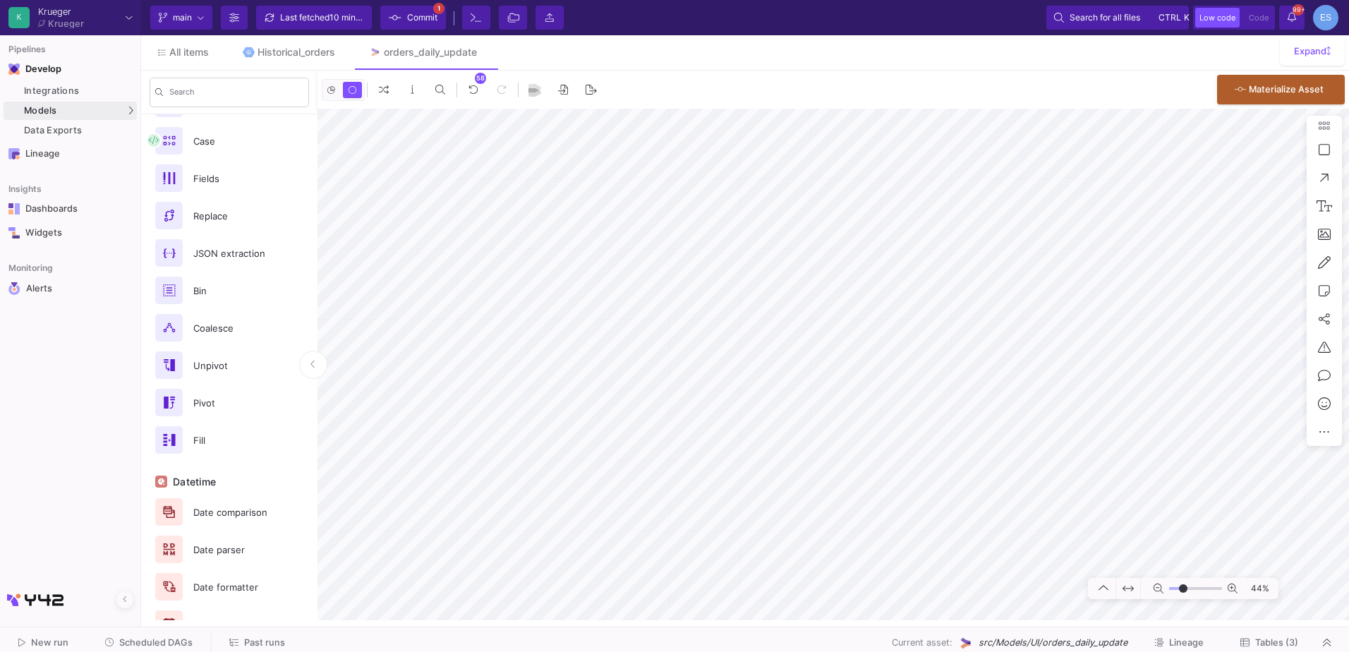
type input "-17"
click at [1184, 589] on input "range" at bounding box center [1195, 589] width 53 height 18
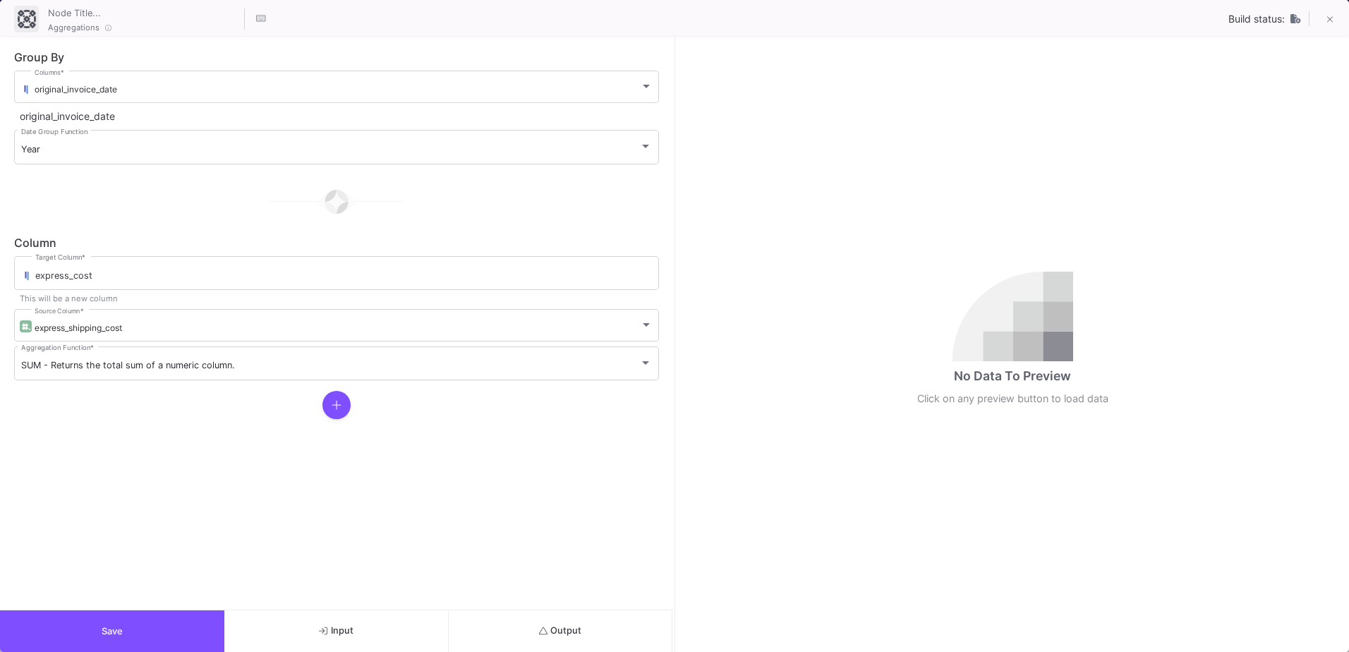
click at [589, 638] on button "Output" at bounding box center [561, 631] width 224 height 42
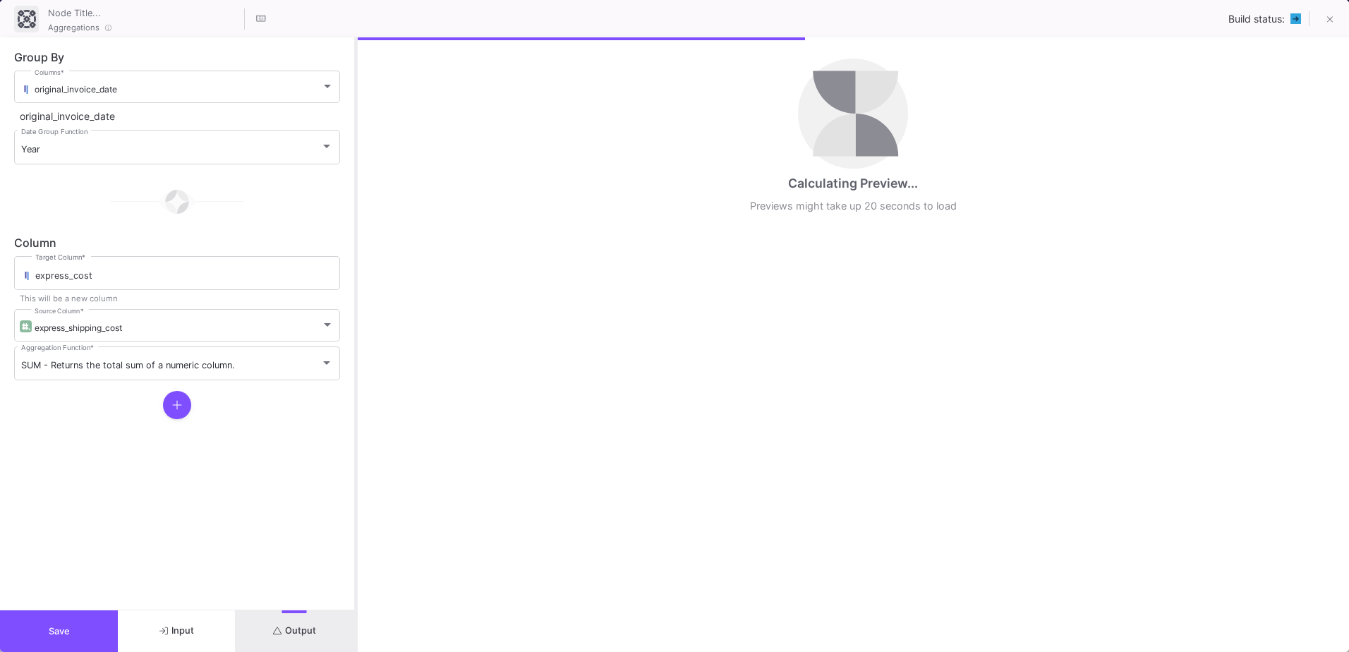
drag, startPoint x: 673, startPoint y: 505, endPoint x: 354, endPoint y: 491, distance: 319.3
click at [354, 491] on div at bounding box center [356, 344] width 4 height 615
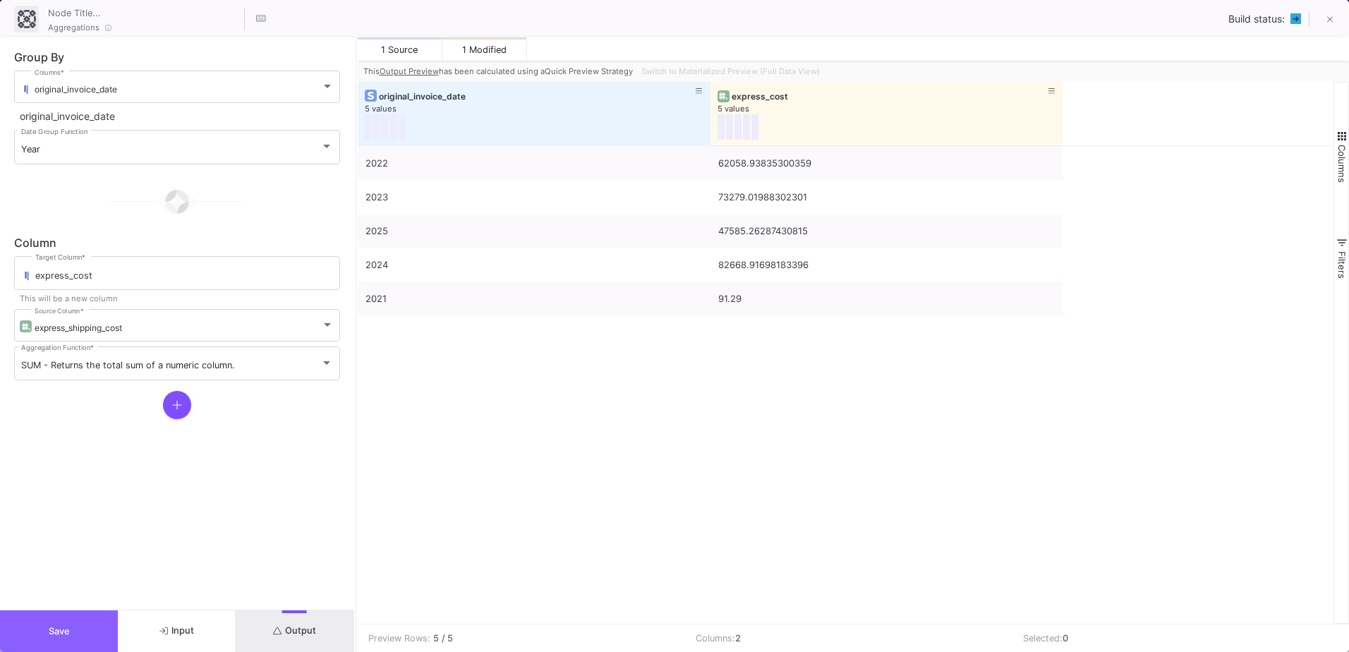
click at [50, 632] on span "Save" at bounding box center [59, 631] width 21 height 11
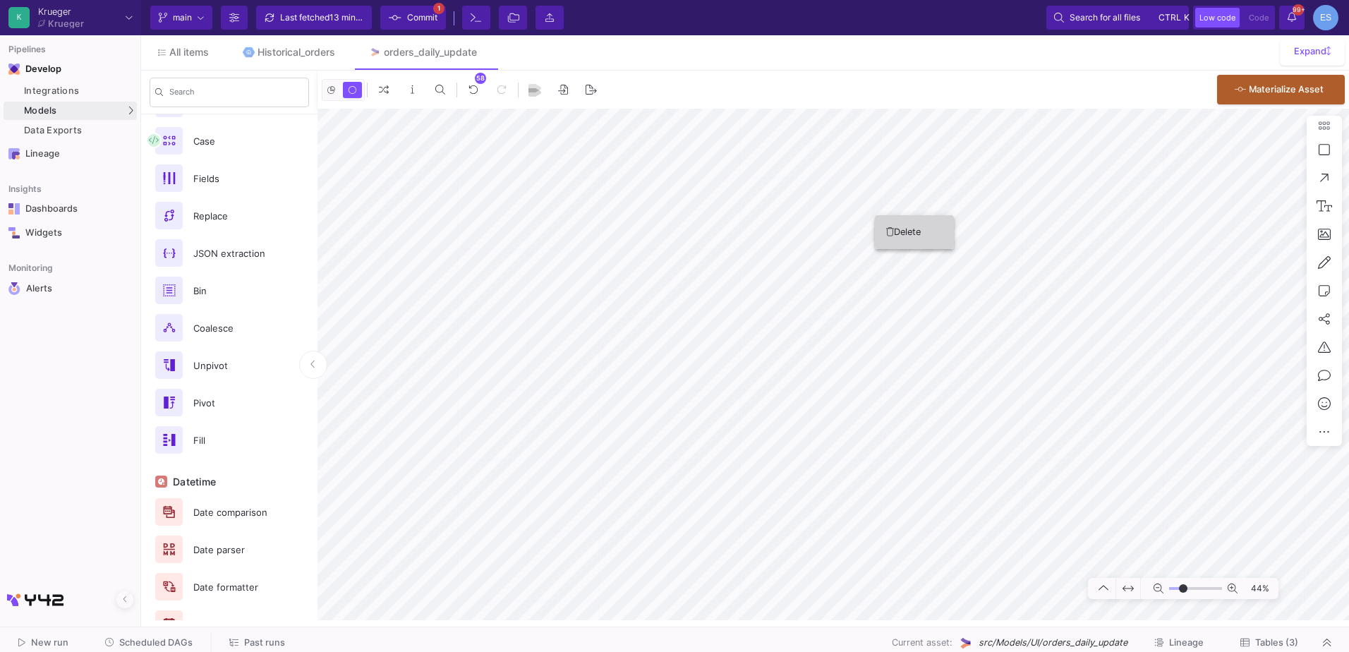
click at [886, 236] on button "Delete" at bounding box center [914, 232] width 79 height 34
click at [964, 448] on icon at bounding box center [967, 452] width 8 height 9
click at [964, 445] on button "Delete" at bounding box center [996, 455] width 79 height 34
click at [1143, 591] on div "44%" at bounding box center [834, 365] width 1032 height 512
click at [434, 6] on button "Commit 1" at bounding box center [413, 18] width 66 height 24
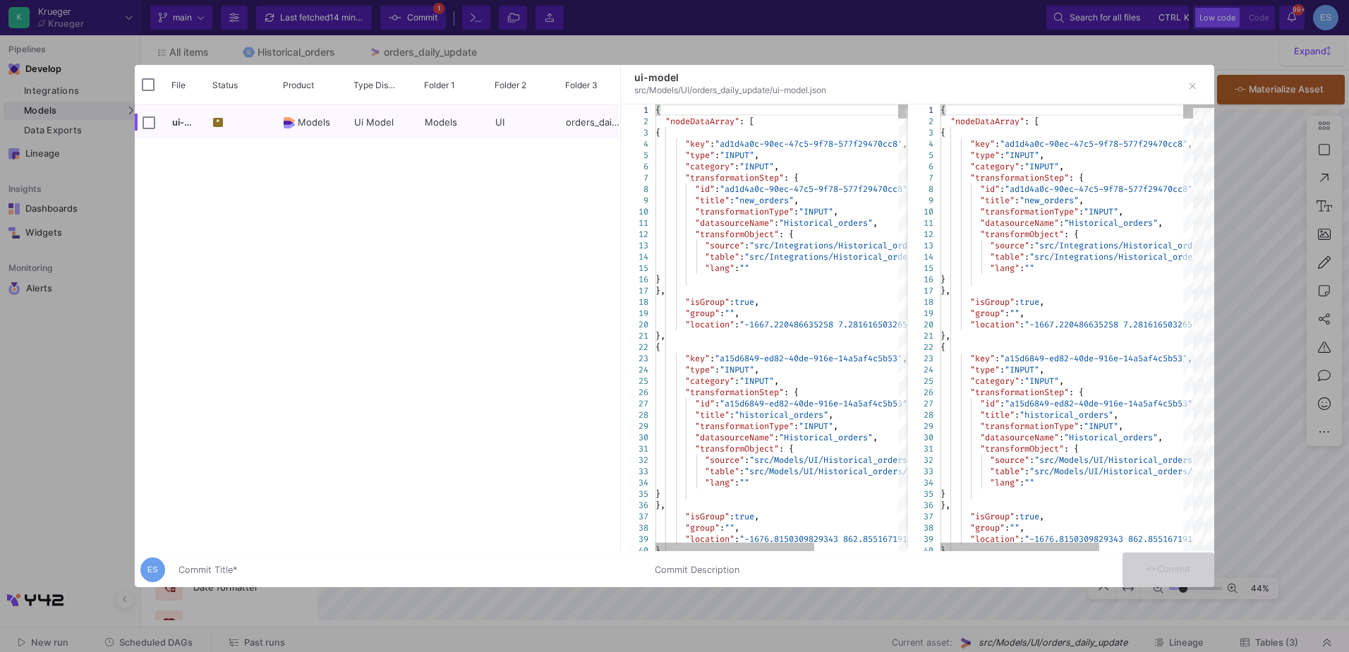
click at [222, 564] on div "Commit Title *" at bounding box center [408, 567] width 459 height 26
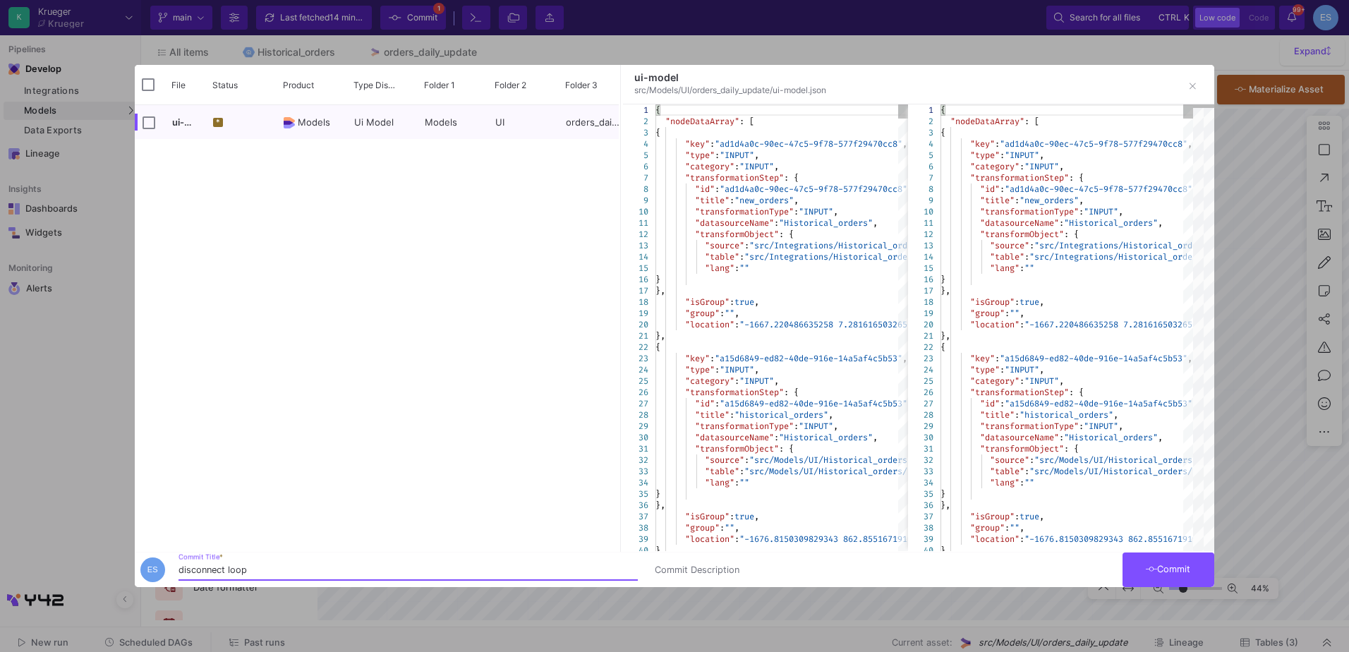
type input "disconnect loop"
click at [1196, 569] on button "Commit" at bounding box center [1169, 570] width 92 height 35
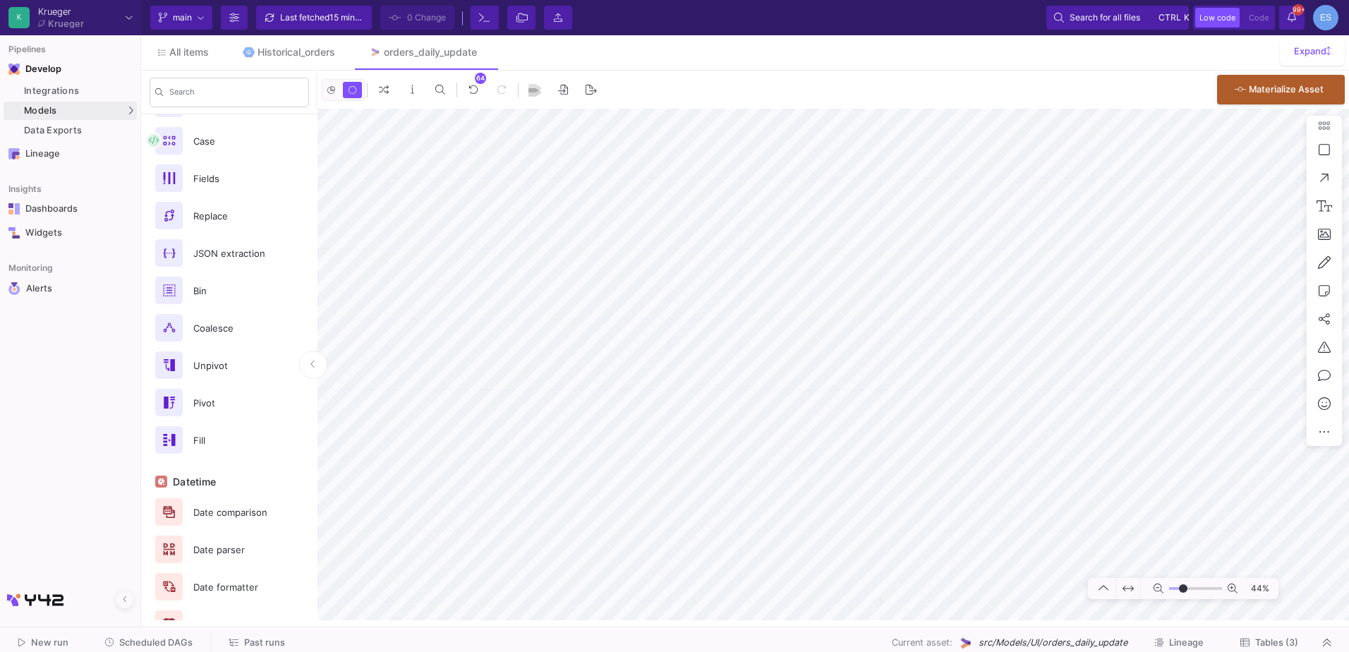
click at [1270, 641] on span "Tables (3)" at bounding box center [1277, 642] width 43 height 11
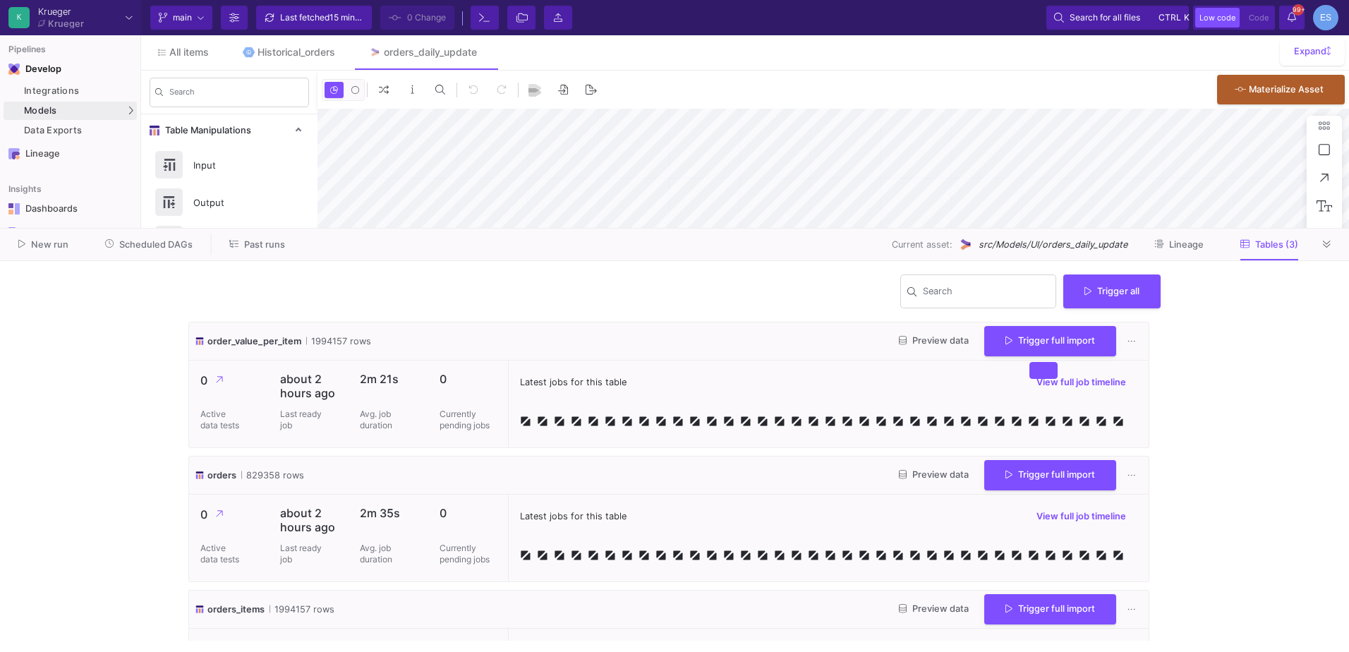
click at [1016, 354] on button "Trigger full import" at bounding box center [1051, 341] width 132 height 30
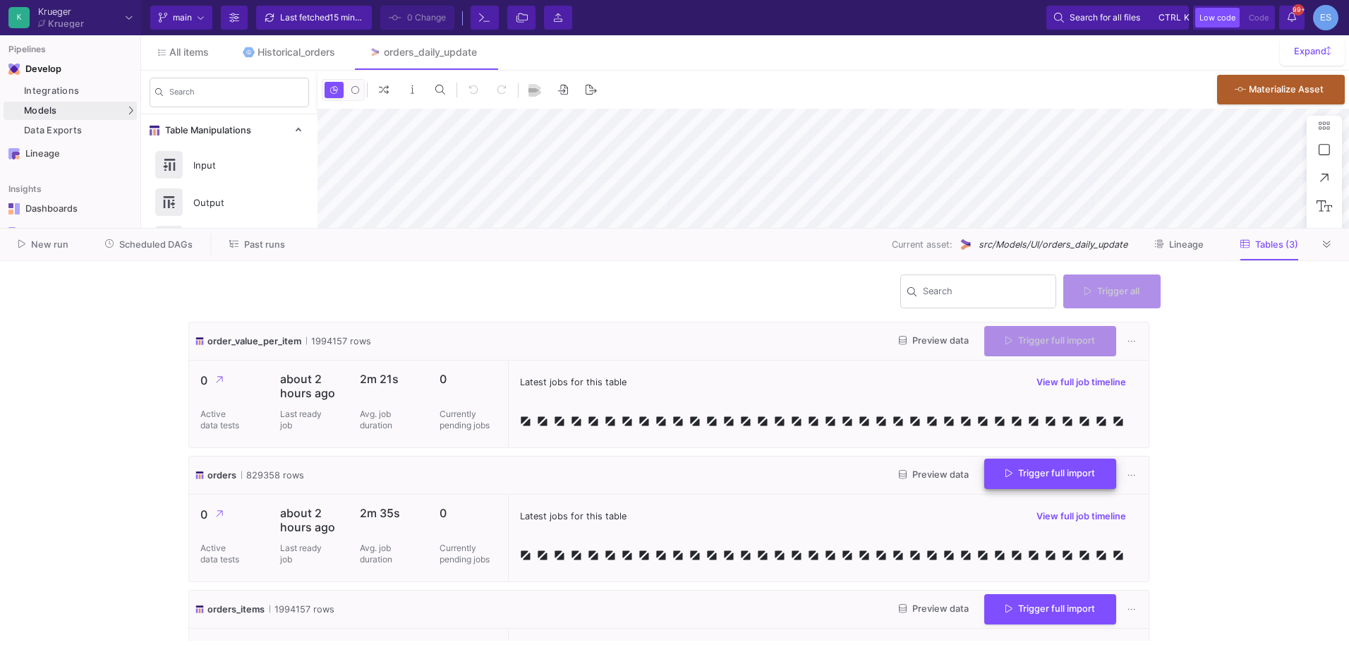
click at [1010, 485] on button "Trigger full import" at bounding box center [1051, 474] width 132 height 30
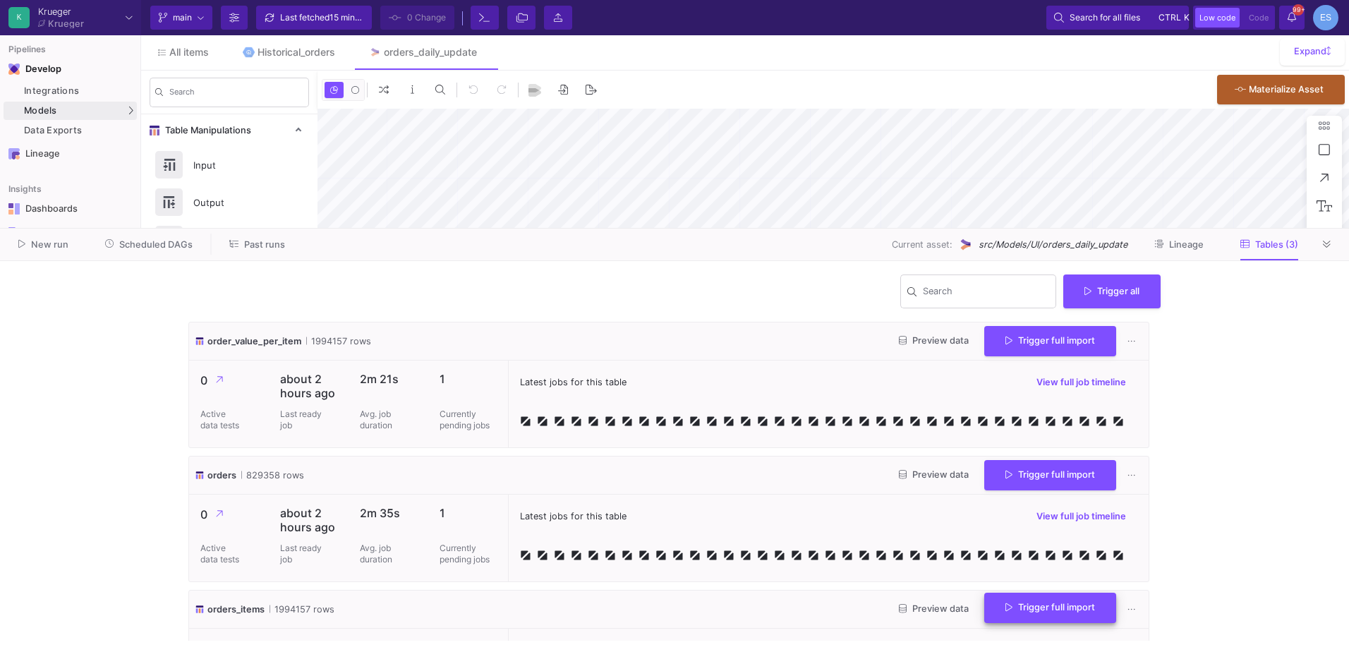
click at [1042, 598] on button "Trigger full import" at bounding box center [1051, 608] width 132 height 30
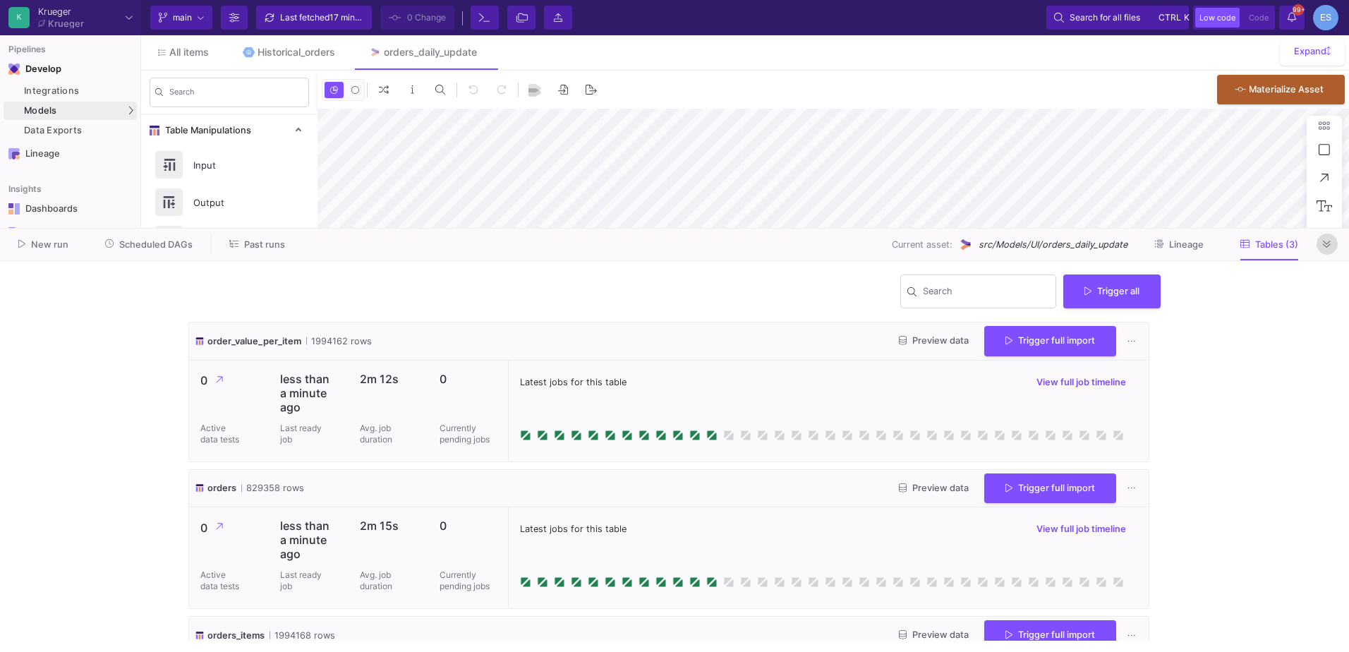
click at [1325, 245] on icon at bounding box center [1327, 244] width 8 height 7
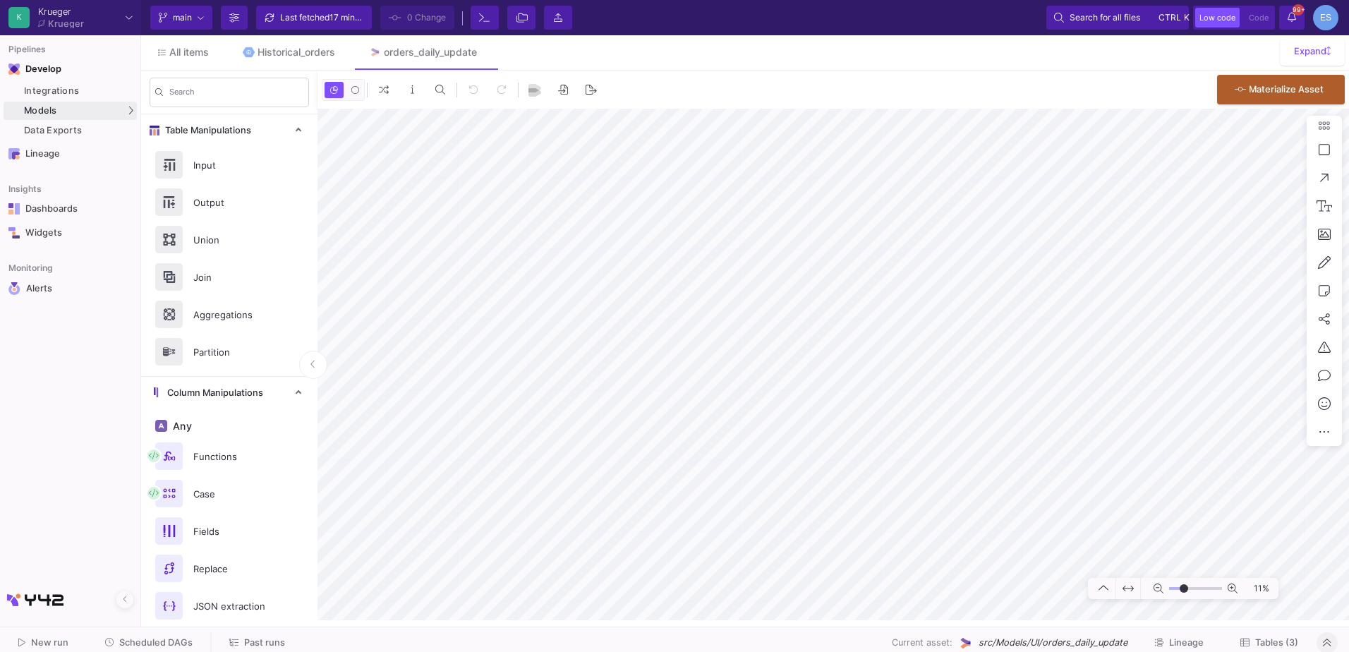
drag, startPoint x: 1175, startPoint y: 589, endPoint x: 1184, endPoint y: 592, distance: 9.8
type input "-14"
click at [1184, 592] on input "range" at bounding box center [1195, 589] width 53 height 18
click at [939, 376] on button "Delete" at bounding box center [970, 383] width 79 height 34
click at [1107, 362] on button "Delete" at bounding box center [1143, 371] width 79 height 34
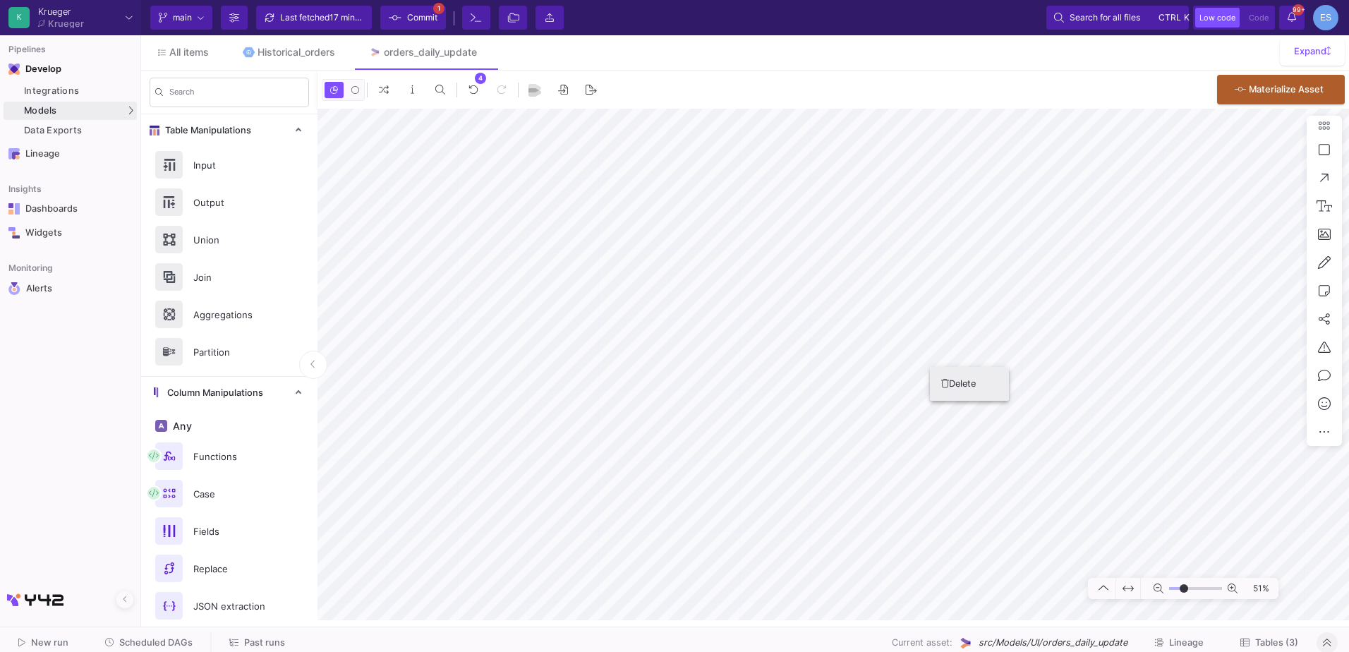
click at [953, 391] on button "Delete" at bounding box center [969, 384] width 79 height 34
click at [408, 24] on span "Commit" at bounding box center [422, 17] width 30 height 21
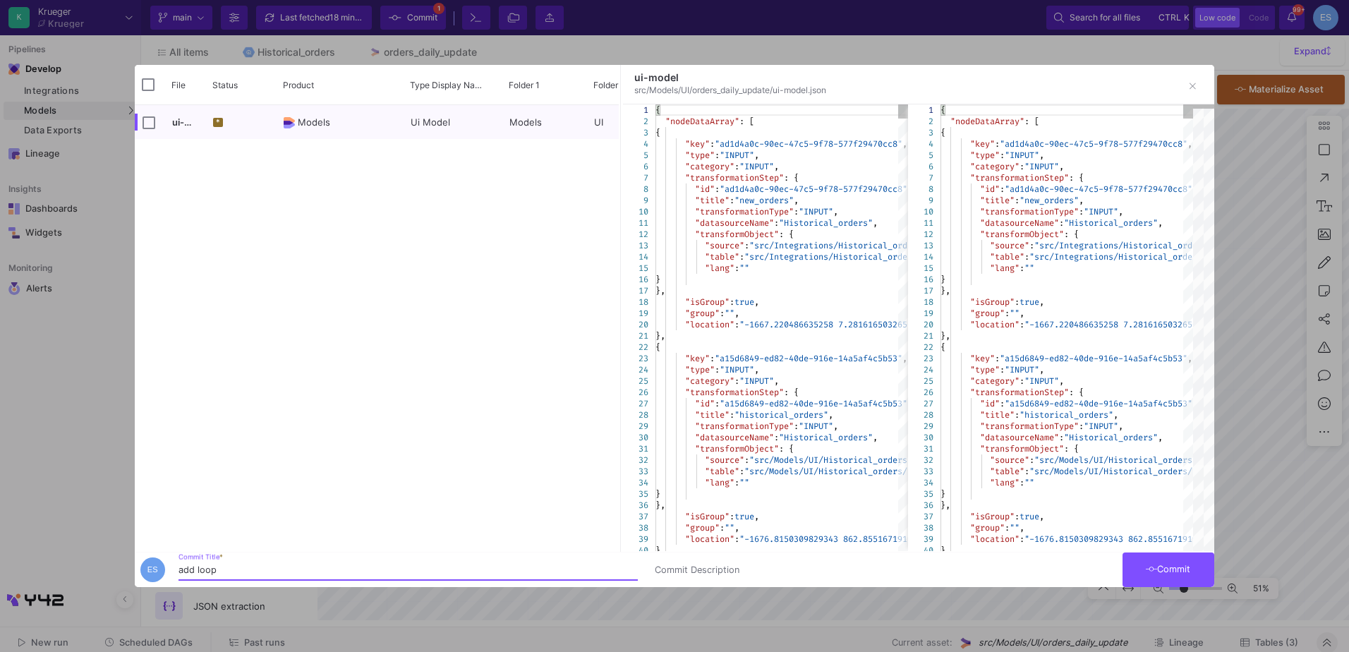
type input "add loop"
click at [1174, 569] on span "Commit" at bounding box center [1168, 569] width 44 height 11
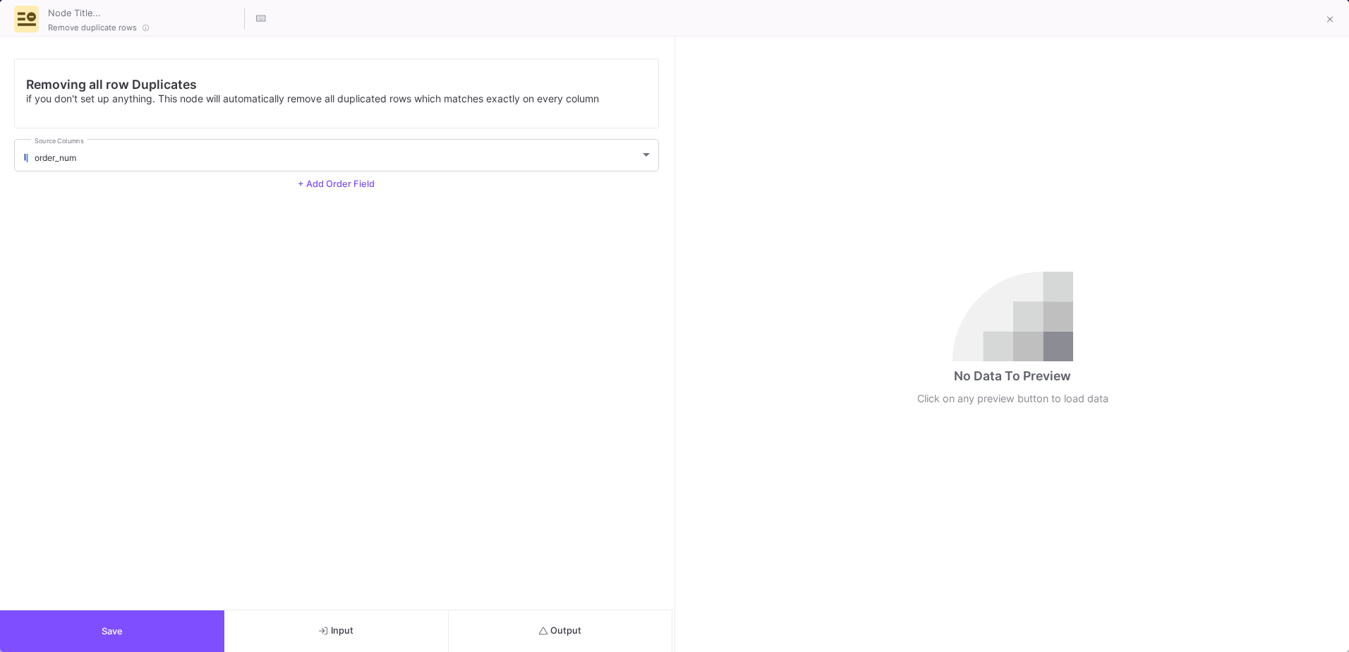
click at [528, 620] on button "Output" at bounding box center [561, 631] width 224 height 42
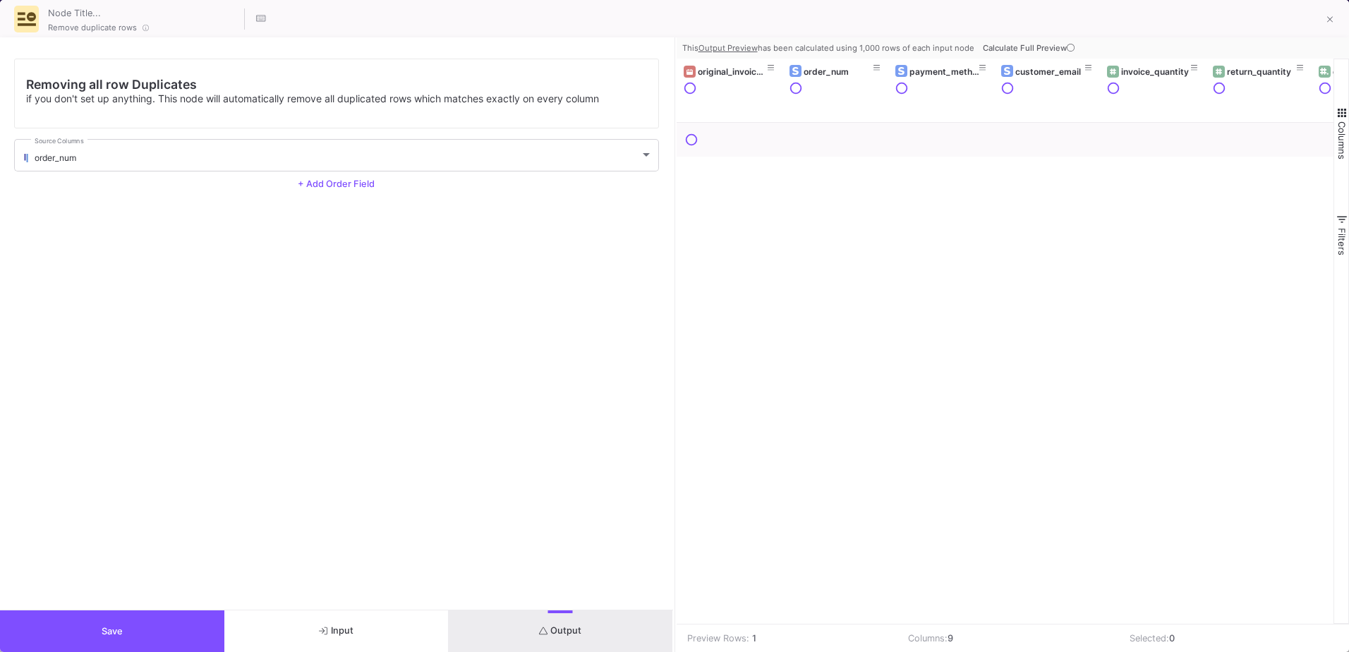
click at [190, 636] on button "Save" at bounding box center [112, 631] width 224 height 42
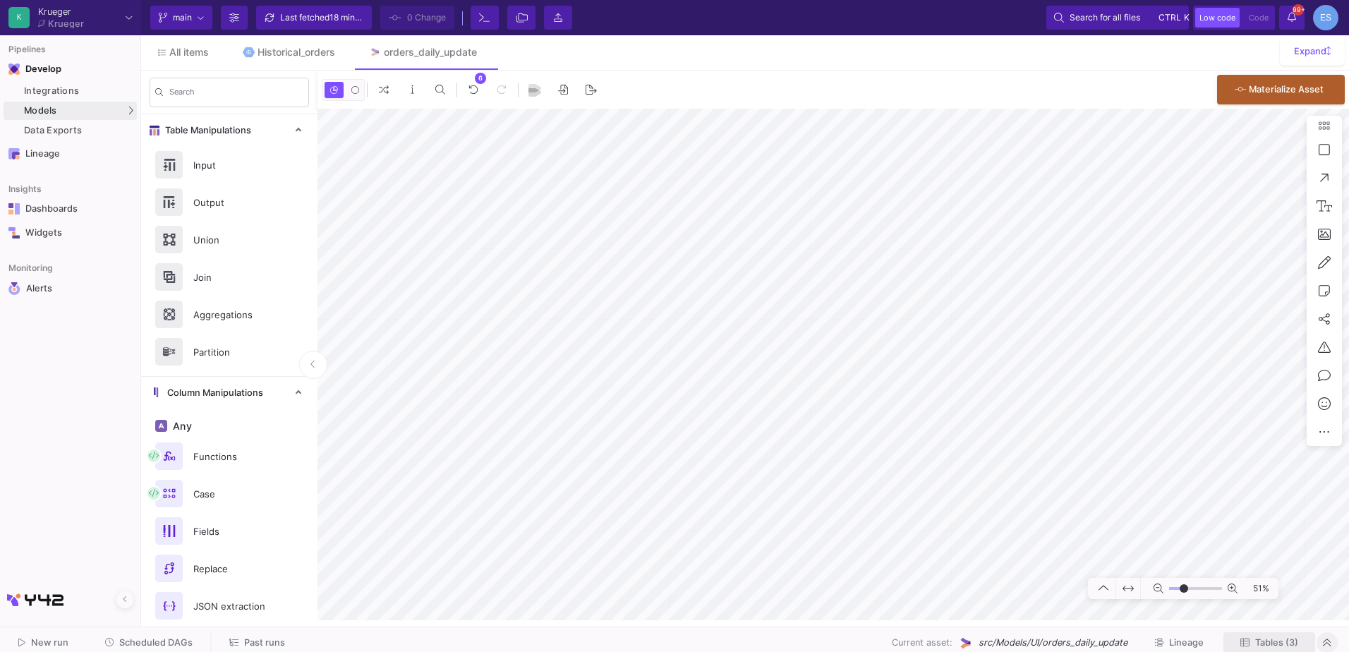
click at [1283, 639] on span "Tables (3)" at bounding box center [1277, 642] width 43 height 11
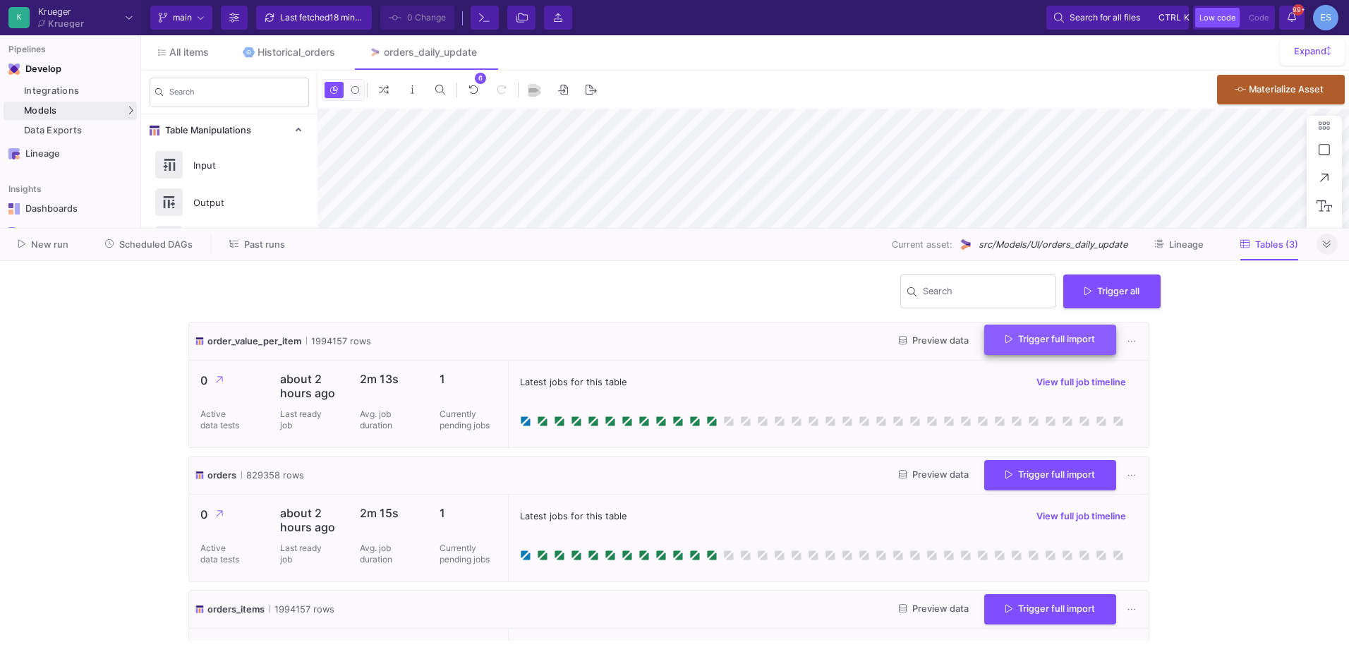
click at [1006, 347] on button "Trigger full import" at bounding box center [1051, 340] width 132 height 30
click at [1056, 480] on button "Trigger full import" at bounding box center [1051, 474] width 132 height 30
click at [1049, 598] on button "Trigger full import" at bounding box center [1051, 608] width 132 height 30
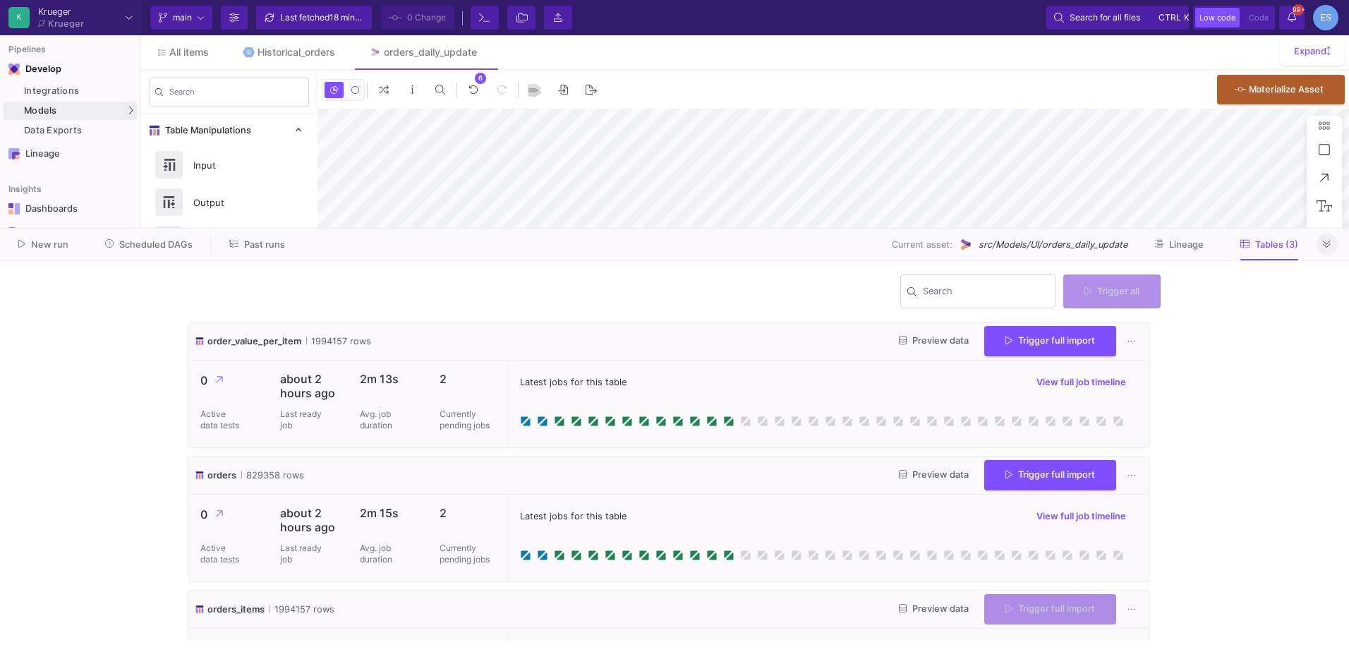
scroll to position [76, 0]
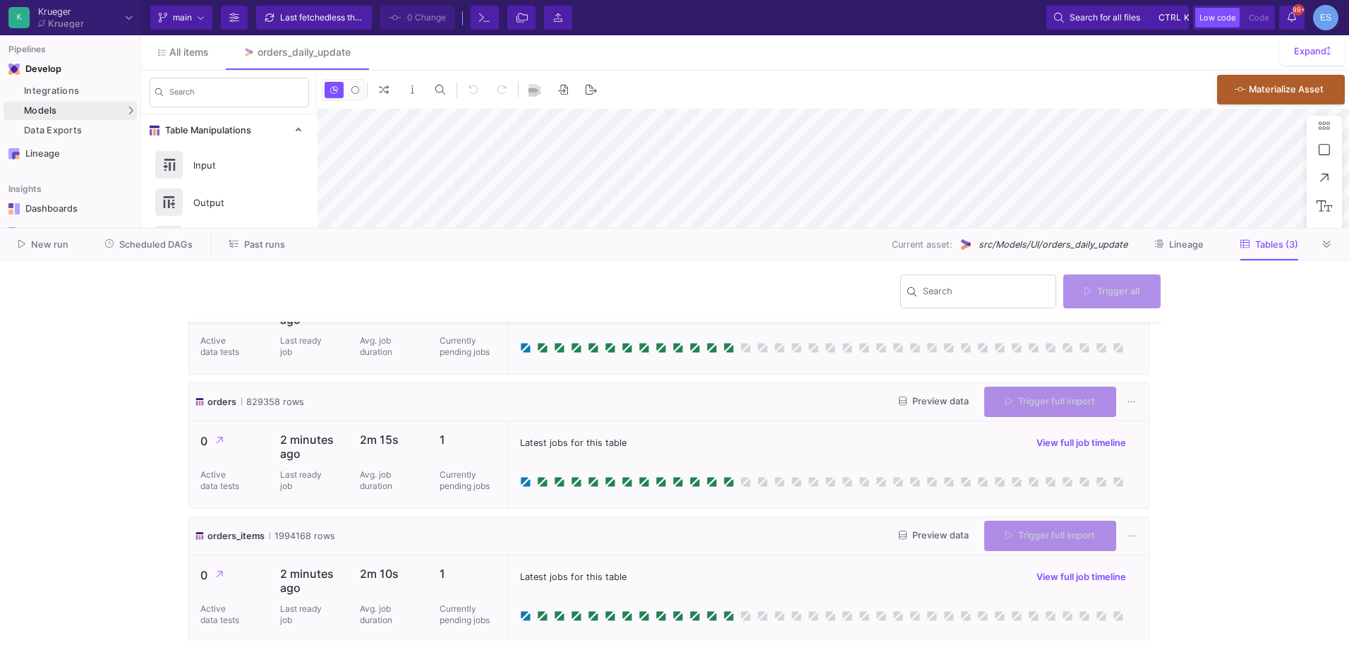
scroll to position [76, 0]
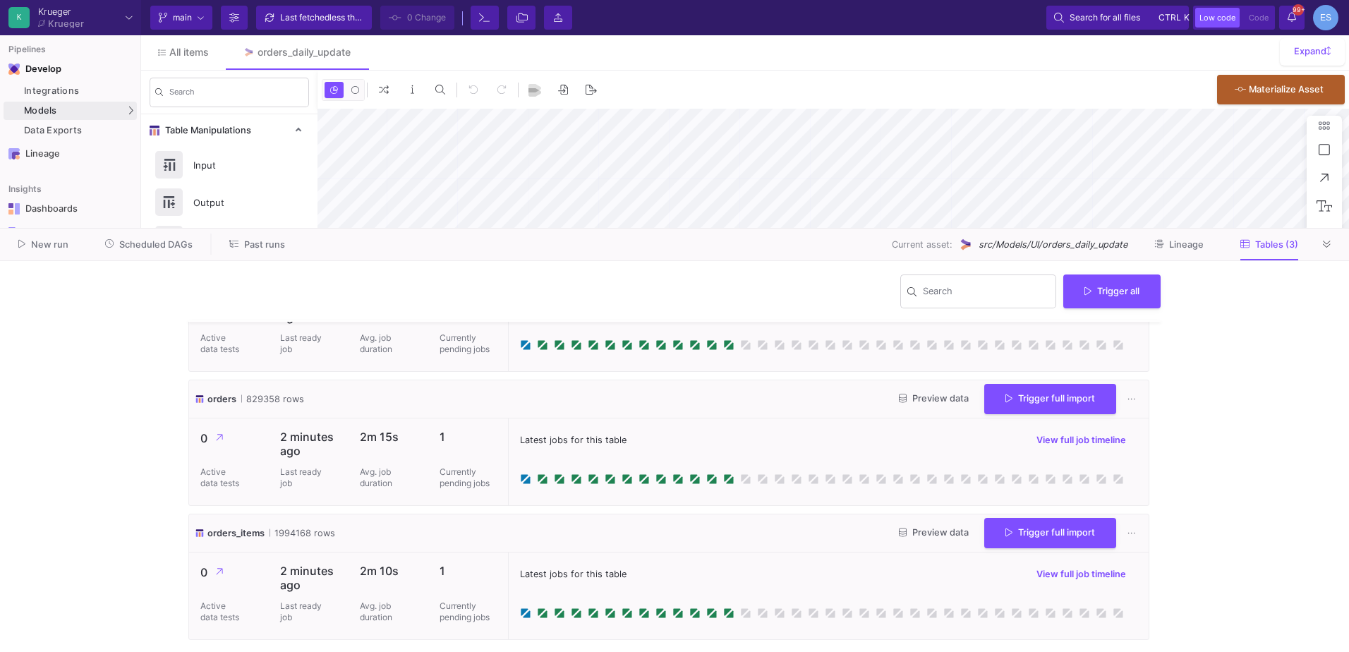
type input "-46"
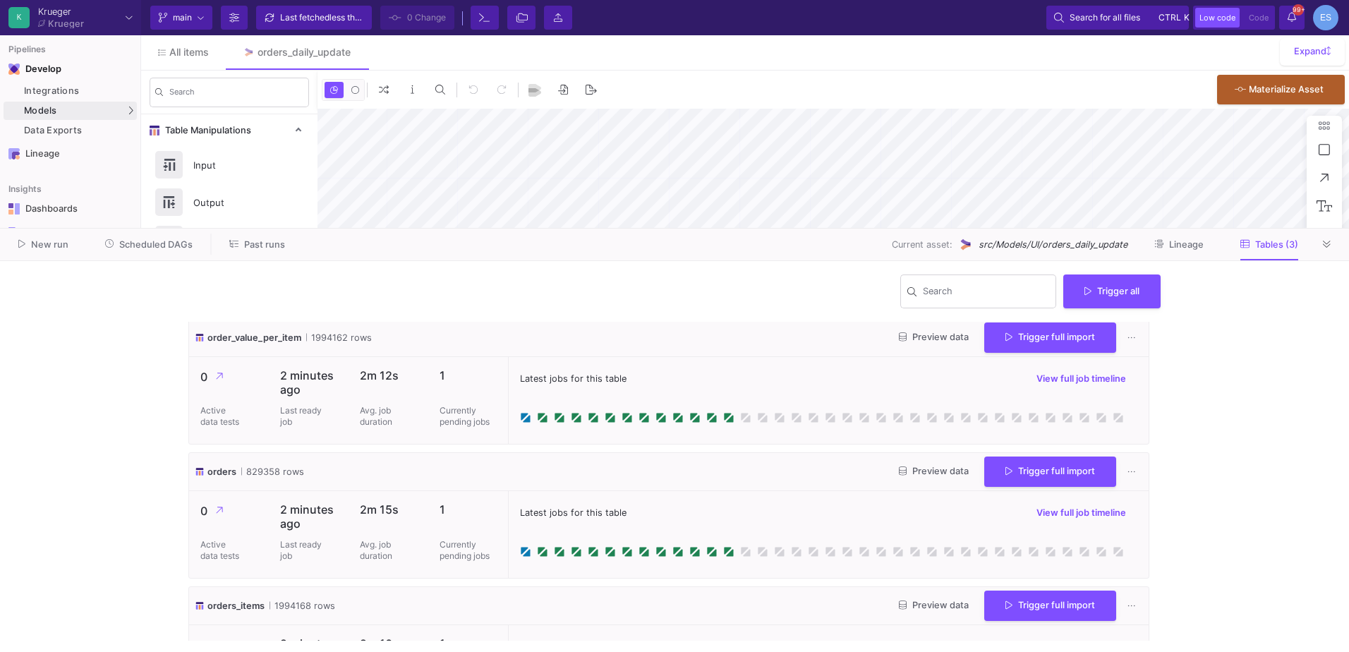
scroll to position [0, 0]
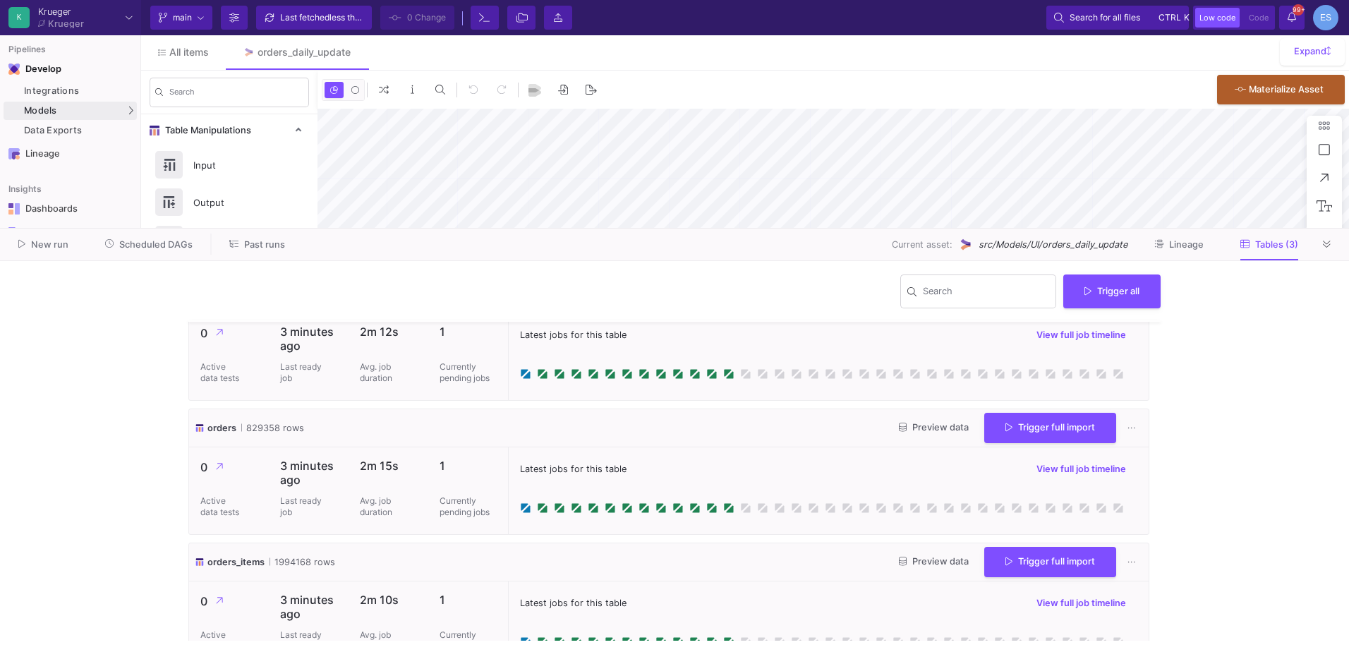
scroll to position [76, 0]
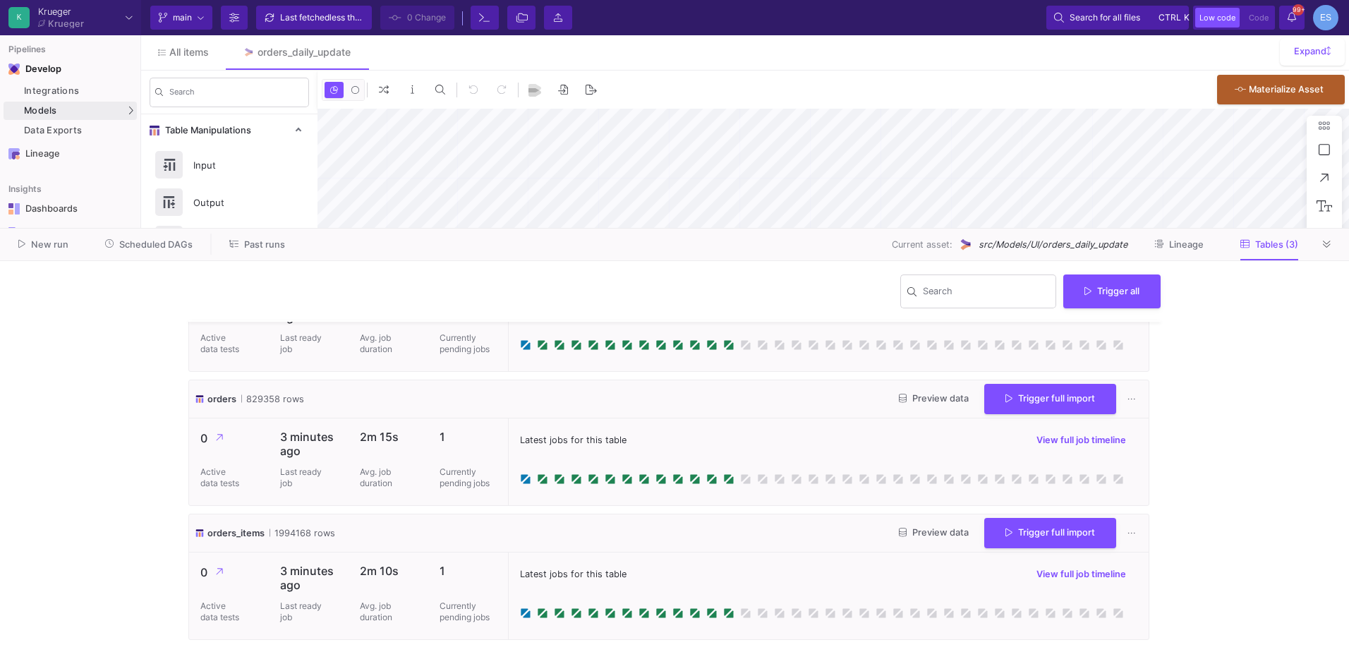
type input "-46"
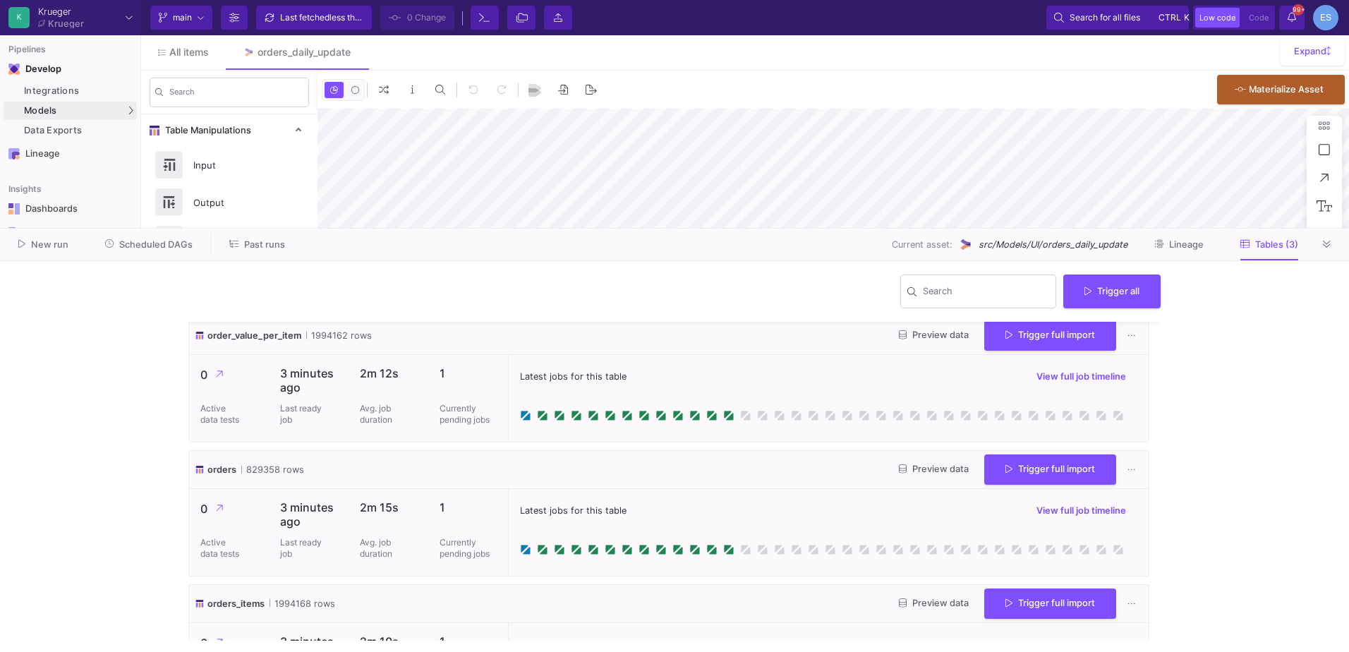
scroll to position [0, 0]
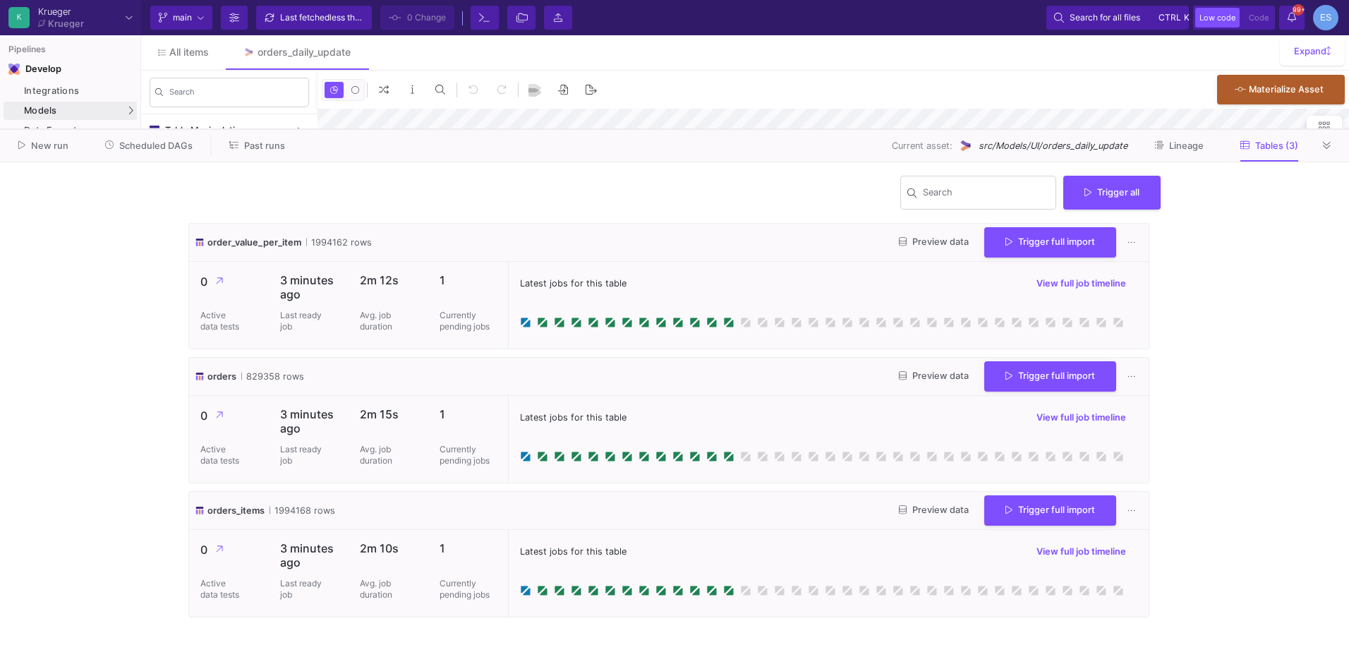
click at [686, 128] on as-split "K [PERSON_NAME] [PERSON_NAME] Current branch main Branch Options Last fetched l…" at bounding box center [674, 326] width 1349 height 652
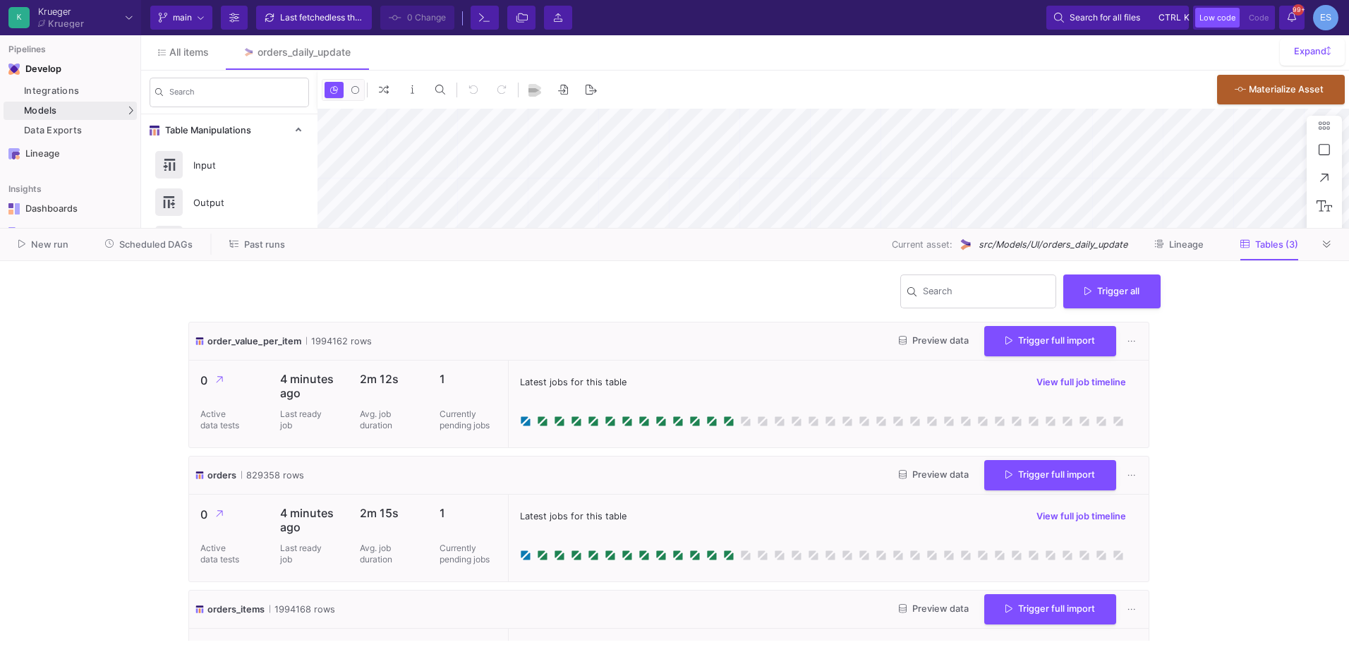
type input "-46"
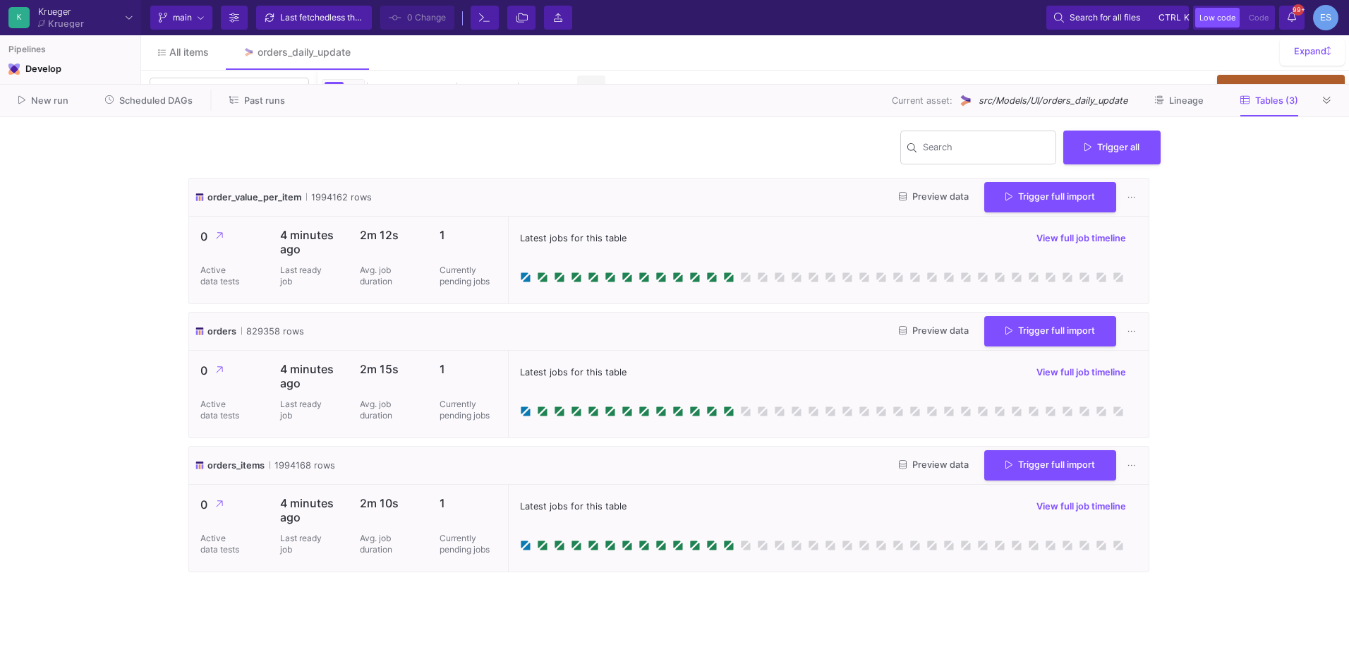
drag, startPoint x: 572, startPoint y: 227, endPoint x: 597, endPoint y: 83, distance: 146.2
click at [597, 83] on as-split "K [PERSON_NAME] [PERSON_NAME] Current branch main Branch Options Last fetched l…" at bounding box center [674, 326] width 1349 height 652
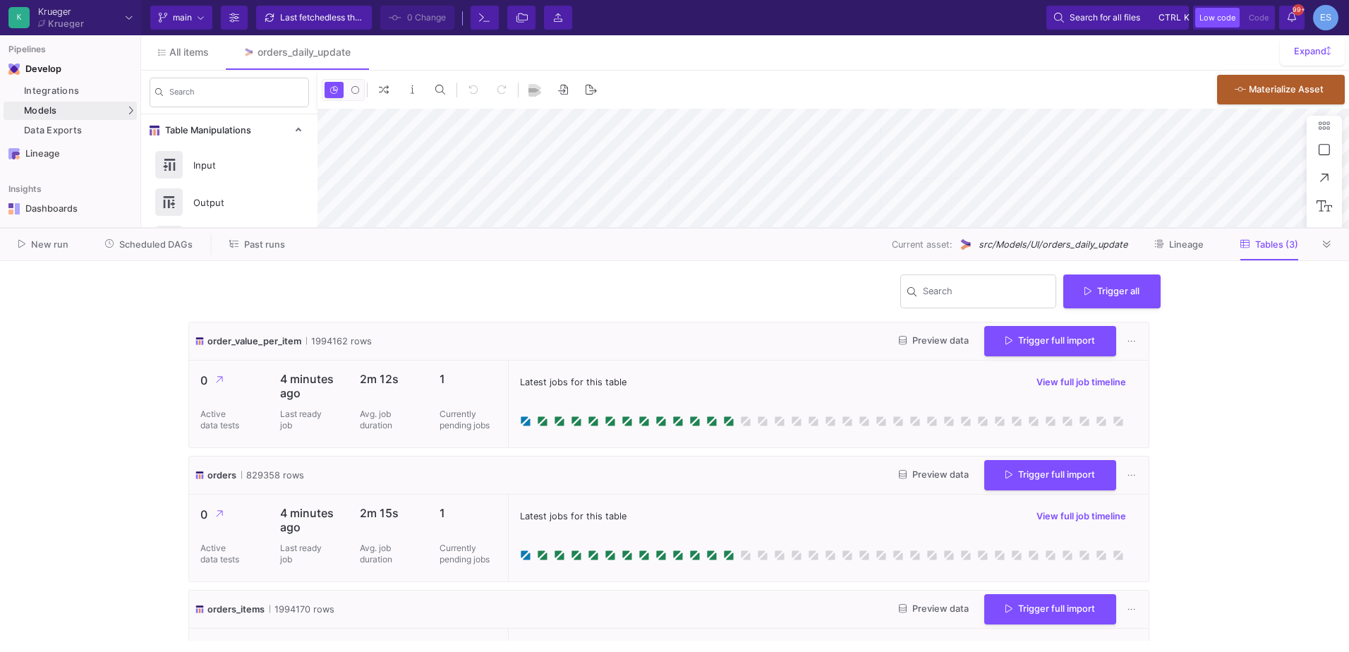
type input "-46"
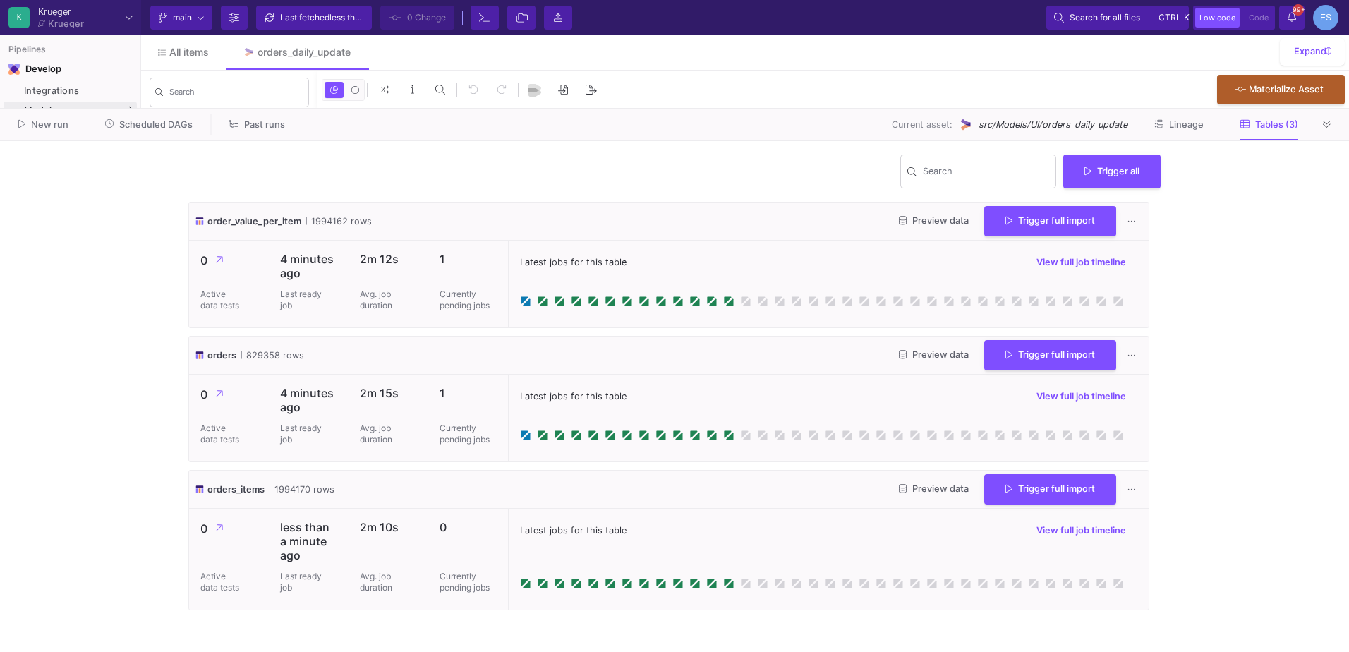
drag, startPoint x: 700, startPoint y: 228, endPoint x: 695, endPoint y: 108, distance: 120.1
click at [695, 108] on div at bounding box center [674, 108] width 1349 height 1
click at [88, 423] on y42-wrapper "Search Trigger all order_value_per_item 1994162 rows Preview data Trigger full …" at bounding box center [674, 396] width 1349 height 511
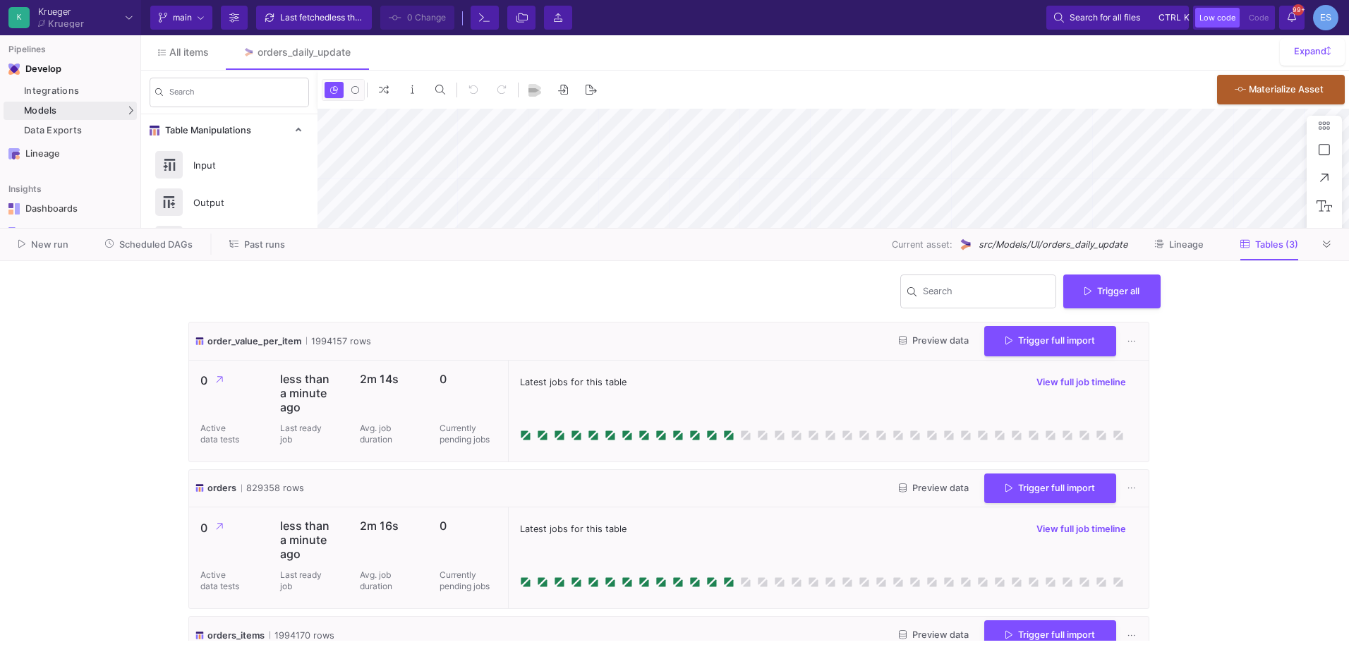
type input "-46"
